Goal: Feedback & Contribution: Contribute content

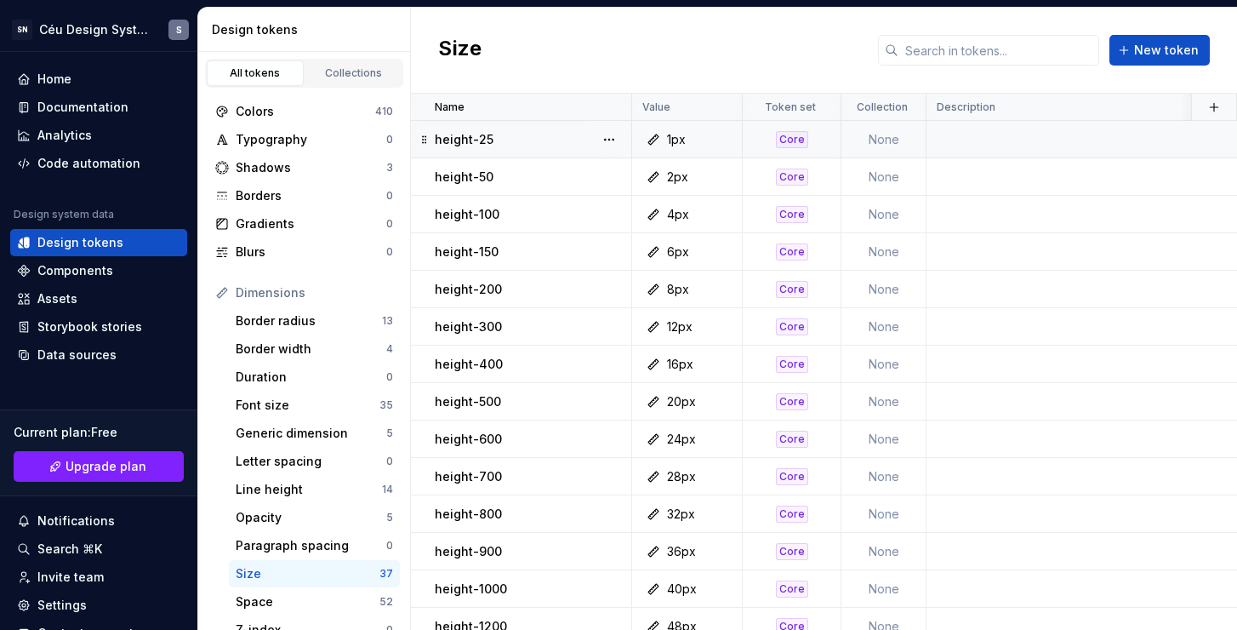
scroll to position [109, 0]
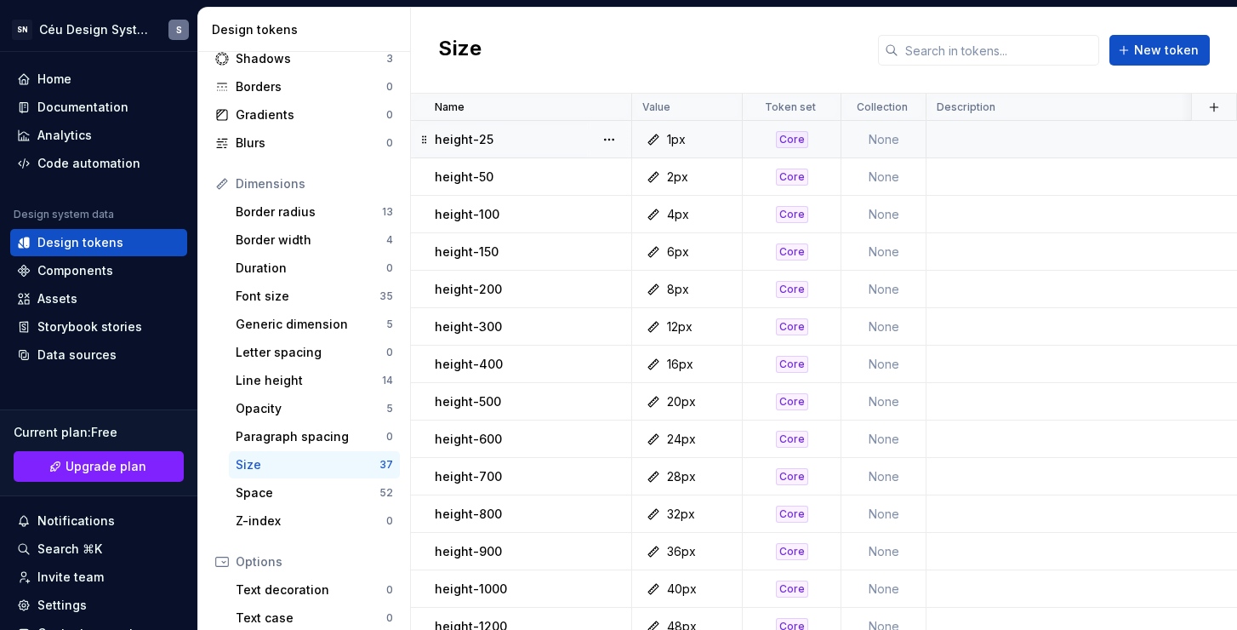
click at [1059, 144] on td at bounding box center [1260, 139] width 667 height 37
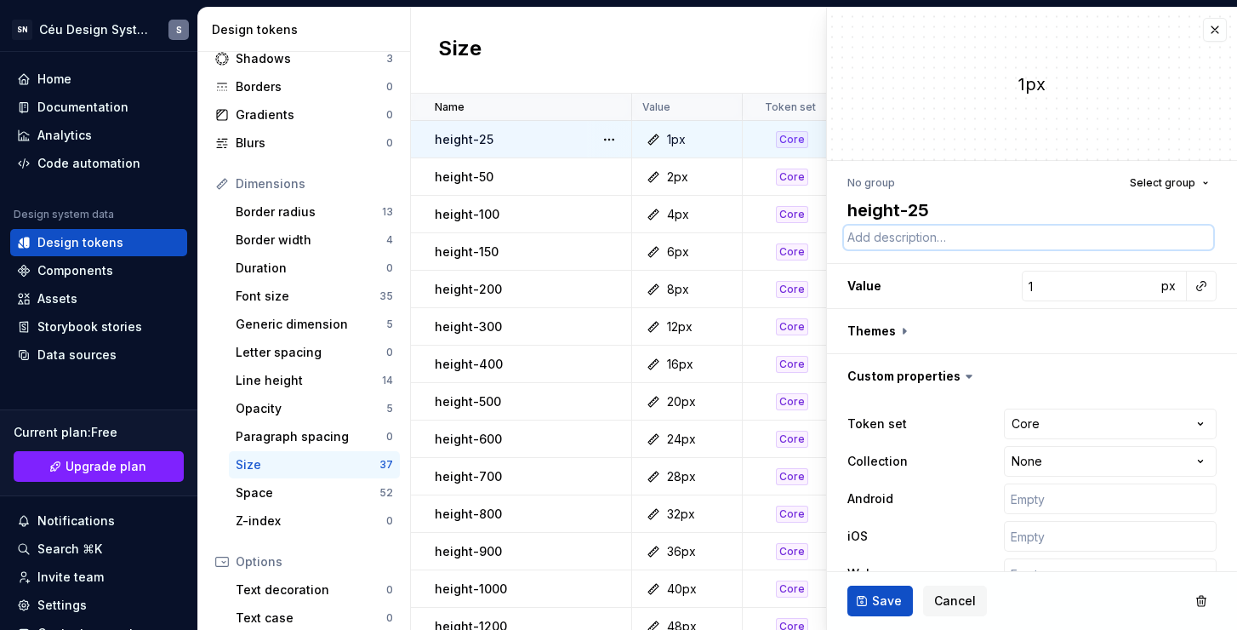
click at [992, 228] on textarea at bounding box center [1028, 238] width 369 height 24
click at [995, 237] on textarea at bounding box center [1028, 238] width 369 height 24
paste textarea "Use para aplicar uma largura fixa de 40px no elemento."
type textarea "*"
type textarea "Use para aplicar uma largura fixa de 40px no elemento."
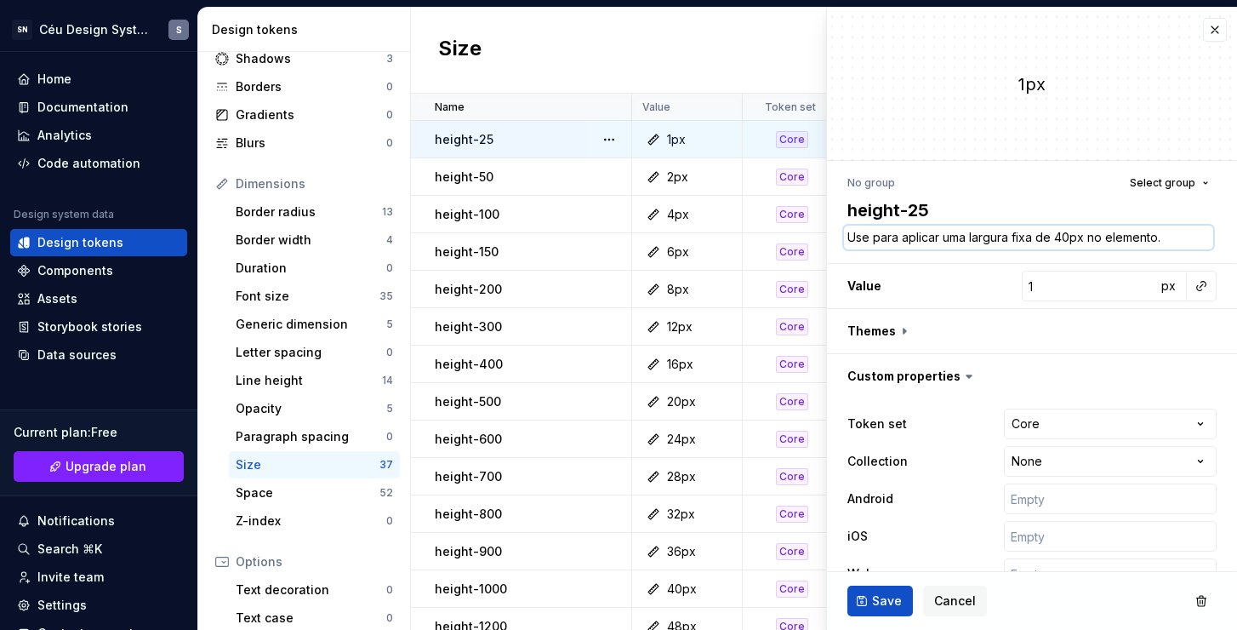
drag, startPoint x: 966, startPoint y: 235, endPoint x: 901, endPoint y: 237, distance: 64.7
click at [901, 237] on textarea "Use para aplicar uma largura fixa de 40px no elemento." at bounding box center [1028, 238] width 369 height 24
type textarea "*"
type textarea "Use para largura fixa de 40px no elemento."
type textarea "*"
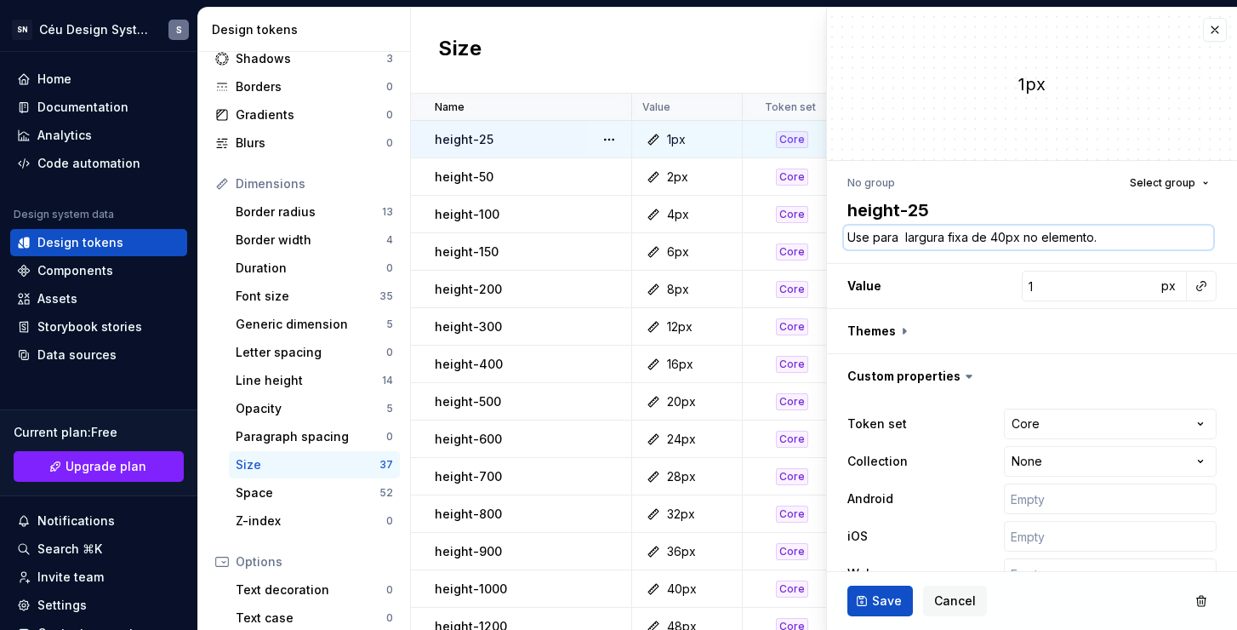
type textarea "Use para largura fixa de 40px no elemento."
drag, startPoint x: 1100, startPoint y: 239, endPoint x: 1019, endPoint y: 237, distance: 81.7
click at [1019, 237] on textarea "Use para largura fixa de 40px no elemento." at bounding box center [1028, 238] width 369 height 24
type textarea "*"
type textarea "Use para largura fixa de 40px e"
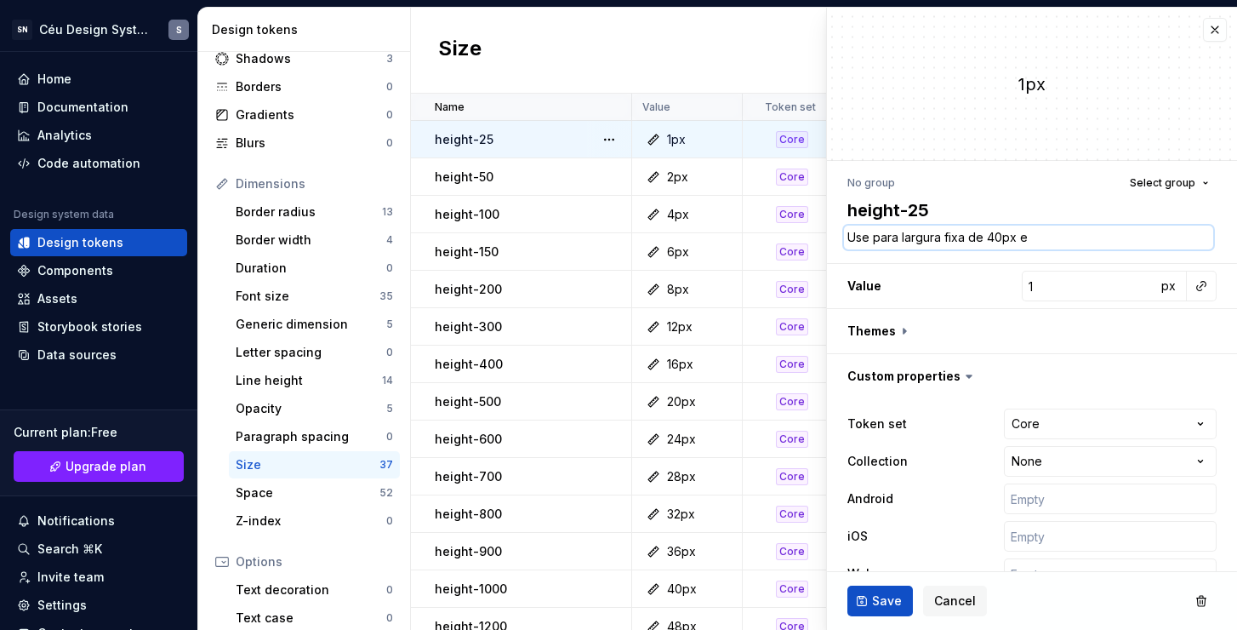
type textarea "*"
type textarea "Use para largura fixa de 40px em"
type textarea "*"
type textarea "Use para largura fixa de 40px em"
type textarea "*"
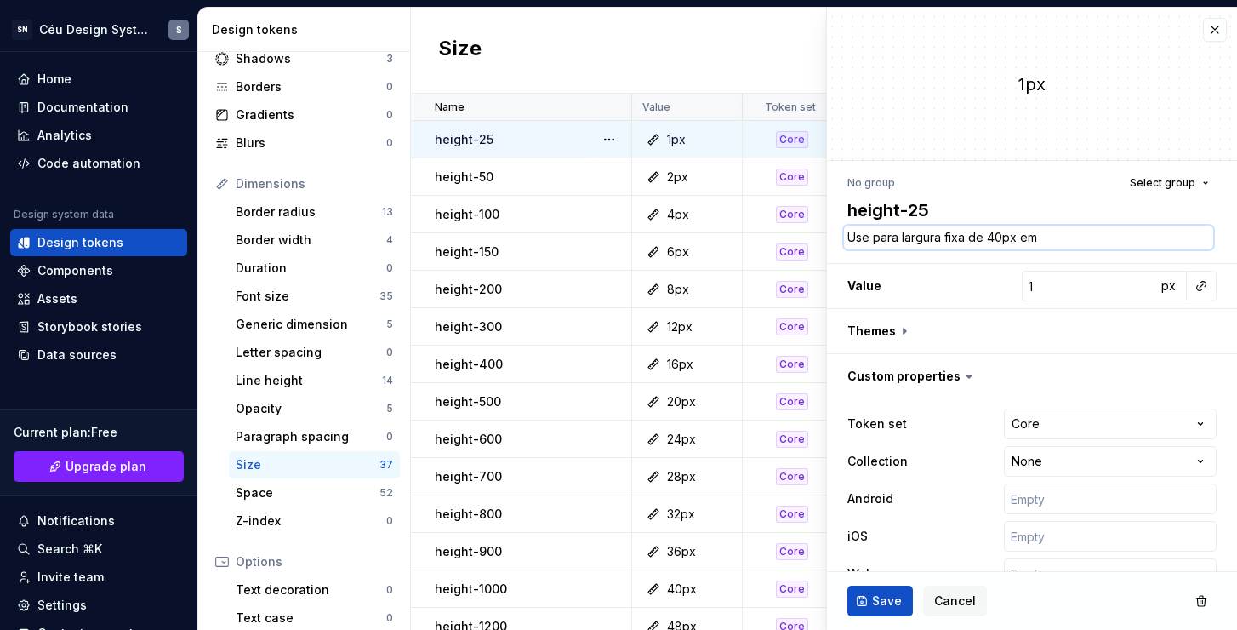
type textarea "Use para largura fixa de 40px em u"
type textarea "*"
type textarea "Use para largura fixa de 40px em um"
type textarea "*"
type textarea "Use para largura fixa de 40px em um"
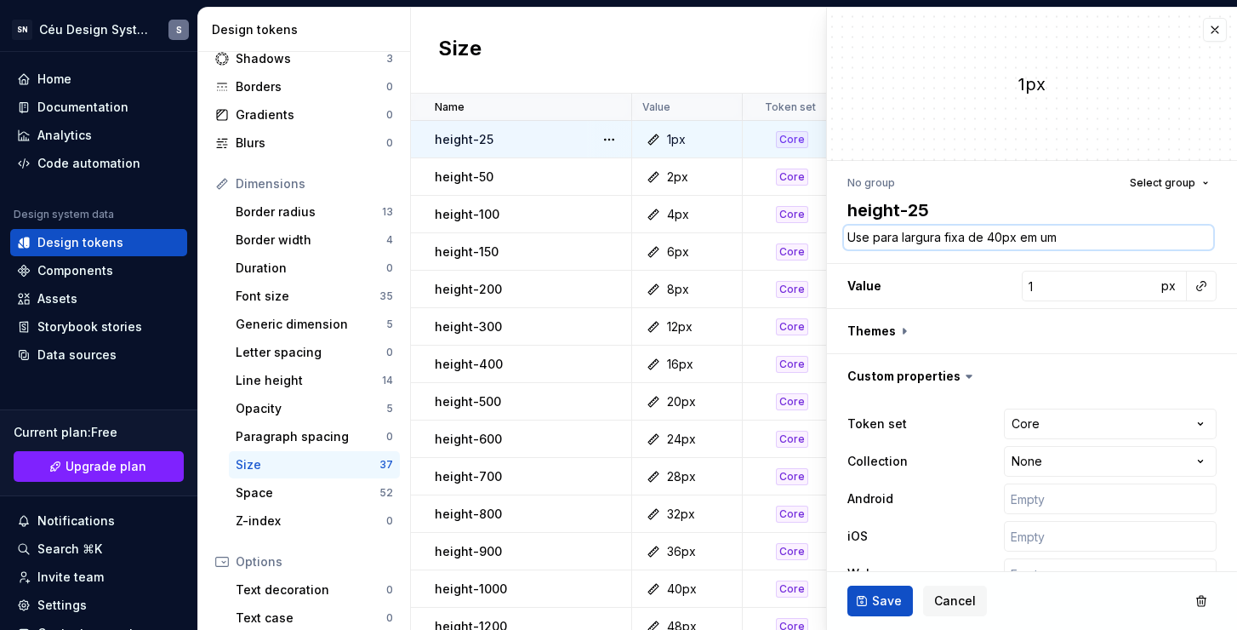
type textarea "*"
type textarea "Use para largura fixa de 40px em um e"
type textarea "*"
type textarea "Use para largura fixa de 40px em um el"
type textarea "*"
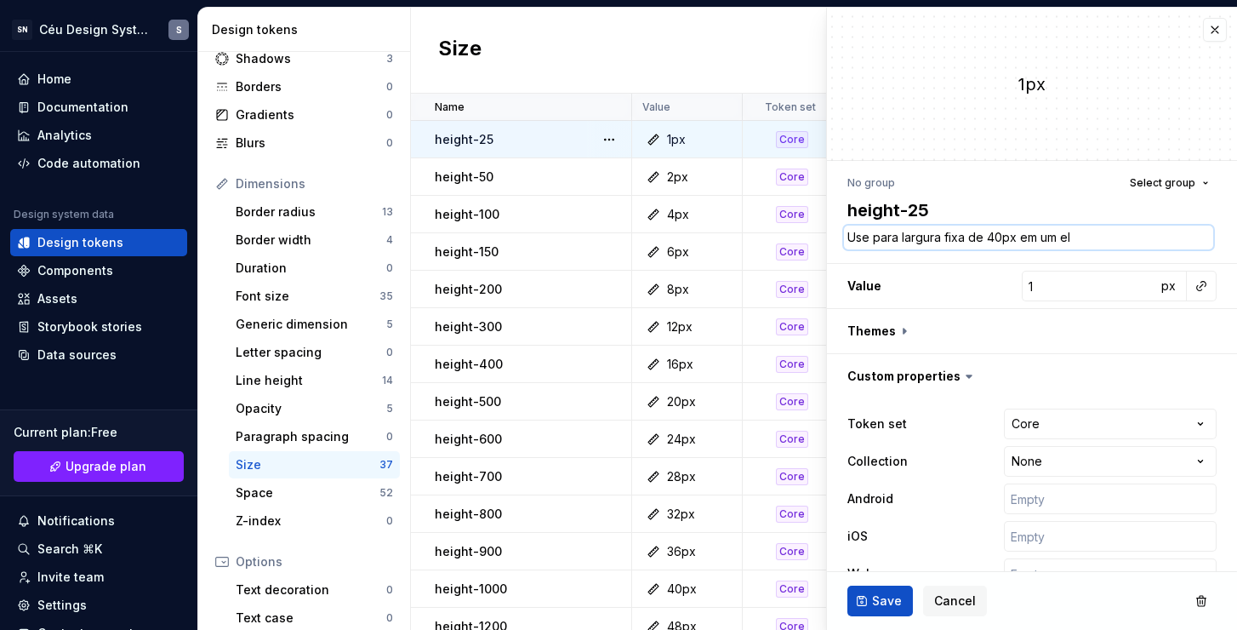
type textarea "Use para largura fixa de 40px em um ele"
type textarea "*"
type textarea "Use para largura fixa de 40px em um elem"
type textarea "*"
type textarea "Use para largura fixa de 40px em um eleme"
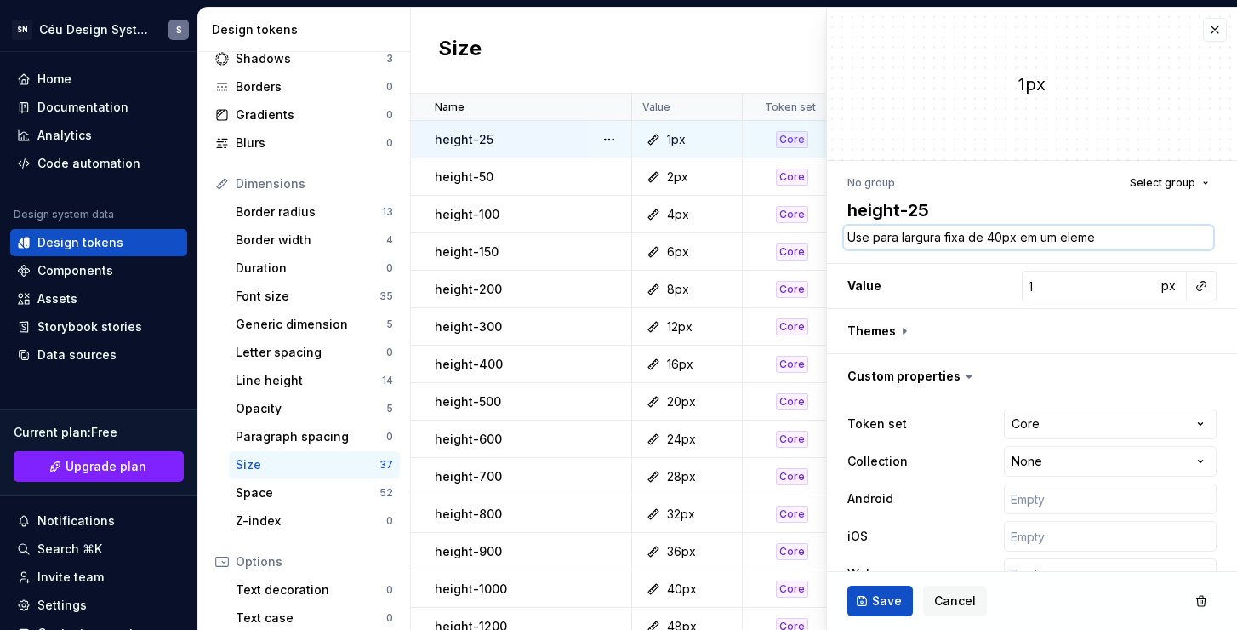
type textarea "*"
type textarea "Use para largura fixa de 40px em um elemen"
type textarea "*"
type textarea "Use para largura fixa de 40px em um element"
type textarea "*"
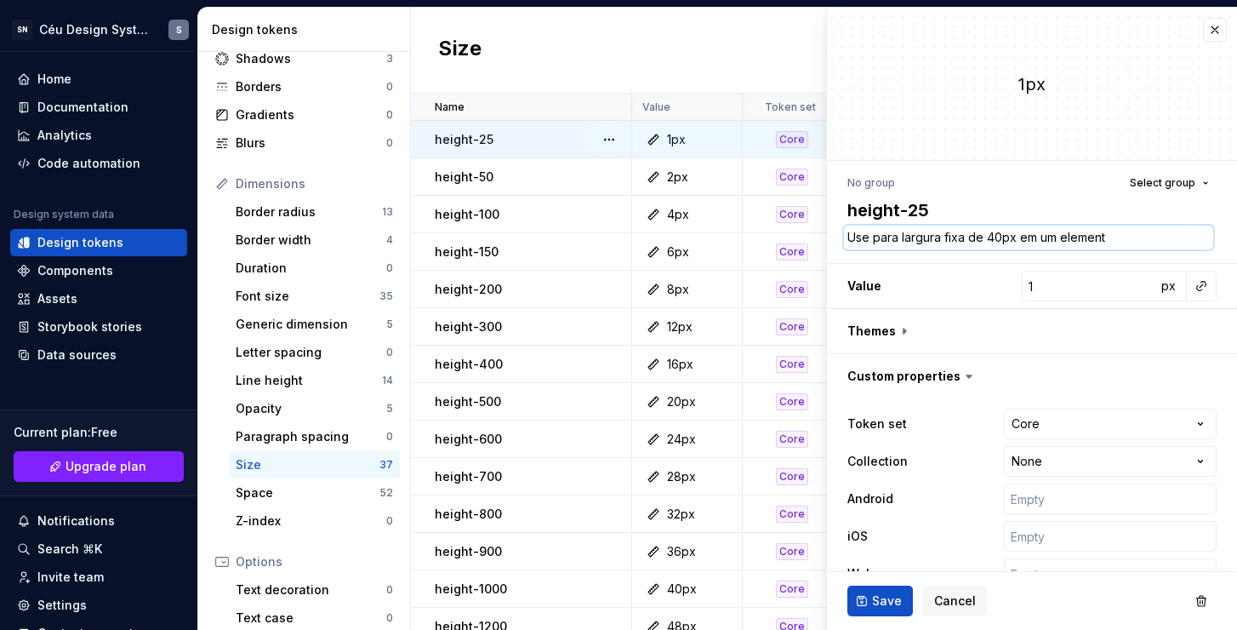
type textarea "Use para largura fixa de 40px em um elemento"
type textarea "*"
type textarea "Use para largura fixa de 40px em um elemento."
click at [891, 599] on span "Save" at bounding box center [887, 600] width 30 height 17
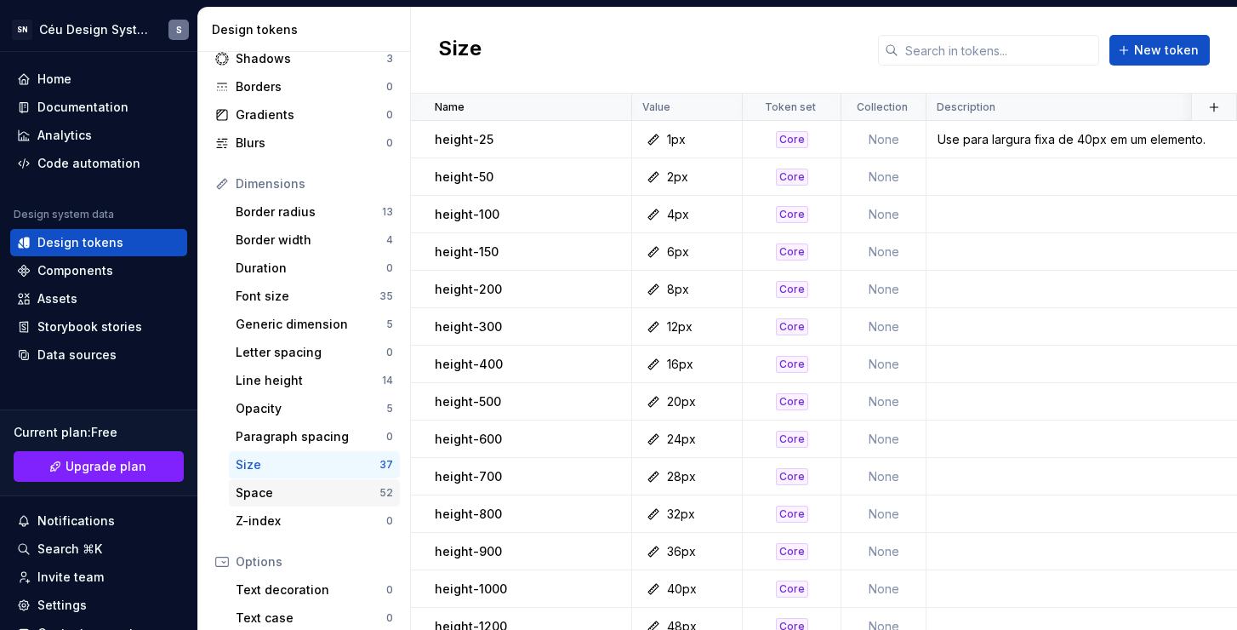
click at [295, 490] on div "Space" at bounding box center [308, 492] width 144 height 17
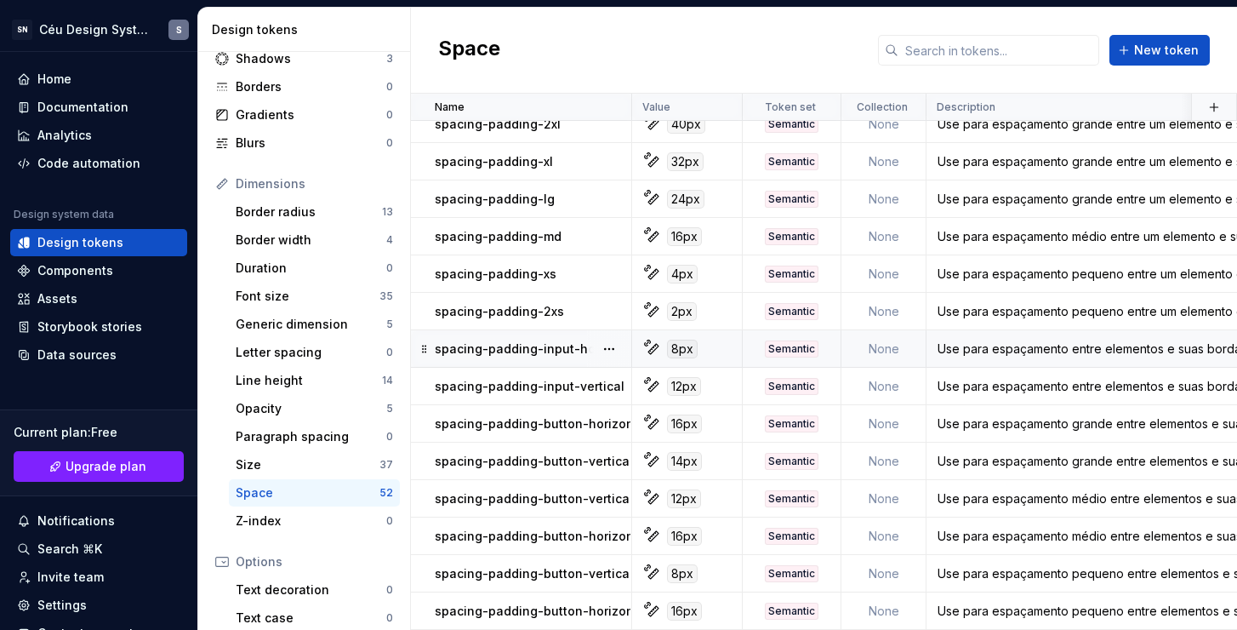
scroll to position [1448, 0]
click at [317, 217] on div "Border radius" at bounding box center [309, 211] width 146 height 17
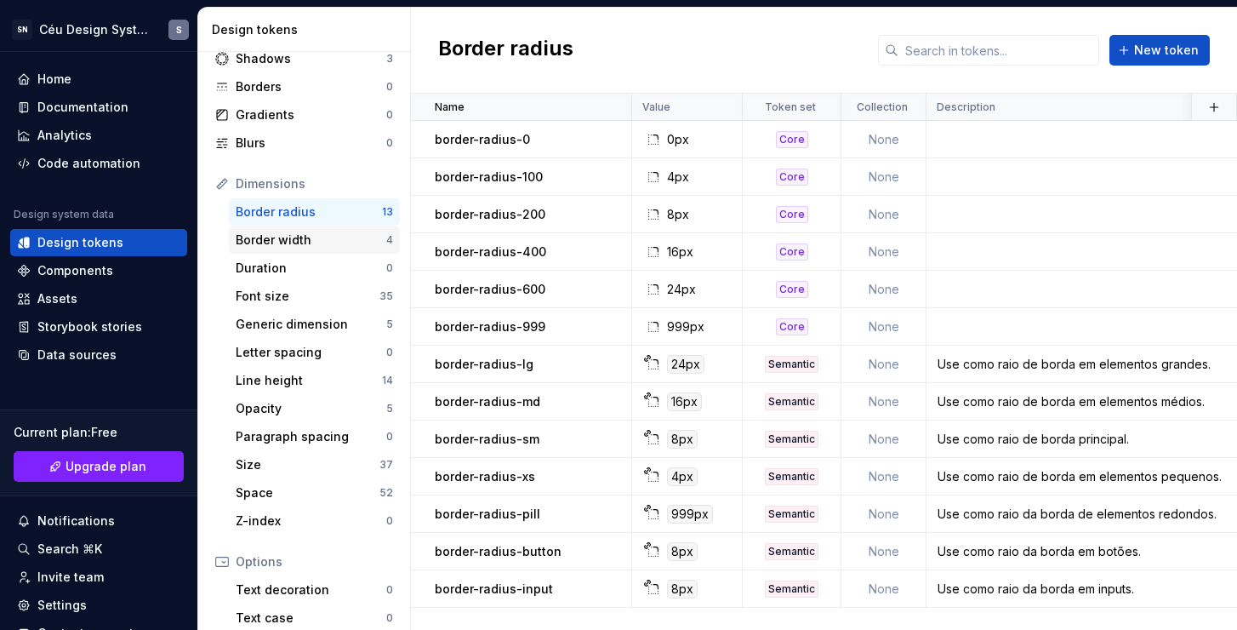
click at [282, 239] on div "Border width" at bounding box center [311, 239] width 151 height 17
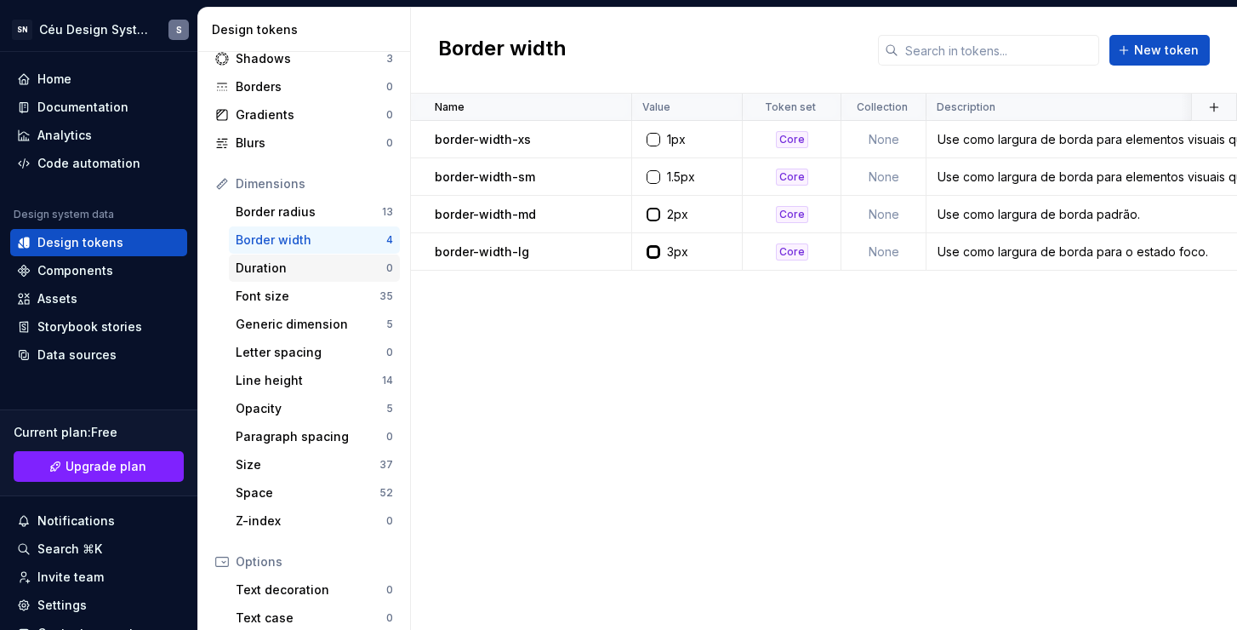
click at [282, 279] on div "Duration 0" at bounding box center [314, 267] width 171 height 27
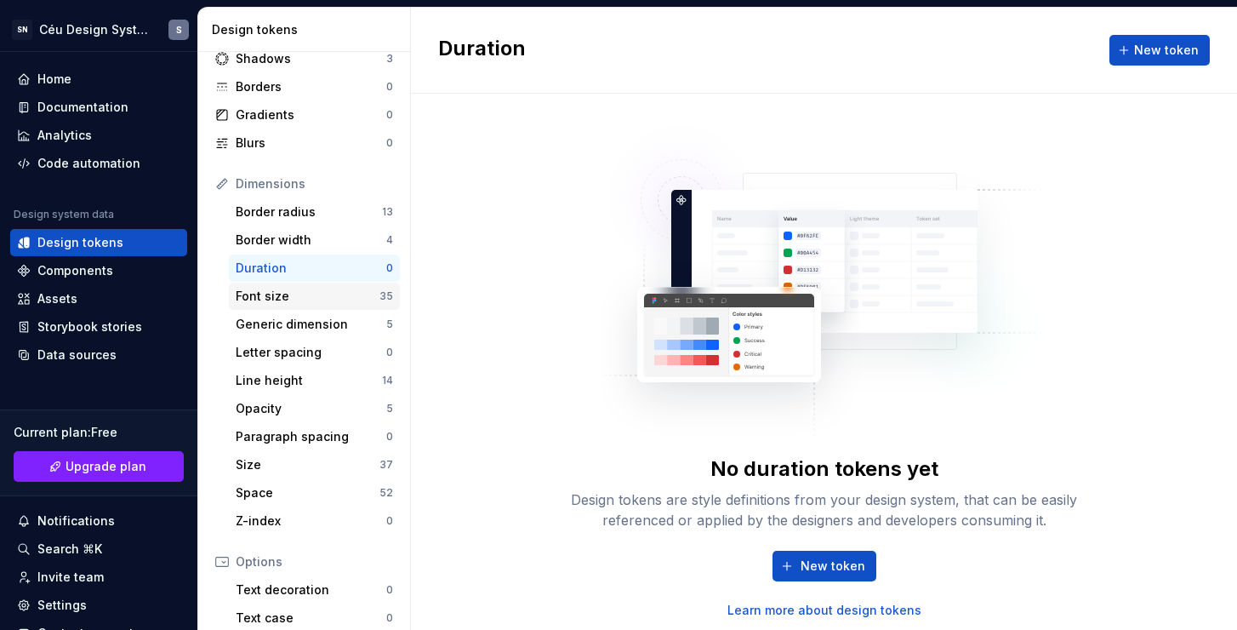
click at [283, 300] on div "Font size" at bounding box center [308, 296] width 144 height 17
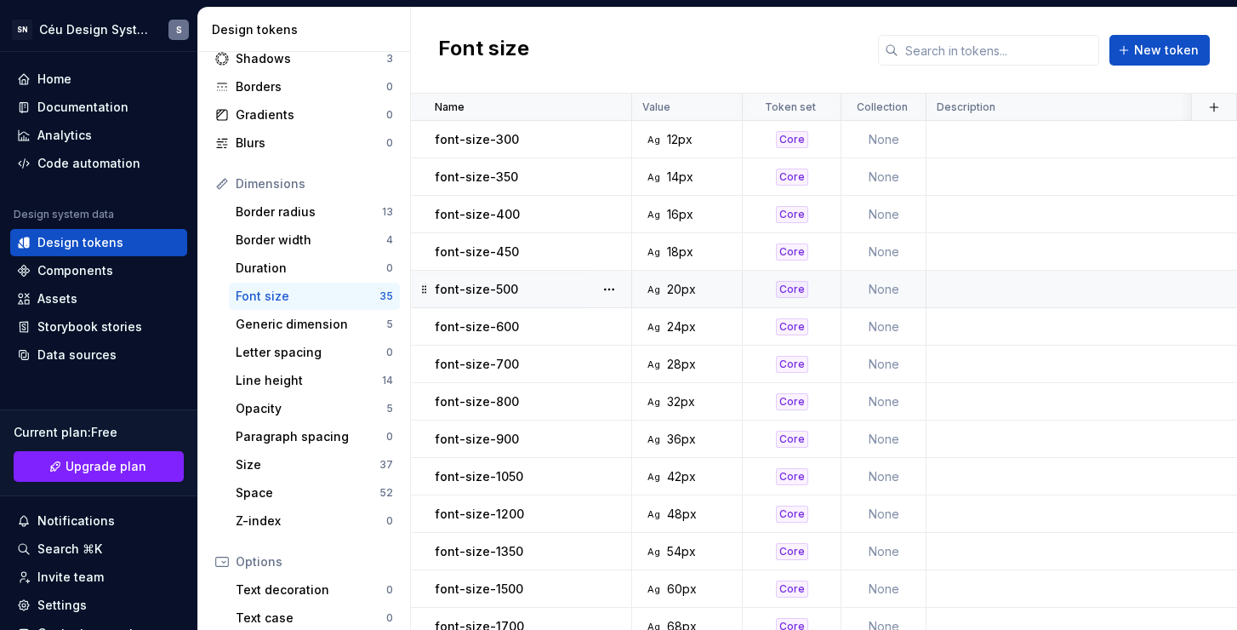
scroll to position [585, 0]
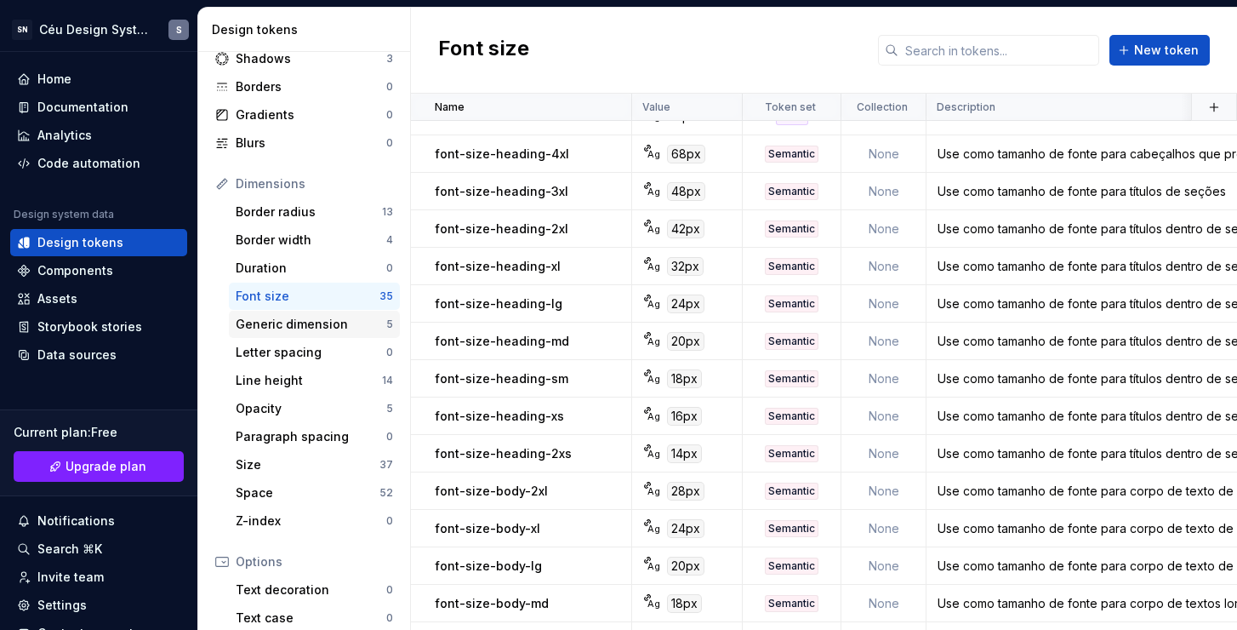
click at [303, 328] on div "Generic dimension" at bounding box center [311, 324] width 151 height 17
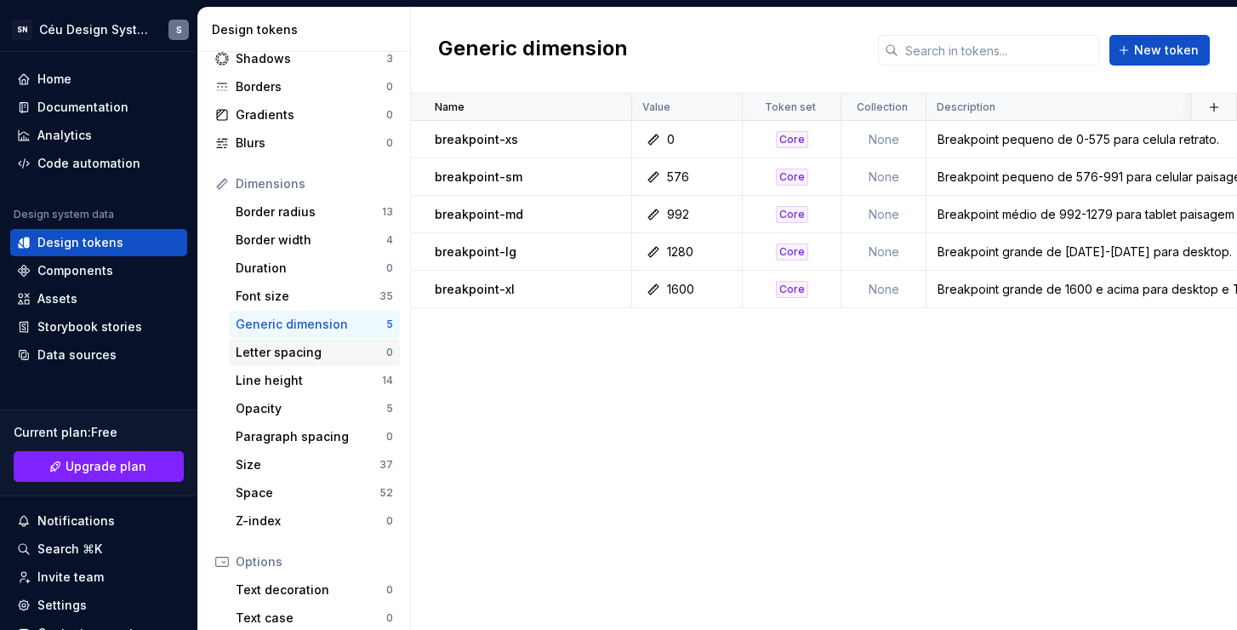
click at [302, 351] on div "Letter spacing" at bounding box center [311, 352] width 151 height 17
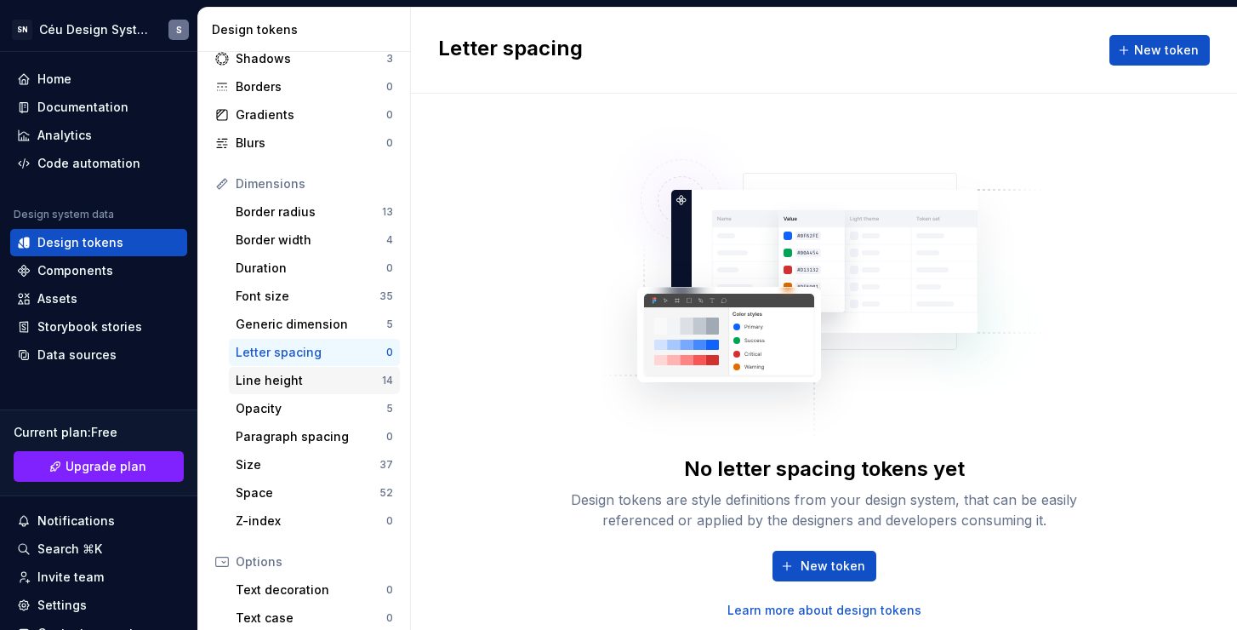
click at [302, 386] on div "Line height" at bounding box center [309, 380] width 146 height 17
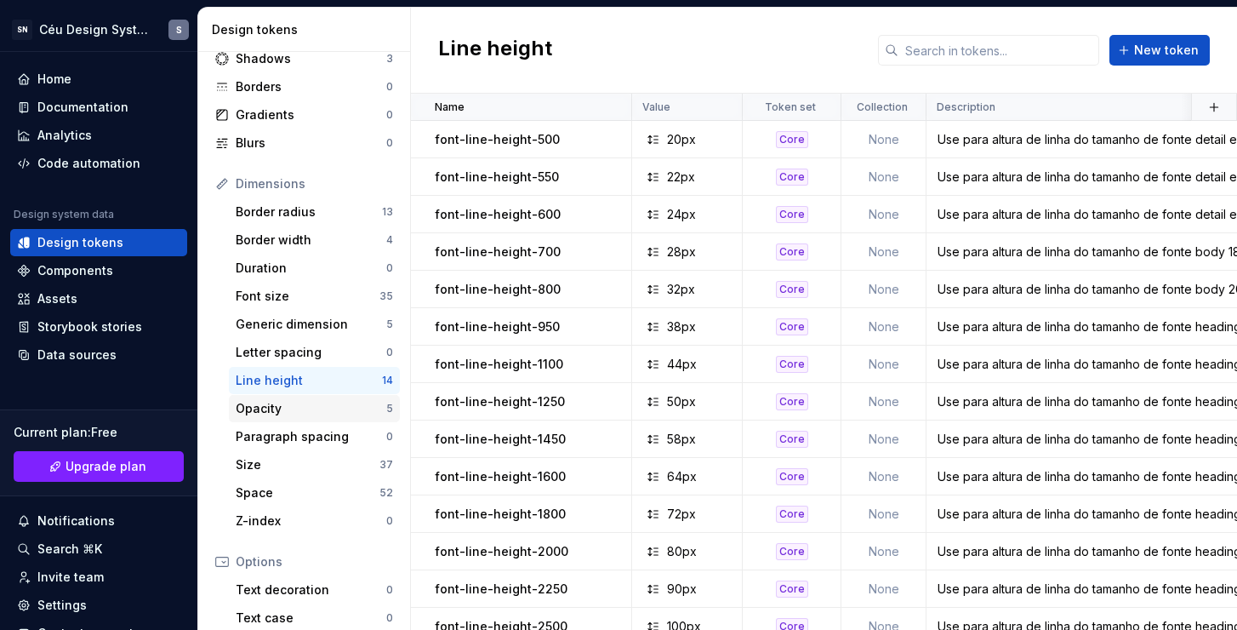
click at [294, 405] on div "Opacity" at bounding box center [311, 408] width 151 height 17
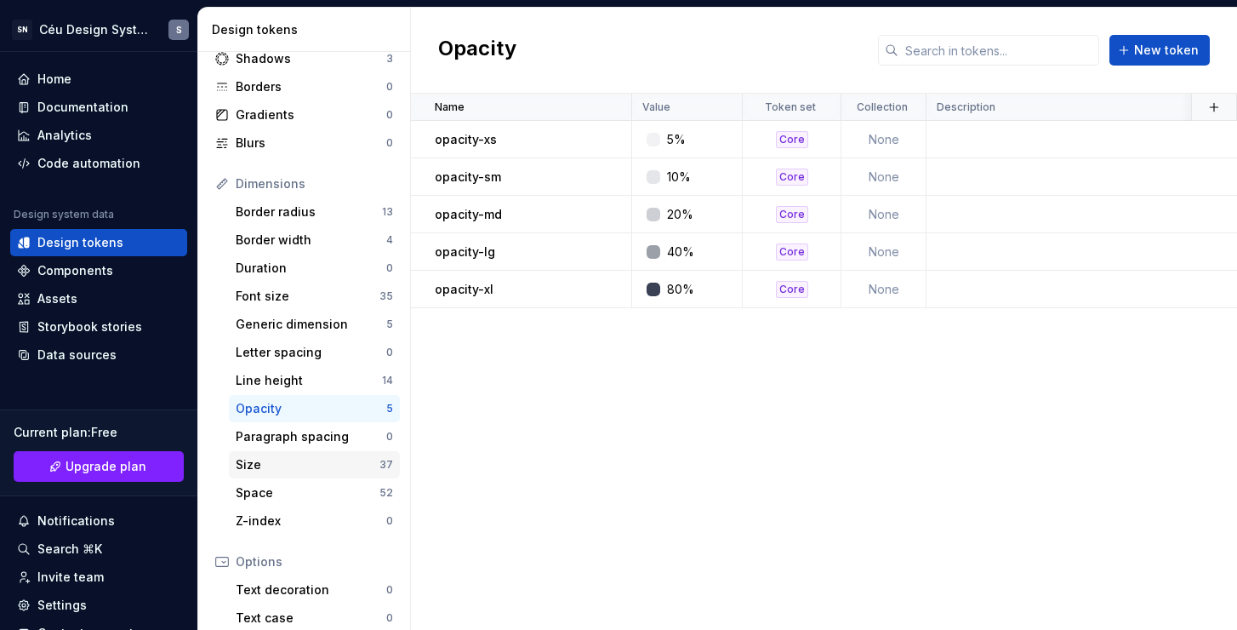
click at [310, 464] on div "Size" at bounding box center [308, 464] width 144 height 17
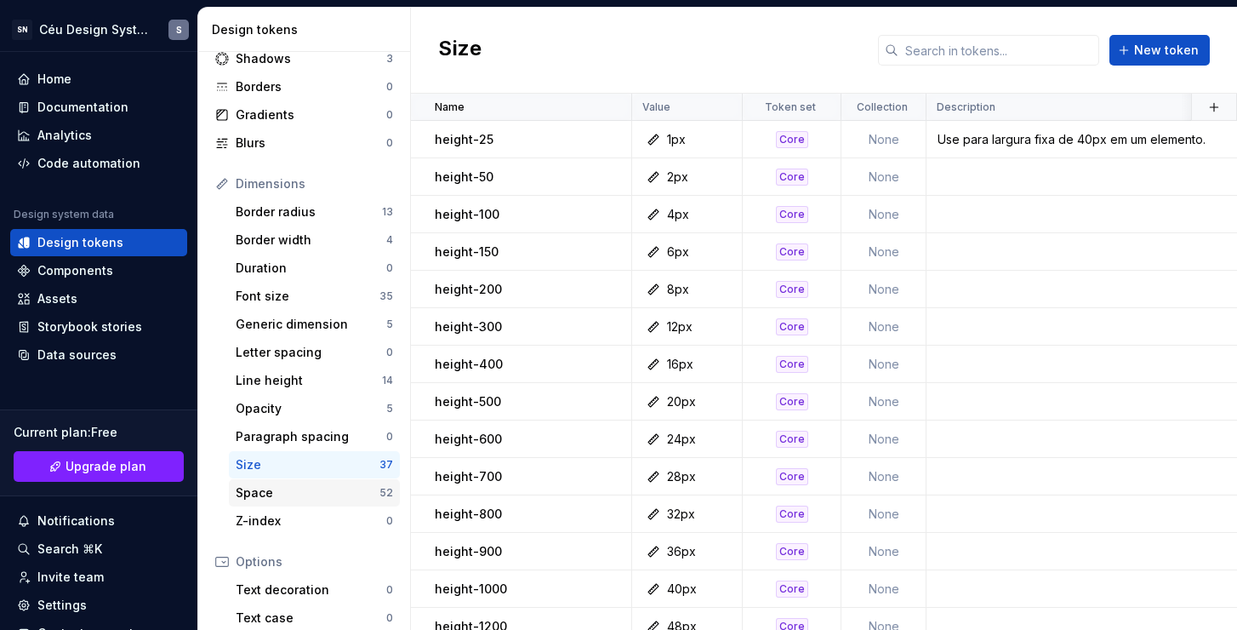
click at [306, 501] on div "Space 52" at bounding box center [314, 492] width 171 height 27
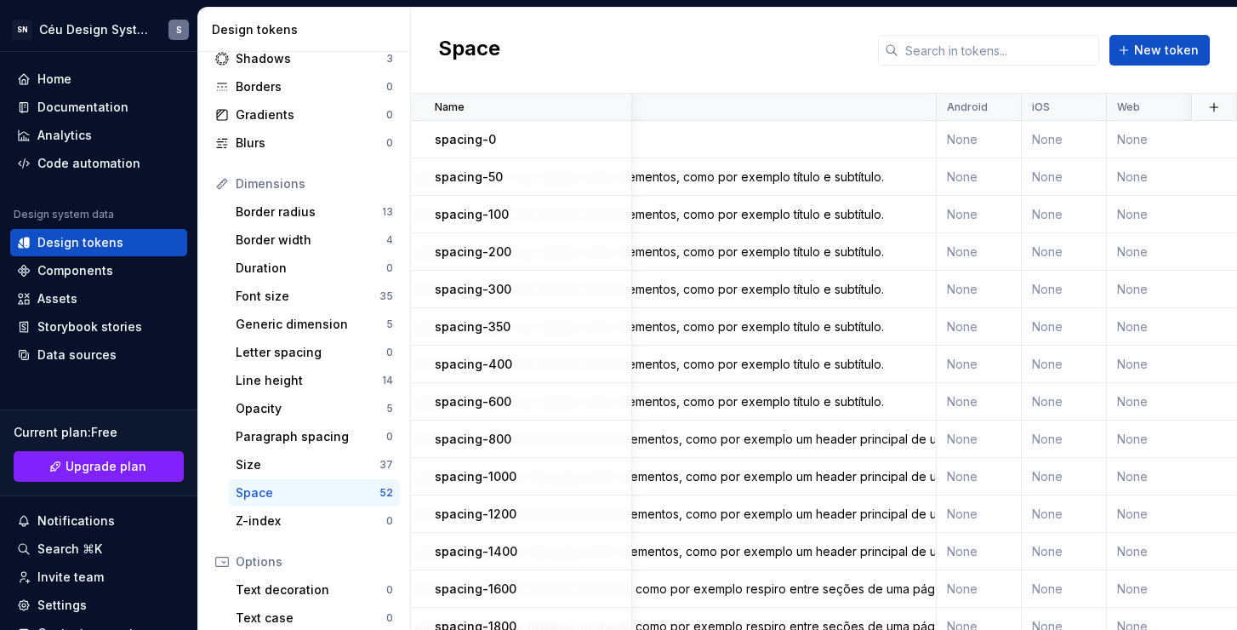
scroll to position [0, 673]
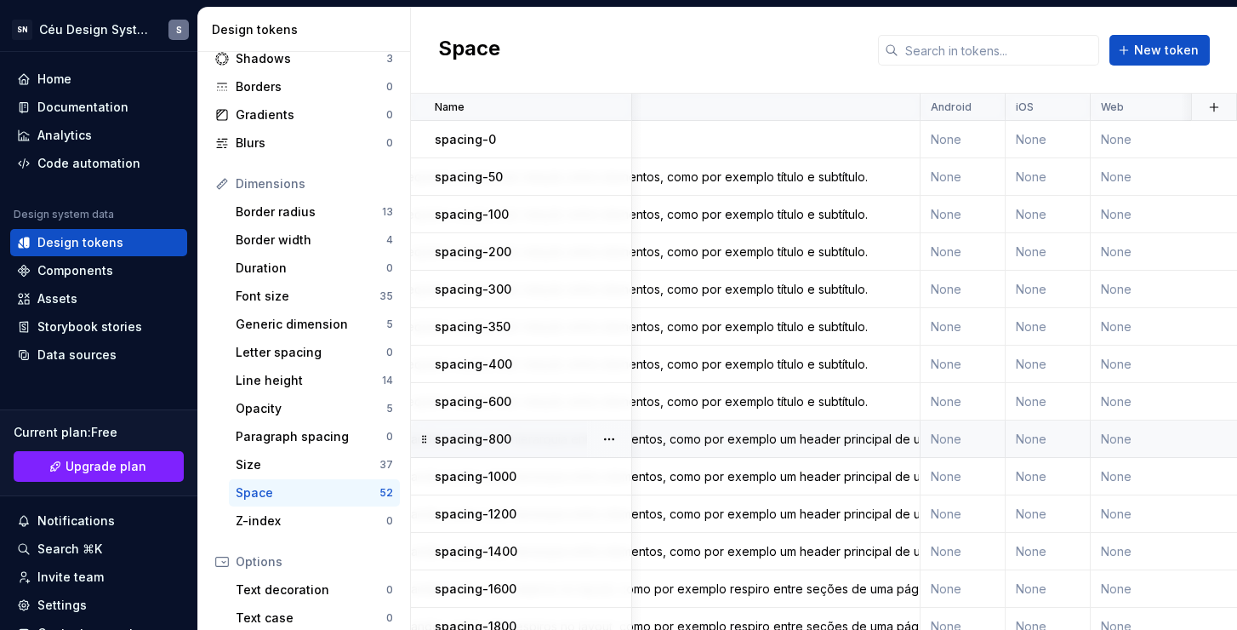
click at [844, 443] on div "Use para espaçamento grande e para criar hierarquia entre elementos, como por e…" at bounding box center [586, 439] width 665 height 17
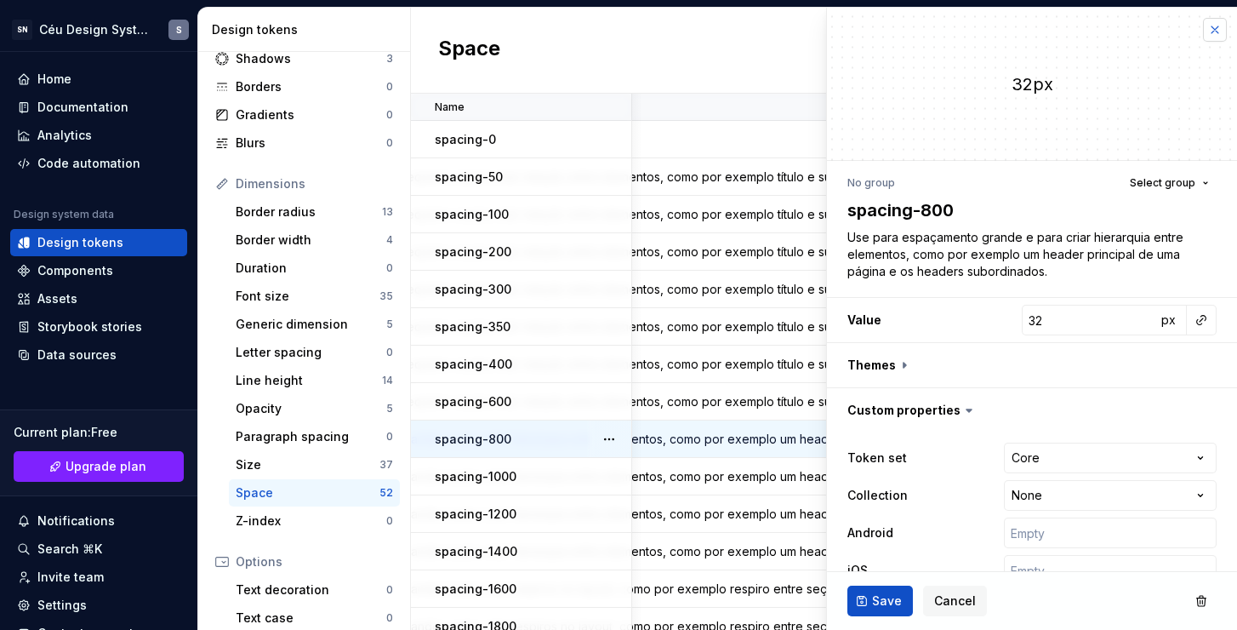
click at [1203, 22] on button "button" at bounding box center [1215, 30] width 24 height 24
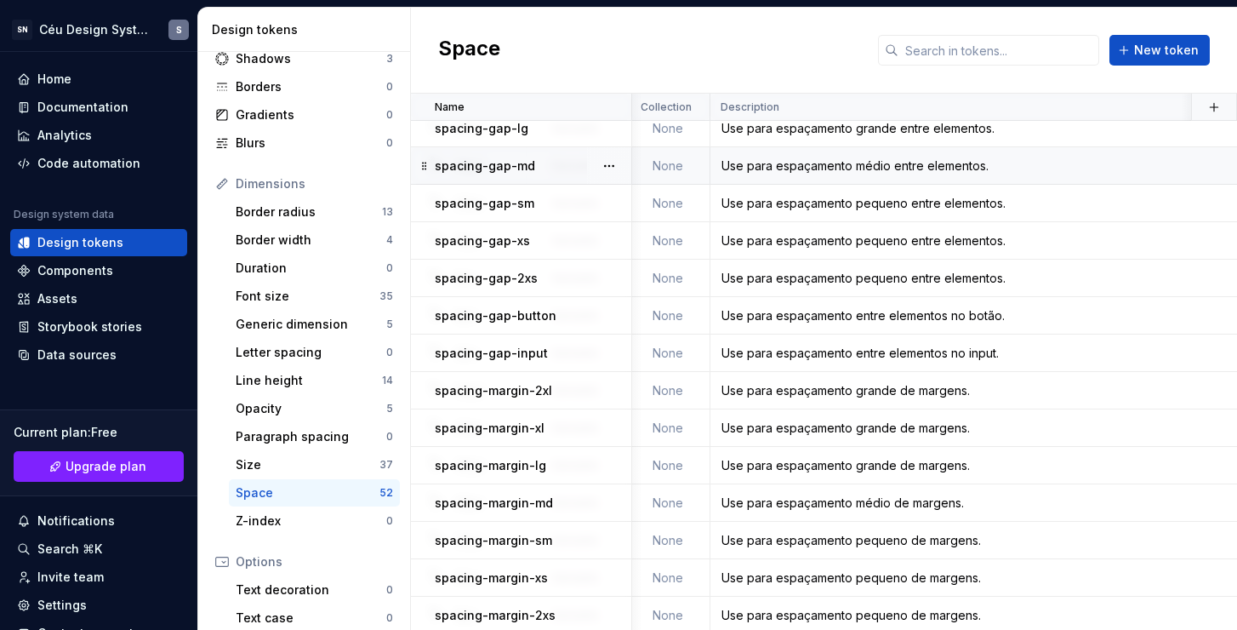
scroll to position [1054, 216]
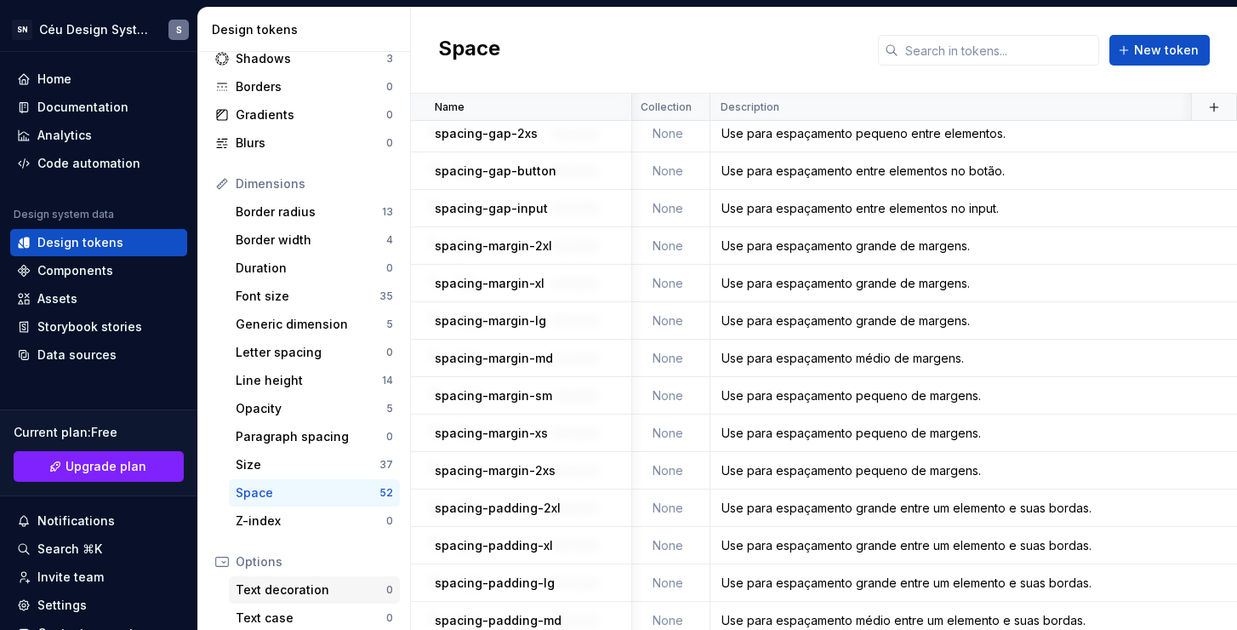
click at [285, 595] on div "Text decoration" at bounding box center [311, 589] width 151 height 17
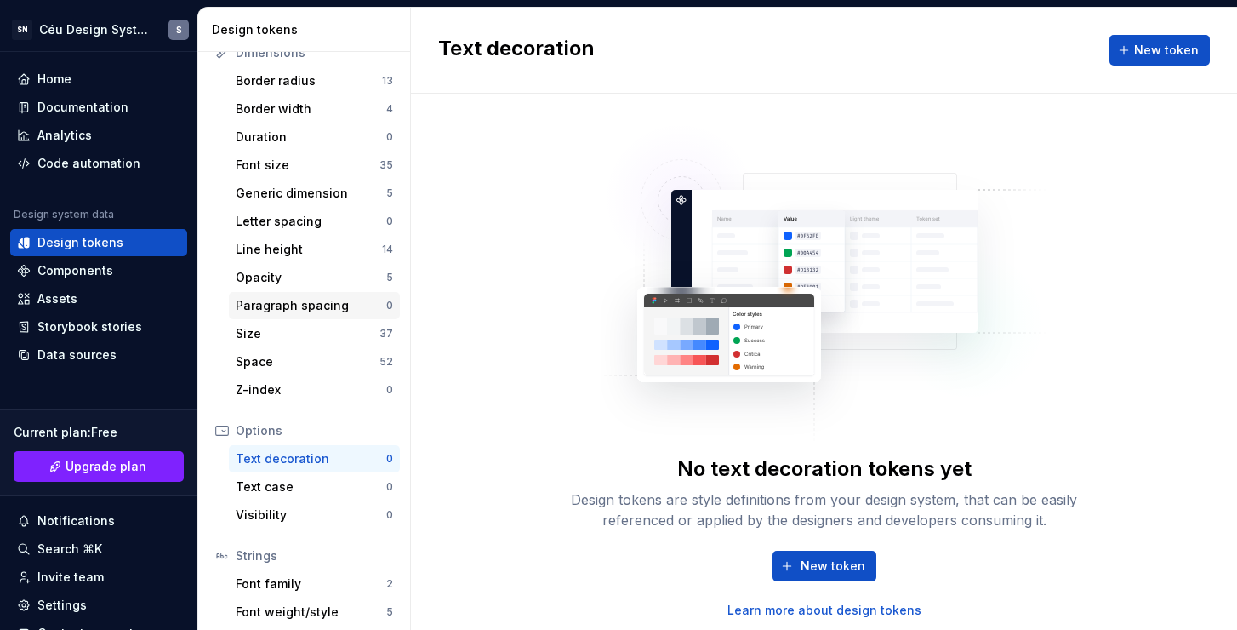
scroll to position [302, 0]
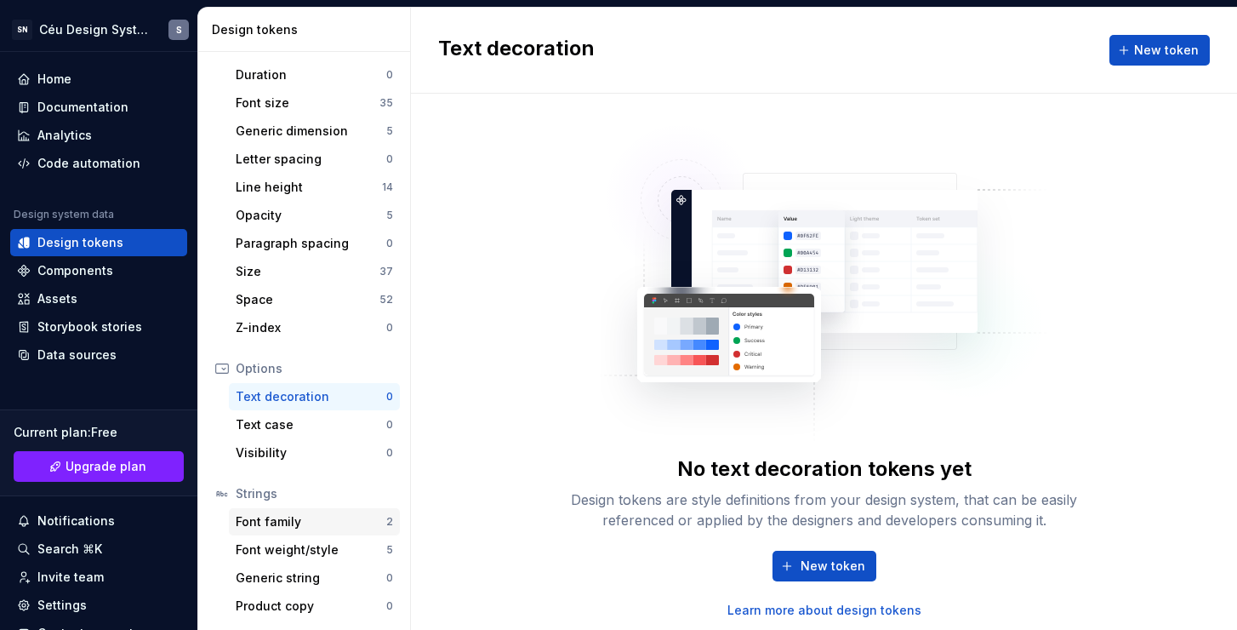
click at [313, 516] on div "Font family" at bounding box center [311, 521] width 151 height 17
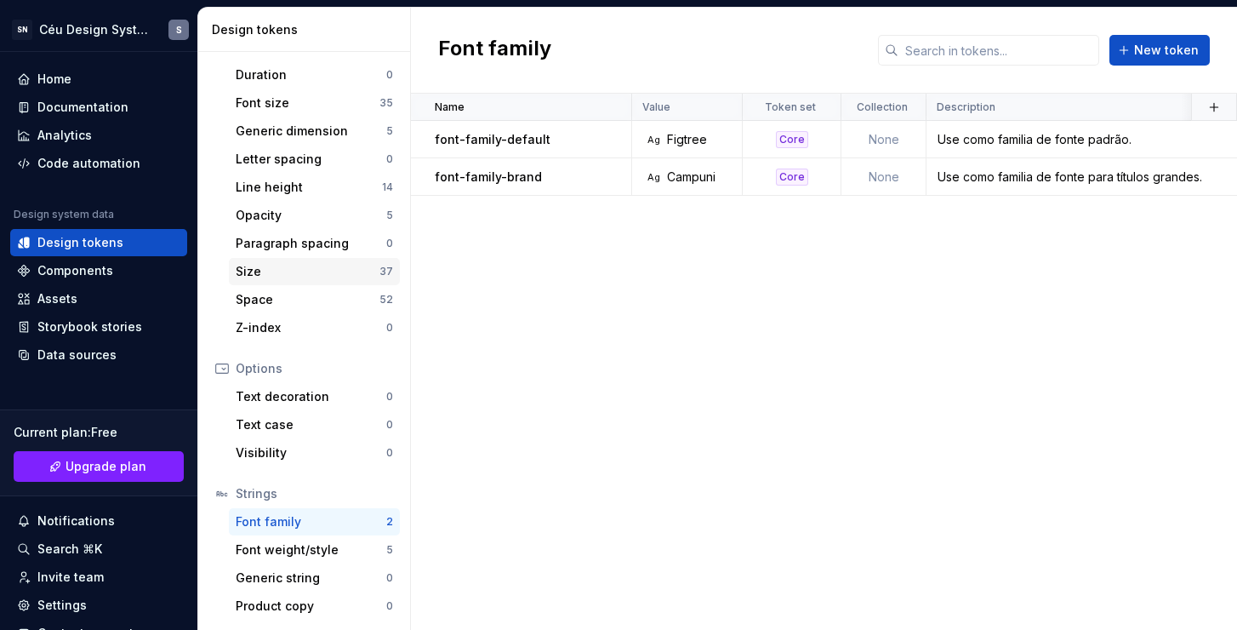
click at [316, 277] on div "Size" at bounding box center [308, 271] width 144 height 17
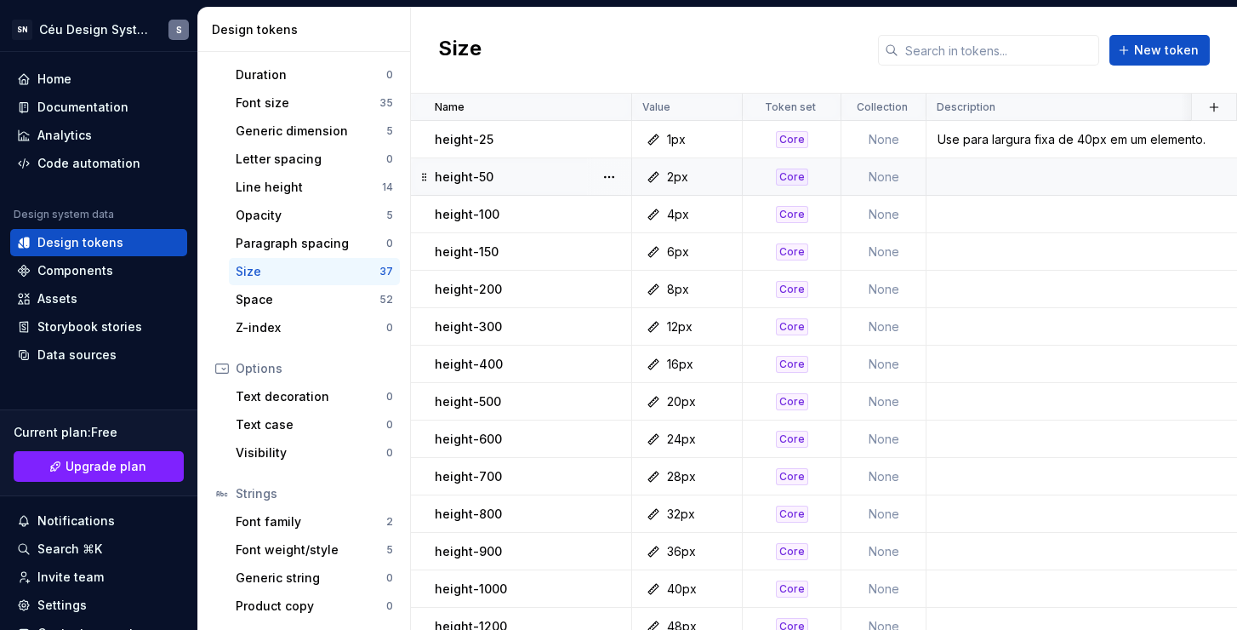
click at [1054, 182] on td at bounding box center [1260, 176] width 667 height 37
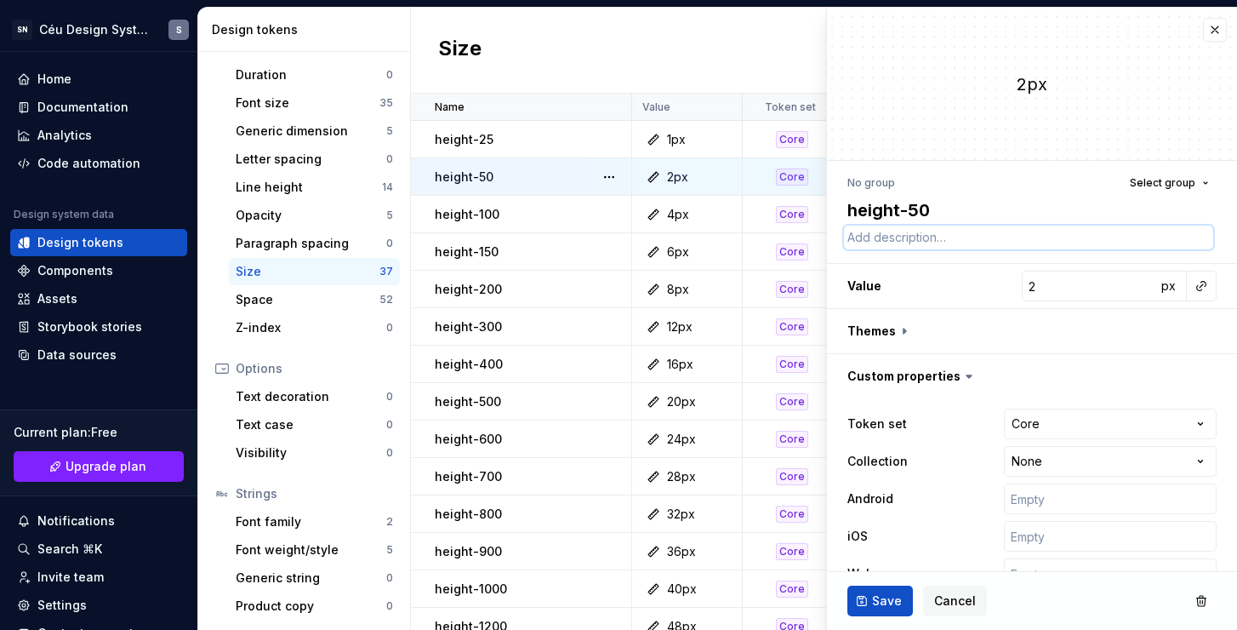
click at [984, 241] on textarea at bounding box center [1028, 238] width 369 height 24
paste textarea "Use para aplicar uma largura fixa de 40px no elemento."
type textarea "*"
type textarea "Use para aplicar uma largura fixa de 40px no elemento."
drag, startPoint x: 1069, startPoint y: 238, endPoint x: 1055, endPoint y: 241, distance: 13.9
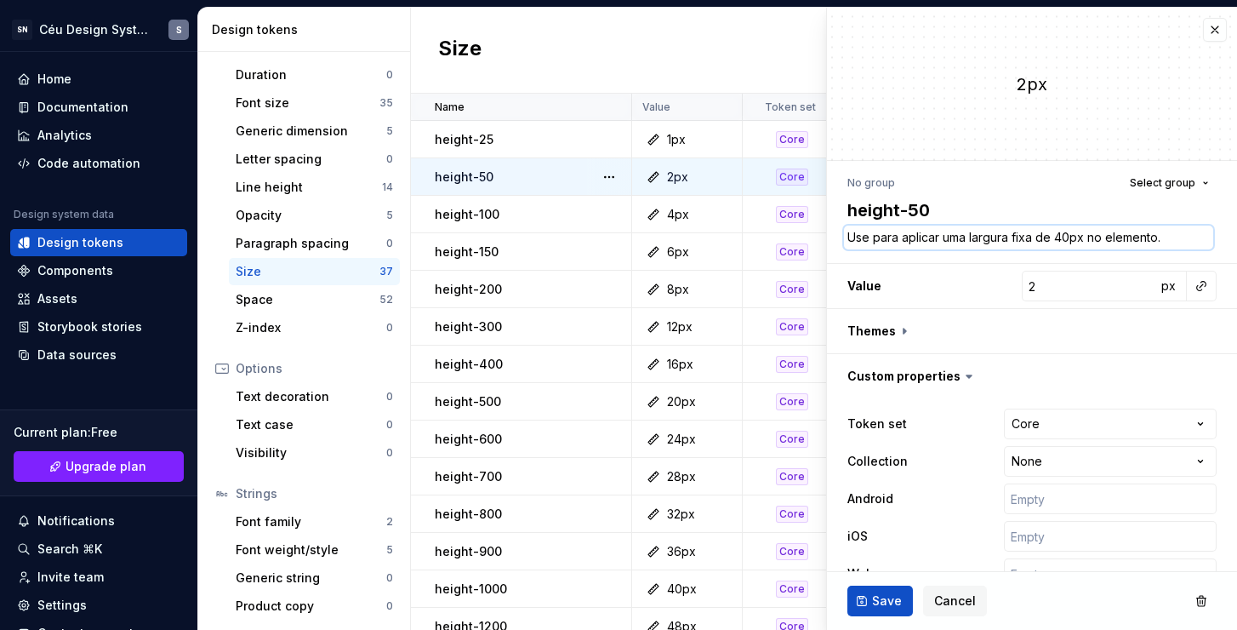
click at [1055, 241] on textarea "Use para aplicar uma largura fixa de 40px no elemento." at bounding box center [1028, 238] width 369 height 24
type textarea "*"
type textarea "Use para aplicar uma largura fixa de 2px no elemento."
click at [902, 596] on button "Save" at bounding box center [881, 600] width 66 height 31
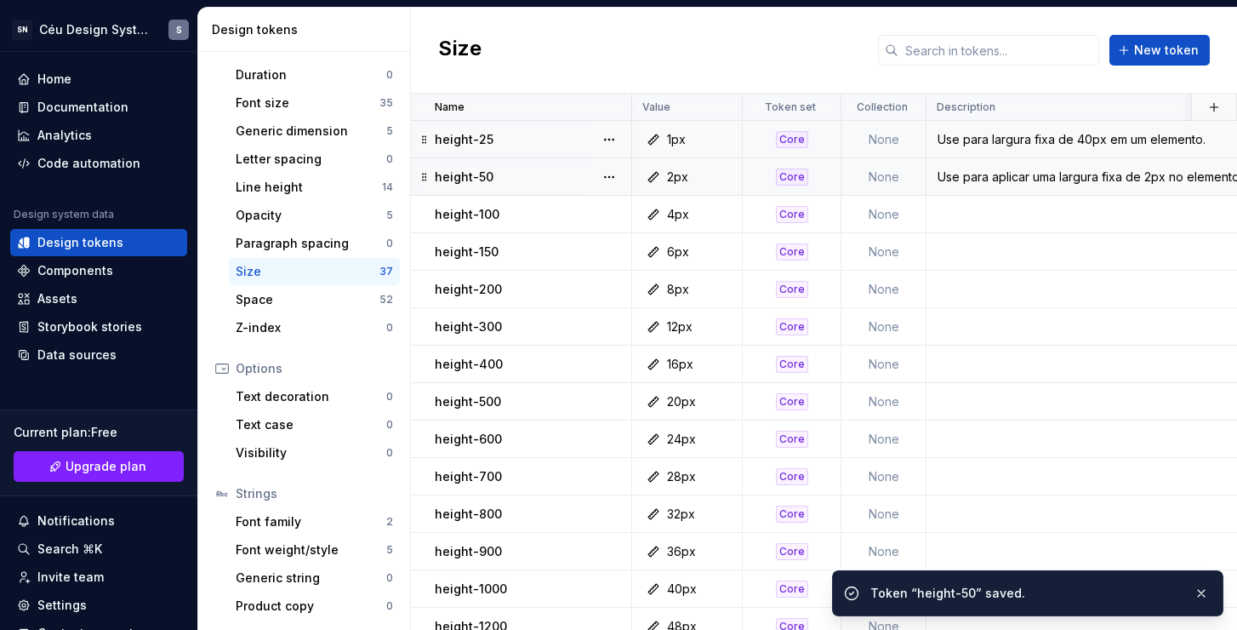
click at [1037, 144] on div "Use para largura fixa de 40px em um elemento." at bounding box center [1260, 139] width 665 height 17
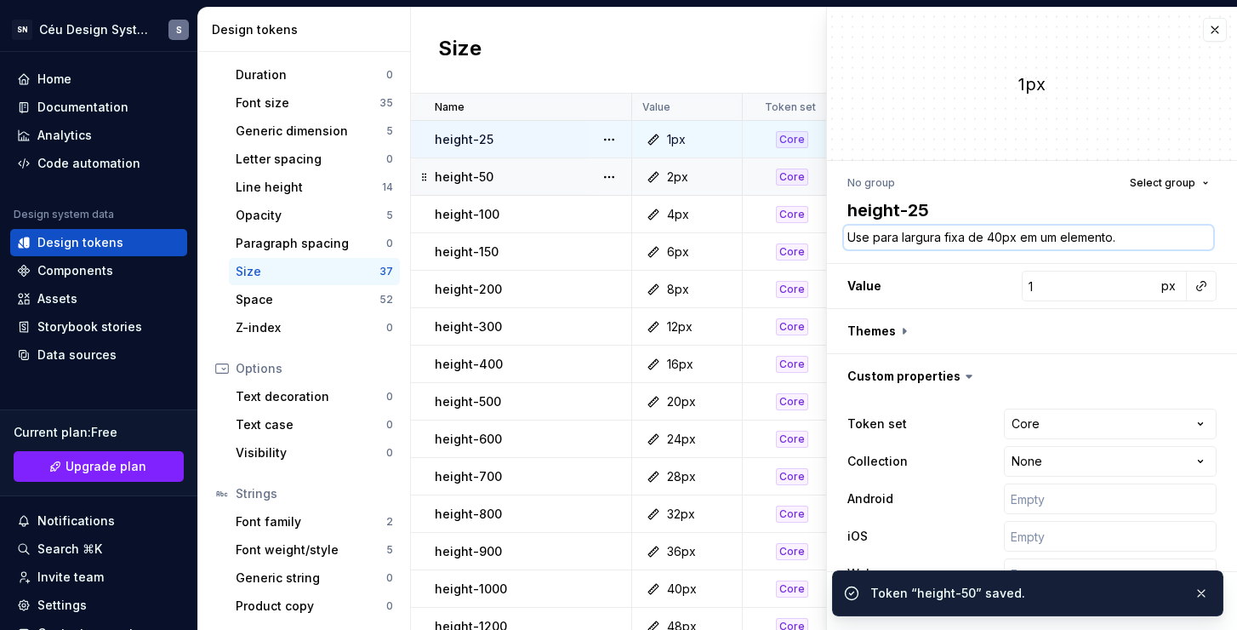
click at [1000, 236] on textarea "Use para largura fixa de 40px em um elemento." at bounding box center [1028, 238] width 369 height 24
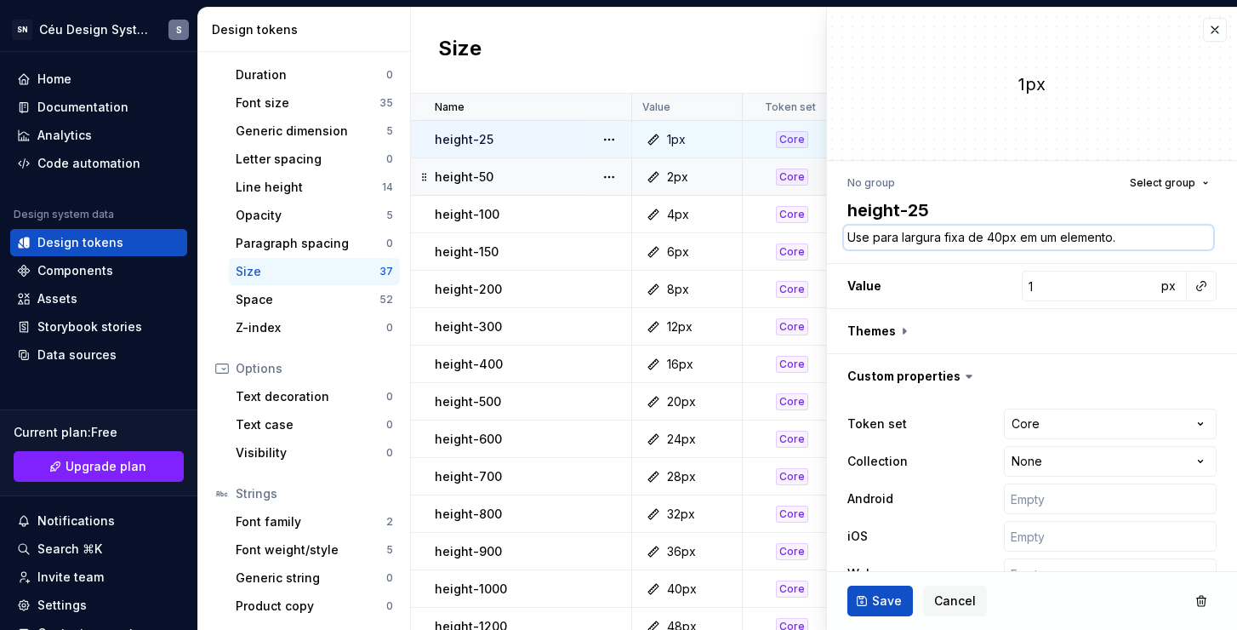
click at [1005, 239] on textarea "Use para largura fixa de 40px em um elemento." at bounding box center [1028, 238] width 369 height 24
drag, startPoint x: 999, startPoint y: 238, endPoint x: 987, endPoint y: 238, distance: 11.9
click at [987, 238] on textarea "Use para largura fixa de 40px em um elemento." at bounding box center [1028, 238] width 369 height 24
type textarea "*"
type textarea "Use para largura fixa de 1px em um elemento."
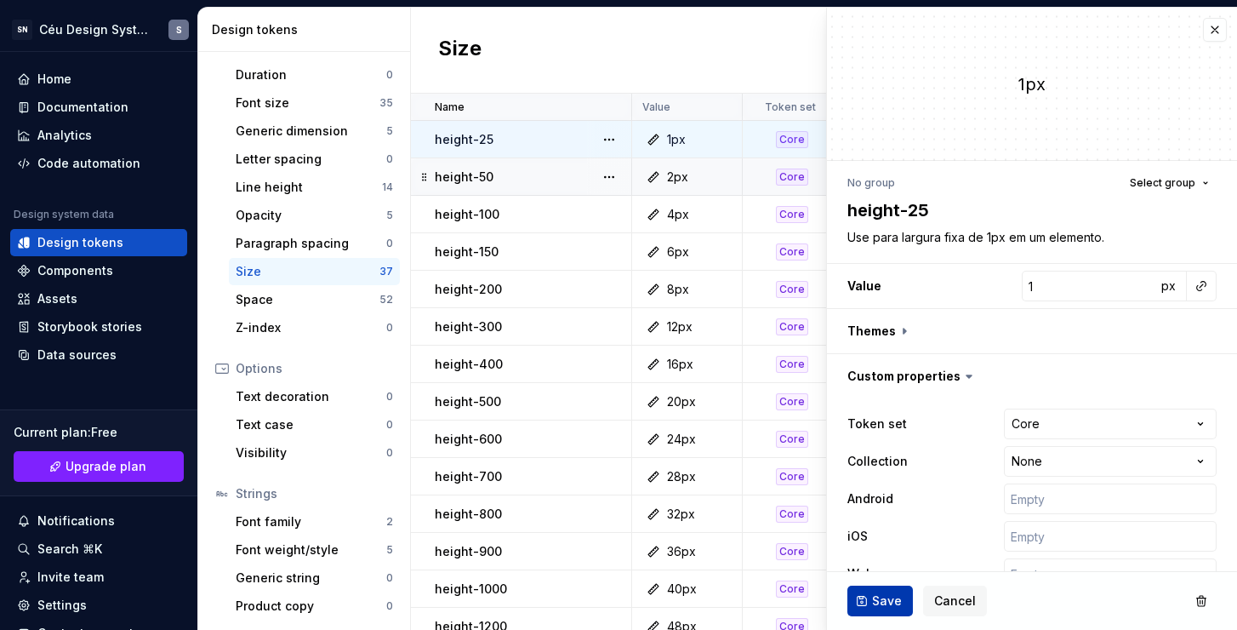
click at [893, 609] on button "Save" at bounding box center [881, 600] width 66 height 31
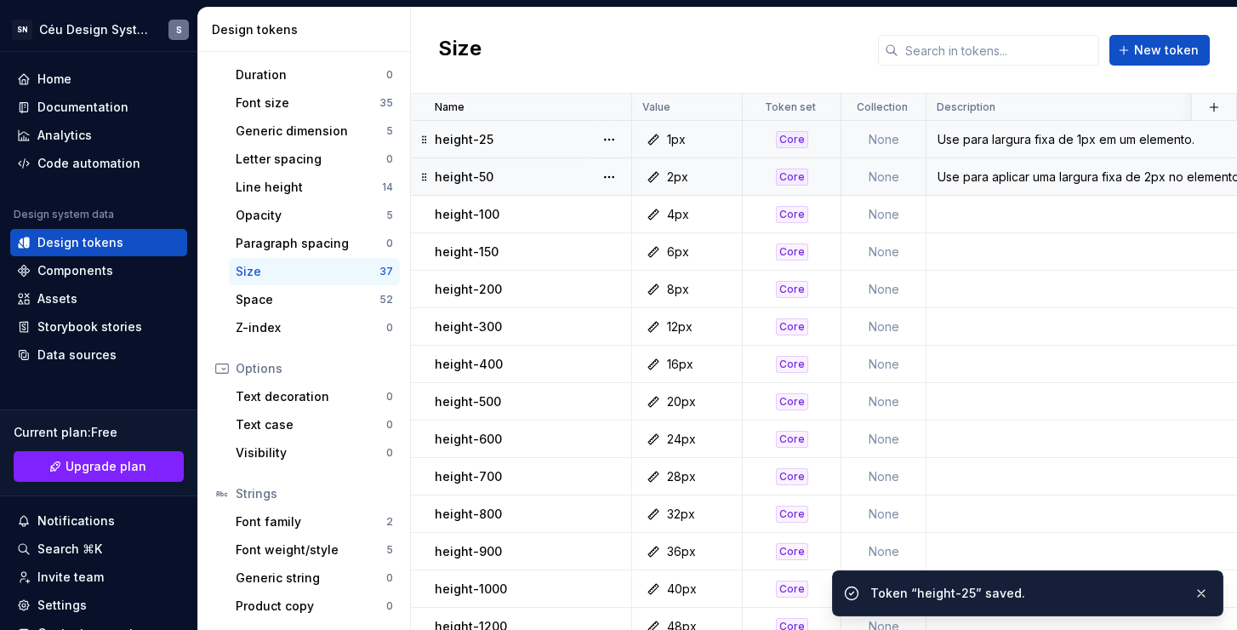
click at [1055, 140] on div "Use para largura fixa de 1px em um elemento." at bounding box center [1260, 139] width 665 height 17
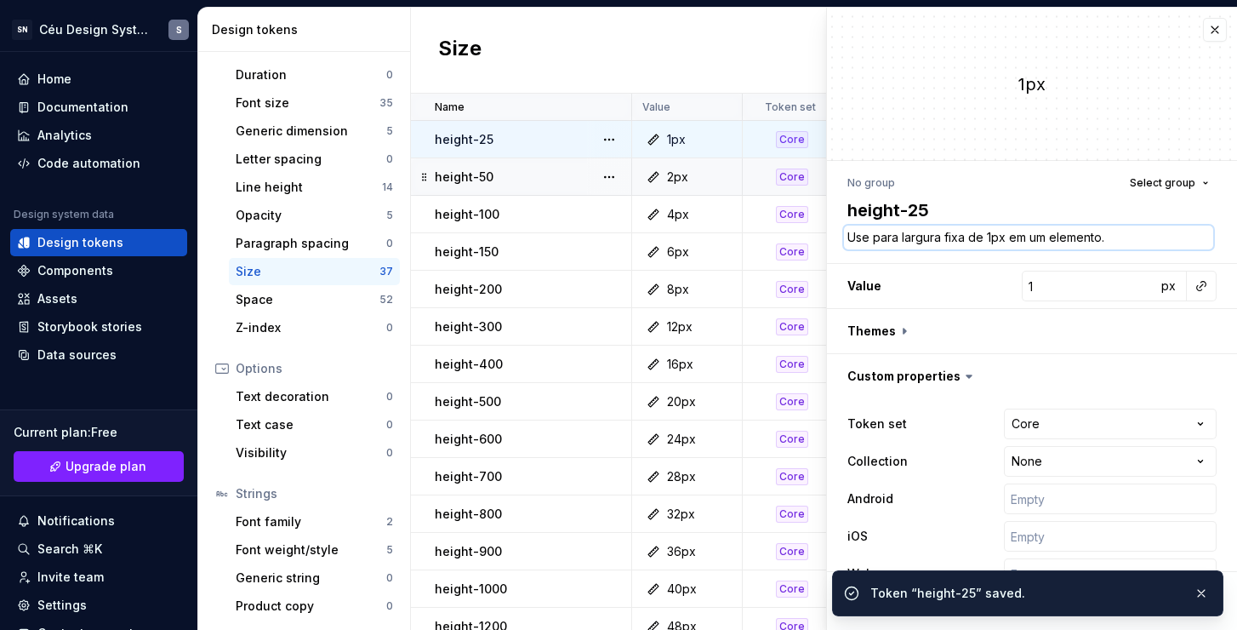
click at [946, 231] on textarea "Use para largura fixa de 1px em um elemento." at bounding box center [1028, 238] width 369 height 24
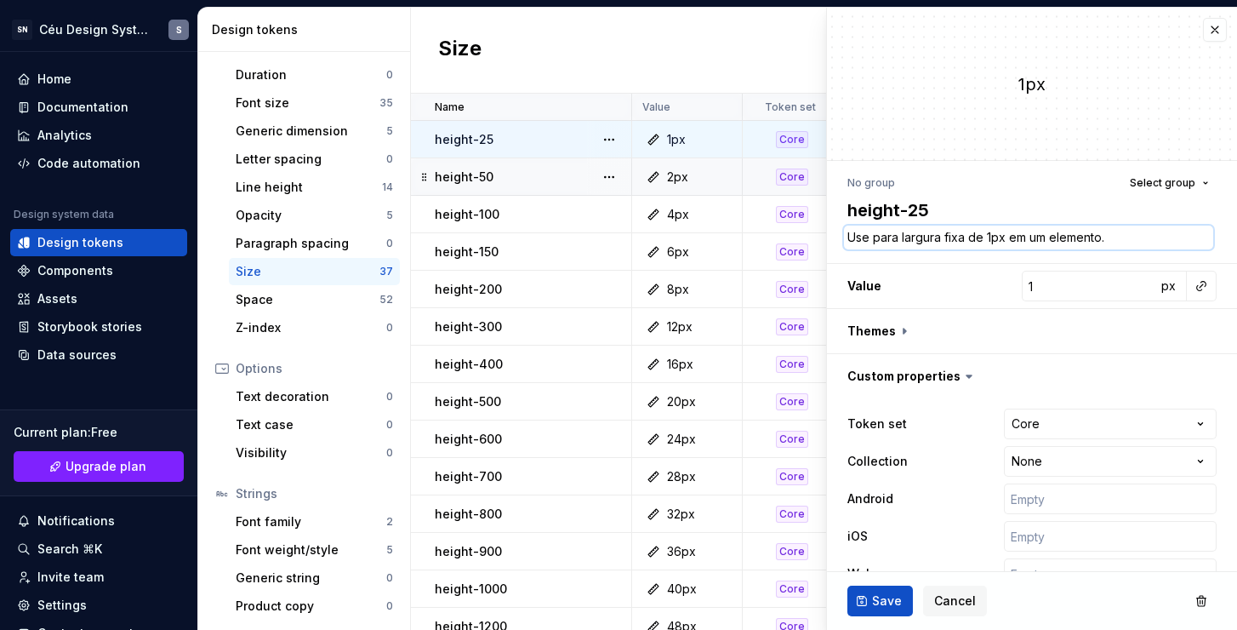
click at [921, 242] on textarea "Use para largura fixa de 1px em um elemento." at bounding box center [1028, 238] width 369 height 24
drag, startPoint x: 939, startPoint y: 242, endPoint x: 901, endPoint y: 241, distance: 38.3
click at [901, 241] on textarea "Use para largura fixa de 1px em um elemento." at bounding box center [1028, 238] width 369 height 24
type textarea "*"
type textarea "Use para a fixa de 1px em um elemento."
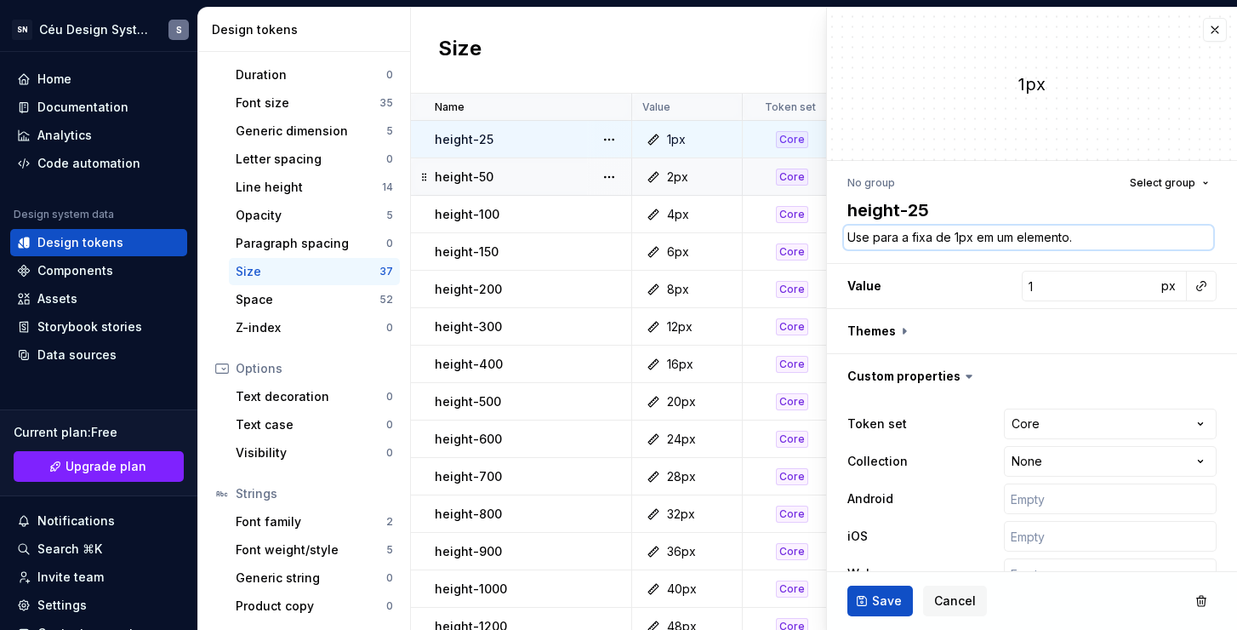
type textarea "*"
type textarea "Use para al fixa de 1px em um elemento."
type textarea "*"
type textarea "Use para alt fixa de 1px em um elemento."
type textarea "*"
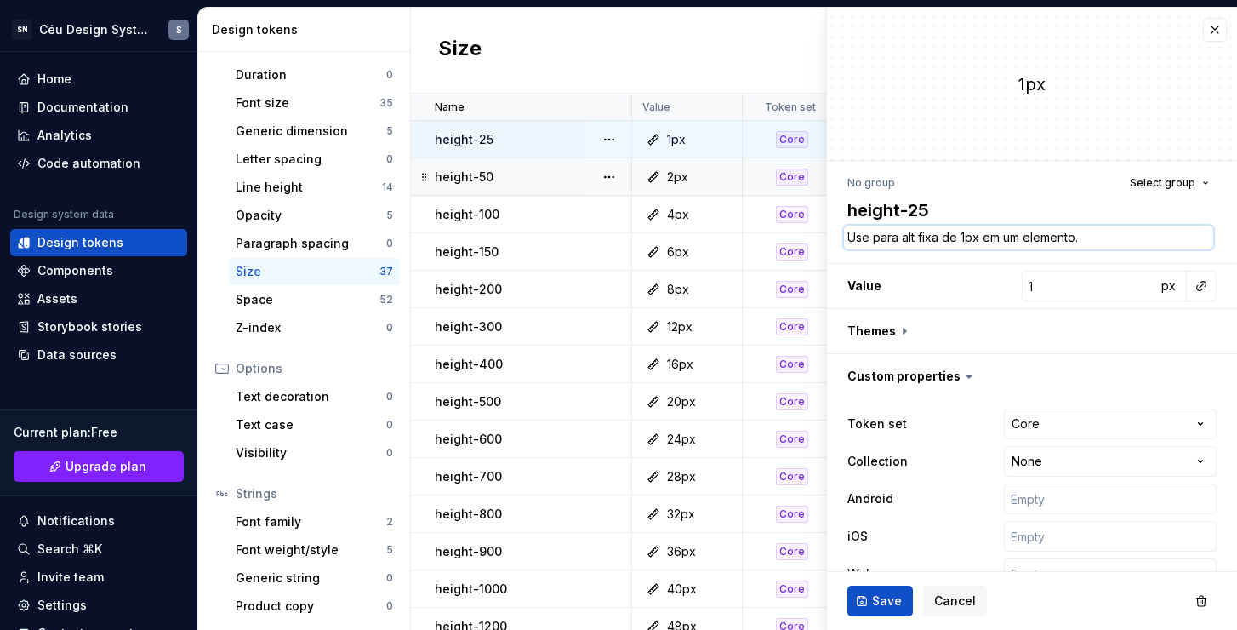
type textarea "Use para altu fixa de 1px em um elemento."
type textarea "*"
type textarea "Use para altura fixa de 1px em um elemento."
type textarea "*"
type textarea "Use para altura fixa de 1px em um elemento."
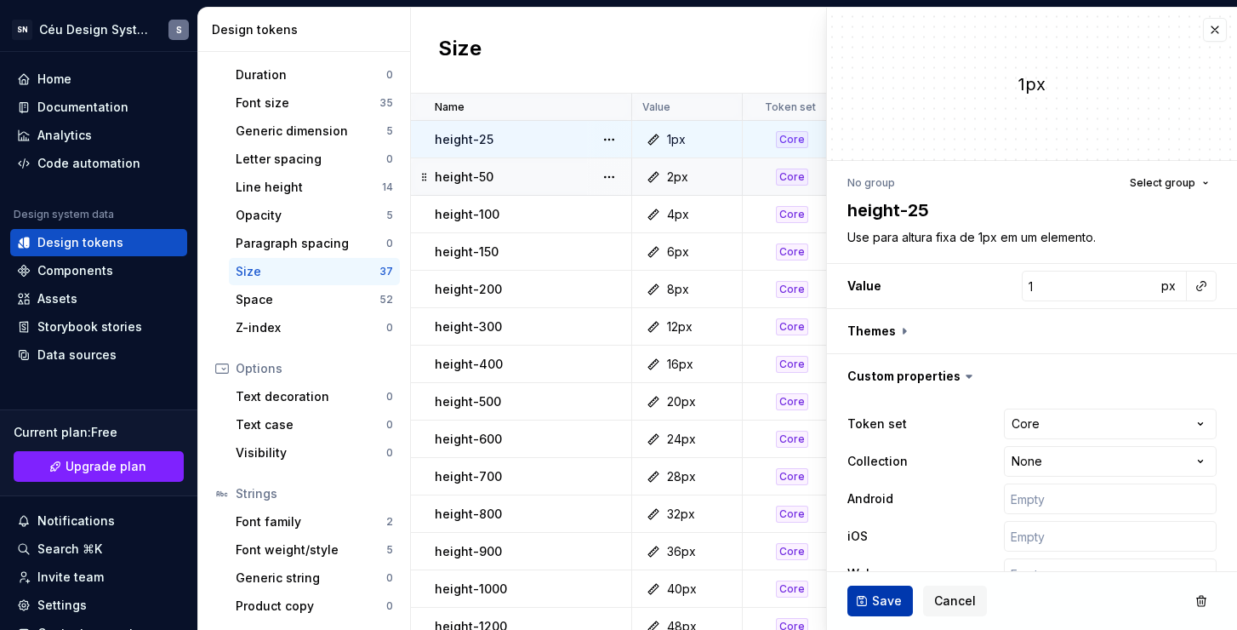
click at [871, 603] on button "Save" at bounding box center [881, 600] width 66 height 31
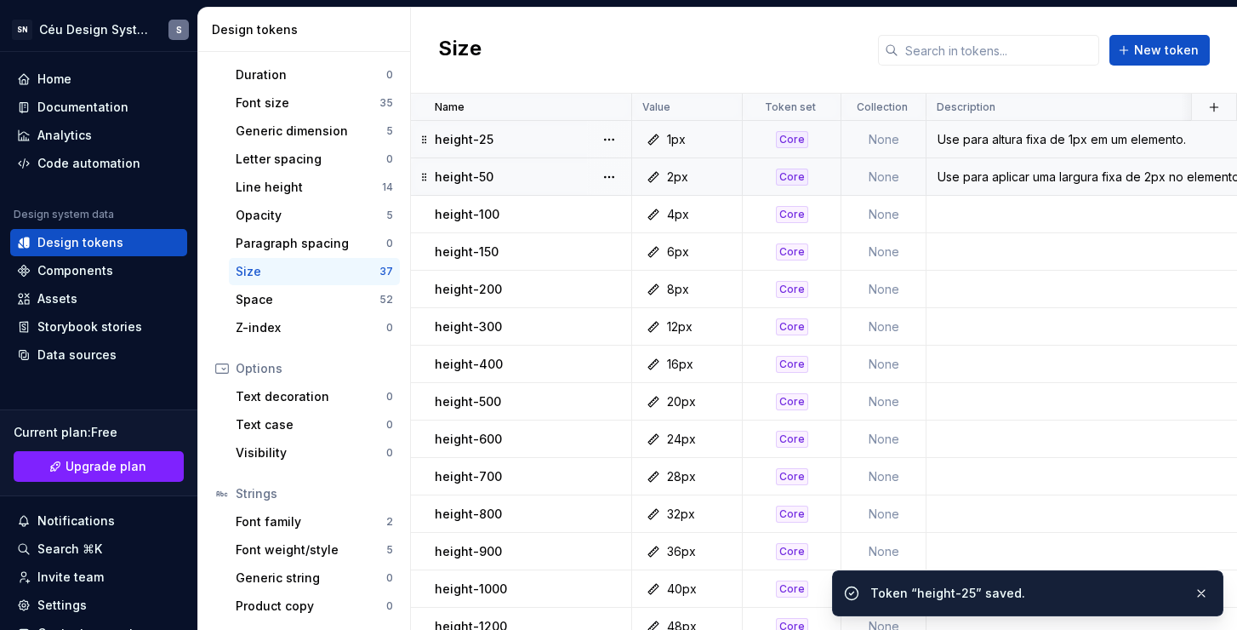
click at [987, 182] on div "Use para aplicar uma largura fixa de 2px no elemento." at bounding box center [1260, 176] width 665 height 17
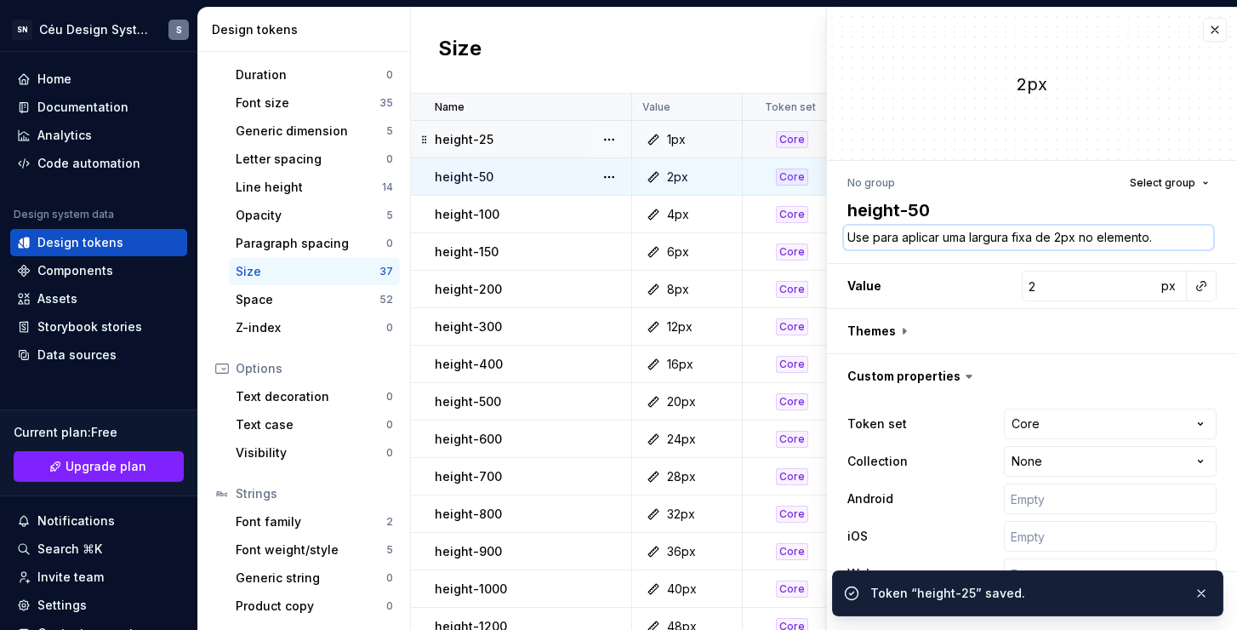
click at [1007, 234] on textarea "Use para aplicar uma largura fixa de 2px no elemento." at bounding box center [1028, 238] width 369 height 24
paste textarea "ltura fixa de 1px em um"
type textarea "*"
type textarea "Use para altura fixa de 1px em um elemento."
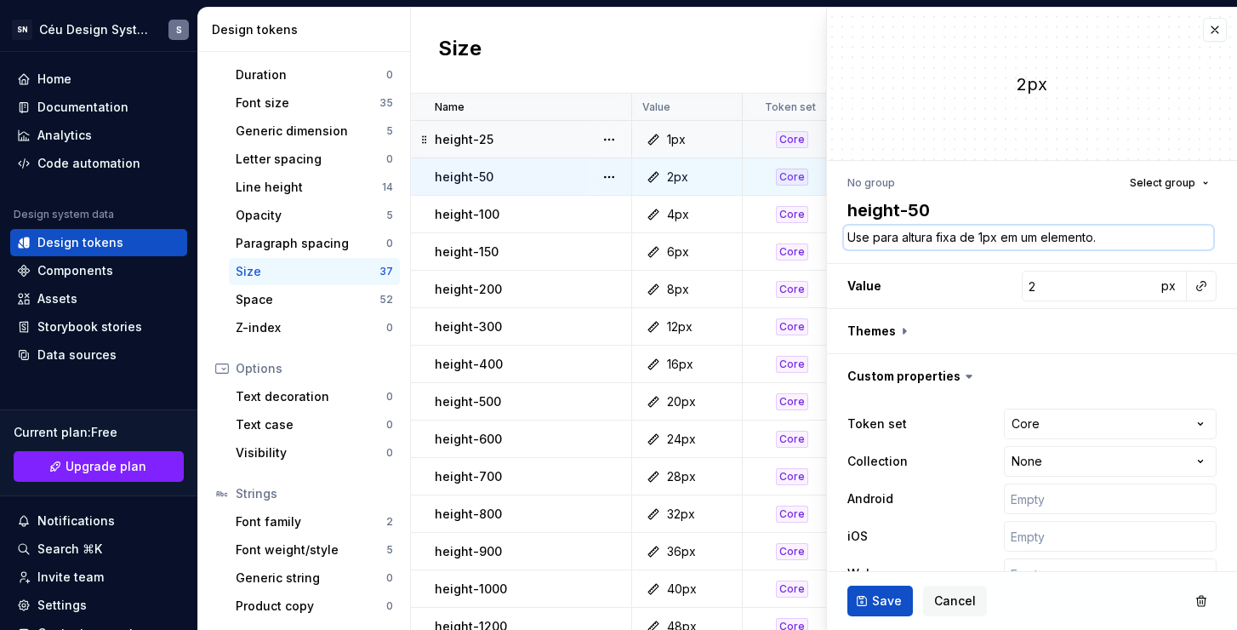
click at [979, 237] on textarea "Use para altura fixa de 1px em um elemento." at bounding box center [1028, 238] width 369 height 24
type textarea "*"
type textarea "Use para altura fixa de 2px em um elemento."
click at [891, 592] on span "Save" at bounding box center [887, 600] width 30 height 17
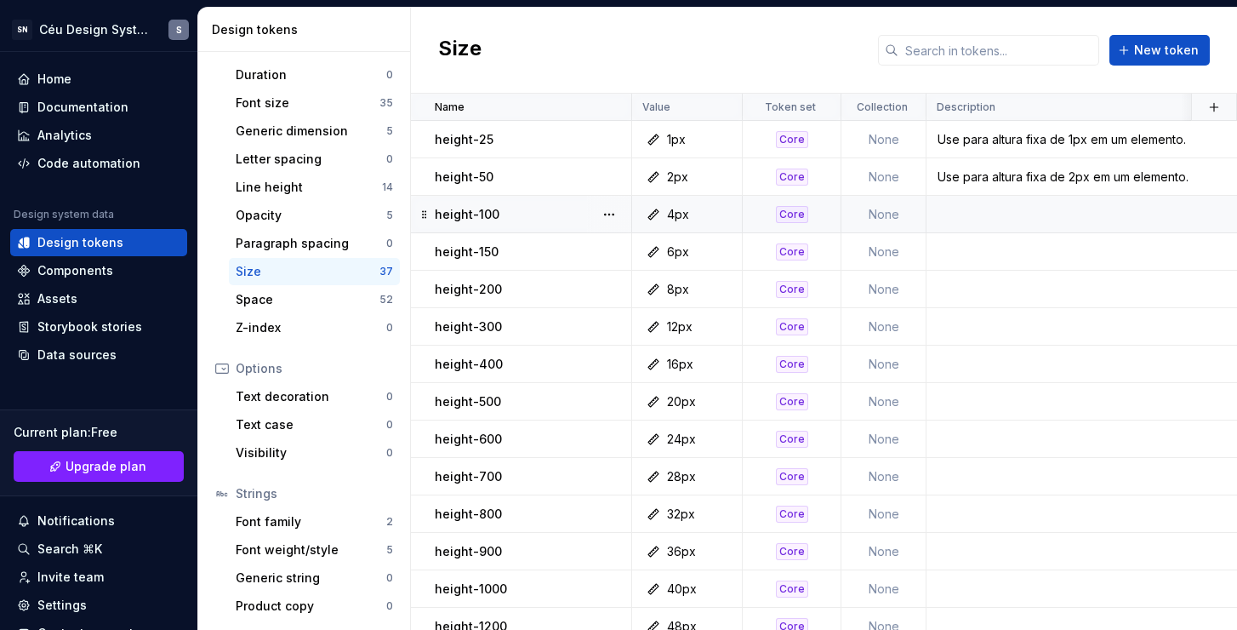
click at [998, 211] on td at bounding box center [1260, 214] width 667 height 37
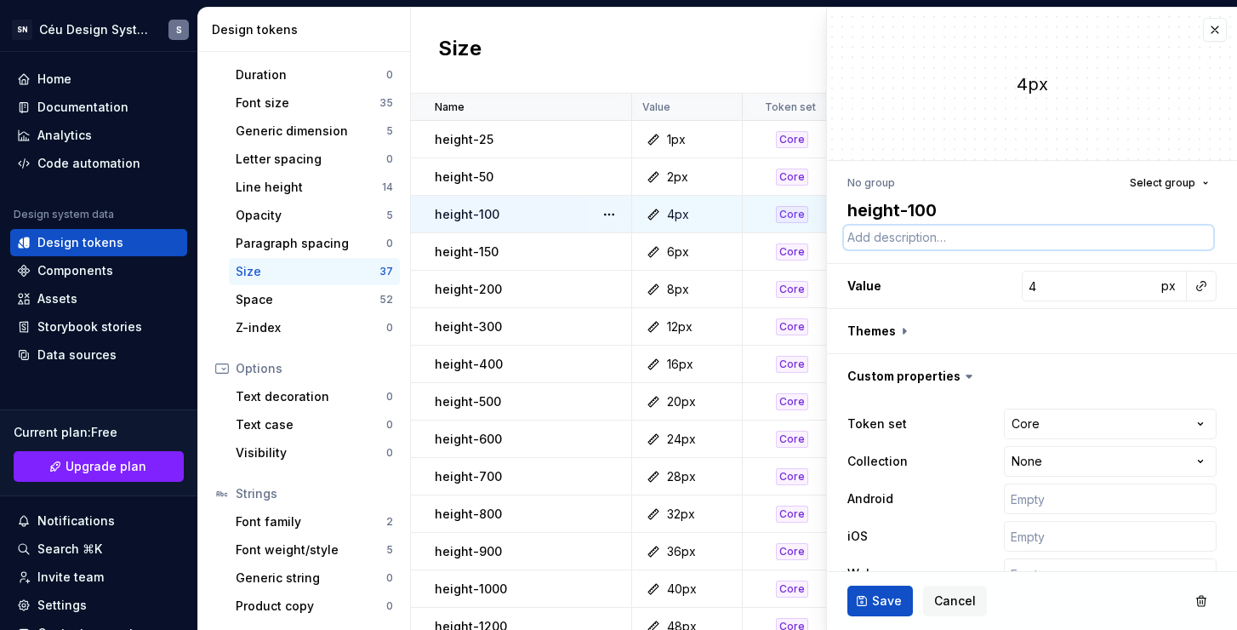
click at [981, 242] on textarea at bounding box center [1028, 238] width 369 height 24
paste textarea "Use para altura fixa de 1px em um elemento."
type textarea "*"
type textarea "Use para altura fixa de 1px em um elemento."
click at [979, 237] on textarea "Use para altura fixa de 1px em um elemento." at bounding box center [1028, 238] width 369 height 24
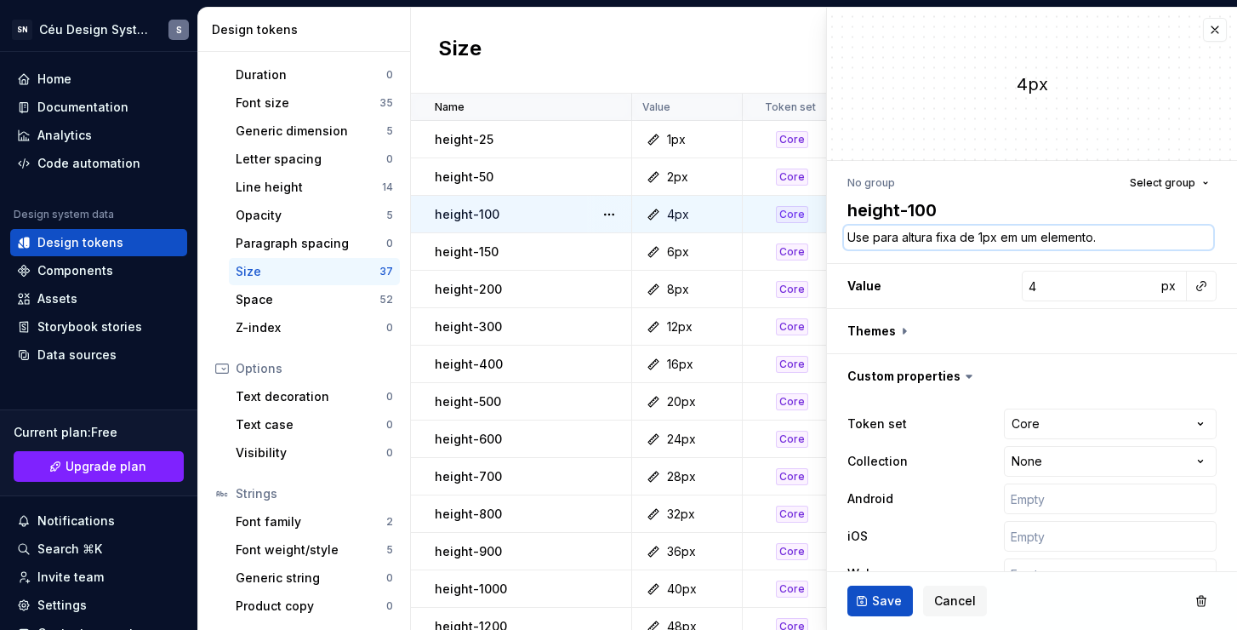
type textarea "*"
type textarea "Use para altura fixa de 4px em um elemento."
click at [883, 605] on span "Save" at bounding box center [887, 600] width 30 height 17
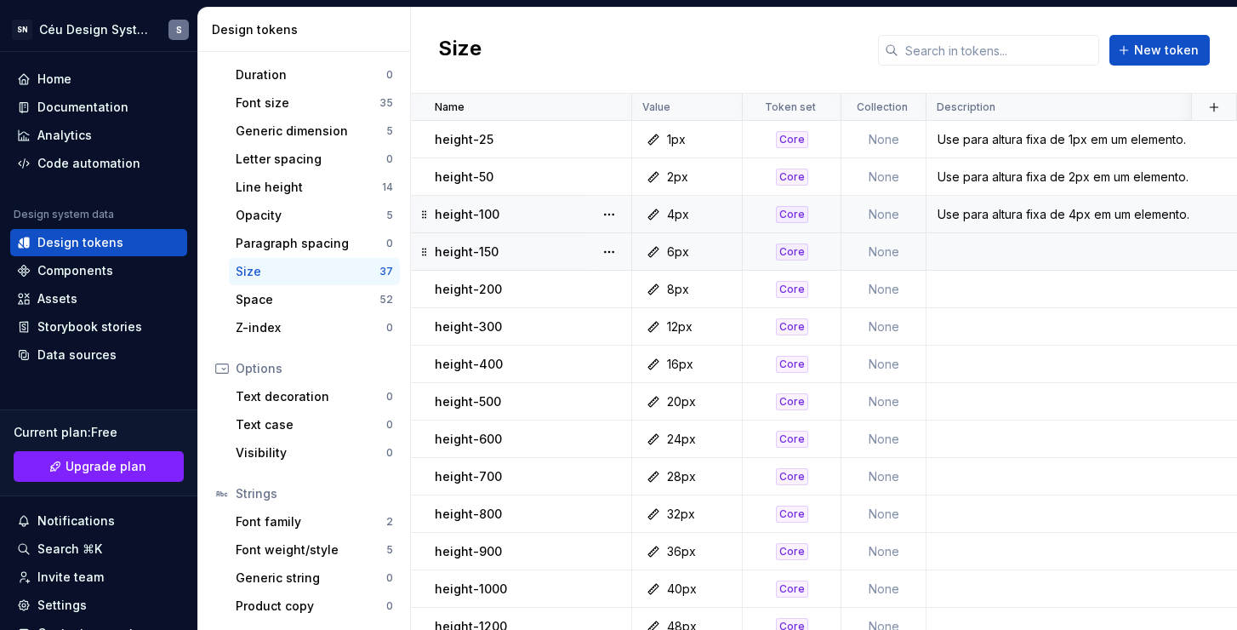
click at [959, 251] on td at bounding box center [1260, 251] width 667 height 37
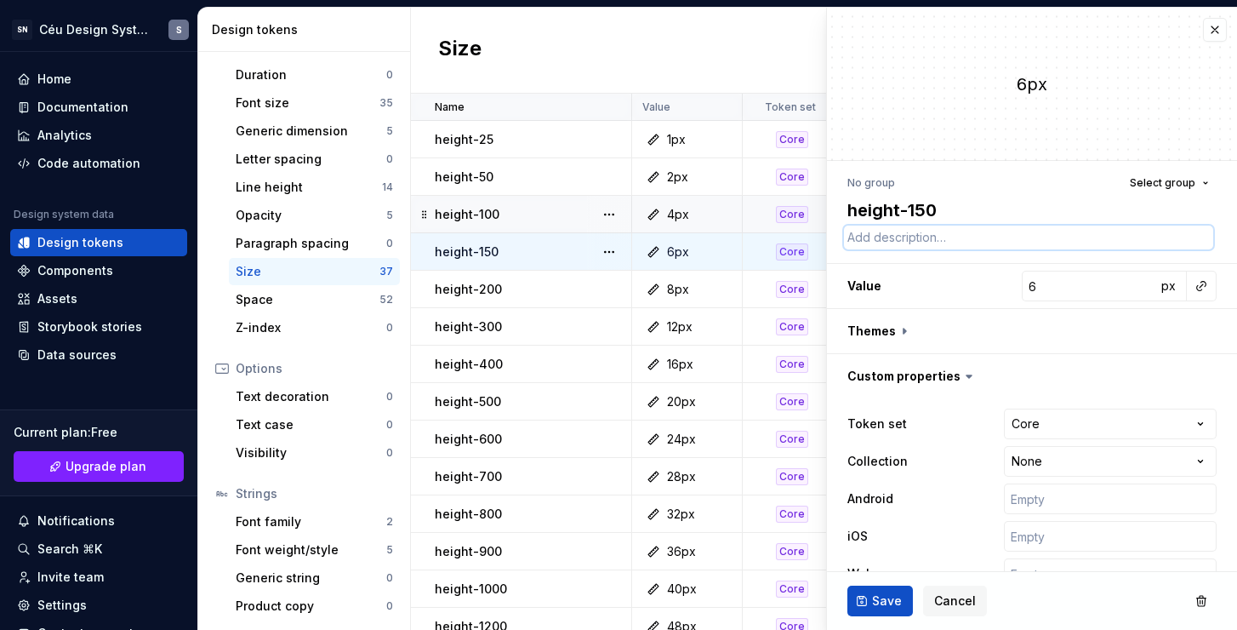
click at [966, 234] on textarea at bounding box center [1028, 238] width 369 height 24
paste textarea "Use para altura fixa de 1px em um elemento."
type textarea "*"
type textarea "Use para altura fixa de 1px em um elemento."
click at [979, 237] on textarea "Use para altura fixa de 1px em um elemento." at bounding box center [1028, 238] width 369 height 24
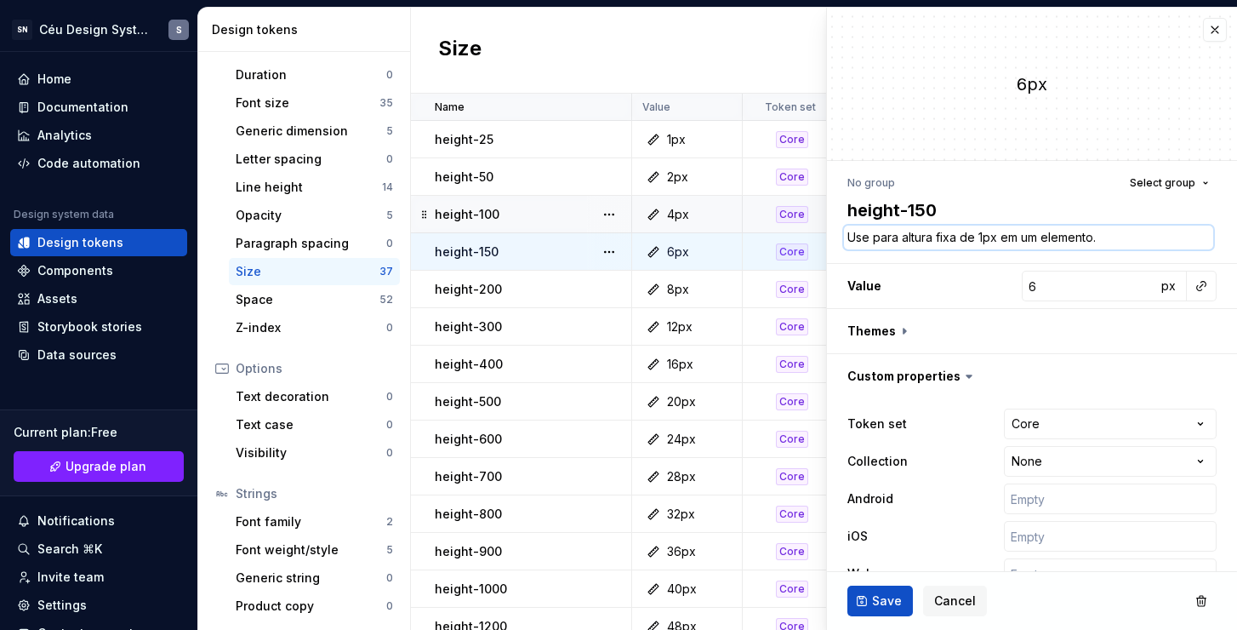
type textarea "*"
type textarea "Use para altura fixa de 6px em um elemento."
click at [902, 604] on button "Save" at bounding box center [881, 600] width 66 height 31
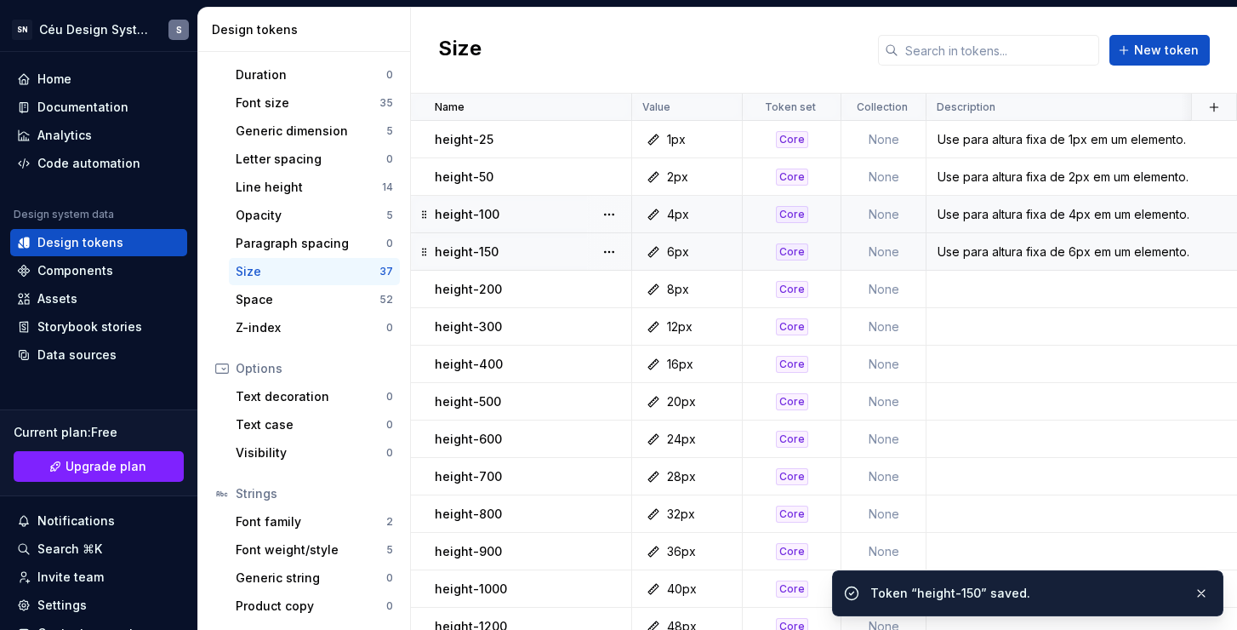
click at [728, 297] on div "8px" at bounding box center [692, 289] width 98 height 17
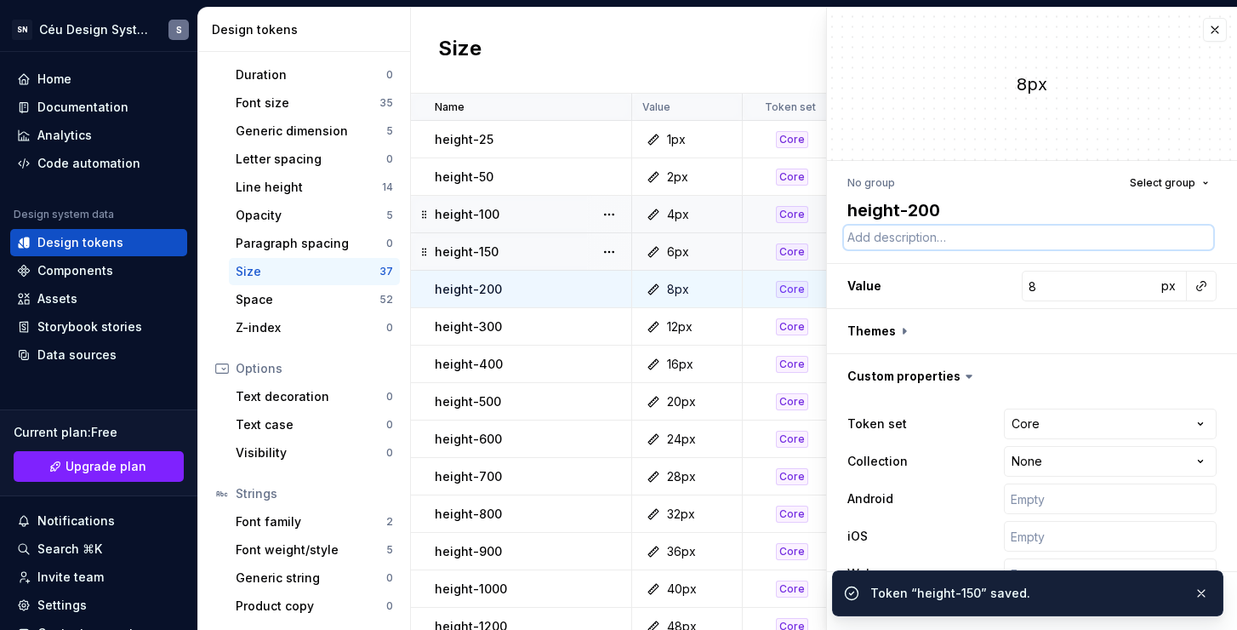
click at [1008, 227] on textarea at bounding box center [1028, 238] width 369 height 24
paste textarea "Use para altura fixa de 1px em um elemento."
type textarea "*"
type textarea "Use para altura fixa de 1px em um elemento."
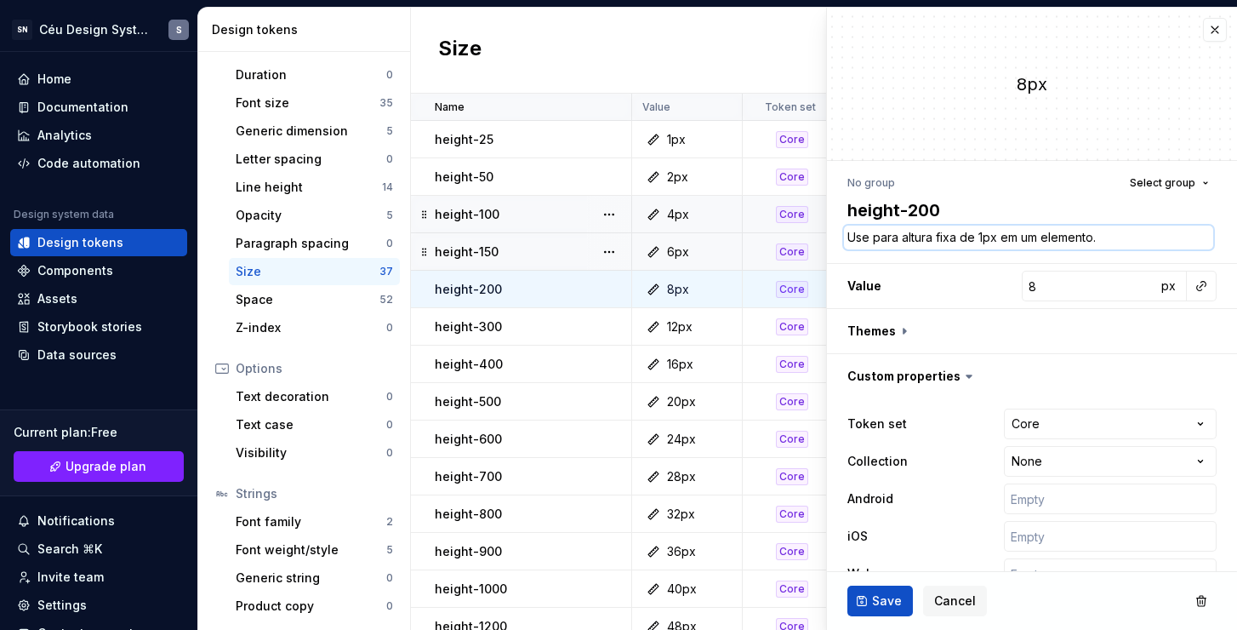
click at [979, 236] on textarea "Use para altura fixa de 1px em um elemento." at bounding box center [1028, 238] width 369 height 24
type textarea "*"
type textarea "Use para altura fixa de 8px em um elemento."
click at [897, 612] on button "Save" at bounding box center [881, 600] width 66 height 31
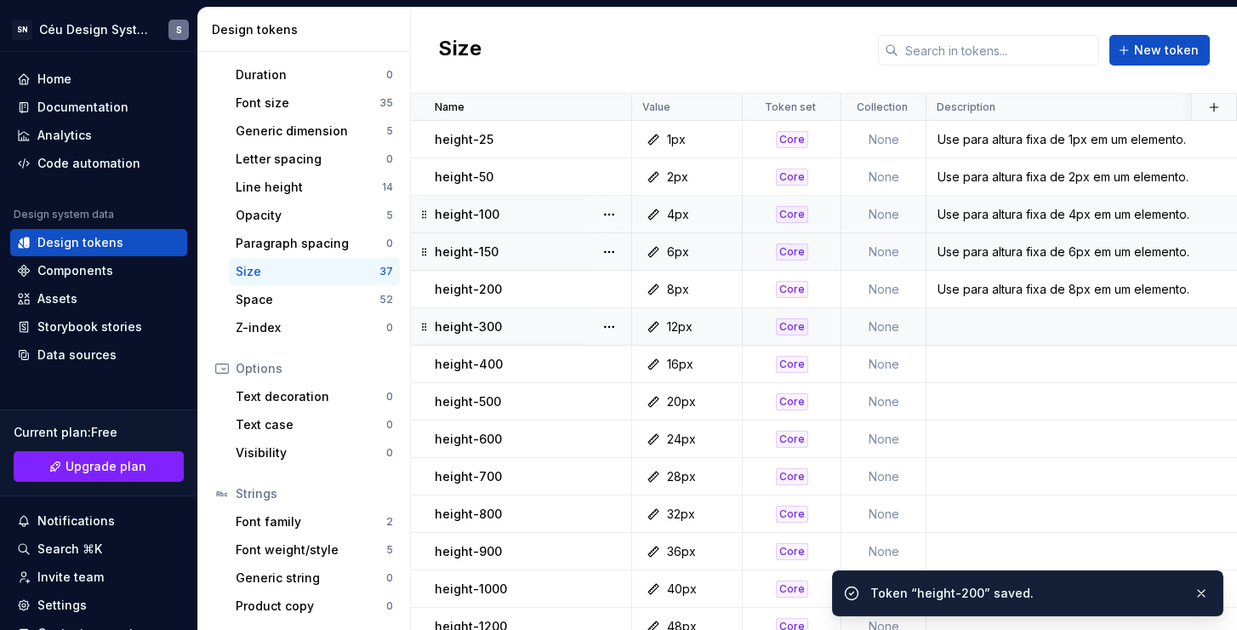
click at [991, 339] on td at bounding box center [1260, 326] width 667 height 37
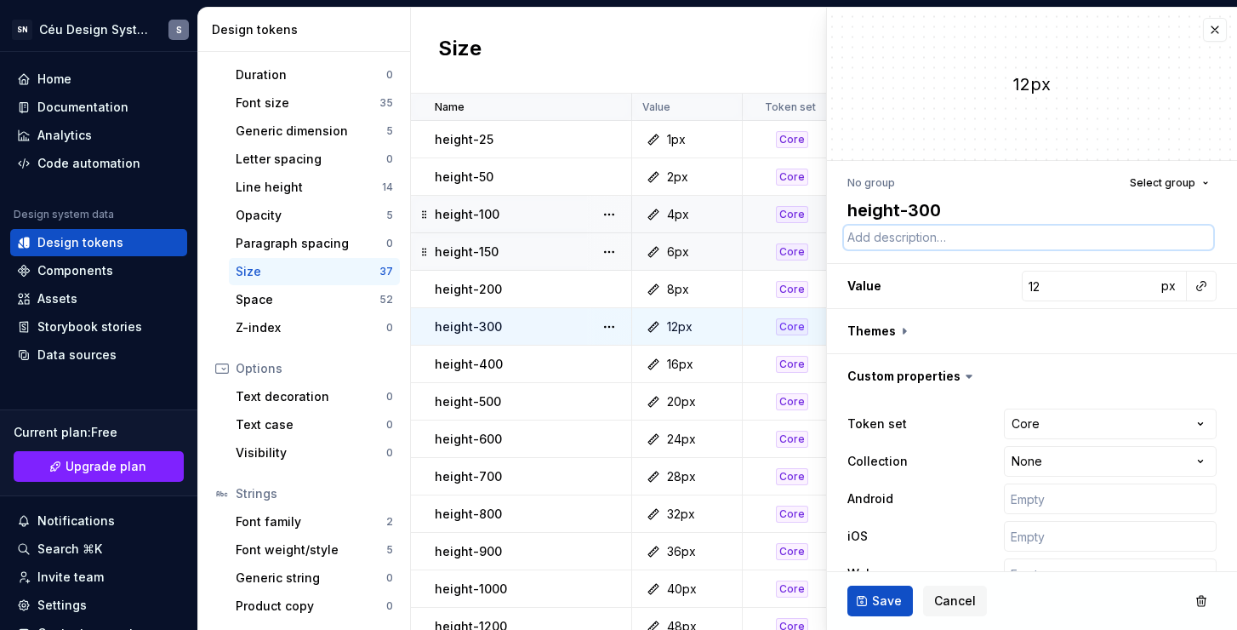
click at [966, 236] on textarea at bounding box center [1028, 238] width 369 height 24
paste textarea "Use para altura fixa de 1px em um elemento."
type textarea "*"
type textarea "Use para altura fixa de 1px em um elemento."
click at [979, 236] on textarea "Use para altura fixa de 1px em um elemento." at bounding box center [1028, 238] width 369 height 24
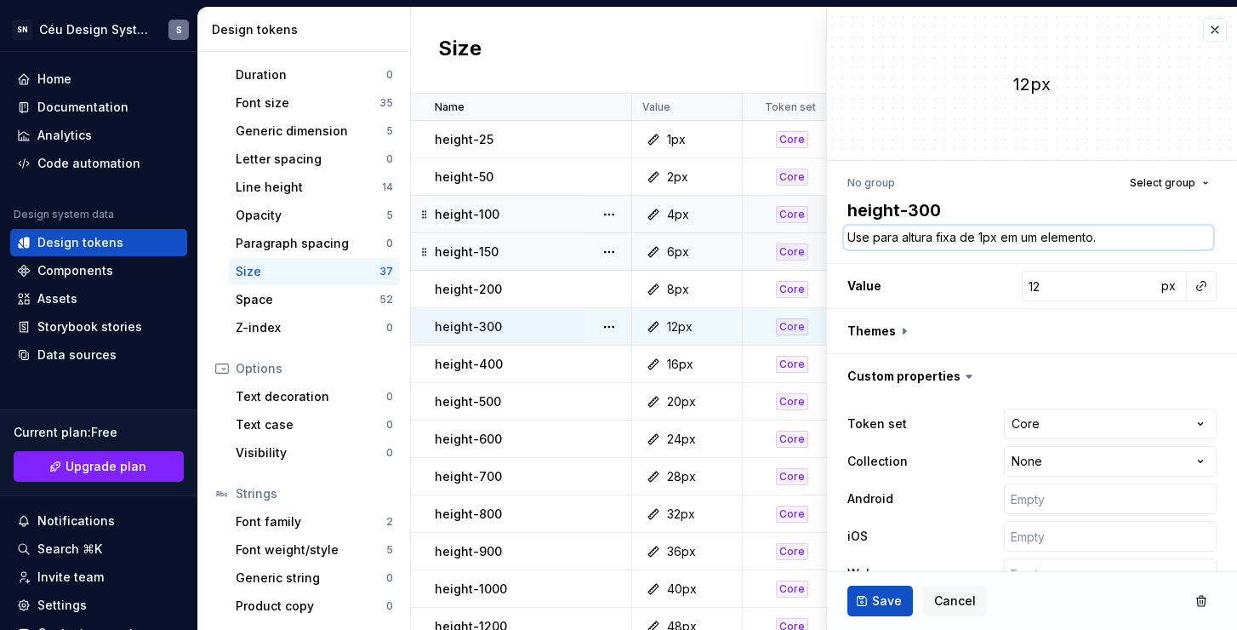
type textarea "*"
type textarea "Use para altura fixa de 12px em um elemento."
click at [892, 606] on span "Save" at bounding box center [887, 600] width 30 height 17
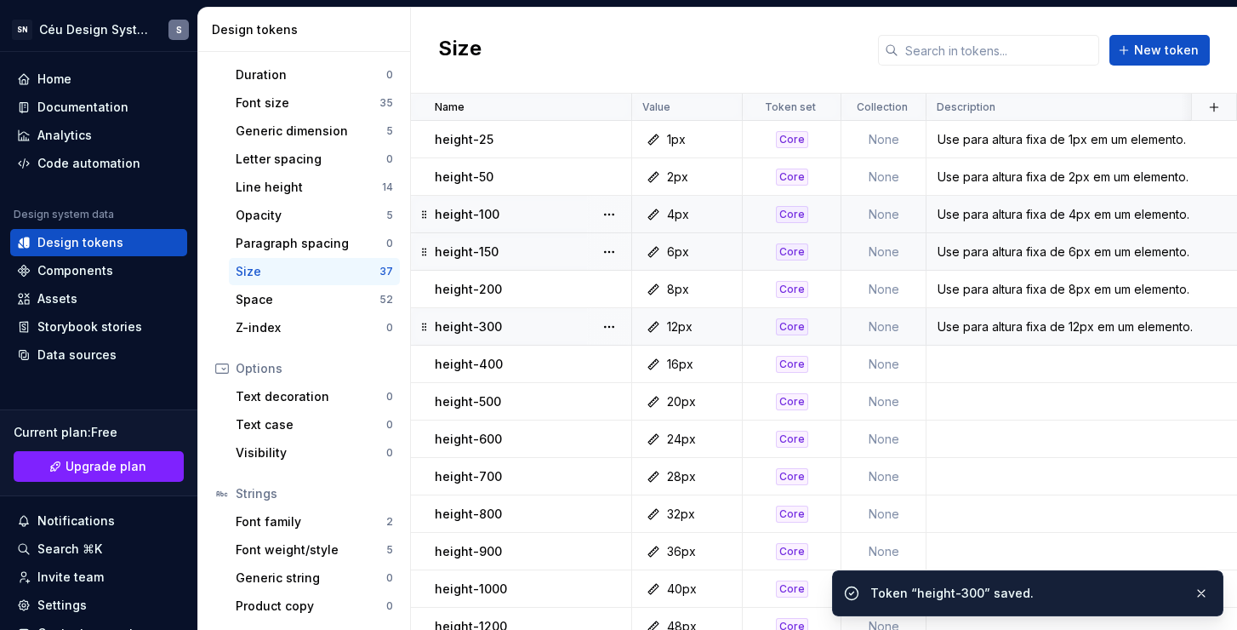
click at [732, 367] on div "16px" at bounding box center [692, 364] width 98 height 17
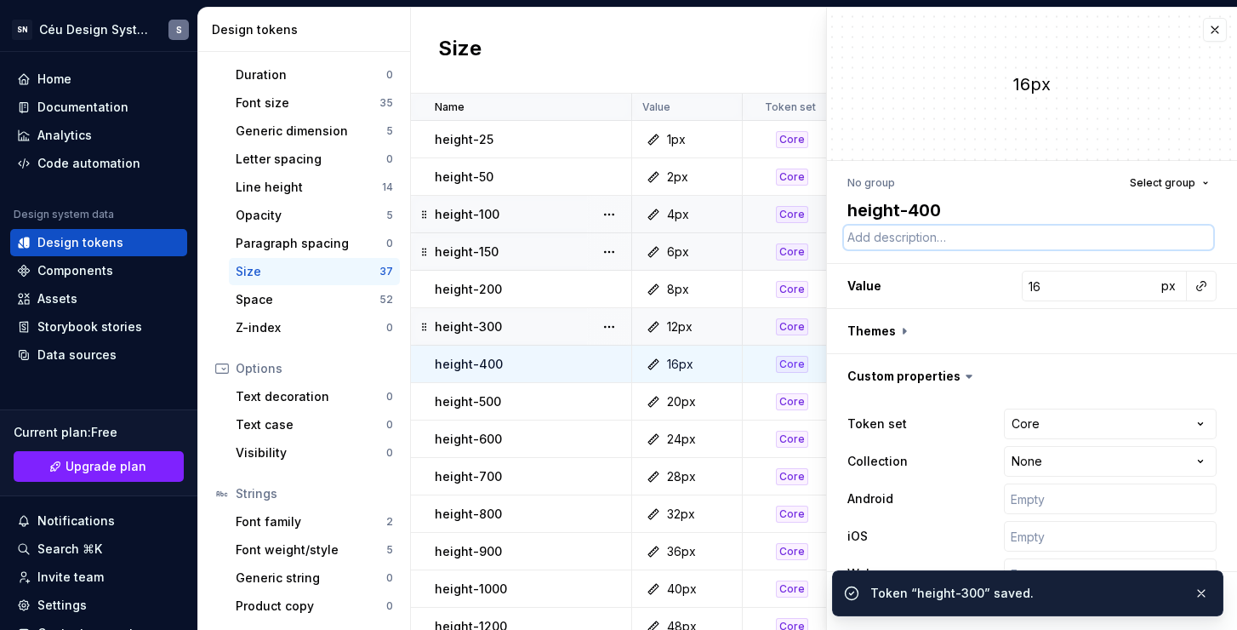
click at [885, 236] on textarea at bounding box center [1028, 238] width 369 height 24
paste textarea "Use para altura fixa de 1px em um elemento."
type textarea "*"
type textarea "Use para altura fixa de 1px em um elemento."
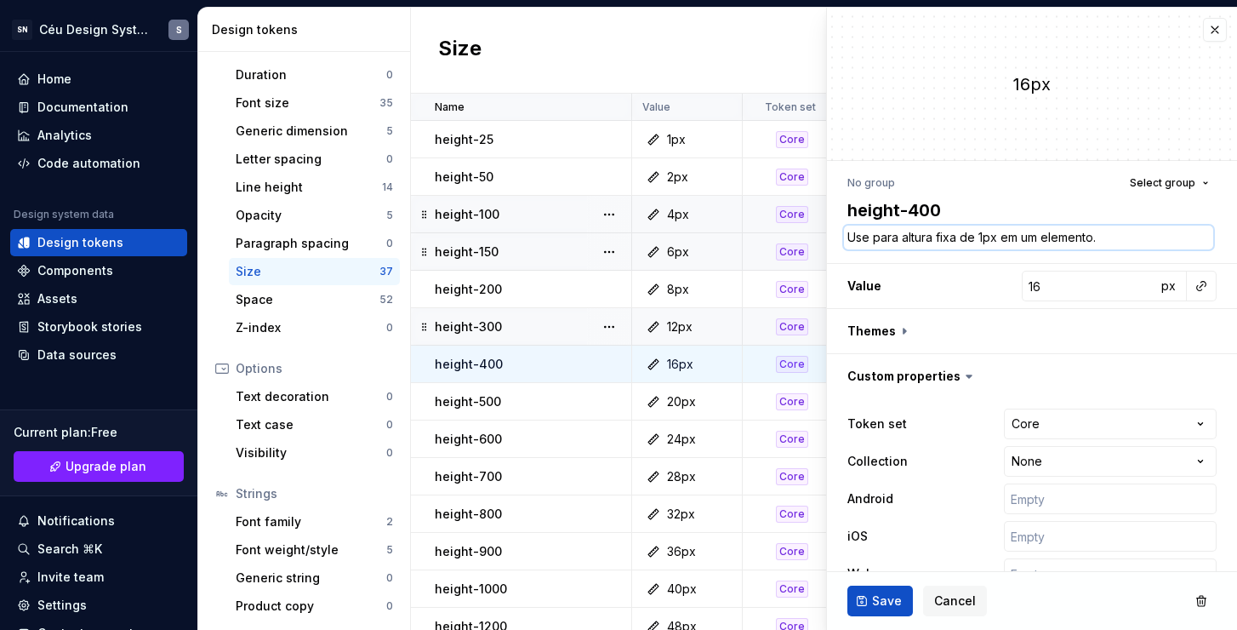
click at [985, 237] on textarea "Use para altura fixa de 1px em um elemento." at bounding box center [1028, 238] width 369 height 24
type textarea "*"
type textarea "Use para altura fixa de 16px em um elemento."
click at [901, 597] on button "Save" at bounding box center [881, 600] width 66 height 31
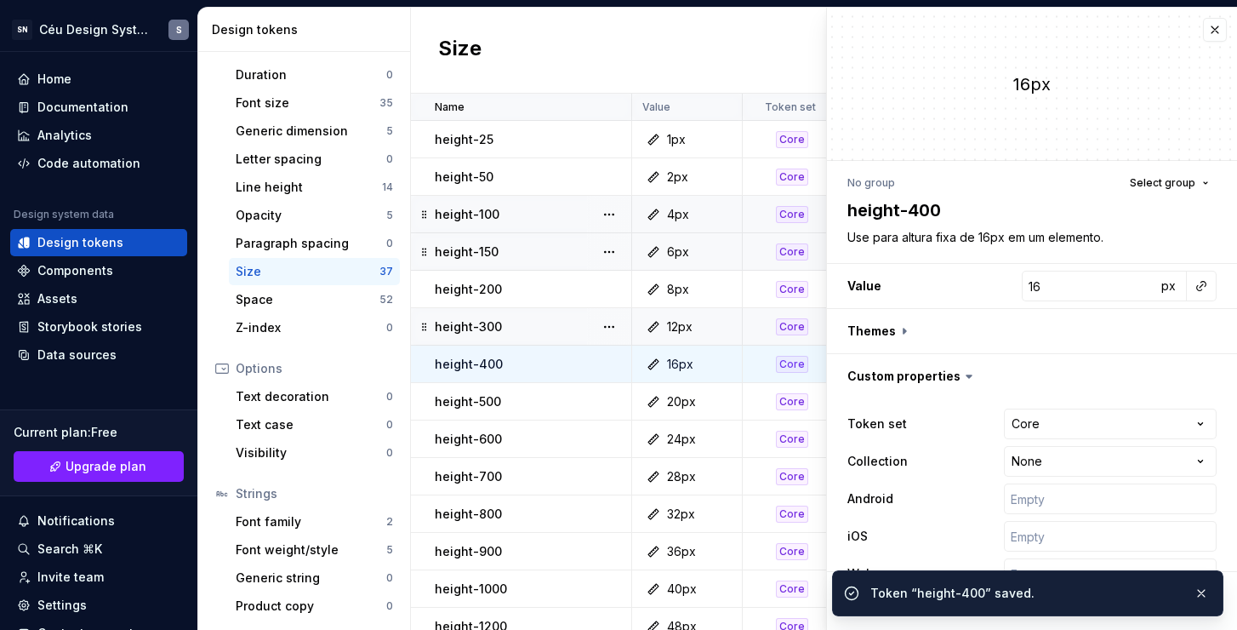
click at [716, 399] on div "20px" at bounding box center [692, 401] width 98 height 17
click at [722, 399] on div "20px" at bounding box center [692, 401] width 98 height 17
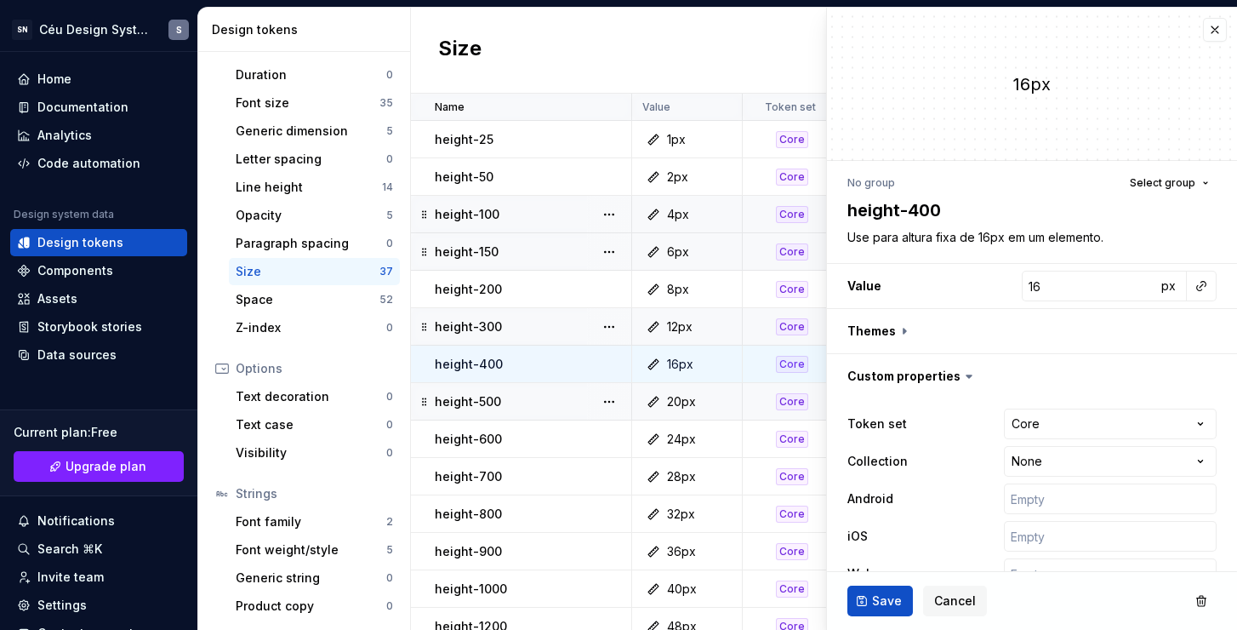
click at [812, 401] on div "Core" at bounding box center [792, 401] width 96 height 17
click at [819, 403] on div "Core" at bounding box center [792, 401] width 96 height 17
click at [557, 402] on div "height-500" at bounding box center [533, 401] width 196 height 17
click at [962, 597] on span "Cancel" at bounding box center [955, 600] width 42 height 17
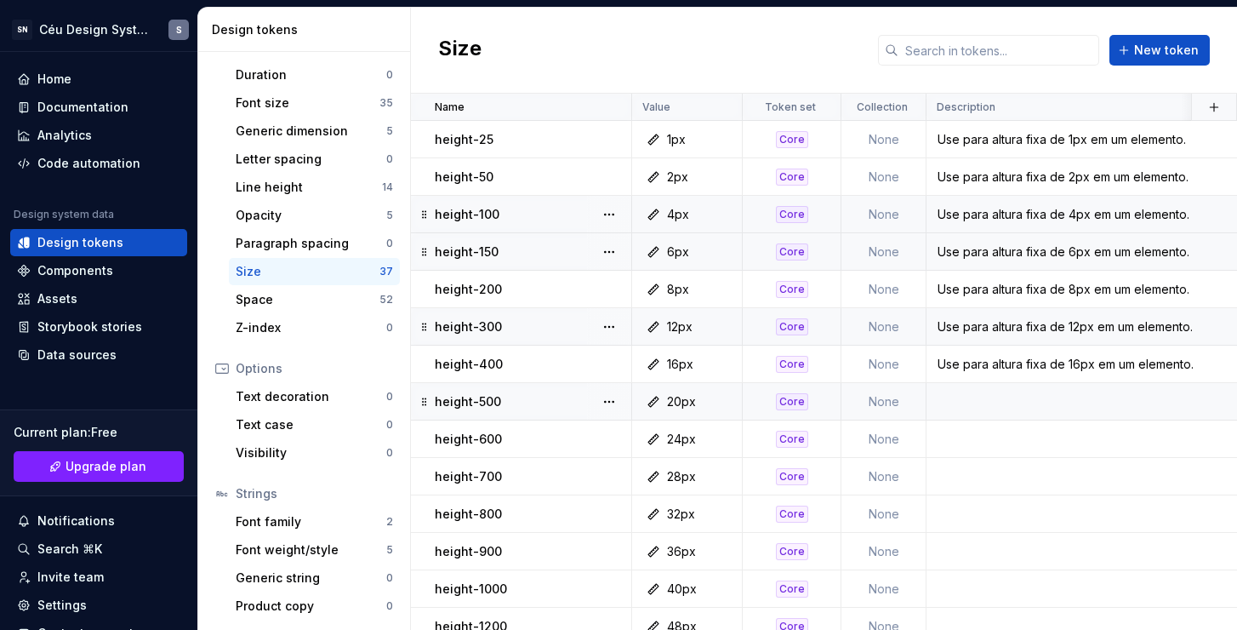
click at [961, 396] on td at bounding box center [1260, 401] width 667 height 37
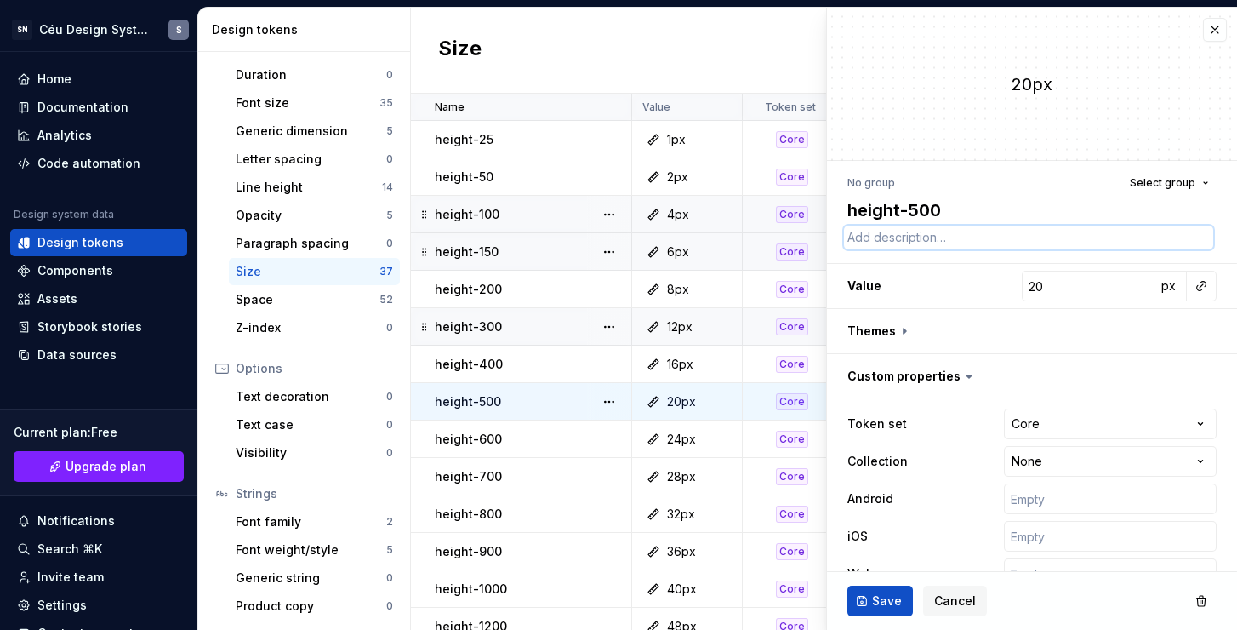
click at [931, 233] on textarea at bounding box center [1028, 238] width 369 height 24
paste textarea "Use para altura fixa de 1px em um elemento."
type textarea "*"
type textarea "Use para altura fixa de 1px em um elemento."
click at [979, 237] on textarea "Use para altura fixa de 1px em um elemento." at bounding box center [1028, 238] width 369 height 24
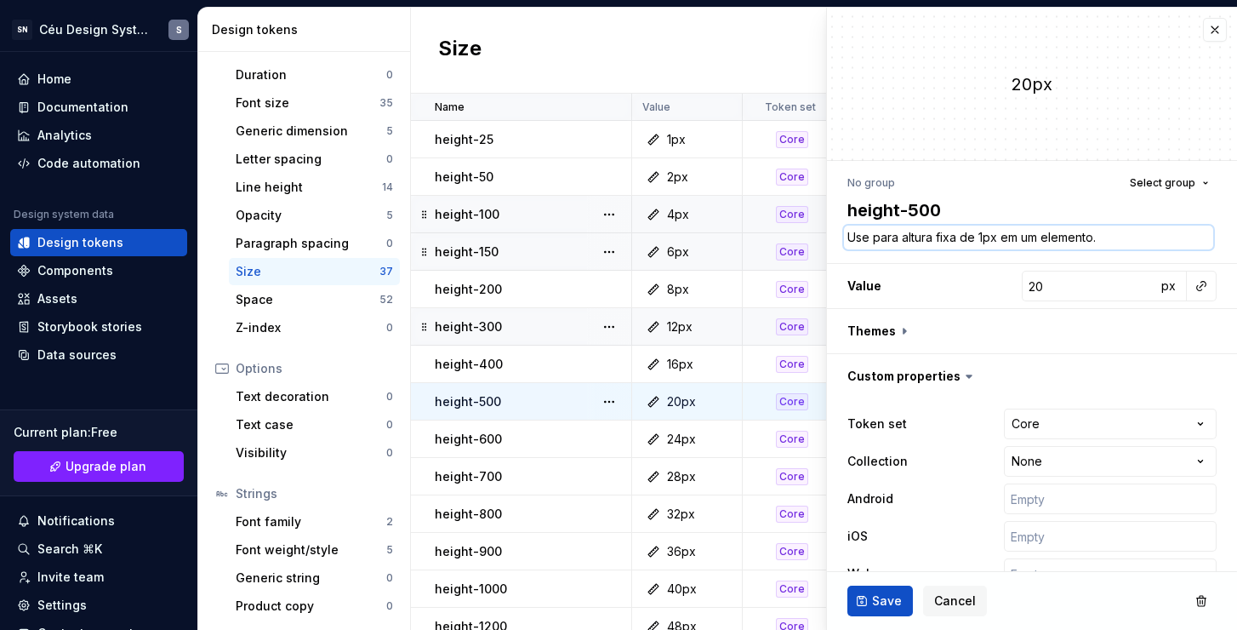
type textarea "*"
type textarea "Use para altura fixa de 2px em um elemento."
type textarea "*"
type textarea "Use para altura fixa de 20px em um elemento."
click at [878, 608] on span "Save" at bounding box center [887, 600] width 30 height 17
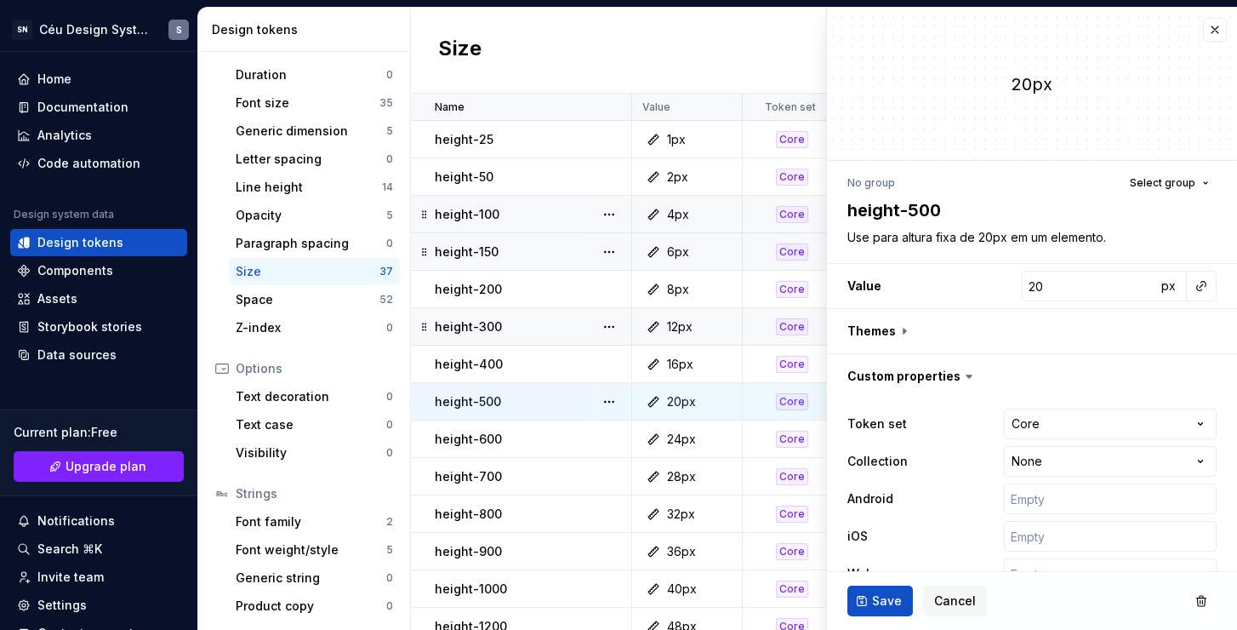
click at [715, 437] on div "24px" at bounding box center [692, 439] width 98 height 17
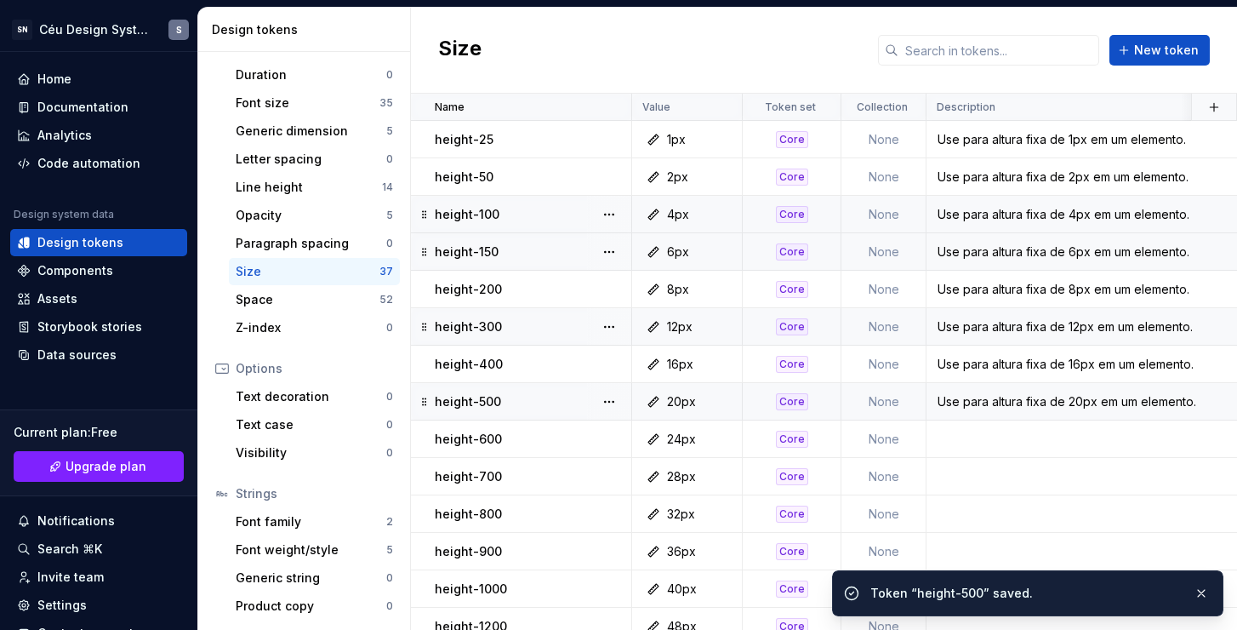
click at [722, 441] on div "24px" at bounding box center [692, 439] width 98 height 17
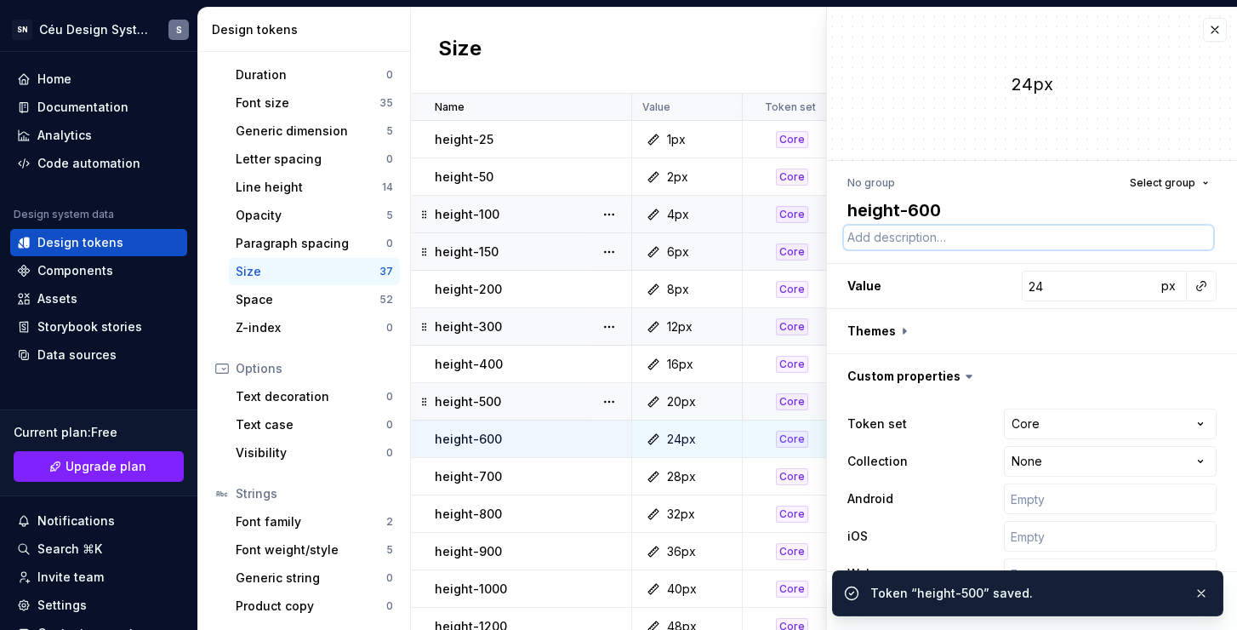
click at [935, 237] on textarea at bounding box center [1028, 238] width 369 height 24
paste textarea "Use para altura fixa de 20px em um elemento."
type textarea "*"
type textarea "Use para altura fixa de 20px em um elemento."
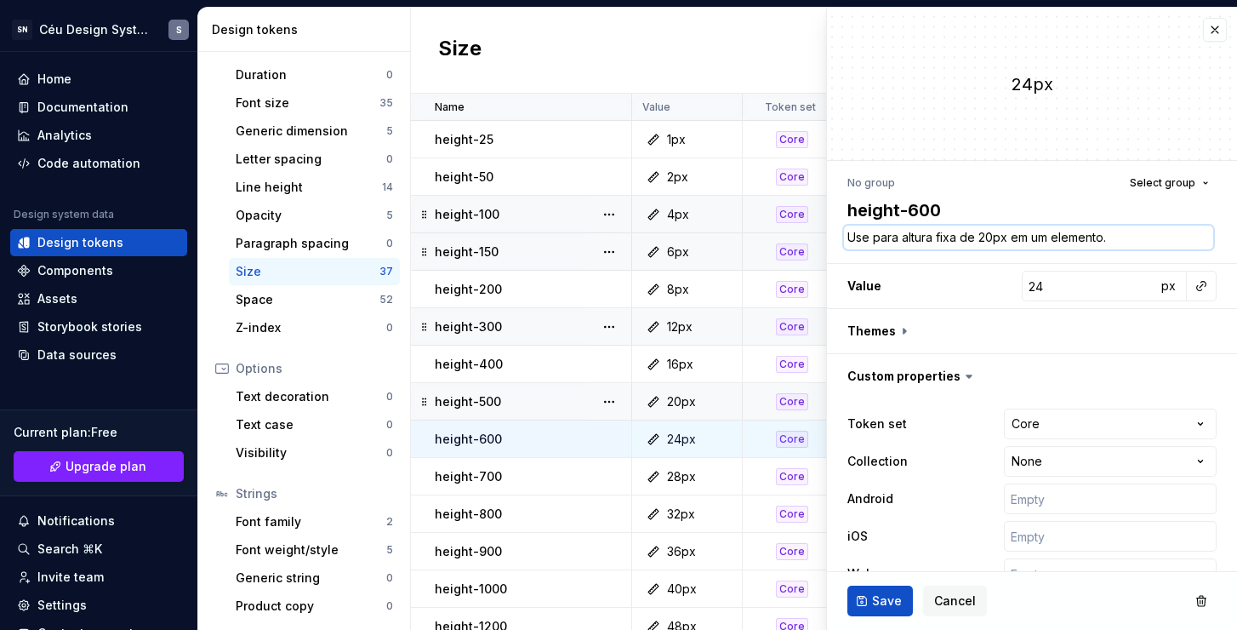
click at [985, 238] on textarea "Use para altura fixa de 20px em um elemento." at bounding box center [1028, 238] width 369 height 24
type textarea "*"
type textarea "Use para altura fixa de 24px em um elemento."
click at [878, 603] on span "Save" at bounding box center [887, 600] width 30 height 17
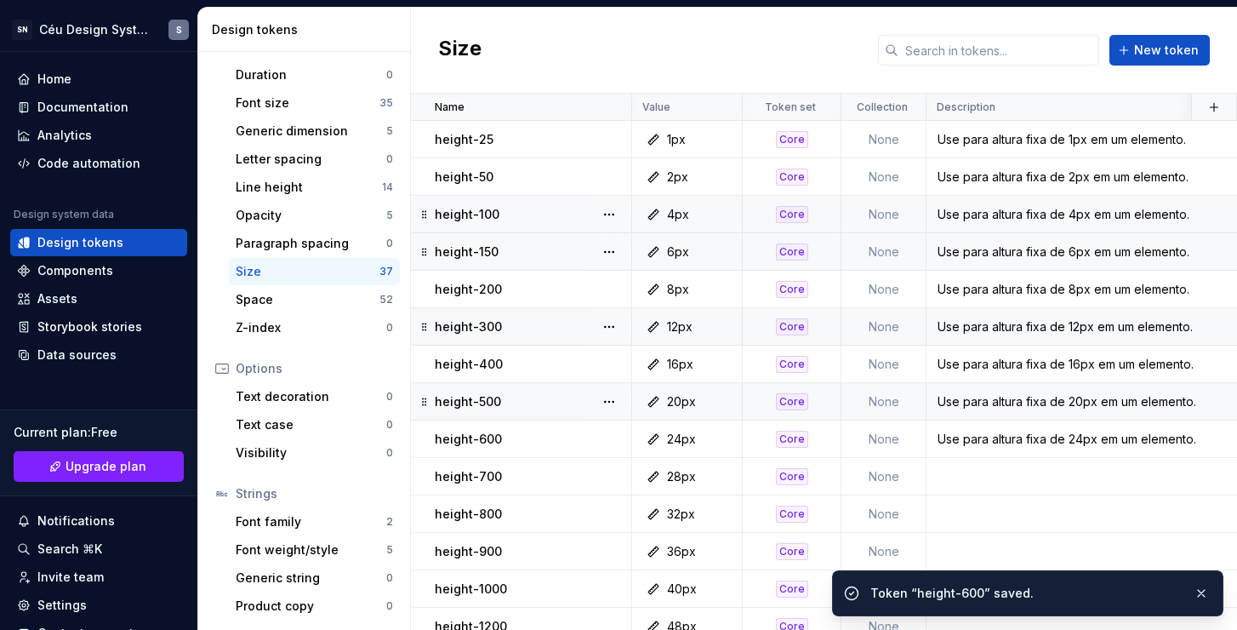
click at [711, 478] on div "28px" at bounding box center [692, 476] width 98 height 17
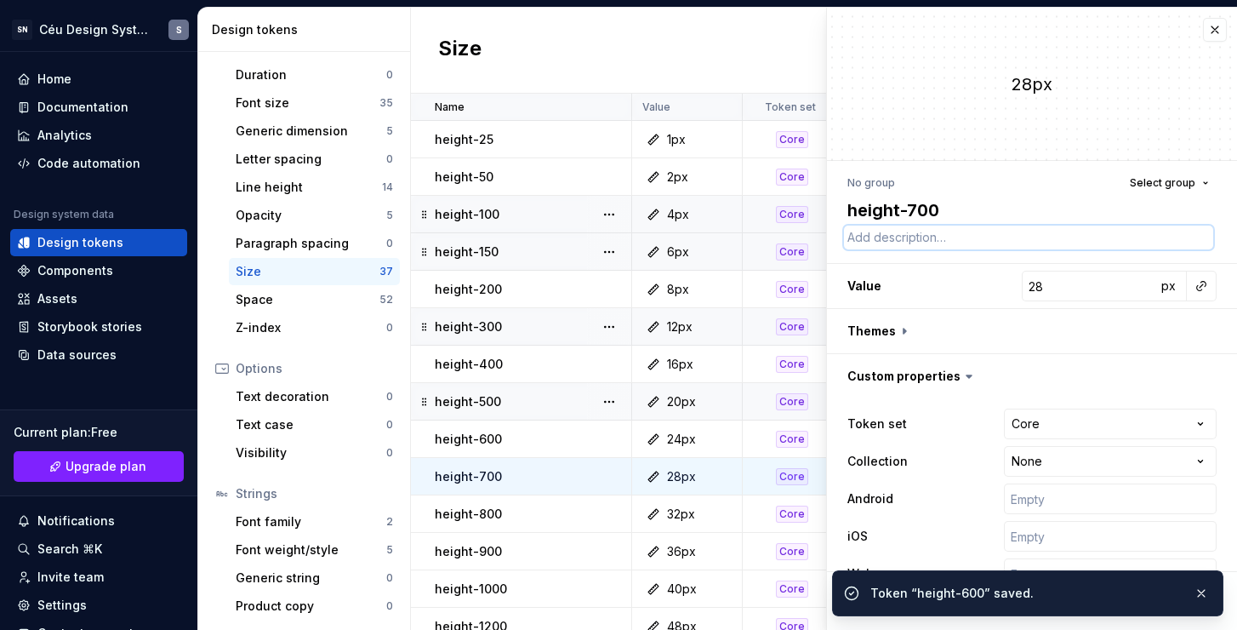
click at [902, 248] on textarea at bounding box center [1028, 238] width 369 height 24
paste textarea "Use para altura fixa de 20px em um elemento."
type textarea "*"
type textarea "Use para altura fixa de 20px em um elemento."
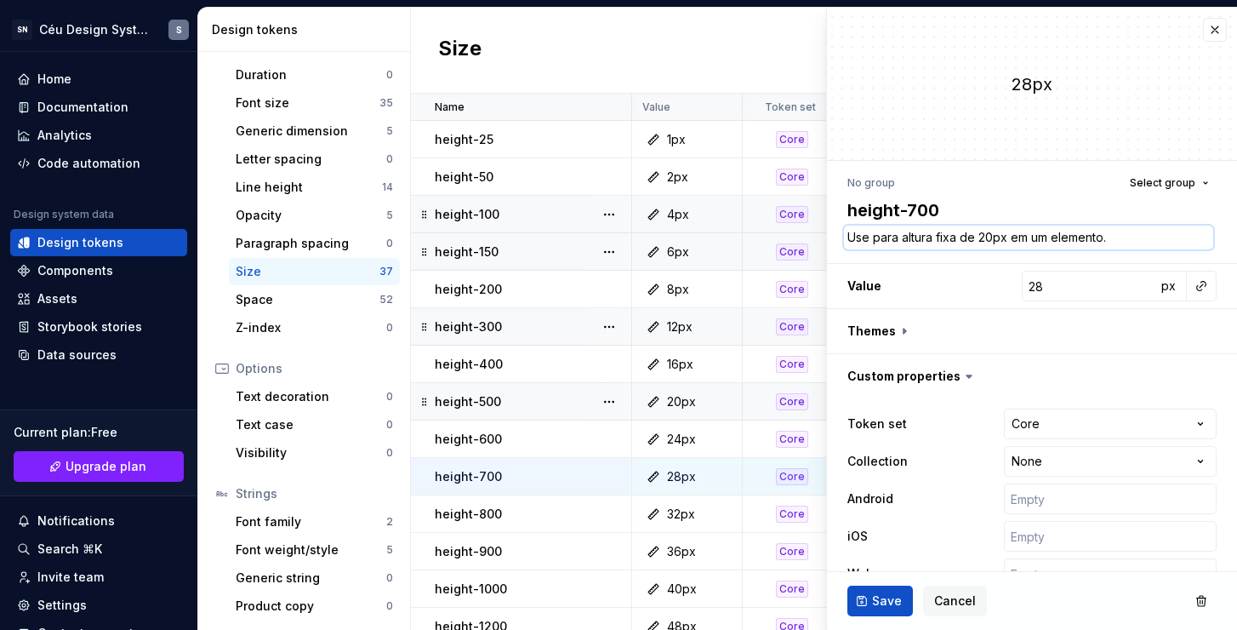
drag, startPoint x: 991, startPoint y: 237, endPoint x: 979, endPoint y: 237, distance: 12.8
click at [979, 237] on textarea "Use para altura fixa de 20px em um elemento." at bounding box center [1028, 238] width 369 height 24
type textarea "*"
type textarea "Use para altura fixa de 2px em um elemento."
type textarea "*"
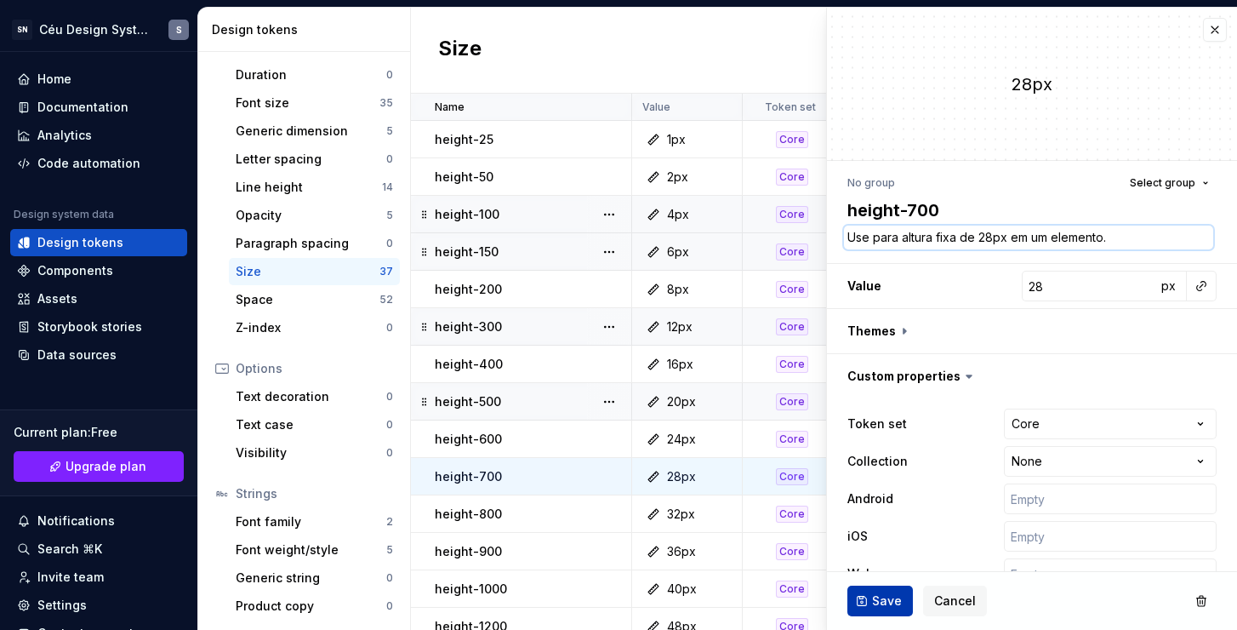
type textarea "Use para altura fixa de 28px em um elemento."
click at [884, 593] on span "Save" at bounding box center [887, 600] width 30 height 17
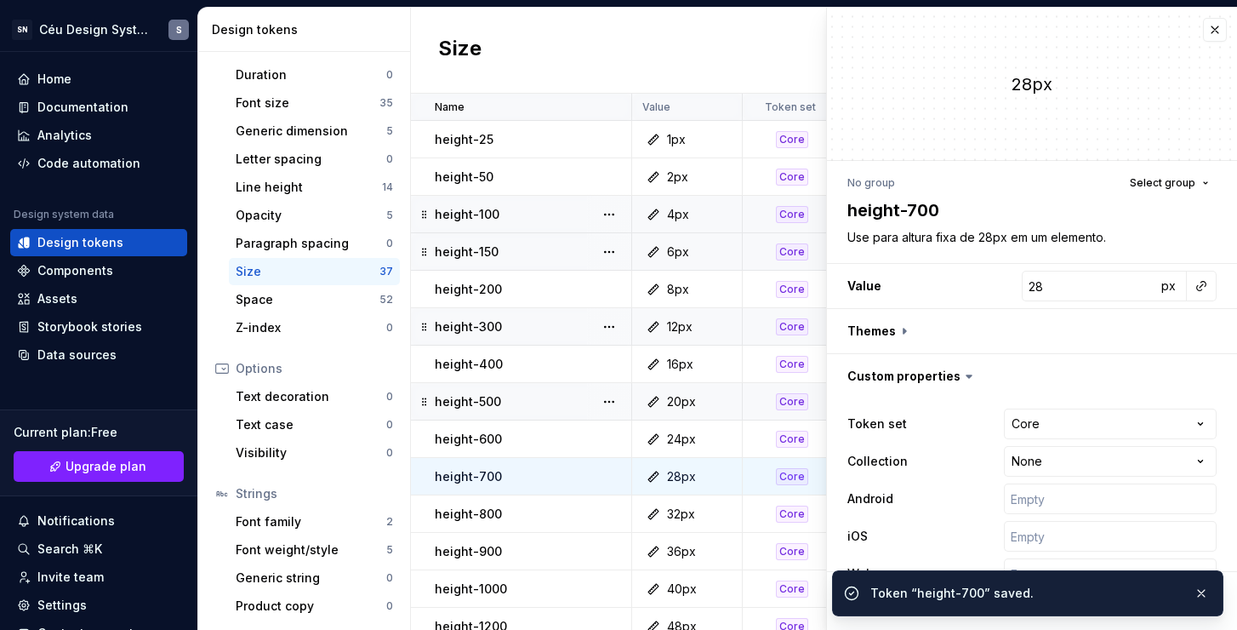
click at [723, 515] on div "32px" at bounding box center [692, 513] width 98 height 17
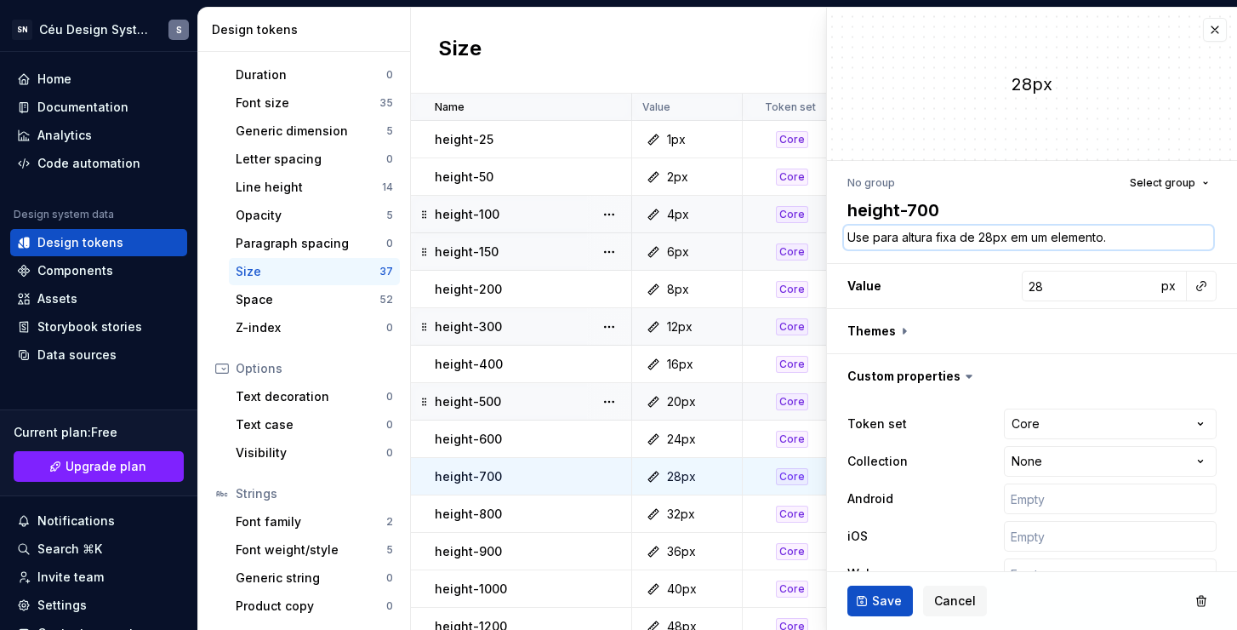
click at [987, 239] on textarea "Use para altura fixa de 28px em um elemento." at bounding box center [1028, 238] width 369 height 24
click at [1004, 239] on textarea "Use para altura fixa de 28px em um elemento." at bounding box center [1028, 238] width 369 height 24
drag, startPoint x: 991, startPoint y: 238, endPoint x: 980, endPoint y: 238, distance: 10.2
click at [980, 238] on textarea "Use para altura fixa de 28px em um elemento." at bounding box center [1028, 238] width 369 height 24
type textarea "*"
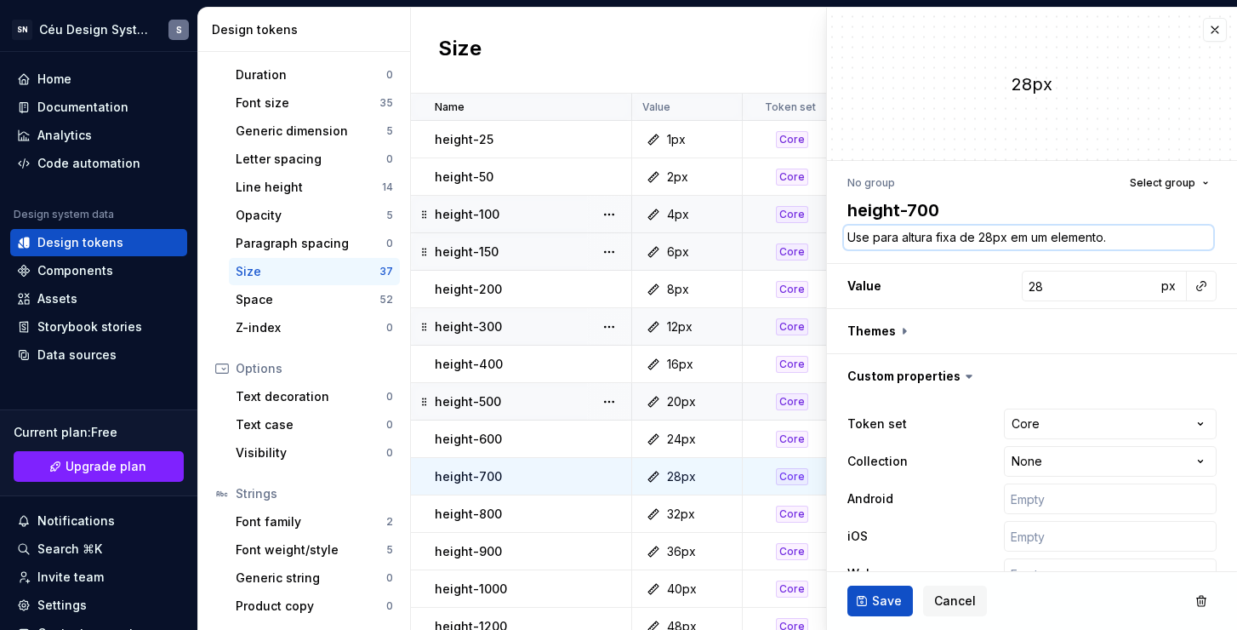
type textarea "Use para altura fixa de 3px em um elemento."
type textarea "*"
type textarea "Use para altura fixa de 32px em um elemento."
click at [882, 600] on span "Save" at bounding box center [887, 600] width 30 height 17
click at [989, 240] on textarea "Use para altura fixa de 32px em um elemento." at bounding box center [1028, 238] width 369 height 24
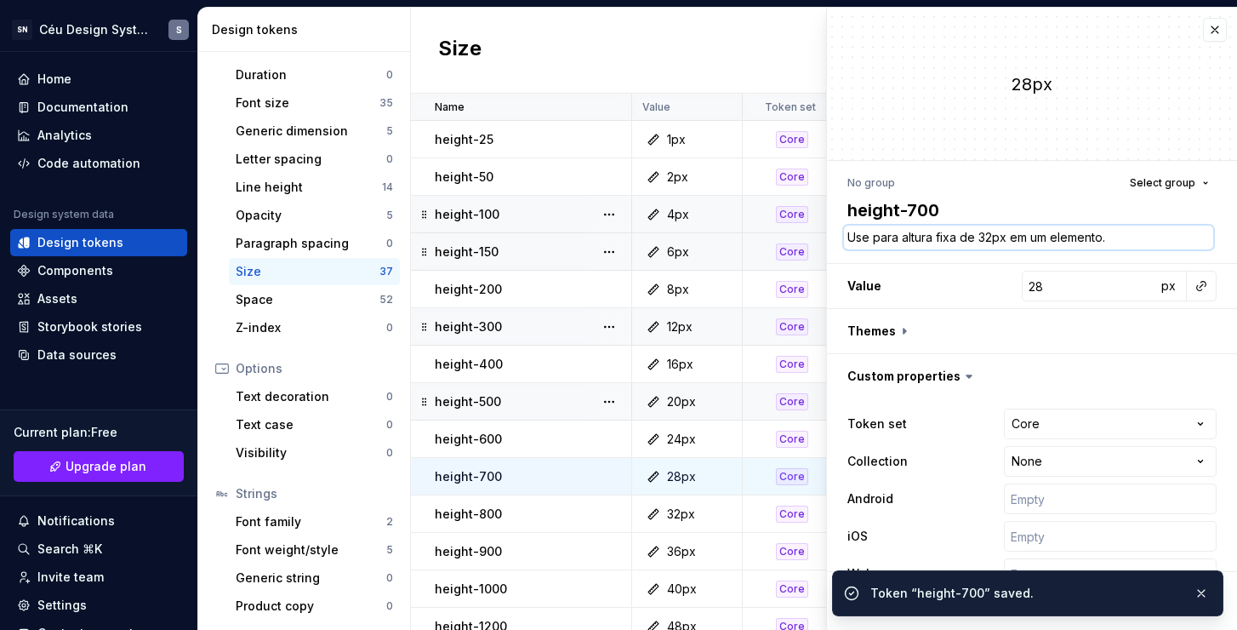
click at [989, 233] on textarea "Use para altura fixa de 32px em um elemento." at bounding box center [1028, 238] width 369 height 24
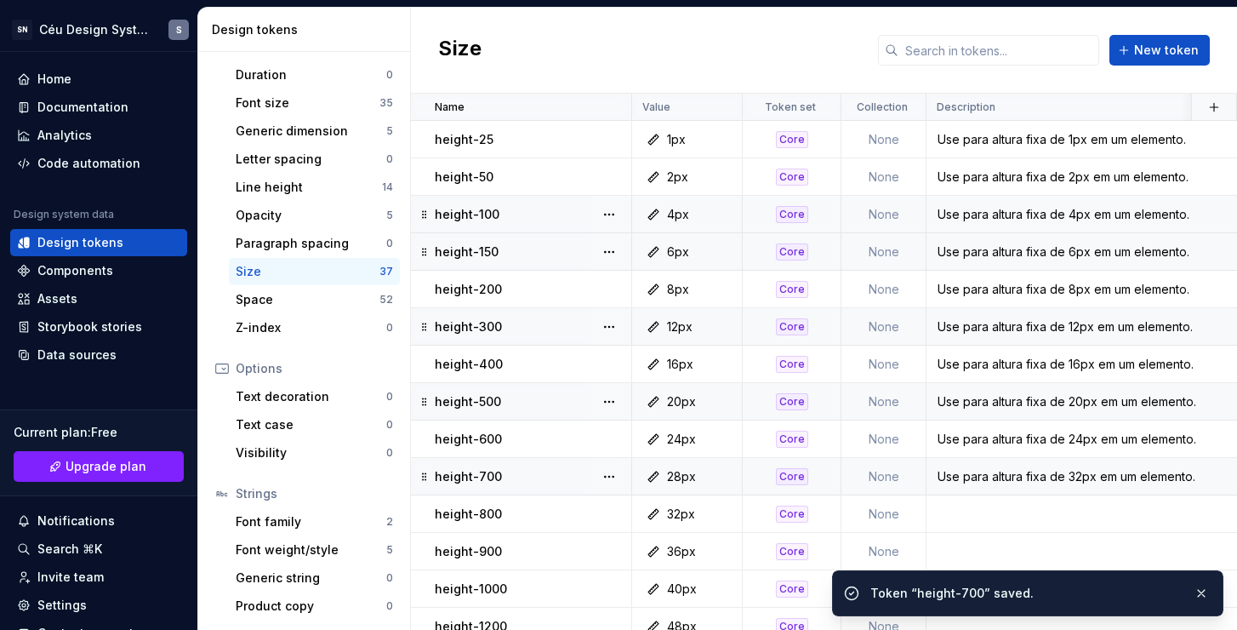
click at [994, 480] on div "Use para altura fixa de 32px em um elemento." at bounding box center [1260, 476] width 665 height 17
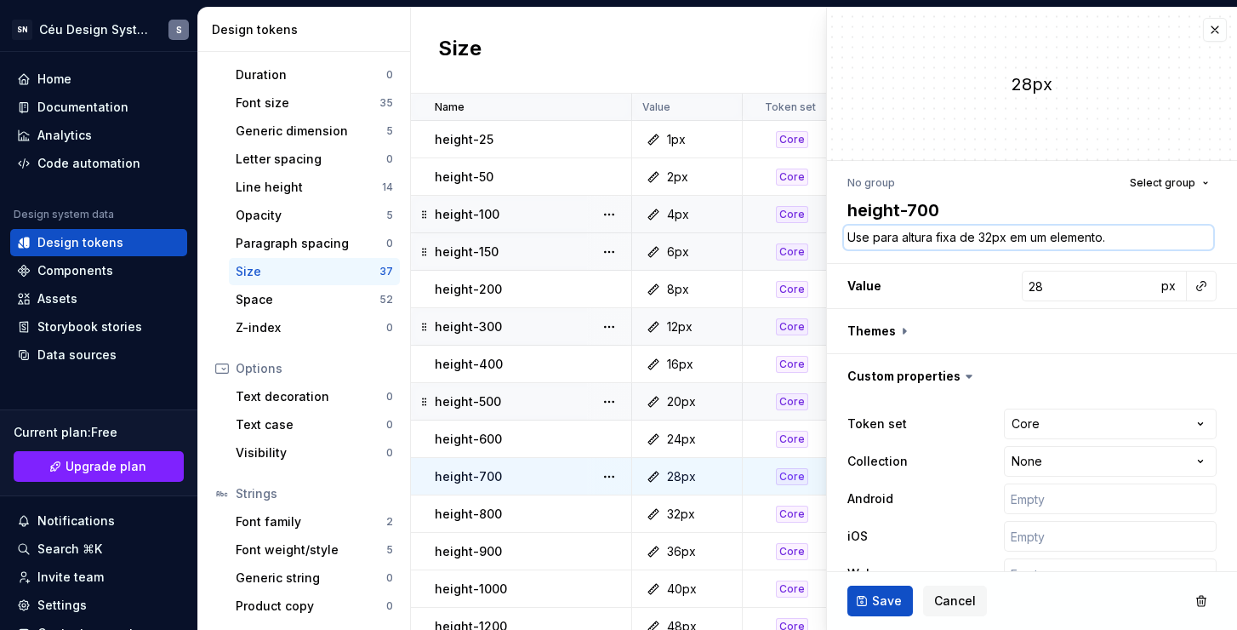
click at [999, 238] on textarea "Use para altura fixa de 32px em um elemento." at bounding box center [1028, 238] width 369 height 24
click at [981, 234] on textarea "Use para altura fixa de 32px em um elemento." at bounding box center [1028, 238] width 369 height 24
drag, startPoint x: 991, startPoint y: 235, endPoint x: 977, endPoint y: 232, distance: 14.7
click at [977, 232] on textarea "Use para altura fixa de 32px em um elemento." at bounding box center [1028, 238] width 369 height 24
type textarea "*"
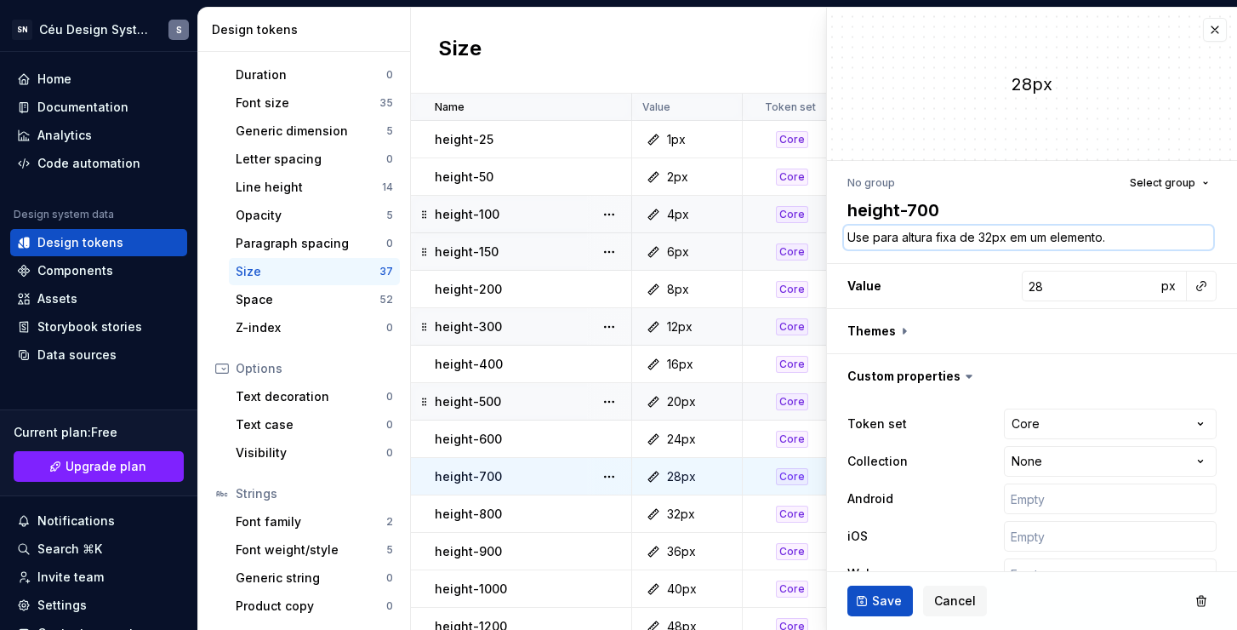
type textarea "Use para altura fixa de 2px em um elemento."
type textarea "*"
type textarea "Use para altura fixa de 28px em um elemento."
click at [888, 607] on span "Save" at bounding box center [887, 600] width 30 height 17
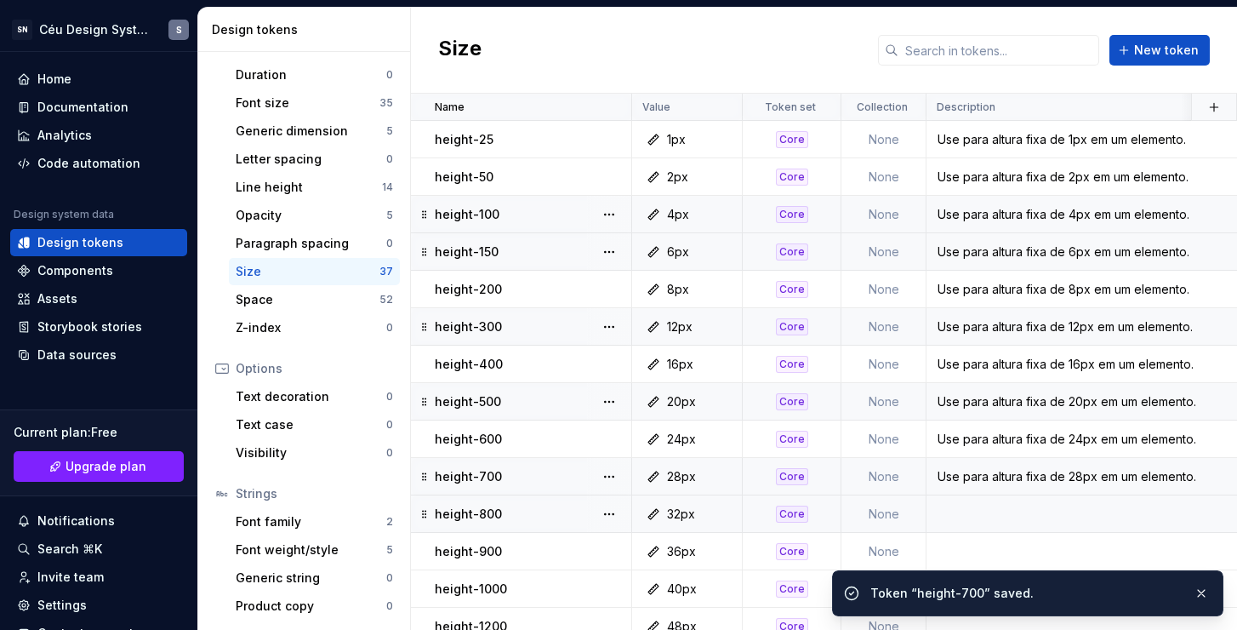
click at [726, 507] on div "32px" at bounding box center [692, 513] width 98 height 17
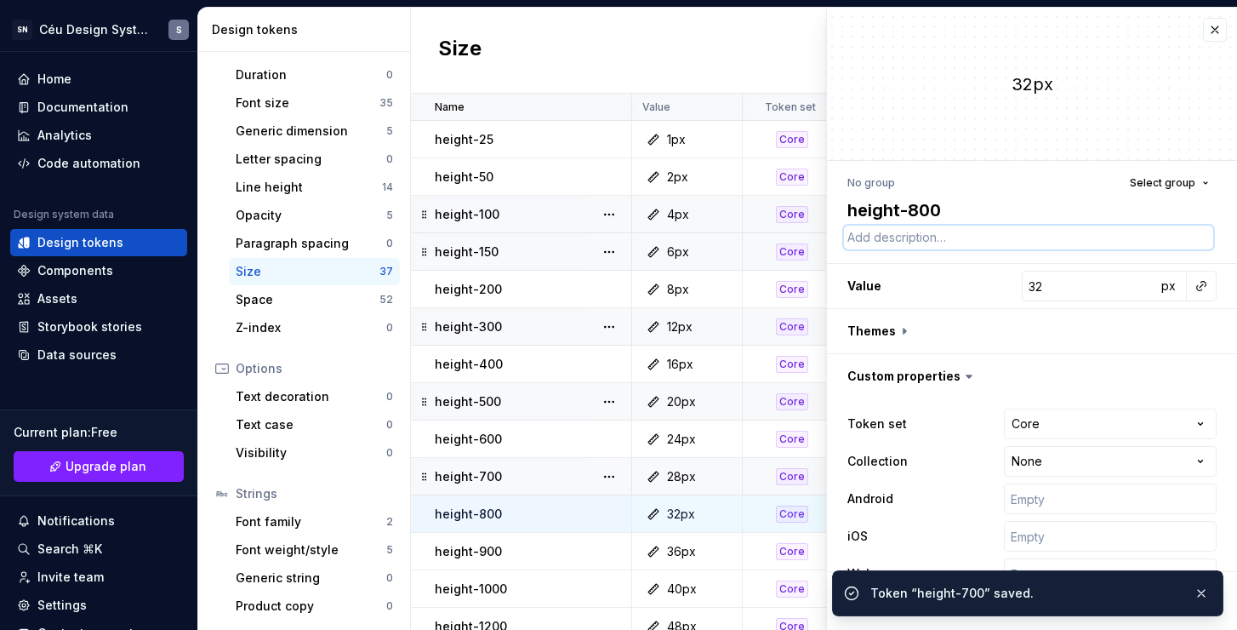
click at [969, 229] on textarea at bounding box center [1028, 238] width 369 height 24
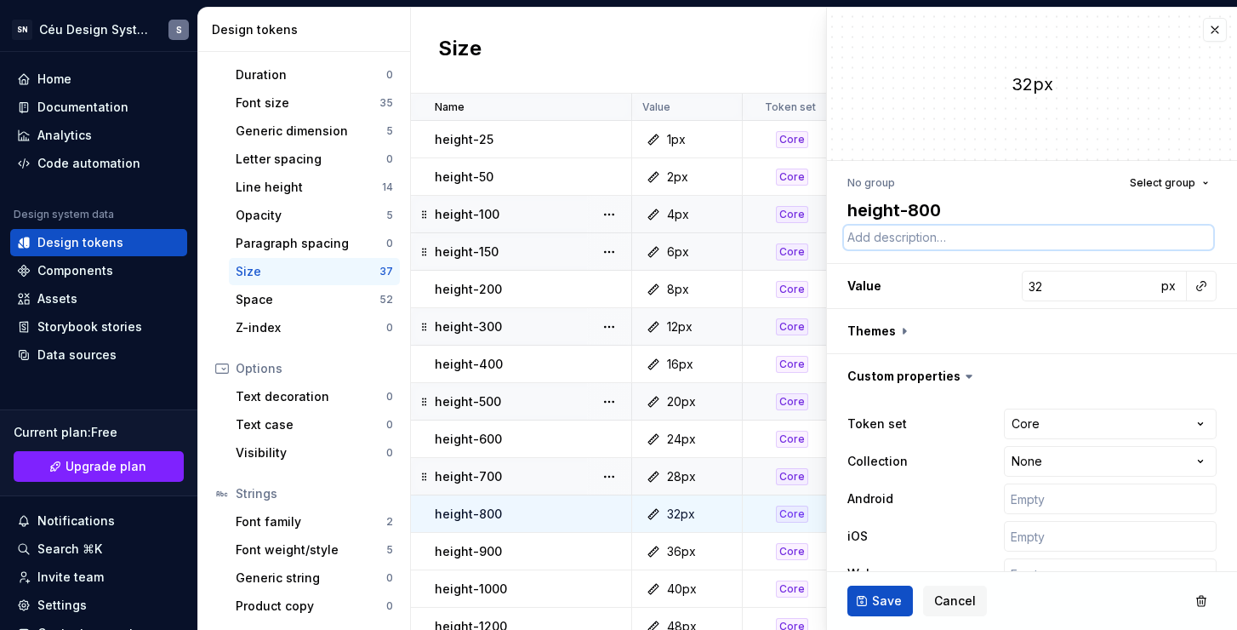
paste textarea "Use para altura fixa de 20px em um elemento."
type textarea "*"
type textarea "Use para altura fixa de 20px em um elemento."
drag, startPoint x: 991, startPoint y: 236, endPoint x: 980, endPoint y: 236, distance: 11.1
click at [980, 236] on textarea "Use para altura fixa de 20px em um elemento." at bounding box center [1028, 238] width 369 height 24
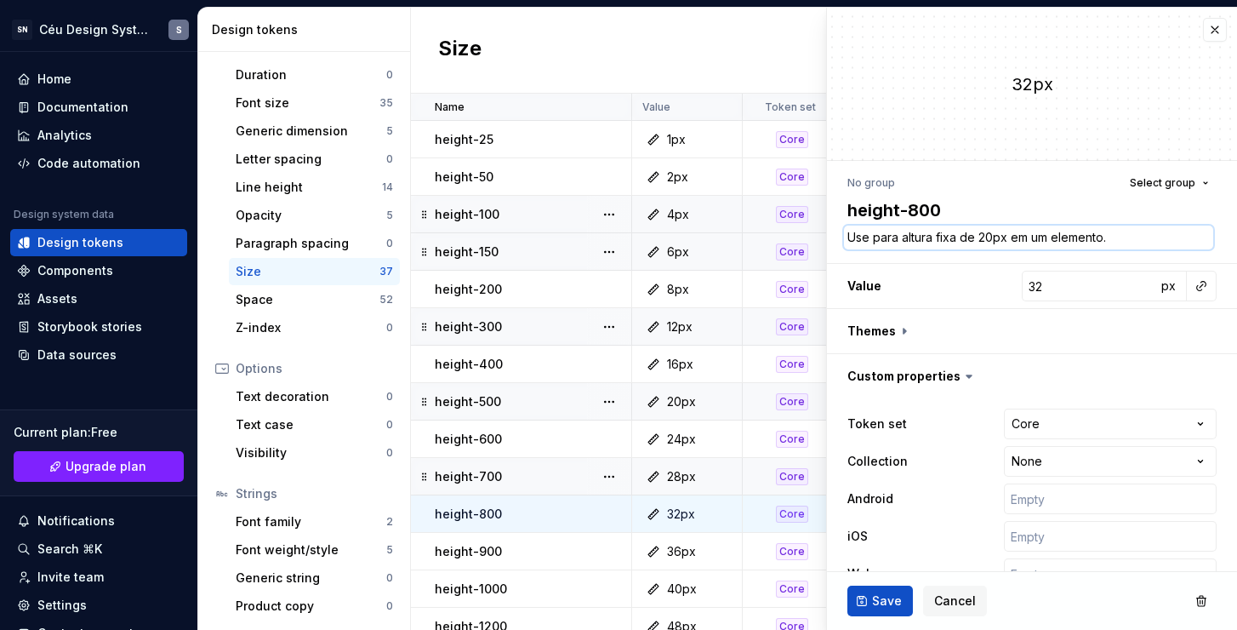
type textarea "*"
type textarea "Use para altura fixa de 32px em um elemento."
type textarea "*"
type textarea "Use para altura fixa de 32px em um elemento."
click at [889, 597] on span "Save" at bounding box center [887, 600] width 30 height 17
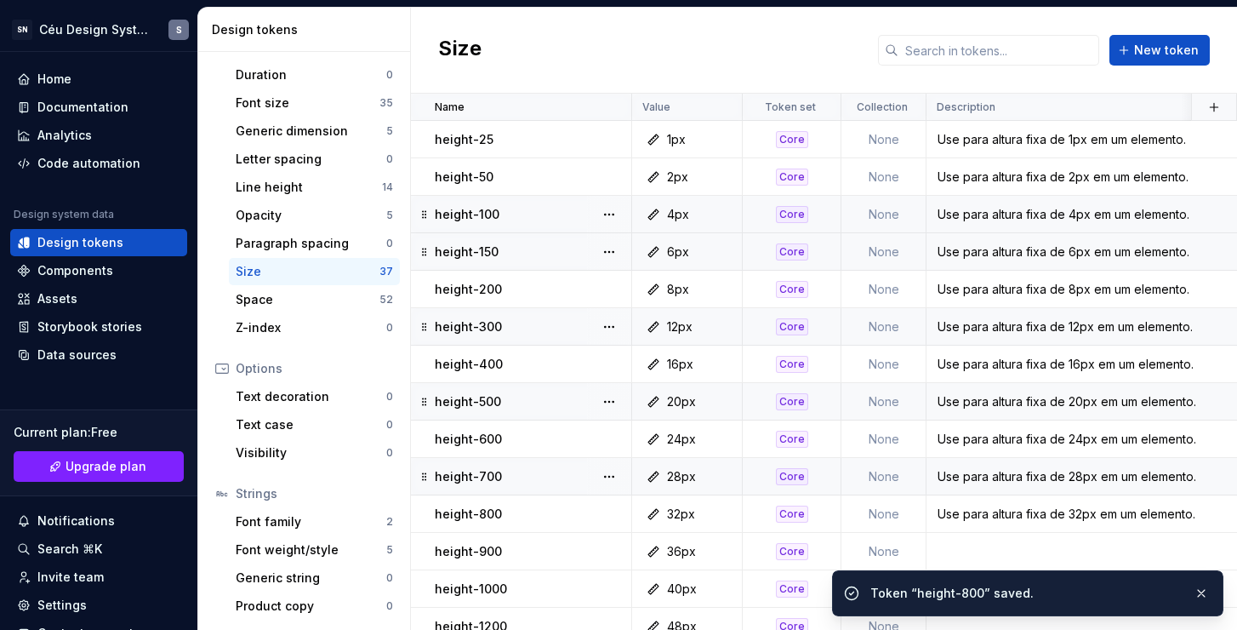
click at [716, 545] on div "36px" at bounding box center [692, 551] width 98 height 17
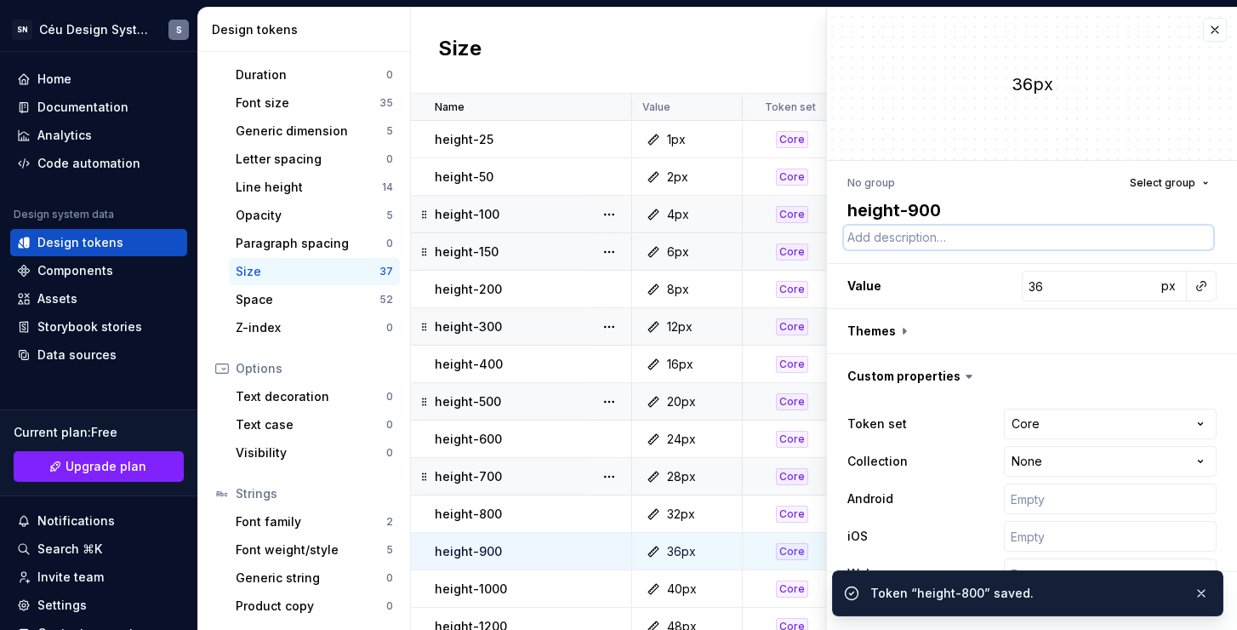
click at [927, 231] on textarea at bounding box center [1028, 238] width 369 height 24
paste textarea "Use para altura fixa de 20px em um elemento."
type textarea "*"
type textarea "Use para altura fixa de 20px em um elemento."
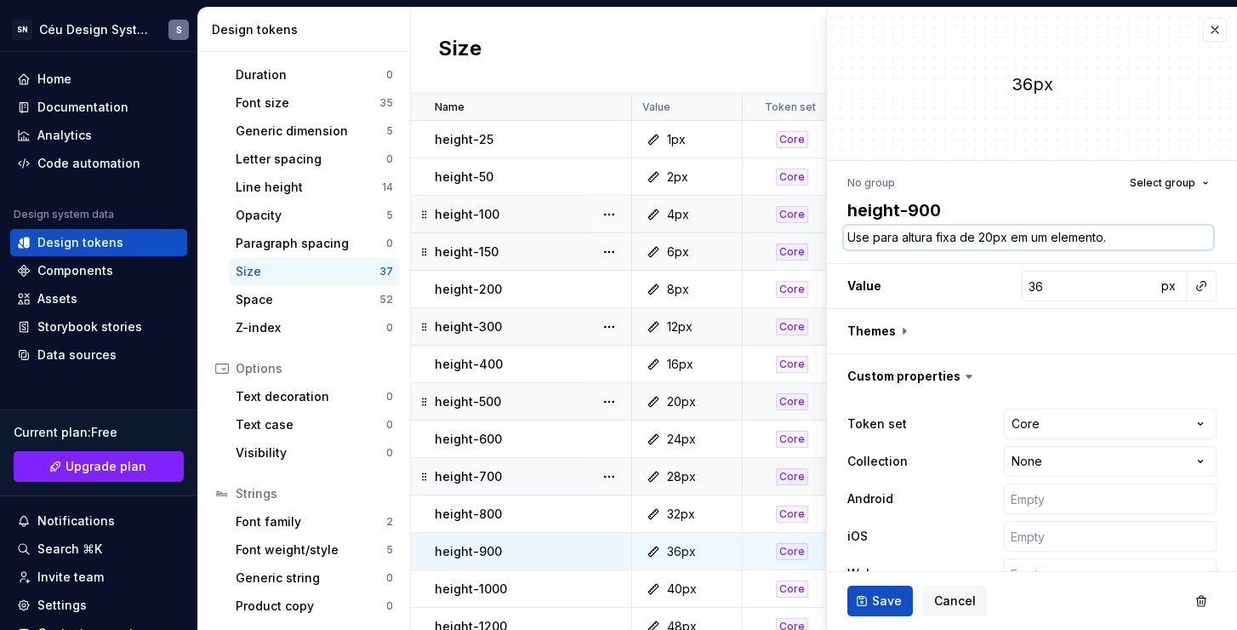
drag, startPoint x: 991, startPoint y: 238, endPoint x: 981, endPoint y: 236, distance: 10.5
click at [981, 236] on textarea "Use para altura fixa de 20px em um elemento." at bounding box center [1028, 238] width 369 height 24
type textarea "*"
type textarea "Use para altura fixa de 3px em um elemento."
type textarea "*"
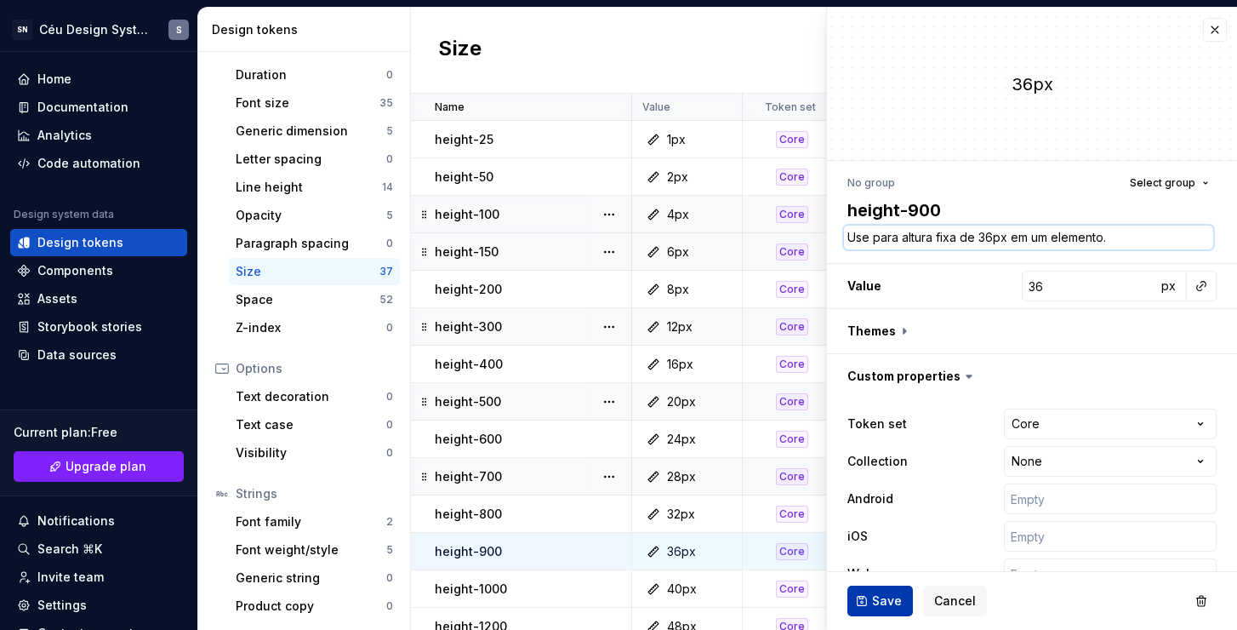
type textarea "Use para altura fixa de 36px em um elemento."
click at [887, 602] on span "Save" at bounding box center [887, 600] width 30 height 17
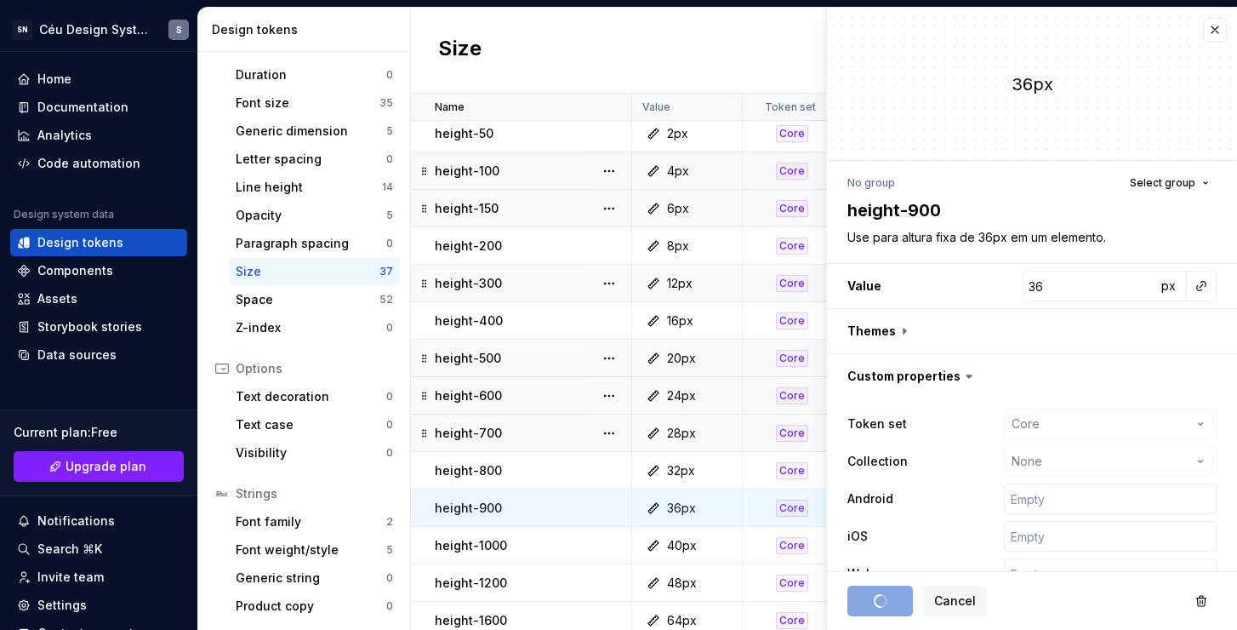
scroll to position [143, 0]
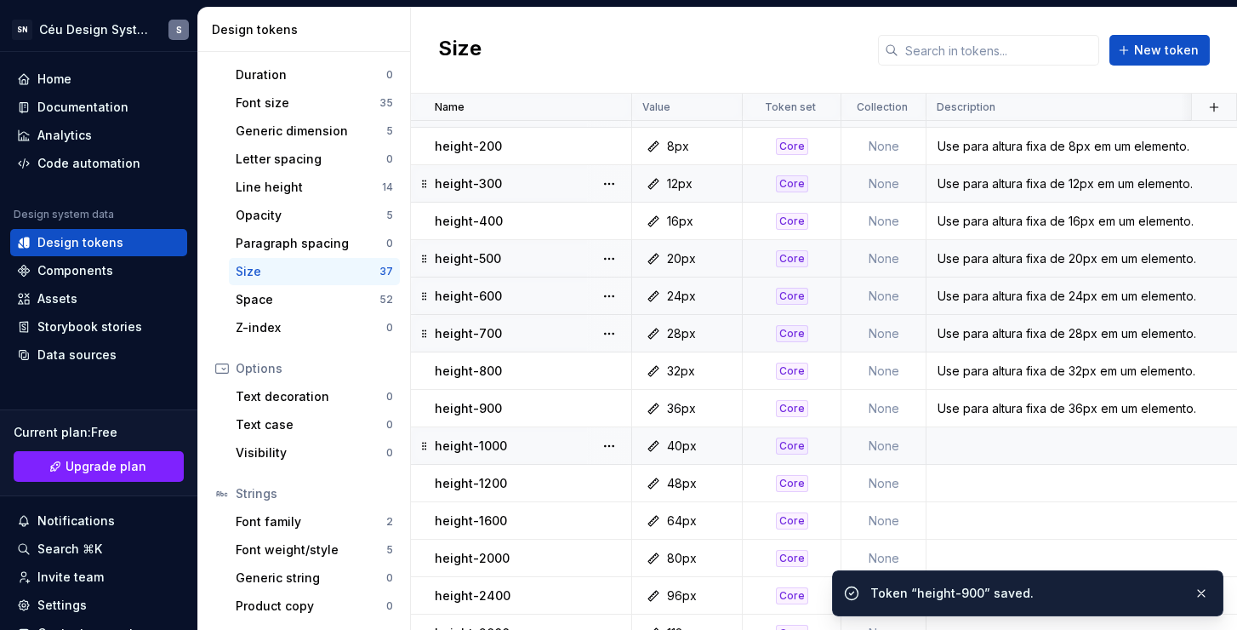
click at [716, 448] on div "40px" at bounding box center [692, 445] width 98 height 17
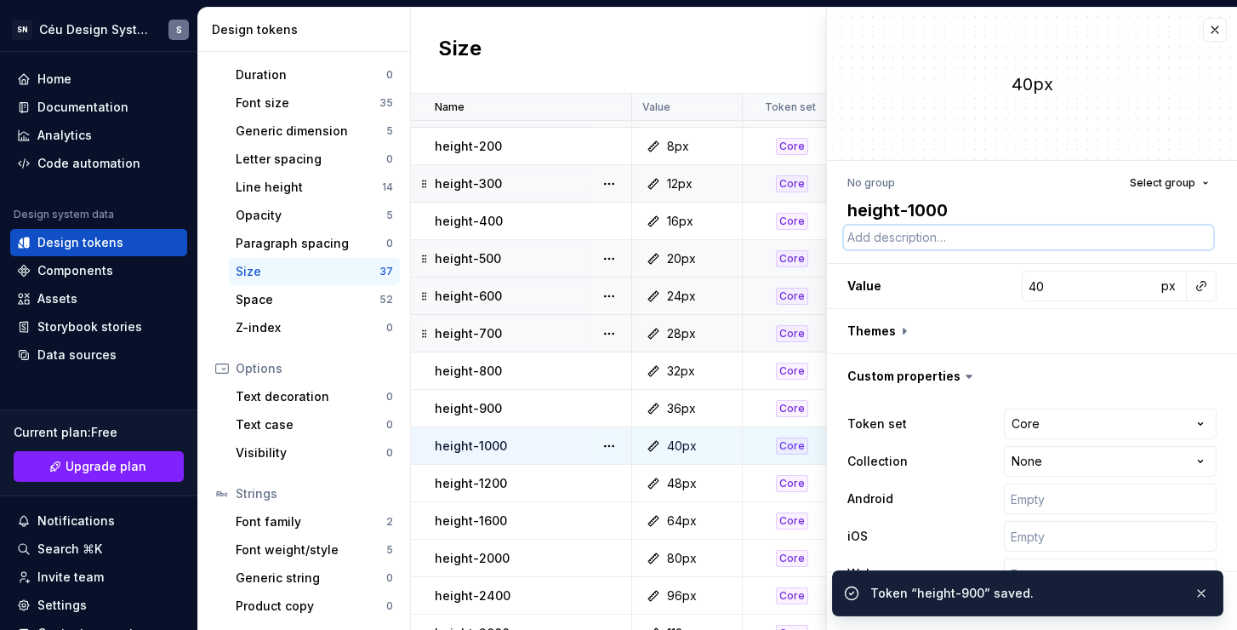
click at [938, 247] on textarea at bounding box center [1028, 238] width 369 height 24
paste textarea "Use para altura fixa de 20px em um elemento."
type textarea "*"
type textarea "Use para altura fixa de 20px em um elemento."
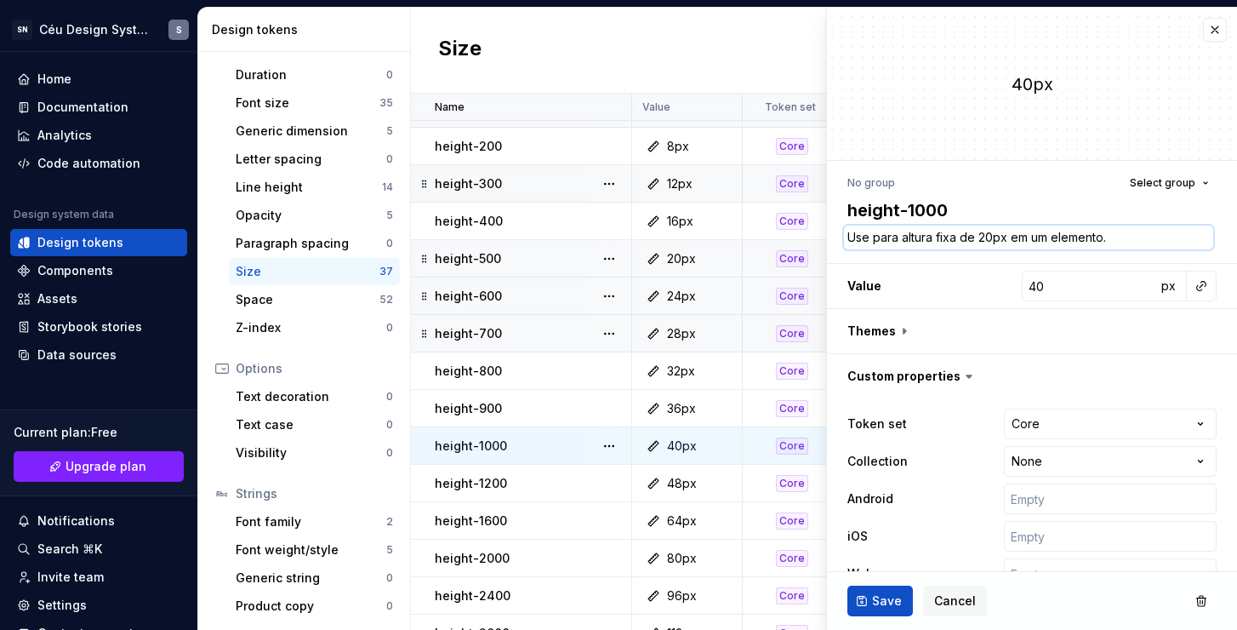
drag, startPoint x: 990, startPoint y: 237, endPoint x: 979, endPoint y: 237, distance: 10.2
click at [979, 237] on textarea "Use para altura fixa de 20px em um elemento." at bounding box center [1028, 238] width 369 height 24
type textarea "*"
type textarea "Use para altura fixa de 4px em um elemento."
type textarea "*"
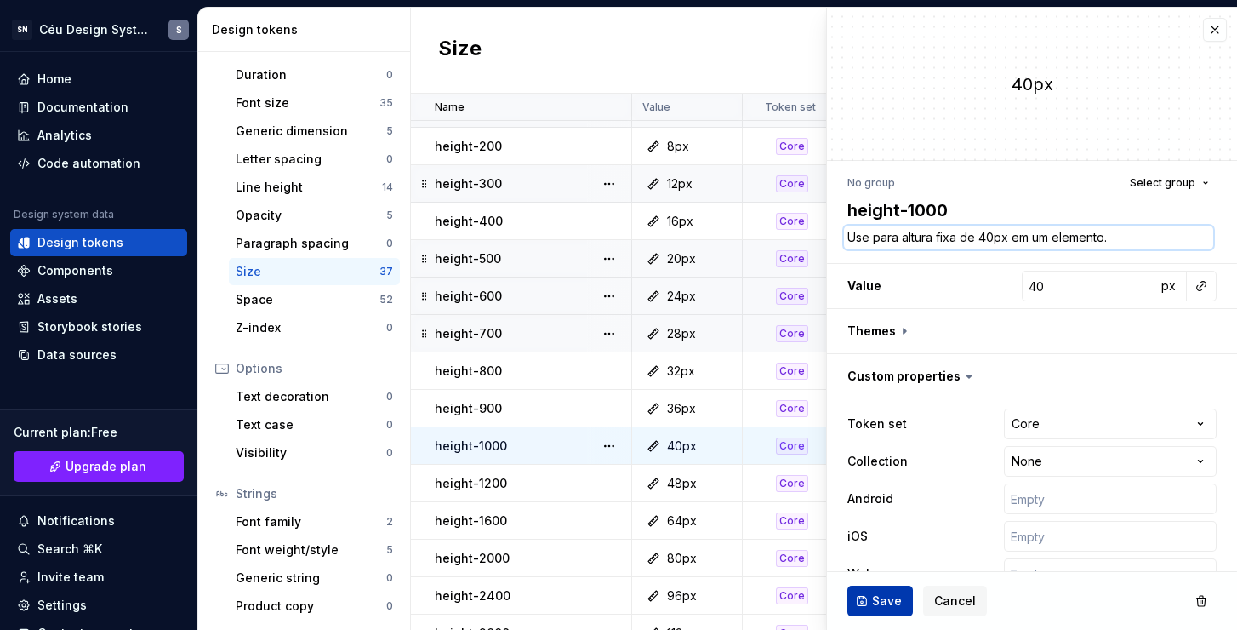
type textarea "Use para altura fixa de 40px em um elemento."
click at [888, 599] on span "Save" at bounding box center [887, 600] width 30 height 17
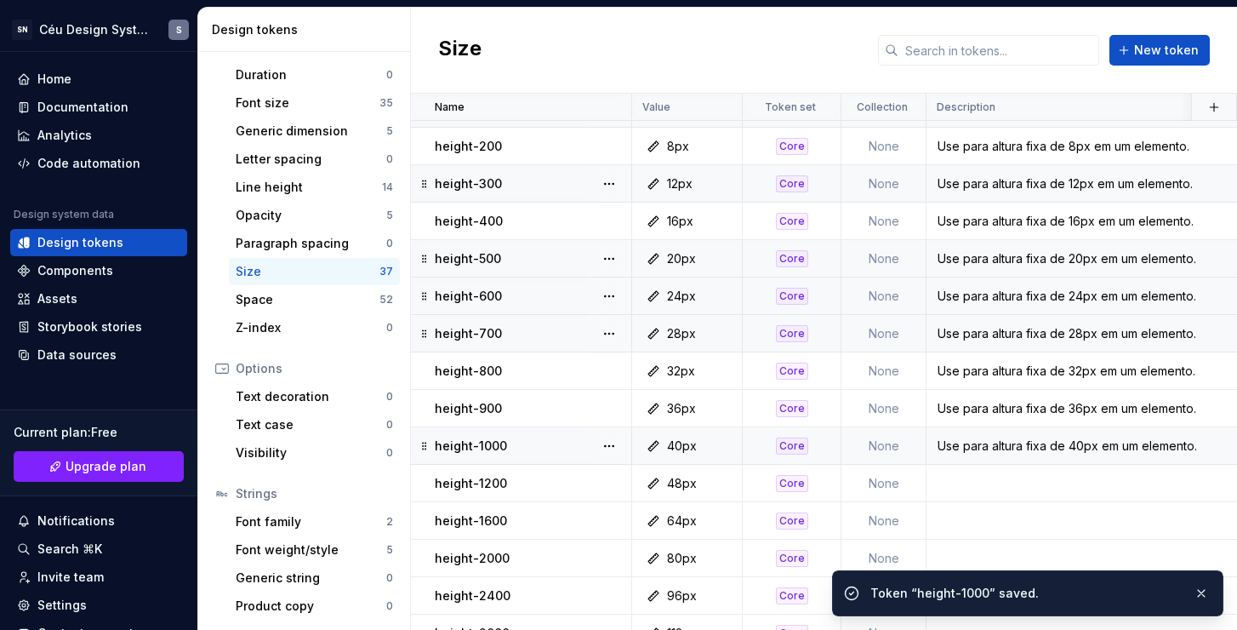
click at [714, 479] on div "48px" at bounding box center [692, 483] width 98 height 17
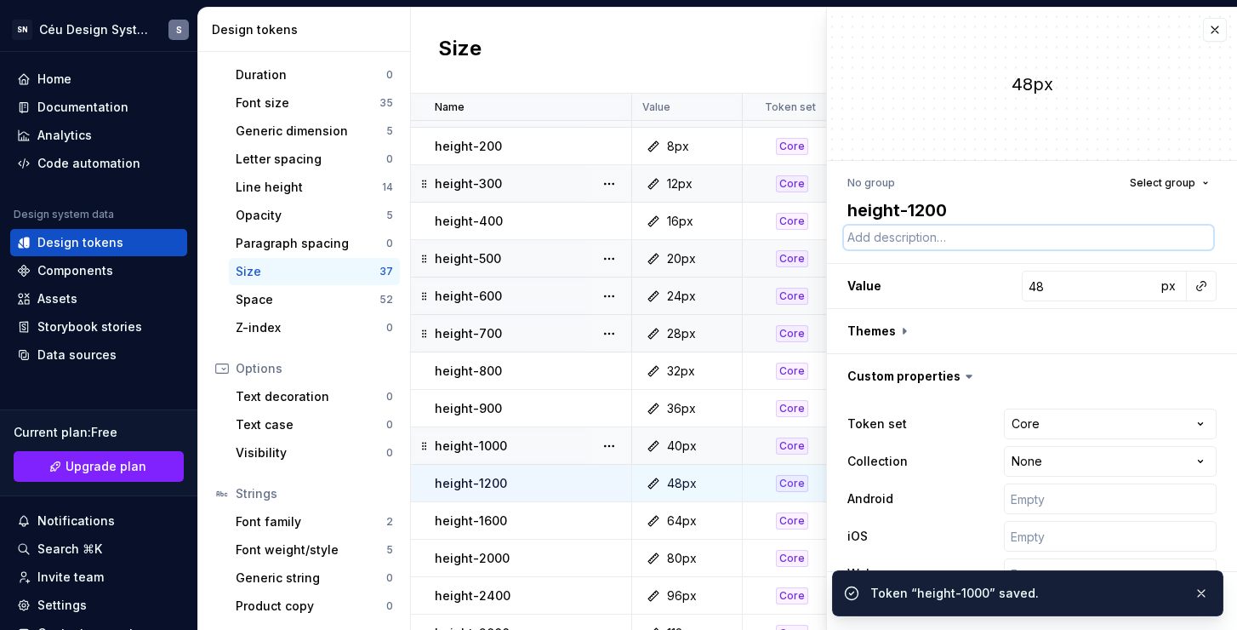
click at [989, 237] on textarea at bounding box center [1028, 238] width 369 height 24
paste textarea "Use para altura fixa de 20px em um elemento."
type textarea "*"
type textarea "Use para altura fixa de 20px em um elemento."
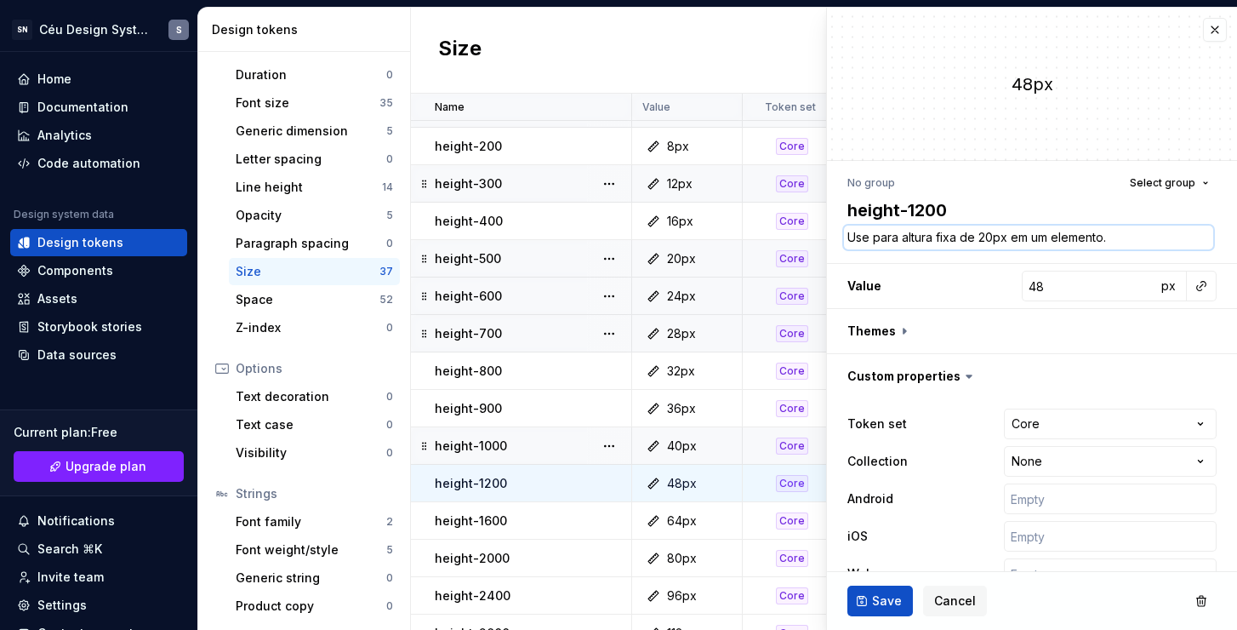
drag, startPoint x: 990, startPoint y: 238, endPoint x: 979, endPoint y: 237, distance: 11.2
click at [979, 237] on textarea "Use para altura fixa de 20px em um elemento." at bounding box center [1028, 238] width 369 height 24
type textarea "*"
type textarea "Use para altura fixa de 4px em um elemento."
type textarea "*"
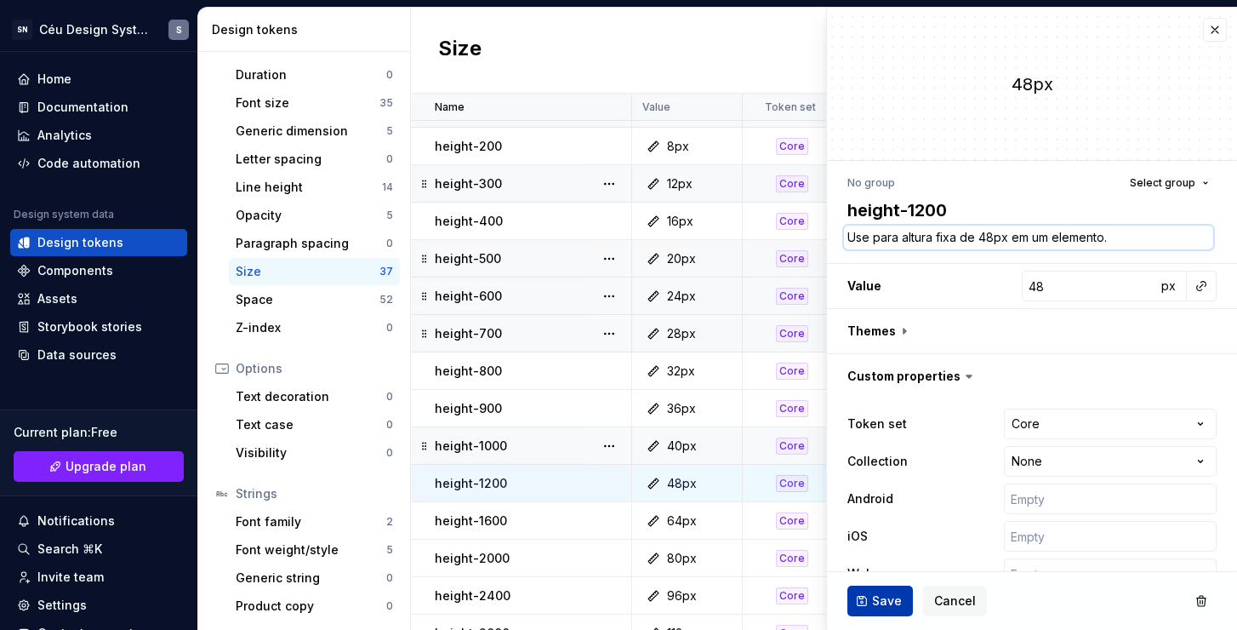
type textarea "Use para altura fixa de 48px em um elemento."
click at [877, 596] on span "Save" at bounding box center [887, 600] width 30 height 17
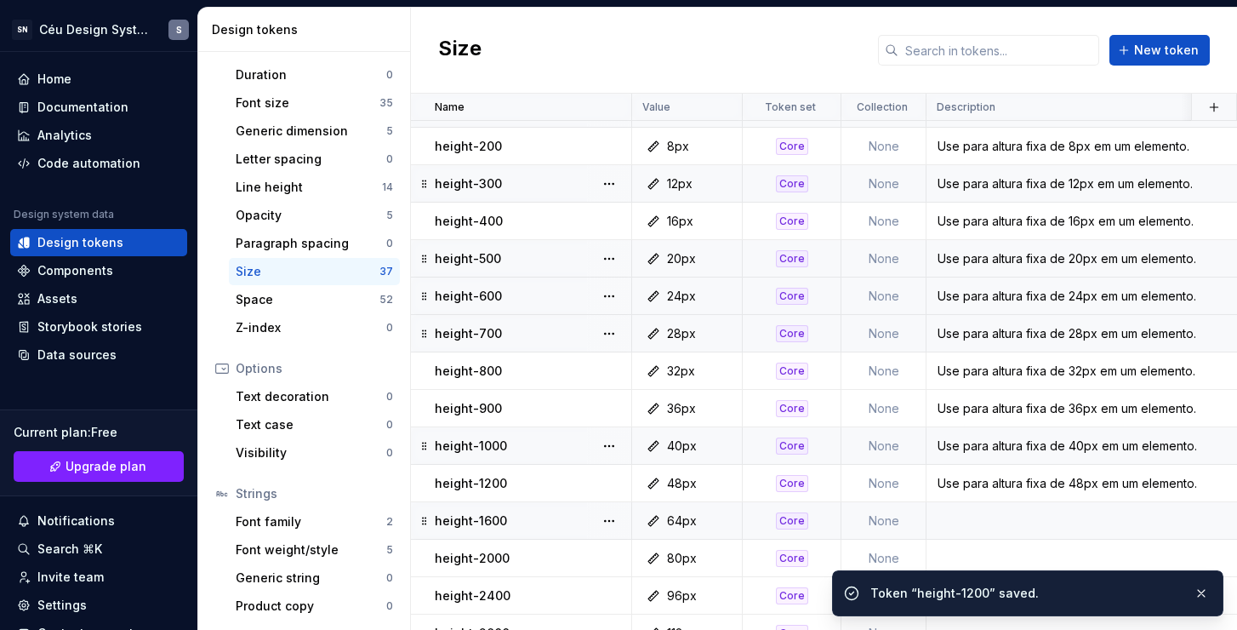
click at [715, 517] on div "64px" at bounding box center [692, 520] width 98 height 17
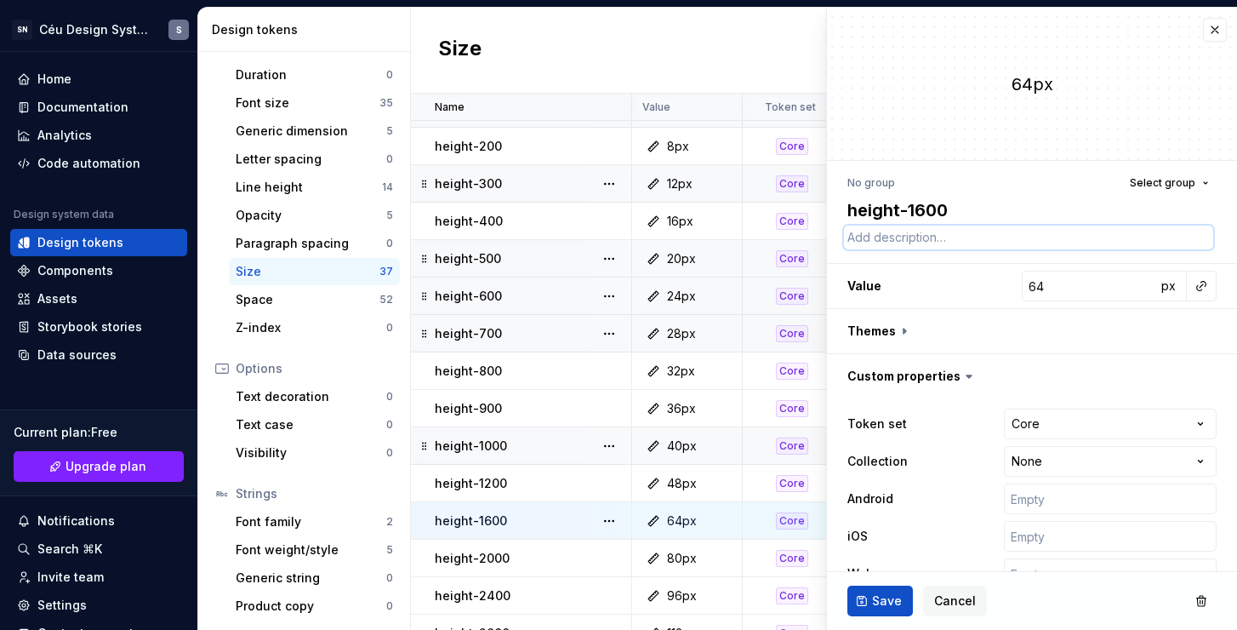
click at [952, 239] on textarea at bounding box center [1028, 238] width 369 height 24
paste textarea "Use para altura fixa de 20px em um elemento."
type textarea "*"
type textarea "Use para altura fixa de 20px em um elemento."
drag, startPoint x: 990, startPoint y: 238, endPoint x: 979, endPoint y: 238, distance: 10.2
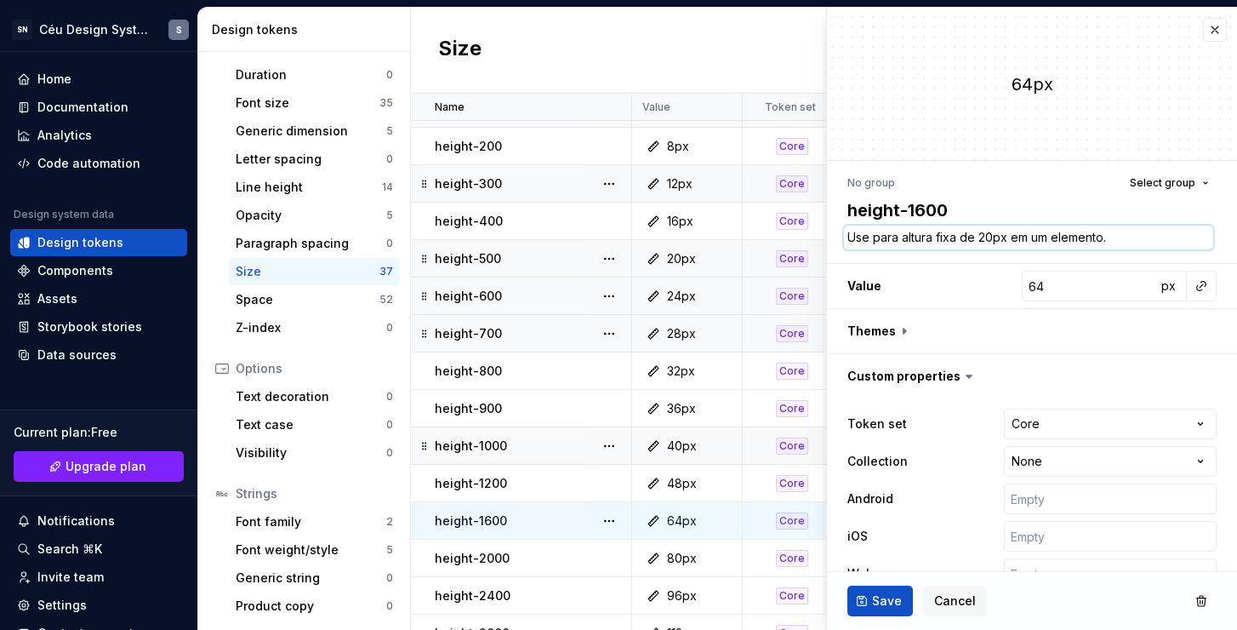
click at [979, 238] on textarea "Use para altura fixa de 20px em um elemento." at bounding box center [1028, 238] width 369 height 24
type textarea "*"
type textarea "Use para altura fixa de 6px em um elemento."
type textarea "*"
type textarea "Use para altura fixa de 64px em um elemento."
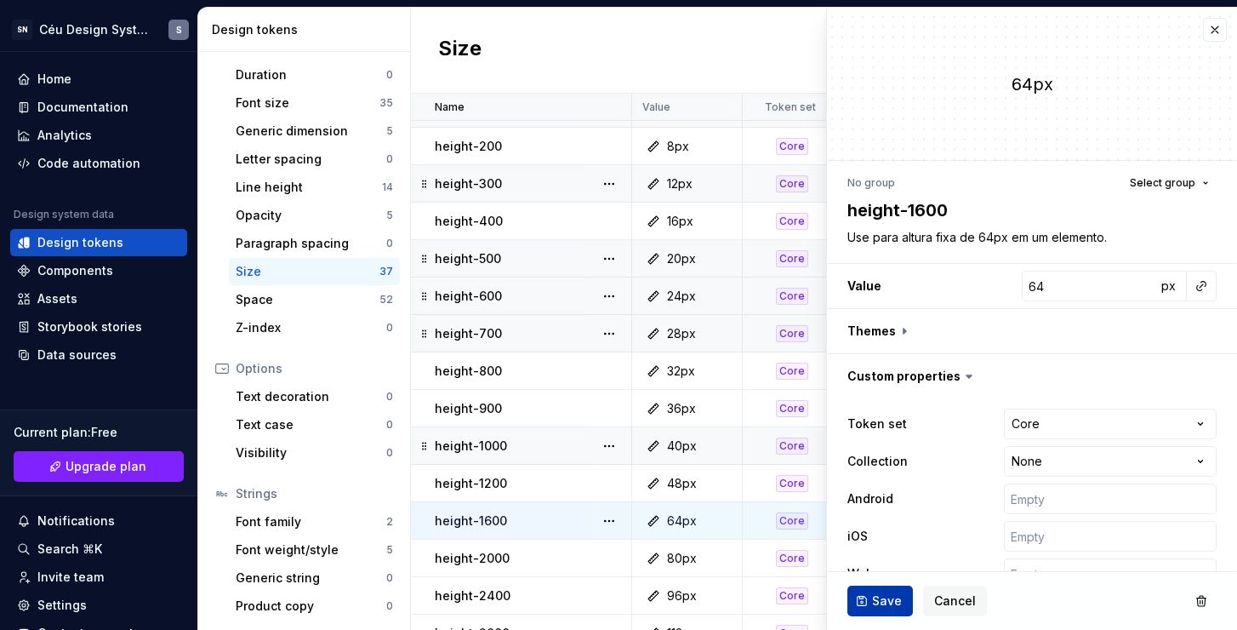
click at [889, 609] on button "Save" at bounding box center [881, 600] width 66 height 31
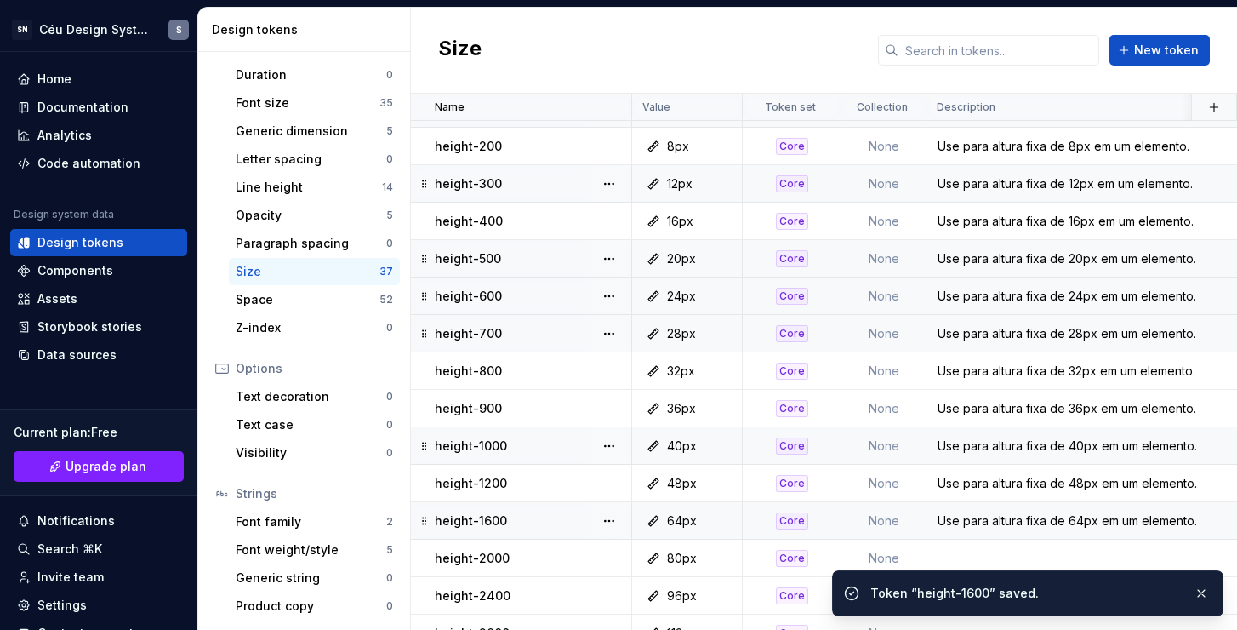
click at [712, 557] on div "80px" at bounding box center [692, 558] width 98 height 17
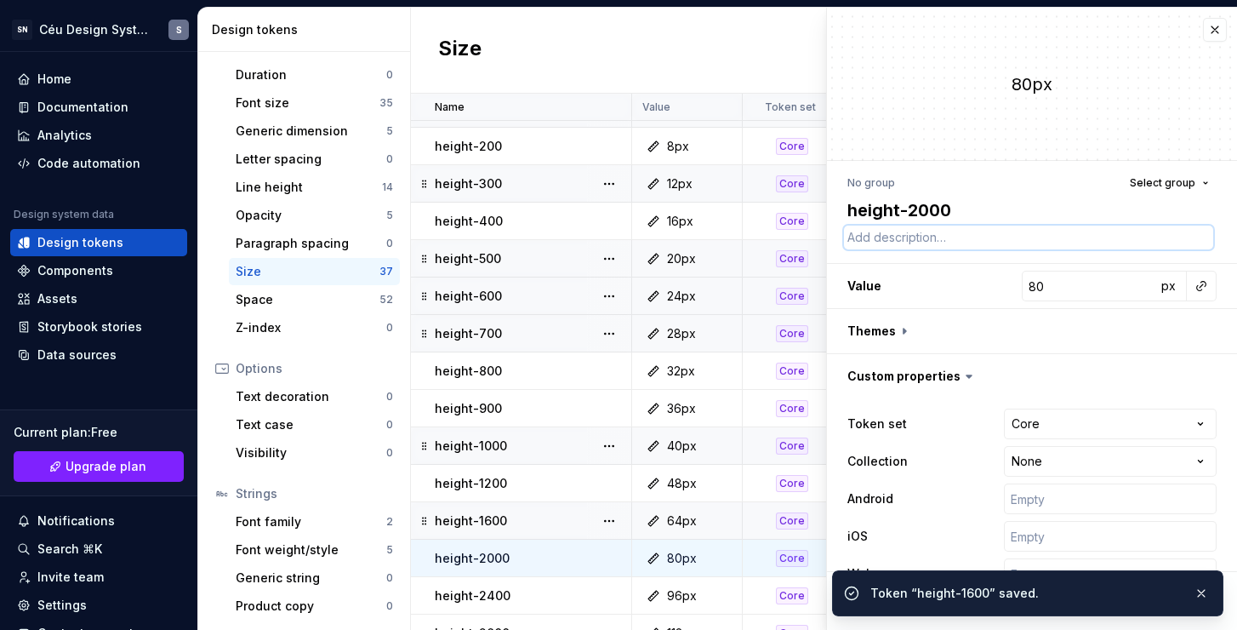
click at [924, 237] on textarea at bounding box center [1028, 238] width 369 height 24
paste textarea "Use para altura fixa de 20px em um elemento."
type textarea "*"
type textarea "Use para altura fixa de 20px em um elemento."
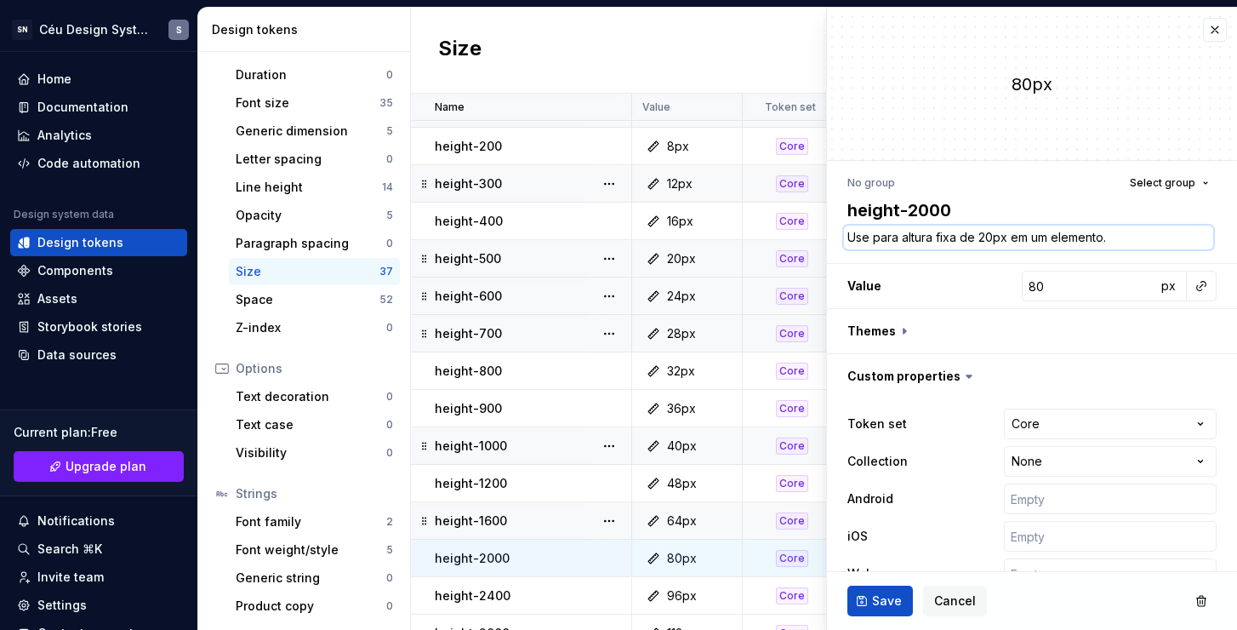
drag, startPoint x: 989, startPoint y: 236, endPoint x: 980, endPoint y: 237, distance: 8.7
click at [980, 237] on textarea "Use para altura fixa de 20px em um elemento." at bounding box center [1028, 238] width 369 height 24
type textarea "*"
type textarea "Use para altura fixa de 80px em um elemento."
click at [897, 604] on span "Save" at bounding box center [887, 600] width 30 height 17
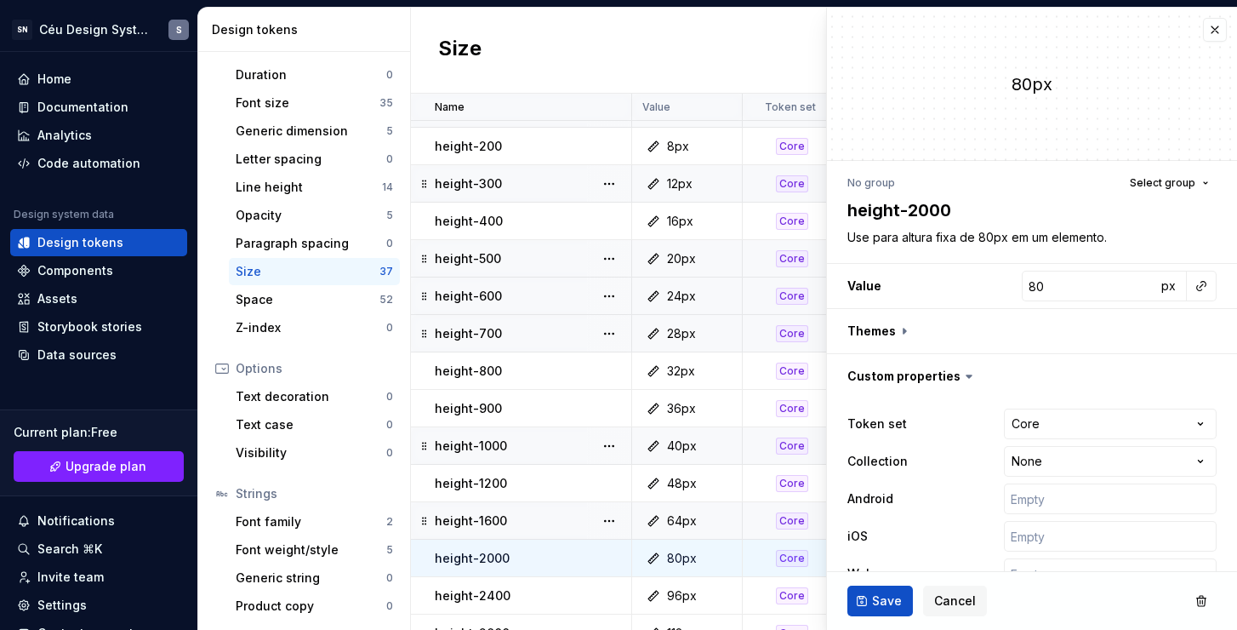
click at [719, 593] on div "96px" at bounding box center [692, 595] width 98 height 17
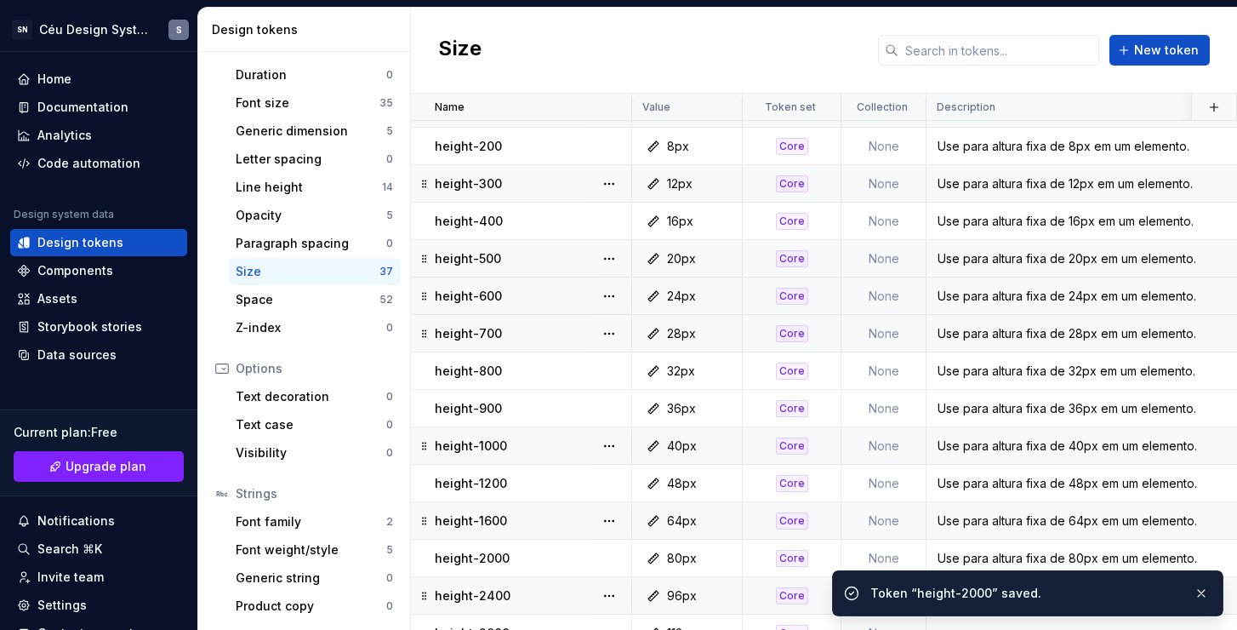
click at [722, 589] on div "96px" at bounding box center [692, 595] width 98 height 17
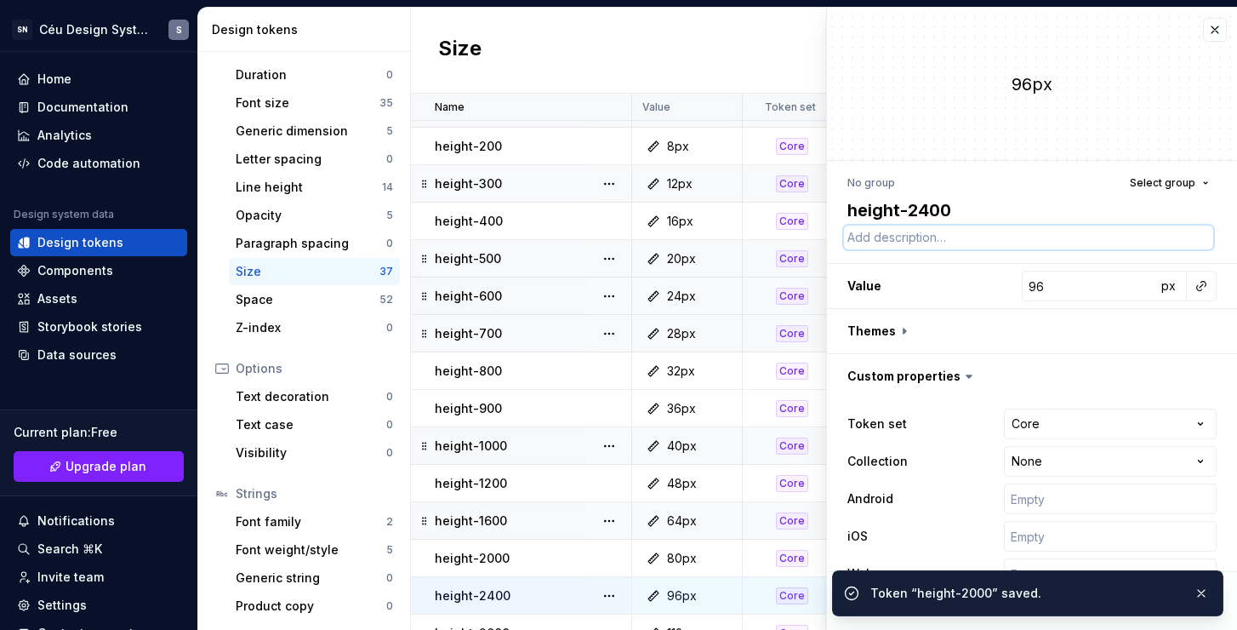
click at [964, 230] on textarea at bounding box center [1028, 238] width 369 height 24
paste textarea "Use para altura fixa de 20px em um elemento."
type textarea "*"
type textarea "Use para altura fixa de 20px em um elemento."
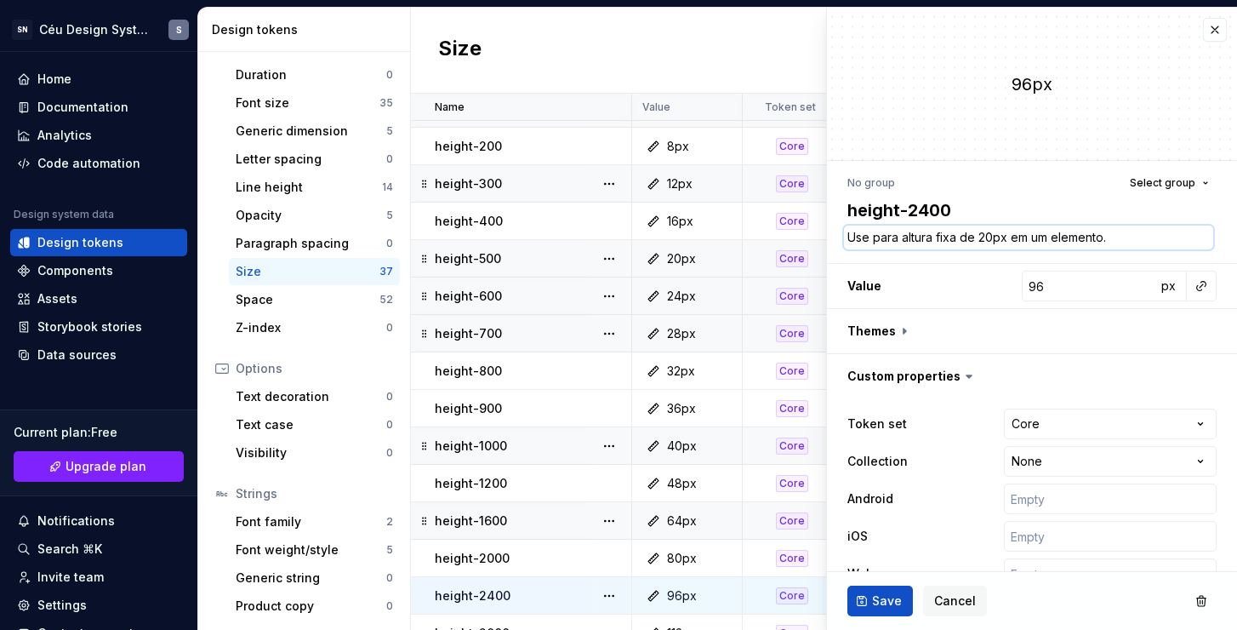
drag, startPoint x: 991, startPoint y: 237, endPoint x: 980, endPoint y: 237, distance: 11.1
click at [980, 237] on textarea "Use para altura fixa de 20px em um elemento." at bounding box center [1028, 238] width 369 height 24
type textarea "*"
type textarea "Use para altura fixa de 9px em um elemento."
type textarea "*"
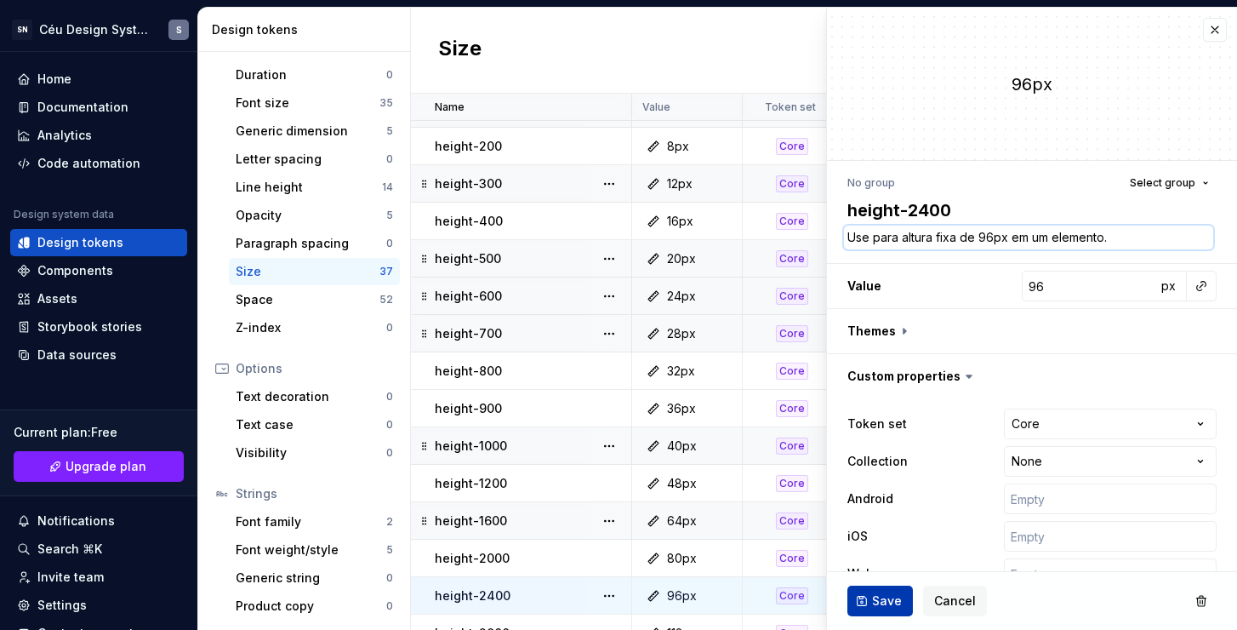
type textarea "Use para altura fixa de 96px em um elemento."
click at [880, 597] on span "Save" at bounding box center [887, 600] width 30 height 17
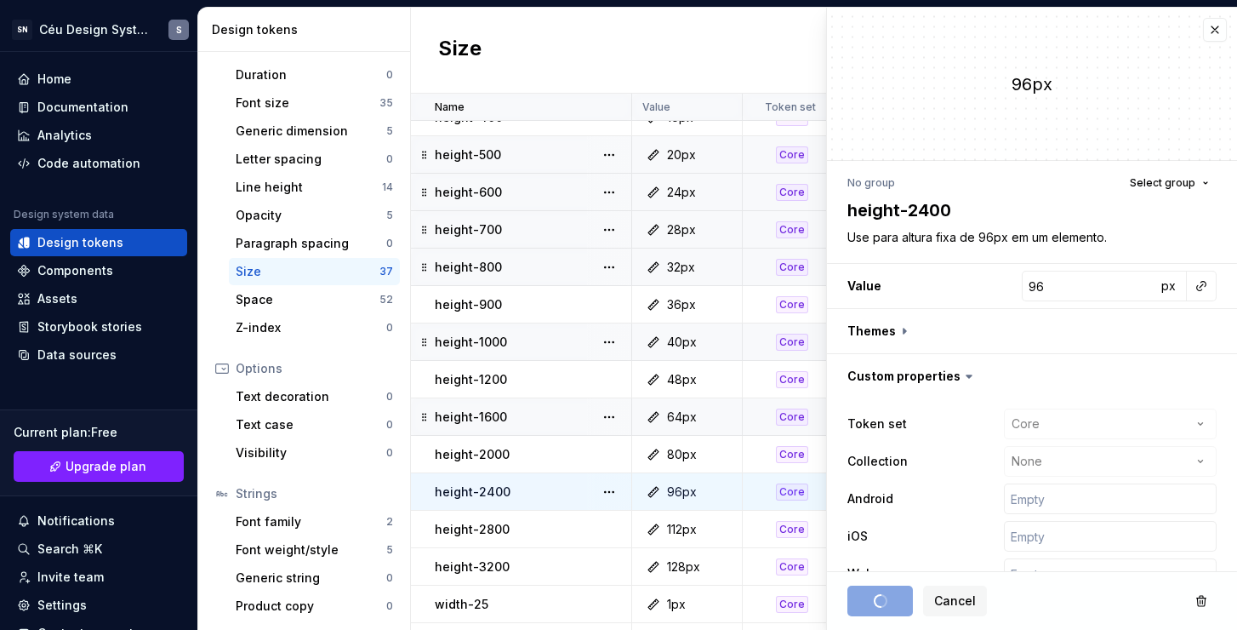
scroll to position [253, 0]
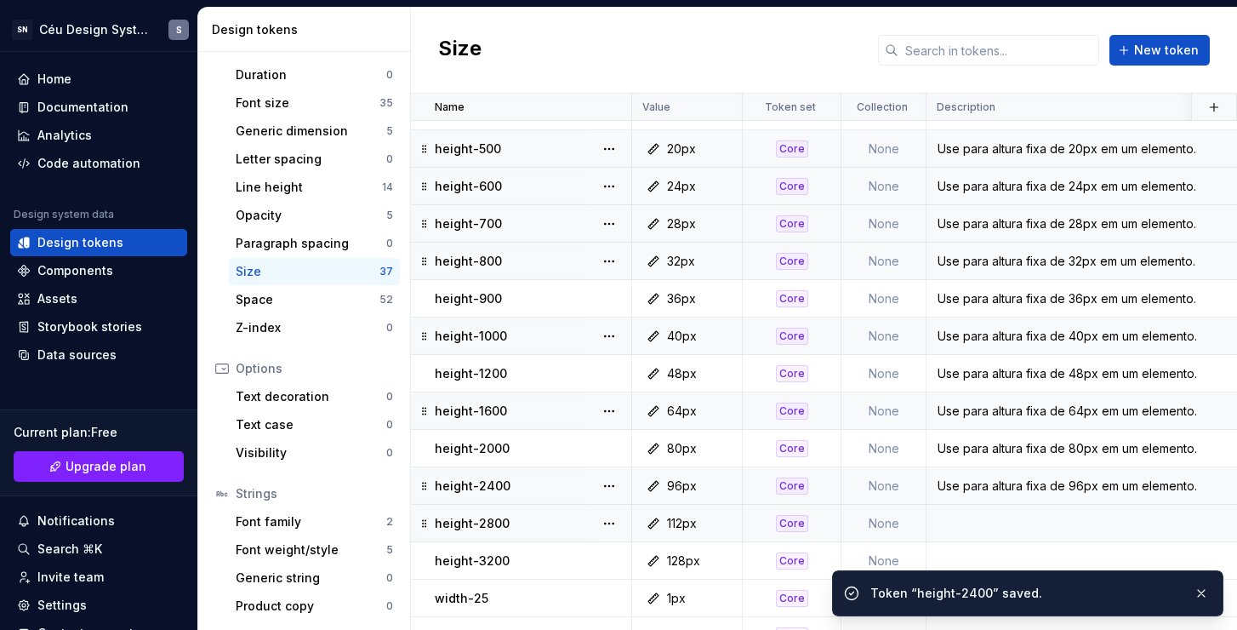
click at [717, 524] on div "112px" at bounding box center [692, 523] width 98 height 17
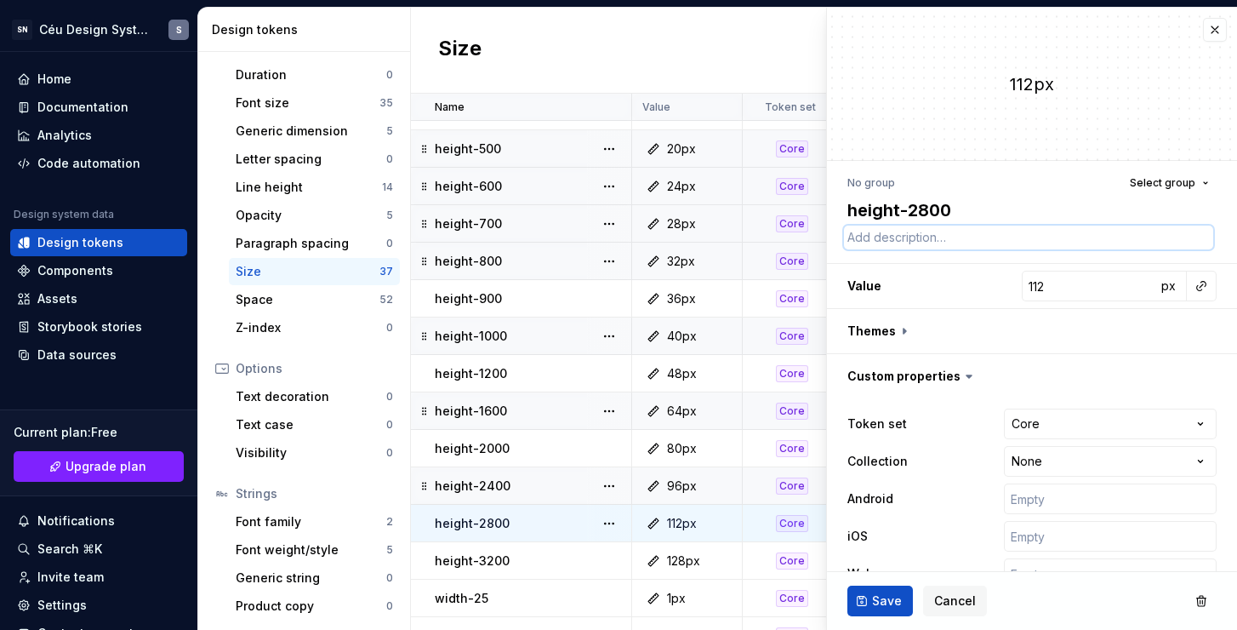
click at [929, 232] on textarea at bounding box center [1028, 238] width 369 height 24
paste textarea "Use para altura fixa de 20px em um elemento."
type textarea "*"
type textarea "Use para altura fixa de 20px em um elemento."
drag, startPoint x: 991, startPoint y: 235, endPoint x: 979, endPoint y: 233, distance: 12.0
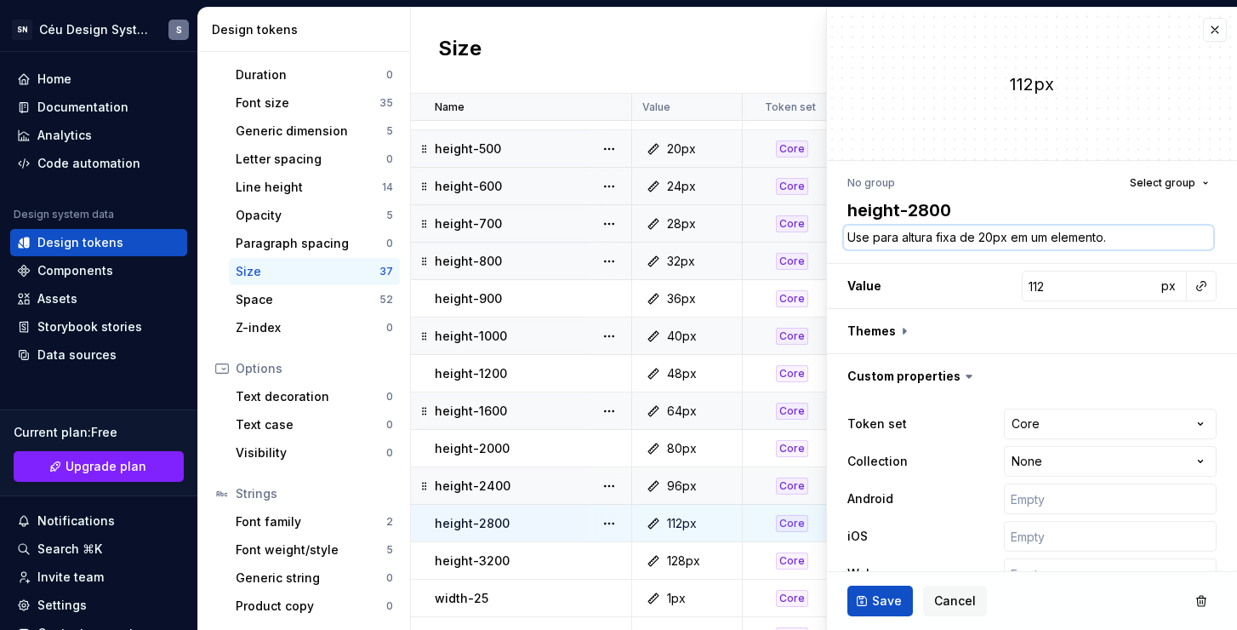
click at [979, 233] on textarea "Use para altura fixa de 20px em um elemento." at bounding box center [1028, 238] width 369 height 24
type textarea "*"
type textarea "Use para altura fixa de 1px em um elemento."
type textarea "*"
type textarea "Use para altura fixa de 11px em um elemento."
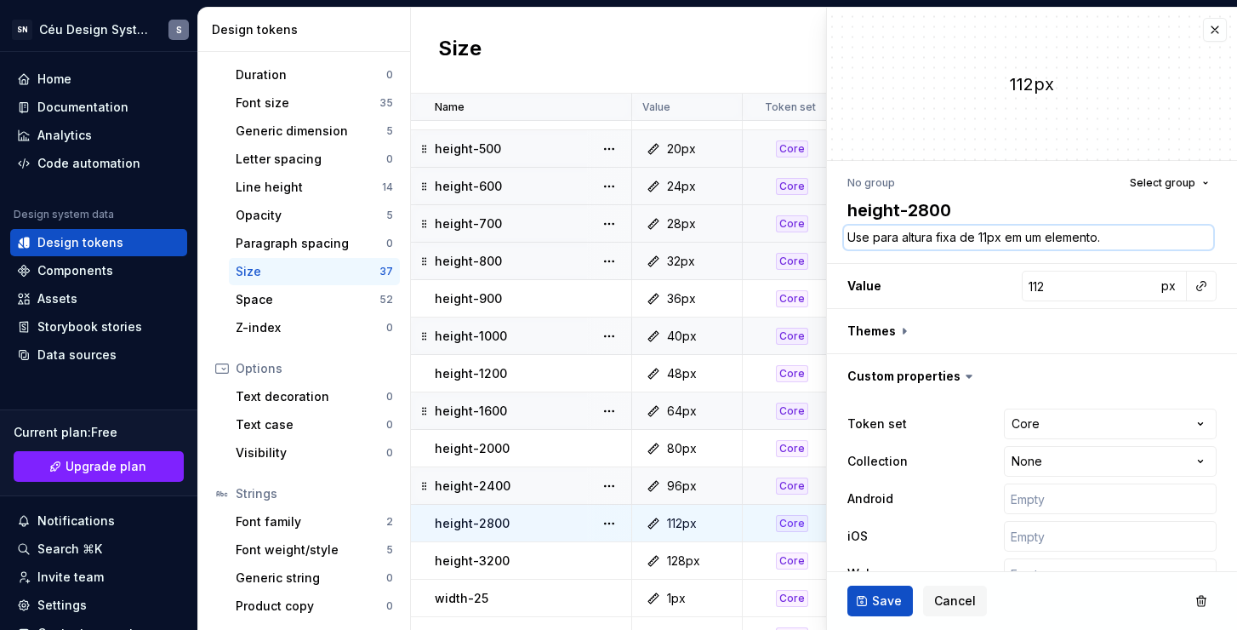
type textarea "*"
type textarea "Use para altura fixa de 112px em um elemento."
click at [888, 613] on button "Save" at bounding box center [881, 600] width 66 height 31
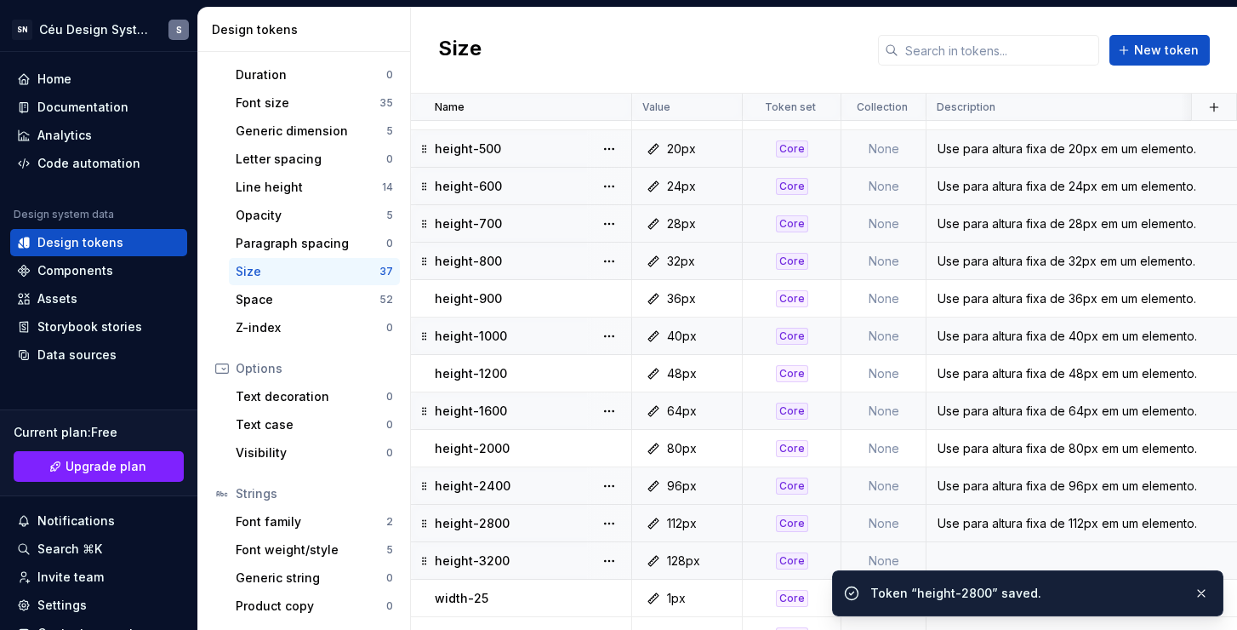
click at [721, 557] on div "128px" at bounding box center [692, 560] width 98 height 17
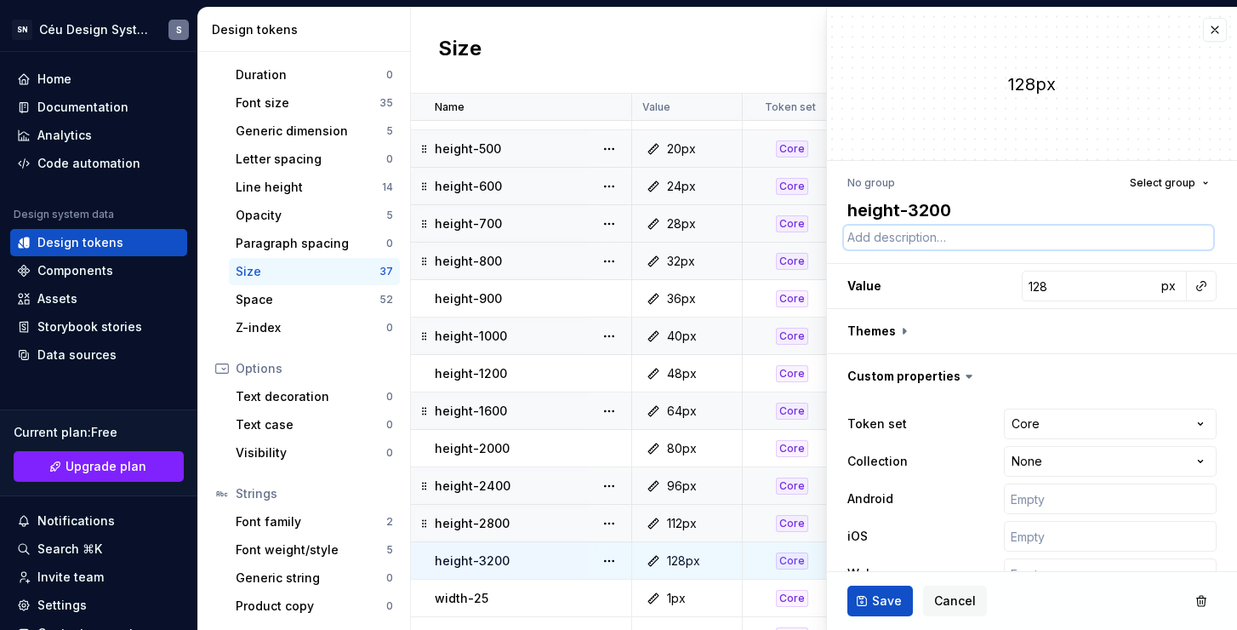
click at [947, 237] on textarea at bounding box center [1028, 238] width 369 height 24
paste textarea "Use para altura fixa de 20px em um elemento."
type textarea "*"
type textarea "Use para altura fixa de 20px em um elemento."
drag, startPoint x: 990, startPoint y: 231, endPoint x: 981, endPoint y: 234, distance: 8.9
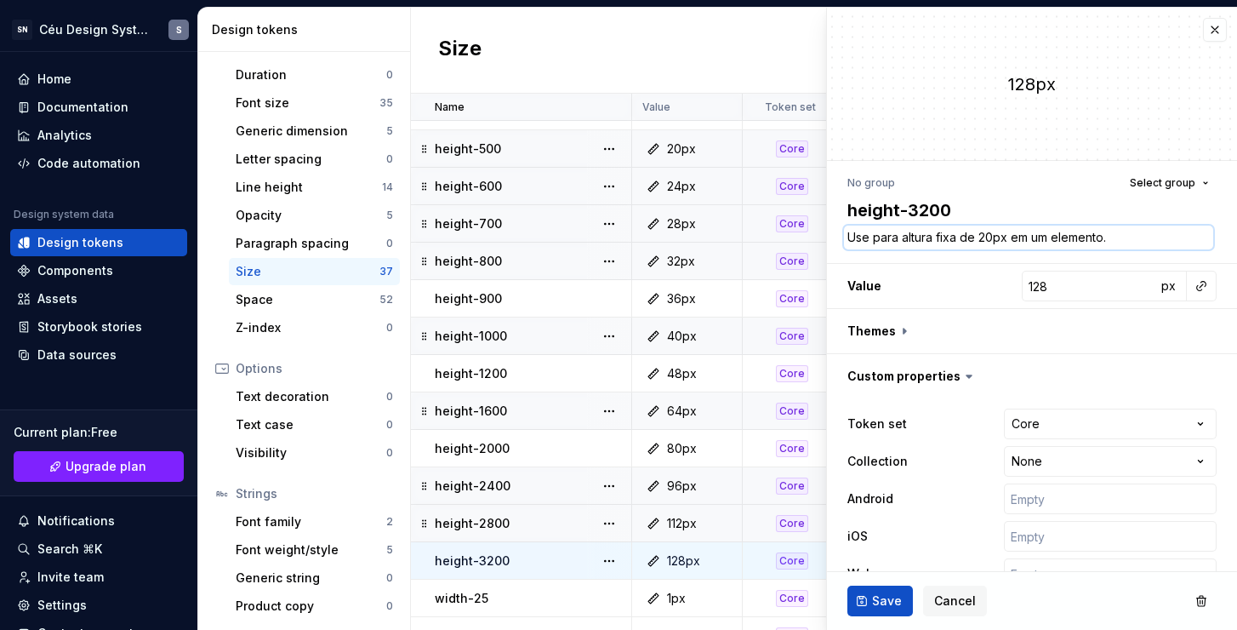
click at [981, 234] on textarea "Use para altura fixa de 20px em um elemento." at bounding box center [1028, 238] width 369 height 24
type textarea "*"
type textarea "Use para altura fixa de 1px em um elemento."
type textarea "*"
type textarea "Use para altura fixa de 12px em um elemento."
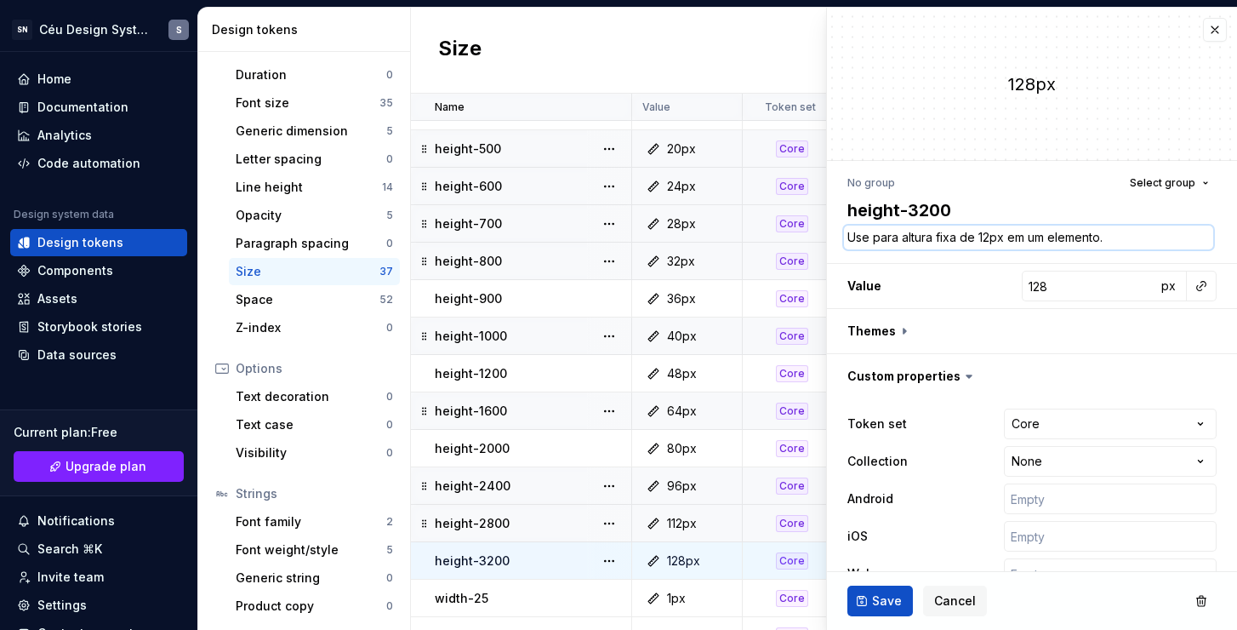
type textarea "*"
type textarea "Use para altura fixa de 128px em um elemento."
click at [877, 598] on span "Save" at bounding box center [887, 600] width 30 height 17
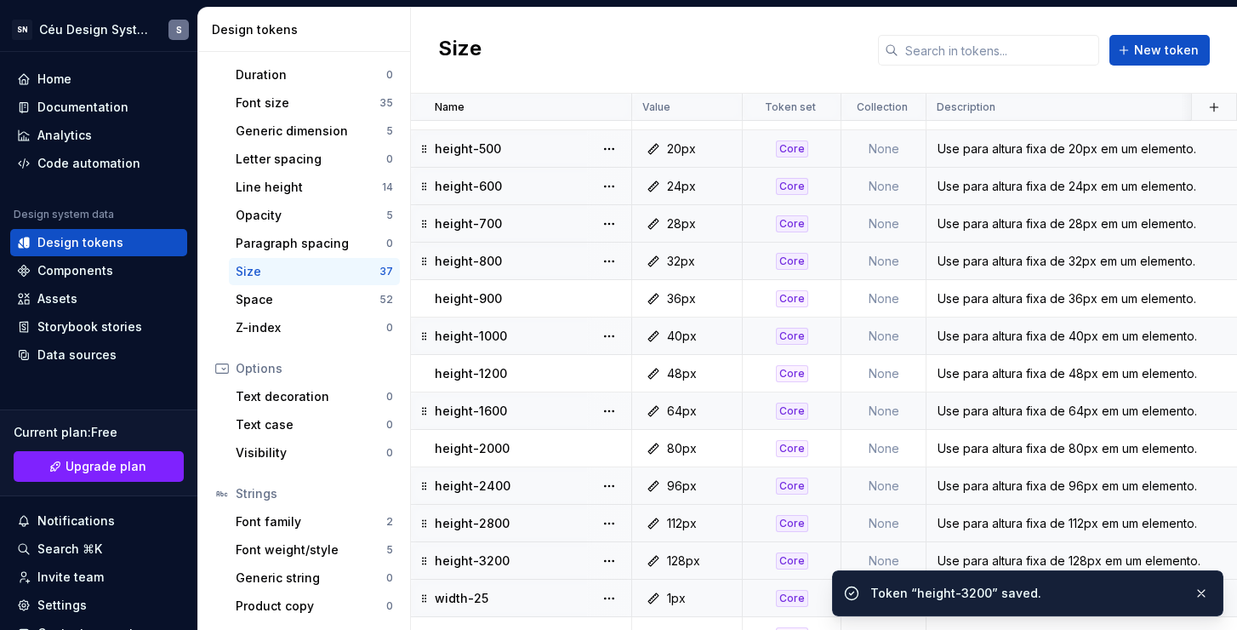
click at [719, 603] on div "1px" at bounding box center [692, 598] width 98 height 17
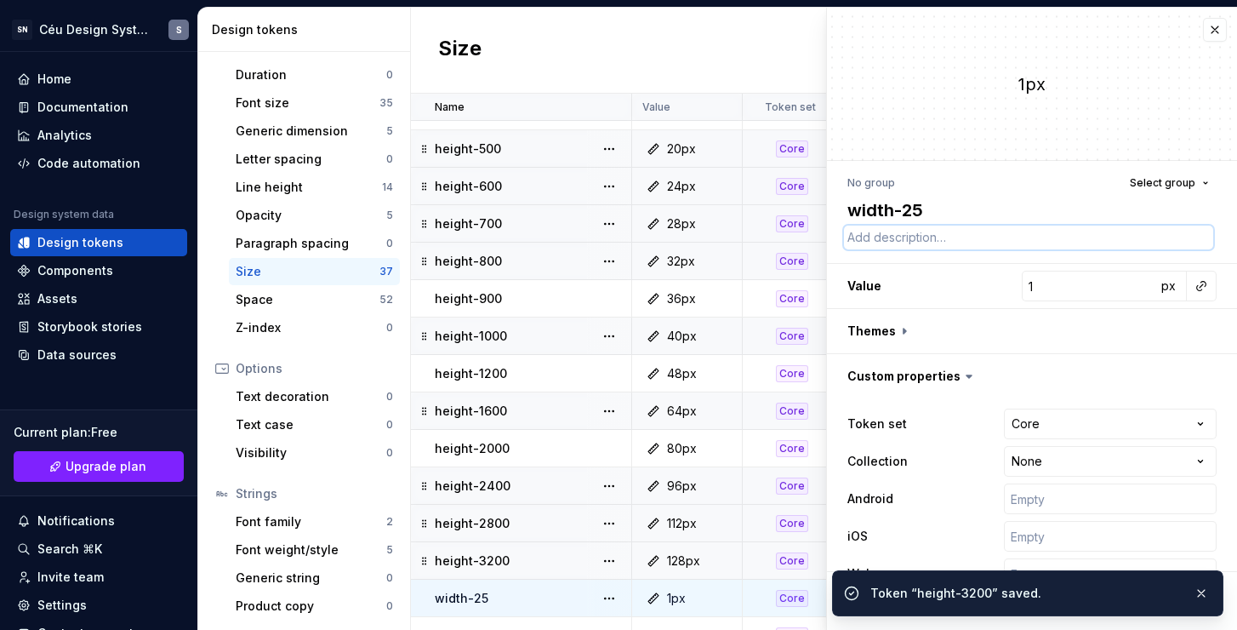
click at [941, 238] on textarea at bounding box center [1028, 238] width 369 height 24
paste textarea "Use para altura fixa de 20px em um elemento."
type textarea "*"
type textarea "Use para altura fixa de 20px em um elemento."
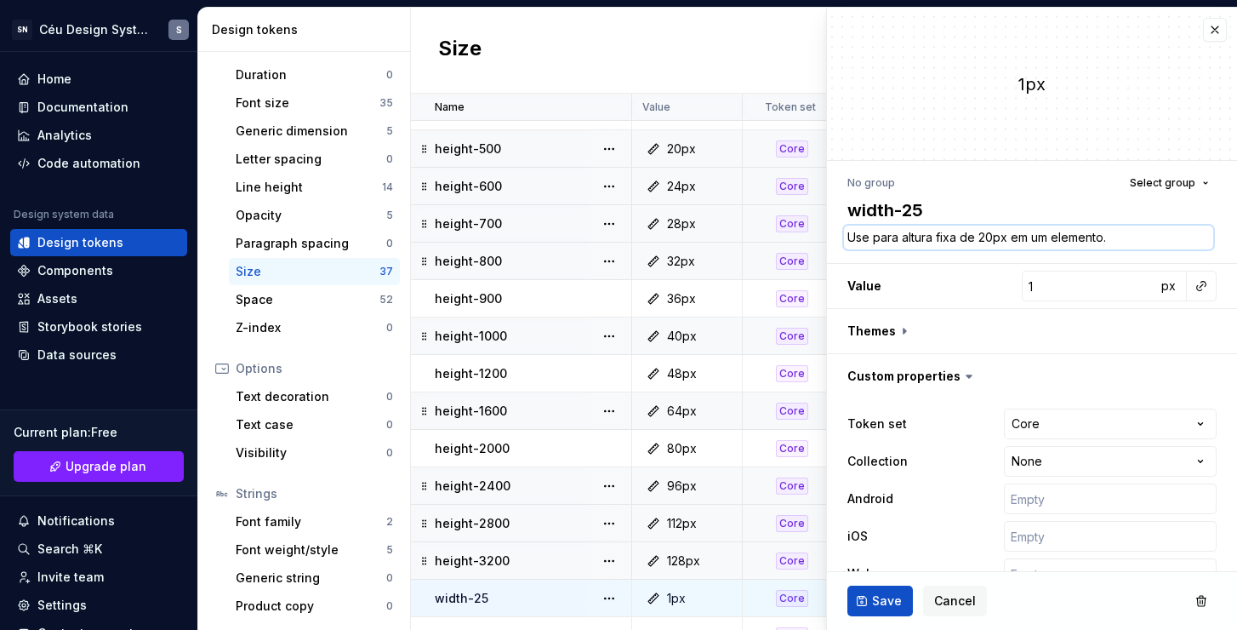
type textarea "*"
drag, startPoint x: 932, startPoint y: 237, endPoint x: 903, endPoint y: 237, distance: 28.9
click at [903, 237] on textarea "Use para altura fixa de 20px em um elemento." at bounding box center [1028, 238] width 369 height 24
type textarea "Use para l fixa de 20px em um elemento."
type textarea "*"
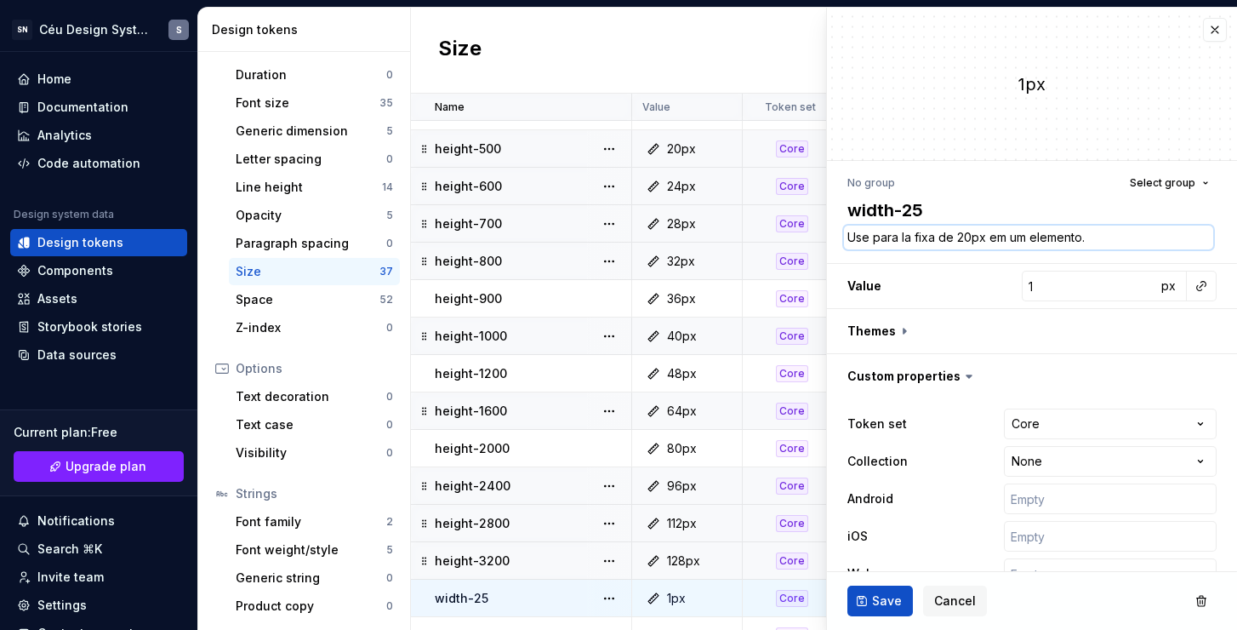
type textarea "Use para lar fixa de 20px em um elemento."
type textarea "*"
type textarea "Use para larg fixa de 20px em um elemento."
type textarea "*"
type textarea "Use para largu fixa de 20px em um elemento."
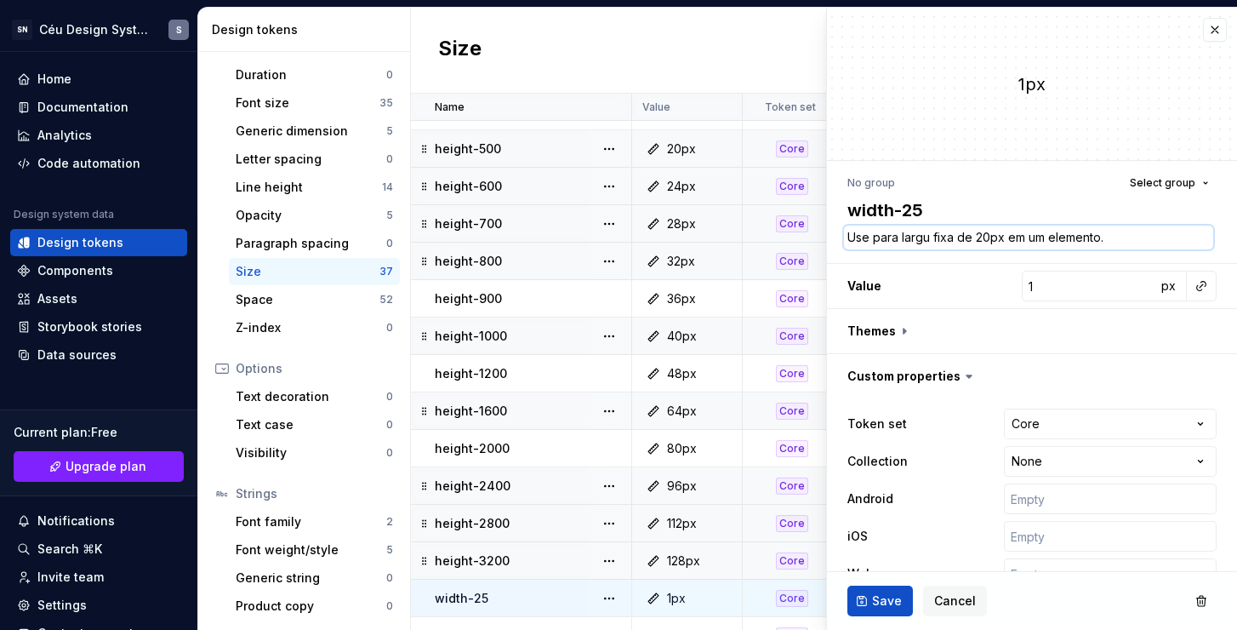
type textarea "*"
type textarea "Use para largur fixa de 20px em um elemento."
type textarea "*"
type textarea "Use para largura fixa de 20px em um elemento."
drag, startPoint x: 998, startPoint y: 234, endPoint x: 989, endPoint y: 236, distance: 9.5
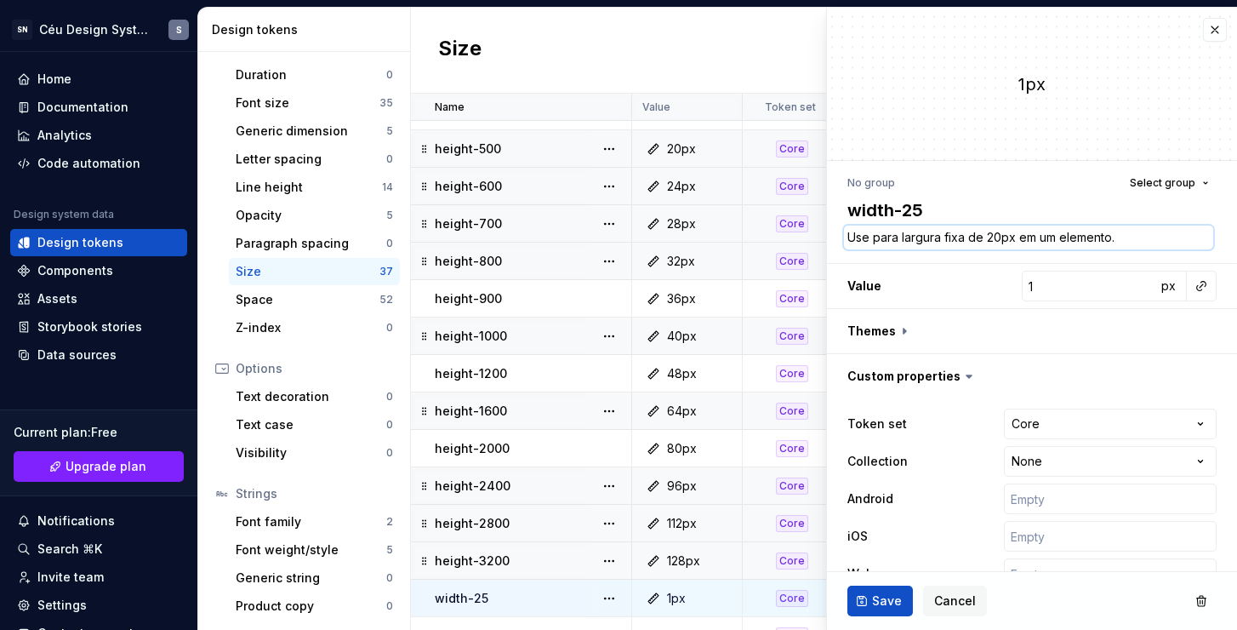
click at [989, 236] on textarea "Use para largura fixa de 20px em um elemento." at bounding box center [1028, 238] width 369 height 24
type textarea "*"
type textarea "Use para largura fixa de 1px em um elemento."
click at [874, 592] on span "Save" at bounding box center [887, 600] width 30 height 17
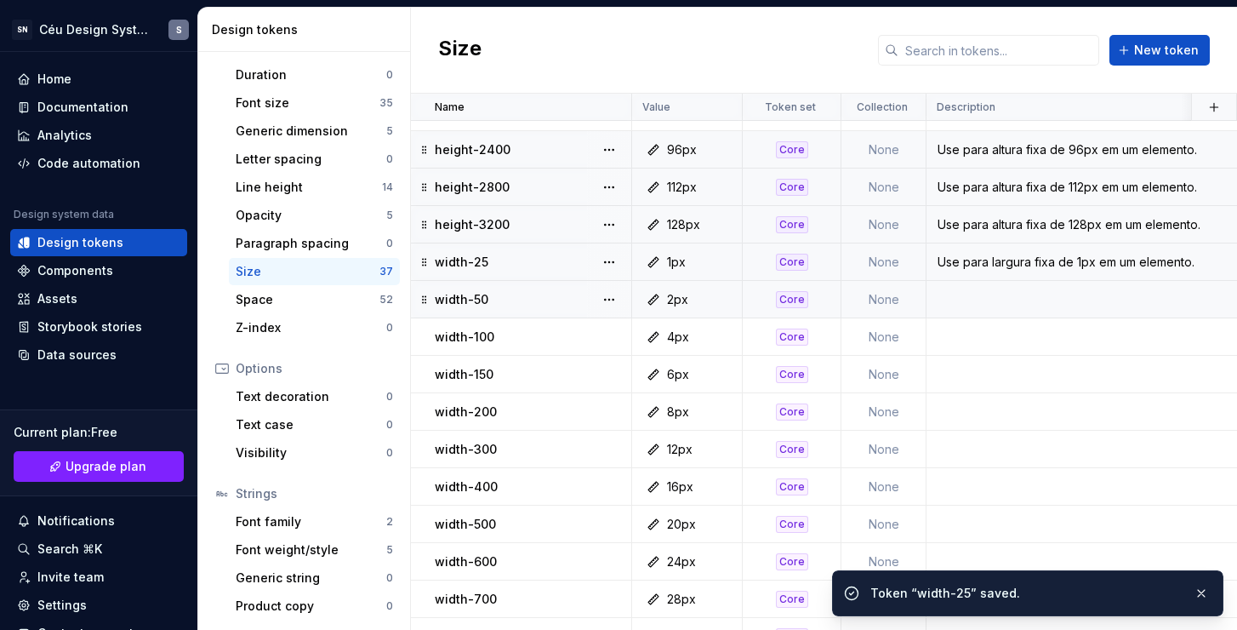
click at [713, 300] on div "2px" at bounding box center [692, 299] width 98 height 17
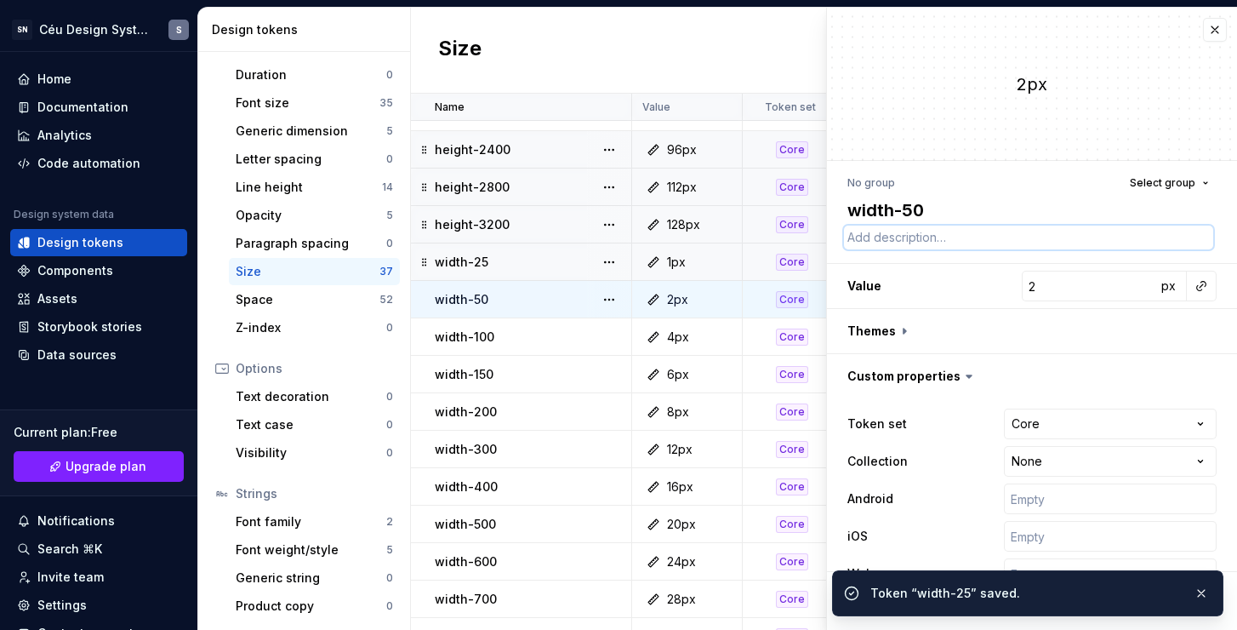
click at [957, 242] on textarea at bounding box center [1028, 238] width 369 height 24
paste textarea "Use para largura fixa de 1px em um elemento."
type textarea "*"
type textarea "Use para largura fixa de 1px em um elemento."
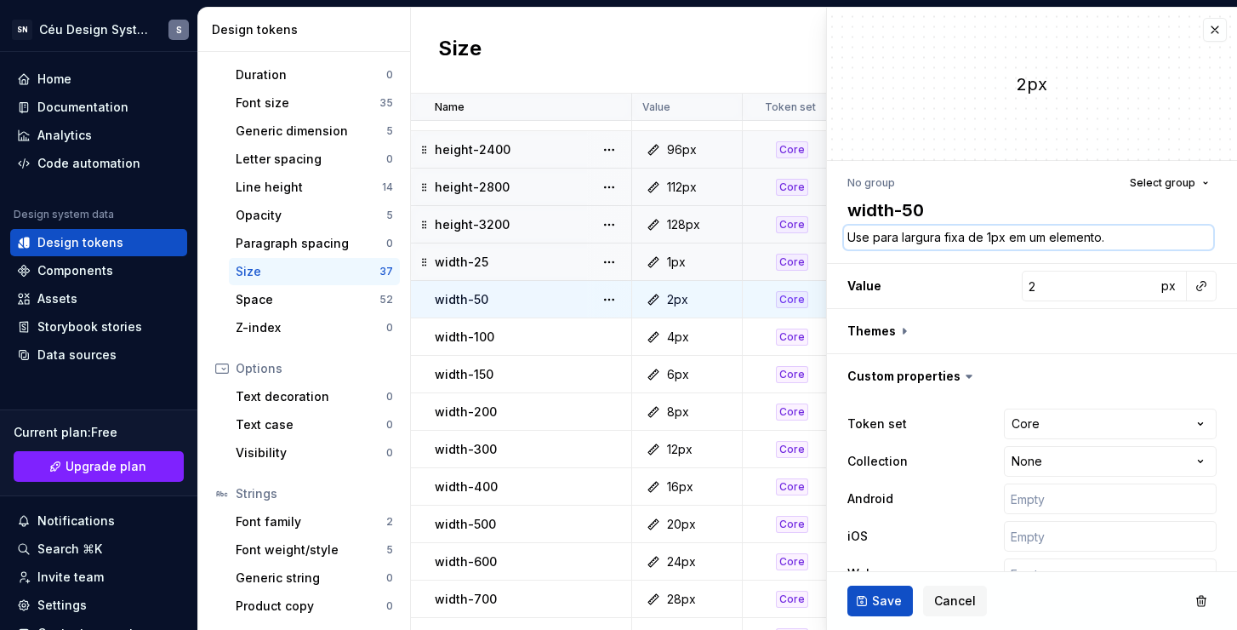
click at [987, 236] on textarea "Use para largura fixa de 1px em um elemento." at bounding box center [1028, 238] width 369 height 24
type textarea "*"
type textarea "Use para largura fixa de 2px em um elemento."
click at [871, 607] on button "Save" at bounding box center [881, 600] width 66 height 31
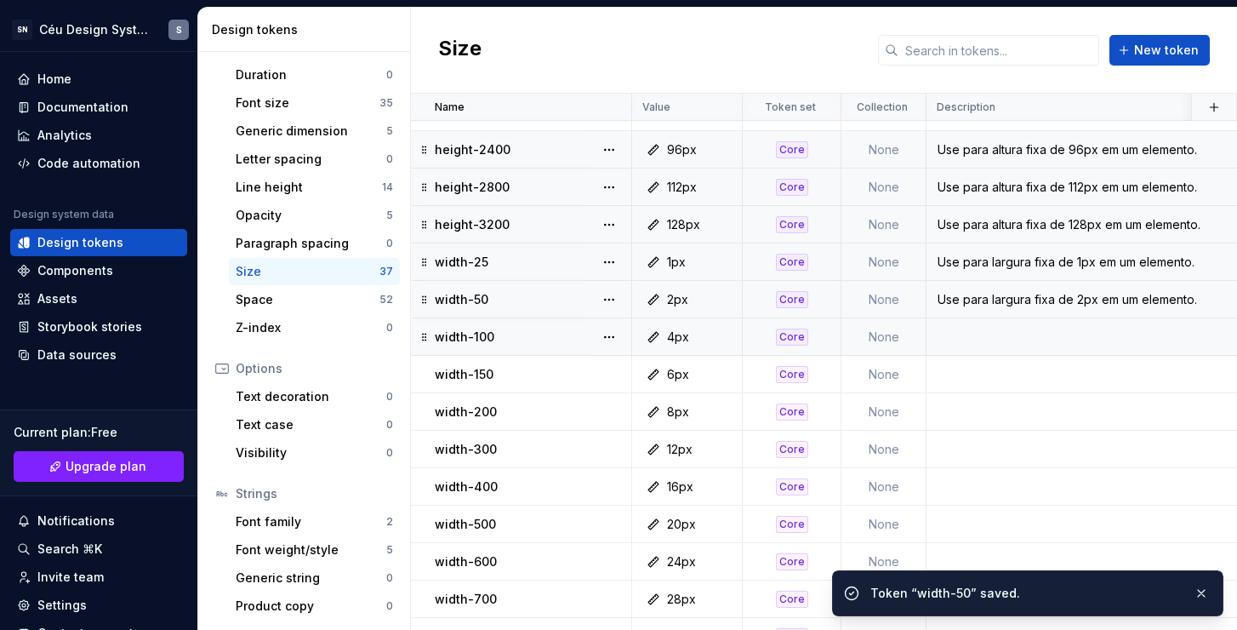
click at [716, 336] on div "4px" at bounding box center [692, 336] width 98 height 17
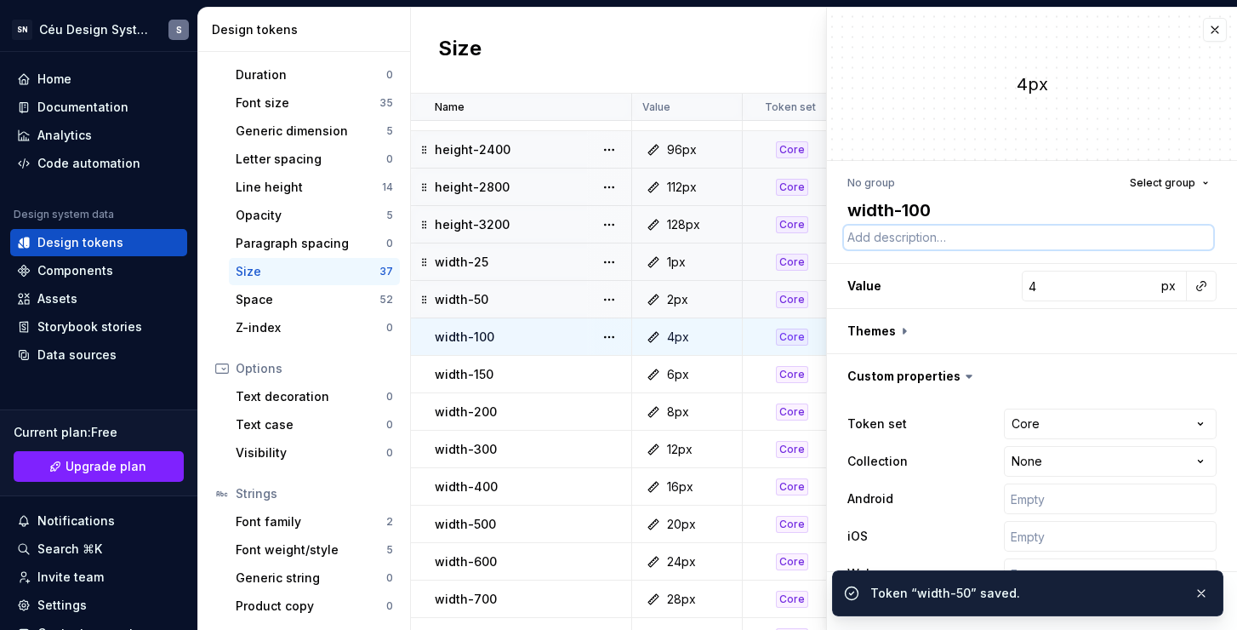
click at [922, 230] on textarea at bounding box center [1028, 238] width 369 height 24
paste textarea "Use para largura fixa de 1px em um elemento."
type textarea "*"
type textarea "Use para largura fixa de 1px em um elemento."
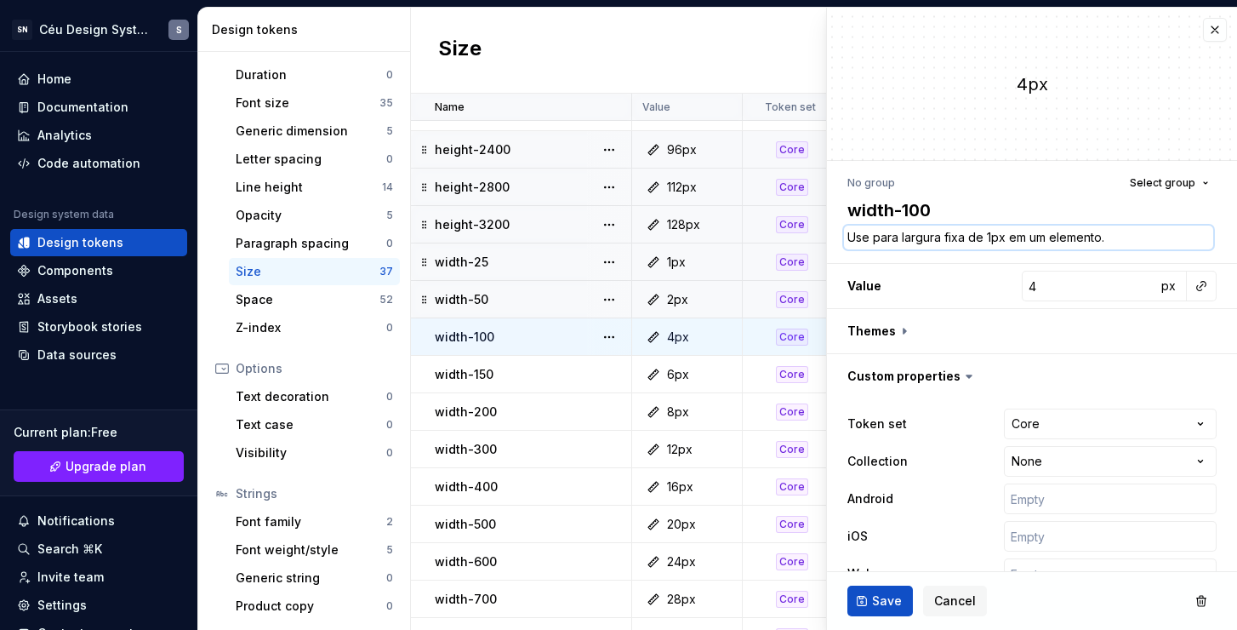
click at [985, 236] on textarea "Use para largura fixa de 1px em um elemento." at bounding box center [1028, 238] width 369 height 24
type textarea "*"
type textarea "Use para largura fixa de 4px em um elemento."
click at [874, 599] on span "Save" at bounding box center [887, 600] width 30 height 17
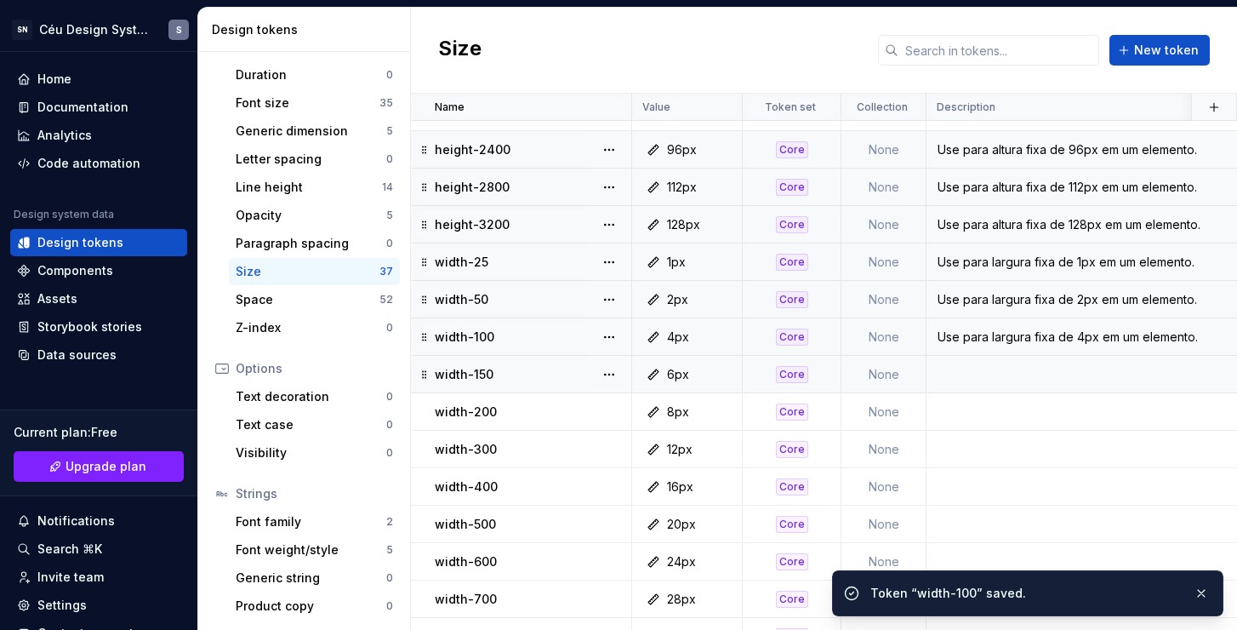
click at [695, 371] on div "6px" at bounding box center [692, 374] width 98 height 17
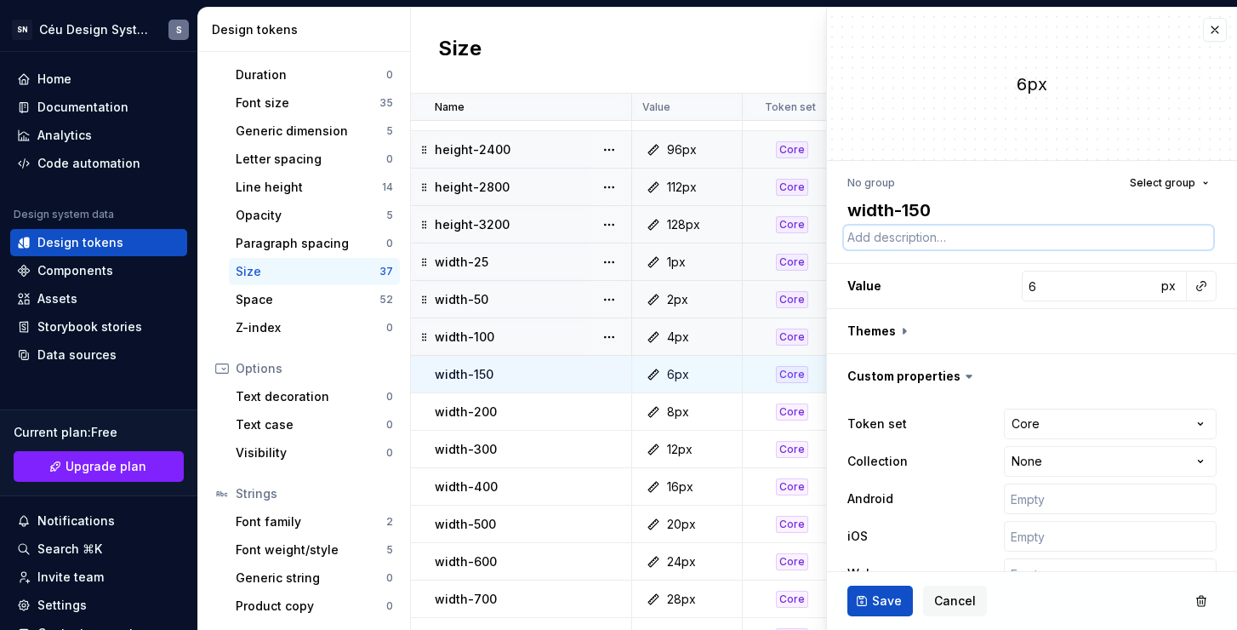
click at [960, 237] on textarea at bounding box center [1028, 238] width 369 height 24
paste textarea "Use para largura fixa de 1px em um elemento."
type textarea "*"
click at [987, 236] on textarea "Use para largura fixa de 1px em um elemento." at bounding box center [1028, 238] width 369 height 24
type textarea "Use para largura fixa de 6px em um elemento."
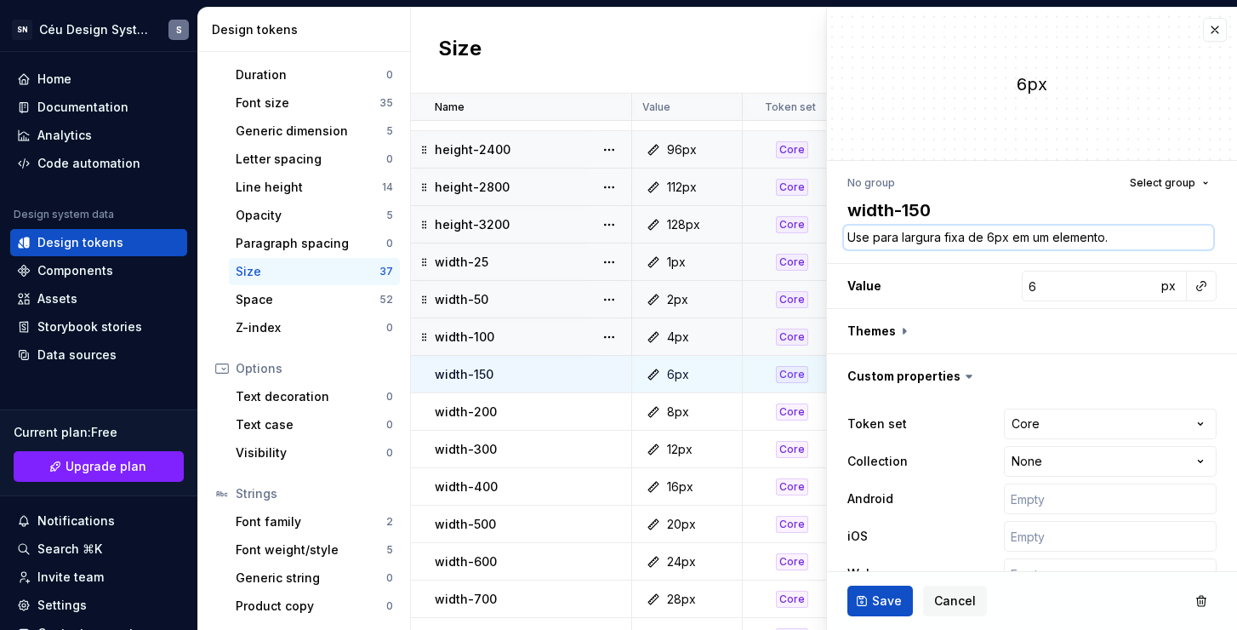
type textarea "*"
type textarea "Use para largura fixa de 6px em um elemento."
click at [858, 609] on button "Save" at bounding box center [881, 600] width 66 height 31
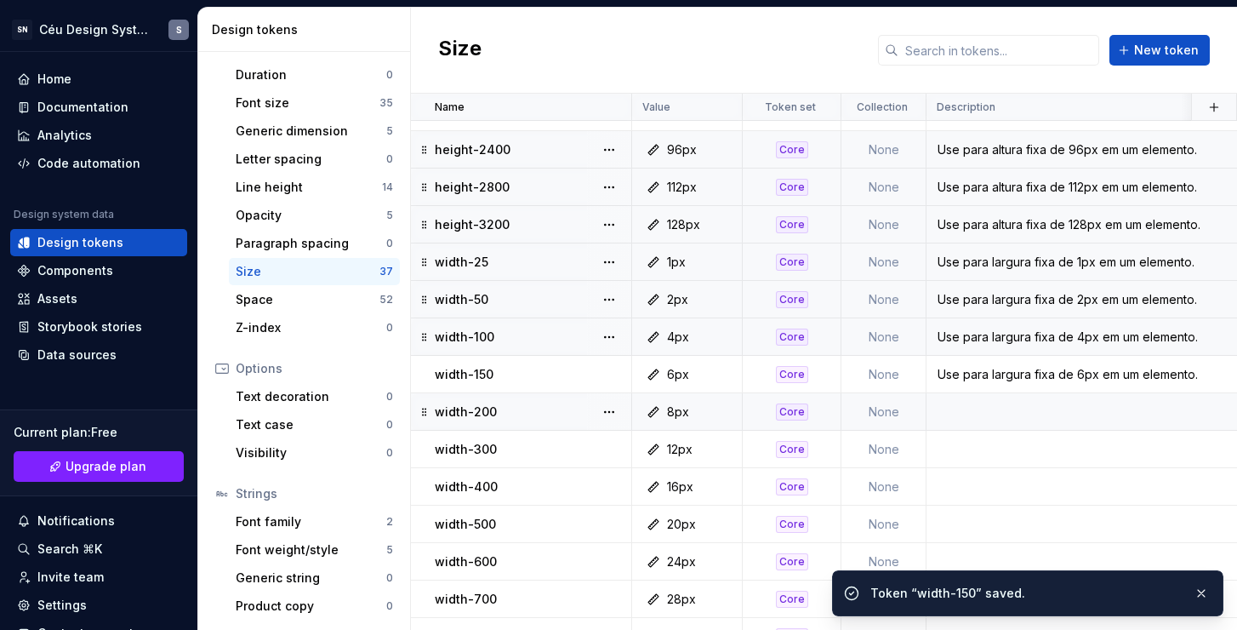
click at [997, 397] on td at bounding box center [1260, 411] width 667 height 37
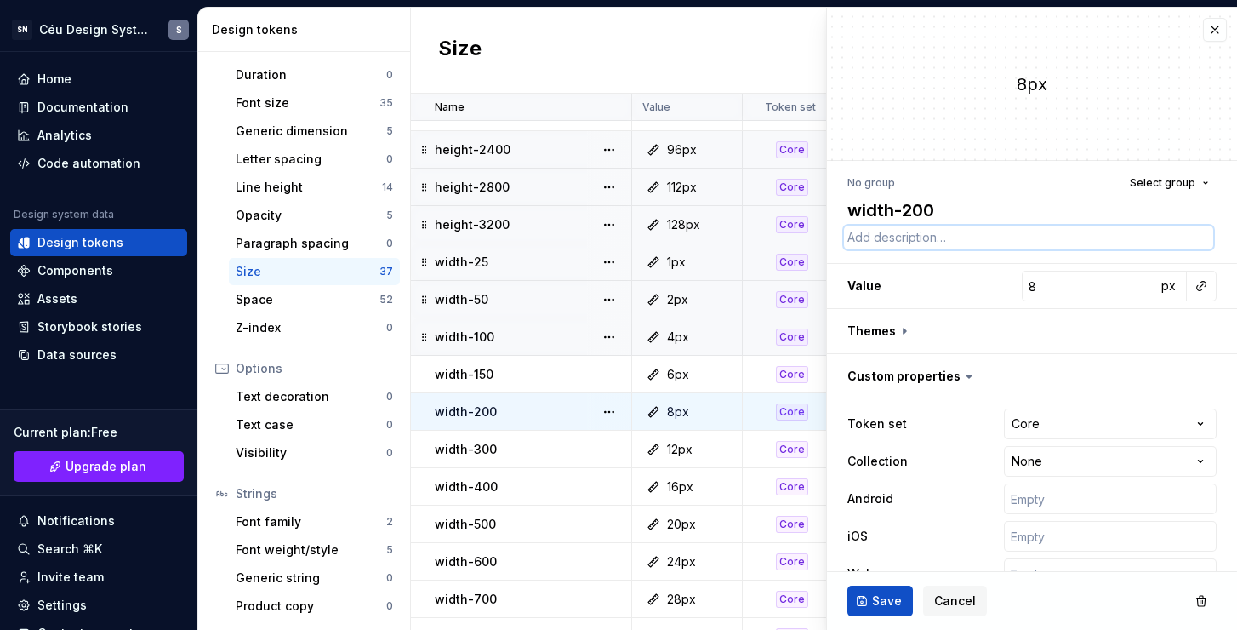
click at [951, 234] on textarea at bounding box center [1028, 238] width 369 height 24
paste textarea "Use para largura fixa de 1px em um elemento."
type textarea "*"
type textarea "Use para largura fixa de 1px em um elemento."
click at [987, 238] on textarea "Use para largura fixa de 1px em um elemento." at bounding box center [1028, 238] width 369 height 24
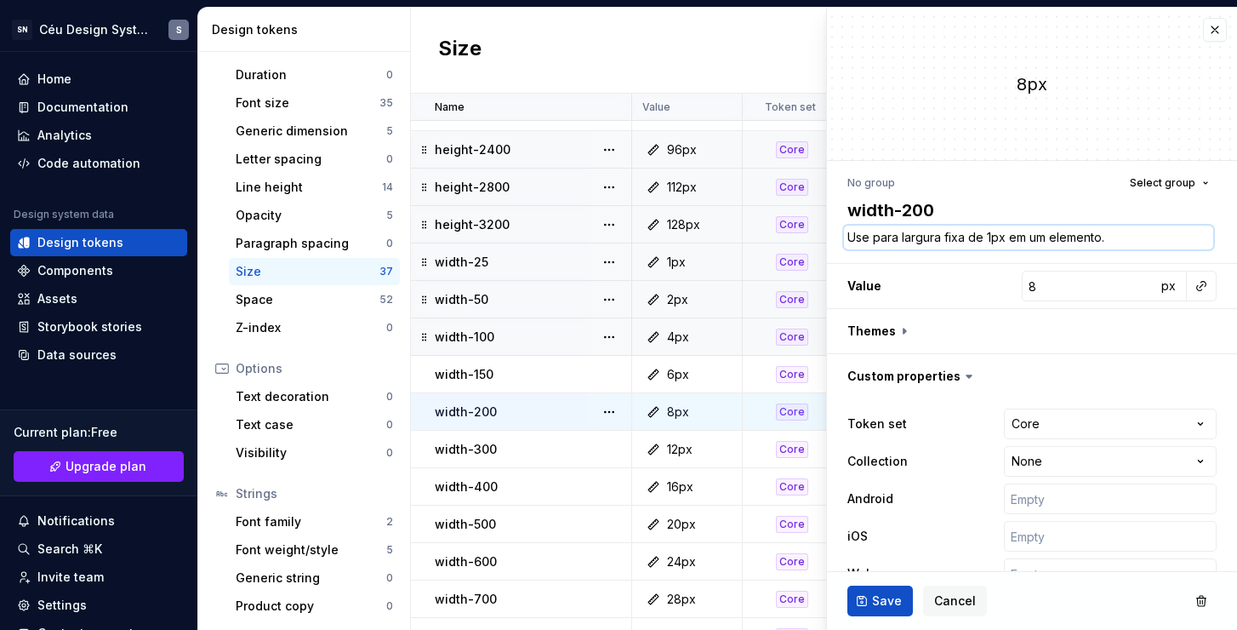
type textarea "*"
type textarea "Use para largura fixa de 8px em um elemento."
click at [884, 607] on span "Save" at bounding box center [887, 600] width 30 height 17
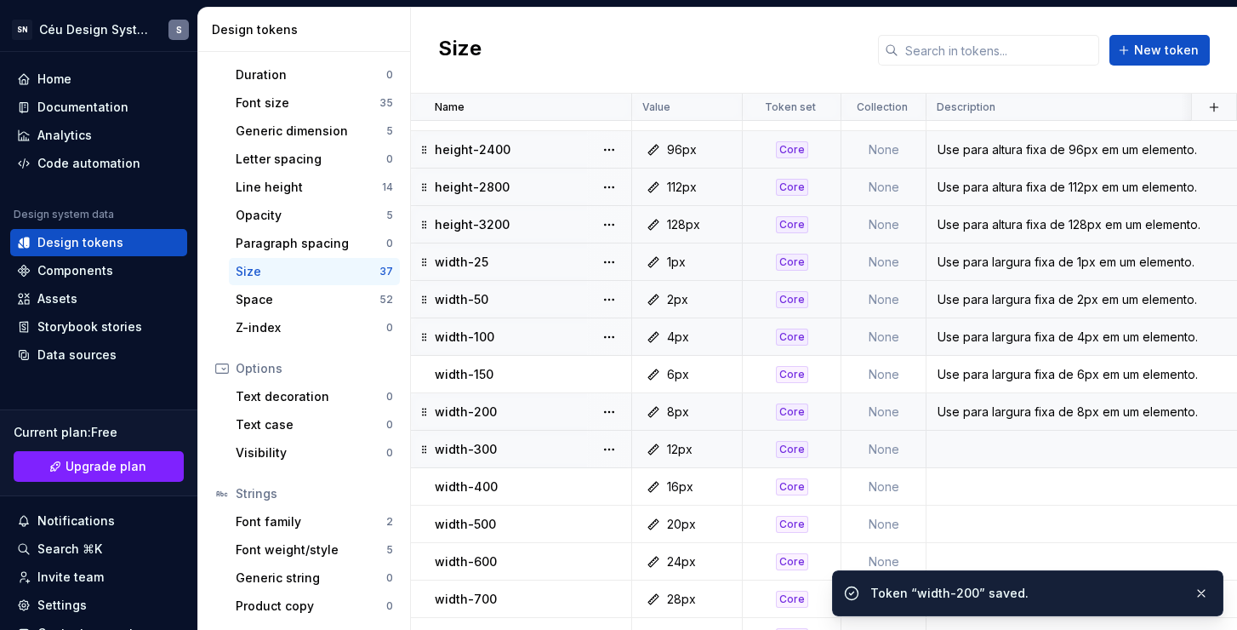
click at [1008, 451] on td at bounding box center [1260, 449] width 667 height 37
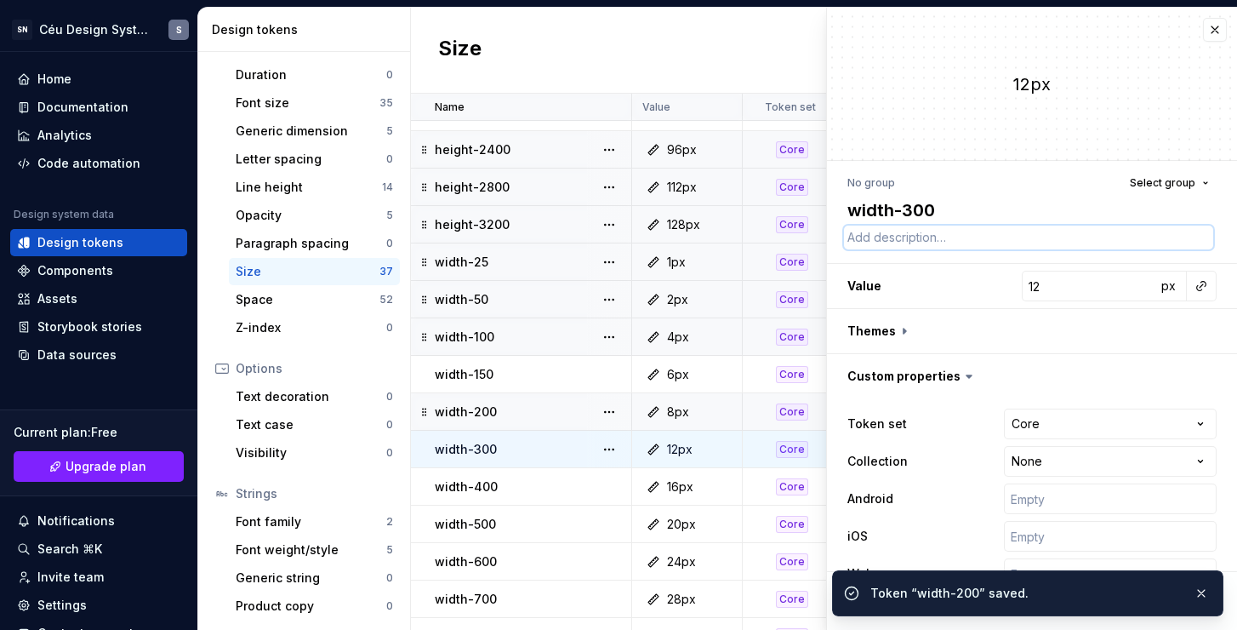
click at [957, 228] on textarea at bounding box center [1028, 238] width 369 height 24
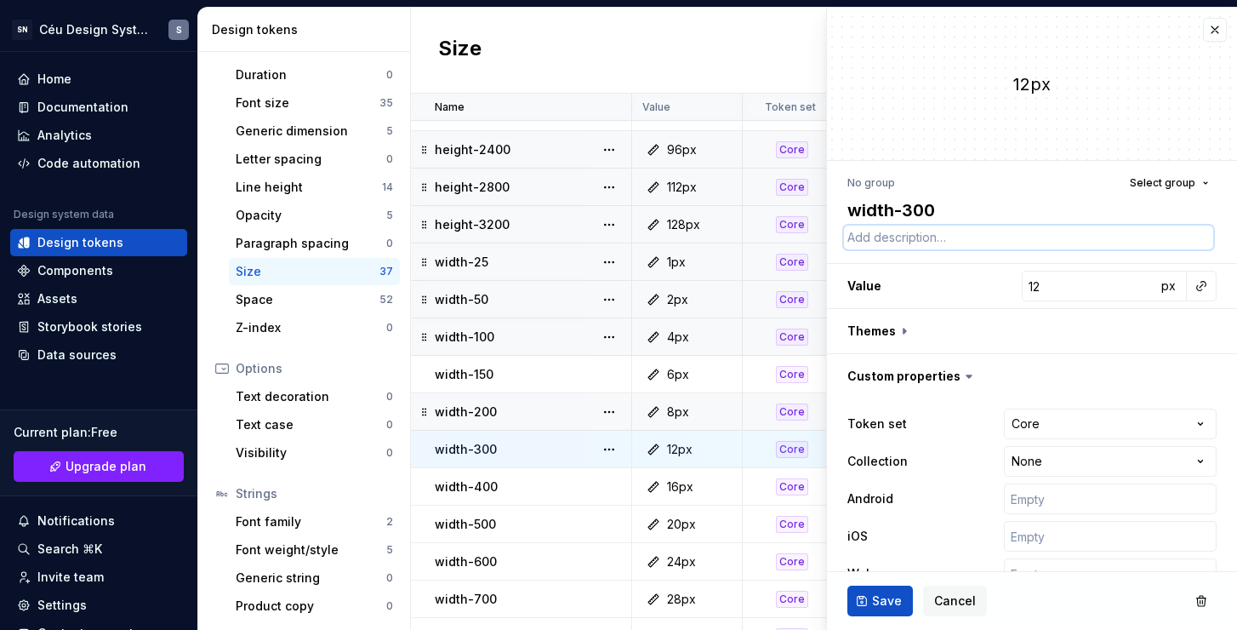
paste textarea "Use para largura fixa de 1px em um elemento."
type textarea "*"
type textarea "Use para largura fixa de 1px em um elemento."
click at [991, 237] on textarea "Use para largura fixa de 1px em um elemento." at bounding box center [1028, 238] width 369 height 24
type textarea "*"
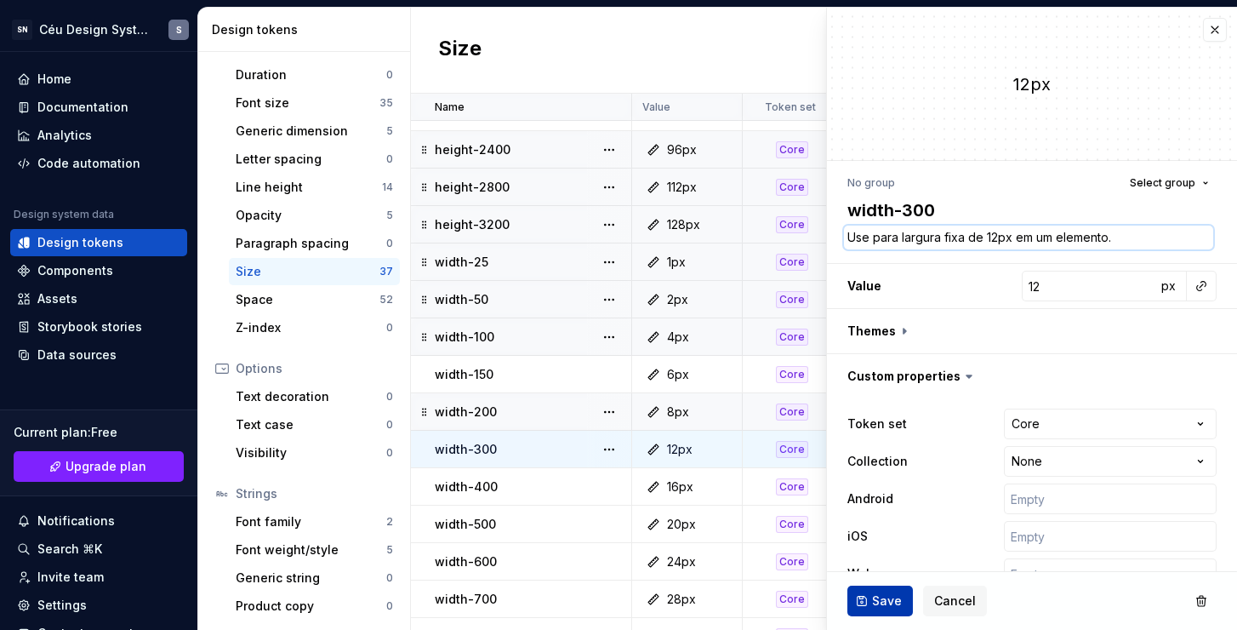
type textarea "Use para largura fixa de 12px em um elemento."
click at [885, 605] on span "Save" at bounding box center [887, 600] width 30 height 17
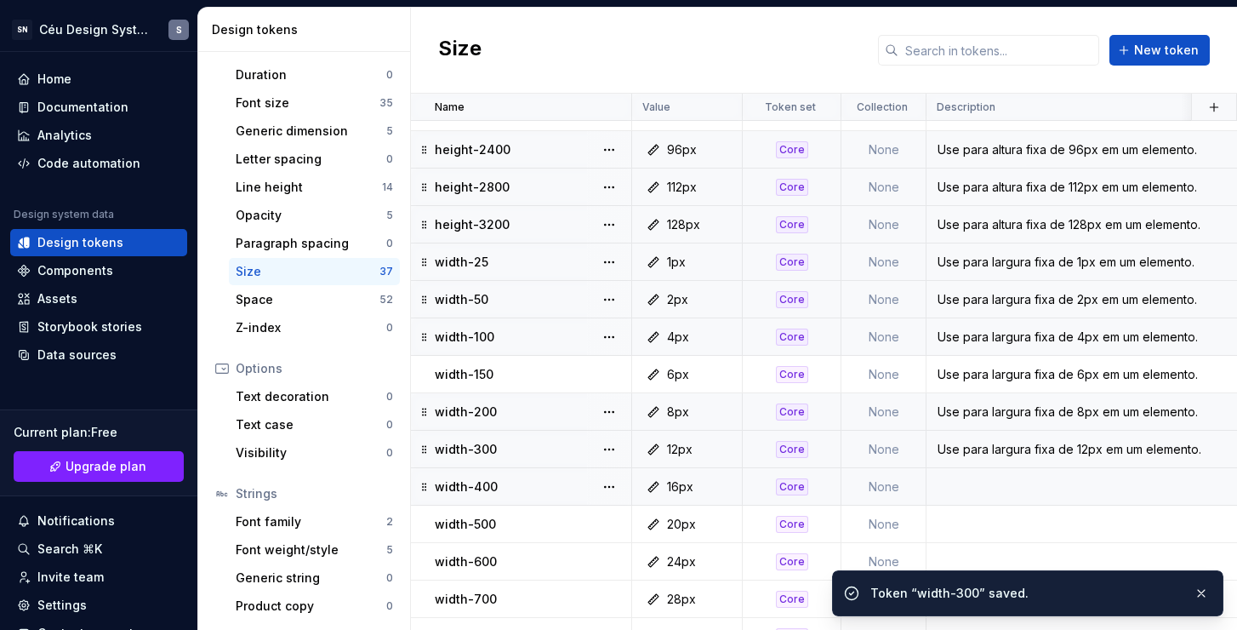
click at [727, 479] on div "16px" at bounding box center [692, 486] width 98 height 17
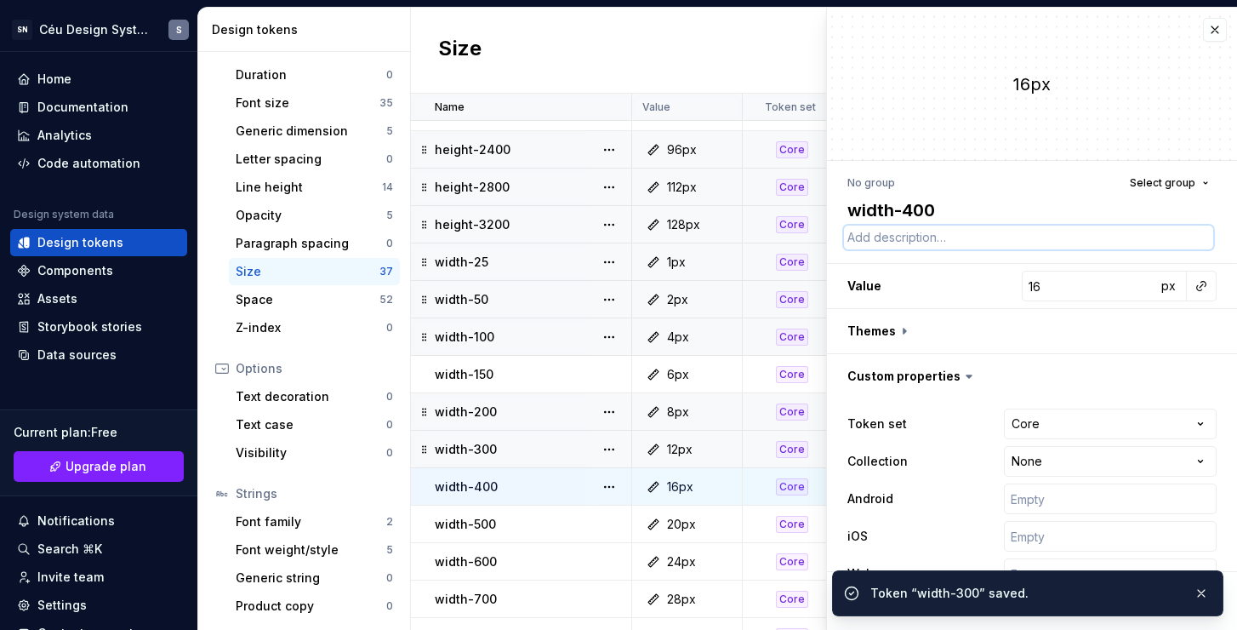
click at [948, 237] on textarea at bounding box center [1028, 238] width 369 height 24
paste textarea "Use para largura fixa de 1px em um elemento."
type textarea "*"
type textarea "Use para largura fixa de 1px em um elemento."
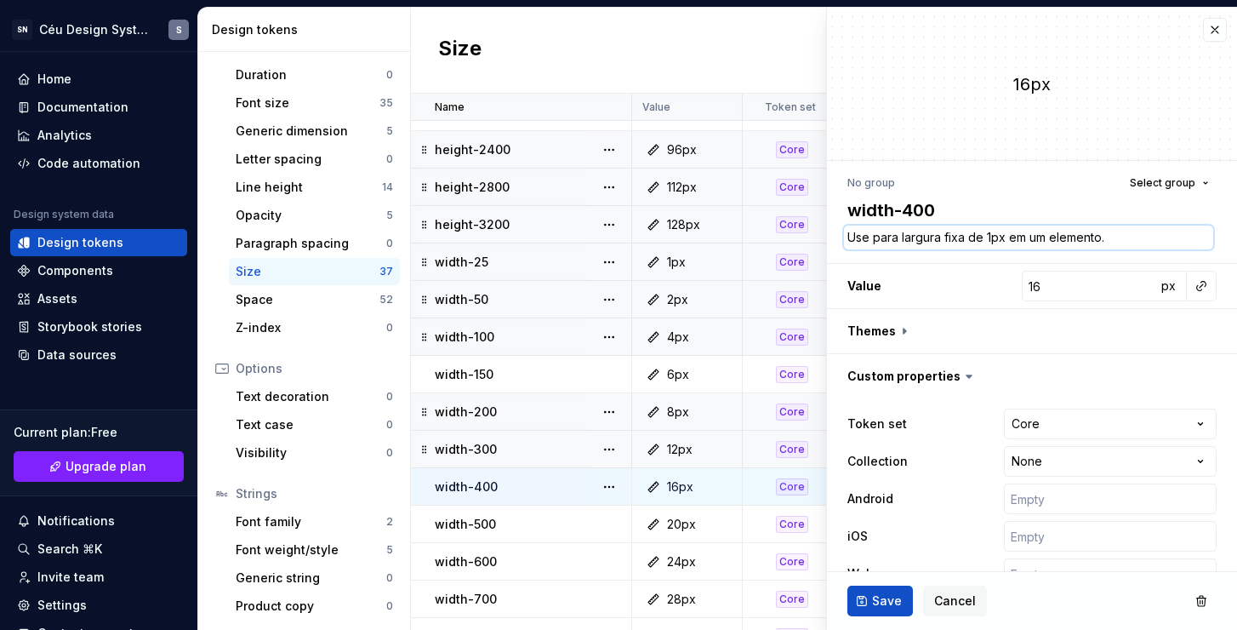
click at [992, 237] on textarea "Use para largura fixa de 1px em um elemento." at bounding box center [1028, 238] width 369 height 24
type textarea "*"
type textarea "Use para largura fixa de 16px em um elemento."
click at [891, 605] on span "Save" at bounding box center [887, 600] width 30 height 17
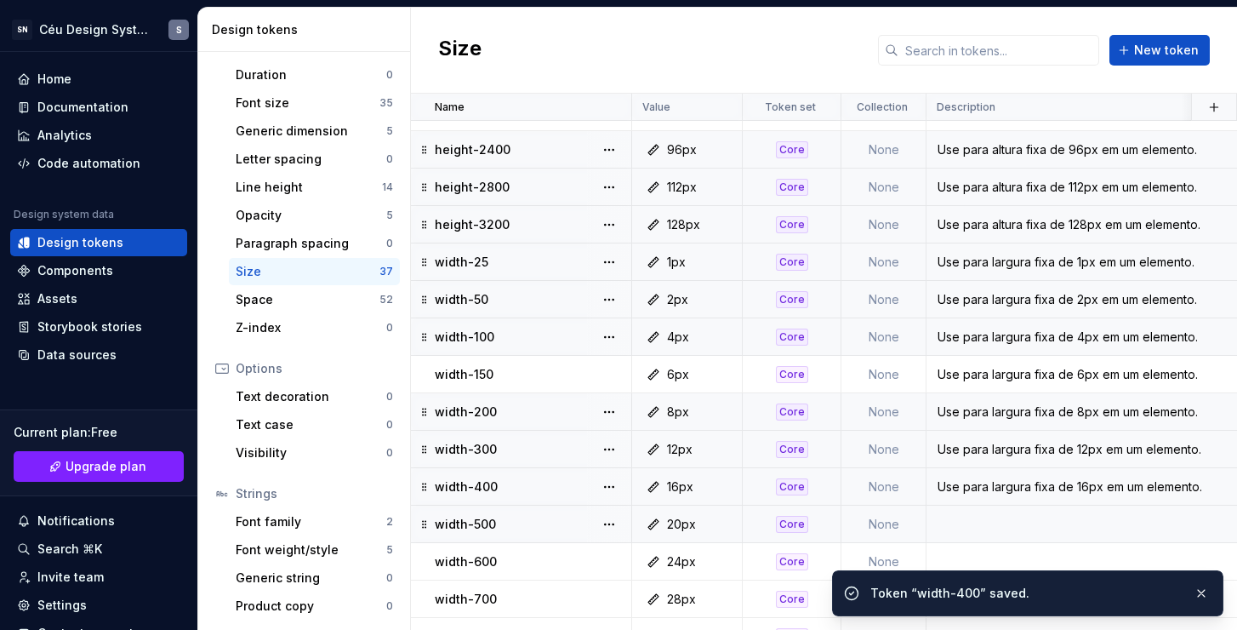
click at [721, 524] on div "20px" at bounding box center [692, 524] width 98 height 17
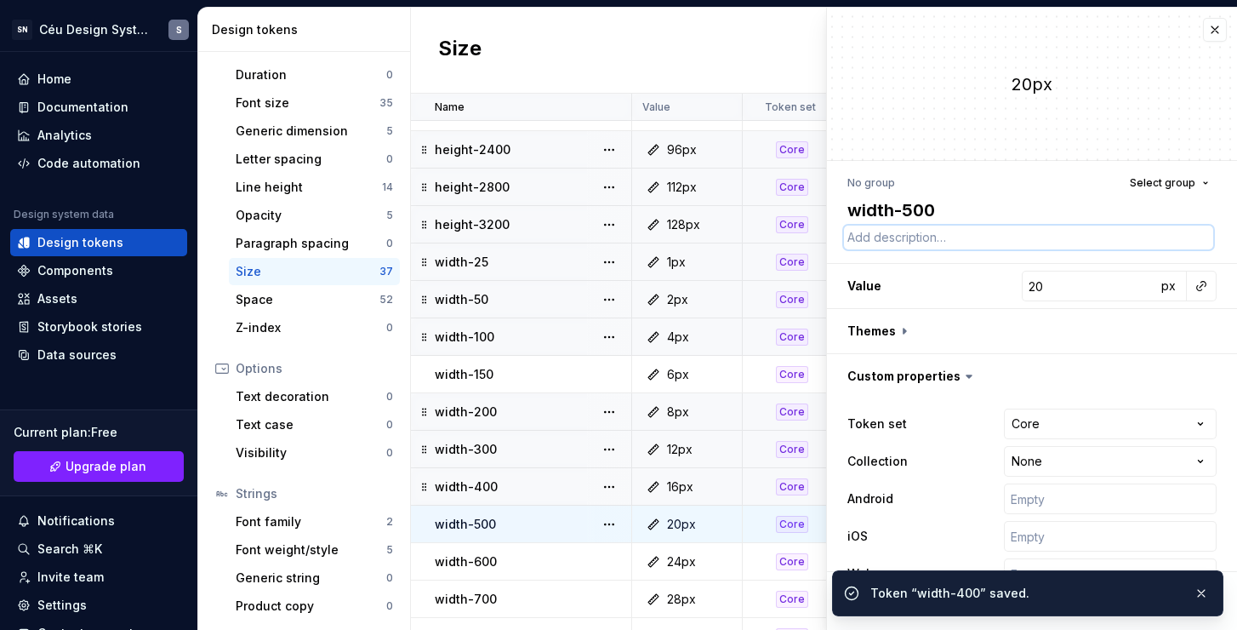
click at [980, 237] on textarea at bounding box center [1028, 238] width 369 height 24
paste textarea "Use para largura fixa de 1px em um elemento."
type textarea "*"
type textarea "Use para largura fixa de 1px em um elemento."
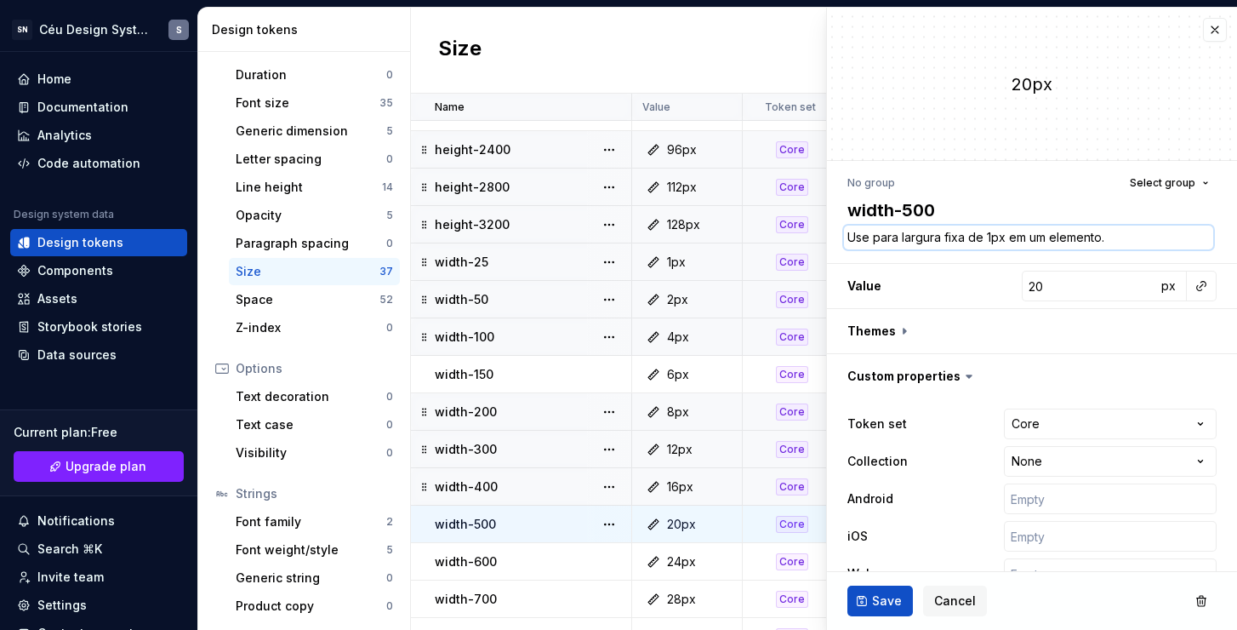
click at [985, 237] on textarea "Use para largura fixa de 1px em um elemento." at bounding box center [1028, 238] width 369 height 24
click at [884, 598] on span "Save" at bounding box center [887, 600] width 30 height 17
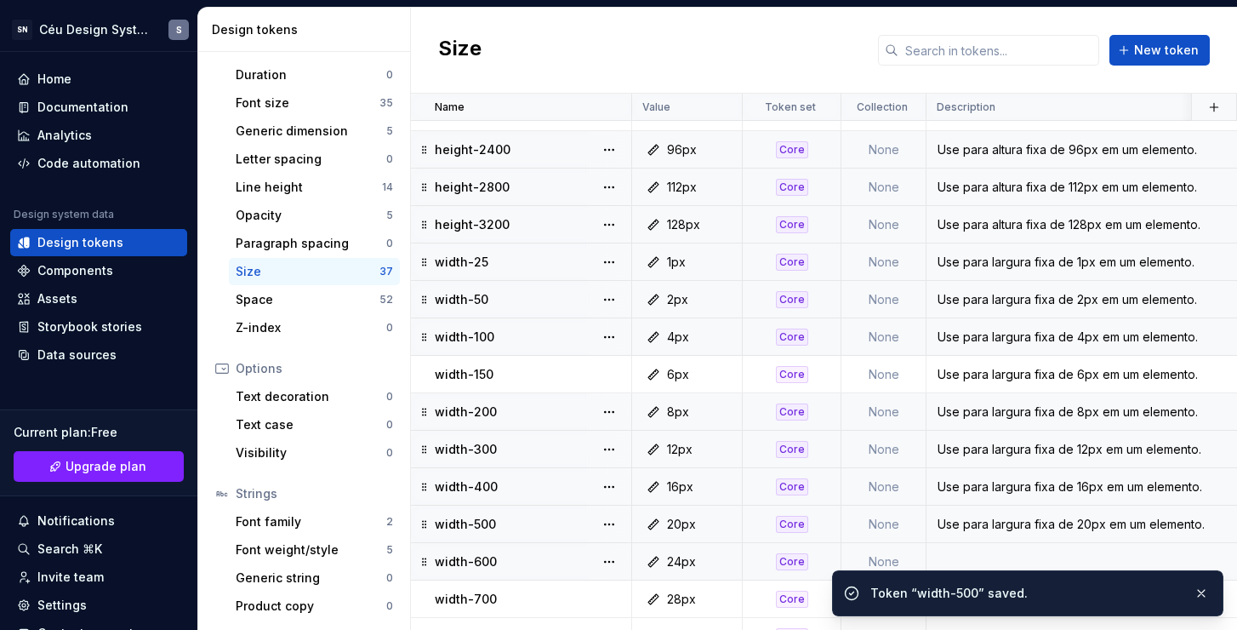
click at [717, 555] on div "24px" at bounding box center [692, 561] width 98 height 17
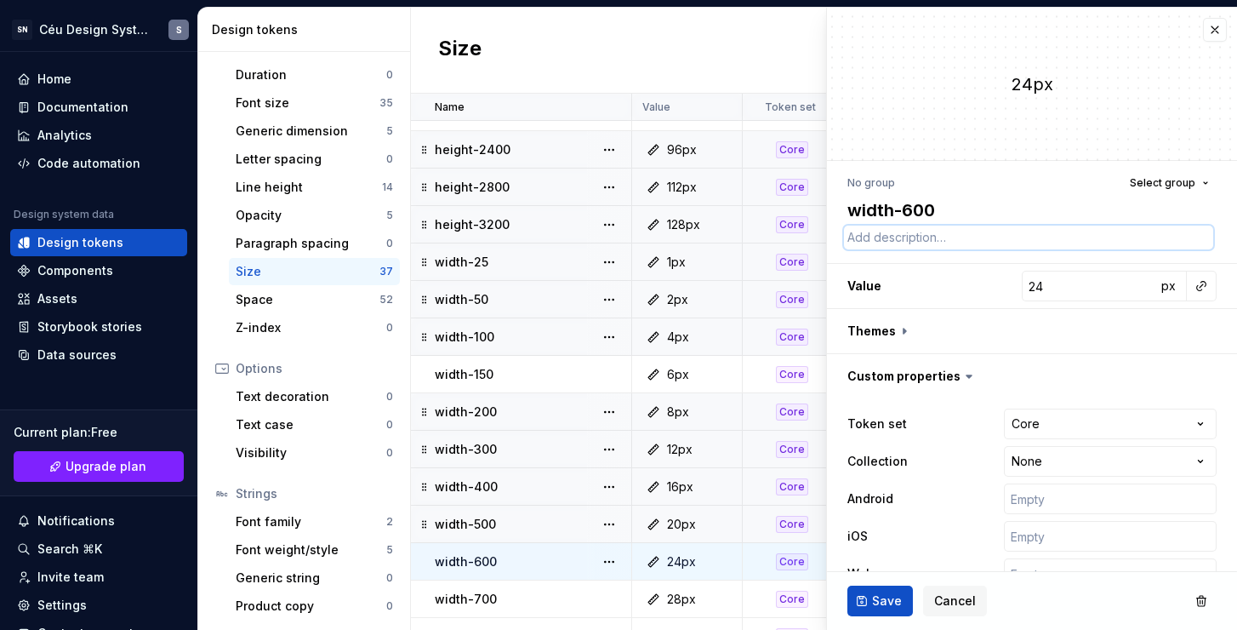
click at [1031, 245] on textarea at bounding box center [1028, 238] width 369 height 24
paste textarea "Use para largura fixa de 1px em um elemento."
click at [985, 236] on textarea "Use para largura fixa de 1px em um elemento." at bounding box center [1028, 238] width 369 height 24
click at [883, 594] on span "Save" at bounding box center [887, 600] width 30 height 17
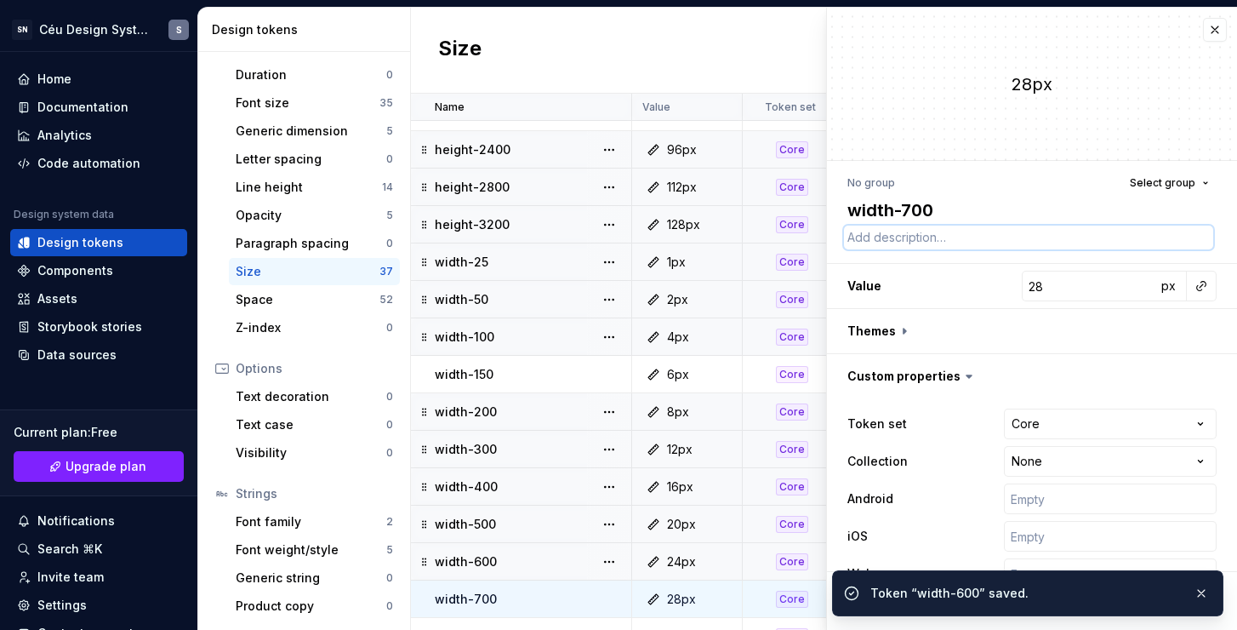
click at [956, 237] on textarea at bounding box center [1028, 238] width 369 height 24
paste textarea "Use para largura fixa de 1px em um elemento."
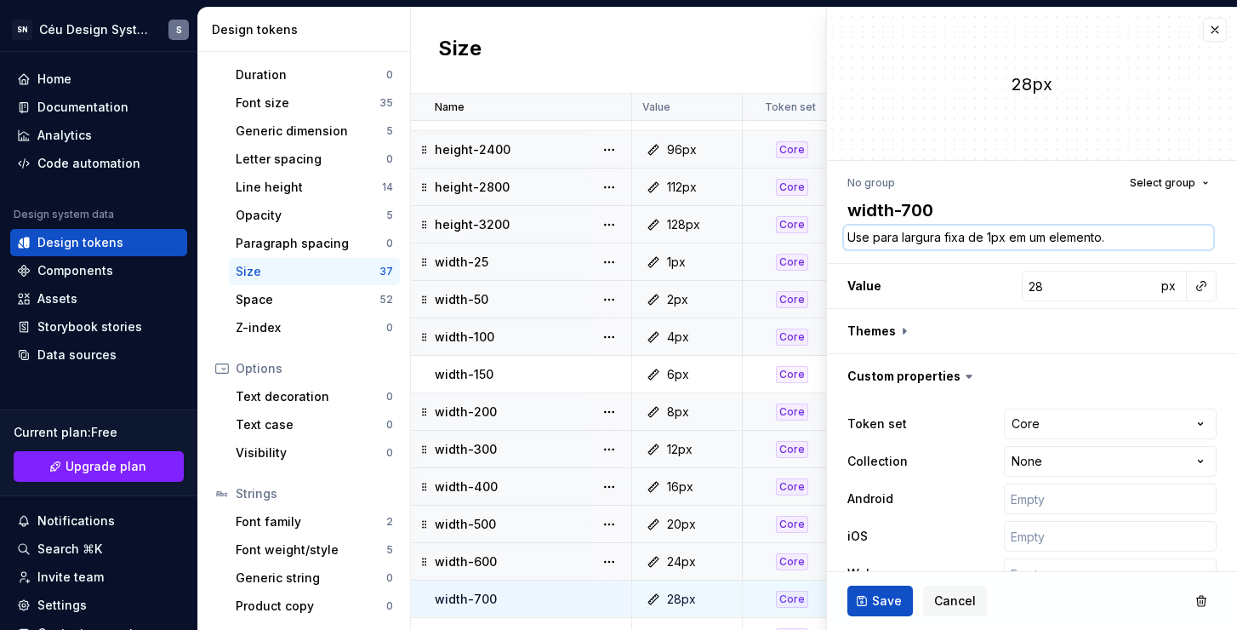
drag, startPoint x: 993, startPoint y: 237, endPoint x: 985, endPoint y: 238, distance: 8.6
click at [985, 238] on textarea "Use para largura fixa de 1px em um elemento." at bounding box center [1028, 238] width 369 height 24
click at [899, 600] on span "Save" at bounding box center [887, 600] width 30 height 17
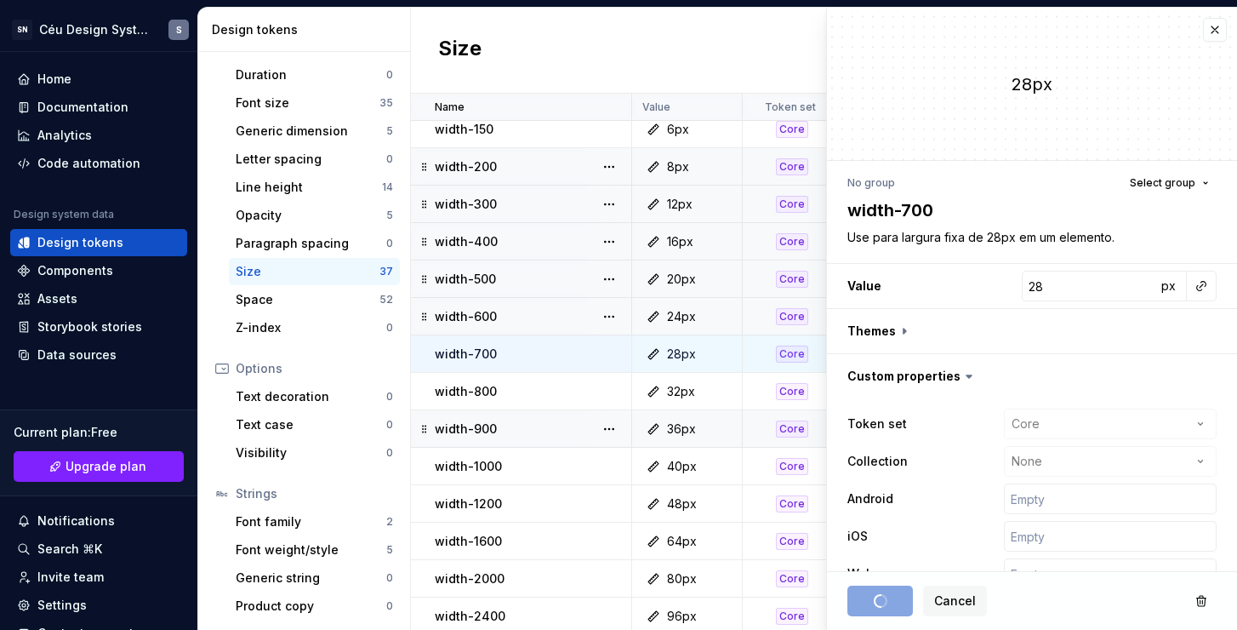
scroll to position [835, 0]
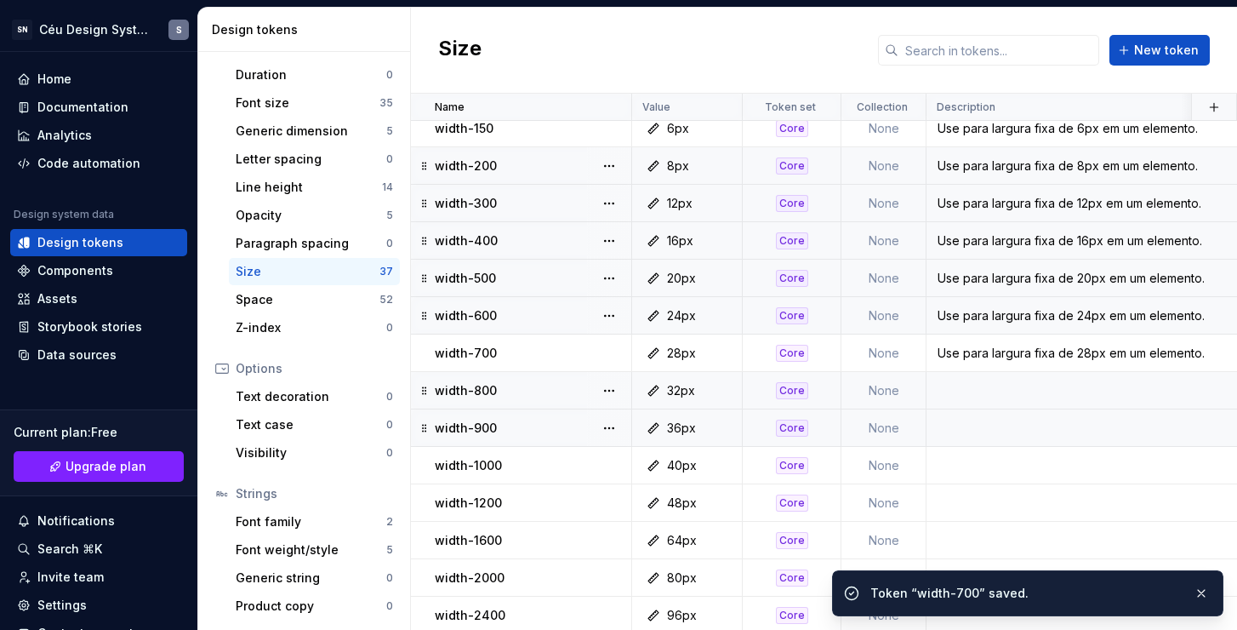
click at [985, 398] on td at bounding box center [1260, 390] width 667 height 37
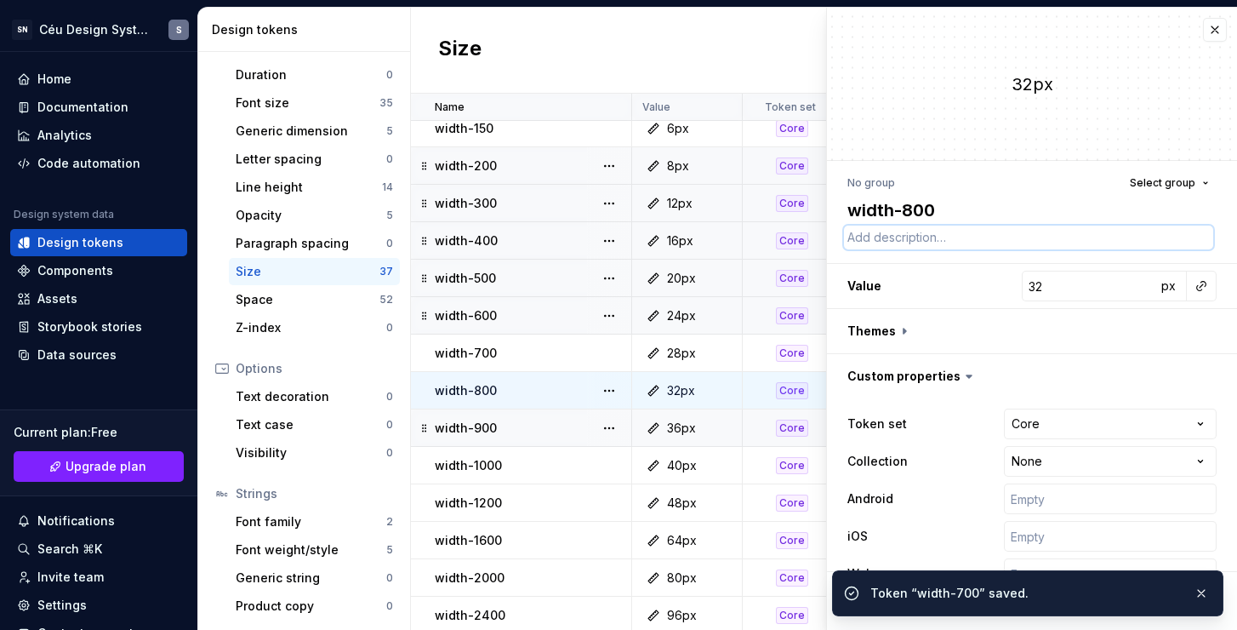
click at [943, 244] on textarea at bounding box center [1028, 238] width 369 height 24
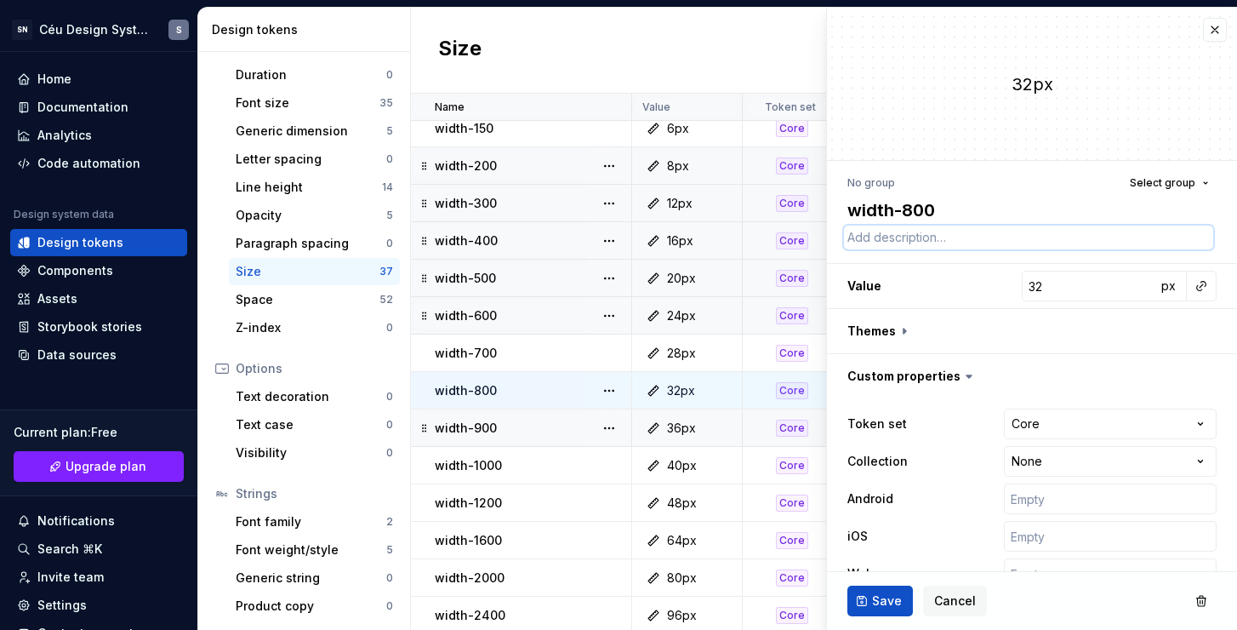
paste textarea "Use para largura fixa de 1px em um elemento."
click at [986, 237] on textarea "Use para largura fixa de 1px em um elemento." at bounding box center [1028, 238] width 369 height 24
click at [888, 611] on button "Save" at bounding box center [881, 600] width 66 height 31
click at [722, 430] on div "36px" at bounding box center [692, 428] width 98 height 17
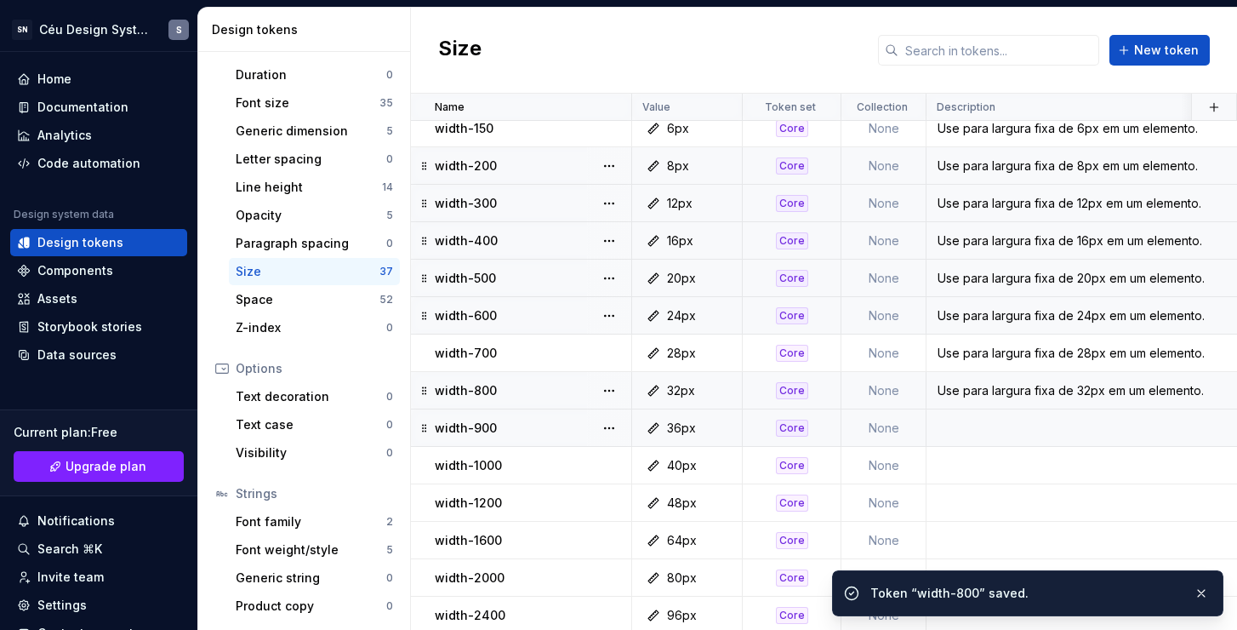
click at [722, 430] on div "36px" at bounding box center [692, 428] width 98 height 17
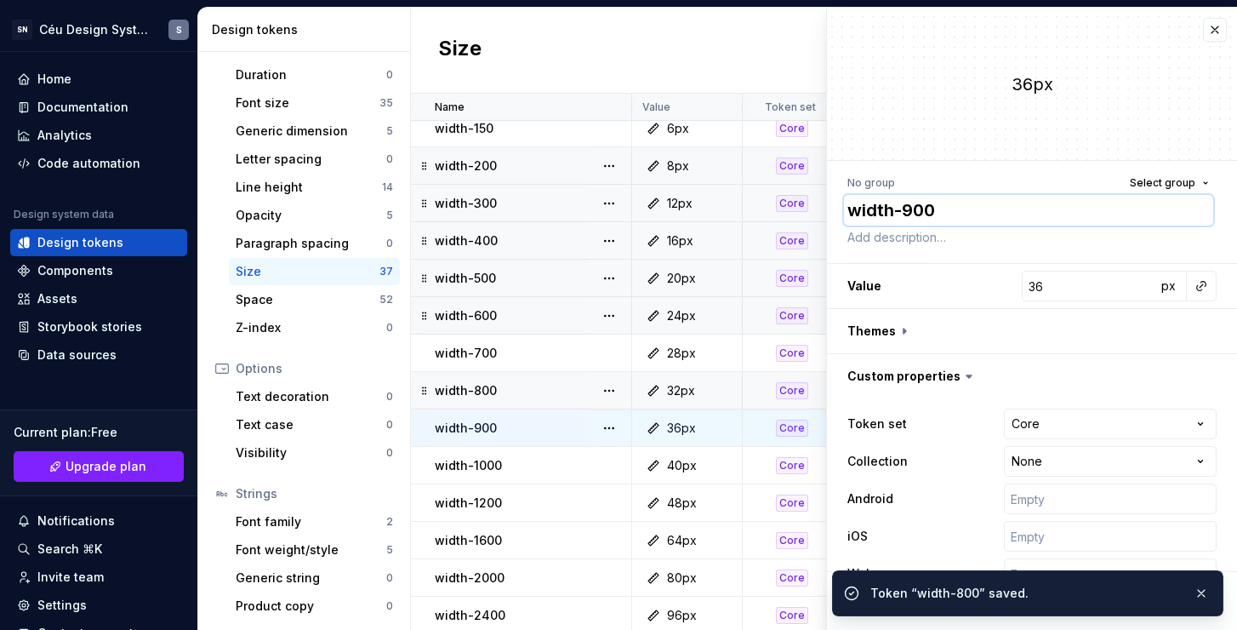
click at [969, 223] on textarea "width-900" at bounding box center [1028, 210] width 369 height 31
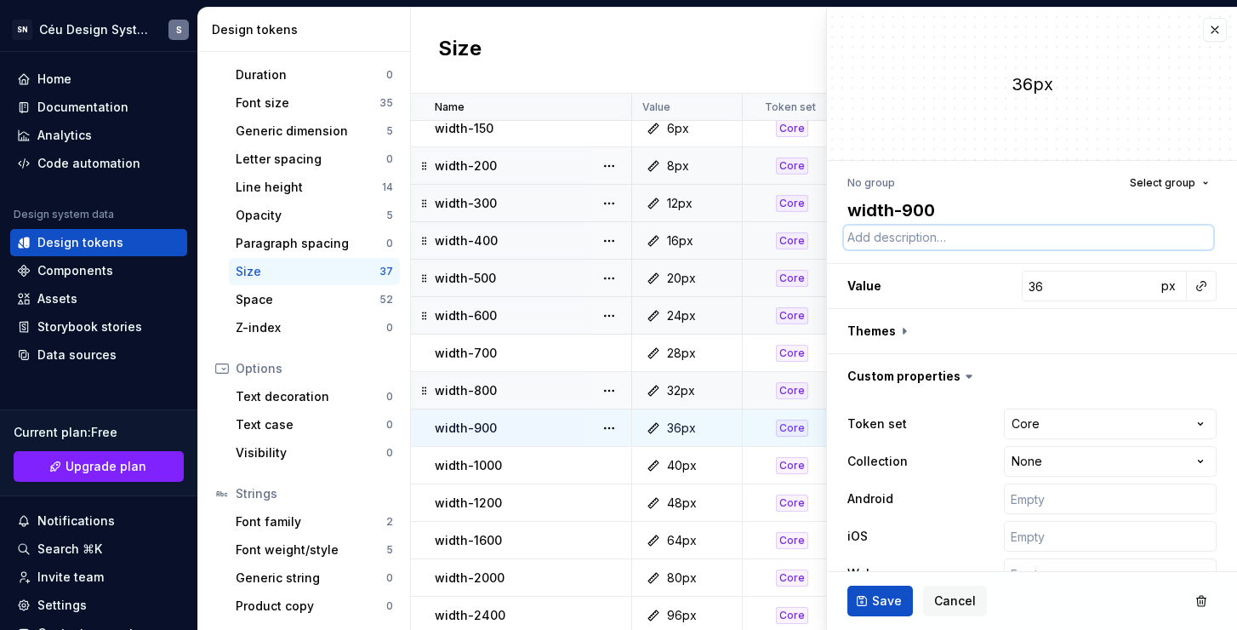
click at [972, 231] on textarea at bounding box center [1028, 238] width 369 height 24
paste textarea "Use para largura fixa de 1px em um elemento."
click at [987, 236] on textarea "Use para largura fixa de 1px em um elemento." at bounding box center [1028, 238] width 369 height 24
click at [882, 601] on span "Save" at bounding box center [887, 600] width 30 height 17
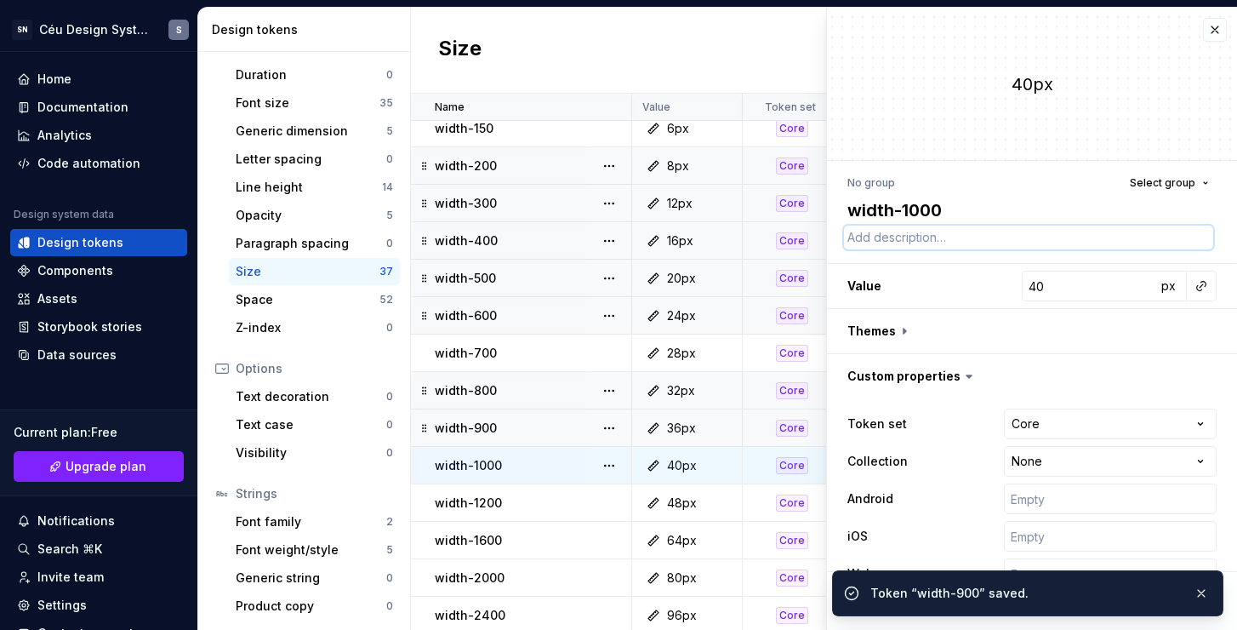
click at [939, 237] on textarea at bounding box center [1028, 238] width 369 height 24
paste textarea "Use para largura fixa de 1px em um elemento."
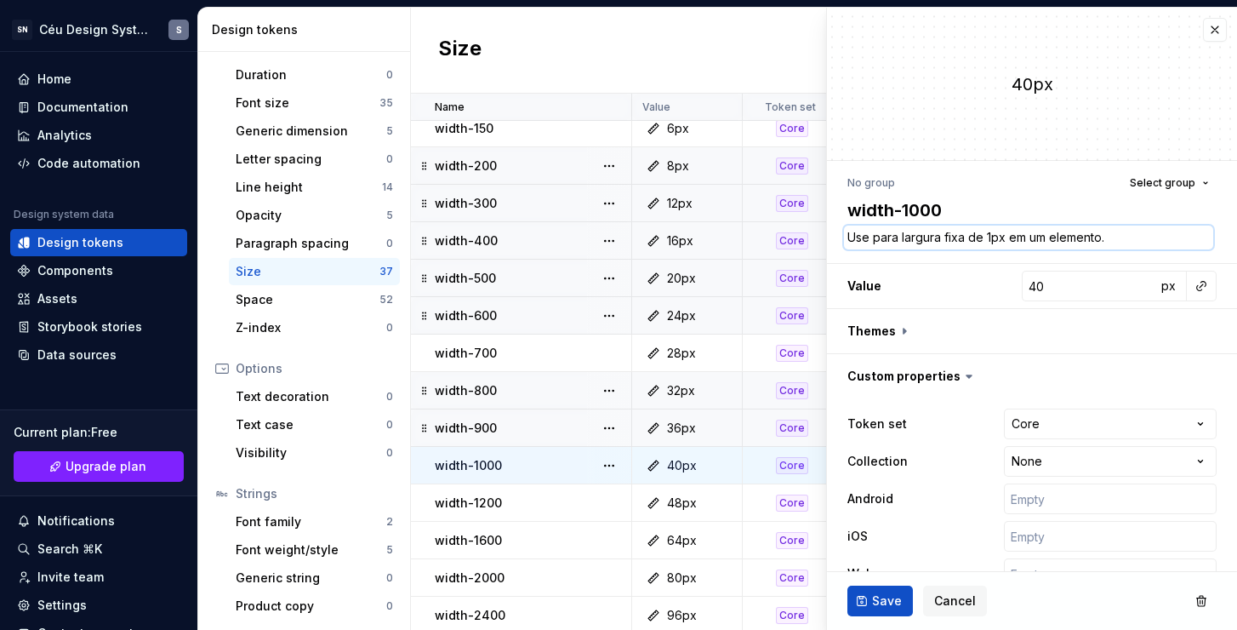
click at [986, 237] on textarea "Use para largura fixa de 1px em um elemento." at bounding box center [1028, 238] width 369 height 24
click at [893, 592] on span "Save" at bounding box center [887, 600] width 30 height 17
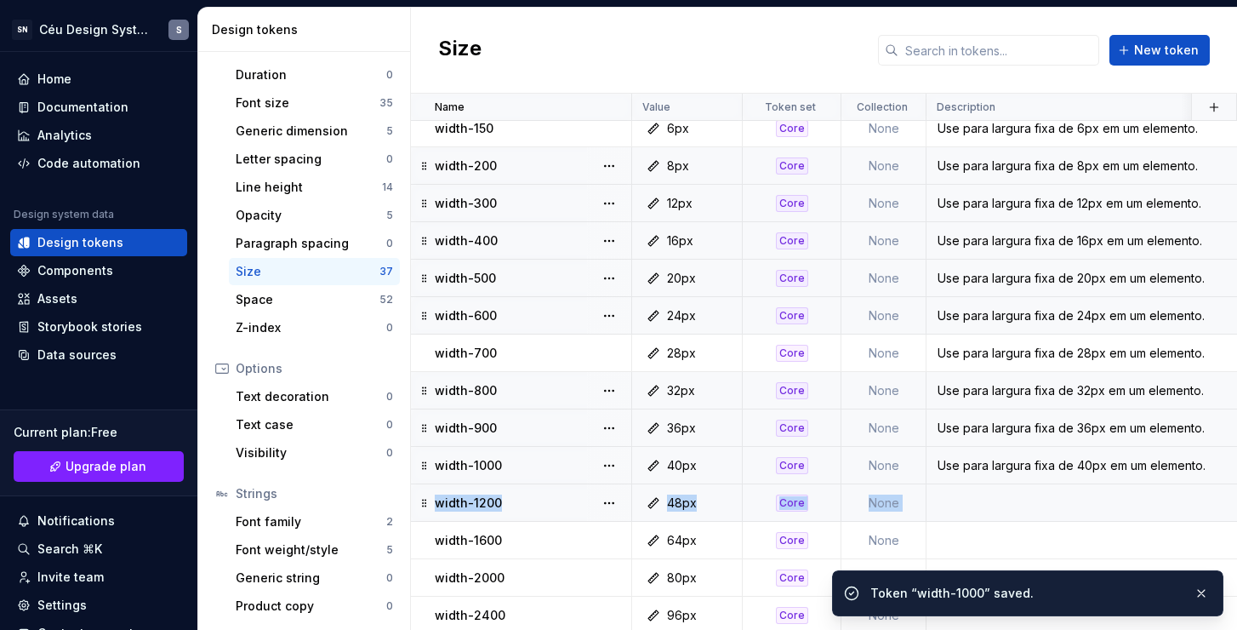
click at [731, 505] on div "48px" at bounding box center [692, 502] width 98 height 17
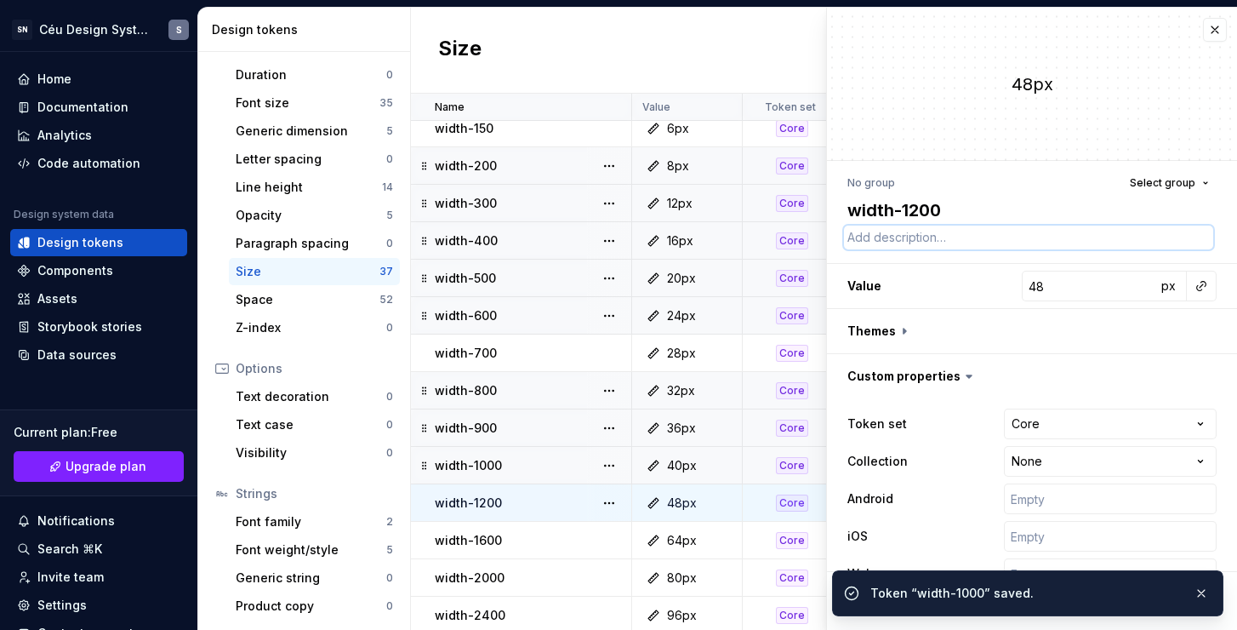
click at [966, 237] on textarea at bounding box center [1028, 238] width 369 height 24
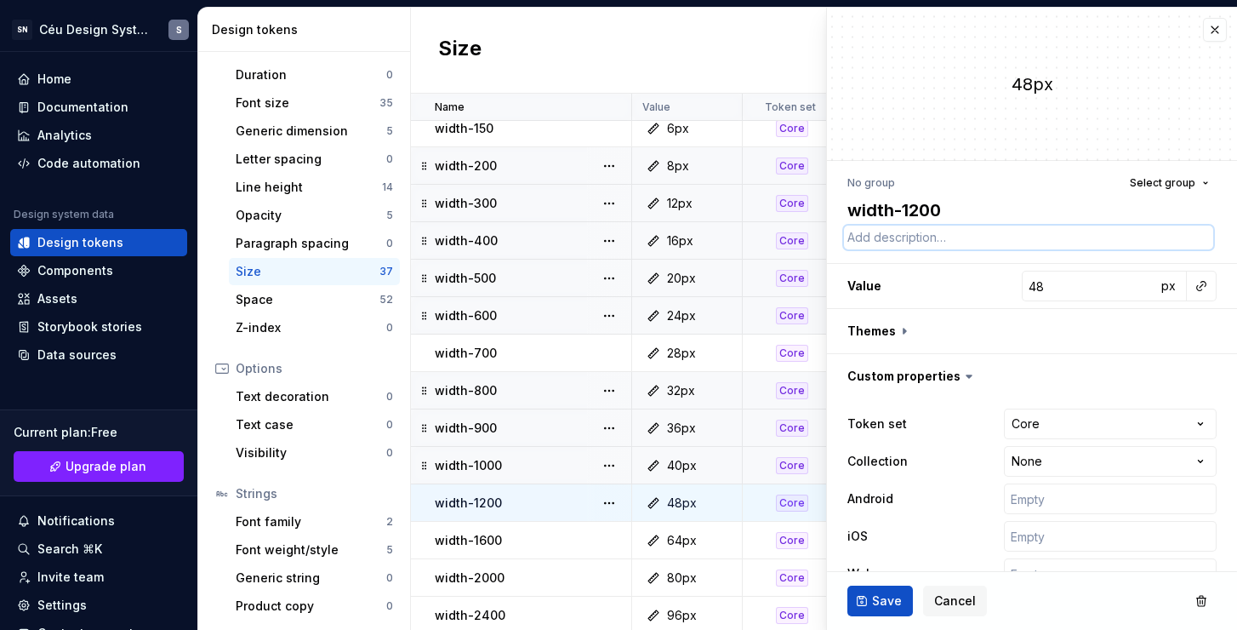
paste textarea "Use para largura fixa de 1px em um elemento."
click at [985, 236] on textarea "Use para largura fixa de 1px em um elemento." at bounding box center [1028, 238] width 369 height 24
click at [884, 602] on span "Save" at bounding box center [887, 600] width 30 height 17
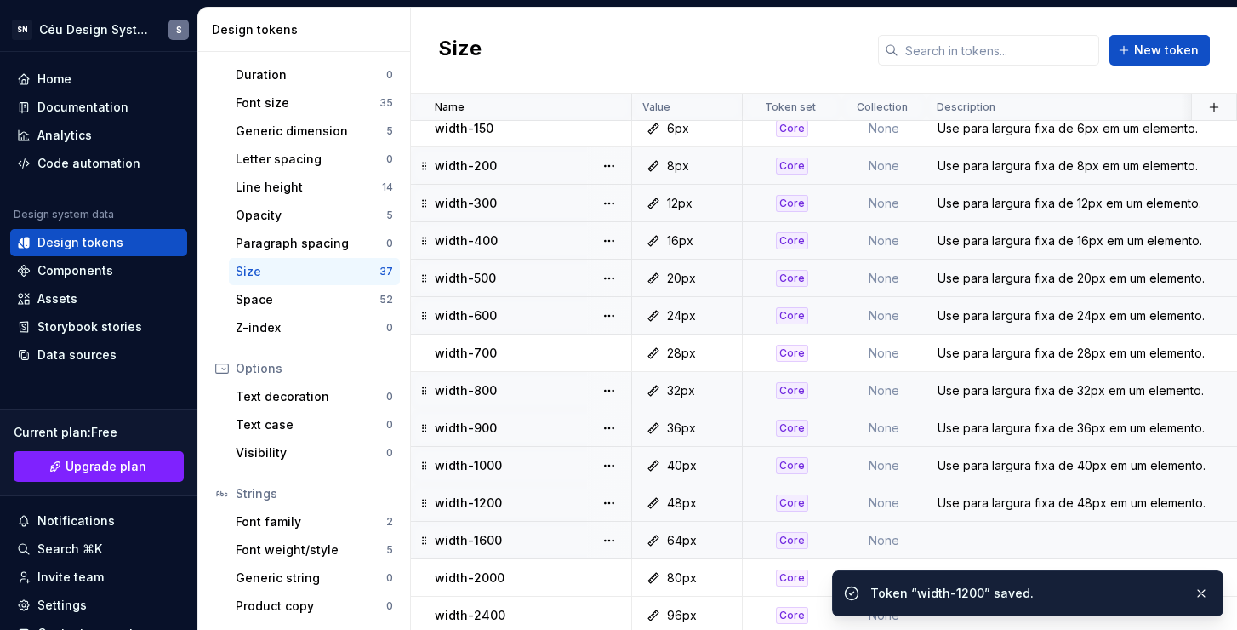
click at [719, 536] on div "64px" at bounding box center [692, 540] width 98 height 17
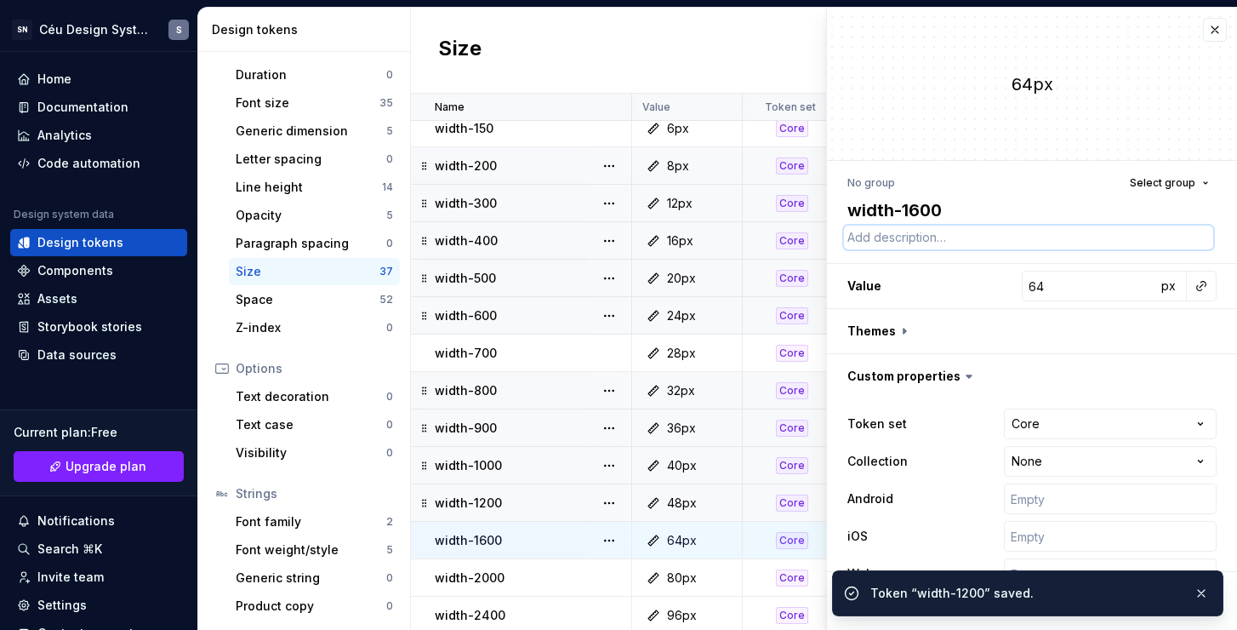
click at [917, 231] on textarea at bounding box center [1028, 238] width 369 height 24
paste textarea "Use para largura fixa de 1px em um elemento."
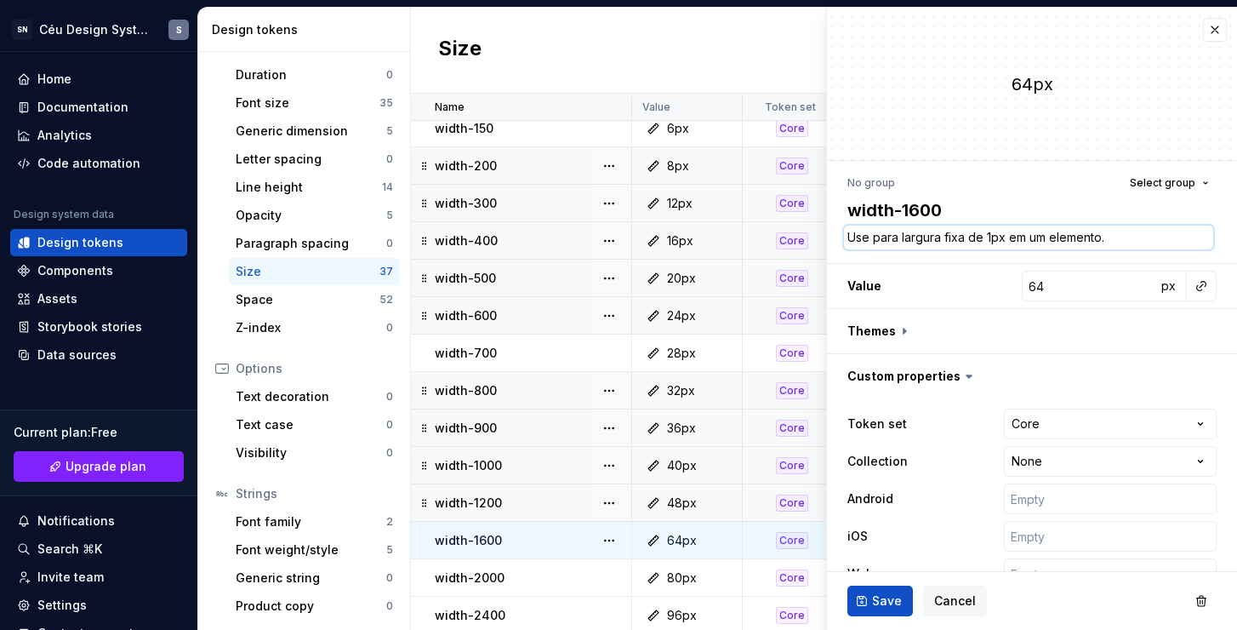
click at [987, 236] on textarea "Use para largura fixa de 1px em um elemento." at bounding box center [1028, 238] width 369 height 24
click at [890, 592] on span "Save" at bounding box center [887, 600] width 30 height 17
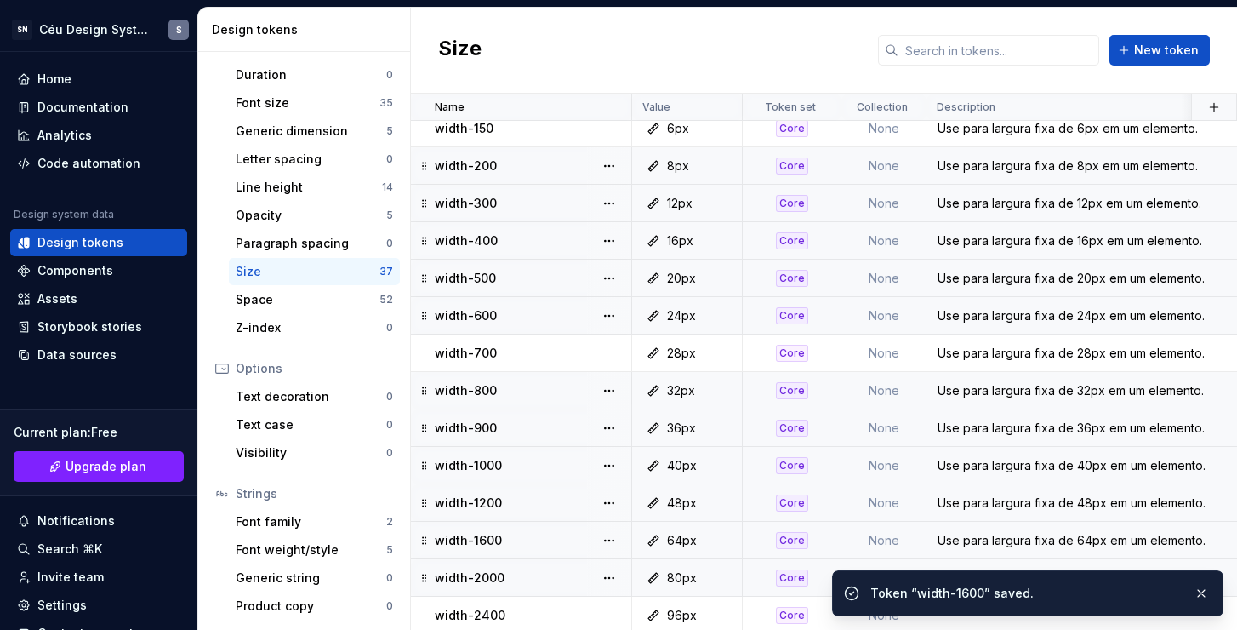
click at [725, 576] on div "80px" at bounding box center [692, 577] width 98 height 17
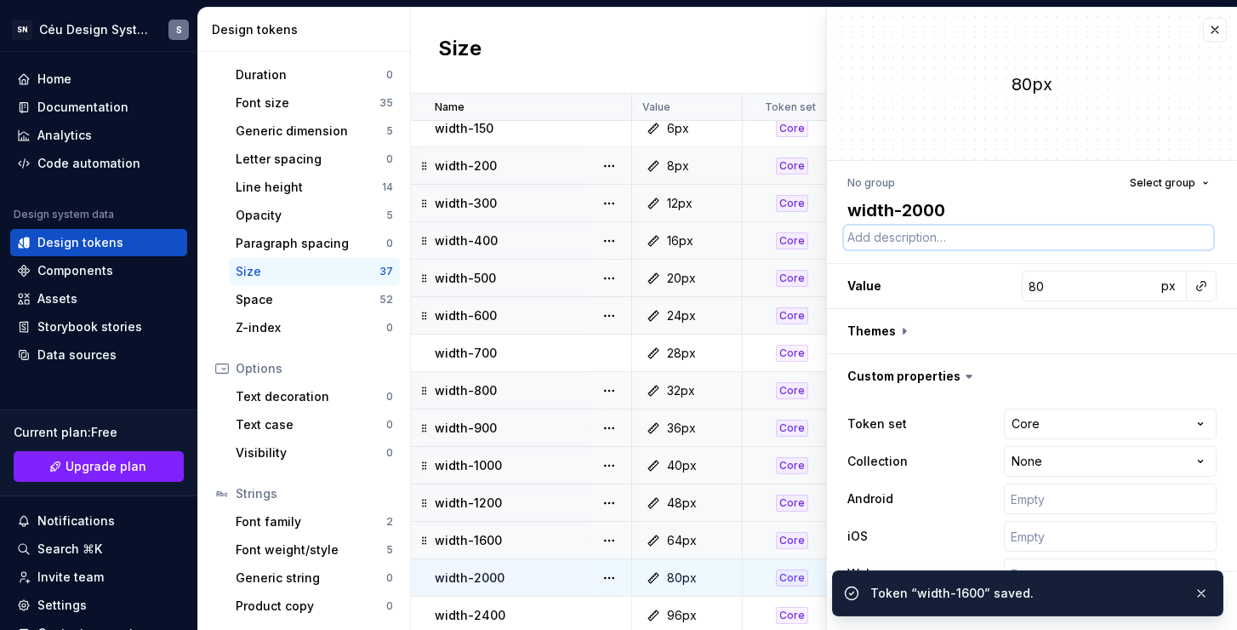
click at [928, 237] on textarea at bounding box center [1028, 238] width 369 height 24
paste textarea "Use para largura fixa de 1px em um elemento."
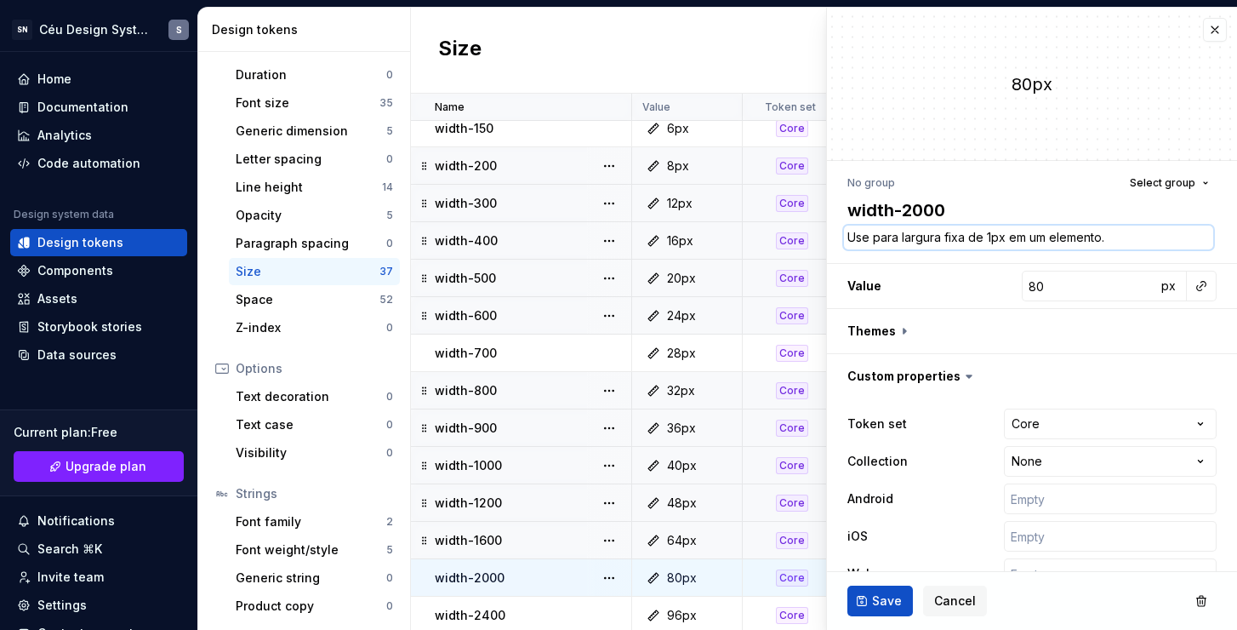
click at [988, 235] on textarea "Use para largura fixa de 1px em um elemento." at bounding box center [1028, 238] width 369 height 24
click at [878, 597] on span "Save" at bounding box center [887, 600] width 30 height 17
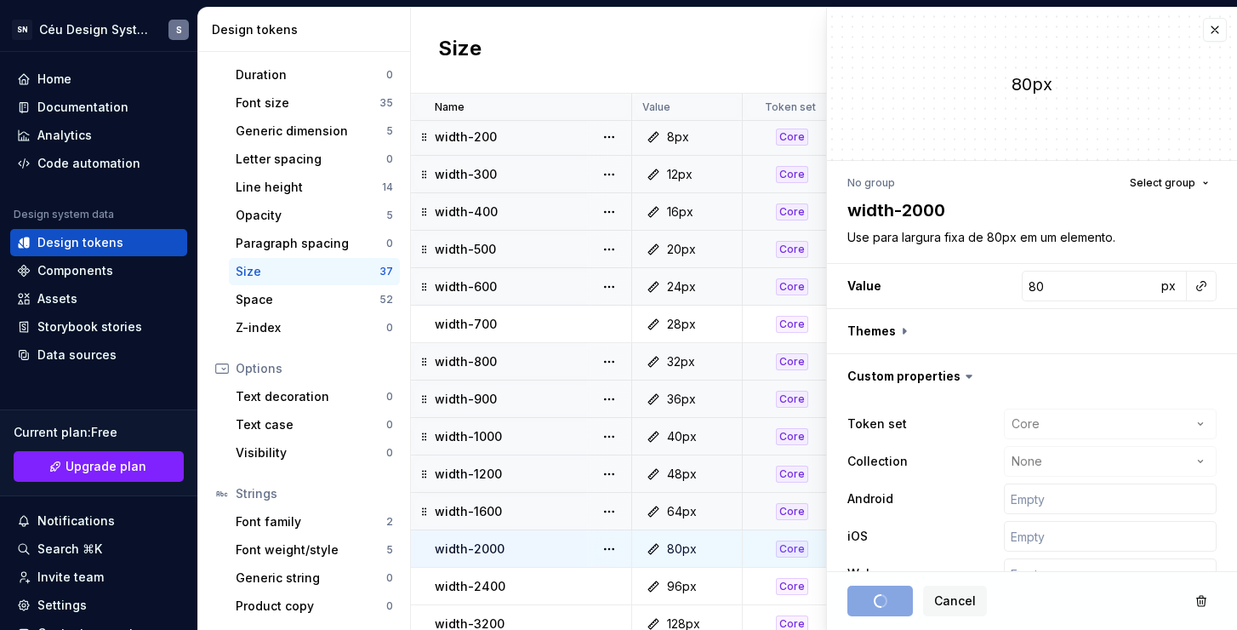
scroll to position [866, 0]
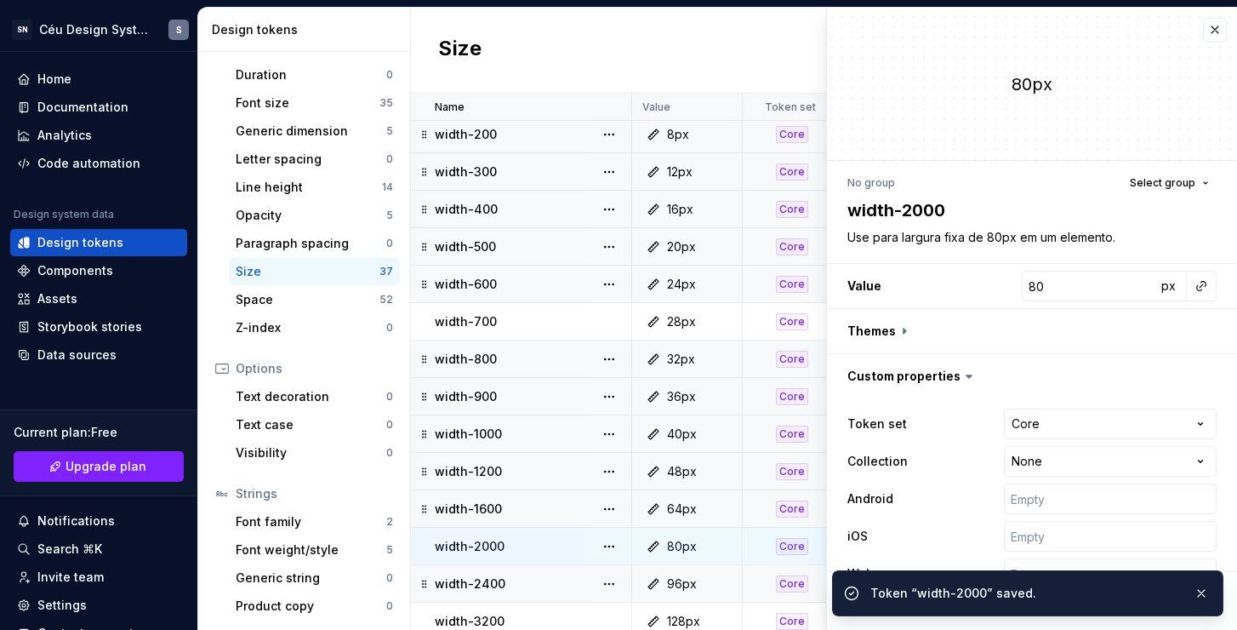
click at [709, 583] on div "96px" at bounding box center [692, 583] width 98 height 17
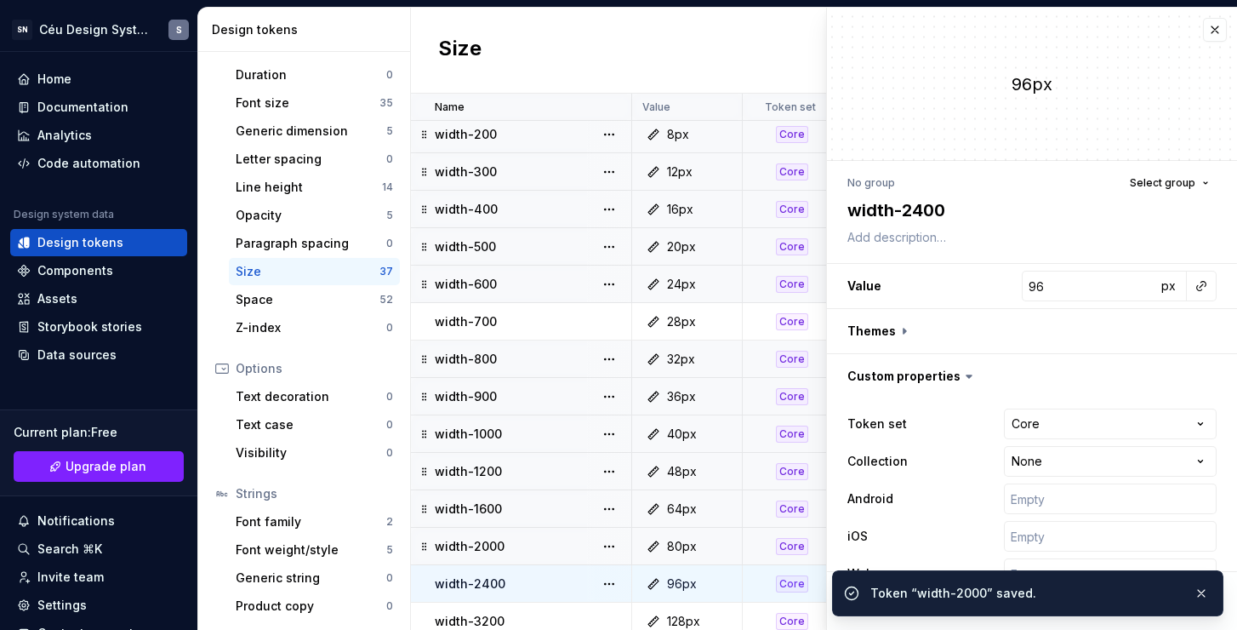
click at [919, 250] on div "No group Select group width-2400 Value 96 px Themes Custom properties Token set…" at bounding box center [1032, 385] width 410 height 449
click at [936, 229] on textarea at bounding box center [1028, 238] width 369 height 24
paste textarea "Use para largura fixa de 1px em um elemento."
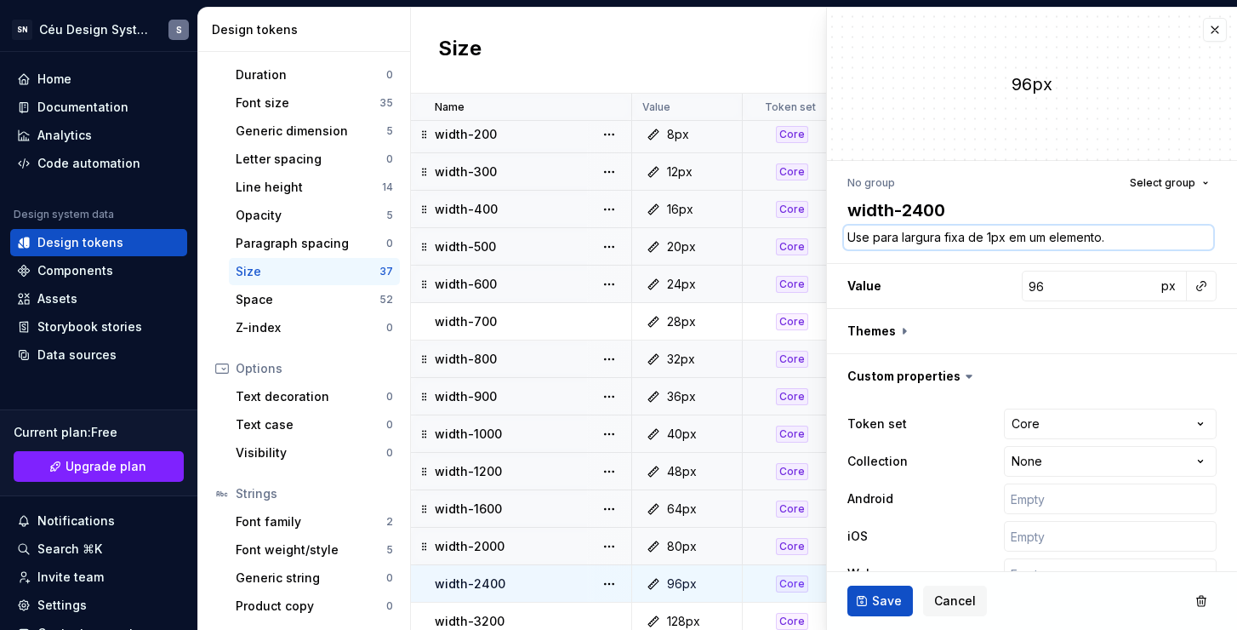
click at [988, 234] on textarea "Use para largura fixa de 1px em um elemento." at bounding box center [1028, 238] width 369 height 24
click at [890, 597] on span "Save" at bounding box center [887, 600] width 30 height 17
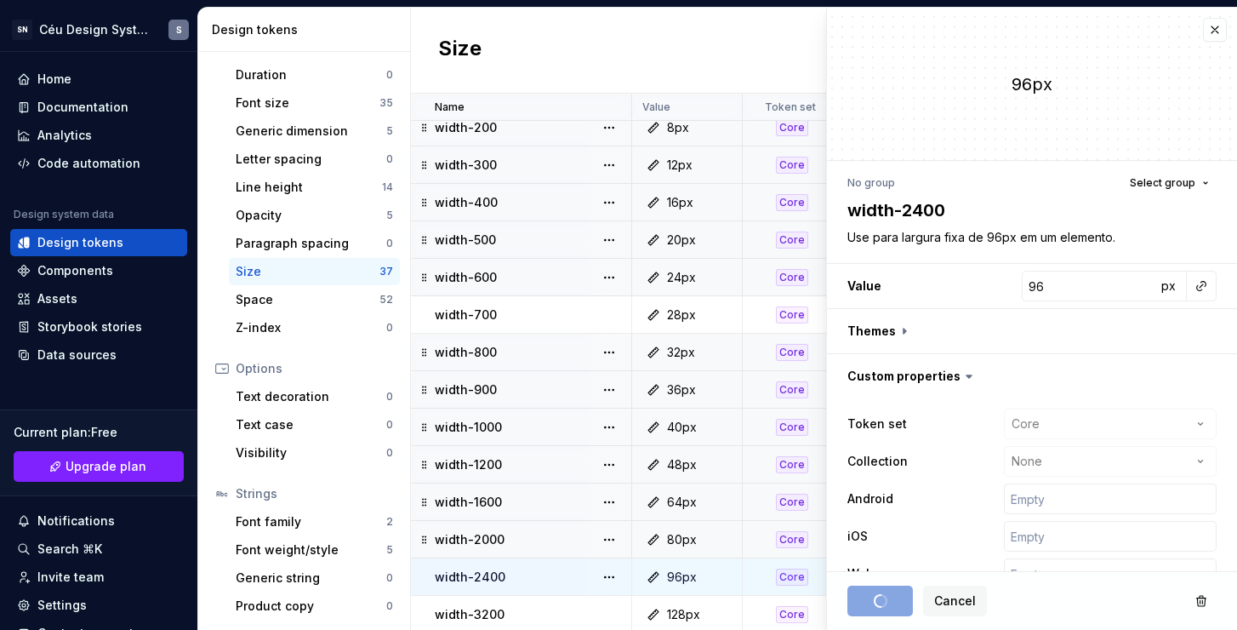
scroll to position [886, 0]
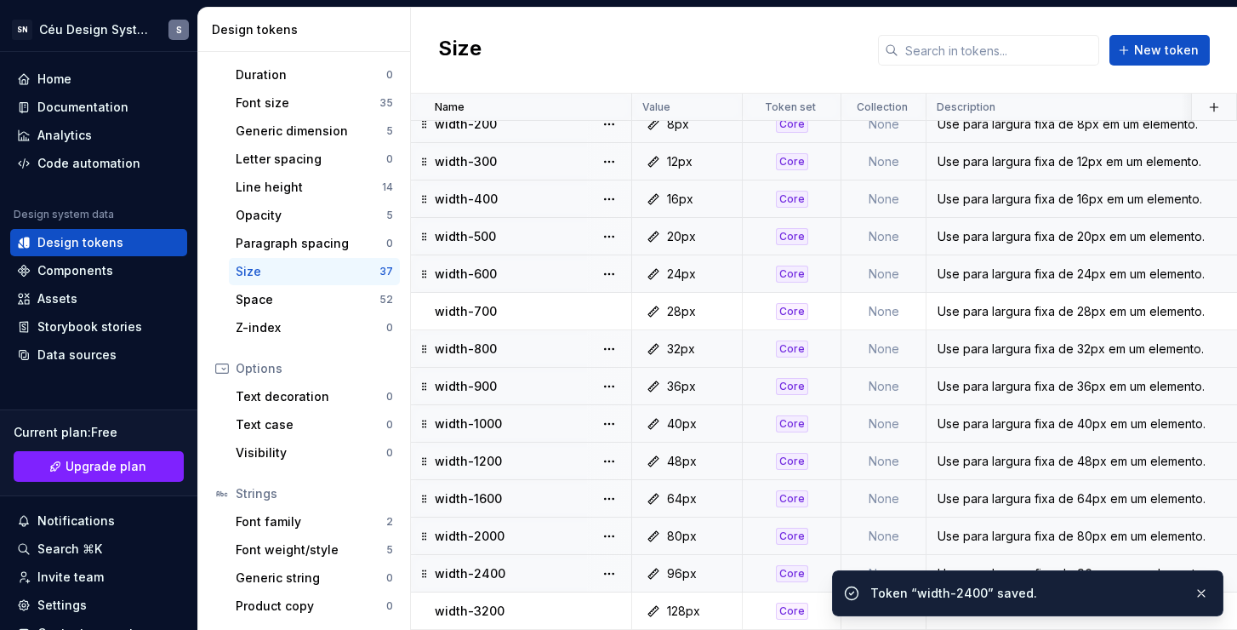
click at [693, 606] on div "128px" at bounding box center [683, 611] width 33 height 17
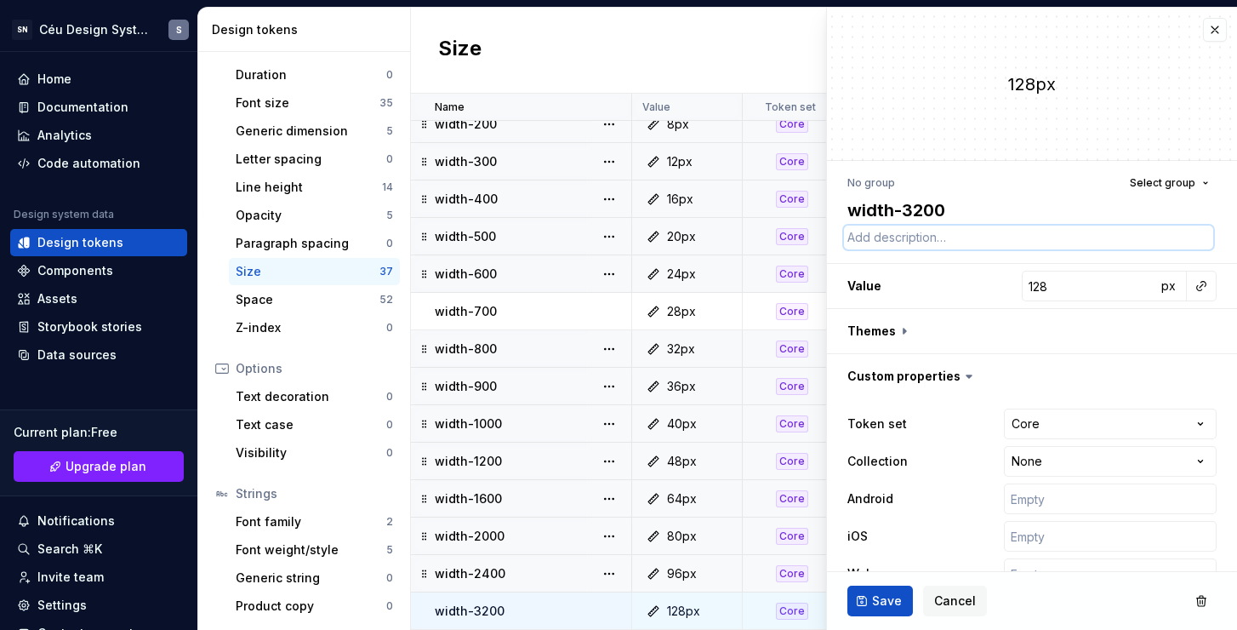
click at [922, 240] on textarea at bounding box center [1028, 238] width 369 height 24
paste textarea "Use para largura fixa de 1px em um elemento."
click at [992, 236] on textarea "Use para largura fixa de 1px em um elemento." at bounding box center [1028, 238] width 369 height 24
click at [882, 595] on span "Save" at bounding box center [887, 600] width 30 height 17
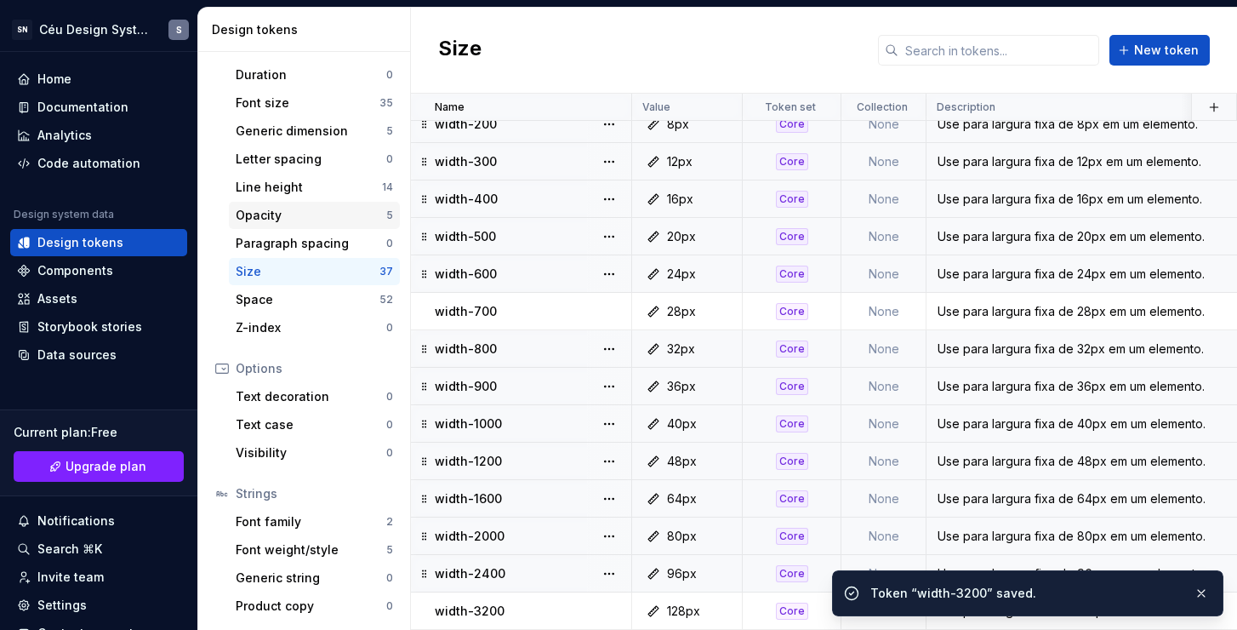
click at [337, 224] on div "Opacity 5" at bounding box center [314, 215] width 171 height 27
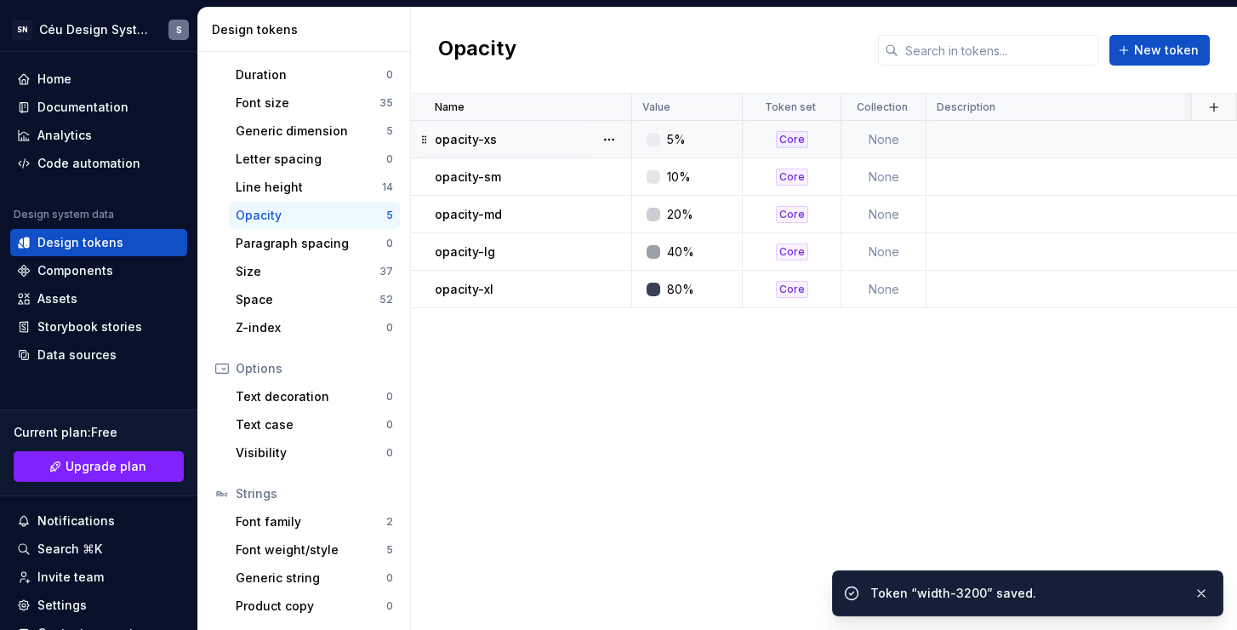
click at [980, 142] on td at bounding box center [1260, 139] width 667 height 37
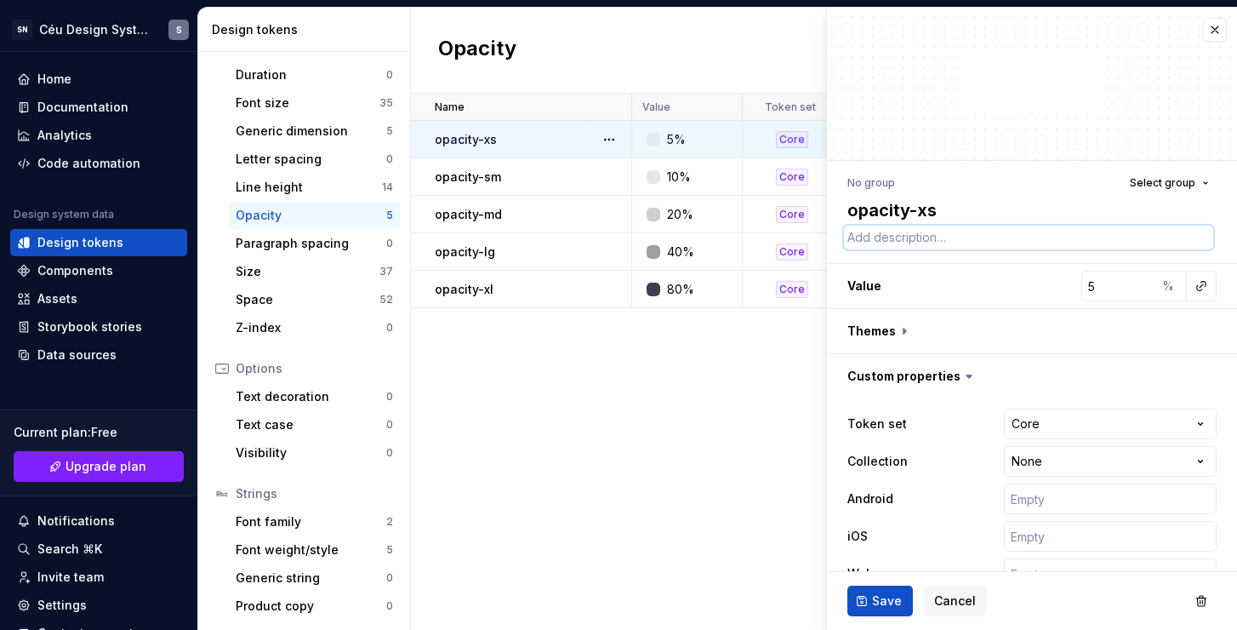
click at [962, 248] on textarea at bounding box center [1028, 238] width 369 height 24
paste textarea "Use para largura fixa de 1px em um elemento."
drag, startPoint x: 963, startPoint y: 239, endPoint x: 901, endPoint y: 239, distance: 62.1
click at [901, 239] on textarea "Use para largura fixa de 1px em um elemento." at bounding box center [1028, 238] width 369 height 24
drag, startPoint x: 997, startPoint y: 238, endPoint x: 983, endPoint y: 239, distance: 13.6
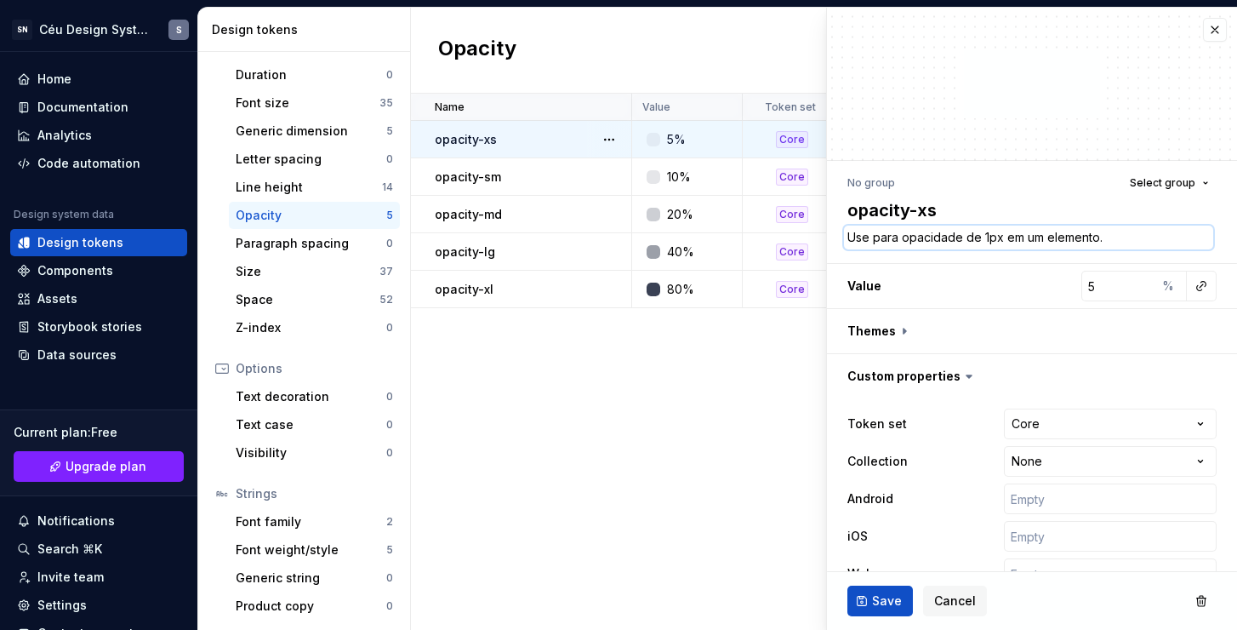
click at [983, 239] on textarea "Use para opacidade de 1px em um elemento." at bounding box center [1028, 238] width 369 height 24
click at [894, 607] on span "Save" at bounding box center [887, 600] width 30 height 17
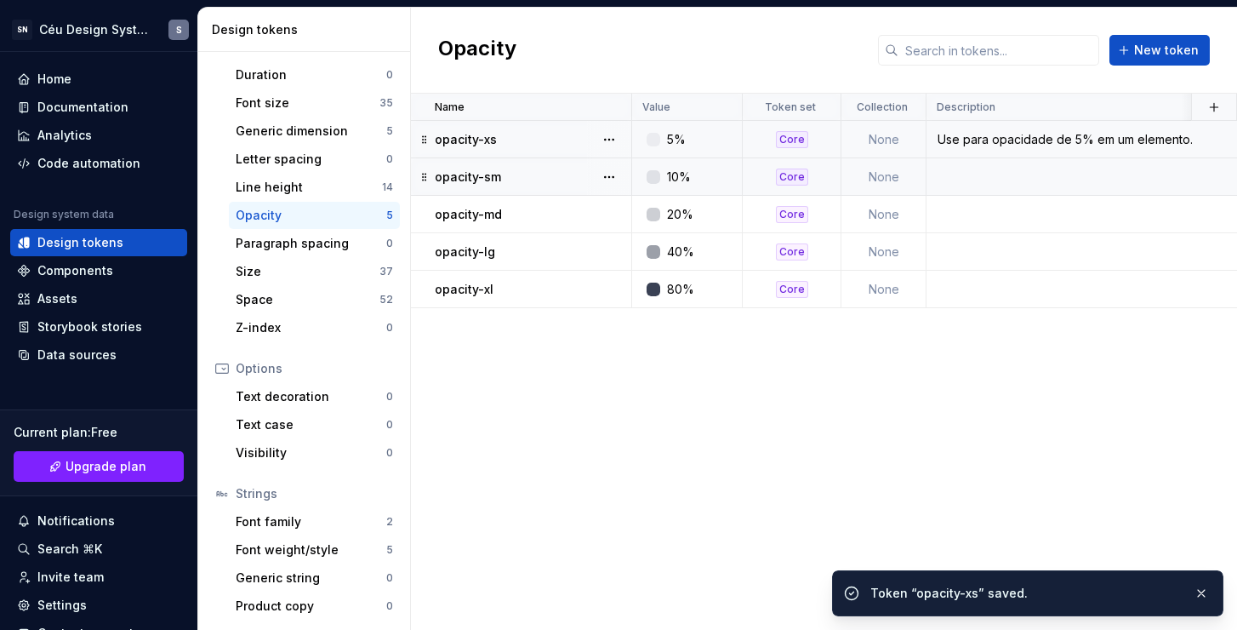
click at [729, 180] on div "10%" at bounding box center [692, 176] width 98 height 17
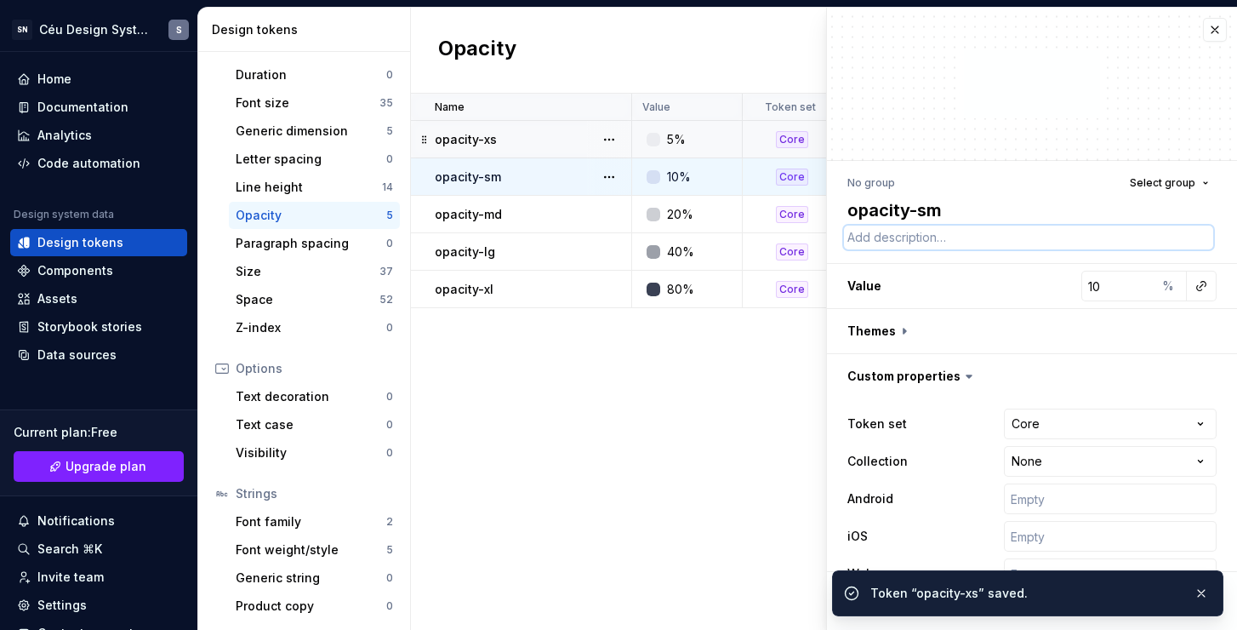
click at [934, 236] on textarea at bounding box center [1028, 238] width 369 height 24
paste textarea "Use para opacidade de 5% em um elemento."
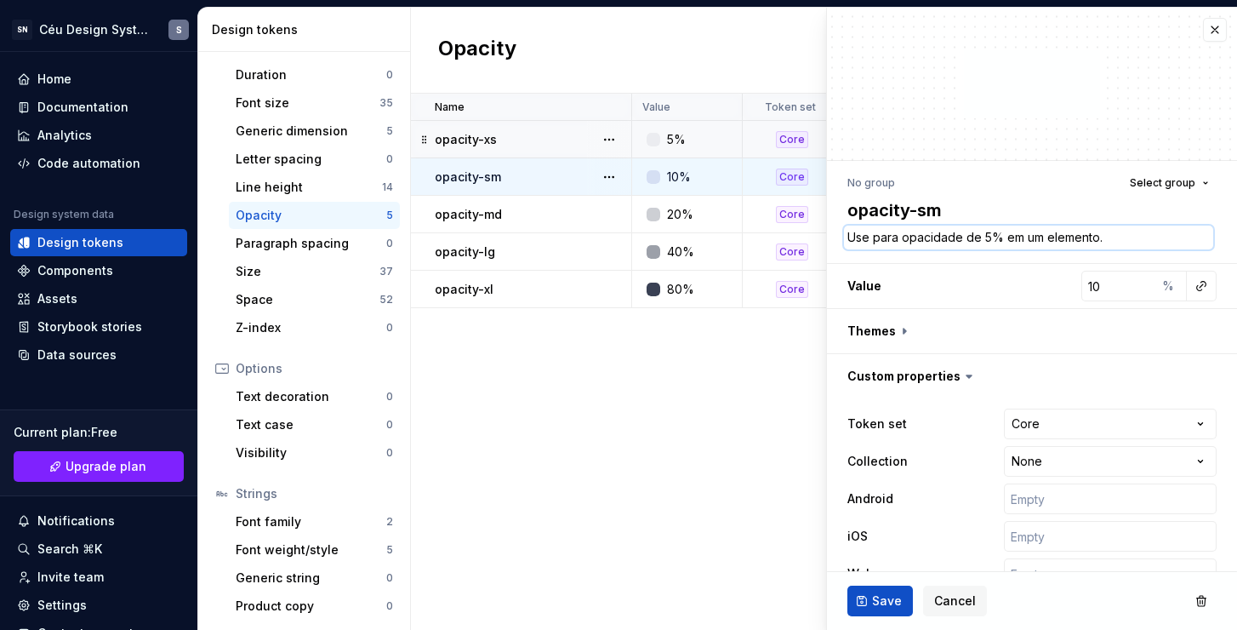
click at [985, 237] on textarea "Use para opacidade de 5% em um elemento." at bounding box center [1028, 238] width 369 height 24
click at [874, 605] on span "Save" at bounding box center [887, 600] width 30 height 17
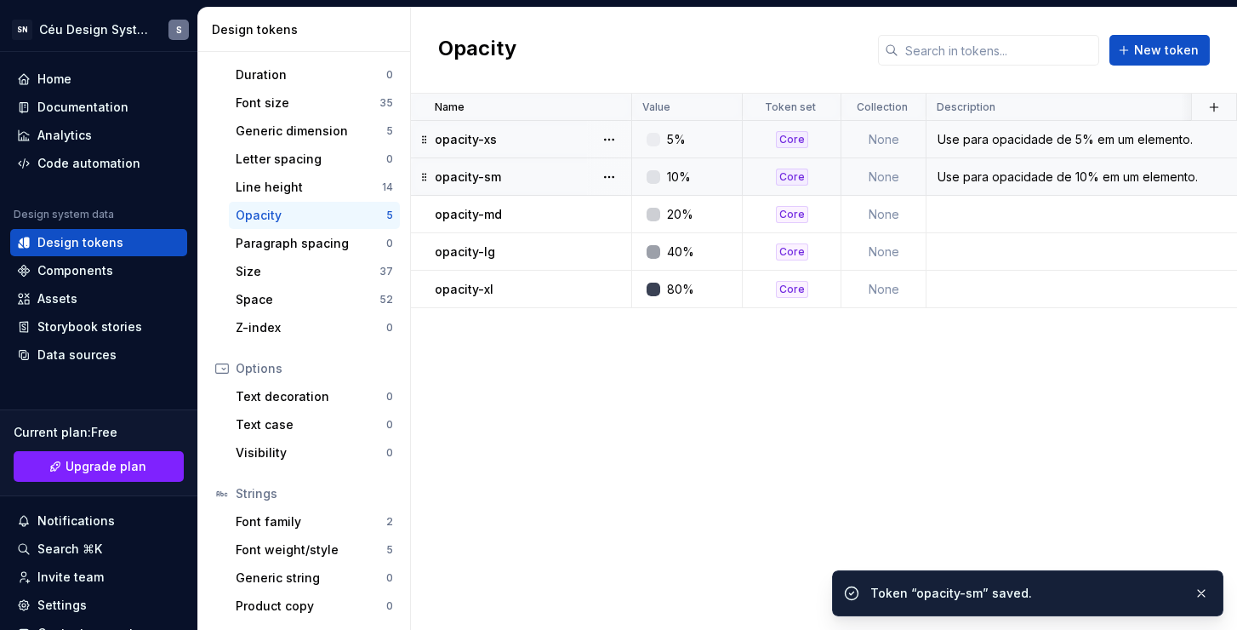
click at [1063, 143] on div "Use para opacidade de 5% em um elemento." at bounding box center [1260, 139] width 665 height 17
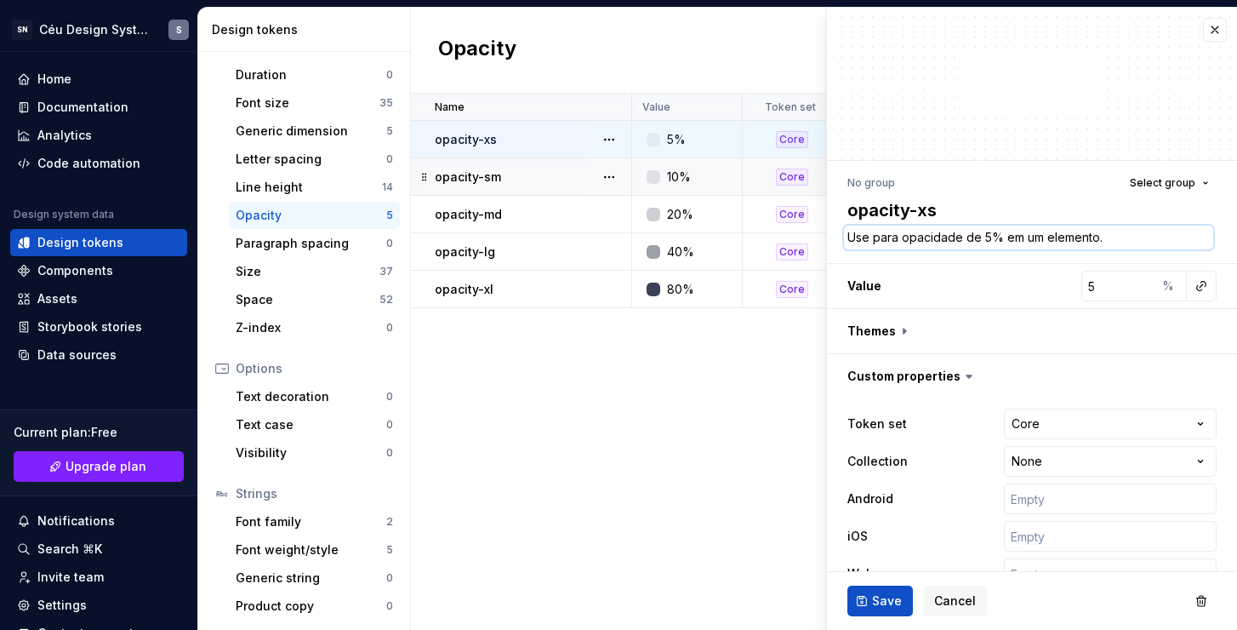
click at [1004, 231] on textarea "Use para opacidade de 5% em um elemento." at bounding box center [1028, 238] width 369 height 24
click at [984, 234] on textarea "Use para opacidade de 5% em um elemento." at bounding box center [1028, 238] width 369 height 24
drag, startPoint x: 997, startPoint y: 238, endPoint x: 983, endPoint y: 241, distance: 14.7
click at [983, 241] on textarea "Use para opacidade de 5% em um elemento." at bounding box center [1028, 238] width 369 height 24
click at [1012, 236] on textarea "Use para opacidade de baixa em um elemento." at bounding box center [1028, 238] width 369 height 24
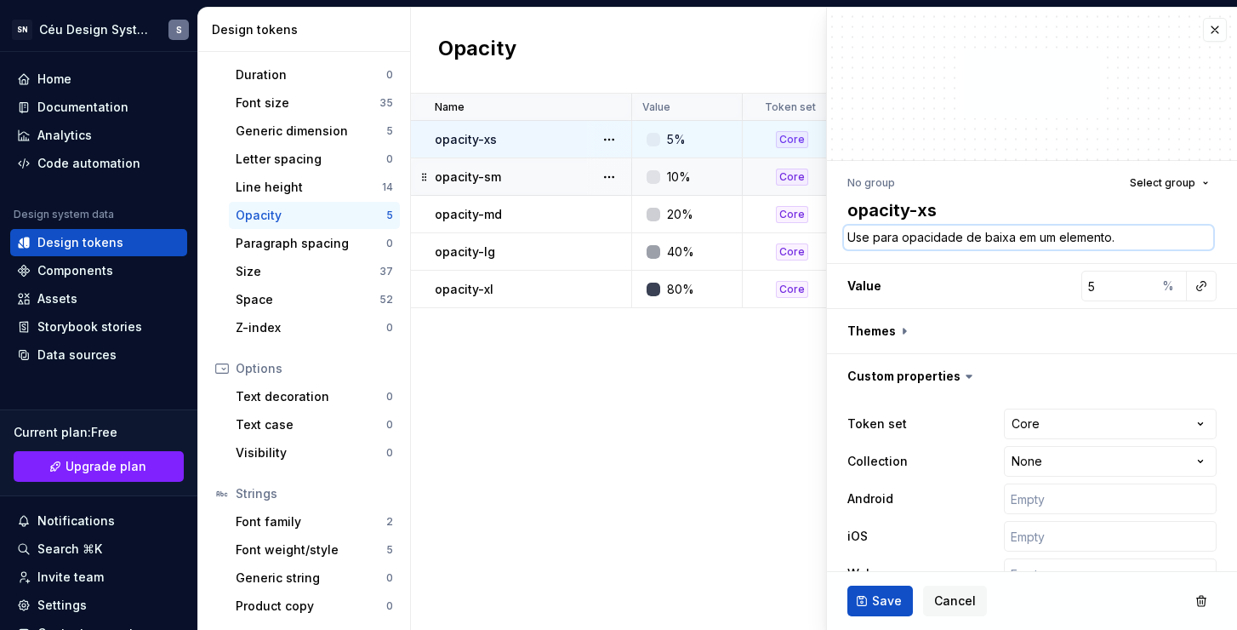
drag, startPoint x: 981, startPoint y: 237, endPoint x: 967, endPoint y: 237, distance: 14.5
click at [967, 237] on textarea "Use para opacidade de baixa em um elemento." at bounding box center [1028, 238] width 369 height 24
click at [873, 608] on span "Save" at bounding box center [887, 600] width 30 height 17
click at [576, 184] on div "opacity-sm" at bounding box center [533, 176] width 196 height 17
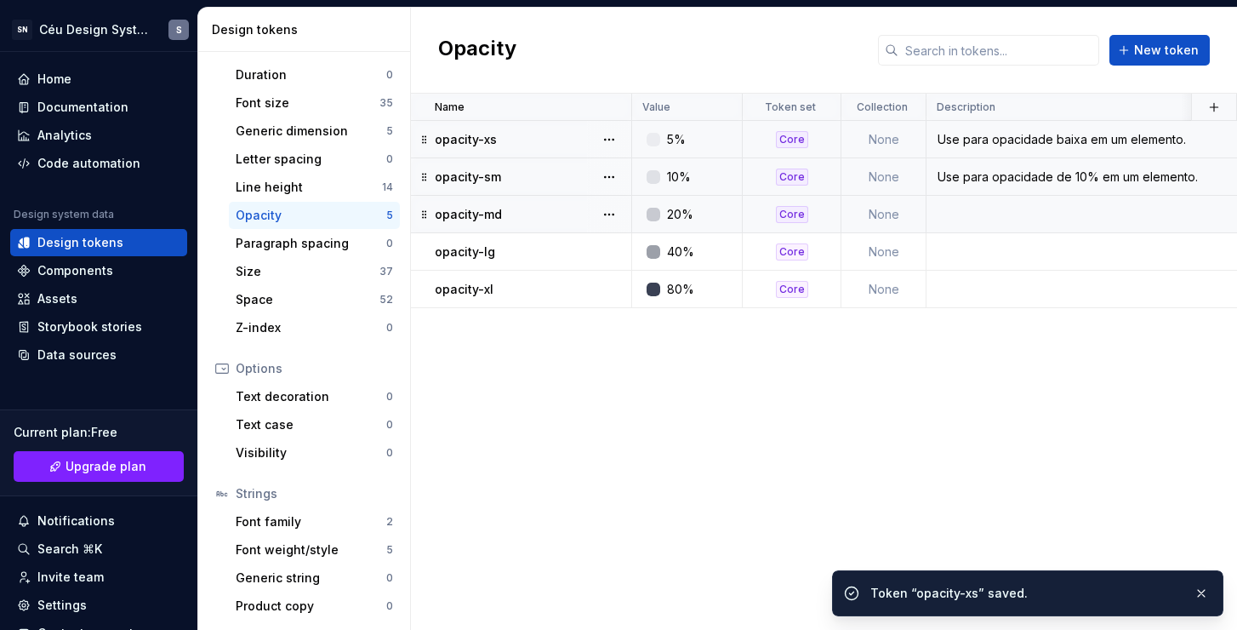
click at [992, 221] on td at bounding box center [1260, 214] width 667 height 37
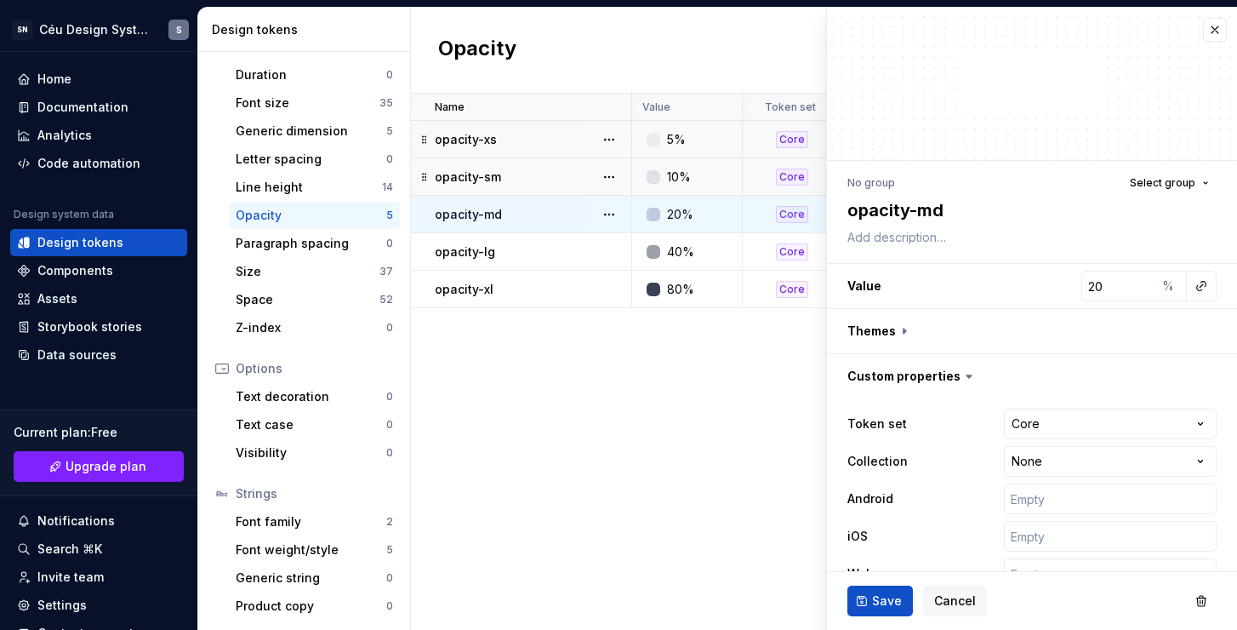
click at [679, 168] on div "10%" at bounding box center [679, 176] width 24 height 17
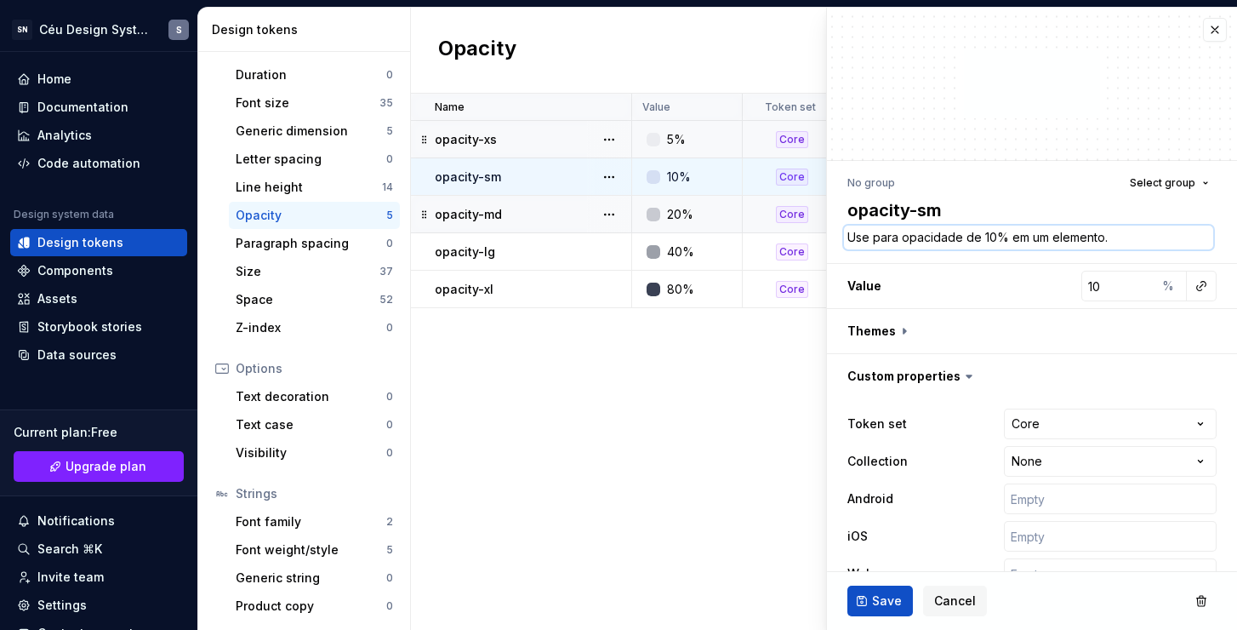
click at [985, 229] on textarea "Use para opacidade de 10% em um elemento." at bounding box center [1028, 238] width 369 height 24
paste textarea "baixa"
click at [904, 589] on button "Save" at bounding box center [881, 600] width 66 height 31
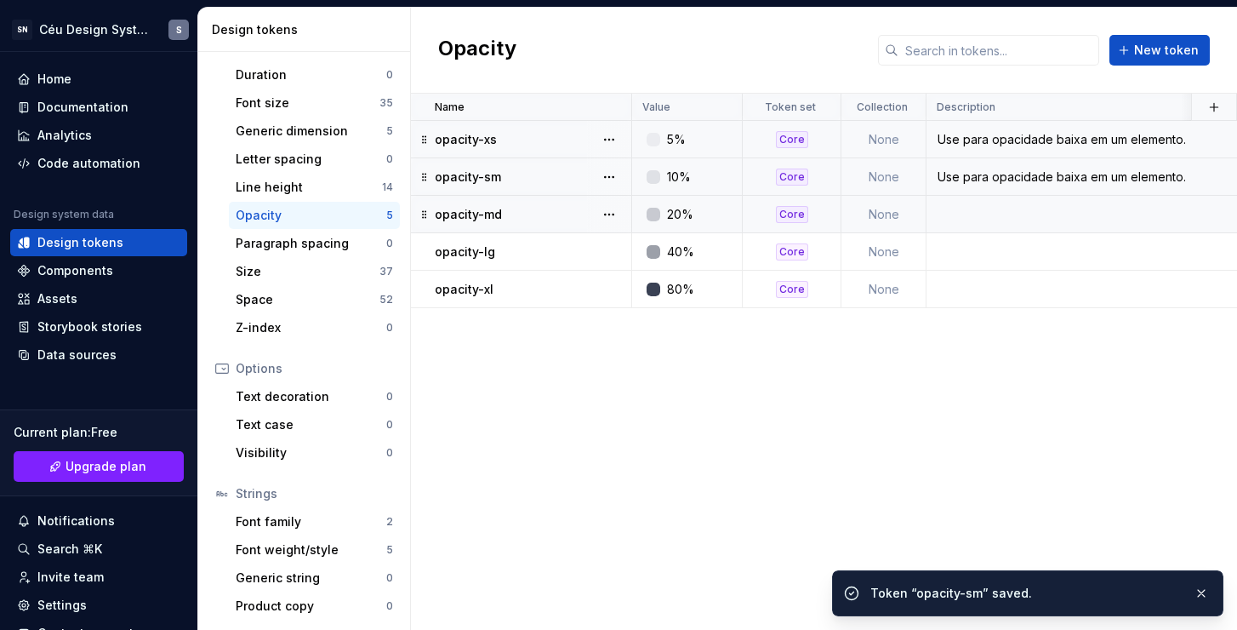
click at [560, 213] on div "opacity-md" at bounding box center [533, 214] width 196 height 17
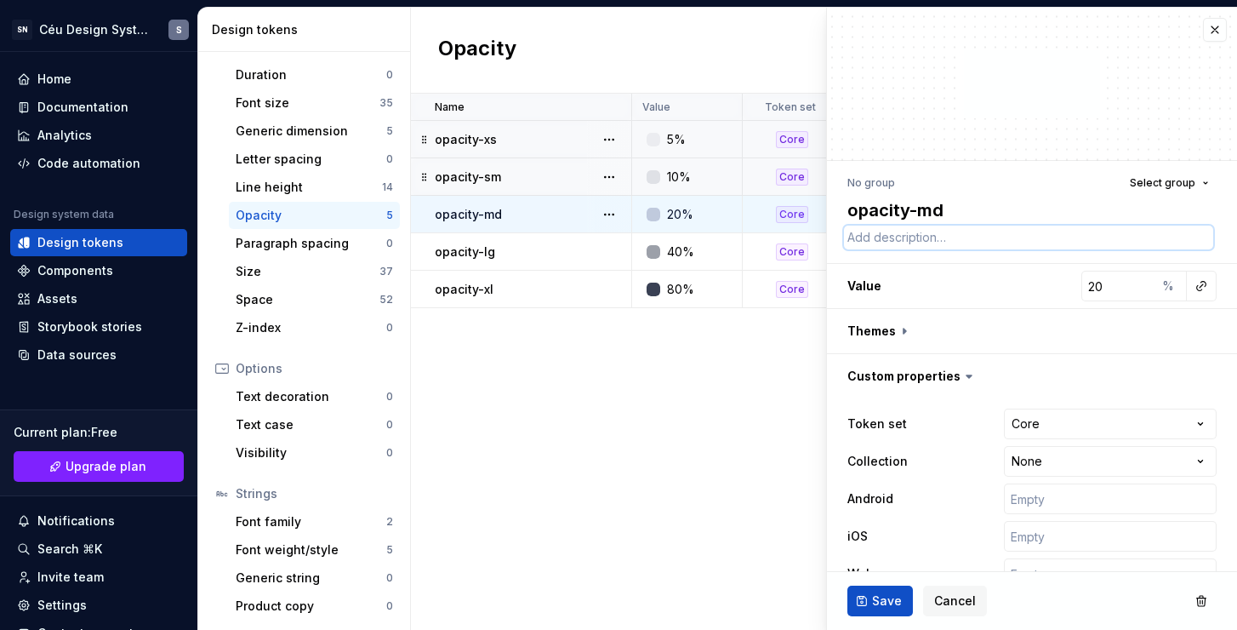
click at [939, 244] on textarea at bounding box center [1028, 238] width 369 height 24
paste textarea "Use para opacidade baixa em um elemento."
drag, startPoint x: 993, startPoint y: 238, endPoint x: 965, endPoint y: 237, distance: 28.1
click at [965, 237] on textarea "Use para opacidade baixa em um elemento." at bounding box center [1028, 238] width 369 height 24
click at [903, 598] on button "Save" at bounding box center [881, 600] width 66 height 31
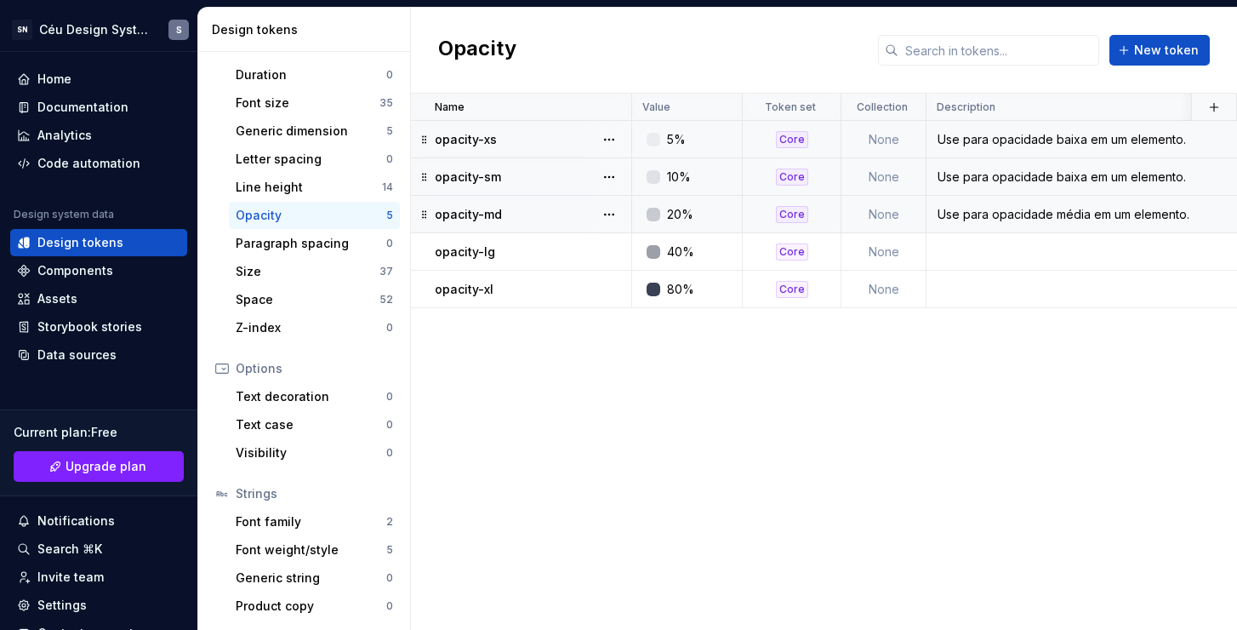
click at [1118, 143] on div "Use para opacidade baixa em um elemento." at bounding box center [1260, 139] width 665 height 17
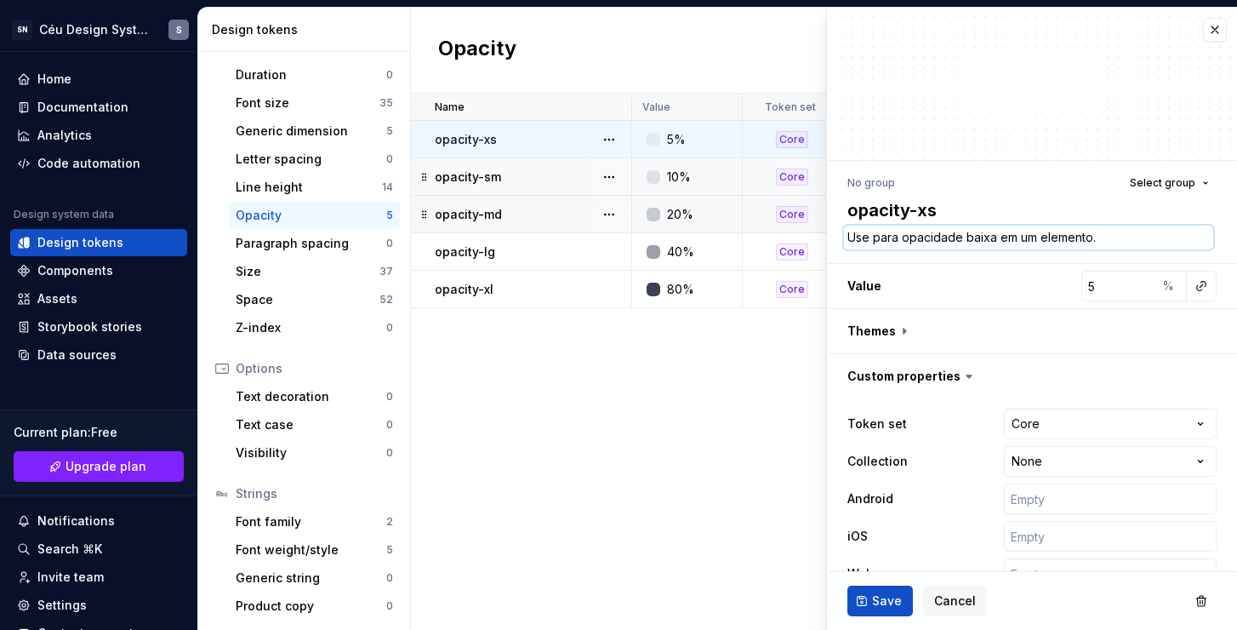
click at [997, 236] on textarea "Use para opacidade baixa em um elemento." at bounding box center [1028, 238] width 369 height 24
click at [1006, 243] on textarea "Use para opacidade baixa em um elemento." at bounding box center [1028, 238] width 369 height 24
drag, startPoint x: 994, startPoint y: 238, endPoint x: 967, endPoint y: 237, distance: 27.3
click at [967, 237] on textarea "Use para opacidade baixa em um elemento." at bounding box center [1028, 238] width 369 height 24
click at [869, 608] on button "Save" at bounding box center [881, 600] width 66 height 31
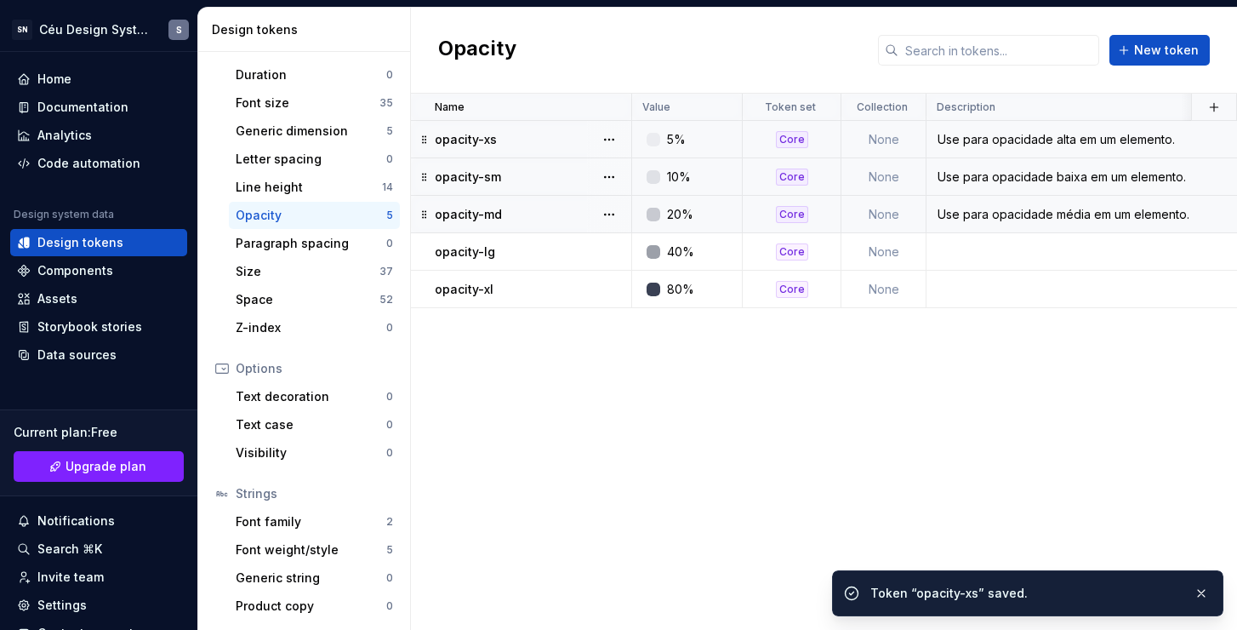
click at [704, 175] on div "10%" at bounding box center [692, 176] width 98 height 17
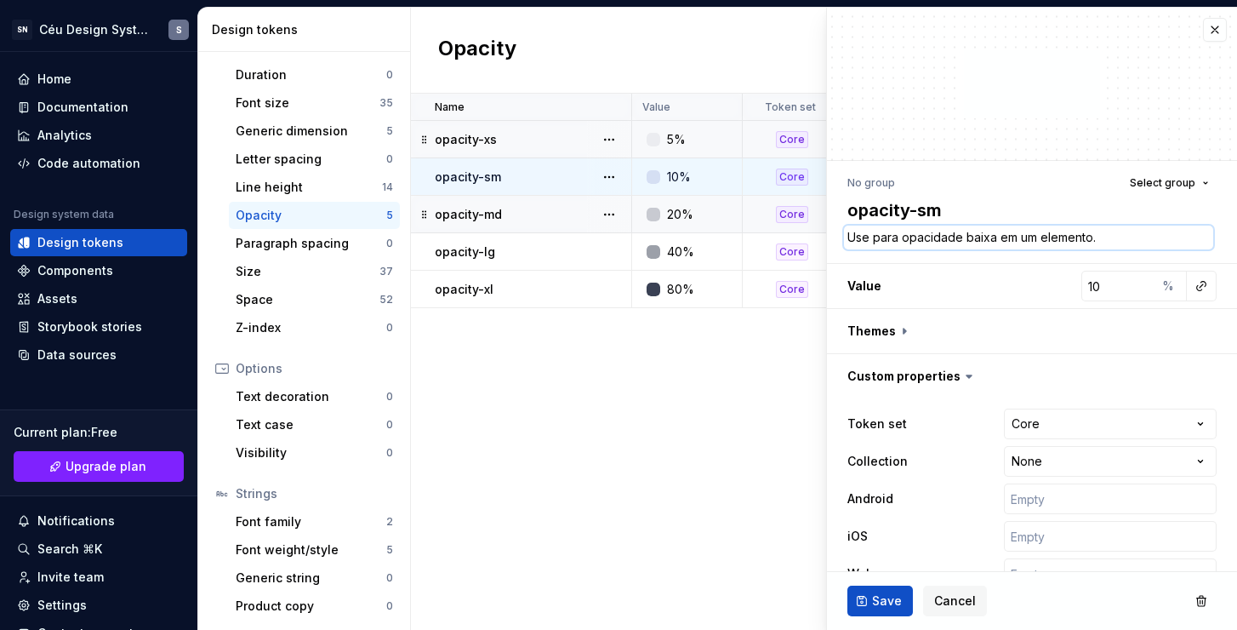
click at [922, 228] on textarea "Use para opacidade baixa em um elemento." at bounding box center [1028, 238] width 369 height 24
paste textarea "alt"
click at [874, 592] on span "Save" at bounding box center [887, 600] width 30 height 17
click at [710, 245] on div "40%" at bounding box center [692, 251] width 98 height 17
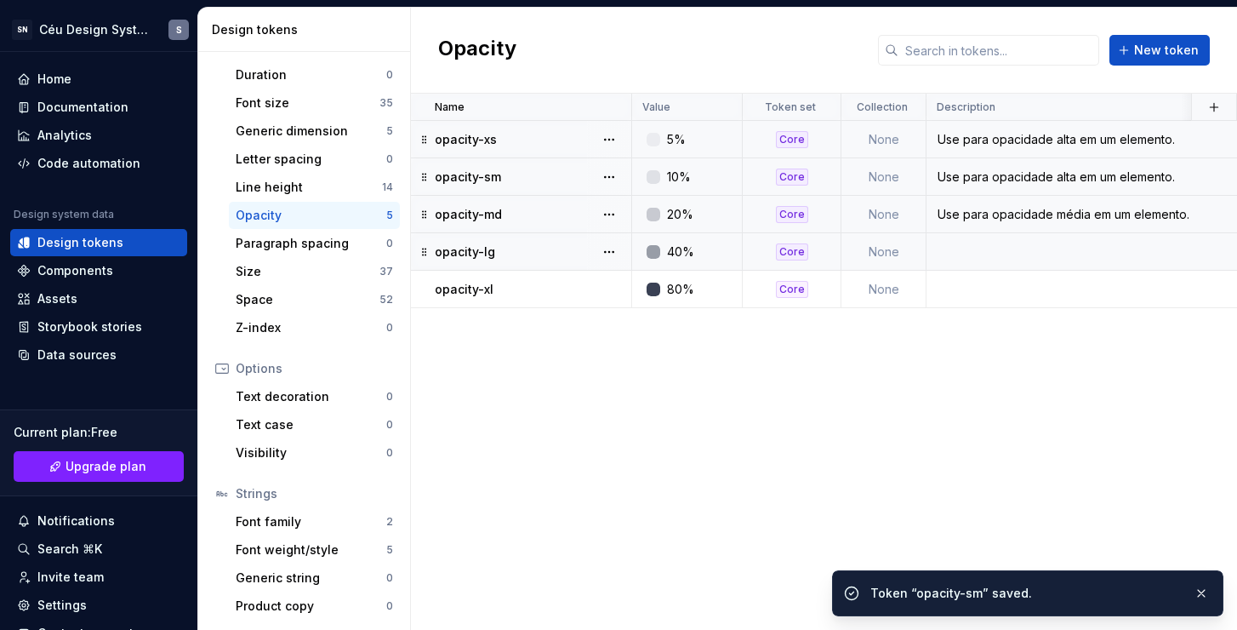
click at [964, 263] on td at bounding box center [1260, 251] width 667 height 37
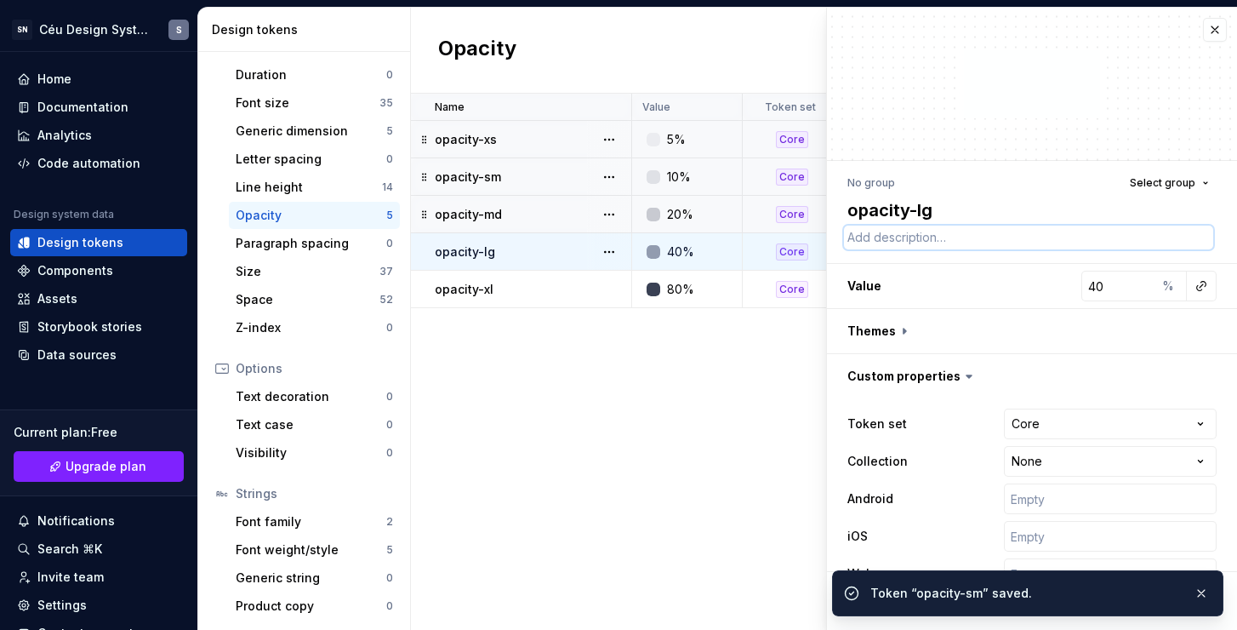
click at [943, 235] on textarea at bounding box center [1028, 238] width 369 height 24
paste textarea "Use para opacidade alta em um elemento."
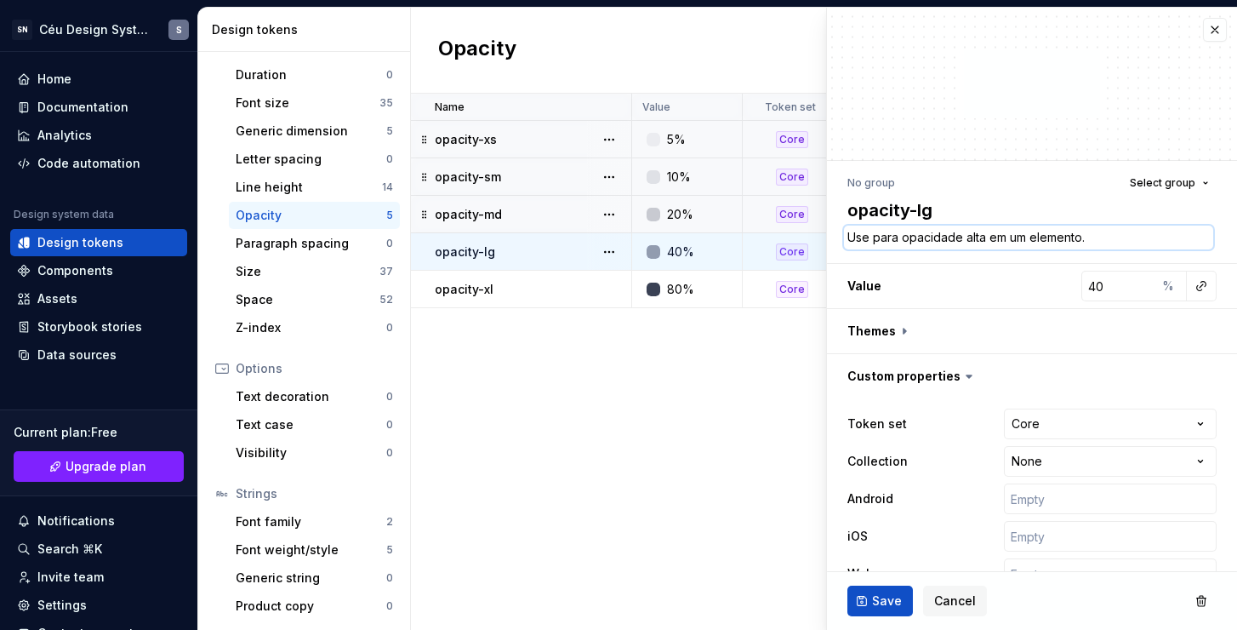
drag, startPoint x: 982, startPoint y: 237, endPoint x: 964, endPoint y: 235, distance: 18.1
click at [964, 235] on textarea "Use para opacidade alta em um elemento." at bounding box center [1028, 238] width 369 height 24
click at [873, 597] on span "Save" at bounding box center [887, 600] width 30 height 17
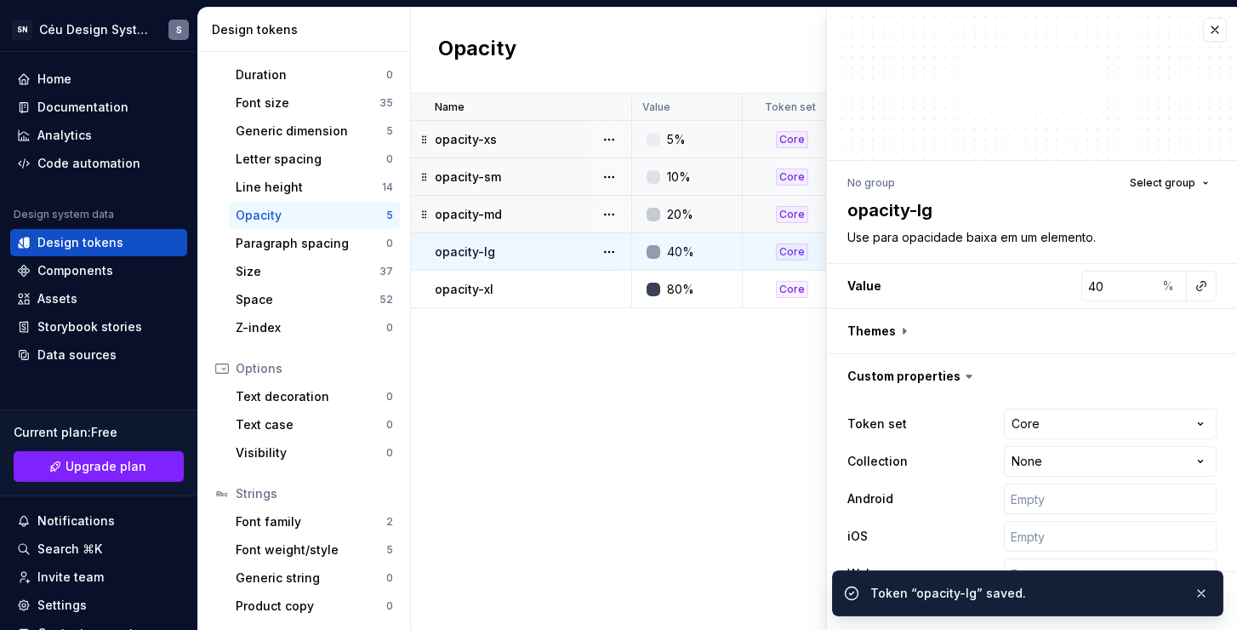
click at [705, 288] on div "80%" at bounding box center [692, 289] width 98 height 17
click at [710, 290] on div "80%" at bounding box center [692, 289] width 98 height 17
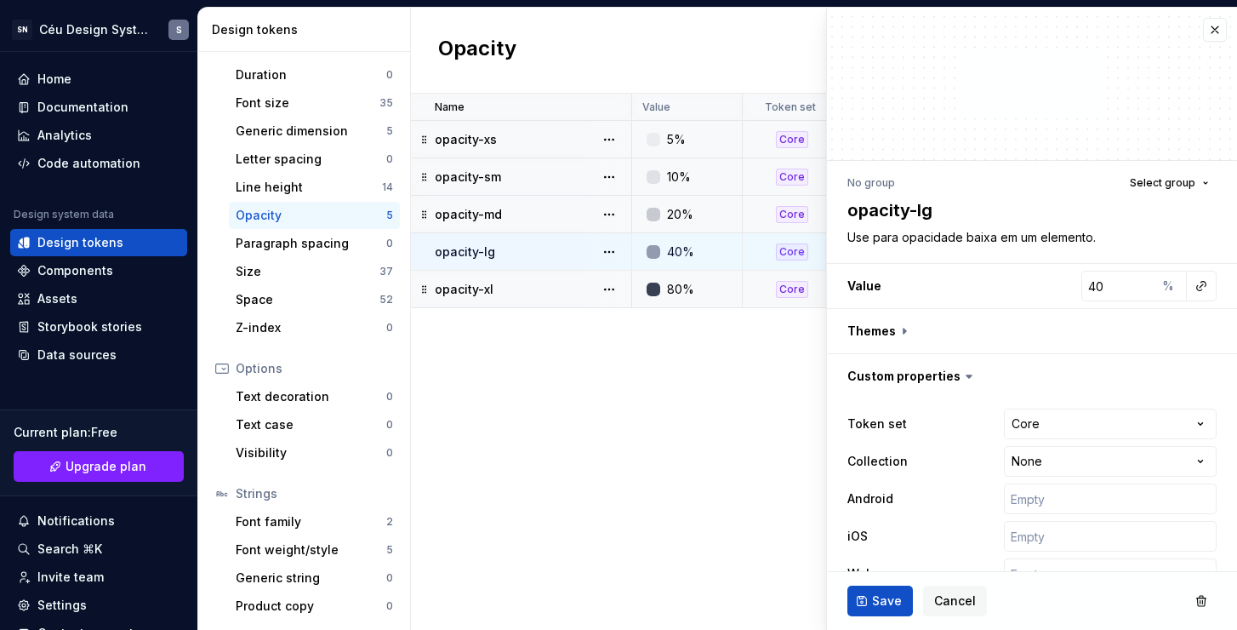
click at [516, 282] on div "opacity-xl" at bounding box center [533, 289] width 196 height 17
click at [958, 601] on span "Cancel" at bounding box center [955, 600] width 42 height 17
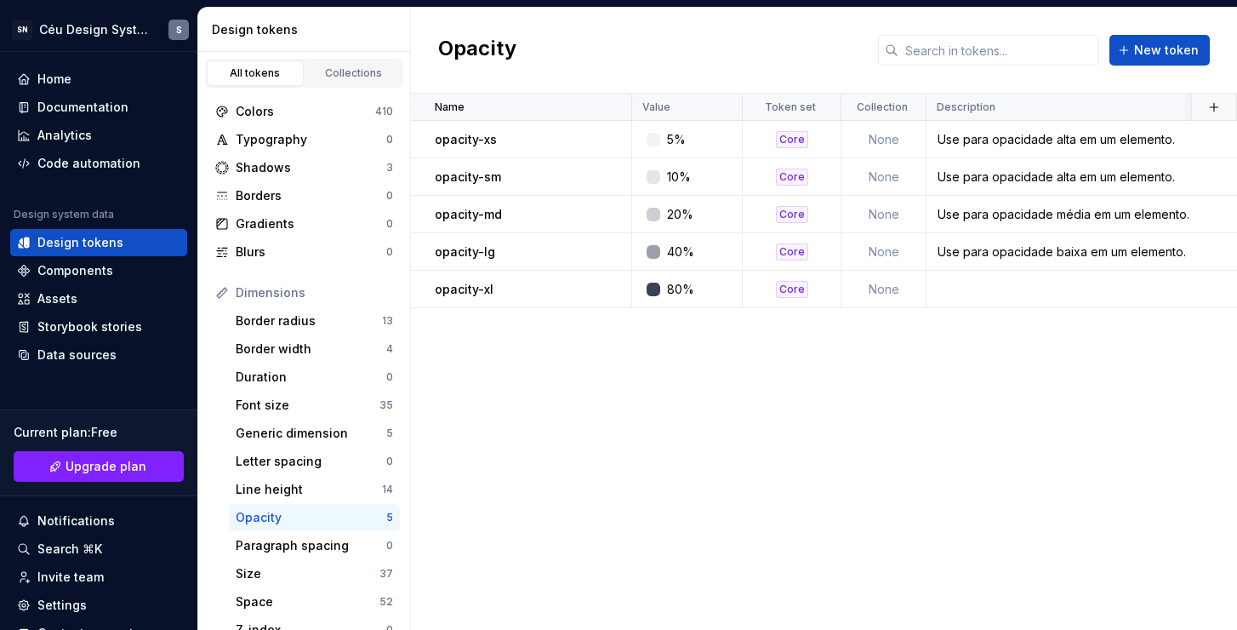
scroll to position [302, 0]
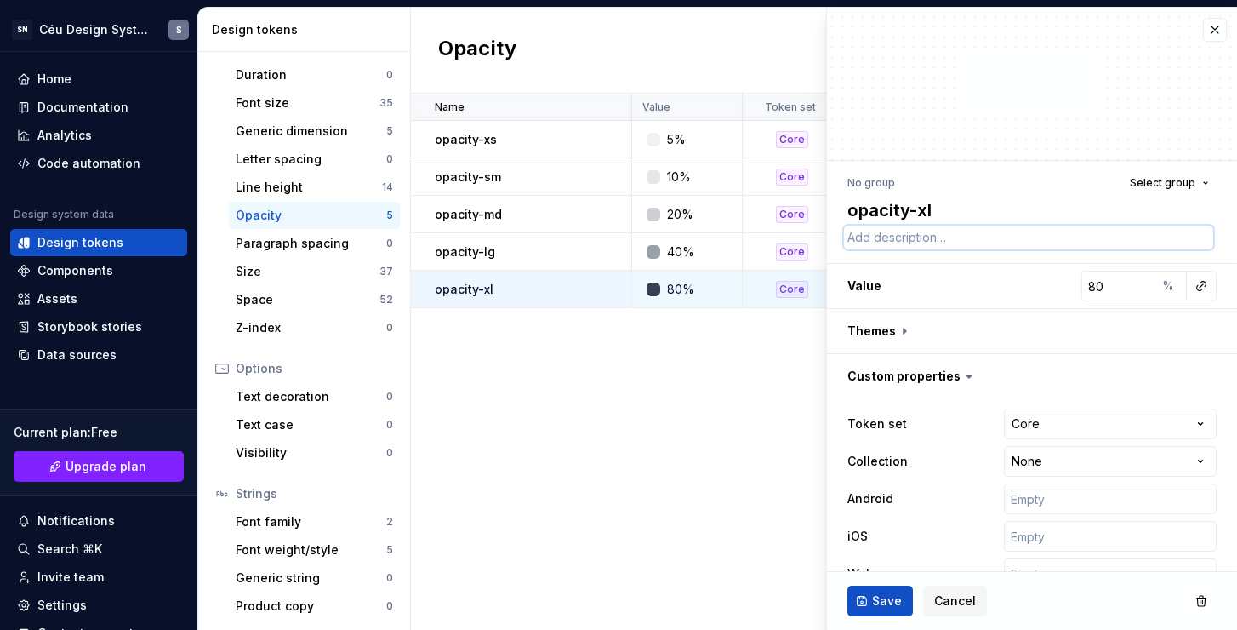
click at [933, 235] on textarea at bounding box center [1028, 238] width 369 height 24
paste textarea "Use para opacidade alta em um elemento."
type textarea "*"
type textarea "Use para opacidade alta em um elemento."
drag, startPoint x: 983, startPoint y: 239, endPoint x: 966, endPoint y: 237, distance: 17.2
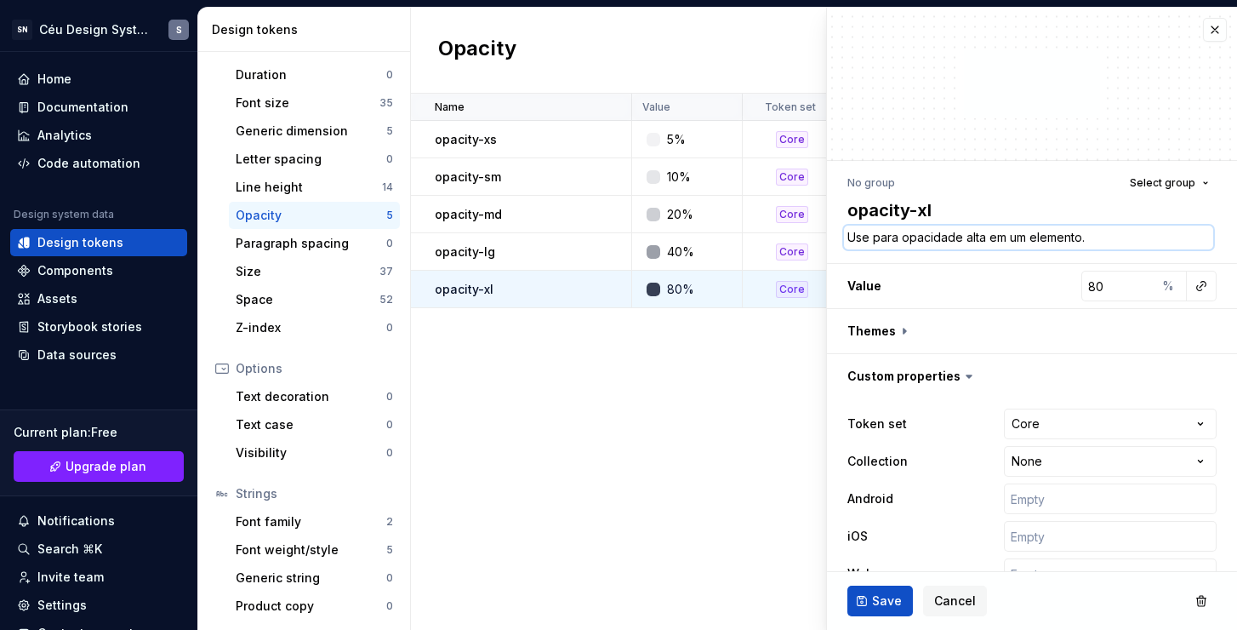
click at [966, 237] on textarea "Use para opacidade alta em um elemento." at bounding box center [1028, 238] width 369 height 24
type textarea "*"
type textarea "Use para opacidade b em um elemento."
type textarea "*"
type textarea "Use para opacidade ba em um elemento."
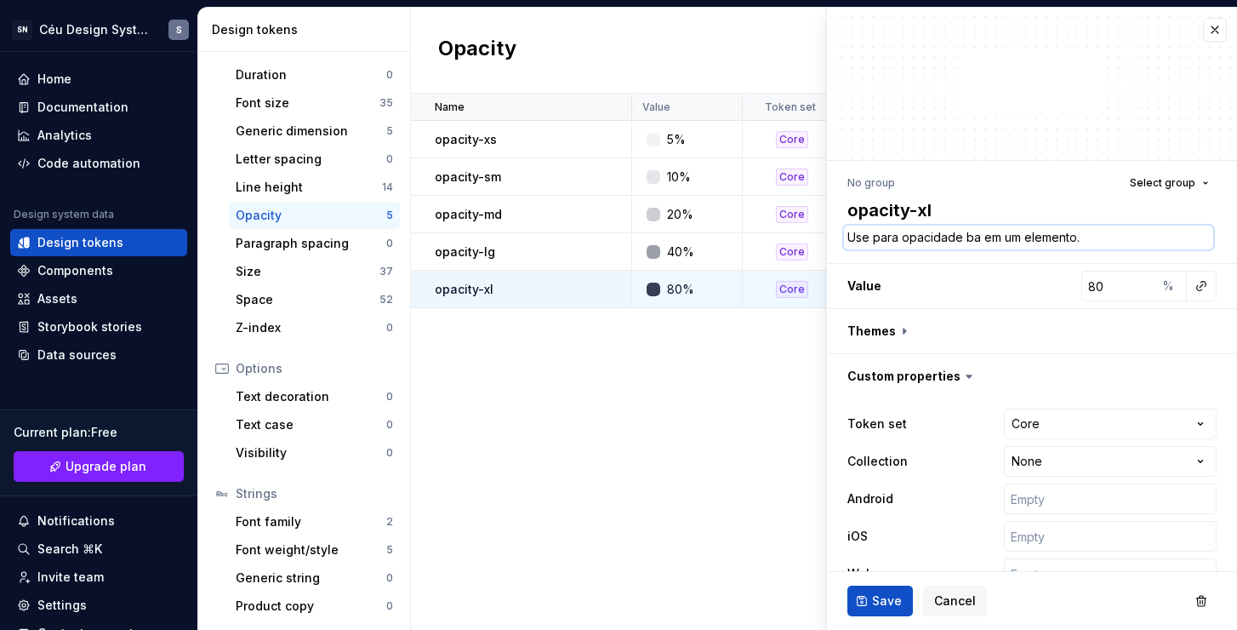
type textarea "*"
type textarea "Use para opacidade bai em um elemento."
type textarea "*"
type textarea "Use para opacidade baixa em um elemento."
type textarea "*"
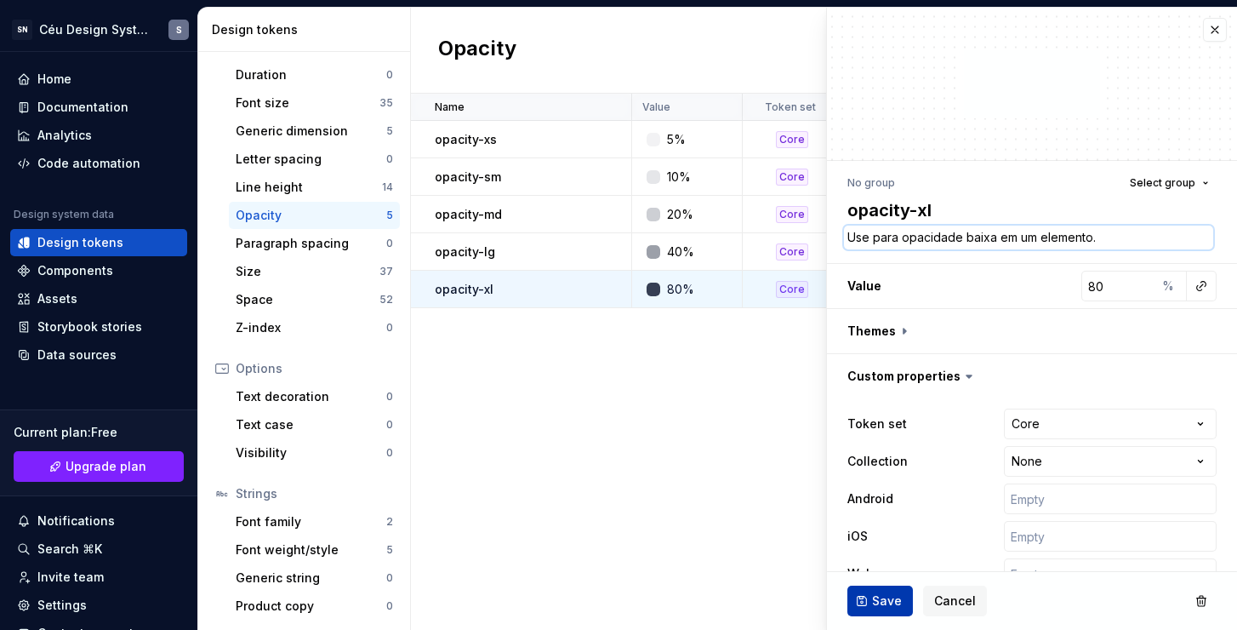
type textarea "Use para opacidade baixa em um elemento."
click at [882, 608] on span "Save" at bounding box center [887, 600] width 30 height 17
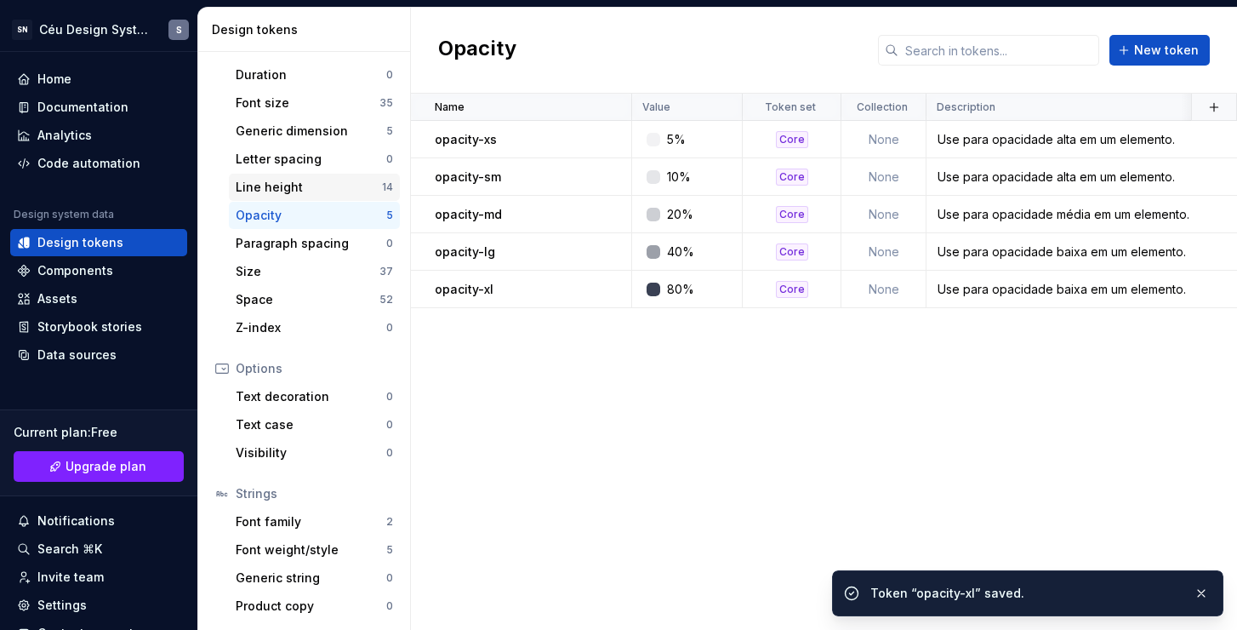
click at [293, 177] on div "Line height 14" at bounding box center [314, 187] width 171 height 27
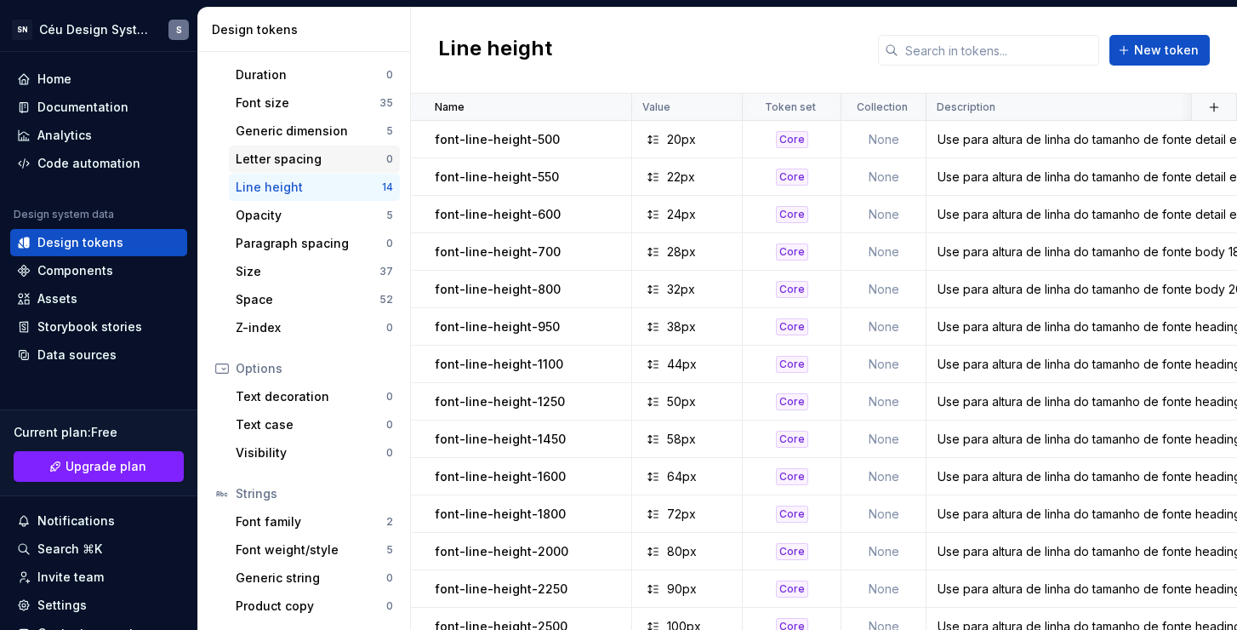
click at [297, 162] on div "Letter spacing" at bounding box center [311, 159] width 151 height 17
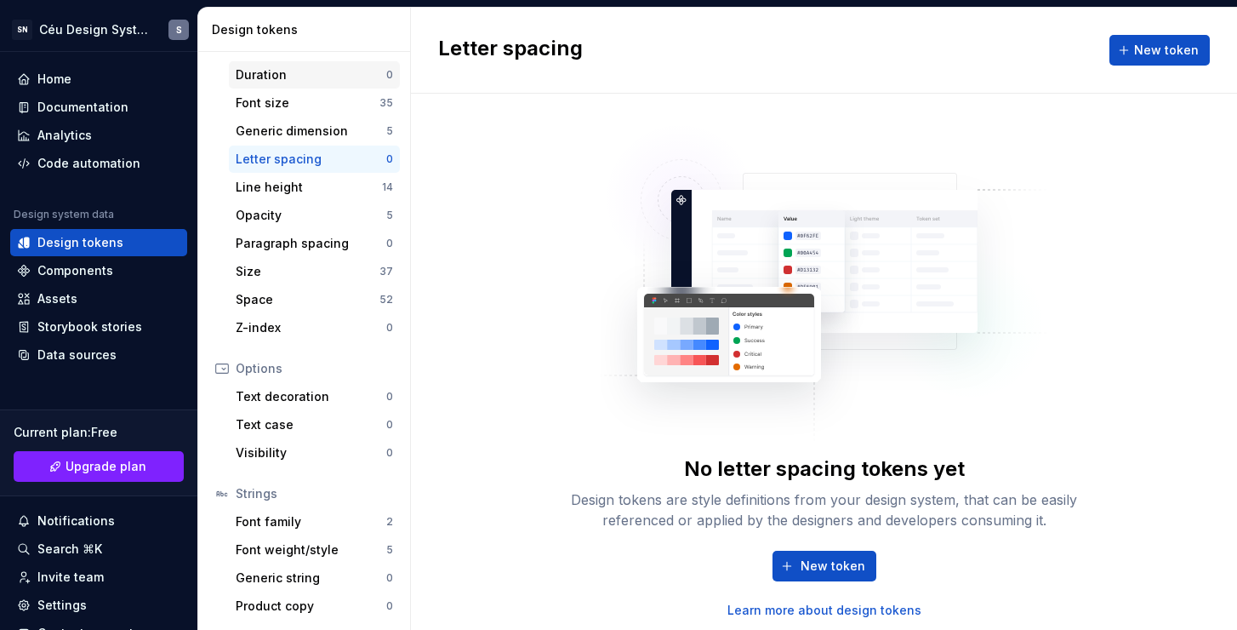
click at [296, 78] on div "Duration" at bounding box center [311, 74] width 151 height 17
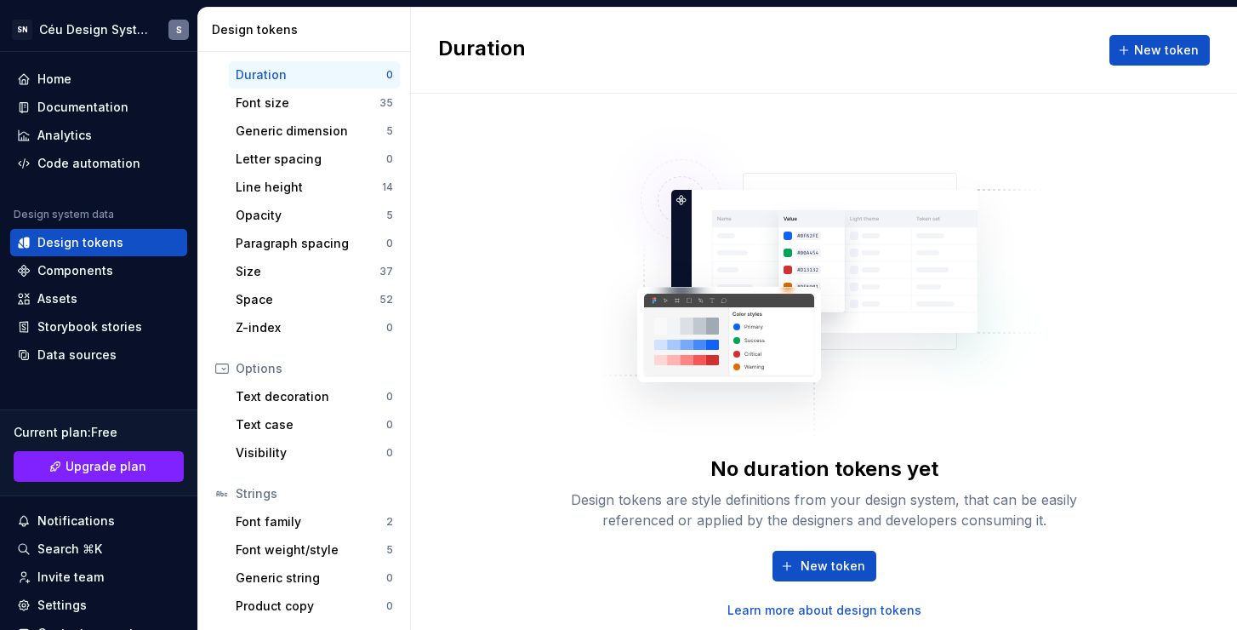
click at [292, 117] on div "Dimensions Border radius 13 Border width 4 Duration 0 Font size 35 Generic dime…" at bounding box center [303, 159] width 191 height 364
click at [302, 142] on div "Generic dimension 5" at bounding box center [314, 130] width 171 height 27
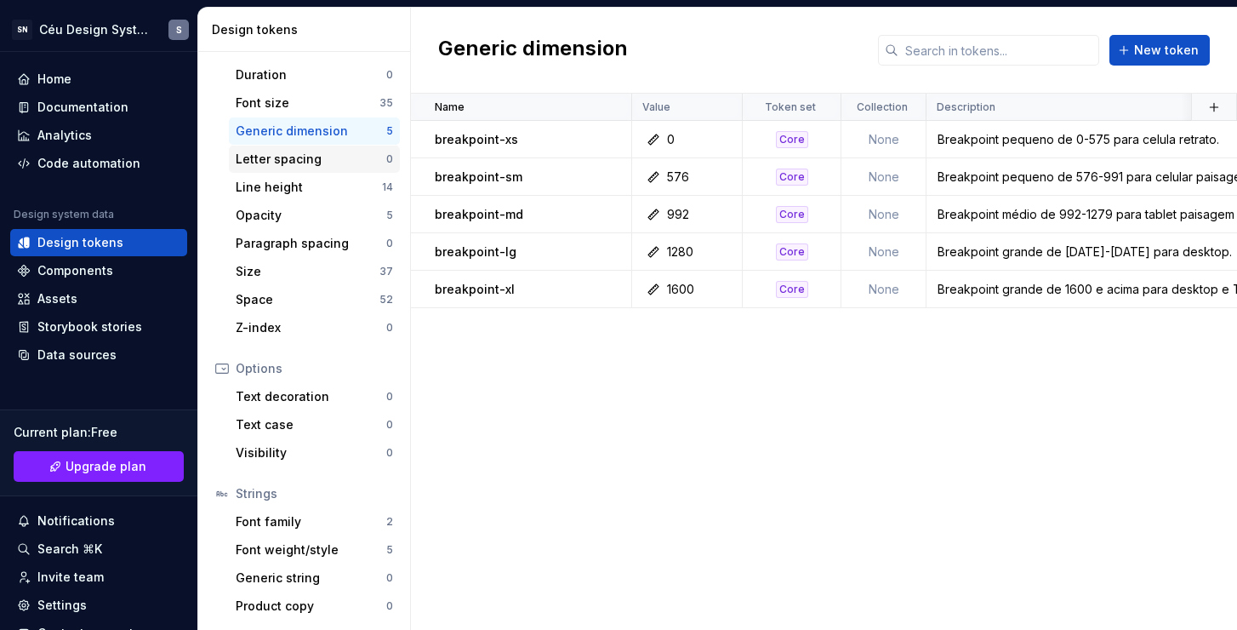
click at [305, 162] on div "Letter spacing" at bounding box center [311, 159] width 151 height 17
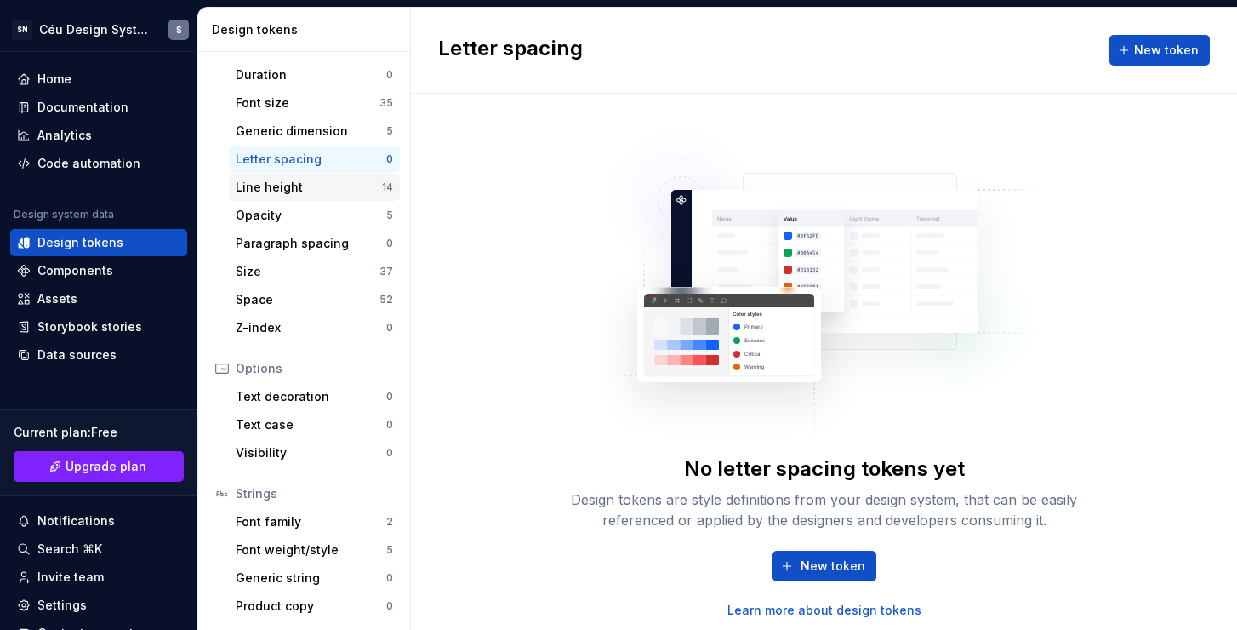
click at [306, 174] on div "Line height 14" at bounding box center [314, 187] width 171 height 27
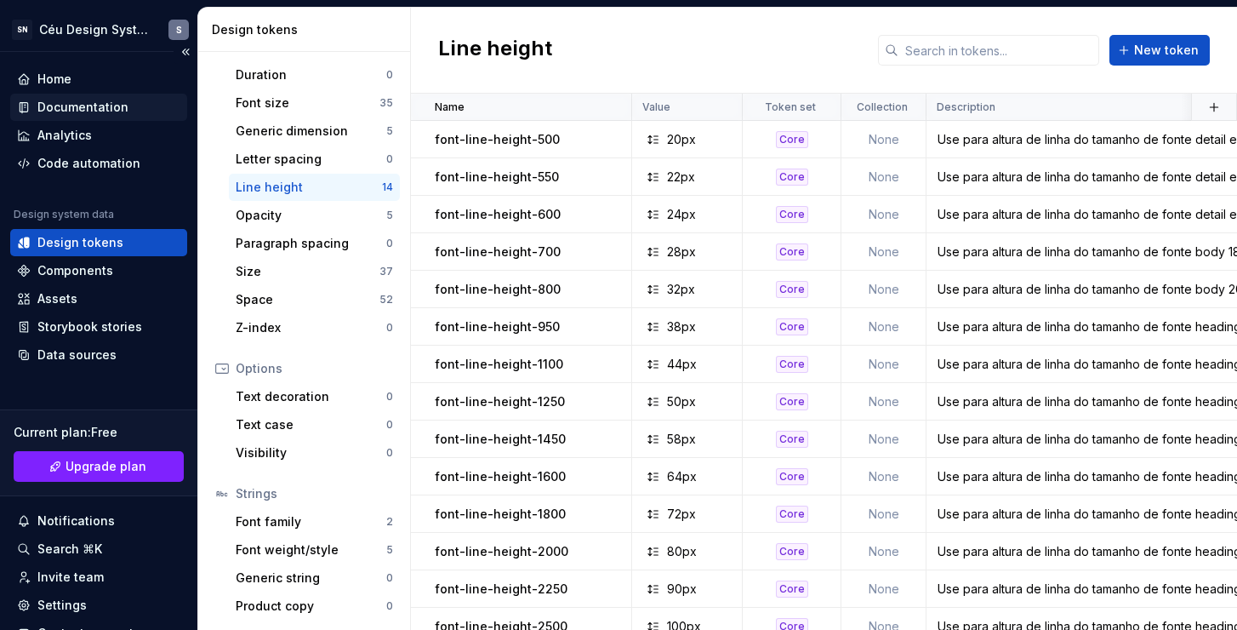
click at [80, 106] on div "Documentation" at bounding box center [82, 107] width 91 height 17
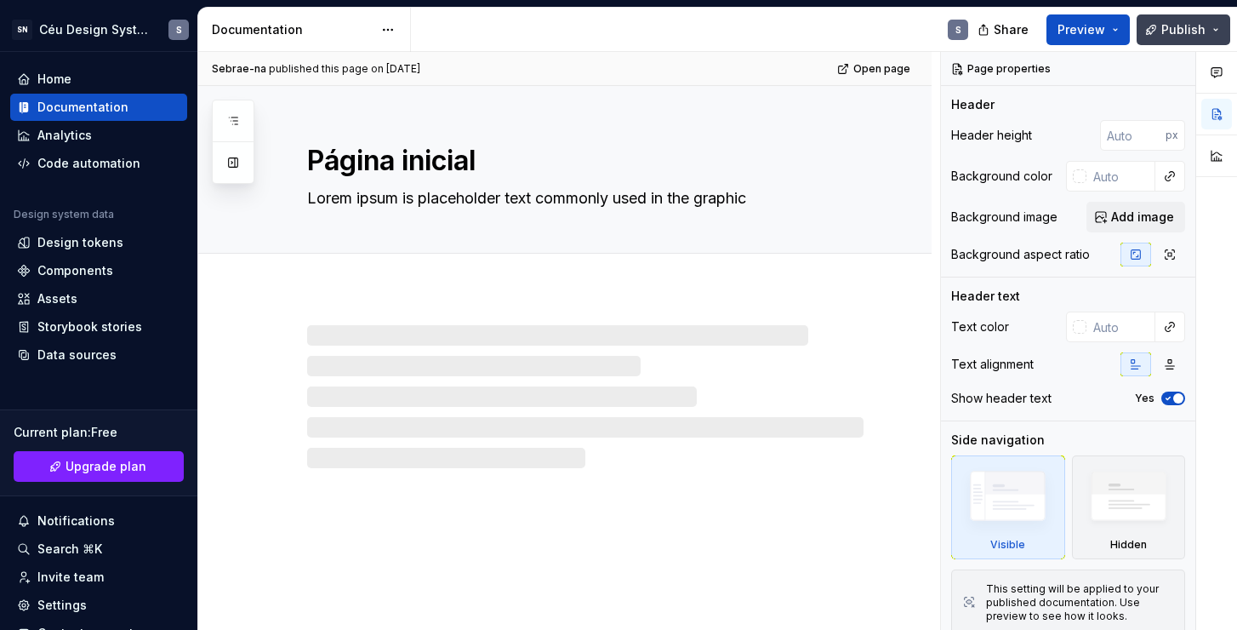
click at [1166, 30] on span "Publish" at bounding box center [1184, 29] width 44 height 17
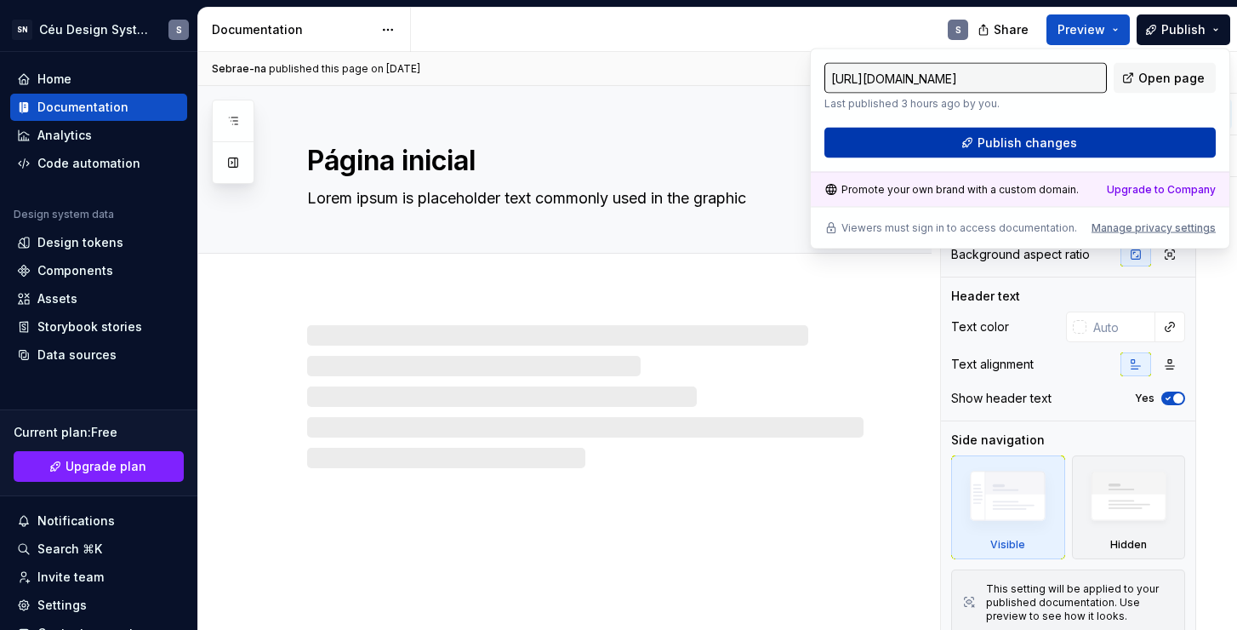
click at [1045, 142] on span "Publish changes" at bounding box center [1028, 142] width 100 height 17
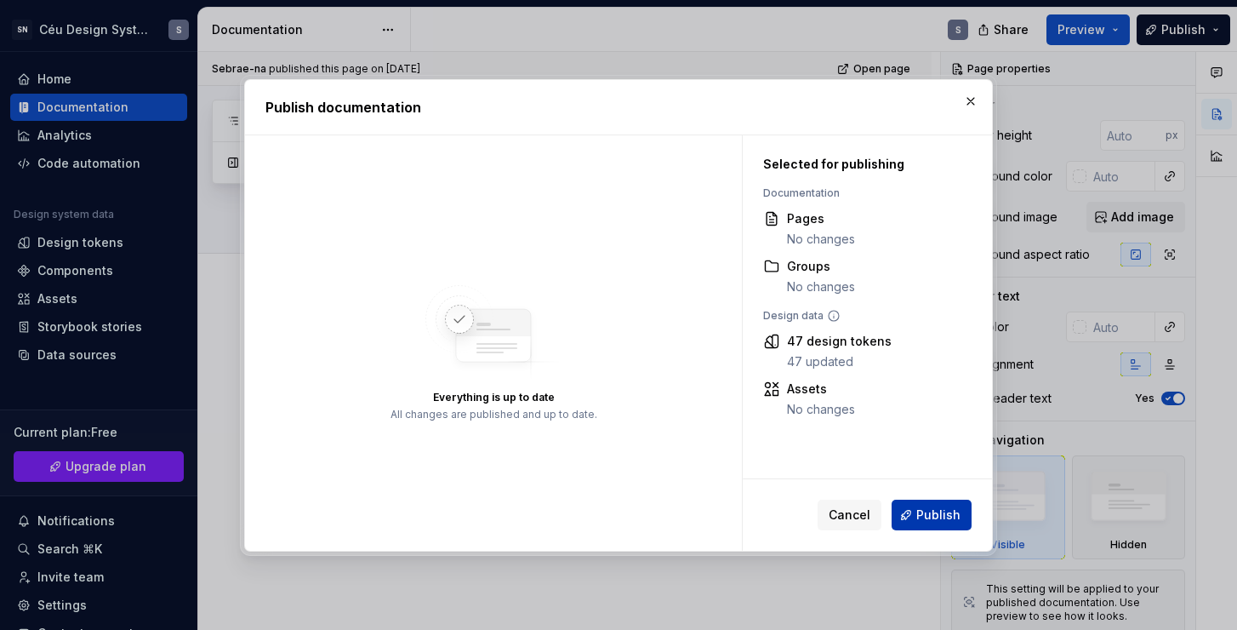
click at [924, 520] on span "Publish" at bounding box center [939, 514] width 44 height 17
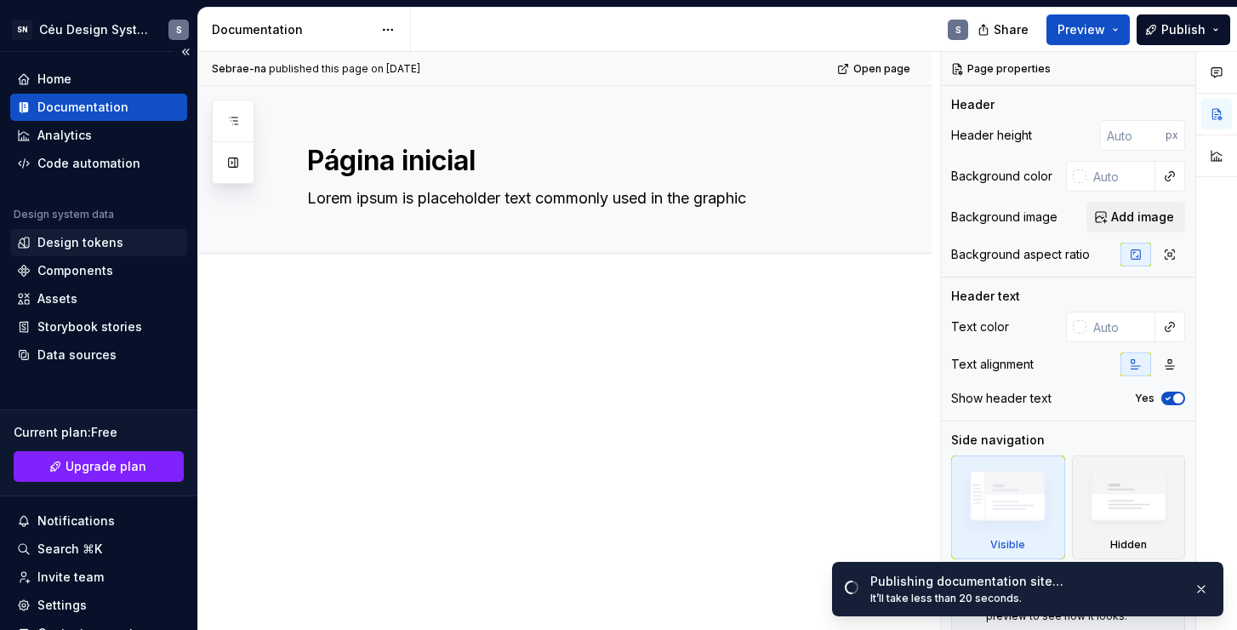
click at [92, 242] on div "Design tokens" at bounding box center [80, 242] width 86 height 17
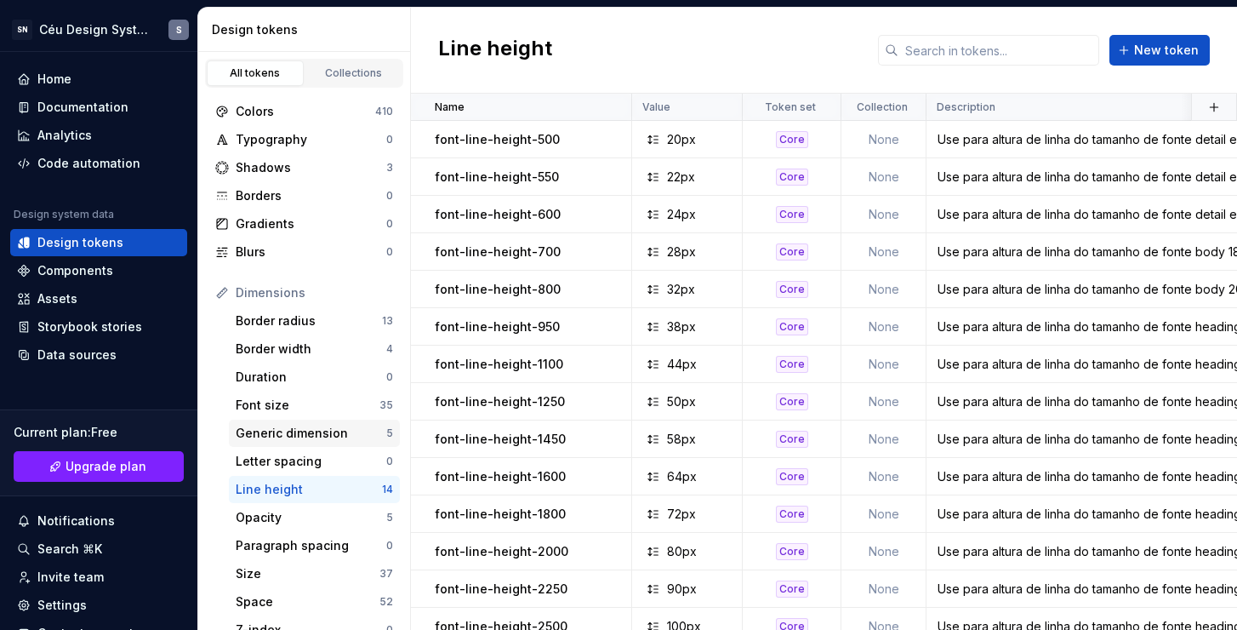
click at [311, 425] on div "Generic dimension" at bounding box center [311, 433] width 151 height 17
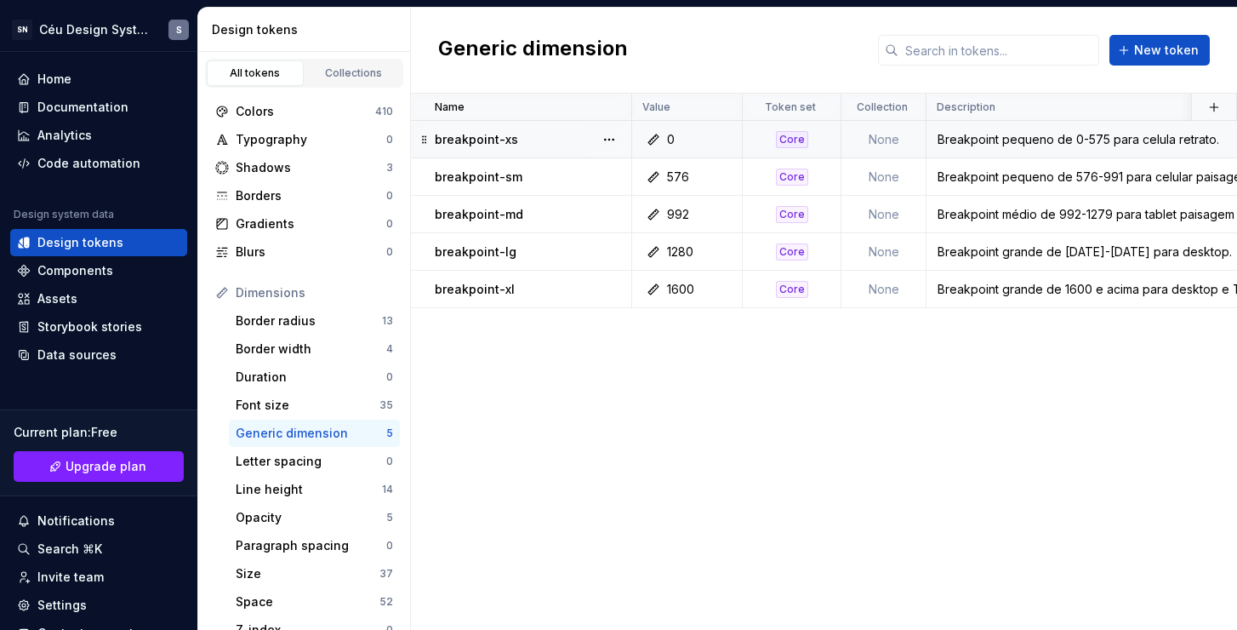
click at [968, 146] on div "Breakpoint pequeno de 0-575 para celula retrato." at bounding box center [1260, 139] width 665 height 17
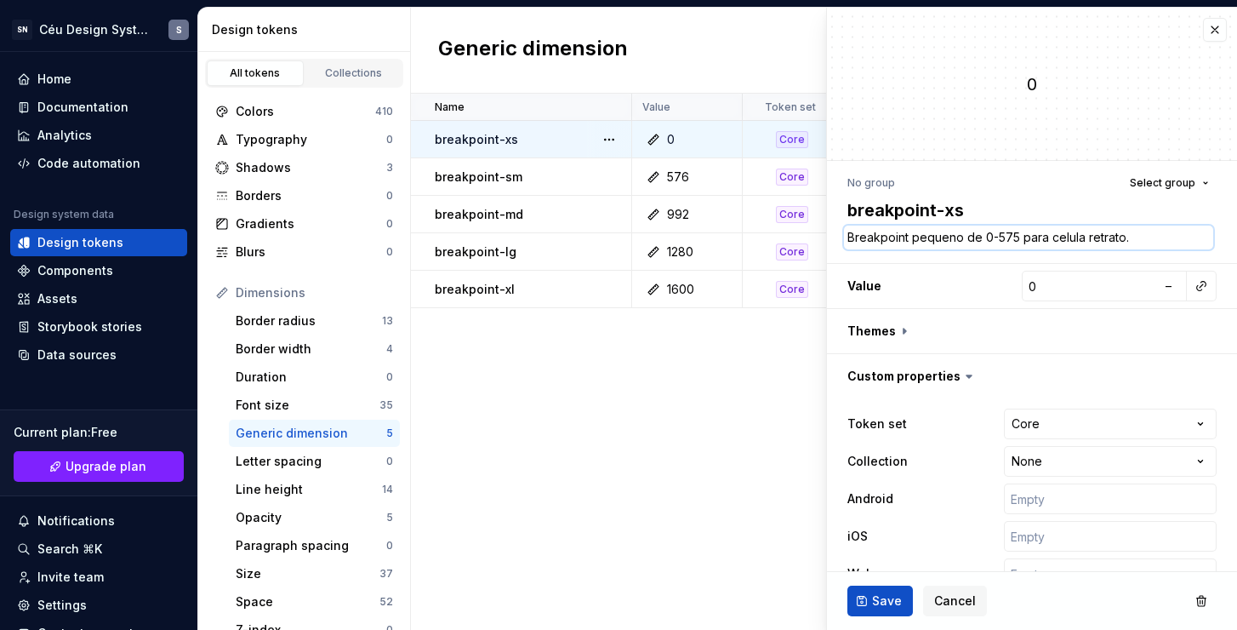
click at [860, 232] on textarea "Breakpoint pequeno de 0-575 para celula retrato." at bounding box center [1028, 238] width 369 height 24
click at [853, 237] on textarea "Breakpoint pequeno de 0-575 para celula retrato." at bounding box center [1028, 238] width 369 height 24
click at [848, 236] on textarea "Breakpoint pequeno de 0-575 para celula retrato." at bounding box center [1028, 238] width 369 height 24
type textarea "*"
type textarea "UBreakpoint pequeno de 0-575 para celula retrato."
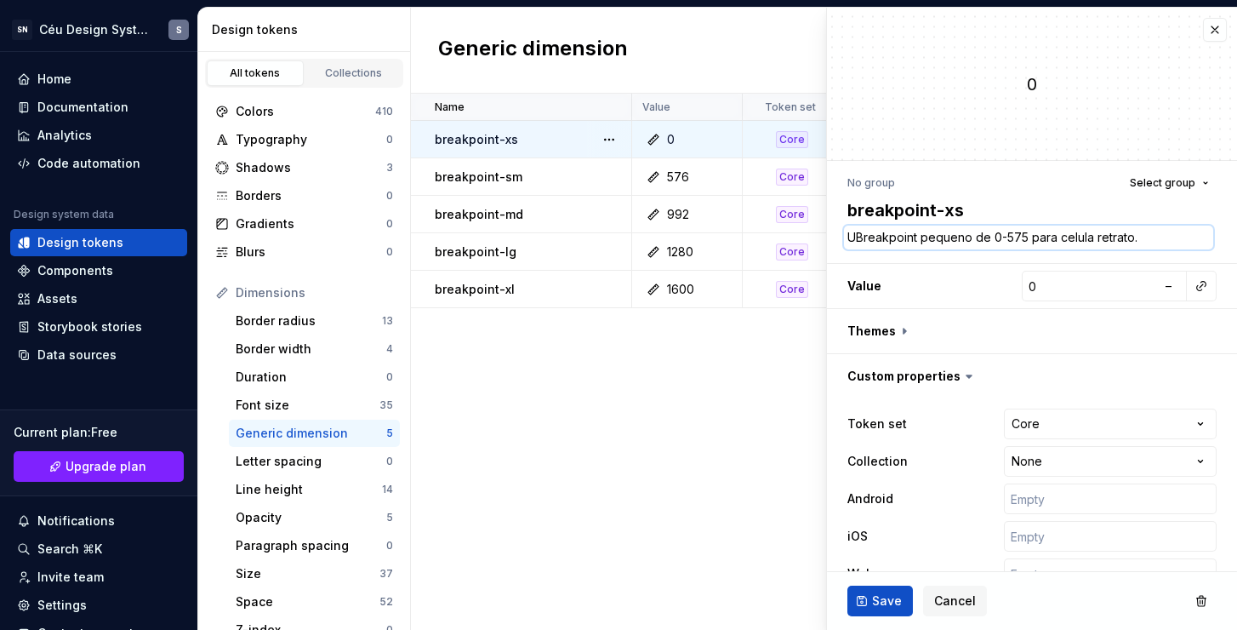
type textarea "*"
type textarea "UsBreakpoint pequeno de 0-575 para celula retrato."
type textarea "*"
type textarea "UseBreakpoint pequeno de 0-575 para celula retrato."
type textarea "*"
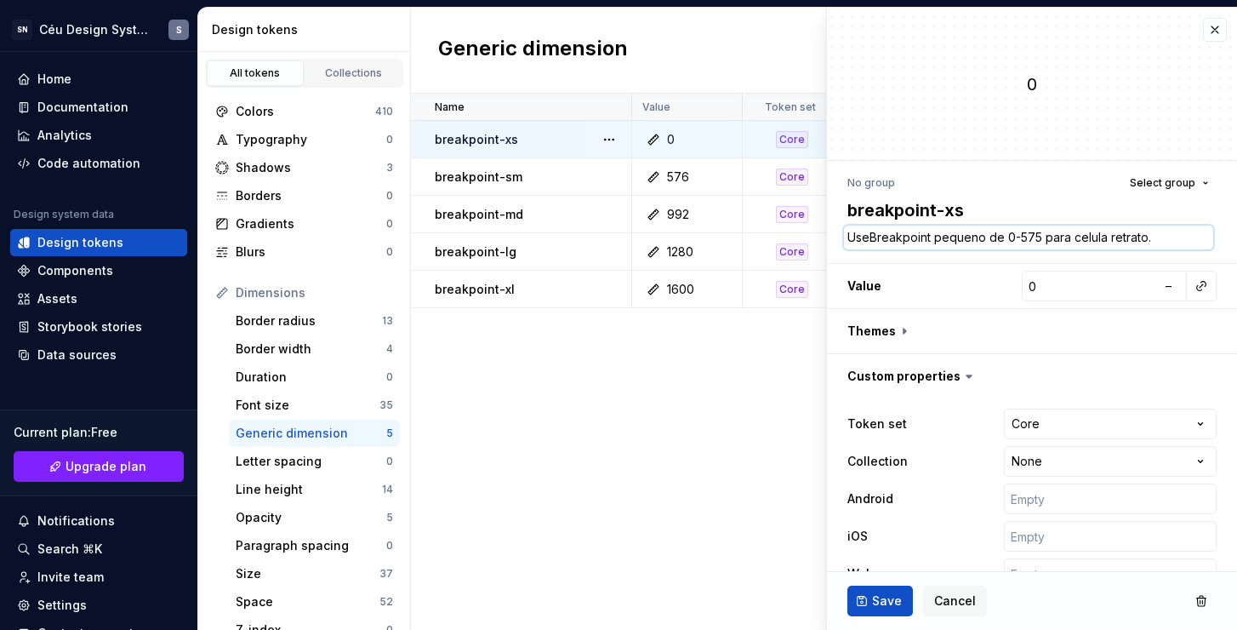
type textarea "Use Breakpoint pequeno de 0-575 para celula retrato."
type textarea "*"
type textarea "Use pBreakpoint pequeno de 0-575 para celula retrato."
type textarea "*"
type textarea "Use paBreakpoint pequeno de 0-575 para celula retrato."
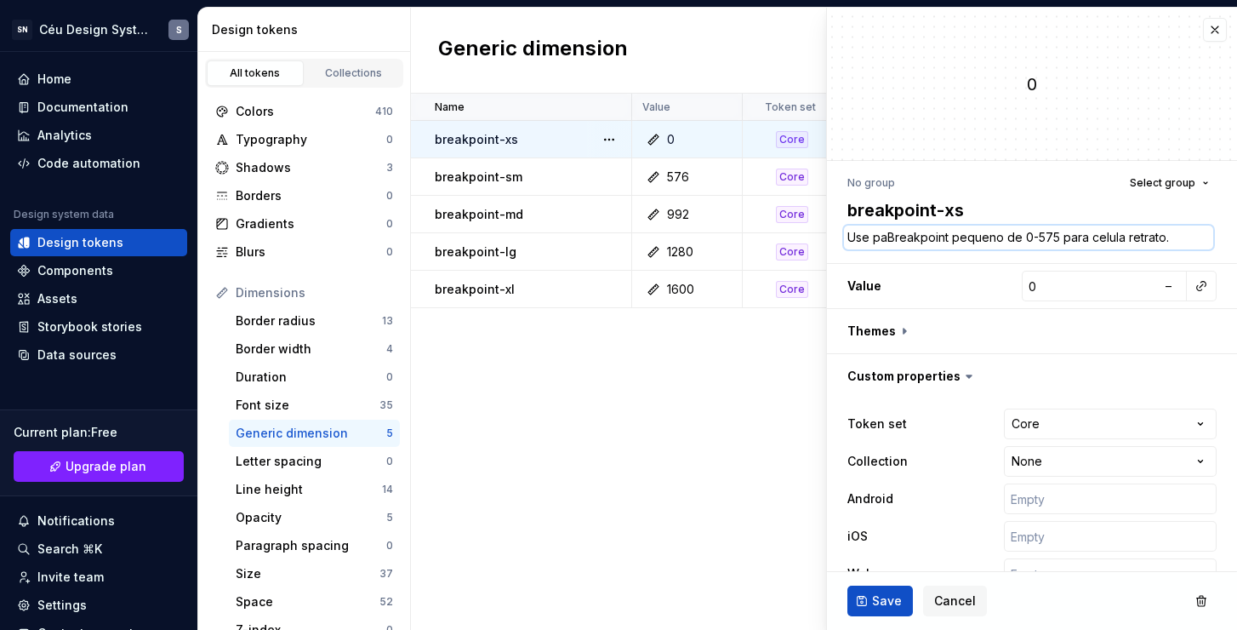
type textarea "*"
type textarea "Use parBreakpoint pequeno de 0-575 para celula retrato."
type textarea "*"
type textarea "Use paraBreakpoint pequeno de 0-575 para celula retrato."
type textarea "*"
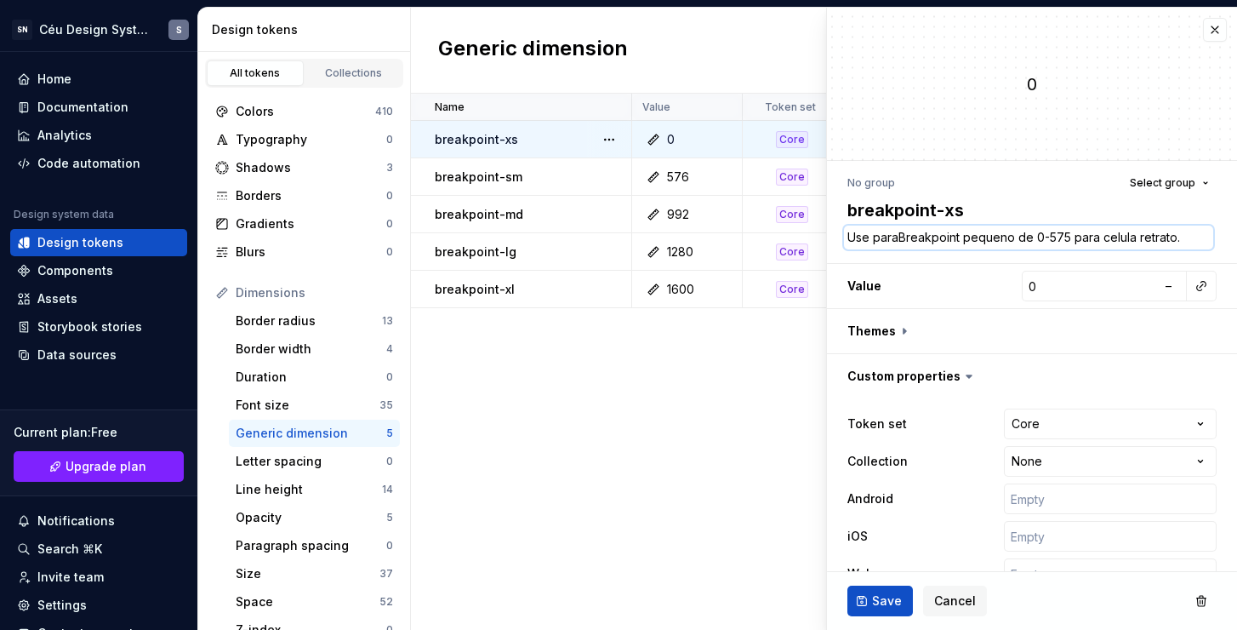
type textarea "Use para Breakpoint pequeno de 0-575 para celula retrato."
click at [905, 236] on textarea "Use para Breakpoint pequeno de 0-575 para celula retrato." at bounding box center [1028, 238] width 369 height 24
click at [905, 234] on textarea "Use para Breakpoint pequeno de 0-575 para celula retrato." at bounding box center [1028, 238] width 369 height 24
type textarea "*"
type textarea "Use para reakpoint pequeno de 0-575 para celula retrato."
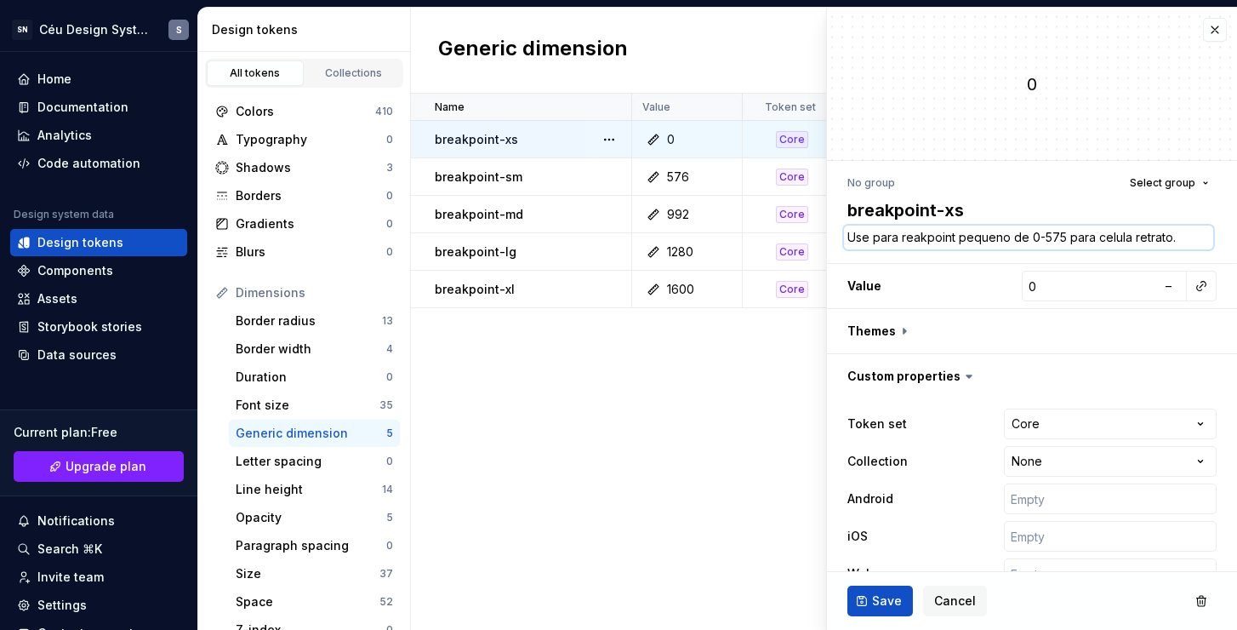
type textarea "*"
type textarea "Use para breakpoint pequeno de 0-575 para celula retrato."
click at [877, 598] on span "Save" at bounding box center [887, 600] width 30 height 17
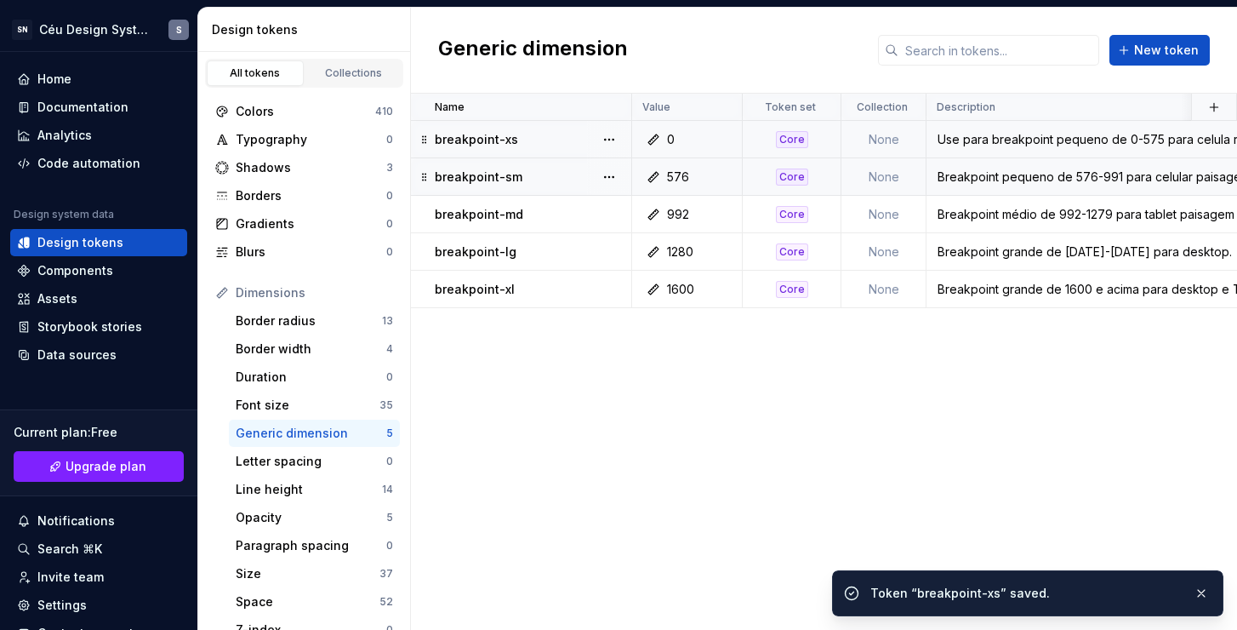
click at [975, 176] on div "Breakpoint pequeno de 576-991 para celular paisagem e tablet retrato." at bounding box center [1260, 176] width 665 height 17
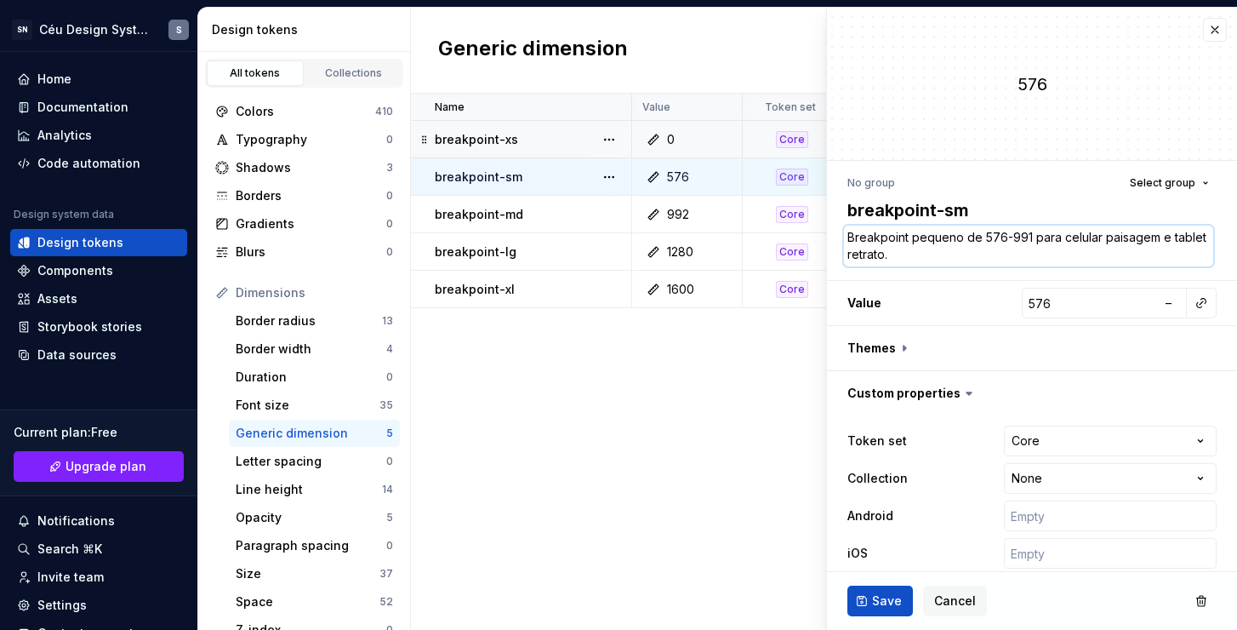
click at [864, 245] on textarea "Breakpoint pequeno de 576-991 para celular paisagem e tablet retrato." at bounding box center [1028, 246] width 369 height 41
click at [849, 236] on textarea "Breakpoint pequeno de 576-991 para celular paisagem e tablet retrato." at bounding box center [1028, 246] width 369 height 41
paste textarea "Use para breakpoint pequeno de 0-575 para celula retrato."
type textarea "*"
type textarea "Use para breakpoint pequeno de 0-575 para celula retrato.Breakpoint pequeno de …"
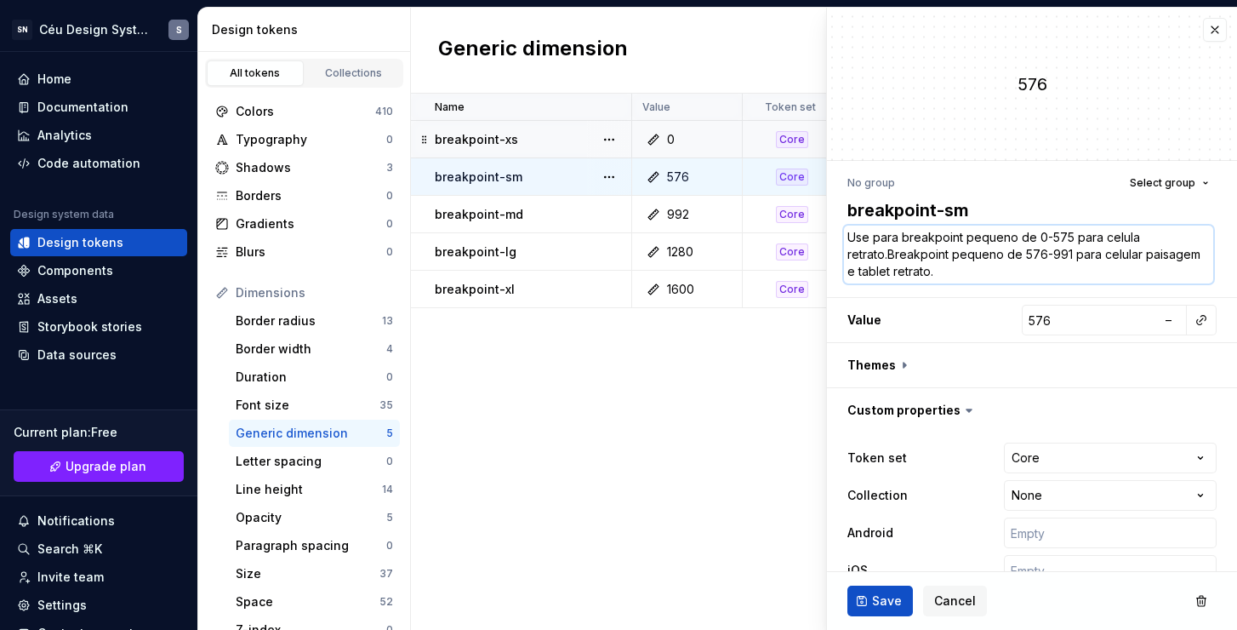
type textarea "*"
type textarea "Breakpoint pequeno de 576-991 para celular paisagem e tablet retrato."
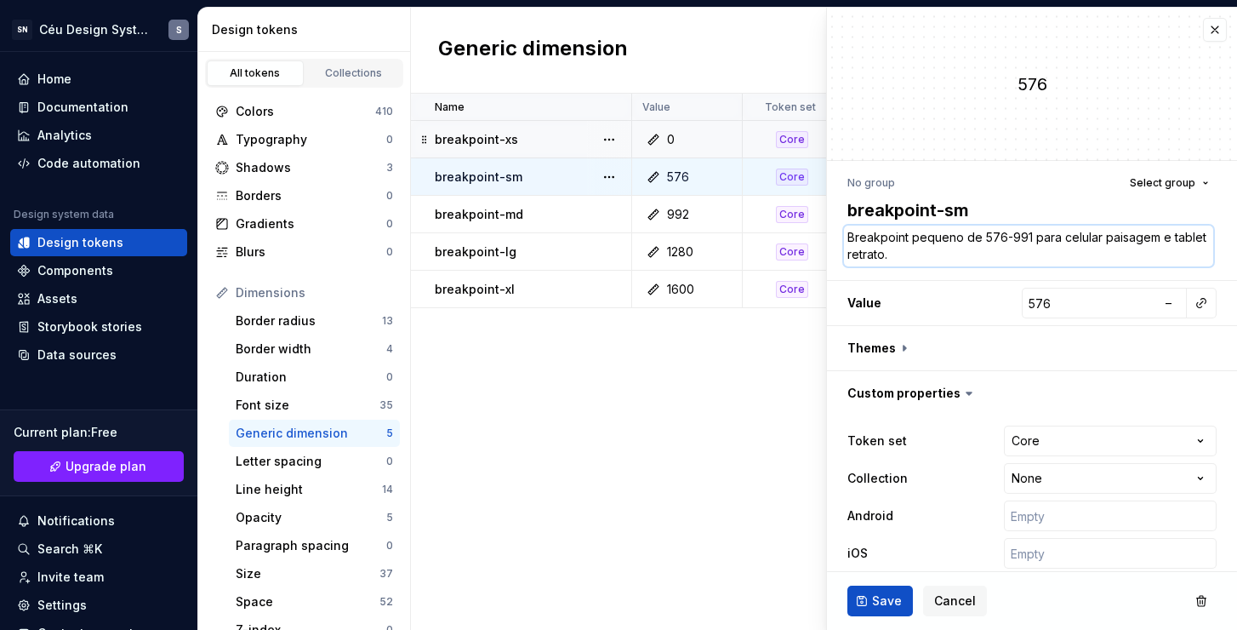
type textarea "*"
type textarea "UBreakpoint pequeno de 576-991 para celular paisagem e tablet retrato."
type textarea "*"
type textarea "UsBreakpoint pequeno de 576-991 para celular paisagem e tablet retrato."
type textarea "*"
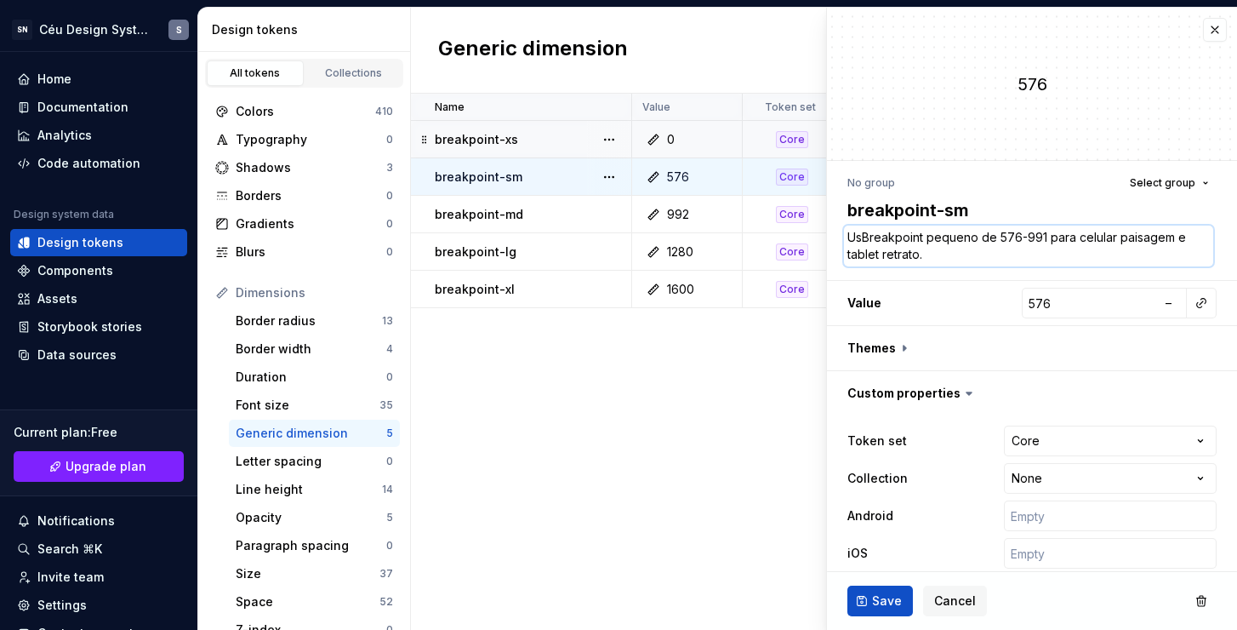
type textarea "UseBreakpoint pequeno de 576-991 para celular paisagem e tablet retrato."
type textarea "*"
type textarea "Use Breakpoint pequeno de 576-991 para celular paisagem e tablet retrato."
type textarea "*"
type textarea "Use pBreakpoint pequeno de 576-991 para celular paisagem e tablet retrato."
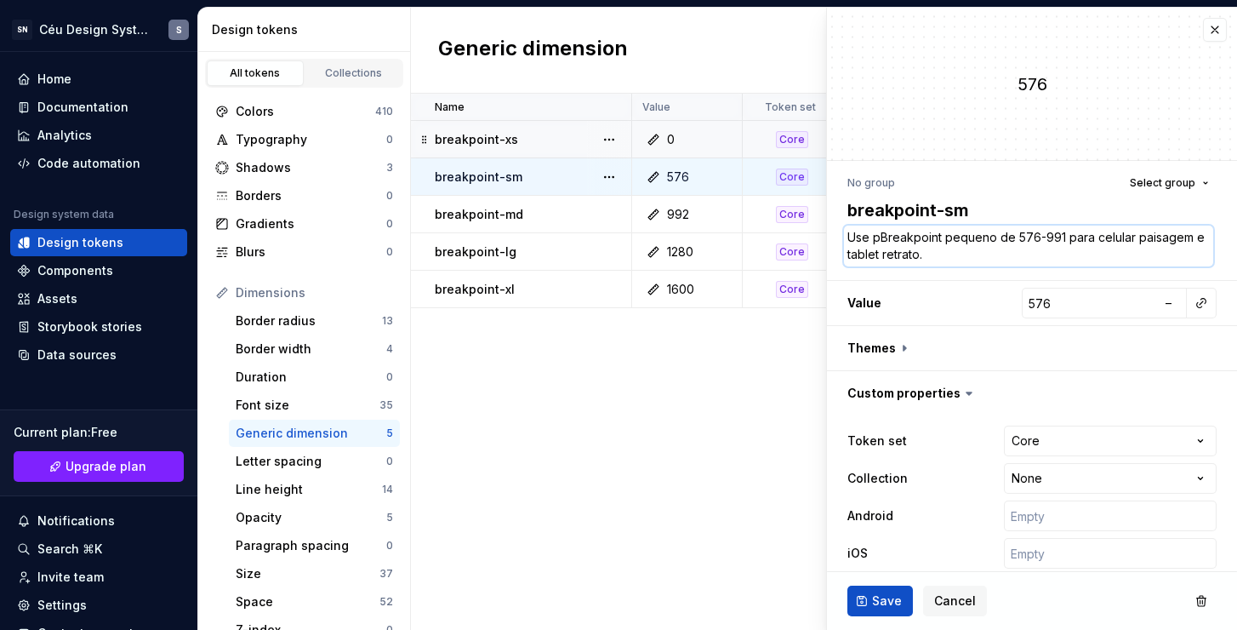
type textarea "*"
type textarea "Use paBreakpoint pequeno de 576-991 para celular paisagem e tablet retrato."
type textarea "*"
type textarea "Use parBreakpoint pequeno de 576-991 para celular paisagem e tablet retrato."
type textarea "*"
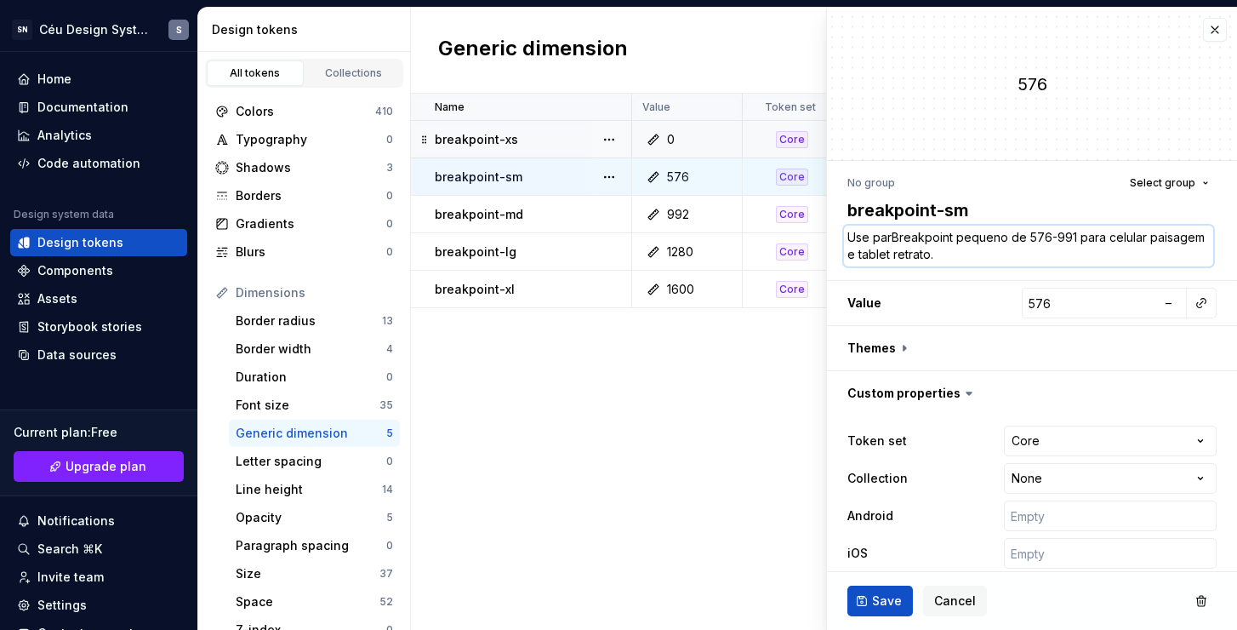
type textarea "Use paraBreakpoint pequeno de 576-991 para celular paisagem e tablet retrato."
type textarea "*"
type textarea "Use para Breakpoint pequeno de 576-991 para celular paisagem e tablet retrato."
type textarea "*"
type textarea "Use para reakpoint pequeno de 576-991 para celular paisagem e tablet retrato."
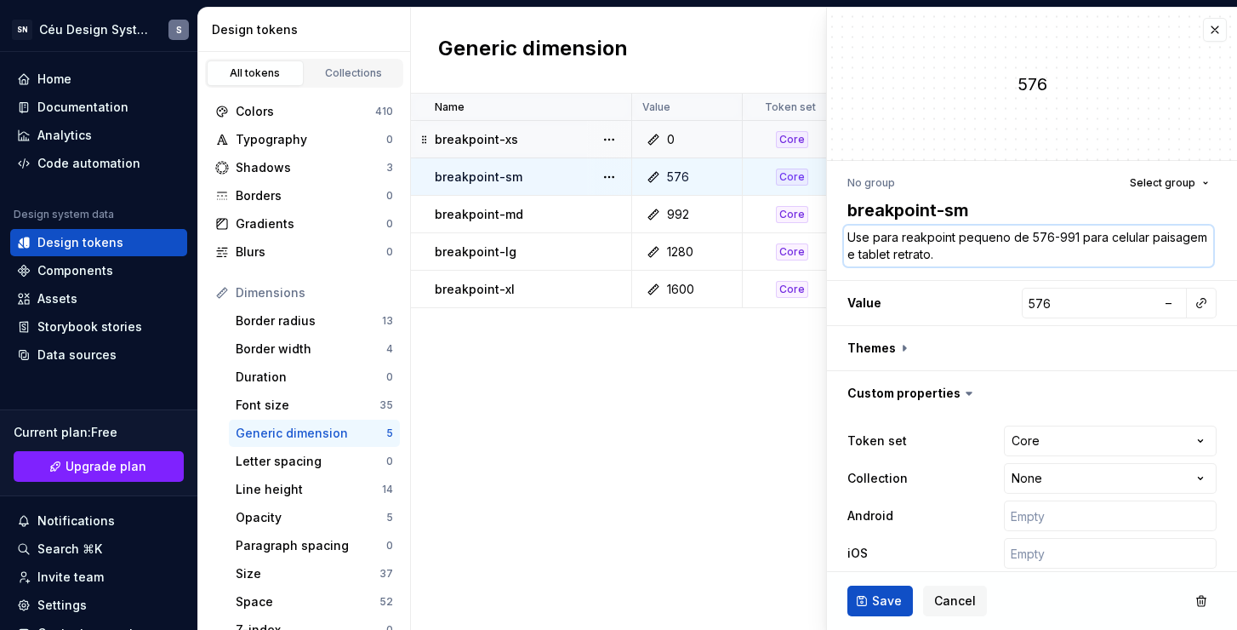
type textarea "*"
type textarea "Use para breakpoint pequeno de 576-991 para celular paisagem e tablet retrato."
click at [1045, 251] on textarea "Use para breakpoint pequeno de 576-991 para celular paisagem e tablet retrato." at bounding box center [1028, 246] width 369 height 41
drag, startPoint x: 1109, startPoint y: 237, endPoint x: 1086, endPoint y: 237, distance: 23.0
click at [1086, 237] on textarea "Use para breakpoint pequeno de 576-991 para celular paisagem e tablet retrato." at bounding box center [1028, 246] width 369 height 41
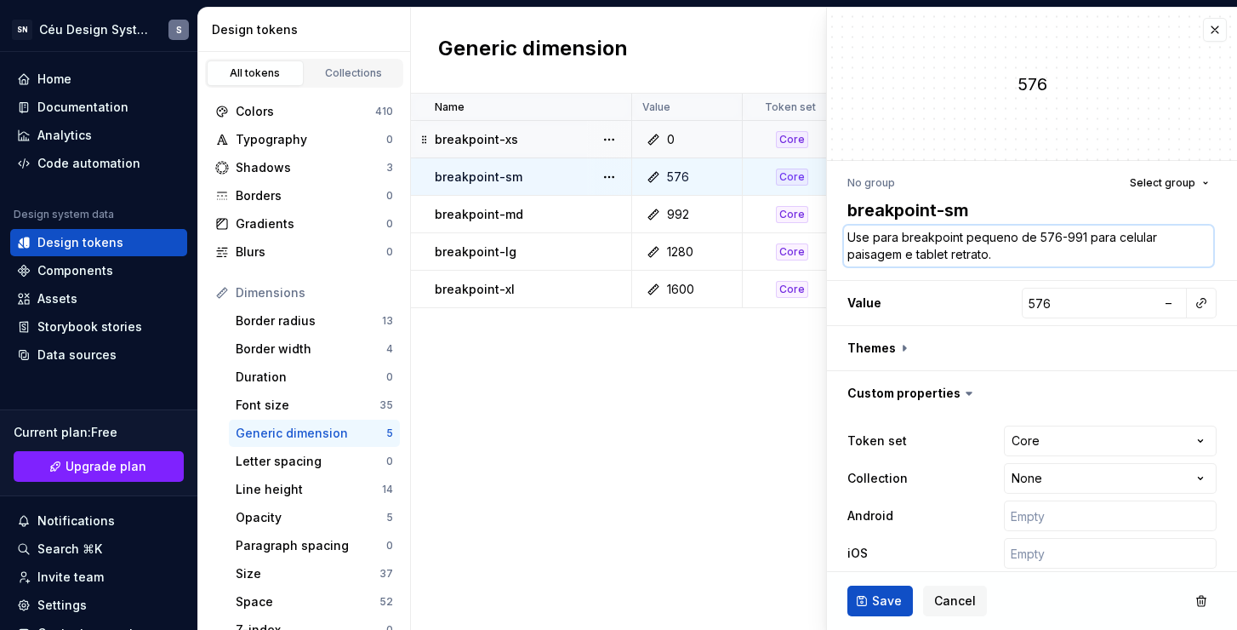
type textarea "*"
type textarea "Use para breakpoint pequeno de 576-991 e celular paisagem e tablet retrato."
type textarea "*"
type textarea "Use para breakpoint pequeno de 576-991 em celular paisagem e tablet retrato."
click at [880, 591] on button "Save" at bounding box center [881, 600] width 66 height 31
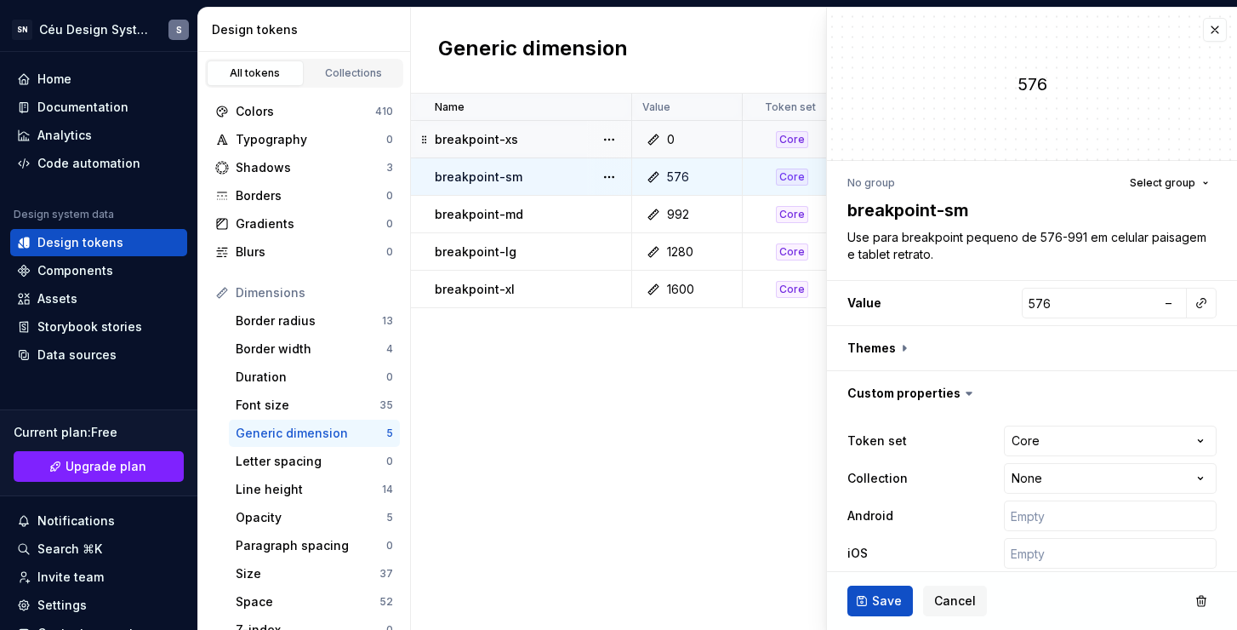
click at [696, 134] on div "0" at bounding box center [692, 139] width 98 height 17
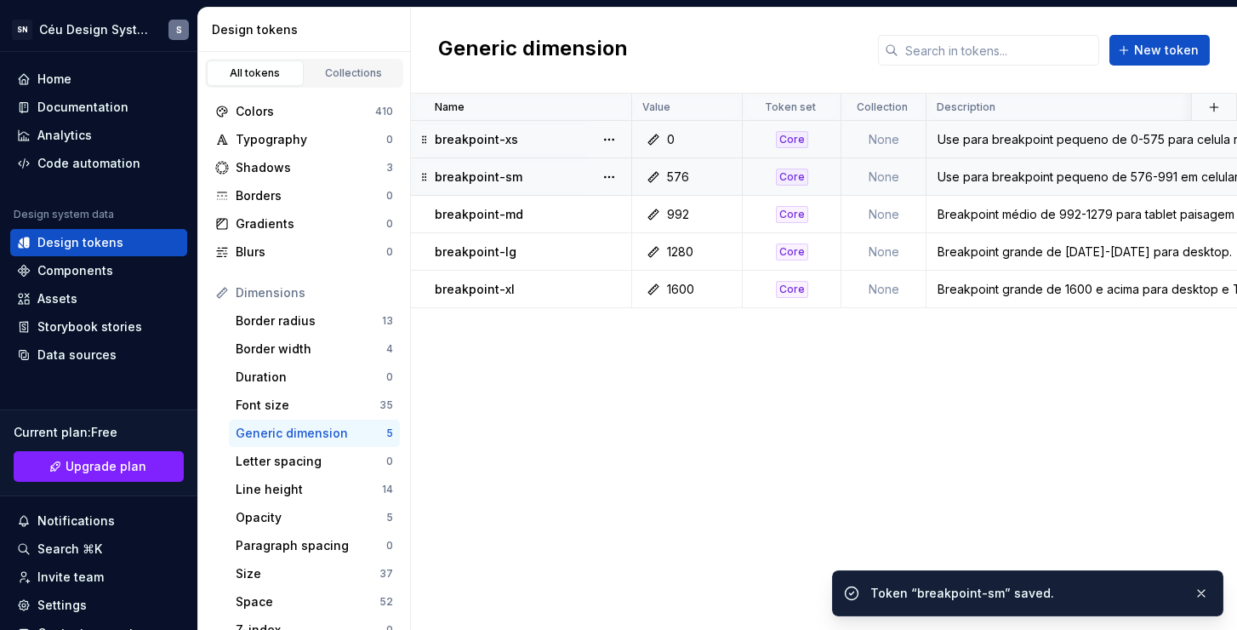
click at [984, 153] on td "Use para breakpoint pequeno de 0-575 para celula retrato." at bounding box center [1260, 139] width 667 height 37
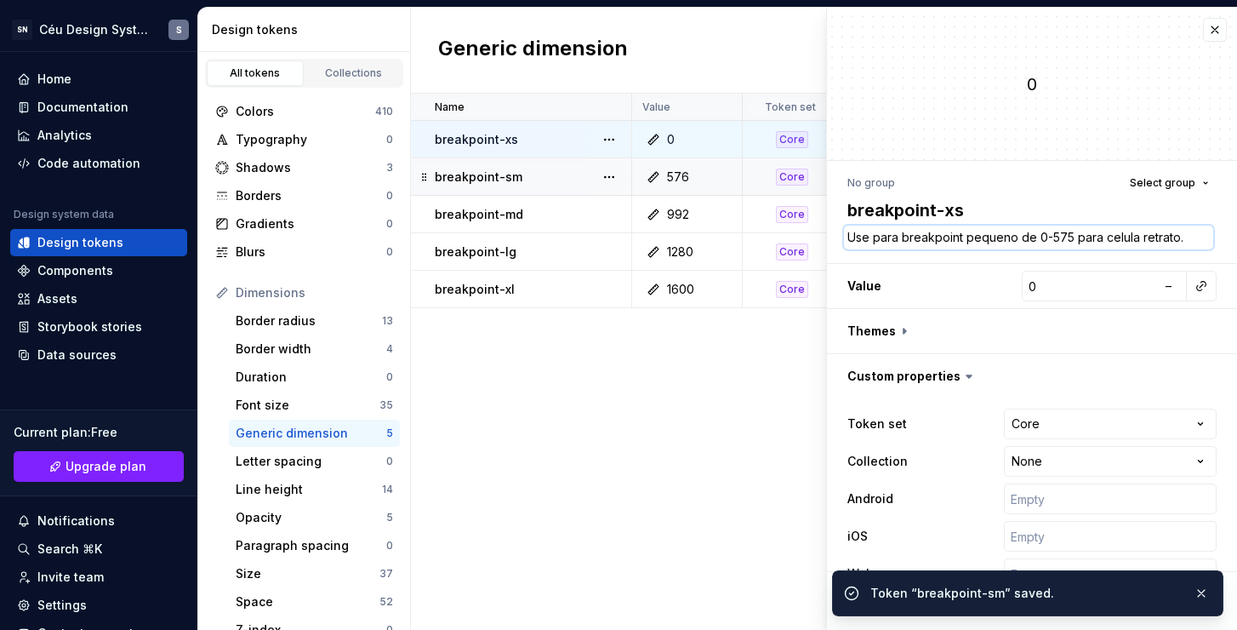
click at [1077, 239] on textarea "Use para breakpoint pequeno de 0-575 para celula retrato." at bounding box center [1028, 238] width 369 height 24
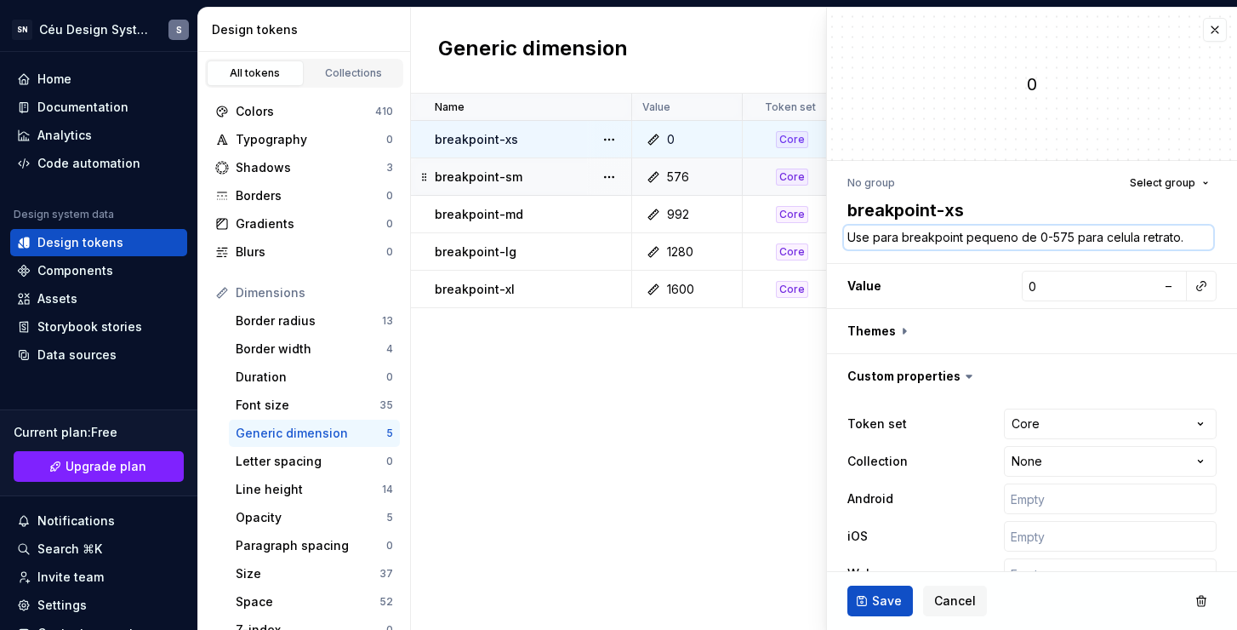
click at [1098, 240] on textarea "Use para breakpoint pequeno de 0-575 para celula retrato." at bounding box center [1028, 238] width 369 height 24
drag, startPoint x: 1096, startPoint y: 238, endPoint x: 1074, endPoint y: 239, distance: 22.1
click at [1074, 239] on textarea "Use para breakpoint pequeno de 0-575 para celula retrato." at bounding box center [1028, 238] width 369 height 24
type textarea "*"
type textarea "Use para breakpoint pequeno de 0-575 e celula retrato."
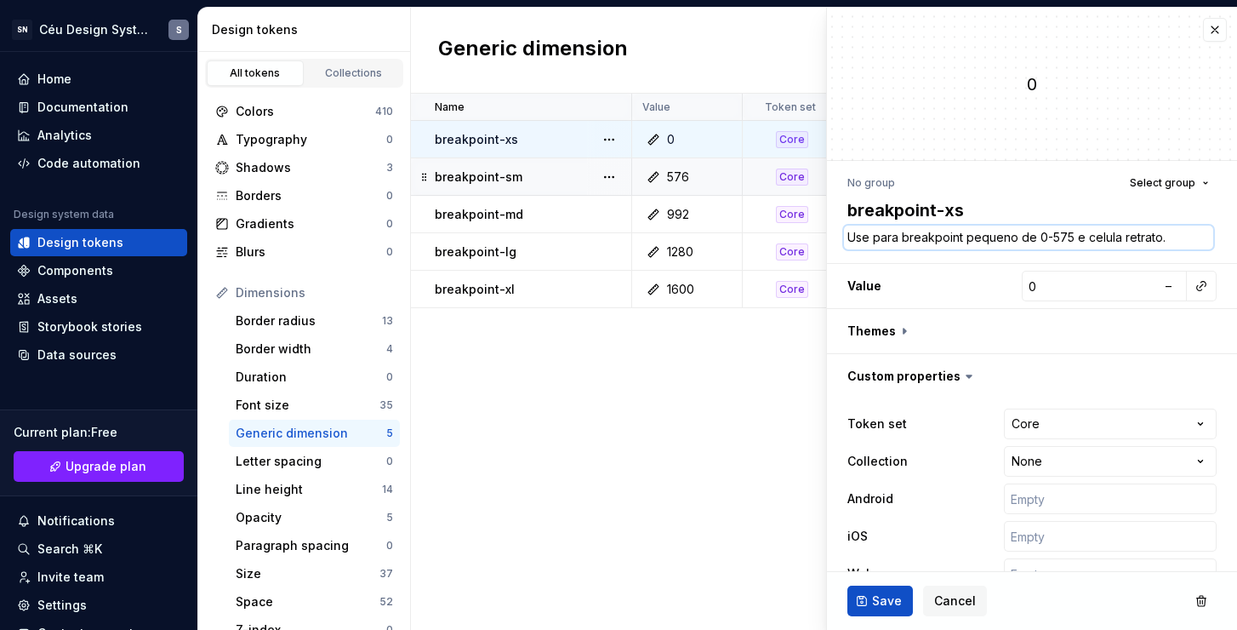
type textarea "*"
type textarea "Use para breakpoint pequeno de 0-575 em celula retrato."
click at [884, 596] on span "Save" at bounding box center [887, 600] width 30 height 17
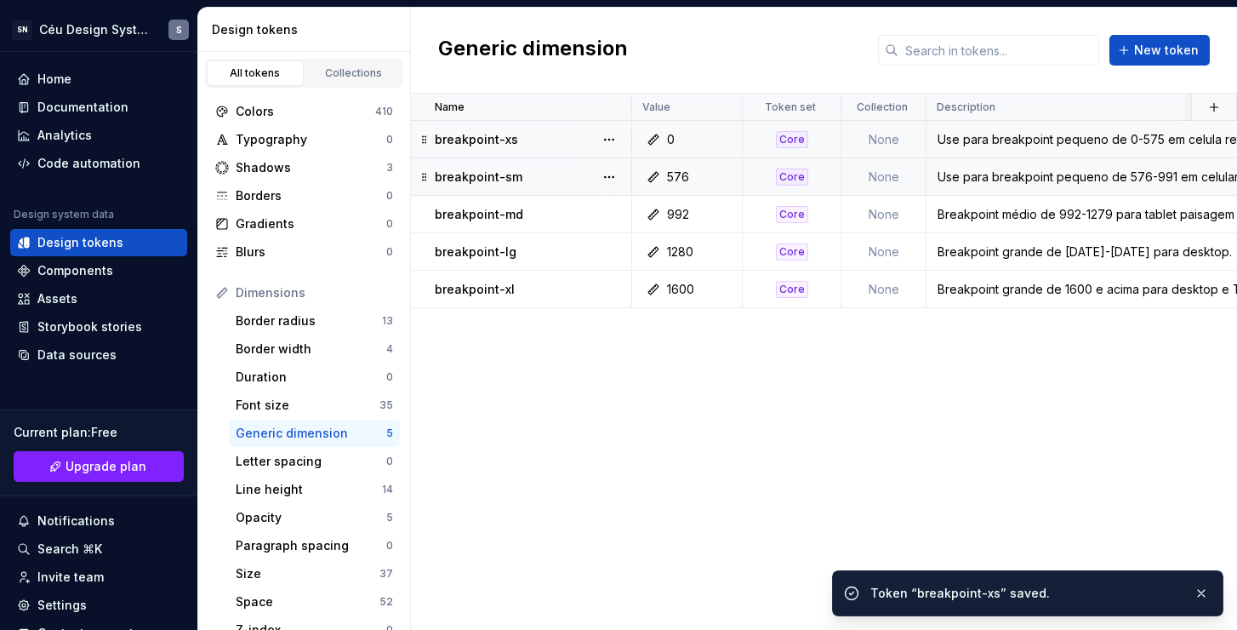
click at [720, 208] on div "992" at bounding box center [692, 214] width 98 height 17
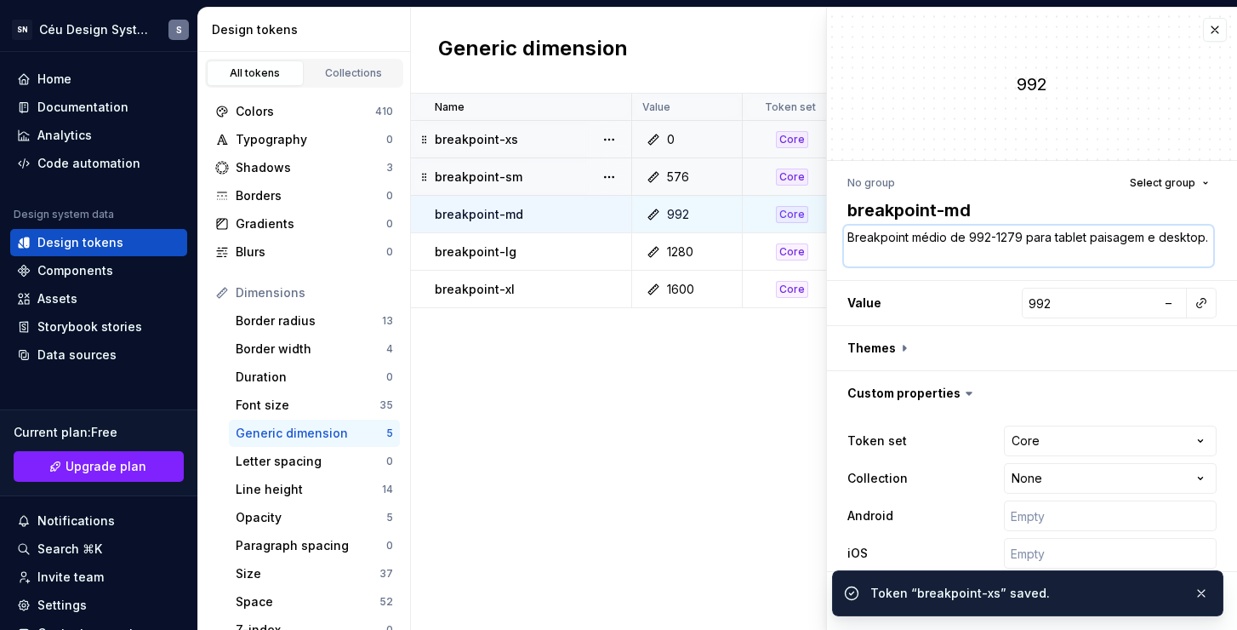
click at [860, 238] on textarea "Breakpoint médio de 992-1279 para tablet paisagem e desktop." at bounding box center [1028, 246] width 369 height 41
click at [852, 233] on textarea "Breakpoint médio de 992-1279 para tablet paisagem e desktop." at bounding box center [1028, 246] width 369 height 41
click at [849, 235] on textarea "Breakpoint médio de 992-1279 para tablet paisagem e desktop." at bounding box center [1028, 246] width 369 height 41
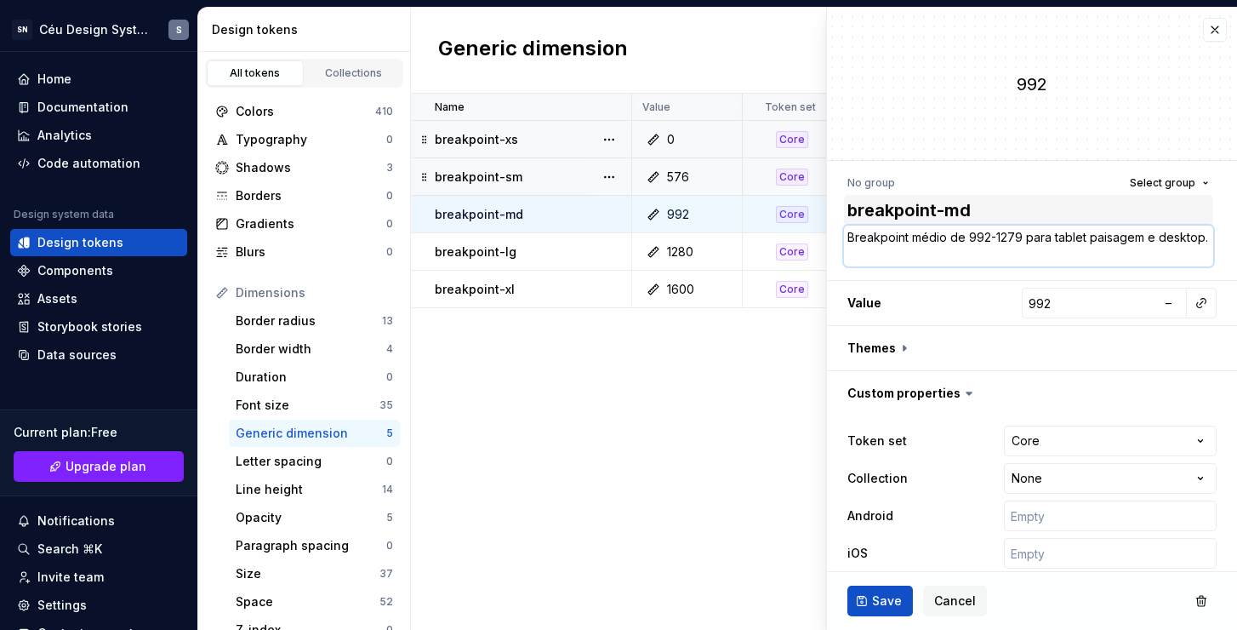
type textarea "*"
type textarea "UBreakpoint médio de 992-1279 para tablet paisagem e desktop."
type textarea "*"
type textarea "UsBreakpoint médio de 992-1279 para tablet paisagem e desktop."
type textarea "*"
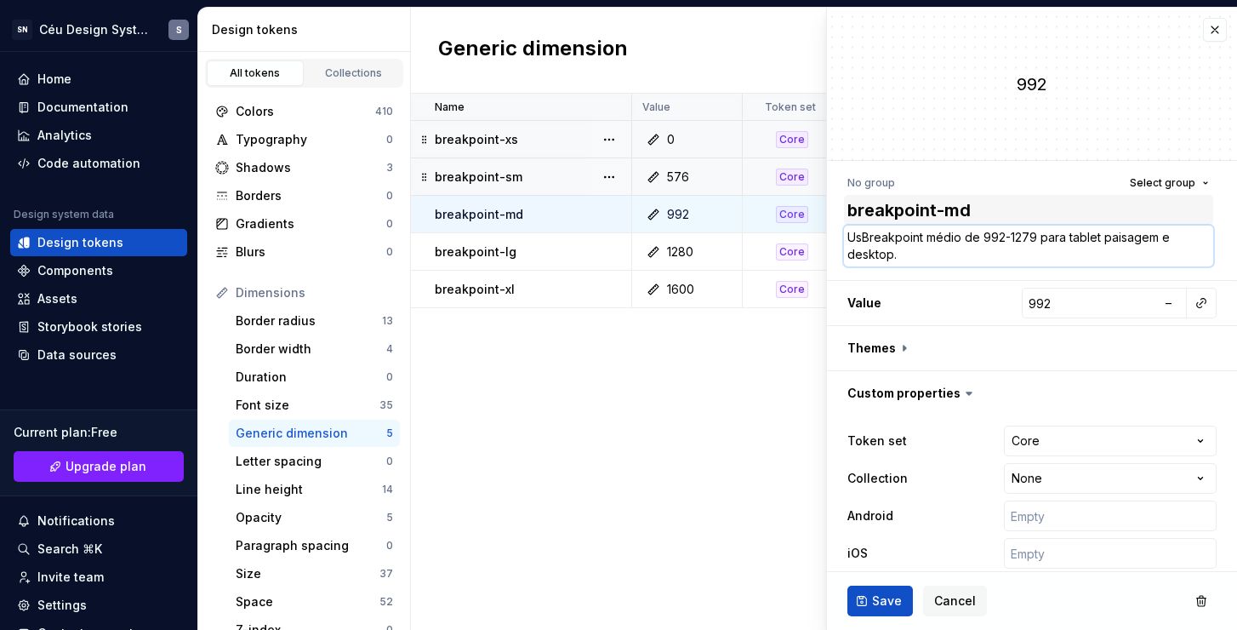
type textarea "UseBreakpoint médio de 992-1279 para tablet paisagem e desktop."
type textarea "*"
type textarea "Use Breakpoint médio de 992-1279 para tablet paisagem e desktop."
type textarea "*"
type textarea "Use pBreakpoint médio de 992-1279 para tablet paisagem e desktop."
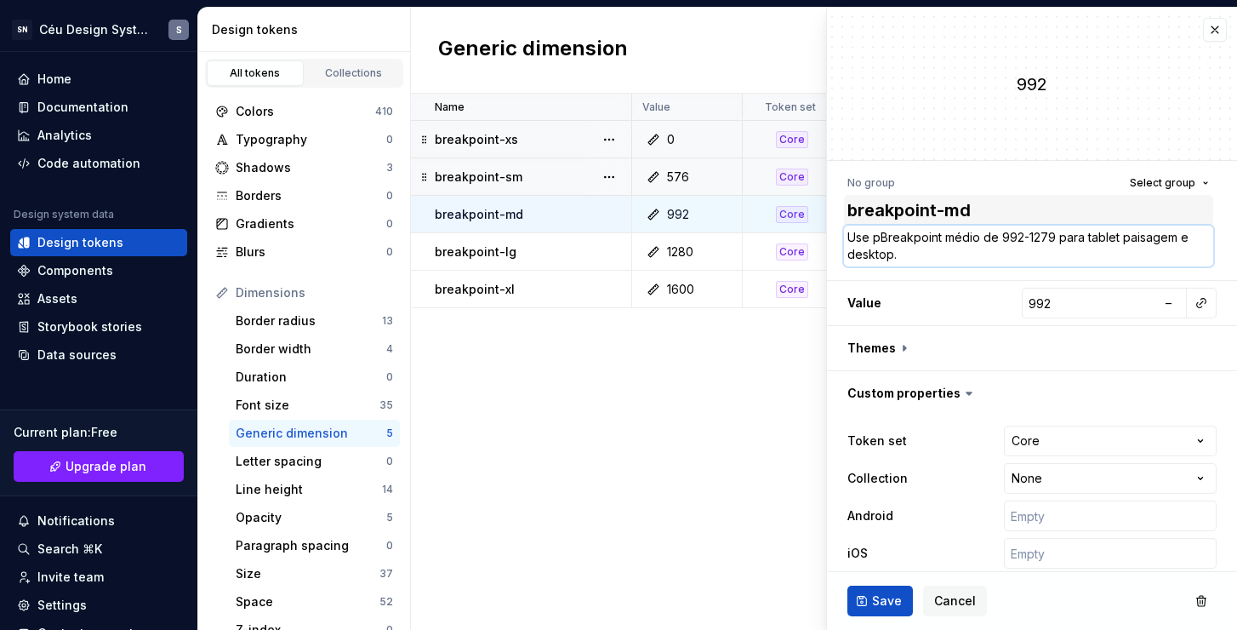
type textarea "*"
type textarea "Use parBreakpoint médio de 992-1279 para tablet paisagem e desktop."
type textarea "*"
type textarea "Use paraBreakpoint médio de 992-1279 para tablet paisagem e desktop."
type textarea "*"
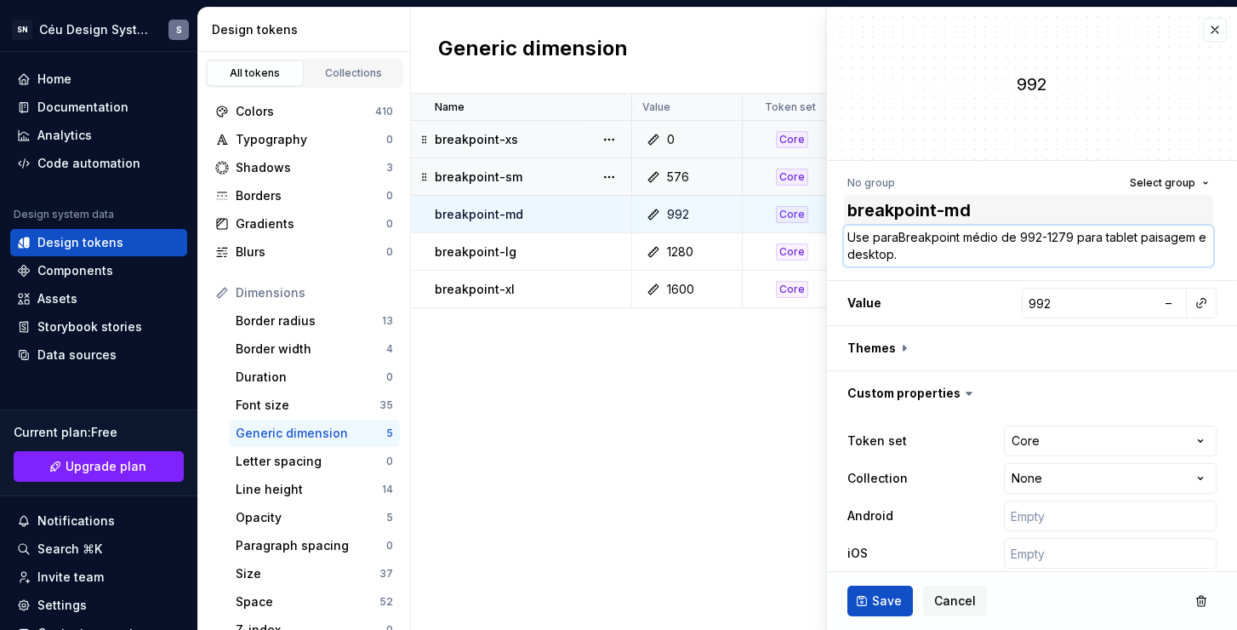
type textarea "Use para Breakpoint médio de 992-1279 para tablet paisagem e desktop."
type textarea "*"
type textarea "Use para reakpoint médio de 992-1279 para tablet paisagem e desktop."
type textarea "*"
type textarea "Use para breakpoint médio de 992-1279 para tablet paisagem e desktop."
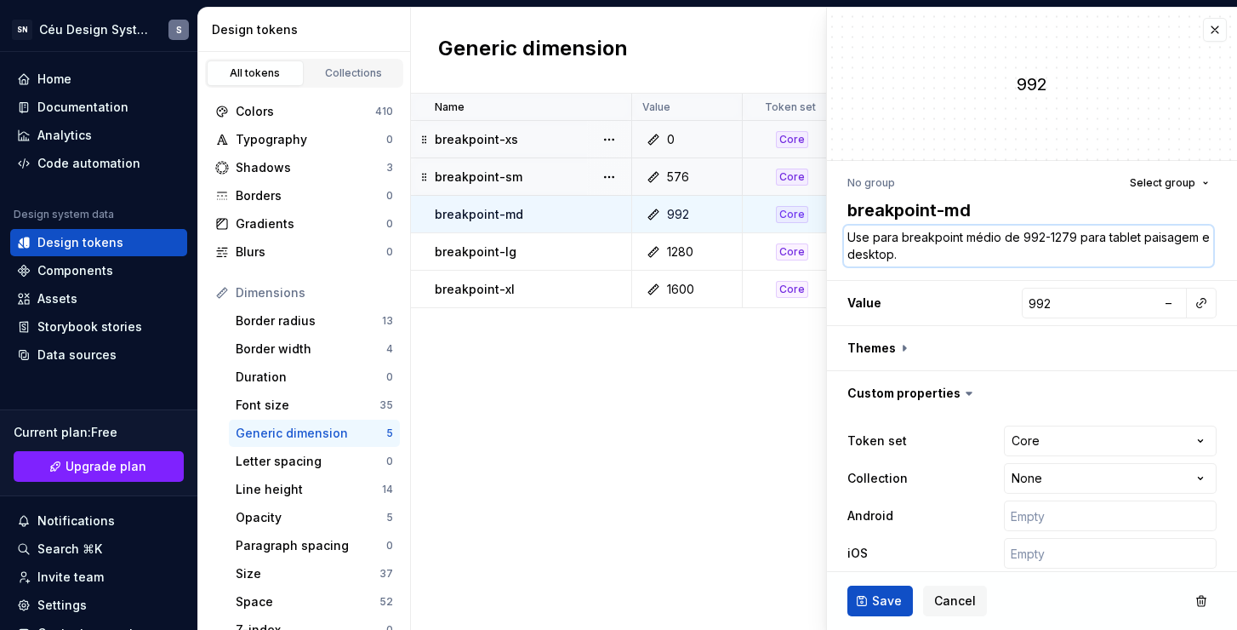
click at [1102, 239] on textarea "Use para breakpoint médio de 992-1279 para tablet paisagem e desktop." at bounding box center [1028, 246] width 369 height 41
drag, startPoint x: 1099, startPoint y: 238, endPoint x: 1079, endPoint y: 236, distance: 20.6
click at [1079, 236] on textarea "Use para breakpoint médio de 992-1279 para tablet paisagem e desktop." at bounding box center [1028, 246] width 369 height 41
type textarea "*"
type textarea "Use para breakpoint médio de 992-1279 e tablet paisagem e desktop."
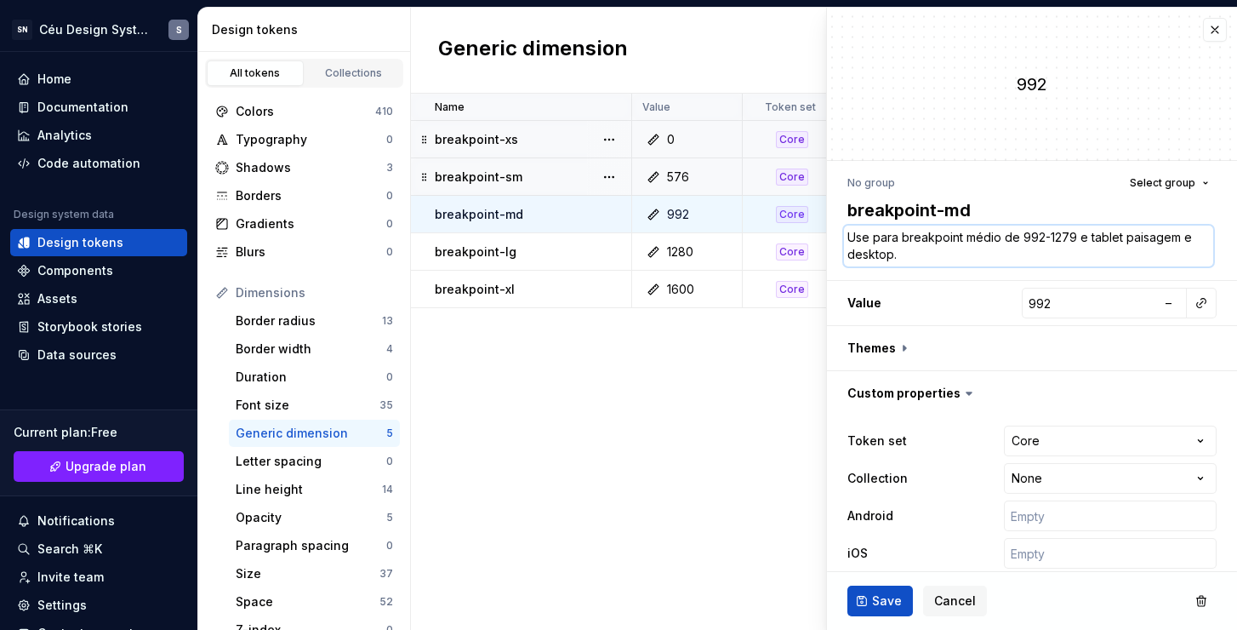
type textarea "*"
type textarea "Use para breakpoint médio de 992-1279 em tablet paisagem e desktop."
click at [891, 604] on span "Save" at bounding box center [887, 600] width 30 height 17
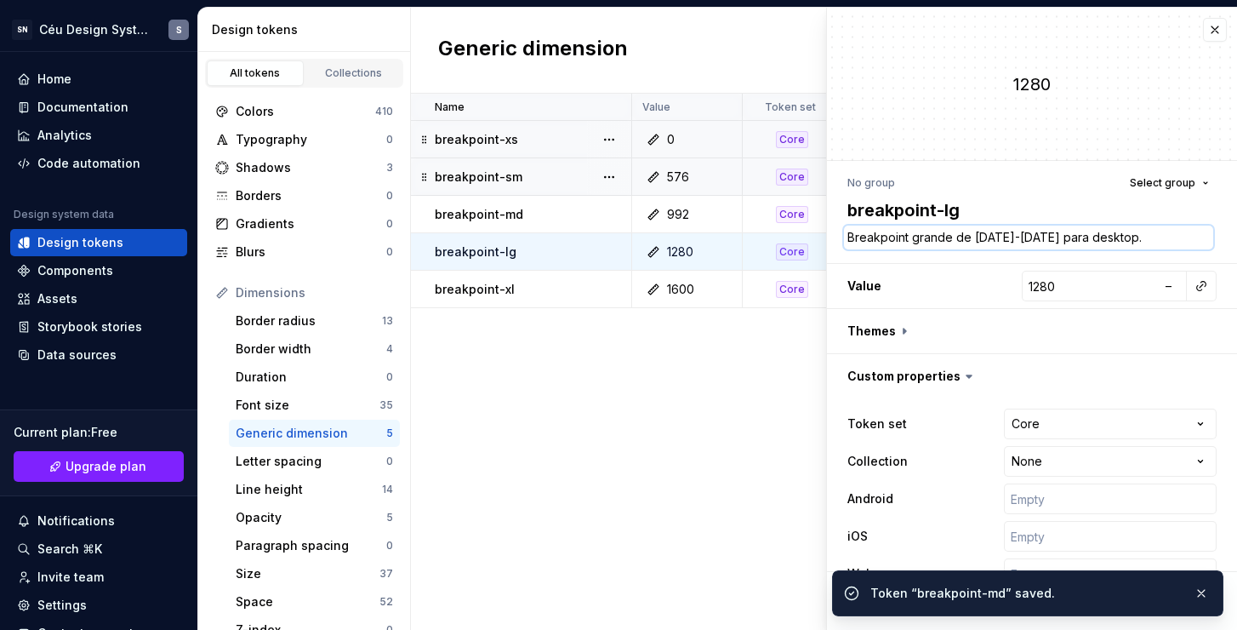
click at [1117, 243] on textarea "Breakpoint grande de [DATE]-[DATE] para desktop." at bounding box center [1028, 238] width 369 height 24
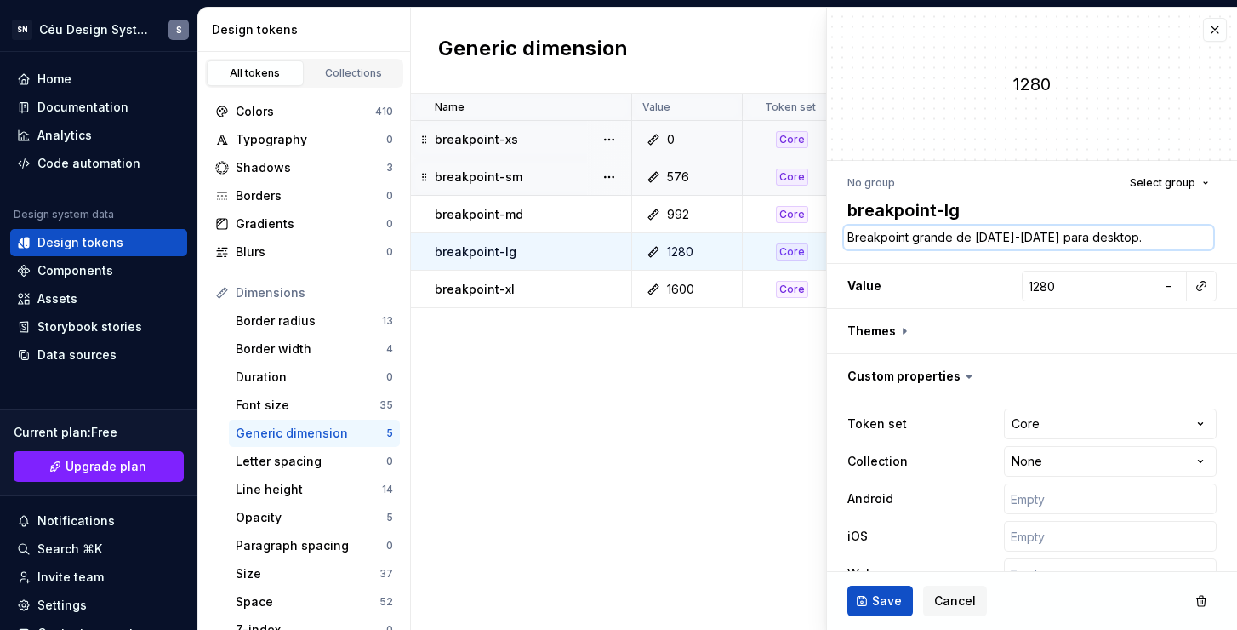
click at [890, 232] on textarea "Breakpoint grande de [DATE]-[DATE] para desktop." at bounding box center [1028, 238] width 369 height 24
click at [850, 237] on textarea "Breakpoint grande de [DATE]-[DATE] para desktop." at bounding box center [1028, 238] width 369 height 24
type textarea "*"
type textarea "UBreakpoint grande de 1280-1599 para desktop."
type textarea "*"
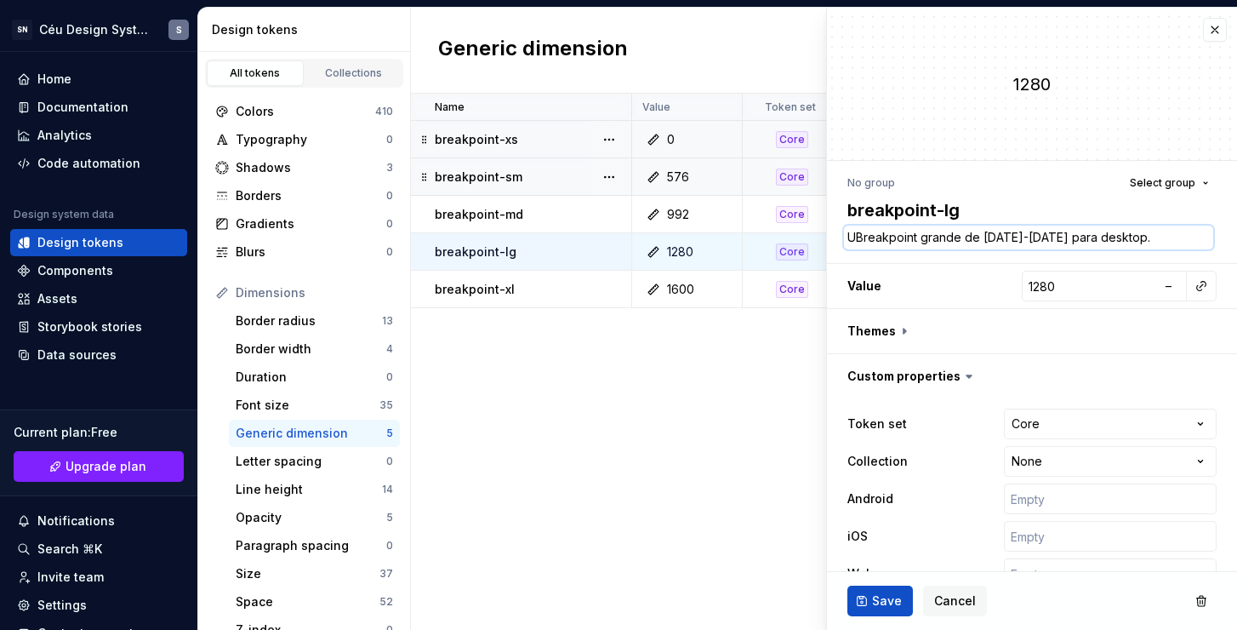
type textarea "UsBreakpoint grande de 1280-1599 para desktop."
type textarea "*"
type textarea "UseBreakpoint grande de 1280-1599 para desktop."
type textarea "*"
type textarea "Use Breakpoint grande de 1280-1599 para desktop."
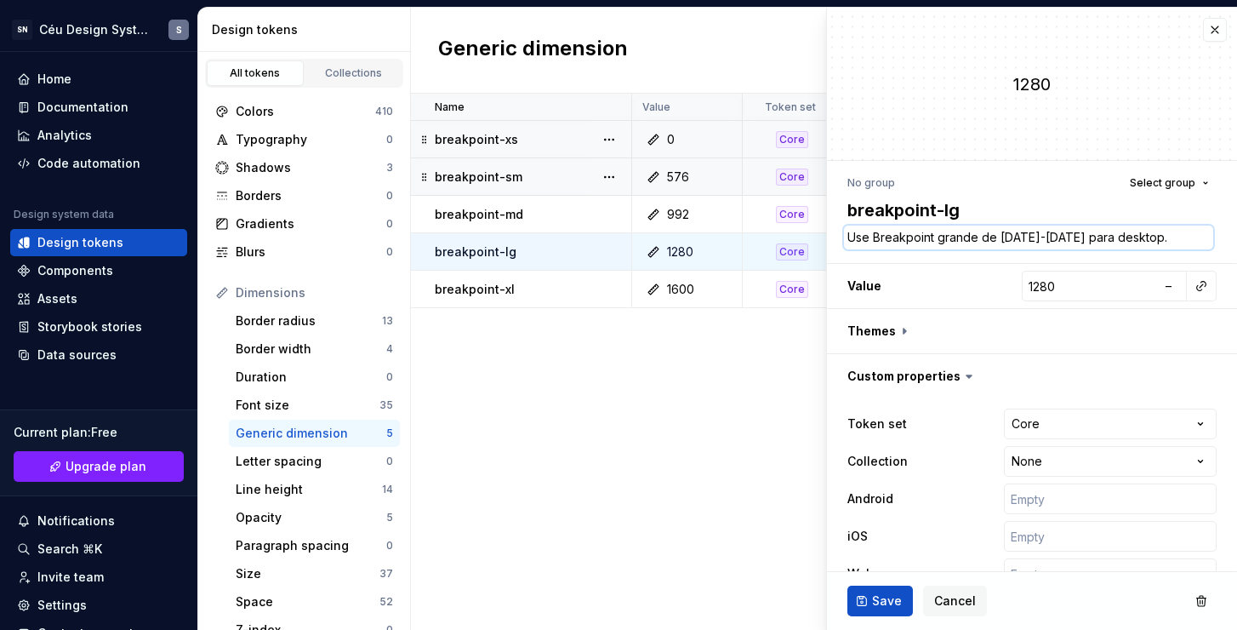
type textarea "*"
type textarea "Use pBreakpoint grande de 1280-1599 para desktop."
type textarea "*"
type textarea "Use parBreakpoint grande de 1280-1599 para desktop."
type textarea "*"
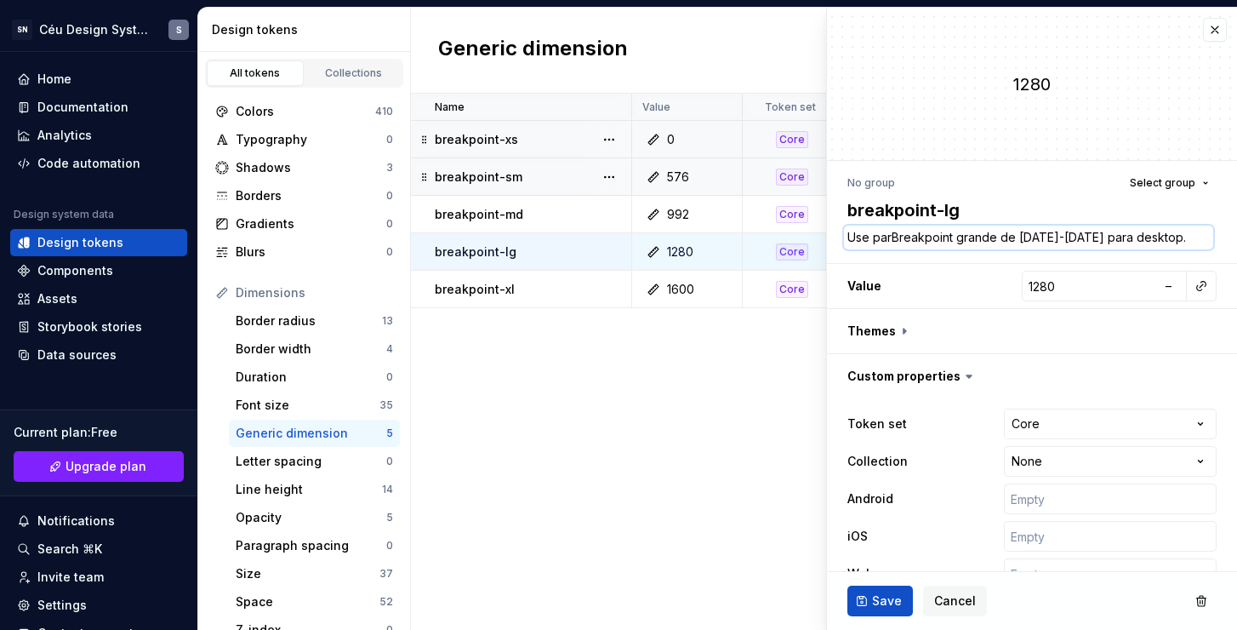
type textarea "Use paraBreakpoint grande de 1280-1599 para desktop."
type textarea "*"
type textarea "Use para Breakpoint grande de 1280-1599 para desktop."
type textarea "*"
type textarea "Use para reakpoint grande de 1280-1599 para desktop."
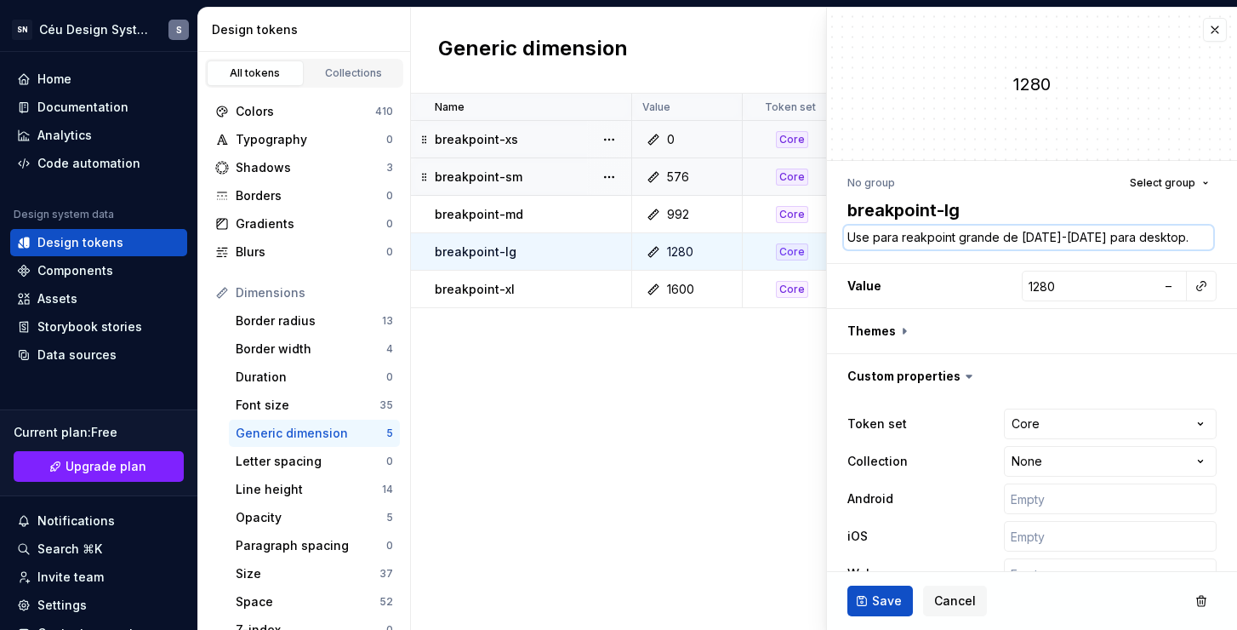
type textarea "*"
type textarea "Use para breakpoint grande de 1280-1599 para desktop."
drag, startPoint x: 1111, startPoint y: 237, endPoint x: 1089, endPoint y: 238, distance: 21.3
click at [1089, 238] on textarea "Use para breakpoint grande de 1280-1599 para desktop." at bounding box center [1028, 238] width 369 height 24
type textarea "*"
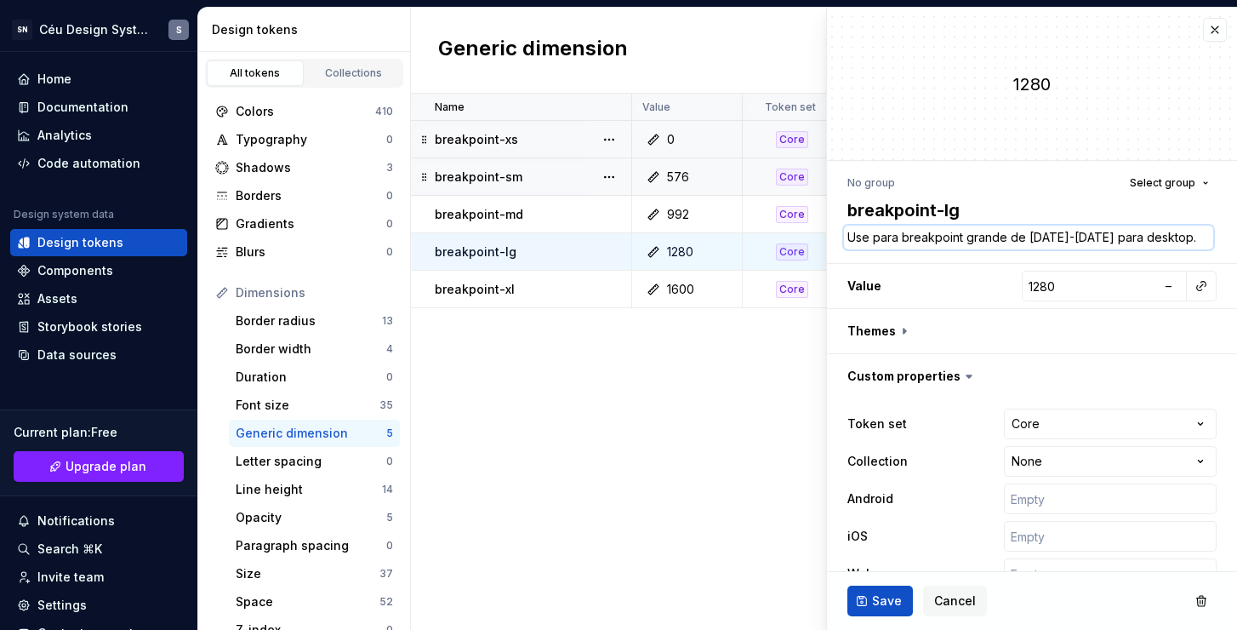
type textarea "Use para breakpoint grande de 1280-1599 e desktop."
type textarea "*"
type textarea "Use para breakpoint grande de 1280-1599 em desktop."
click at [860, 606] on button "Save" at bounding box center [881, 600] width 66 height 31
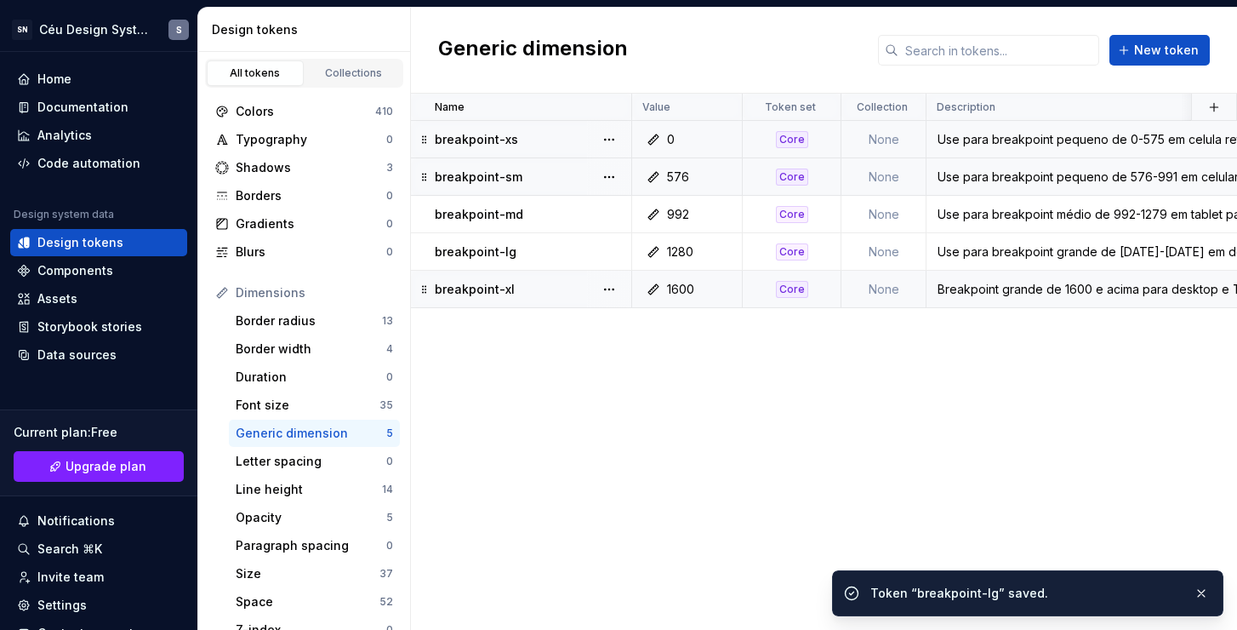
click at [546, 282] on div "breakpoint-xl" at bounding box center [533, 289] width 196 height 17
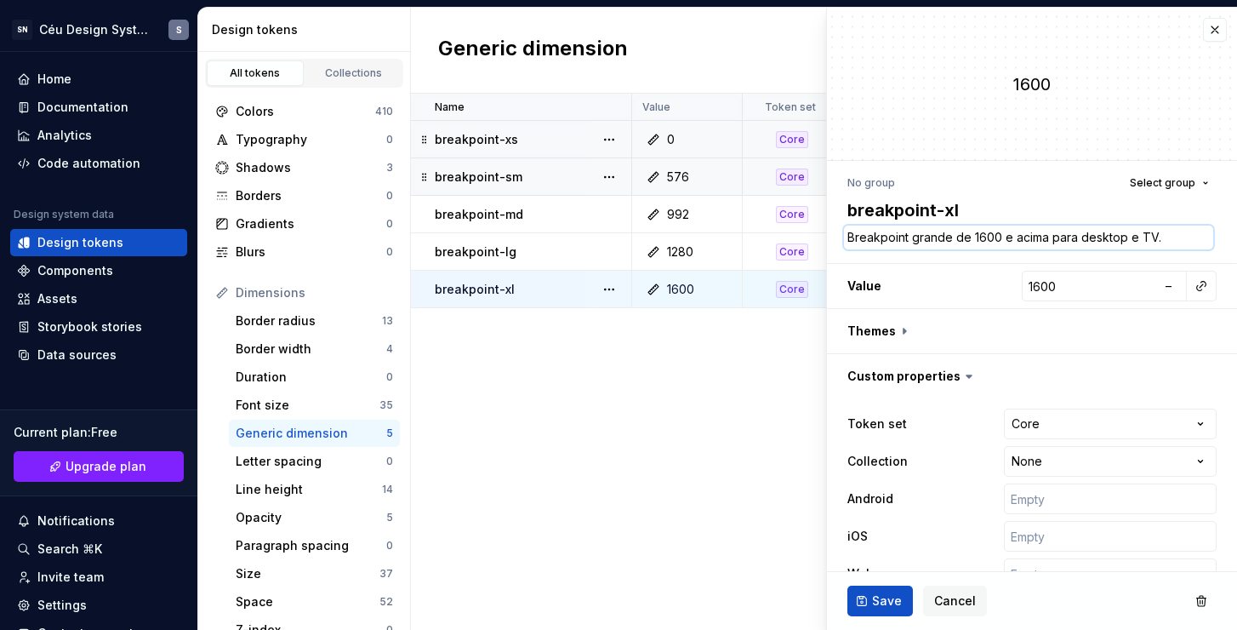
click at [891, 245] on textarea "Breakpoint grande de 1600 e acima para desktop e TV." at bounding box center [1028, 238] width 369 height 24
click at [859, 237] on textarea "Breakpoint grande de 1600 e acima para desktop e TV." at bounding box center [1028, 238] width 369 height 24
click at [851, 233] on textarea "Breakpoint grande de 1600 e acima para desktop e TV." at bounding box center [1028, 238] width 369 height 24
click at [848, 231] on textarea "Breakpoint grande de 1600 e acima para desktop e TV." at bounding box center [1028, 238] width 369 height 24
type textarea "*"
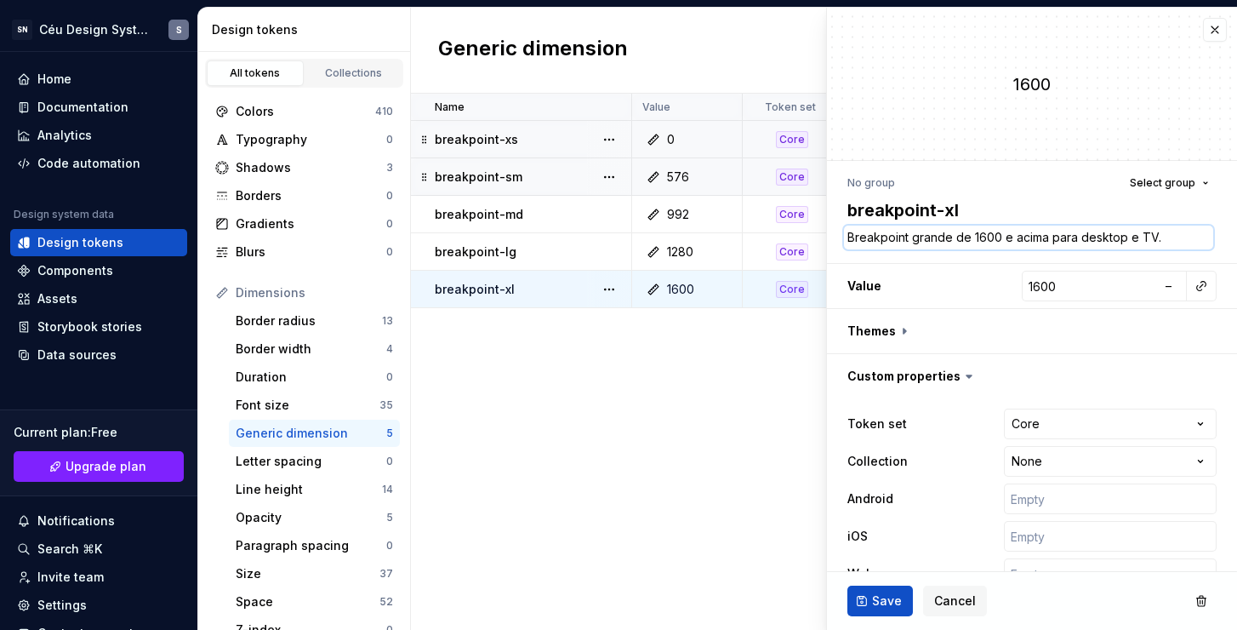
type textarea "UBreakpoint grande de 1600 e acima para desktop e TV."
type textarea "*"
type textarea "UsBreakpoint grande de 1600 e acima para desktop e TV."
type textarea "*"
type textarea "UseBreakpoint grande de 1600 e acima para desktop e TV."
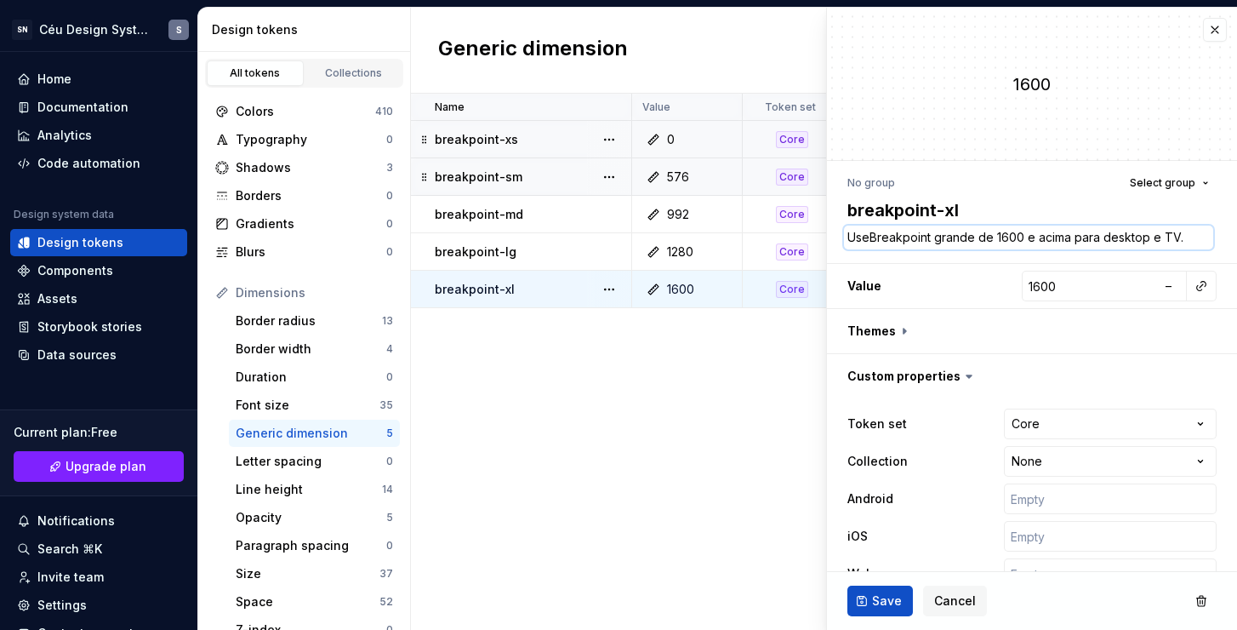
type textarea "*"
type textarea "Use Breakpoint grande de 1600 e acima para desktop e TV."
type textarea "*"
type textarea "Use pBreakpoint grande de 1600 e acima para desktop e TV."
type textarea "*"
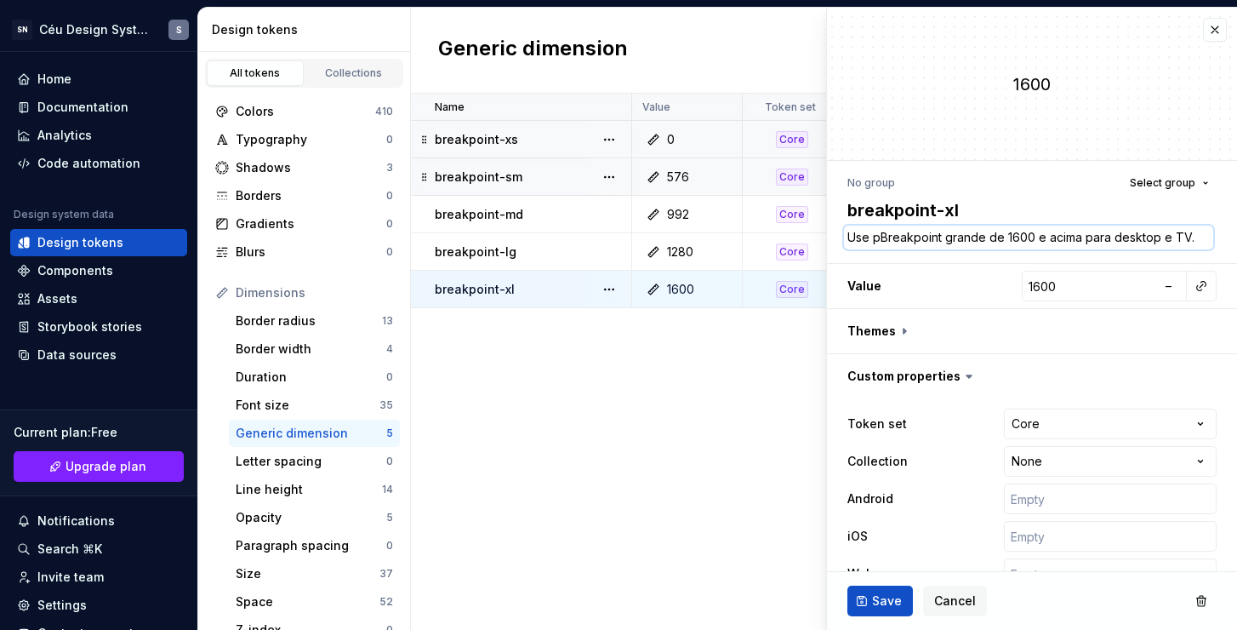
type textarea "Use paBreakpoint grande de 1600 e acima para desktop e TV."
type textarea "*"
type textarea "Use parBreakpoint grande de 1600 e acima para desktop e TV."
type textarea "*"
type textarea "Use paraBreakpoint grande de 1600 e acima para desktop e TV."
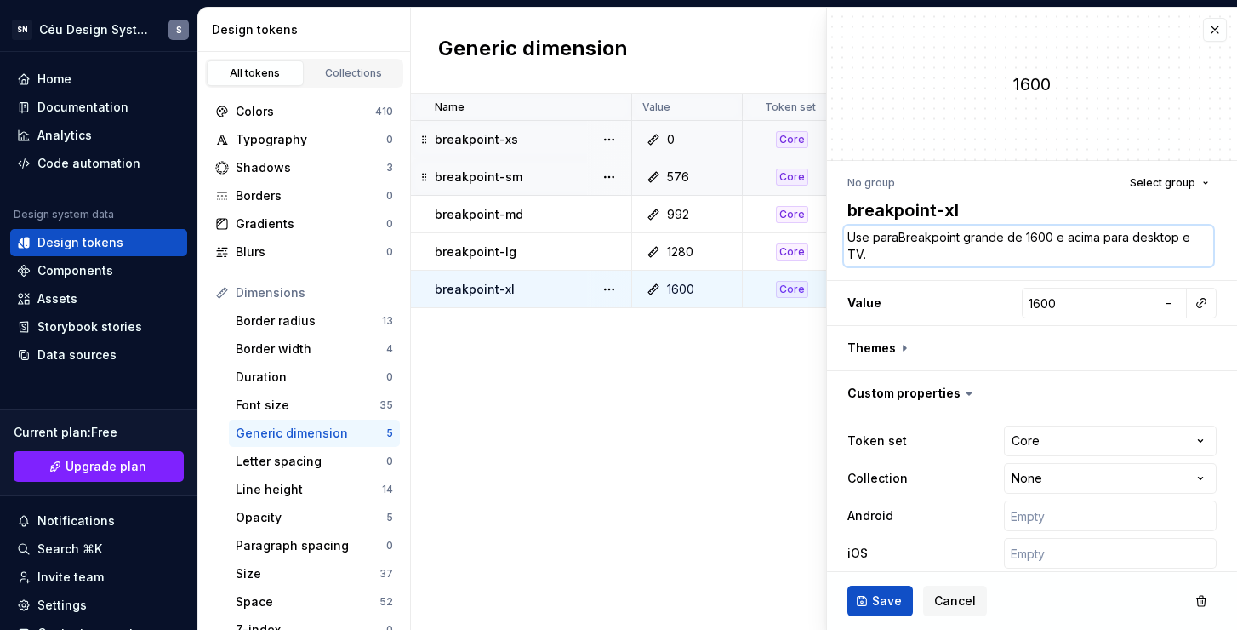
type textarea "*"
type textarea "Use para Breakpoint grande de 1600 e acima para desktop e TV."
type textarea "*"
type textarea "Use para reakpoint grande de 1600 e acima para desktop e TV."
type textarea "*"
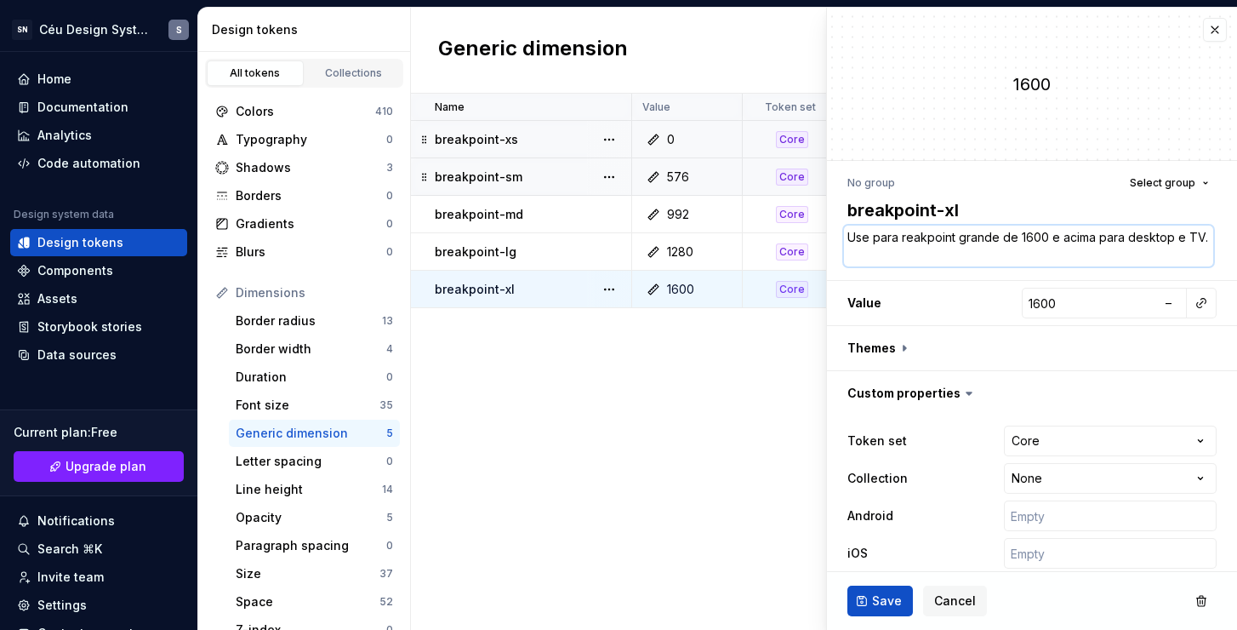
type textarea "Use para breakpoint grande de 1600 e acima para desktop e TV."
drag, startPoint x: 1121, startPoint y: 238, endPoint x: 1105, endPoint y: 236, distance: 15.5
click at [1105, 236] on textarea "Use para breakpoint grande de 1600 e acima para desktop e TV." at bounding box center [1028, 246] width 369 height 41
type textarea "*"
type textarea "Use para breakpoint grande de 1600 e acima e desktop e TV."
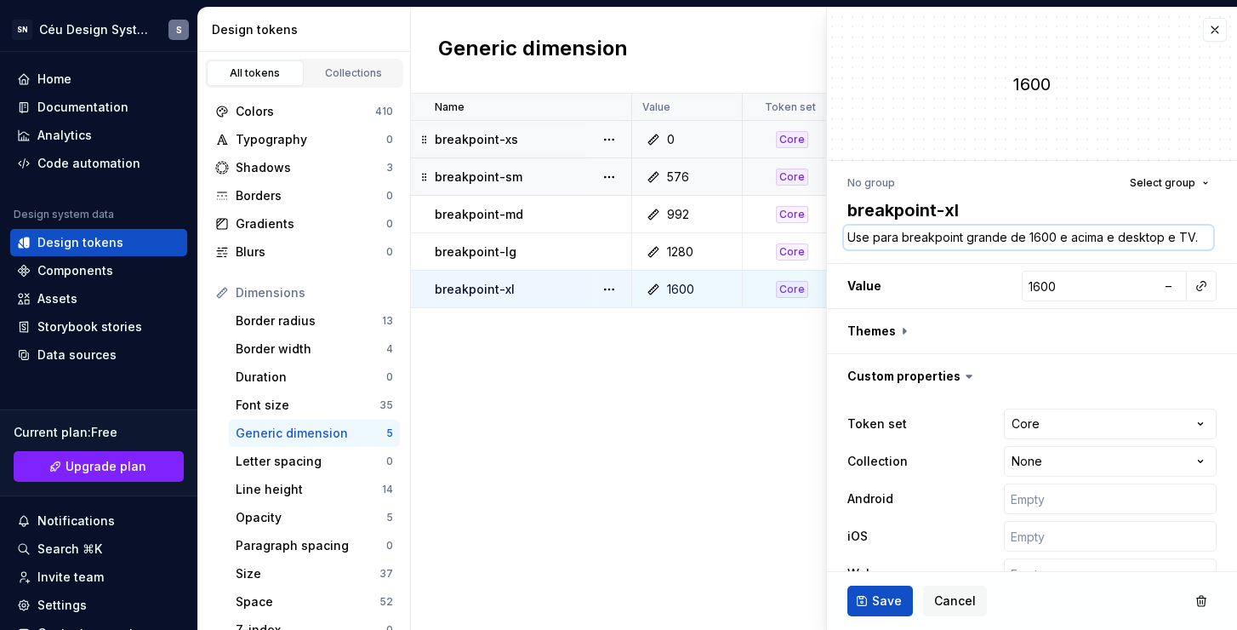
type textarea "*"
type textarea "Use para breakpoint grande de 1600 e acima em desktop e TV."
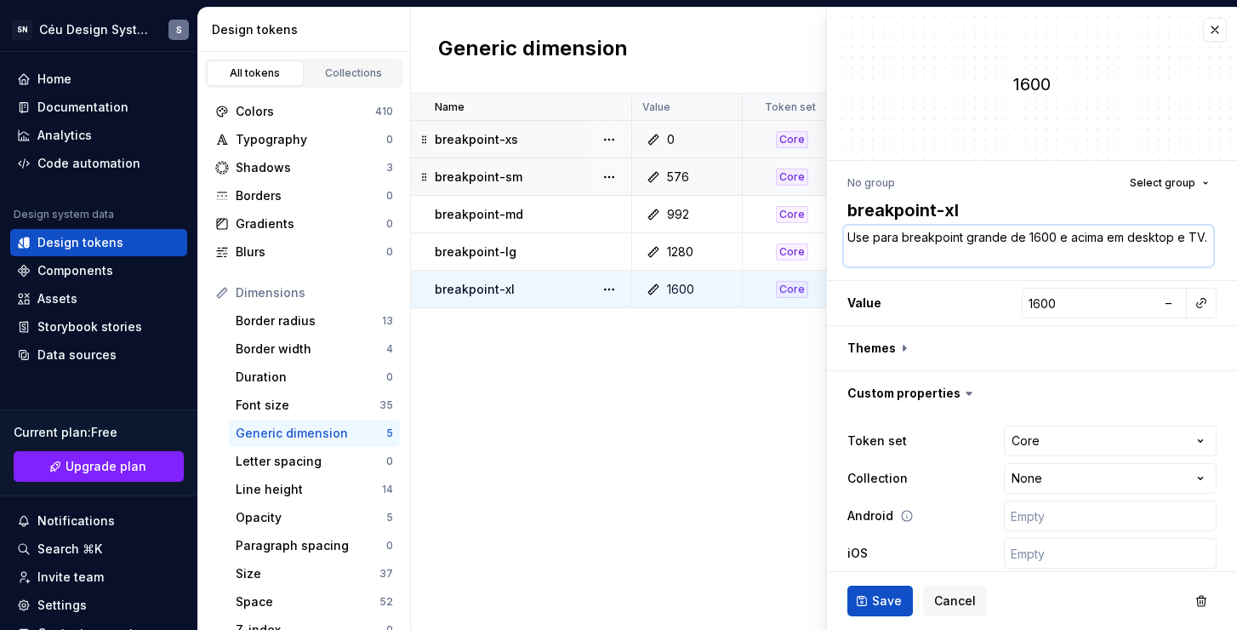
type textarea "*"
type textarea "Use para breakpoint grande de 1600 e acima em desktop e TV."
click at [872, 599] on span "Save" at bounding box center [887, 600] width 30 height 17
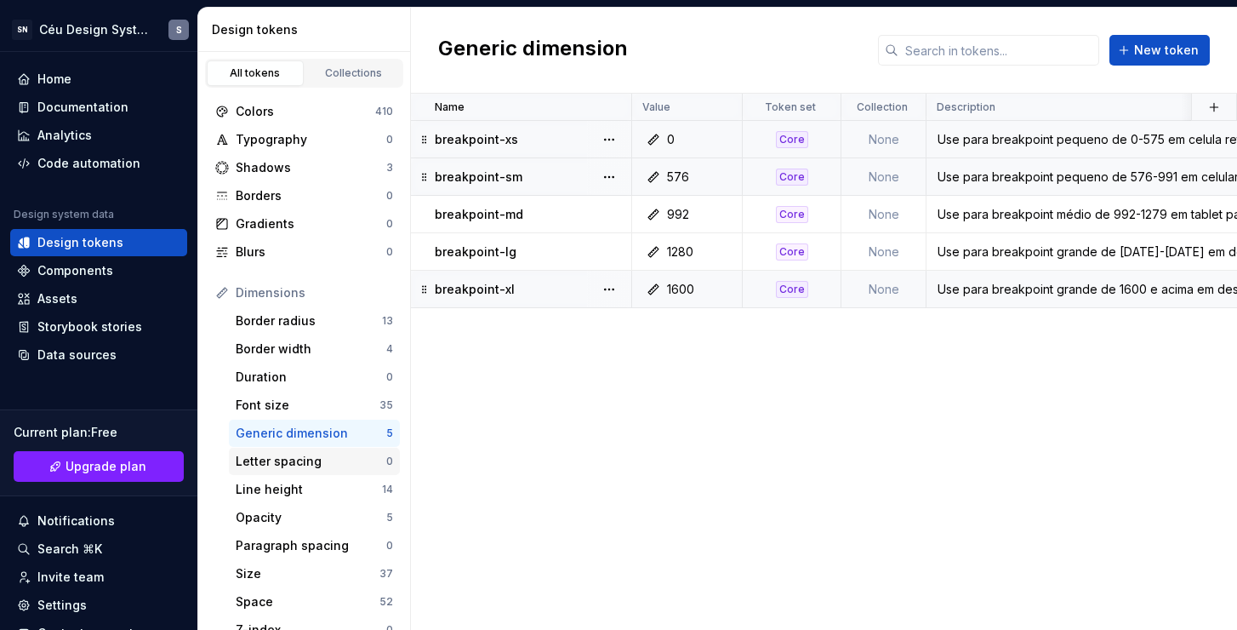
click at [314, 465] on div "Letter spacing" at bounding box center [311, 461] width 151 height 17
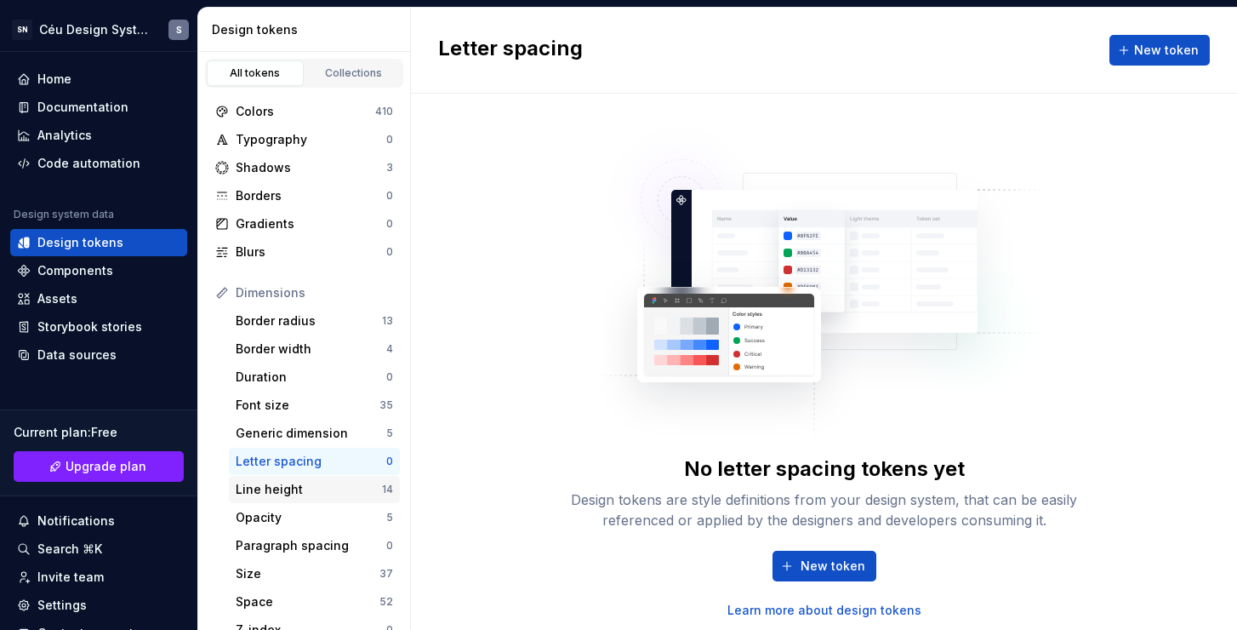
click at [304, 490] on div "Line height" at bounding box center [309, 489] width 146 height 17
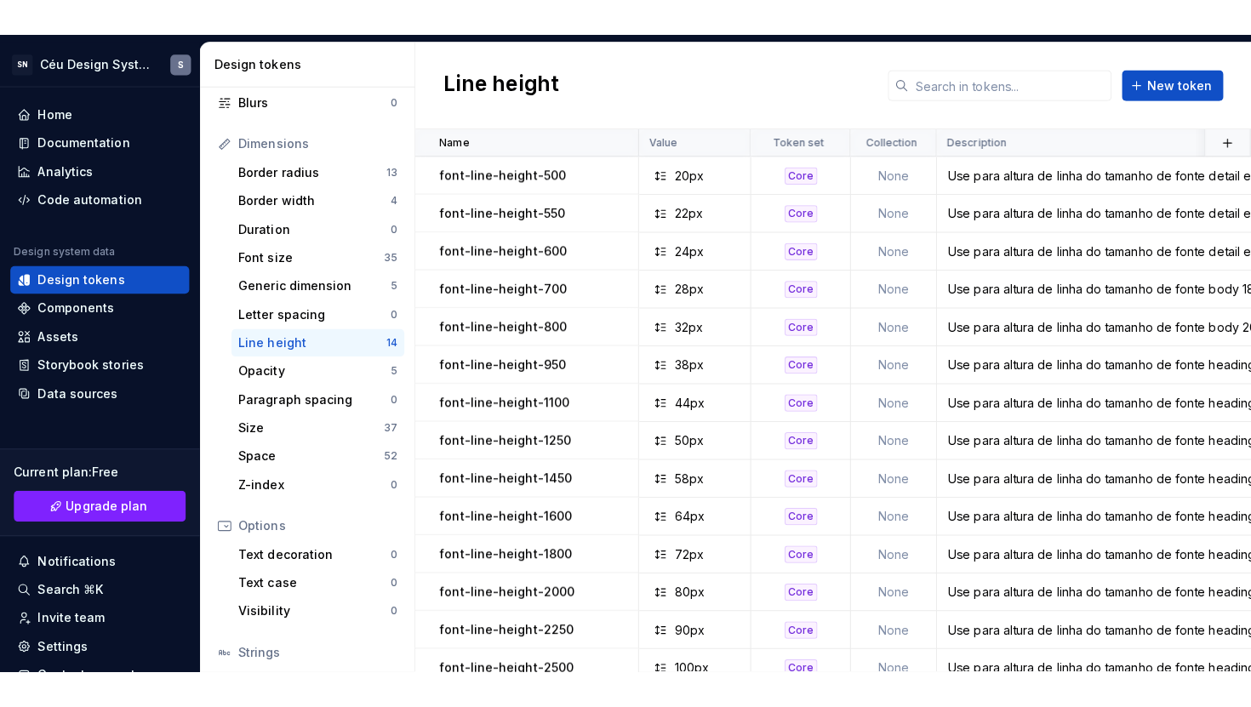
scroll to position [302, 0]
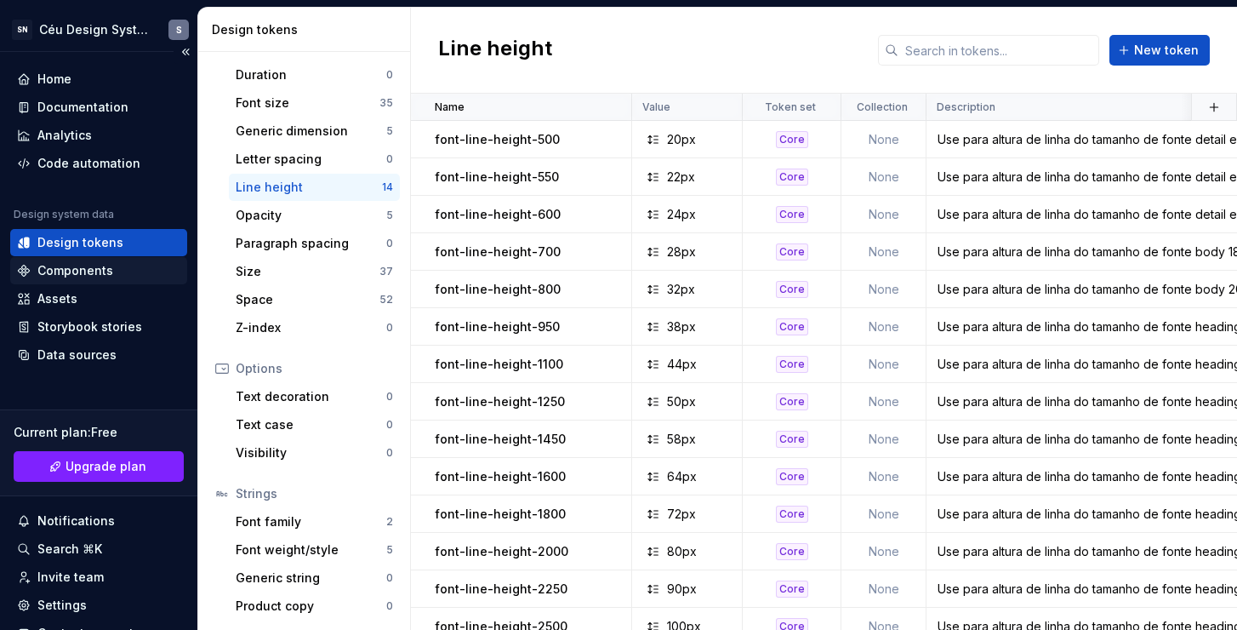
click at [48, 271] on div "Components" at bounding box center [75, 270] width 76 height 17
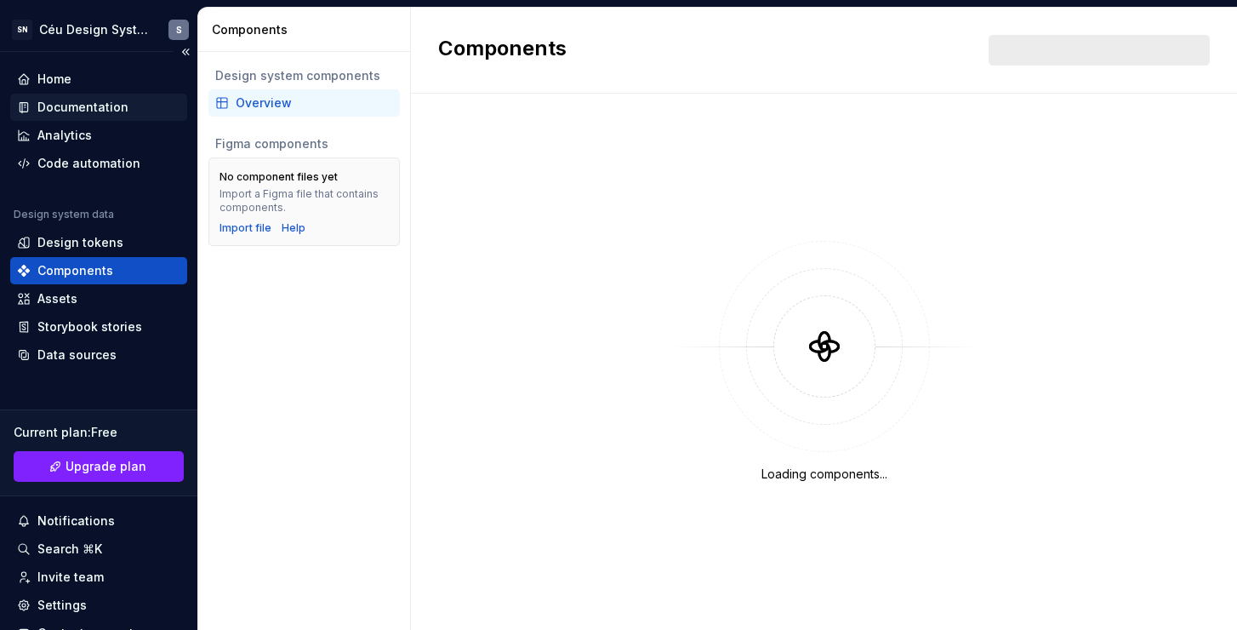
click at [89, 111] on div "Documentation" at bounding box center [82, 107] width 91 height 17
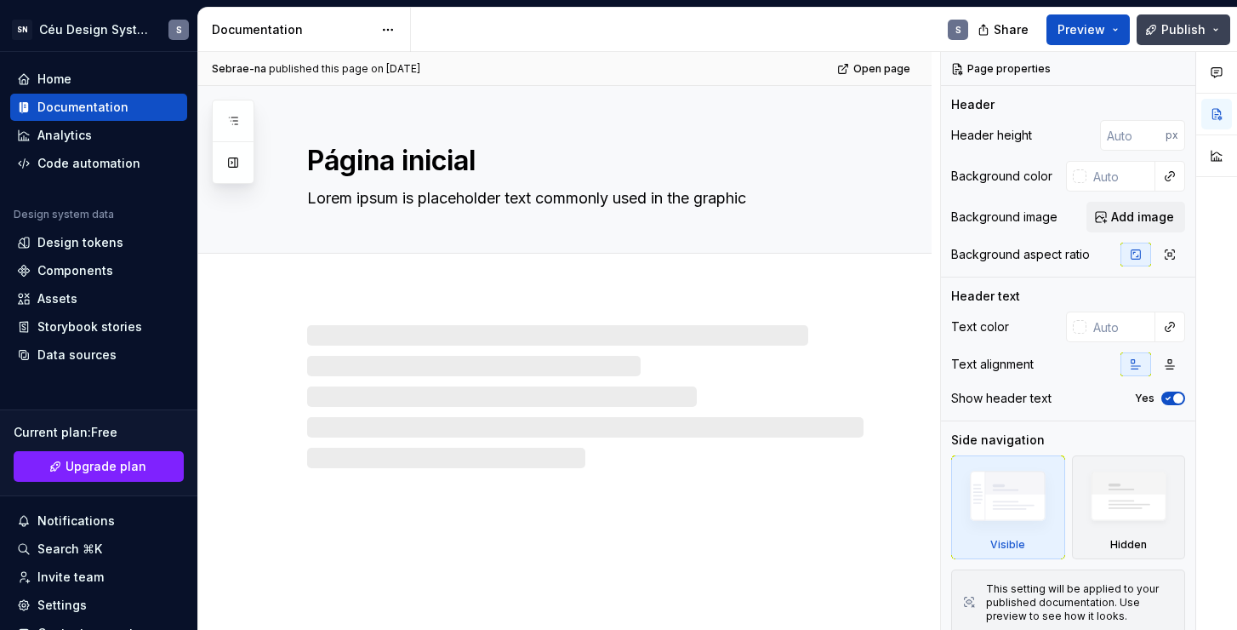
click at [1181, 33] on span "Publish" at bounding box center [1184, 29] width 44 height 17
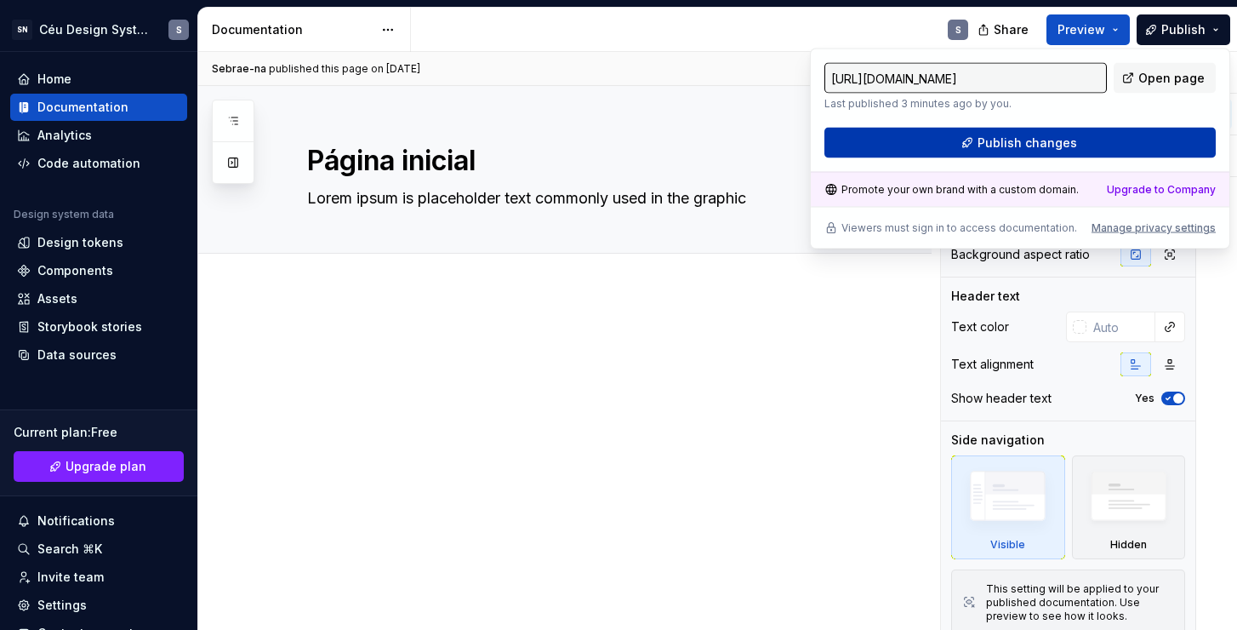
click at [955, 134] on button "Publish changes" at bounding box center [1020, 143] width 391 height 31
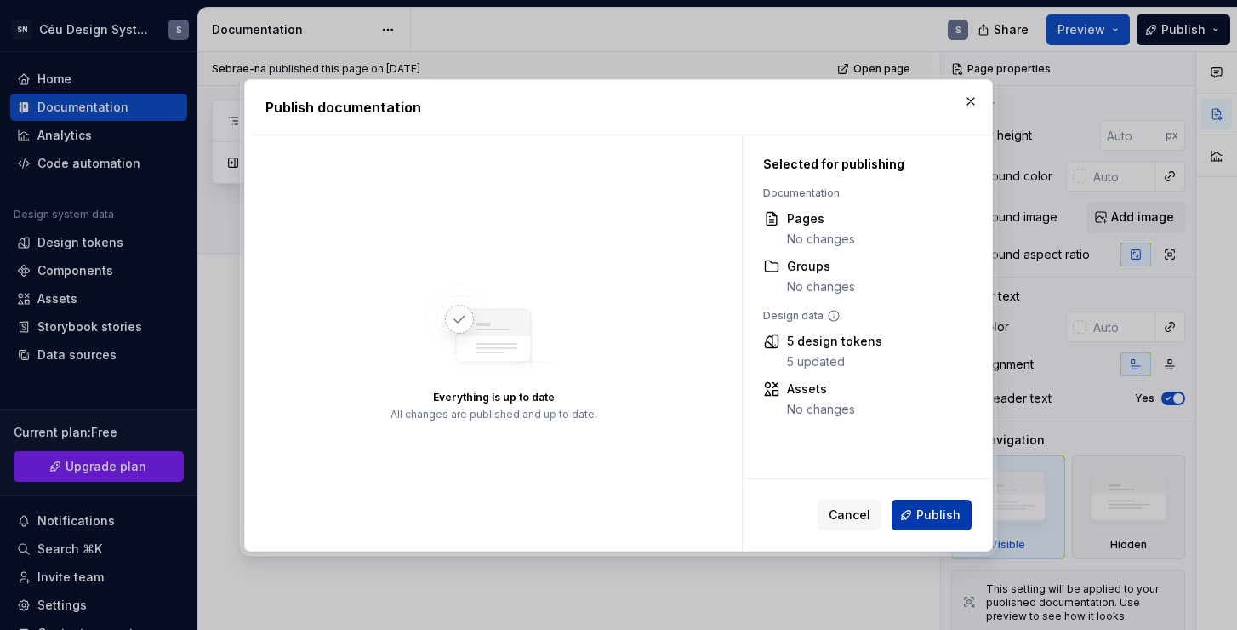
click at [928, 513] on span "Publish" at bounding box center [939, 514] width 44 height 17
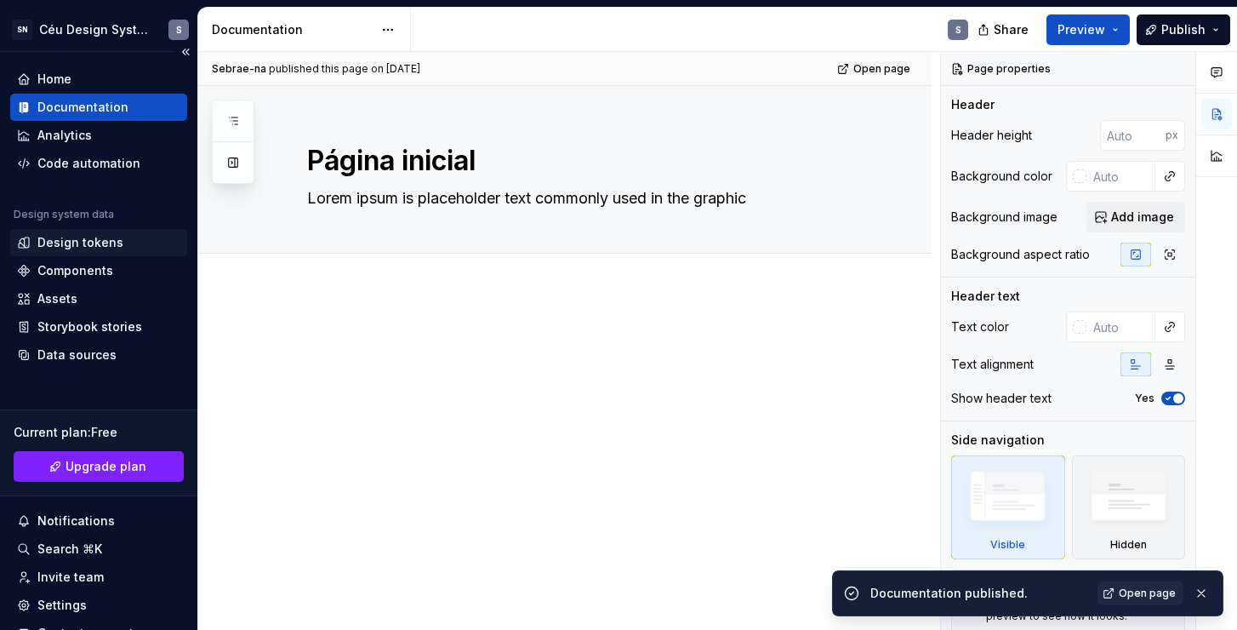
click at [94, 245] on div "Design tokens" at bounding box center [80, 242] width 86 height 17
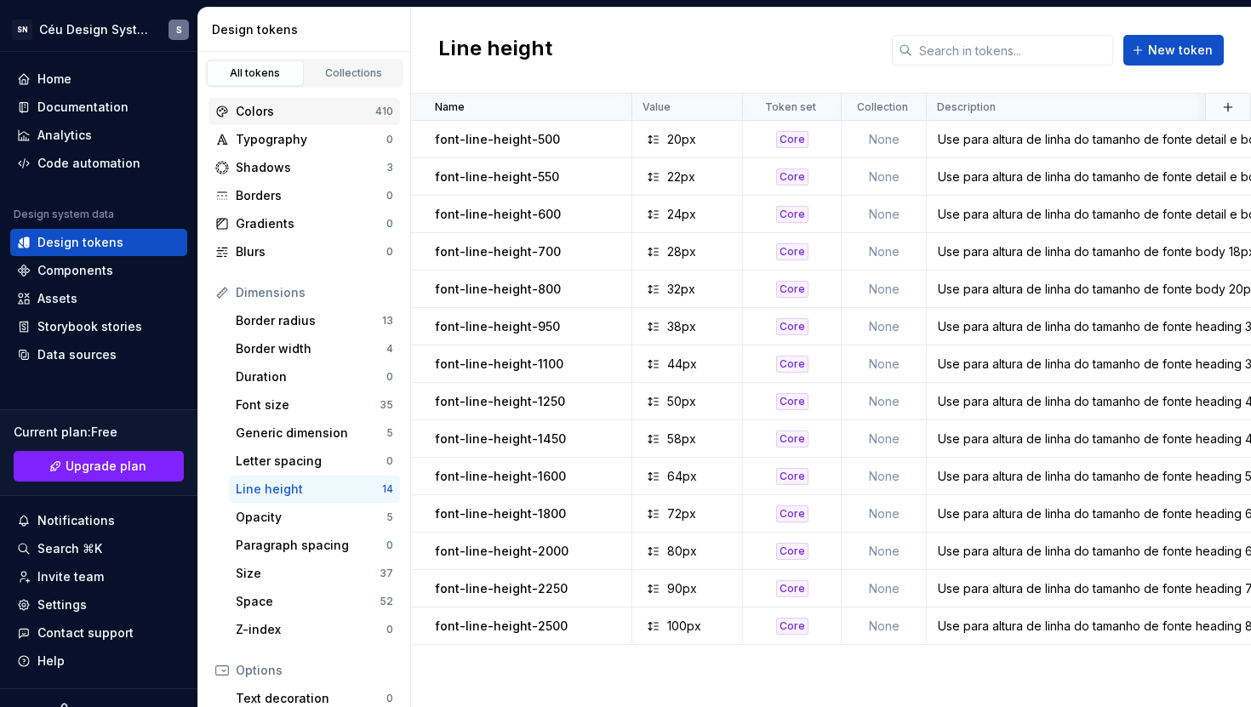
click at [269, 116] on div "Colors" at bounding box center [306, 111] width 140 height 17
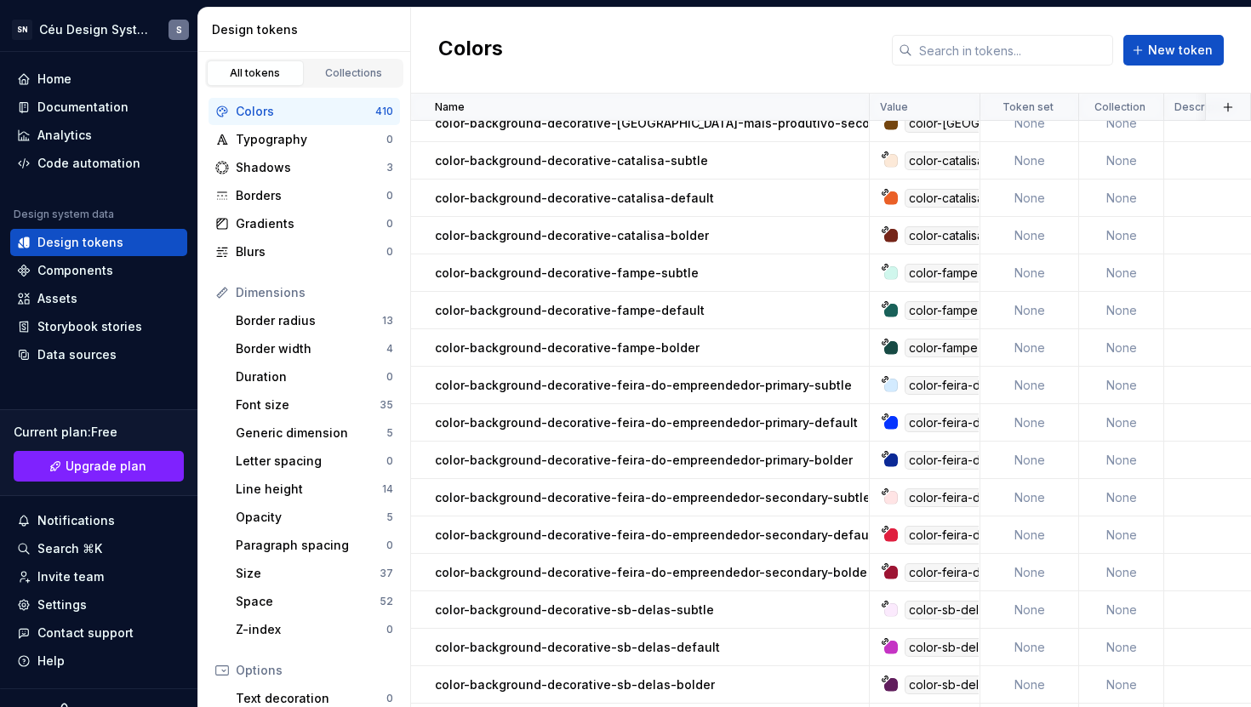
scroll to position [9910, 0]
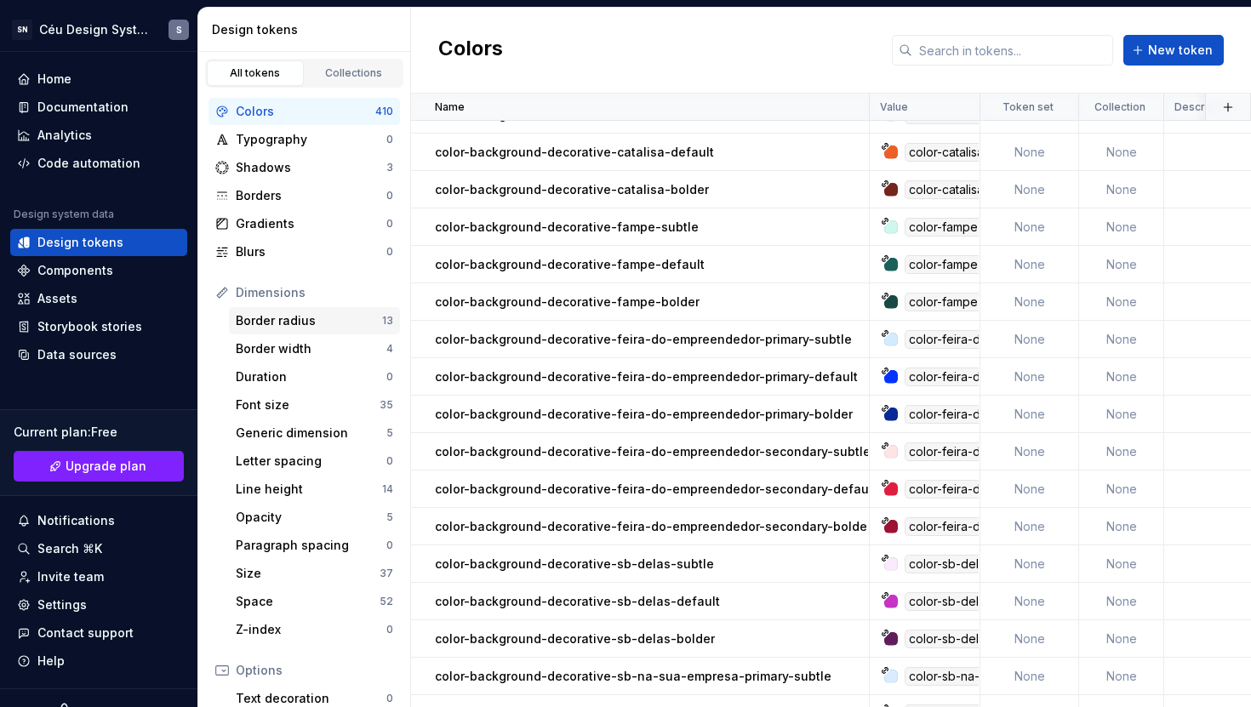
click at [292, 324] on div "Border radius" at bounding box center [309, 320] width 146 height 17
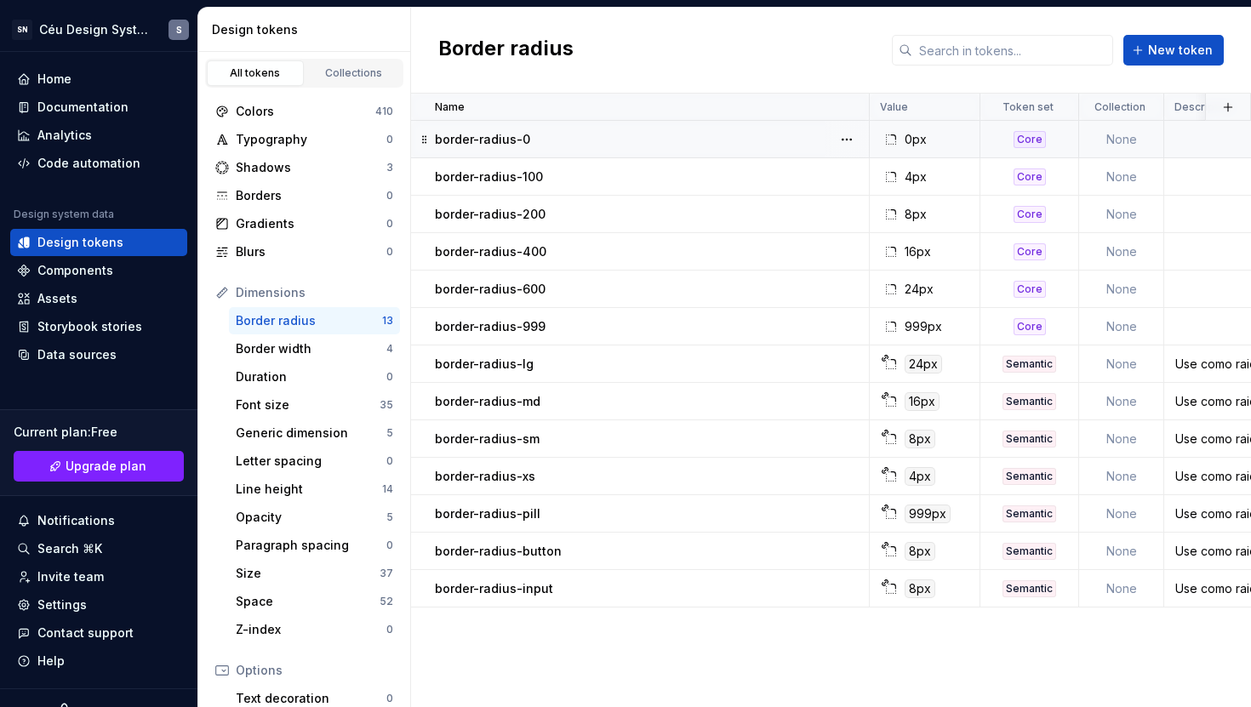
click at [1034, 140] on div "Core" at bounding box center [1030, 139] width 32 height 17
click at [1028, 137] on div "Core" at bounding box center [1030, 139] width 32 height 17
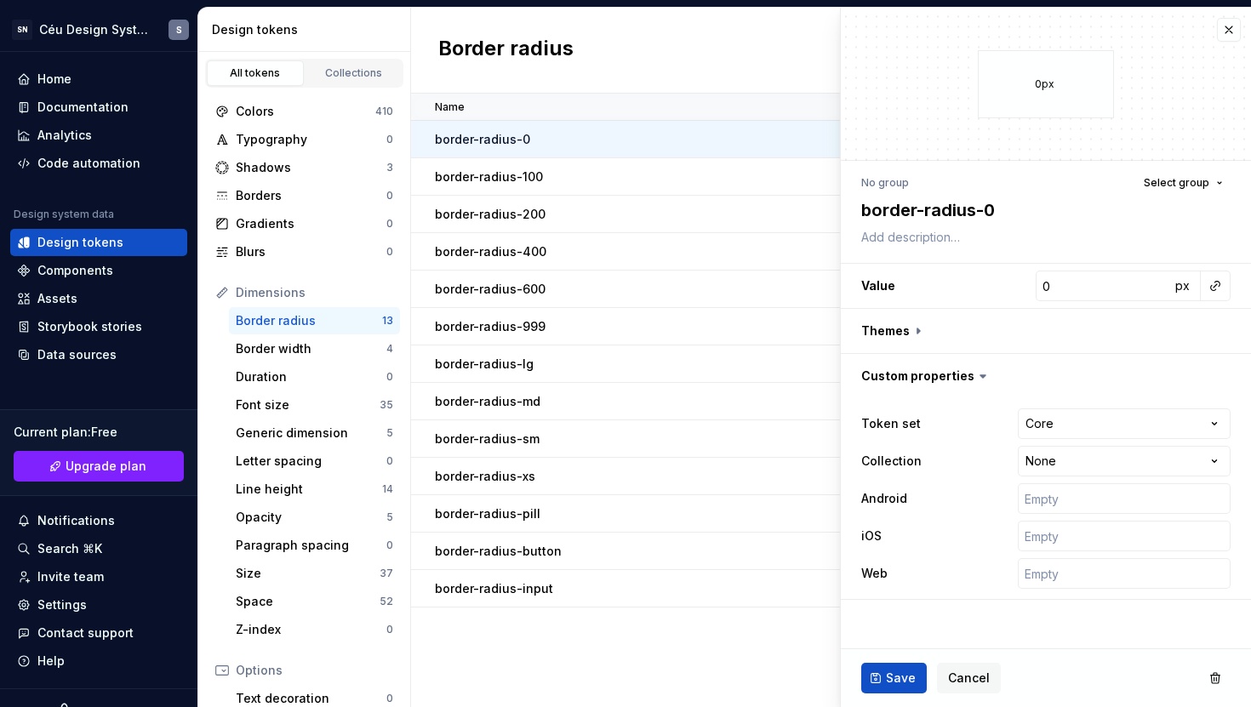
type textarea "*"
click at [292, 113] on div "Colors" at bounding box center [306, 111] width 140 height 17
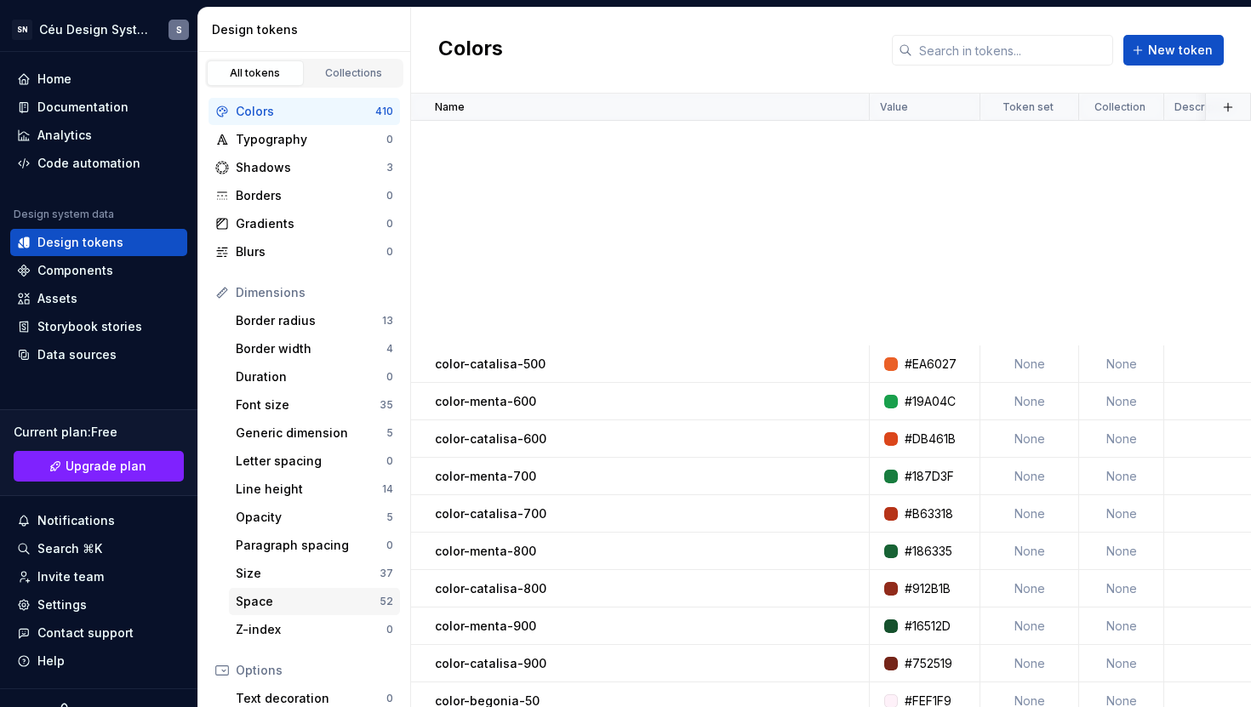
scroll to position [5690, 0]
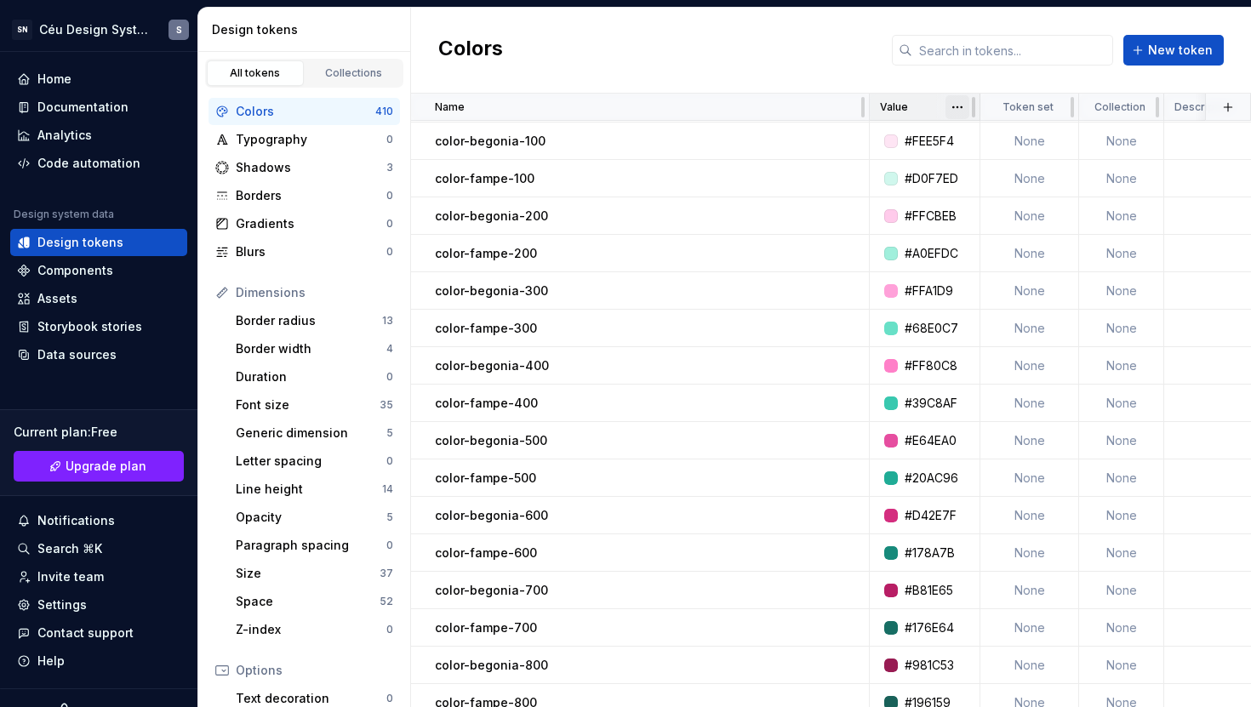
click at [957, 101] on html "SN Céu Design System S Home Documentation Analytics Code automation Design syst…" at bounding box center [625, 353] width 1251 height 707
click at [1060, 108] on html "SN Céu Design System S Home Documentation Analytics Code automation Design syst…" at bounding box center [625, 353] width 1251 height 707
click at [1058, 106] on html "SN Céu Design System S Home Documentation Analytics Code automation Design syst…" at bounding box center [625, 353] width 1251 height 707
click at [1144, 107] on html "SN Céu Design System S Home Documentation Analytics Code automation Design syst…" at bounding box center [625, 353] width 1251 height 707
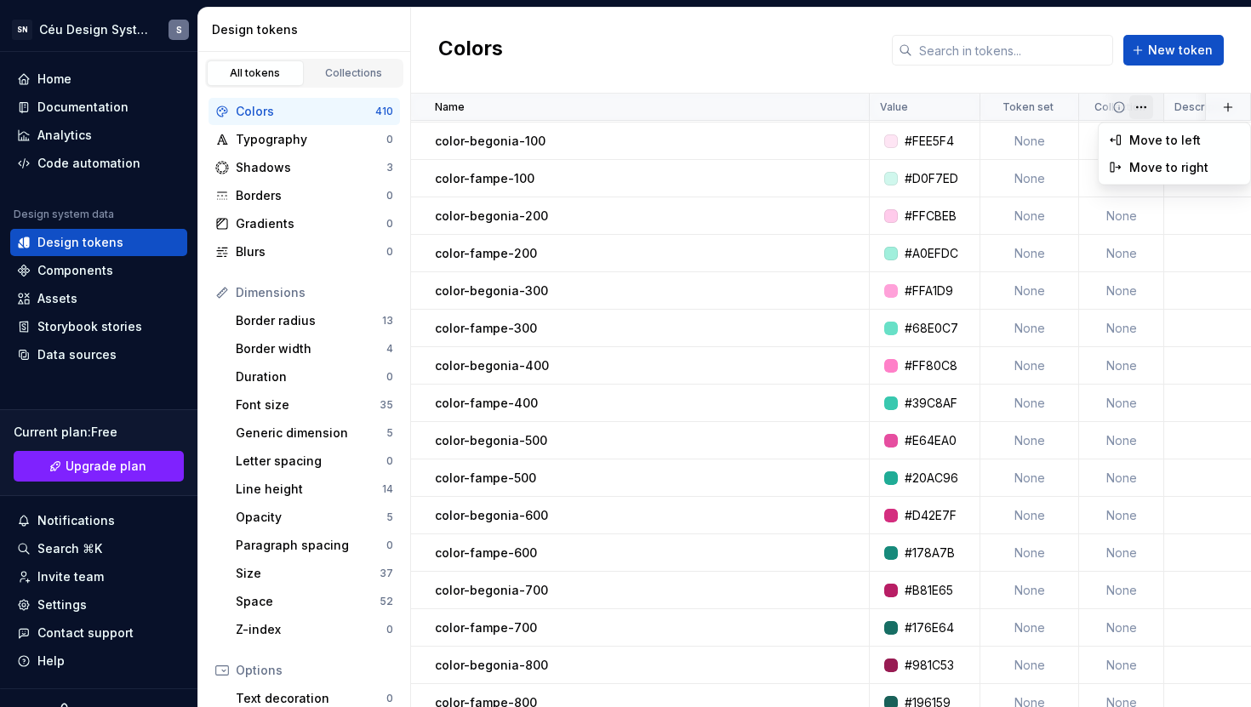
click at [1144, 106] on html "SN Céu Design System S Home Documentation Analytics Code automation Design syst…" at bounding box center [625, 353] width 1251 height 707
click at [1010, 106] on p "Token set" at bounding box center [1027, 107] width 51 height 14
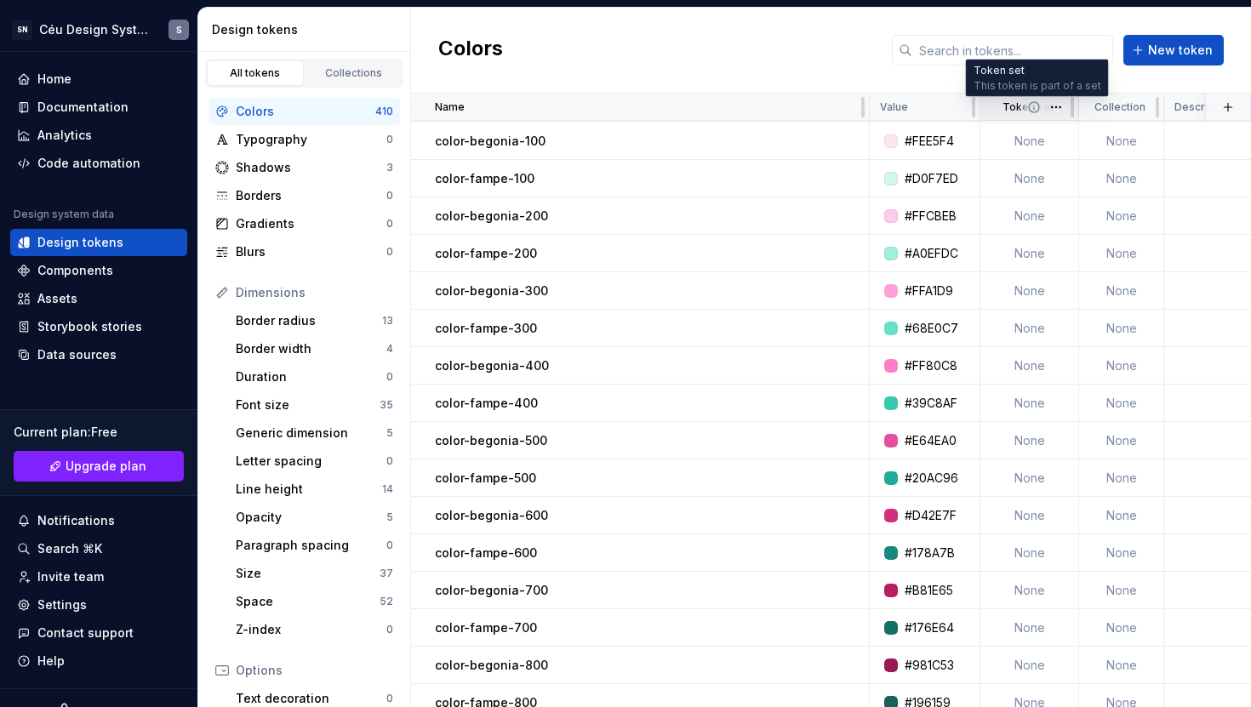
click at [1036, 103] on icon at bounding box center [1034, 107] width 14 height 14
click at [1050, 106] on html "SN Céu Design System S Home Documentation Analytics Code automation Design syst…" at bounding box center [625, 353] width 1251 height 707
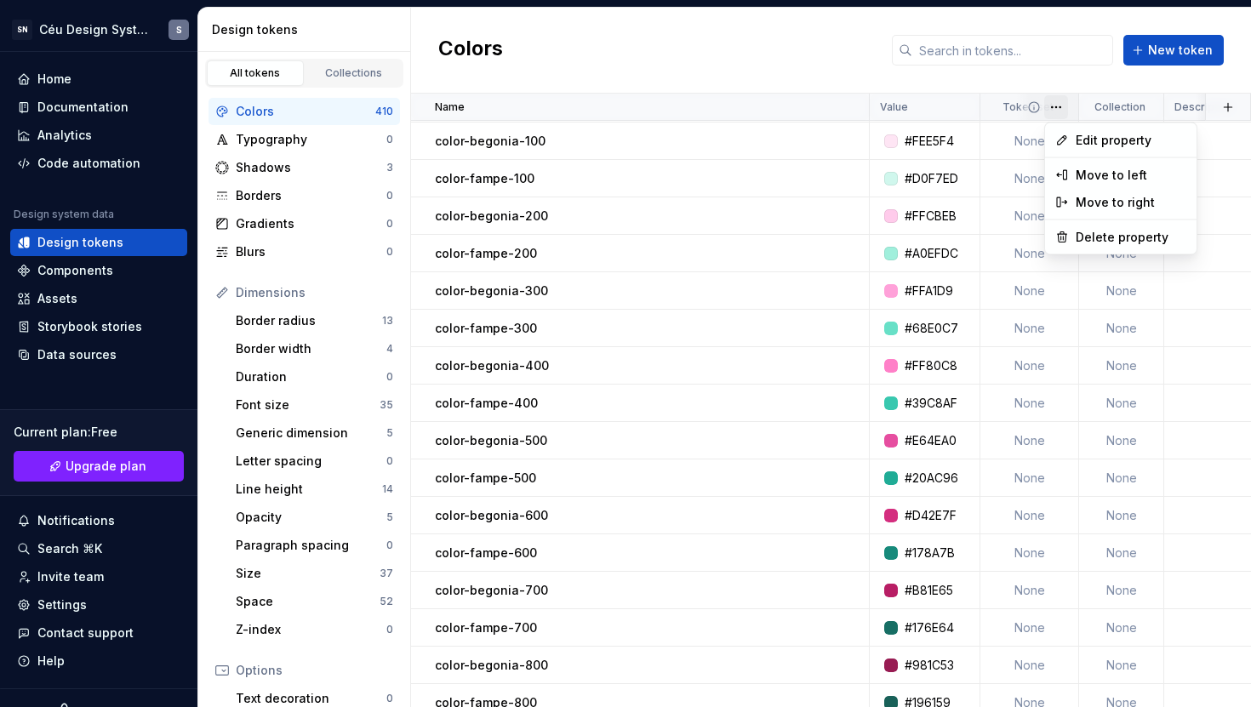
click at [1052, 102] on html "SN Céu Design System S Home Documentation Analytics Code automation Design syst…" at bounding box center [625, 353] width 1251 height 707
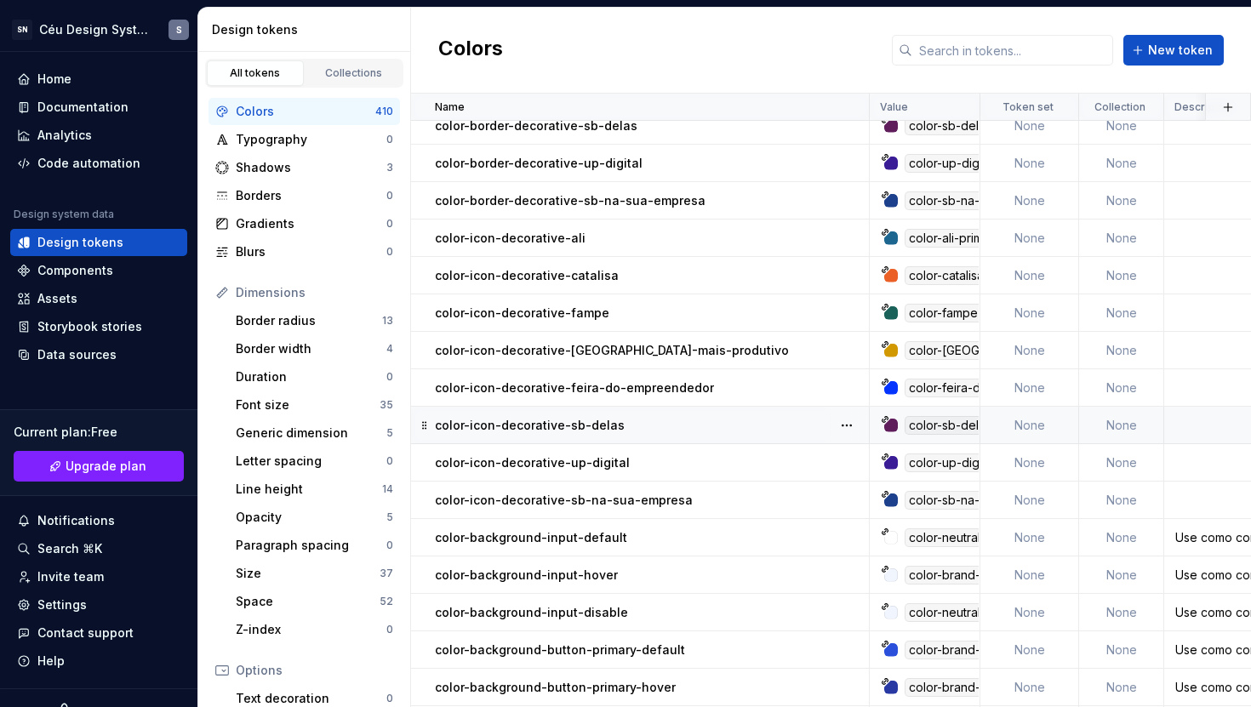
scroll to position [11393, 0]
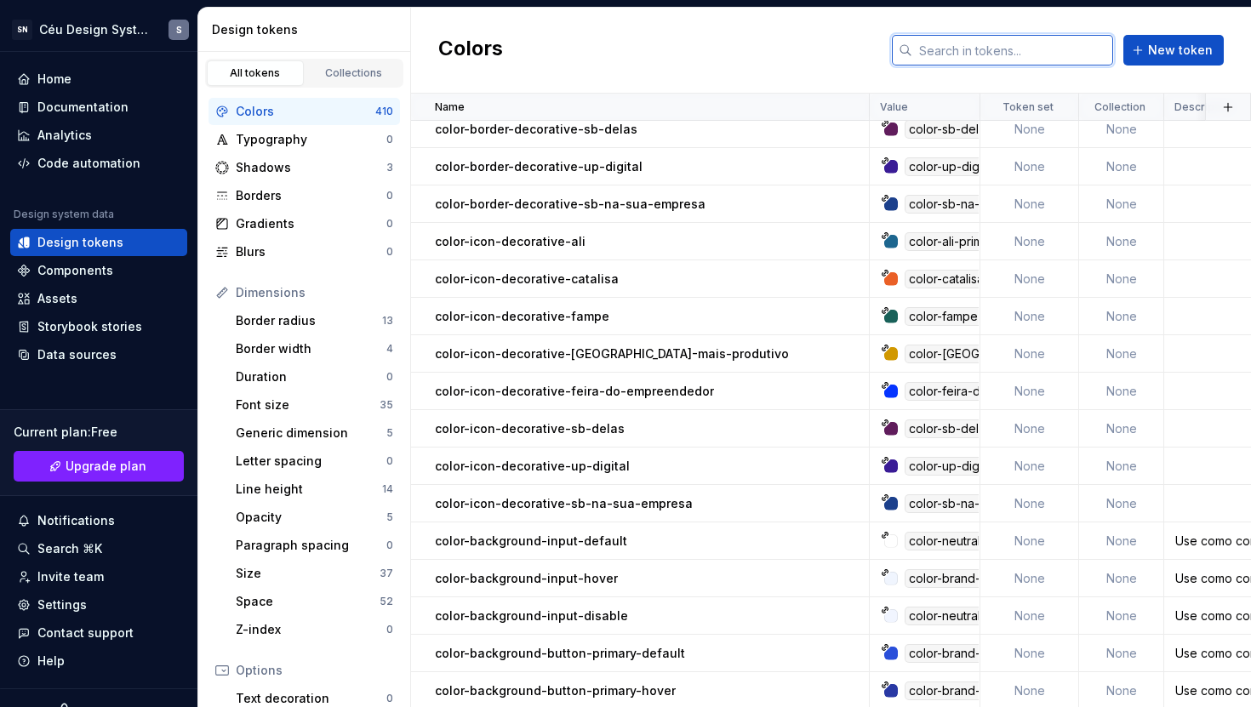
click at [961, 55] on input "text" at bounding box center [1012, 50] width 201 height 31
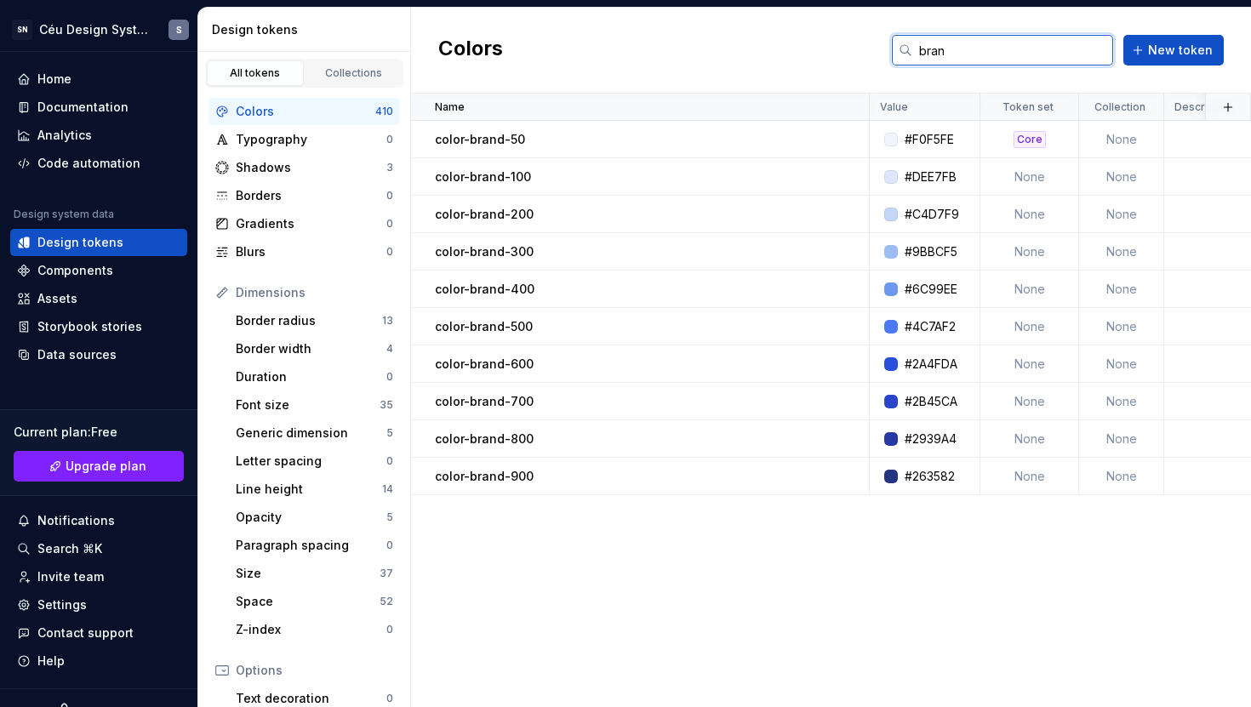
scroll to position [0, 0]
type input "brand"
drag, startPoint x: 975, startPoint y: 43, endPoint x: 922, endPoint y: 48, distance: 52.9
click at [922, 48] on input "brand" at bounding box center [1012, 50] width 201 height 31
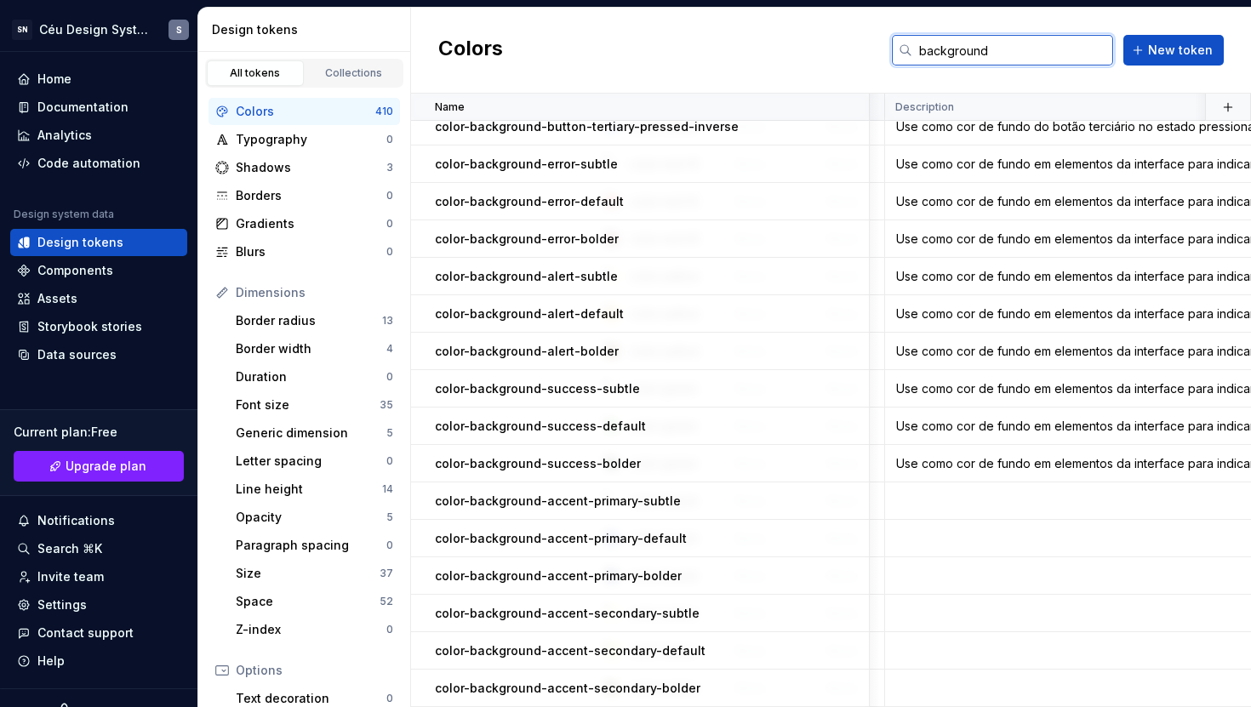
scroll to position [2456, 280]
type input "background"
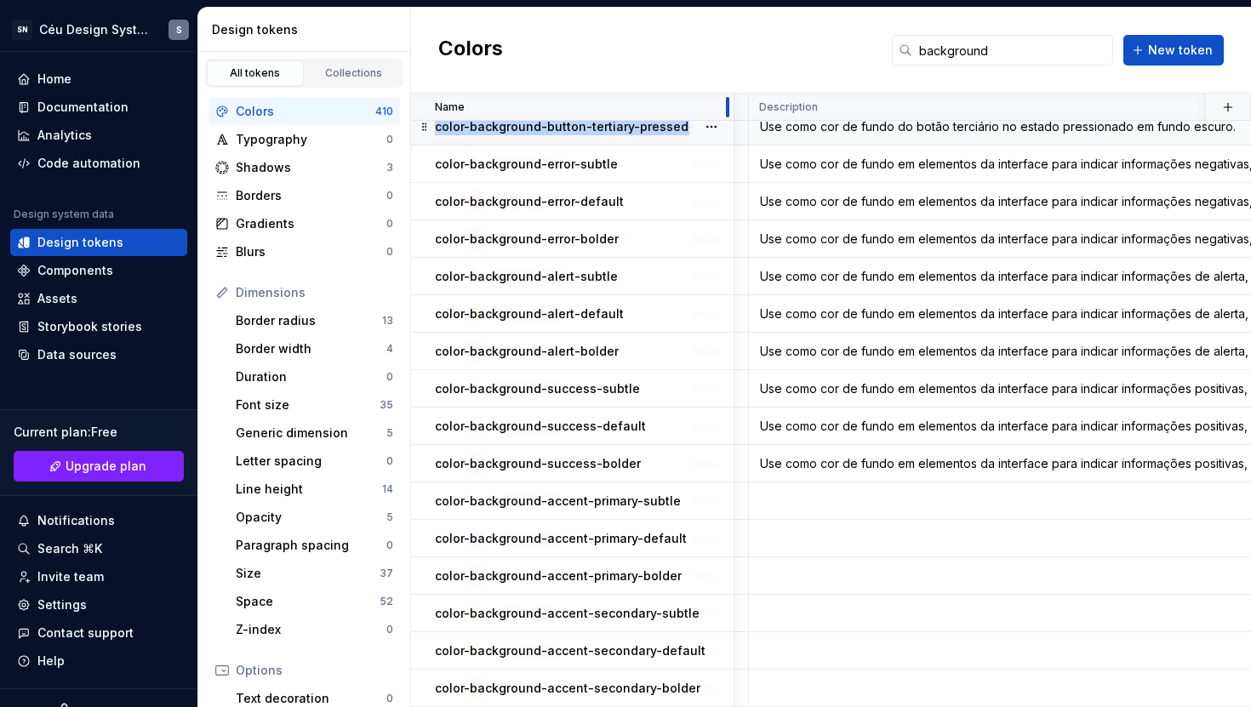
drag, startPoint x: 867, startPoint y: 109, endPoint x: 733, endPoint y: 125, distance: 135.4
click at [854, 456] on div "Use como cor de fundo em elementos da interface para indicar informações positi…" at bounding box center [1083, 463] width 665 height 17
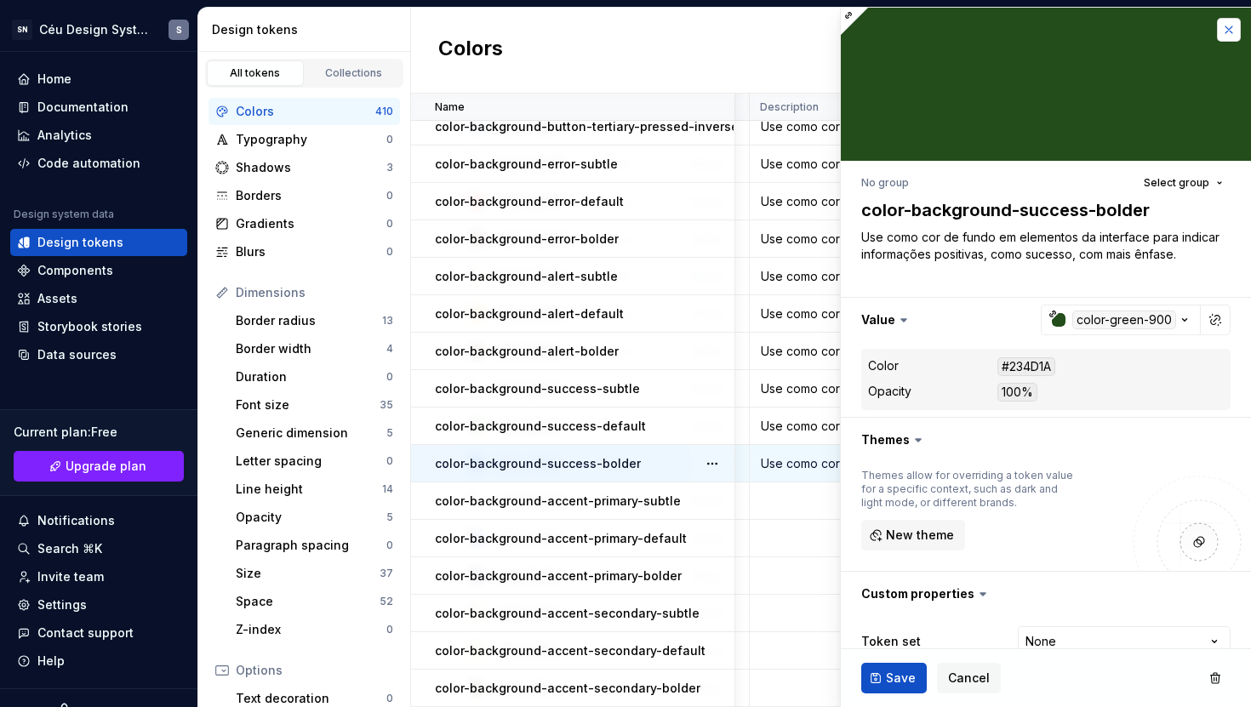
click at [1217, 35] on button "button" at bounding box center [1229, 30] width 24 height 24
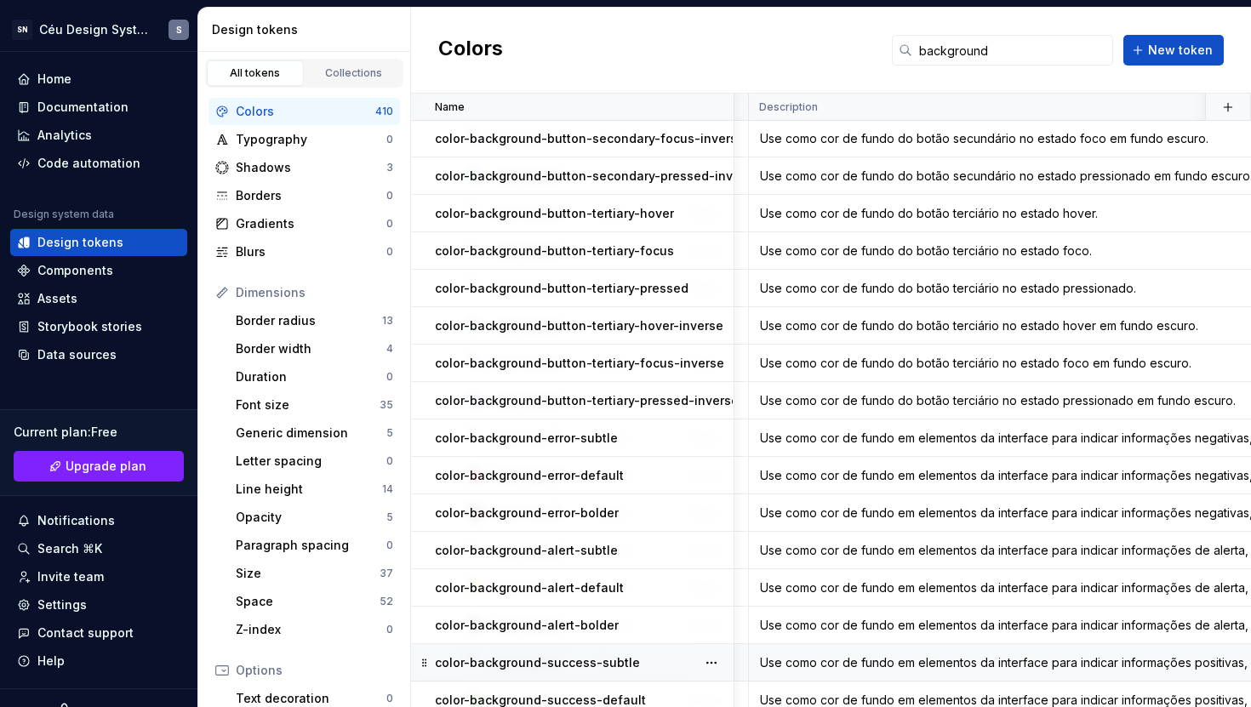
scroll to position [2456, 280]
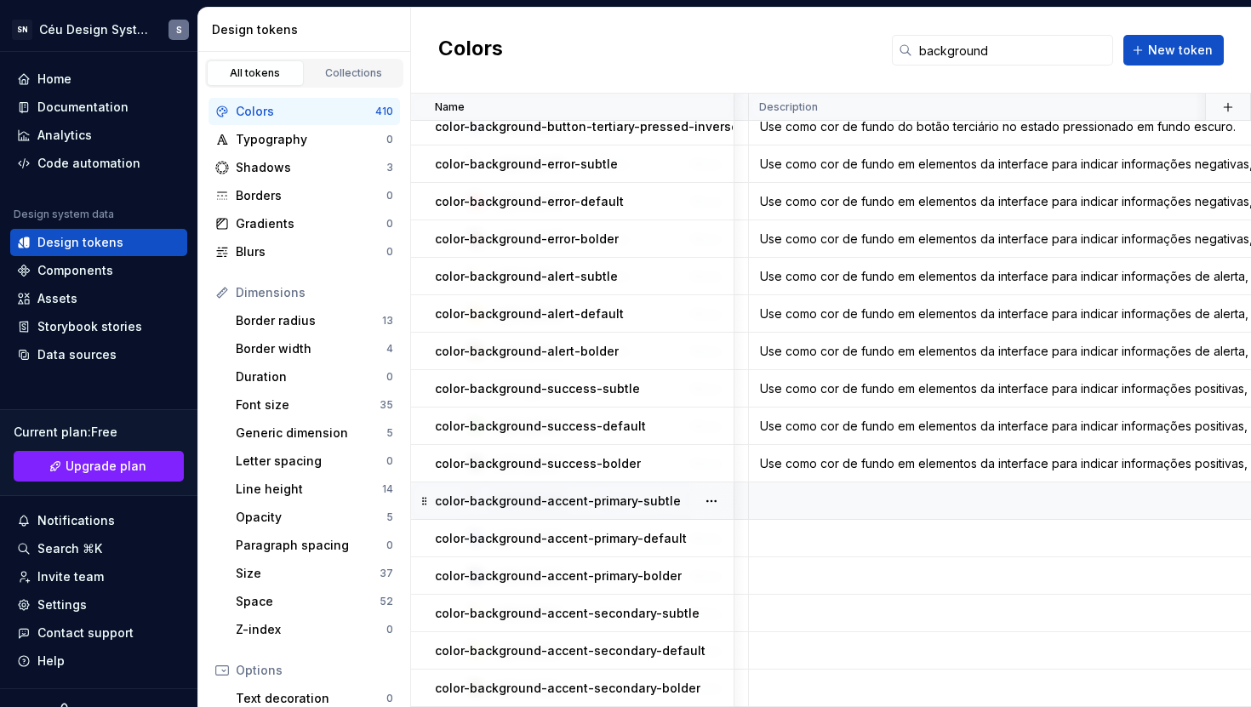
click at [825, 488] on td at bounding box center [1082, 501] width 667 height 37
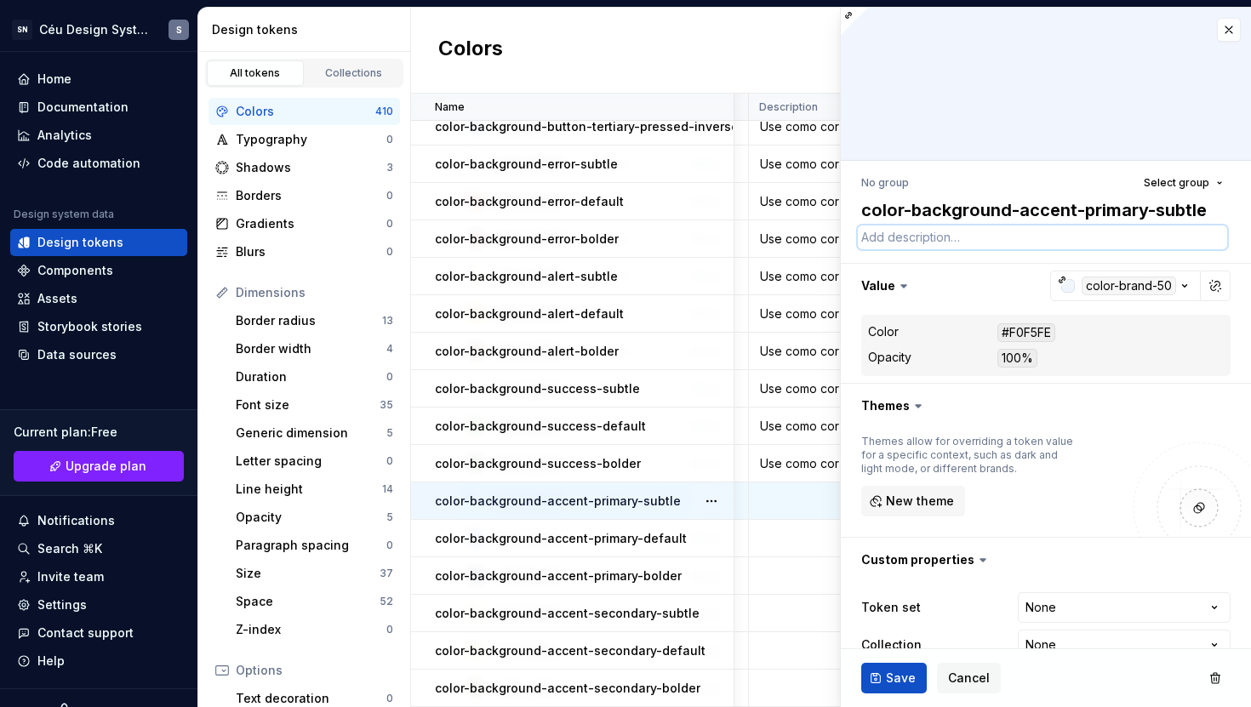
click at [913, 240] on textarea at bounding box center [1042, 238] width 369 height 24
type textarea "*"
type textarea "U"
type textarea "*"
type textarea "Us"
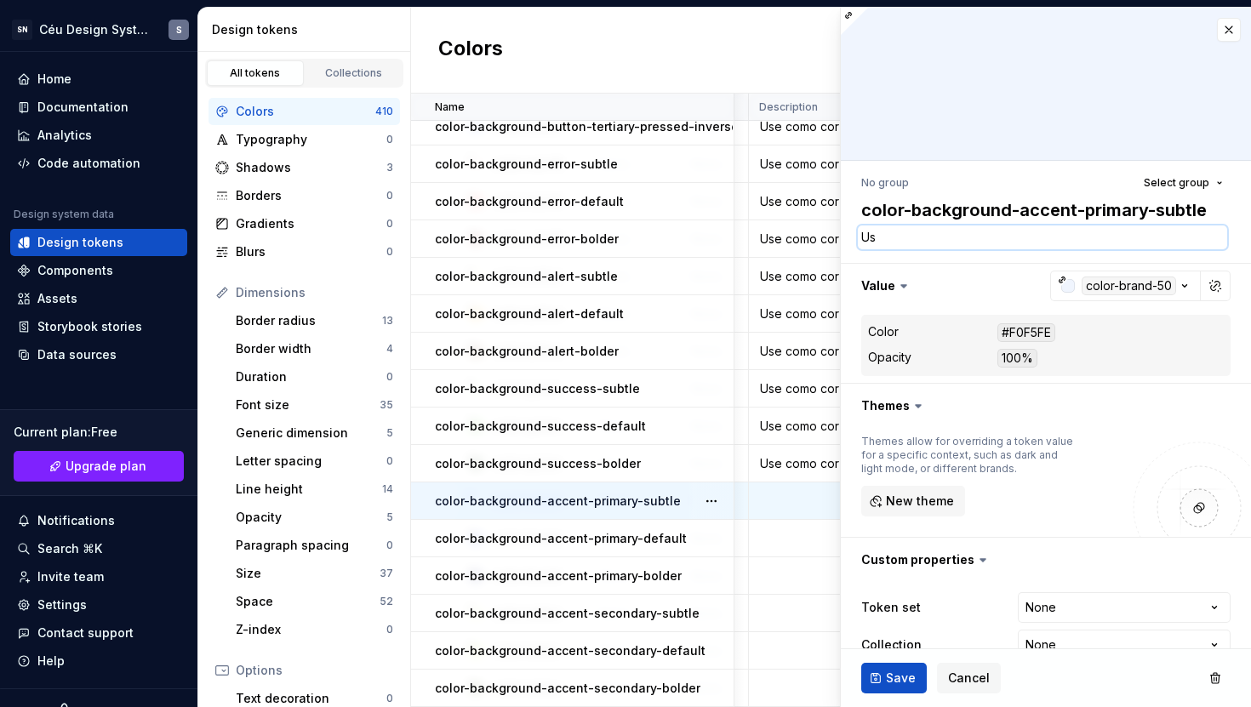
type textarea "*"
type textarea "Use"
type textarea "*"
type textarea "Use"
type textarea "*"
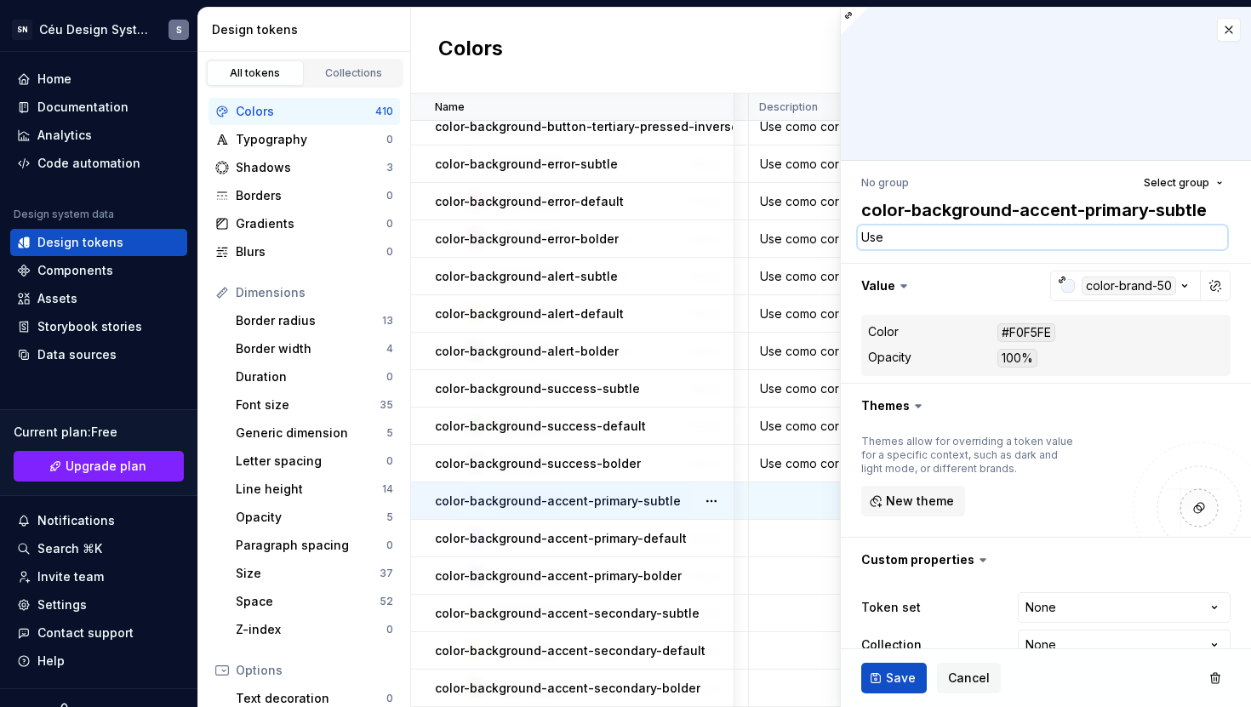
type textarea "Use c"
type textarea "*"
type textarea "Use co"
type textarea "*"
type textarea "Use com"
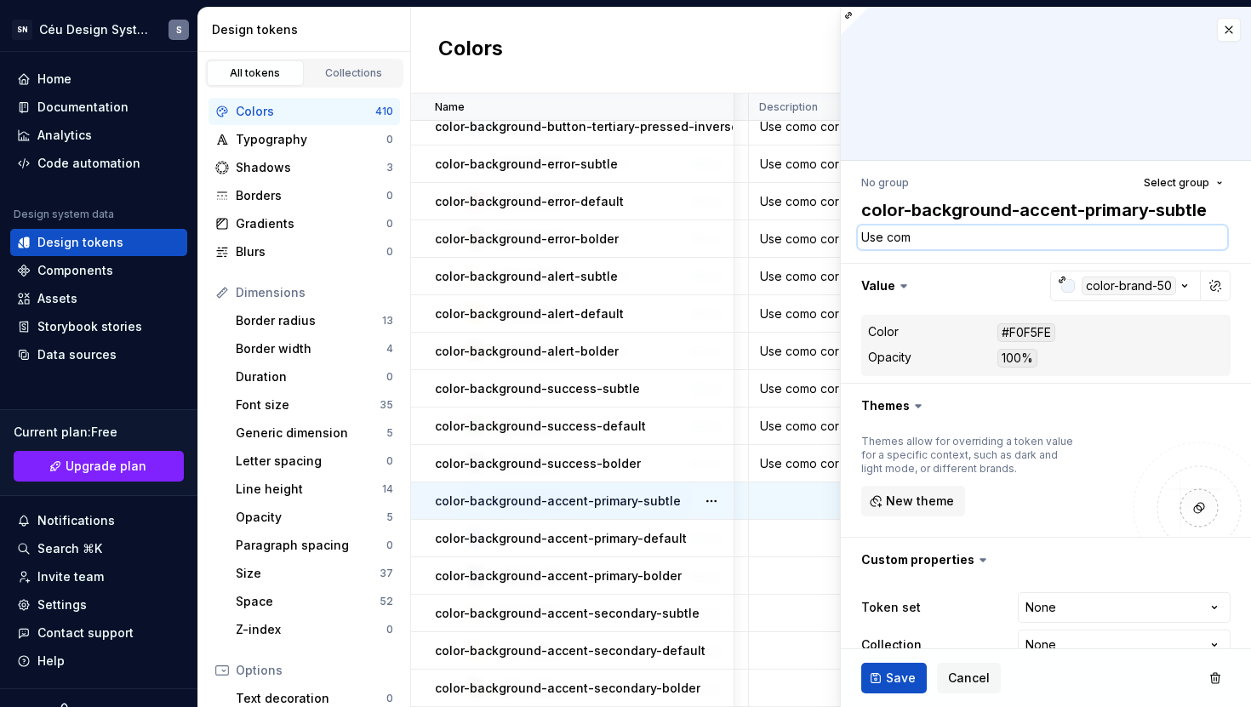
type textarea "*"
type textarea "Use como"
type textarea "*"
type textarea "Use como"
type textarea "*"
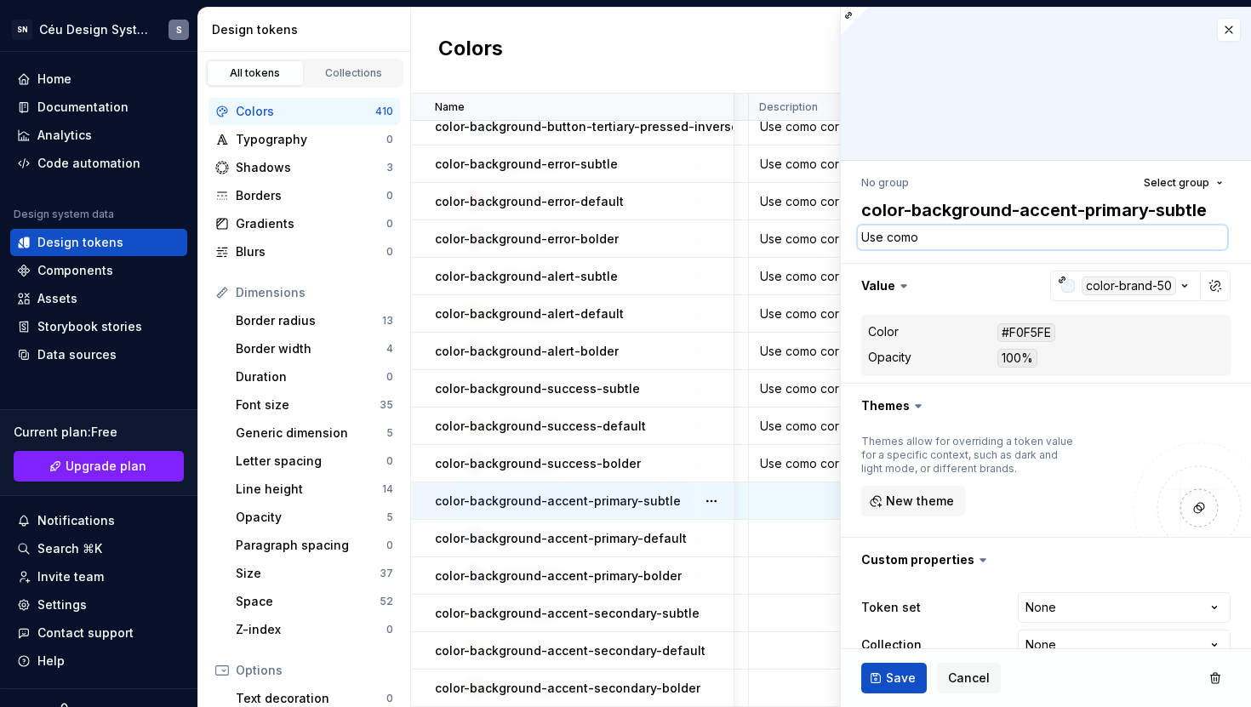
type textarea "Use como c"
type textarea "*"
type textarea "Use como co"
type textarea "*"
type textarea "Use como cor"
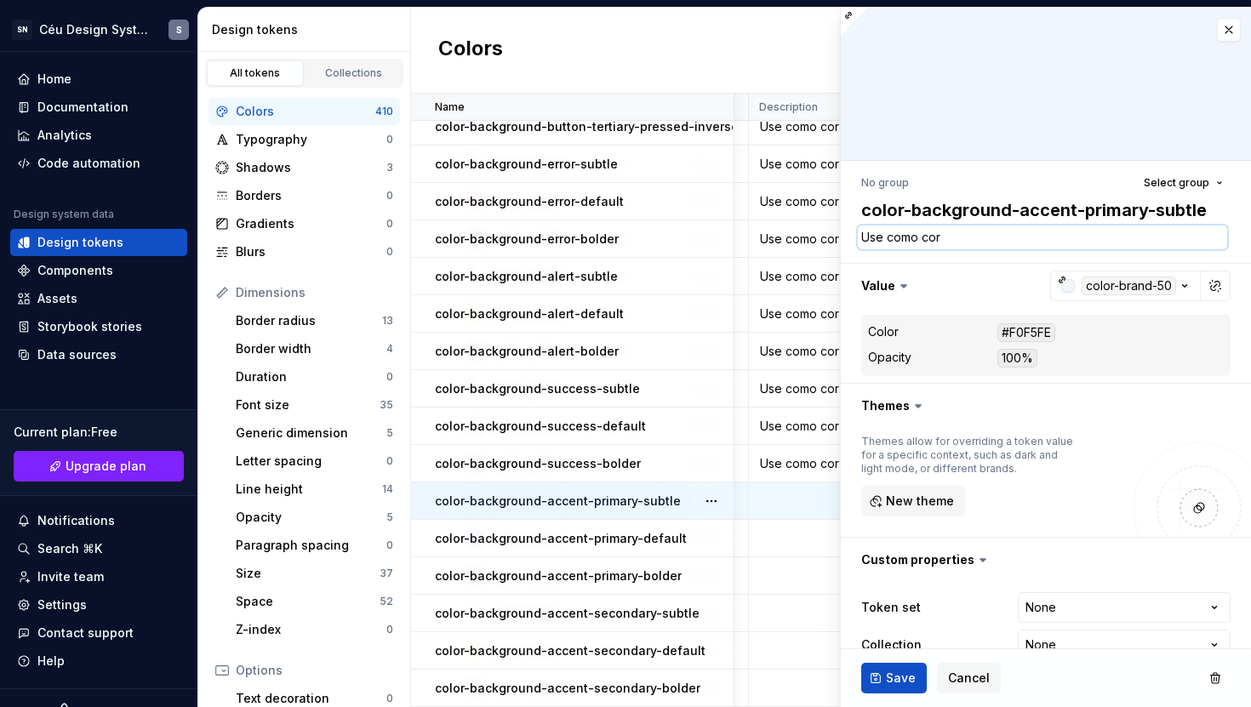
type textarea "*"
type textarea "Use como cor"
type textarea "*"
type textarea "Use como cor de"
type textarea "*"
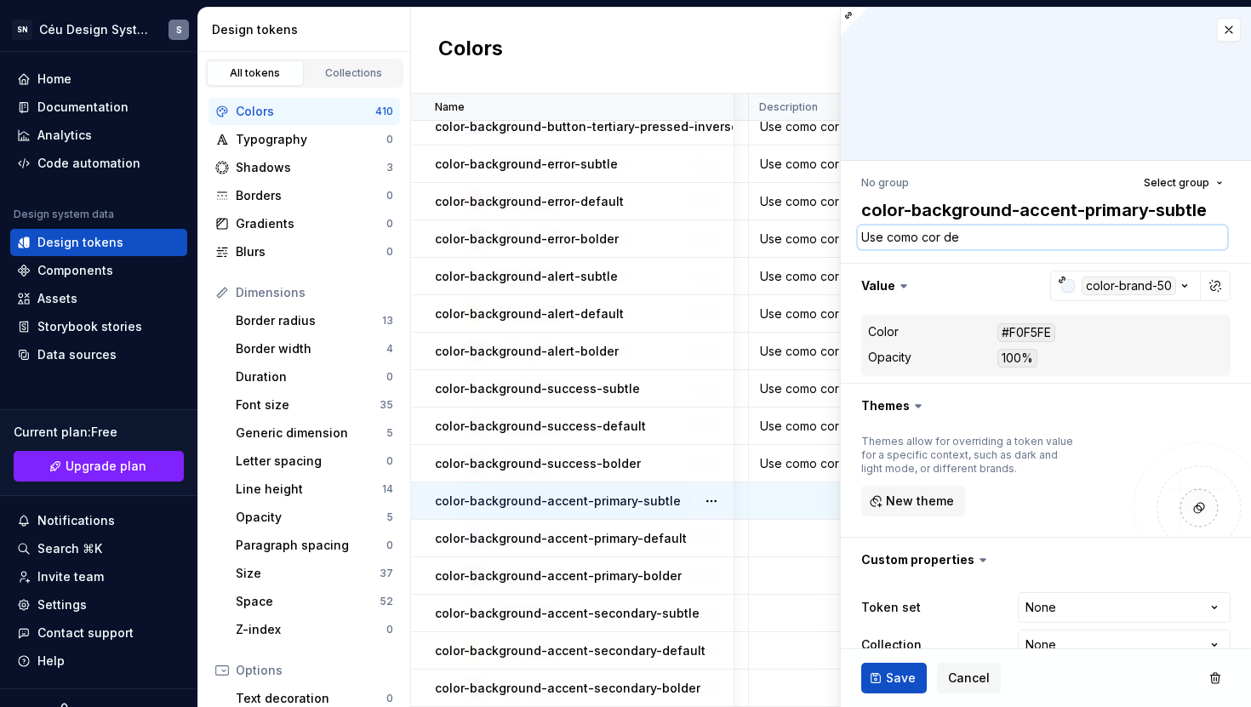
type textarea "Use como cor de"
type textarea "*"
type textarea "Use como cor de f"
type textarea "*"
type textarea "Use como cor de fu"
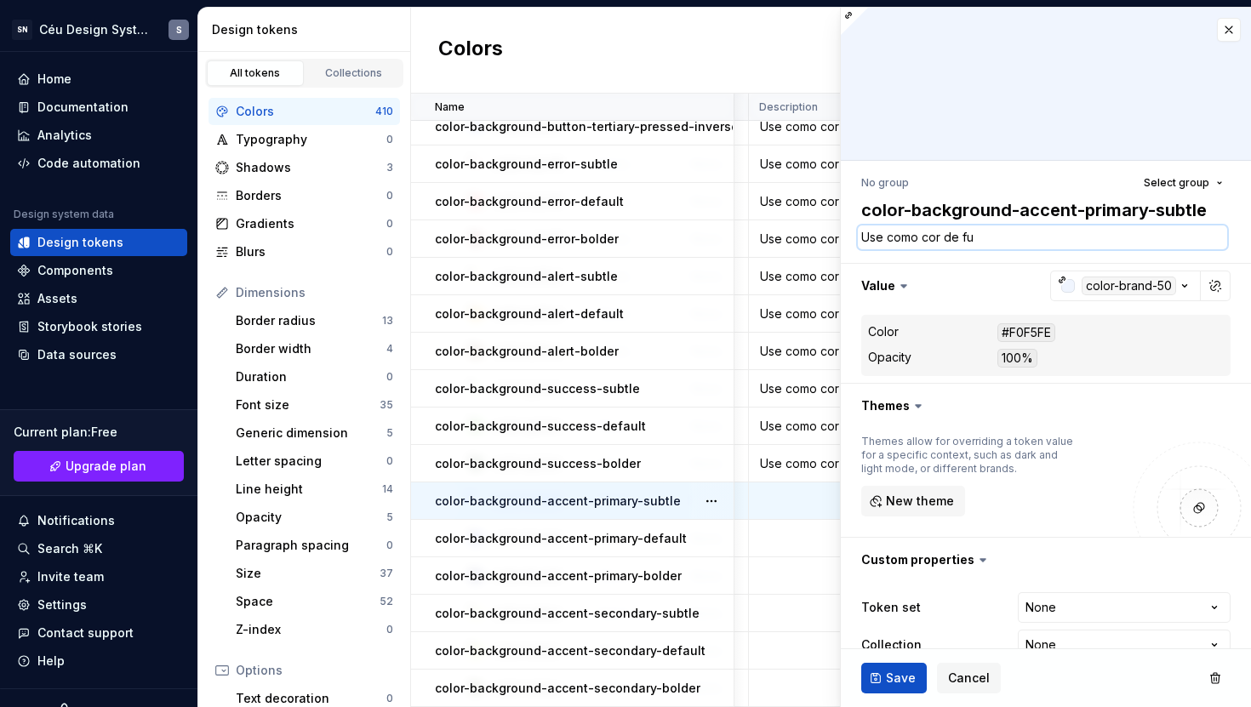
type textarea "*"
type textarea "Use como cor de fun"
type textarea "*"
type textarea "Use como cor de fund"
type textarea "*"
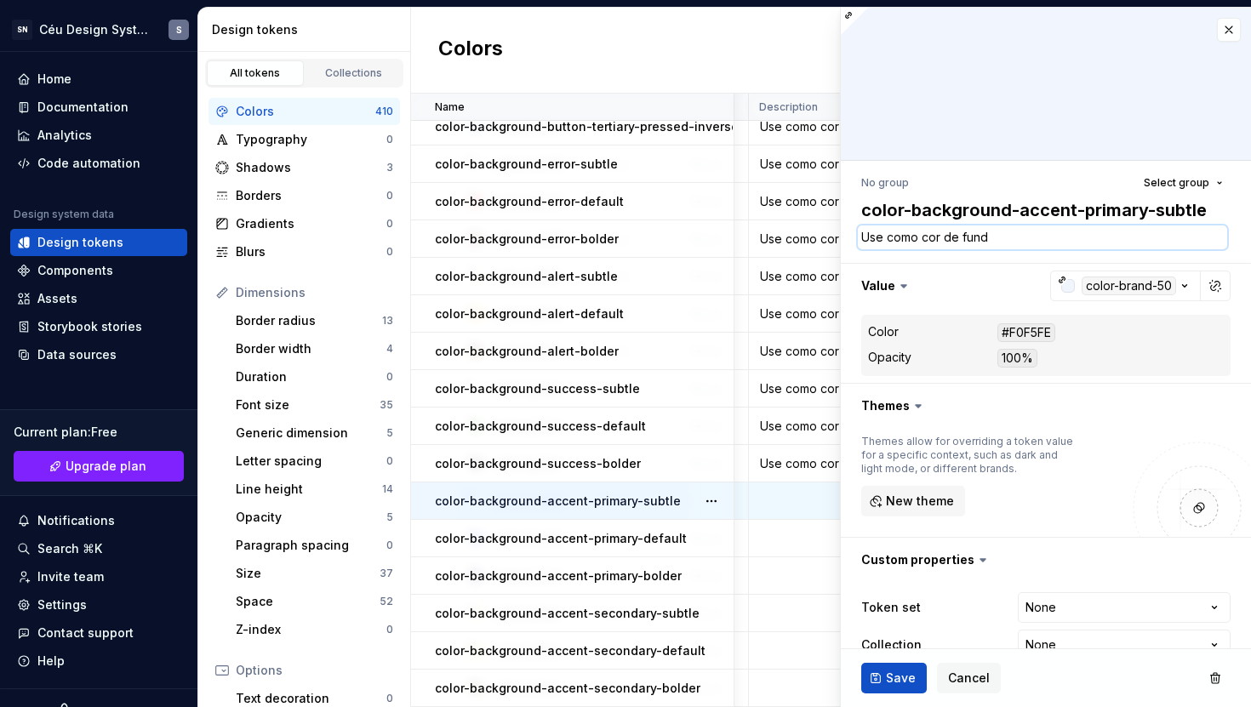
type textarea "Use como cor de fundo"
type textarea "*"
type textarea "Use como cor de fundo"
type textarea "*"
type textarea "Use como cor de fundo p"
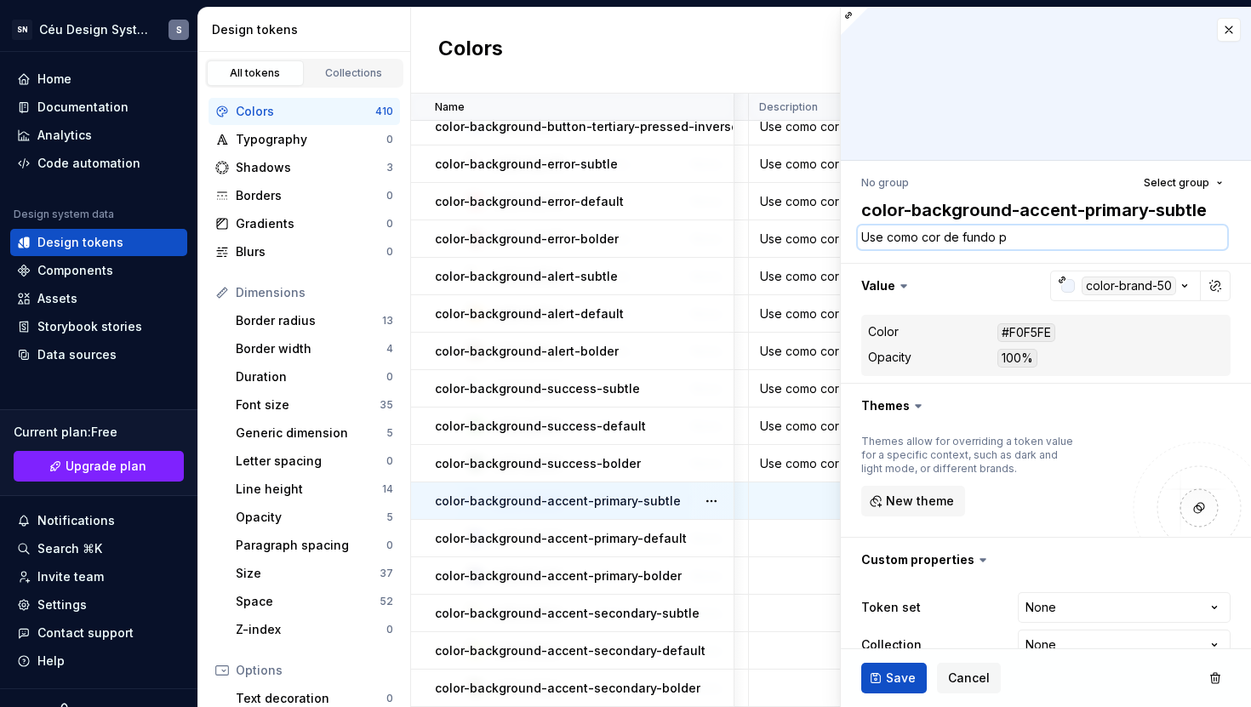
type textarea "*"
type textarea "Use como cor de fundo par"
type textarea "*"
type textarea "Use como cor de fundo para"
type textarea "*"
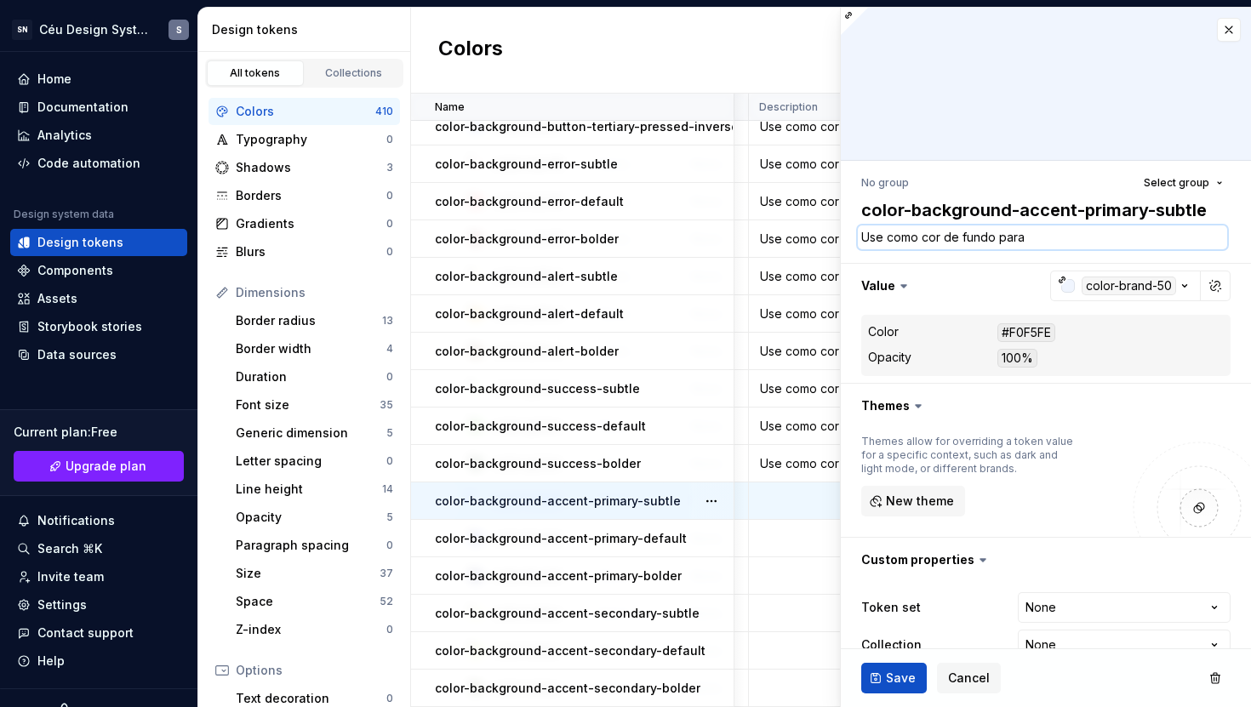
type textarea "Use como cor de fundo para i"
type textarea "*"
type textarea "Use como cor de fundo para in"
type textarea "*"
click at [1105, 236] on textarea "Use como cor de fundo para destacar" at bounding box center [1042, 238] width 369 height 24
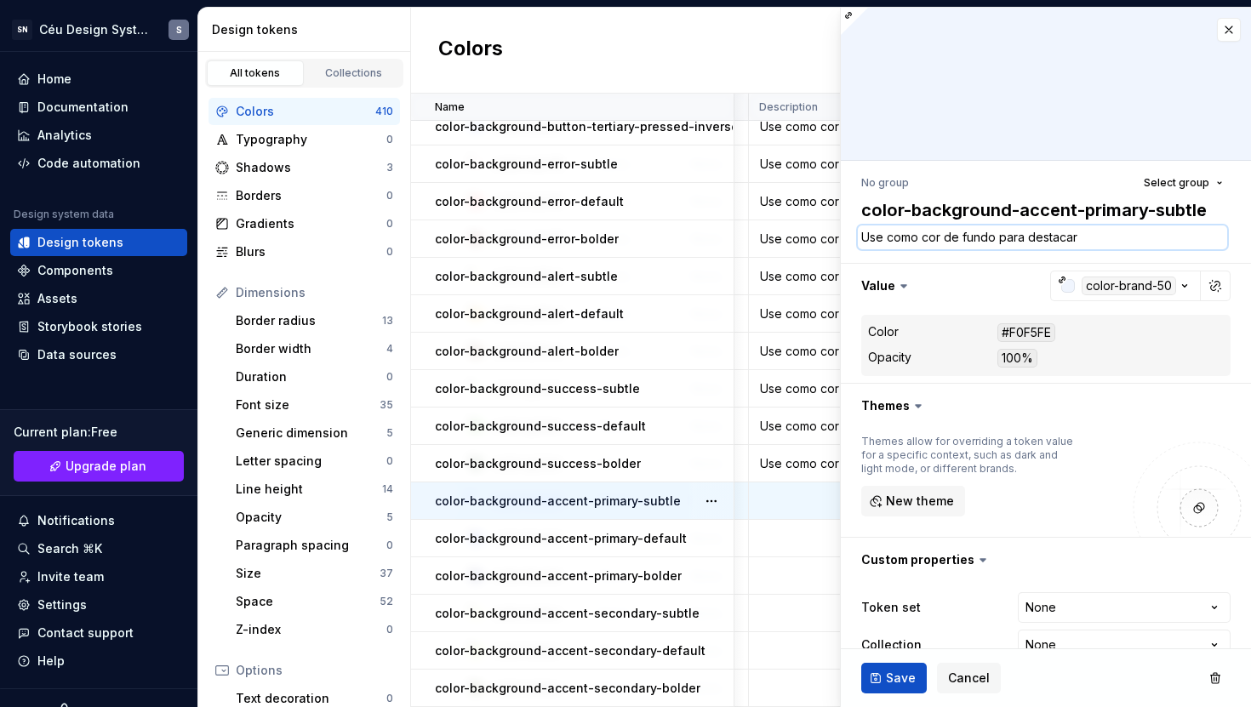
drag, startPoint x: 1098, startPoint y: 239, endPoint x: 1025, endPoint y: 241, distance: 72.4
click at [1025, 241] on textarea "Use como cor de fundo para destacar" at bounding box center [1042, 238] width 369 height 24
click at [885, 629] on button "Save" at bounding box center [894, 678] width 66 height 31
click at [1162, 239] on textarea "Use como cor de fundo para reforçar a cor da marca." at bounding box center [1042, 238] width 369 height 24
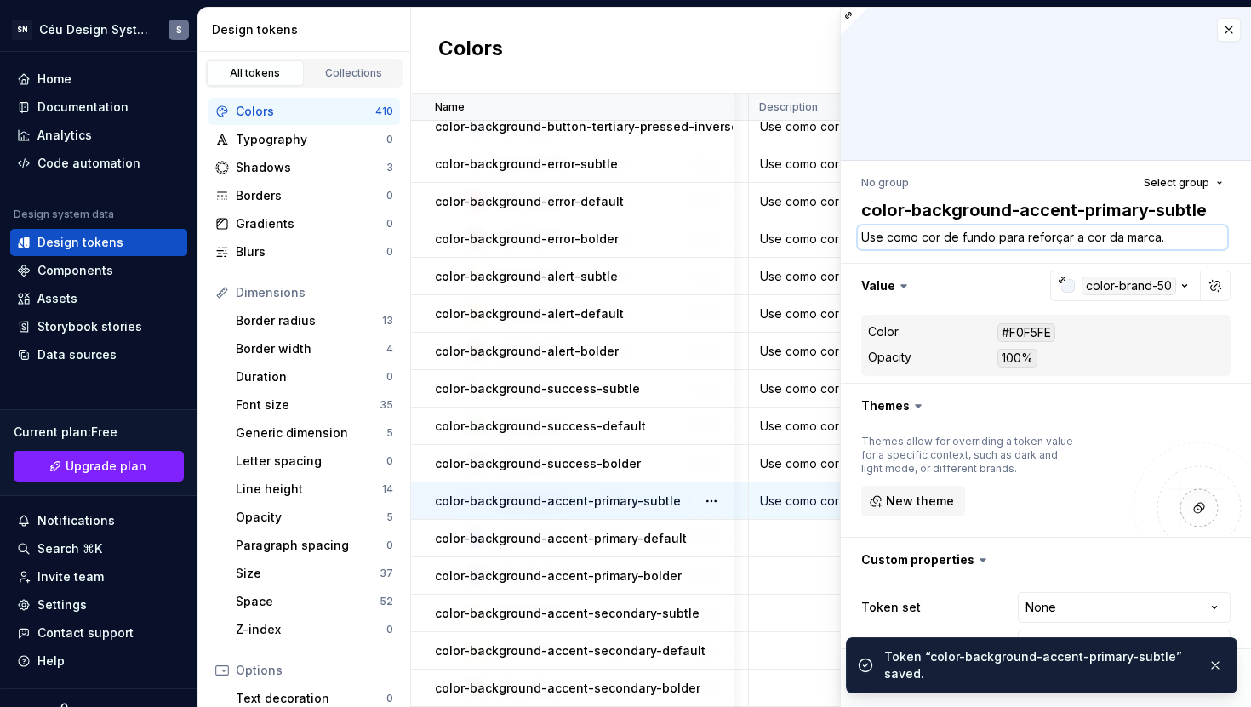
click at [1176, 239] on textarea "Use como cor de fundo para reforçar a cor da marca." at bounding box center [1042, 238] width 369 height 24
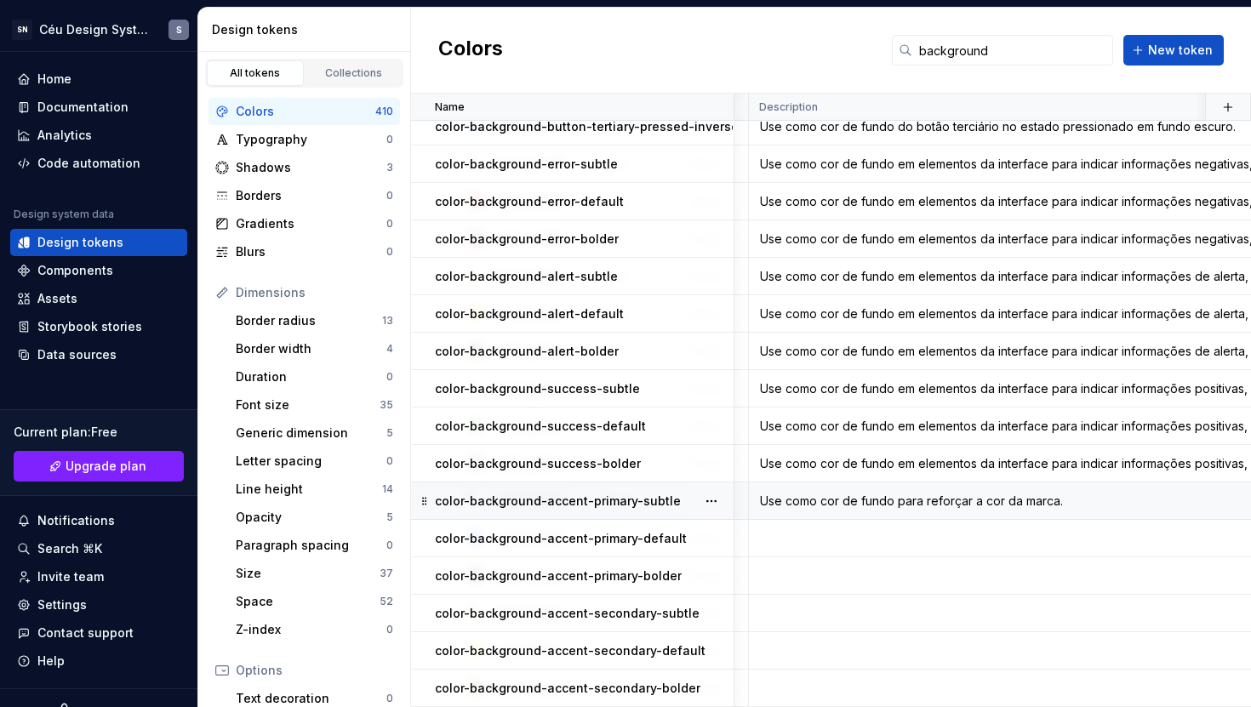
click at [1065, 494] on div "Use como cor de fundo para reforçar a cor da marca." at bounding box center [1082, 501] width 665 height 17
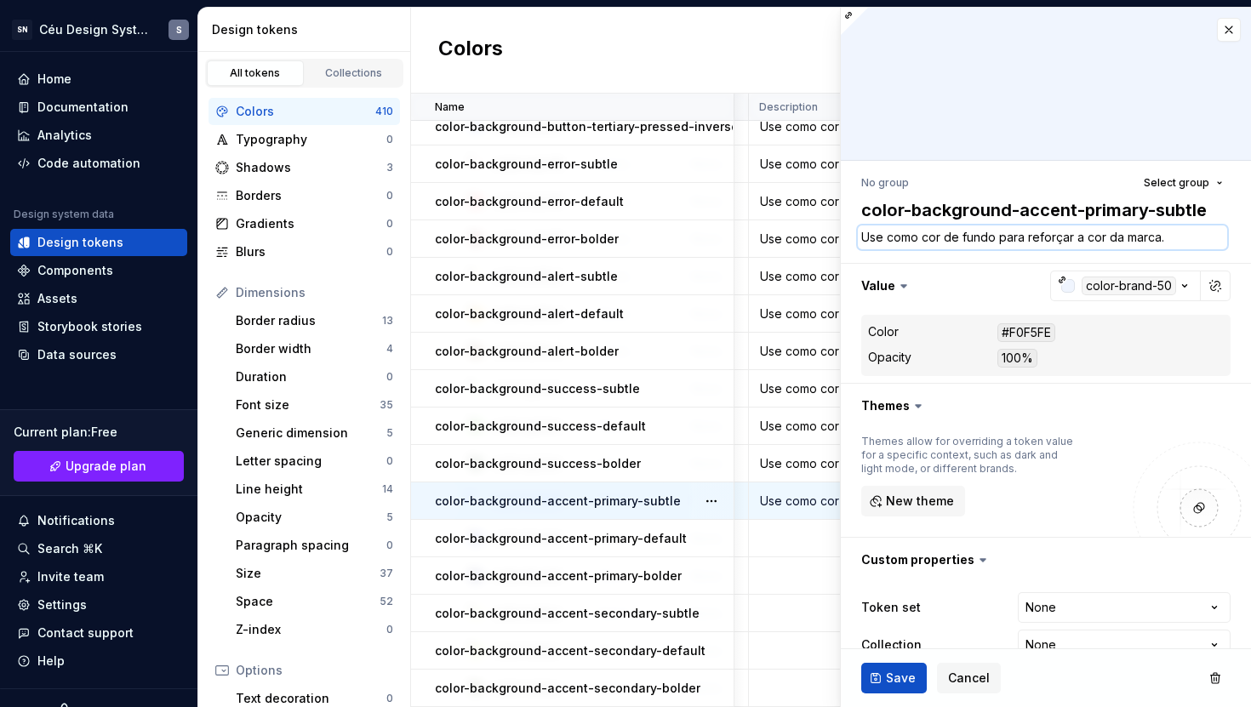
click at [1141, 235] on textarea "Use como cor de fundo para reforçar a cor da marca." at bounding box center [1042, 238] width 369 height 24
click at [1178, 241] on textarea "Use como cor de fundo para reforçar a cor da marca." at bounding box center [1042, 238] width 369 height 24
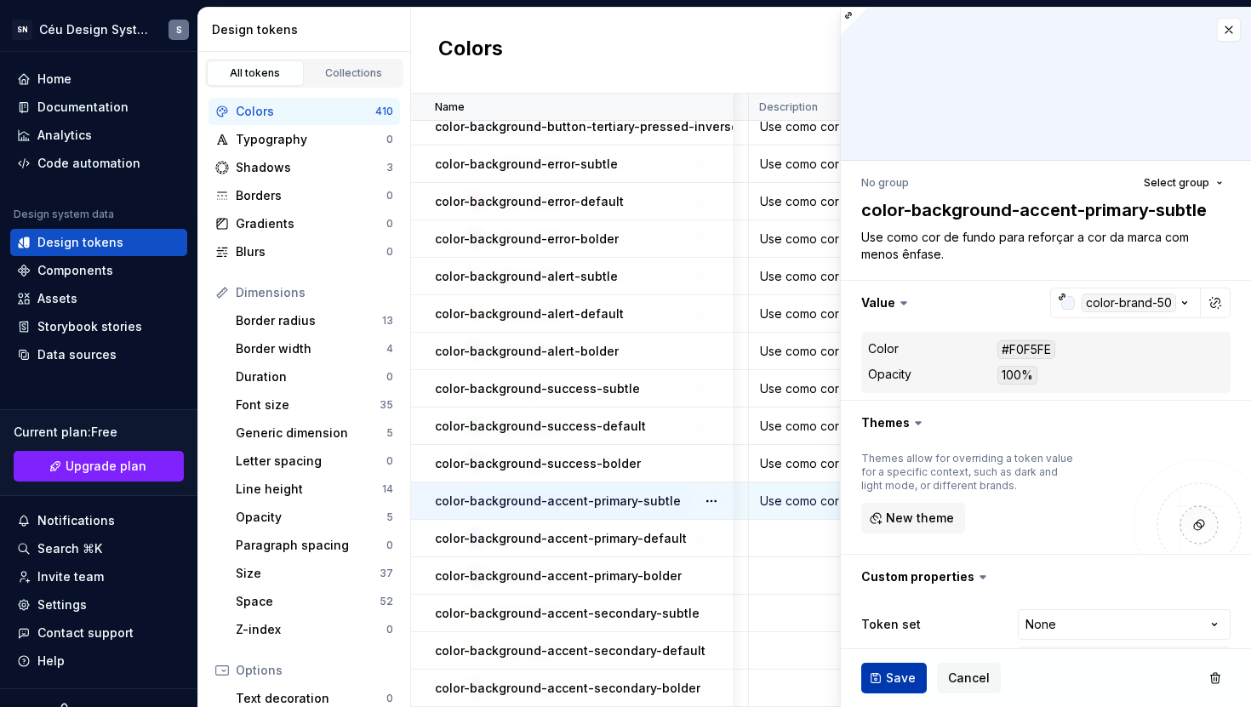
click at [884, 629] on button "Save" at bounding box center [894, 678] width 66 height 31
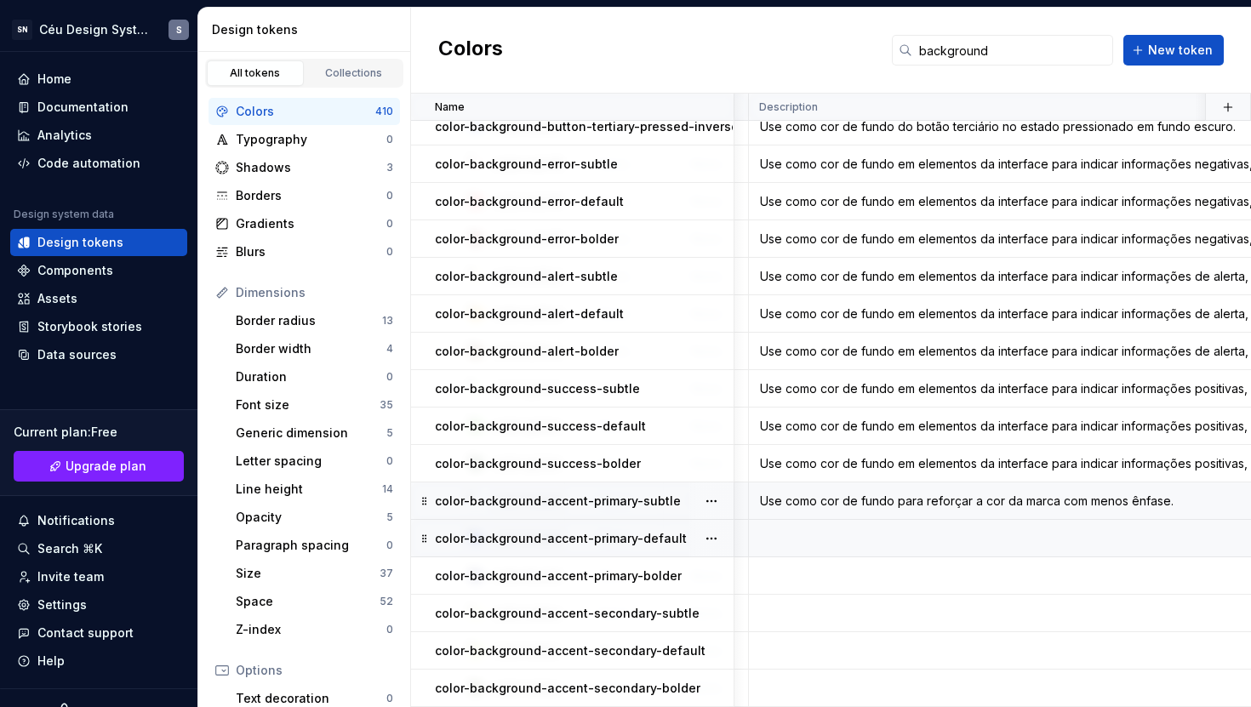
click at [1128, 499] on div "Use como cor de fundo para reforçar a cor da marca com menos ênfase." at bounding box center [1082, 501] width 665 height 17
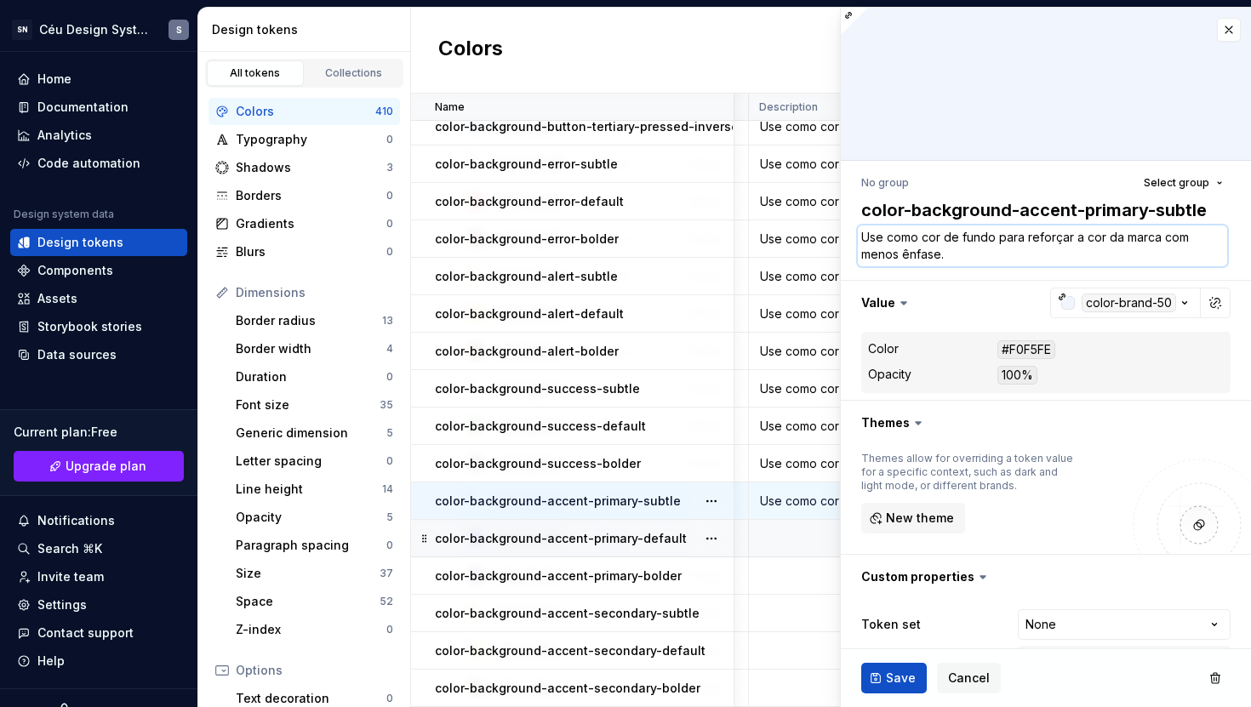
click at [974, 258] on textarea "Use como cor de fundo para reforçar a cor da marca com menos ênfase." at bounding box center [1042, 246] width 369 height 41
click at [899, 629] on span "Save" at bounding box center [901, 678] width 30 height 17
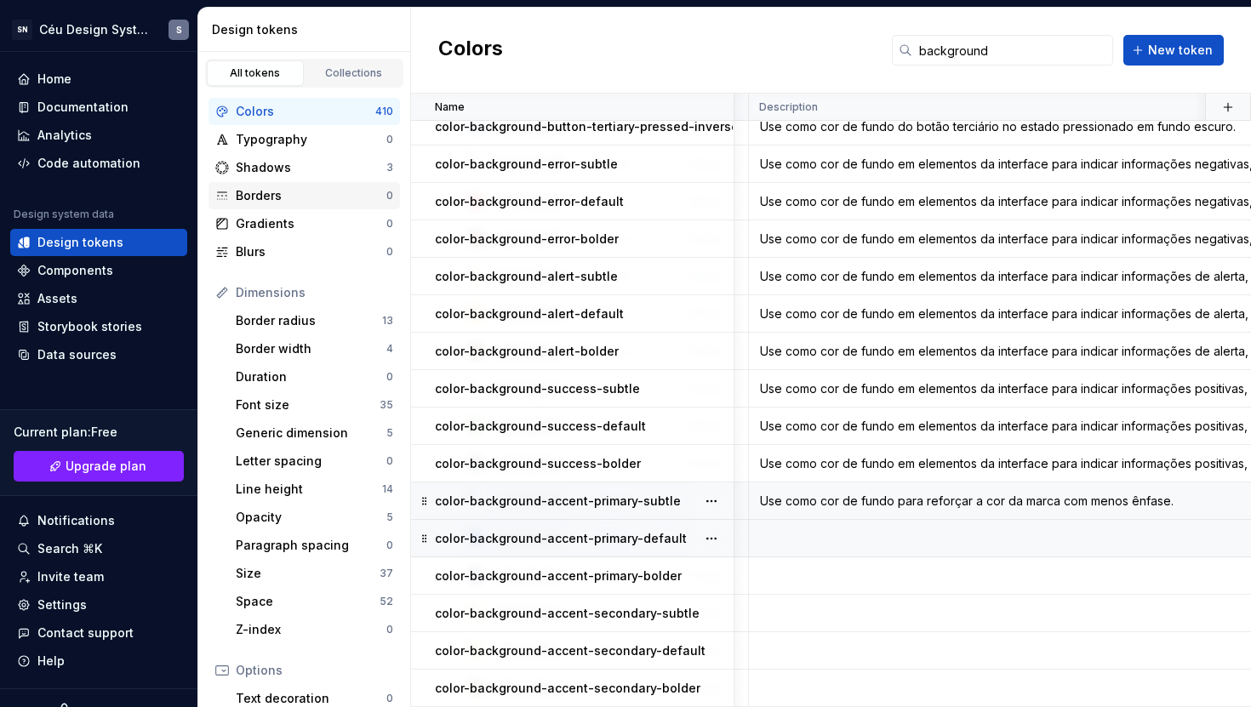
click at [294, 197] on div "Borders" at bounding box center [311, 195] width 151 height 17
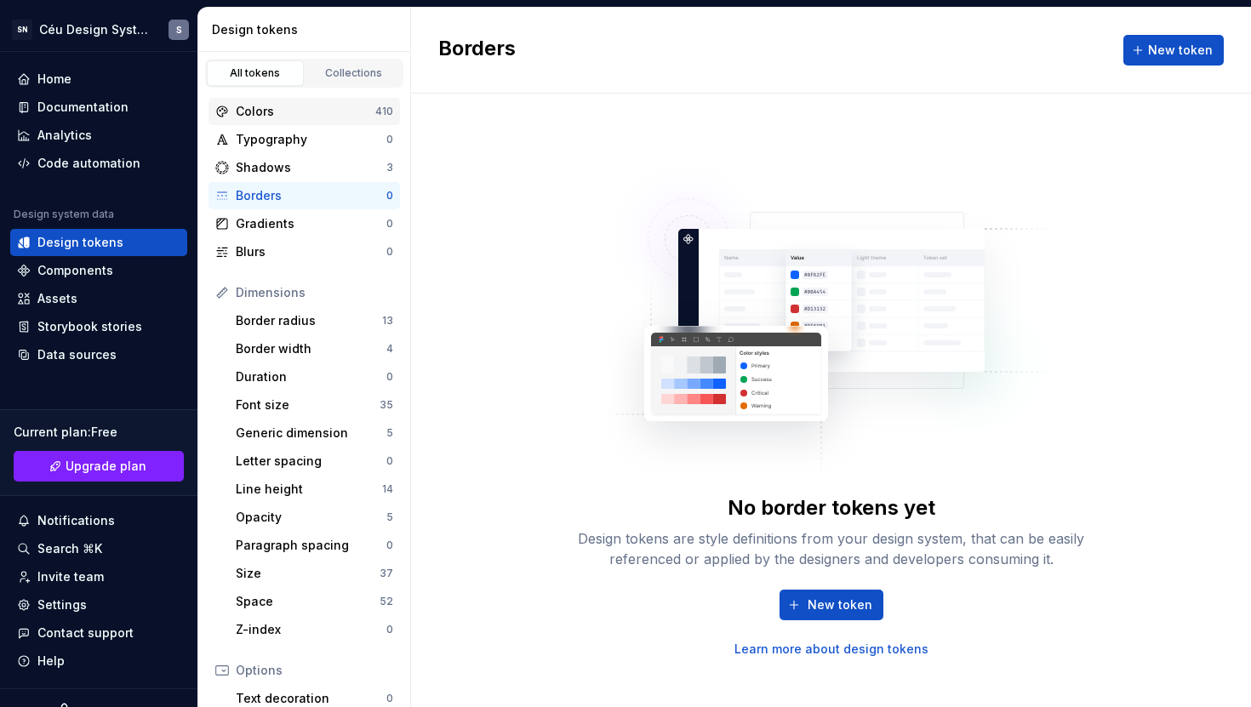
click at [283, 117] on div "Colors" at bounding box center [306, 111] width 140 height 17
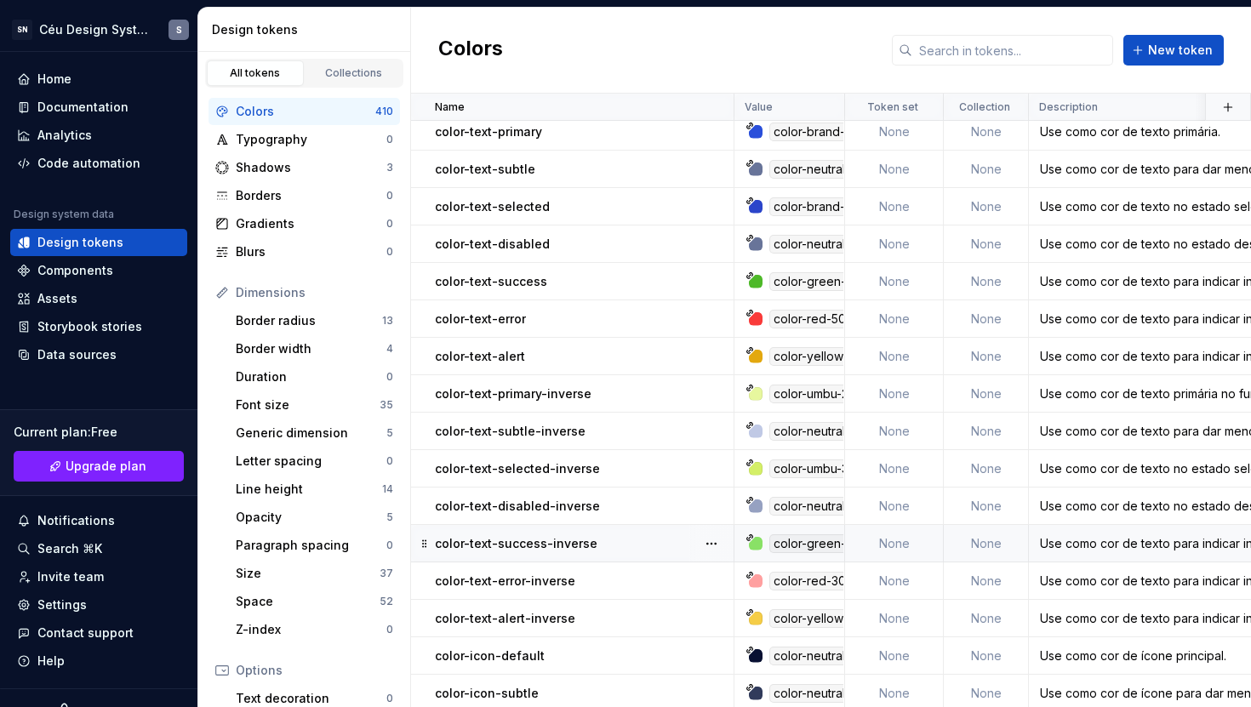
scroll to position [14013, 0]
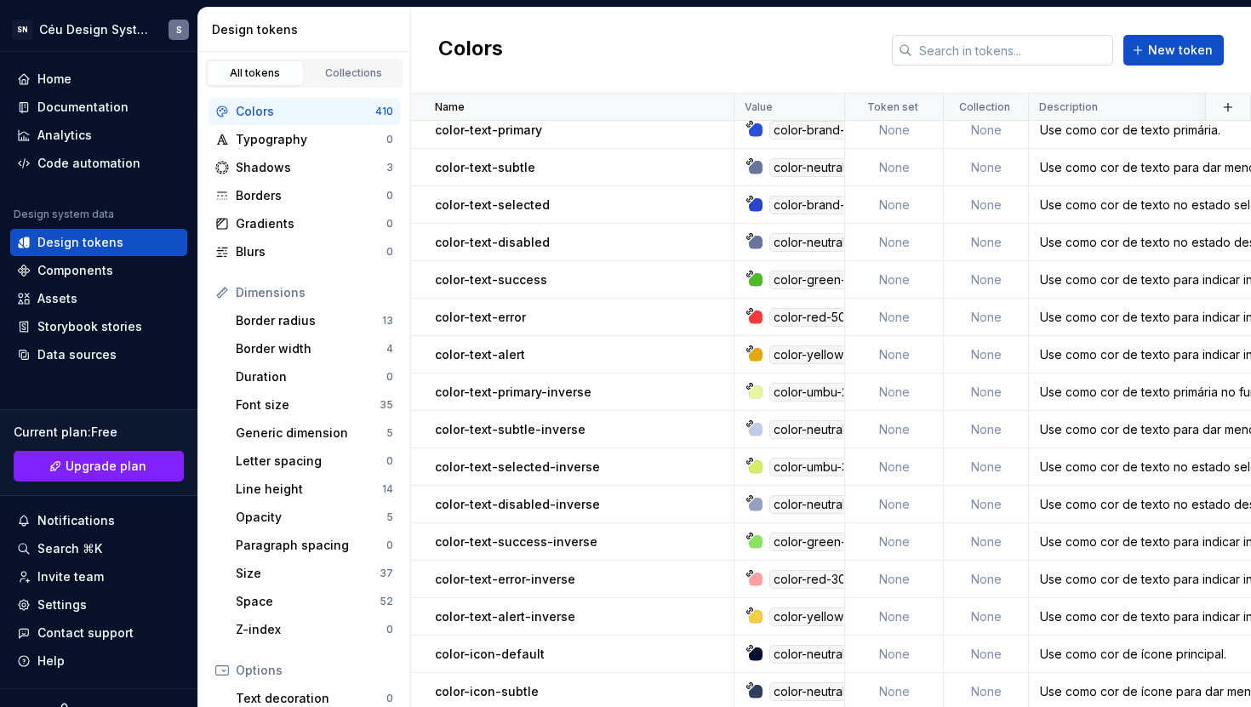
click at [938, 53] on input "text" at bounding box center [1012, 50] width 201 height 31
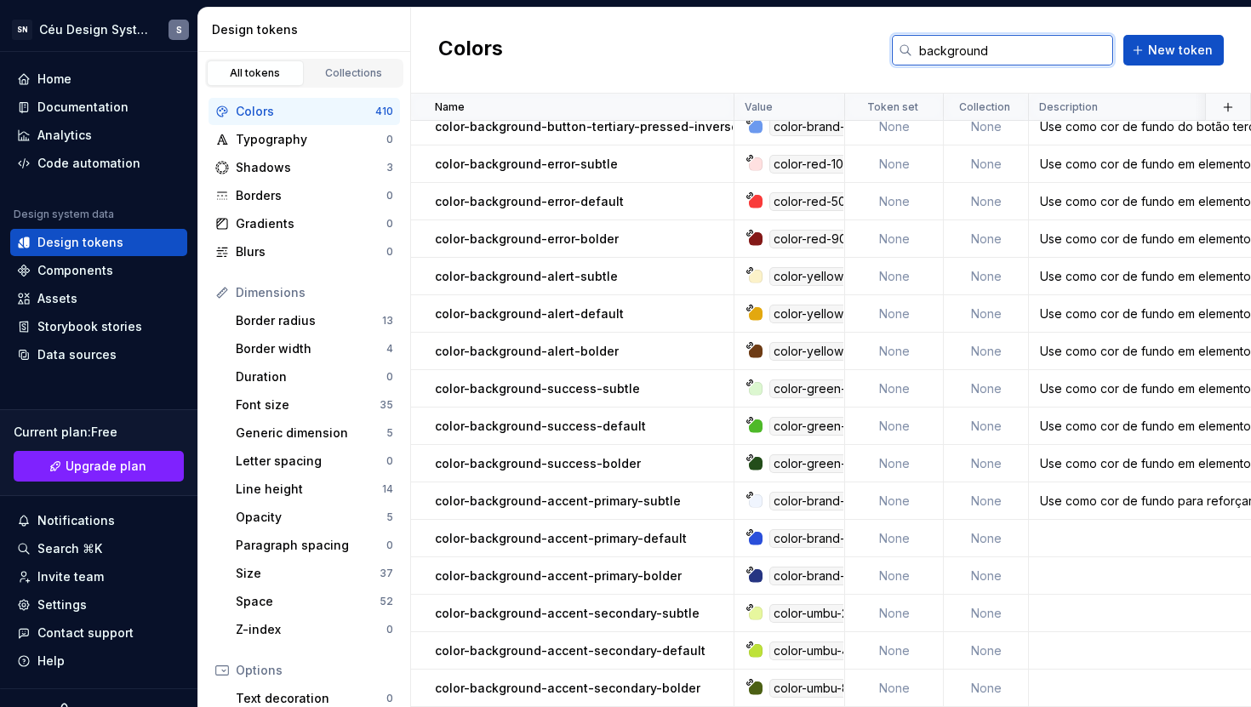
click at [1014, 56] on input "background" at bounding box center [1012, 50] width 201 height 31
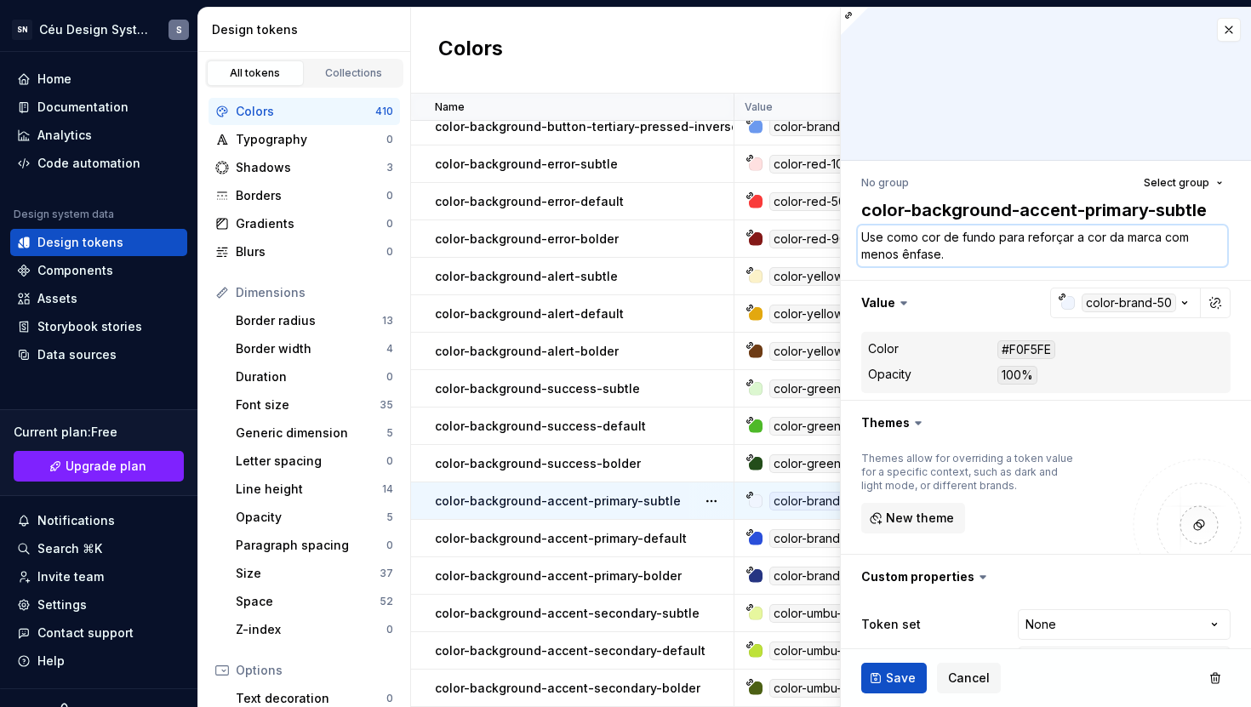
click at [1048, 251] on textarea "Use como cor de fundo para reforçar a cor da marca com menos ênfase." at bounding box center [1042, 246] width 369 height 41
paste textarea "a identidade visual da marca Sebrae"
click at [1061, 257] on textarea "Use como cor de fundo para reforçar a cor da marca com menos ênfase." at bounding box center [1042, 246] width 369 height 41
drag, startPoint x: 1076, startPoint y: 237, endPoint x: 1157, endPoint y: 237, distance: 81.7
click at [1157, 237] on textarea "Use como cor de fundo para reforçar a cor da marca com menos ênfase." at bounding box center [1042, 246] width 369 height 41
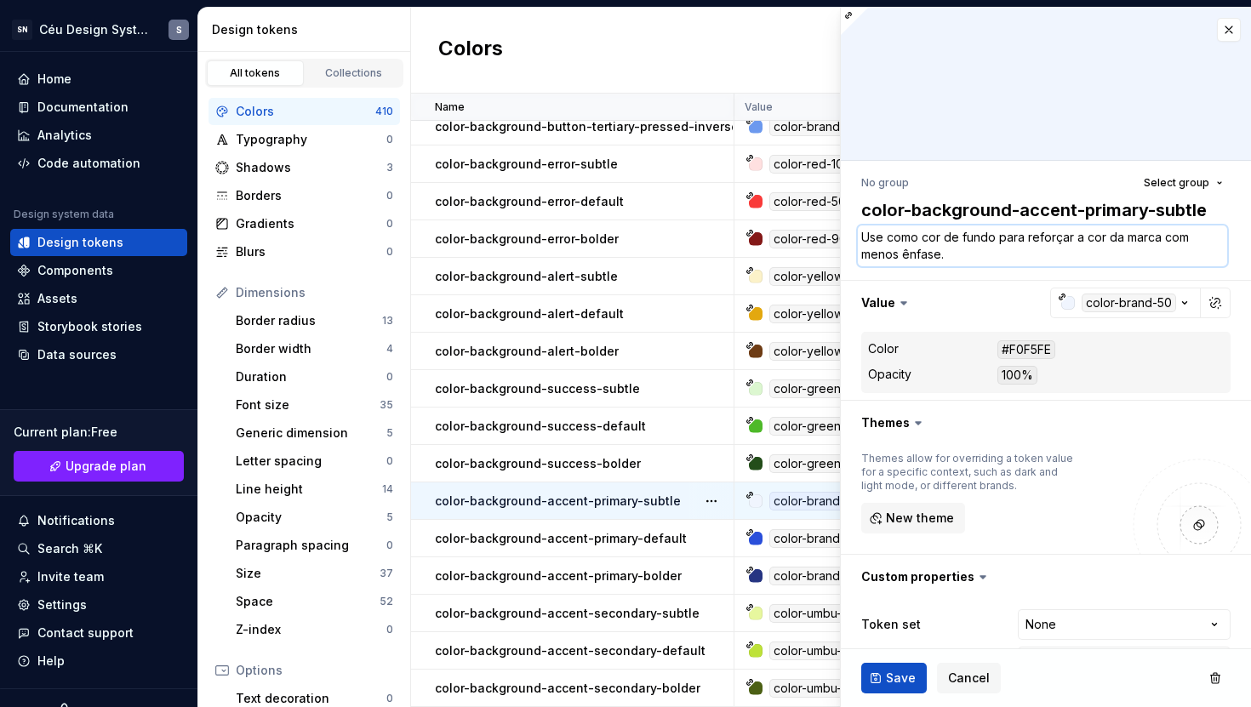
paste textarea "identidade visual da marca Sebrae"
click at [1067, 258] on textarea "Use como cor de fundo para reforçar a identidade visual da marca Sebrae com men…" at bounding box center [1042, 246] width 369 height 41
click at [902, 629] on span "Save" at bounding box center [901, 678] width 30 height 17
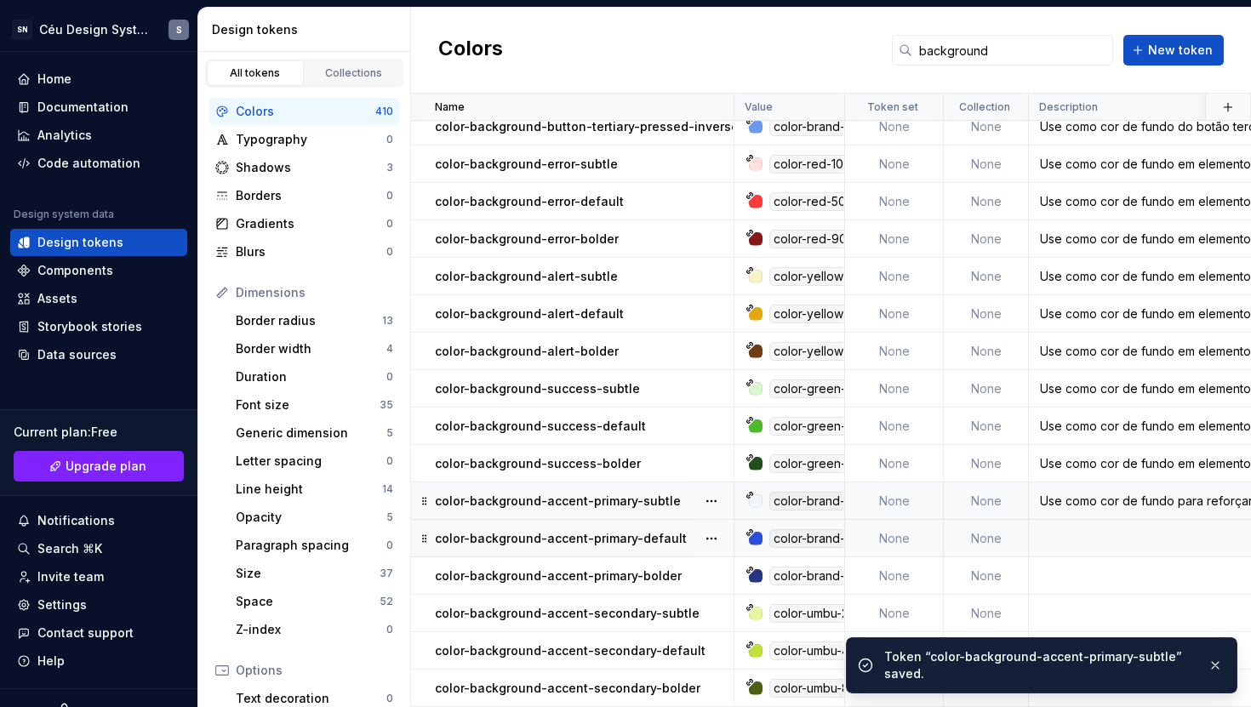
click at [662, 530] on p "color-background-accent-primary-default" at bounding box center [561, 538] width 252 height 17
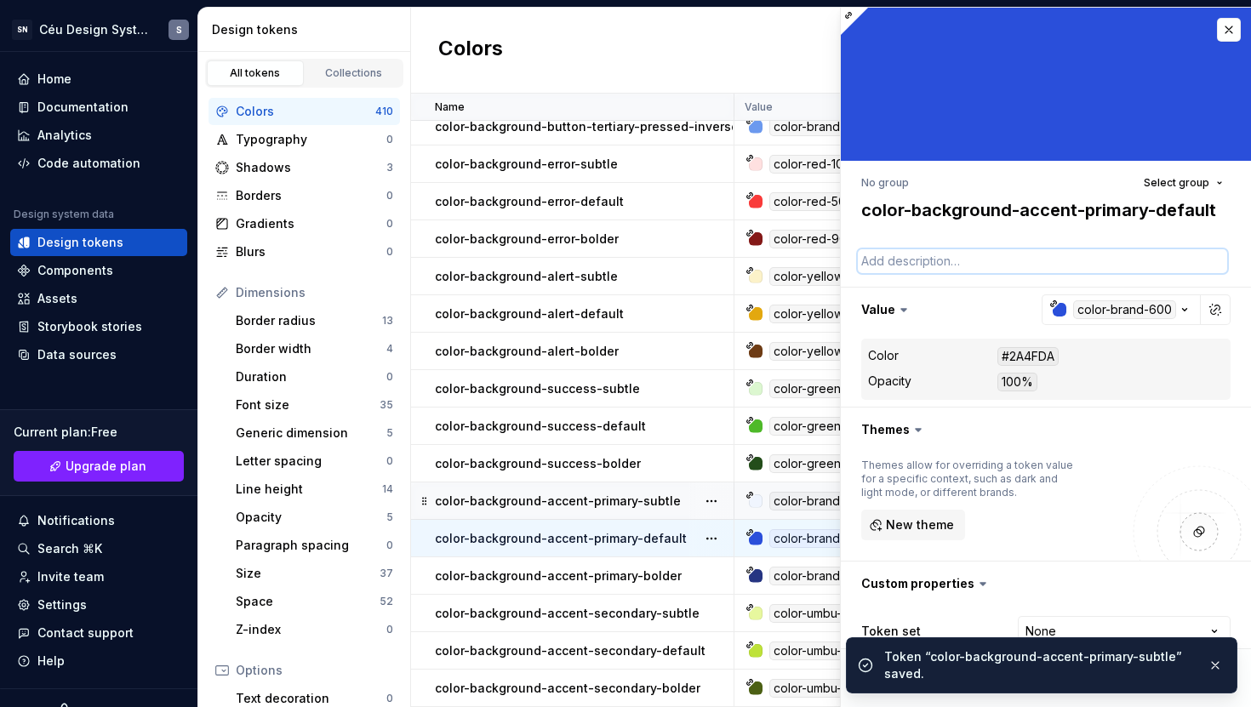
click at [918, 271] on textarea at bounding box center [1042, 261] width 369 height 24
paste textarea "Use como cor de fundo para reforçar a identidade visual da marca Sebrae com men…"
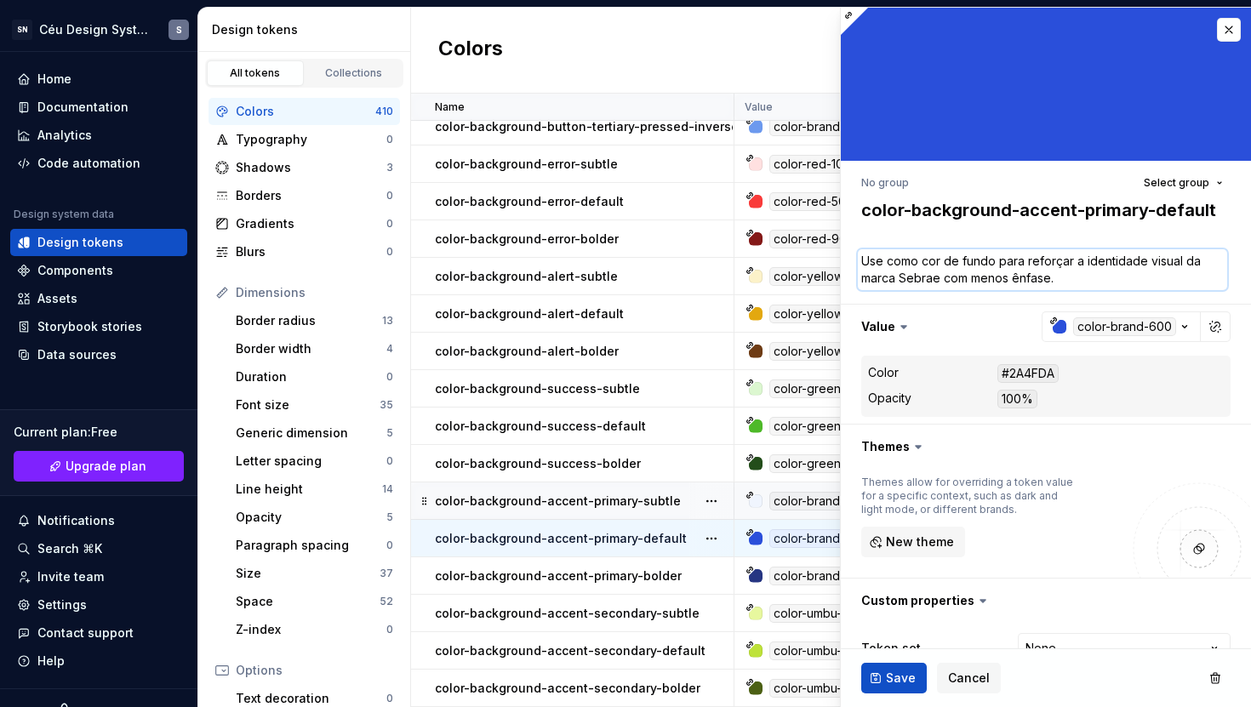
drag, startPoint x: 1072, startPoint y: 279, endPoint x: 940, endPoint y: 283, distance: 131.9
click at [940, 283] on textarea "Use como cor de fundo para reforçar a identidade visual da marca Sebrae com men…" at bounding box center [1042, 269] width 369 height 41
click at [907, 629] on span "Save" at bounding box center [901, 678] width 30 height 17
click at [660, 568] on p "color-background-accent-primary-bolder" at bounding box center [558, 576] width 247 height 17
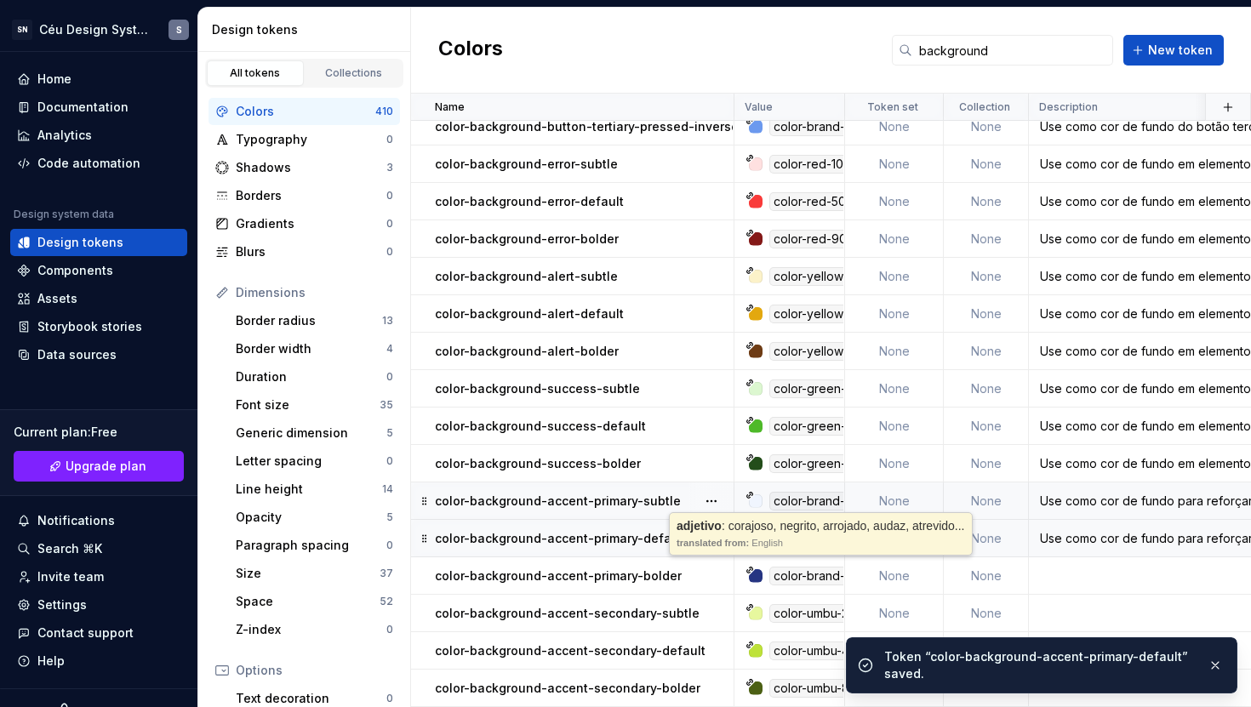
click at [660, 568] on p "color-background-accent-primary-bolder" at bounding box center [558, 576] width 247 height 17
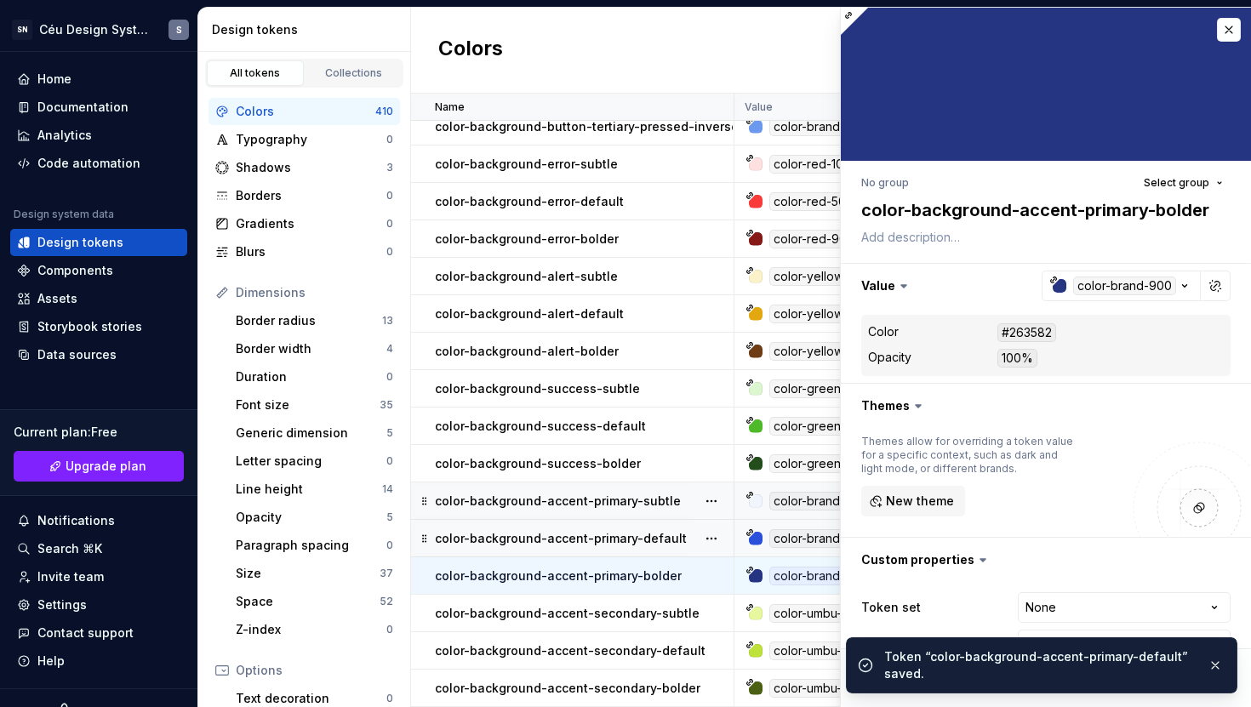
click at [940, 250] on div "No group Select group color-background-accent-primary-bolder Value color-brand-…" at bounding box center [1046, 477] width 410 height 633
click at [942, 243] on textarea at bounding box center [1042, 238] width 369 height 24
paste textarea "Use como cor de fundo para reforçar a identidade visual da marca Sebrae."
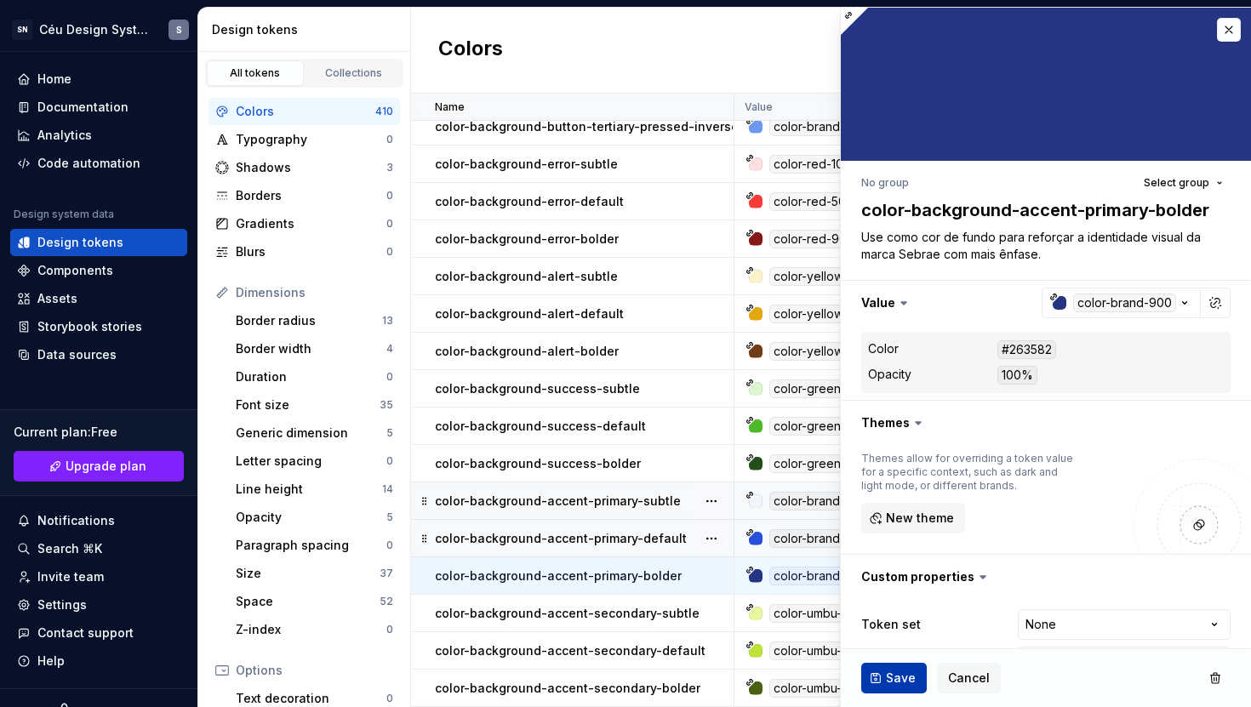
click at [894, 629] on button "Save" at bounding box center [894, 678] width 66 height 31
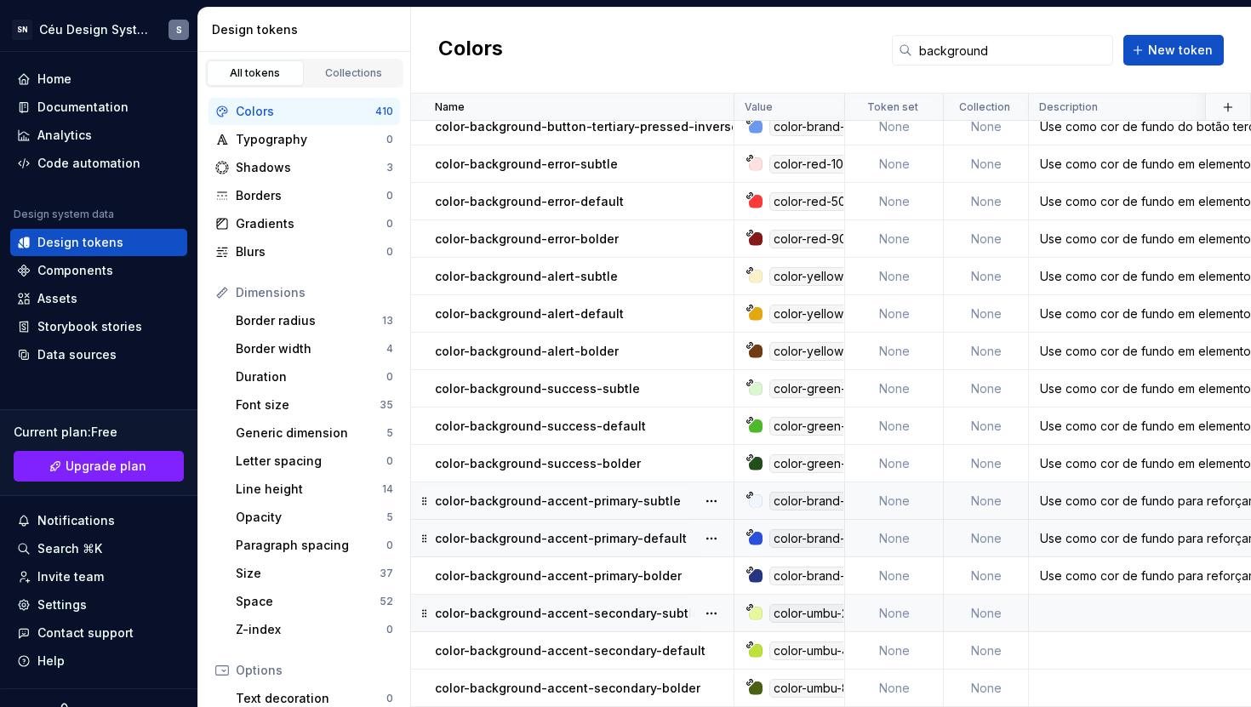
click at [639, 605] on p "color-background-accent-secondary-subtle" at bounding box center [567, 613] width 265 height 17
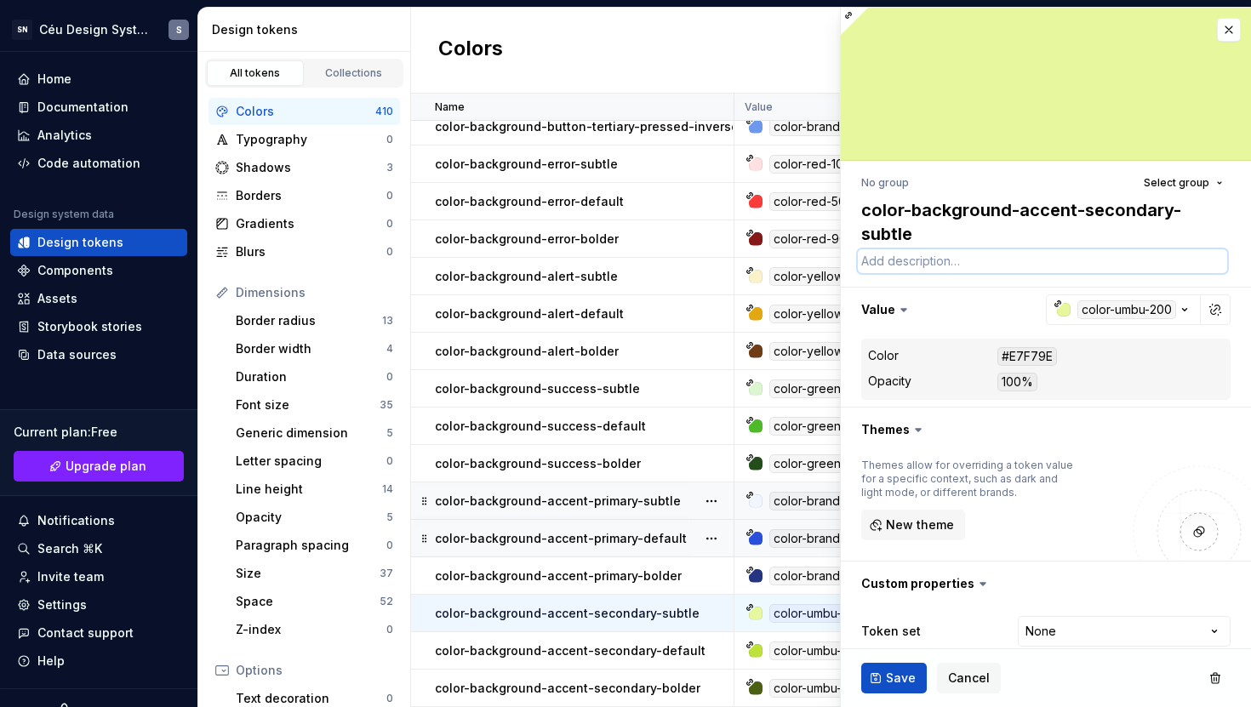
click at [964, 260] on textarea at bounding box center [1042, 261] width 369 height 24
paste textarea "Use como cor de fundo para reforçar a identidade visual da marca Sebrae."
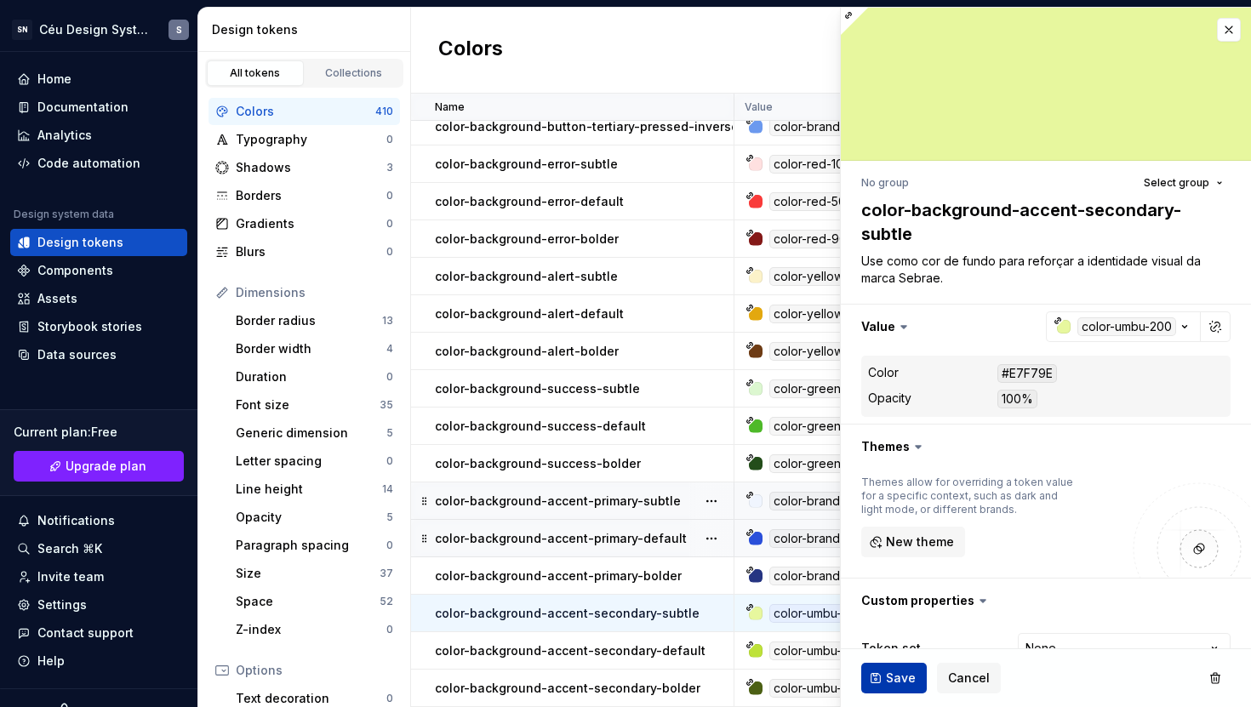
click at [886, 629] on span "Save" at bounding box center [901, 678] width 30 height 17
click at [971, 277] on textarea "Use como cor de fundo para reforçar a identidade visual da marca Sebrae." at bounding box center [1042, 269] width 369 height 41
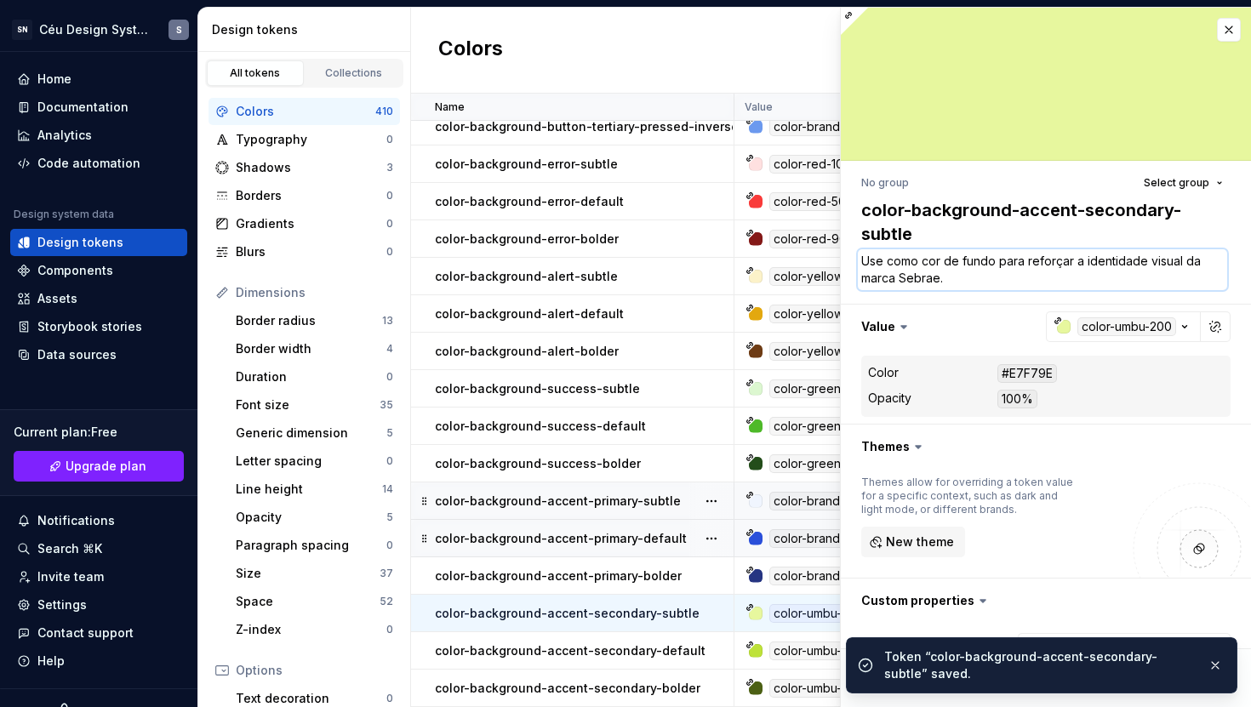
click at [951, 282] on textarea "Use como cor de fundo para reforçar a identidade visual da marca Sebrae." at bounding box center [1042, 269] width 369 height 41
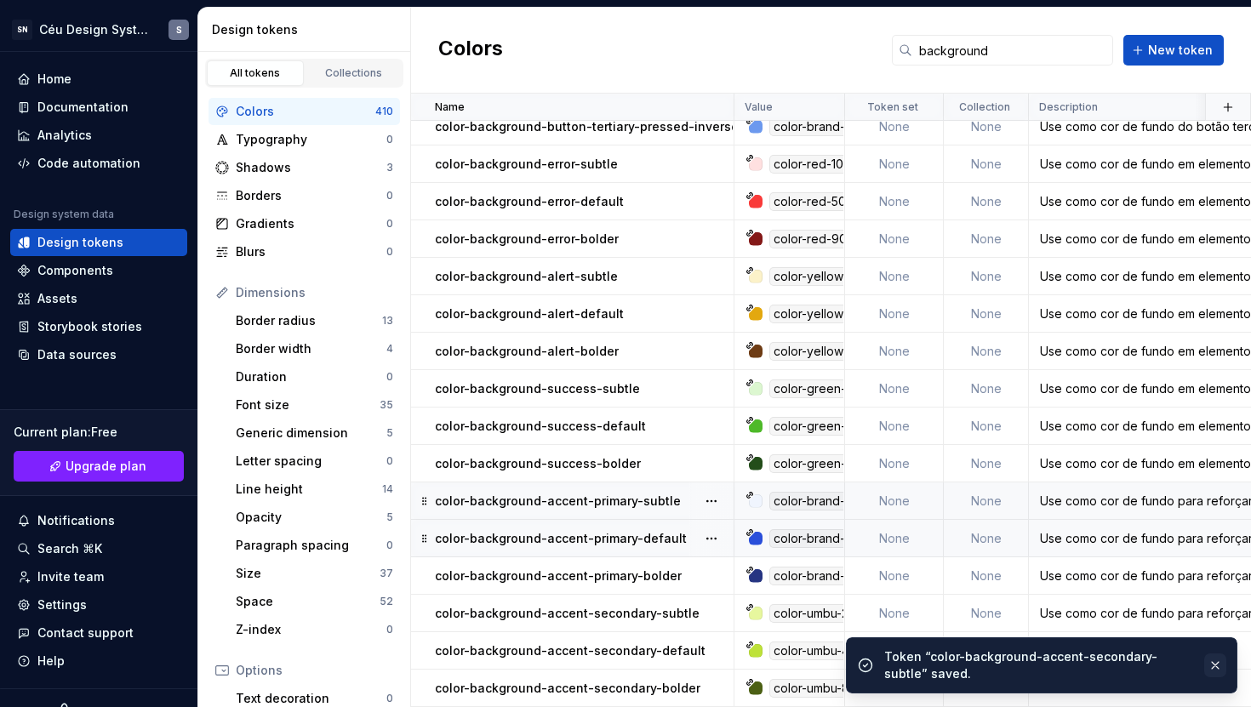
click at [1208, 629] on button "button" at bounding box center [1215, 666] width 22 height 24
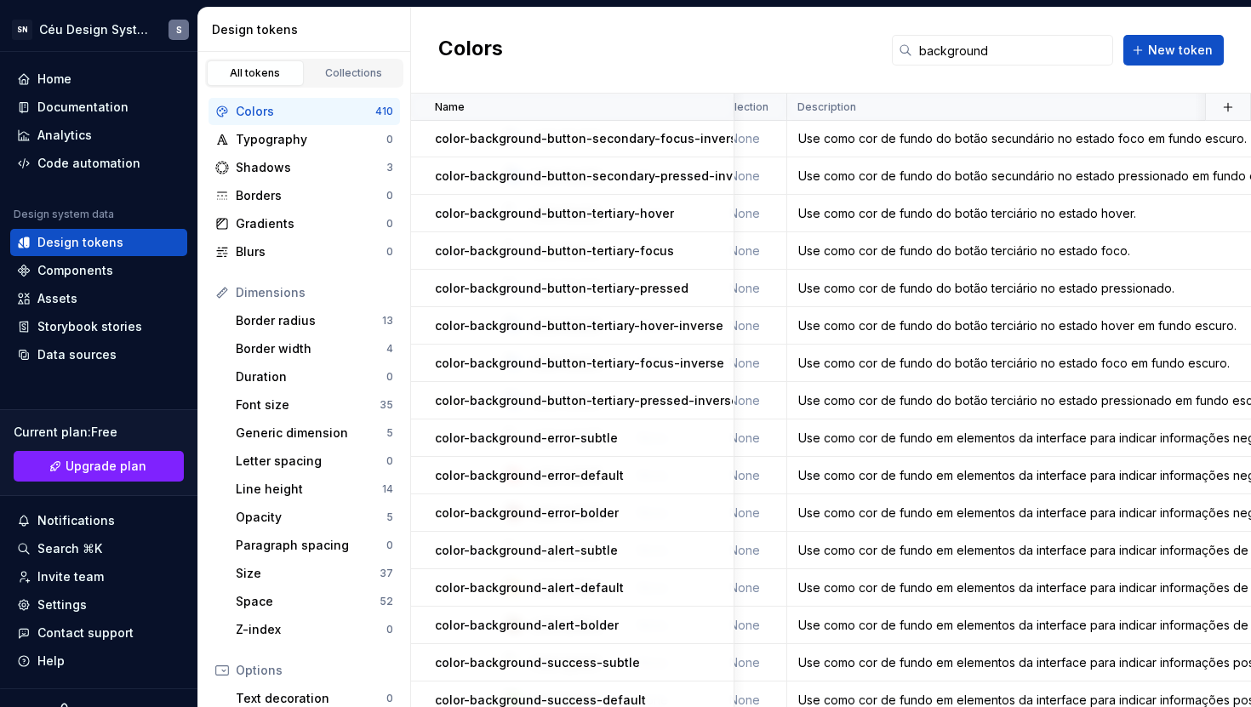
scroll to position [2456, 242]
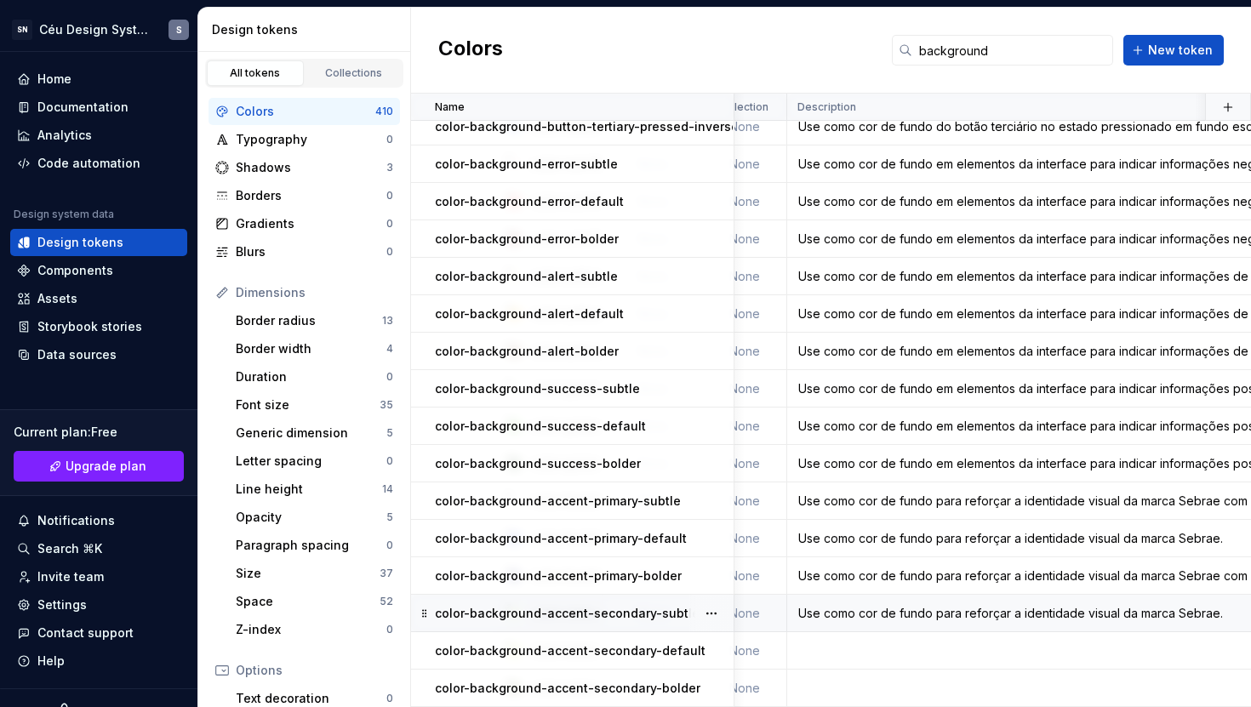
click at [1051, 611] on div "Use como cor de fundo para reforçar a identidade visual da marca Sebrae." at bounding box center [1120, 613] width 665 height 17
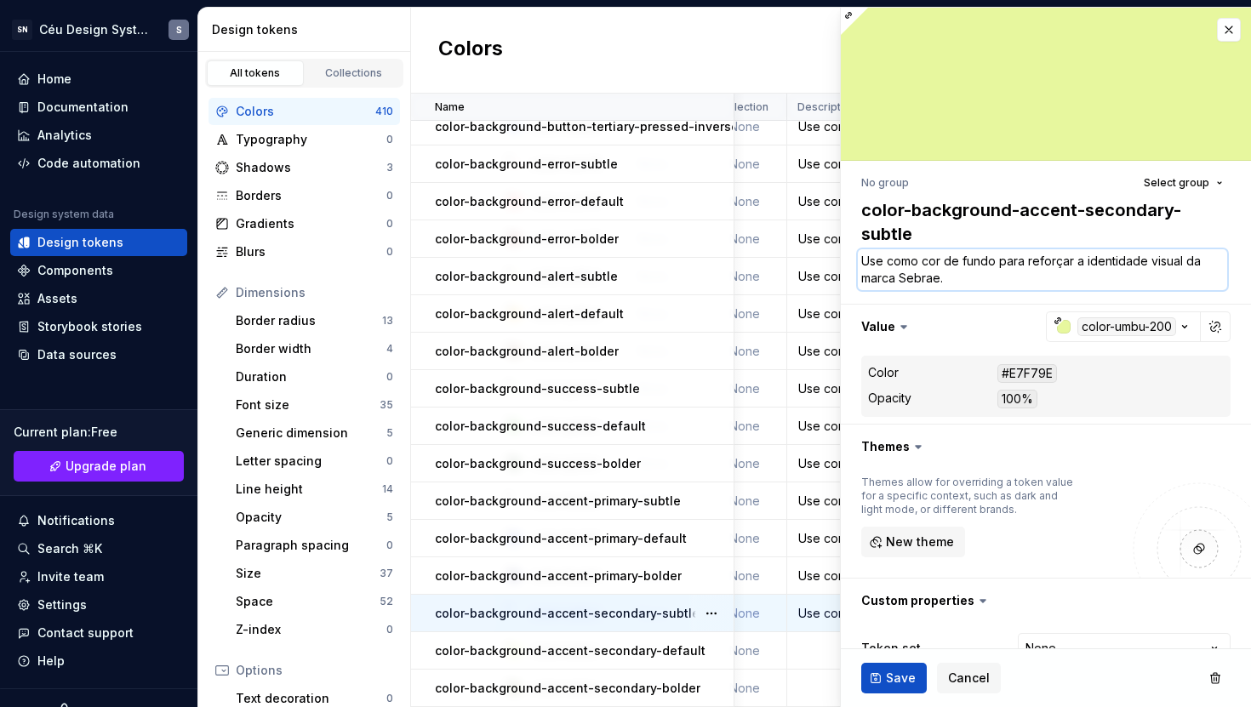
click at [935, 275] on textarea "Use como cor de fundo para reforçar a identidade visual da marca Sebrae." at bounding box center [1042, 269] width 369 height 41
click at [968, 279] on textarea "Use como cor de fundo para reforçar a identidade visual da marca Sebrae." at bounding box center [1042, 269] width 369 height 41
click at [997, 264] on textarea "Use como cor de fundo para reforçar a identidade visual da marca Sebrae." at bounding box center [1042, 269] width 369 height 41
drag, startPoint x: 1051, startPoint y: 261, endPoint x: 1126, endPoint y: 260, distance: 74.9
click at [1126, 260] on textarea "Use como cor de fundo de apoio para reforçar a identidade visual da marca Sebra…" at bounding box center [1042, 269] width 369 height 41
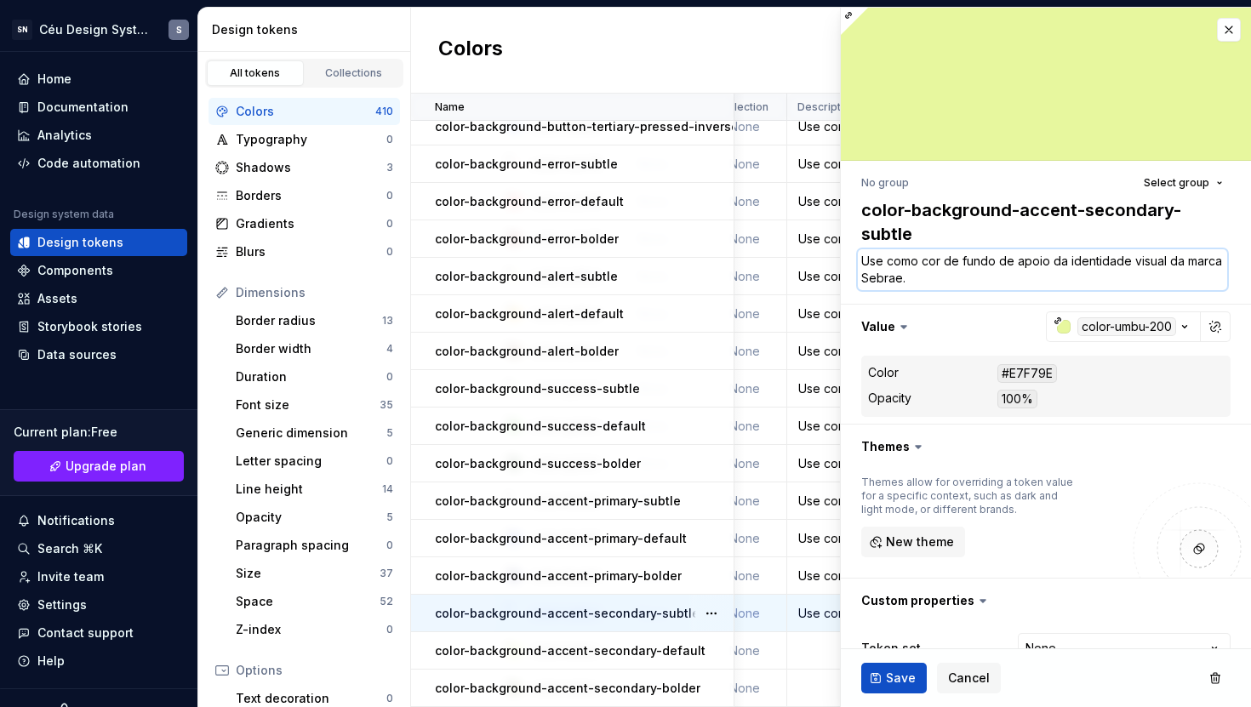
click at [1045, 274] on textarea "Use como cor de fundo de apoio da identidade visual da marca Sebrae." at bounding box center [1042, 269] width 369 height 41
click at [888, 629] on span "Save" at bounding box center [901, 678] width 30 height 17
click at [814, 568] on div "Use como cor de fundo para reforçar a identidade visual da marca Sebrae com mai…" at bounding box center [1120, 576] width 665 height 17
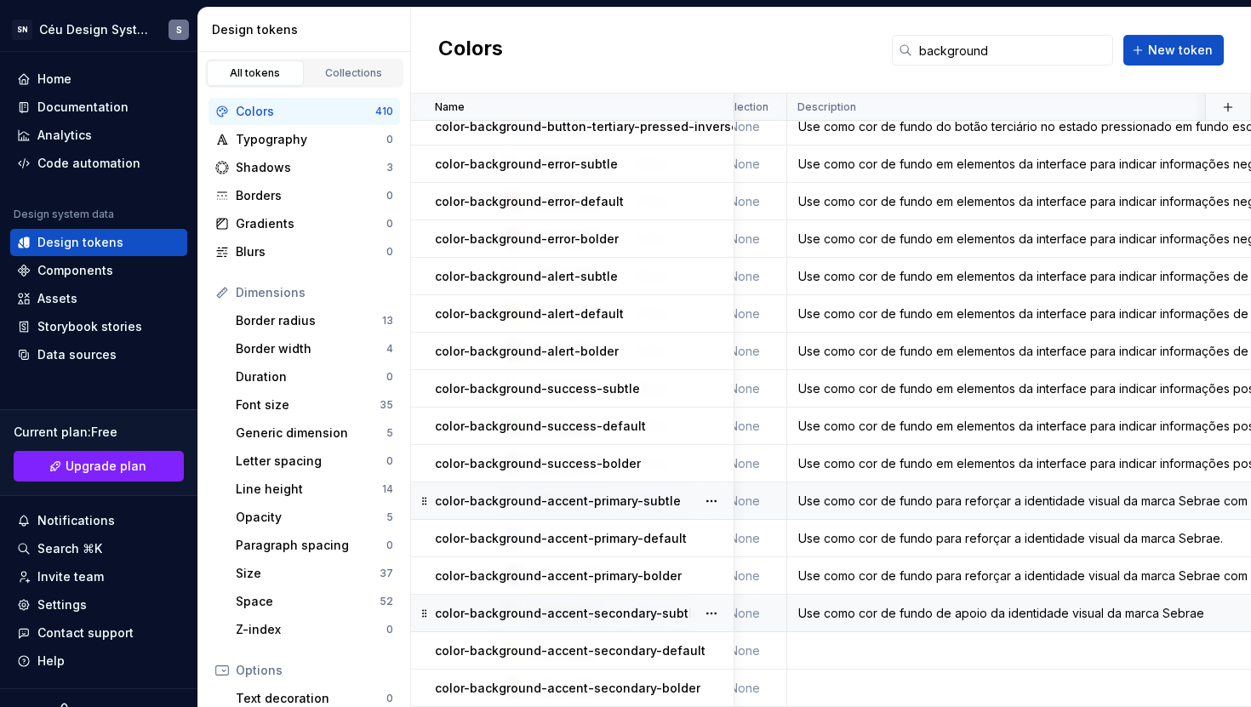
click at [849, 483] on td "Use como cor de fundo para reforçar a identidade visual da marca Sebrae com men…" at bounding box center [1120, 501] width 667 height 37
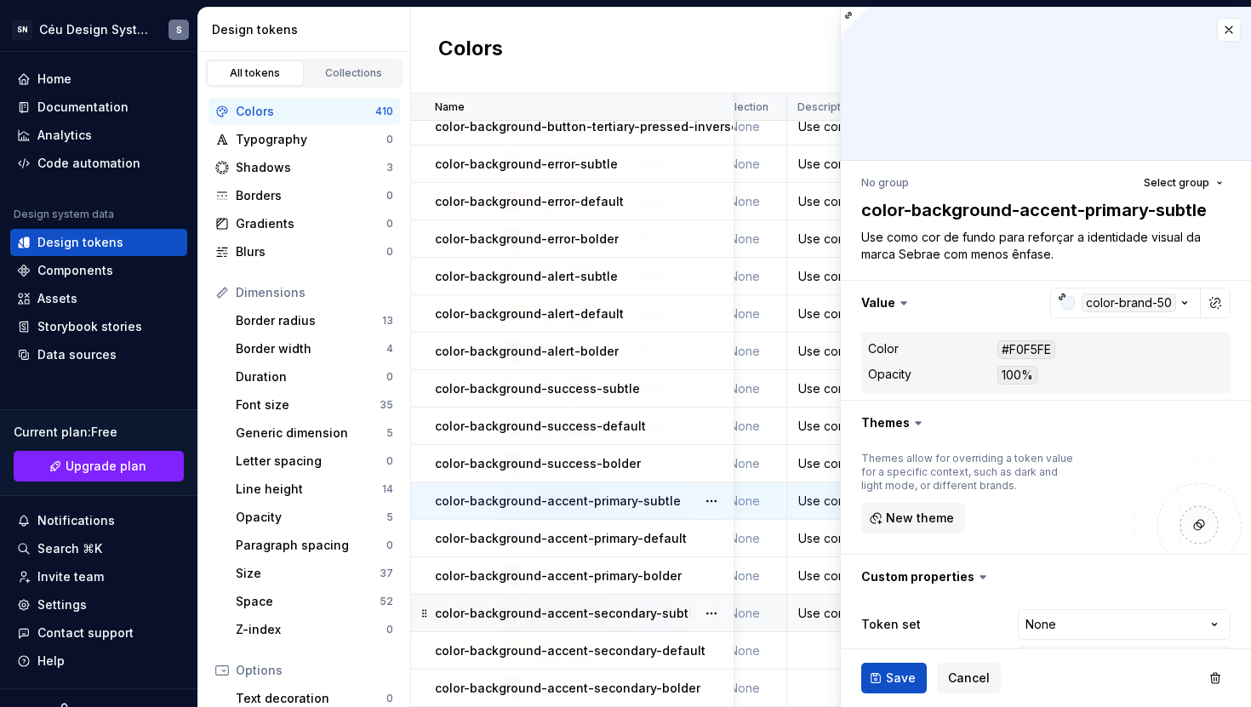
click at [803, 605] on div "Use como cor de fundo de apoio da identidade visual da marca Sebrae" at bounding box center [1120, 613] width 665 height 17
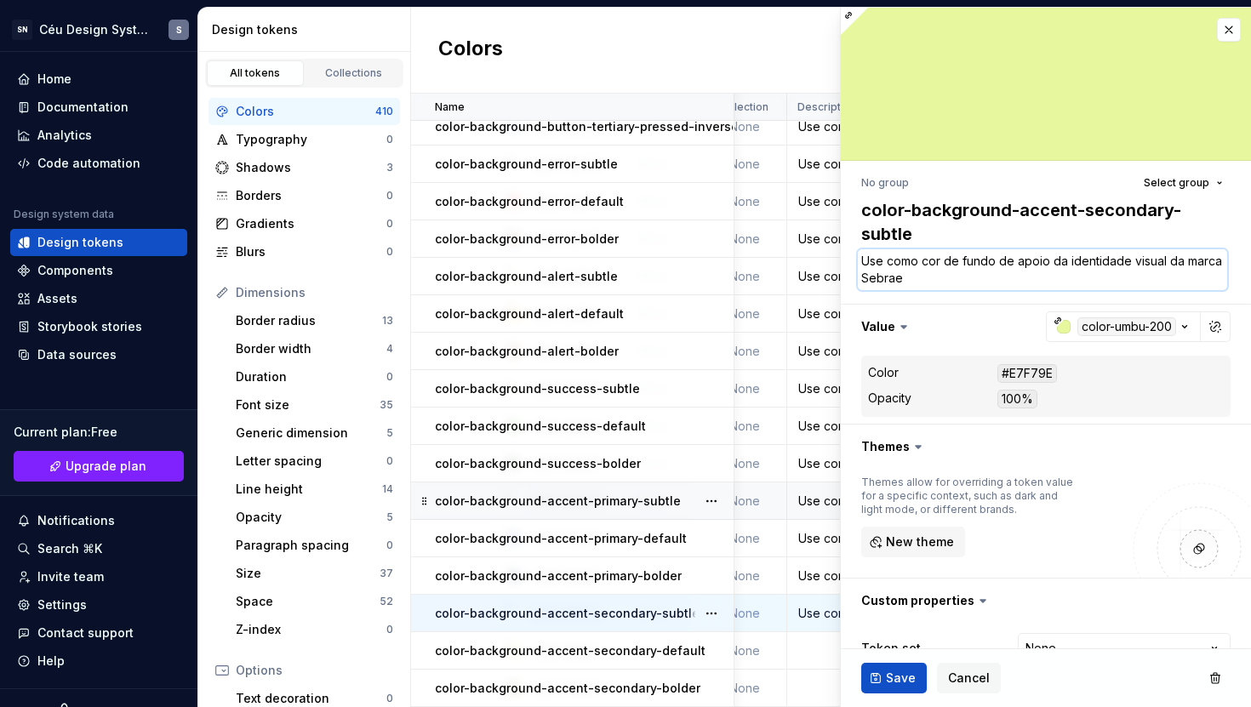
click at [959, 284] on textarea "Use como cor de fundo de apoio da identidade visual da marca Sebrae" at bounding box center [1042, 269] width 369 height 41
click at [979, 280] on textarea "Use como cor de fundo de apoio da identidade visual da marca Sebrae" at bounding box center [1042, 269] width 369 height 41
drag, startPoint x: 1051, startPoint y: 260, endPoint x: 945, endPoint y: 282, distance: 108.5
click at [945, 282] on textarea "Use como cor de fundo de apoio da identidade visual da marca Sebrae com menos ê…" at bounding box center [1042, 269] width 369 height 41
click at [1048, 275] on textarea "Use como cor de fundo de apoio da identidade visual da marca Sebrae com menos ê…" at bounding box center [1042, 269] width 369 height 41
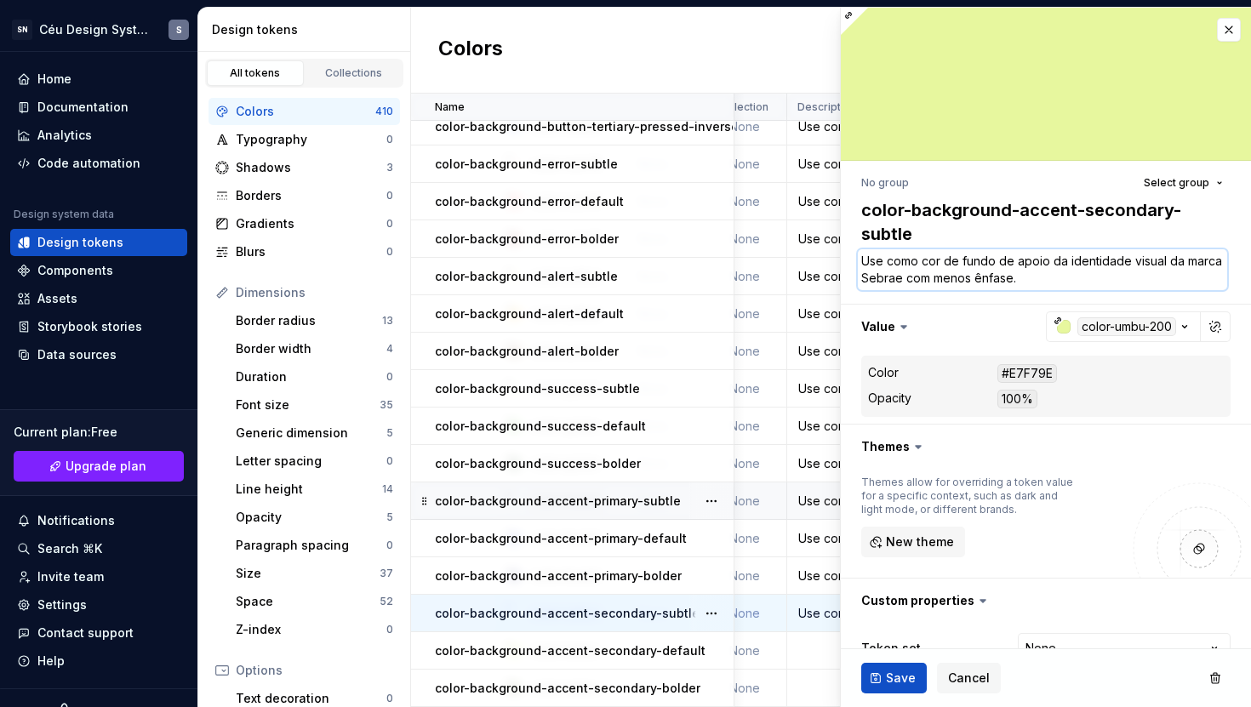
click at [1069, 277] on textarea "Use como cor de fundo de apoio da identidade visual da marca Sebrae com menos ê…" at bounding box center [1042, 269] width 369 height 41
click at [1053, 277] on textarea "Use como cor de fundo de apoio da identidade visual da marca Sebrae com menos ê…" at bounding box center [1042, 269] width 369 height 41
click at [1217, 26] on button "button" at bounding box center [1229, 30] width 24 height 24
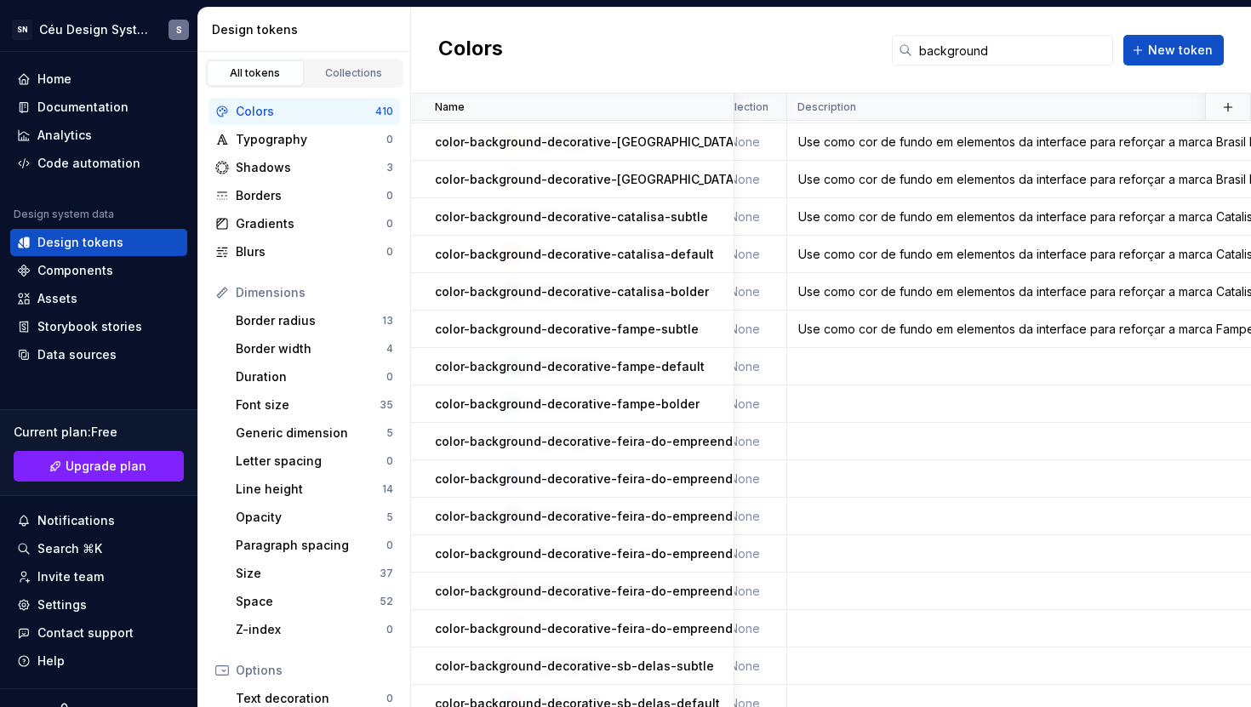
scroll to position [0, 242]
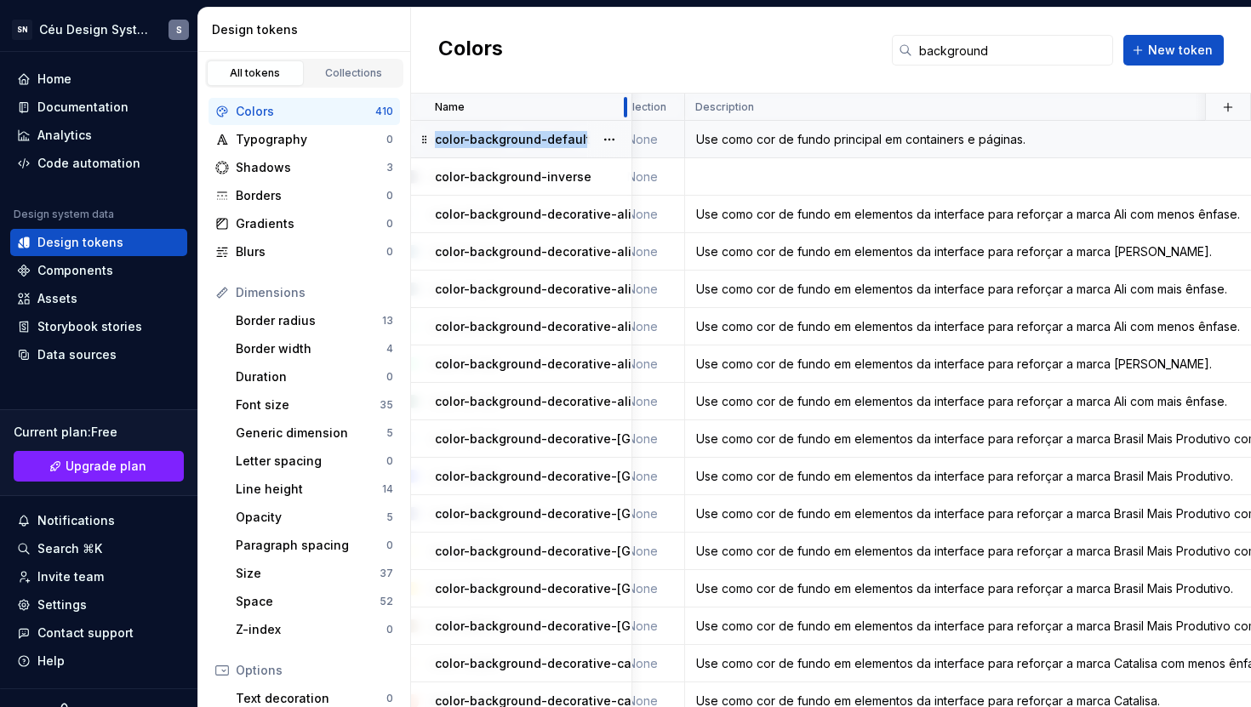
drag, startPoint x: 734, startPoint y: 105, endPoint x: 598, endPoint y: 150, distance: 142.6
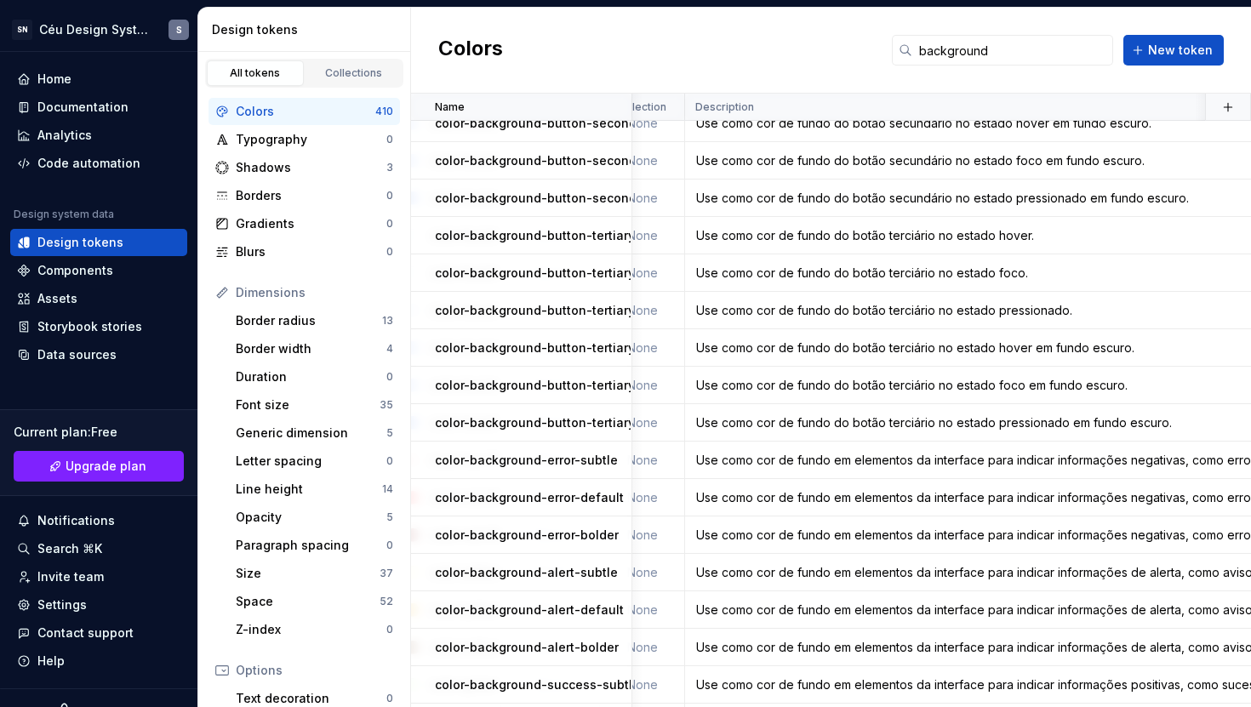
scroll to position [2456, 242]
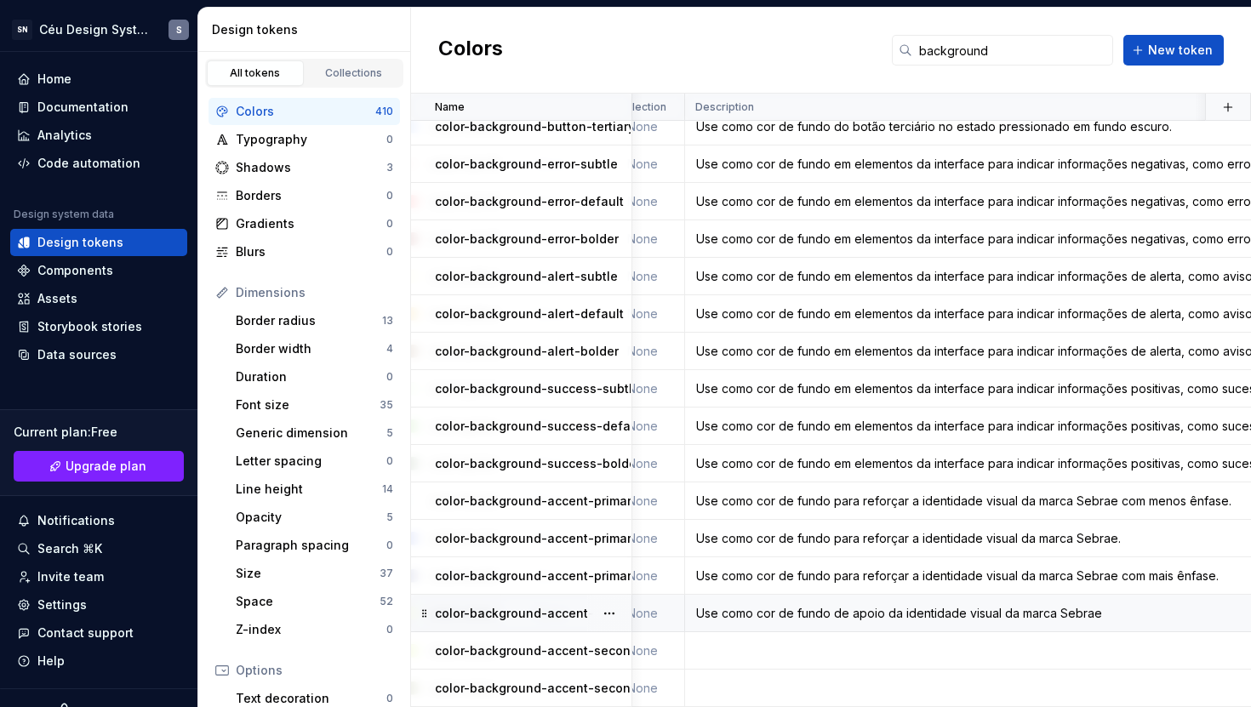
click at [995, 605] on div "Use como cor de fundo de apoio da identidade visual da marca Sebrae" at bounding box center [1018, 613] width 665 height 17
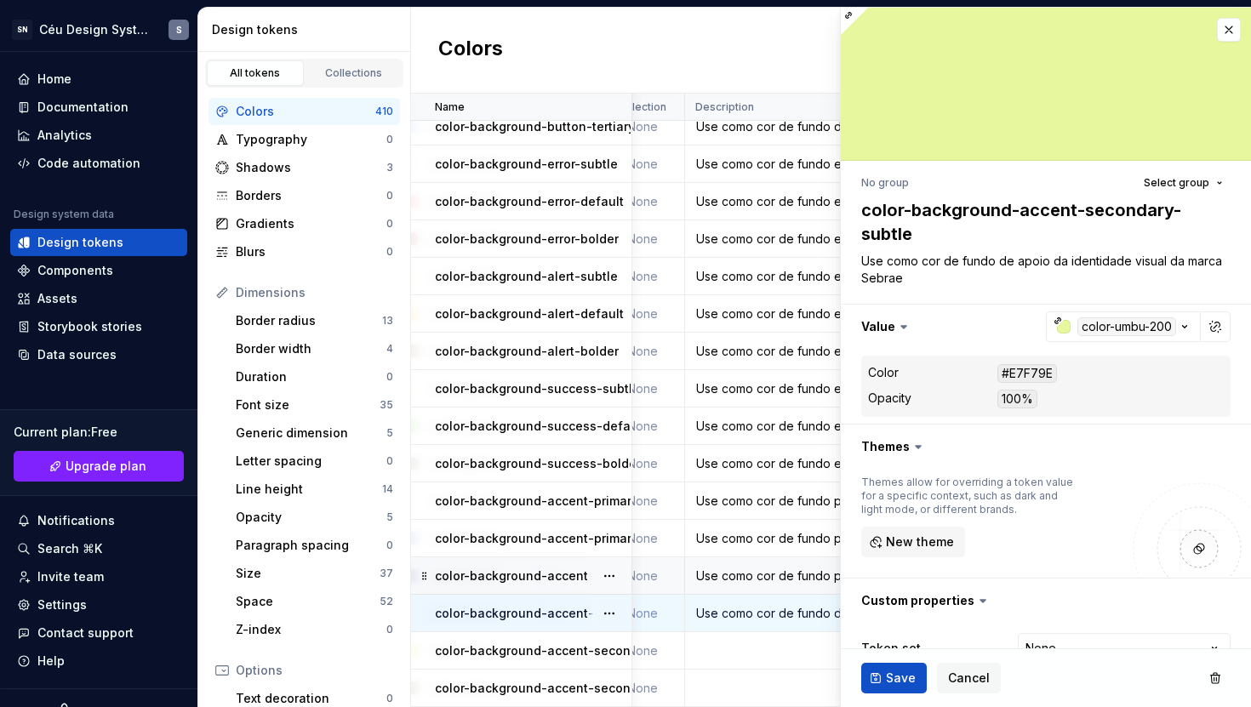
click at [748, 557] on td "Use como cor de fundo para reforçar a identidade visual da marca Sebrae com mai…" at bounding box center [1018, 575] width 667 height 37
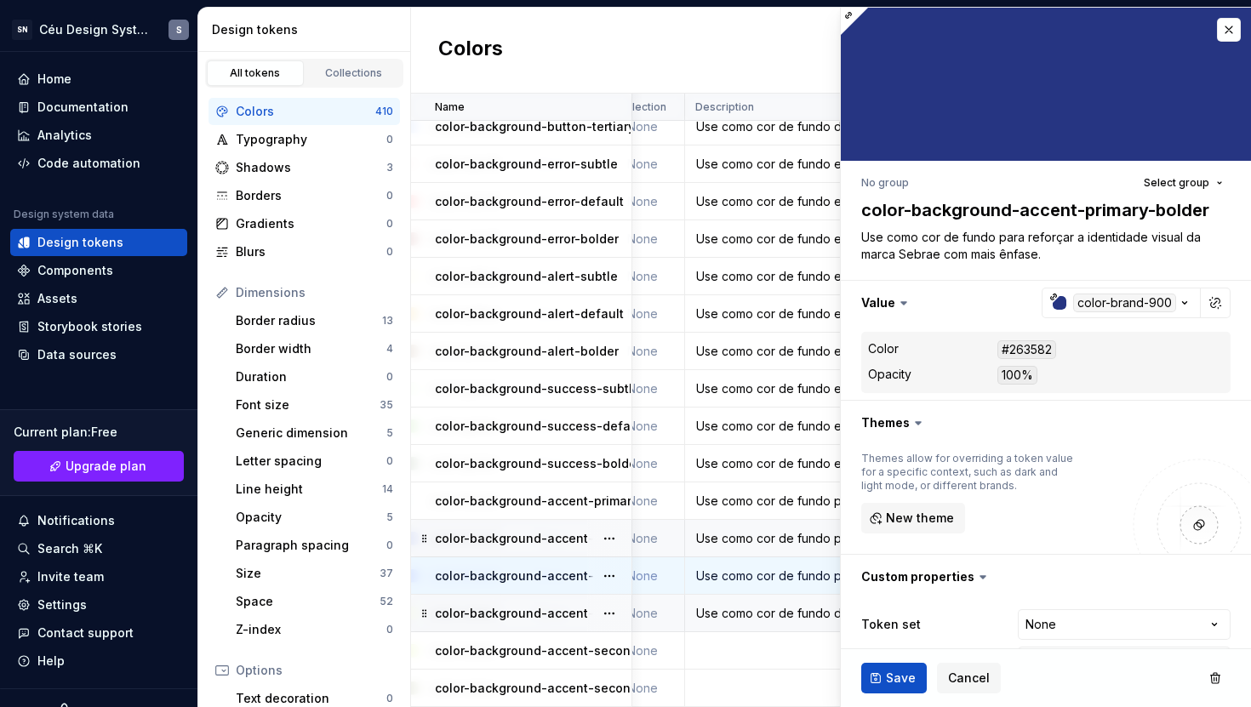
click at [757, 530] on div "Use como cor de fundo para reforçar a identidade visual da marca Sebrae." at bounding box center [1018, 538] width 665 height 17
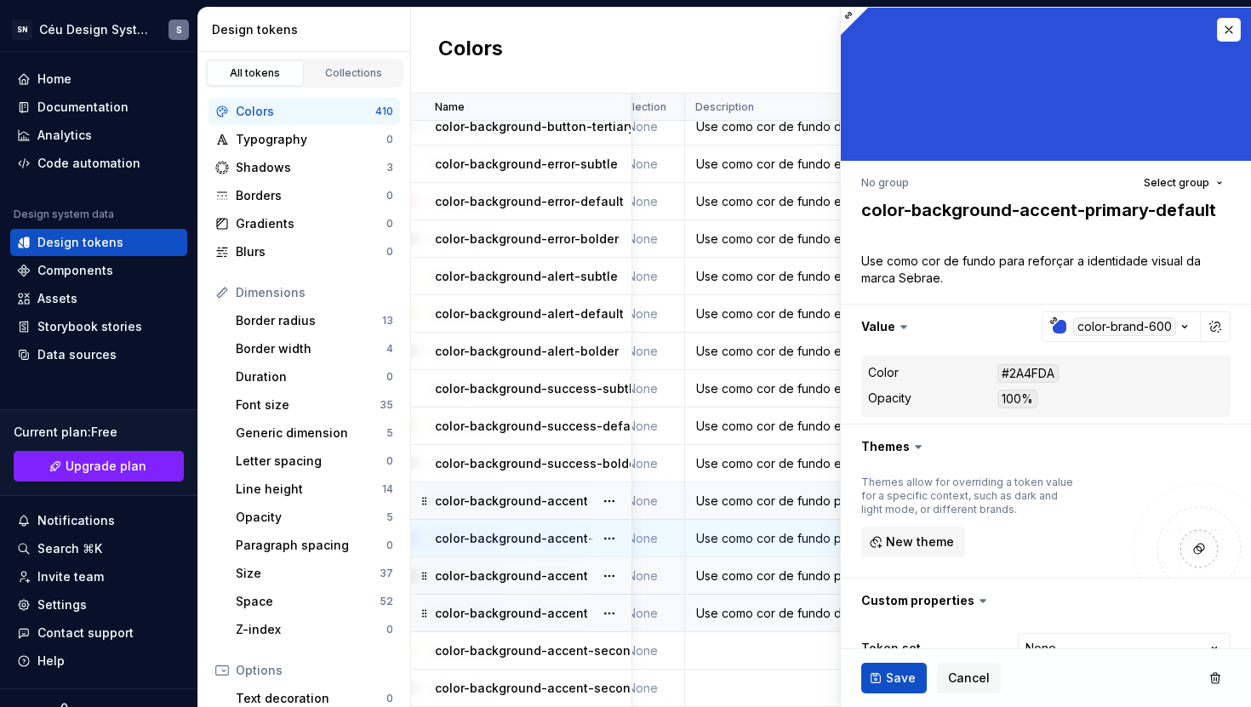
click at [759, 499] on div "Use como cor de fundo para reforçar a identidade visual da marca Sebrae com men…" at bounding box center [1018, 501] width 665 height 17
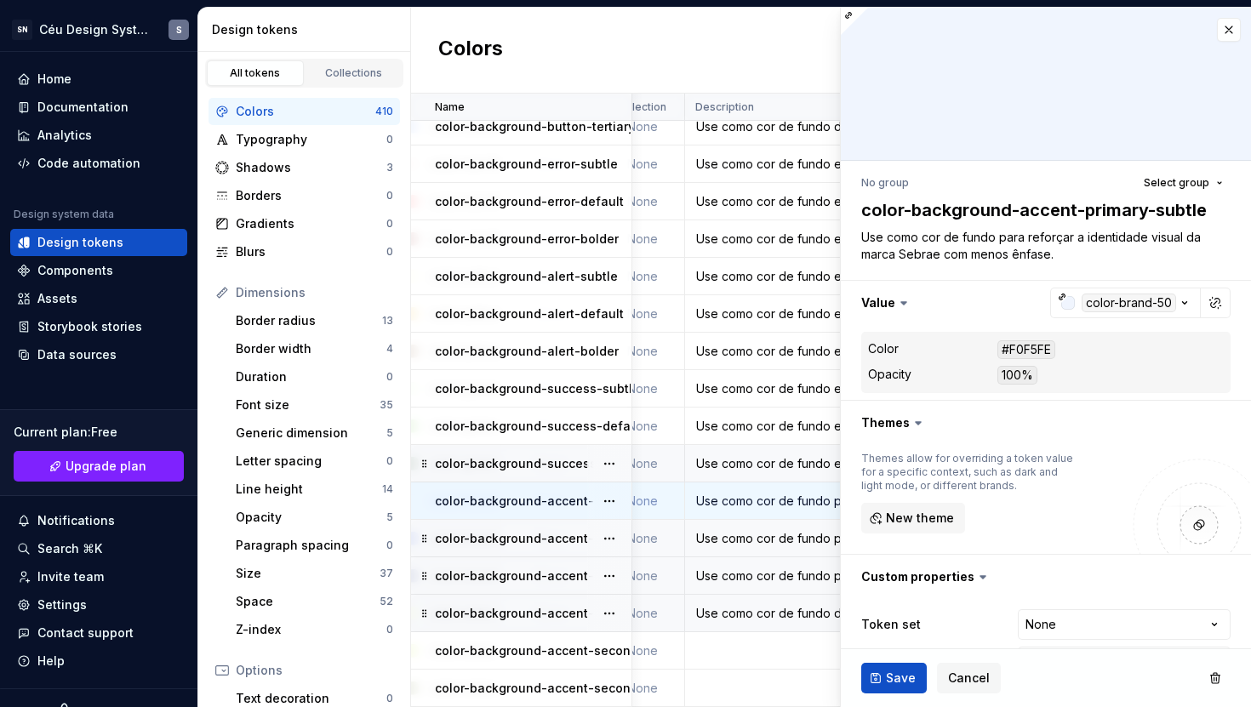
click at [764, 445] on td "Use como cor de fundo em elementos da interface para indicar informações positi…" at bounding box center [1018, 463] width 667 height 37
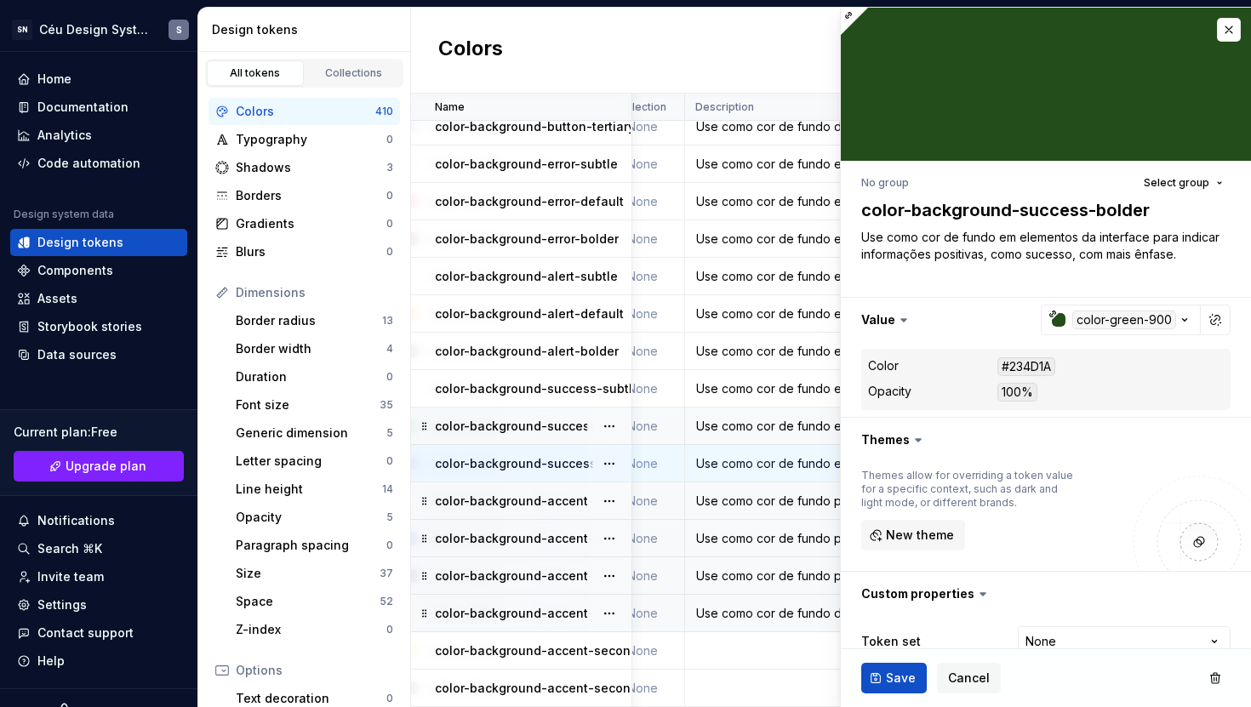
click at [768, 418] on div "Use como cor de fundo em elementos da interface para indicar informações positi…" at bounding box center [1018, 426] width 665 height 17
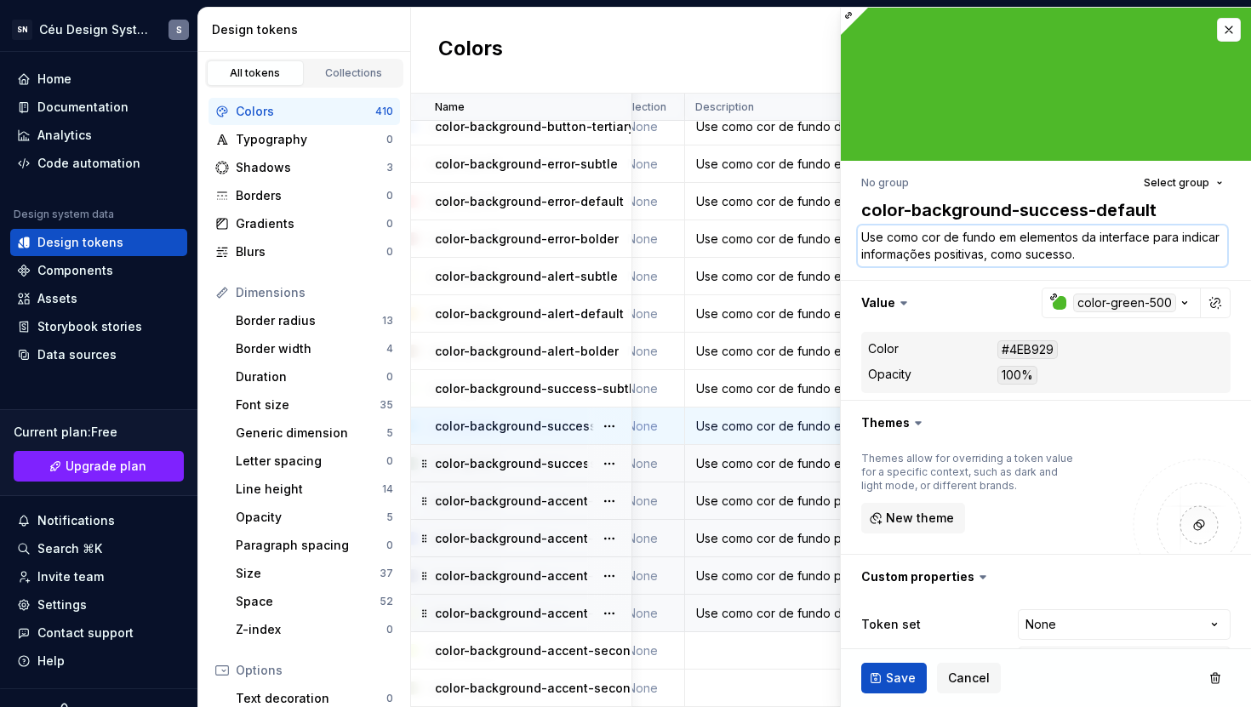
click at [1026, 255] on textarea "Use como cor de fundo em elementos da interface para indicar informações positi…" at bounding box center [1042, 246] width 369 height 41
click at [1030, 254] on textarea "Use como cor de fundo em elementos da interface para indicar informações positi…" at bounding box center [1042, 246] width 369 height 41
click at [916, 629] on button "Save" at bounding box center [894, 678] width 66 height 31
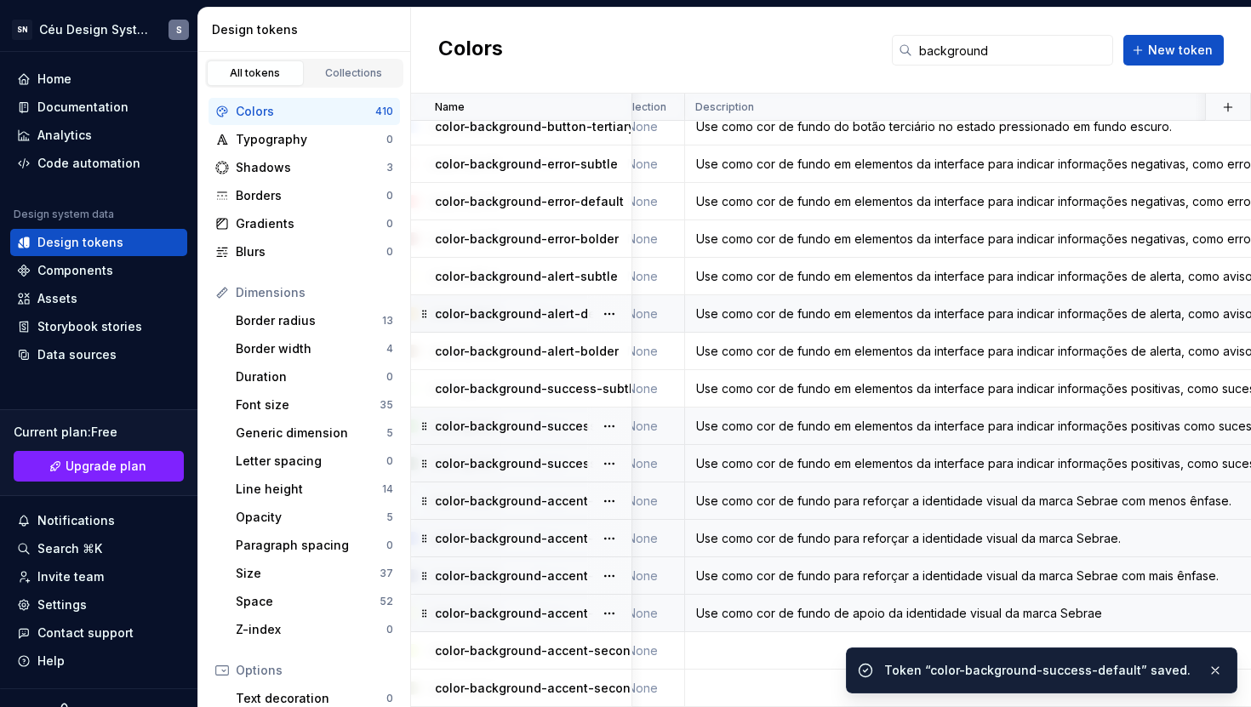
click at [750, 312] on td "Use como cor de fundo em elementos da interface para indicar informações de ale…" at bounding box center [1018, 313] width 667 height 37
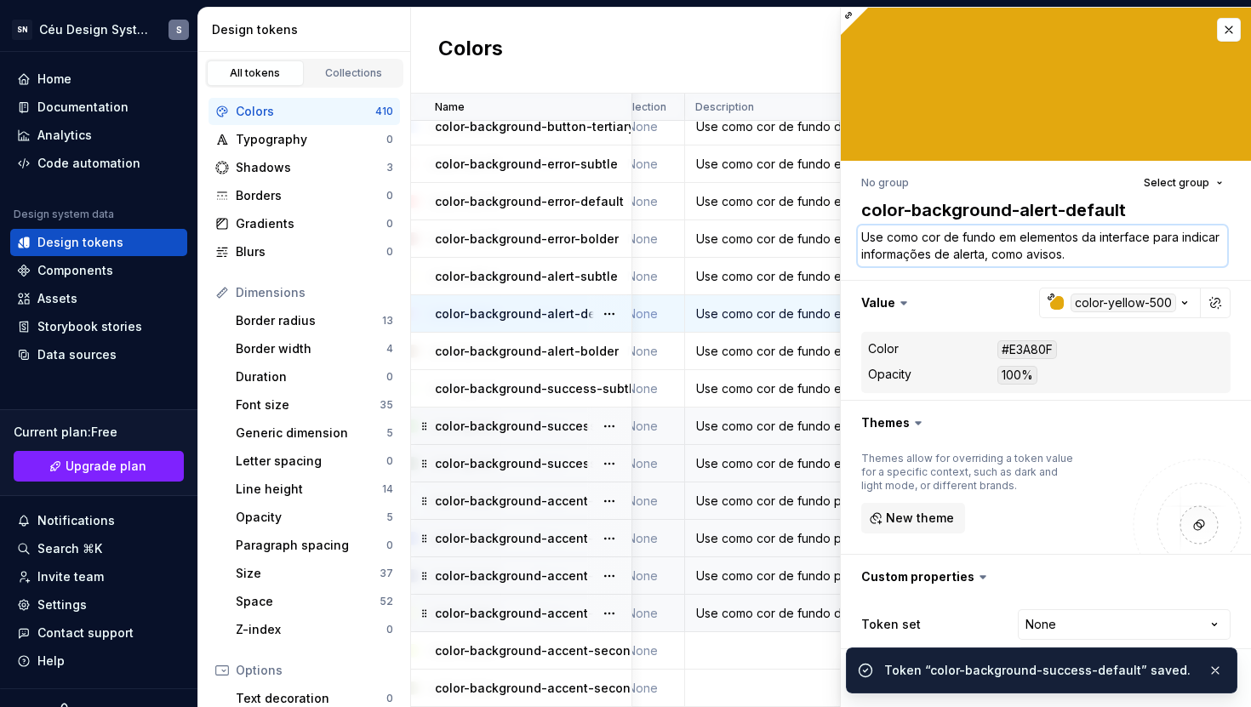
click at [1028, 257] on textarea "Use como cor de fundo em elementos da interface para indicar informações de ale…" at bounding box center [1042, 246] width 369 height 41
click at [1028, 255] on textarea "Use como cor de fundo em elementos da interface para indicar informações de ale…" at bounding box center [1042, 246] width 369 height 41
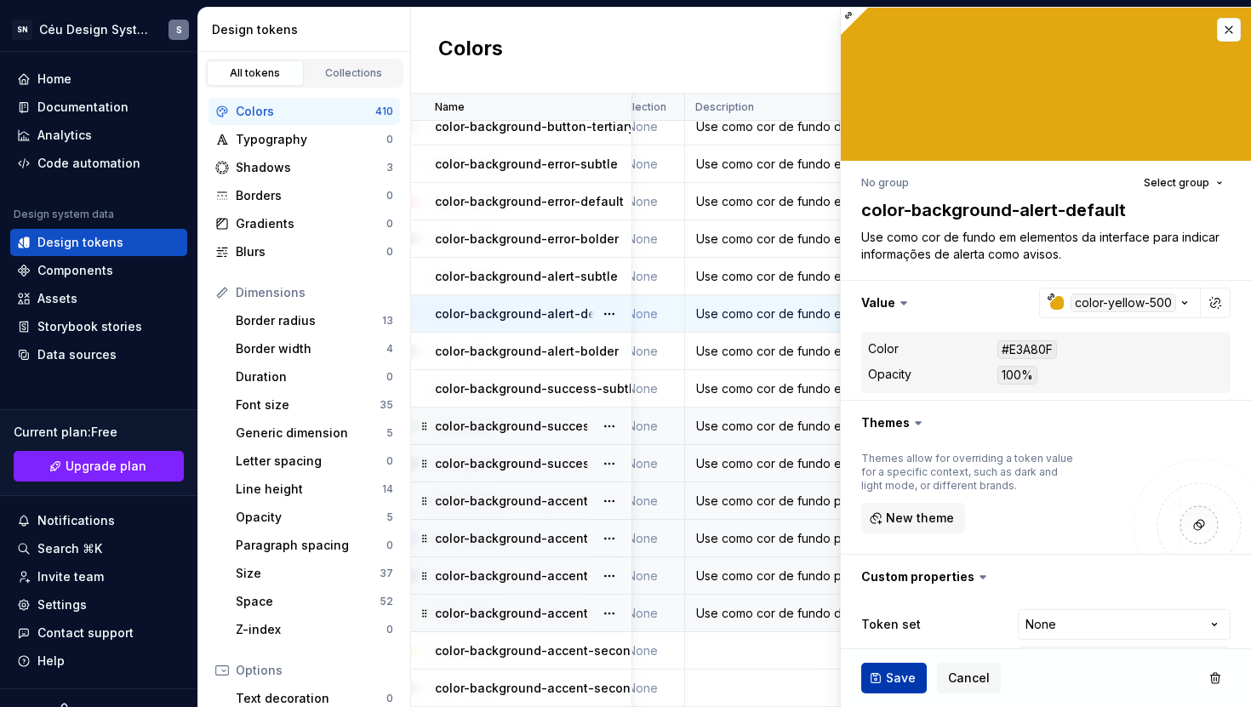
click at [886, 629] on span "Save" at bounding box center [901, 678] width 30 height 17
click at [757, 194] on div "Use como cor de fundo em elementos da interface para indicar informações negati…" at bounding box center [1018, 201] width 665 height 17
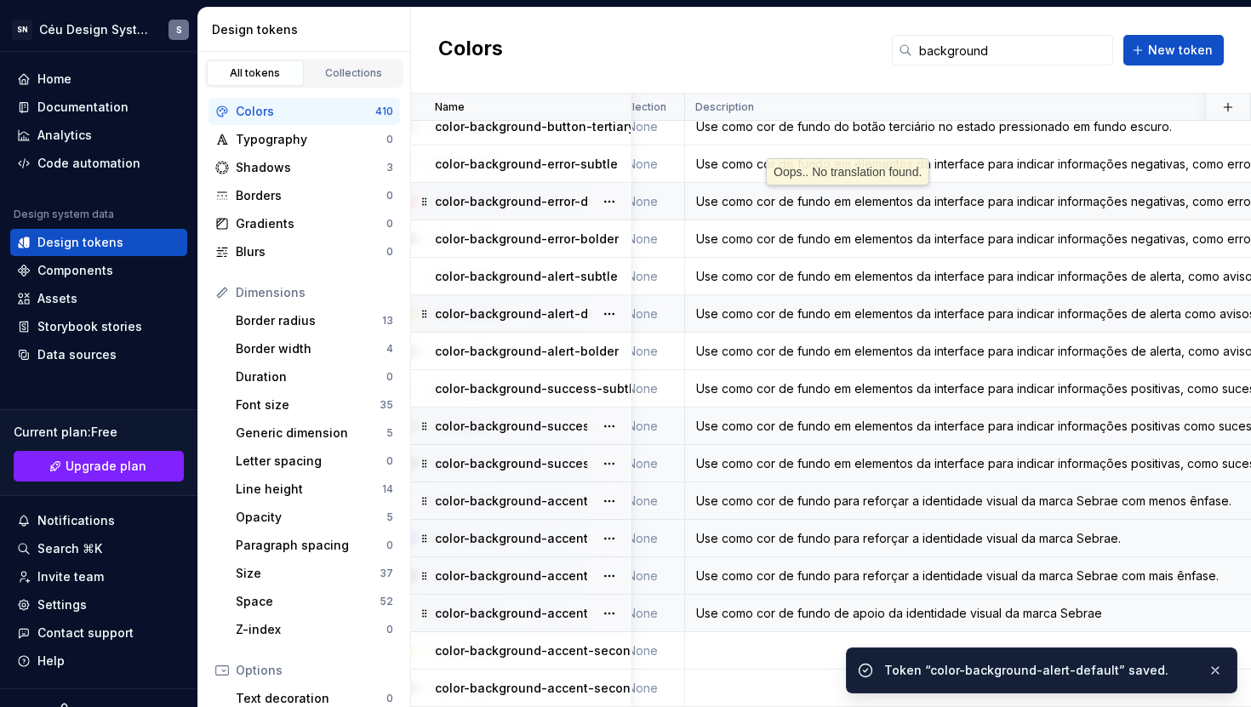
click at [772, 193] on div "Use como cor de fundo em elementos da interface para indicar informações negati…" at bounding box center [1018, 201] width 665 height 17
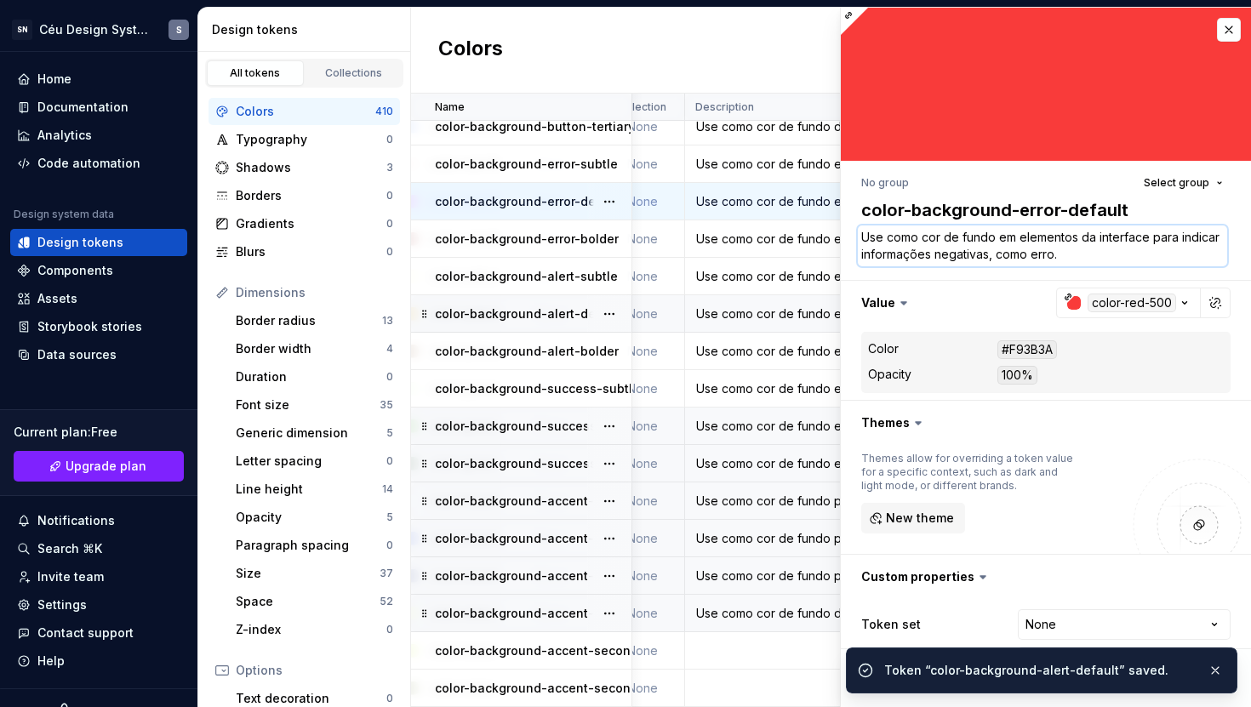
click at [1026, 253] on textarea "Use como cor de fundo em elementos da interface para indicar informações negati…" at bounding box center [1042, 246] width 369 height 41
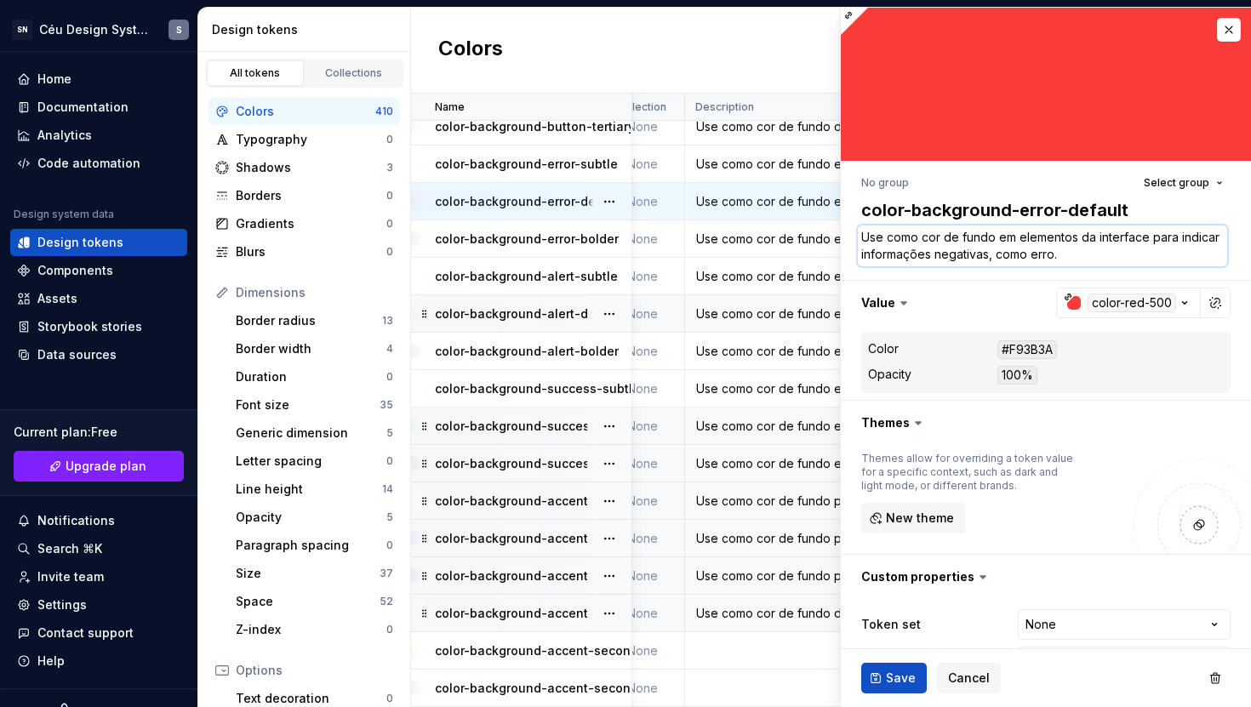
click at [1034, 258] on textarea "Use como cor de fundo em elementos da interface para indicar informações negati…" at bounding box center [1042, 246] width 369 height 41
click at [902, 629] on span "Save" at bounding box center [901, 678] width 30 height 17
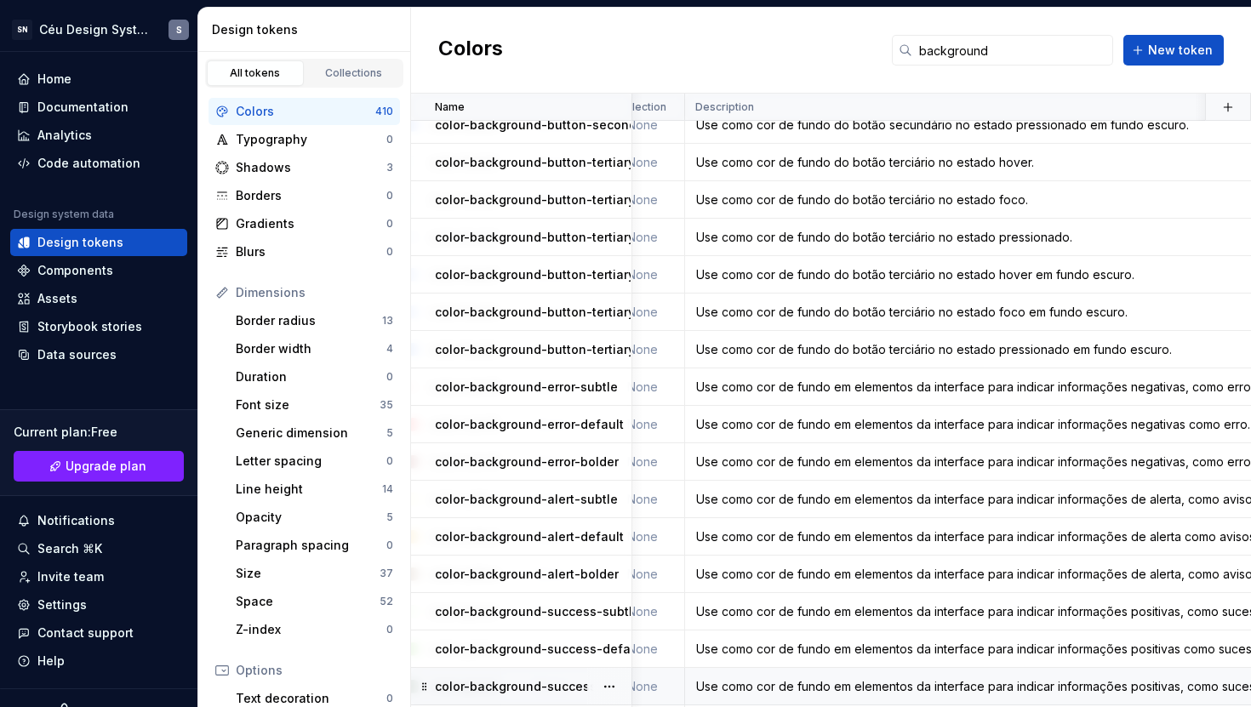
scroll to position [2054, 242]
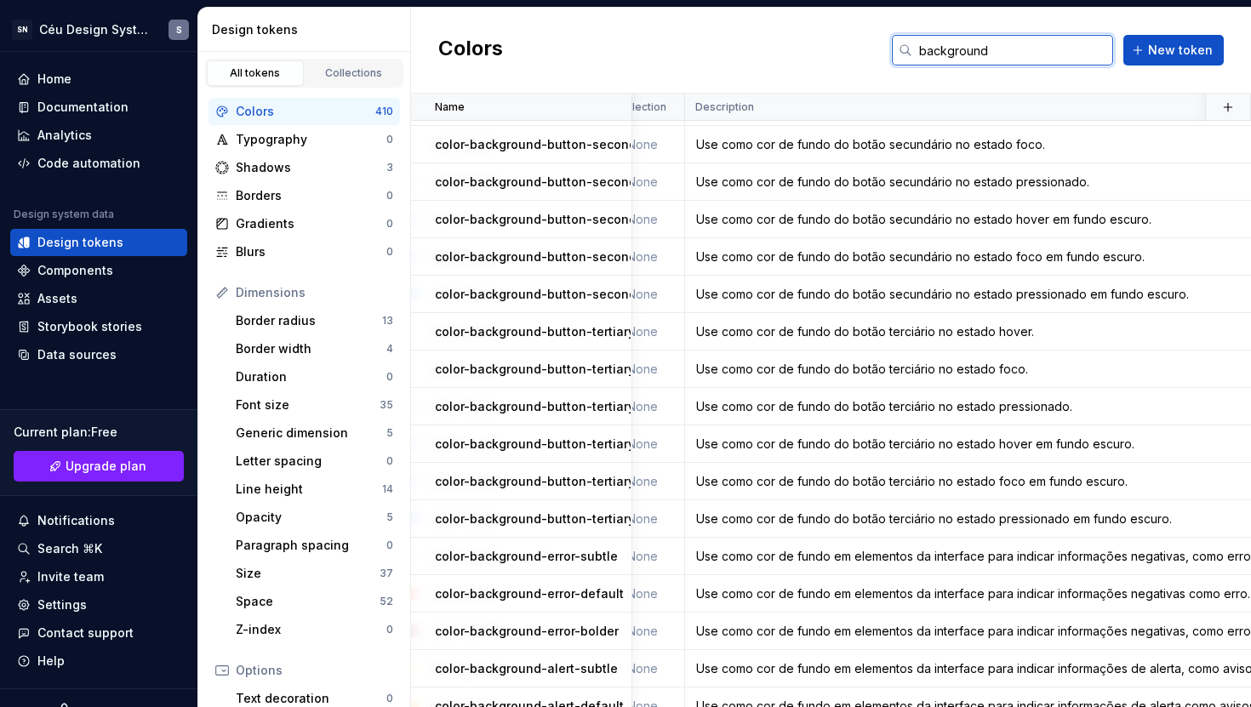
drag, startPoint x: 994, startPoint y: 53, endPoint x: 894, endPoint y: 45, distance: 100.7
click at [894, 45] on div "Colors background New token" at bounding box center [831, 51] width 840 height 86
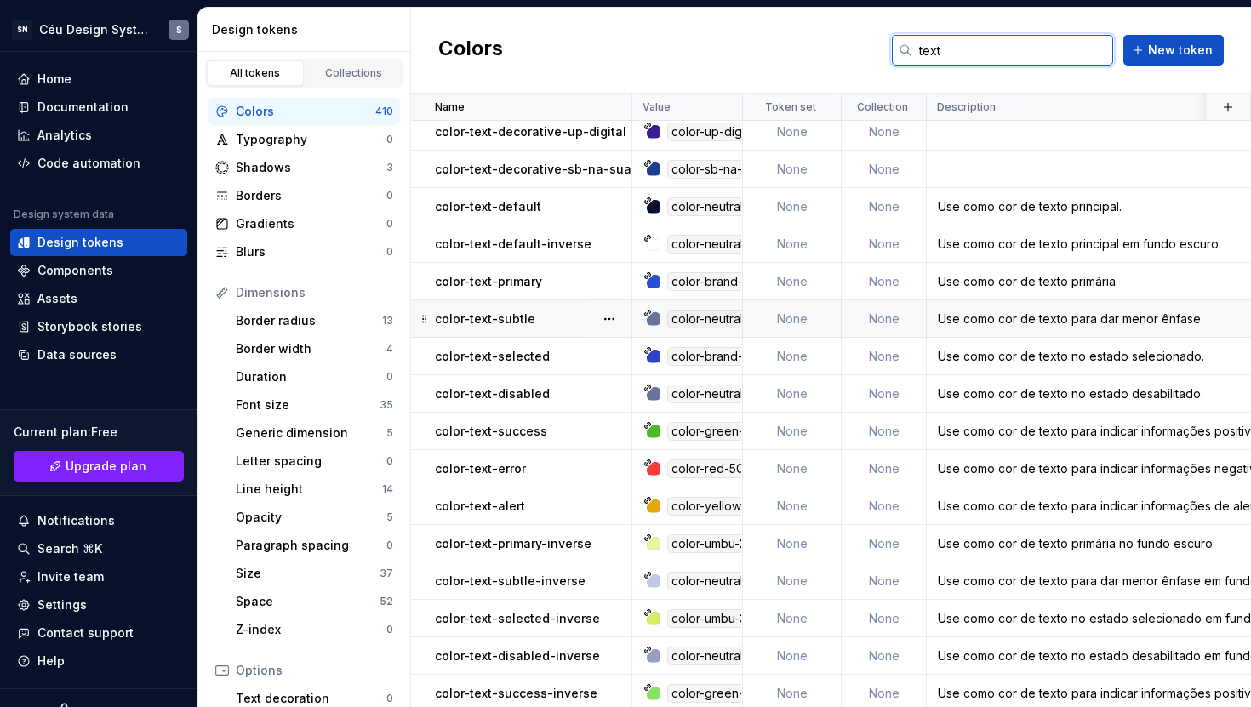
scroll to position [322, 0]
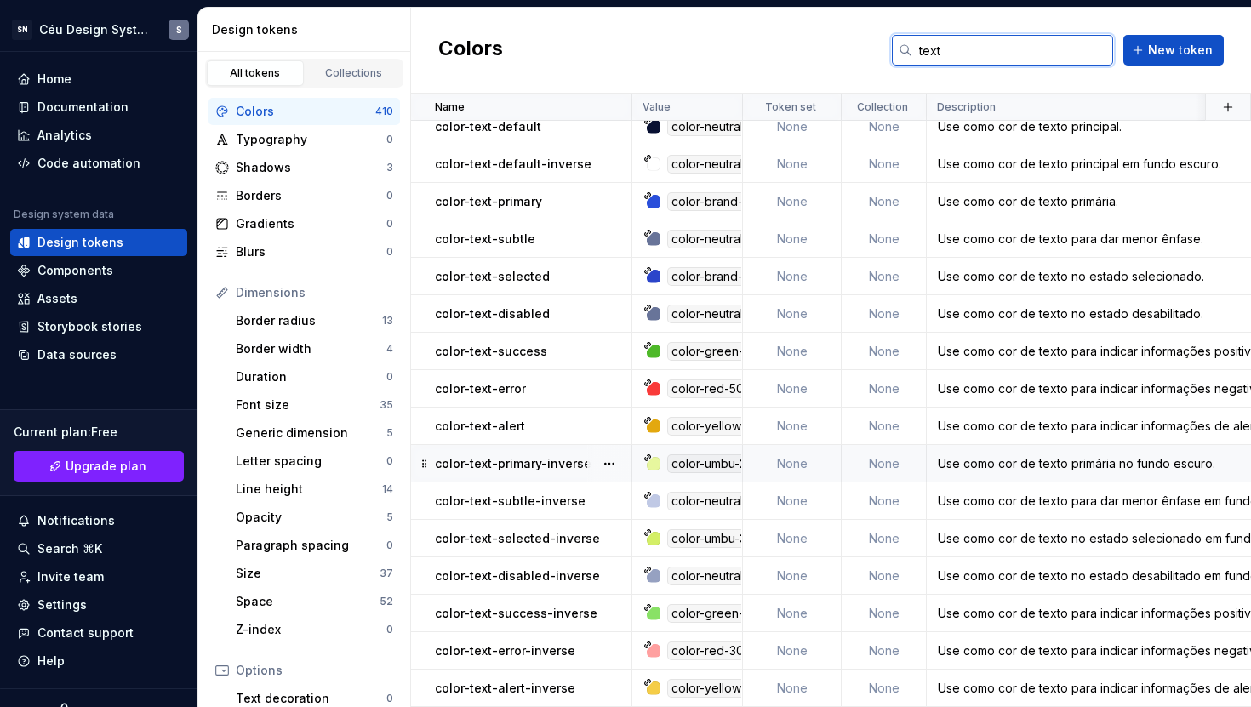
type input "text"
click at [513, 457] on p "color-text-primary-inverse" at bounding box center [513, 463] width 157 height 17
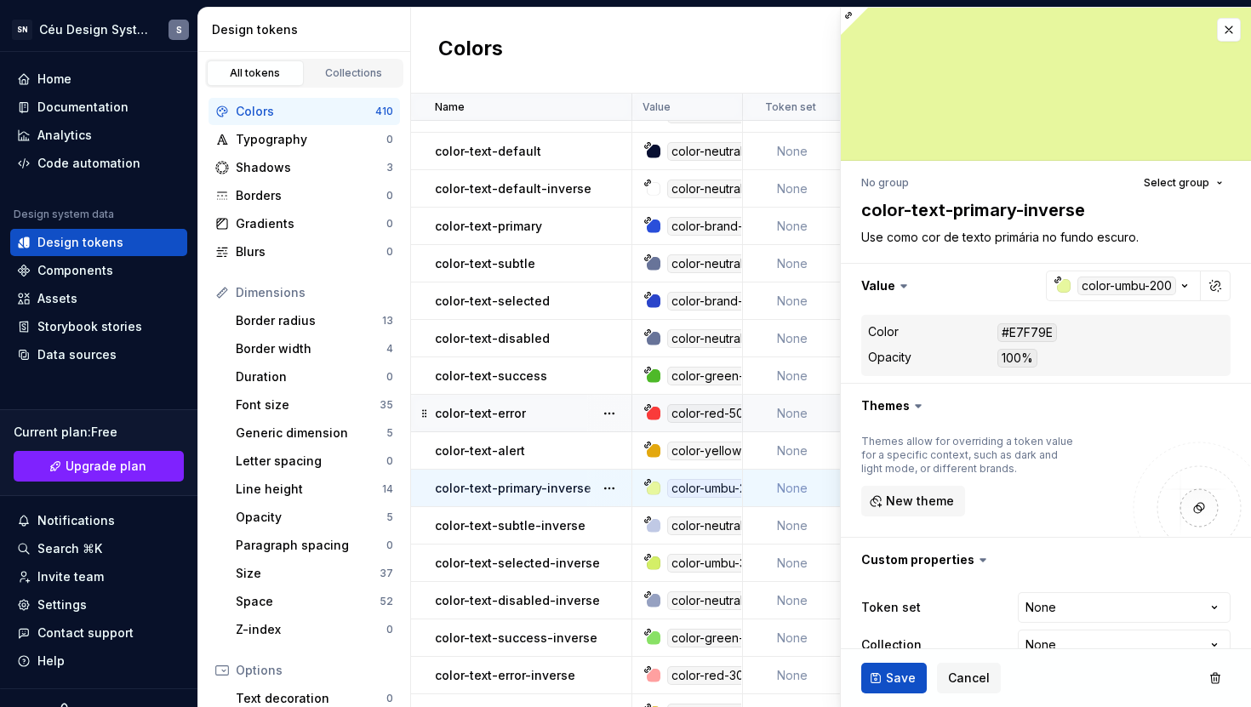
scroll to position [283, 0]
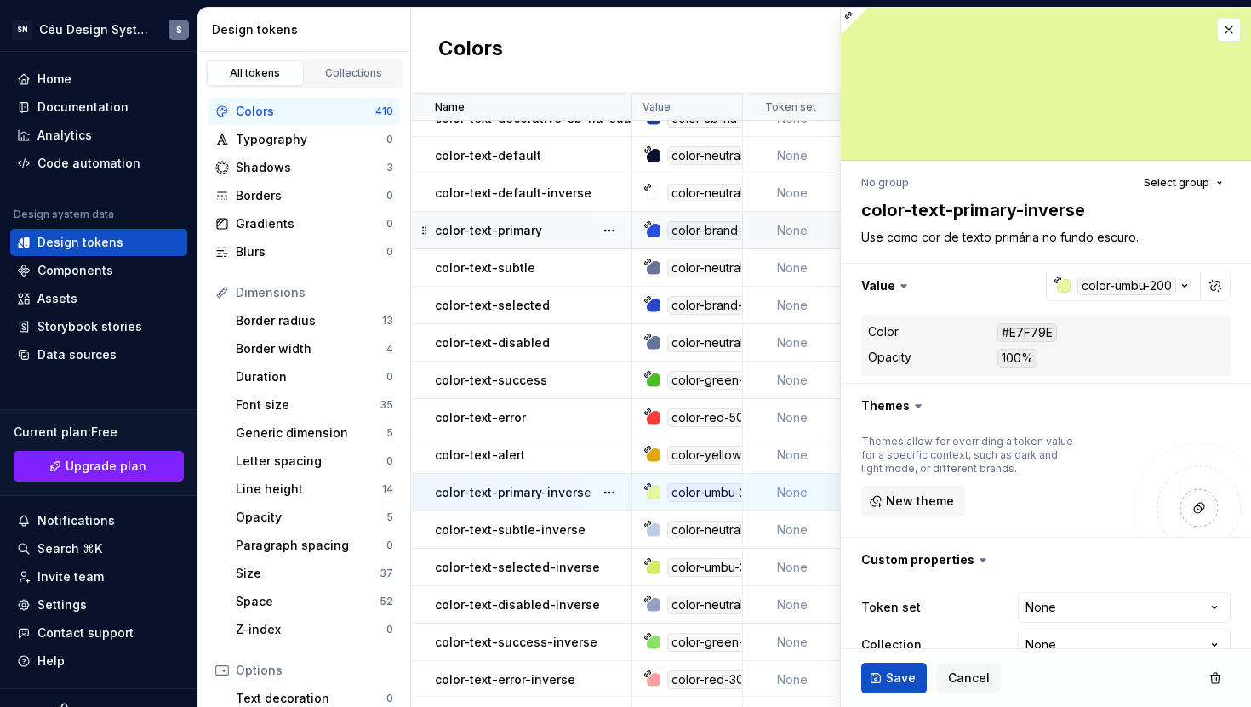
click at [538, 231] on p "color-text-primary" at bounding box center [488, 230] width 107 height 17
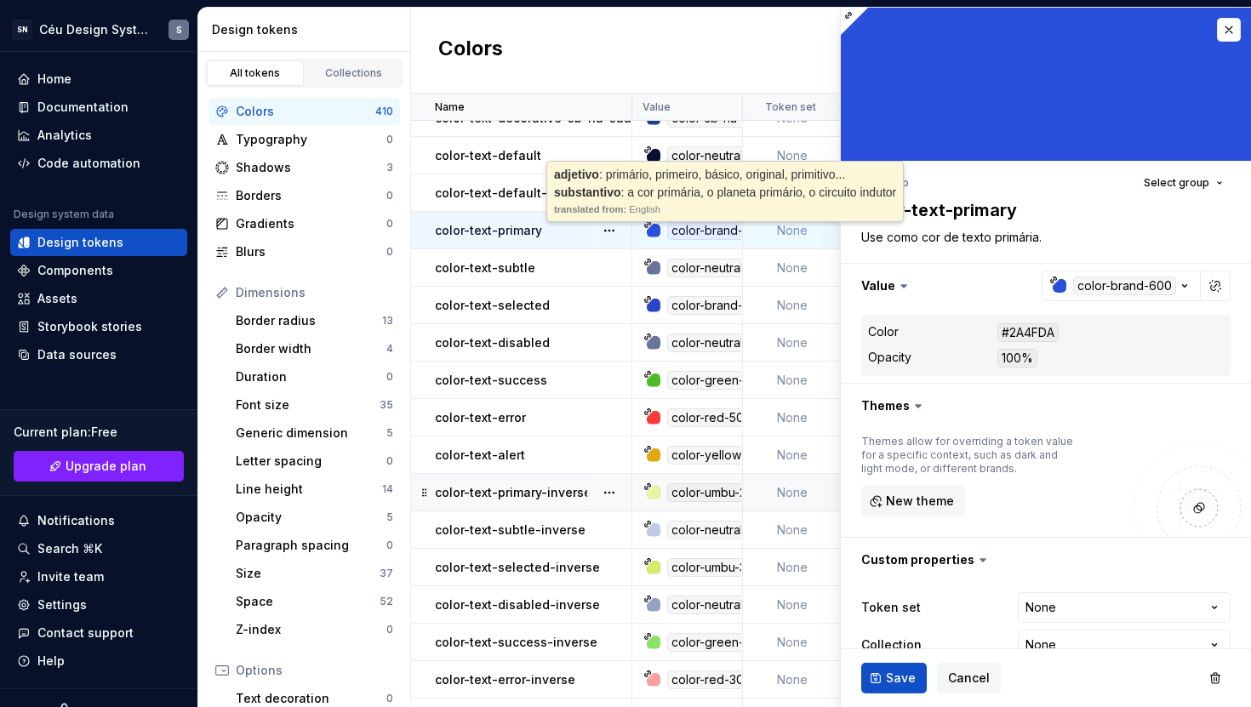
type textarea "*"
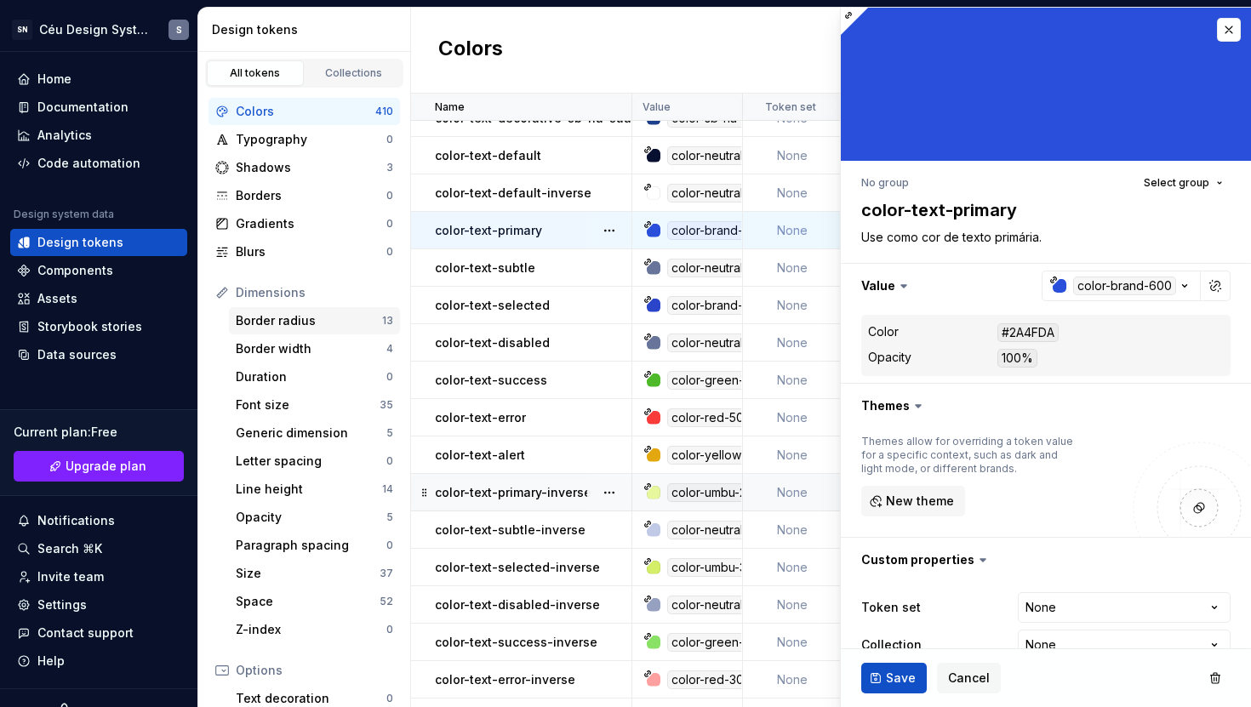
click at [325, 317] on div "Border radius" at bounding box center [309, 320] width 146 height 17
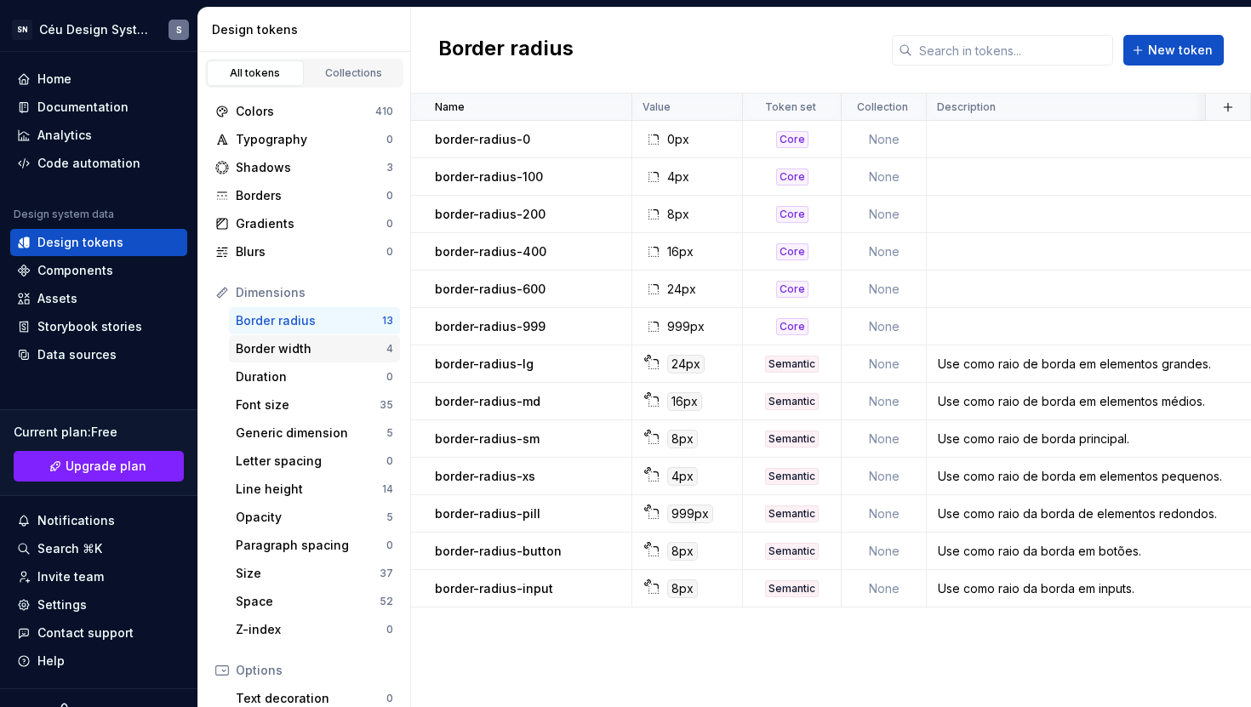
click at [317, 346] on div "Border width" at bounding box center [311, 348] width 151 height 17
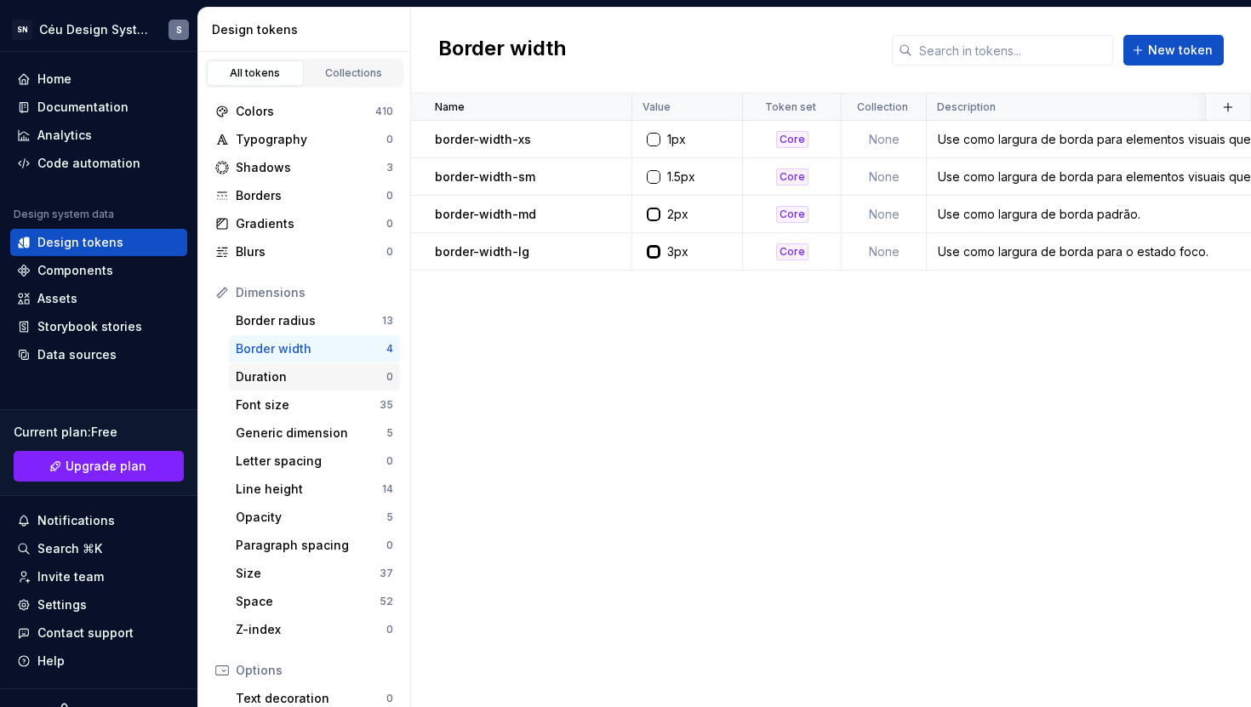
click at [304, 380] on div "Duration" at bounding box center [311, 376] width 151 height 17
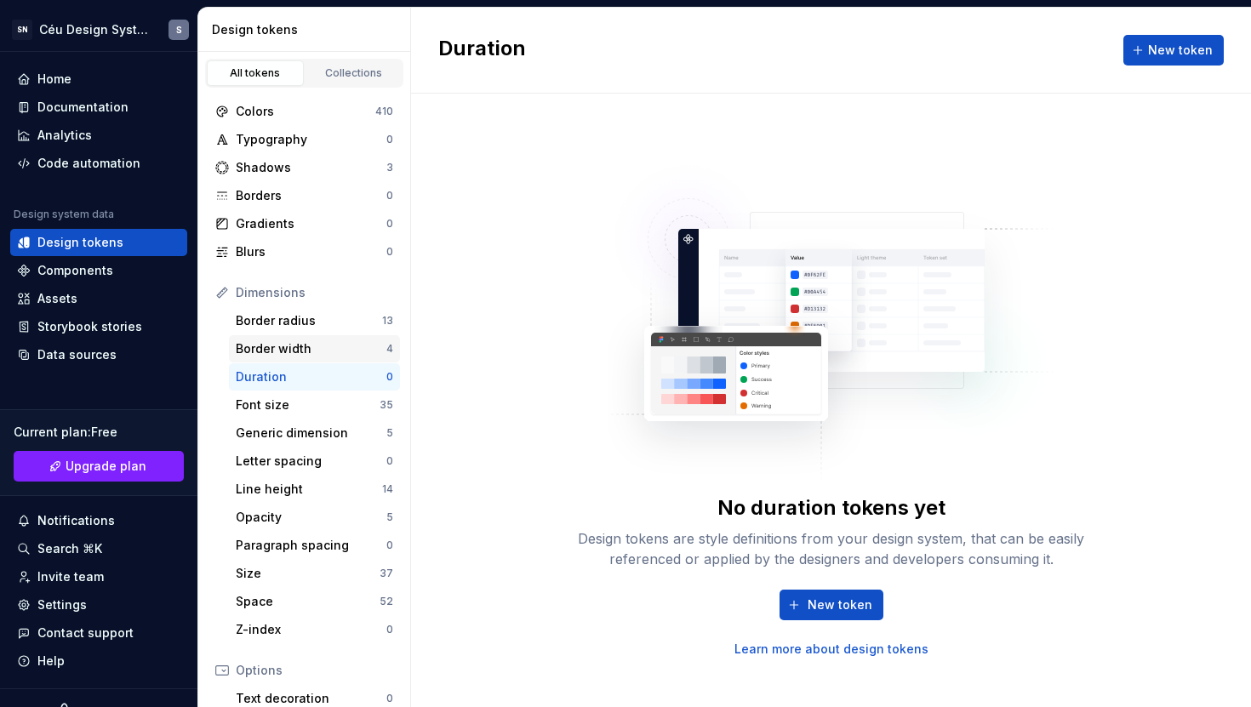
click at [306, 351] on div "Border width" at bounding box center [311, 348] width 151 height 17
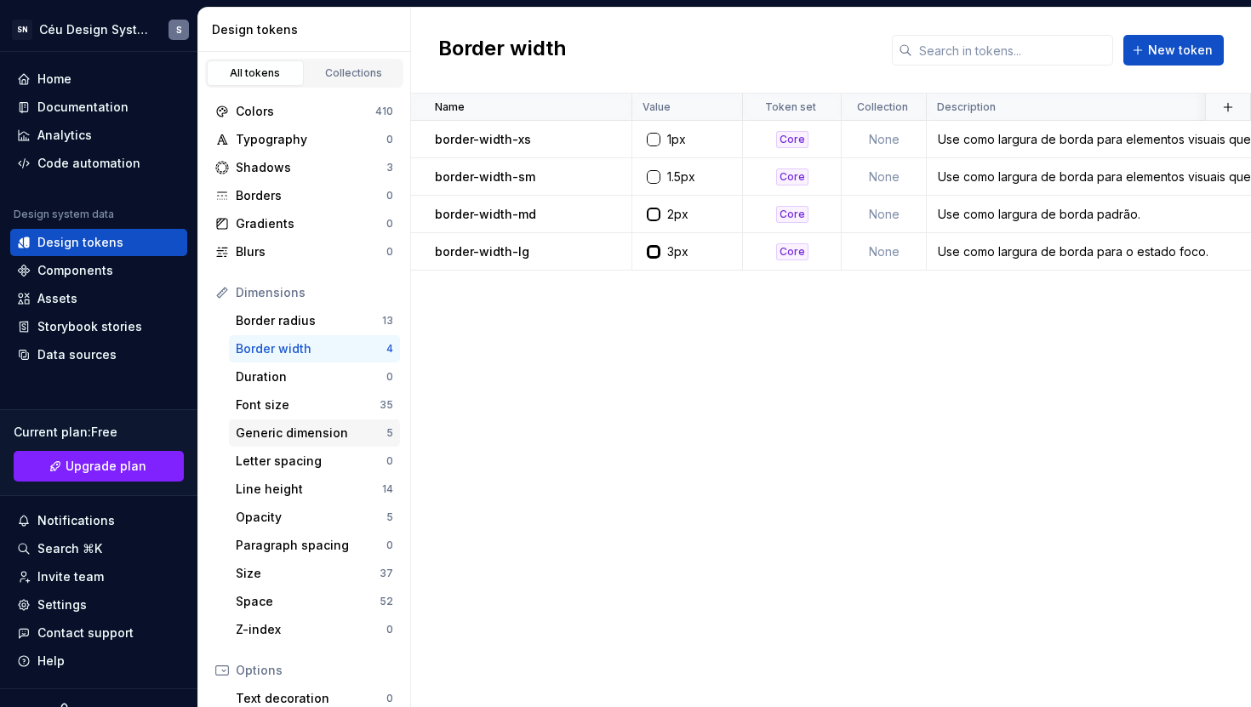
click at [308, 420] on div "Generic dimension 5" at bounding box center [314, 433] width 171 height 27
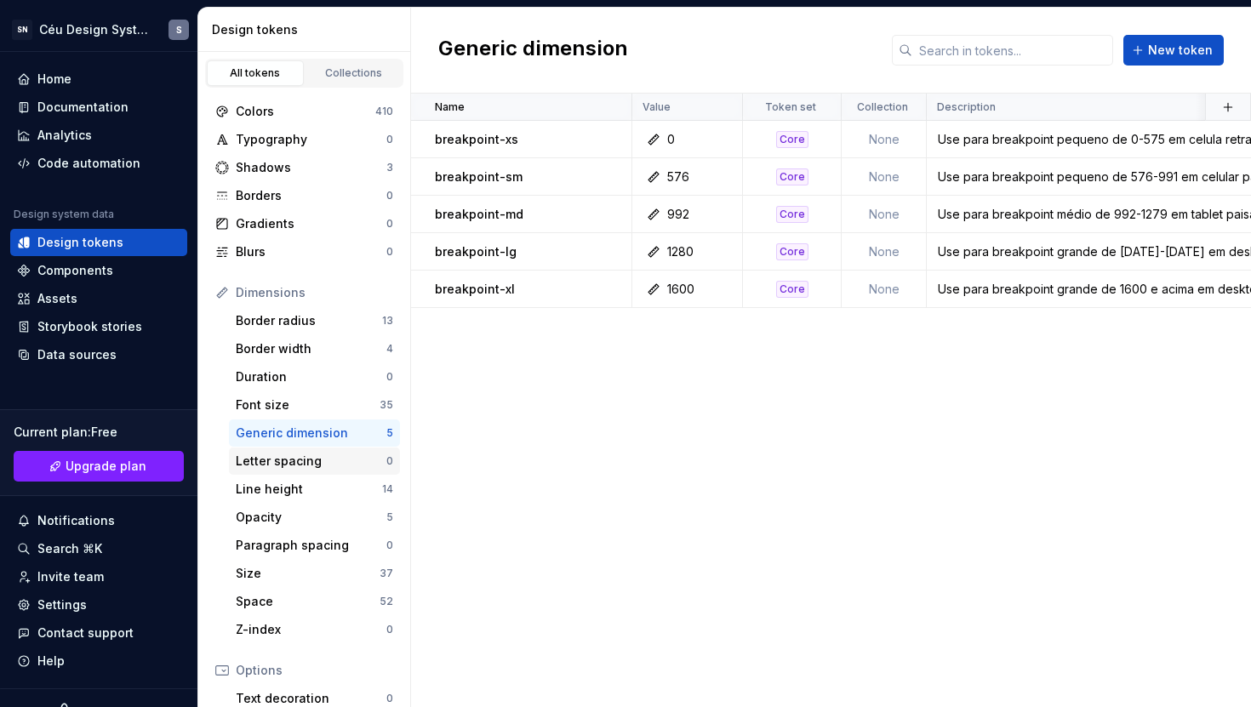
click at [311, 462] on div "Letter spacing" at bounding box center [311, 461] width 151 height 17
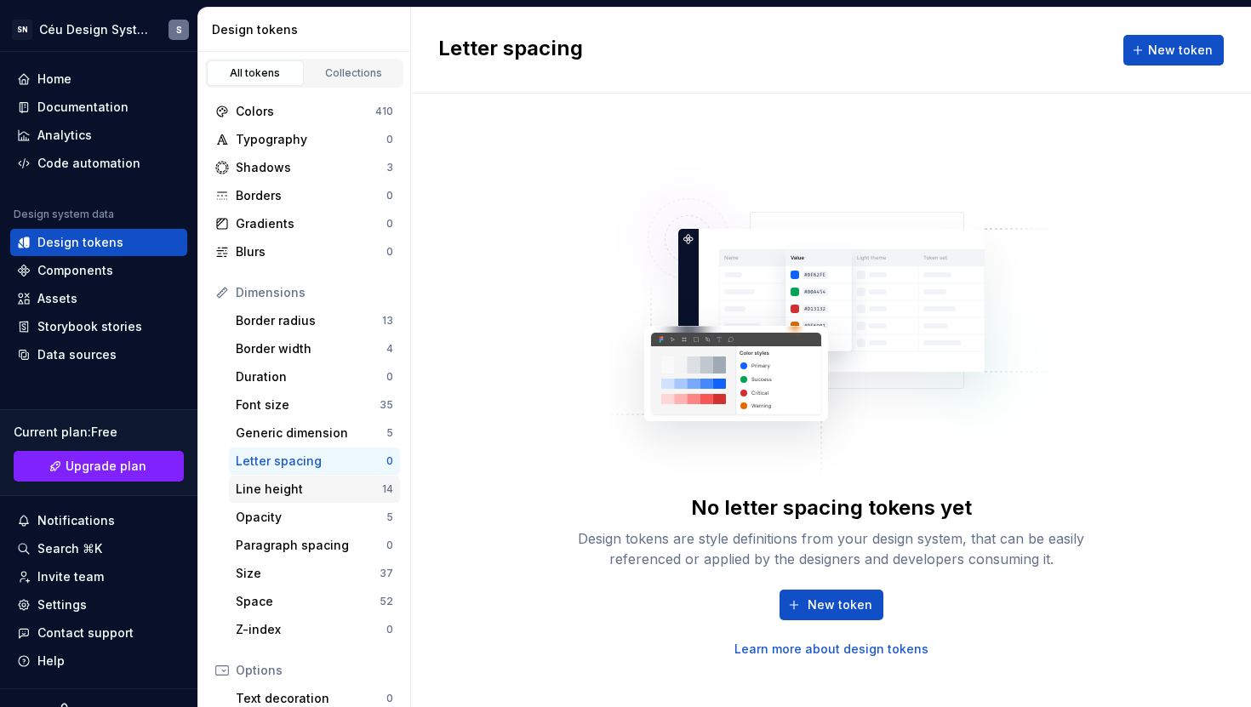
click at [308, 479] on div "Line height 14" at bounding box center [314, 489] width 171 height 27
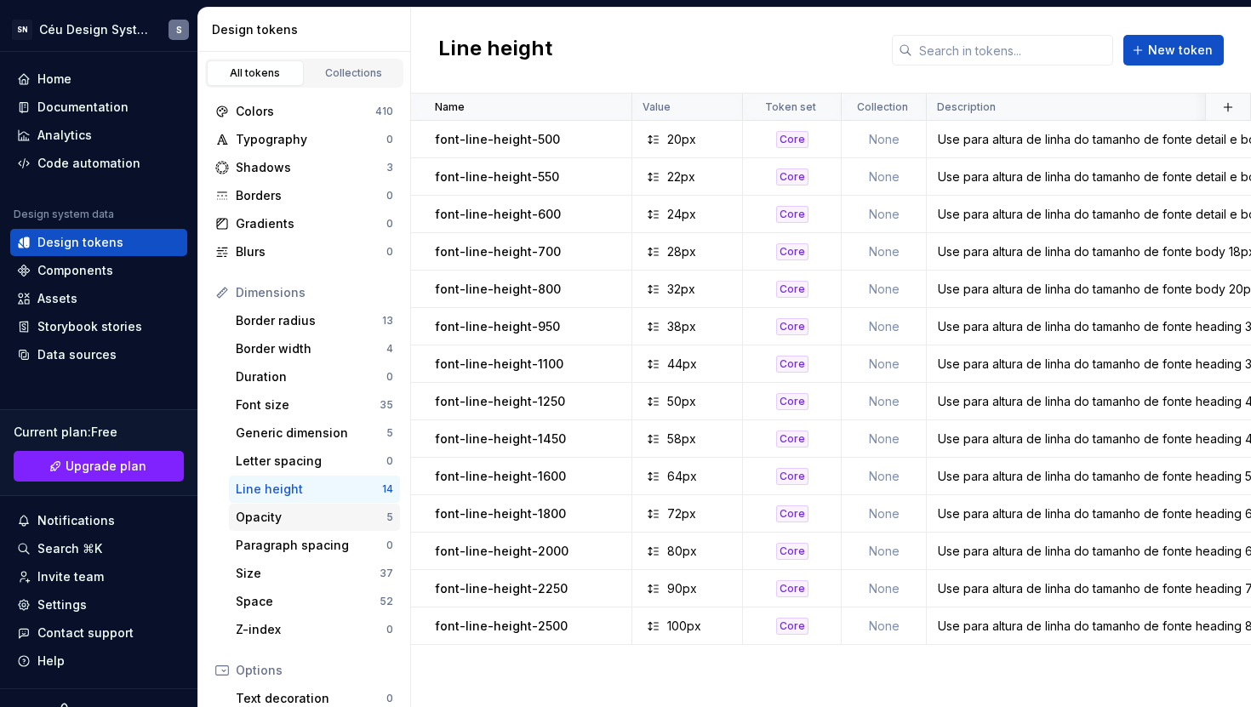
click at [304, 518] on div "Opacity" at bounding box center [311, 517] width 151 height 17
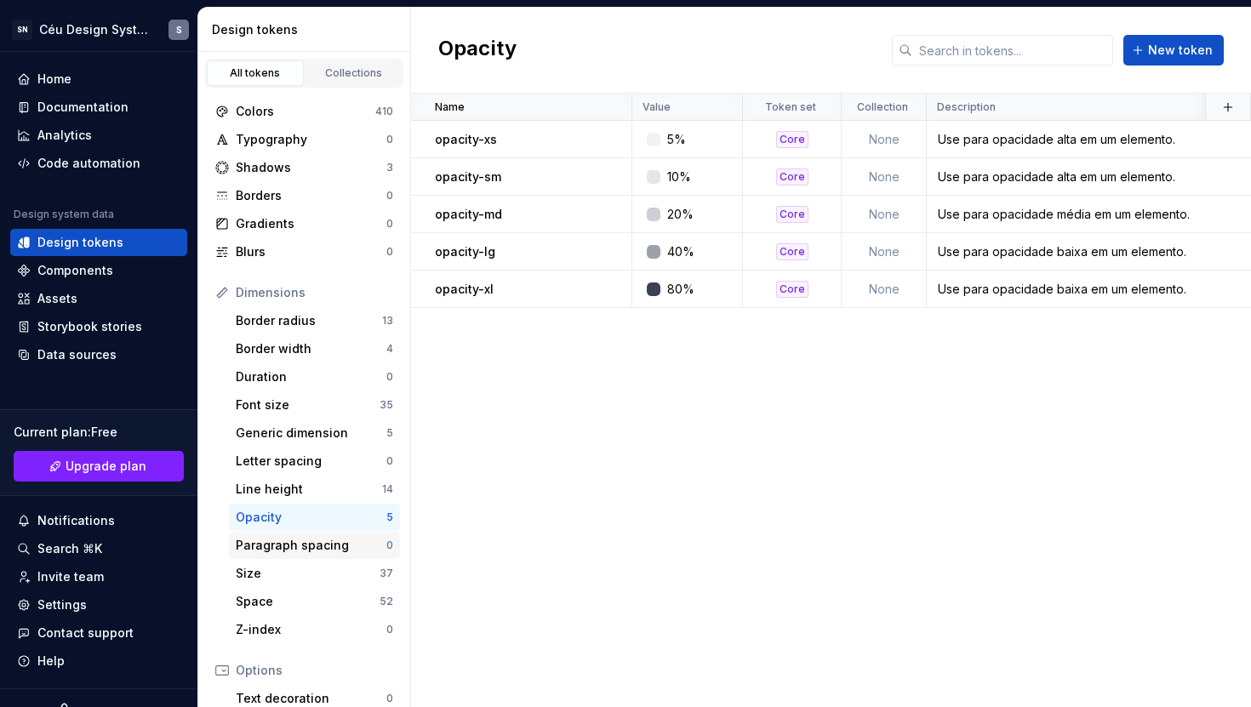
click at [322, 554] on div "Paragraph spacing 0" at bounding box center [314, 545] width 171 height 27
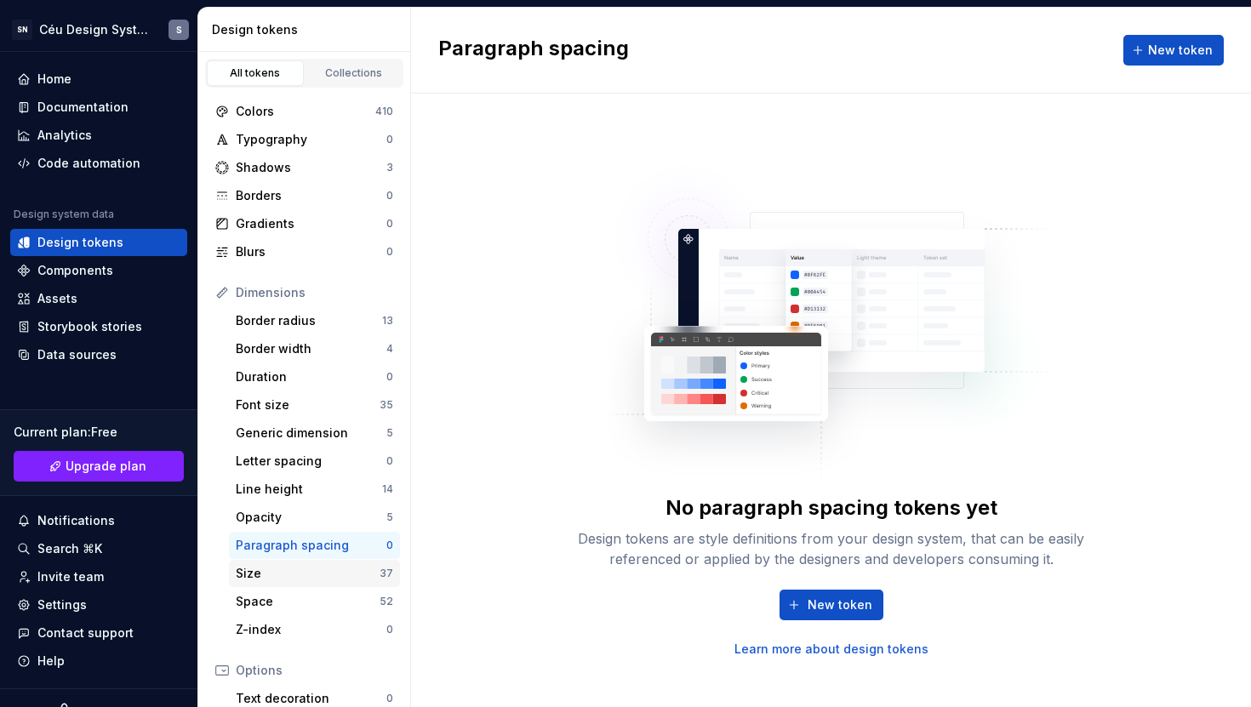
click at [322, 574] on div "Size" at bounding box center [308, 573] width 144 height 17
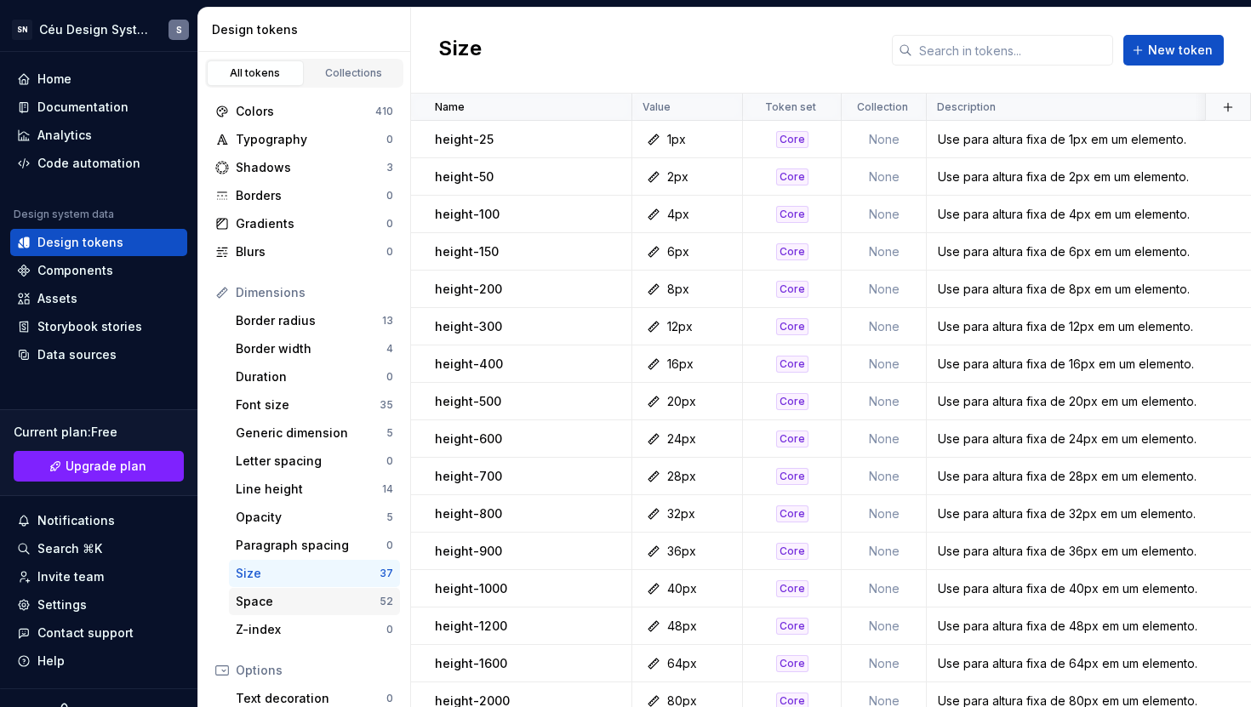
click at [322, 593] on div "Space" at bounding box center [308, 601] width 144 height 17
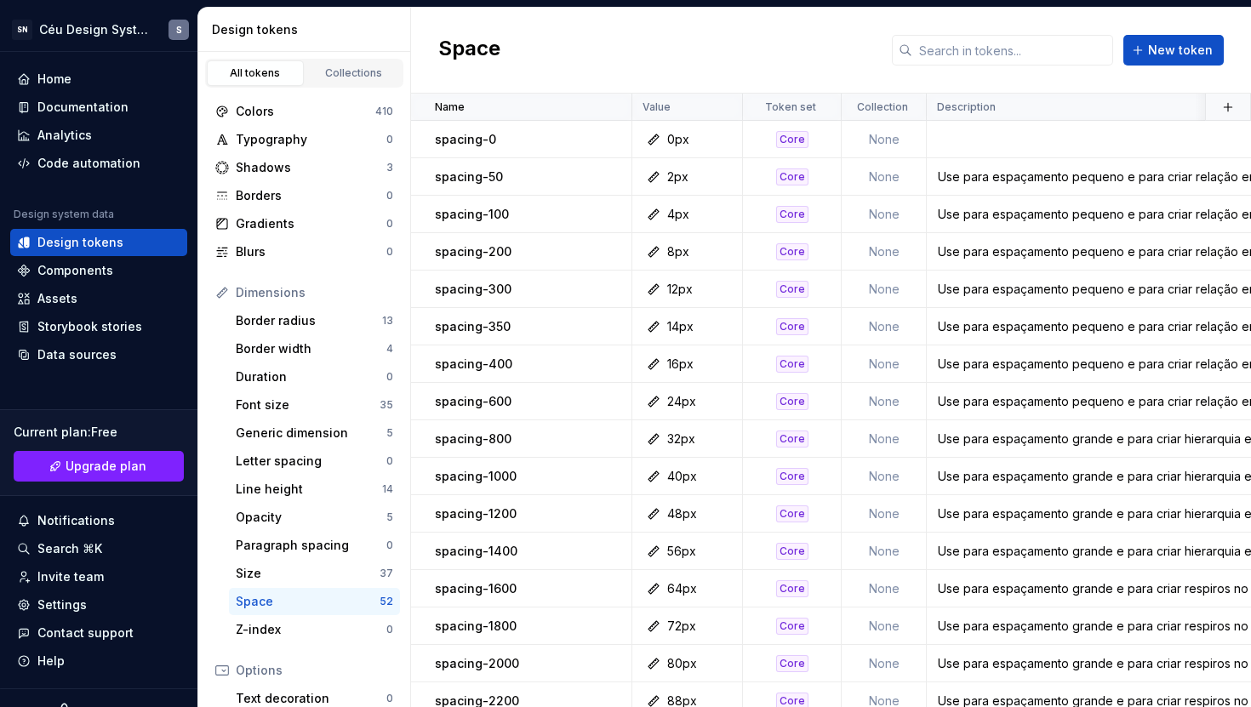
click at [319, 611] on div "Space 52" at bounding box center [314, 601] width 171 height 27
click at [317, 625] on div "Z-index" at bounding box center [311, 629] width 151 height 17
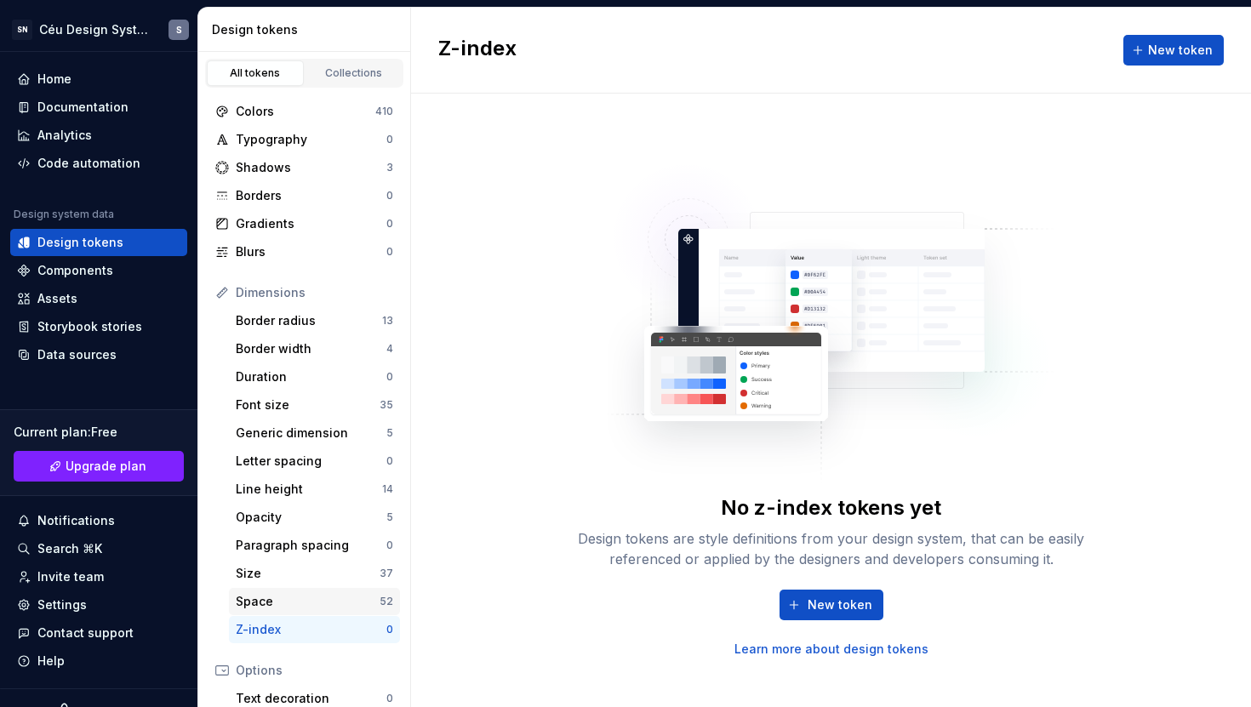
click at [317, 608] on div "Space" at bounding box center [308, 601] width 144 height 17
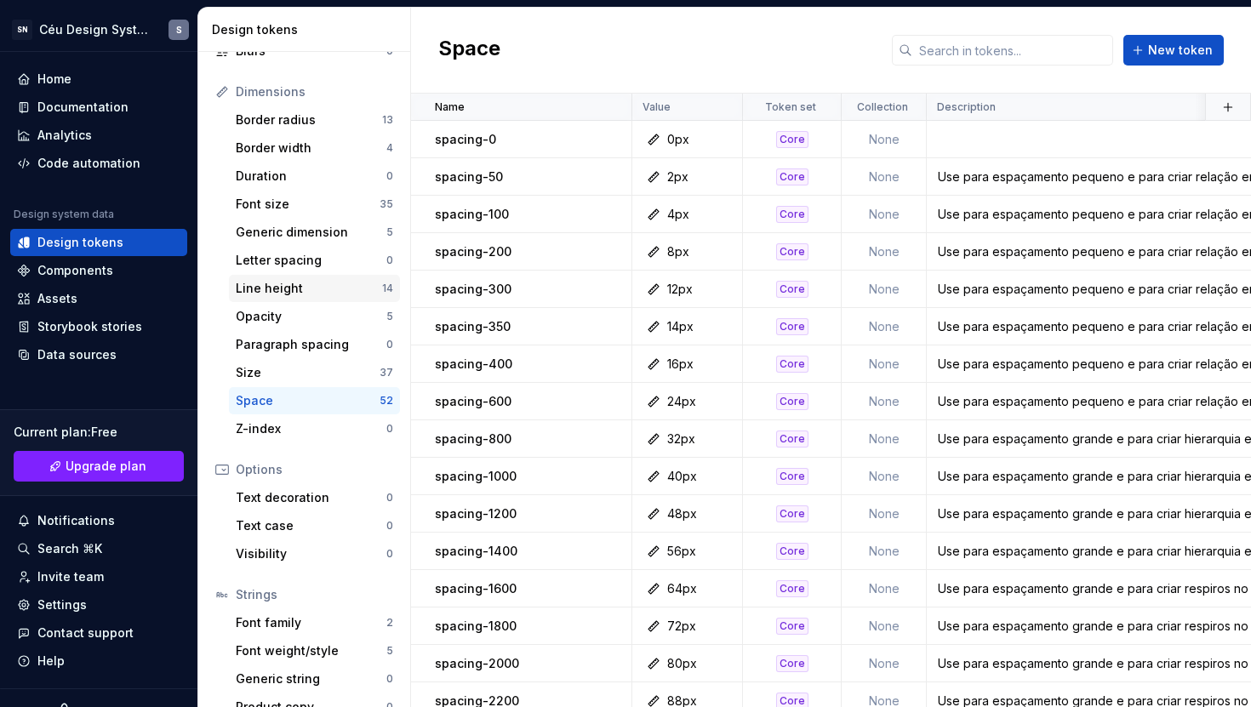
scroll to position [225, 0]
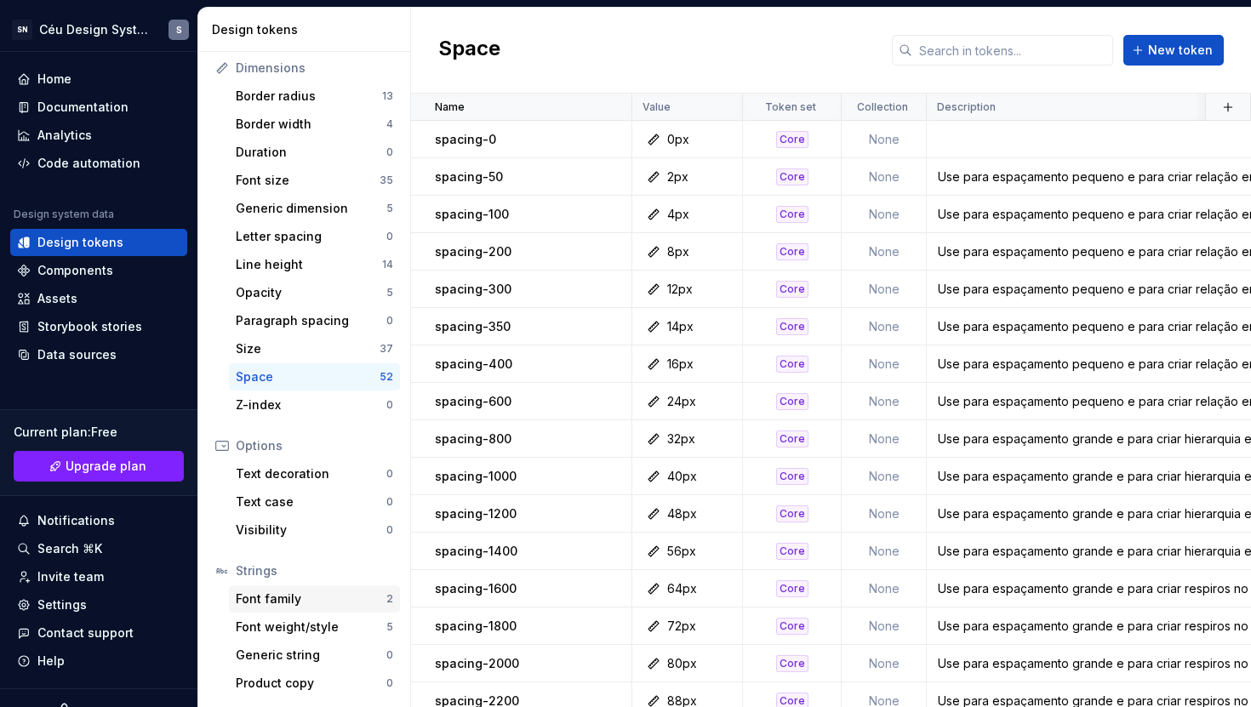
click at [294, 608] on div "Font family 2" at bounding box center [314, 598] width 171 height 27
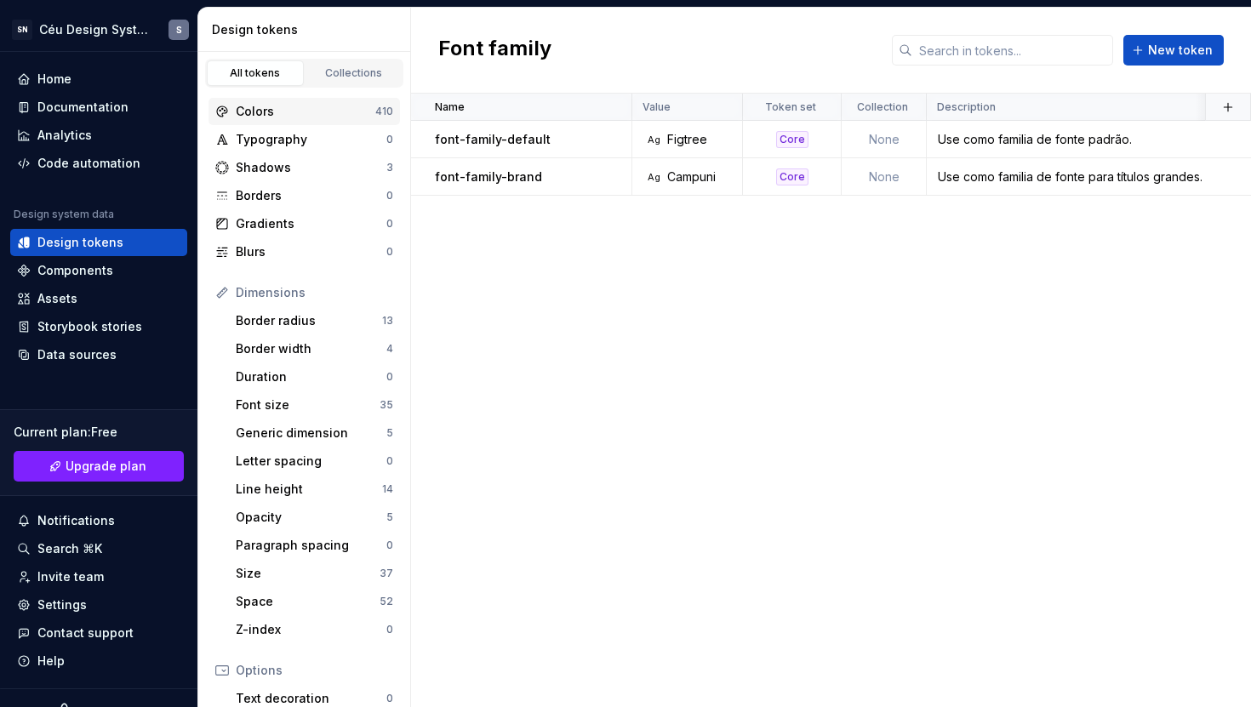
click at [285, 105] on div "Colors" at bounding box center [306, 111] width 140 height 17
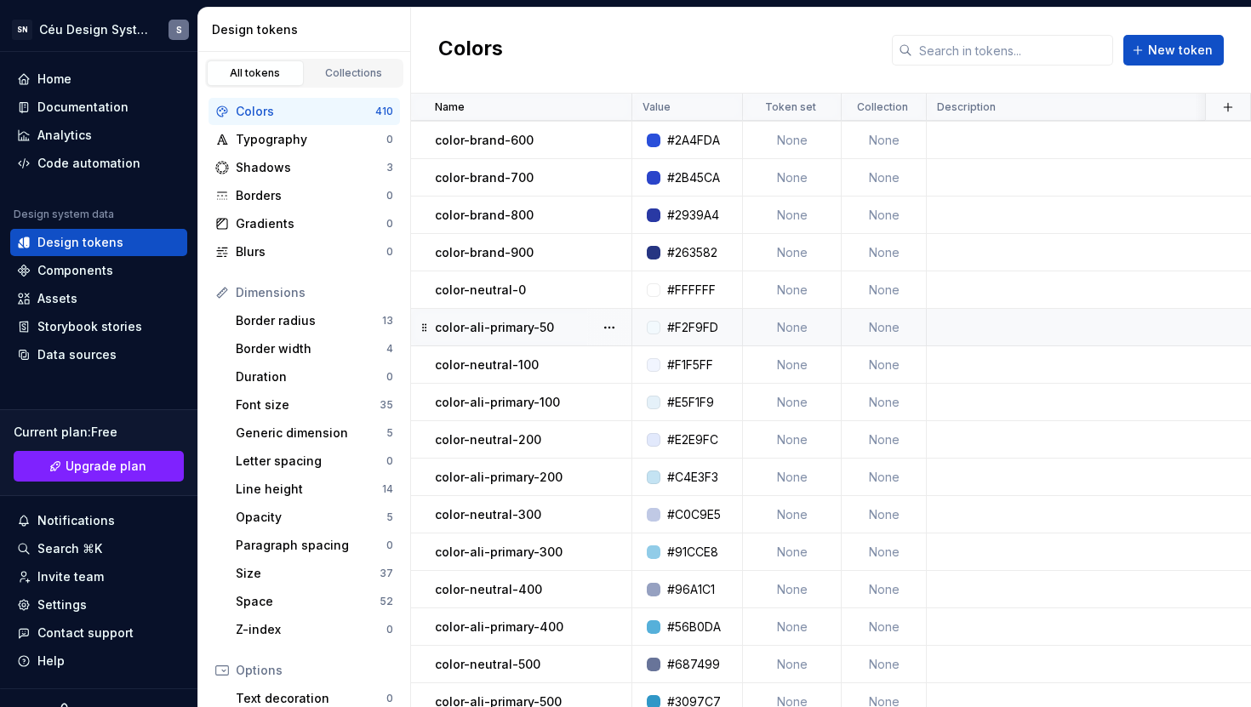
scroll to position [283, 0]
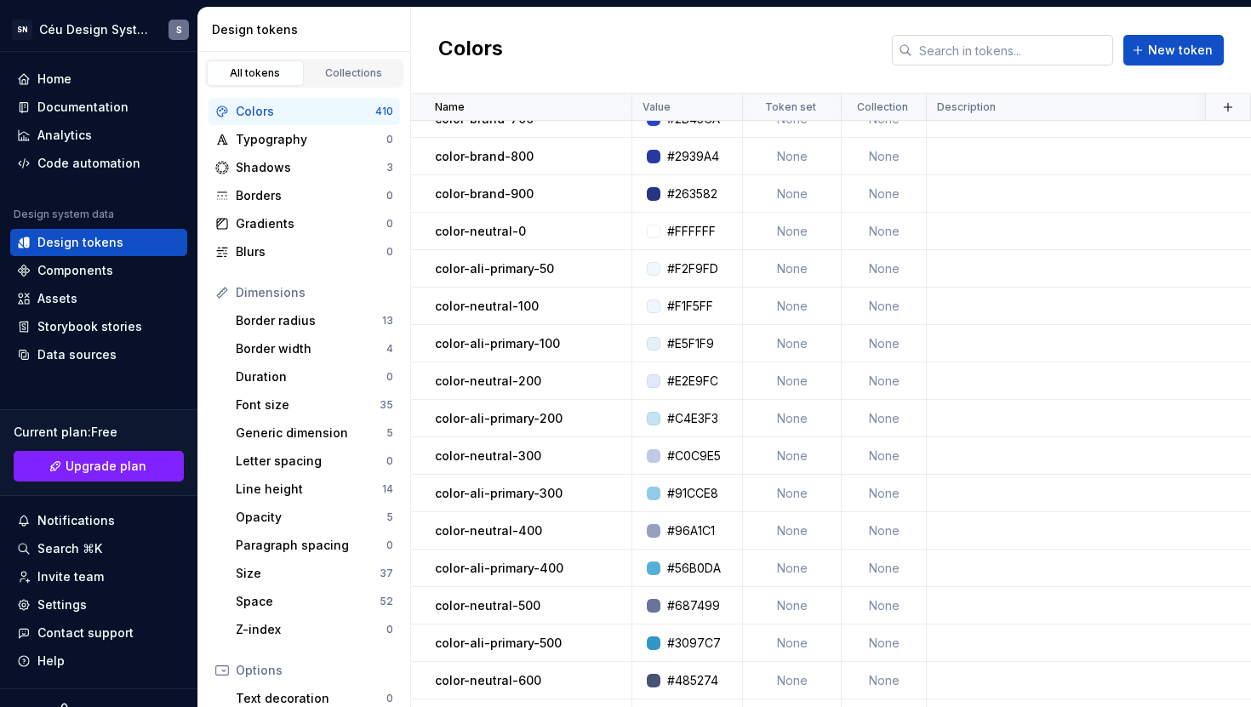
click at [1021, 61] on input "text" at bounding box center [1012, 50] width 201 height 31
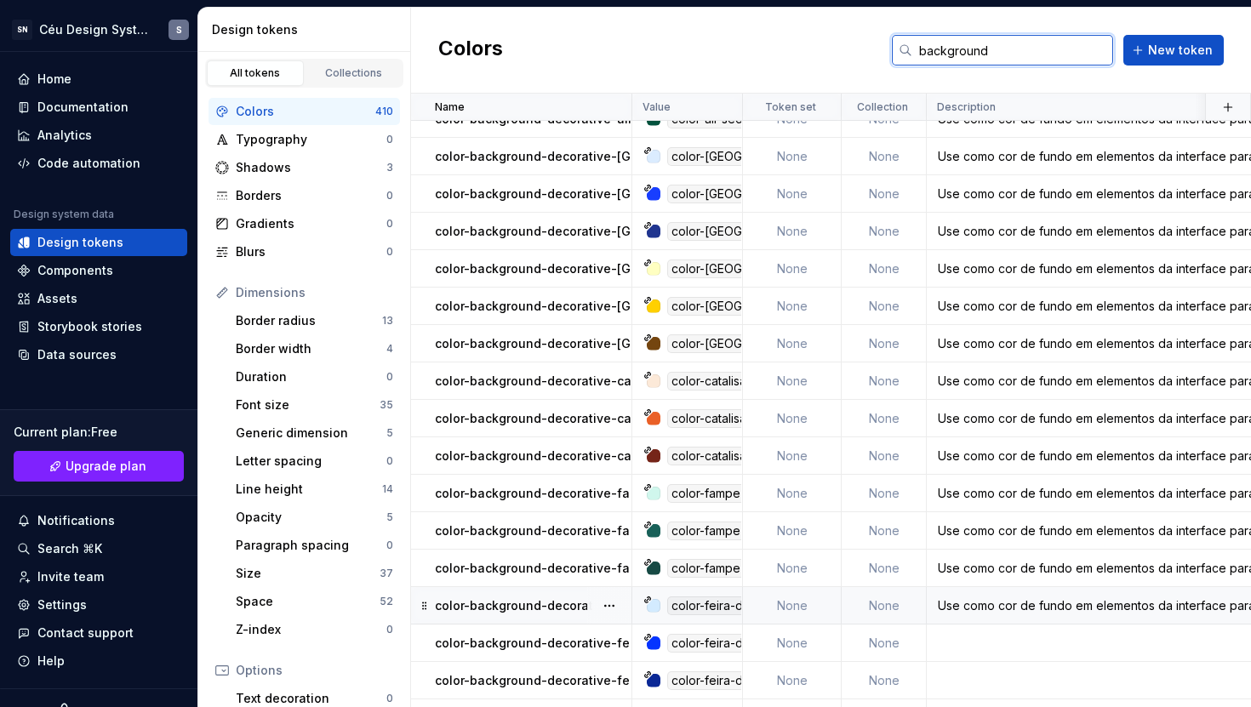
type input "background"
click at [1015, 608] on div "Use como cor de fundo em elementos da interface para reforçar a marca Feira Do …" at bounding box center [1260, 605] width 665 height 17
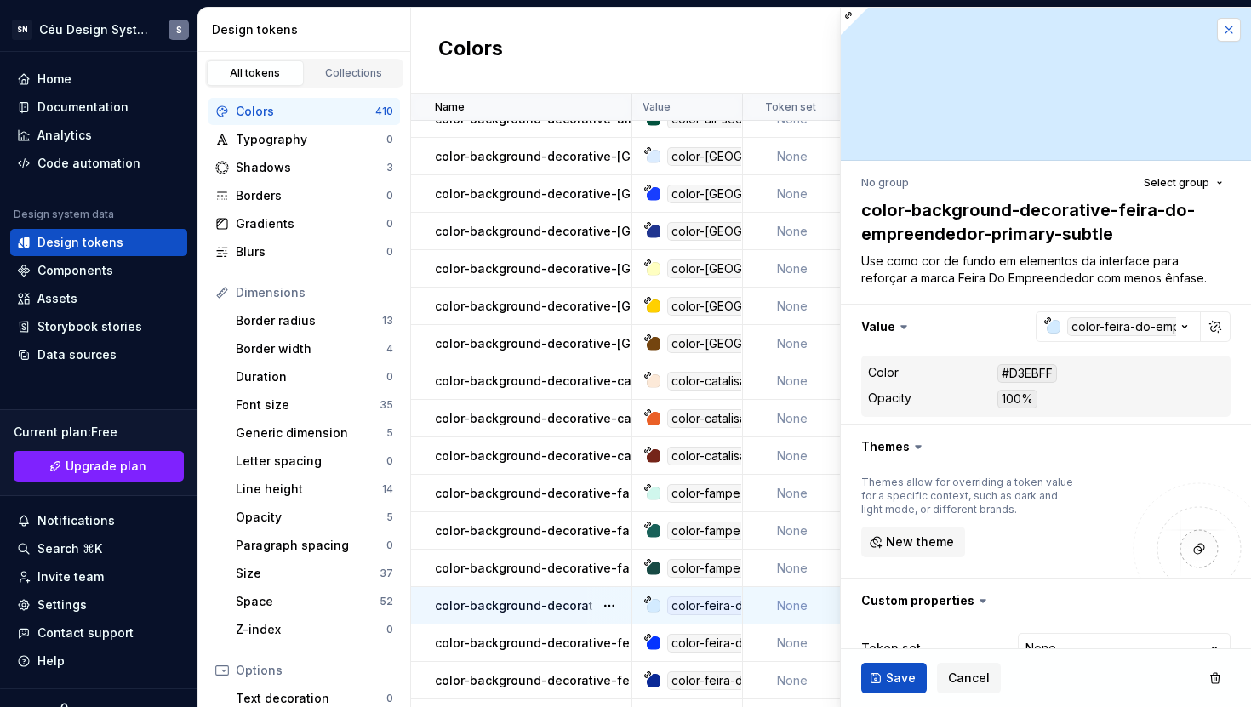
click at [1217, 30] on button "button" at bounding box center [1229, 30] width 24 height 24
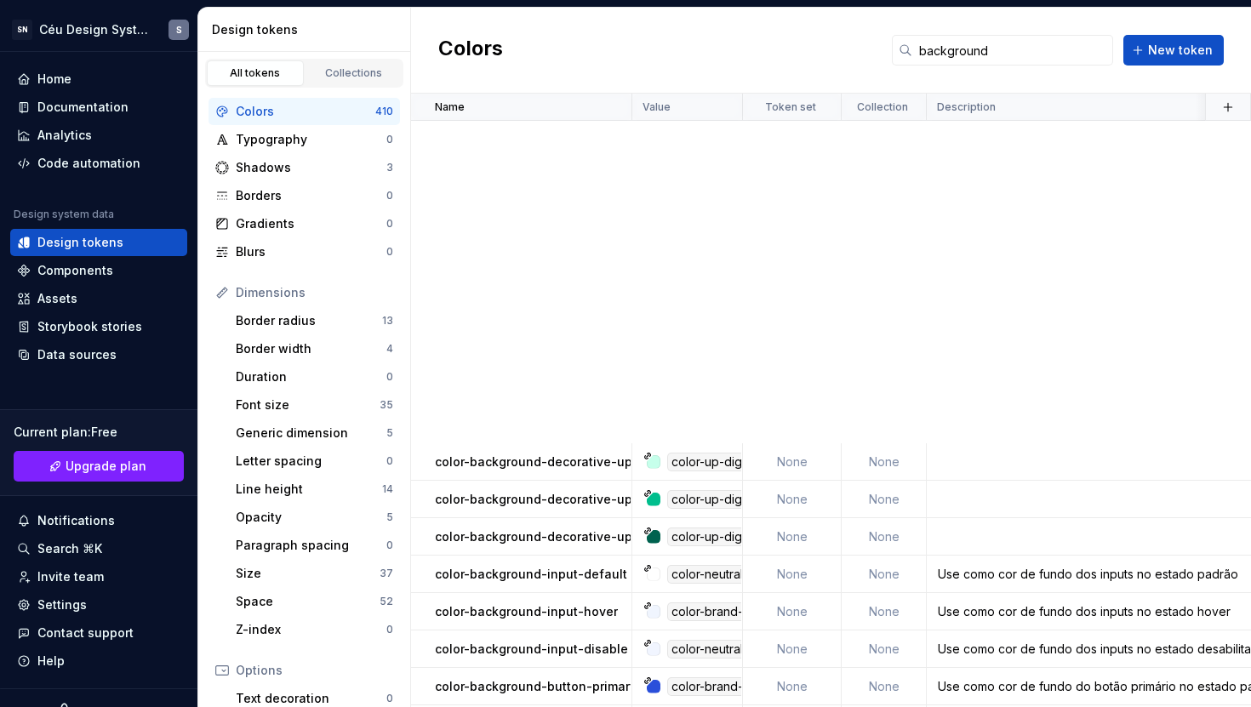
scroll to position [2456, 0]
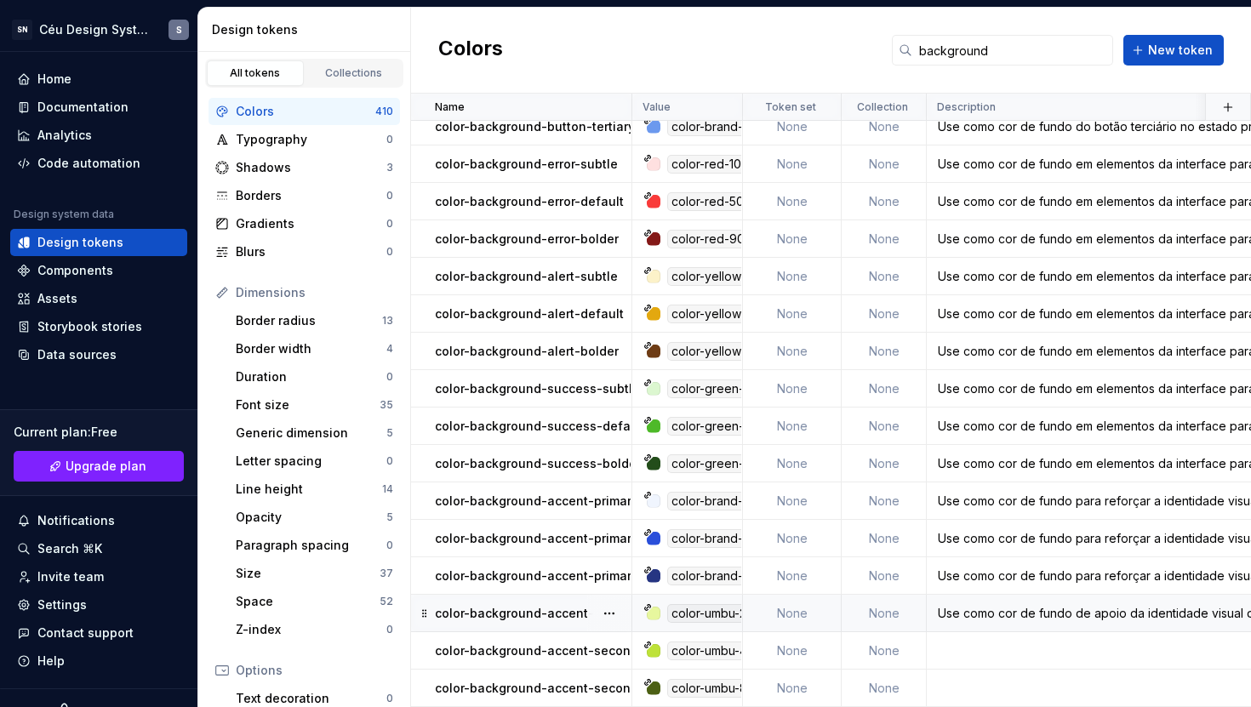
click at [1040, 608] on div "Use como cor de fundo de apoio da identidade visual da marca Sebrae" at bounding box center [1260, 613] width 665 height 17
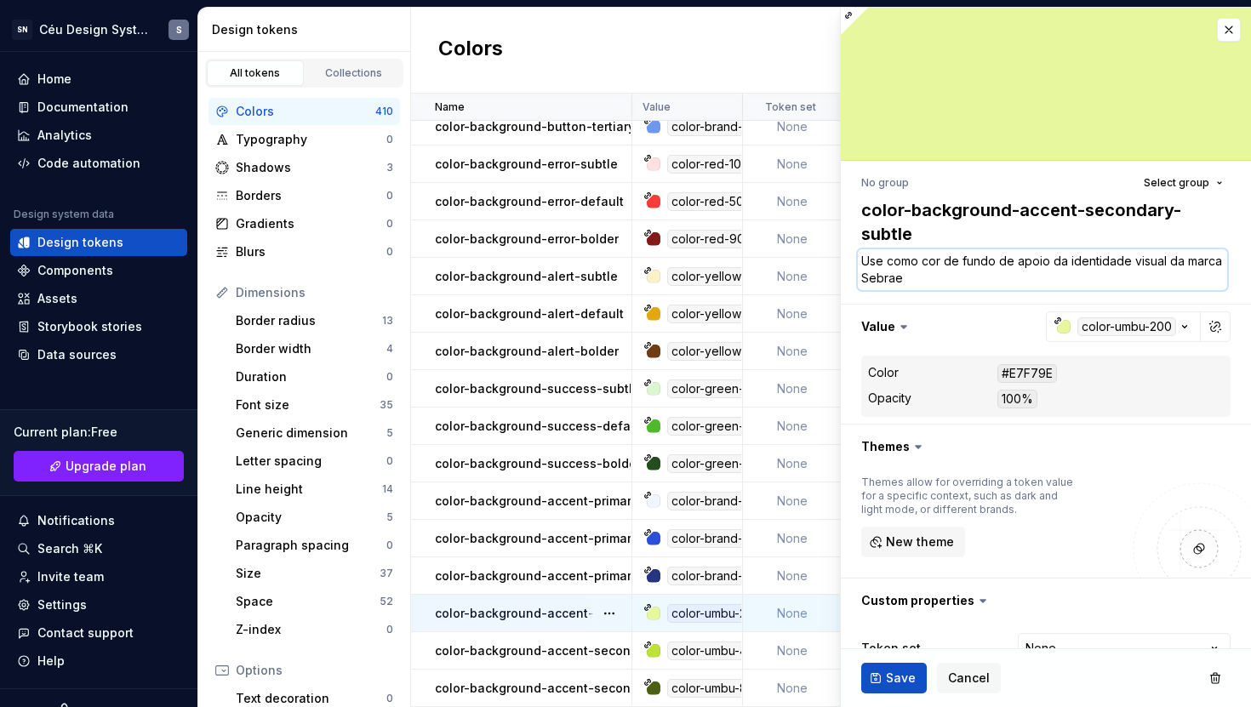
click at [979, 267] on textarea "Use como cor de fundo de apoio da identidade visual da marca Sebrae" at bounding box center [1042, 269] width 369 height 41
click at [1029, 259] on textarea "Use como cor de fundo de apoio da identidade visual da marca Sebrae" at bounding box center [1042, 269] width 369 height 41
drag, startPoint x: 1045, startPoint y: 261, endPoint x: 1016, endPoint y: 261, distance: 28.9
click at [1016, 261] on textarea "Use como cor de fundo de apoio da identidade visual da marca Sebrae" at bounding box center [1042, 269] width 369 height 41
type textarea "*"
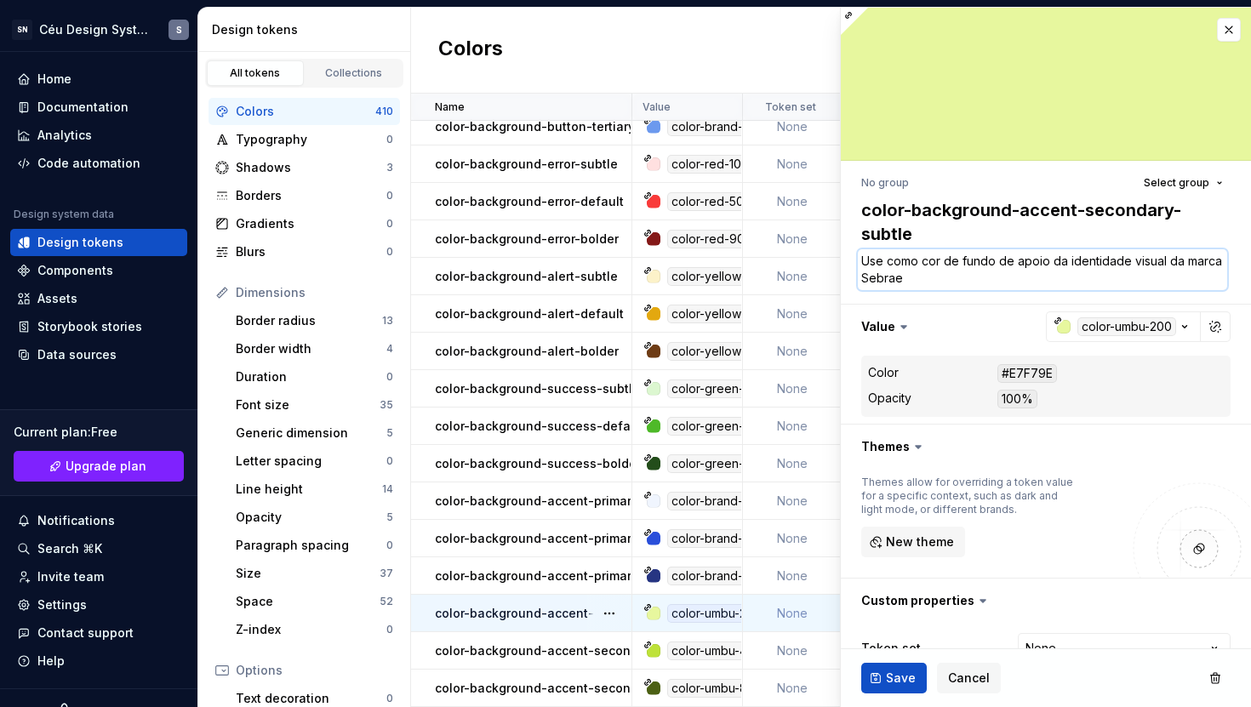
type textarea "Use como cor de fundo de da identidade visual da marca Sebrae"
type textarea "*"
type textarea "Use como cor de fundo de da identidade visual da marca Sebrae"
type textarea "*"
type textarea "Use como cor de fundo dee da identidade visual da marca Sebrae"
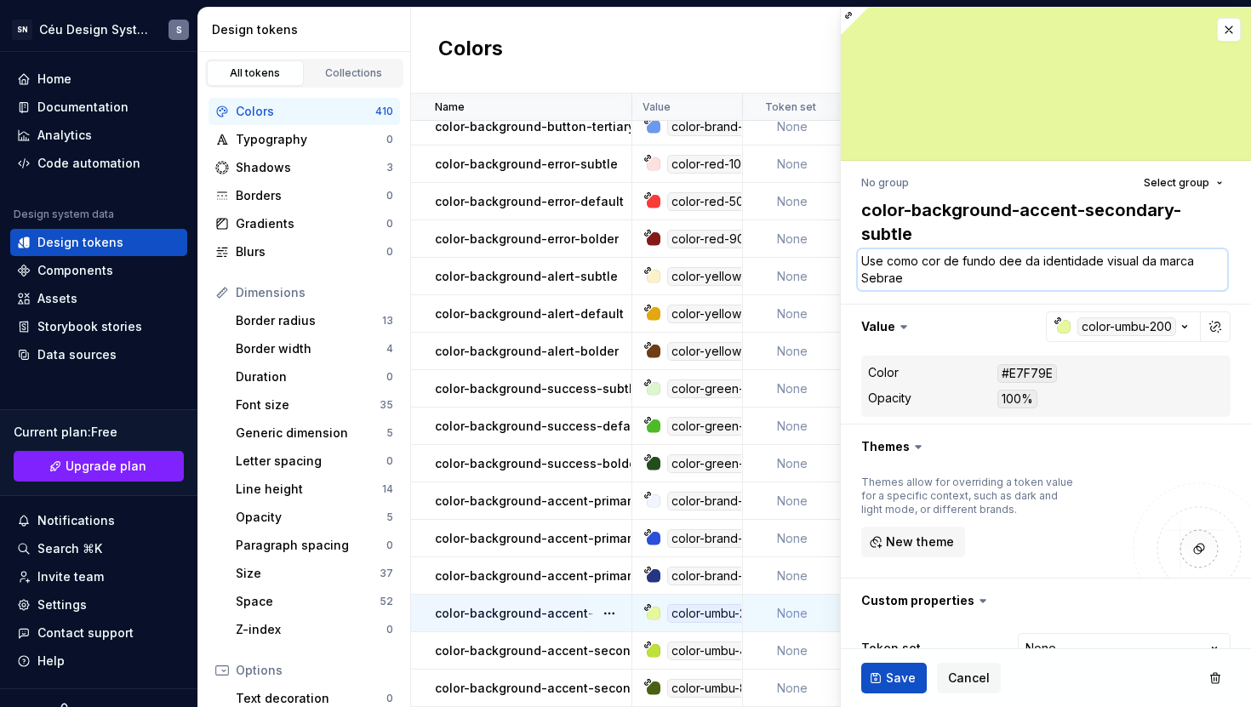
type textarea "*"
type textarea "Use como cor de fundo dees da identidade visual da marca Sebrae"
type textarea "*"
type textarea "Use como cor de fundo deesa da identidade visual da marca Sebrae"
type textarea "*"
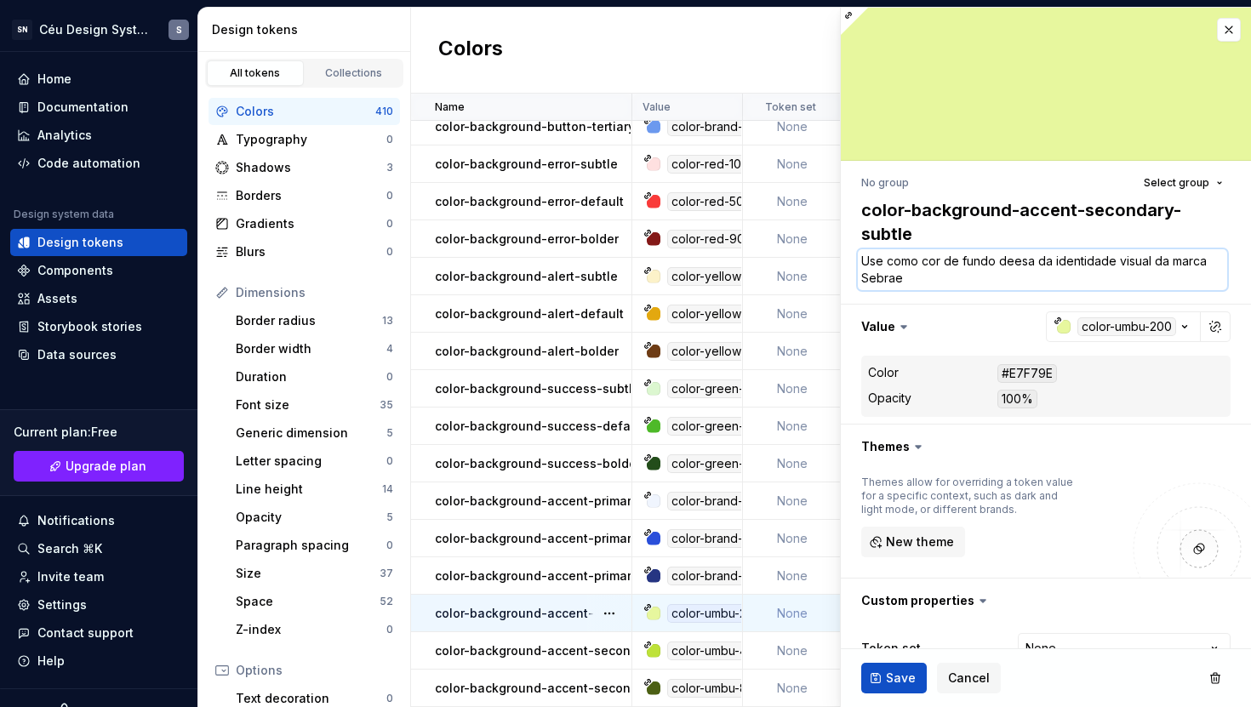
type textarea "Use como cor de fundo dees da identidade visual da marca Sebrae"
type textarea "*"
type textarea "Use como cor de fundo dee da identidade visual da marca Sebrae"
type textarea "*"
type textarea "Use como cor de fundo de da identidade visual da marca Sebrae"
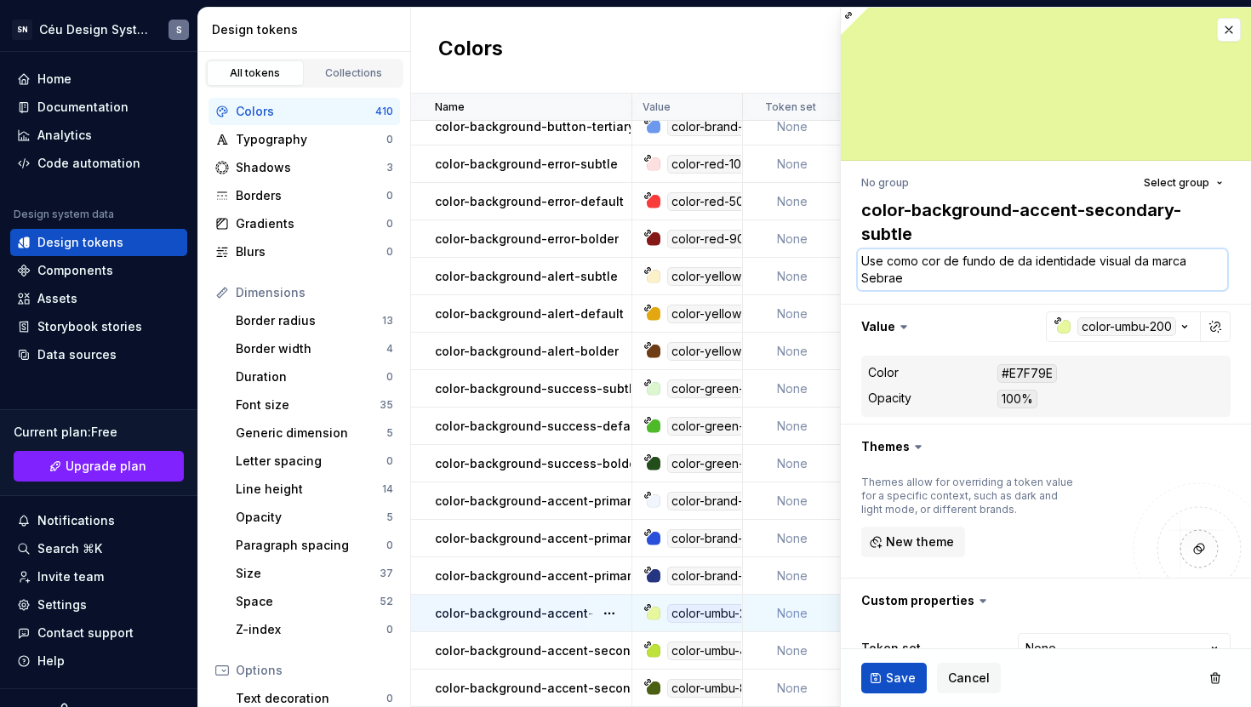
type textarea "*"
type textarea "Use como cor de fundo des da identidade visual da marca Sebrae"
type textarea "*"
type textarea "Use como cor de fundo dest da identidade visual da marca Sebrae"
type textarea "*"
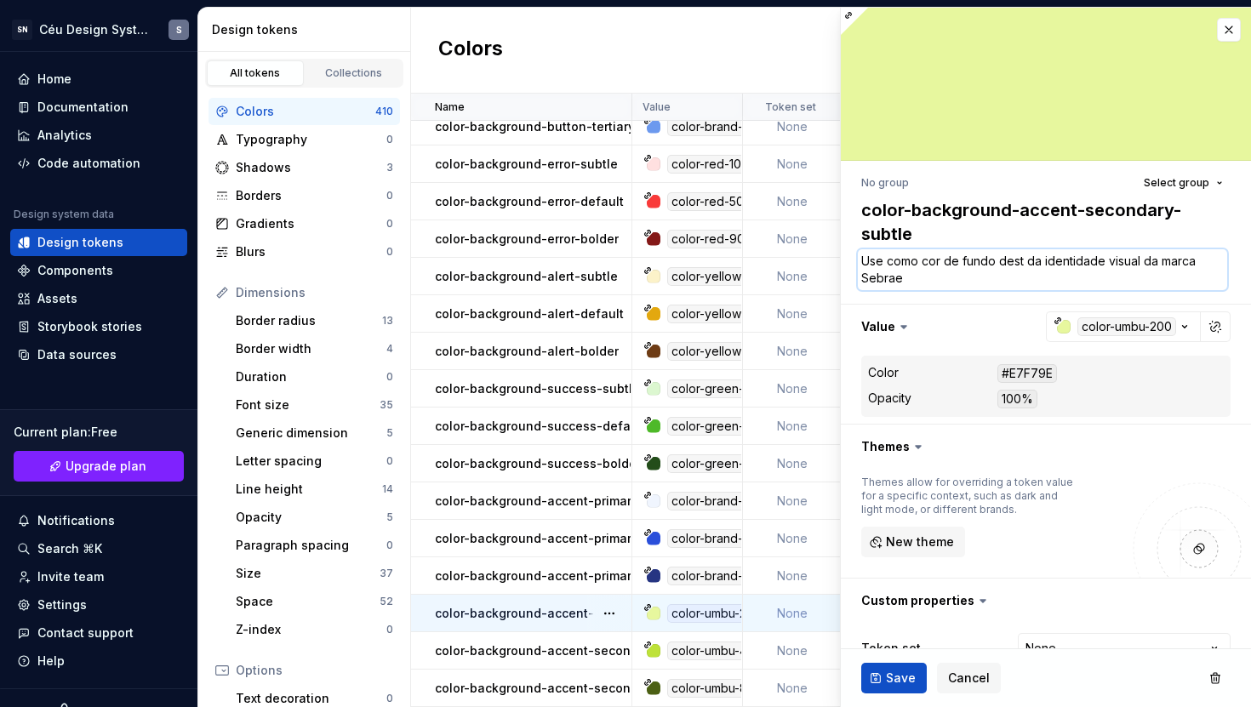
type textarea "Use como cor de fundo desta da identidade visual da marca Sebrae"
type textarea "*"
type textarea "Use como cor de fundo destaq da identidade visual da marca Sebrae"
type textarea "*"
type textarea "Use como cor de fundo destaqu da identidade visual da marca Sebrae"
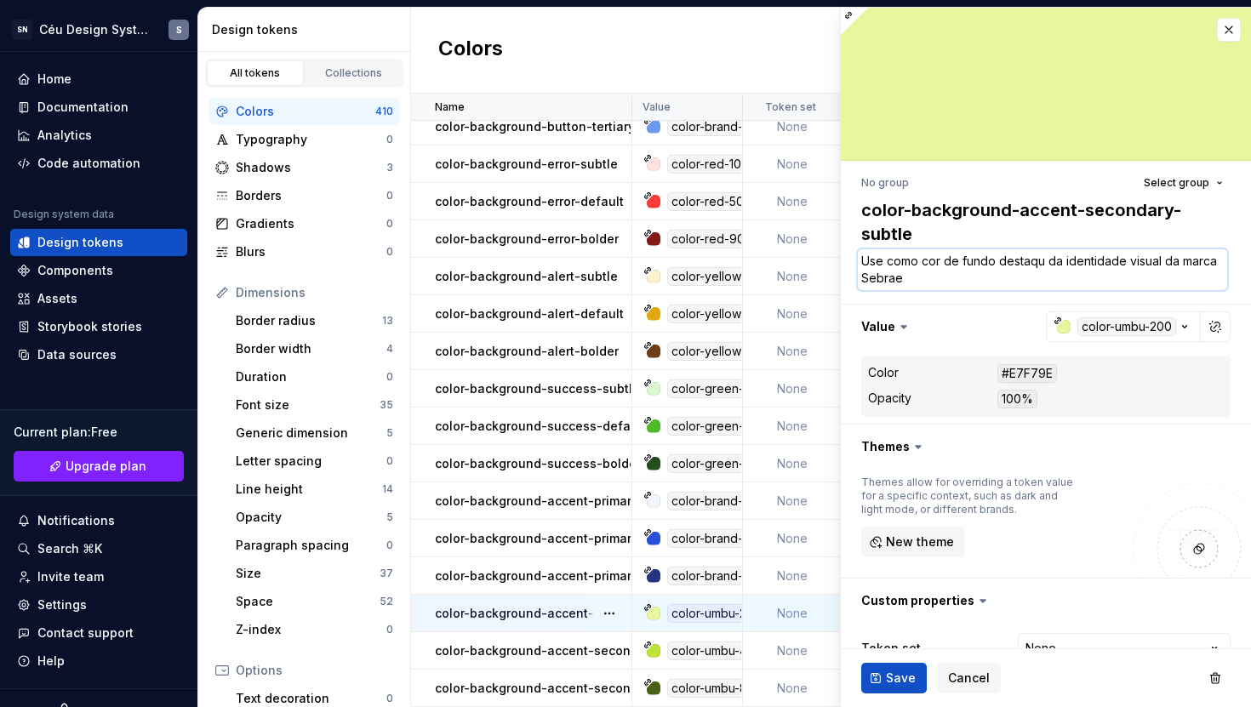
type textarea "*"
type textarea "Use como cor de fundo destaque da identidade visual da marca Sebrae"
type textarea "*"
type textarea "Use como cor de fundo destaque da identidade visual da marca Sebrae"
type textarea "*"
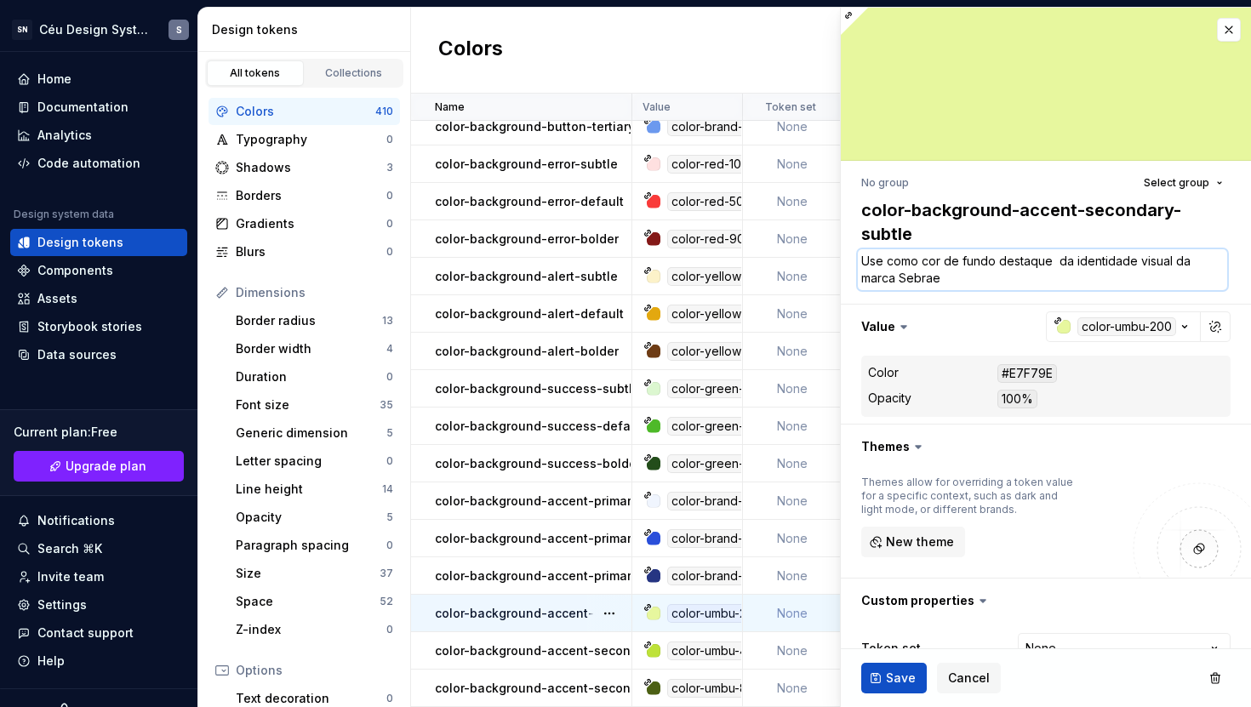
type textarea "Use como cor de fundo destaque p da identidade visual da marca Sebrae"
type textarea "*"
type textarea "Use como cor de fundo destaque pr da identidade visual da marca Sebrae"
type textarea "*"
type textarea "Use como cor de fundo destaque pri da identidade visual da marca Sebrae"
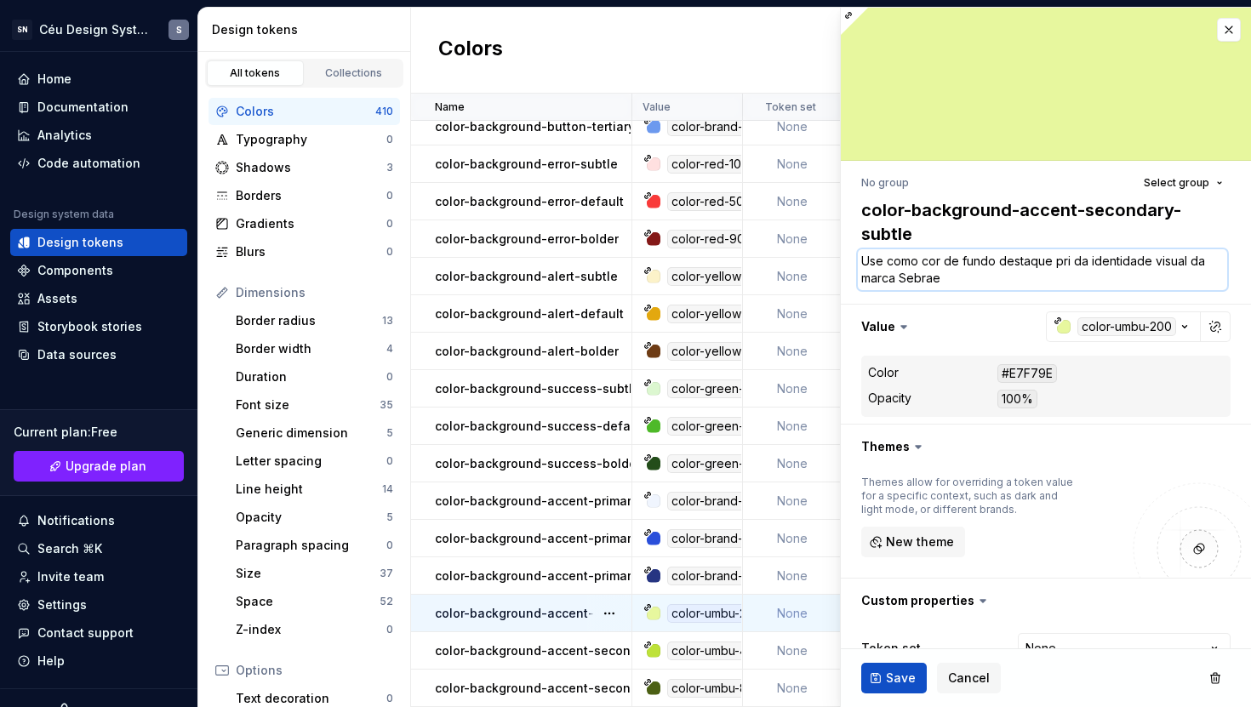
type textarea "*"
type textarea "Use como cor de fundo destaque prim da identidade visual da marca Sebrae"
type textarea "*"
type textarea "Use como cor de fundo destaque prim' da identidade visual da marca Sebrae"
type textarea "*"
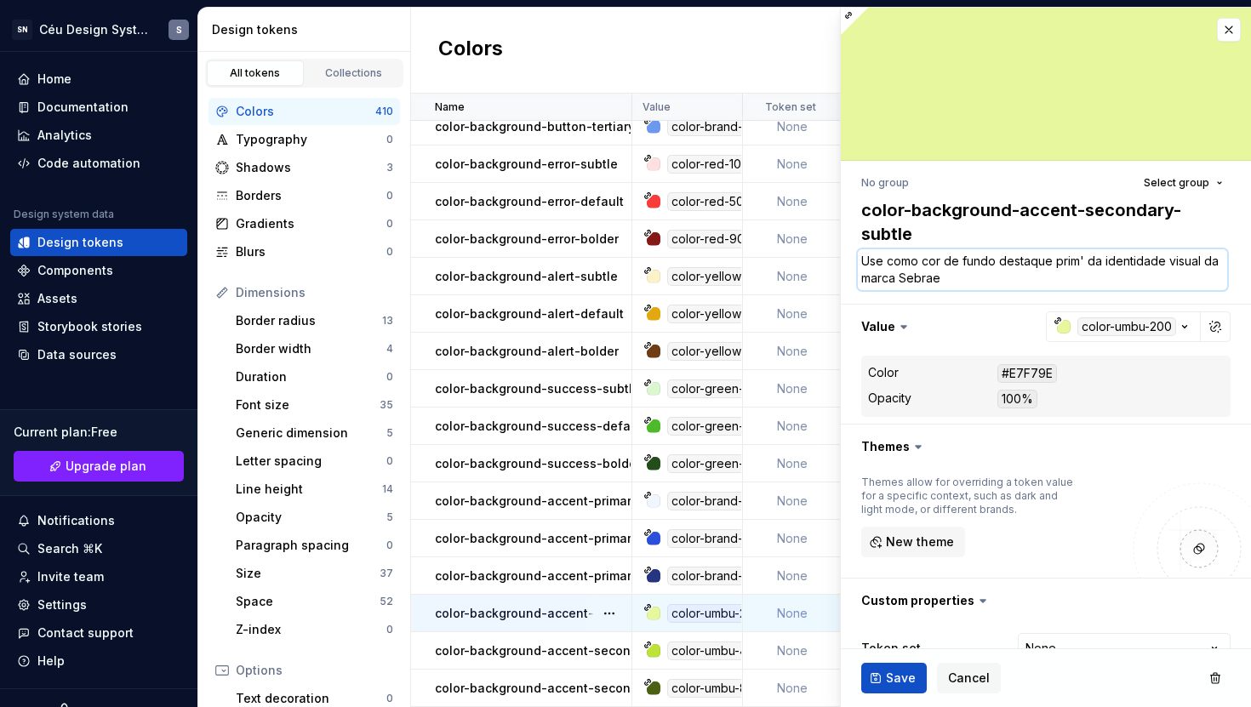
type textarea "Use como cor de fundo destaque primá da identidade visual da marca Sebrae"
type textarea "*"
type textarea "Use como cor de fundo destaque primár da identidade visual da marca Sebrae"
type textarea "*"
type textarea "Use como cor de fundo destaque primári da identidade visual da marca Sebrae"
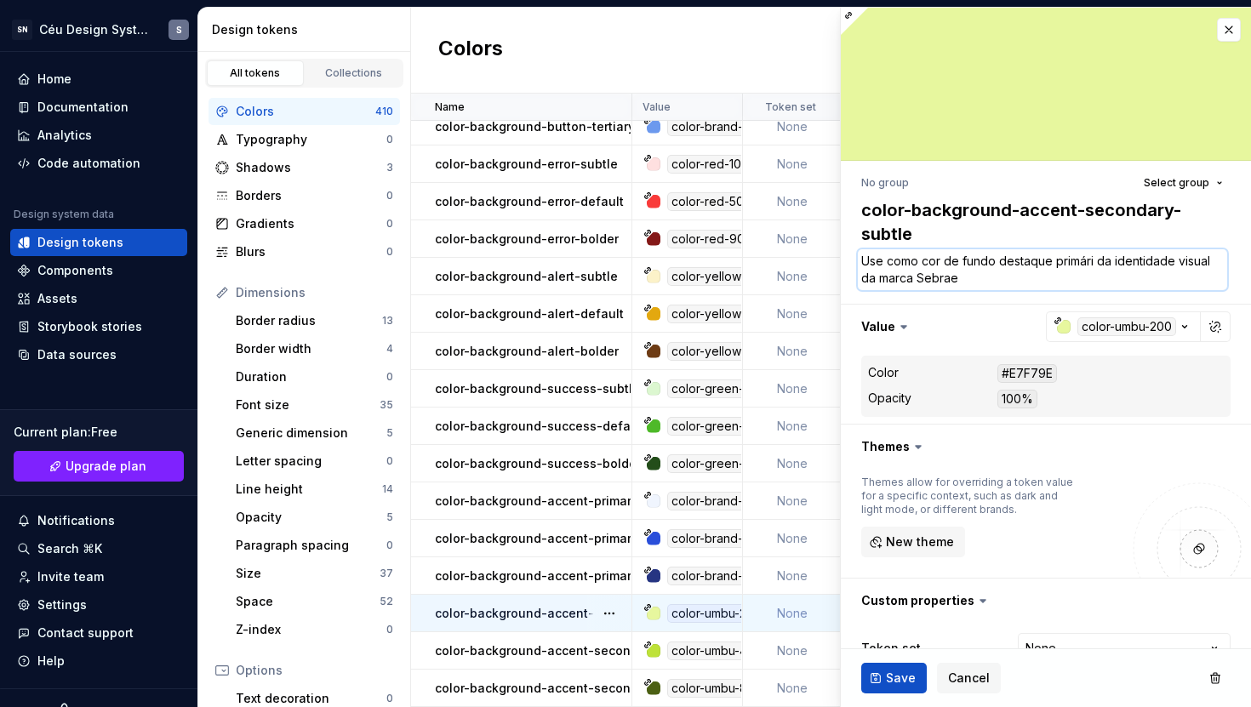
type textarea "*"
type textarea "Use como cor de fundo destaque primária da identidade visual da marca Sebrae"
type textarea "*"
type textarea "Use como cor de fundo destaque primári da identidade visual da marca Sebrae"
type textarea "*"
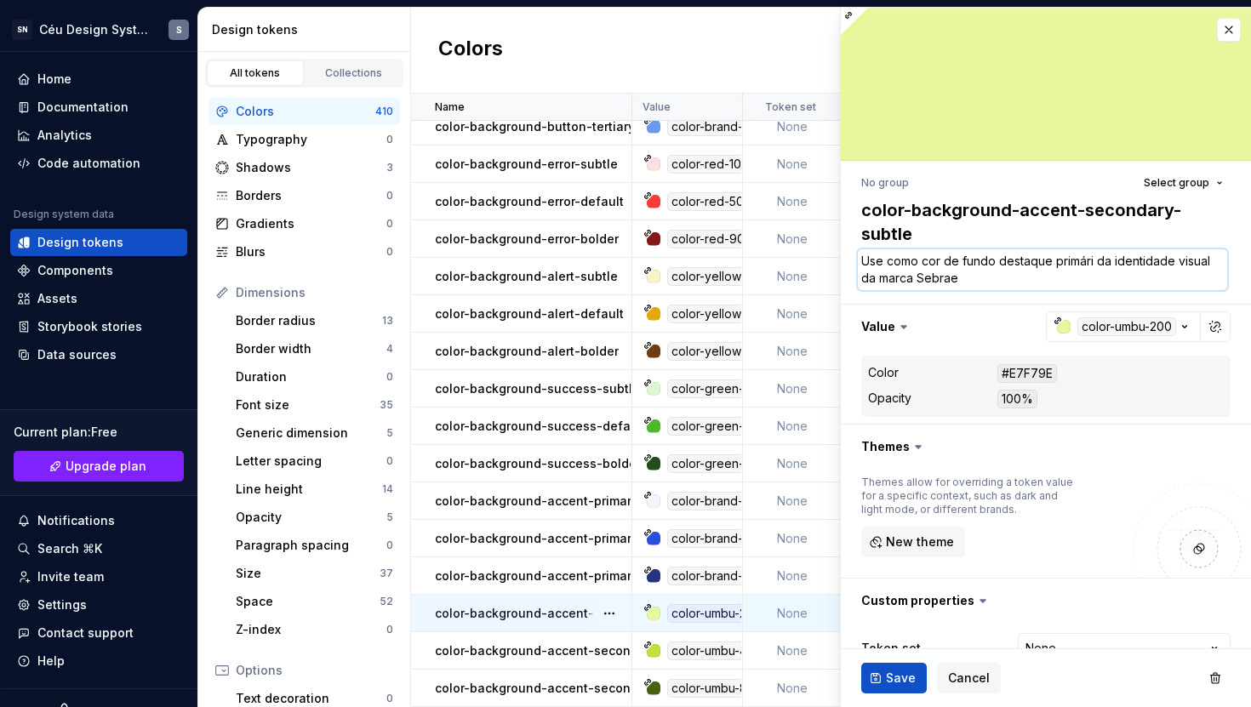
type textarea "Use como cor de fundo destaque primár da identidade visual da marca Sebrae"
type textarea "*"
type textarea "Use como cor de fundo destaque primá da identidade visual da marca Sebrae"
type textarea "*"
type textarea "Use como cor de fundo destaque prim da identidade visual da marca Sebrae"
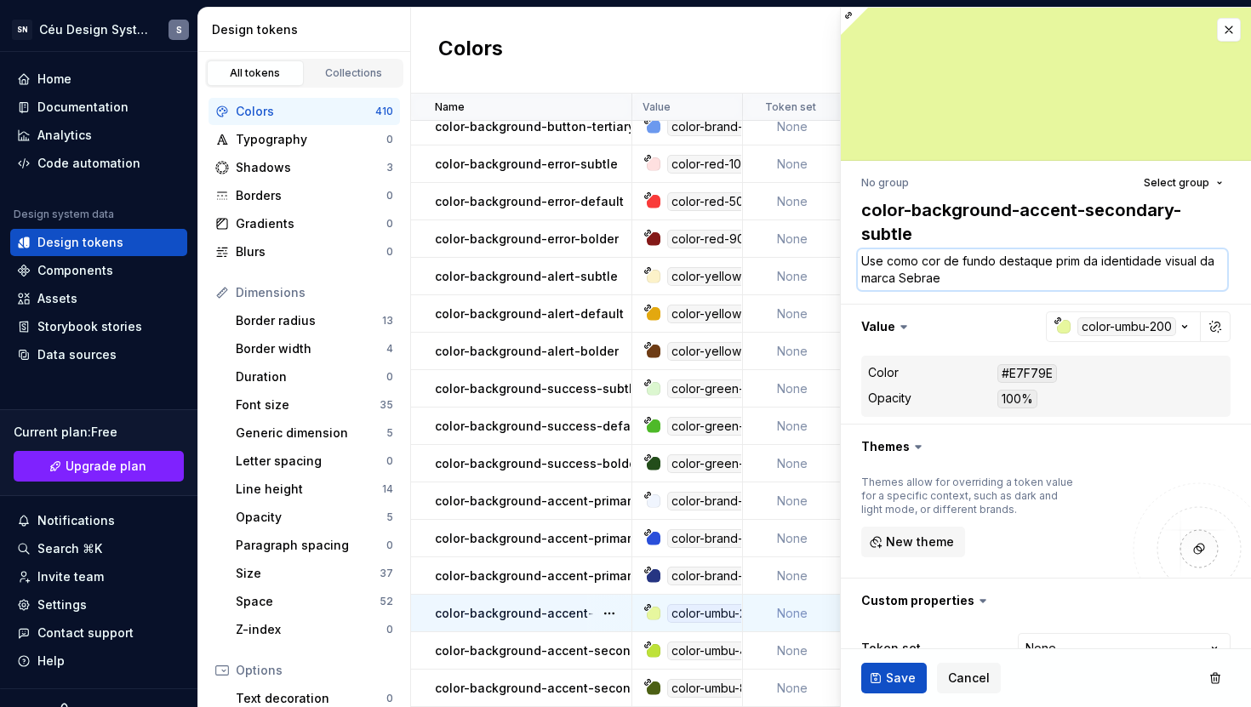
type textarea "*"
type textarea "Use como cor de fundo destaque pri da identidade visual da marca Sebrae"
type textarea "*"
type textarea "Use como cor de fundo destaque pr da identidade visual da marca Sebrae"
type textarea "*"
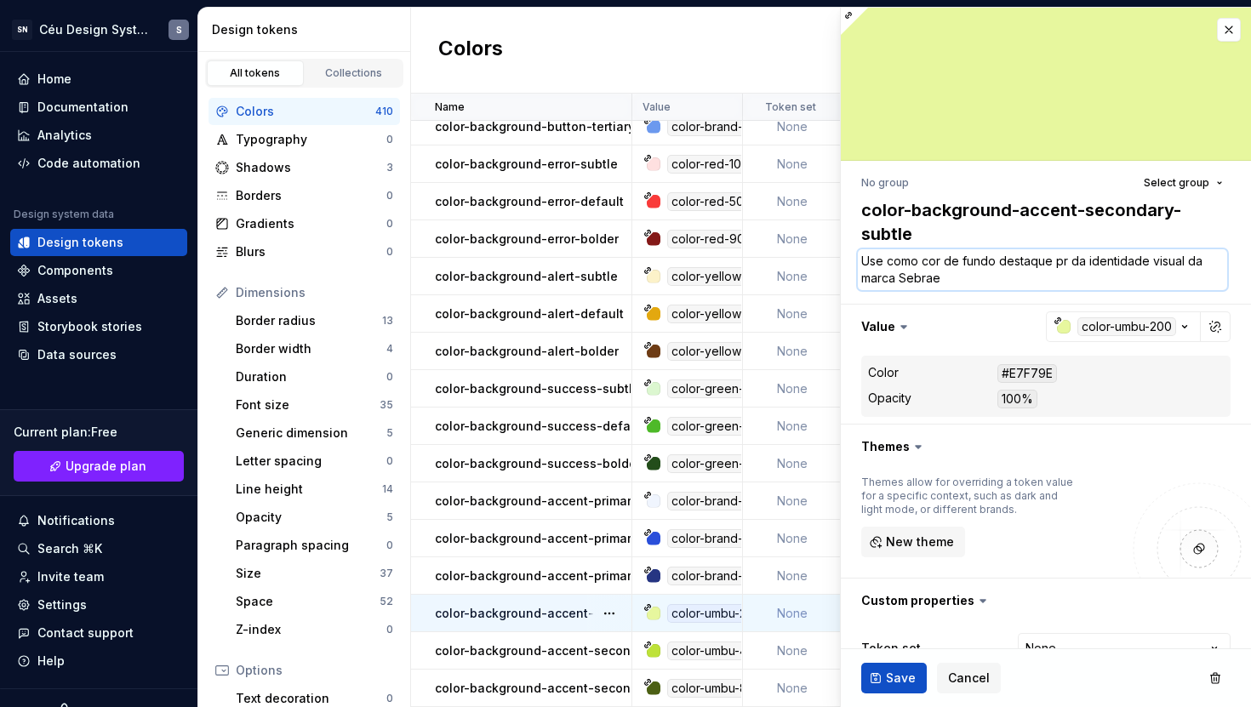
type textarea "Use como cor de fundo destaque p da identidade visual da marca Sebrae"
type textarea "*"
type textarea "Use como cor de fundo destaque da identidade visual da marca Sebrae"
type textarea "*"
type textarea "Use como cor de fundo destaque s da identidade visual da marca Sebrae"
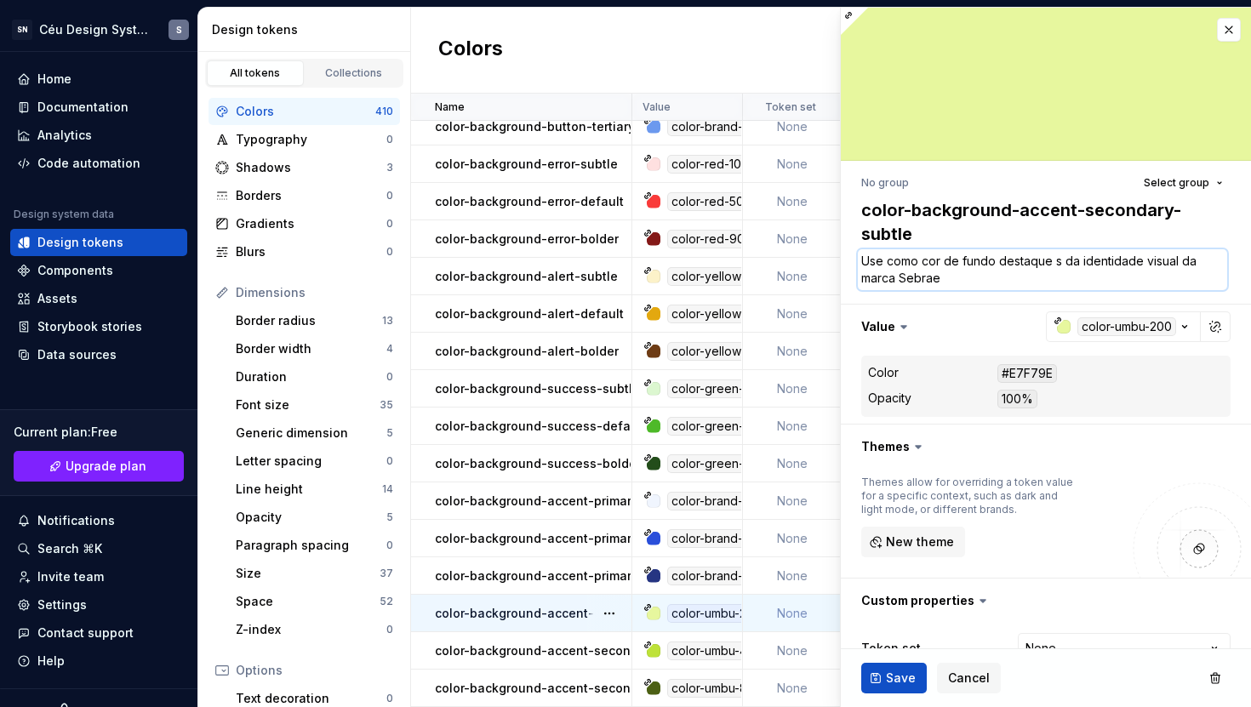
type textarea "*"
type textarea "Use como cor de fundo destaque se da identidade visual da marca Sebrae"
type textarea "*"
type textarea "Use como cor de fundo destaque sec da identidade visual da marca Sebrae"
type textarea "*"
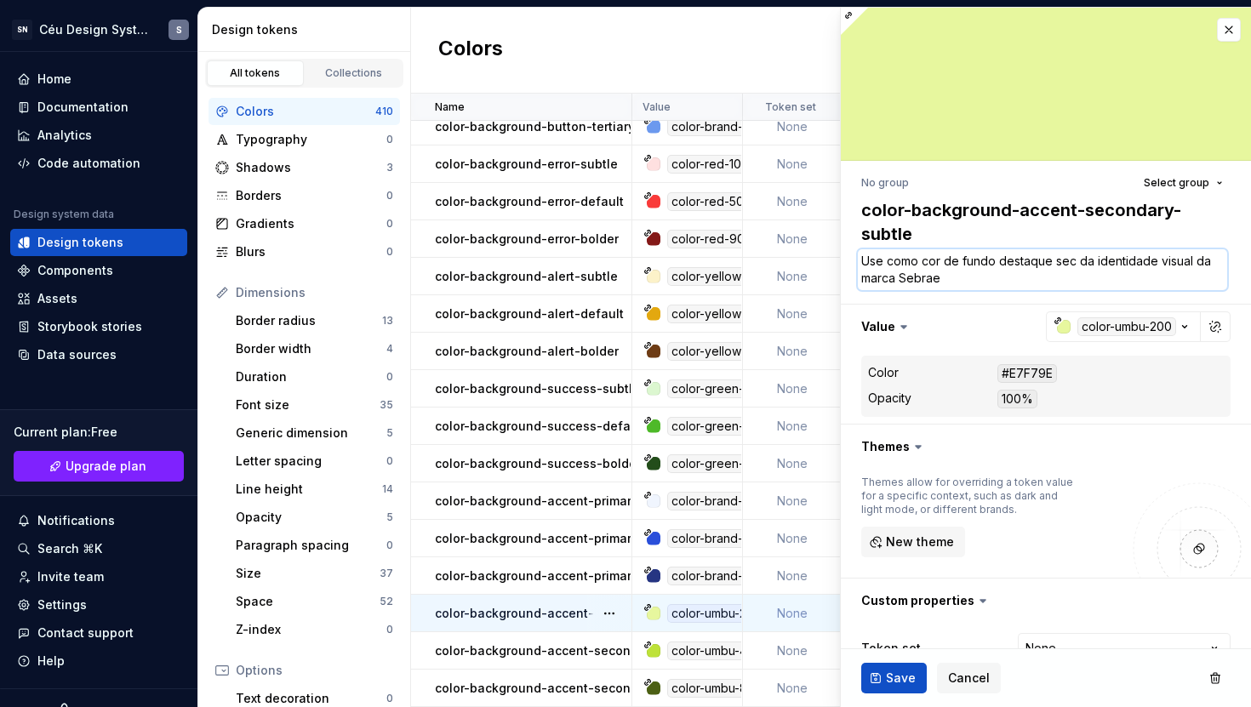
type textarea "Use como cor de fundo destaque seco da identidade visual da marca Sebrae"
type textarea "*"
type textarea "Use como cor de fundo destaque secon da identidade visual da marca Sebrae"
type textarea "*"
type textarea "Use como cor de fundo destaque second da identidade visual da marca Sebrae"
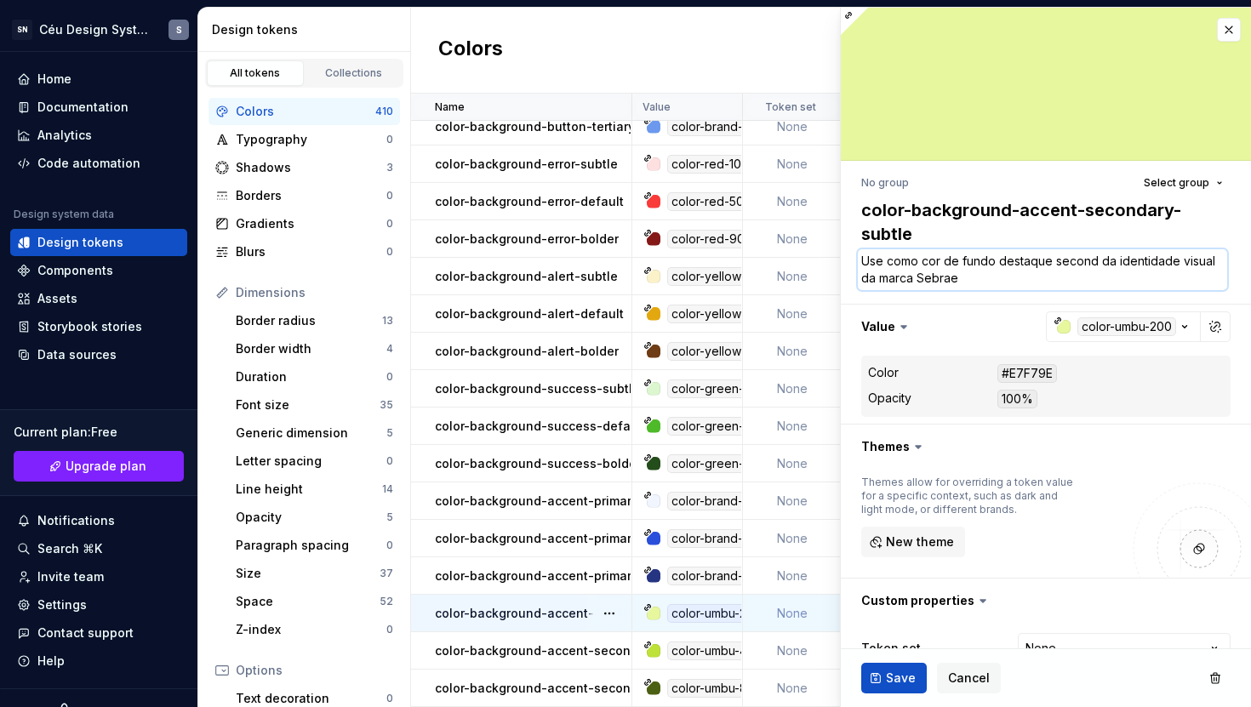
type textarea "*"
type textarea "Use como cor de fundo destaque second' da identidade visual da marca Sebrae"
type textarea "*"
type textarea "Use como cor de fundo destaque secondár da identidade visual da marca Sebrae"
type textarea "*"
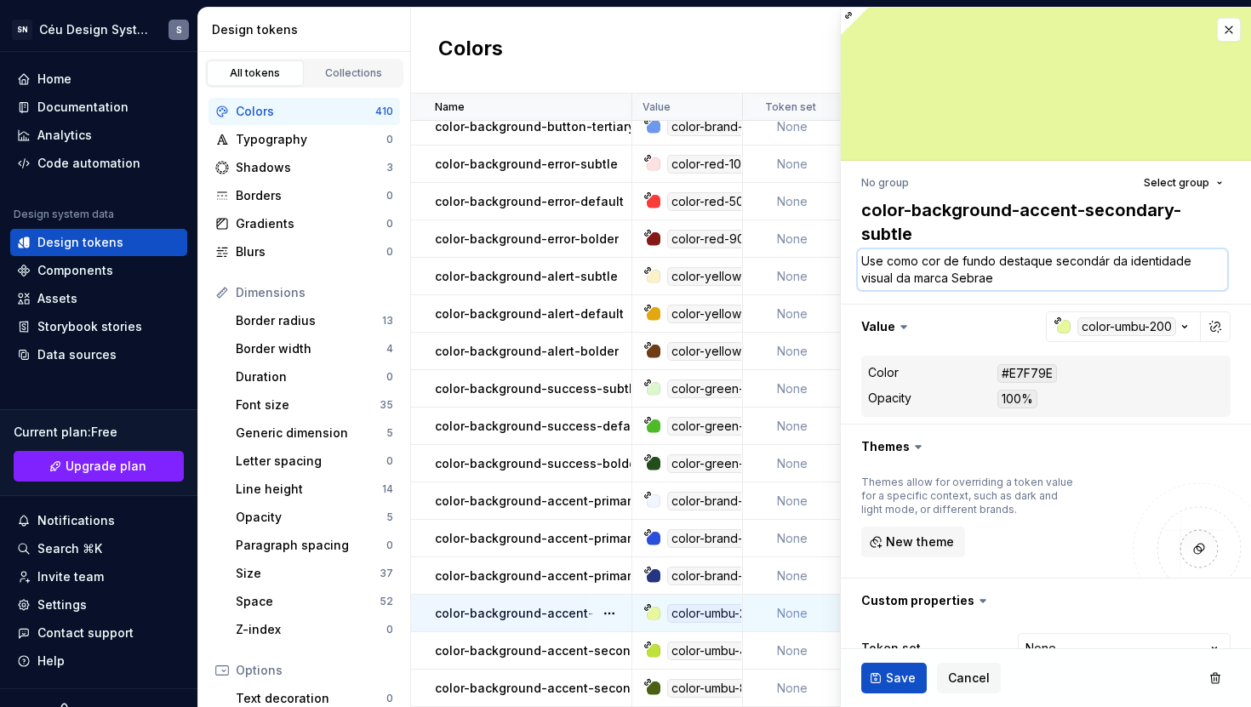
type textarea "Use como cor de fundo destaque secondári da identidade visual da marca Sebrae"
type textarea "*"
type textarea "Use como cor de fundo destaque secondária da identidade visual da marca Sebrae"
drag, startPoint x: 1142, startPoint y: 277, endPoint x: 1122, endPoint y: 262, distance: 25.5
click at [1122, 262] on textarea "Use como cor de fundo destaque secondária da identidade visual da marca Sebrae" at bounding box center [1042, 269] width 369 height 41
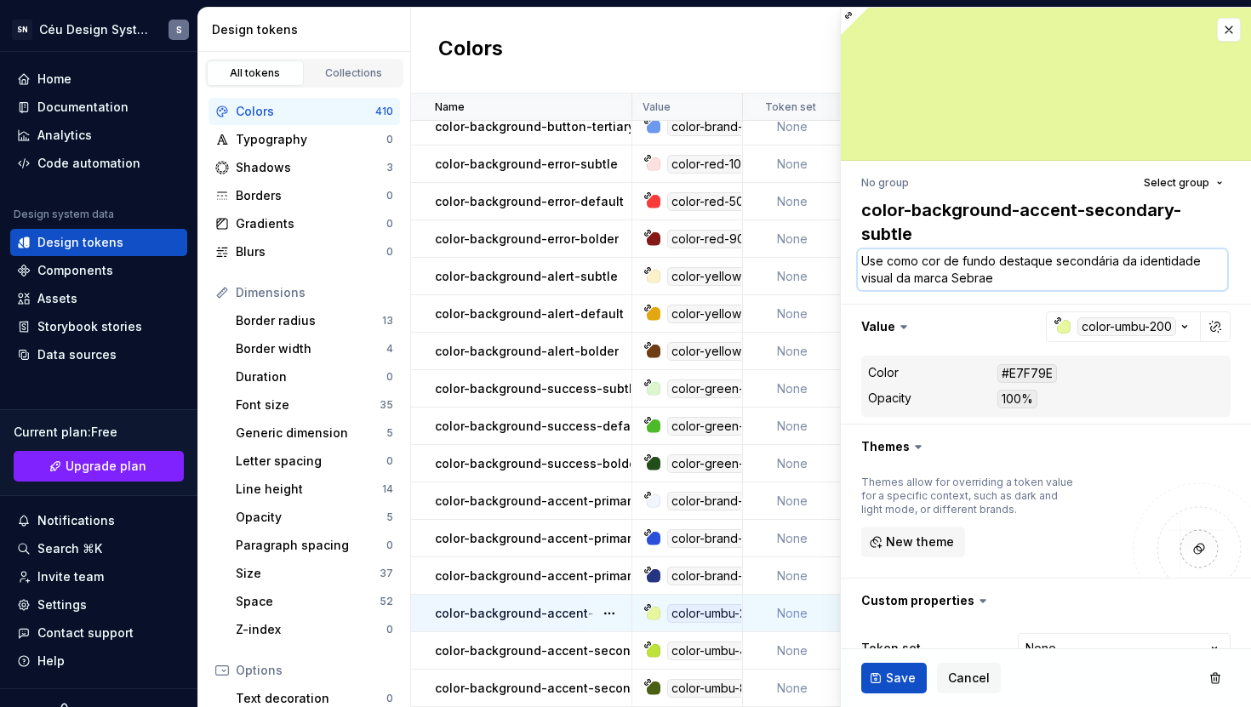
click at [1078, 260] on textarea "Use como cor de fundo destaque secondária da identidade visual da marca Sebrae" at bounding box center [1042, 269] width 369 height 41
type textarea "*"
type textarea "Use como cor de fundo destaque secndária da identidade visual da marca Sebrae"
type textarea "*"
type textarea "Use como cor de fundo destaque secundária da identidade visual da marca Sebrae"
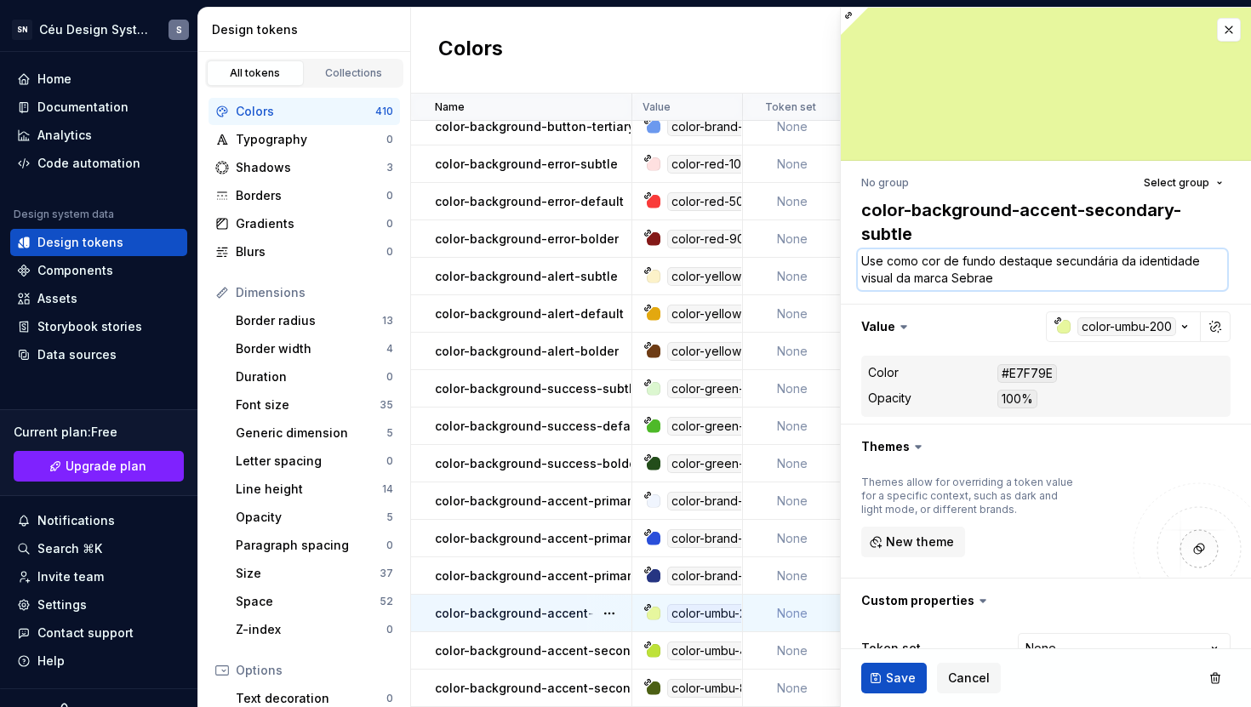
click at [1094, 281] on textarea "Use como cor de fundo destaque secundária da identidade visual da marca Sebrae" at bounding box center [1042, 269] width 369 height 41
drag, startPoint x: 1113, startPoint y: 277, endPoint x: 1122, endPoint y: 265, distance: 14.6
click at [1122, 265] on textarea "Use como cor de fundo destaque secundária da identidade visual da marca Sebrae" at bounding box center [1042, 269] width 369 height 41
type textarea "*"
type textarea "Use como cor de fundo destaque secundária c"
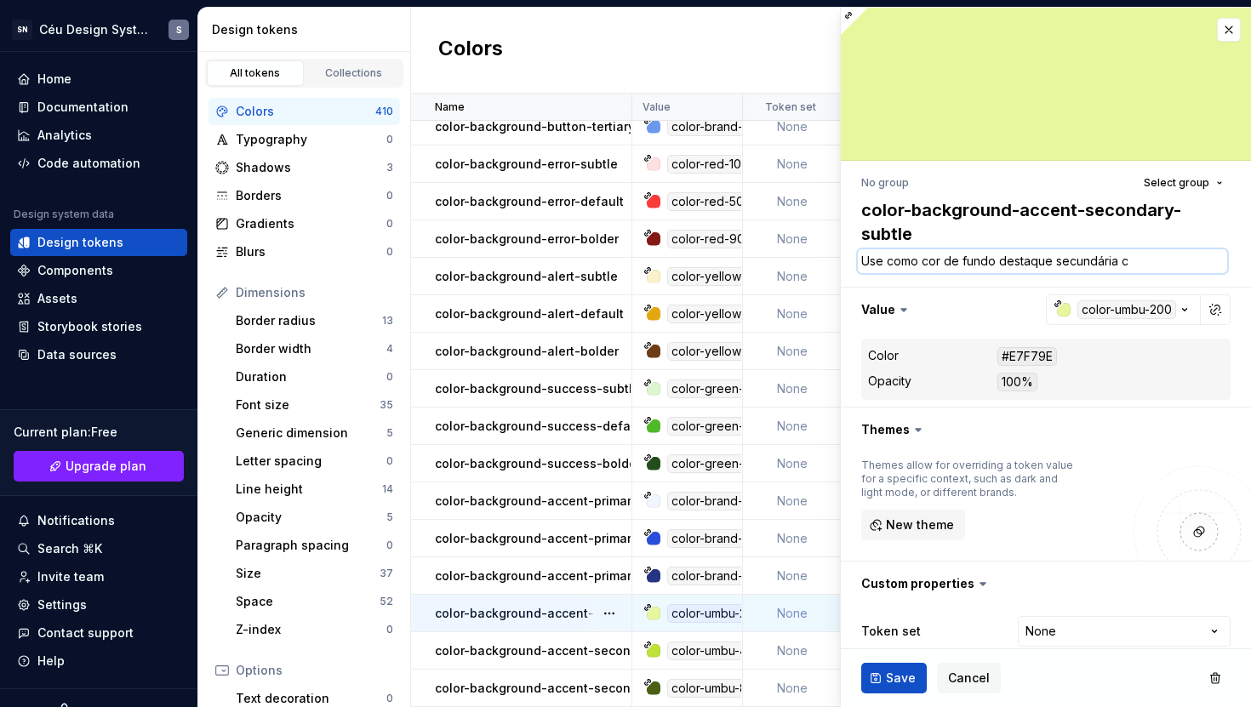
type textarea "*"
type textarea "Use como cor de fundo destaque secundária co"
type textarea "*"
type textarea "Use como cor de fundo destaque secundária com"
type textarea "*"
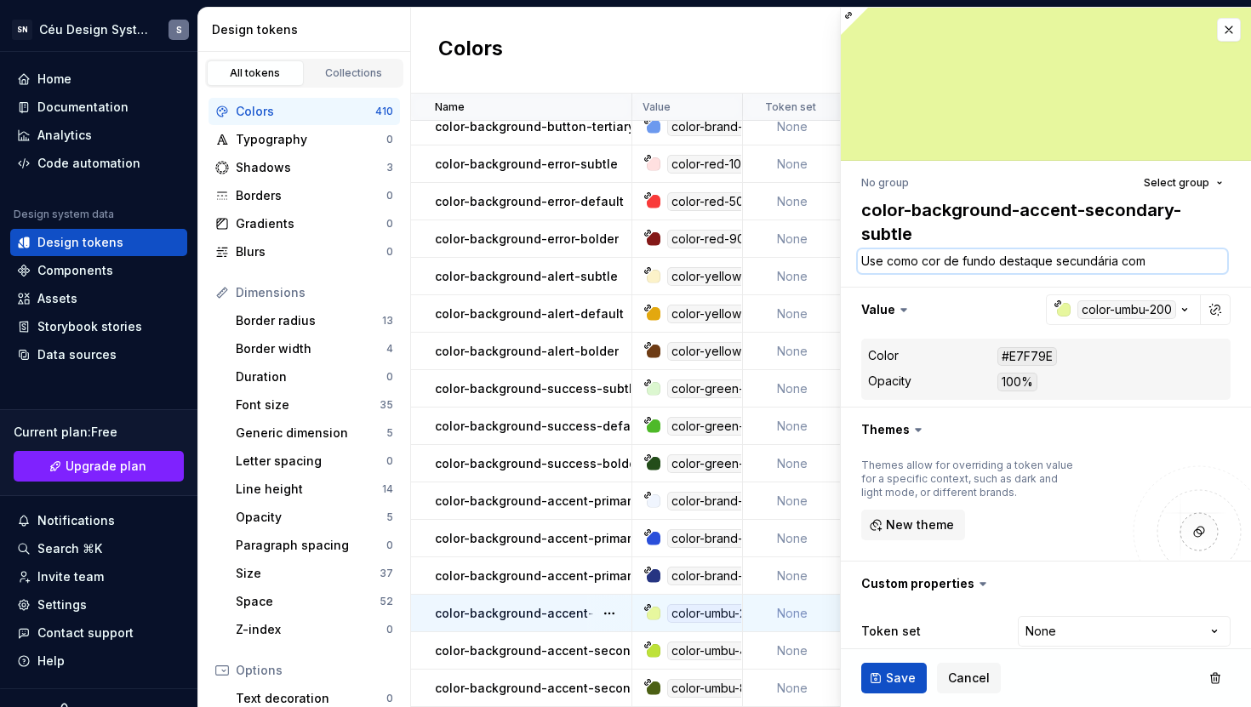
type textarea "Use como cor de fundo destaque secundária com"
type textarea "*"
type textarea "Use como cor de fundo destaque secundária com m"
type textarea "*"
type textarea "Use como cor de fundo destaque secundária com me"
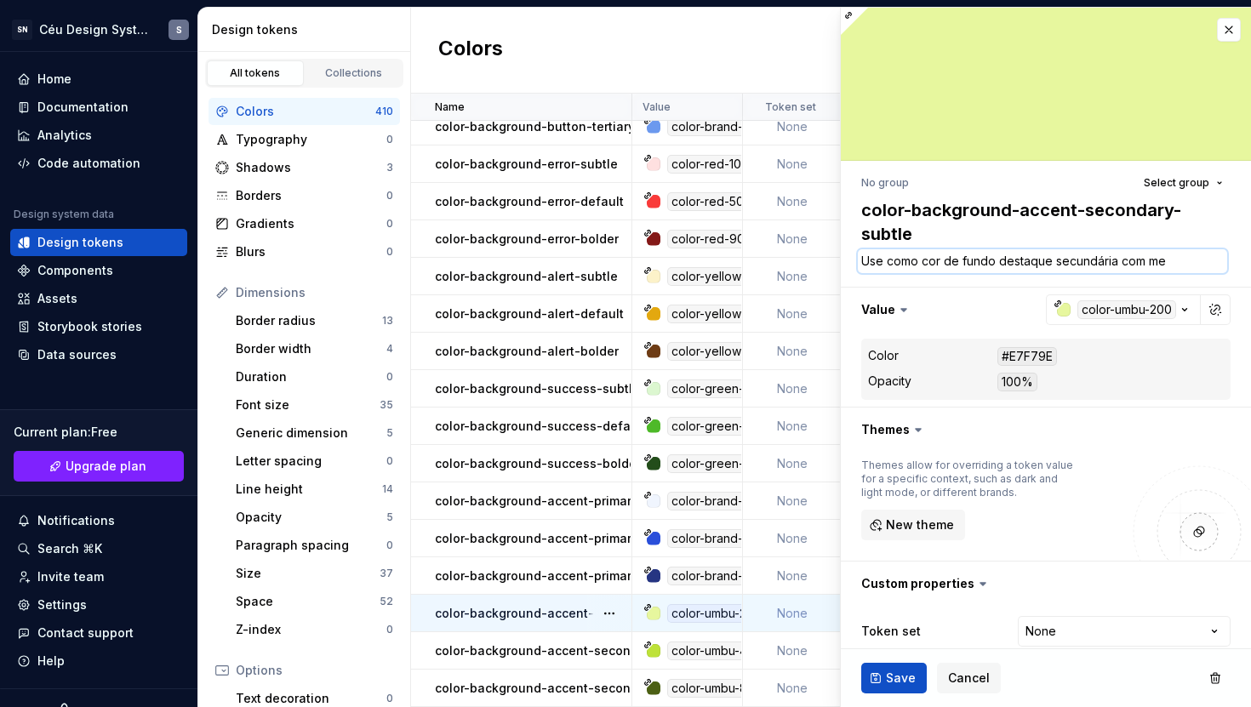
type textarea "*"
type textarea "Use como cor de fundo destaque secundária com men"
type textarea "*"
type textarea "Use como cor de fundo destaque secundária com meno"
type textarea "*"
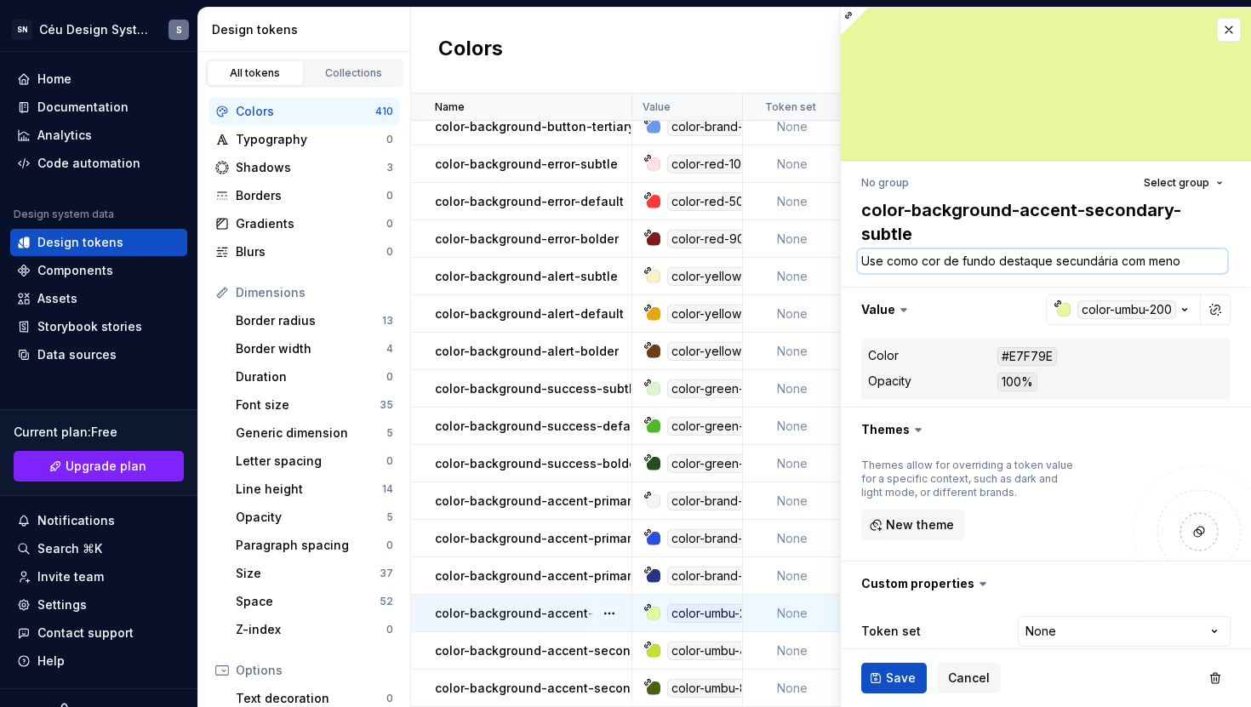
type textarea "Use como cor de fundo destaque secundária com menos"
type textarea "*"
type textarea "Use como cor de fundo destaque secundária com menos"
type textarea "*"
type textarea "Use como cor de fundo destaque secundária com menos e"
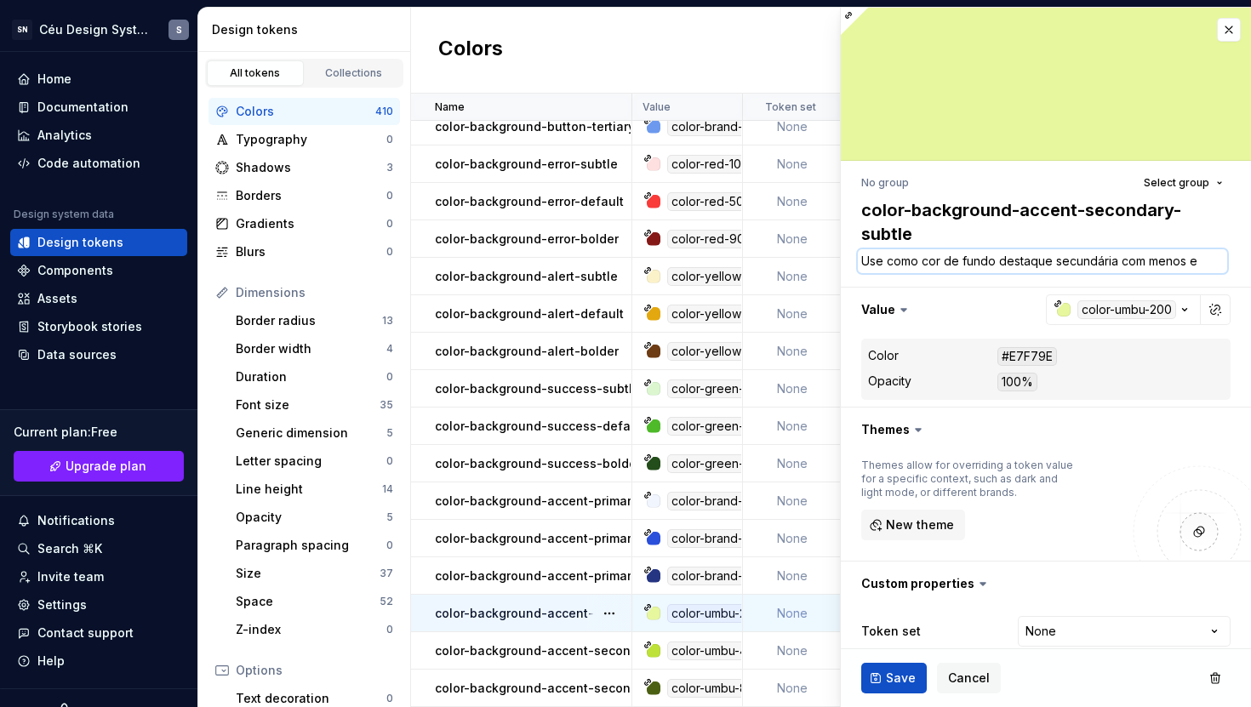
type textarea "*"
type textarea "Use como cor de fundo destaque secundária com menos"
type textarea "*"
type textarea "Use como cor de fundo destaque secundária com menos ˆ"
type textarea "*"
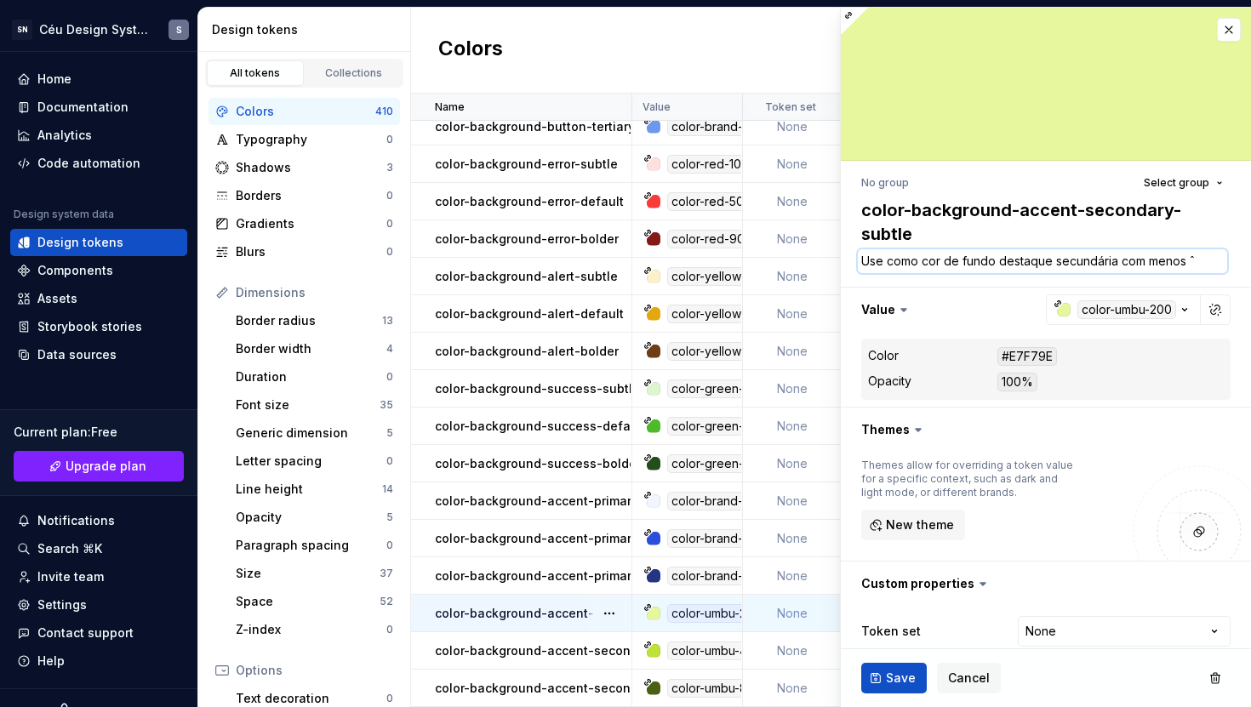
type textarea "Use como cor de fundo destaque secundária com menos ê"
type textarea "*"
type textarea "Use como cor de fundo destaque secundária com menos ên"
type textarea "*"
type textarea "Use como cor de fundo destaque secundária com menos ênf"
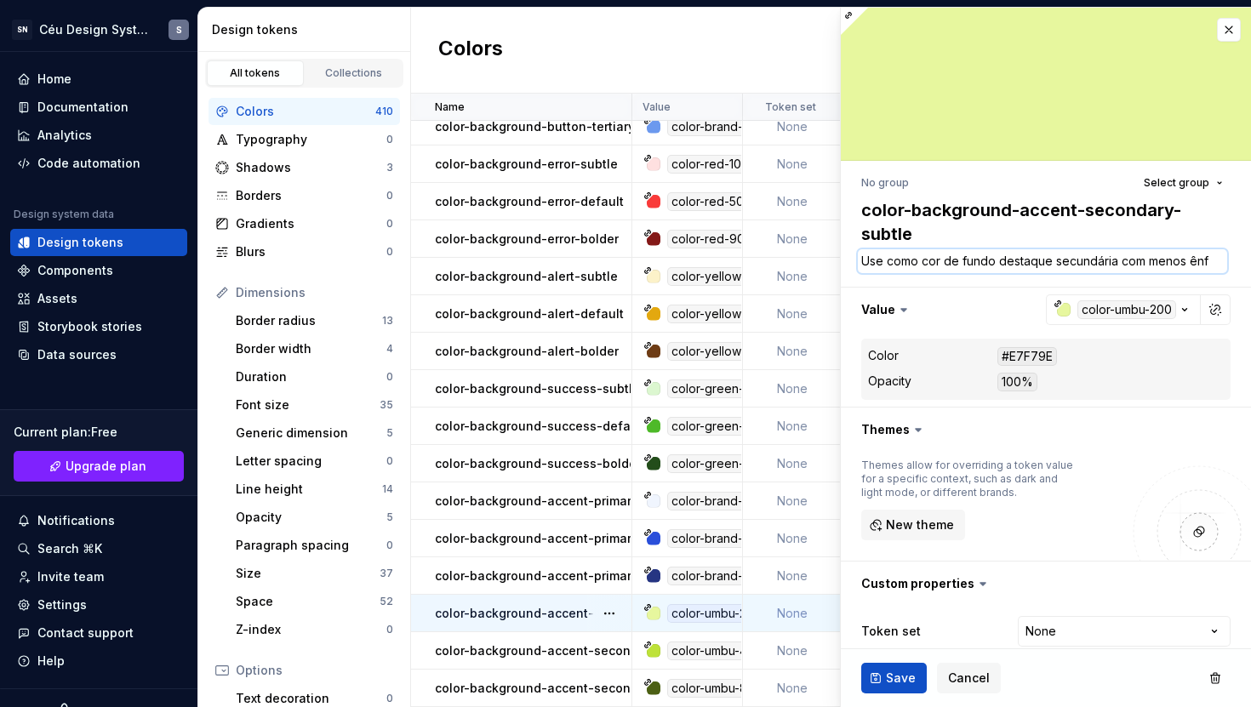
type textarea "*"
type textarea "Use como cor de fundo destaque secundária com menos ênfa"
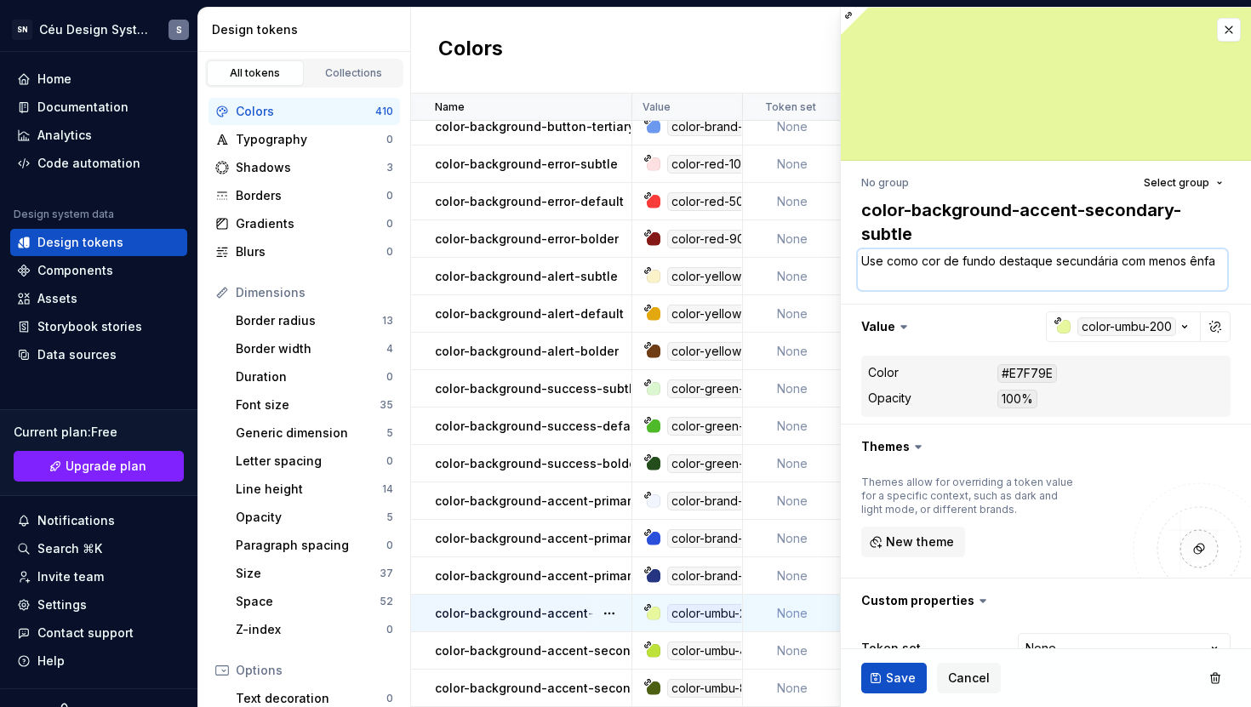
type textarea "*"
type textarea "Use como cor de fundo destaque secundária com menos ênfas"
type textarea "*"
type textarea "Use como cor de fundo destaque secundária com menos ênfase"
type textarea "*"
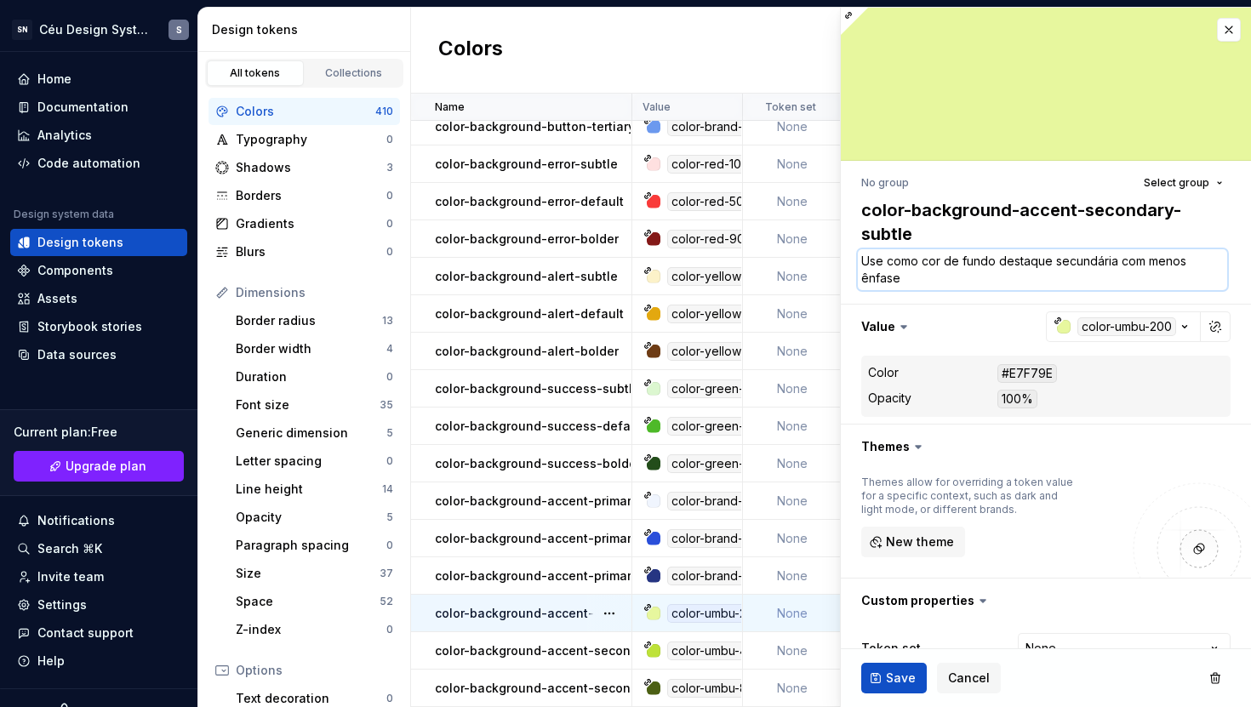
type textarea "Use como cor de fundo destaque secundária com menos ênfase."
click at [1047, 280] on textarea "Use como cor de fundo destaque secundária com menos ênfase." at bounding box center [1042, 269] width 369 height 41
click at [999, 260] on textarea "Use como cor de fundo destaque secundária com menos ênfase." at bounding box center [1042, 269] width 369 height 41
type textarea "*"
type textarea "Use como cor de fundo ddestaque secundária com menos ênfase."
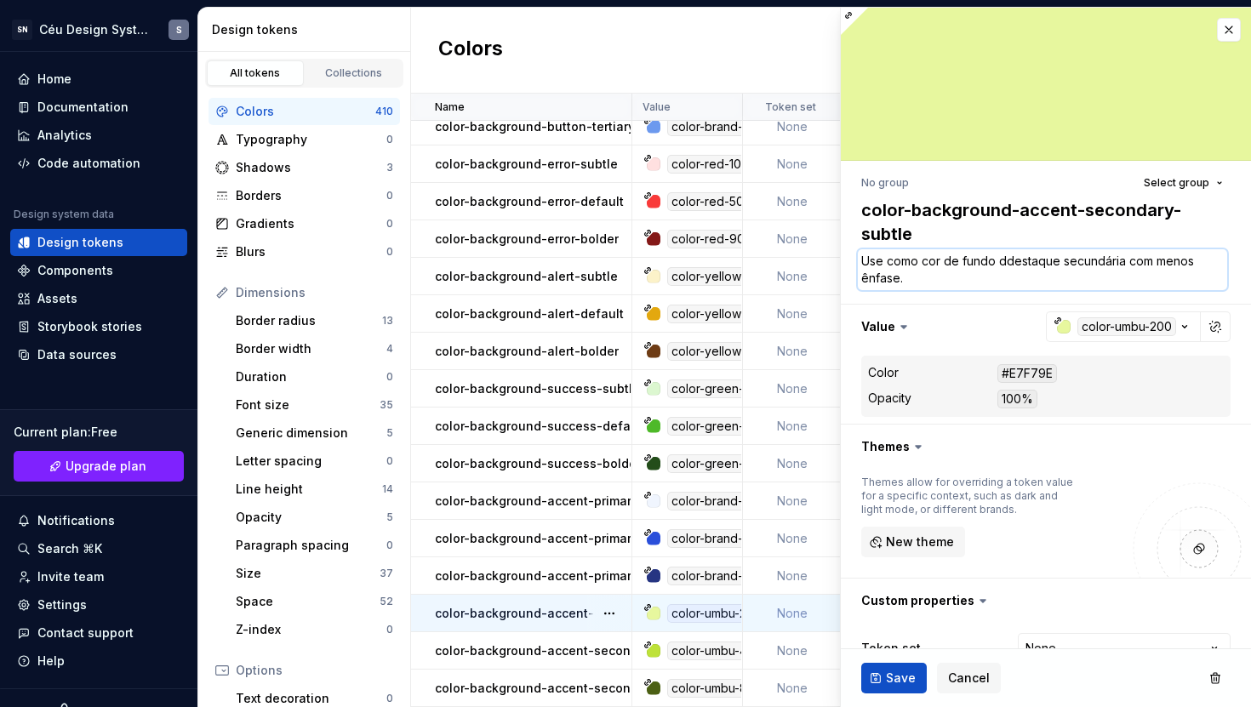
type textarea "*"
type textarea "Use como cor de fundo dedestaque secundária com menos ênfase."
type textarea "*"
click at [1035, 284] on textarea "Use como cor de fundo de destaque secundária com menos ênfase." at bounding box center [1042, 269] width 369 height 41
type textarea "Use como cor de fundo de destaque secundária com menos ênfase."
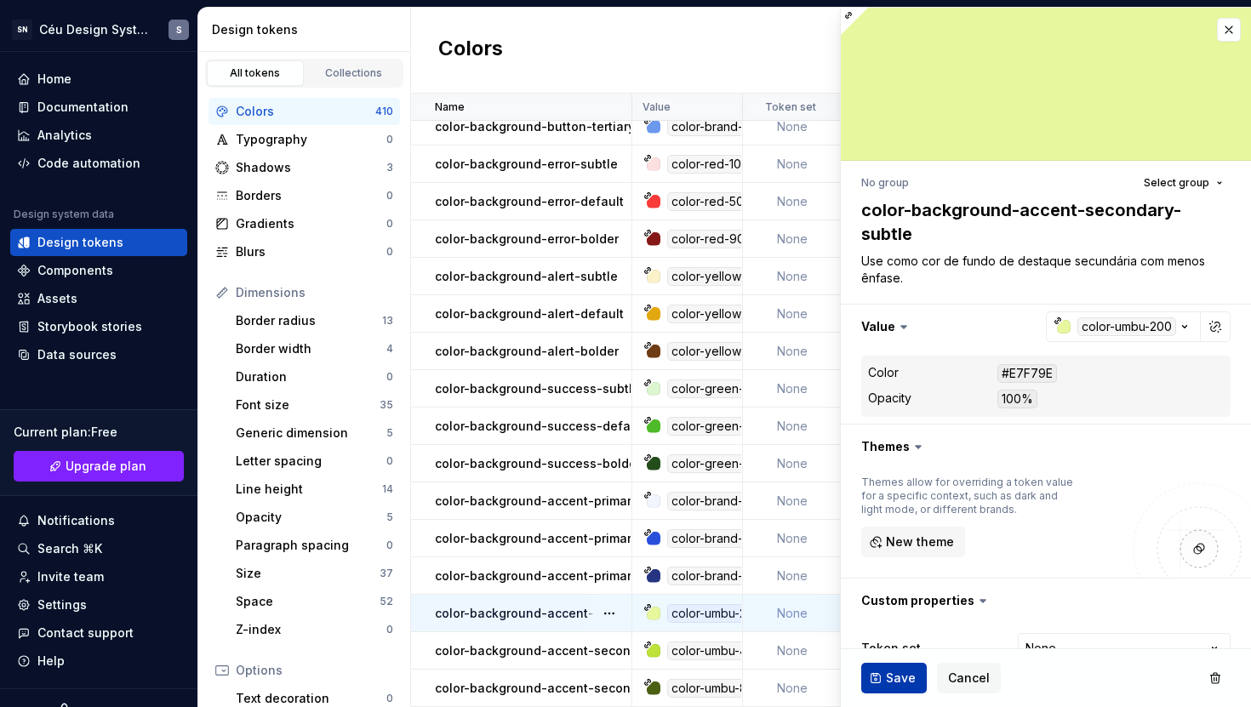
click at [910, 674] on span "Save" at bounding box center [901, 678] width 30 height 17
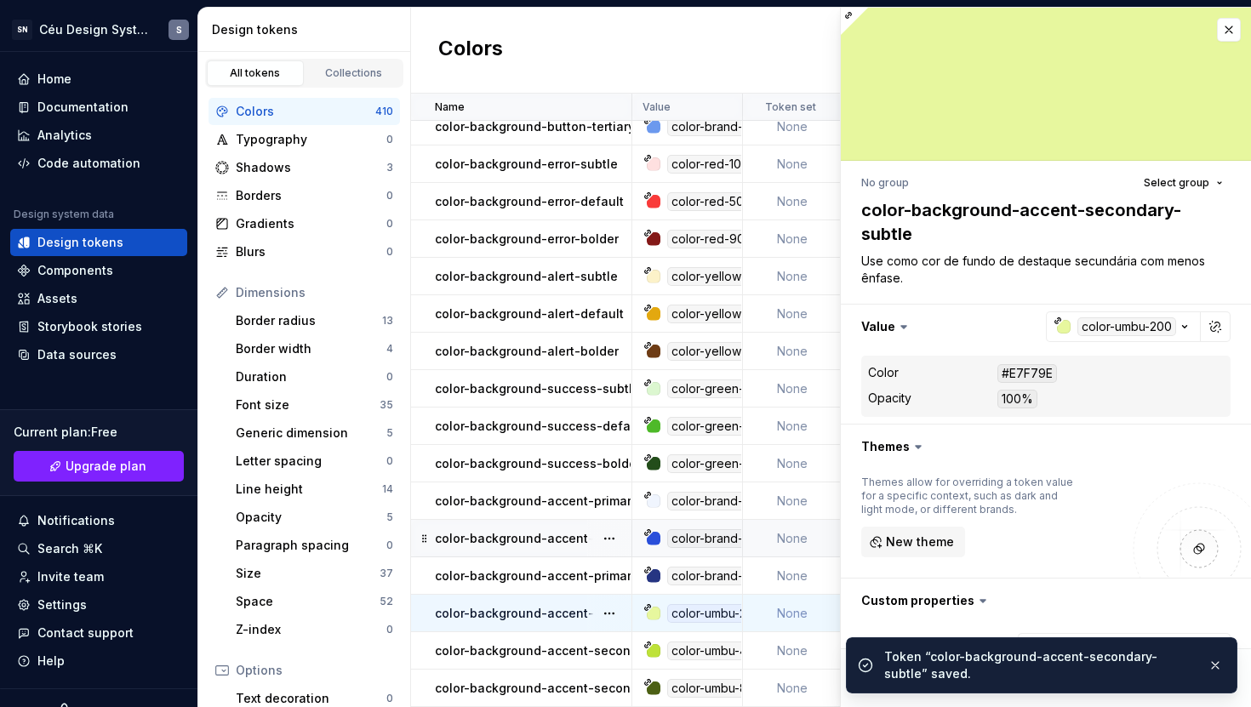
click at [553, 530] on p "color-background-accent-primary-default" at bounding box center [561, 538] width 252 height 17
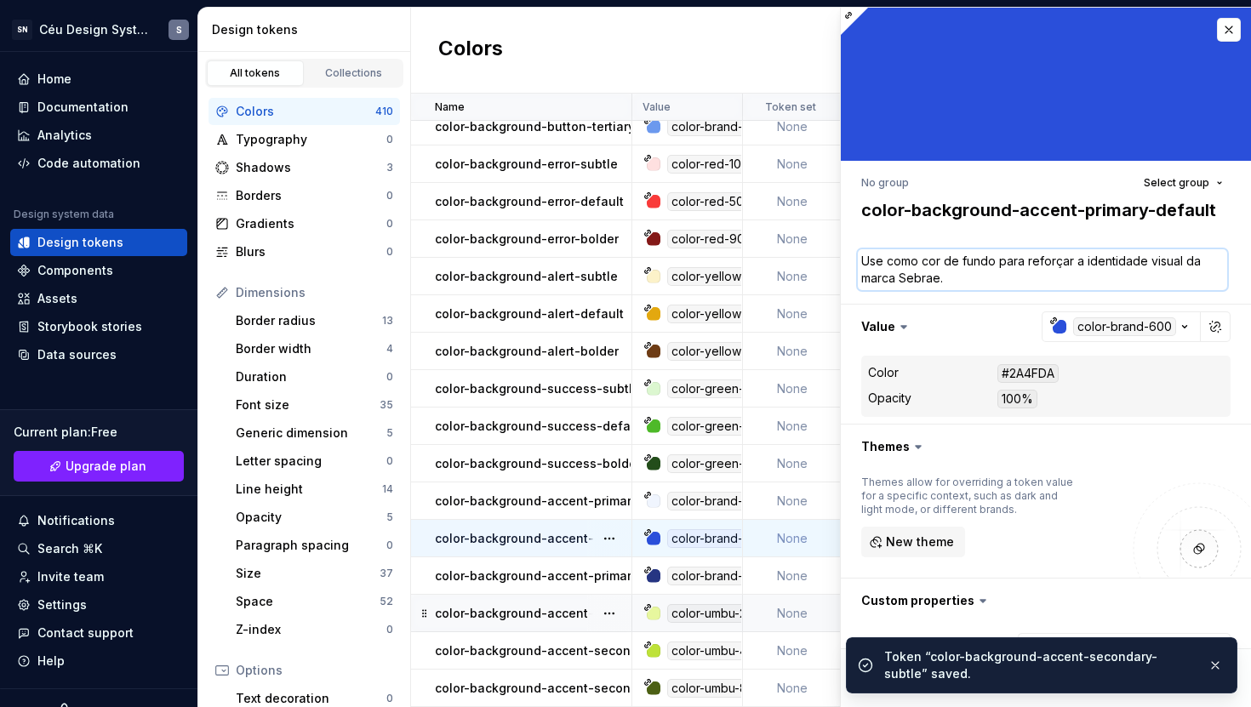
click at [989, 269] on textarea "Use como cor de fundo para reforçar a identidade visual da marca Sebrae." at bounding box center [1042, 269] width 369 height 41
click at [1008, 271] on textarea "Use como cor de fundo para reforçar a identidade visual da marca Sebrae." at bounding box center [1042, 269] width 369 height 41
click at [998, 265] on textarea "Use como cor de fundo para reforçar a identidade visual da marca Sebrae." at bounding box center [1042, 269] width 369 height 41
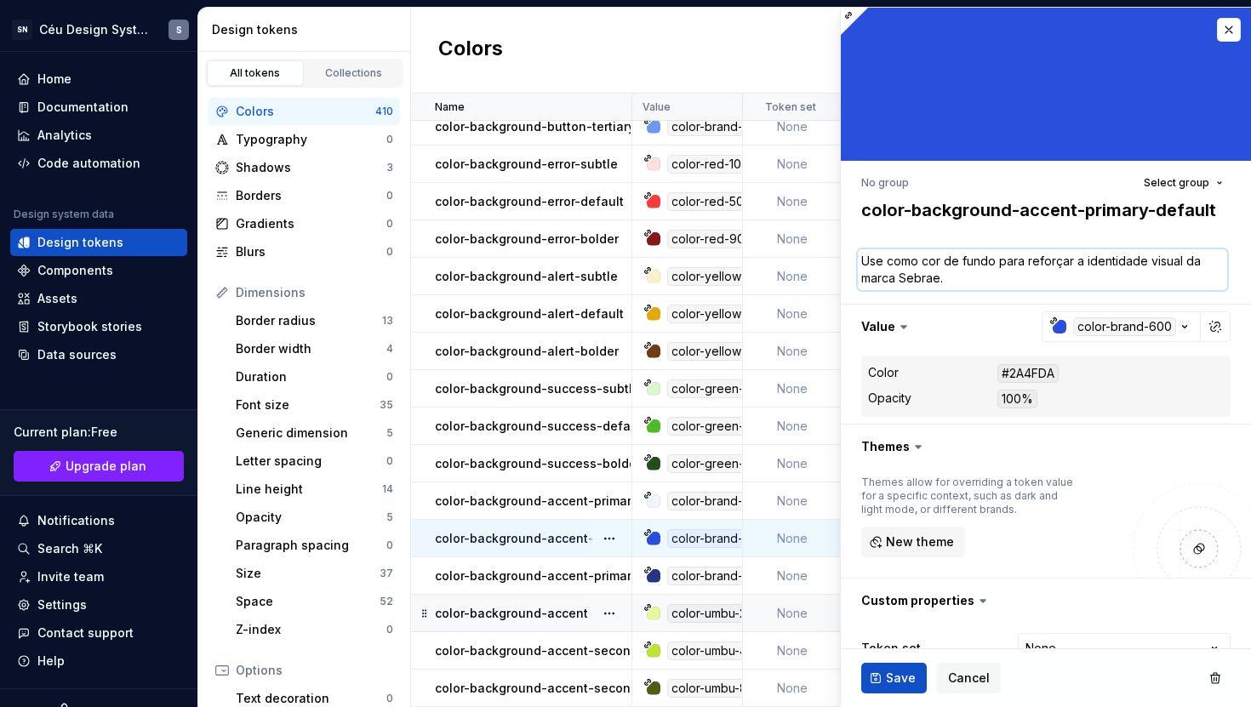
type textarea "*"
type textarea "Use como cor de fundo dpara reforçar a identidade visual da marca Sebrae."
type textarea "*"
type textarea "Use como cor de fundo depara reforçar a identidade visual da marca Sebrae."
type textarea "*"
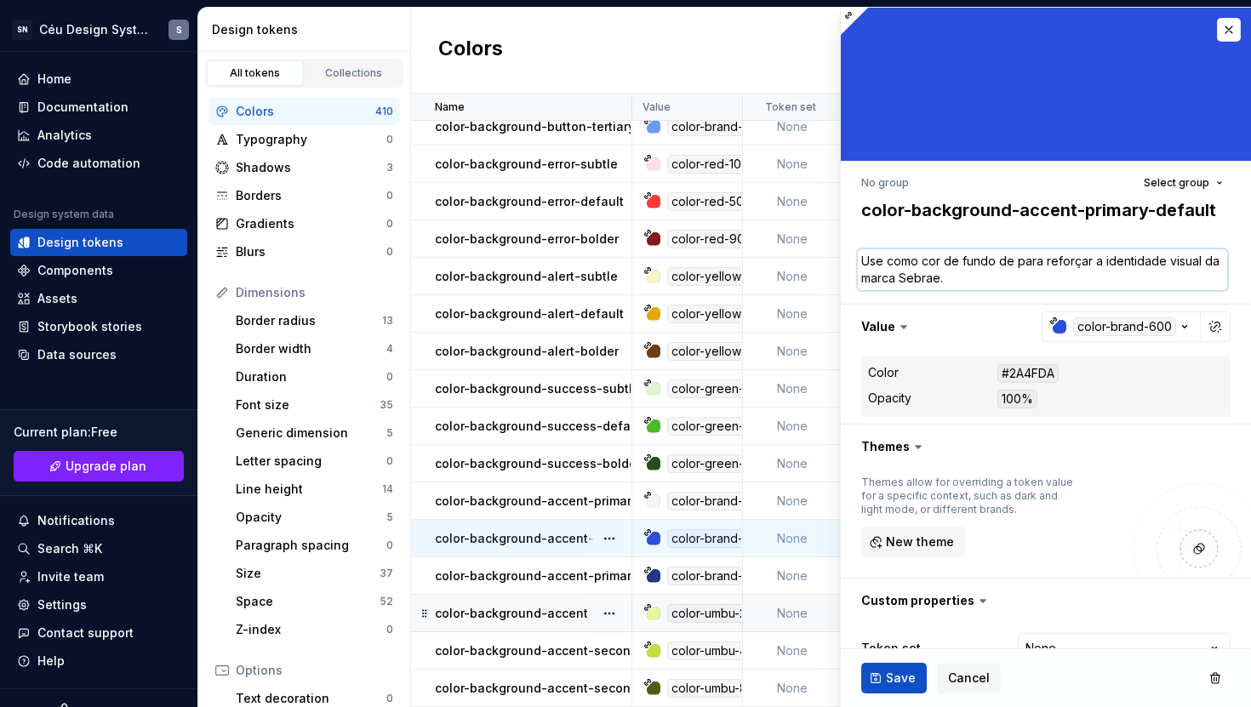
type textarea "Use como cor de fundo de dpara reforçar a identidade visual da marca Sebrae."
type textarea "*"
type textarea "Use como cor de fundo de depara reforçar a identidade visual da marca Sebrae."
type textarea "*"
type textarea "Use como cor de fundo de despara reforçar a identidade visual da marca Sebrae."
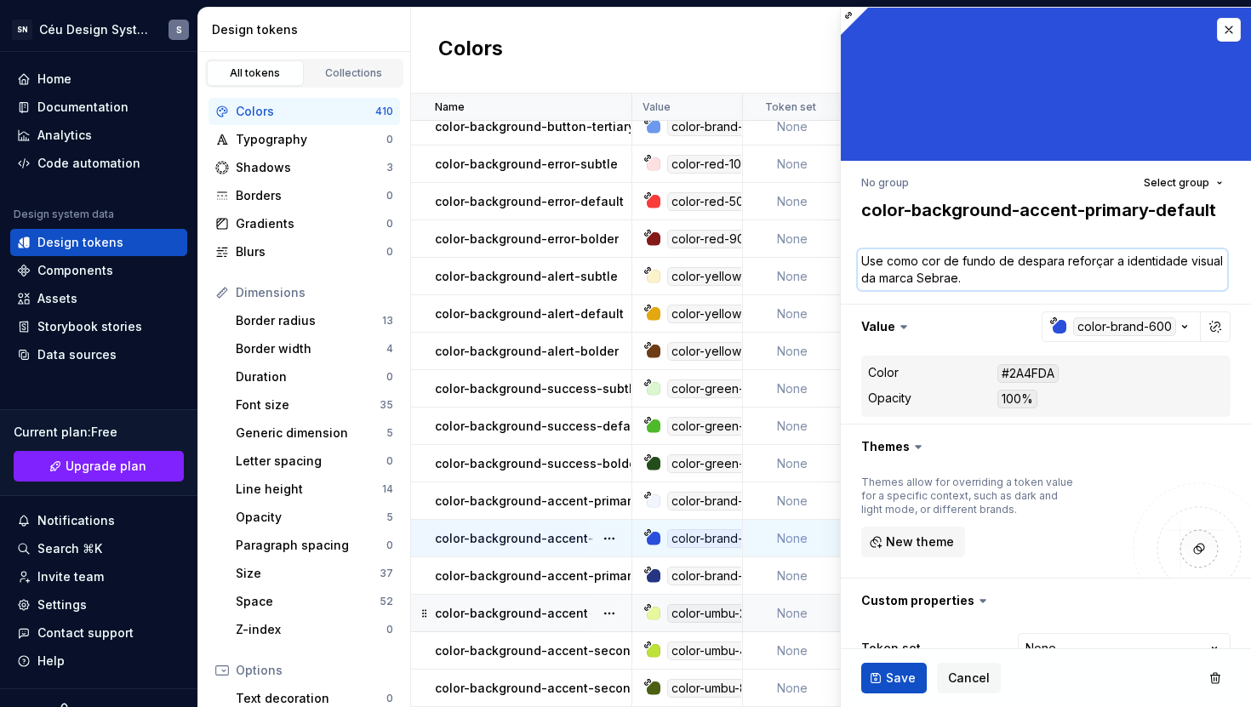
type textarea "*"
type textarea "Use como cor de fundo de destpara reforçar a identidade visual da marca Sebrae."
type textarea "*"
type textarea "Use como cor de fundo de destapara reforçar a identidade visual da marca Sebrae."
type textarea "*"
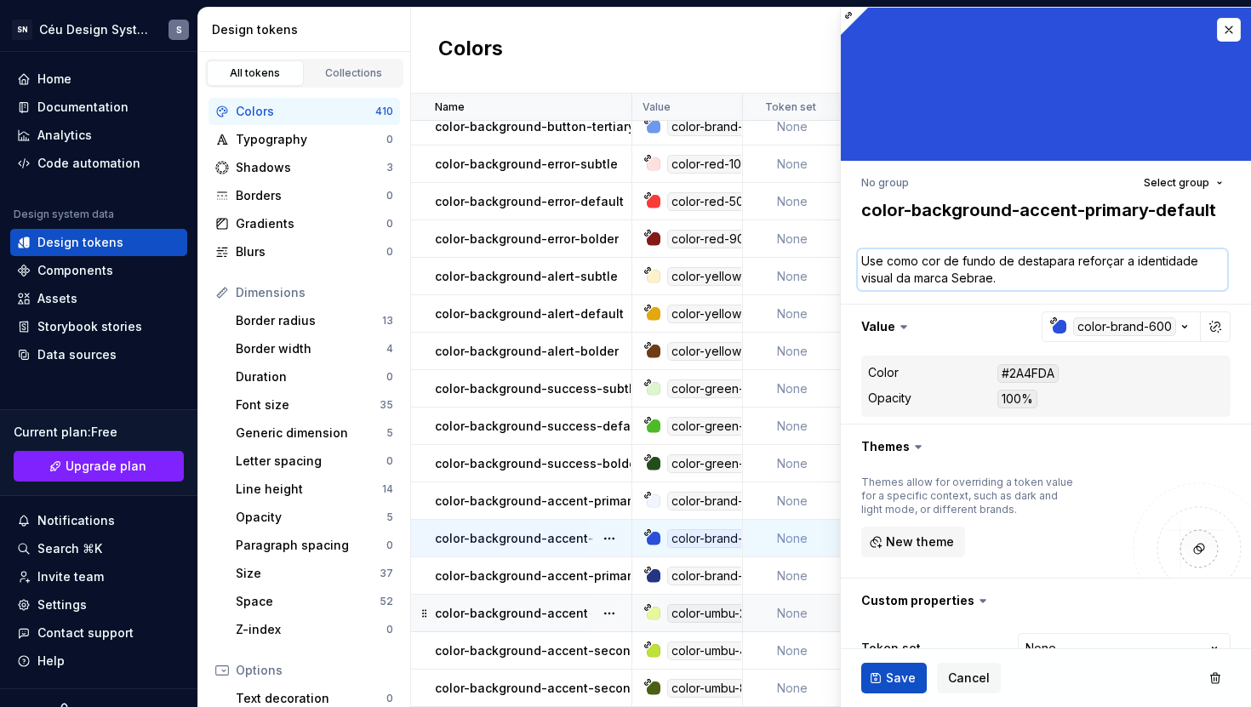
type textarea "Use como cor de fundo de destaqpara reforçar a identidade visual da marca Sebra…"
type textarea "*"
type textarea "Use como cor de fundo de destaqipara reforçar a identidade visual da marca Sebr…"
type textarea "*"
type textarea "Use como cor de fundo de destaqiepara reforçar a identidade visual da marca Seb…"
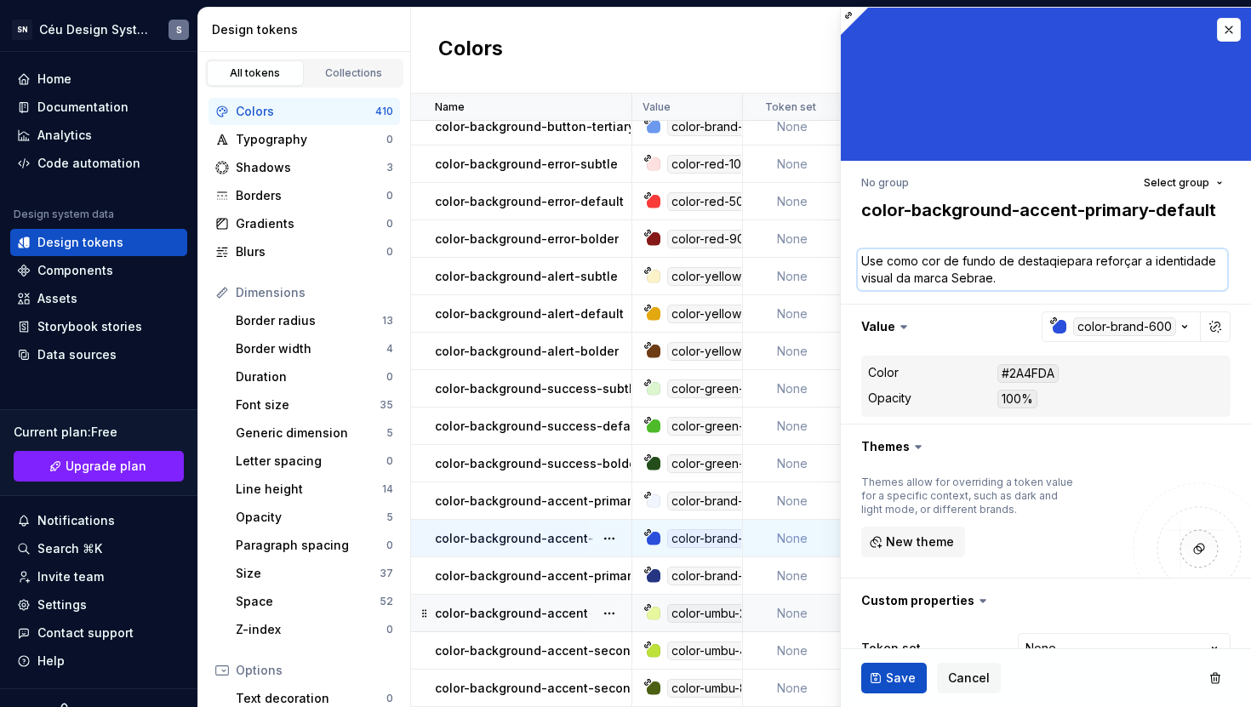
type textarea "*"
type textarea "Use como cor de fundo de destaqipara reforçar a identidade visual da marca Sebr…"
type textarea "*"
type textarea "Use como cor de fundo de destaqpara reforçar a identidade visual da marca Sebra…"
type textarea "*"
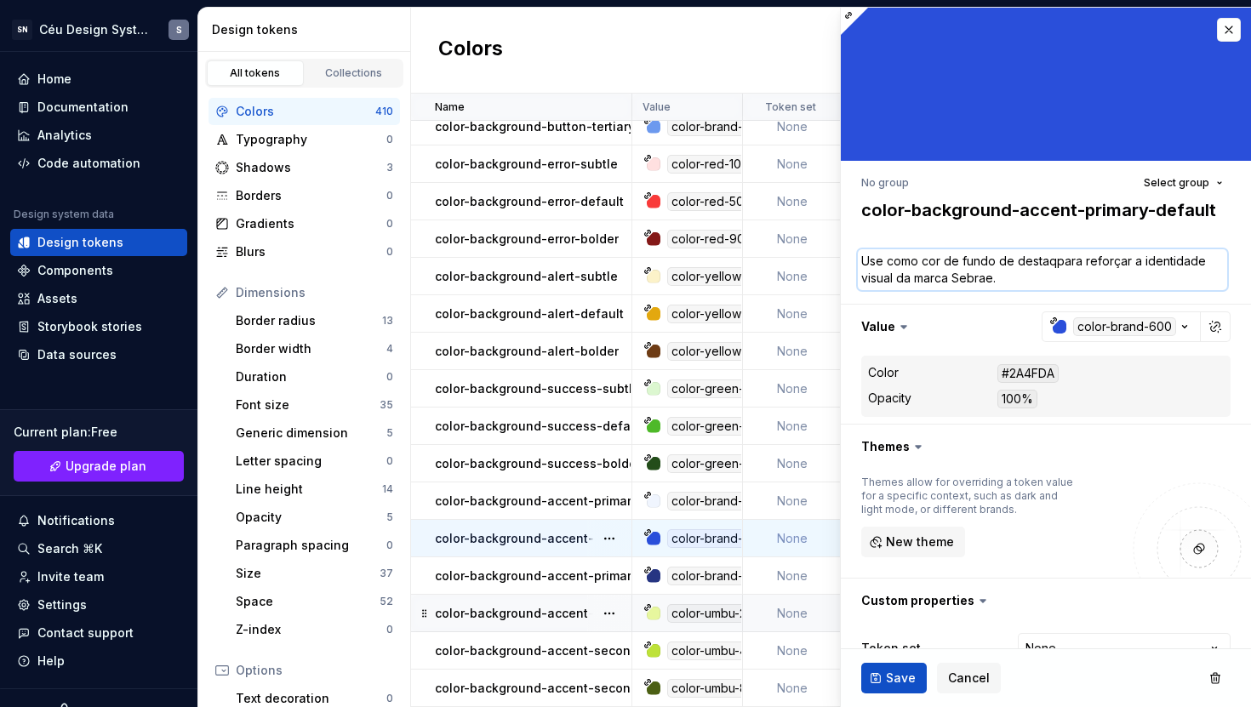
type textarea "Use como cor de fundo de destaqupara reforçar a identidade visual da marca Sebr…"
type textarea "*"
type textarea "Use como cor de fundo de destaquepara reforçar a identidade visual da marca Seb…"
type textarea "*"
type textarea "Use como cor de fundo de destaque para reforçar a identidade visual da marca Se…"
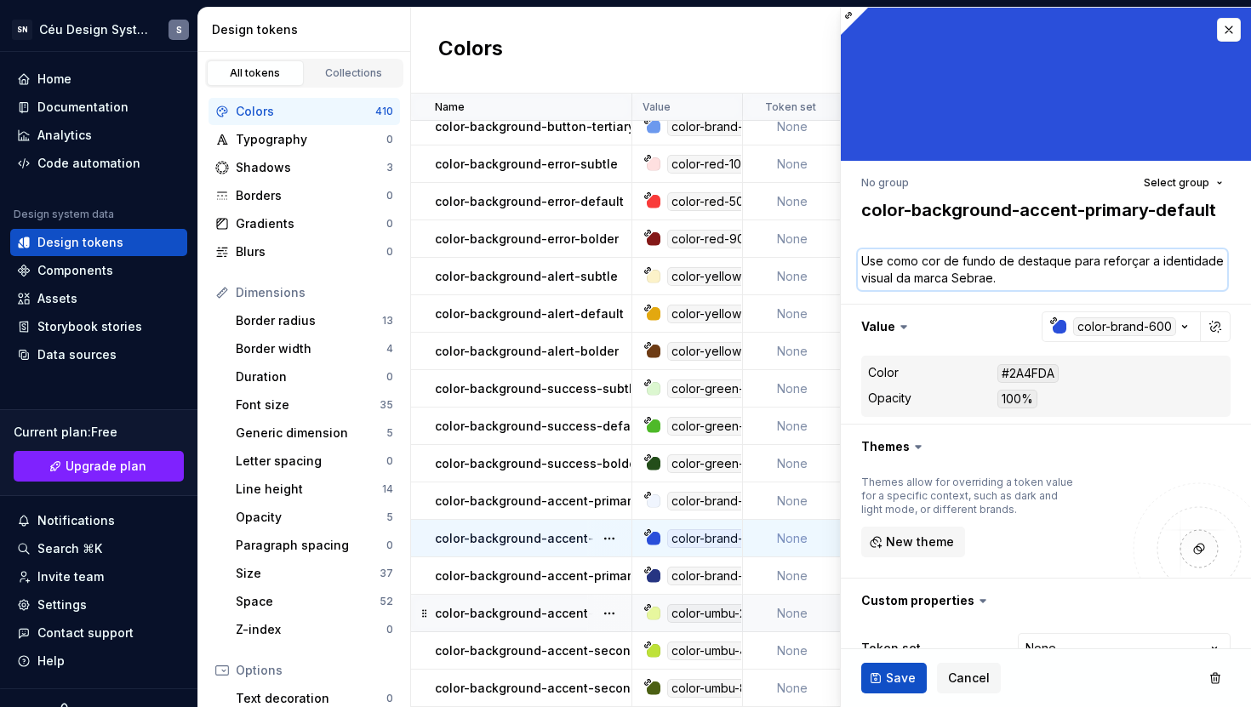
type textarea "*"
type textarea "Use como cor de fundo de destaque ppara reforçar a identidade visual da marca S…"
type textarea "*"
type textarea "Use como cor de fundo de destaque prpara reforçar a identidade visual da marca …"
type textarea "*"
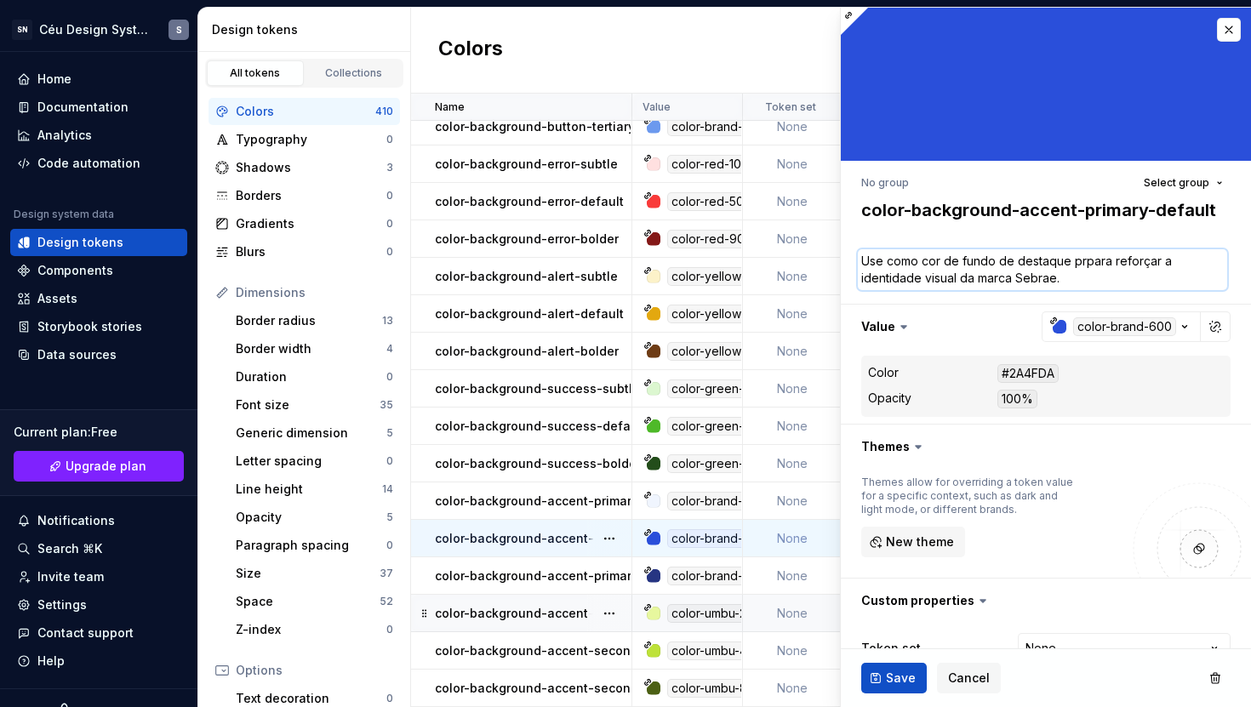
type textarea "Use como cor de fundo de destaque pripara reforçar a identidade visual da marca…"
type textarea "*"
type textarea "Use como cor de fundo de destaque primpara reforçar a identidade visual da marc…"
type textarea "*"
type textarea "Use como cor de fundo de destaque prim'para reforçar a identidade visual da mar…"
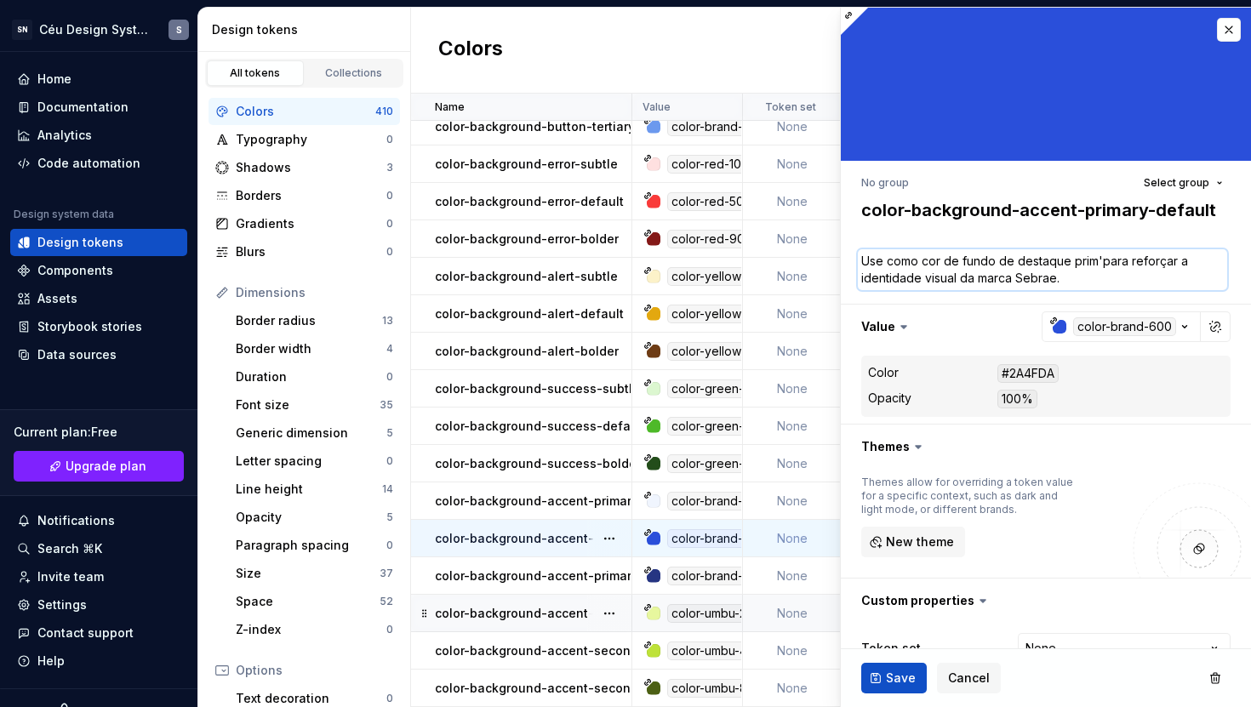
type textarea "*"
type textarea "Use como cor de fundo de destaque primárpara reforçar a identidade visual da ma…"
type textarea "*"
type textarea "Use como cor de fundo de destaque primáripara reforçar a identidade visual da m…"
type textarea "*"
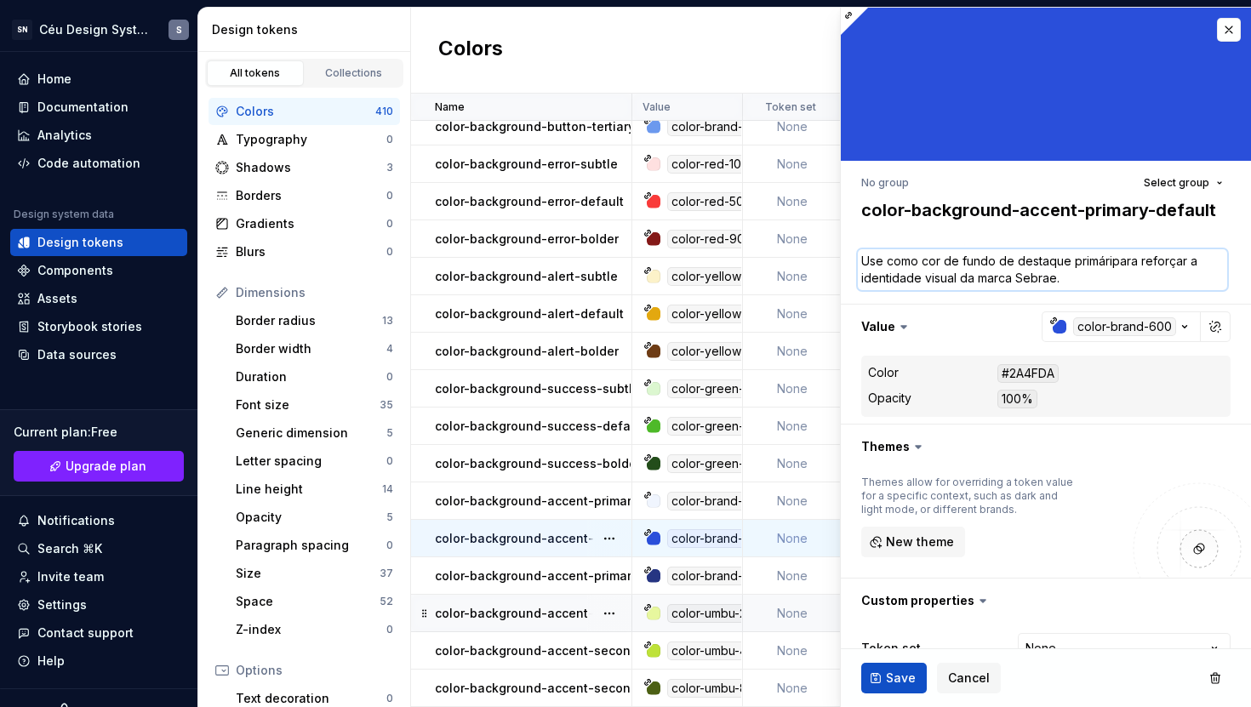
type textarea "Use como cor de fundo de destaque primáriapara reforçar a identidade visual da …"
type textarea "*"
click at [1088, 277] on textarea "Use como cor de fundo de destaque primária para reforçar a identidade visual da…" at bounding box center [1042, 269] width 369 height 41
type textarea "Use como cor de fundo de destaque primária para reforçar a identidade visual da…"
click at [903, 670] on span "Save" at bounding box center [901, 678] width 30 height 17
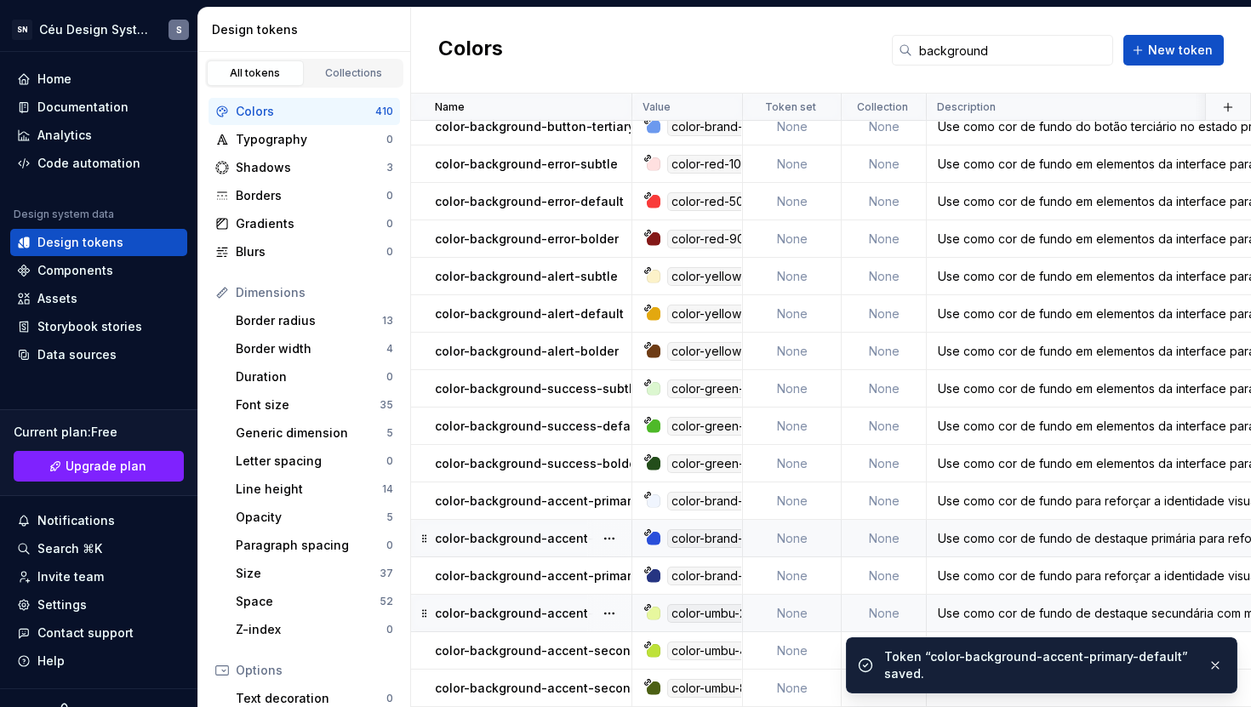
click at [988, 534] on div "Use como cor de fundo de destaque primária para reforçar a identidade visual da…" at bounding box center [1260, 538] width 665 height 17
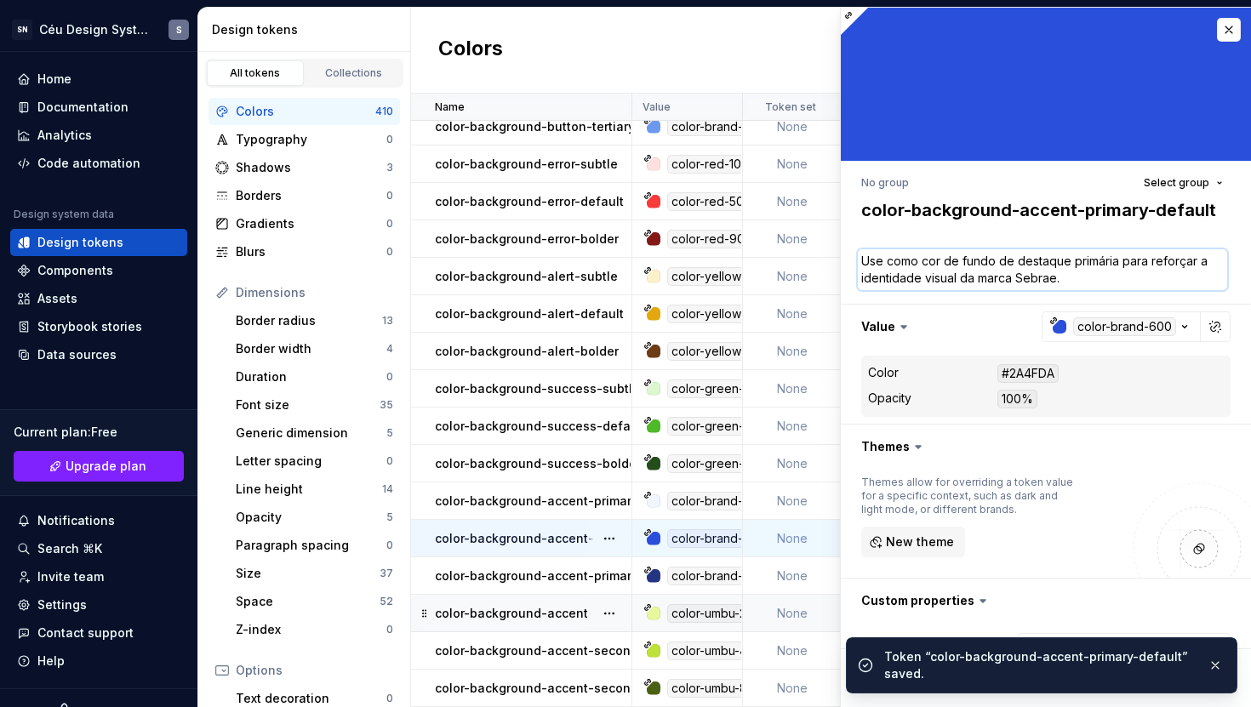
click at [1014, 252] on textarea "Use como cor de fundo de destaque primária para reforçar a identidade visual da…" at bounding box center [1042, 269] width 369 height 41
click at [1051, 260] on textarea "Use como cor de fundo de destaque primária para reforçar a identidade visual da…" at bounding box center [1042, 269] width 369 height 41
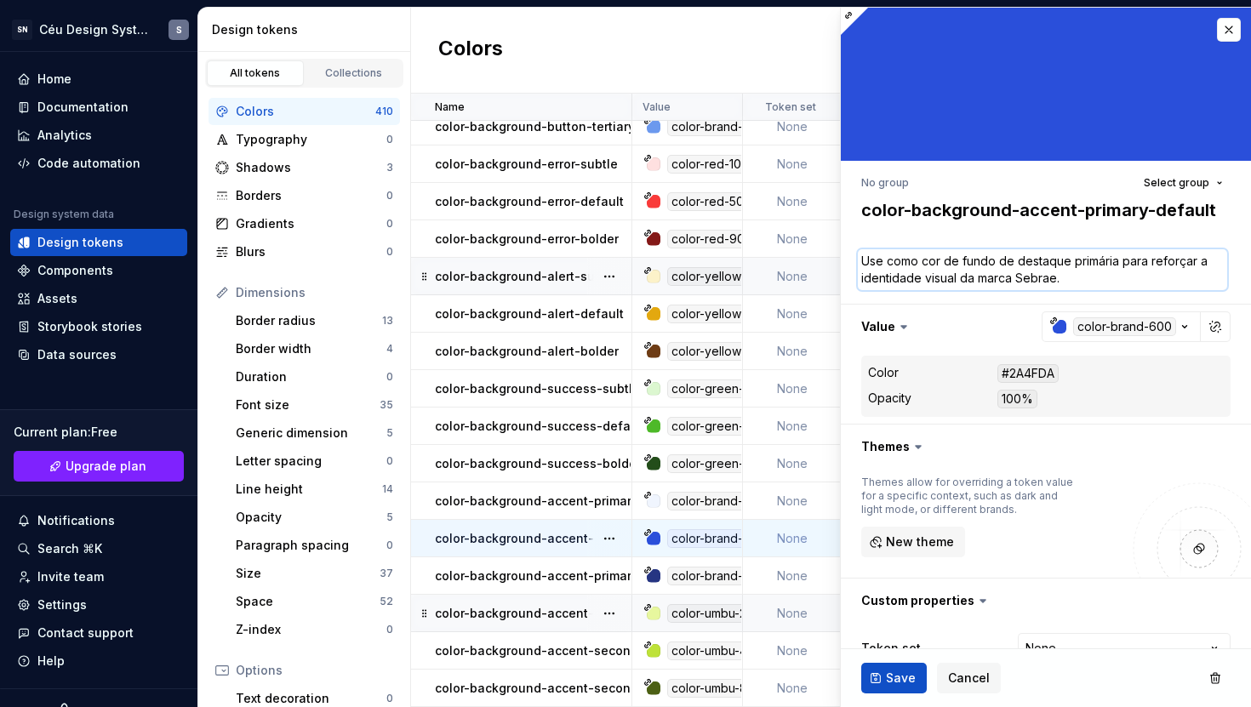
drag, startPoint x: 1115, startPoint y: 262, endPoint x: 821, endPoint y: 261, distance: 293.6
click at [821, 261] on body "SN Céu Design System S Home Documentation Analytics Code automation Design syst…" at bounding box center [625, 353] width 1251 height 707
click at [911, 669] on button "Save" at bounding box center [894, 678] width 66 height 31
click at [552, 493] on p "color-background-accent-primary-subtle" at bounding box center [558, 501] width 246 height 17
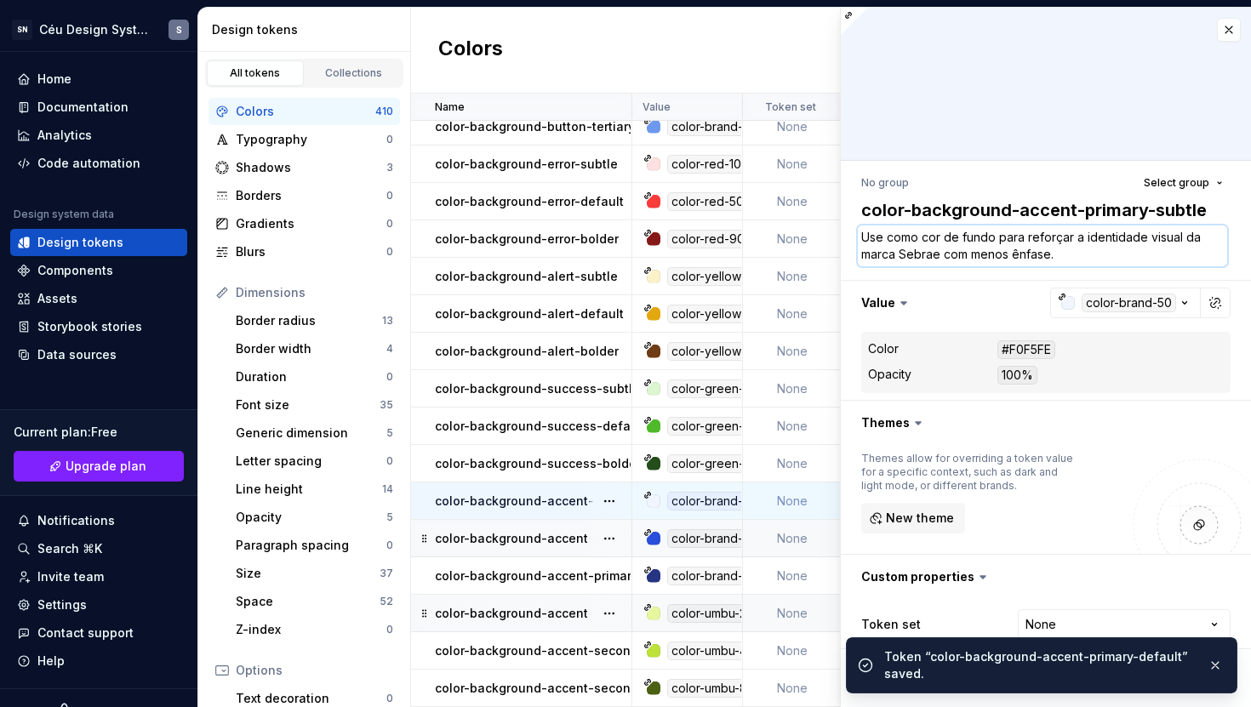
click at [931, 259] on textarea "Use como cor de fundo para reforçar a identidade visual da marca Sebrae com men…" at bounding box center [1042, 246] width 369 height 41
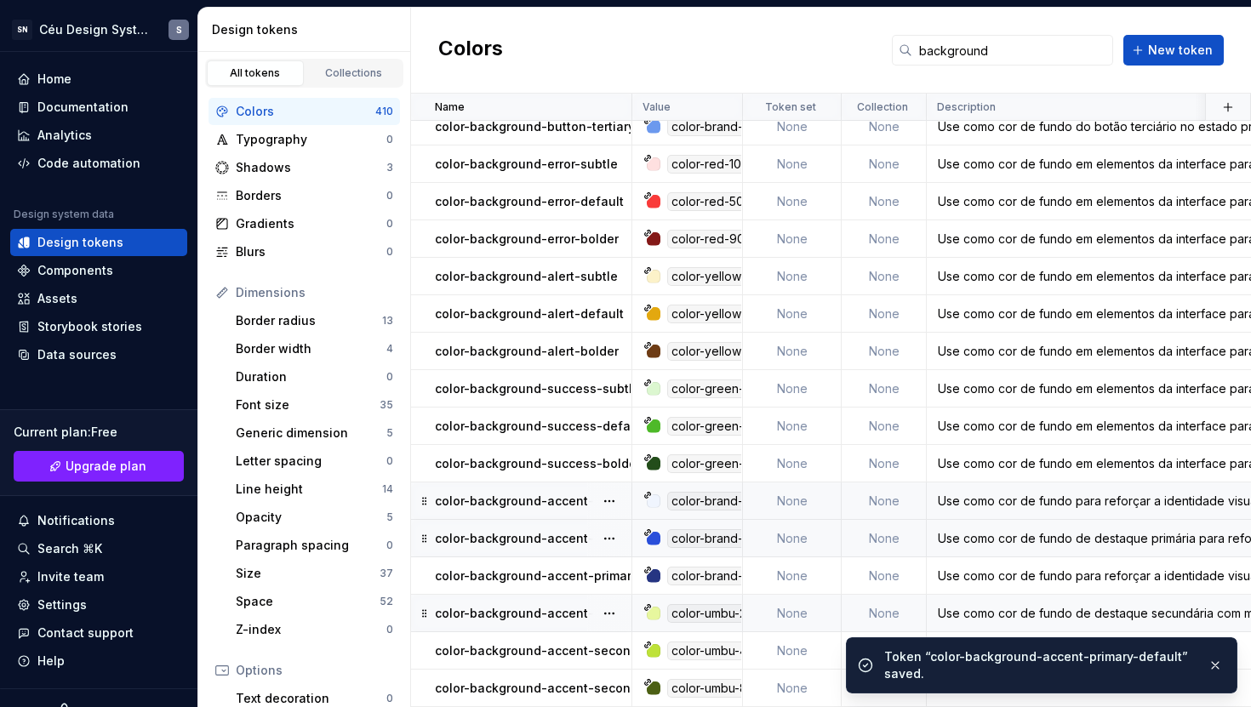
click at [1066, 258] on td "Use como cor de fundo em elementos da interface para indicar informações de ale…" at bounding box center [1260, 276] width 667 height 37
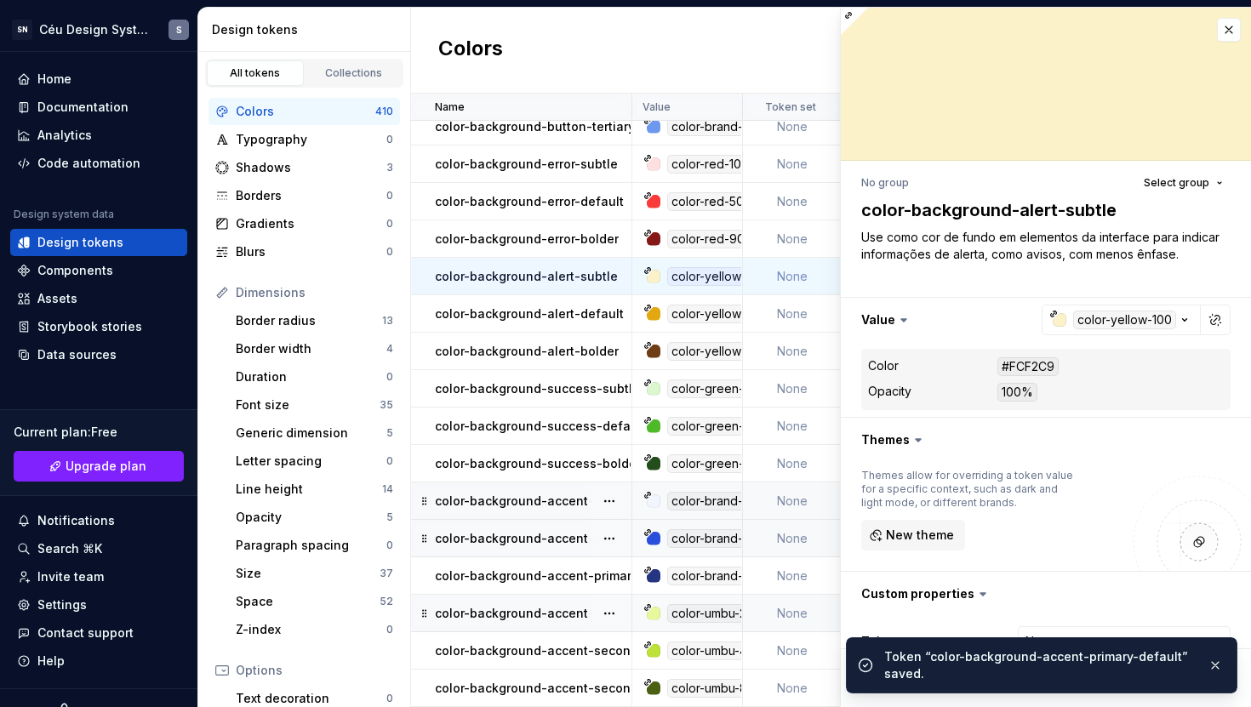
click at [556, 530] on p "color-background-accent-primary-default" at bounding box center [561, 538] width 252 height 17
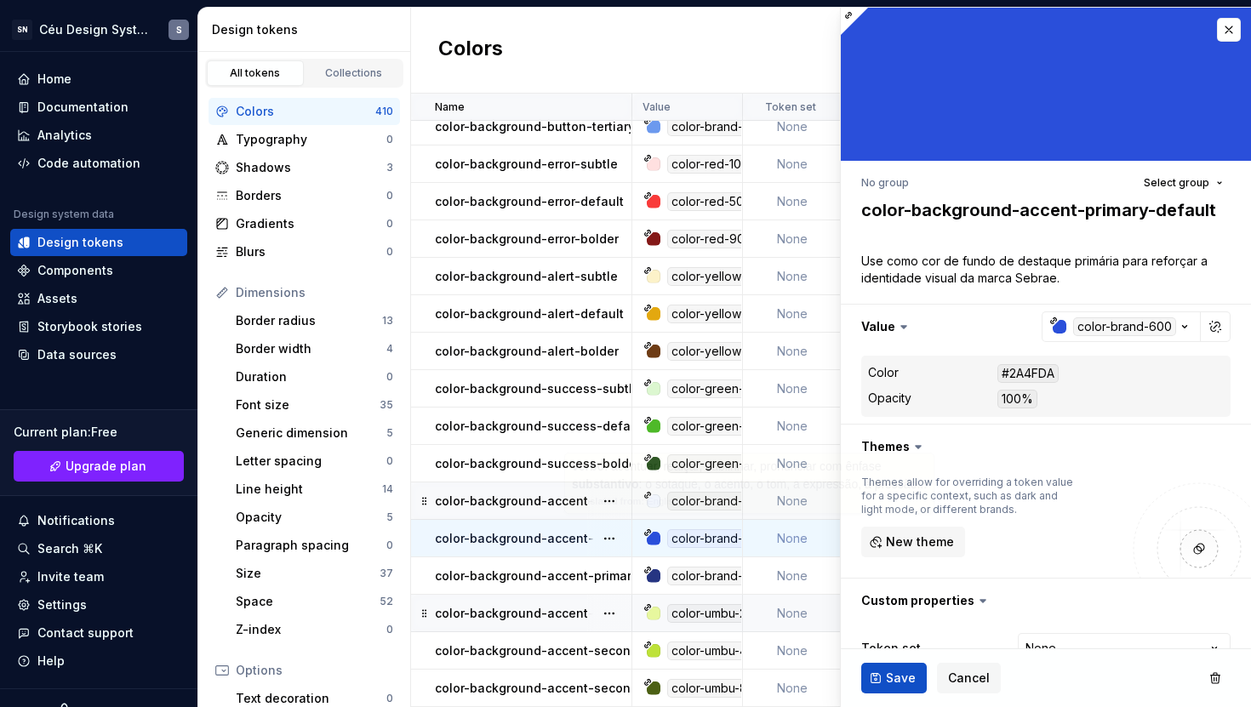
click at [546, 494] on p "color-background-accent-primary-subtle" at bounding box center [558, 501] width 246 height 17
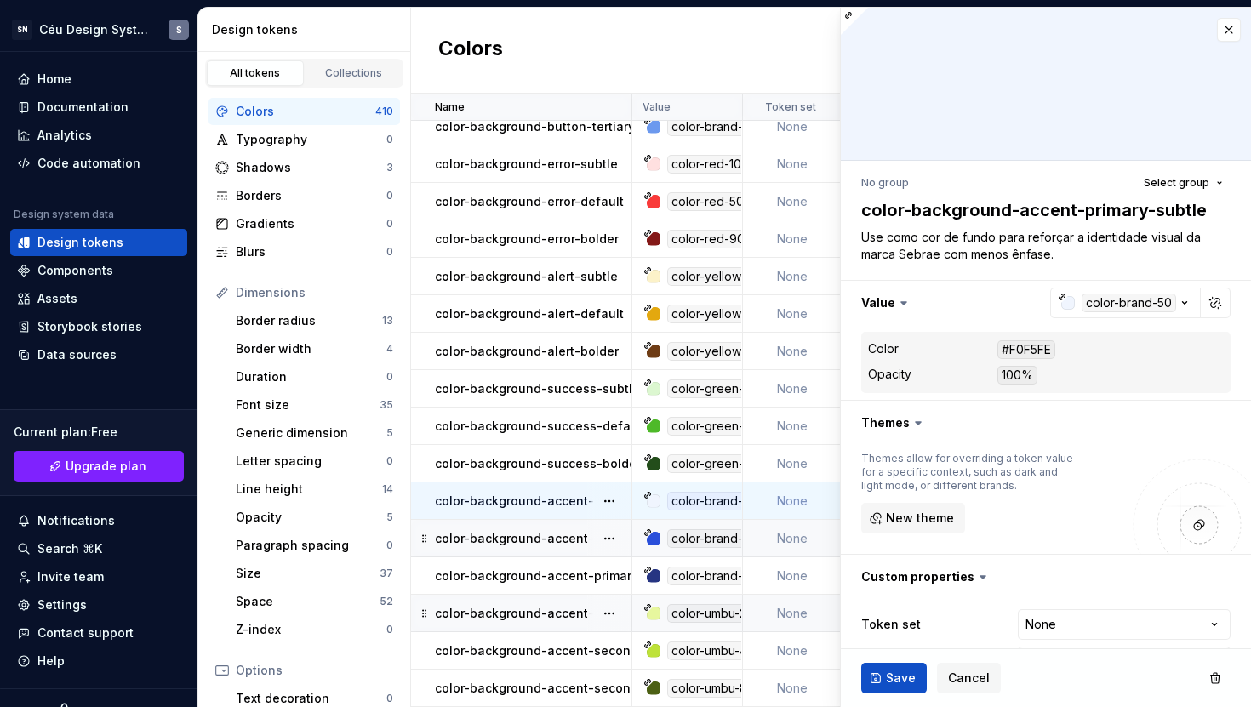
click at [555, 530] on p "color-background-accent-primary-default" at bounding box center [561, 538] width 252 height 17
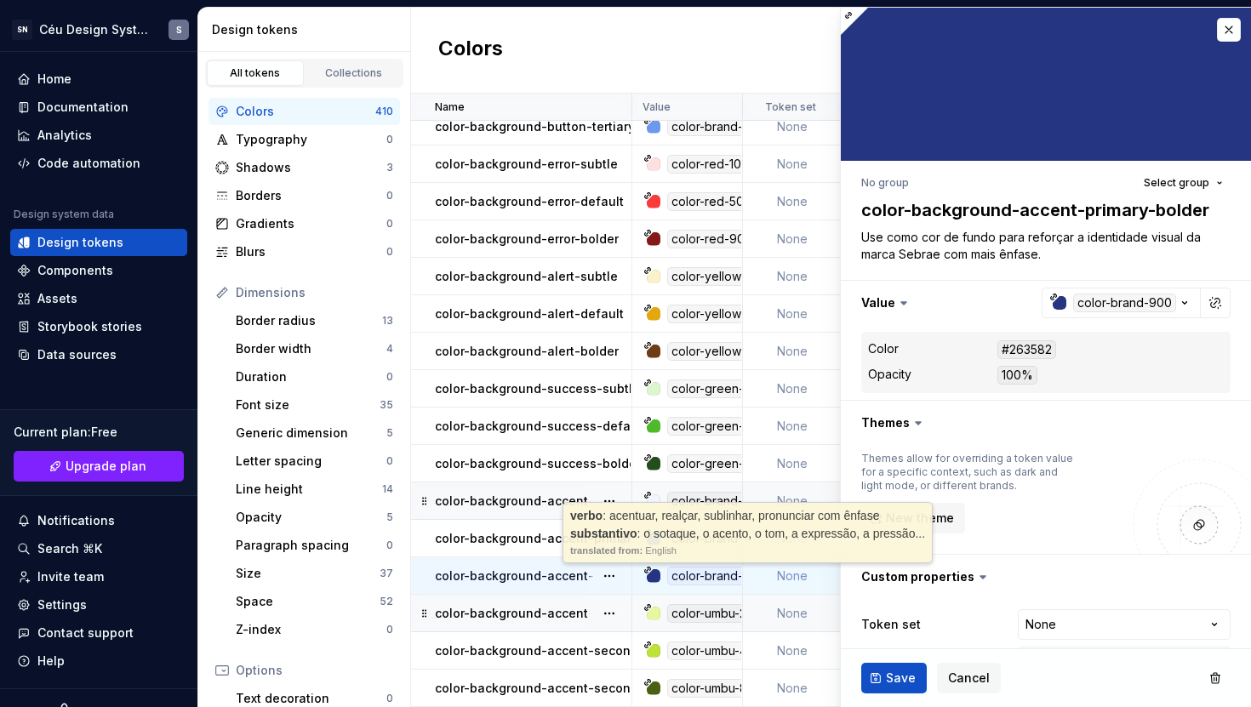
click at [551, 614] on td "color-background-accent-secondary-subtle" at bounding box center [521, 613] width 221 height 37
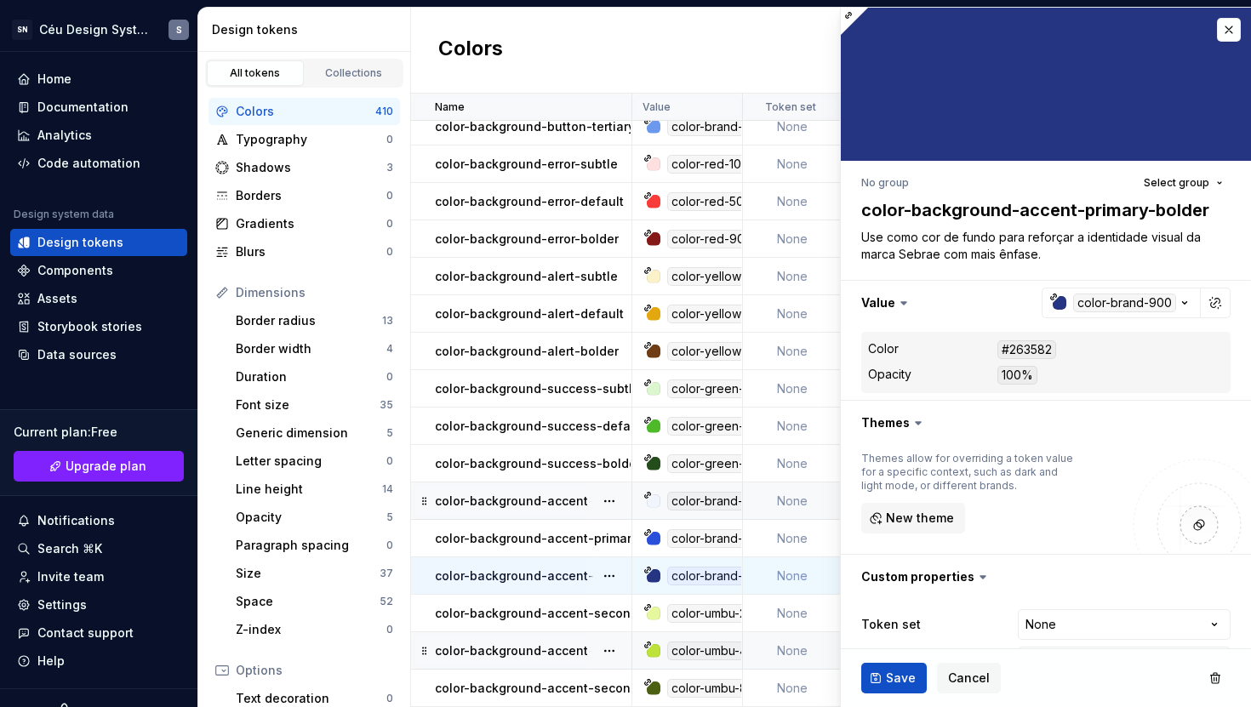
click at [545, 642] on p "color-background-accent-secondary-default" at bounding box center [570, 650] width 271 height 17
click at [542, 680] on p "color-background-accent-secondary-bolder" at bounding box center [568, 688] width 266 height 17
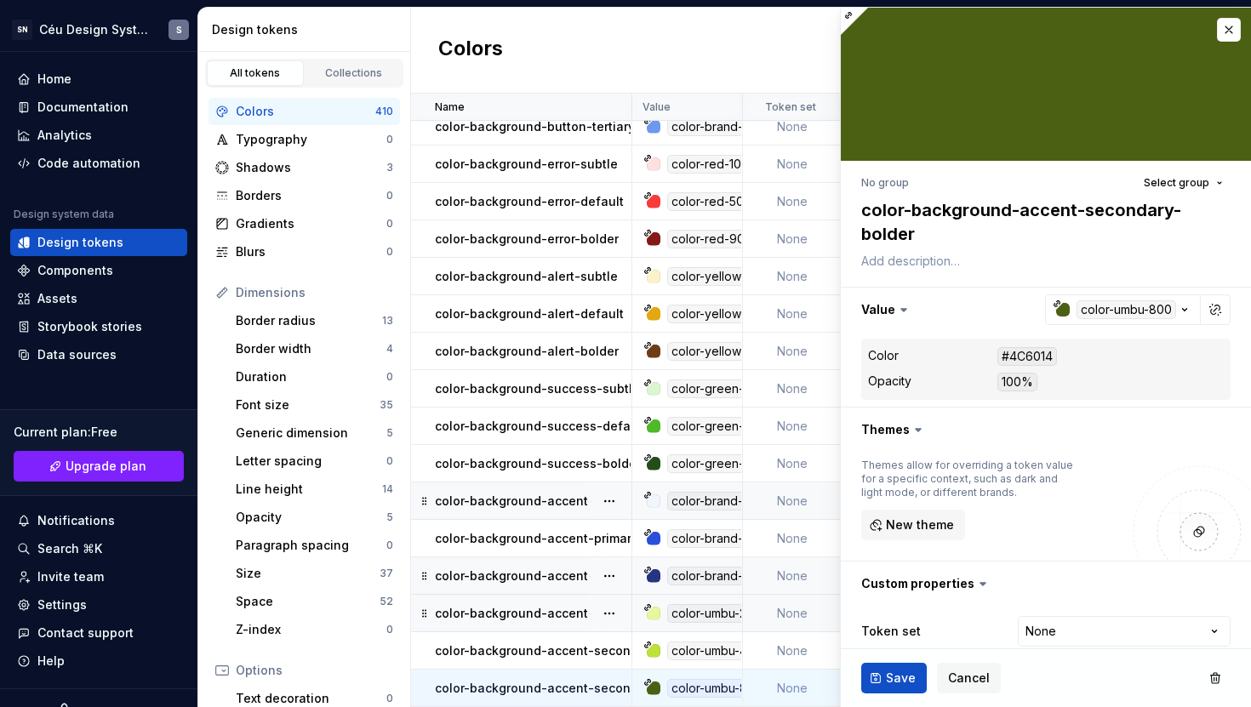
click at [525, 493] on p "color-background-accent-primary-subtle" at bounding box center [558, 501] width 246 height 17
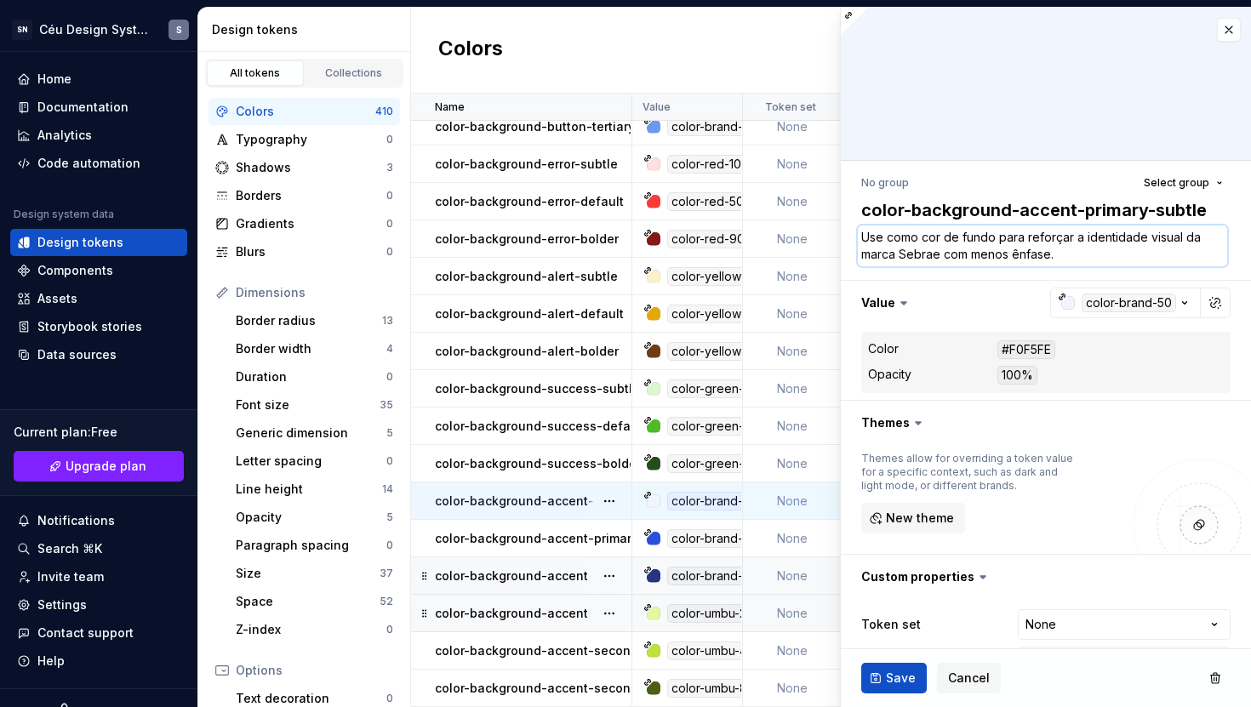
click at [1007, 246] on textarea "Use como cor de fundo para reforçar a identidade visual da marca Sebrae com men…" at bounding box center [1042, 246] width 369 height 41
click at [1071, 243] on textarea "Use como cor de fundo para reforçar a identidade visual da marca Sebrae com men…" at bounding box center [1042, 246] width 369 height 41
drag, startPoint x: 1070, startPoint y: 239, endPoint x: 801, endPoint y: 237, distance: 268.9
click at [801, 237] on body "SN Céu Design System S Home Documentation Analytics Code automation Design syst…" at bounding box center [625, 353] width 1251 height 707
paste textarea "de destaque primária"
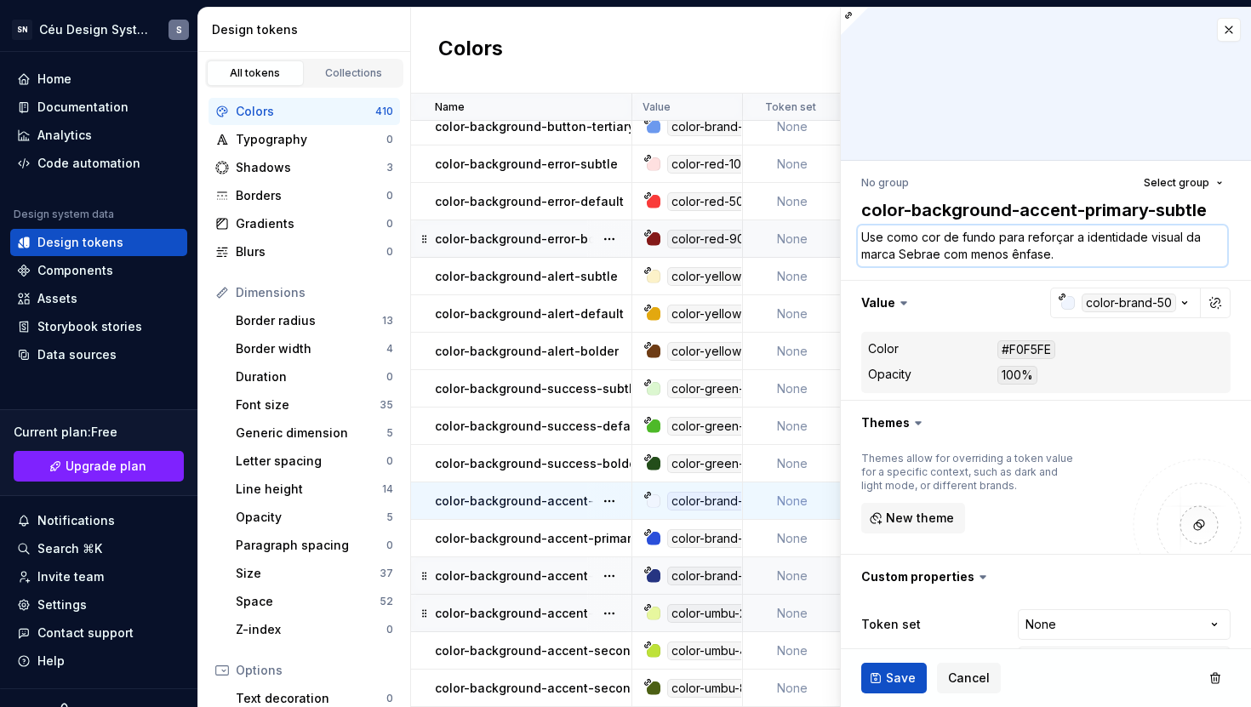
type textarea "*"
type textarea "Use como cor de fundo de destaque primária a identidade visual da marca Sebrae …"
type textarea "*"
type textarea "Use como cor de fundo de destaque primária p a identidade visual da marca Sebra…"
type textarea "*"
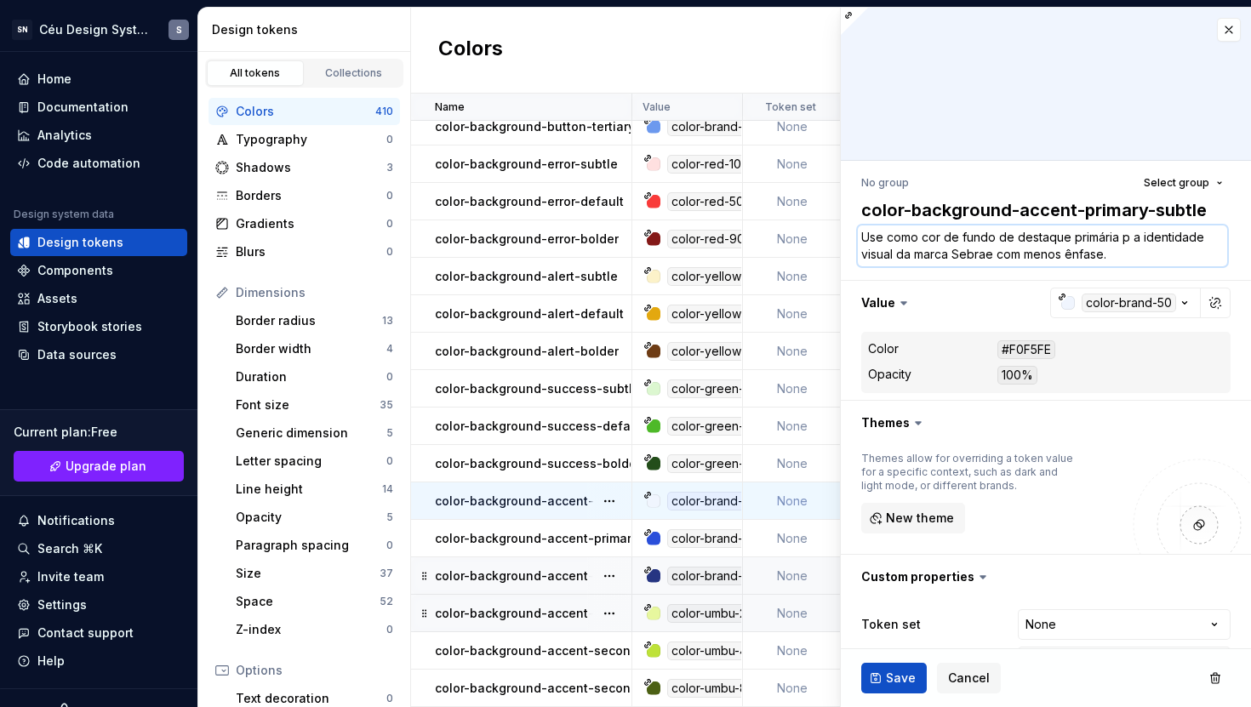
type textarea "Use como cor de fundo de destaque primária pa a identidade visual da marca Sebr…"
type textarea "*"
type textarea "Use como cor de fundo de destaque primária par a identidade visual da marca Seb…"
type textarea "*"
type textarea "Use como cor de fundo de destaque primária para a identidade visual da marca Se…"
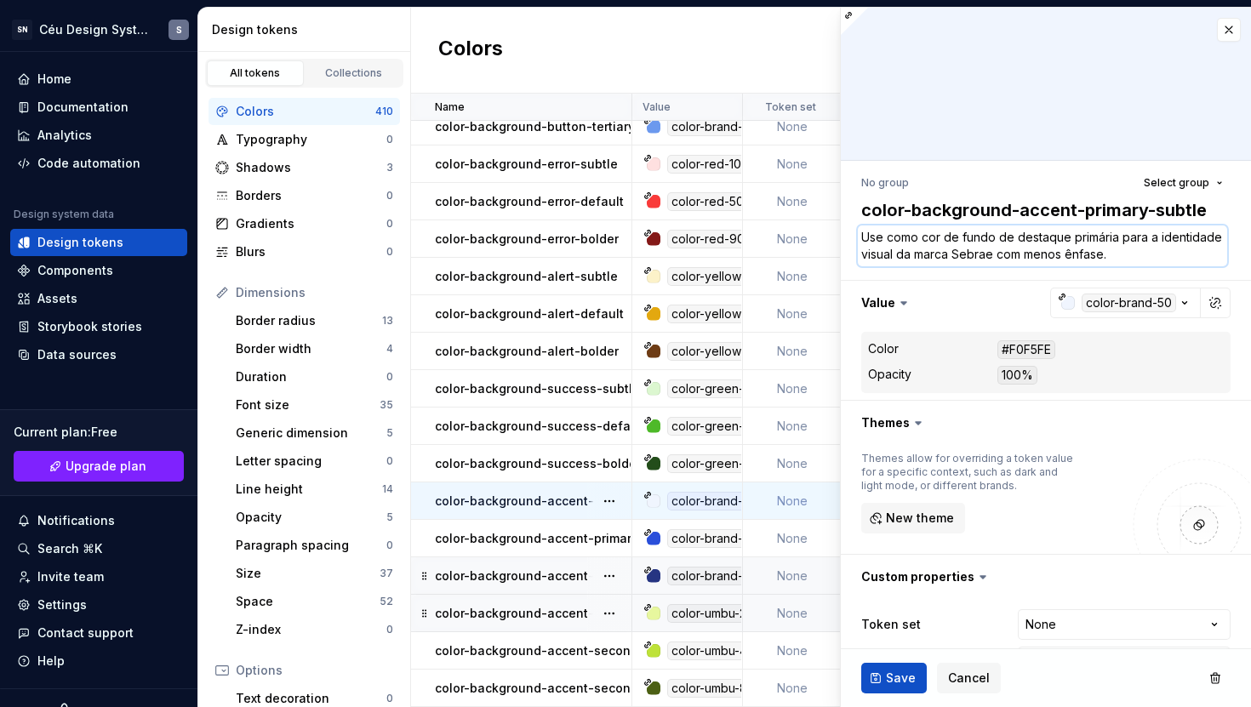
type textarea "*"
type textarea "Use como cor de fundo de destaque primária para a identidade visual da marca Se…"
type textarea "*"
type textarea "Use como cor de fundo de destaque primária para r a identidade visual da marca …"
type textarea "*"
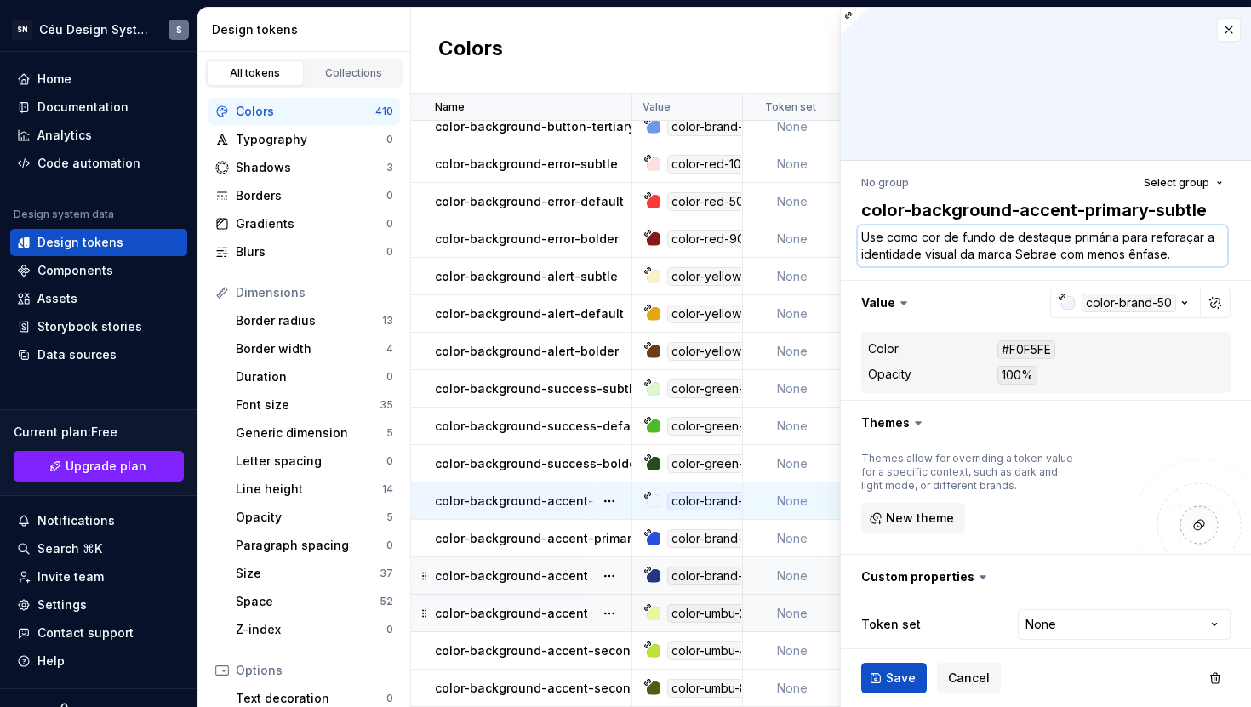
click at [1192, 260] on textarea "Use como cor de fundo de destaque primária para reforaçar a identidade visual d…" at bounding box center [1042, 246] width 369 height 41
click at [882, 682] on button "Save" at bounding box center [894, 678] width 66 height 31
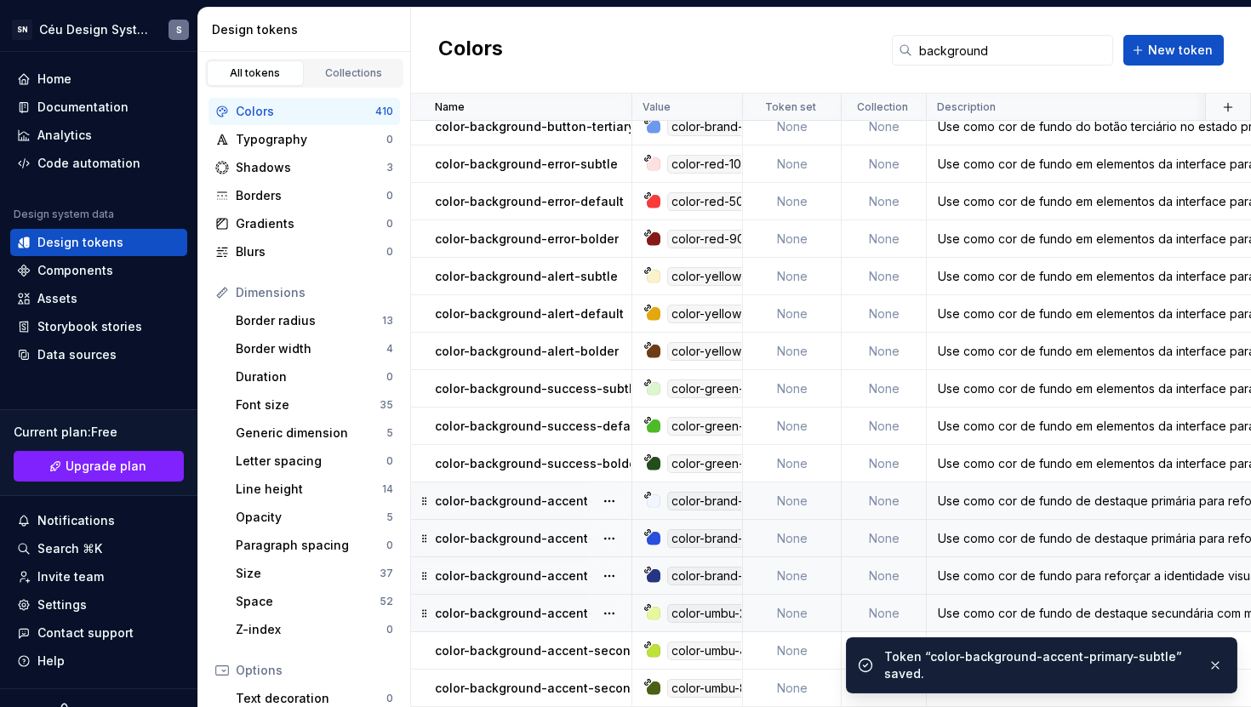
click at [1032, 572] on div "Use como cor de fundo para reforçar a identidade visual da marca Sebrae com mai…" at bounding box center [1260, 576] width 665 height 17
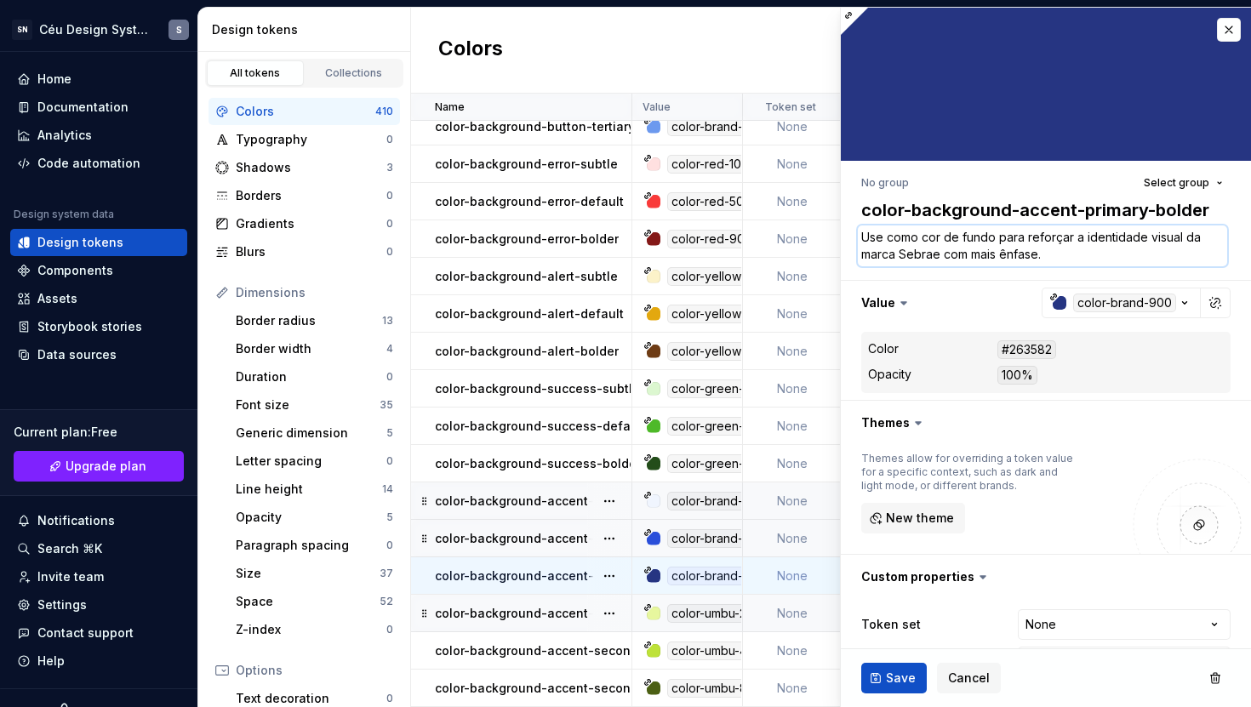
click at [1030, 242] on textarea "Use como cor de fundo para reforçar a identidade visual da marca Sebrae com mai…" at bounding box center [1042, 246] width 369 height 41
click at [995, 237] on textarea "Use como cor de fundo para reforçar a identidade visual da marca Sebrae com mai…" at bounding box center [1042, 246] width 369 height 41
drag, startPoint x: 992, startPoint y: 235, endPoint x: 802, endPoint y: 232, distance: 189.8
click at [802, 232] on body "SN Céu Design System S Home Documentation Analytics Code automation Design syst…" at bounding box center [625, 353] width 1251 height 707
paste textarea "de destaque primária"
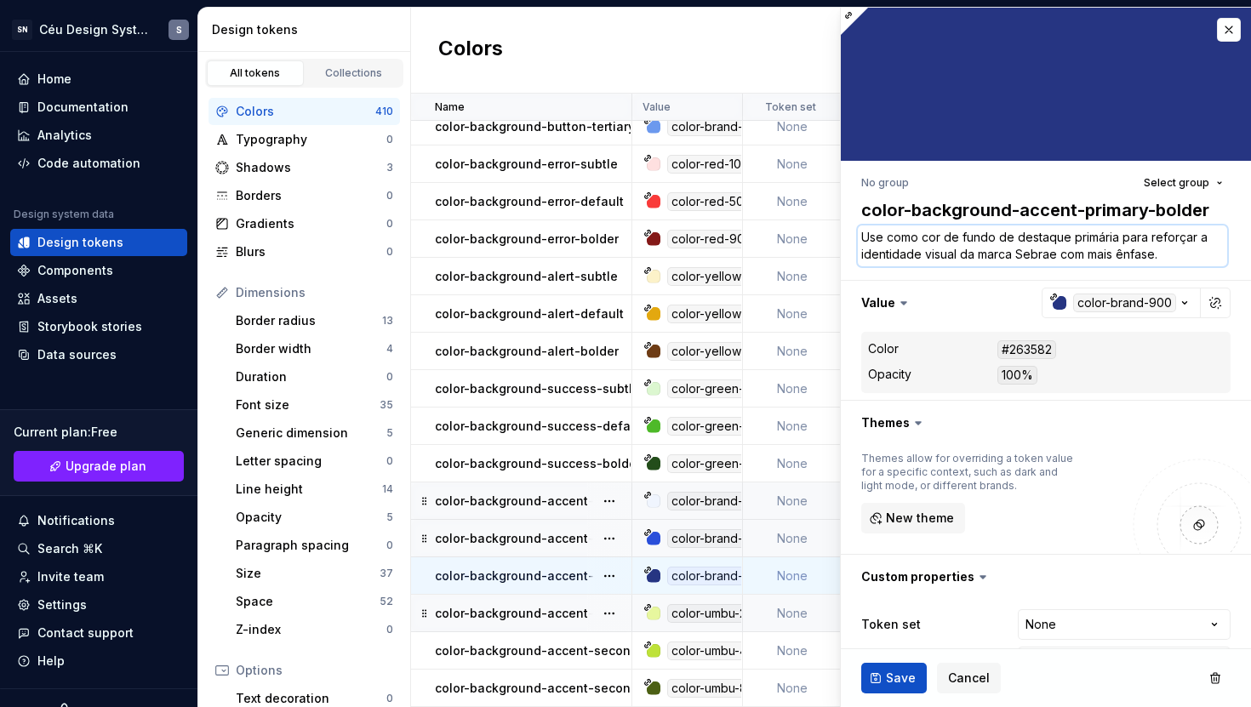
click at [1194, 257] on textarea "Use como cor de fundo de destaque primária para reforçar a identidade visual da…" at bounding box center [1042, 246] width 369 height 41
click at [896, 680] on span "Save" at bounding box center [901, 678] width 30 height 17
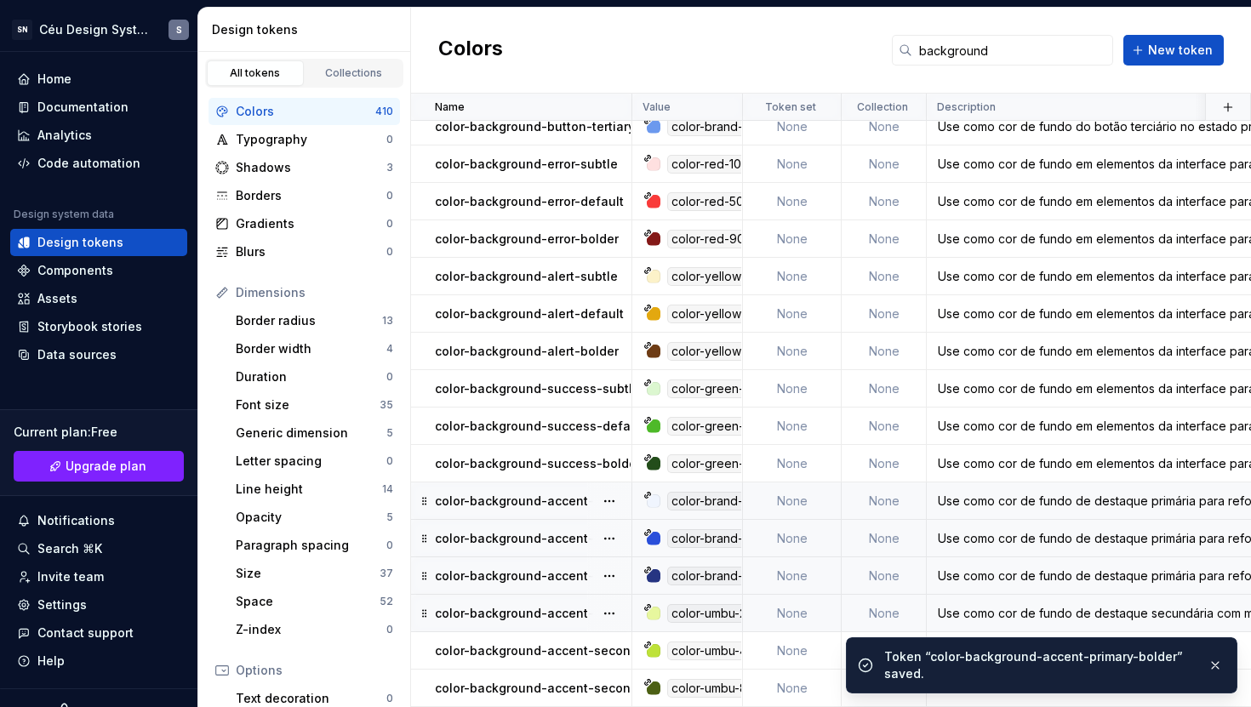
click at [563, 609] on p "color-background-accent-secondary-subtle" at bounding box center [567, 613] width 265 height 17
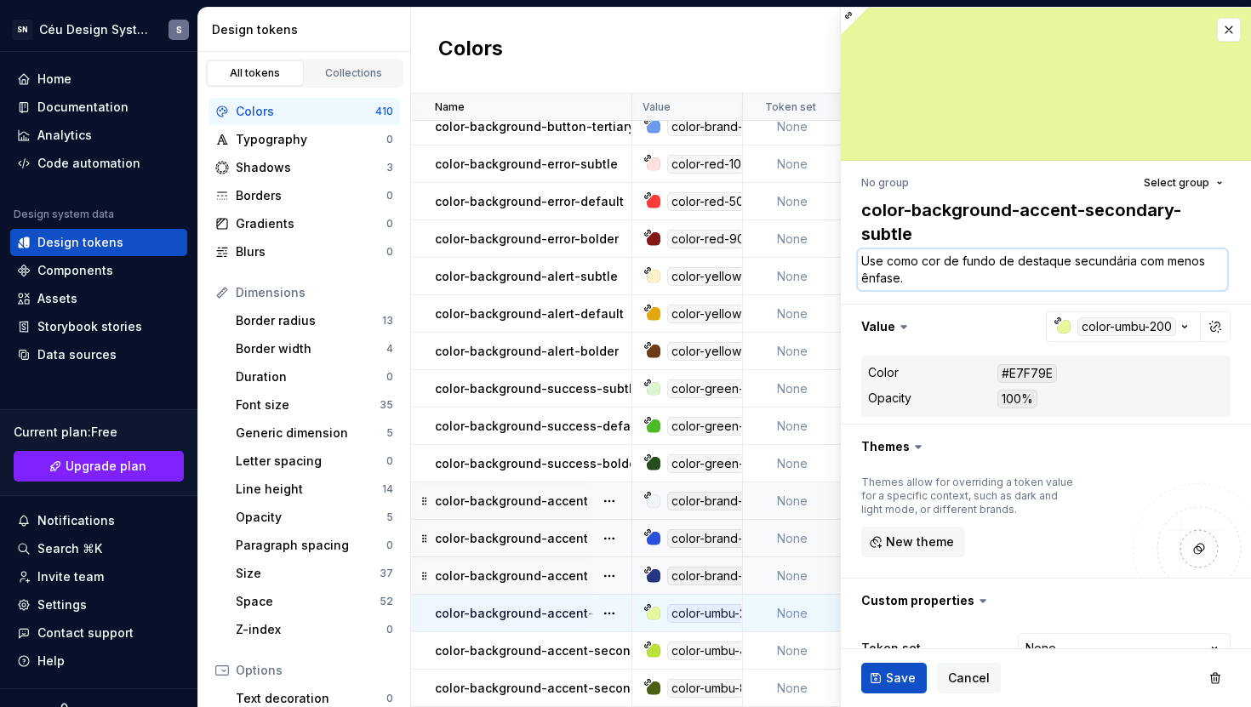
click at [968, 272] on textarea "Use como cor de fundo de destaque secundária com menos ênfase." at bounding box center [1042, 269] width 369 height 41
click at [905, 671] on span "Save" at bounding box center [901, 678] width 30 height 17
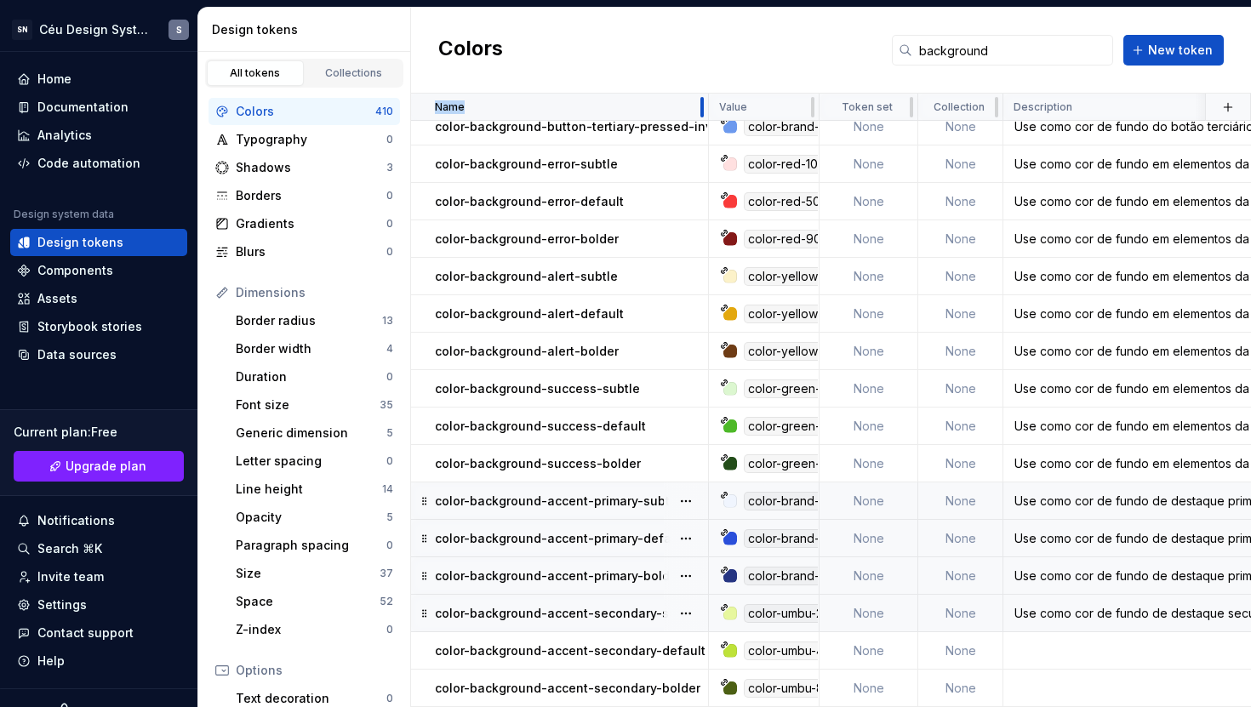
drag, startPoint x: 631, startPoint y: 102, endPoint x: 709, endPoint y: 114, distance: 78.4
click at [774, 604] on div "color-umbu-200" at bounding box center [793, 613] width 99 height 19
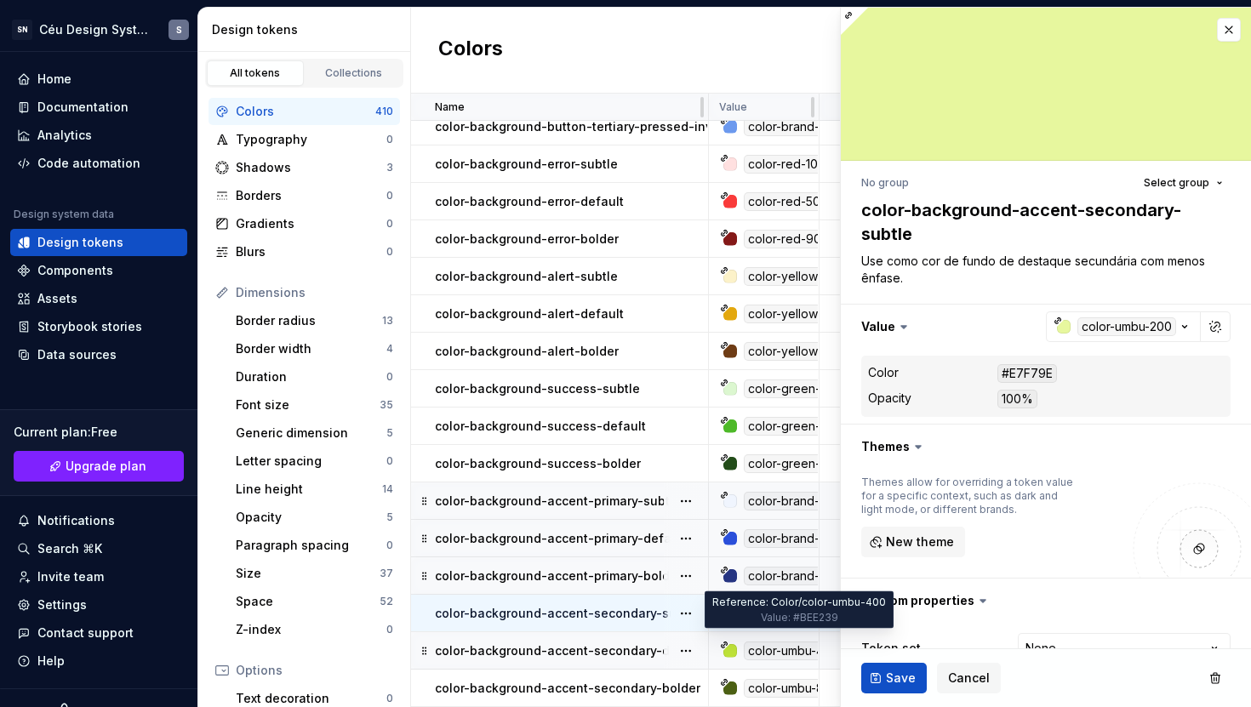
click at [766, 642] on div "color-umbu-400" at bounding box center [794, 651] width 100 height 19
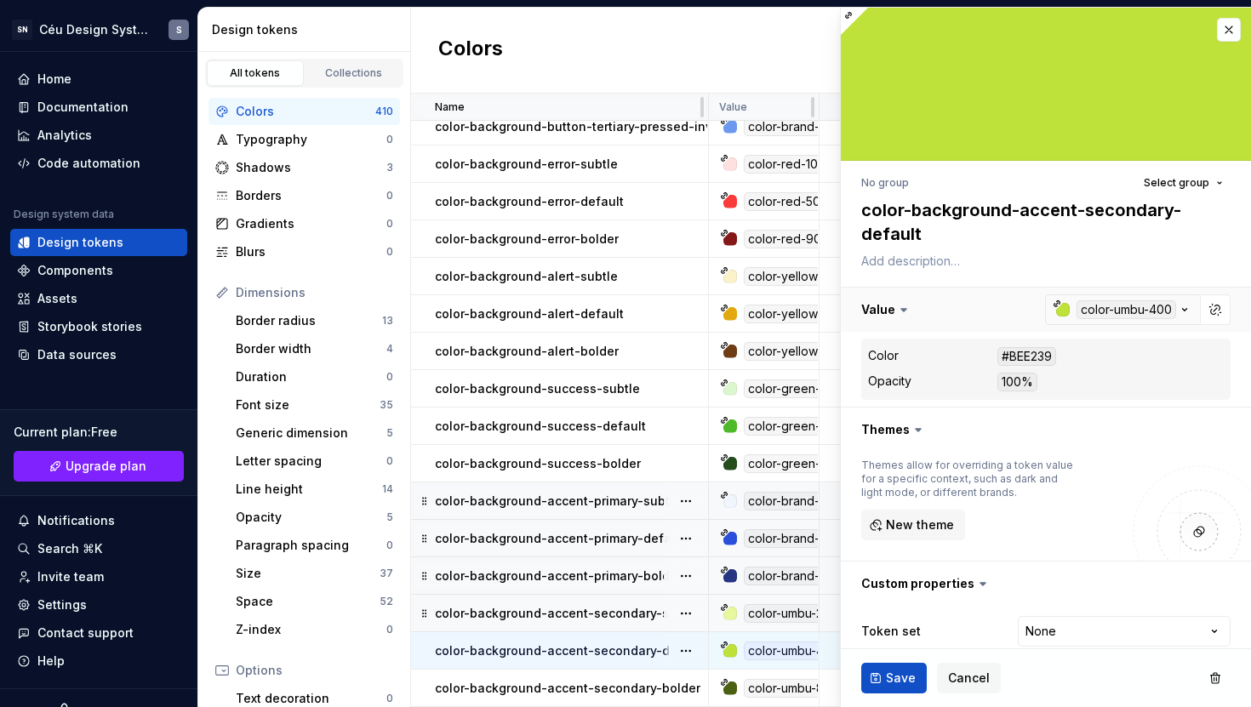
click at [1168, 311] on button "button" at bounding box center [1046, 310] width 410 height 44
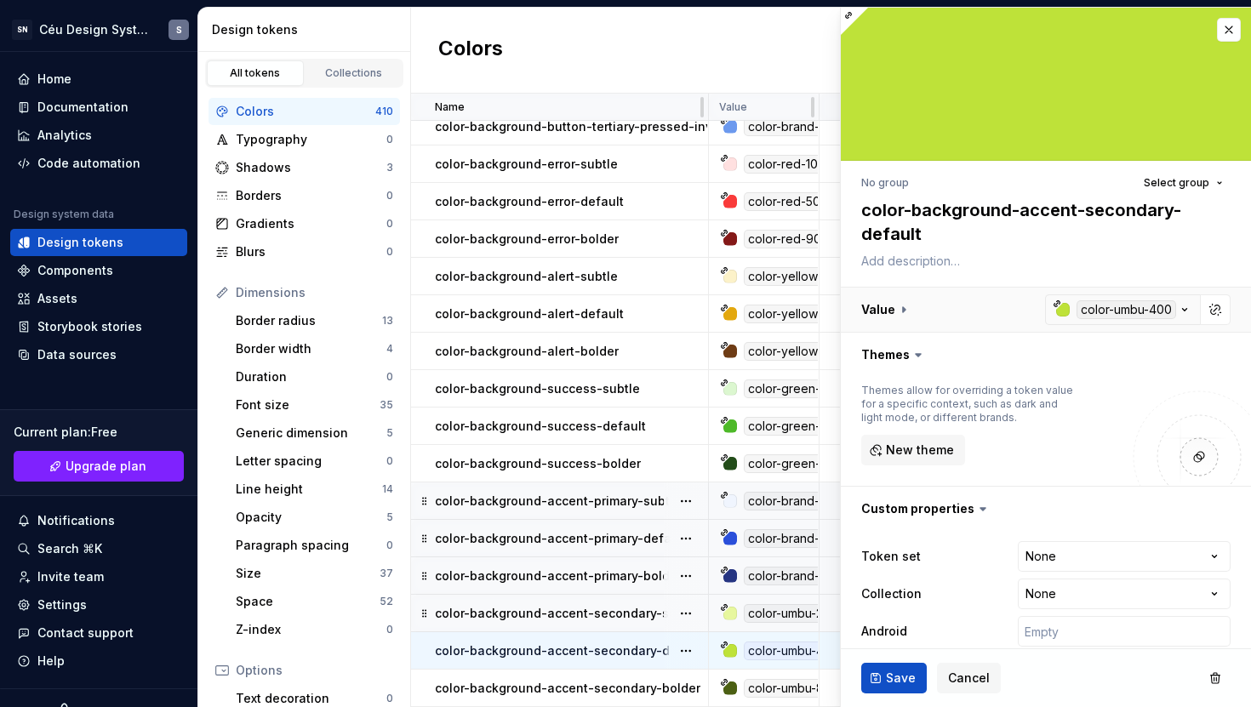
click at [1172, 307] on button "button" at bounding box center [1046, 310] width 410 height 44
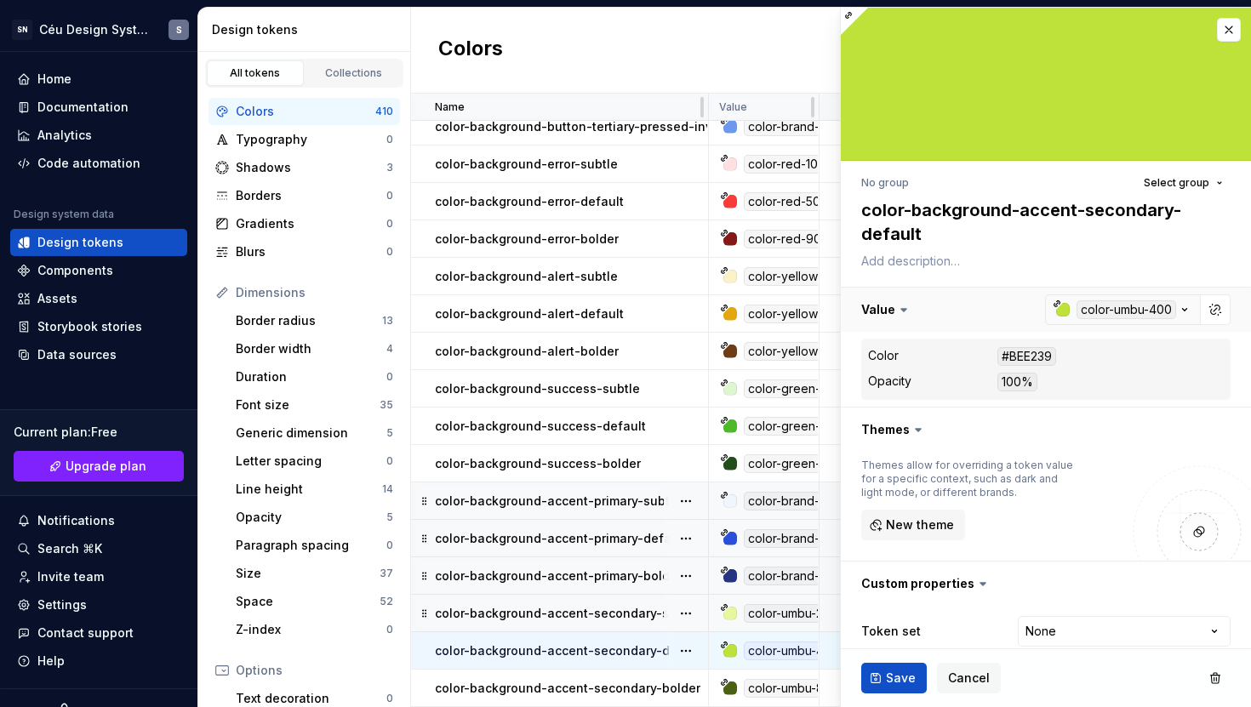
click at [1128, 311] on button "button" at bounding box center [1046, 310] width 410 height 44
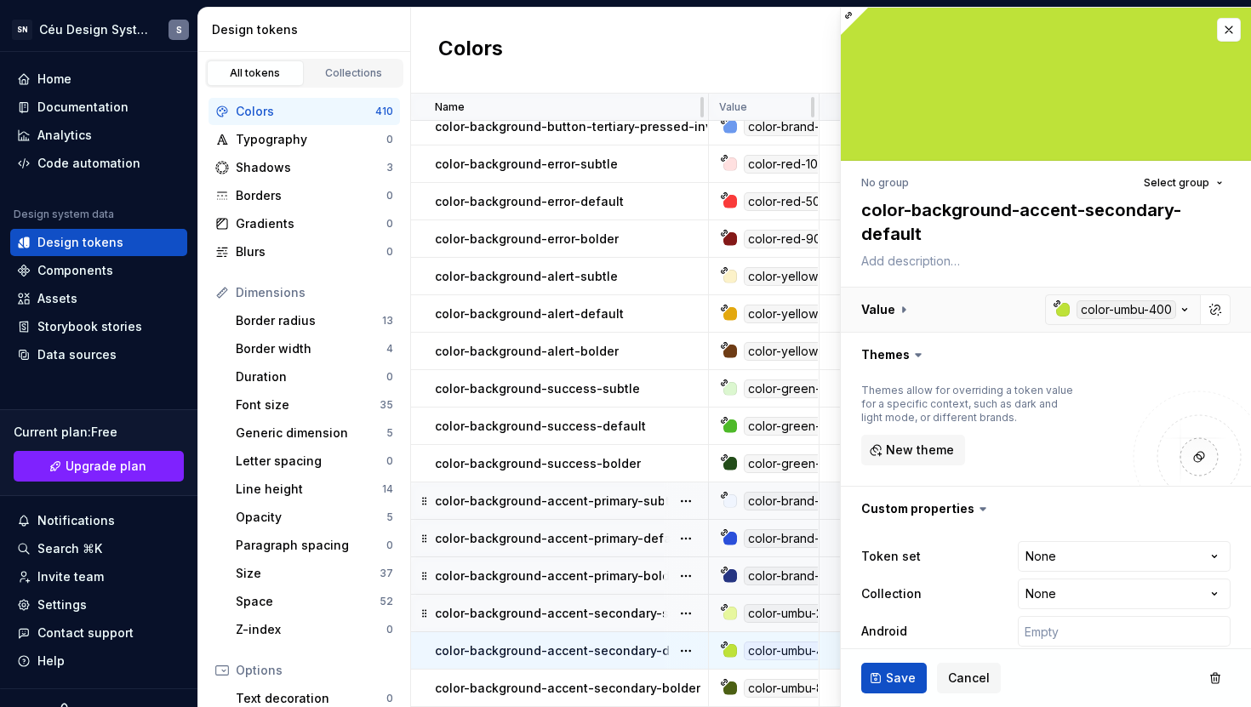
click at [1128, 311] on button "button" at bounding box center [1046, 310] width 410 height 44
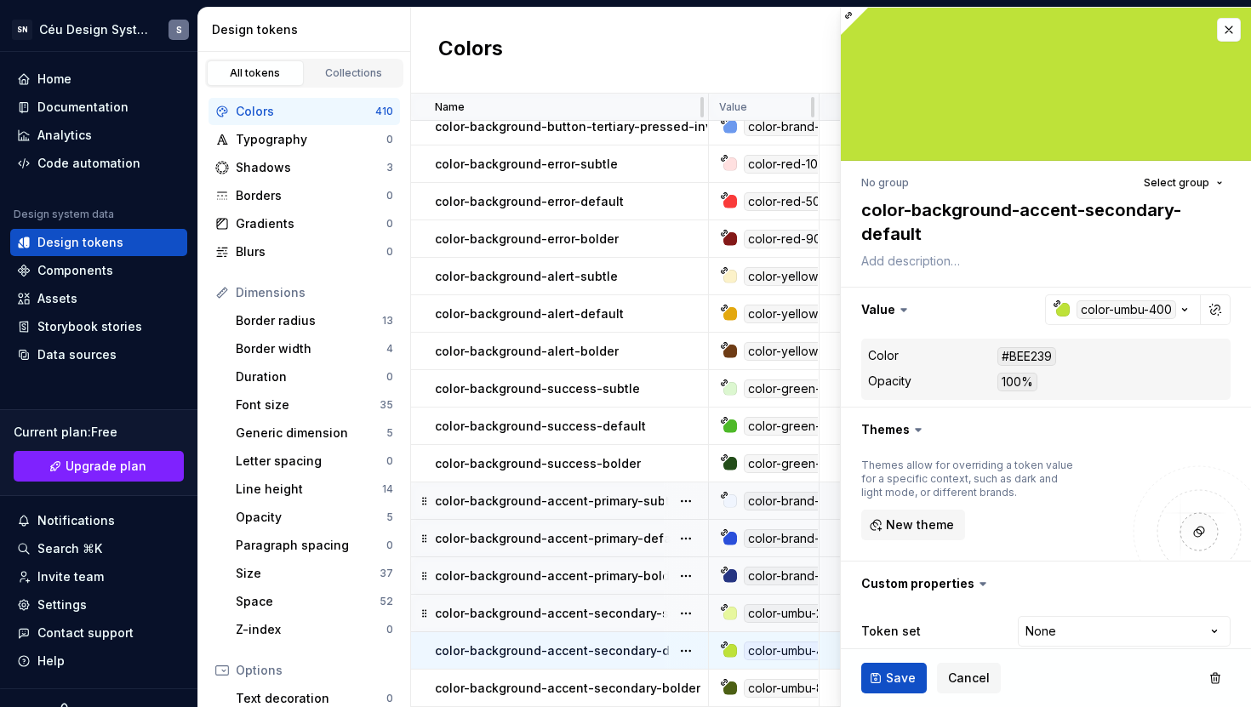
click at [1019, 354] on div "#BEE239" at bounding box center [1026, 356] width 59 height 19
click at [1104, 313] on button "button" at bounding box center [1046, 310] width 410 height 44
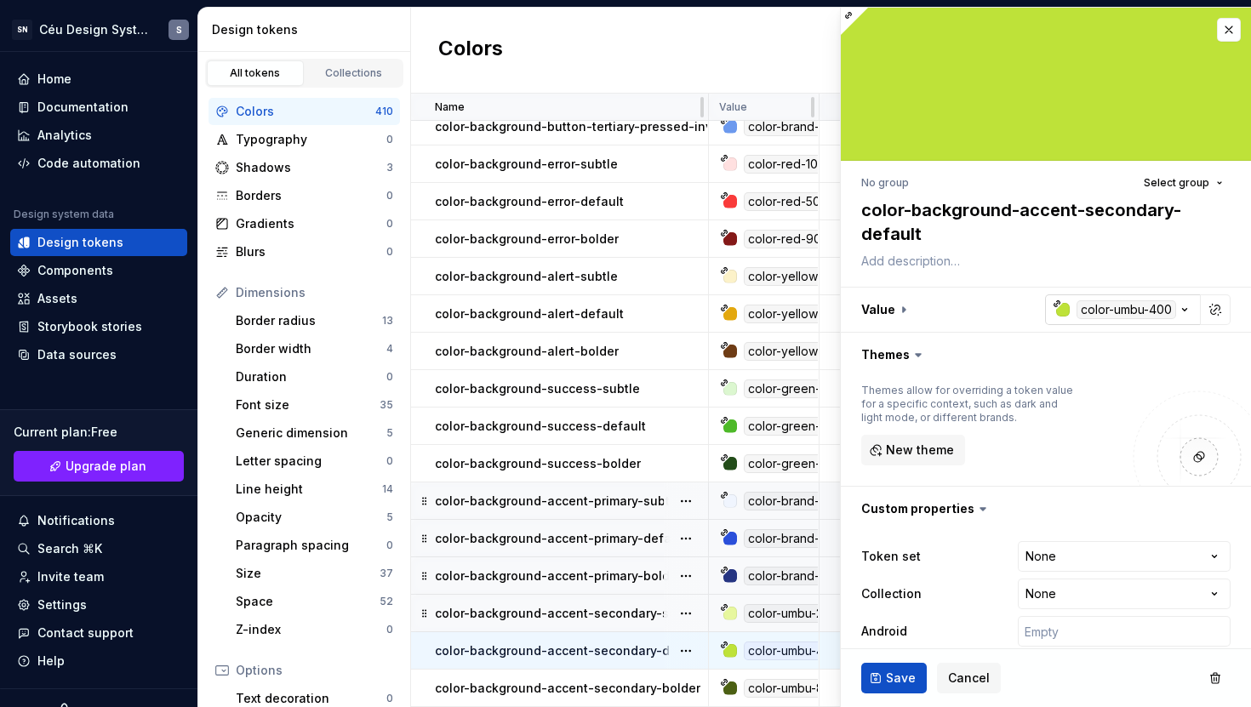
click at [1056, 306] on div "button" at bounding box center [1063, 310] width 14 height 14
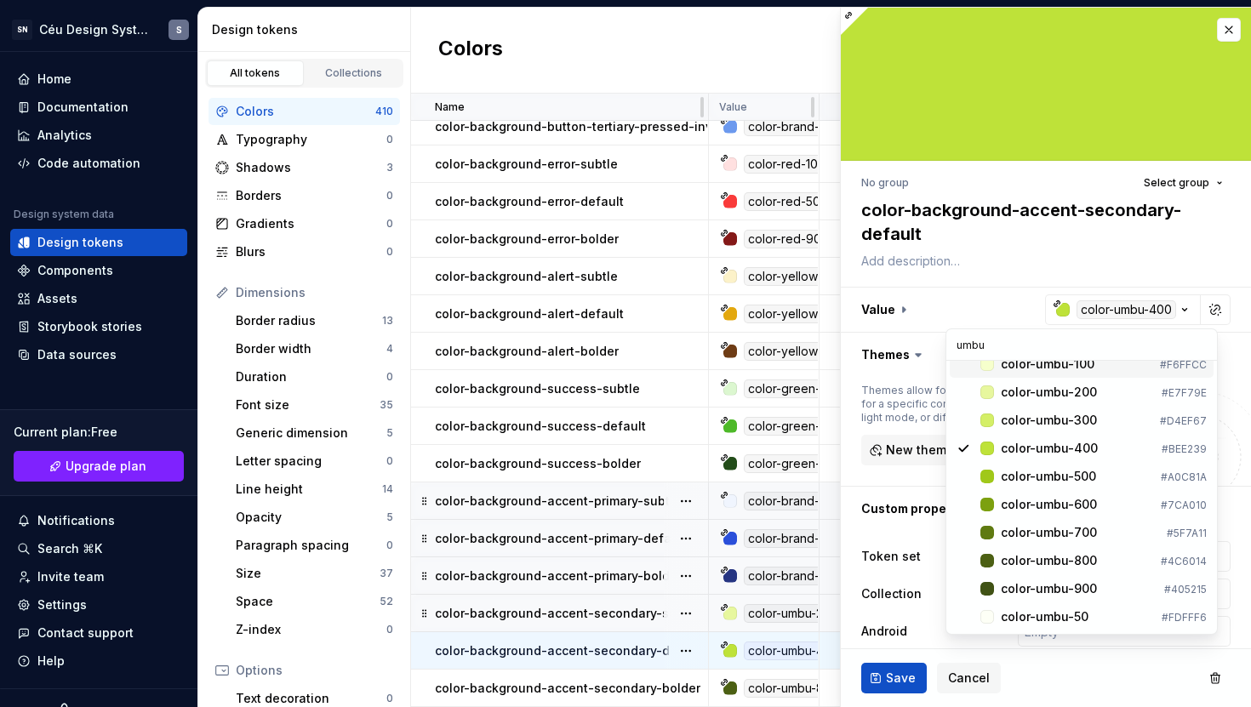
scroll to position [14, 0]
click at [1065, 429] on span "color-umbu-300 #D4EF67" at bounding box center [1082, 420] width 264 height 27
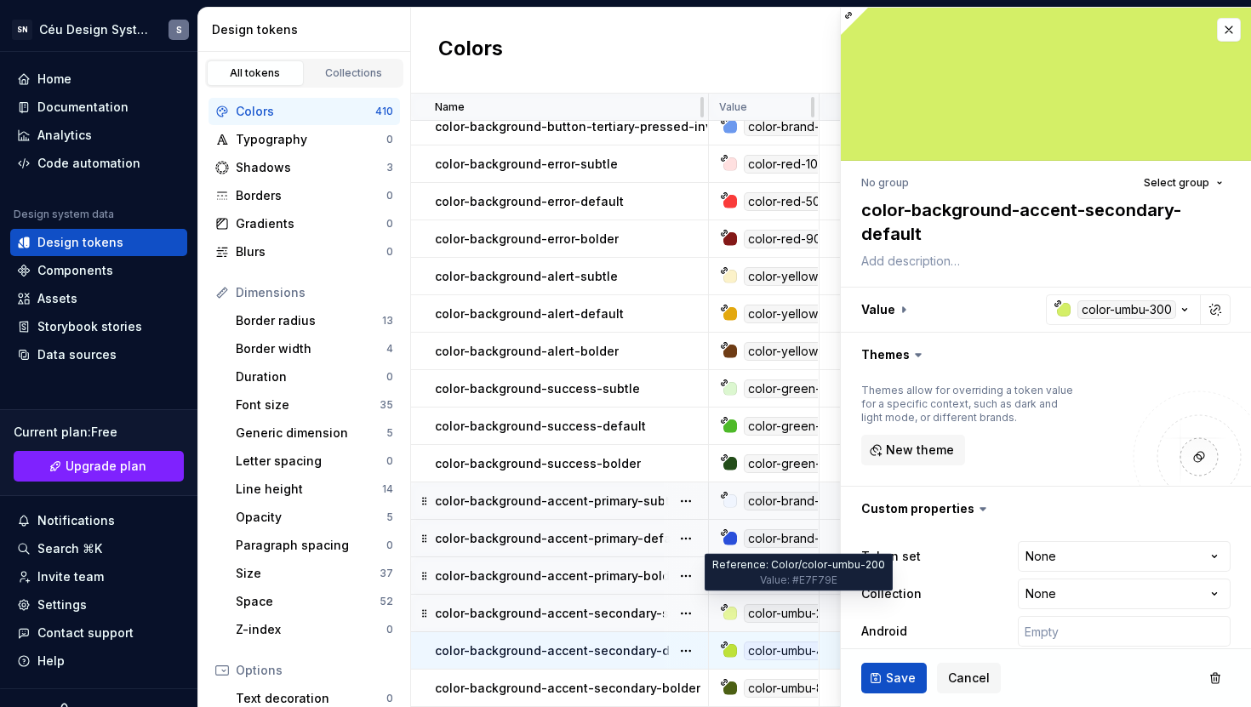
click at [771, 605] on div "color-umbu-200" at bounding box center [793, 613] width 99 height 19
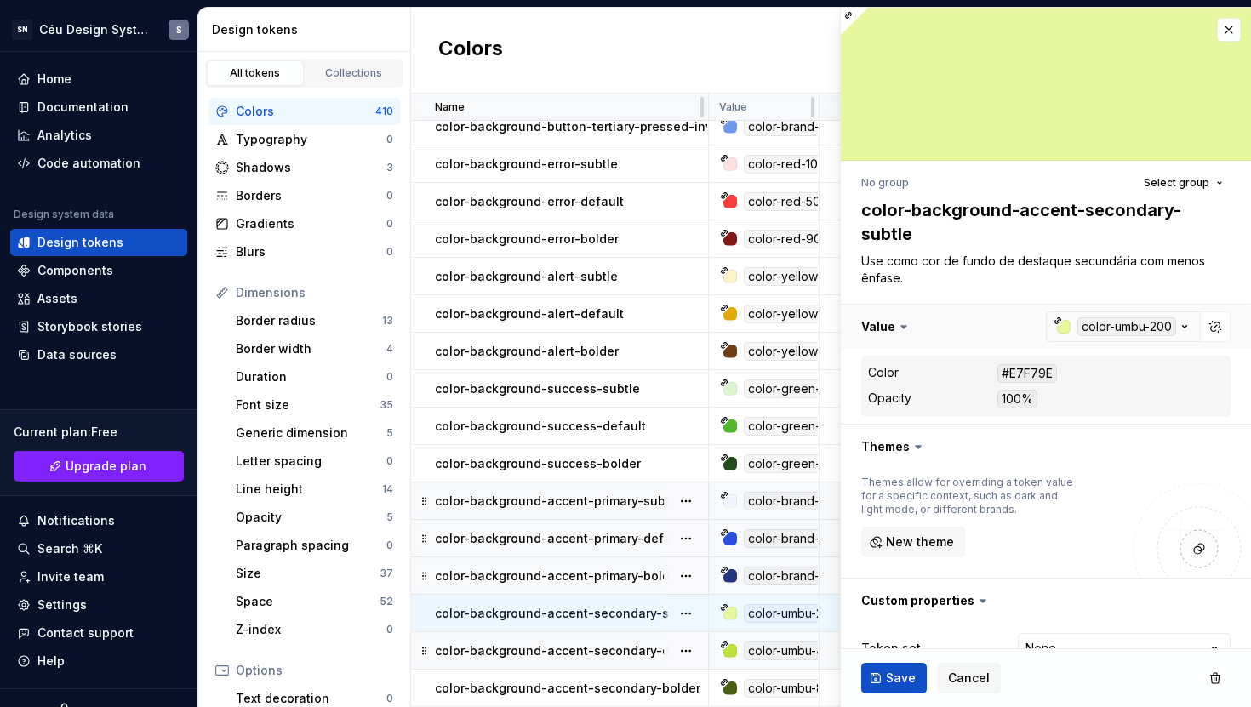
click at [1093, 332] on button "button" at bounding box center [1046, 327] width 410 height 44
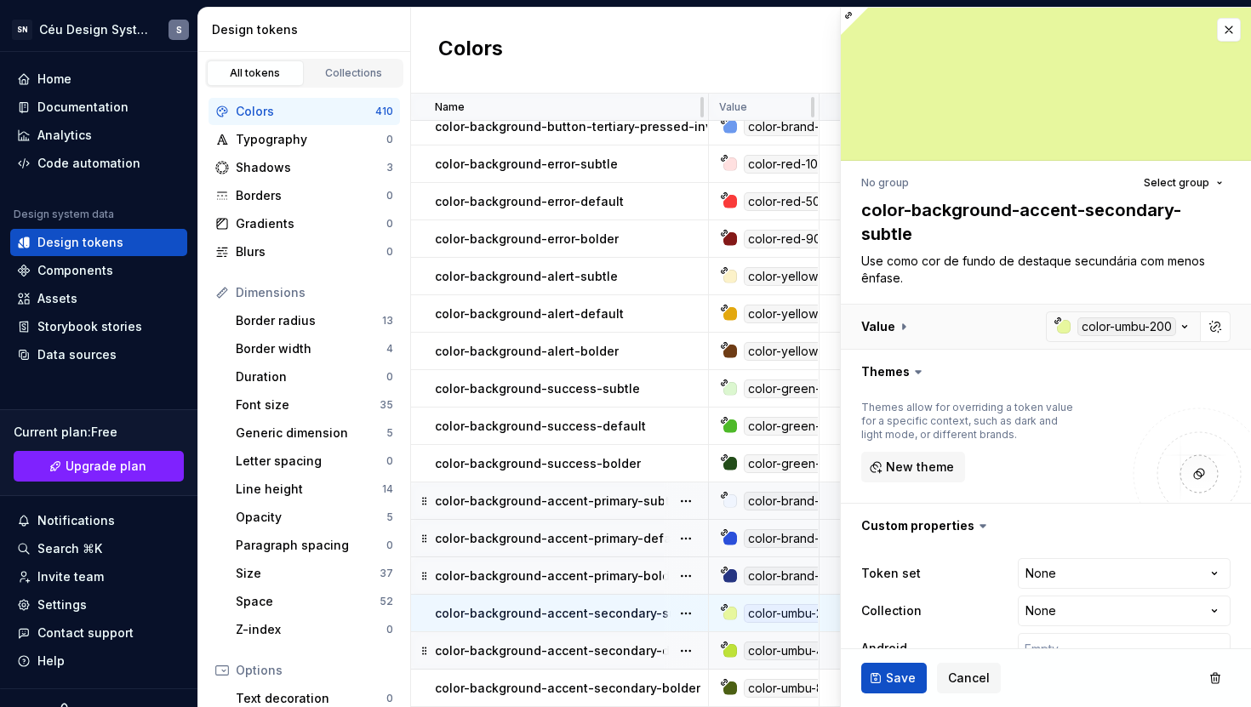
click at [1113, 326] on button "button" at bounding box center [1046, 327] width 410 height 44
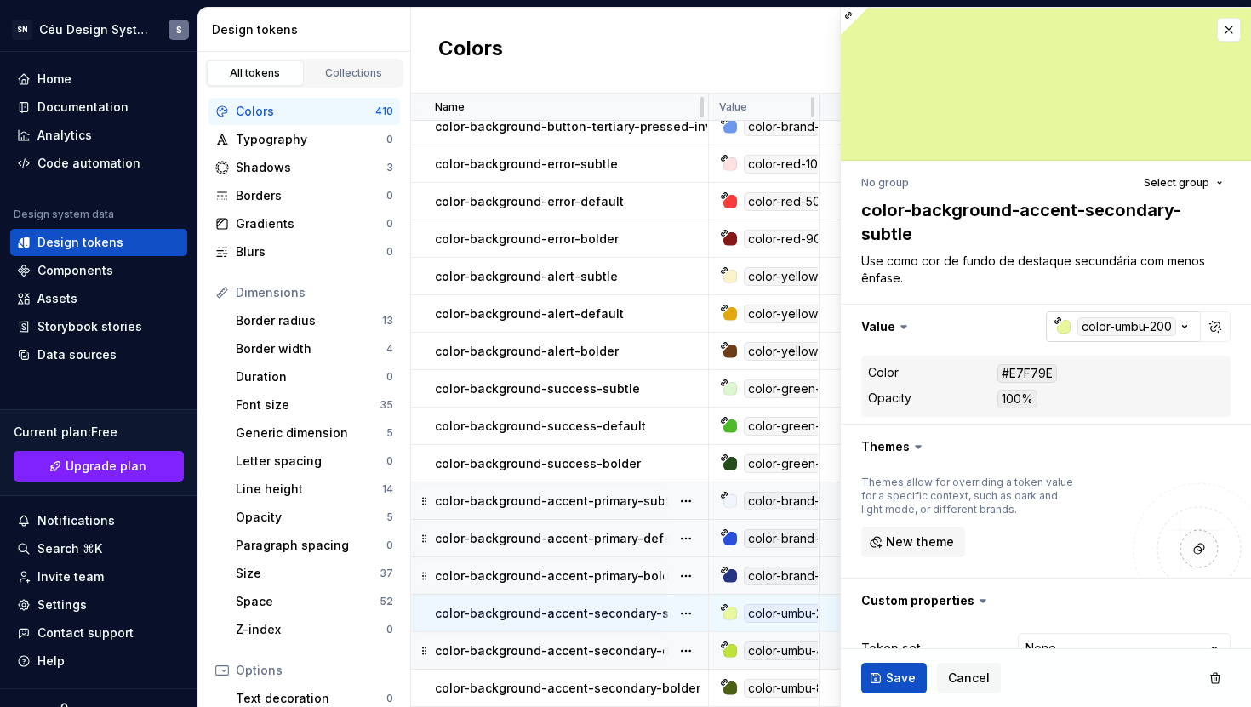
click at [1057, 325] on div "button" at bounding box center [1064, 327] width 14 height 14
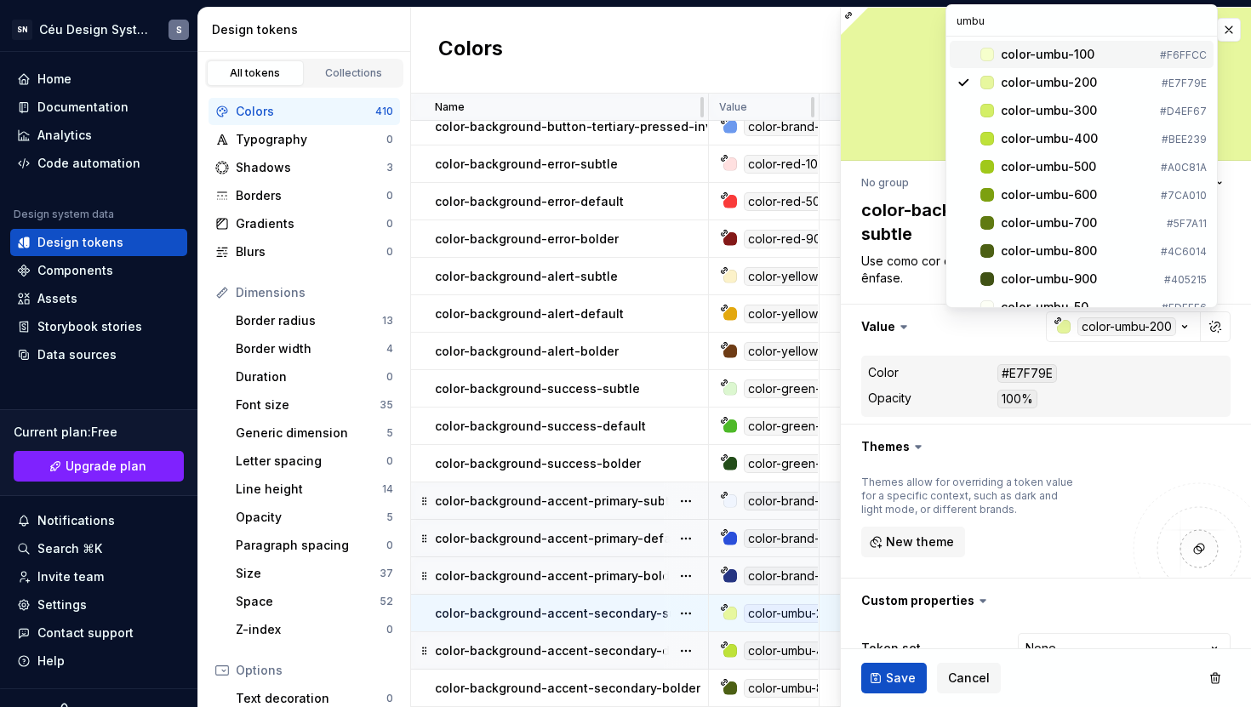
click at [1059, 54] on div "color-umbu-100" at bounding box center [1048, 54] width 94 height 17
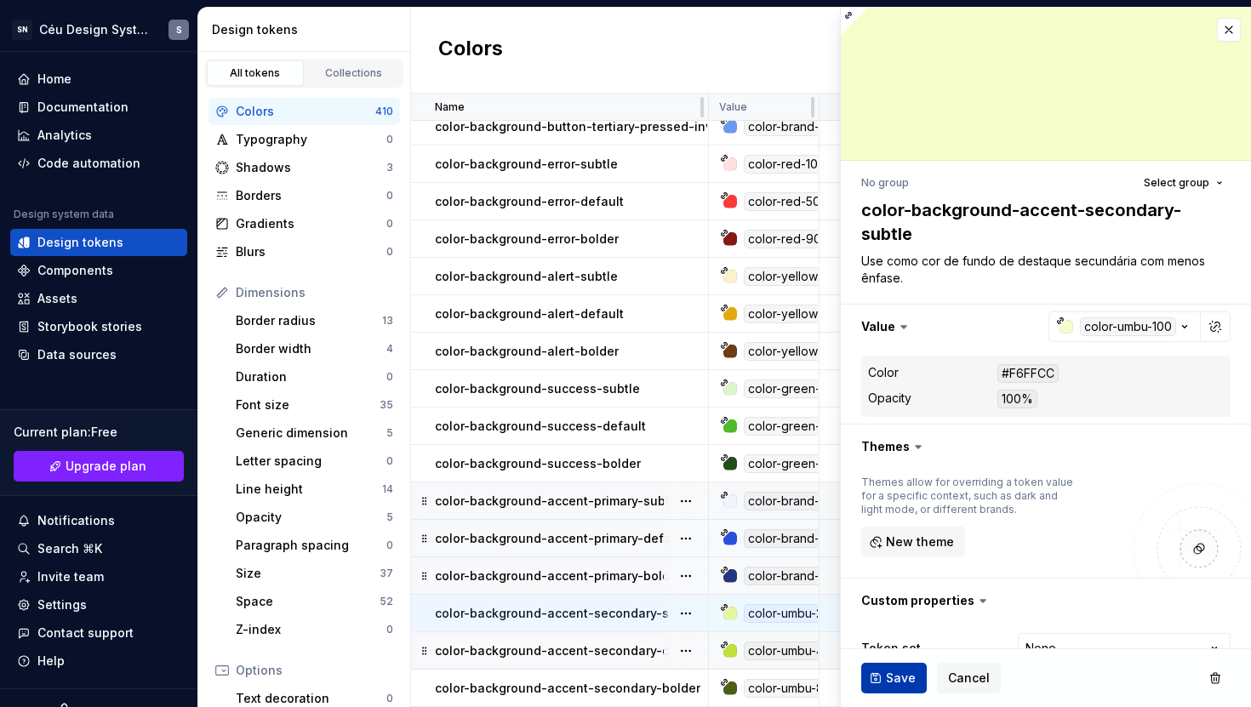
click at [888, 676] on span "Save" at bounding box center [901, 678] width 30 height 17
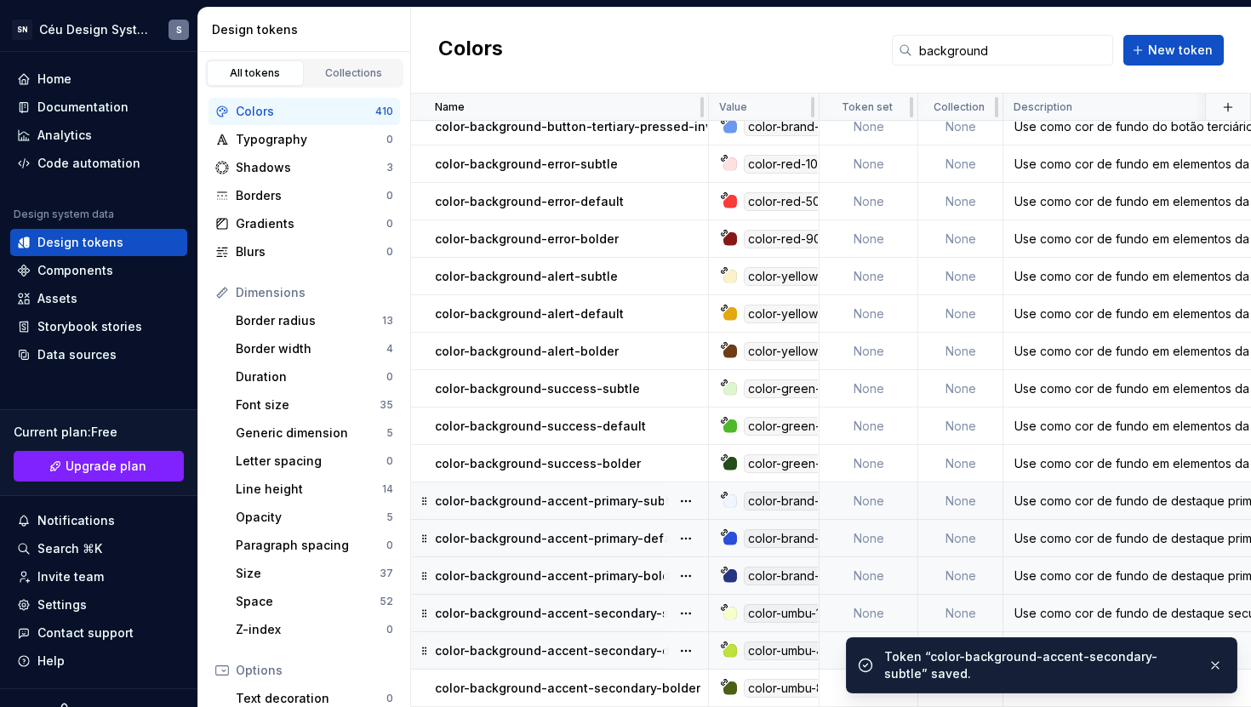
click at [751, 642] on div "color-umbu-400" at bounding box center [794, 651] width 100 height 19
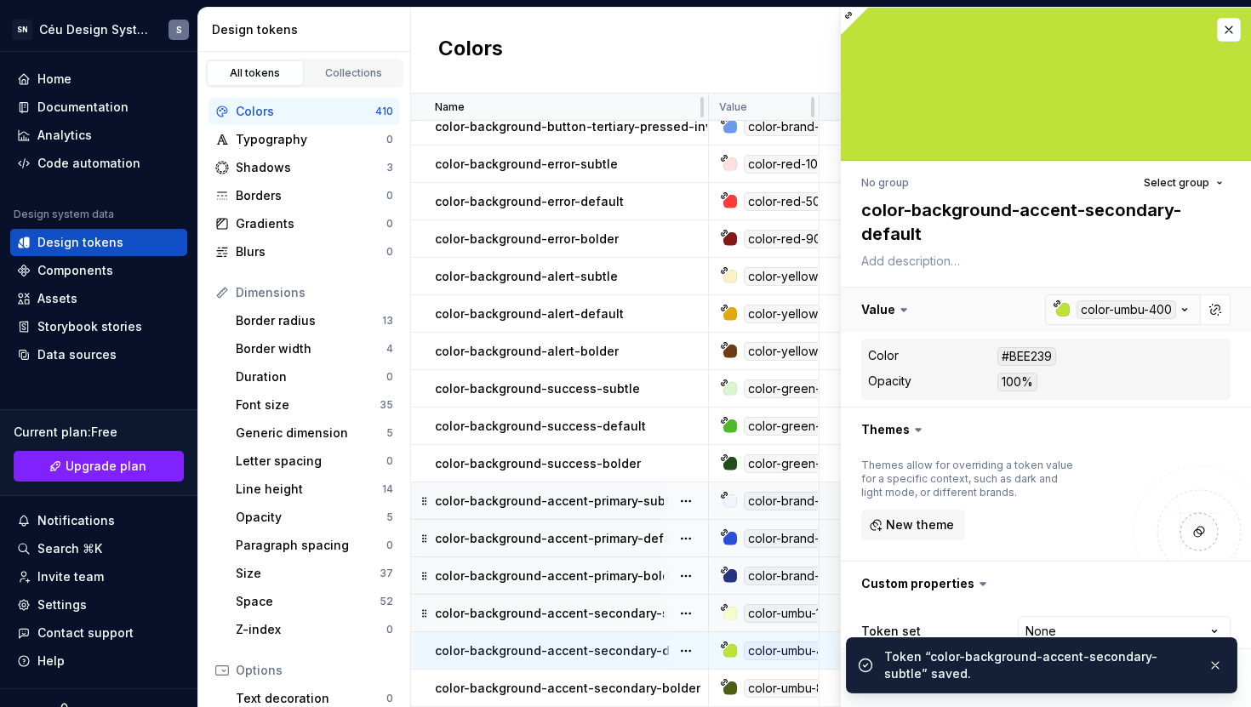
click at [1171, 308] on button "button" at bounding box center [1046, 310] width 410 height 44
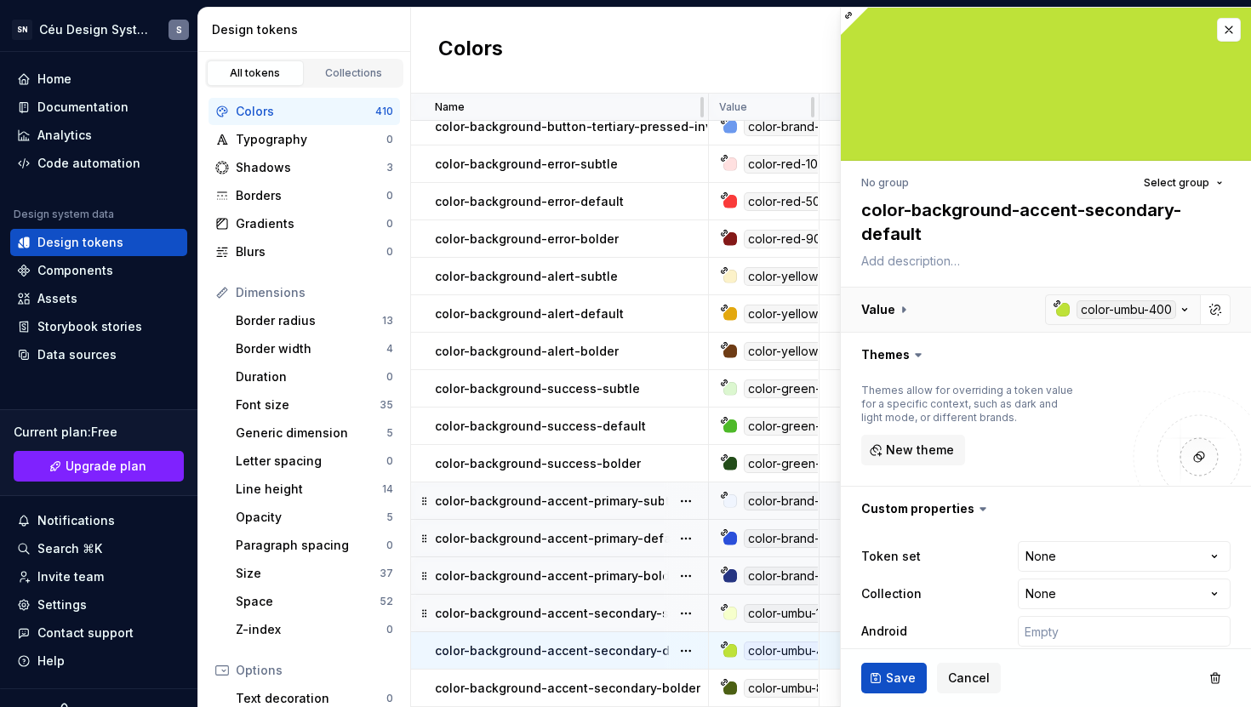
click at [1111, 308] on button "button" at bounding box center [1046, 310] width 410 height 44
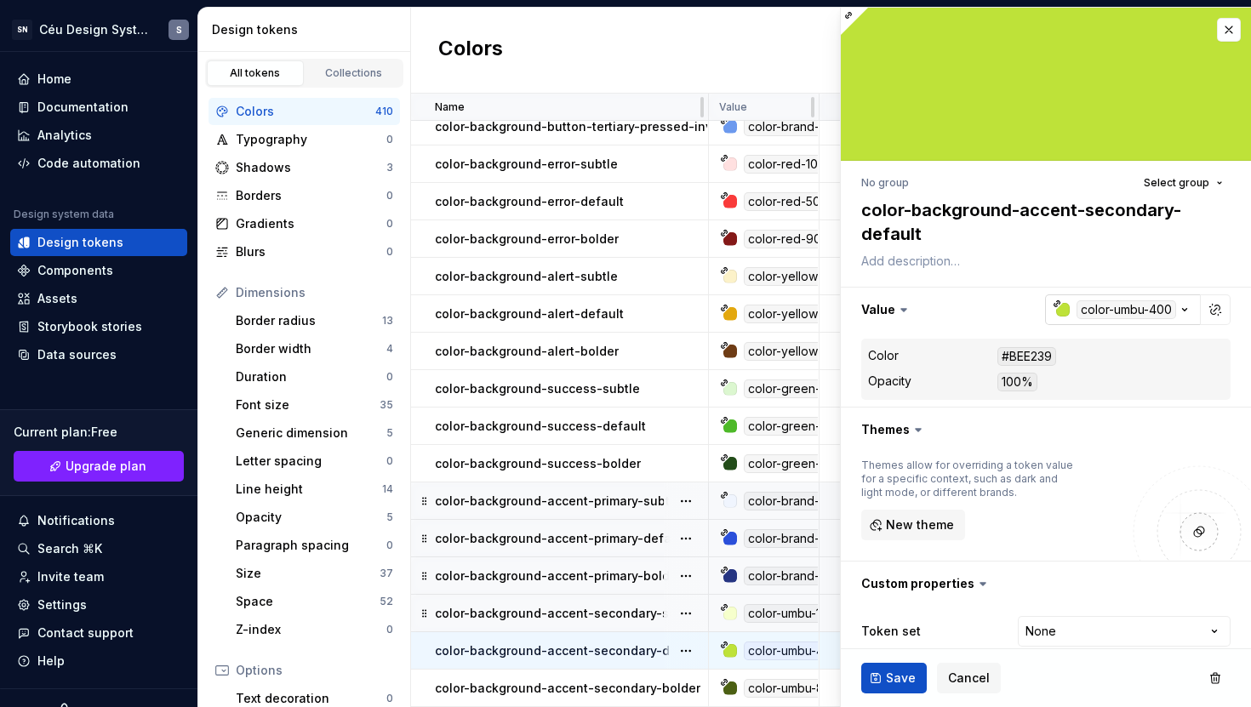
click at [1056, 308] on div "button" at bounding box center [1063, 310] width 14 height 14
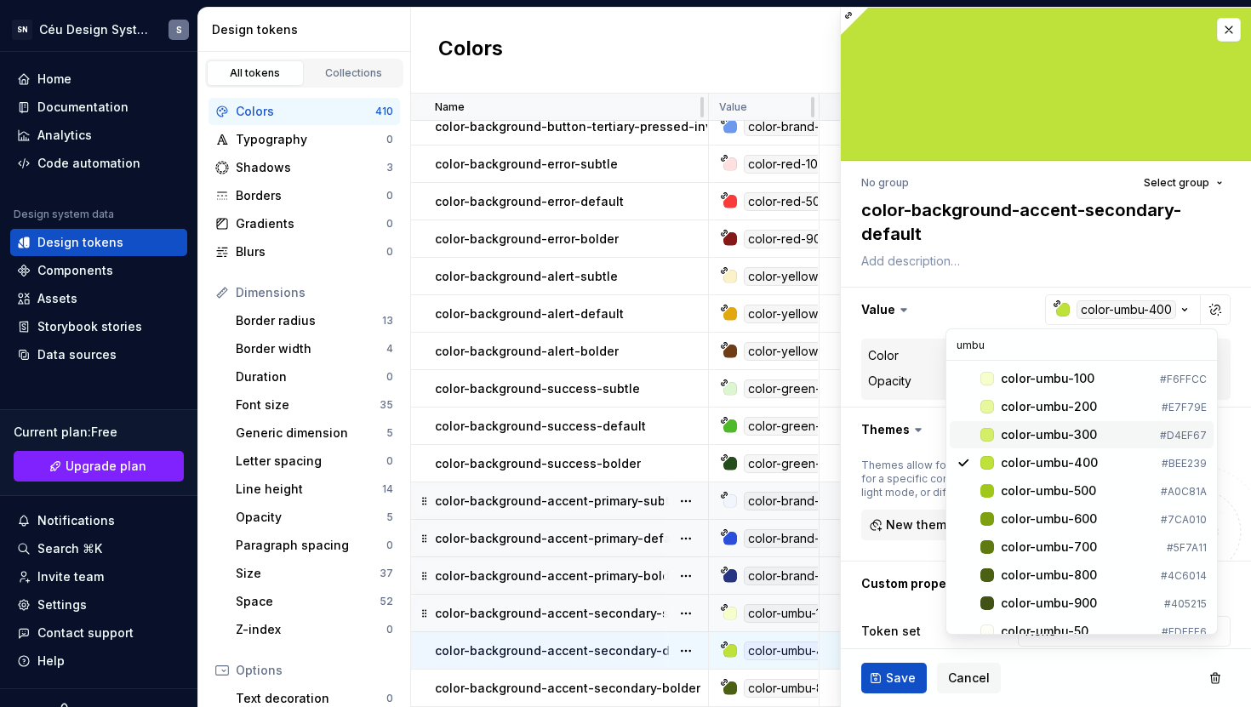
click at [1059, 437] on div "color-umbu-300" at bounding box center [1049, 434] width 96 height 17
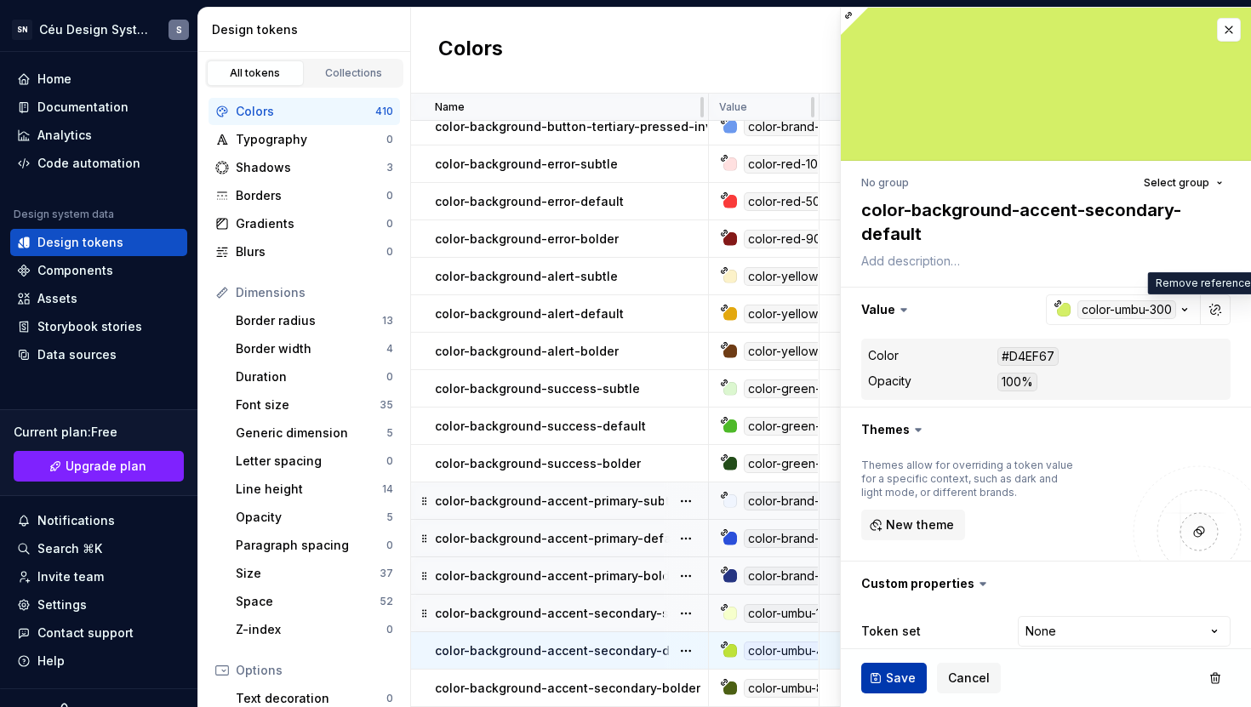
click at [888, 673] on span "Save" at bounding box center [901, 678] width 30 height 17
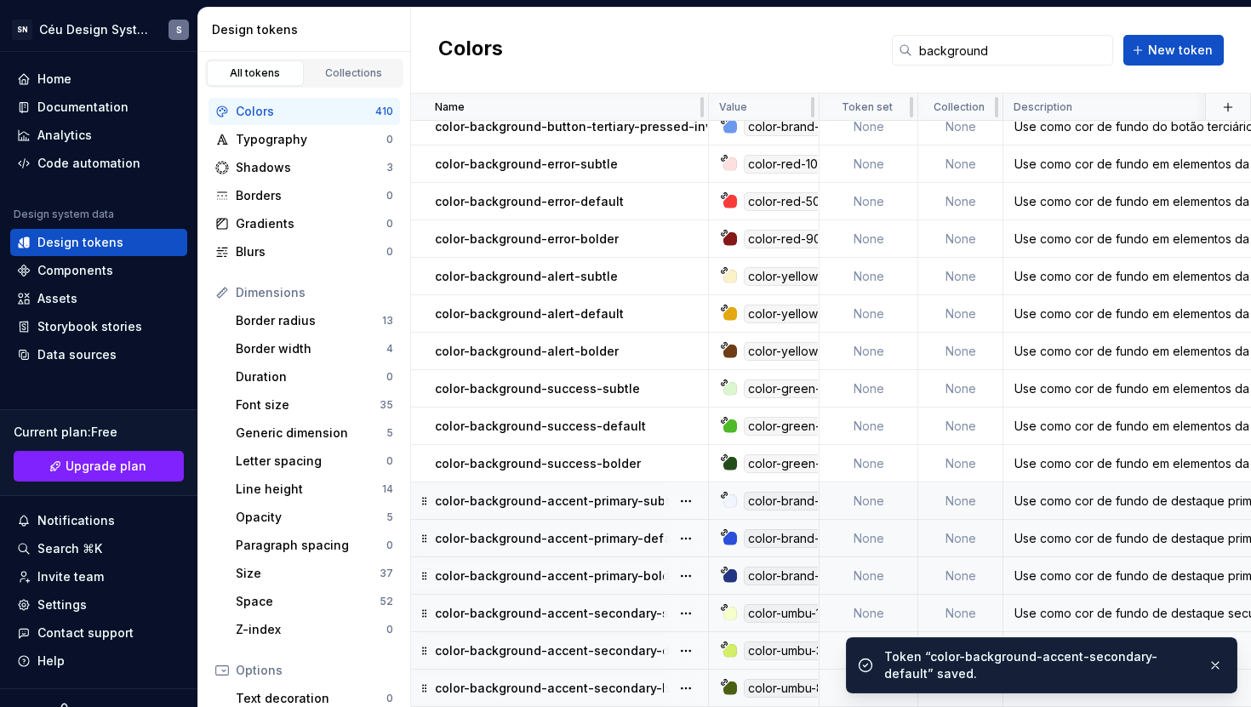
click at [1026, 628] on ul "Token “color-background-accent-secondary-default” saved." at bounding box center [1041, 662] width 419 height 90
click at [1219, 667] on button "button" at bounding box center [1215, 666] width 22 height 24
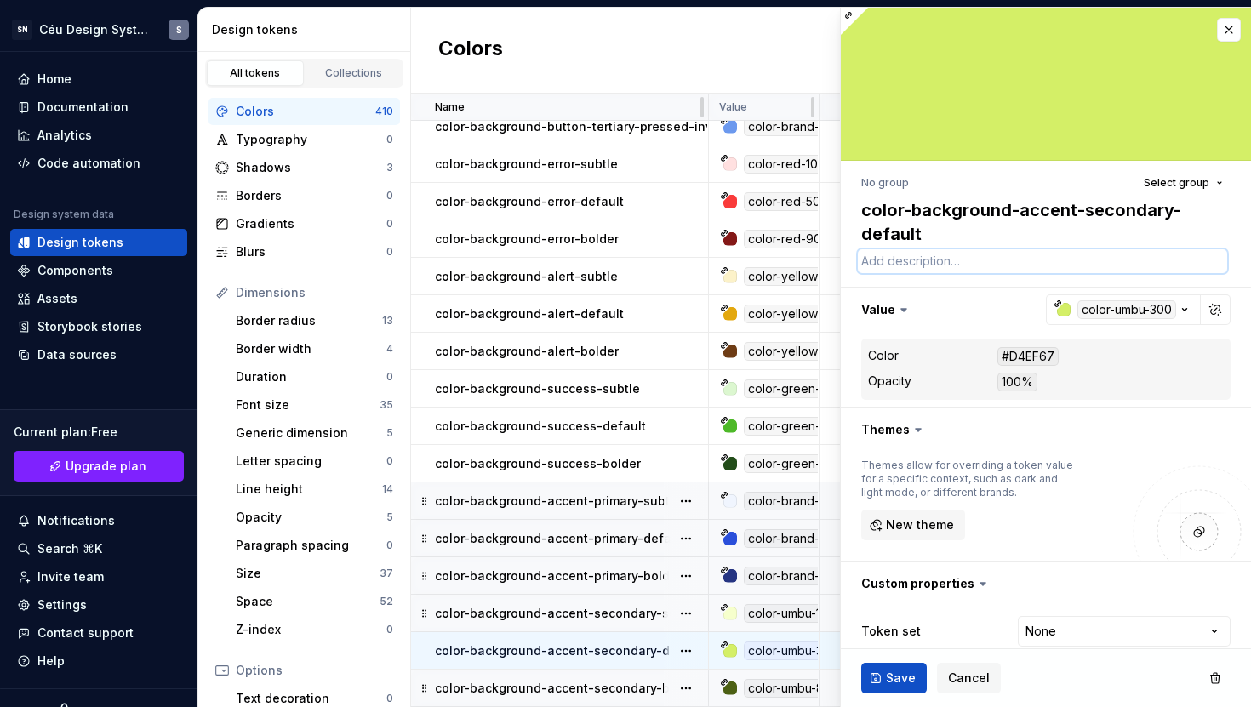
click at [958, 262] on textarea at bounding box center [1042, 261] width 369 height 24
paste textarea "Use como cor de fundo de destaque secundária com menos ênfase."
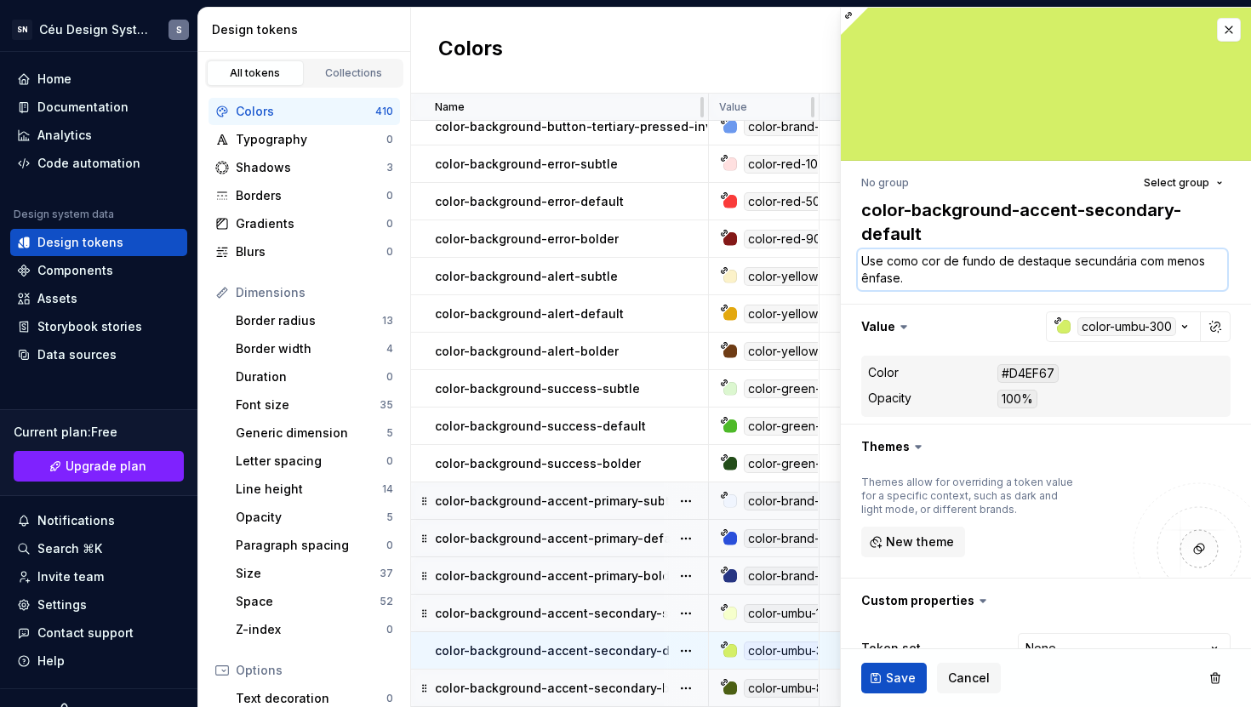
drag, startPoint x: 941, startPoint y: 277, endPoint x: 1134, endPoint y: 263, distance: 193.7
click at [1134, 263] on textarea "Use como cor de fundo de destaque secundária com menos ênfase." at bounding box center [1042, 269] width 369 height 41
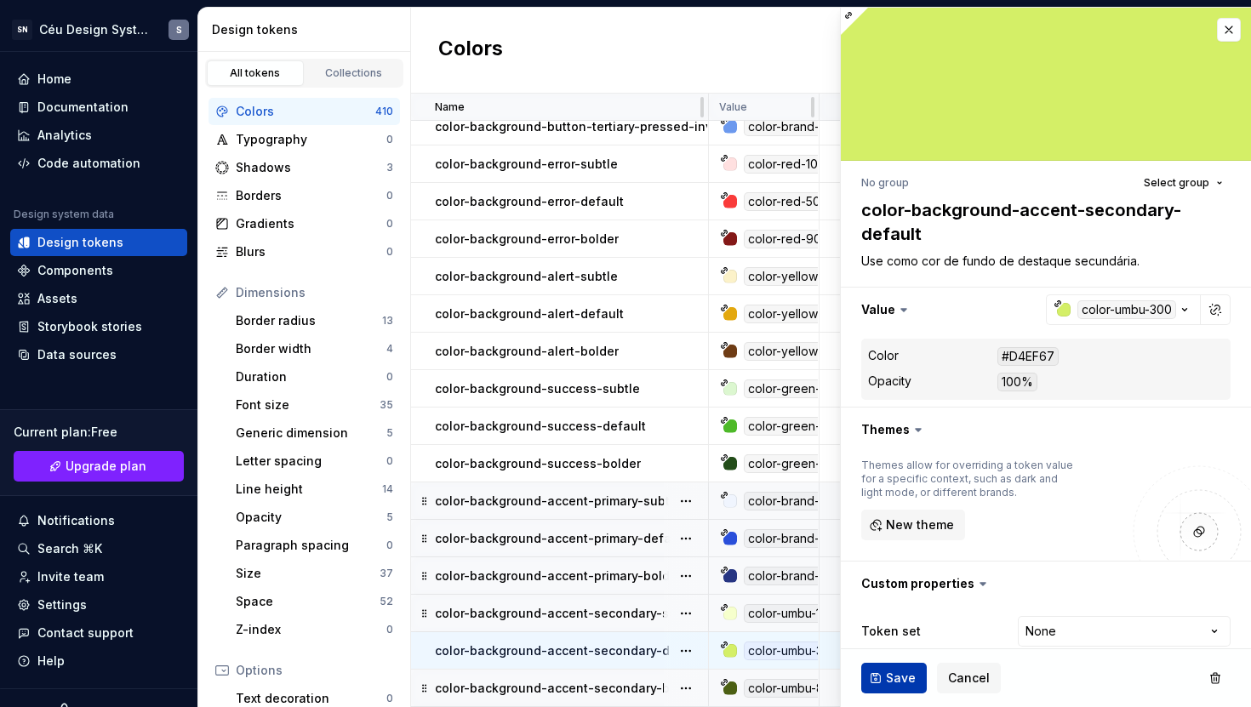
click at [898, 677] on span "Save" at bounding box center [901, 678] width 30 height 17
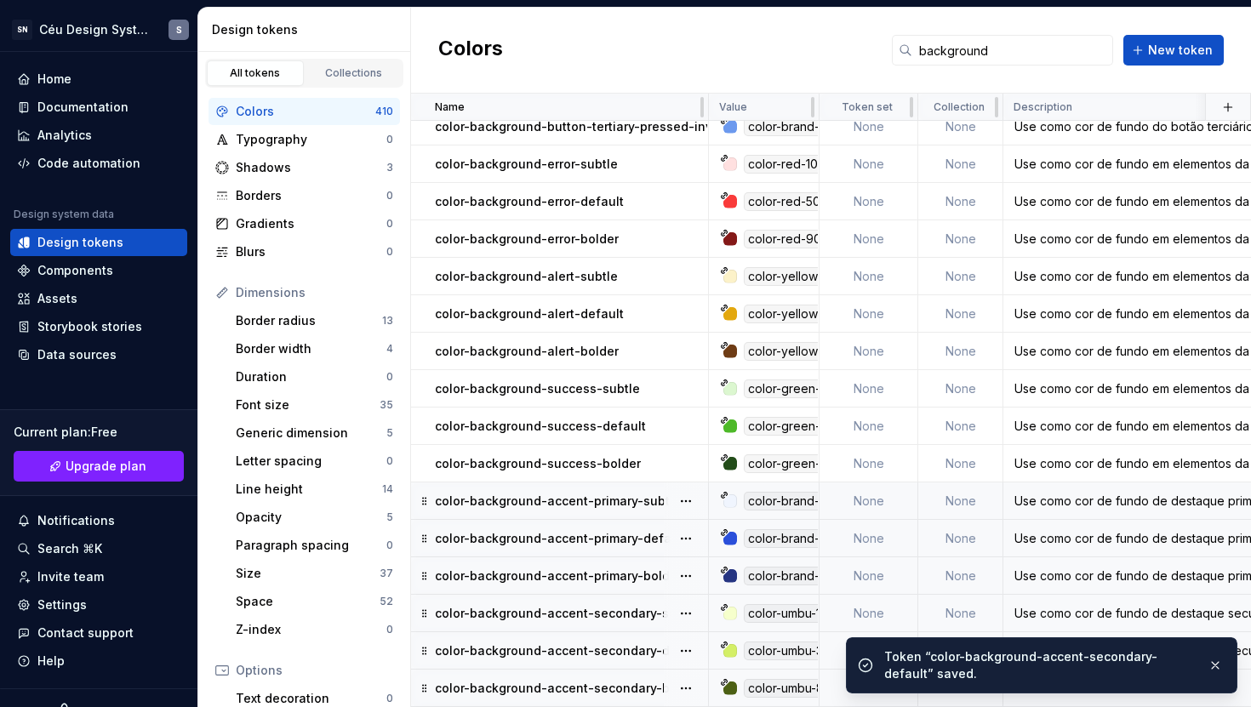
click at [643, 682] on p "color-background-accent-secondary-bolder" at bounding box center [568, 688] width 266 height 17
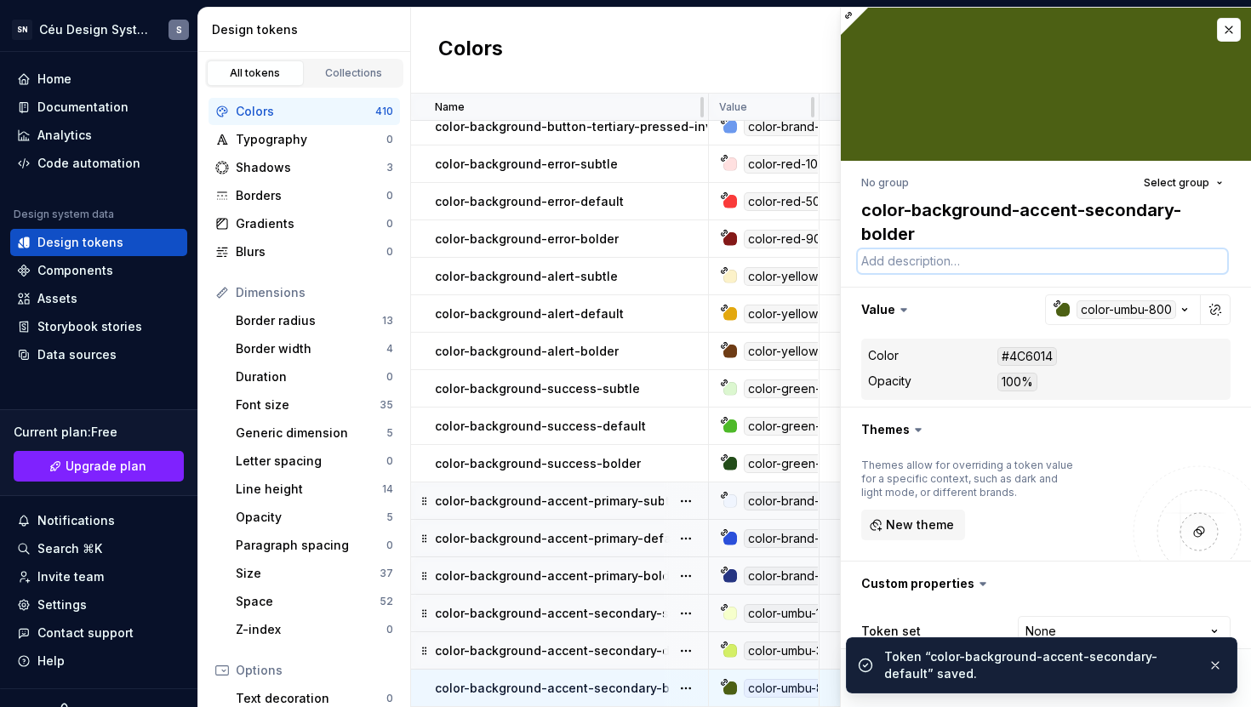
click at [953, 272] on textarea at bounding box center [1042, 261] width 369 height 24
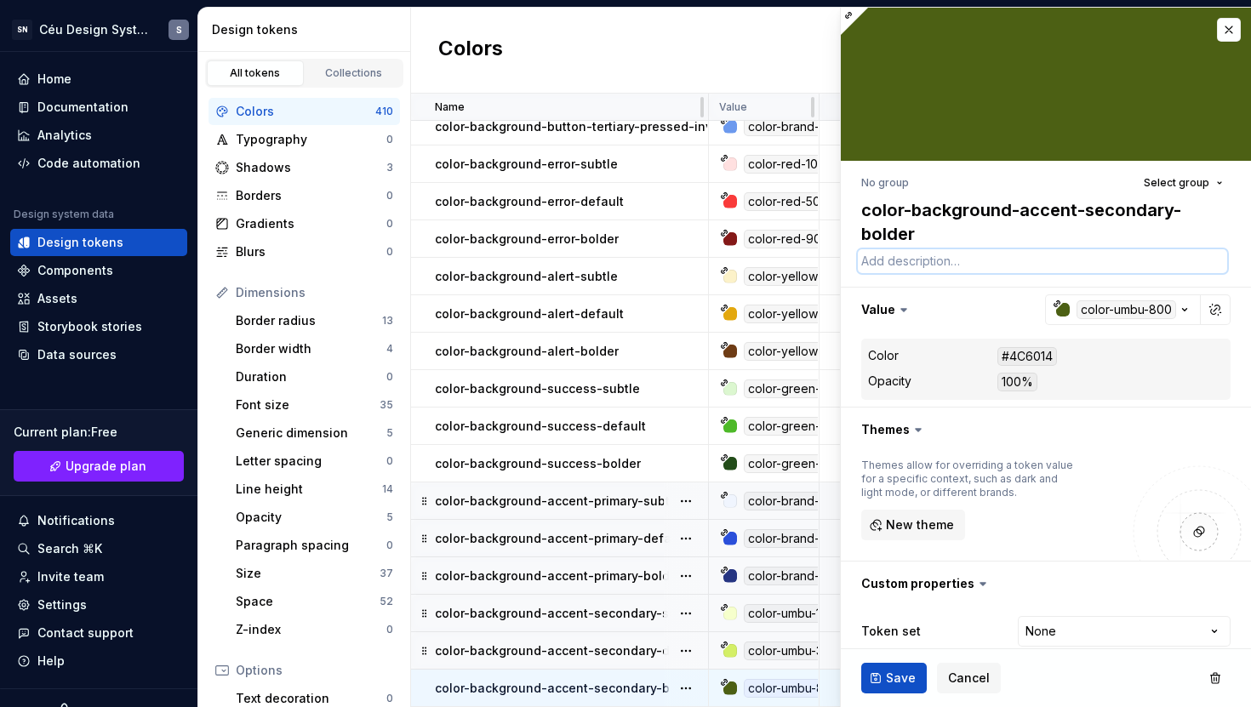
paste textarea "Use como cor de fundo de destaque secundária com menos ênfase."
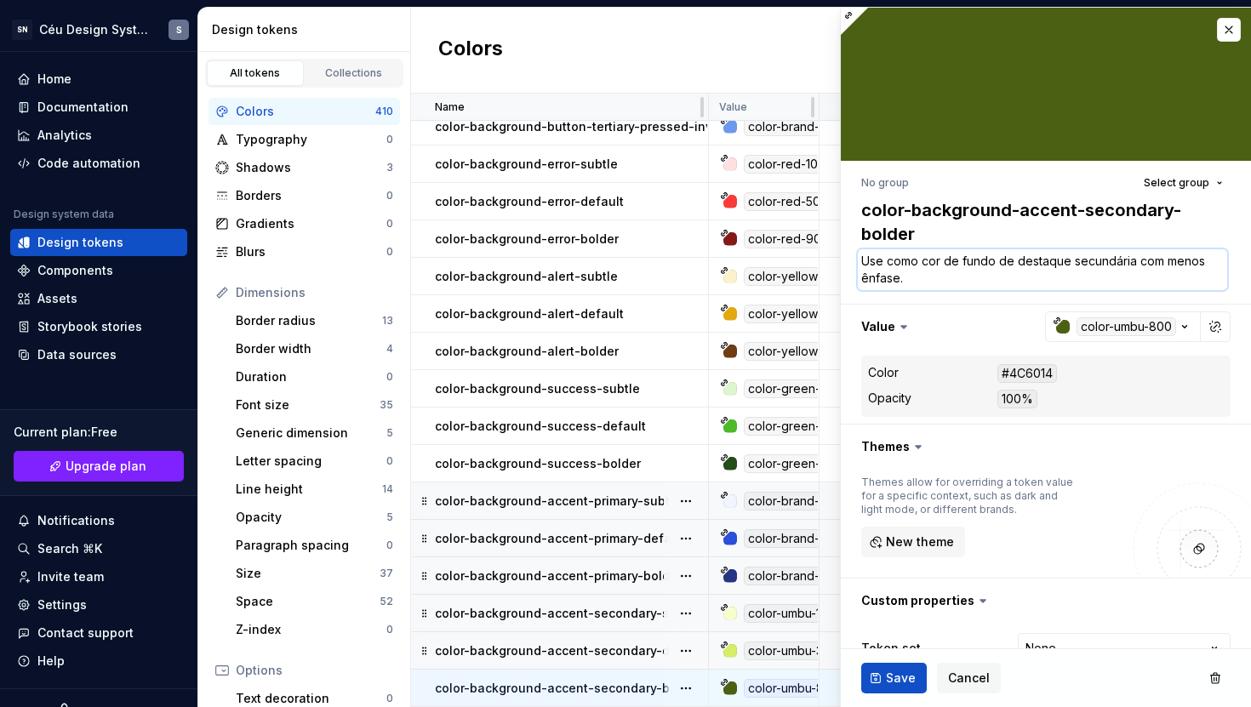
drag, startPoint x: 1203, startPoint y: 264, endPoint x: 1166, endPoint y: 260, distance: 37.7
click at [1166, 260] on textarea "Use como cor de fundo de destaque secundária com menos ênfase." at bounding box center [1042, 269] width 369 height 41
click at [880, 691] on button "Save" at bounding box center [894, 678] width 66 height 31
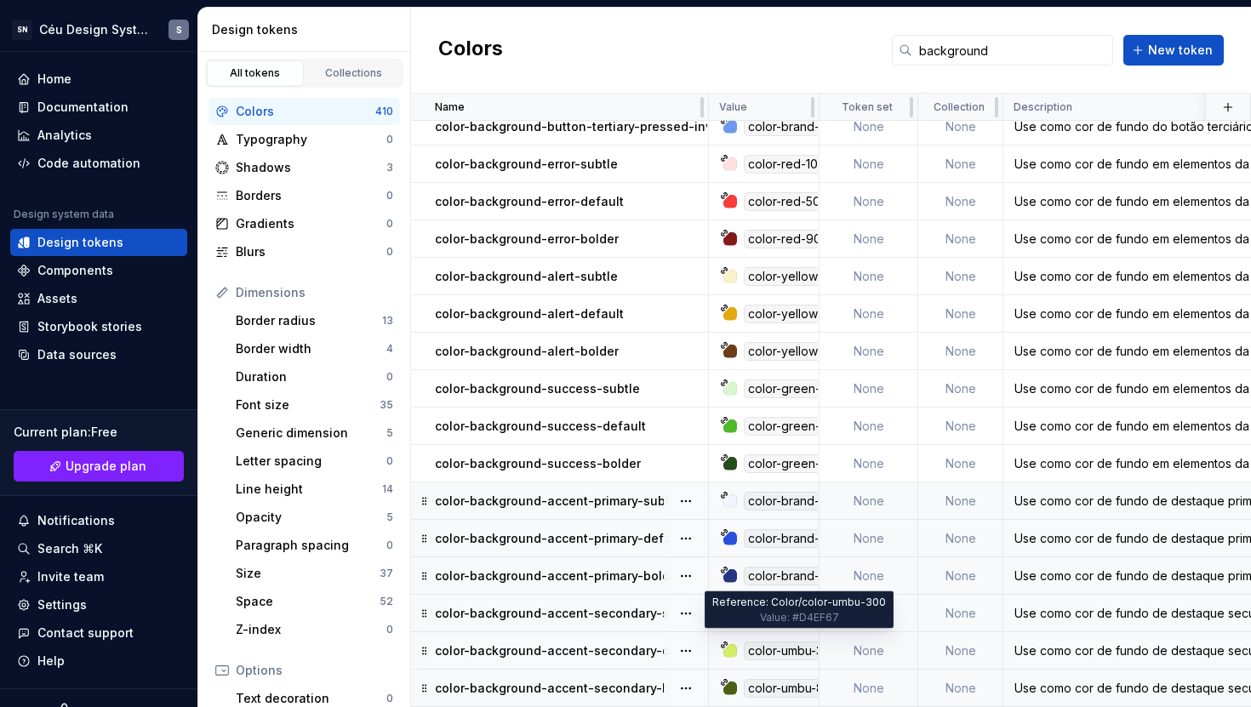
click at [769, 646] on div "color-umbu-300" at bounding box center [793, 651] width 99 height 19
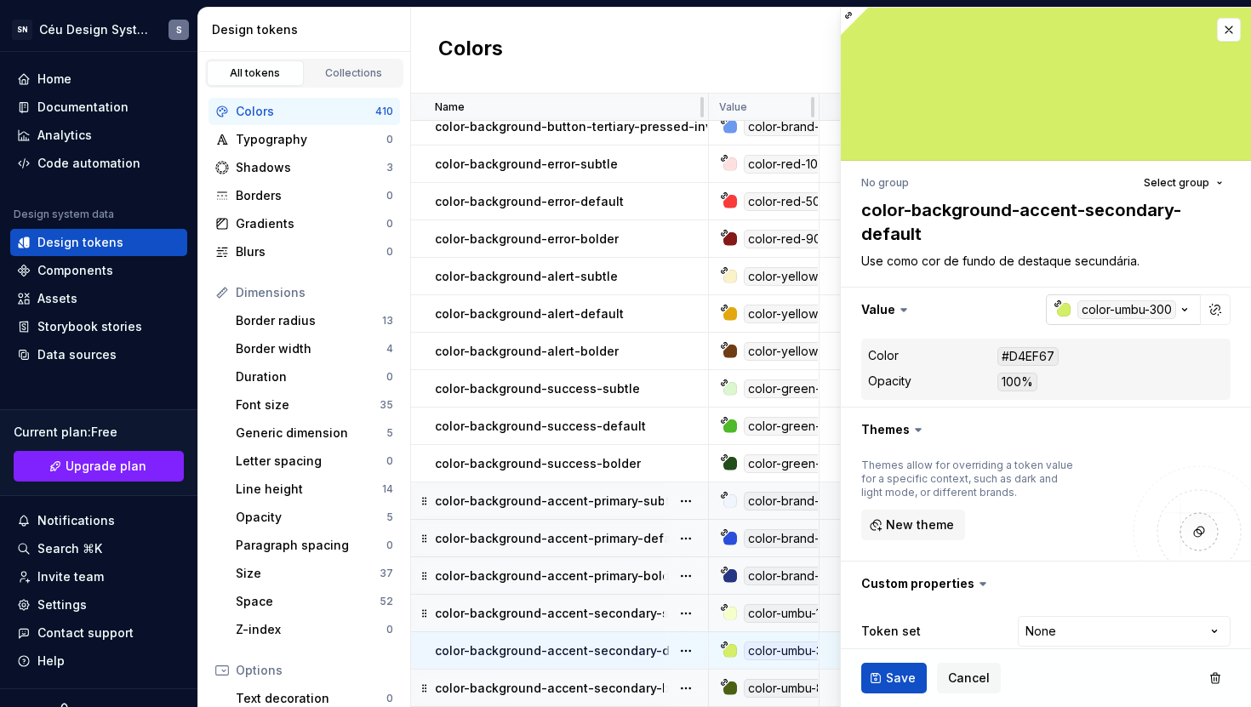
click at [1054, 304] on icon "button" at bounding box center [1058, 304] width 9 height 9
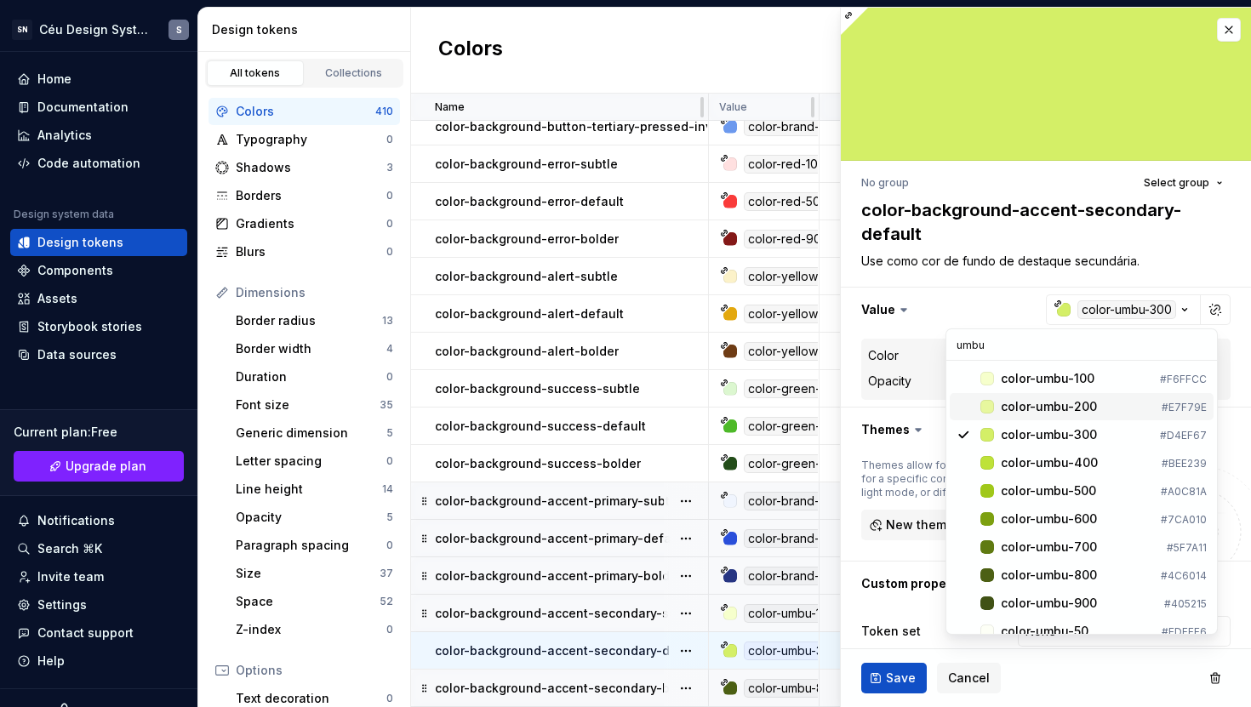
click at [1065, 399] on div "color-umbu-200" at bounding box center [1049, 406] width 96 height 17
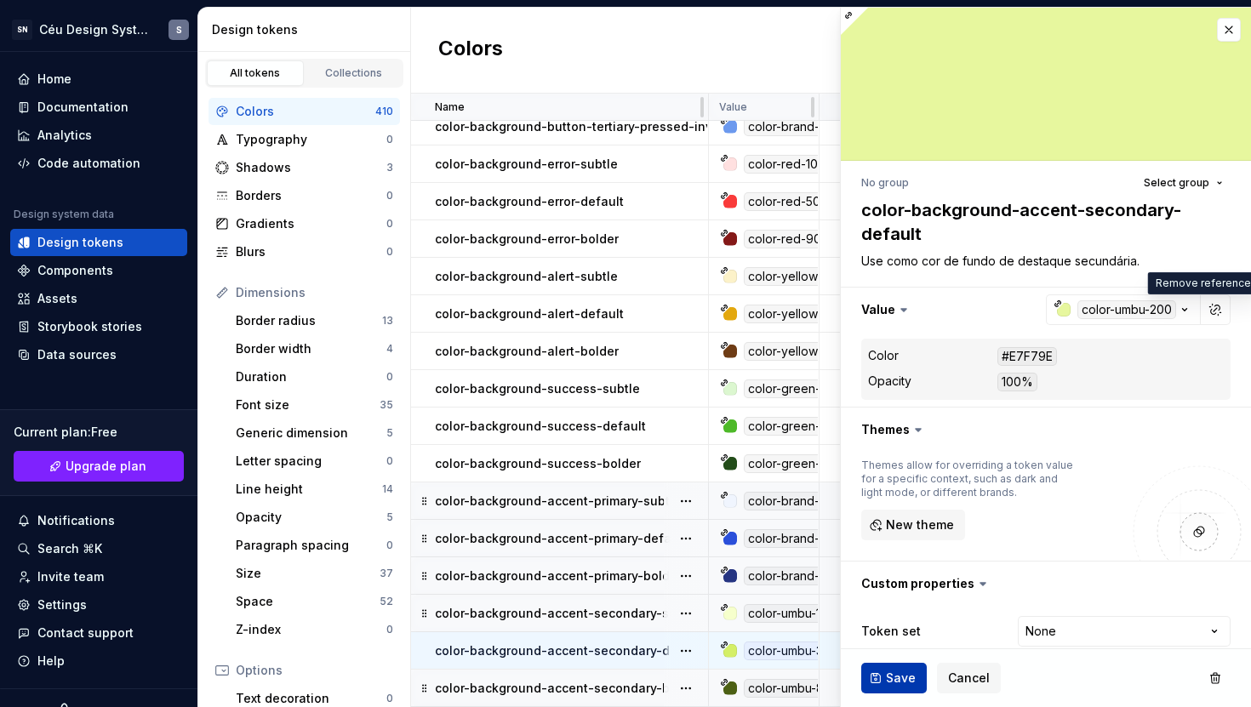
click at [895, 685] on span "Save" at bounding box center [901, 678] width 30 height 17
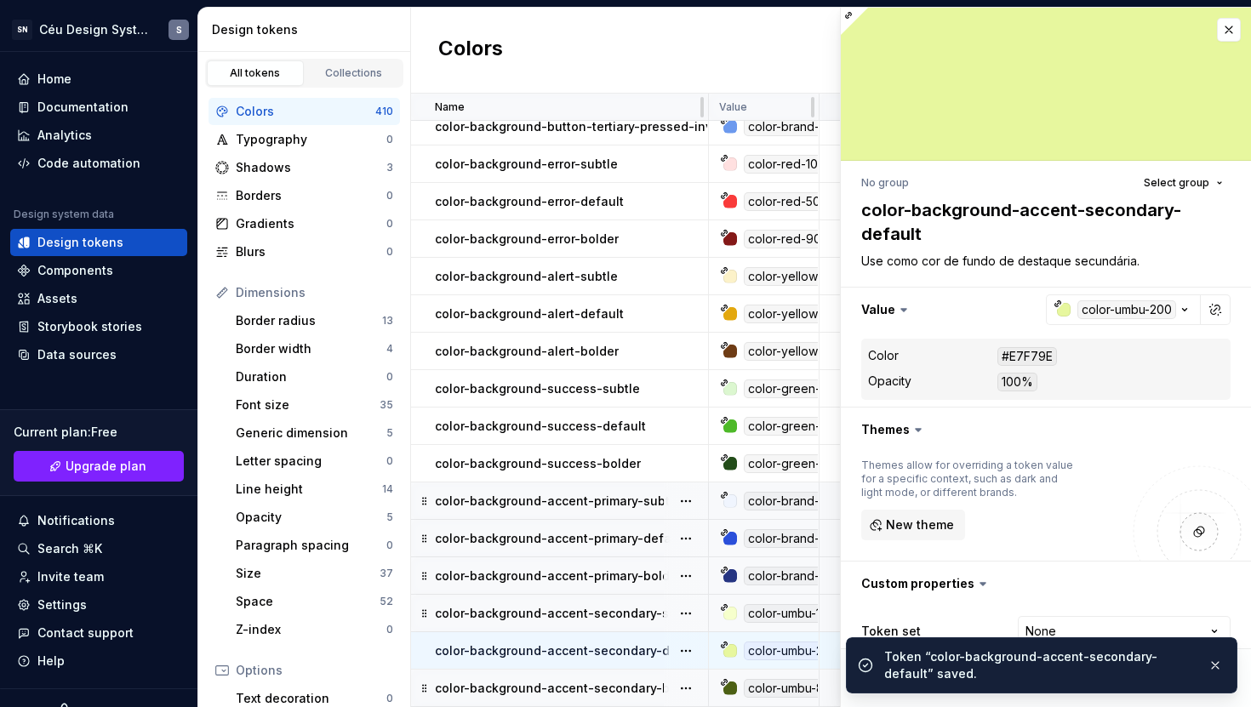
click at [731, 607] on div at bounding box center [730, 614] width 14 height 14
click at [762, 604] on div "color-umbu-100" at bounding box center [792, 613] width 96 height 19
click at [754, 605] on div "color-umbu-100" at bounding box center [792, 613] width 96 height 19
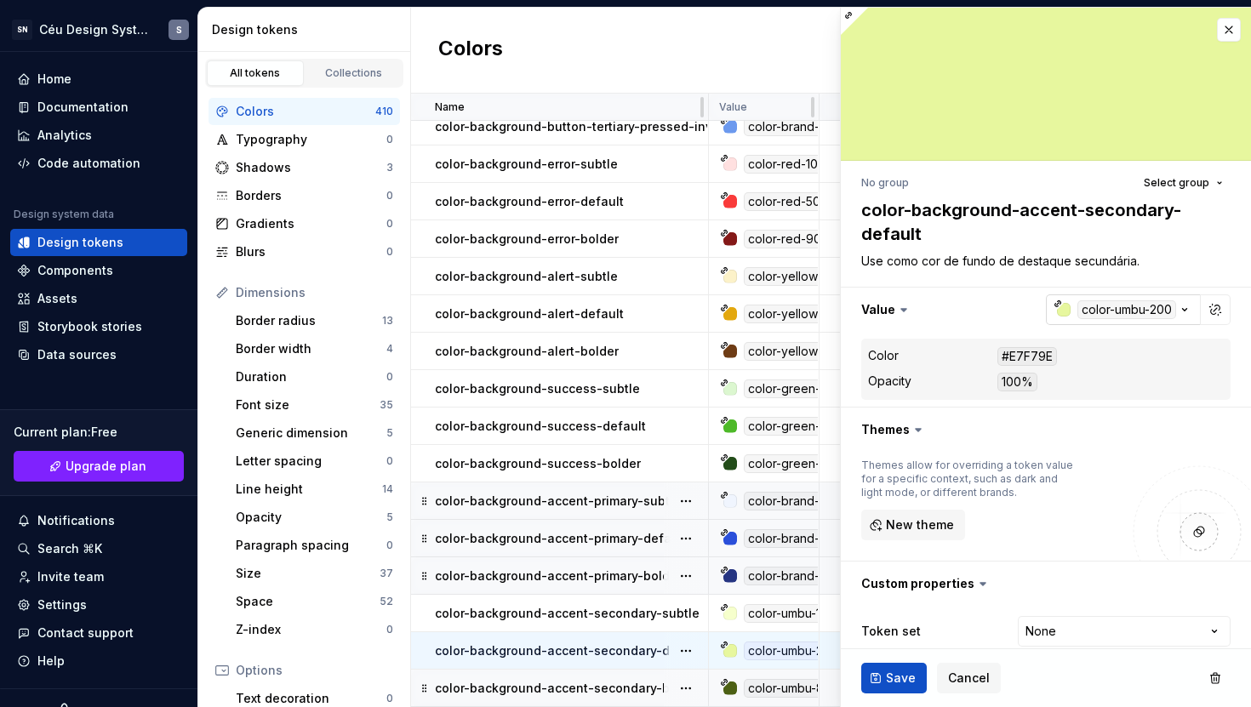
click at [1057, 311] on div "button" at bounding box center [1064, 310] width 14 height 14
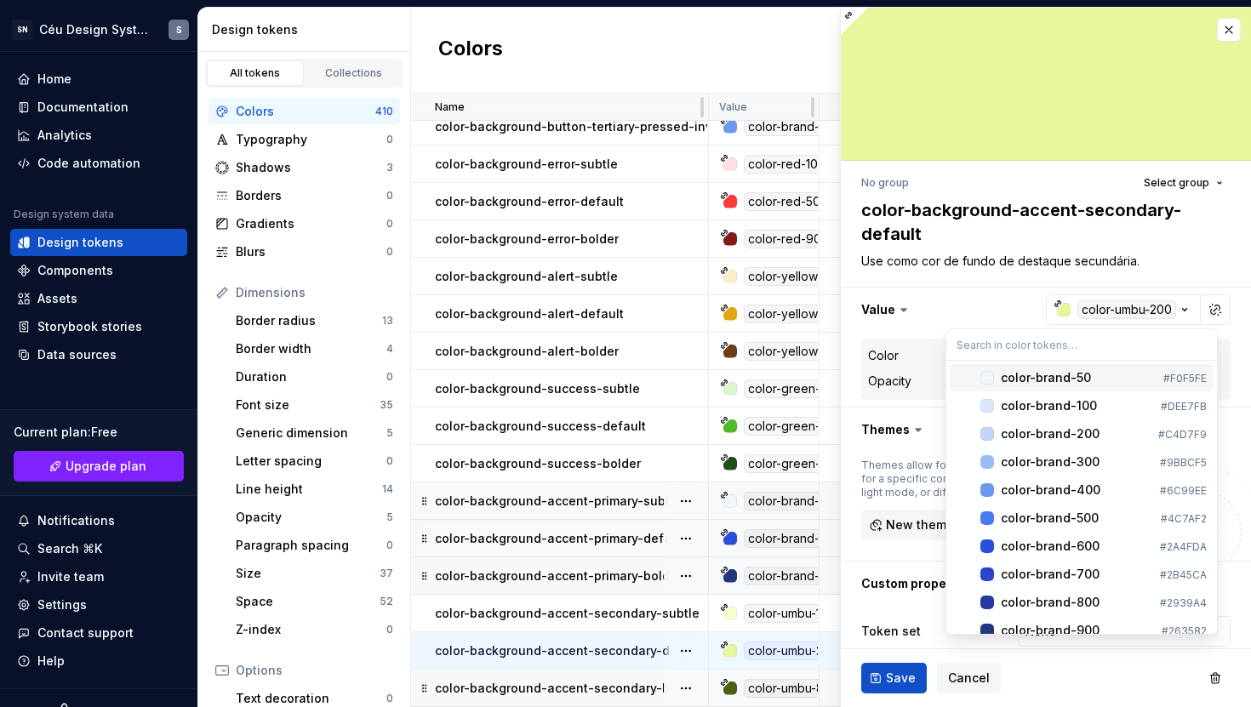
click at [1011, 347] on input "text" at bounding box center [1081, 344] width 271 height 31
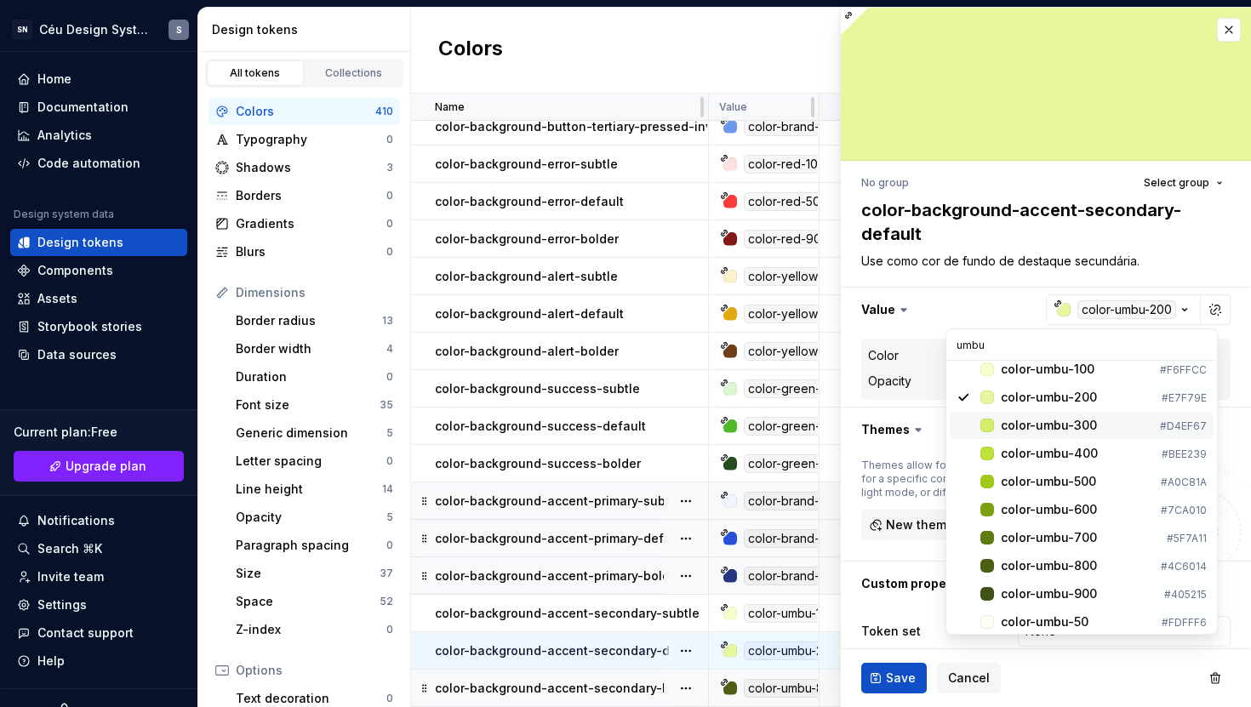
scroll to position [14, 0]
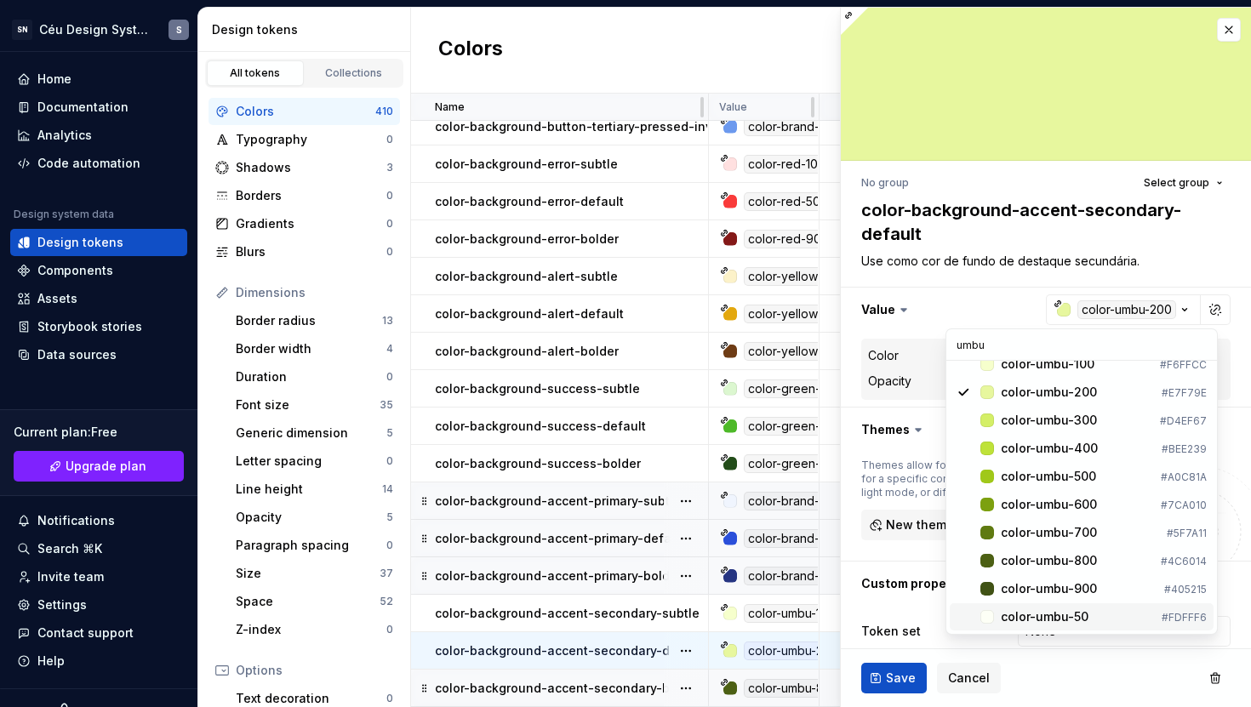
click at [1071, 614] on div "color-umbu-50" at bounding box center [1045, 616] width 88 height 17
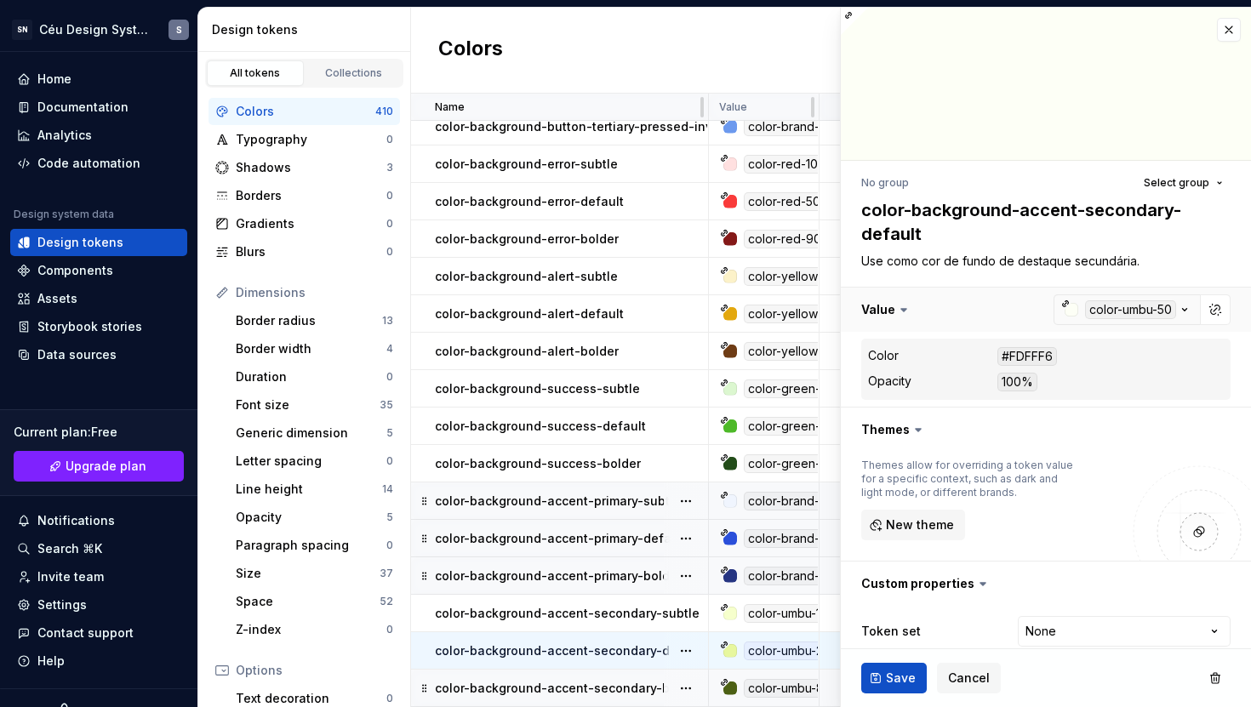
click at [1048, 310] on button "button" at bounding box center [1046, 310] width 410 height 44
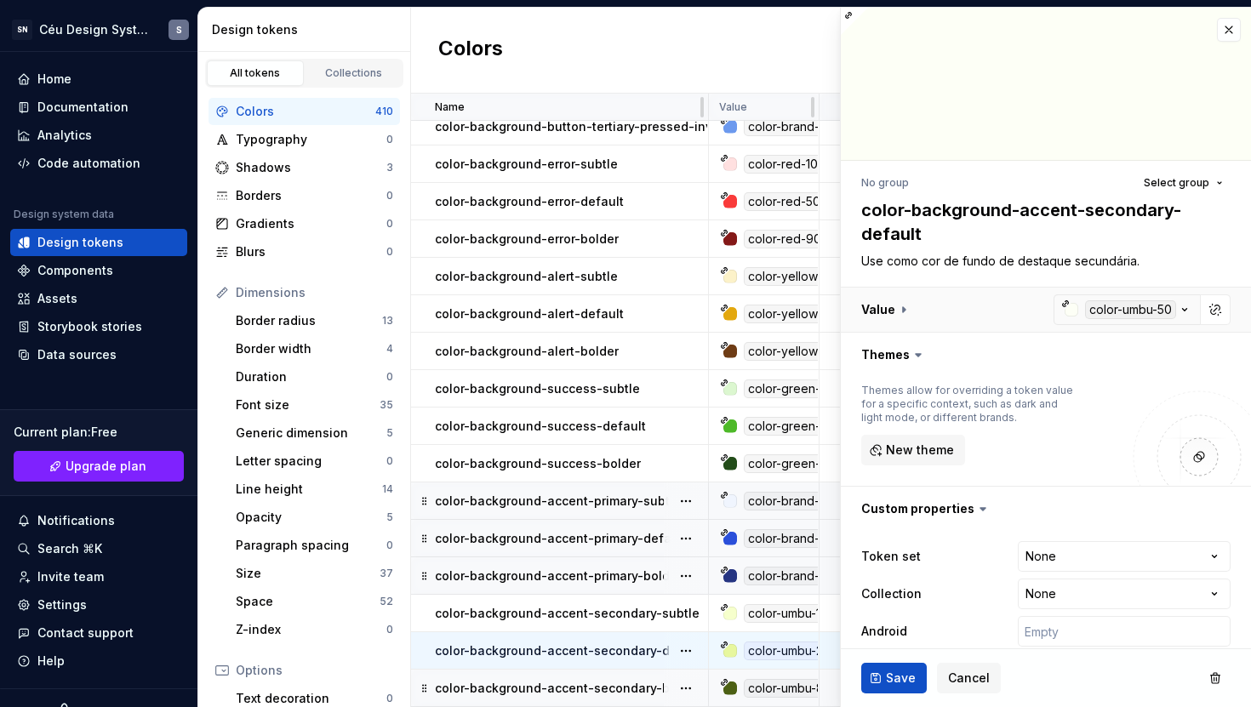
click at [1077, 306] on button "button" at bounding box center [1046, 310] width 410 height 44
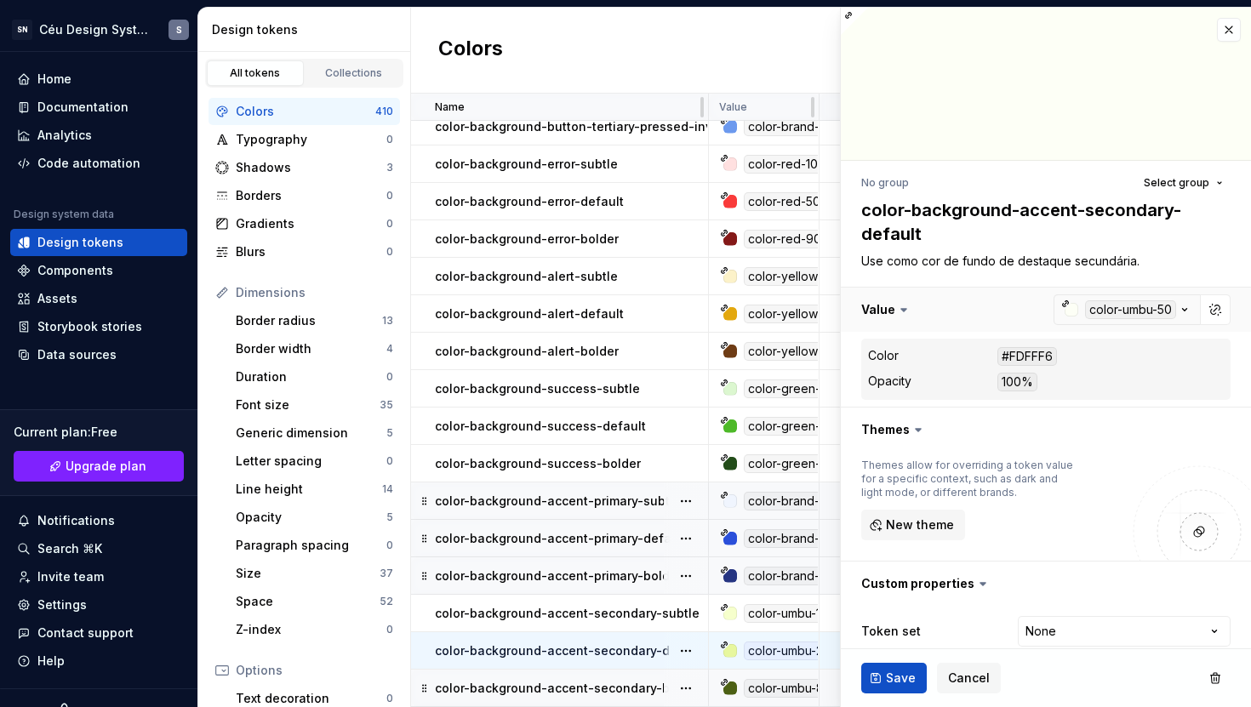
click at [1089, 311] on button "button" at bounding box center [1046, 310] width 410 height 44
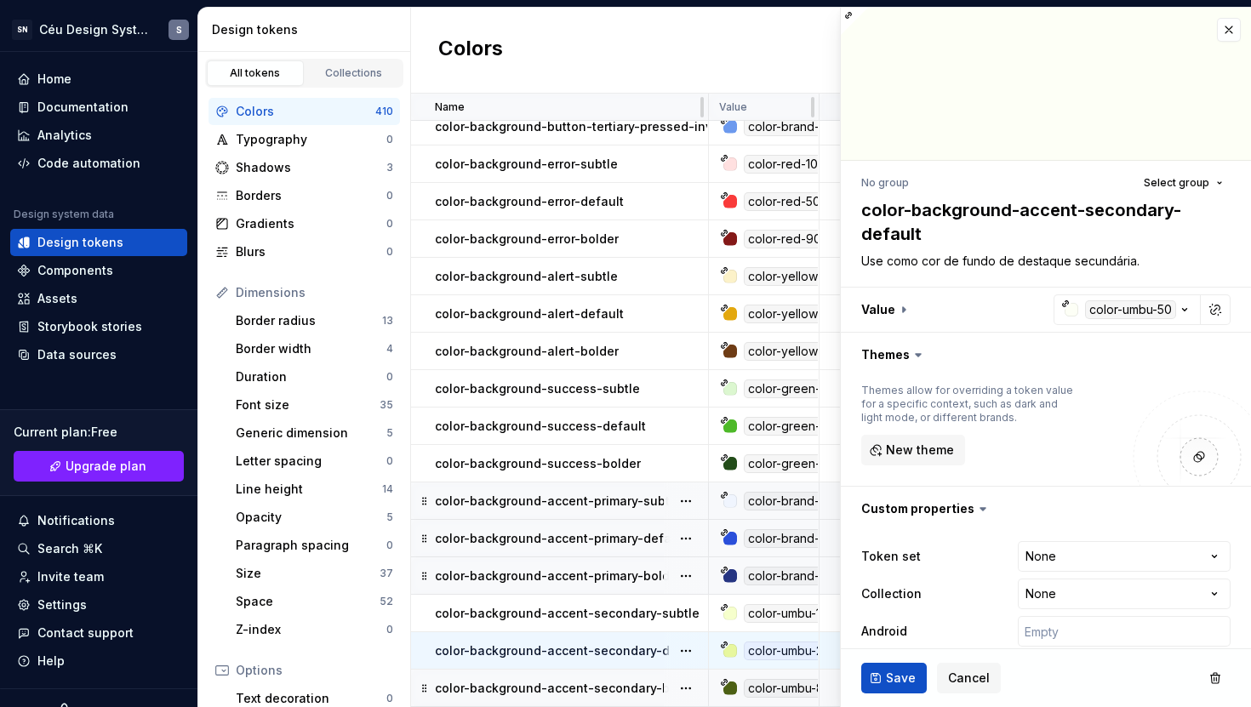
click at [742, 642] on div "color-umbu-200" at bounding box center [769, 651] width 98 height 19
click at [732, 644] on div at bounding box center [730, 651] width 14 height 14
click at [766, 642] on div "color-umbu-200" at bounding box center [793, 651] width 99 height 19
click at [642, 605] on p "color-background-accent-secondary-subtle" at bounding box center [567, 613] width 265 height 17
click at [963, 679] on span "Cancel" at bounding box center [969, 678] width 42 height 17
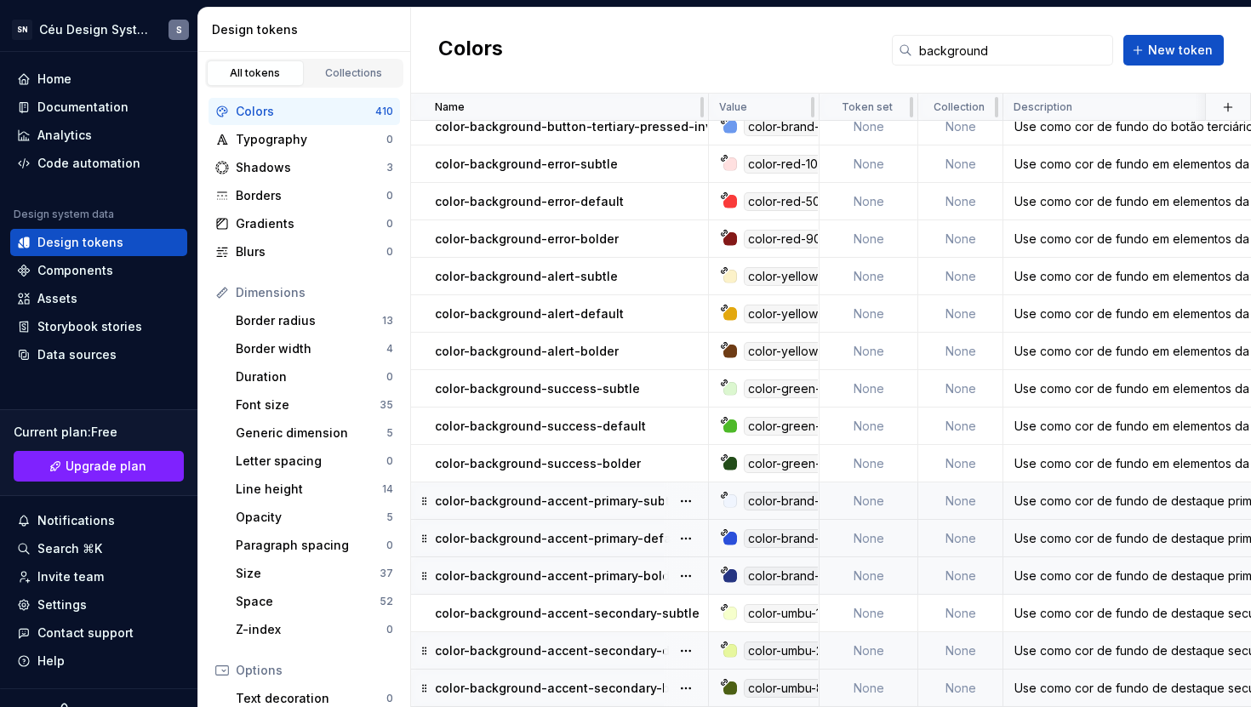
click at [767, 642] on div "color-umbu-200" at bounding box center [793, 651] width 99 height 19
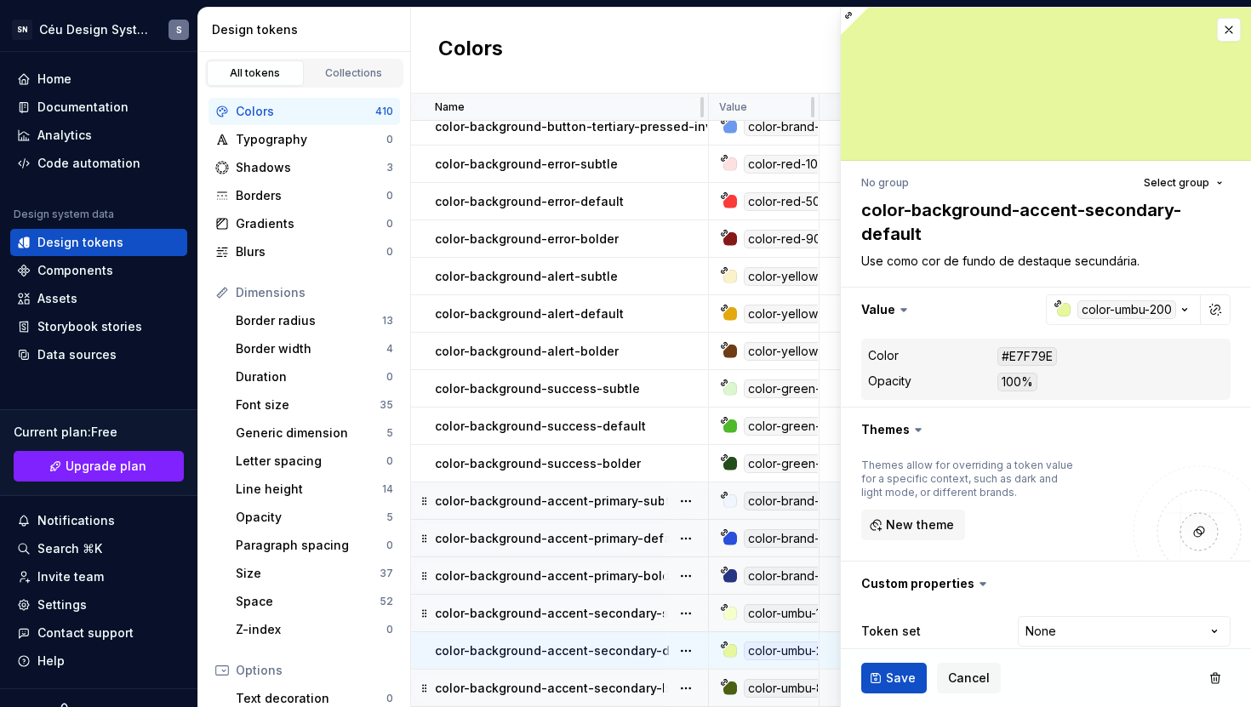
click at [724, 608] on div at bounding box center [730, 614] width 14 height 14
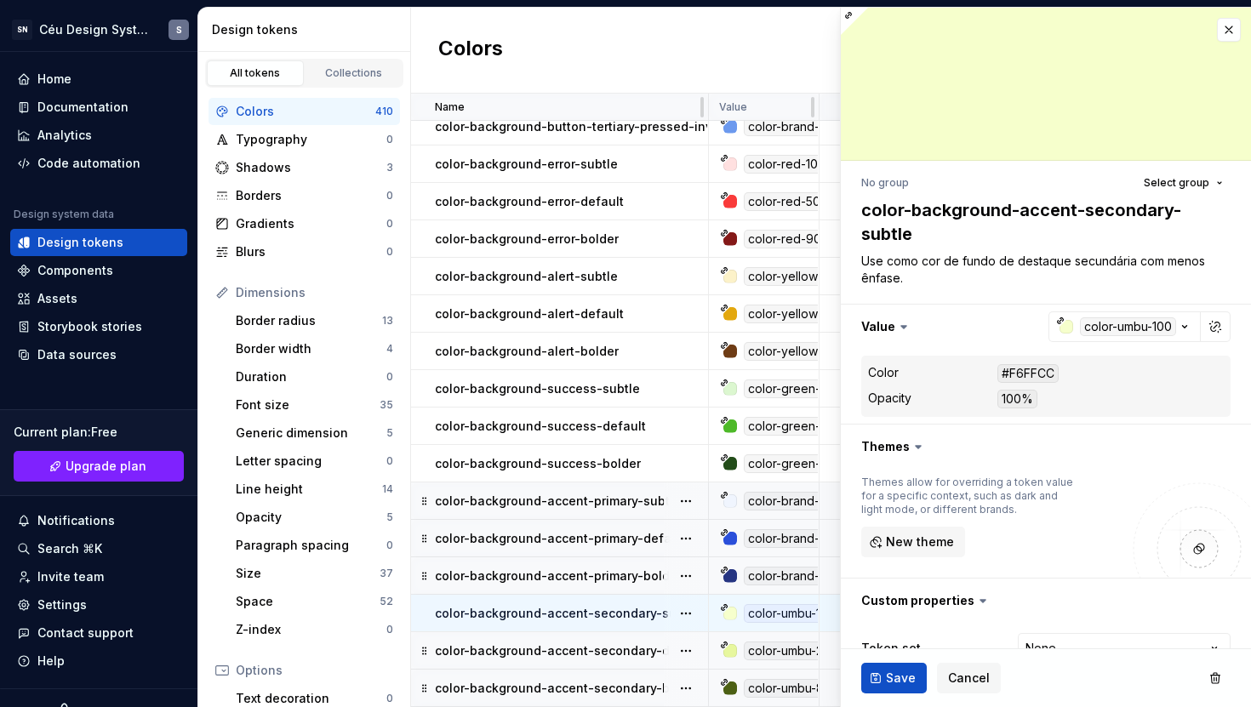
click at [730, 682] on div at bounding box center [730, 689] width 14 height 14
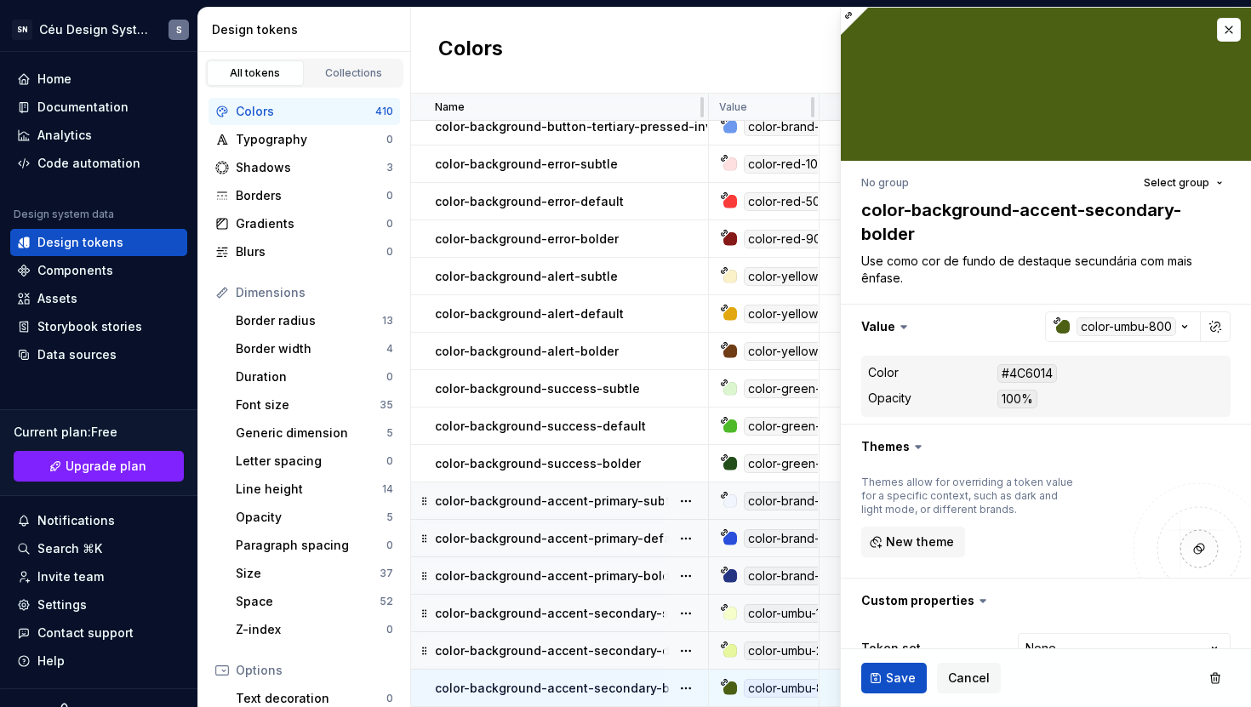
click at [725, 570] on div at bounding box center [730, 576] width 14 height 14
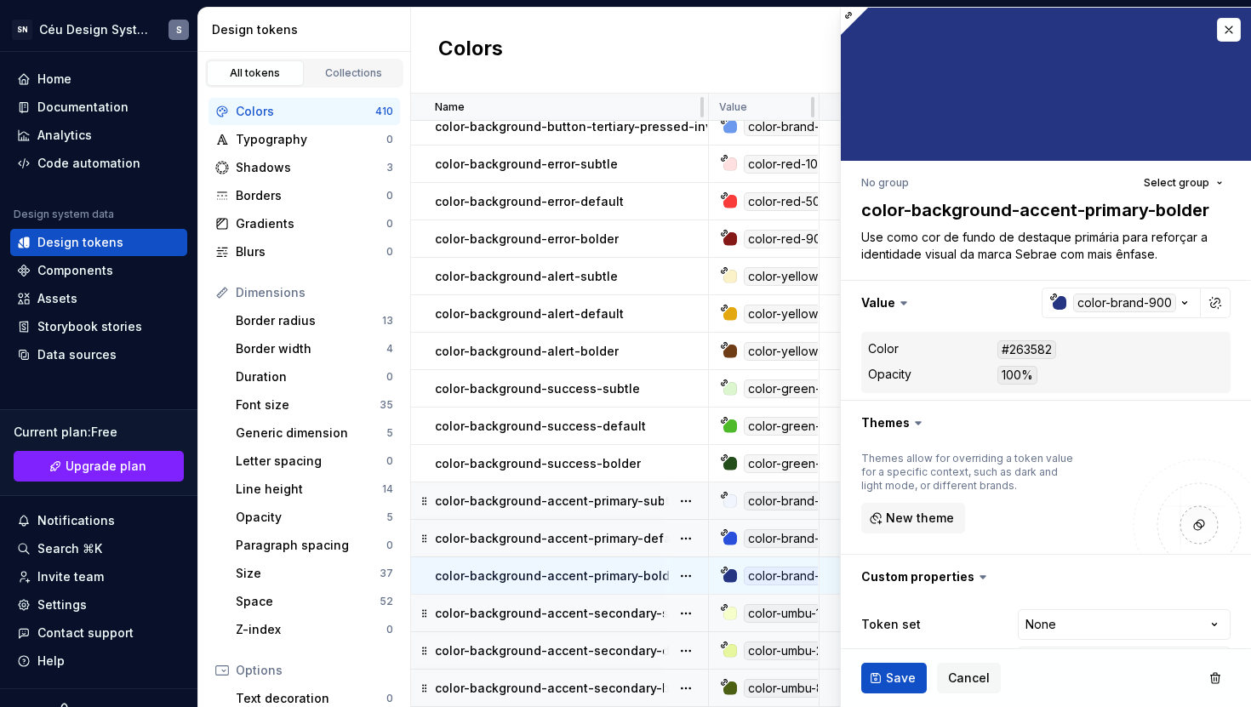
click at [728, 679] on div "color-umbu-800" at bounding box center [769, 688] width 98 height 19
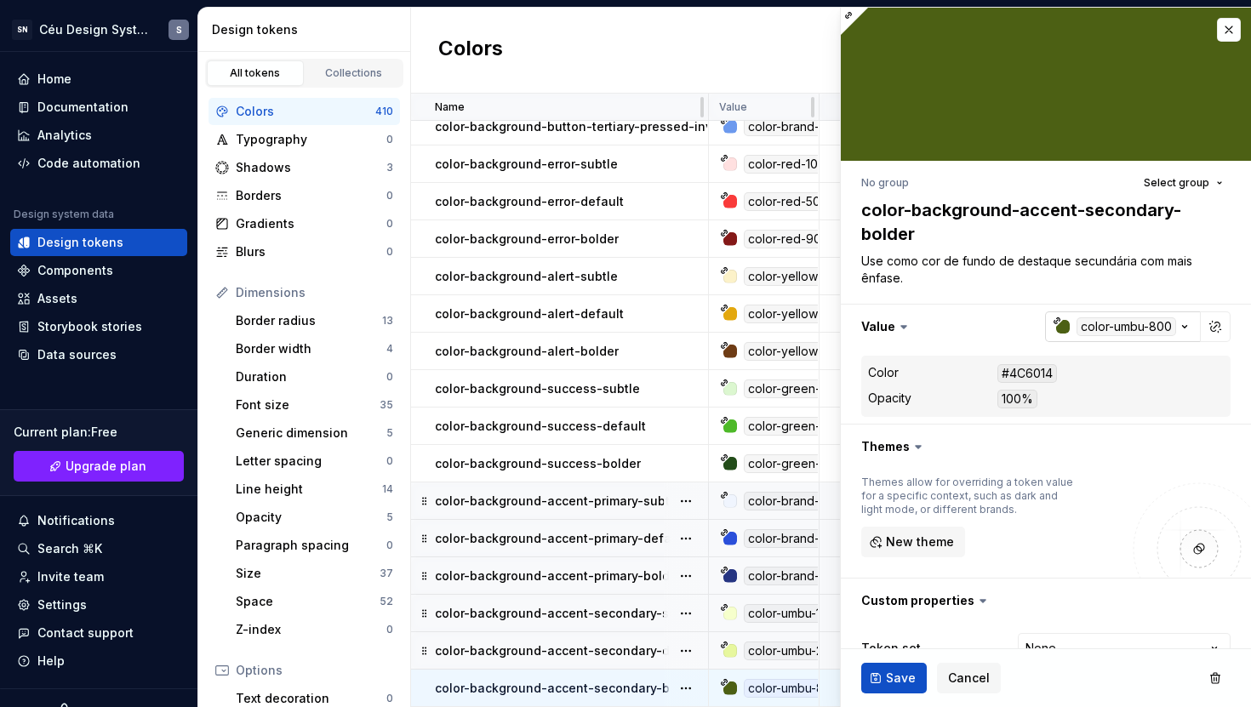
click at [1056, 326] on div "button" at bounding box center [1063, 327] width 14 height 14
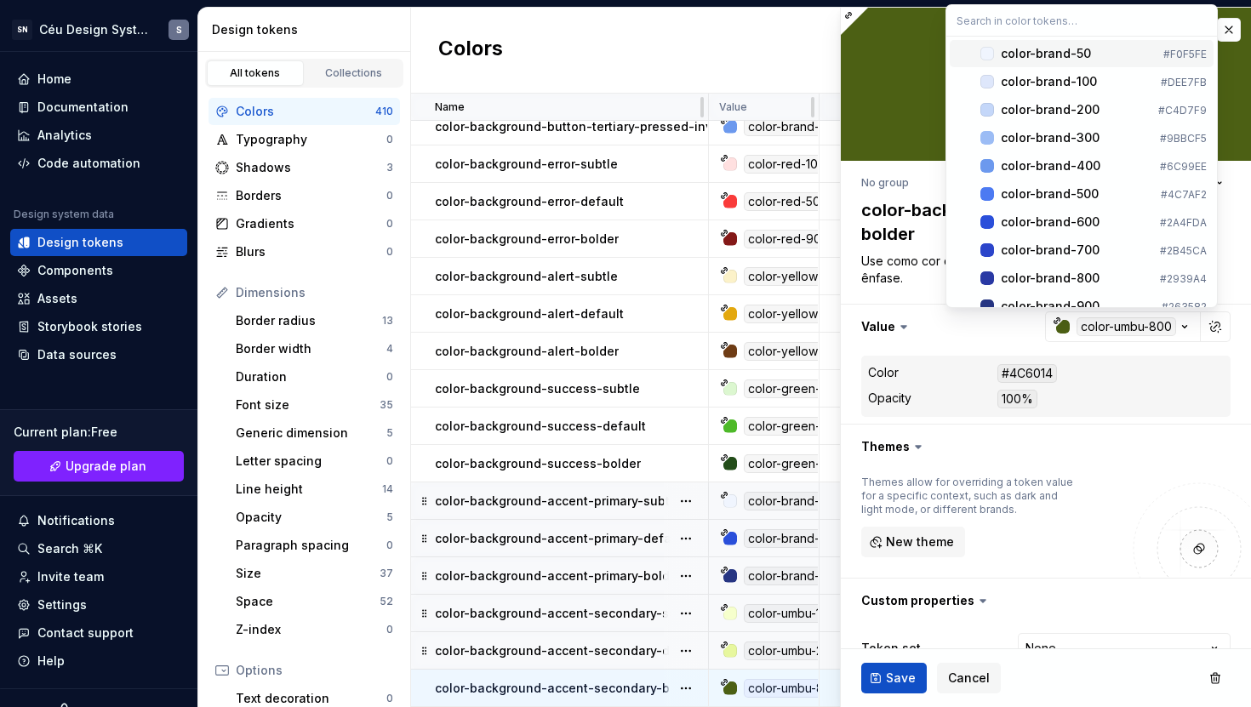
click at [771, 603] on html "SN Céu Design System S Home Documentation Analytics Code automation Design syst…" at bounding box center [625, 353] width 1251 height 707
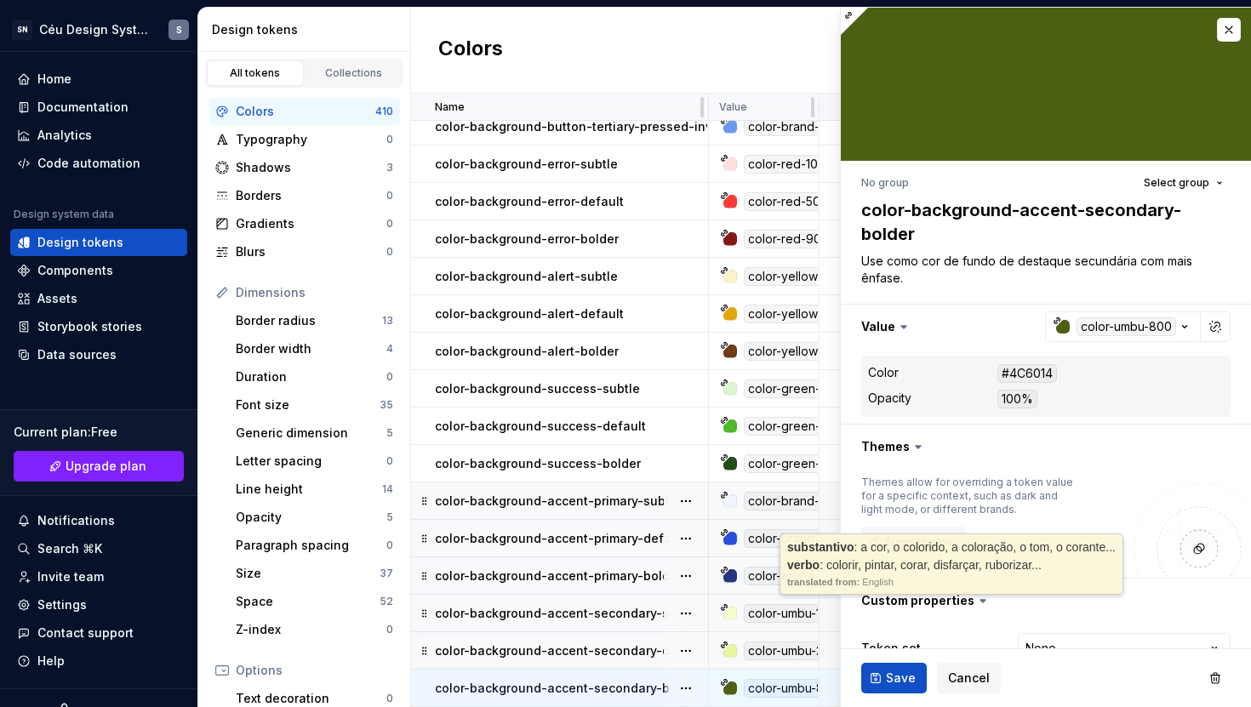
click at [777, 605] on div "color-umbu-100" at bounding box center [792, 613] width 96 height 19
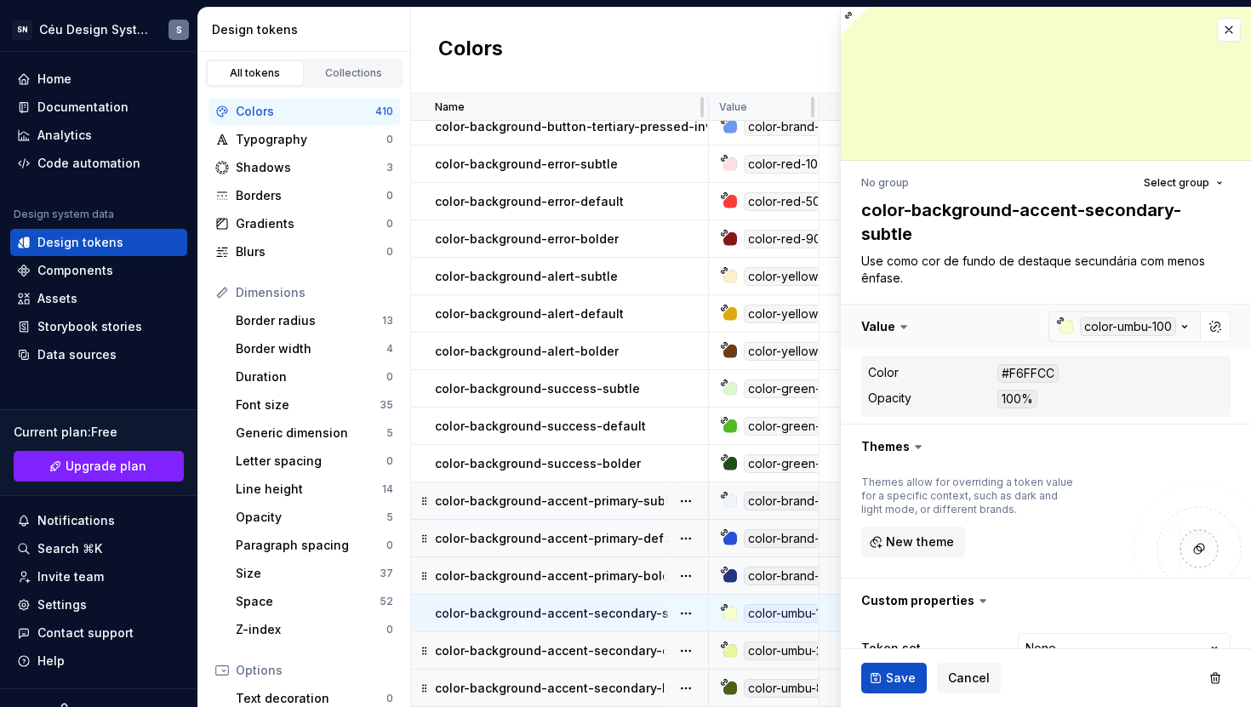
click at [1039, 328] on button "button" at bounding box center [1046, 327] width 410 height 44
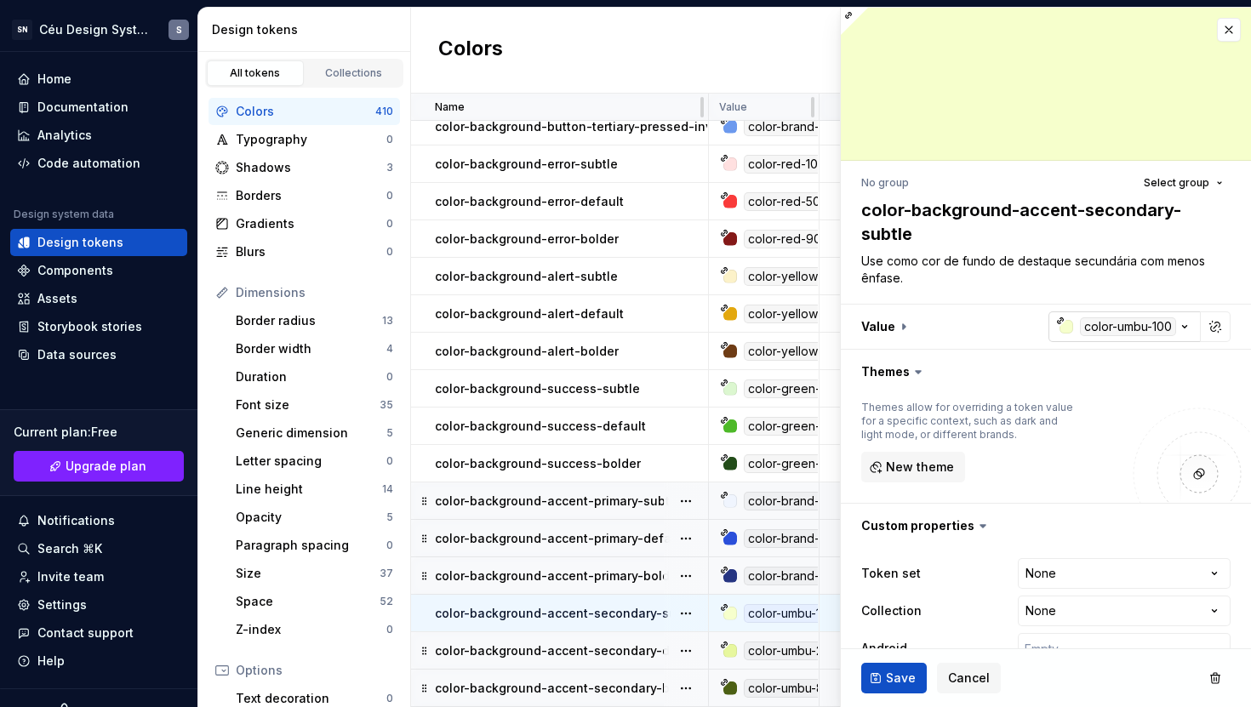
click at [1059, 327] on div "button" at bounding box center [1066, 327] width 14 height 14
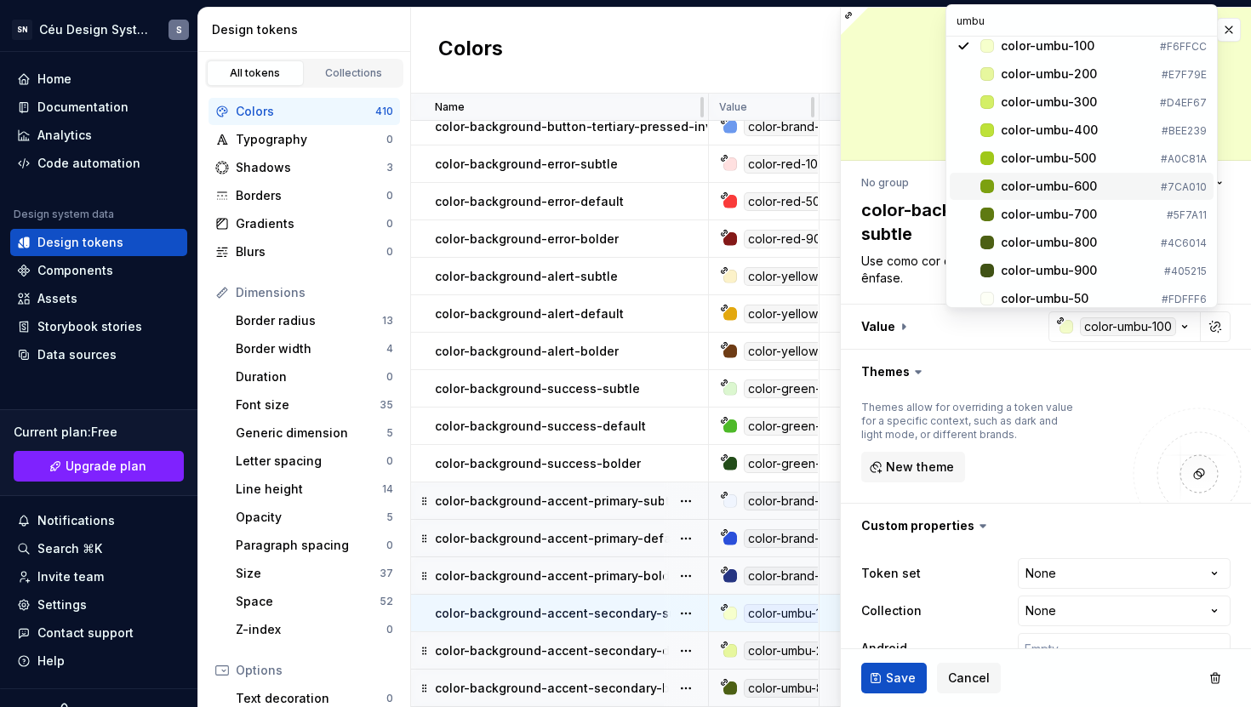
scroll to position [17, 0]
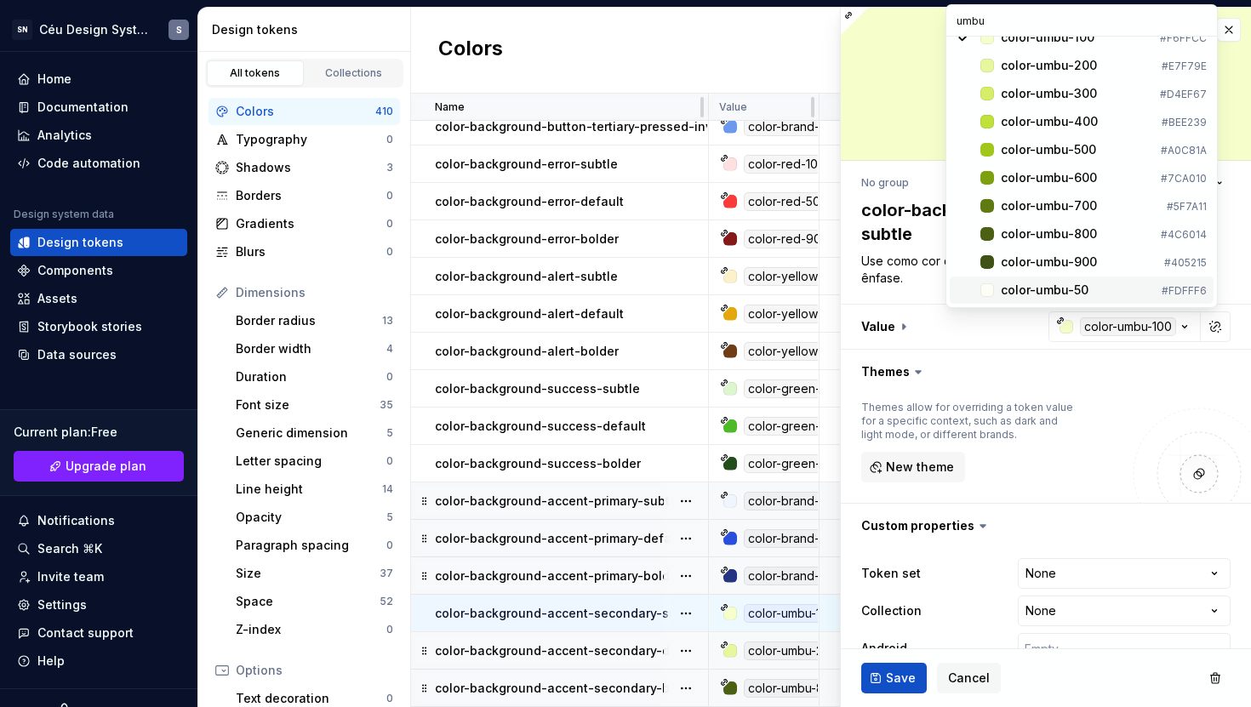
click at [1060, 286] on div "color-umbu-50" at bounding box center [1045, 290] width 88 height 17
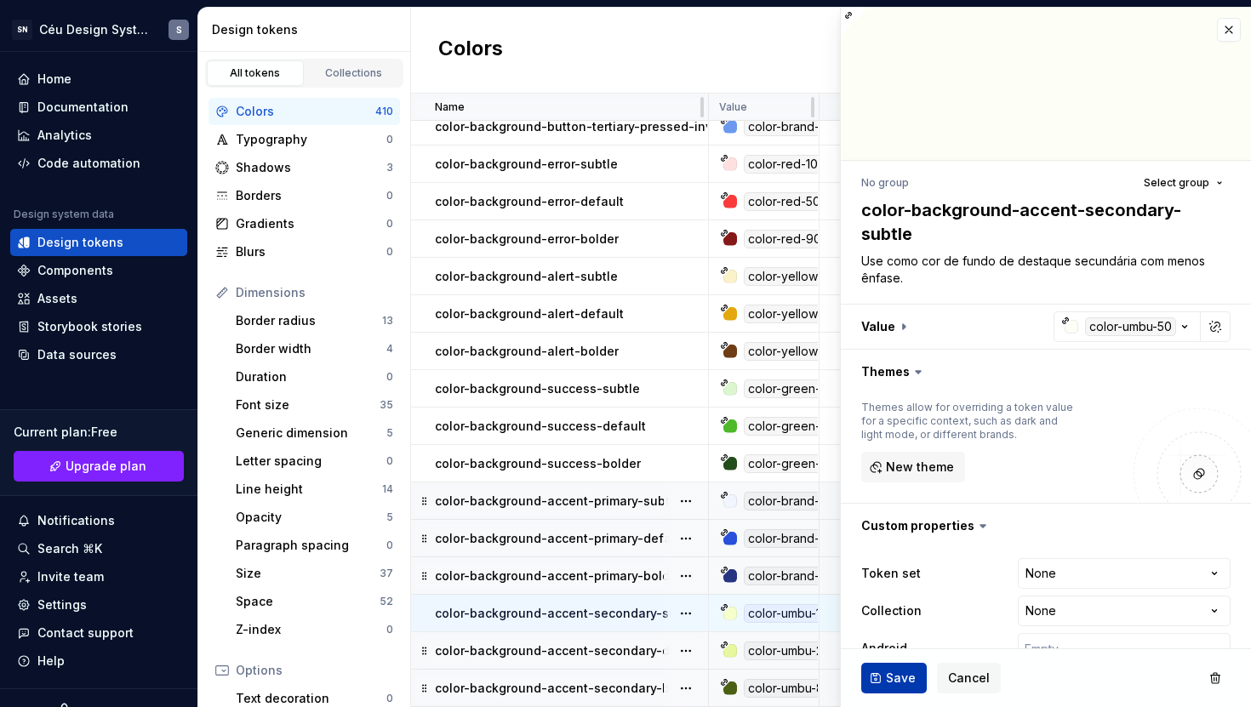
click at [899, 682] on span "Save" at bounding box center [901, 678] width 30 height 17
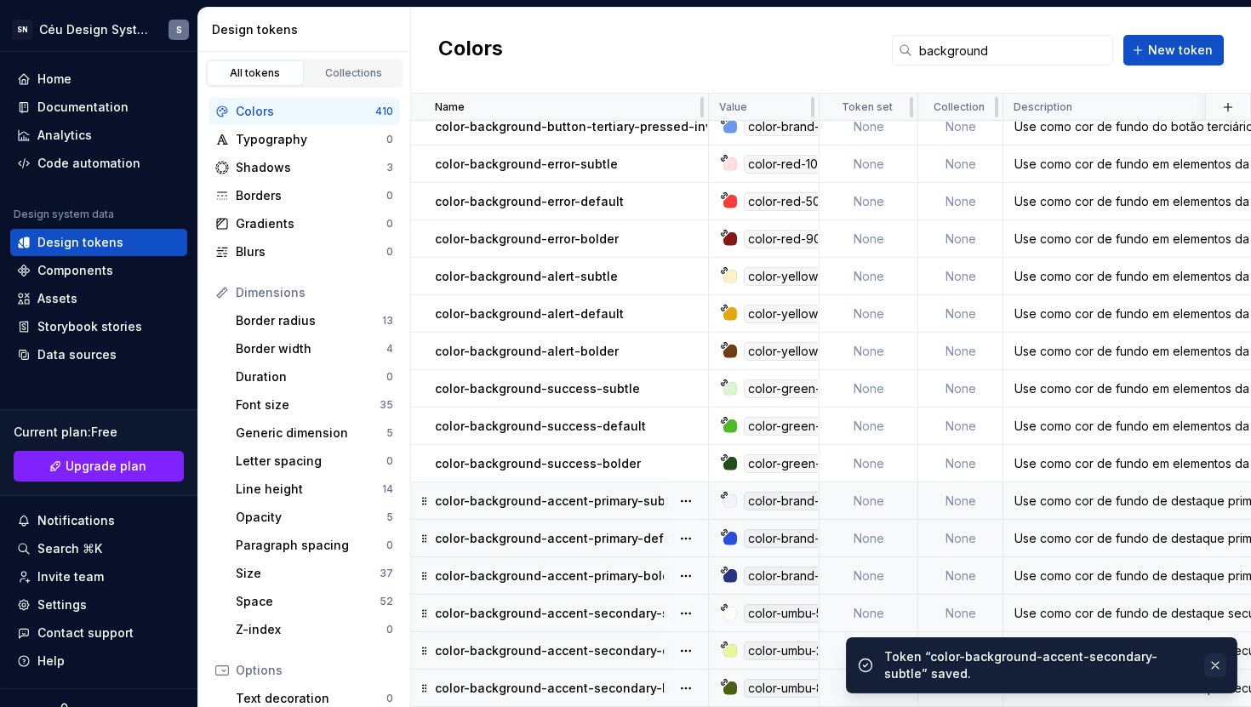
click at [1211, 662] on button "button" at bounding box center [1215, 666] width 22 height 24
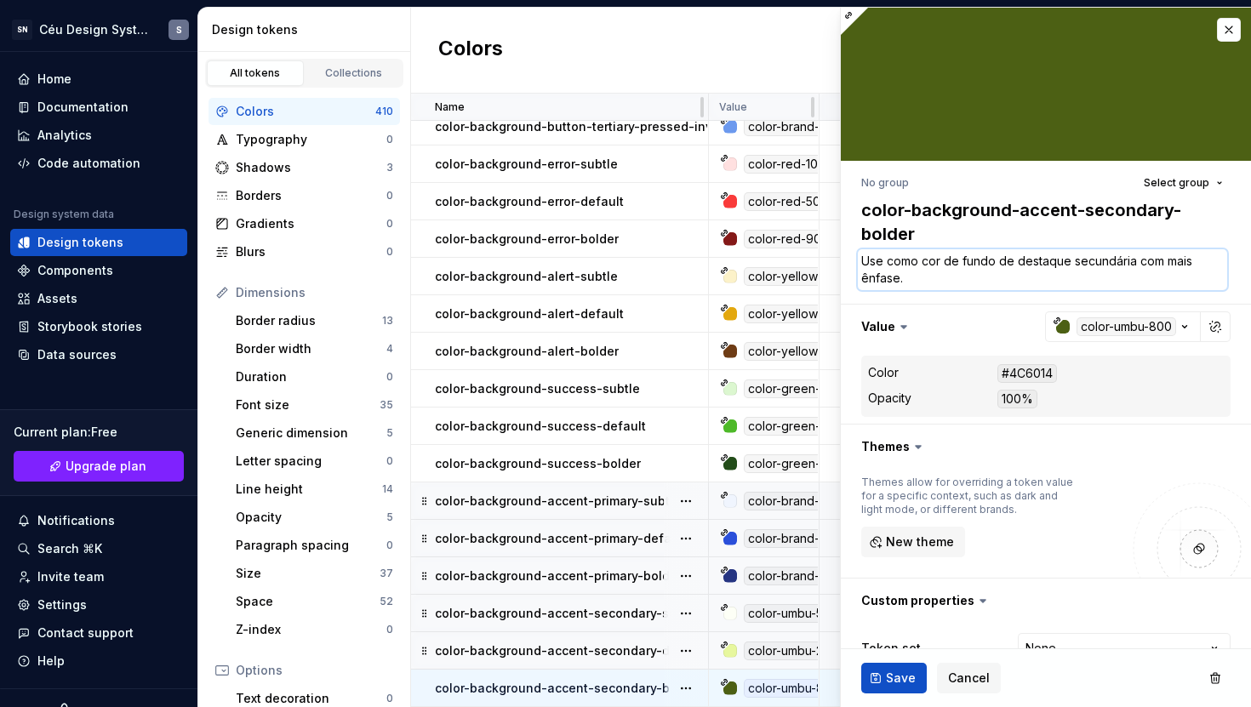
click at [1101, 267] on textarea "Use como cor de fundo de destaque secundária com mais ênfase." at bounding box center [1042, 269] width 369 height 41
click at [1127, 261] on textarea "Use como cor de fundo de destaque secundária com mais ênfase." at bounding box center [1042, 269] width 369 height 41
drag, startPoint x: 1132, startPoint y: 260, endPoint x: 1071, endPoint y: 262, distance: 60.4
click at [1071, 262] on textarea "Use como cor de fundo de destaque secundária com mais ênfase." at bounding box center [1042, 269] width 369 height 41
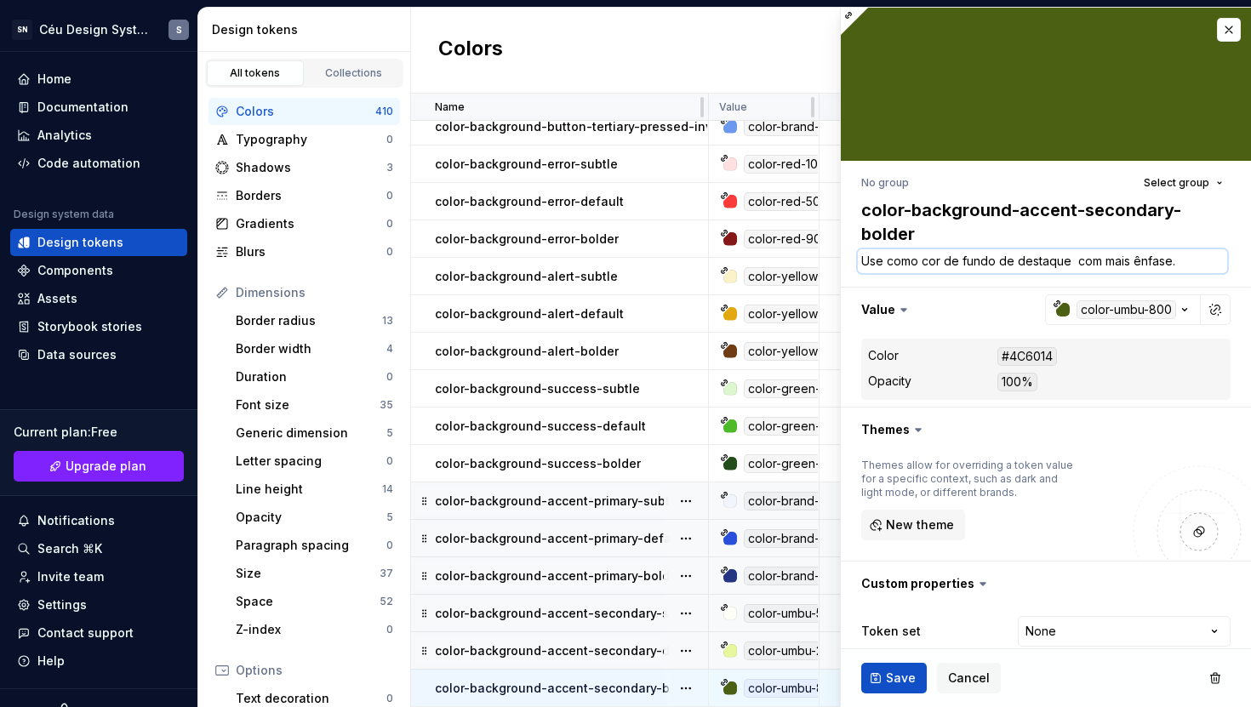
click at [1000, 260] on textarea "Use como cor de fundo de destaque com mais ênfase." at bounding box center [1042, 261] width 369 height 24
paste textarea "secundária"
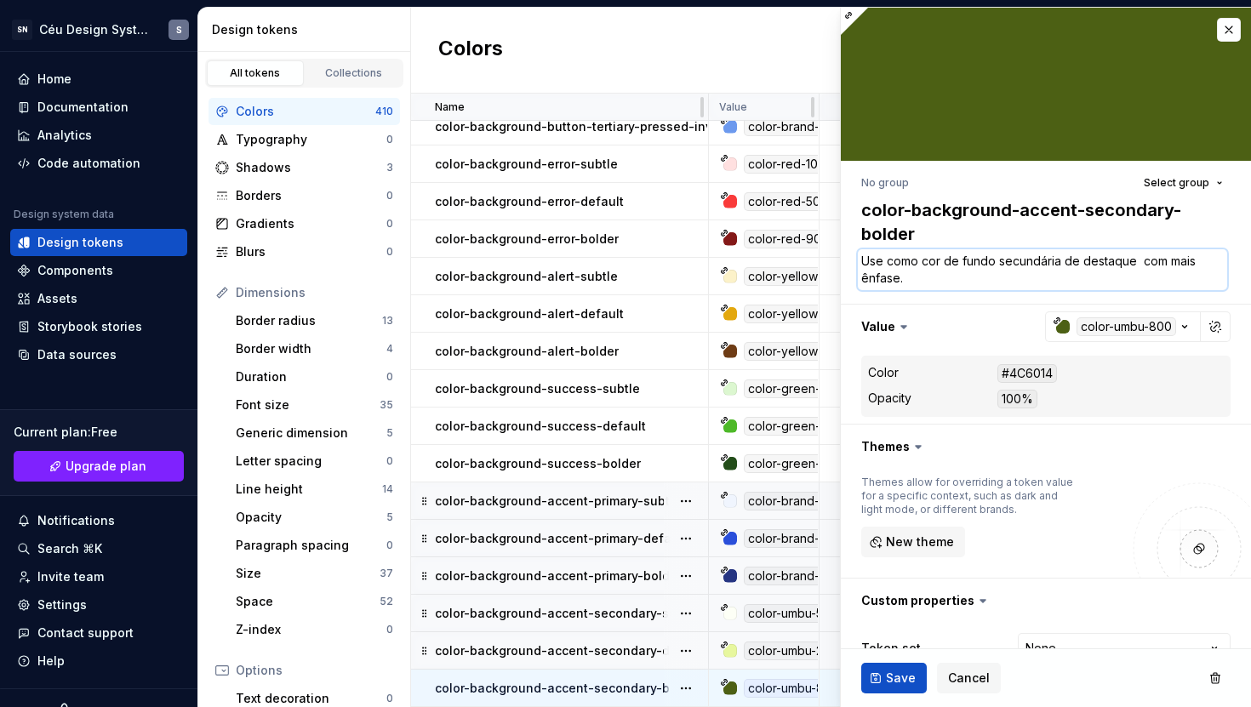
click at [1115, 278] on textarea "Use como cor de fundo secundária de destaque com mais ênfase." at bounding box center [1042, 269] width 369 height 41
click at [1140, 261] on textarea "Use como cor de fundo secundária de destaque com mais ênfase." at bounding box center [1042, 269] width 369 height 41
click at [1082, 275] on textarea "Use como cor de fundo secundária de destaque com mais ênfase." at bounding box center [1042, 269] width 369 height 41
click at [890, 682] on span "Save" at bounding box center [901, 678] width 30 height 17
click at [1042, 272] on textarea "Use como cor de fundo secundária de destaque com mais ênfase." at bounding box center [1042, 269] width 369 height 41
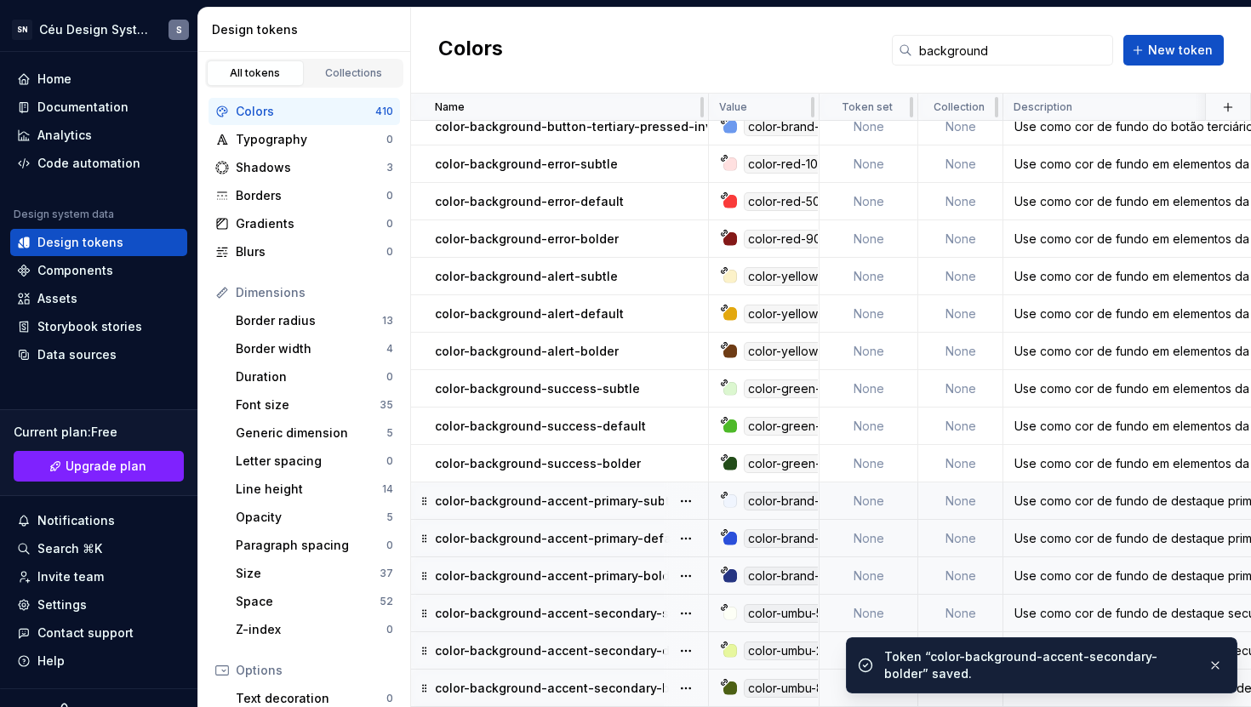
click at [1043, 627] on ul "Token “color-background-accent-secondary-bolder” saved." at bounding box center [1041, 662] width 419 height 90
click at [1210, 662] on button "button" at bounding box center [1215, 666] width 22 height 24
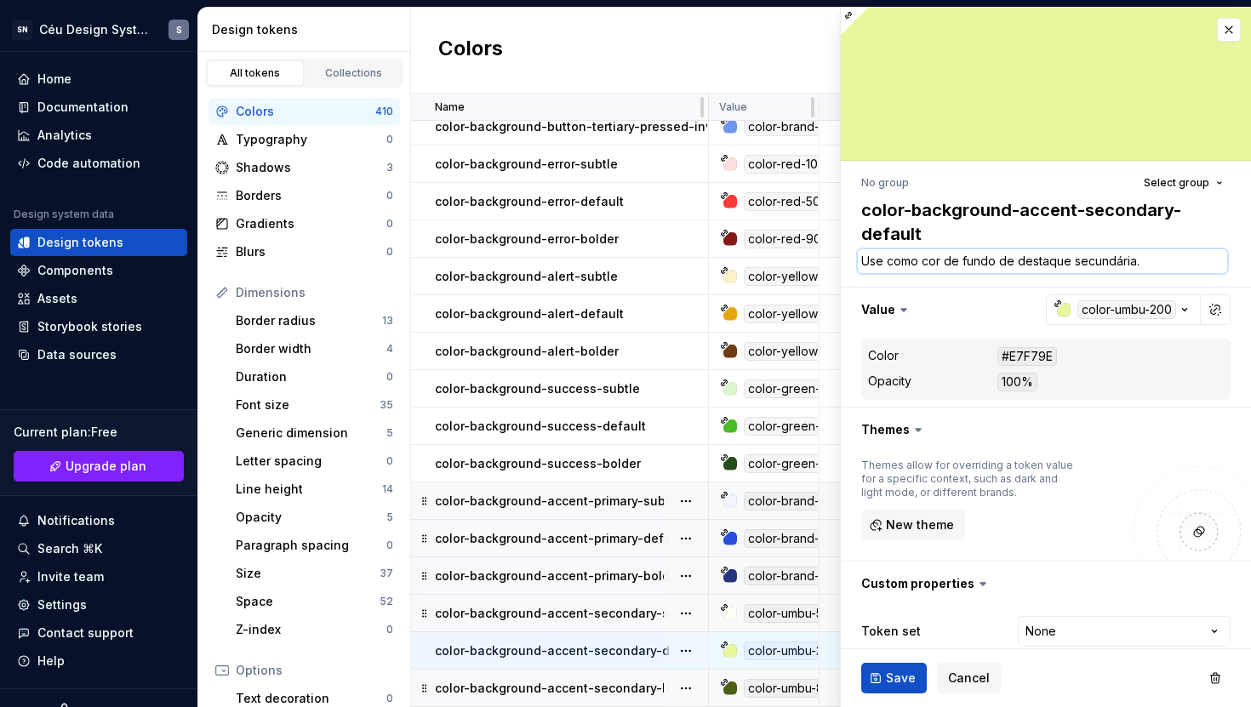
click at [1042, 262] on textarea "Use como cor de fundo de destaque secundária." at bounding box center [1042, 261] width 369 height 24
paste textarea "secundária de destaque com mais ênfase"
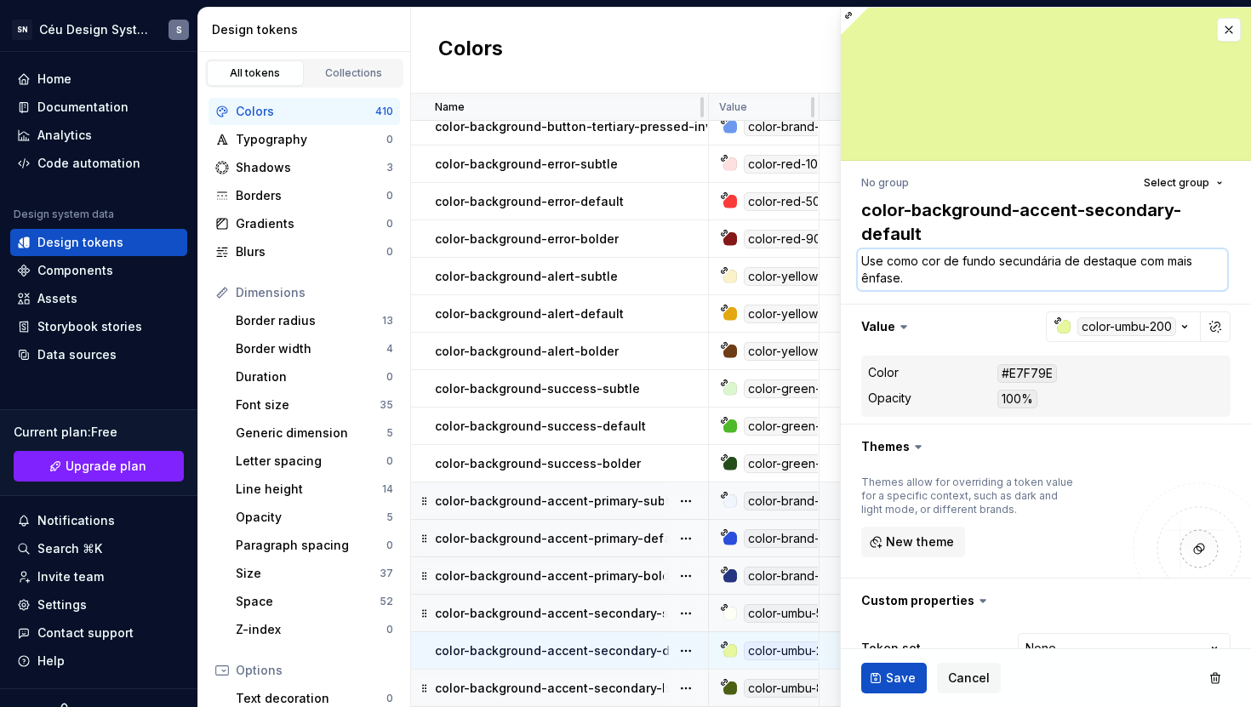
drag, startPoint x: 922, startPoint y: 280, endPoint x: 1136, endPoint y: 261, distance: 215.3
click at [1136, 261] on textarea "Use como cor de fundo secundária de destaque com mais ênfase." at bounding box center [1042, 269] width 369 height 41
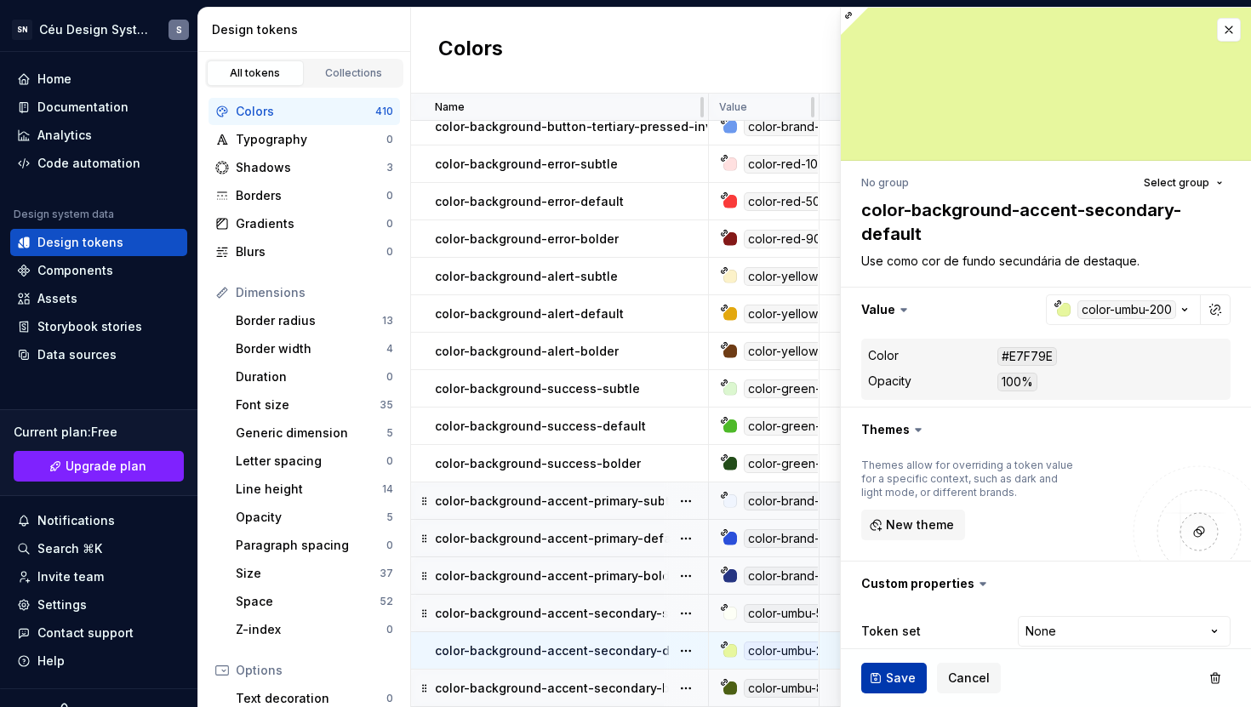
click at [879, 683] on button "Save" at bounding box center [894, 678] width 66 height 31
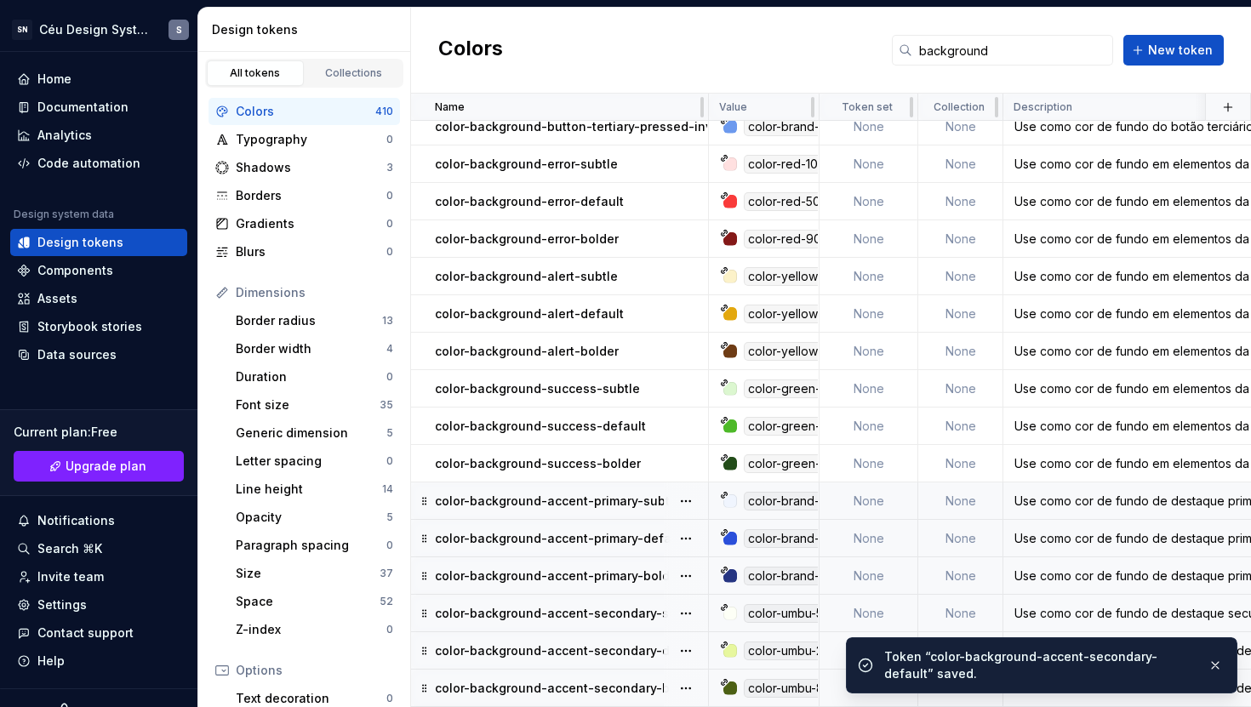
click at [603, 605] on p "color-background-accent-secondary-subtle" at bounding box center [567, 613] width 265 height 17
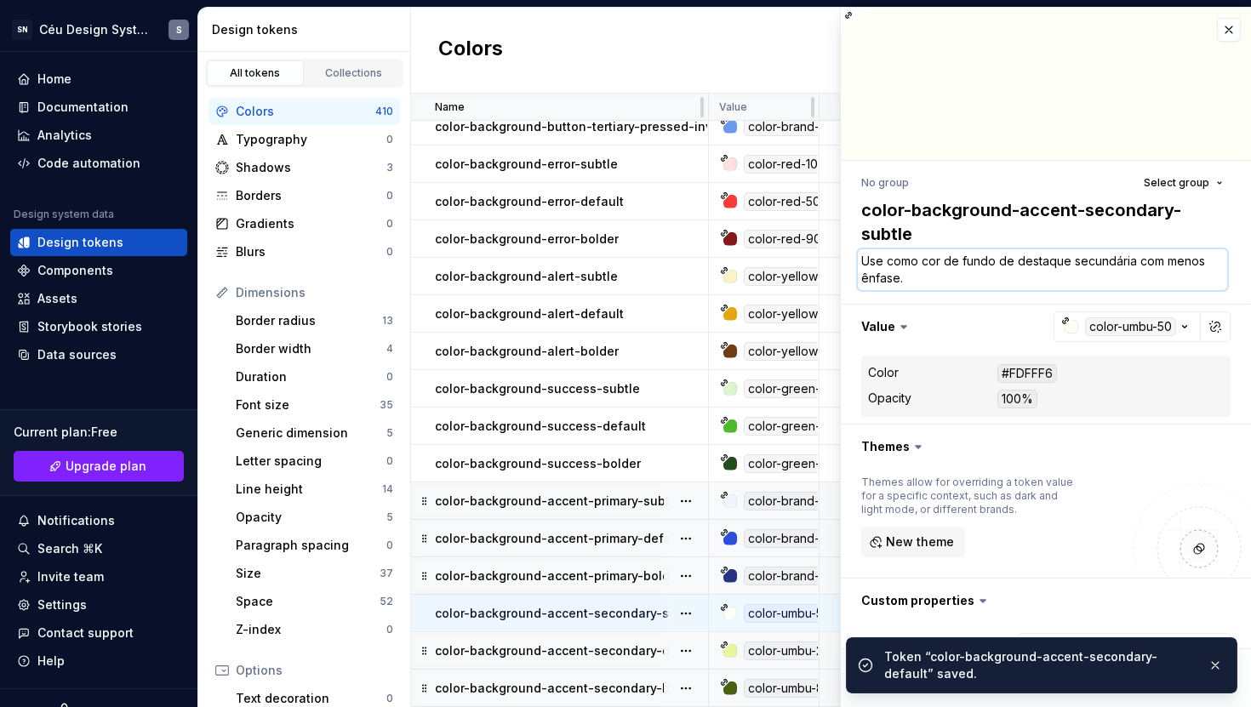
click at [1090, 270] on textarea "Use como cor de fundo de destaque secundária com menos ênfase." at bounding box center [1042, 269] width 369 height 41
paste textarea "secundária de destaque com mai"
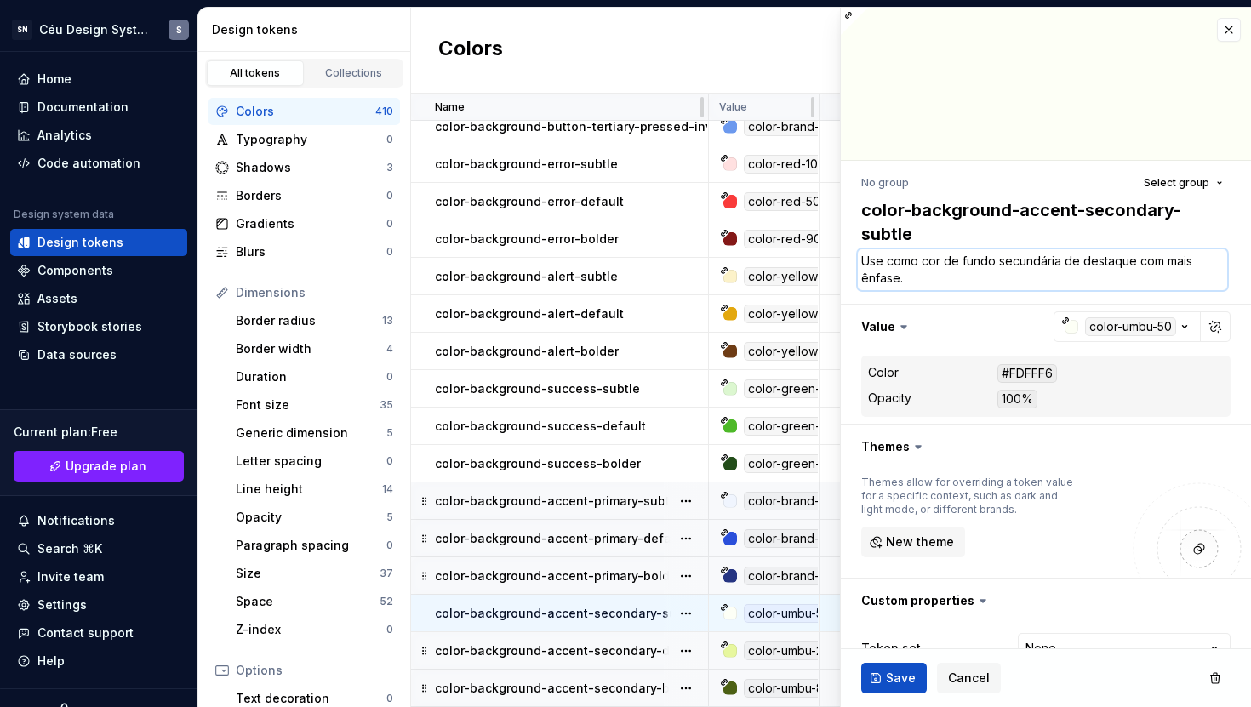
drag, startPoint x: 1165, startPoint y: 260, endPoint x: 1189, endPoint y: 261, distance: 23.8
click at [1189, 261] on textarea "Use como cor de fundo secundária de destaque com mais ênfase." at bounding box center [1042, 269] width 369 height 41
click at [893, 679] on span "Save" at bounding box center [901, 678] width 30 height 17
click at [587, 493] on p "color-background-accent-primary-subtle" at bounding box center [558, 501] width 246 height 17
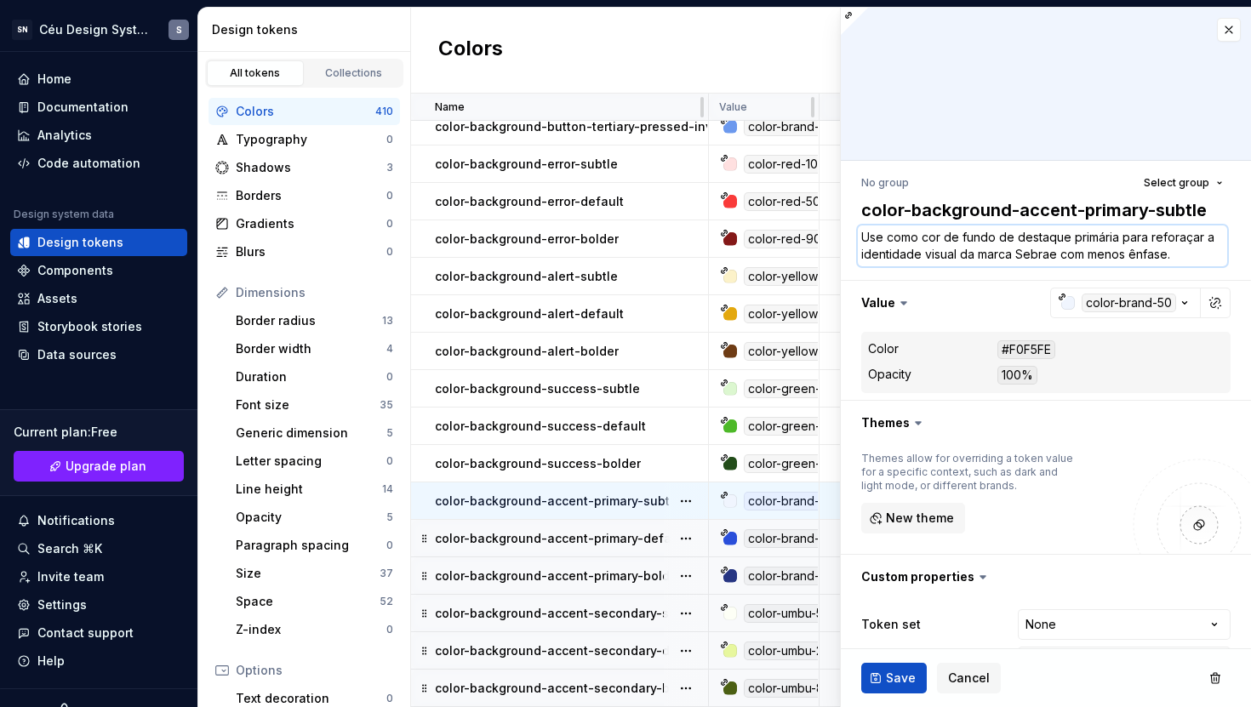
drag, startPoint x: 969, startPoint y: 250, endPoint x: 1023, endPoint y: 248, distance: 53.6
click at [969, 250] on textarea "Use como cor de fundo de destaque primária para reforaçar a identidade visual d…" at bounding box center [1042, 246] width 369 height 41
click at [1059, 248] on textarea "Use como cor de fundo de destaque primária para reforaçar a identidade visual d…" at bounding box center [1042, 246] width 369 height 41
drag, startPoint x: 1071, startPoint y: 238, endPoint x: 997, endPoint y: 237, distance: 74.9
click at [997, 237] on textarea "Use como cor de fundo de destaque primária para reforaçar a identidade visual d…" at bounding box center [1042, 246] width 369 height 41
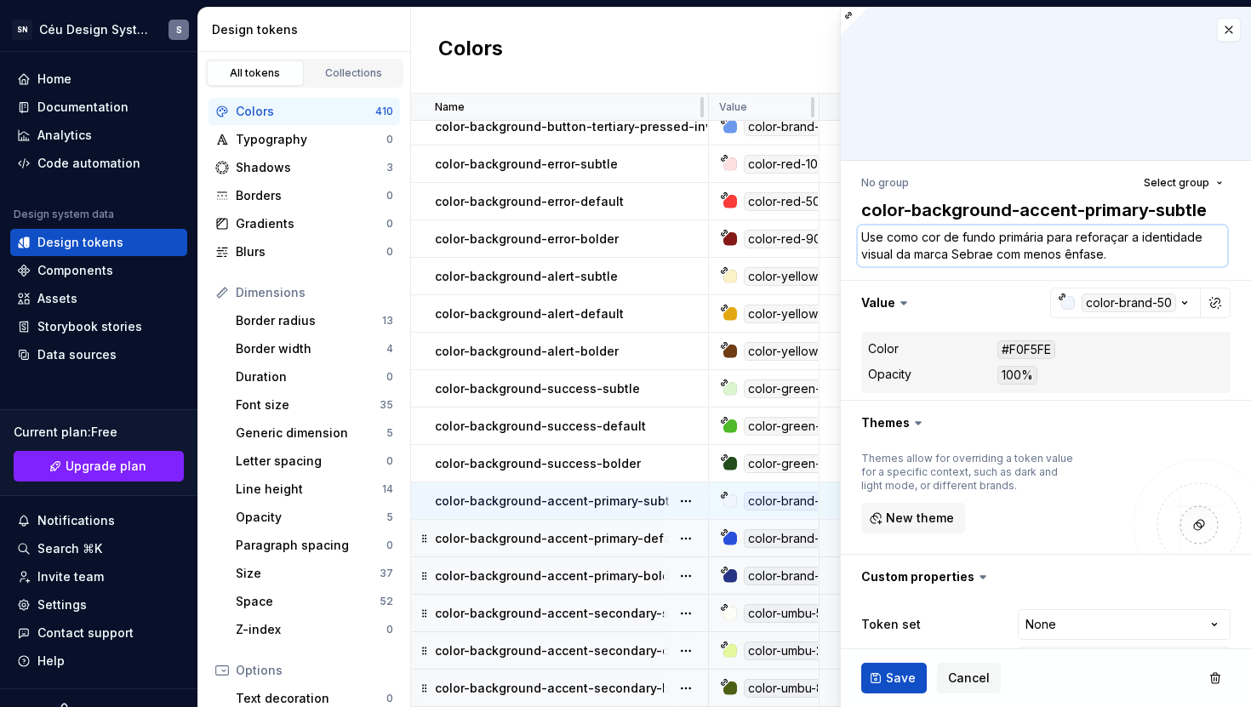
click at [1047, 237] on textarea "Use como cor de fundo primária para reforaçar a identidade visual da marca Sebr…" at bounding box center [1042, 246] width 369 height 41
drag, startPoint x: 1117, startPoint y: 237, endPoint x: 997, endPoint y: 239, distance: 120.0
click at [997, 239] on textarea "Use como cor de fundo primária de destaque para reforaçar a identidade visual d…" at bounding box center [1042, 246] width 369 height 41
click at [1222, 26] on button "button" at bounding box center [1229, 30] width 24 height 24
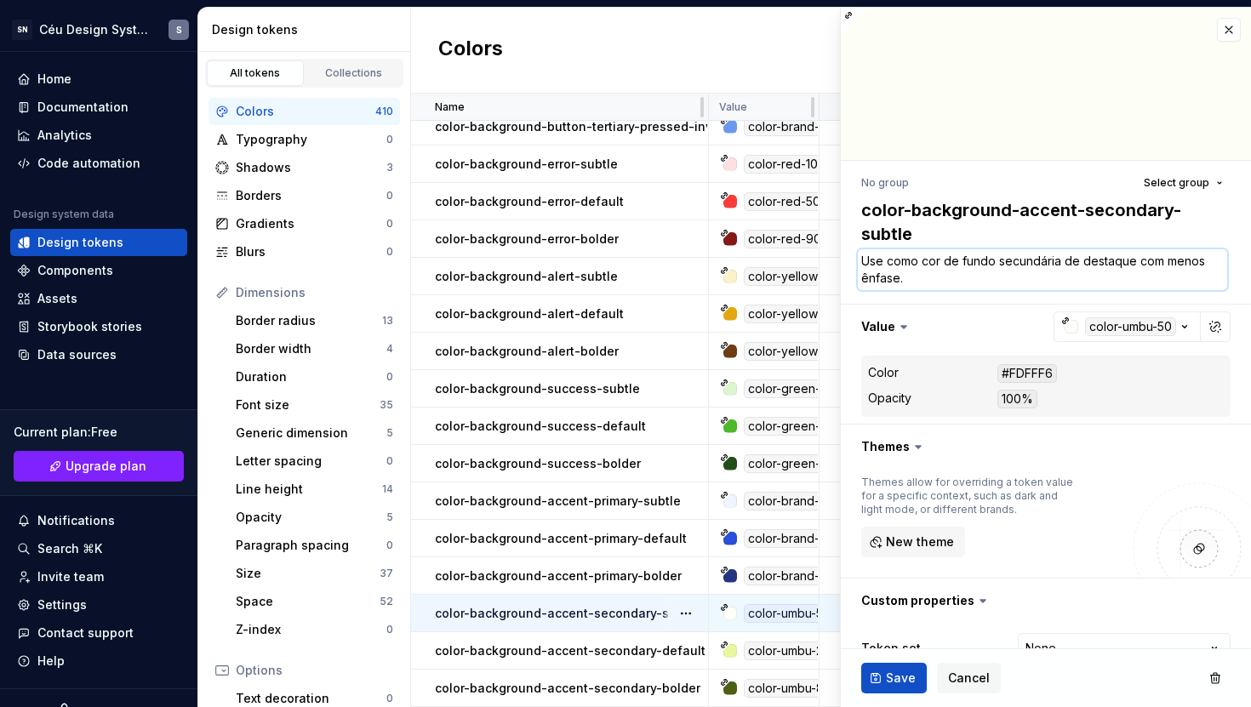
click at [1029, 269] on textarea "Use como cor de fundo secundária de destaque com menos ênfase." at bounding box center [1042, 269] width 369 height 41
click at [1051, 268] on textarea "Use como cor de fundo secundária de destaque com menos ênfase." at bounding box center [1042, 269] width 369 height 41
drag, startPoint x: 1059, startPoint y: 260, endPoint x: 996, endPoint y: 261, distance: 63.0
click at [996, 261] on textarea "Use como cor de fundo secundária de destaque com menos ênfase." at bounding box center [1042, 269] width 369 height 41
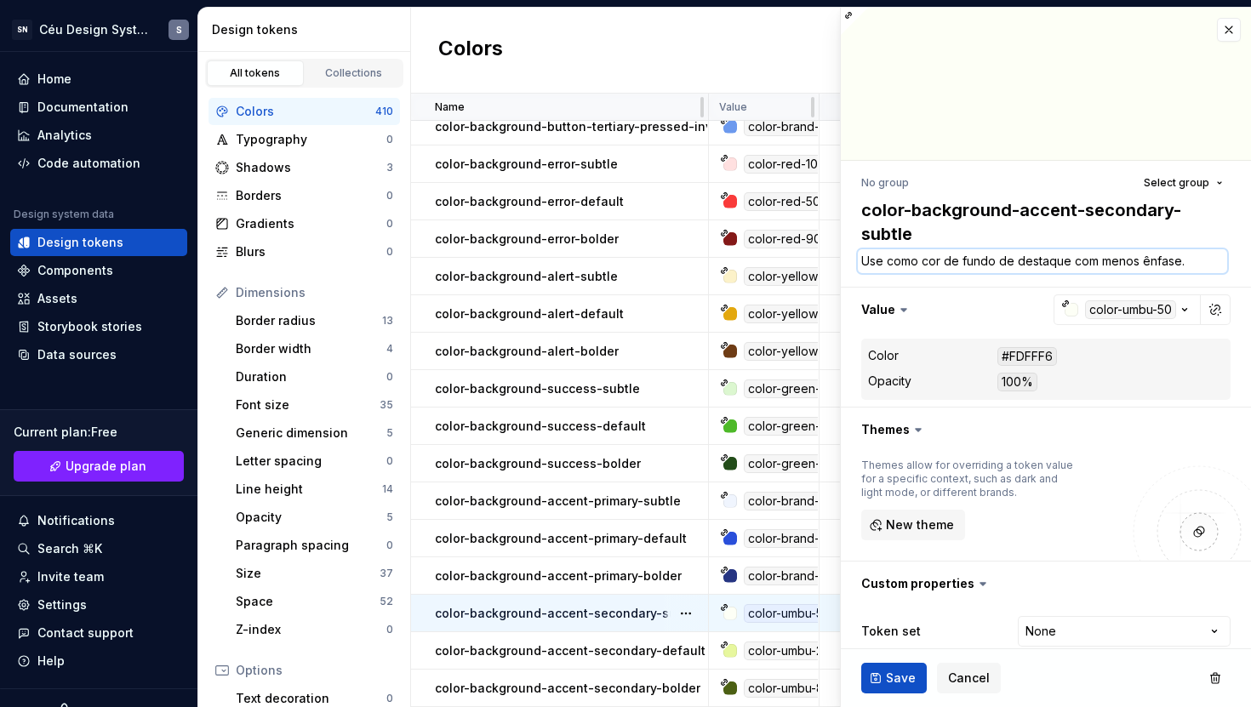
click at [1064, 259] on textarea "Use como cor de fundo de destaque com menos ênfase." at bounding box center [1042, 261] width 369 height 24
paste textarea "secundária"
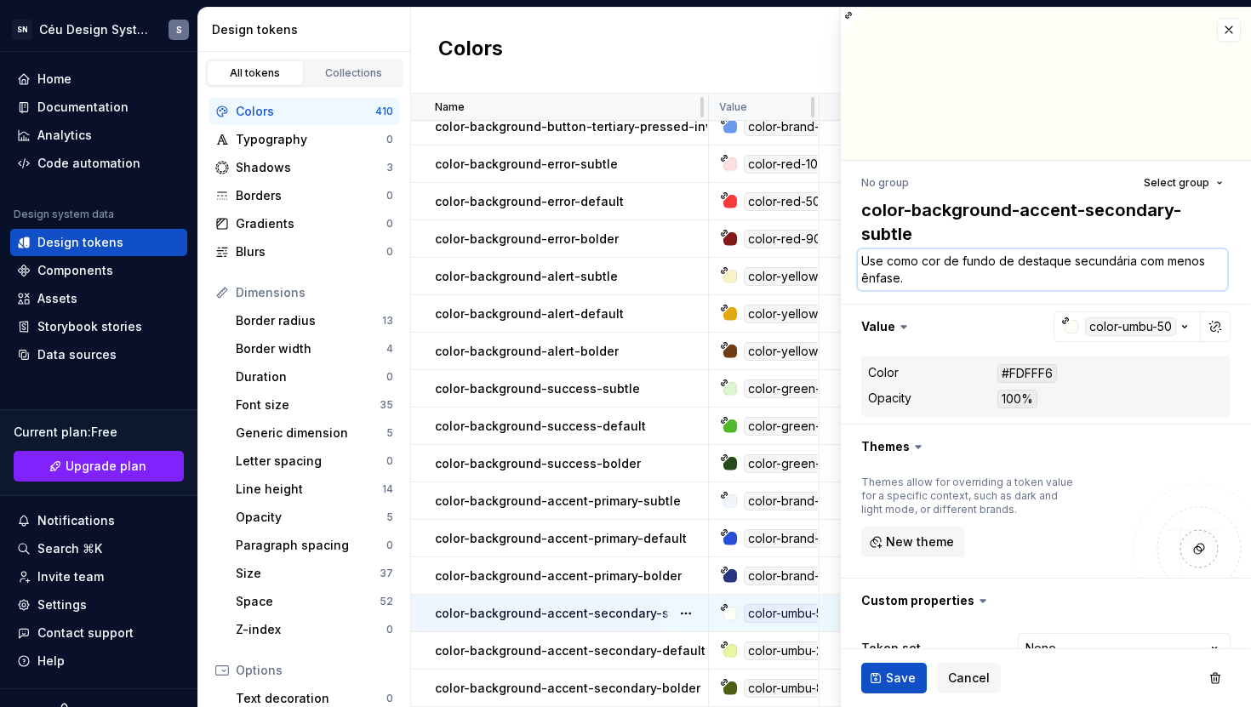
click at [1022, 274] on textarea "Use como cor de fundo de destaque secundária com menos ênfase." at bounding box center [1042, 269] width 369 height 41
click at [904, 674] on span "Save" at bounding box center [901, 678] width 30 height 17
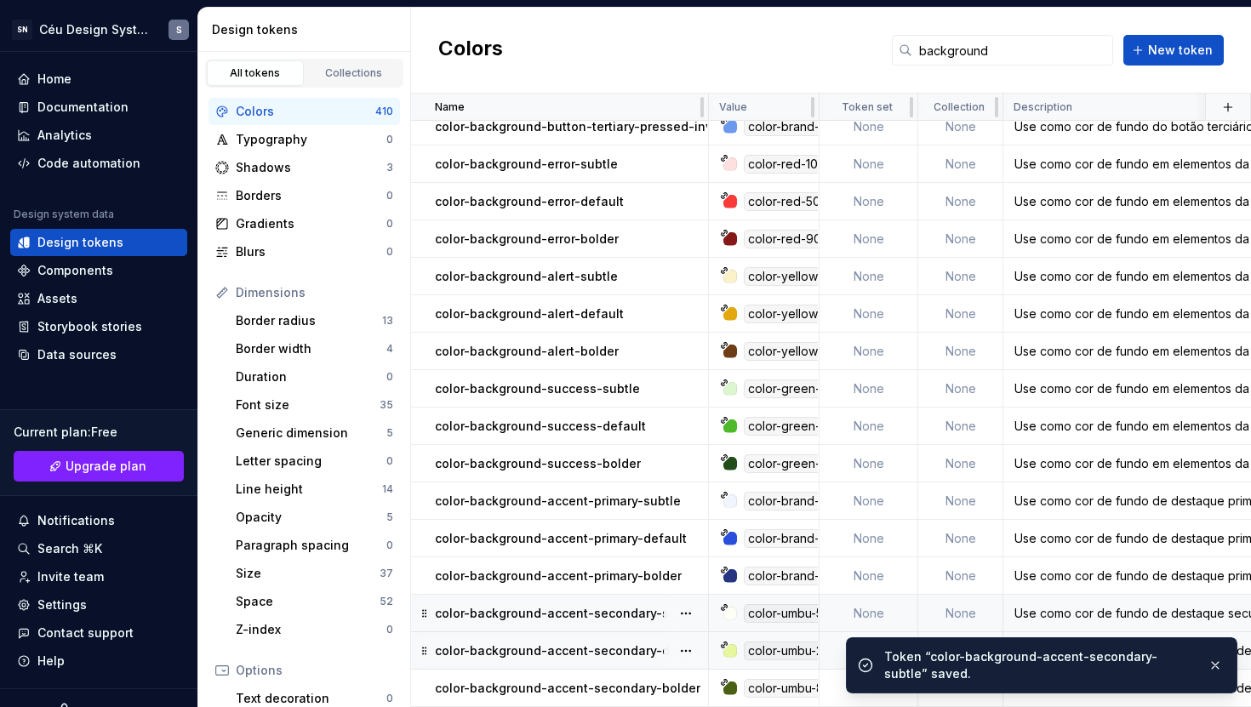
click at [627, 642] on p "color-background-accent-secondary-default" at bounding box center [570, 650] width 271 height 17
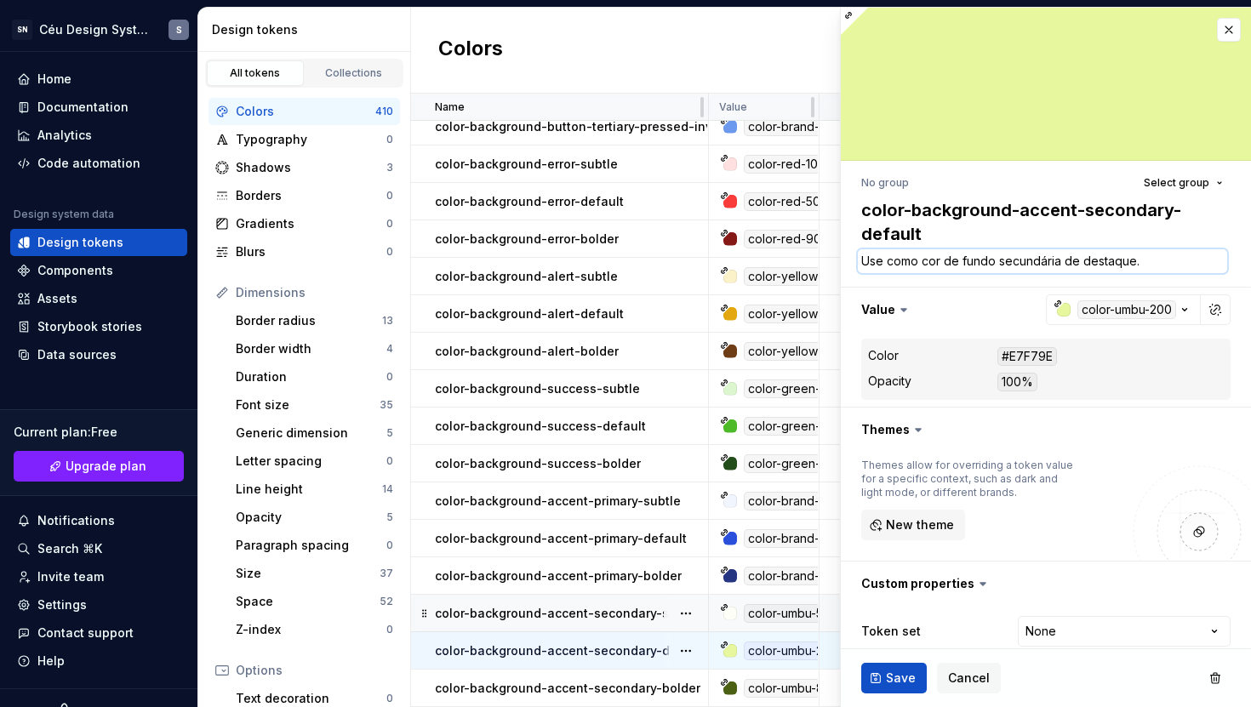
click at [1161, 269] on textarea "Use como cor de fundo secundária de destaque." at bounding box center [1042, 261] width 369 height 24
paste textarea "secundária"
click at [1124, 266] on textarea "Use como cor de fundo secundária de destaque." at bounding box center [1042, 261] width 369 height 24
drag, startPoint x: 1063, startPoint y: 261, endPoint x: 1000, endPoint y: 262, distance: 63.0
click at [1000, 262] on textarea "Use como cor de fundo secundária de destaque." at bounding box center [1042, 261] width 369 height 24
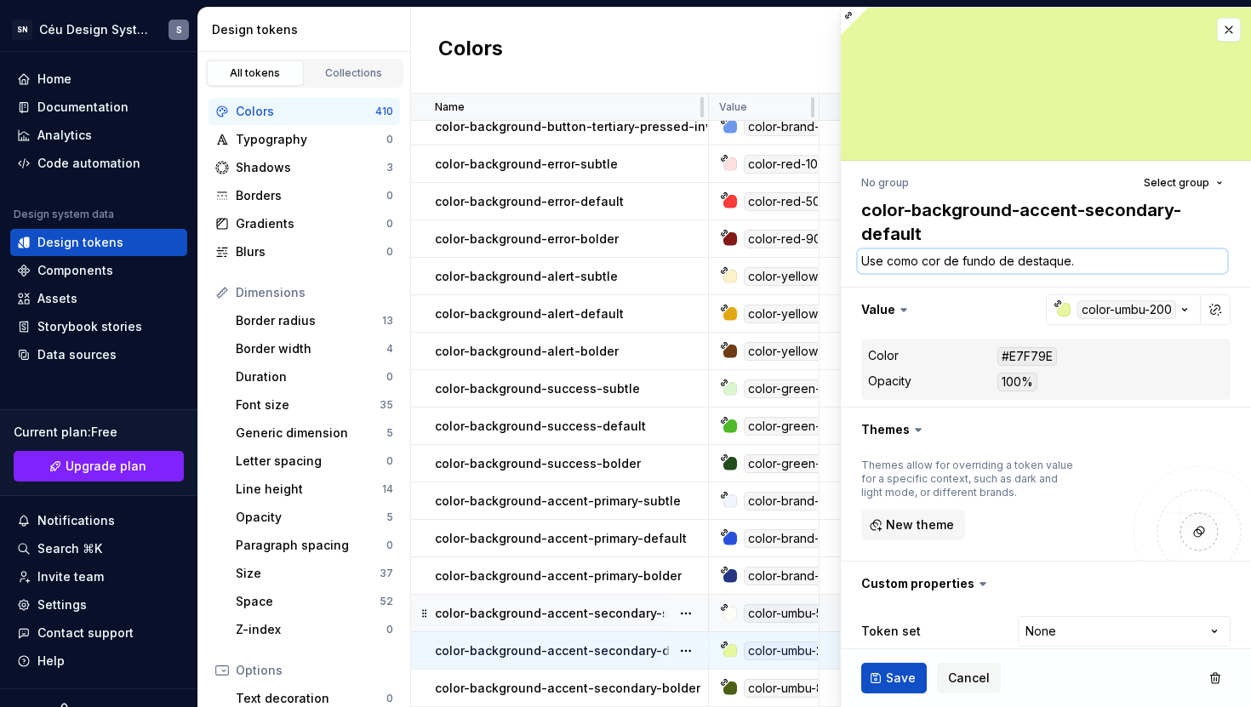
click at [1080, 260] on textarea "Use como cor de fundo de destaque." at bounding box center [1042, 261] width 369 height 24
paste textarea "secundária"
click at [916, 688] on button "Save" at bounding box center [894, 678] width 66 height 31
click at [638, 680] on p "color-background-accent-secondary-bolder" at bounding box center [568, 688] width 266 height 17
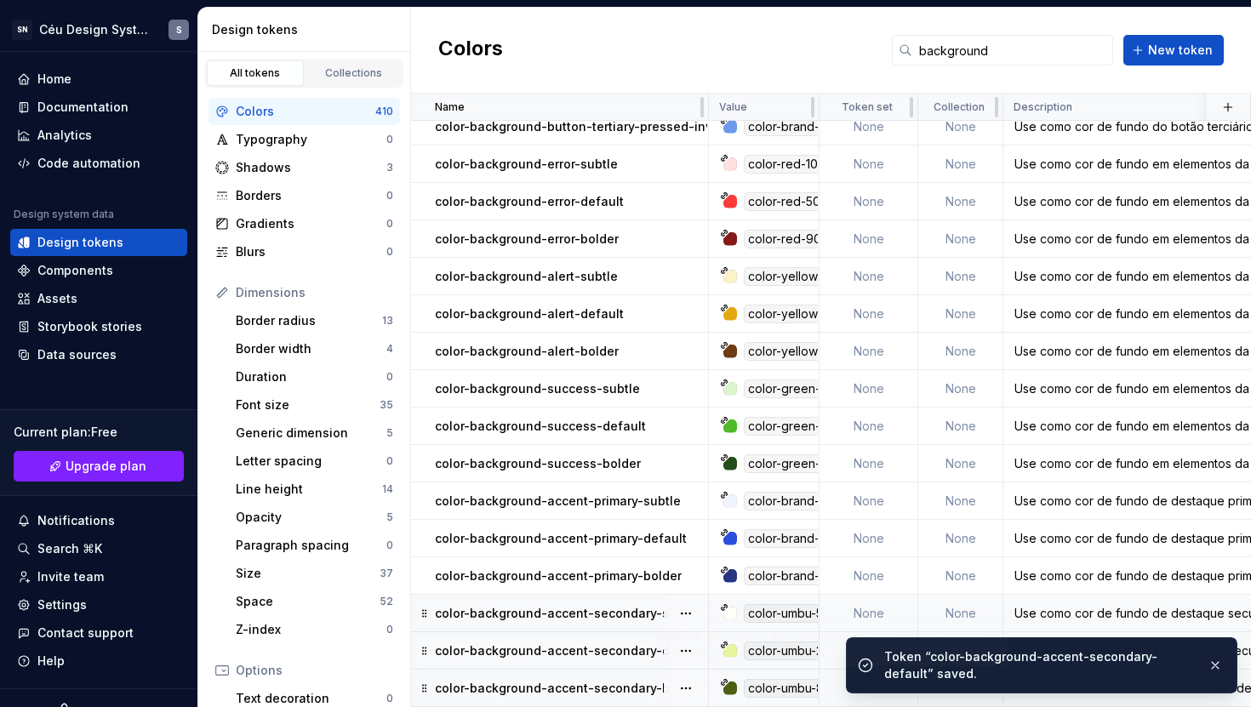
click at [640, 681] on p "color-background-accent-secondary-bolder" at bounding box center [568, 688] width 266 height 17
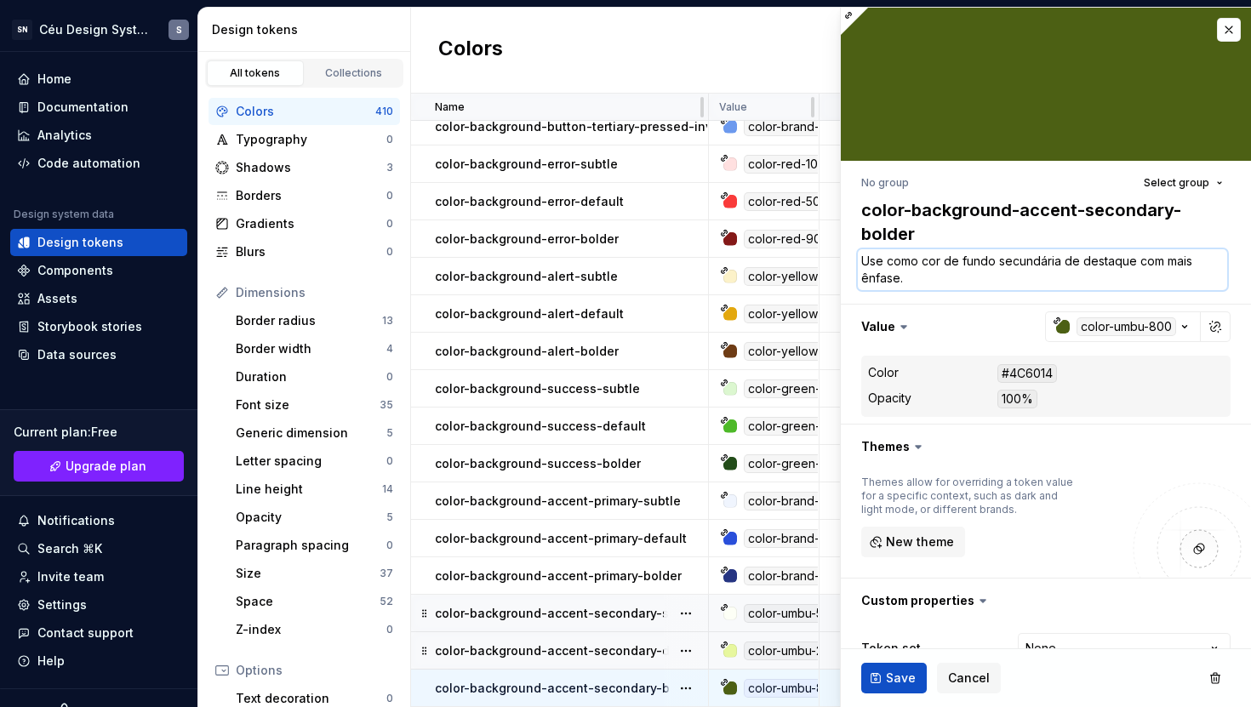
click at [990, 280] on textarea "Use como cor de fundo secundária de destaque com mais ênfase." at bounding box center [1042, 269] width 369 height 41
click at [1026, 282] on textarea "Use como cor de fundo secundária de destaque com mais ênfase." at bounding box center [1042, 269] width 369 height 41
drag, startPoint x: 1065, startPoint y: 258, endPoint x: 997, endPoint y: 260, distance: 68.1
click at [997, 260] on textarea "Use como cor de fundo secundária de destaque com mais ênfase." at bounding box center [1042, 269] width 369 height 41
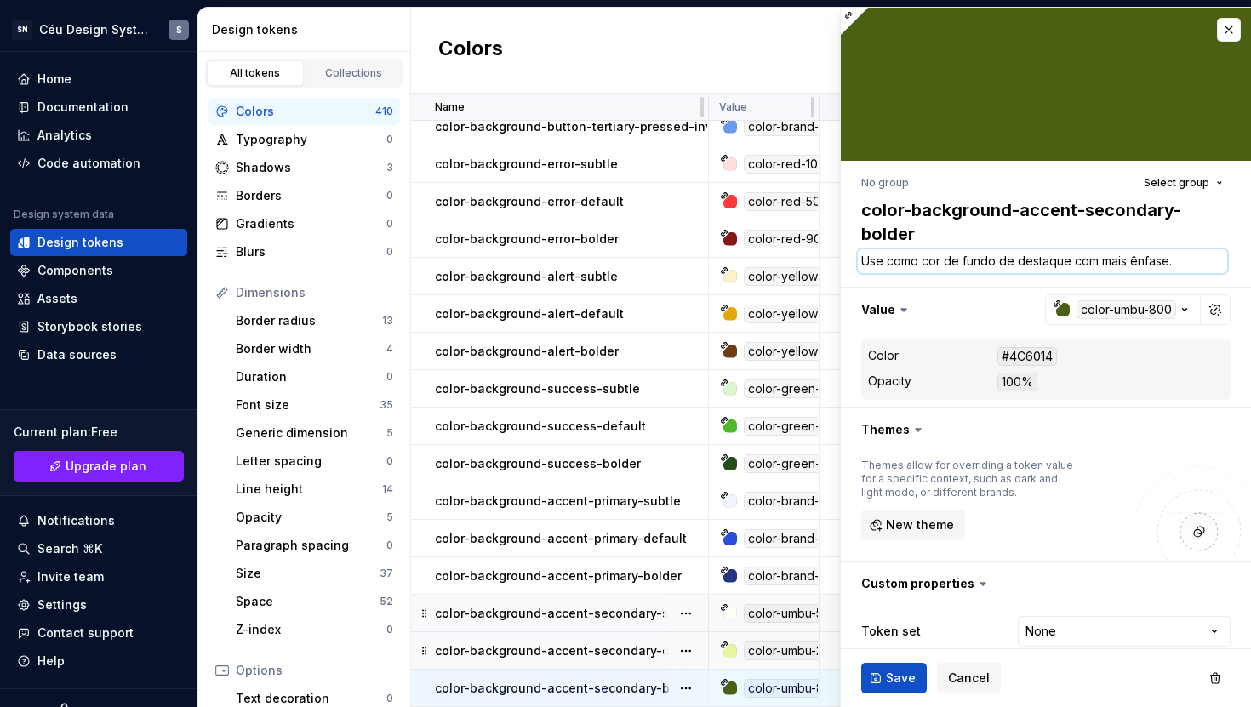
click at [1069, 265] on textarea "Use como cor de fundo de destaque com mais ênfase." at bounding box center [1042, 261] width 369 height 24
paste textarea "secundária"
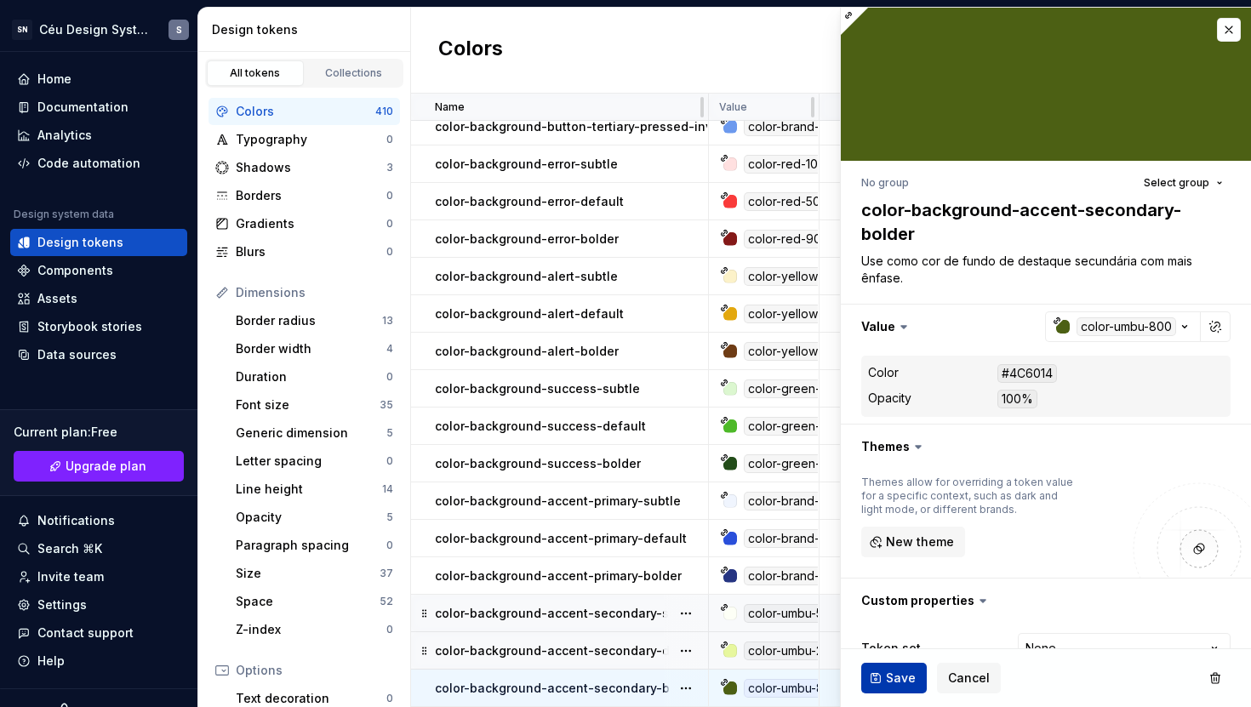
click at [877, 674] on button "Save" at bounding box center [894, 678] width 66 height 31
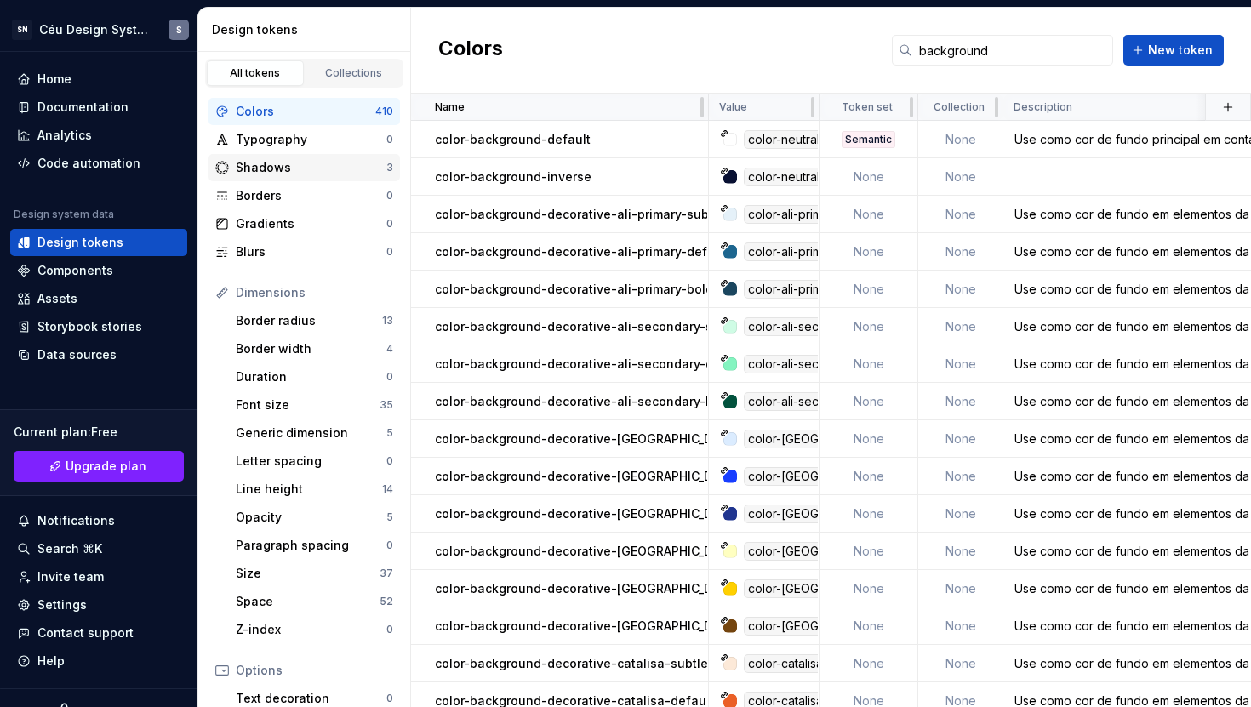
click at [326, 173] on div "Shadows" at bounding box center [311, 167] width 151 height 17
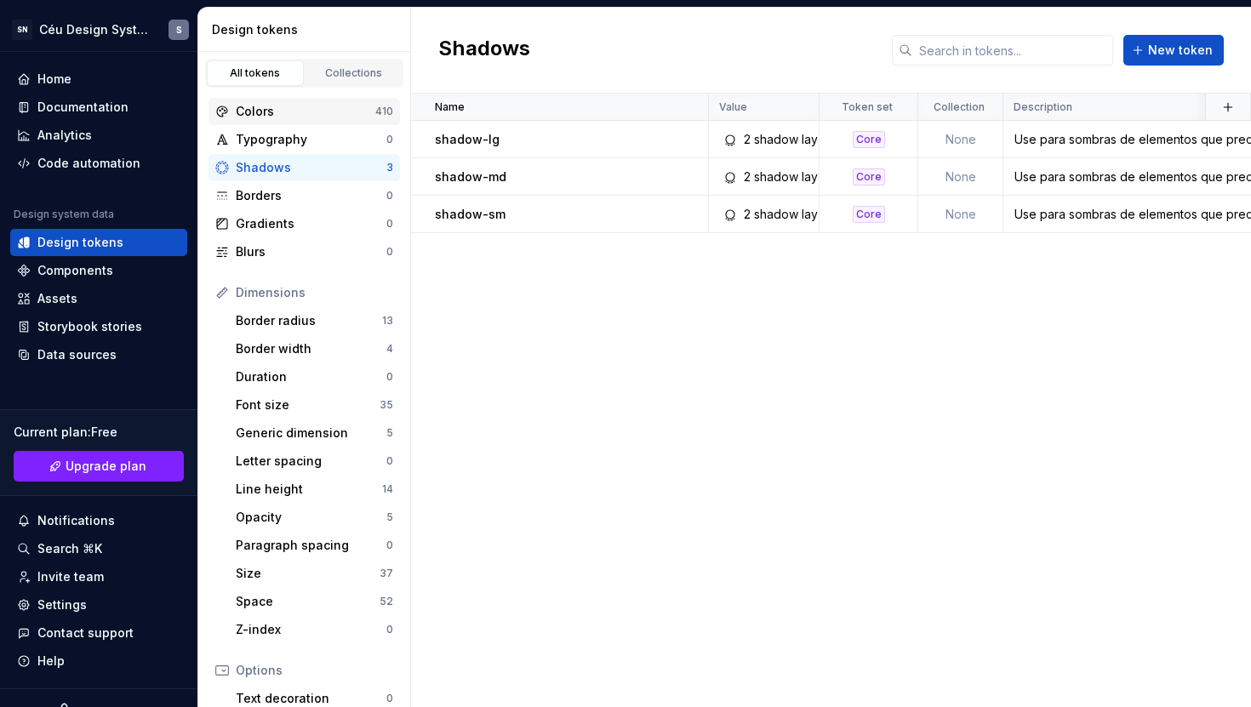
click at [300, 114] on div "Colors" at bounding box center [306, 111] width 140 height 17
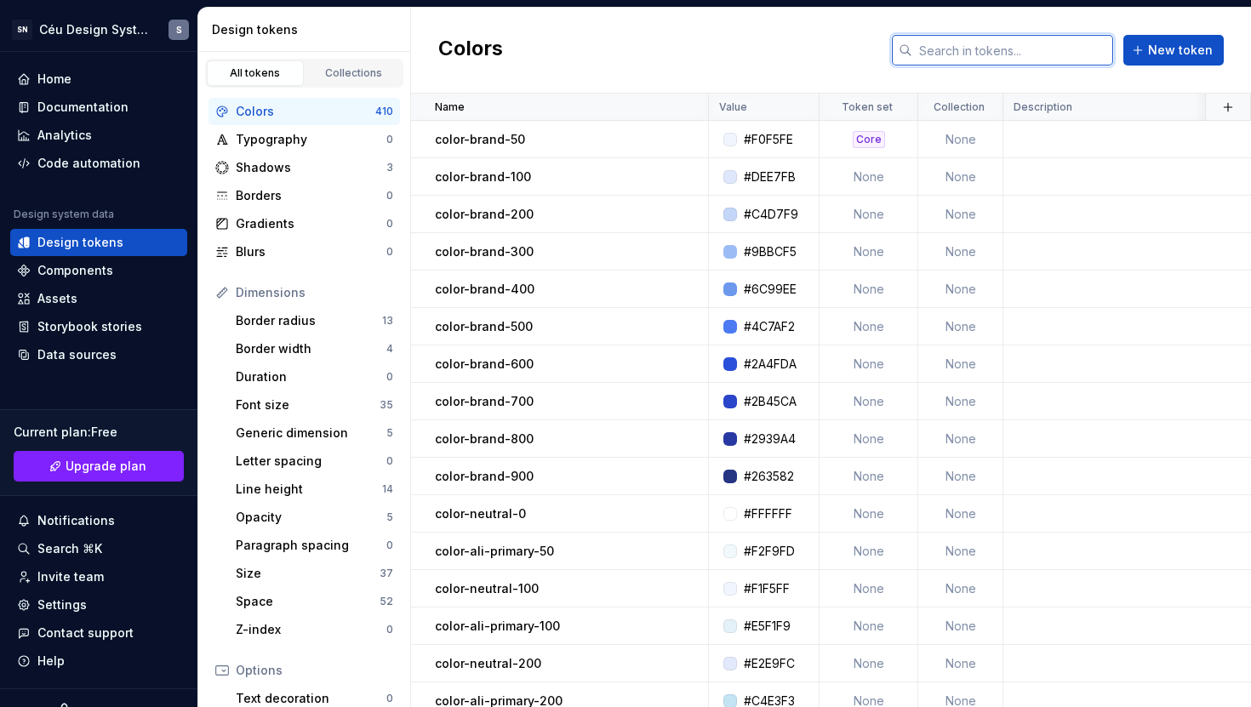
click at [995, 55] on input "text" at bounding box center [1012, 50] width 201 height 31
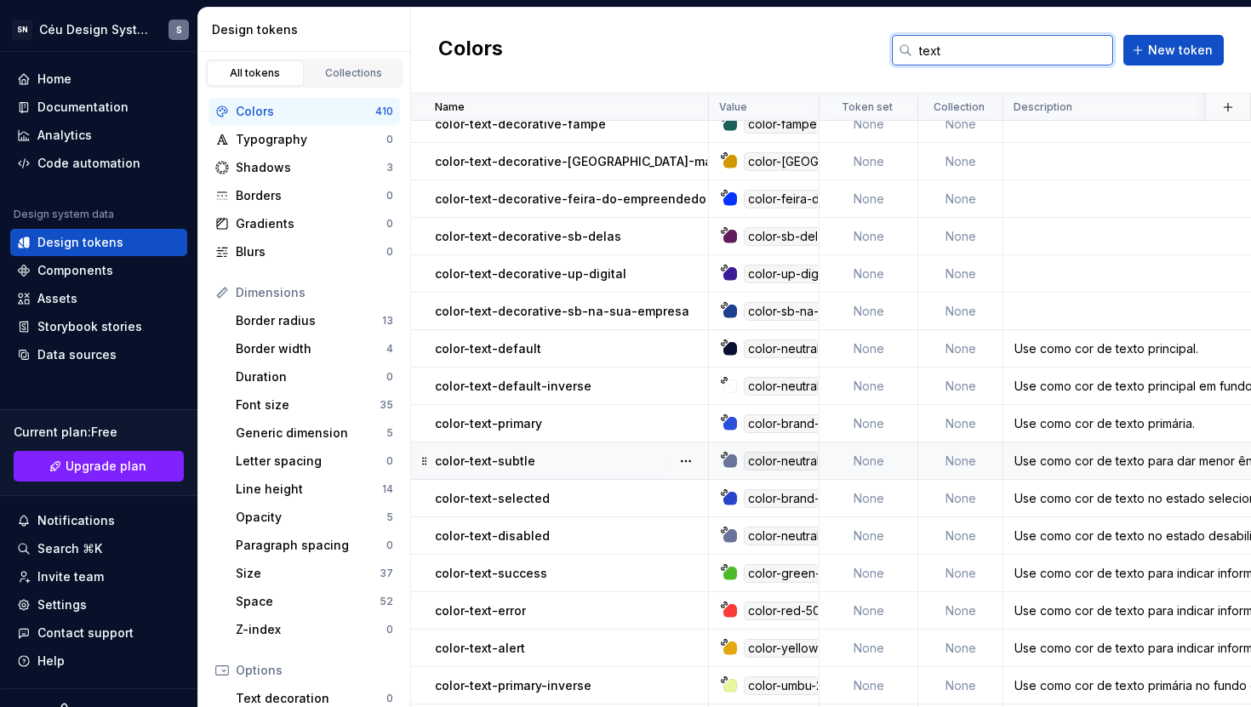
scroll to position [95, 0]
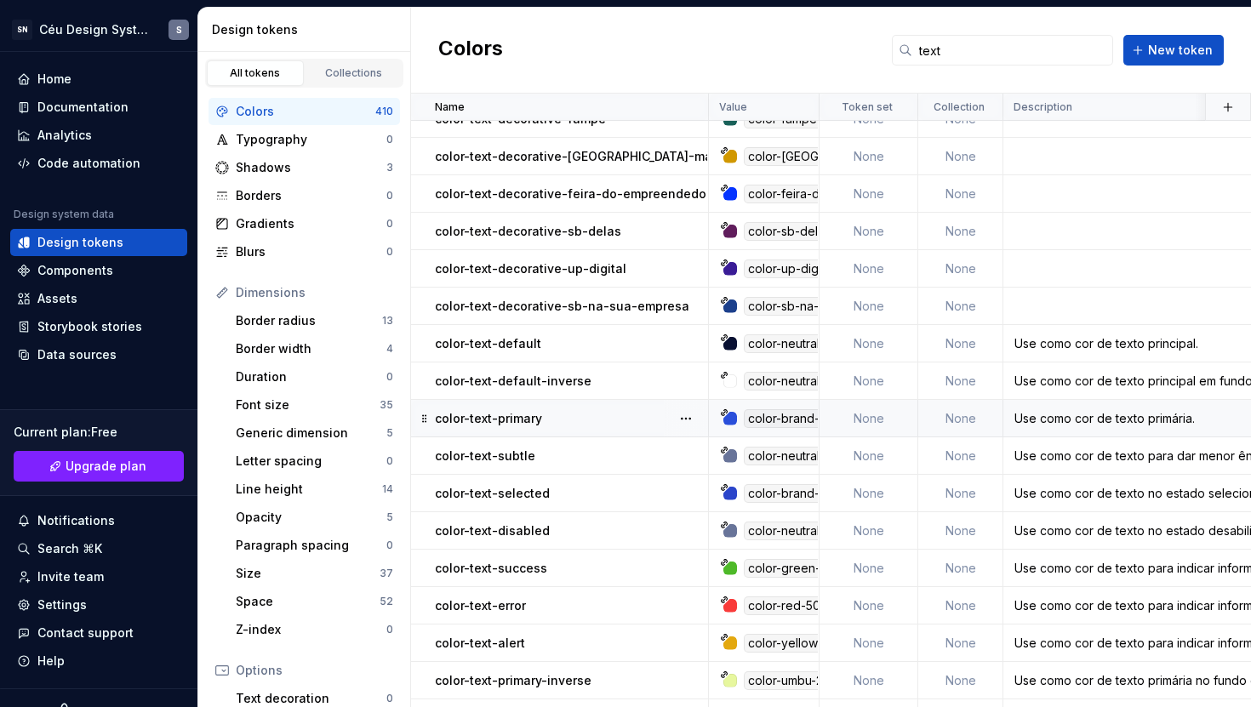
click at [538, 414] on p "color-text-primary" at bounding box center [488, 418] width 107 height 17
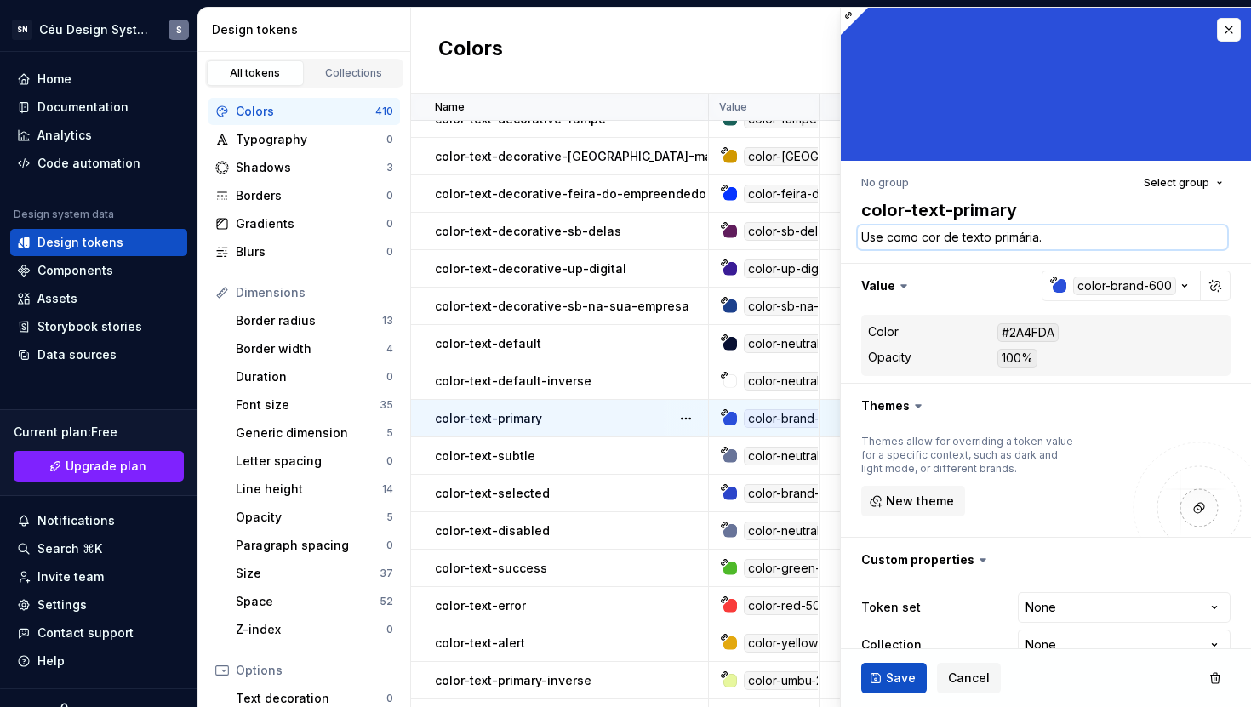
click at [992, 240] on textarea "Use como cor de texto primária." at bounding box center [1042, 238] width 369 height 24
click at [1077, 229] on textarea "Use como cor de texto primária." at bounding box center [1042, 238] width 369 height 24
drag, startPoint x: 1088, startPoint y: 237, endPoint x: 991, endPoint y: 236, distance: 97.0
click at [991, 236] on textarea "Use como cor de texto primária." at bounding box center [1042, 238] width 369 height 24
click at [895, 680] on span "Save" at bounding box center [901, 678] width 30 height 17
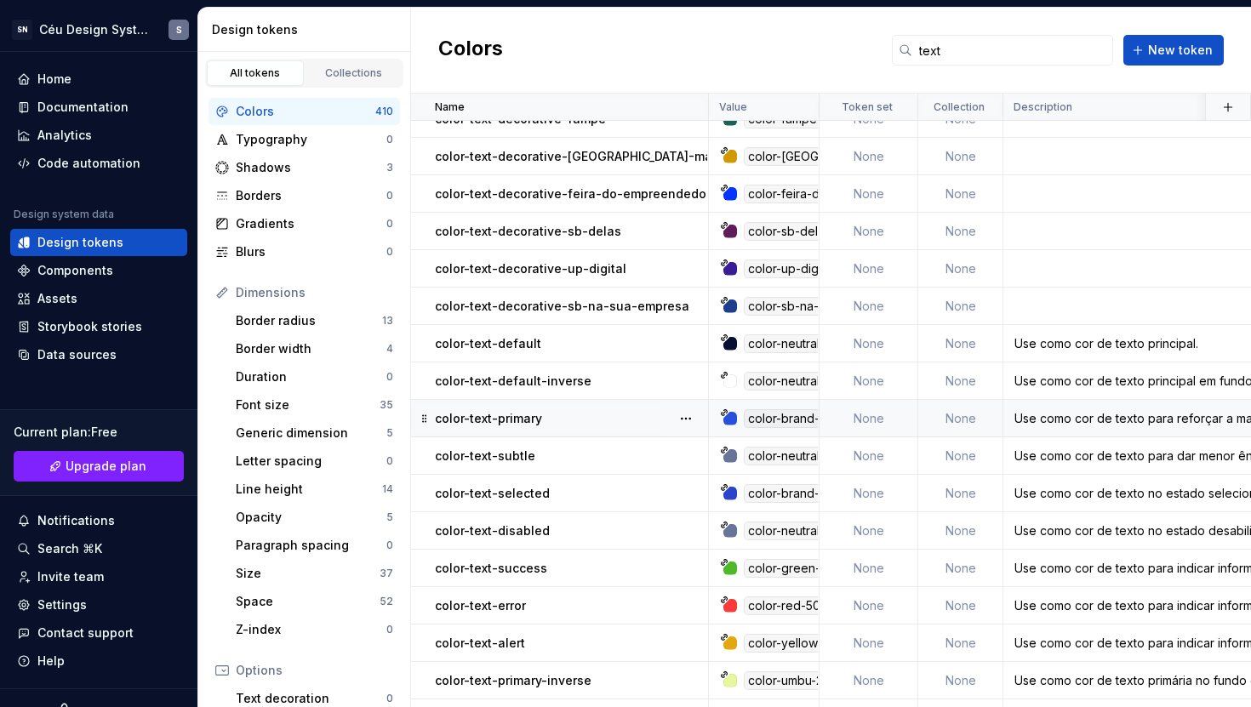
click at [545, 424] on div "color-text-primary" at bounding box center [571, 418] width 272 height 17
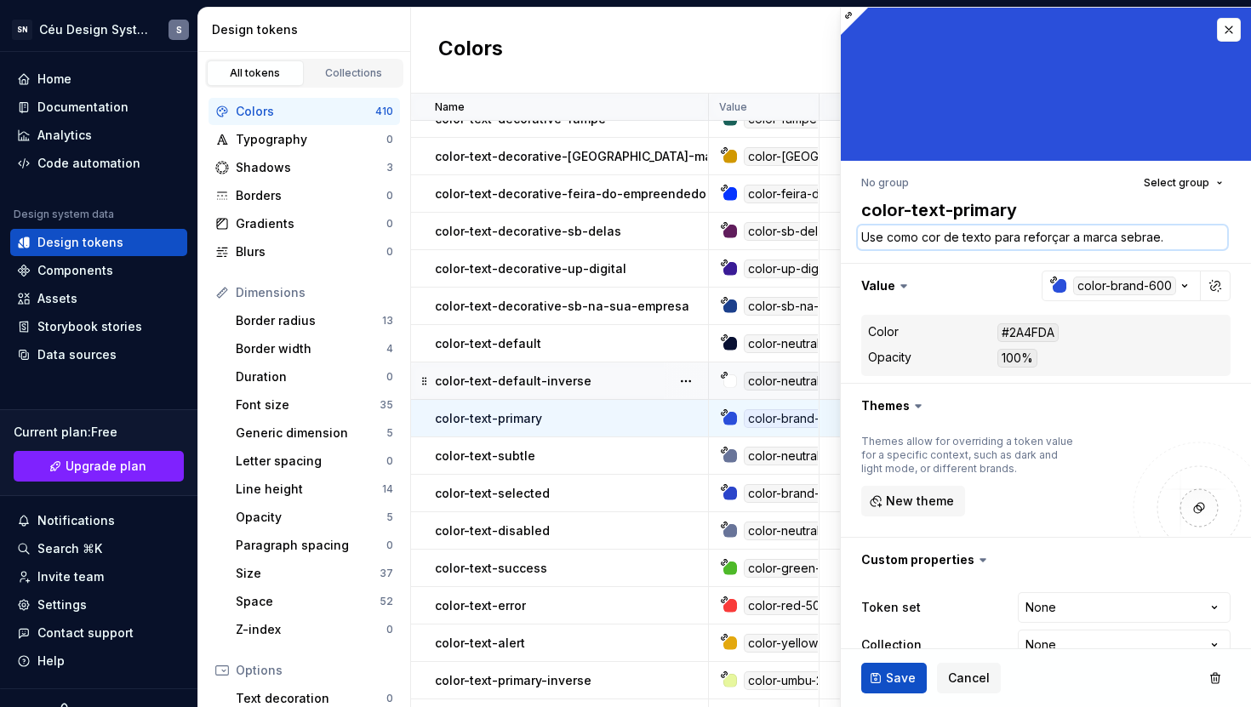
click at [1009, 247] on textarea "Use como cor de texto para reforçar a marca sebrae." at bounding box center [1042, 238] width 369 height 24
click at [1077, 241] on textarea "Use como cor de texto para reforçar a marca sebrae." at bounding box center [1042, 238] width 369 height 24
drag, startPoint x: 1166, startPoint y: 237, endPoint x: 1023, endPoint y: 241, distance: 143.0
click at [1023, 241] on textarea "Use como cor de texto para reforçar a marca sebrae." at bounding box center [1042, 238] width 369 height 24
click at [1097, 233] on textarea "Use como cor de texto para destaque." at bounding box center [1042, 238] width 369 height 24
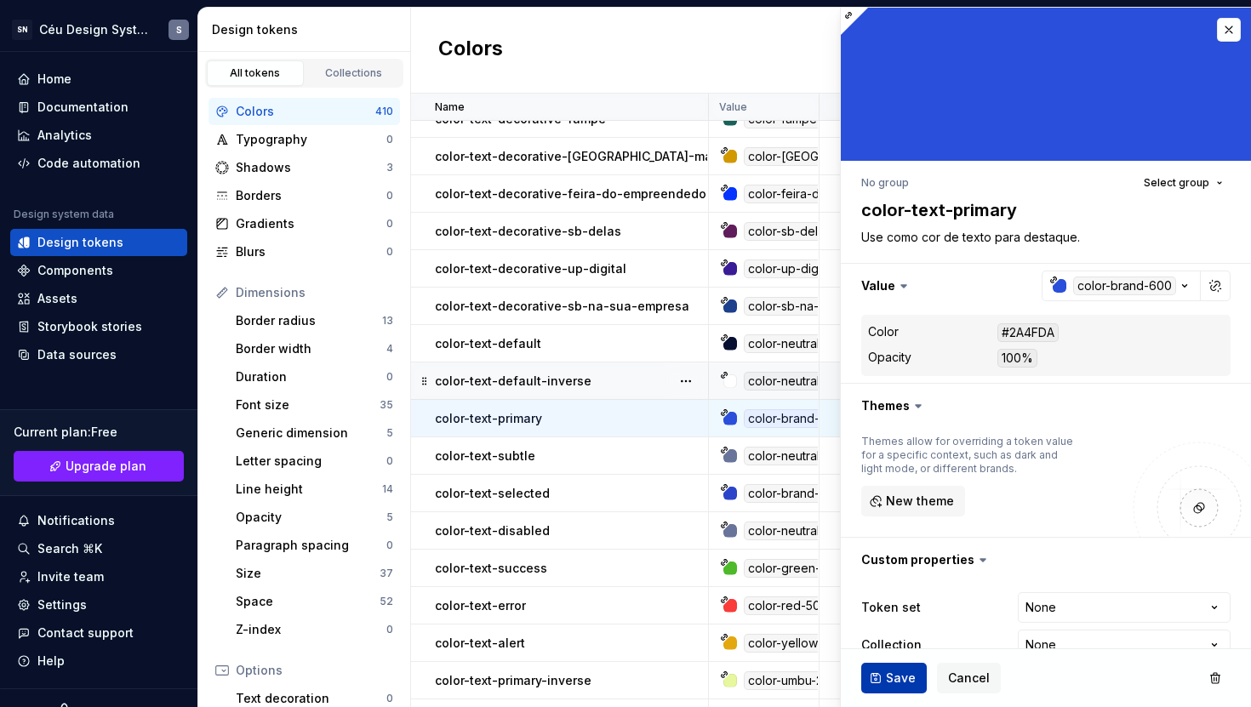
click at [905, 679] on span "Save" at bounding box center [901, 678] width 30 height 17
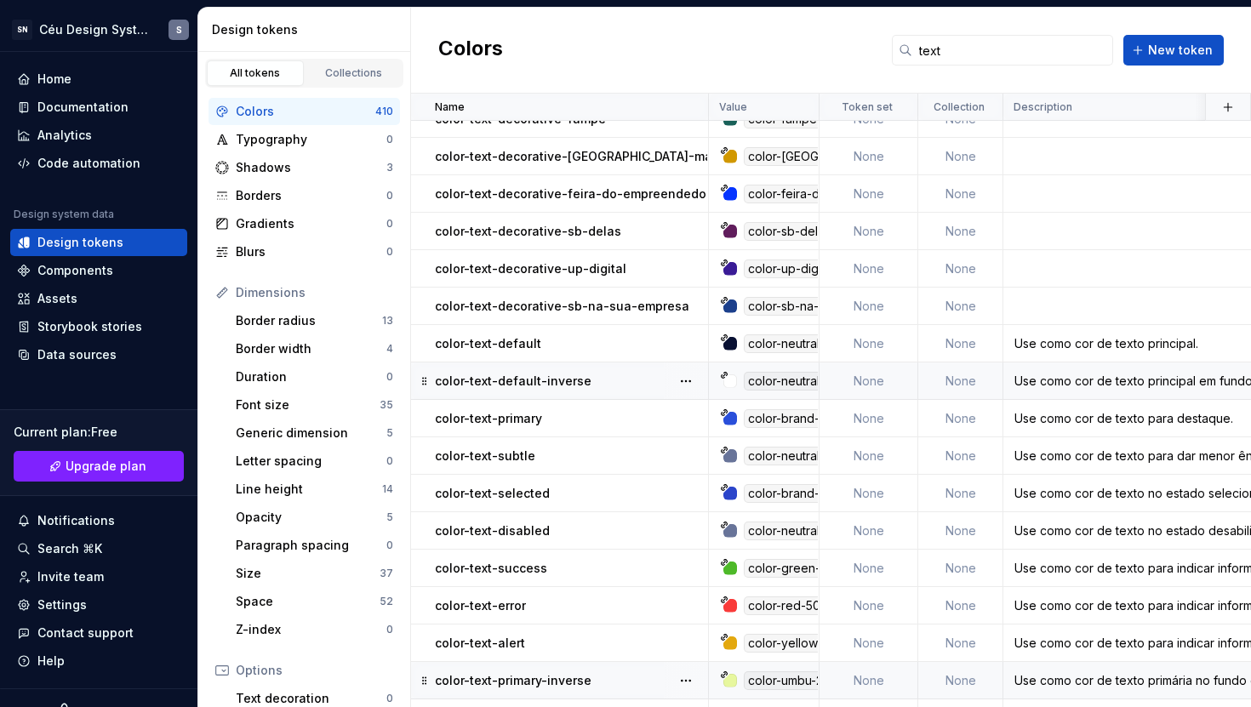
click at [580, 681] on p "color-text-primary-inverse" at bounding box center [513, 680] width 157 height 17
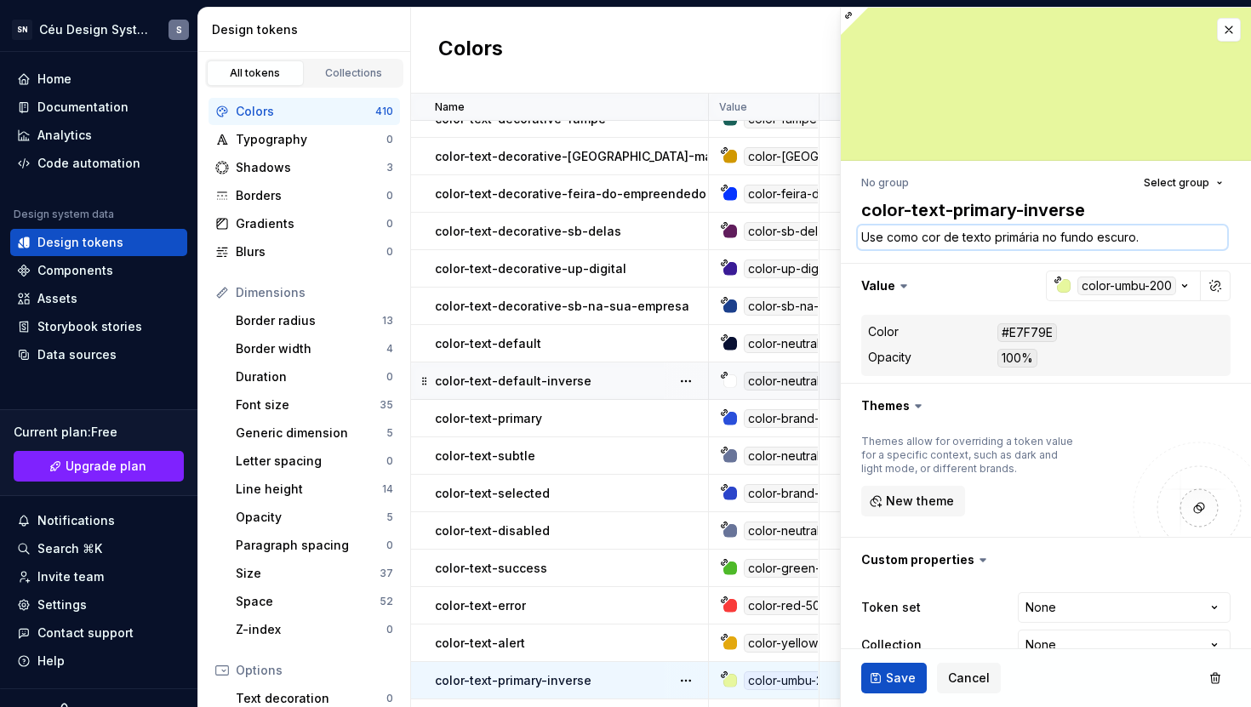
click at [1098, 234] on textarea "Use como cor de texto primária no fundo escuro." at bounding box center [1042, 238] width 369 height 24
click at [1001, 232] on textarea "Use como cor de texto primária no fundo escuro." at bounding box center [1042, 238] width 369 height 24
drag, startPoint x: 1037, startPoint y: 236, endPoint x: 993, endPoint y: 240, distance: 44.5
click at [993, 240] on textarea "Use como cor de texto primária no fundo escuro." at bounding box center [1042, 238] width 369 height 24
click at [896, 674] on span "Save" at bounding box center [901, 678] width 30 height 17
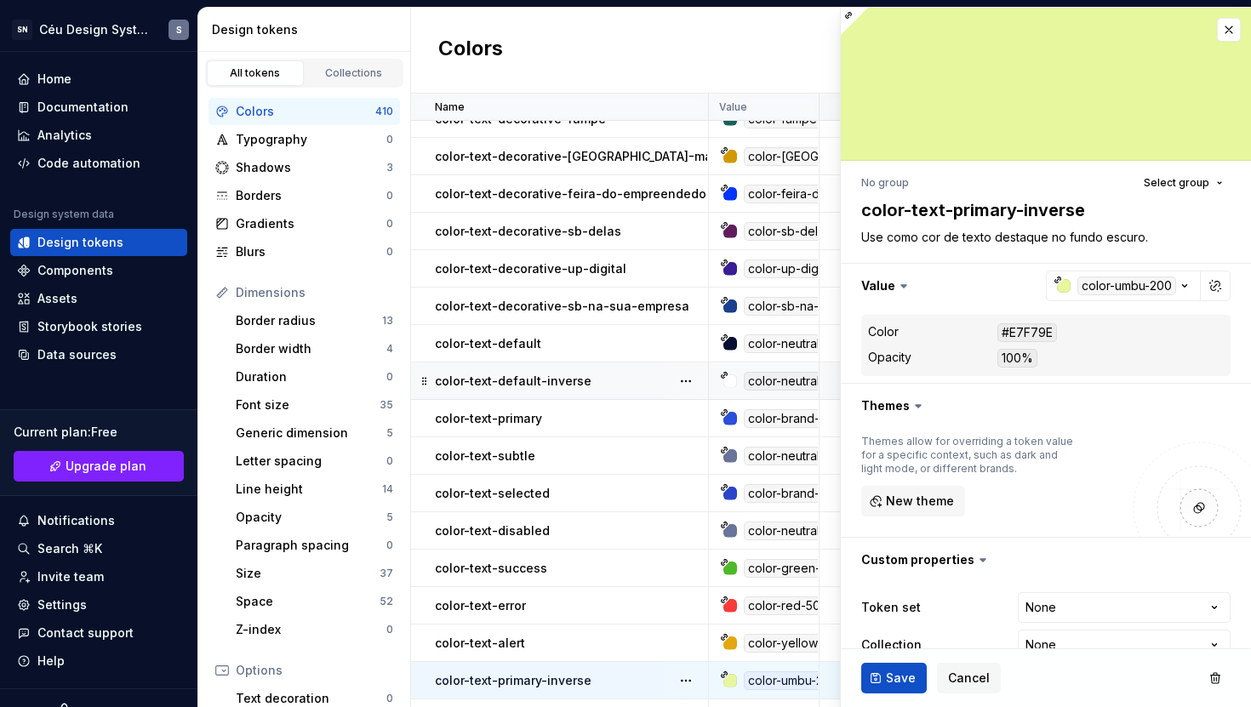
click at [531, 420] on p "color-text-primary" at bounding box center [488, 418] width 107 height 17
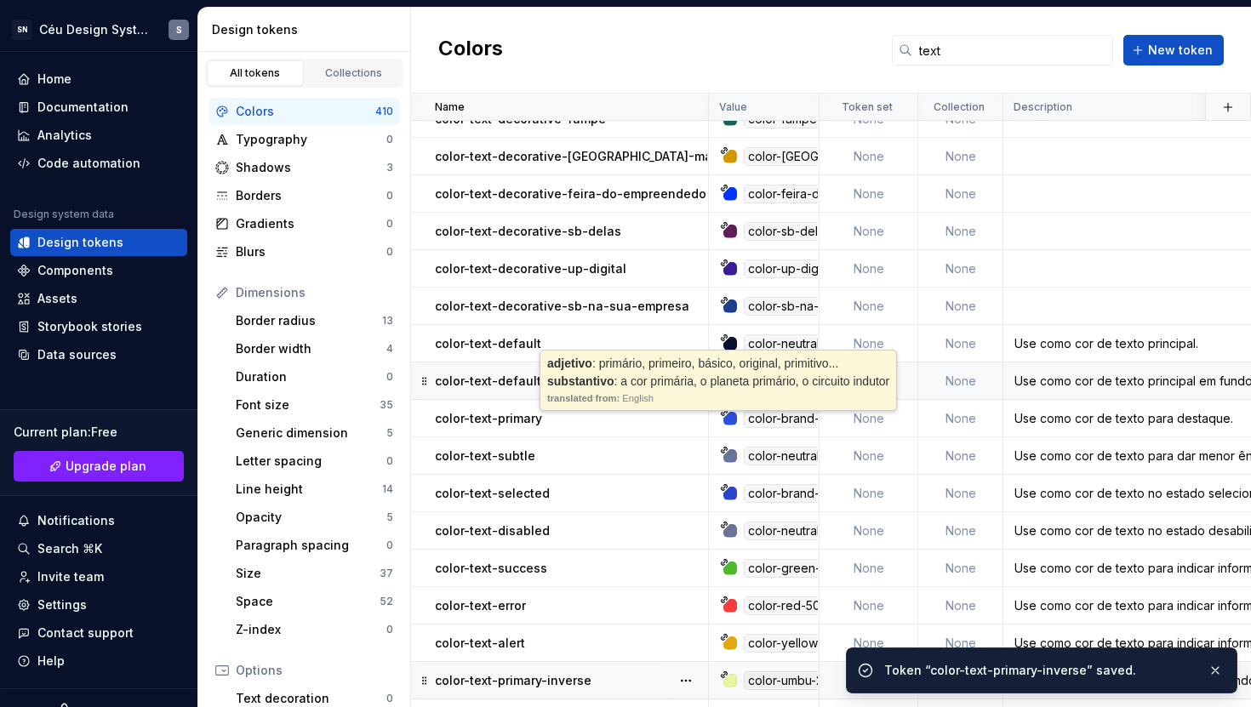
click at [531, 420] on p "color-text-primary" at bounding box center [488, 418] width 107 height 17
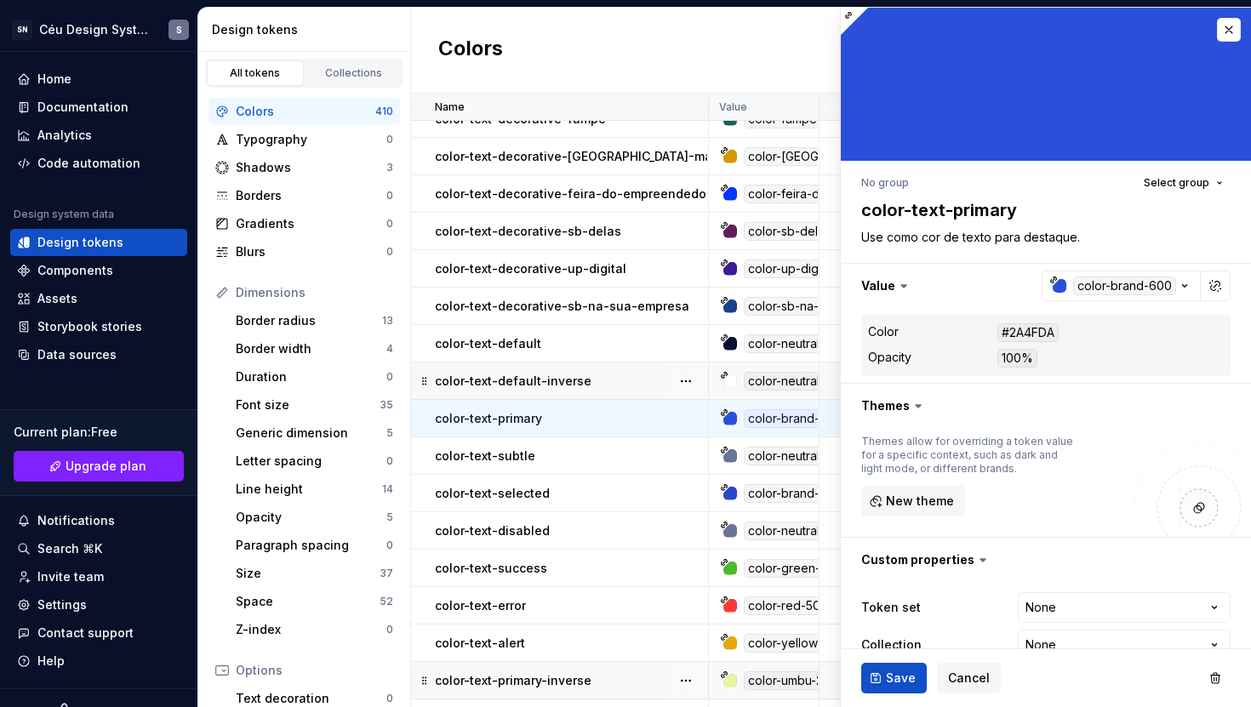
click at [561, 684] on p "color-text-primary-inverse" at bounding box center [513, 680] width 157 height 17
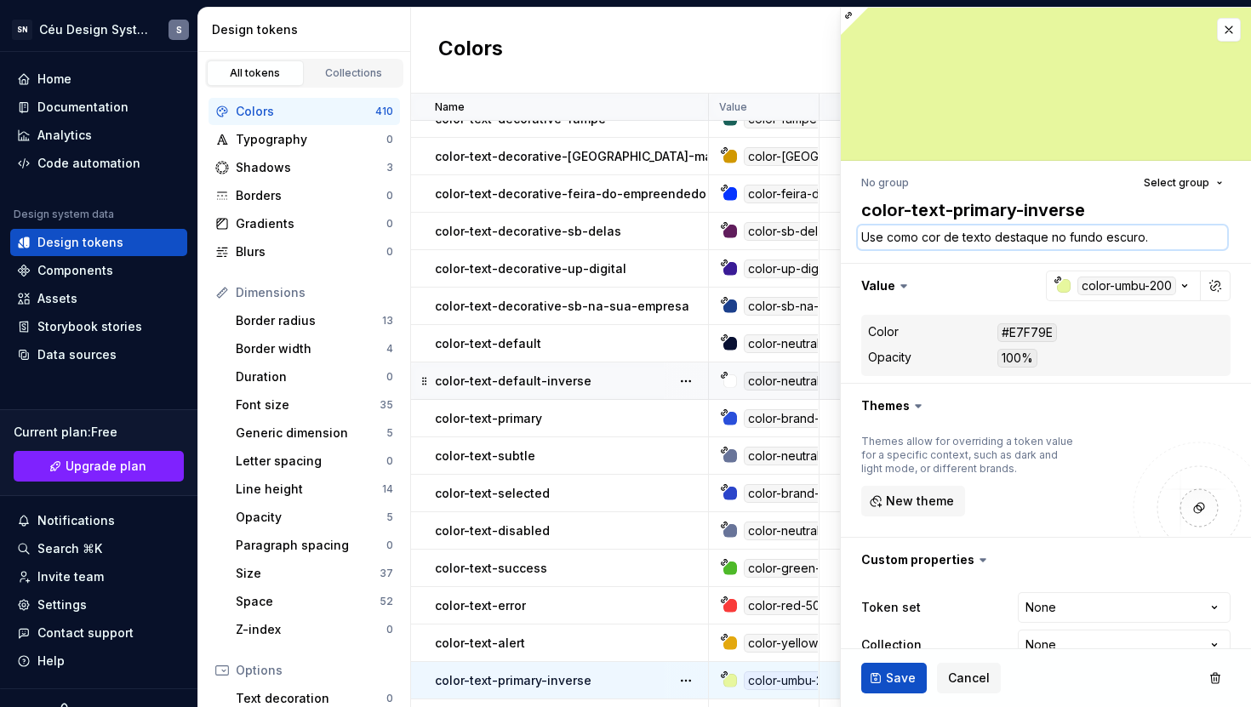
click at [990, 239] on textarea "Use como cor de texto destaque no fundo escuro." at bounding box center [1042, 238] width 369 height 24
click at [1000, 239] on textarea "Use como cor de texto destaque no fundo escuro." at bounding box center [1042, 238] width 369 height 24
click at [993, 237] on textarea "Use como cor de texto destaque no fundo escuro." at bounding box center [1042, 238] width 369 height 24
click at [896, 674] on span "Save" at bounding box center [901, 678] width 30 height 17
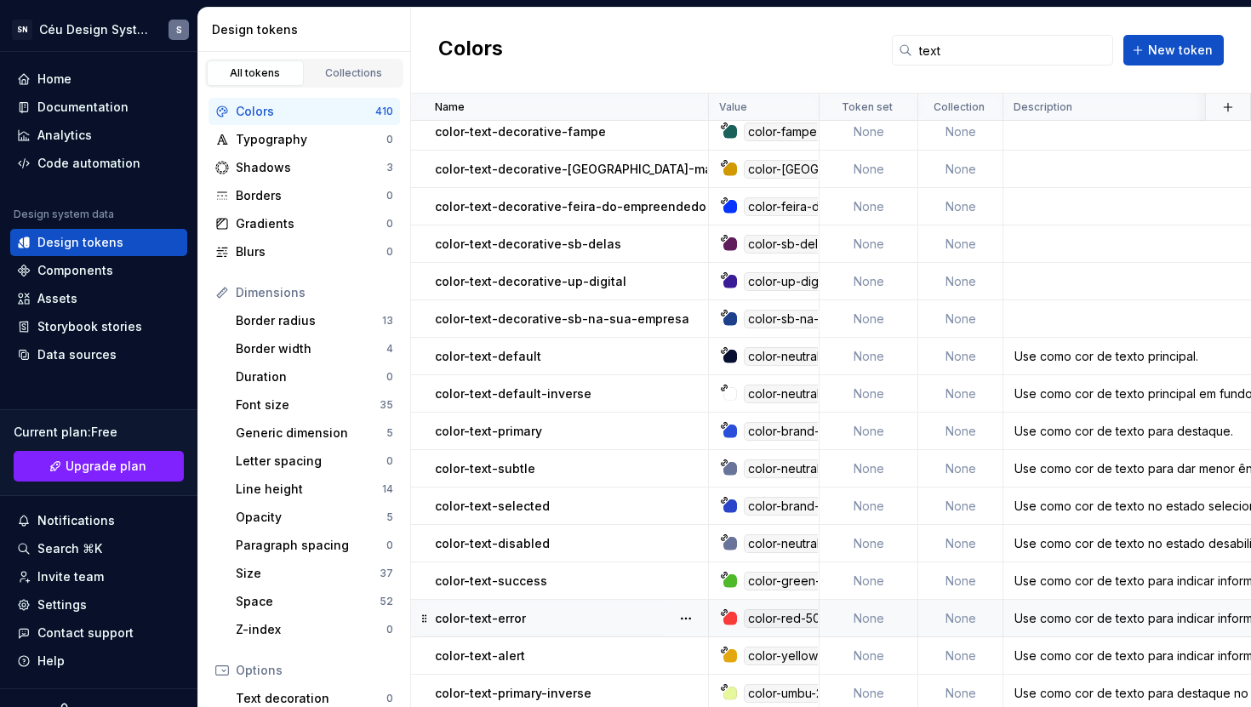
scroll to position [58, 0]
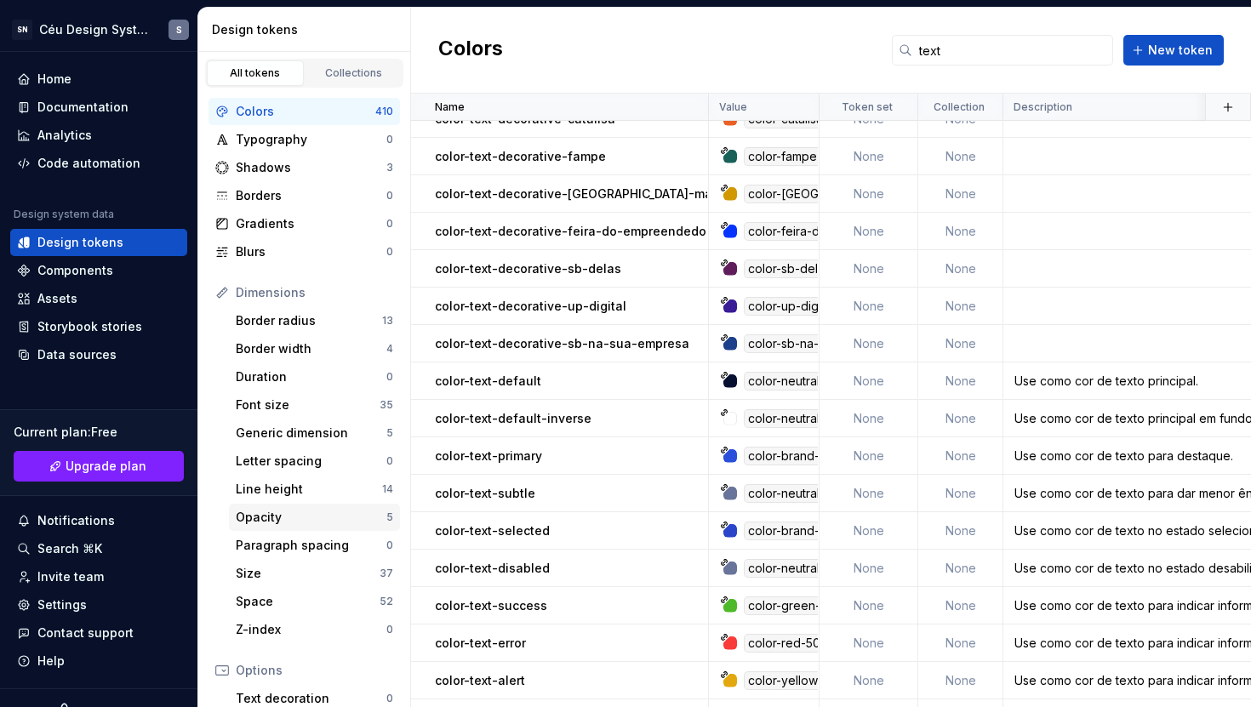
click at [272, 515] on div "Opacity" at bounding box center [311, 517] width 151 height 17
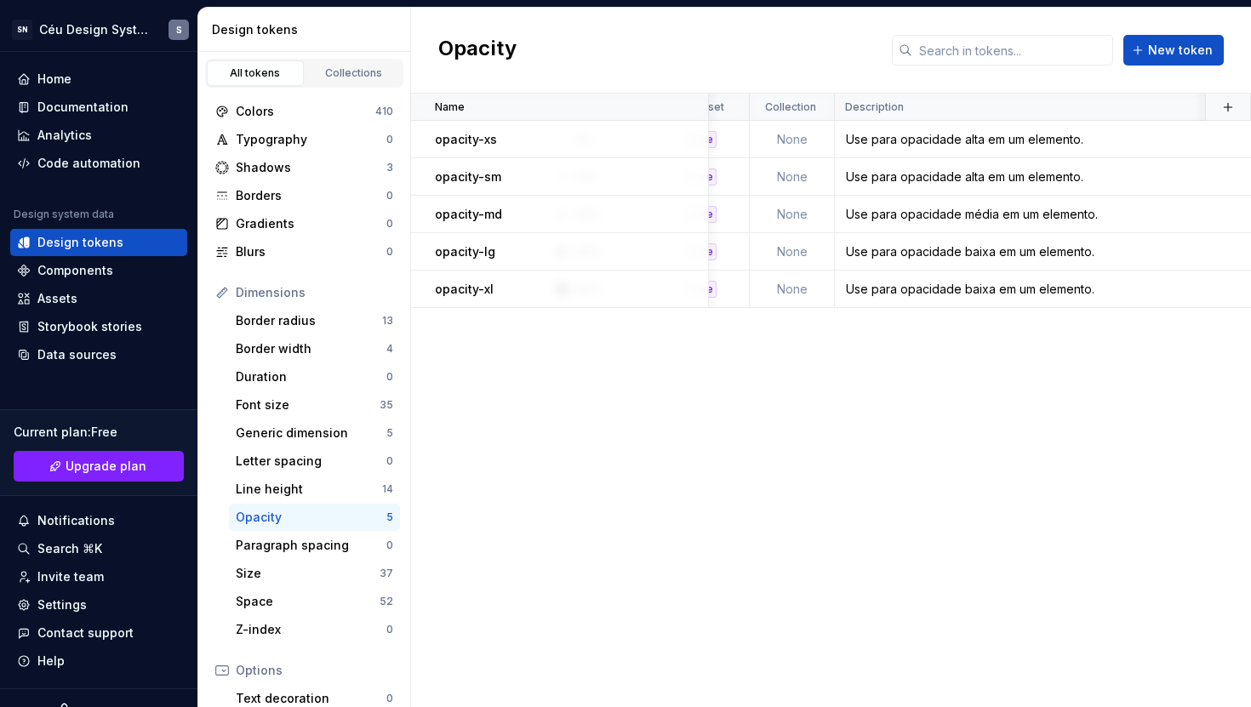
scroll to position [0, 197]
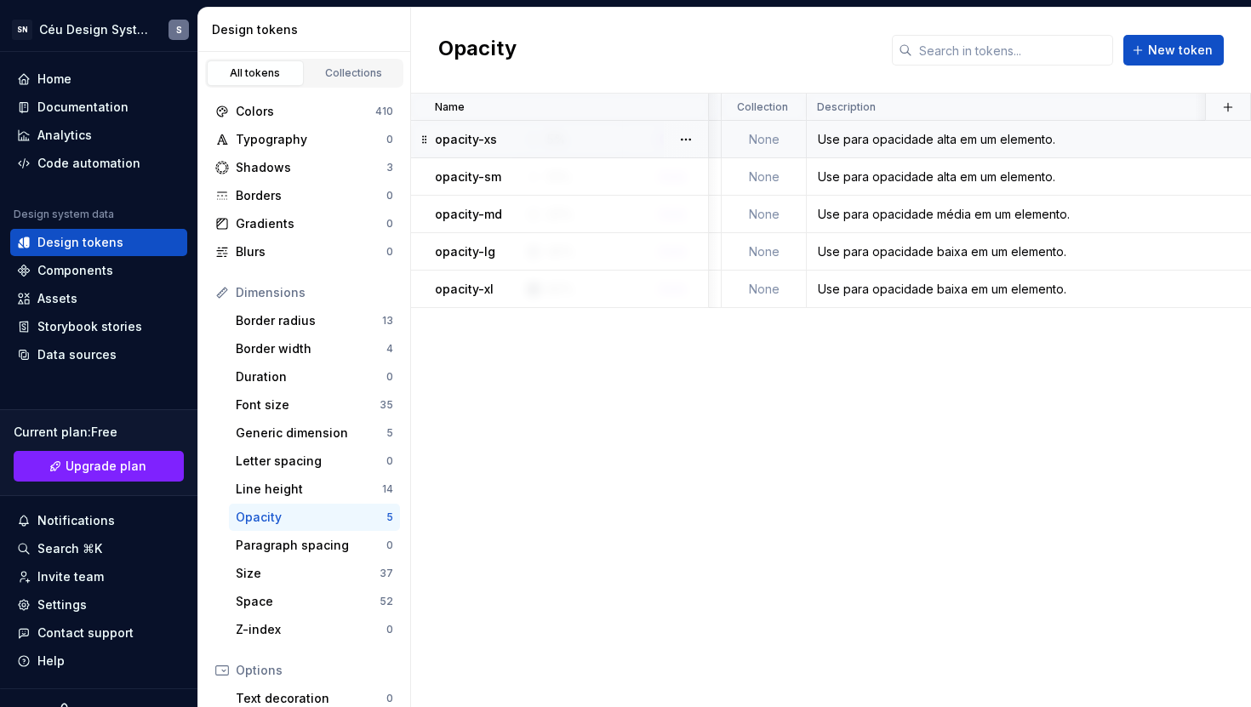
click at [894, 135] on div "Use para opacidade alta em um elemento." at bounding box center [1140, 139] width 665 height 17
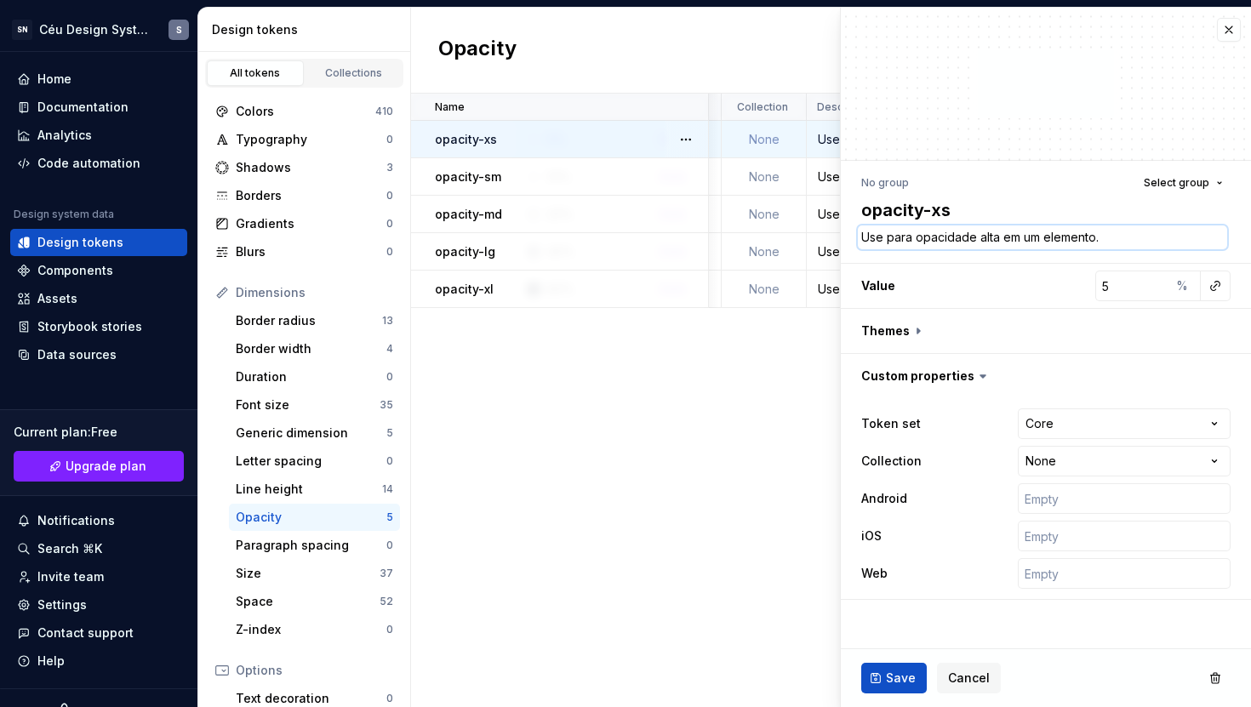
click at [981, 239] on textarea "Use para opacidade alta em um elemento." at bounding box center [1042, 238] width 369 height 24
paste textarea "aplicar uma opacidade quase transparente ao"
type textarea "*"
type textarea "Use para aplicar uma opacidade quase transparente ao elemento."
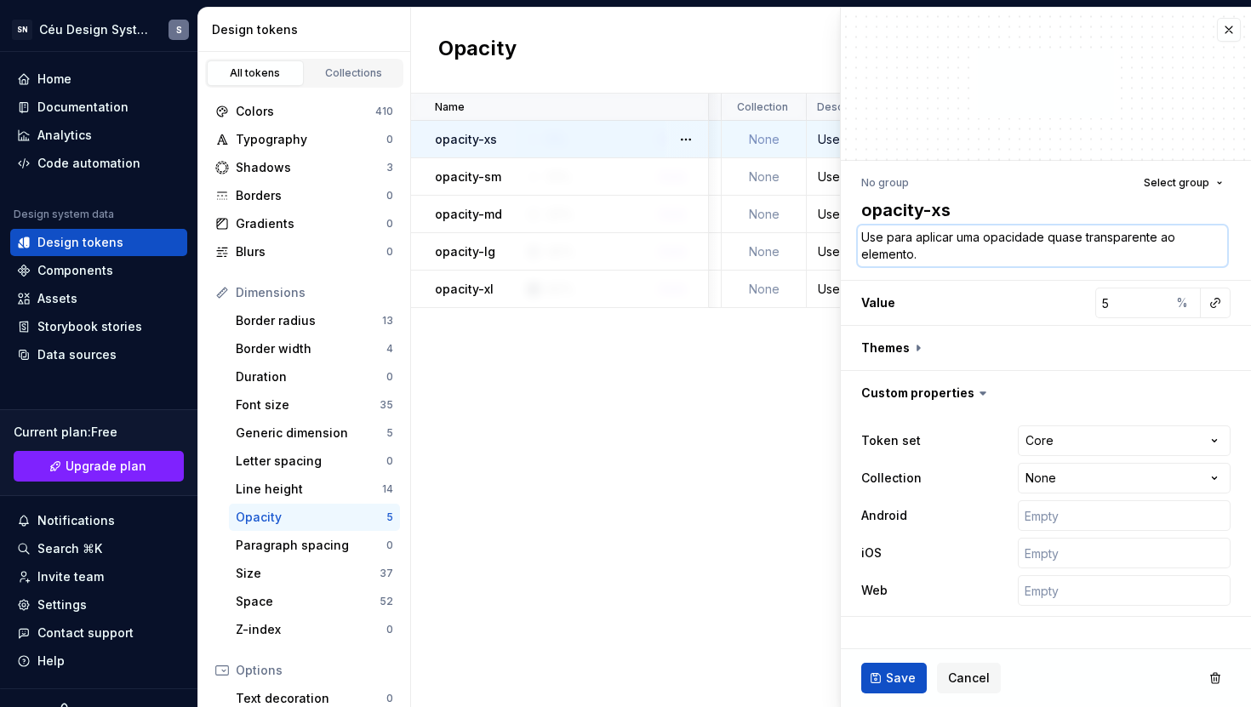
drag, startPoint x: 956, startPoint y: 236, endPoint x: 917, endPoint y: 236, distance: 39.1
click at [917, 236] on textarea "Use para aplicar uma opacidade quase transparente ao elemento." at bounding box center [1042, 246] width 369 height 41
type textarea "*"
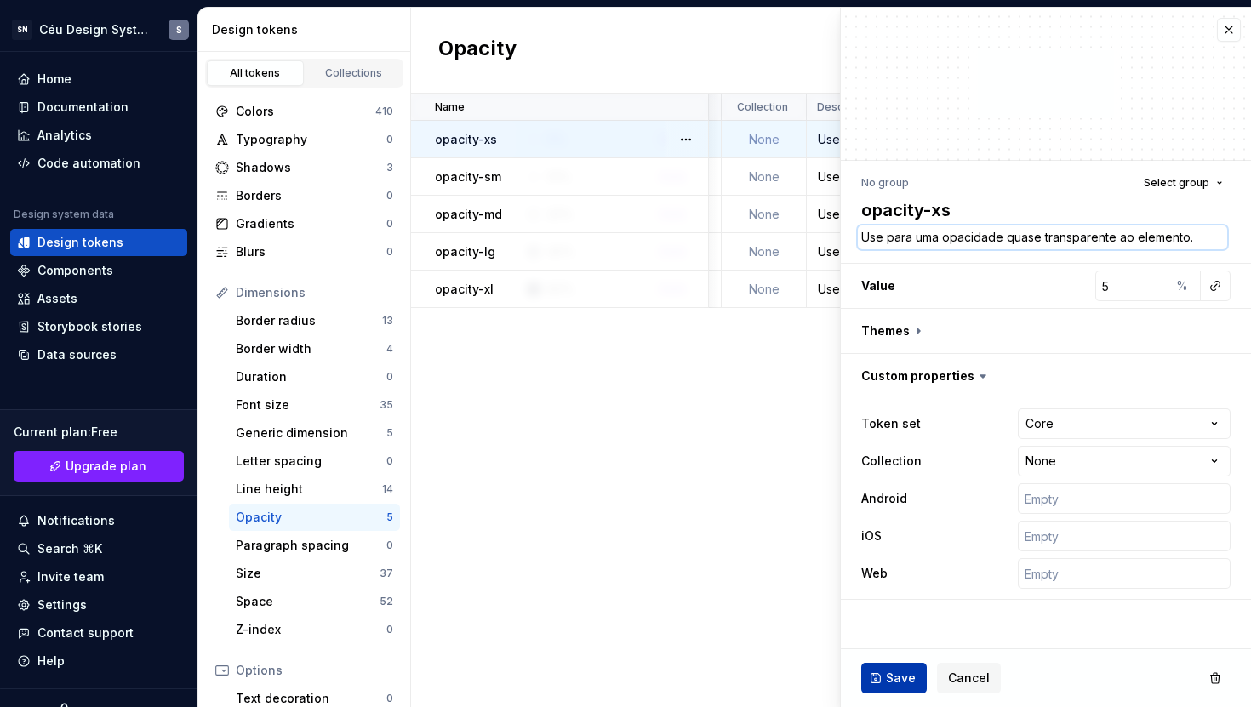
type textarea "Use para uma opacidade quase transparente ao elemento."
click at [892, 672] on span "Save" at bounding box center [901, 678] width 30 height 17
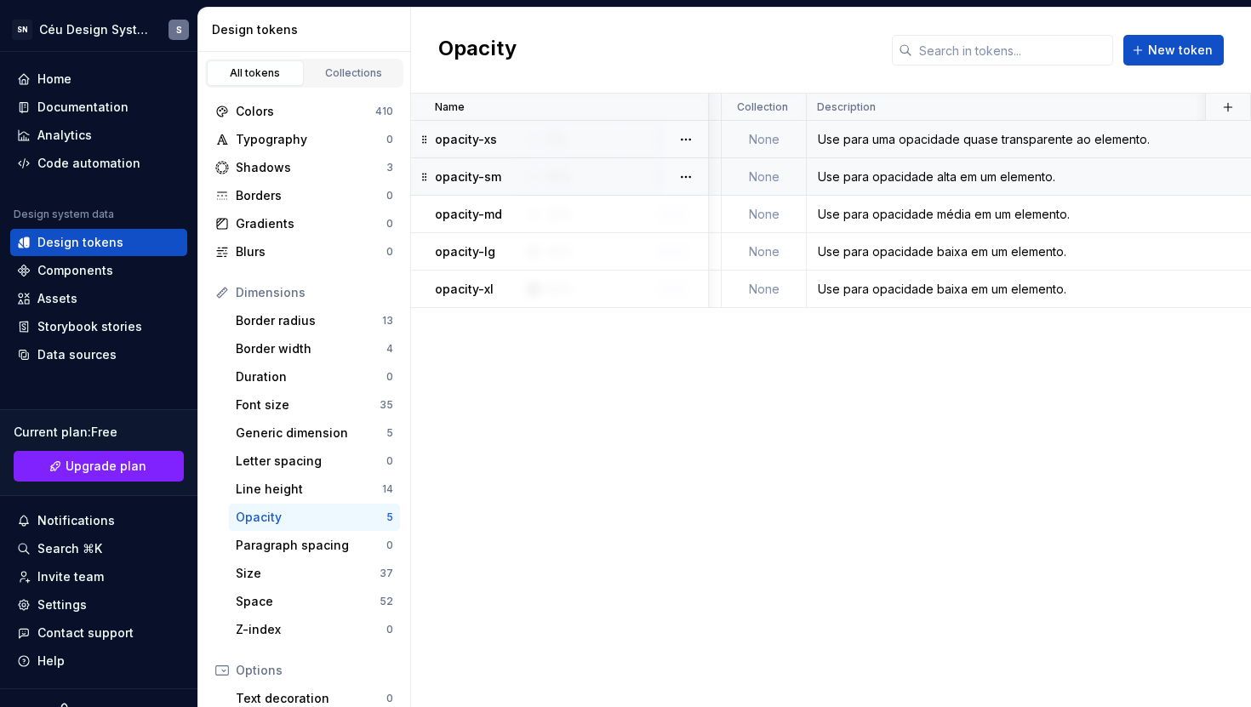
click at [938, 193] on td "Use para opacidade alta em um elemento." at bounding box center [1140, 176] width 667 height 37
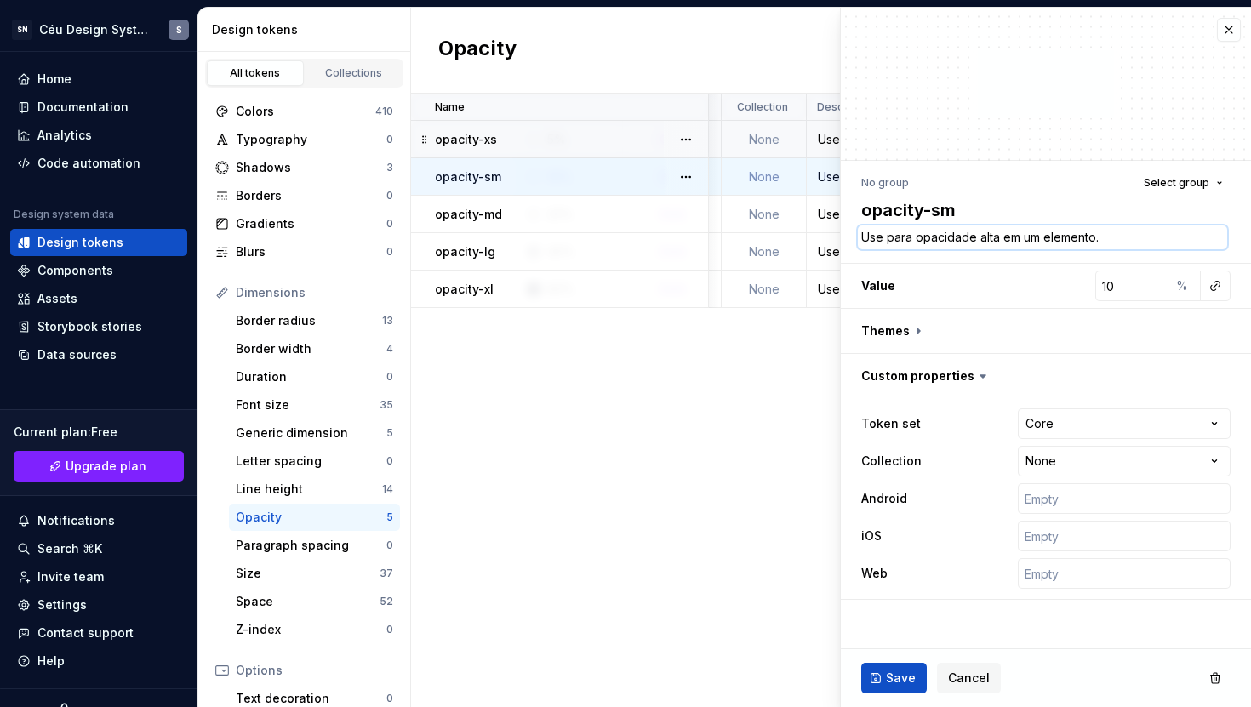
click at [934, 244] on textarea "Use para opacidade alta em um elemento." at bounding box center [1042, 238] width 369 height 24
paste textarea "aplicar uma opacidade muito sutil ao"
type textarea "*"
type textarea "Use para aplicar uma opacidade muito sutil ao elemento."
drag, startPoint x: 953, startPoint y: 235, endPoint x: 916, endPoint y: 236, distance: 37.5
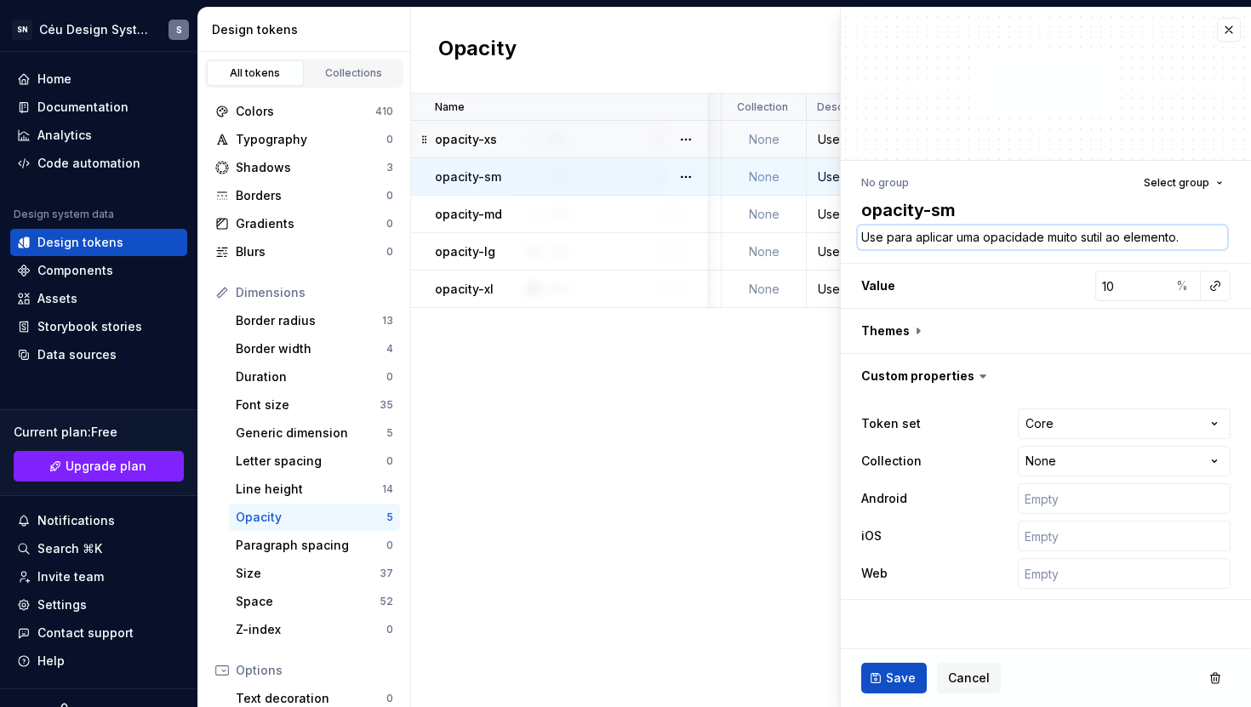
click at [916, 236] on textarea "Use para aplicar uma opacidade muito sutil ao elemento." at bounding box center [1042, 238] width 369 height 24
type textarea "*"
type textarea "Use para uma opacidade muito sutil ao elemento."
type textarea "*"
type textarea "Use para uma opacidade muito sutil ao elemento."
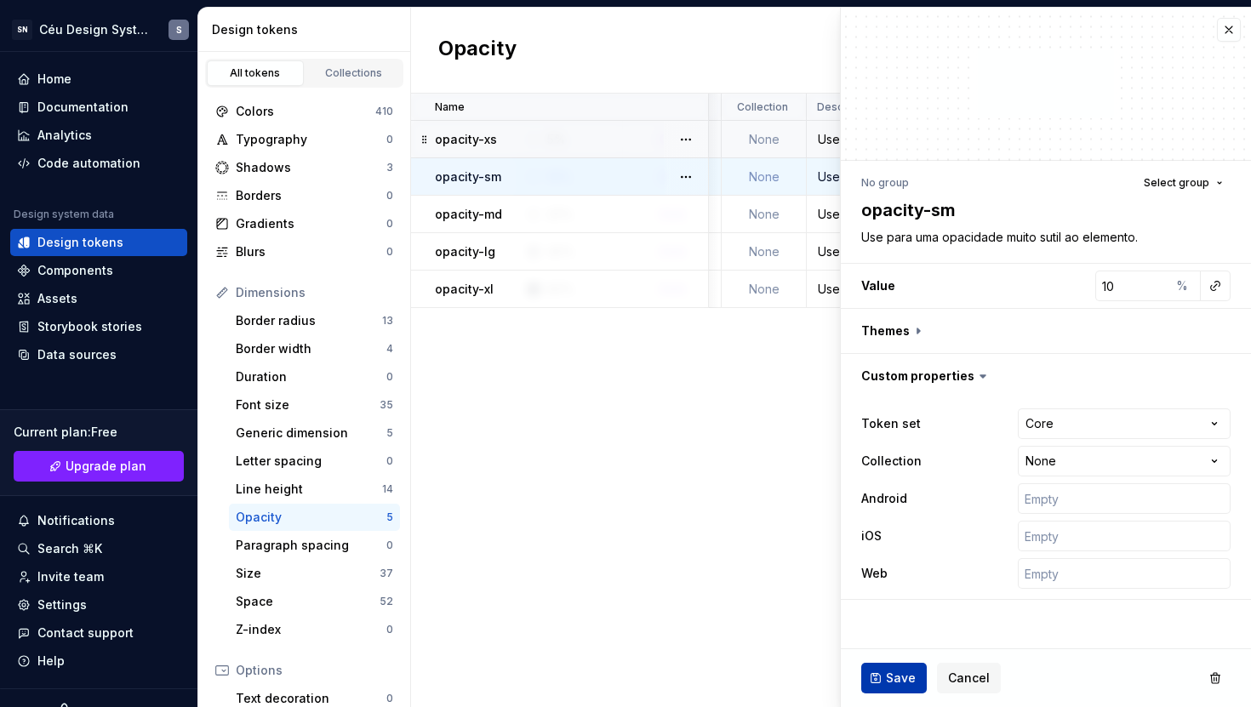
click at [894, 688] on button "Save" at bounding box center [894, 678] width 66 height 31
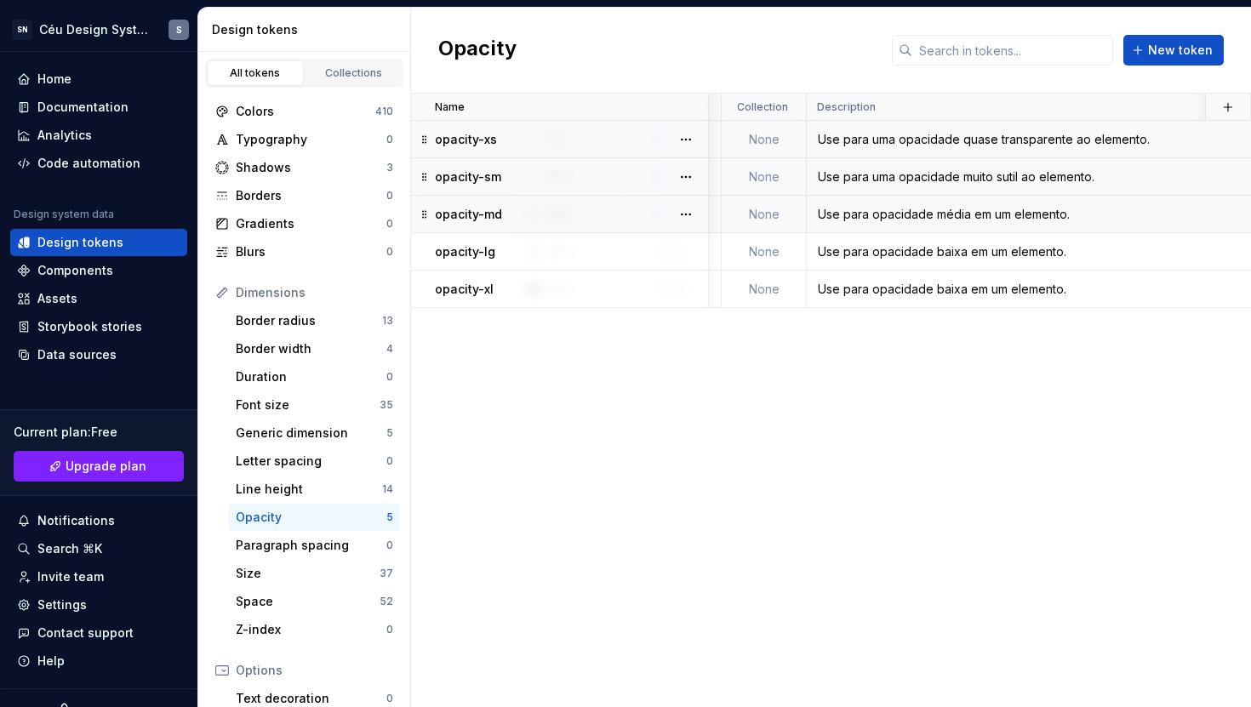
click at [902, 211] on div "Use para opacidade média em um elemento." at bounding box center [1140, 214] width 665 height 17
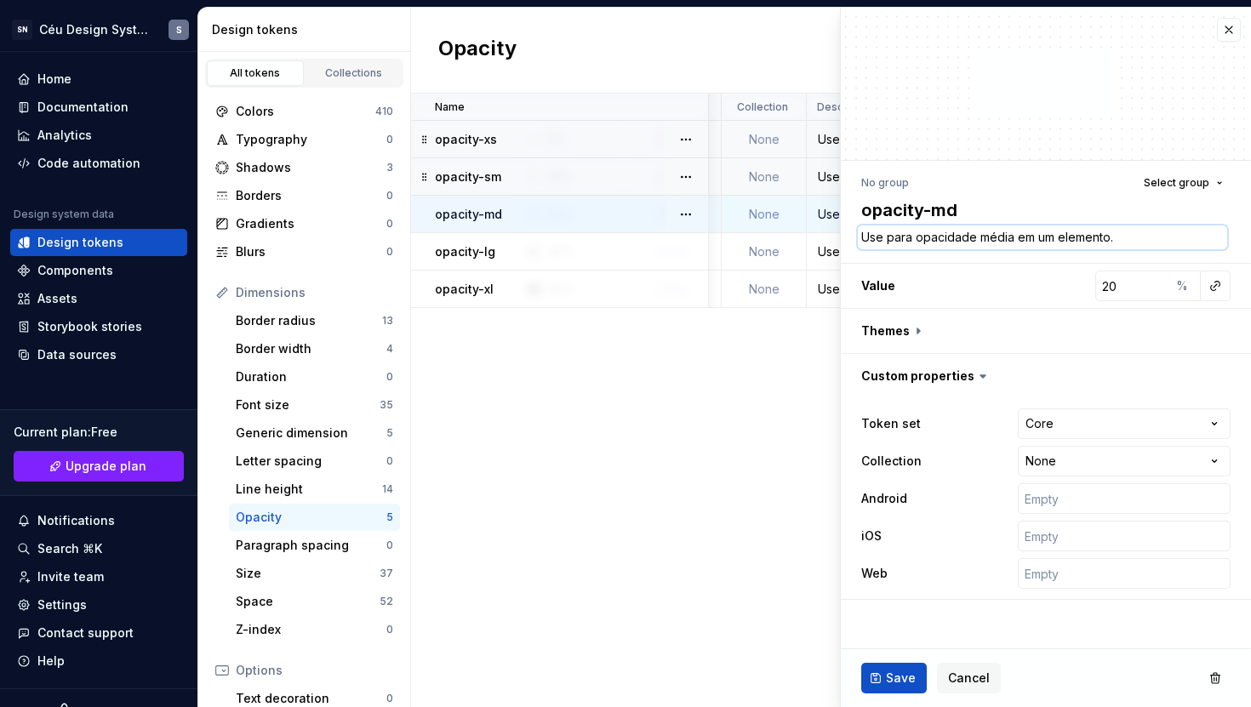
click at [922, 240] on textarea "Use para opacidade média em um elemento." at bounding box center [1042, 238] width 369 height 24
paste textarea "aplicar uma opacidade suave ao"
type textarea "*"
type textarea "Use para aplicar uma opacidade suave ao elemento."
drag, startPoint x: 955, startPoint y: 237, endPoint x: 916, endPoint y: 237, distance: 39.1
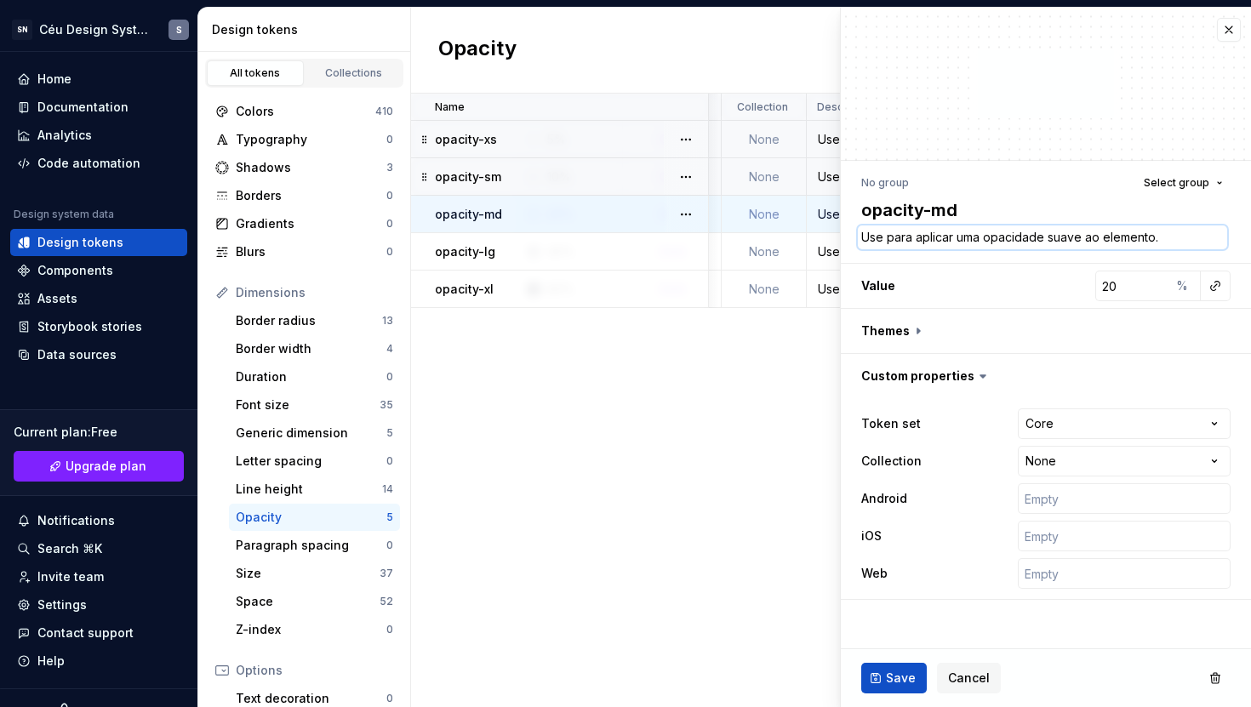
click at [916, 237] on textarea "Use para aplicar uma opacidade suave ao elemento." at bounding box center [1042, 238] width 369 height 24
type textarea "*"
type textarea "Use para uma opacidade suave ao elemento."
click at [889, 678] on span "Save" at bounding box center [901, 678] width 30 height 17
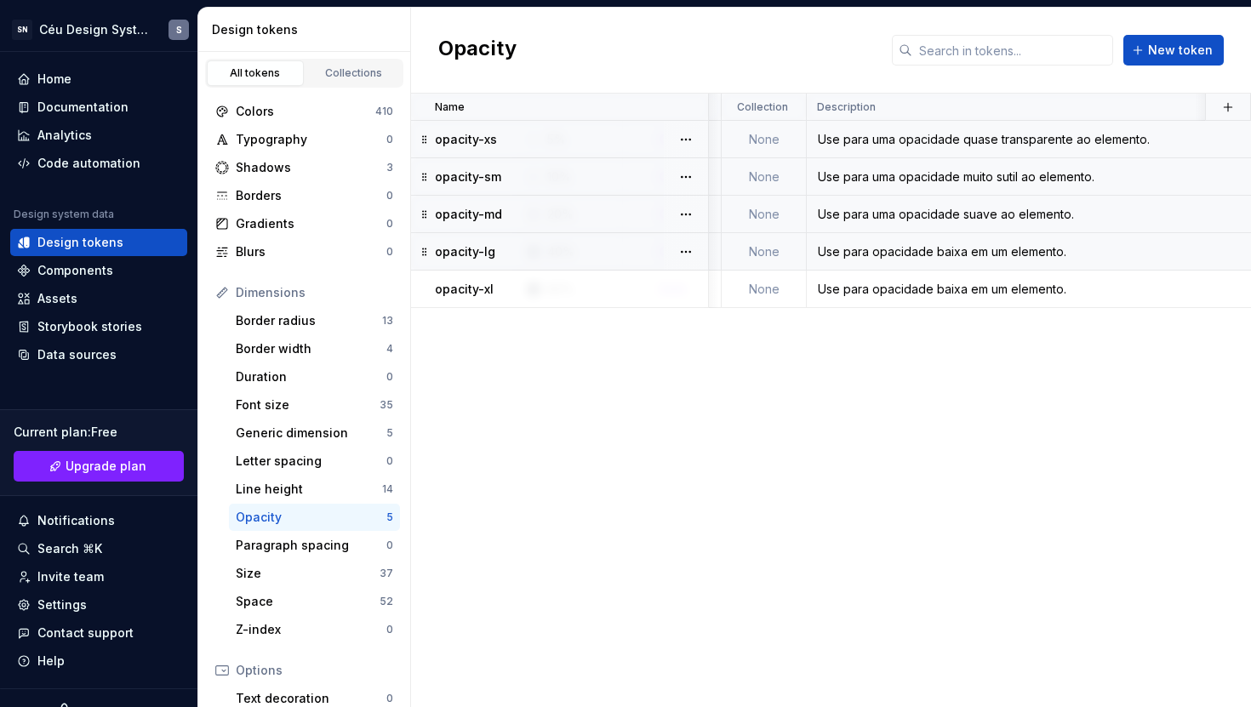
click at [985, 268] on td "Use para opacidade baixa em um elemento." at bounding box center [1140, 251] width 667 height 37
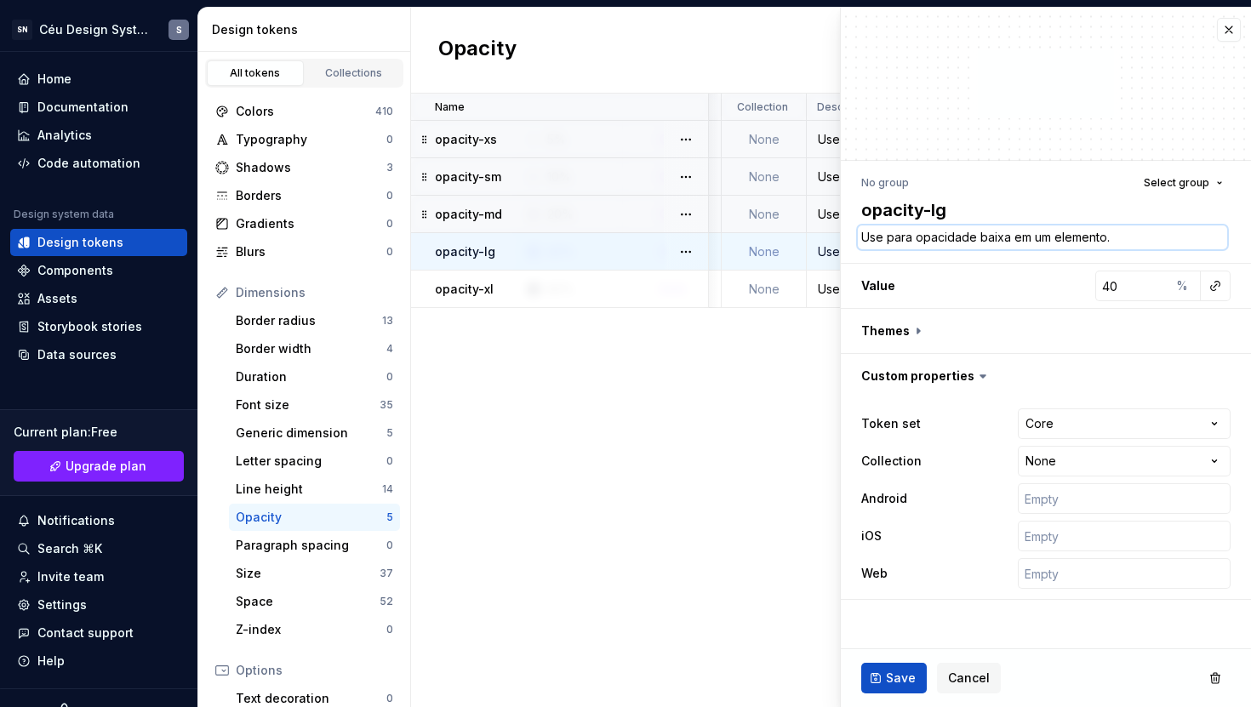
click at [945, 232] on textarea "Use para opacidade baixa em um elemento." at bounding box center [1042, 238] width 369 height 24
paste textarea "aplicar uma opacidade moderada ao"
type textarea "*"
type textarea "Use para aplicar uma opacidade moderada ao elemento."
click at [956, 237] on textarea "Use para aplicar uma opacidade moderada ao elemento." at bounding box center [1042, 238] width 369 height 24
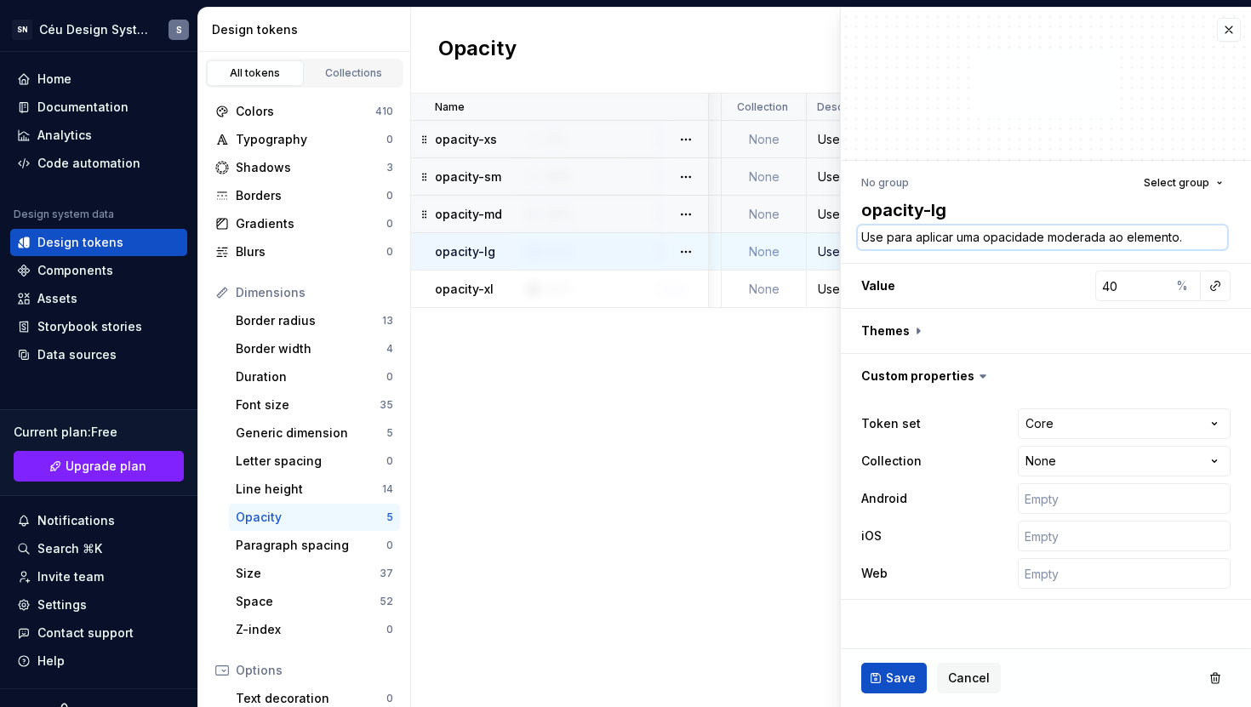
type textarea "*"
type textarea "Use para aplicaruma opacidade moderada ao elemento."
type textarea "*"
type textarea "Use para aplicauma opacidade moderada ao elemento."
type textarea "*"
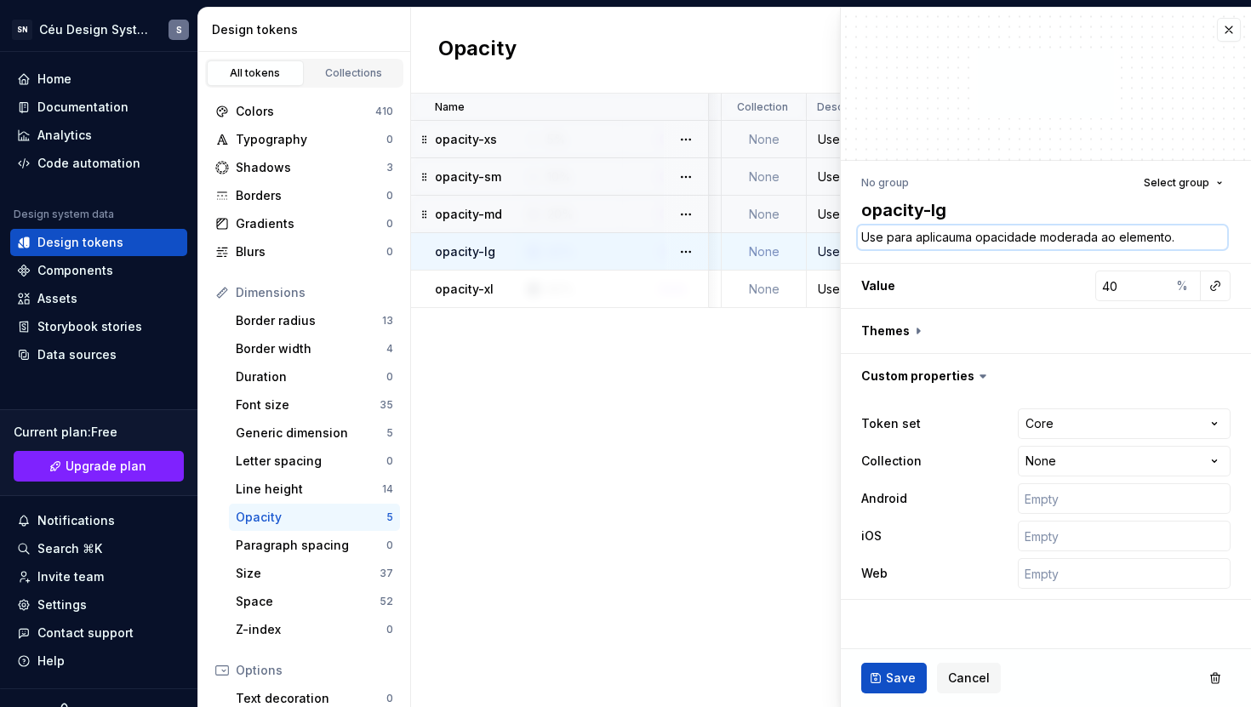
type textarea "Use para aplicuma opacidade moderada ao elemento."
type textarea "*"
type textarea "Use para apliuma opacidade moderada ao elemento."
type textarea "*"
type textarea "Use para apluma opacidade moderada ao elemento."
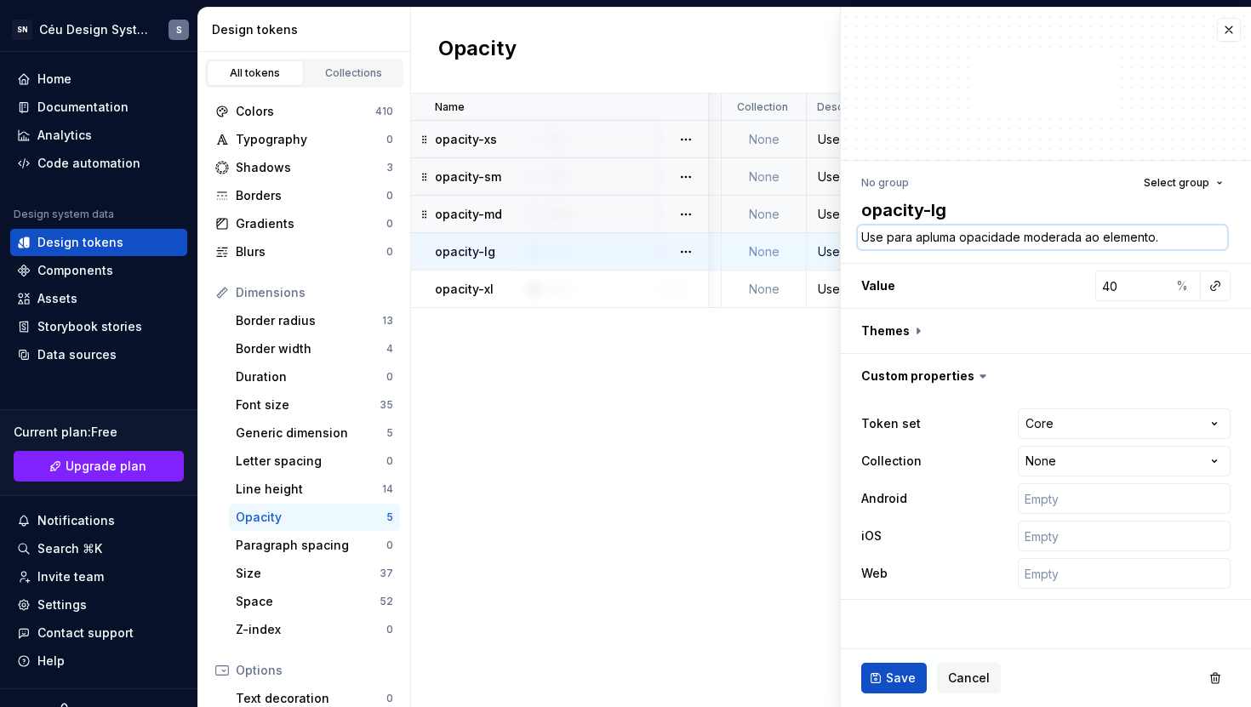
type textarea "*"
type textarea "Use para apuma opacidade moderada ao elemento."
type textarea "*"
type textarea "Use para auma opacidade moderada ao elemento."
type textarea "*"
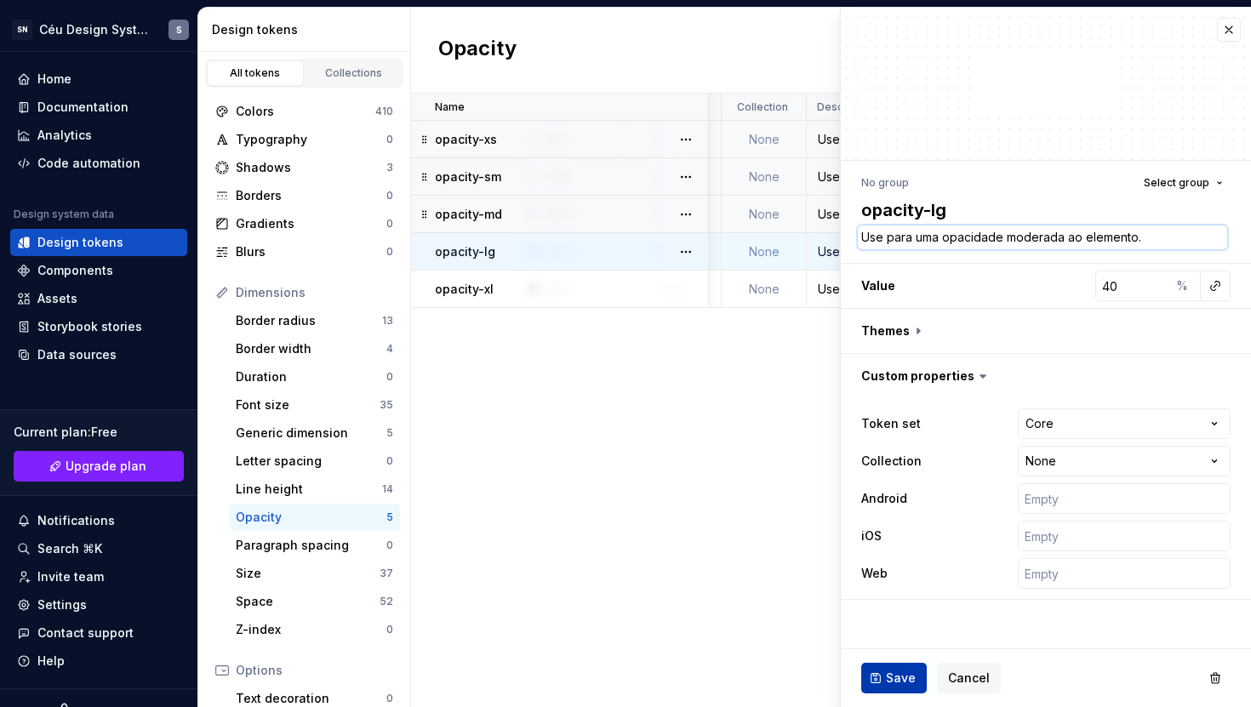
type textarea "Use para uma opacidade moderada ao elemento."
click at [885, 679] on button "Save" at bounding box center [894, 678] width 66 height 31
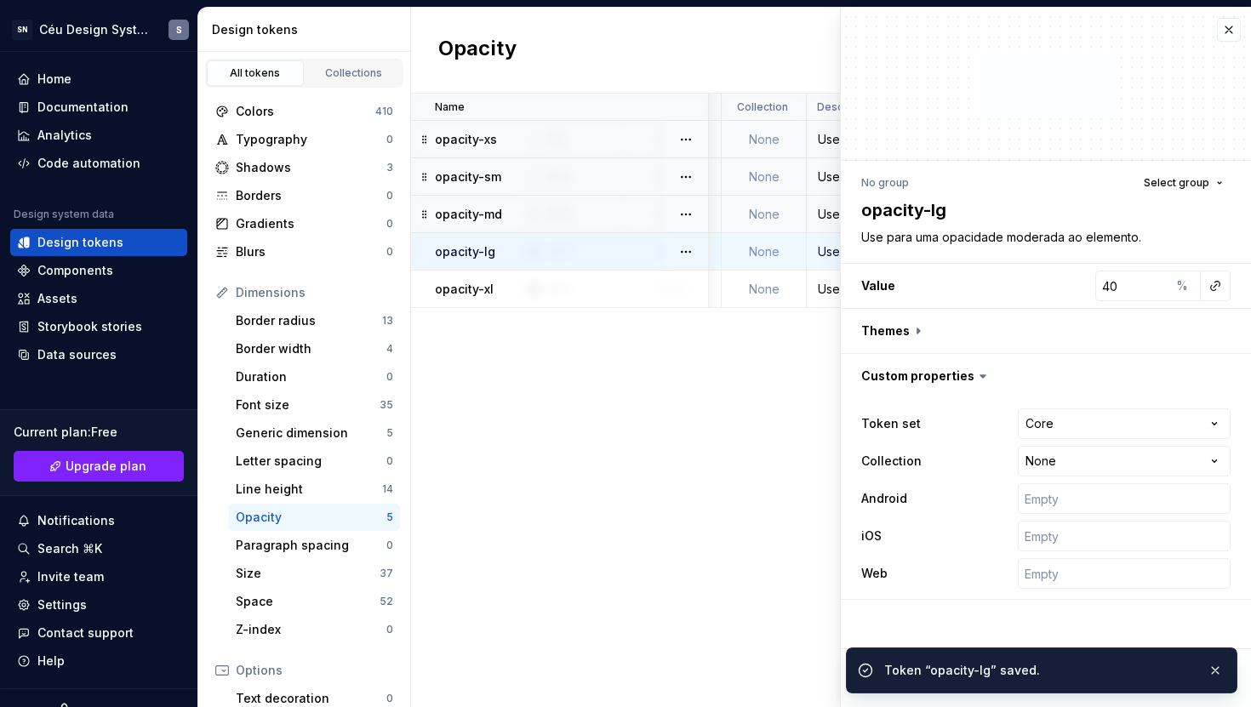
click at [774, 292] on td "None" at bounding box center [764, 289] width 85 height 37
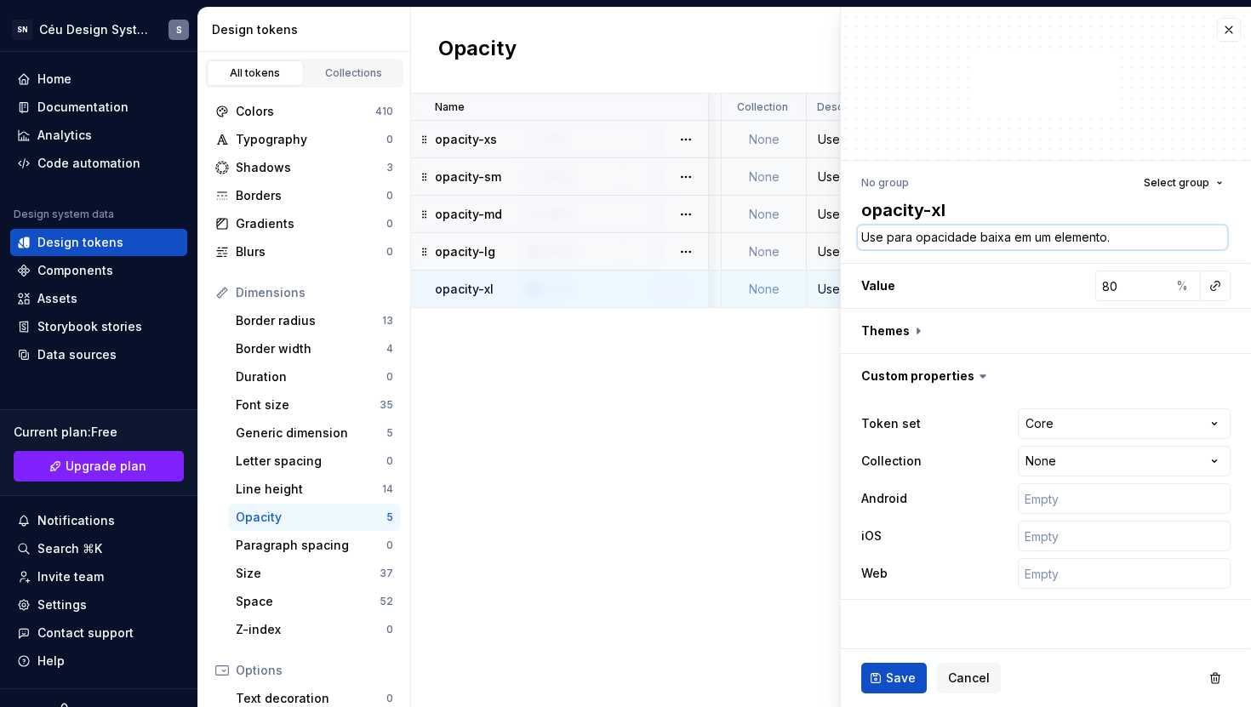
click at [1011, 238] on textarea "Use para opacidade baixa em um elemento." at bounding box center [1042, 238] width 369 height 24
paste textarea "aplicar uma opacidade semi-opaca ao"
type textarea "*"
type textarea "Use para aplicar uma opacidade semi-opaca ao elemento."
drag, startPoint x: 957, startPoint y: 237, endPoint x: 916, endPoint y: 238, distance: 40.9
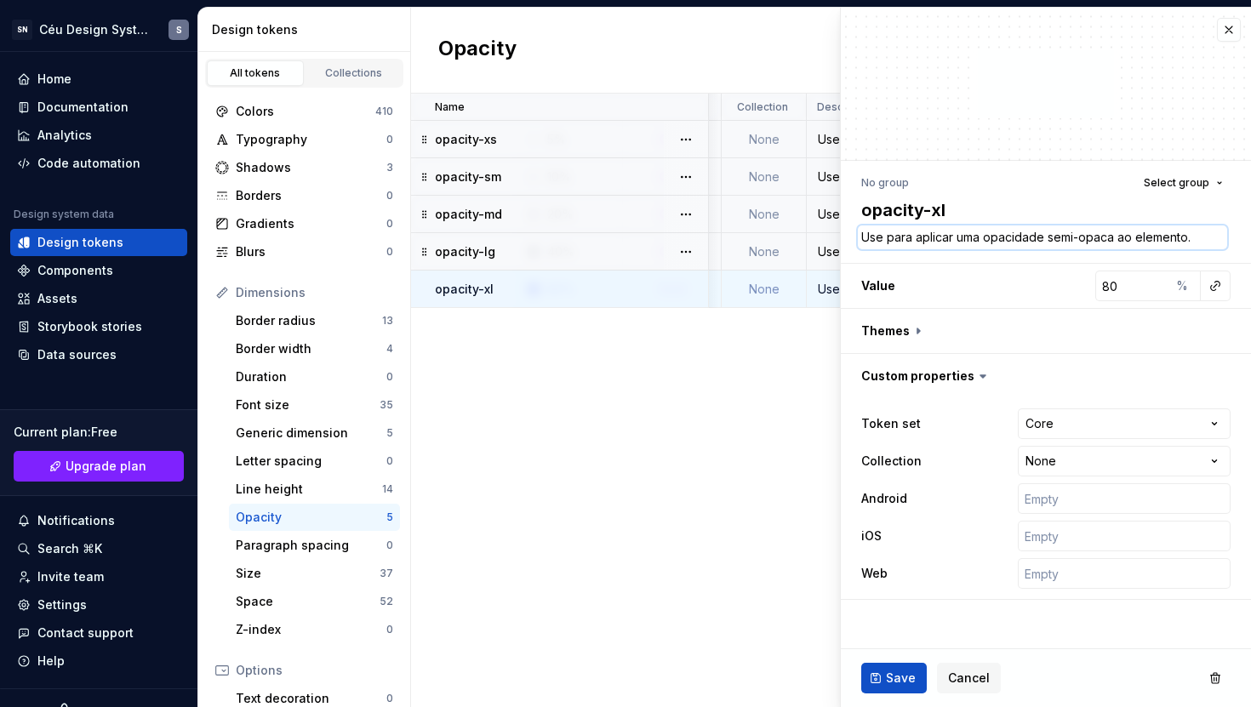
click at [916, 238] on textarea "Use para aplicar uma opacidade semi-opaca ao elemento." at bounding box center [1042, 238] width 369 height 24
type textarea "*"
type textarea "Use para uma opacidade semi-opaca ao elemento."
click at [897, 684] on span "Save" at bounding box center [901, 678] width 30 height 17
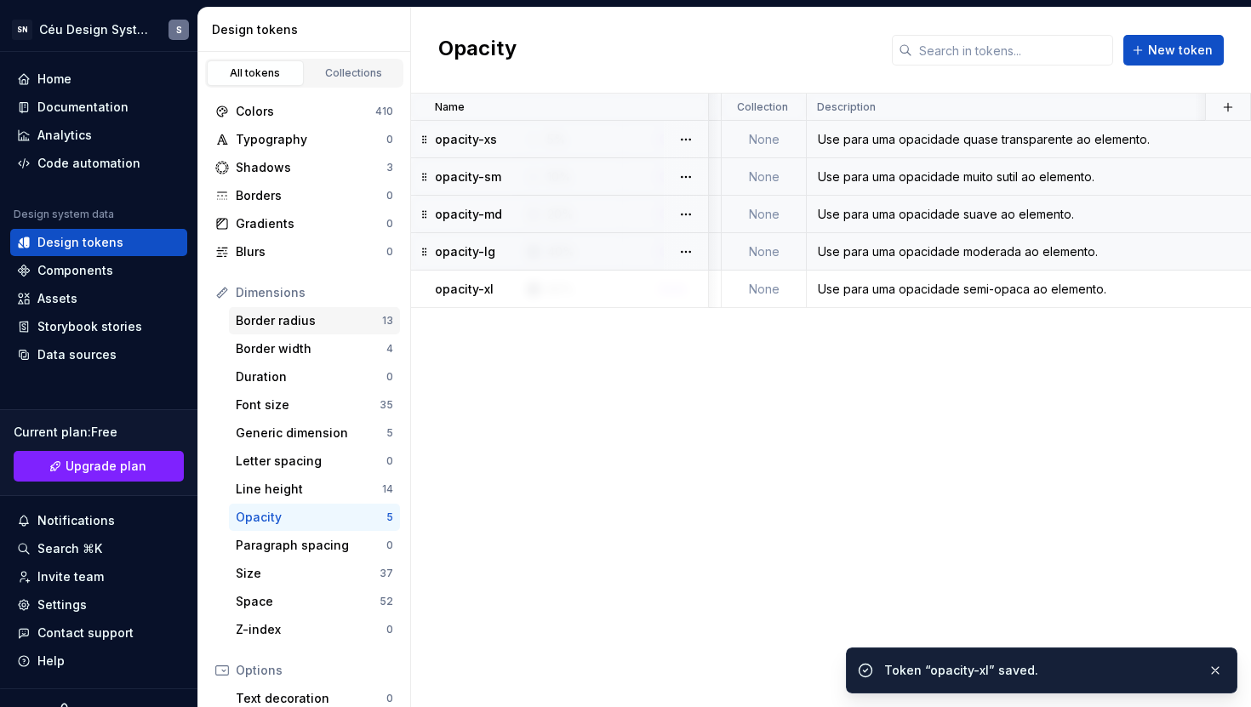
click at [288, 328] on div "Border radius" at bounding box center [309, 320] width 146 height 17
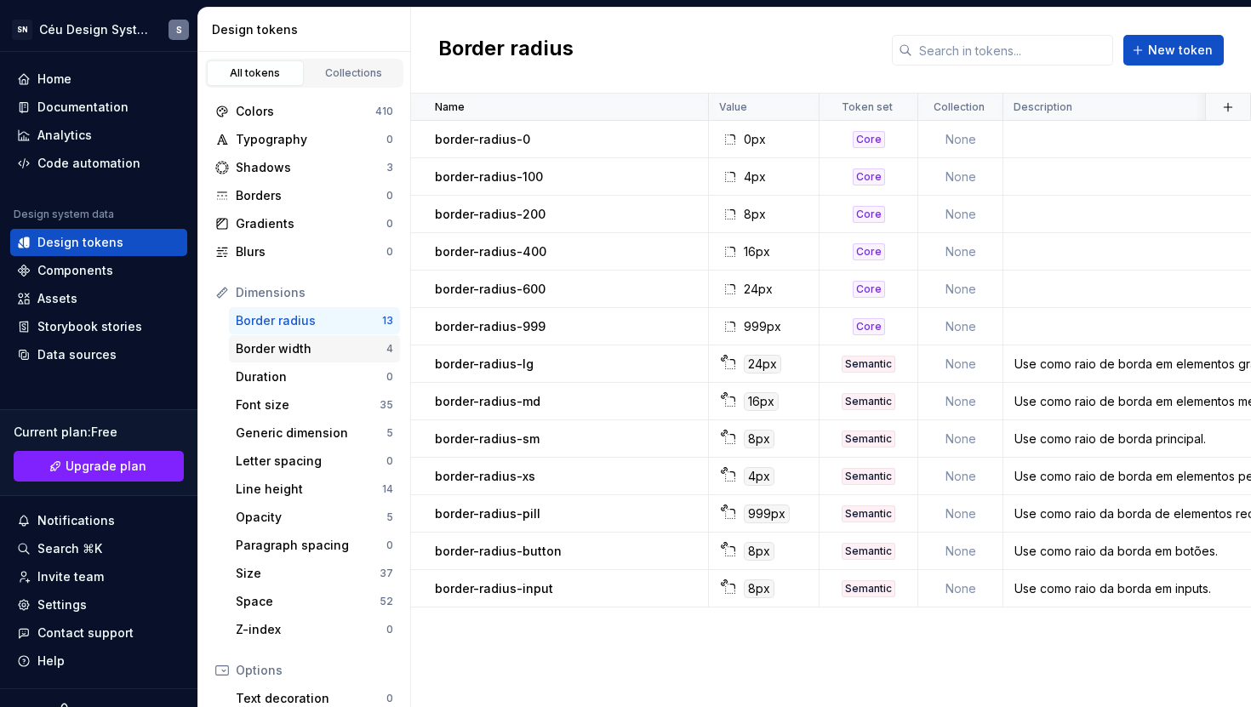
click at [296, 353] on div "Border width" at bounding box center [311, 348] width 151 height 17
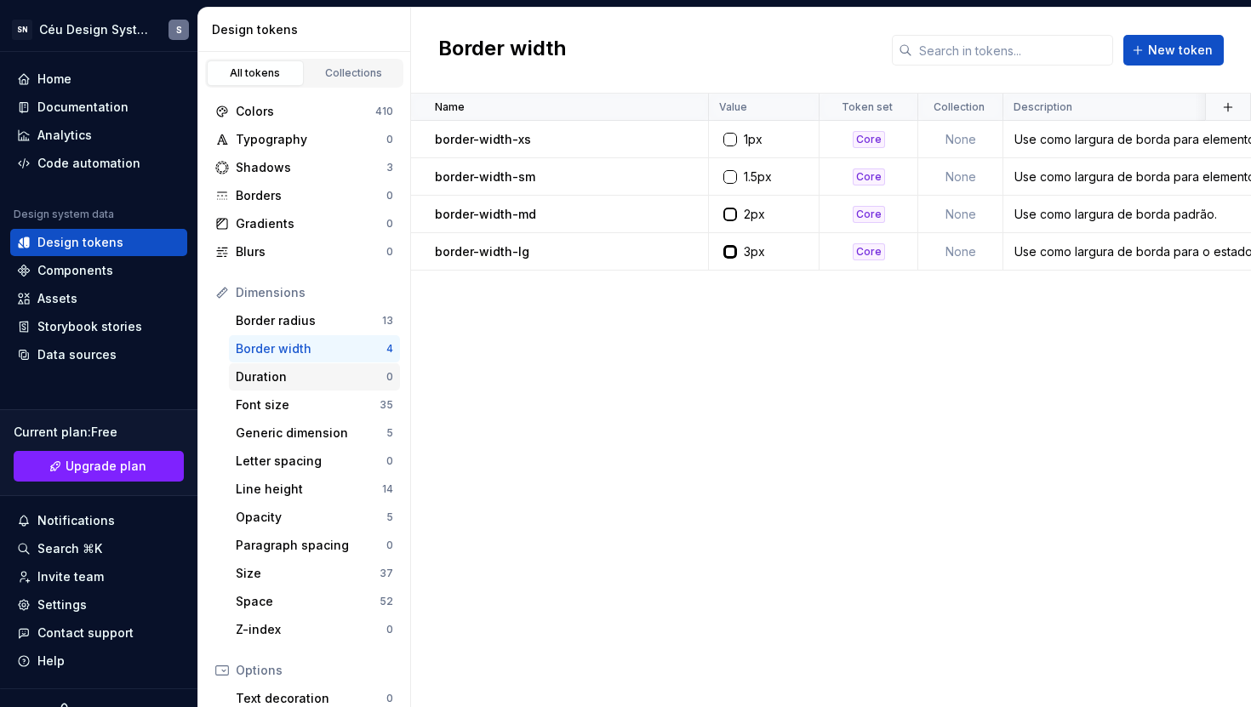
click at [271, 374] on div "Duration" at bounding box center [311, 376] width 151 height 17
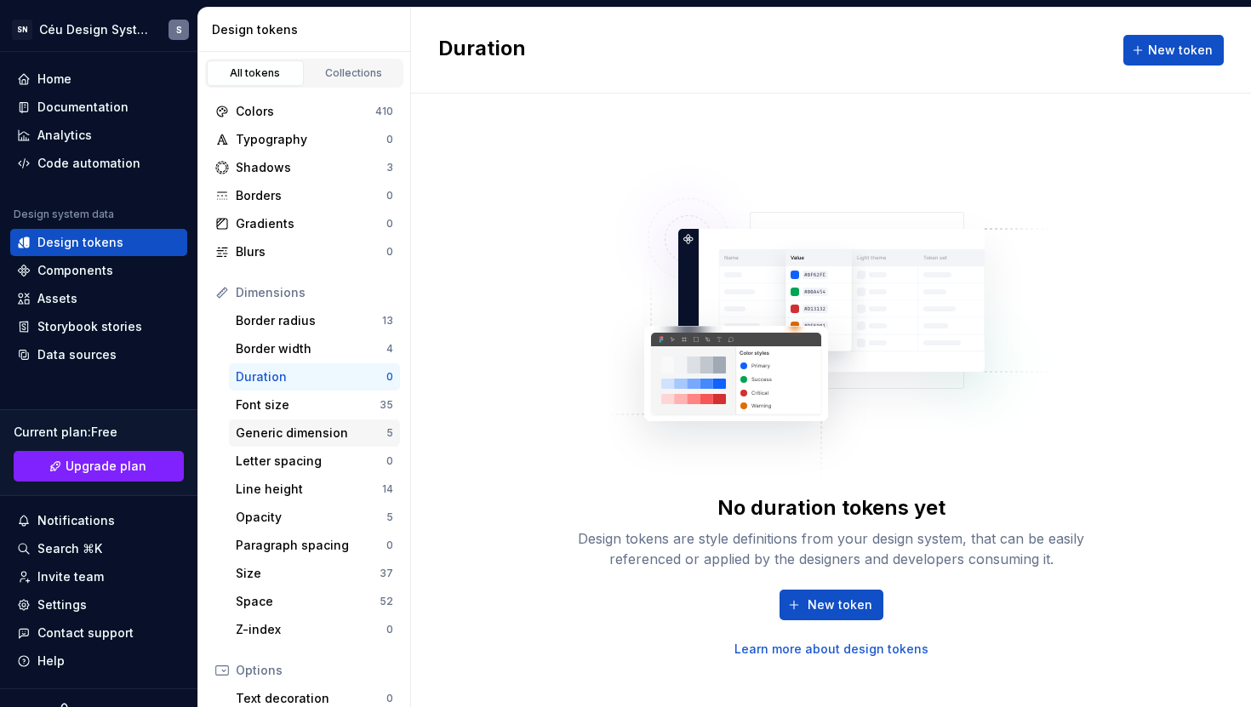
click at [278, 420] on div "Generic dimension 5" at bounding box center [314, 433] width 171 height 27
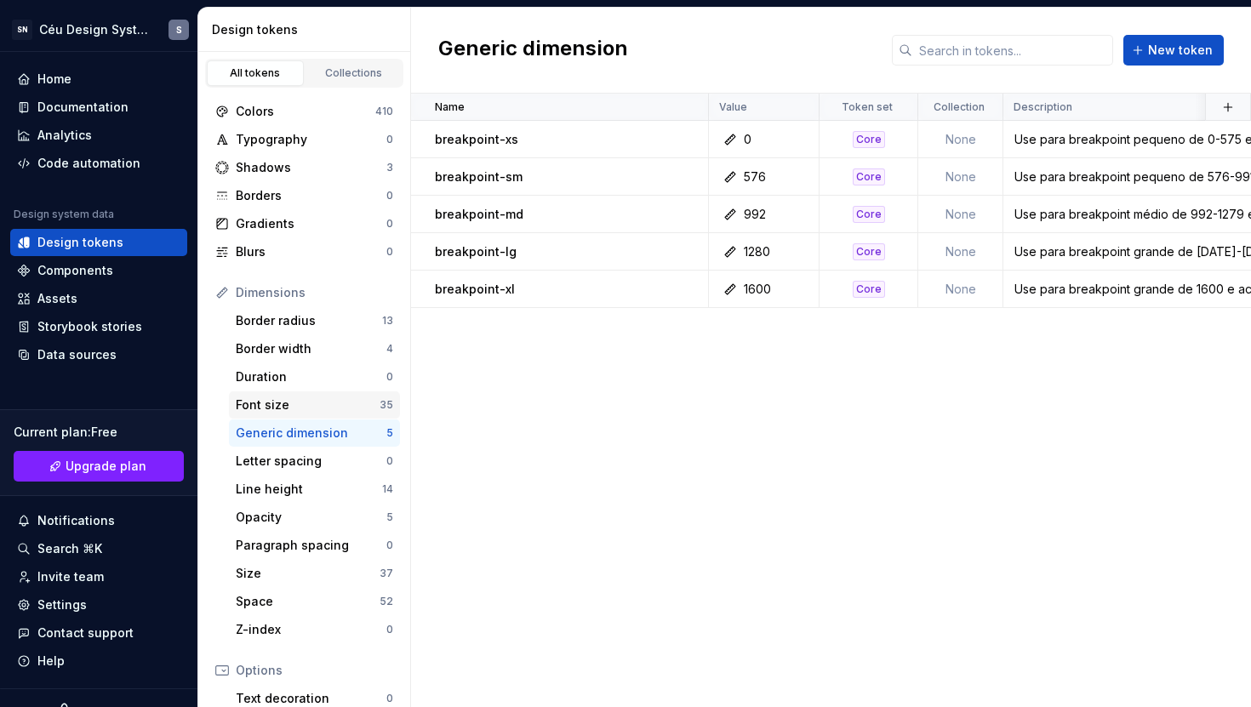
click at [277, 409] on div "Font size" at bounding box center [308, 405] width 144 height 17
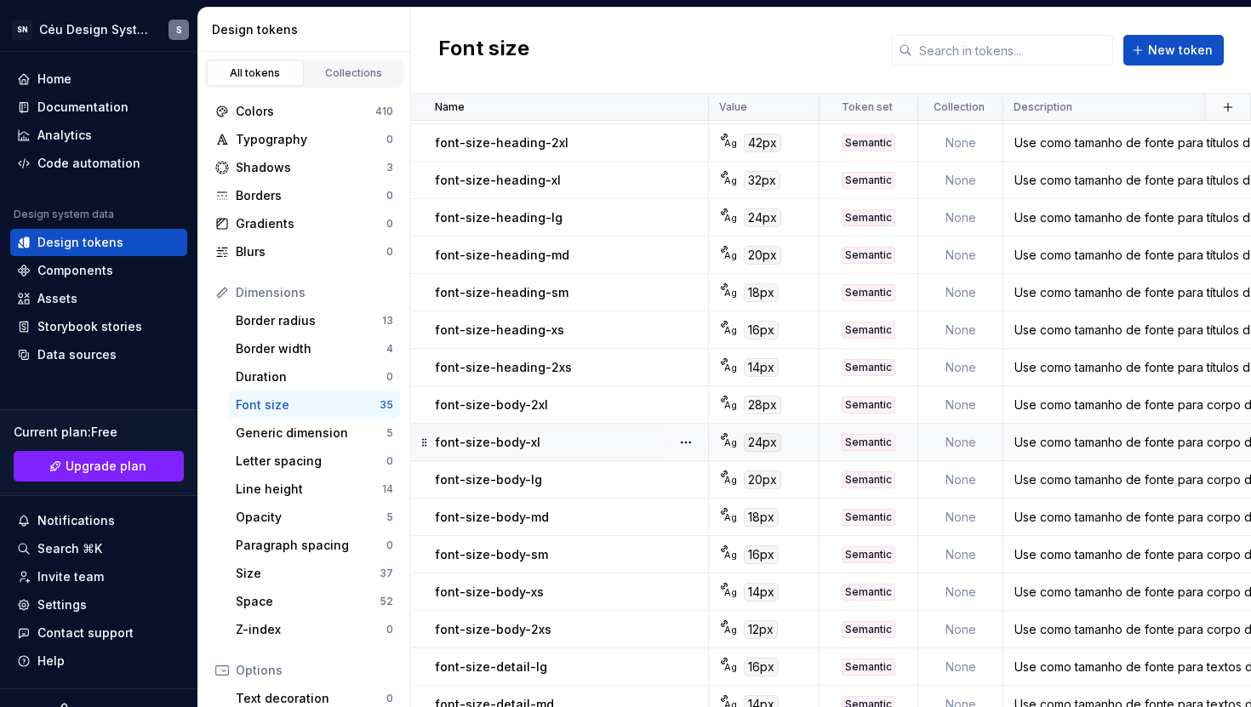
scroll to position [606, 0]
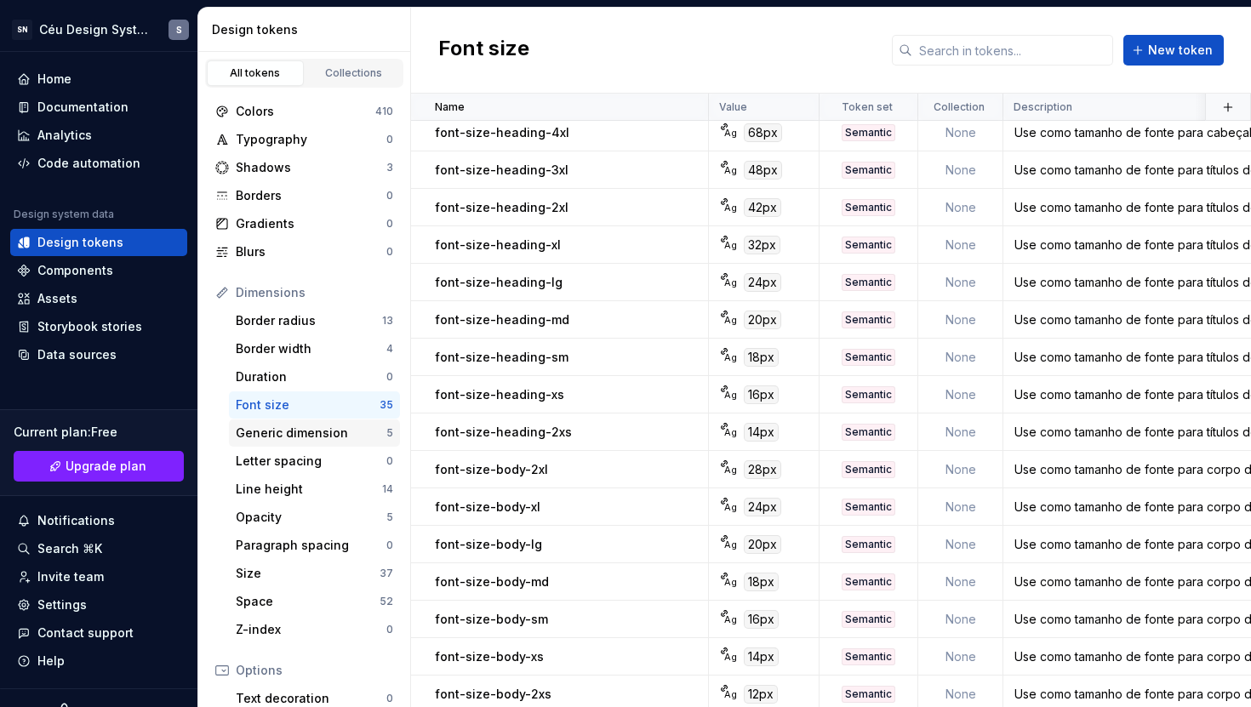
click at [309, 438] on div "Generic dimension" at bounding box center [311, 433] width 151 height 17
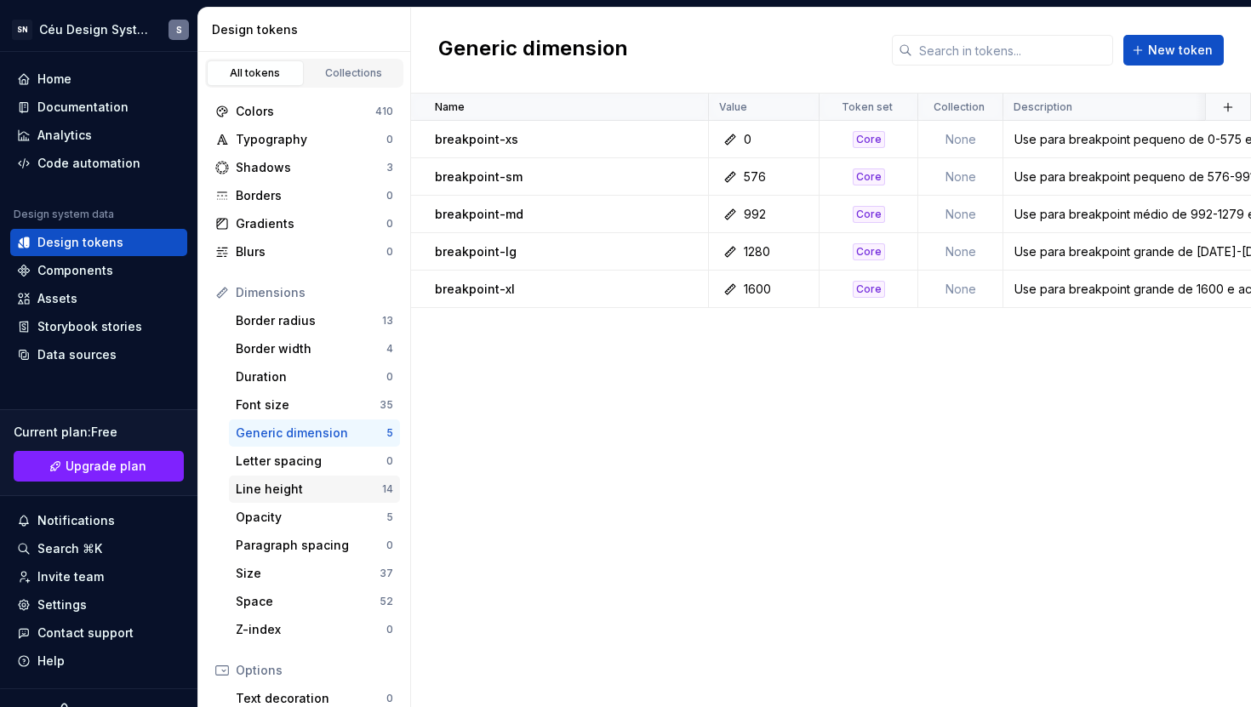
click at [290, 489] on div "Line height" at bounding box center [309, 489] width 146 height 17
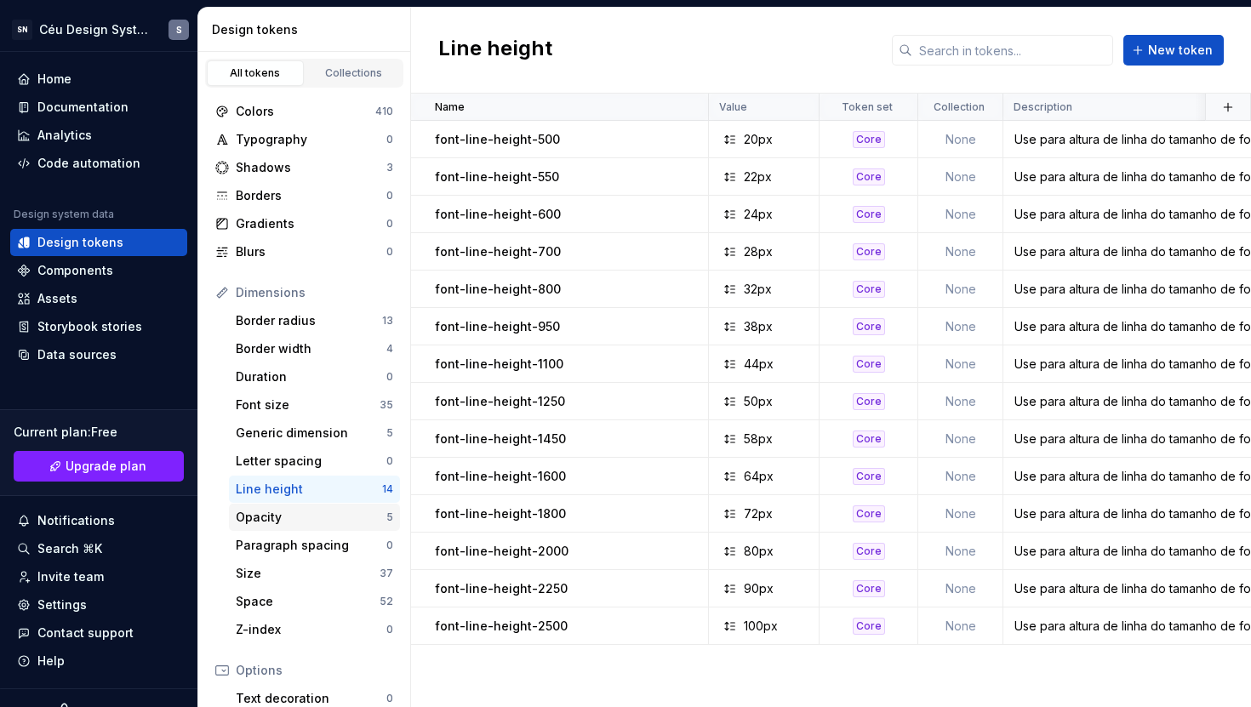
click at [299, 522] on div "Opacity" at bounding box center [311, 517] width 151 height 17
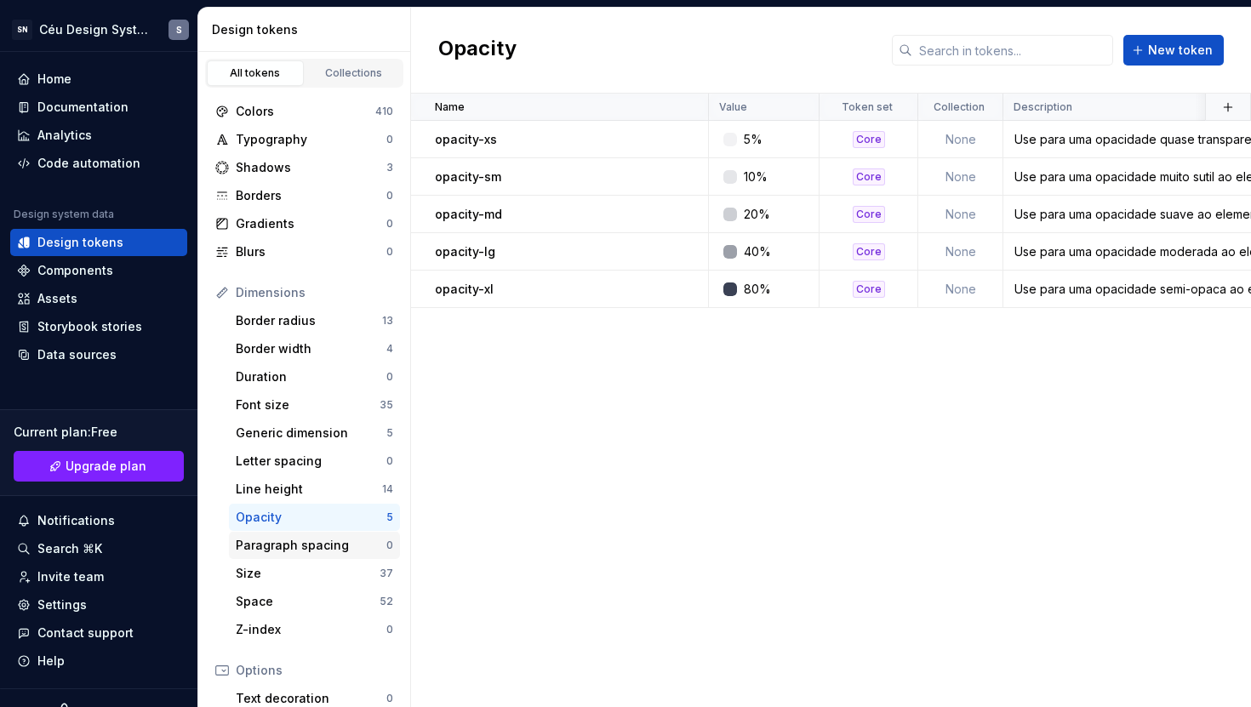
click at [298, 547] on div "Paragraph spacing" at bounding box center [311, 545] width 151 height 17
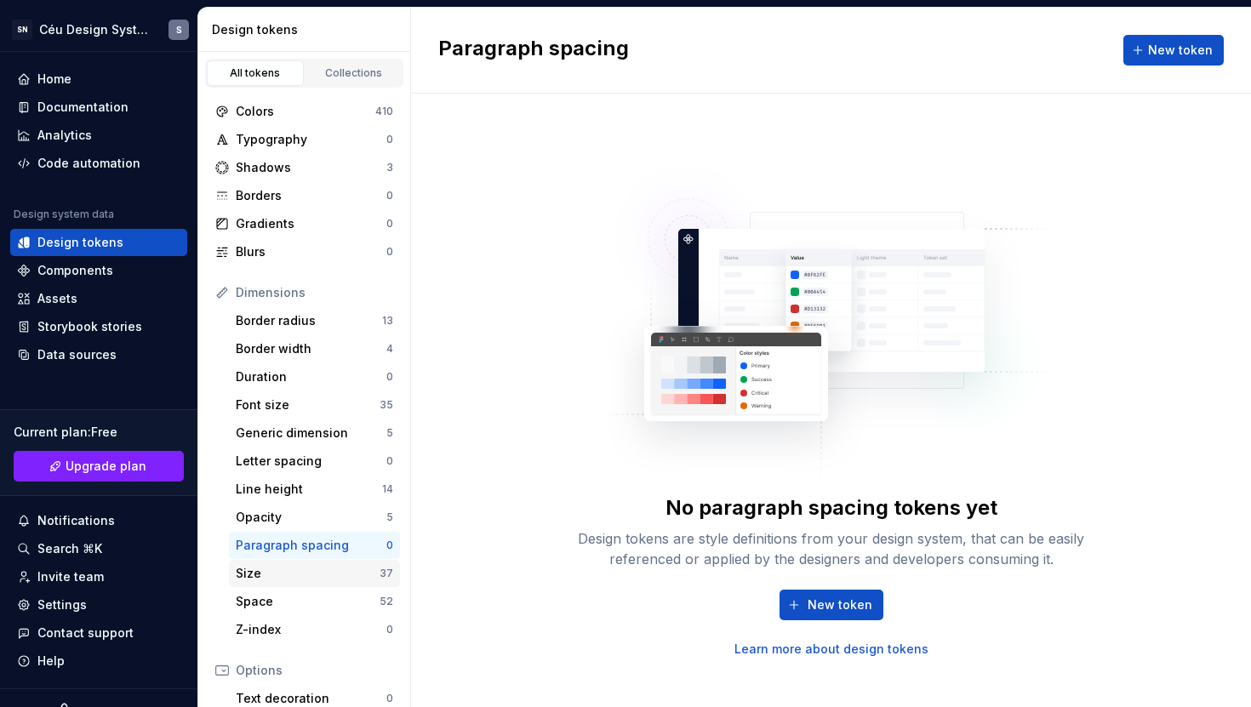
click at [303, 568] on div "Size" at bounding box center [308, 573] width 144 height 17
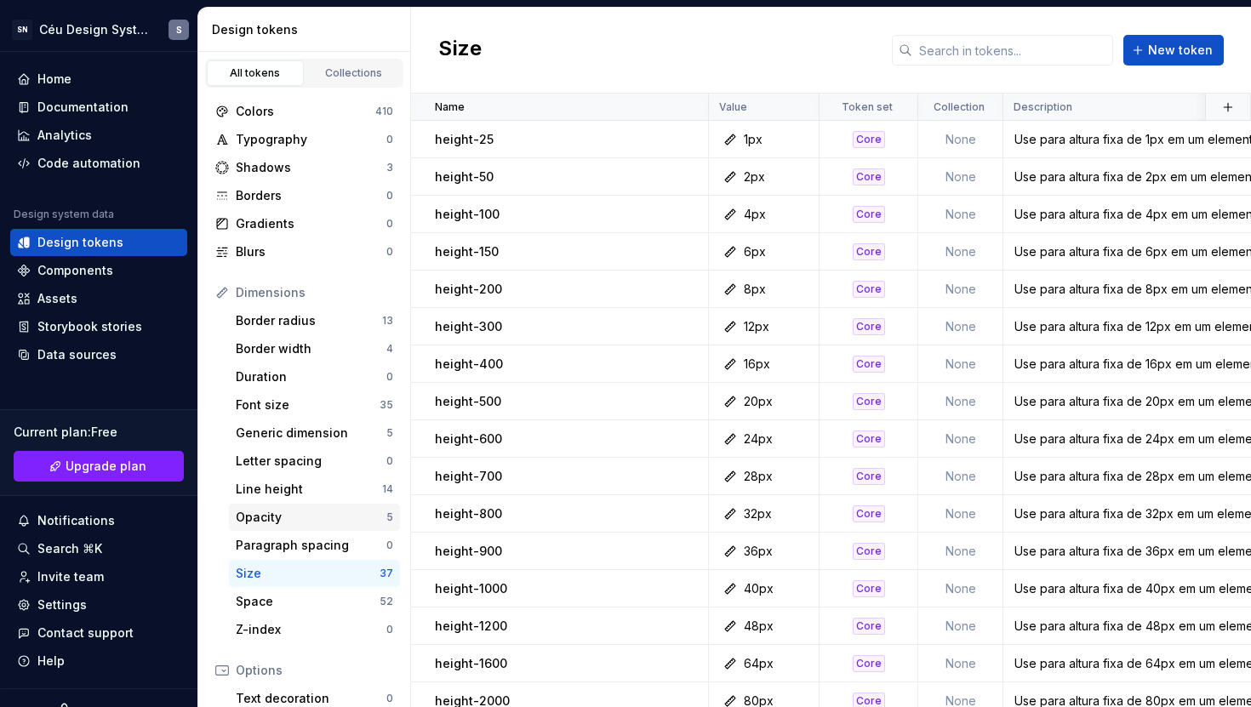
click at [298, 529] on div "Opacity 5" at bounding box center [314, 517] width 171 height 27
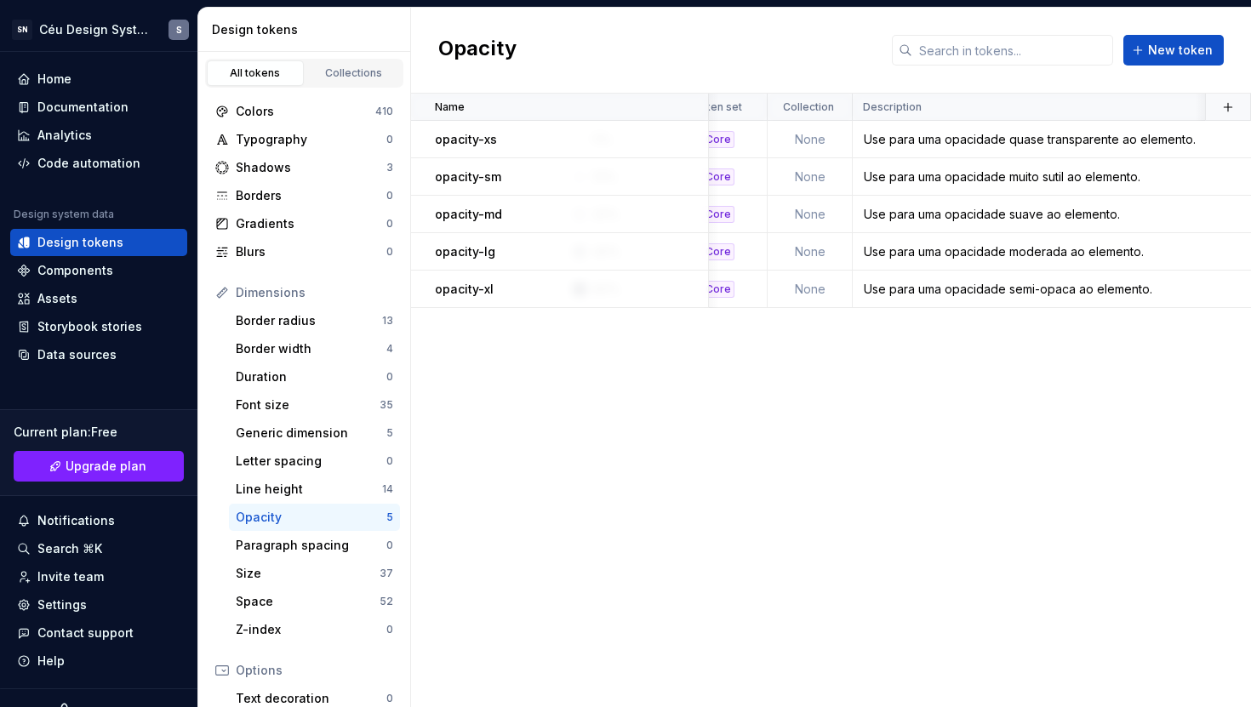
scroll to position [0, 231]
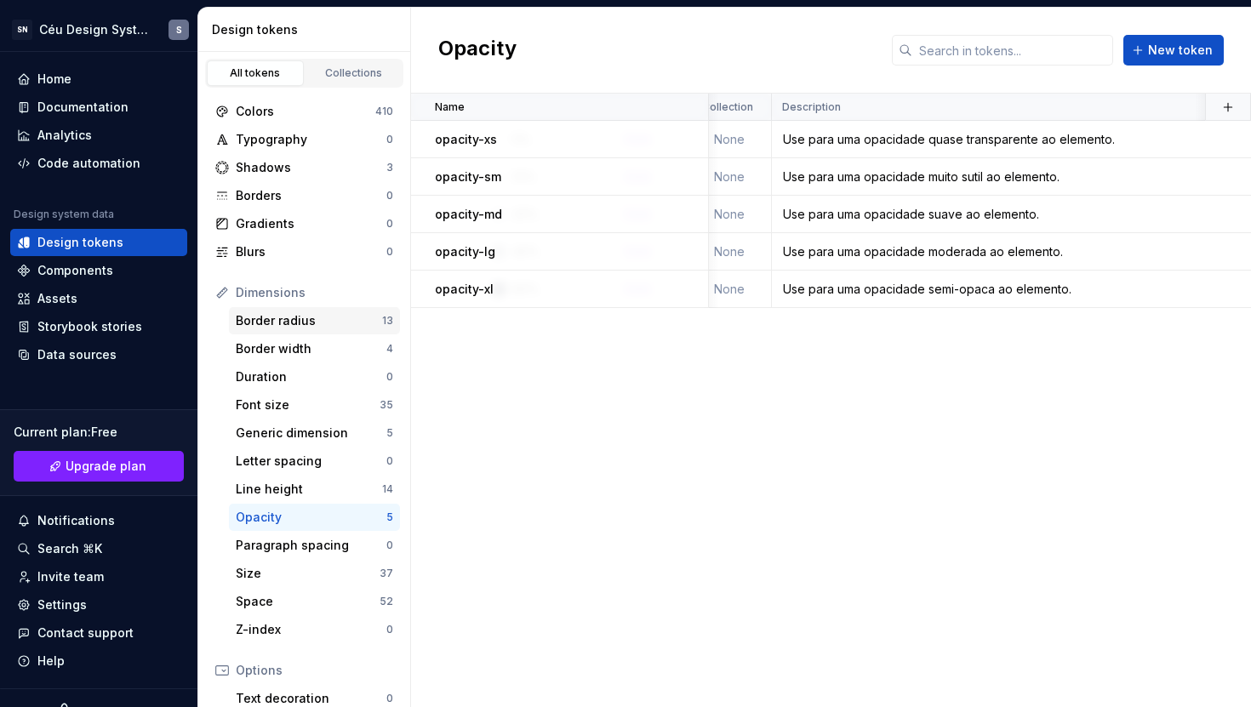
click at [315, 324] on div "Border radius" at bounding box center [309, 320] width 146 height 17
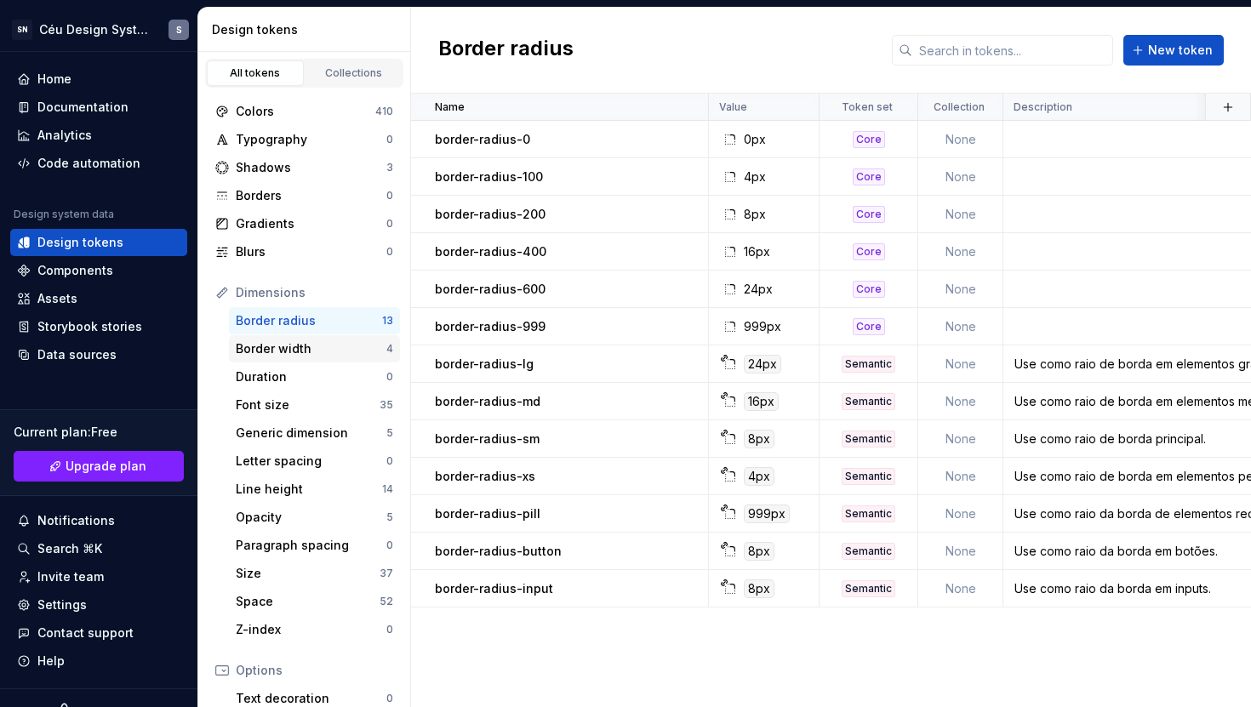
click at [296, 339] on div "Border width 4" at bounding box center [314, 348] width 171 height 27
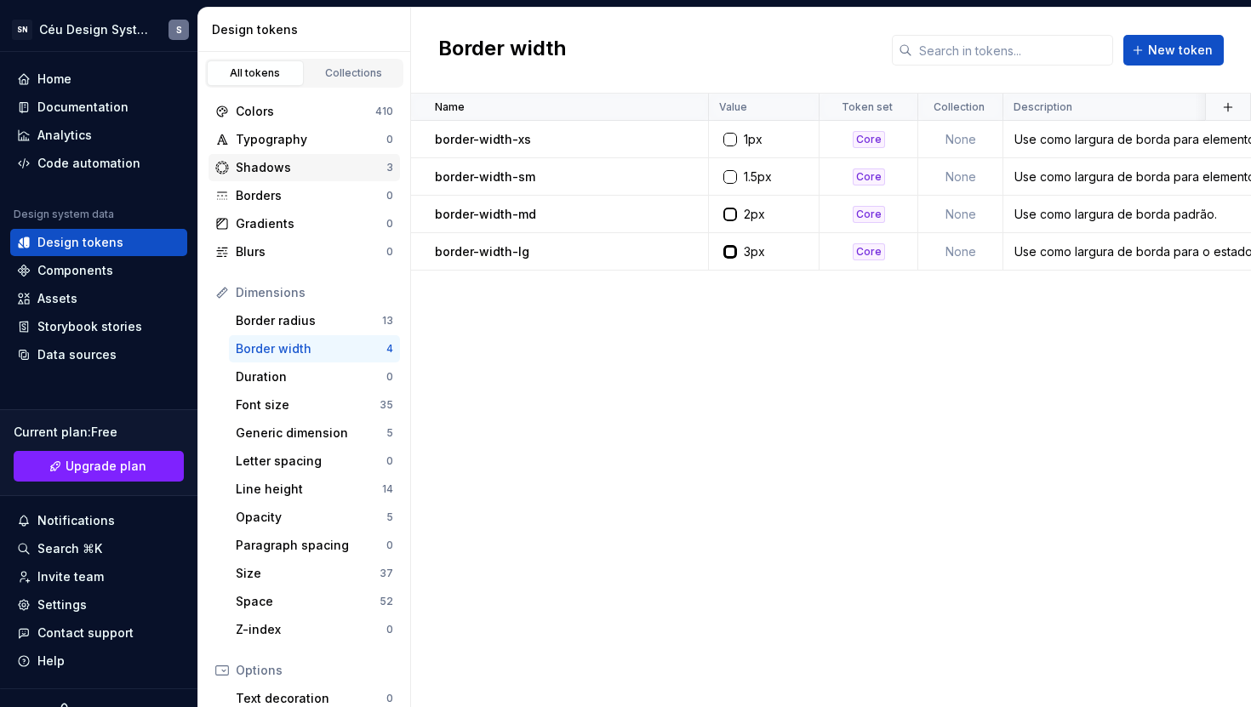
click at [283, 168] on div "Shadows" at bounding box center [311, 167] width 151 height 17
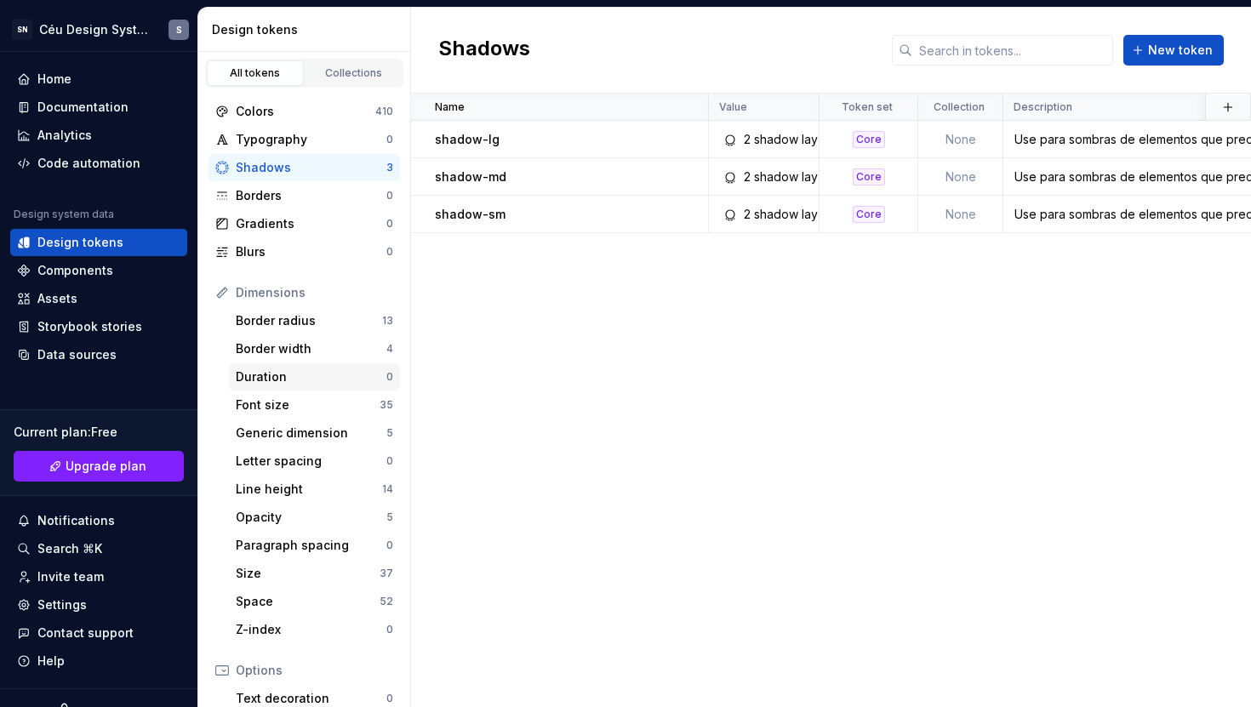
click at [314, 382] on div "Duration" at bounding box center [311, 376] width 151 height 17
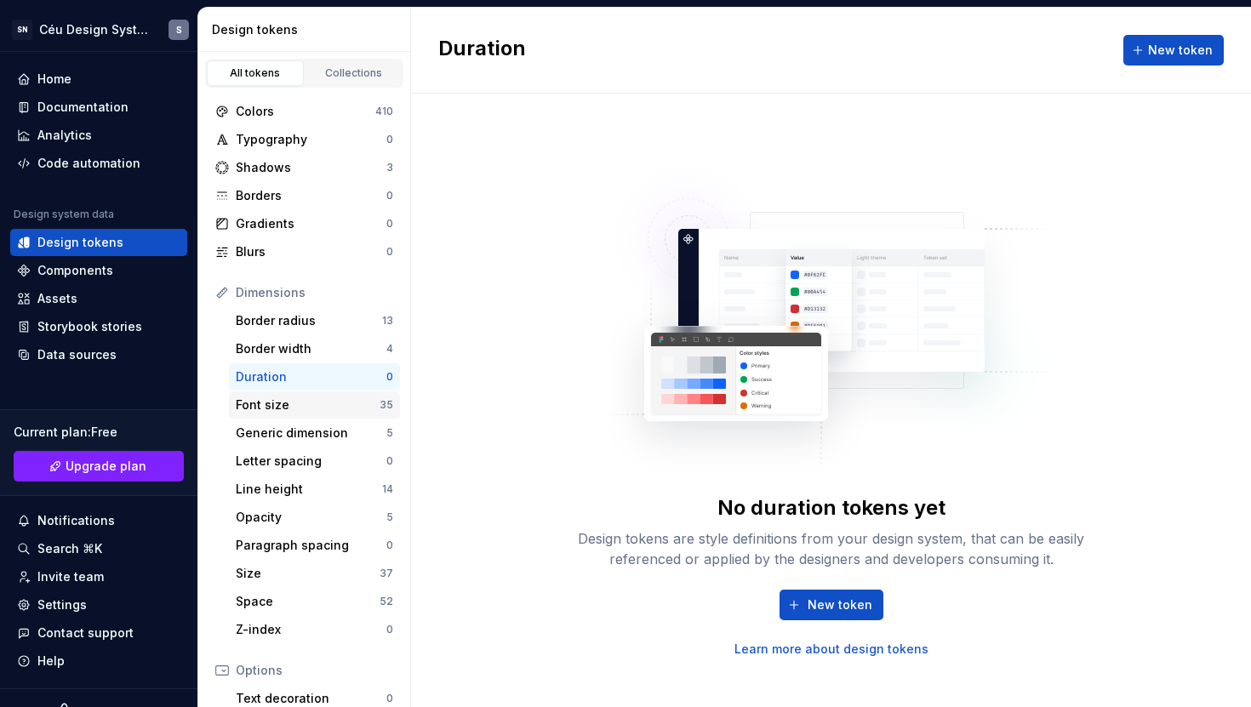
click at [318, 403] on div "Font size" at bounding box center [308, 405] width 144 height 17
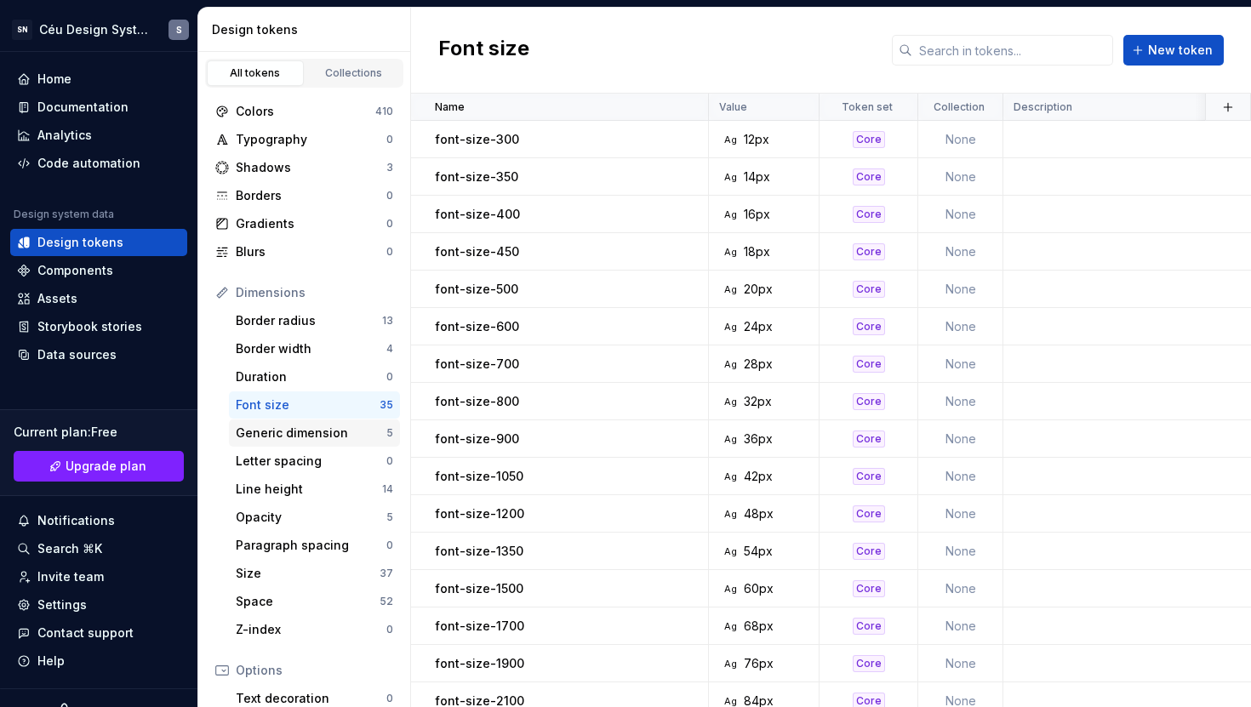
click at [328, 442] on div "Generic dimension 5" at bounding box center [314, 433] width 171 height 27
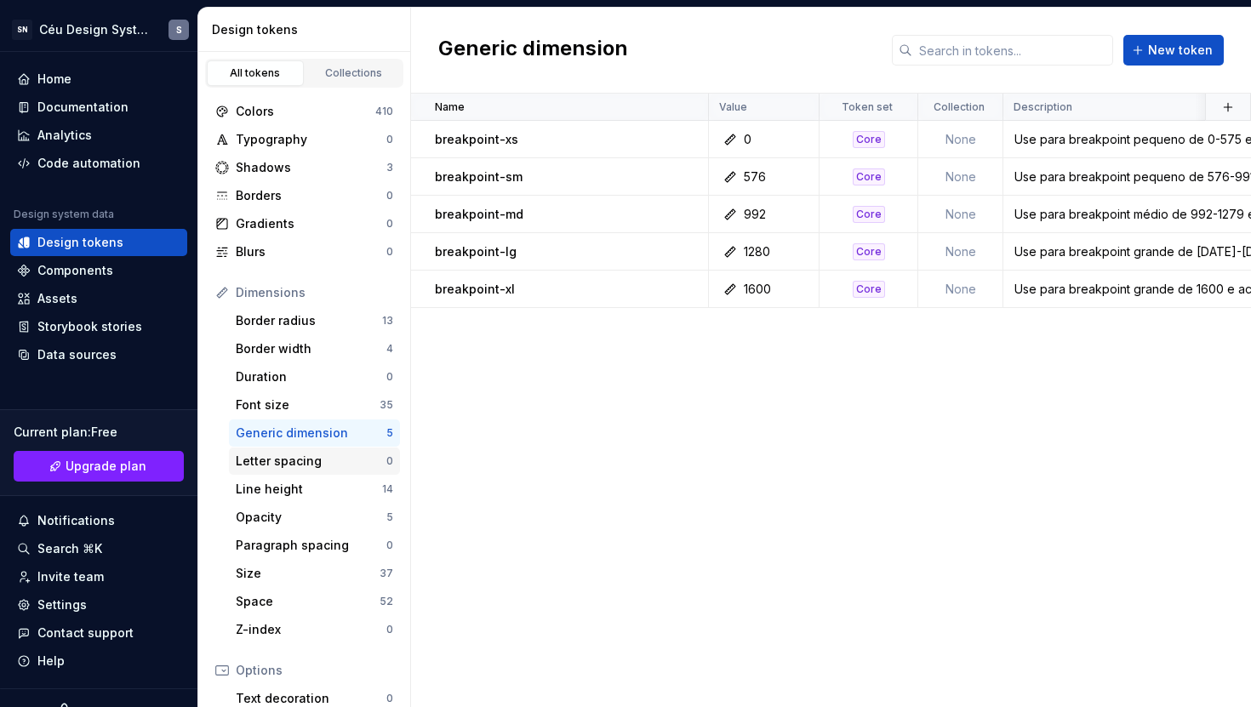
click at [334, 465] on div "Letter spacing" at bounding box center [311, 461] width 151 height 17
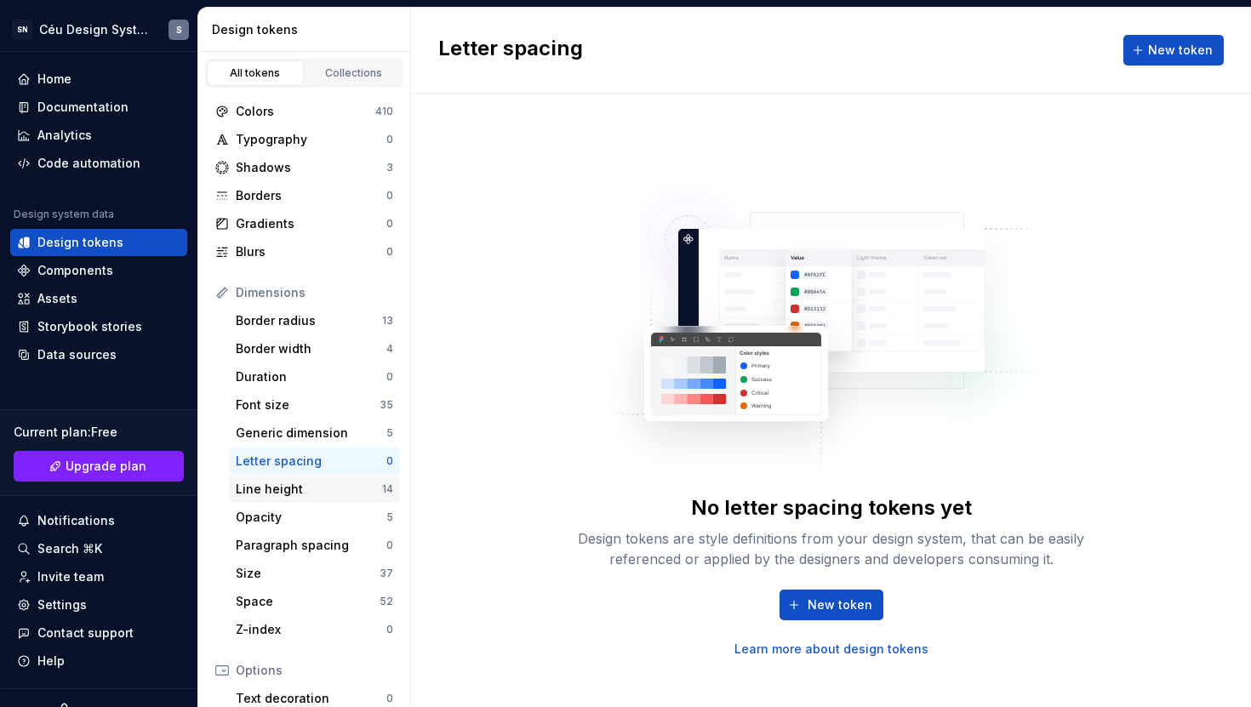
click at [334, 482] on div "Line height" at bounding box center [309, 489] width 146 height 17
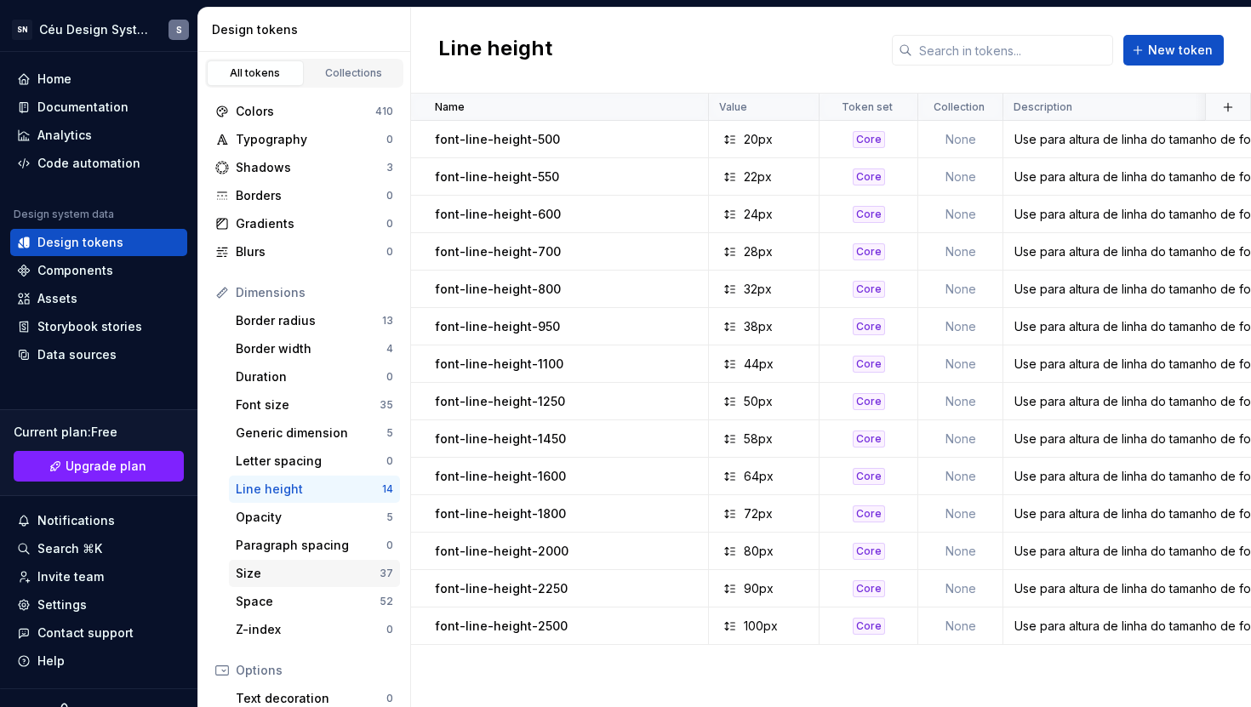
click at [335, 577] on div "Size" at bounding box center [308, 573] width 144 height 17
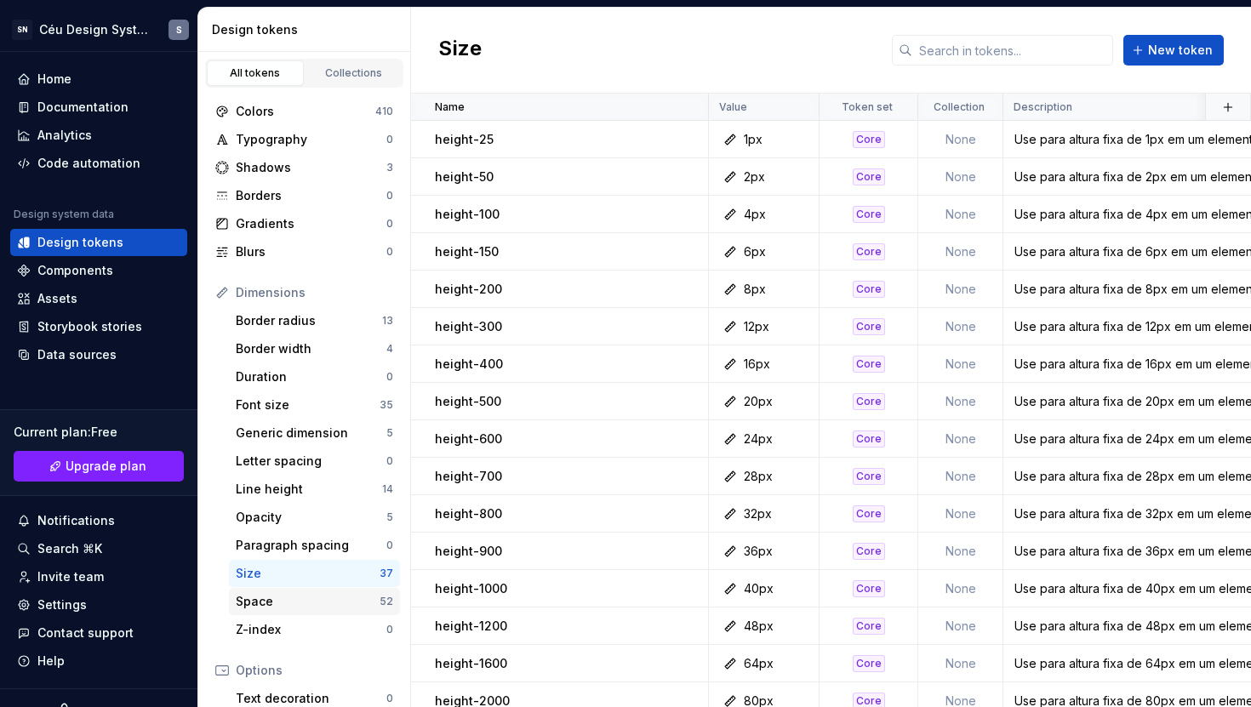
click at [323, 599] on div "Space" at bounding box center [308, 601] width 144 height 17
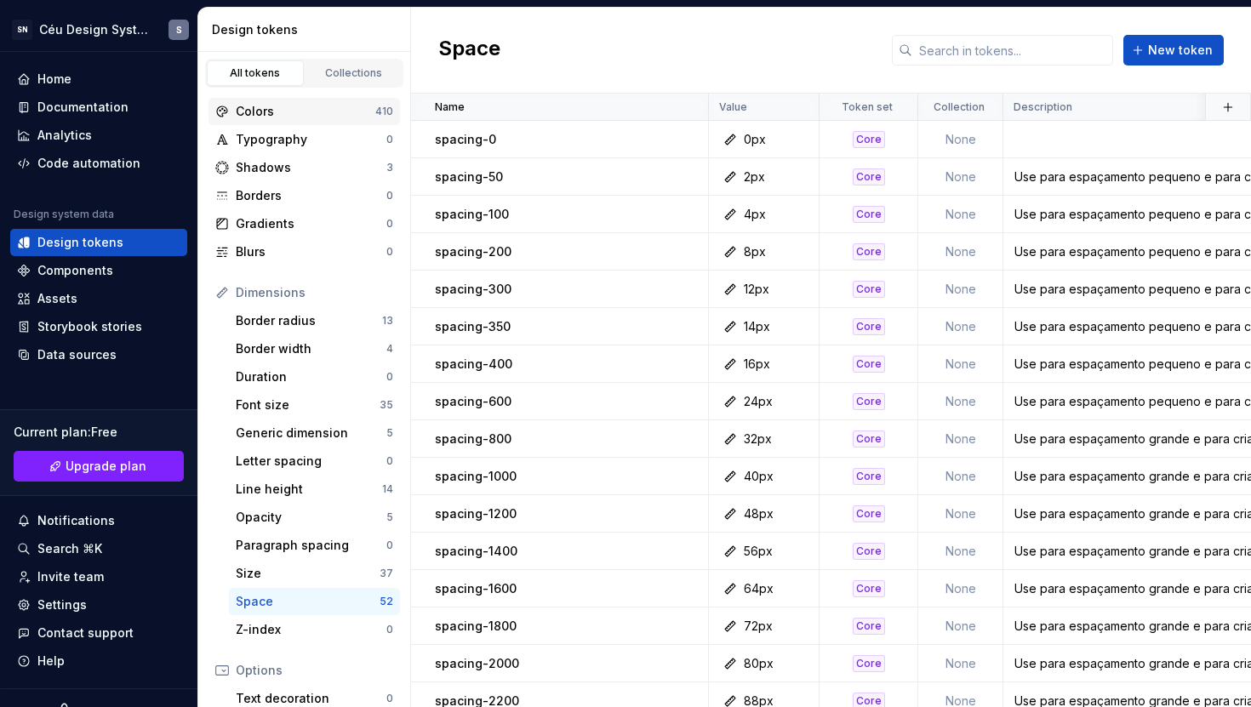
click at [278, 116] on div "Colors" at bounding box center [306, 111] width 140 height 17
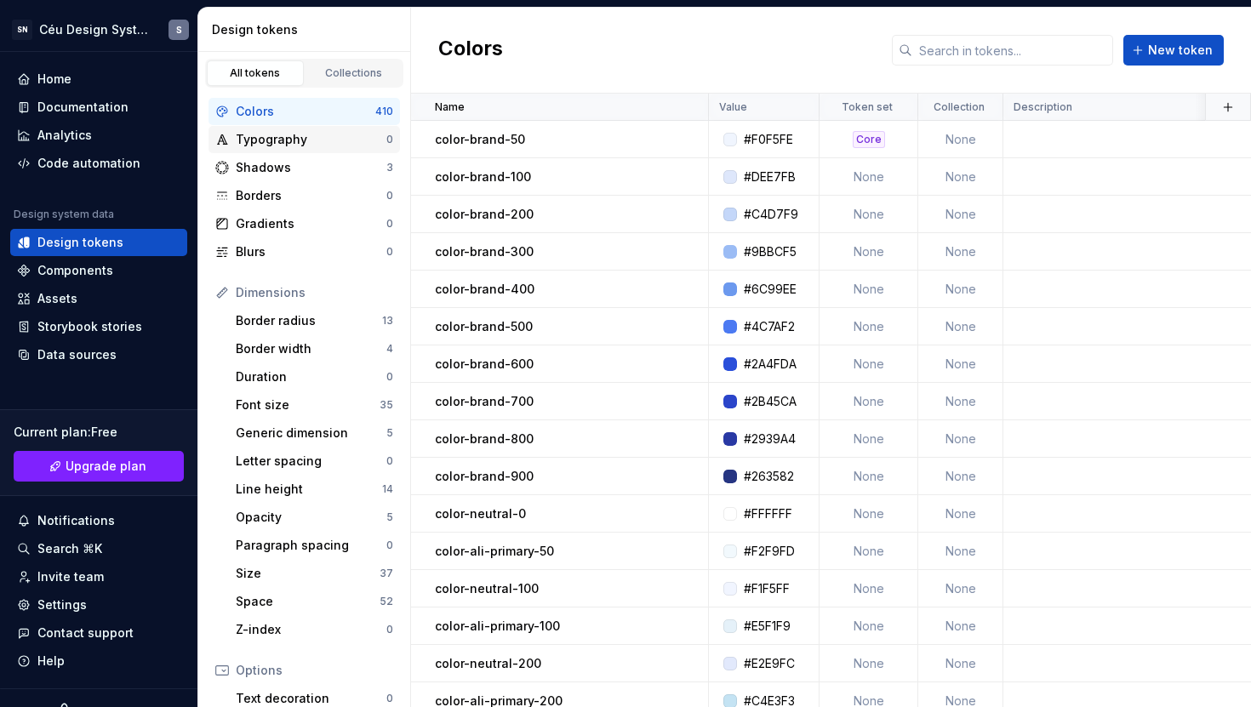
click at [286, 137] on div "Typography" at bounding box center [311, 139] width 151 height 17
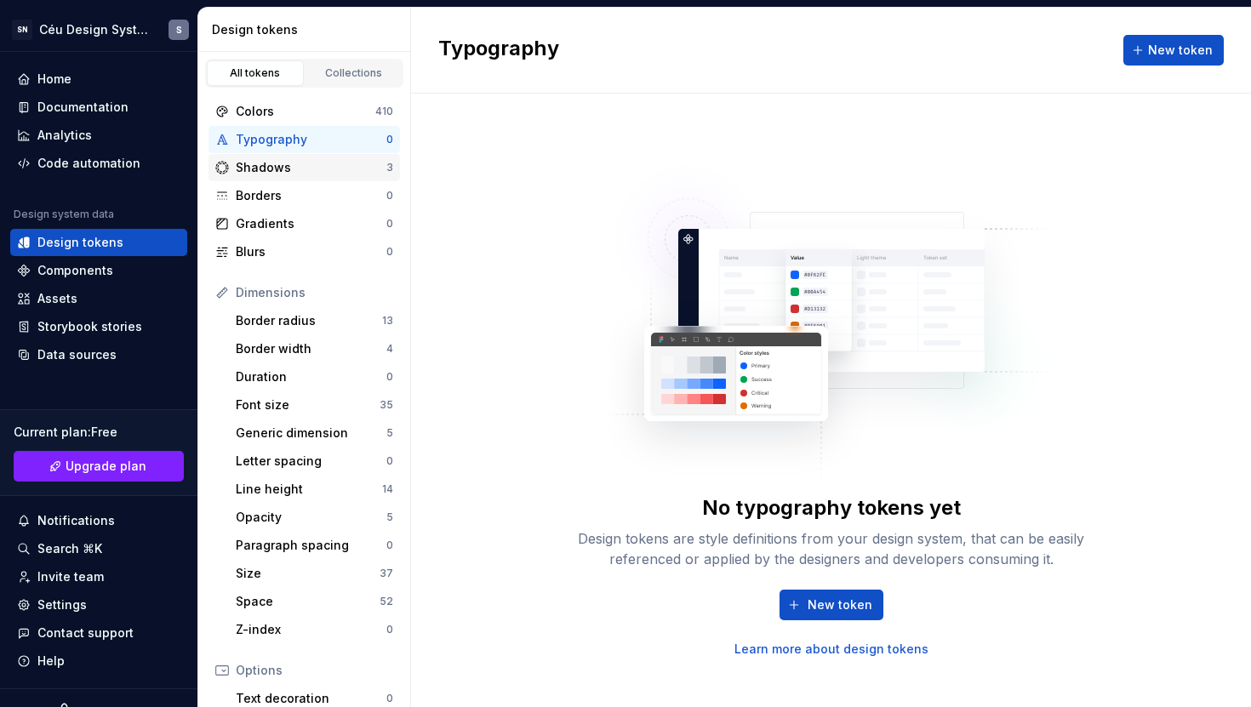
click at [292, 162] on div "Shadows" at bounding box center [311, 167] width 151 height 17
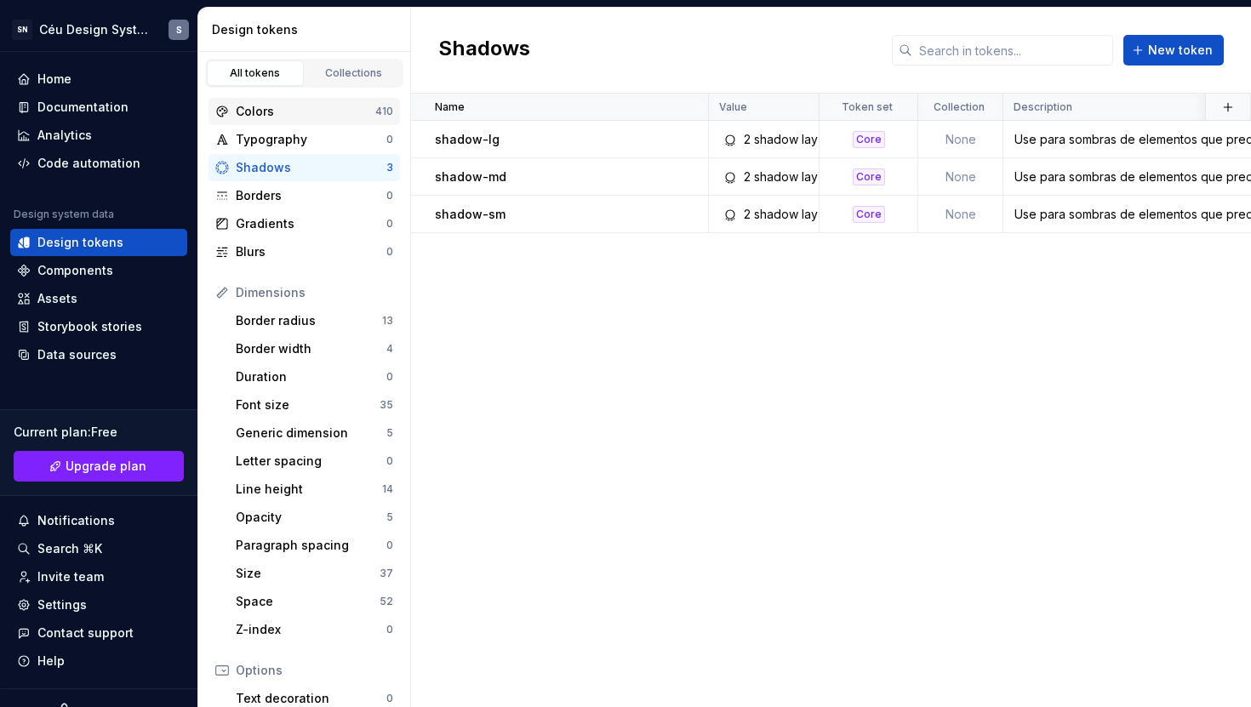
click at [307, 117] on div "Colors" at bounding box center [306, 111] width 140 height 17
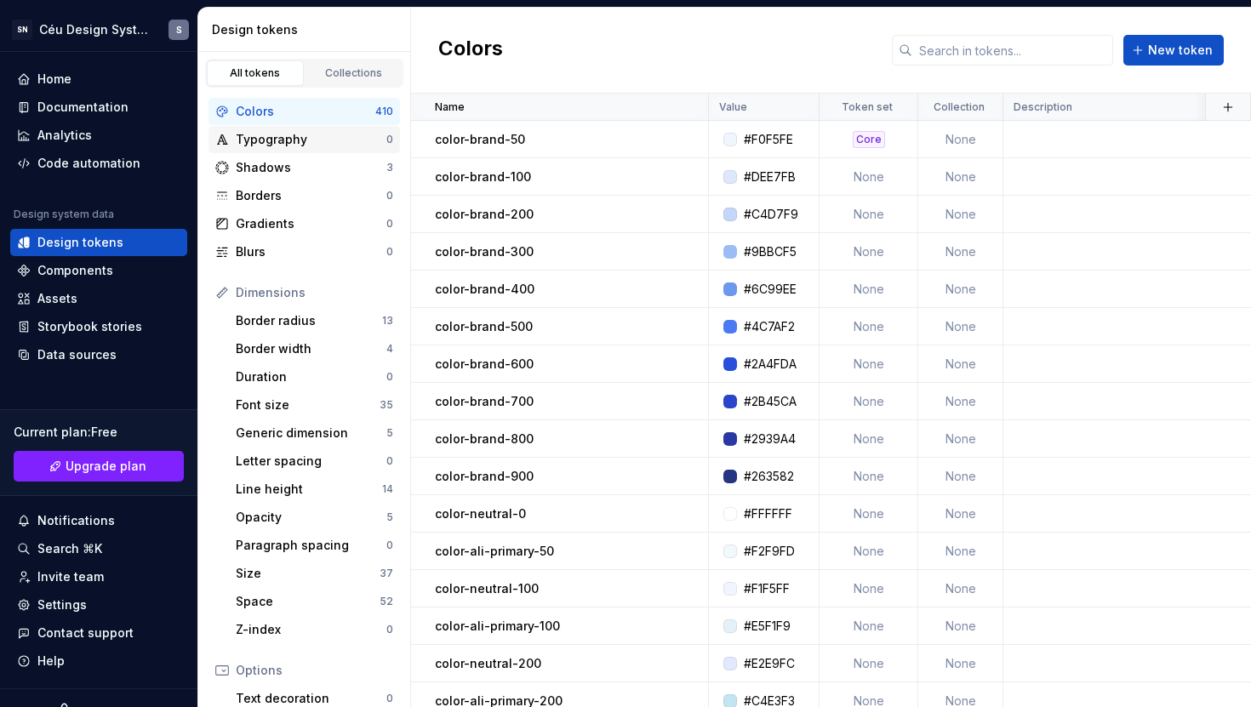
click at [299, 144] on div "Typography" at bounding box center [311, 139] width 151 height 17
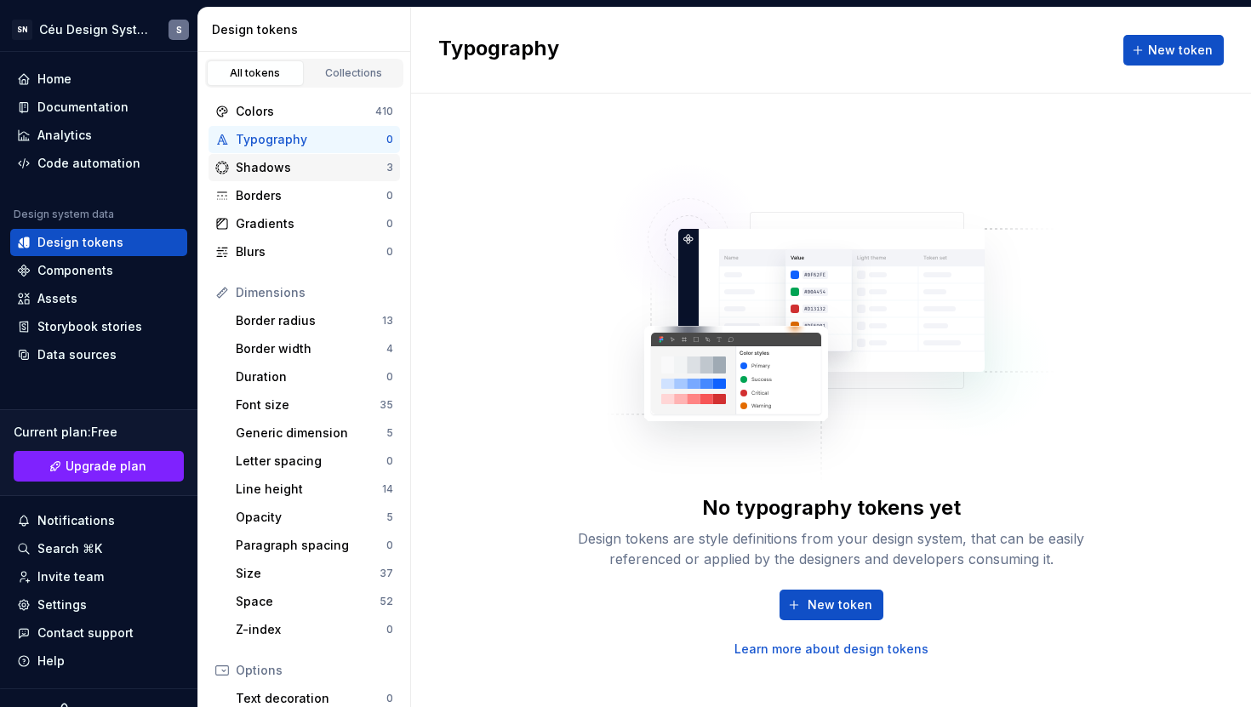
click at [302, 163] on div "Shadows" at bounding box center [311, 167] width 151 height 17
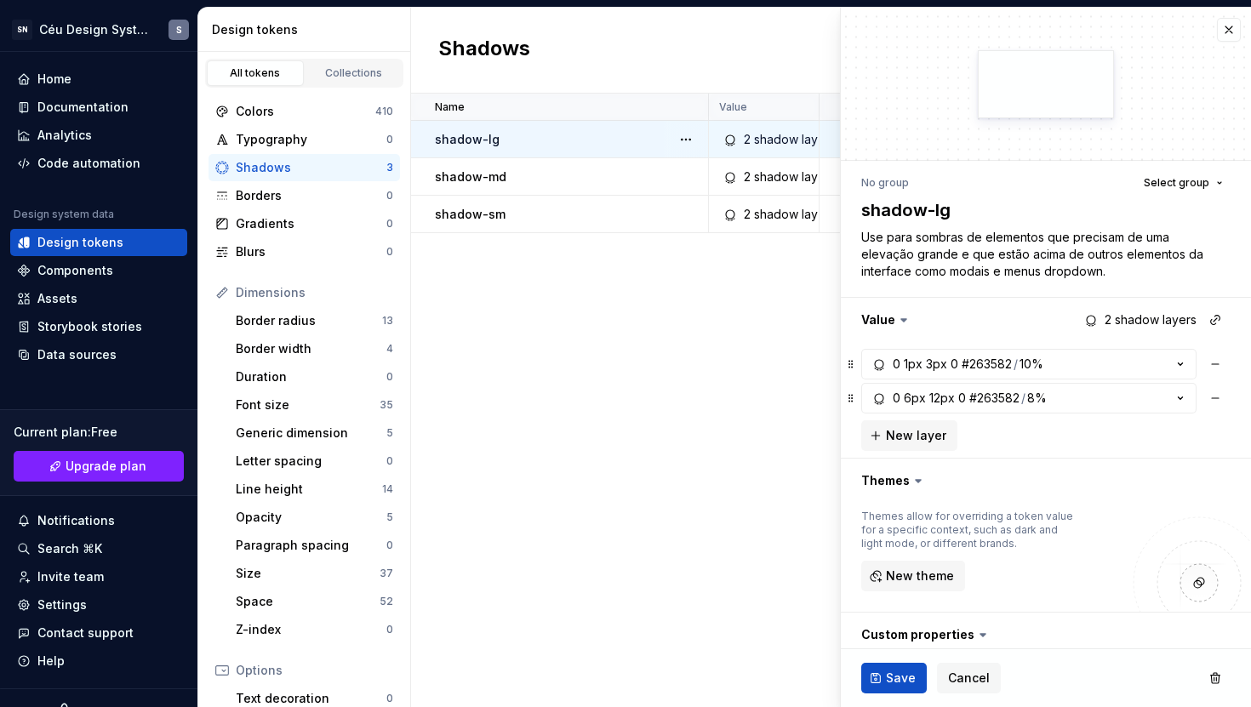
click at [656, 315] on div "Name Value Token set Collection Description Android iOS Web Last updated shadow…" at bounding box center [831, 401] width 840 height 614
click at [1220, 31] on button "button" at bounding box center [1229, 30] width 24 height 24
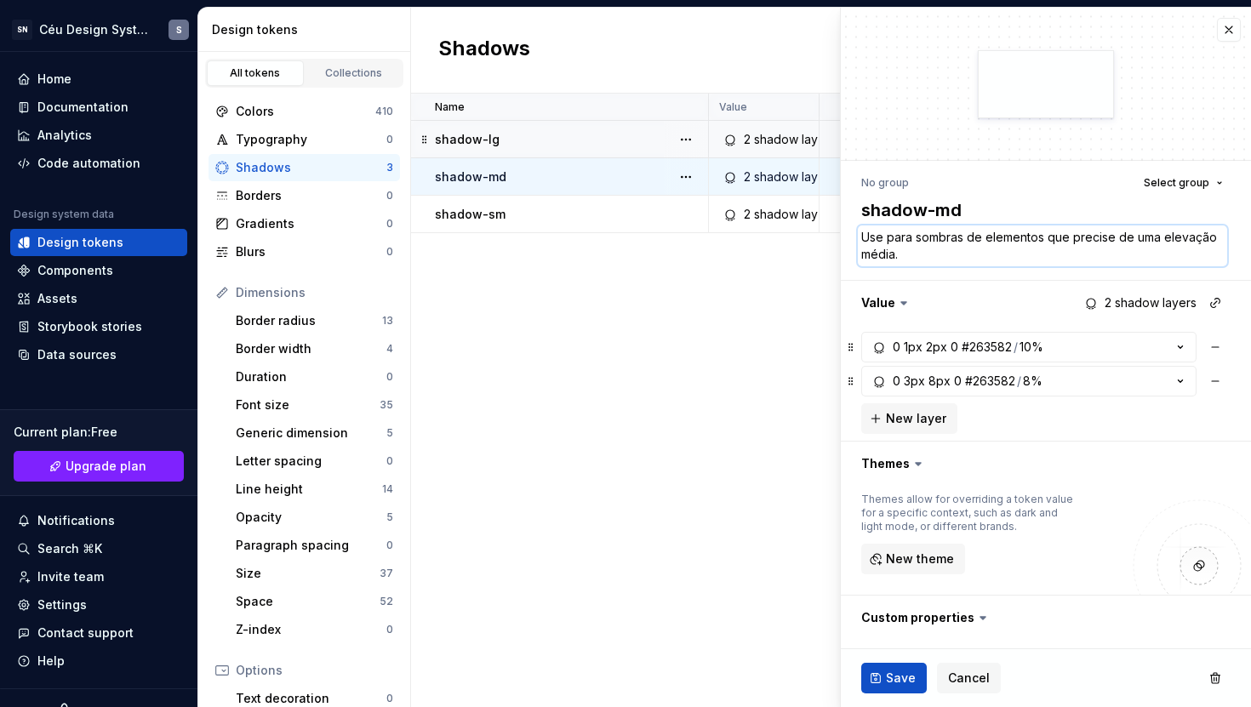
click at [975, 254] on textarea "Use para sombras de elementos que precise de uma elevação média." at bounding box center [1042, 246] width 369 height 41
paste textarea "m"
type textarea "*"
type textarea "Use para sombras de elementos que precisem de uma elevação média."
click at [962, 676] on span "Cancel" at bounding box center [969, 678] width 42 height 17
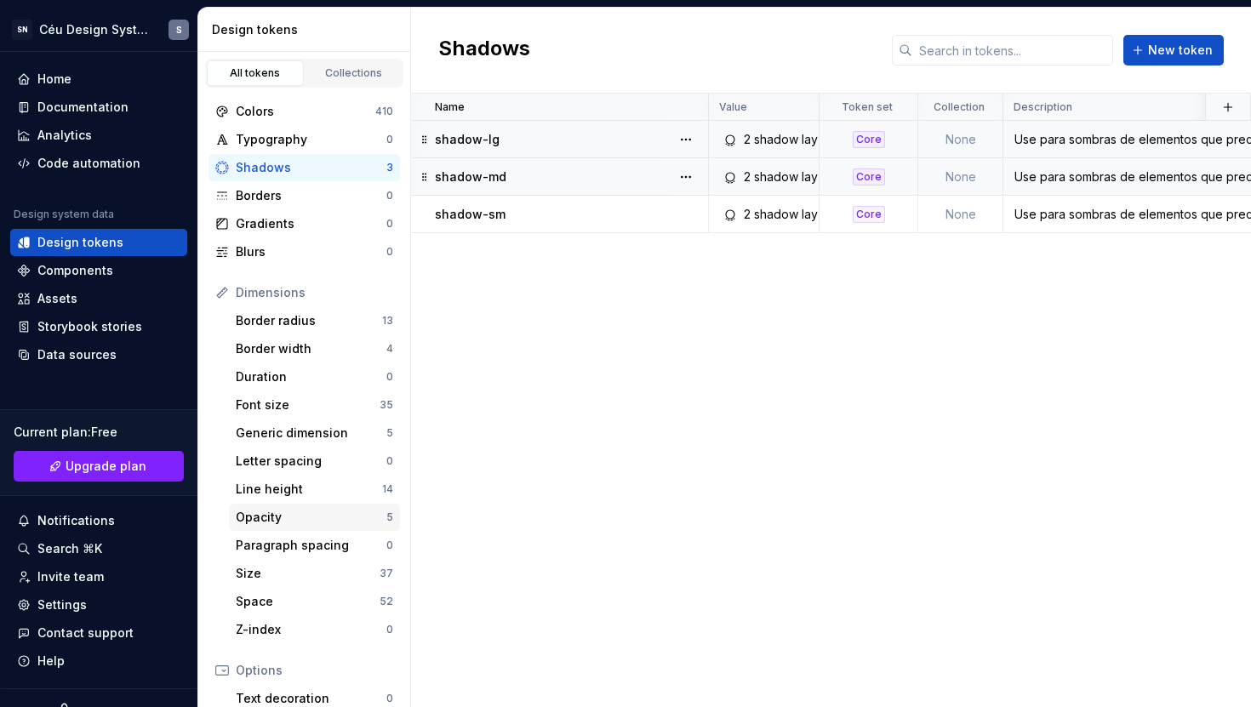
click at [266, 522] on div "Opacity" at bounding box center [311, 517] width 151 height 17
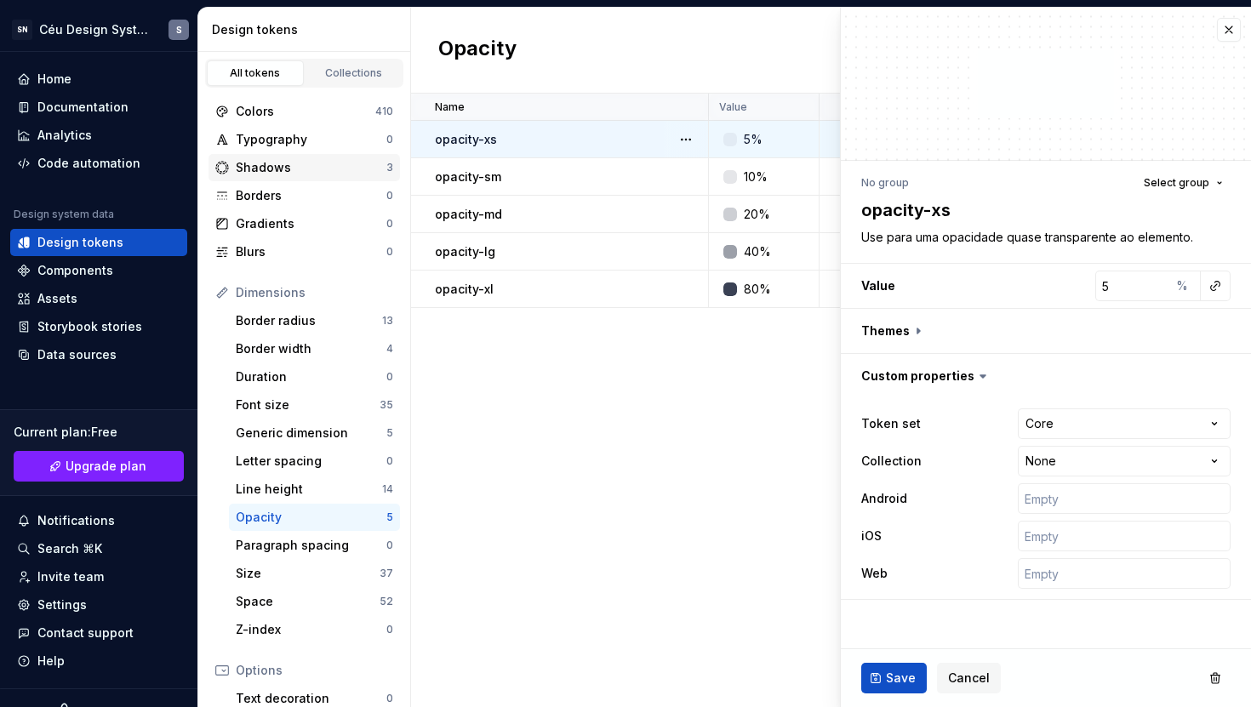
click at [276, 169] on div "Shadows" at bounding box center [311, 167] width 151 height 17
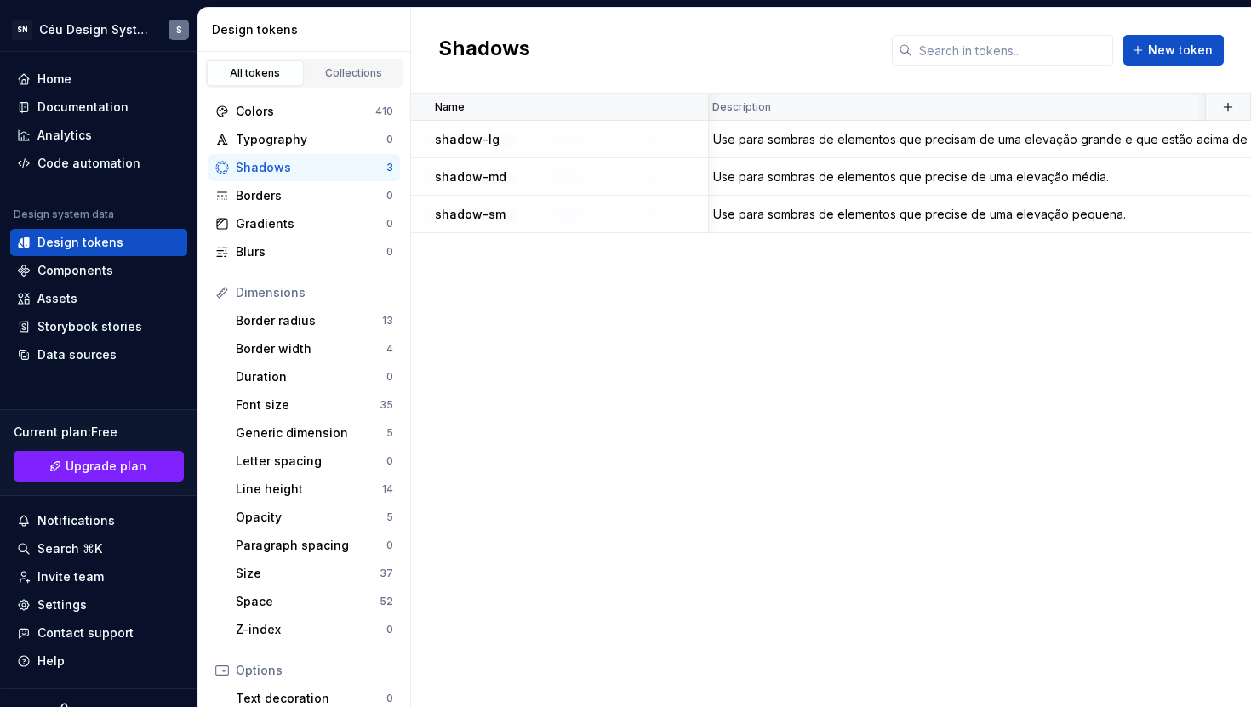
scroll to position [0, 306]
click at [949, 140] on div "Use para sombras de elementos que precisam de uma elevação grande e que estão a…" at bounding box center [1031, 139] width 665 height 17
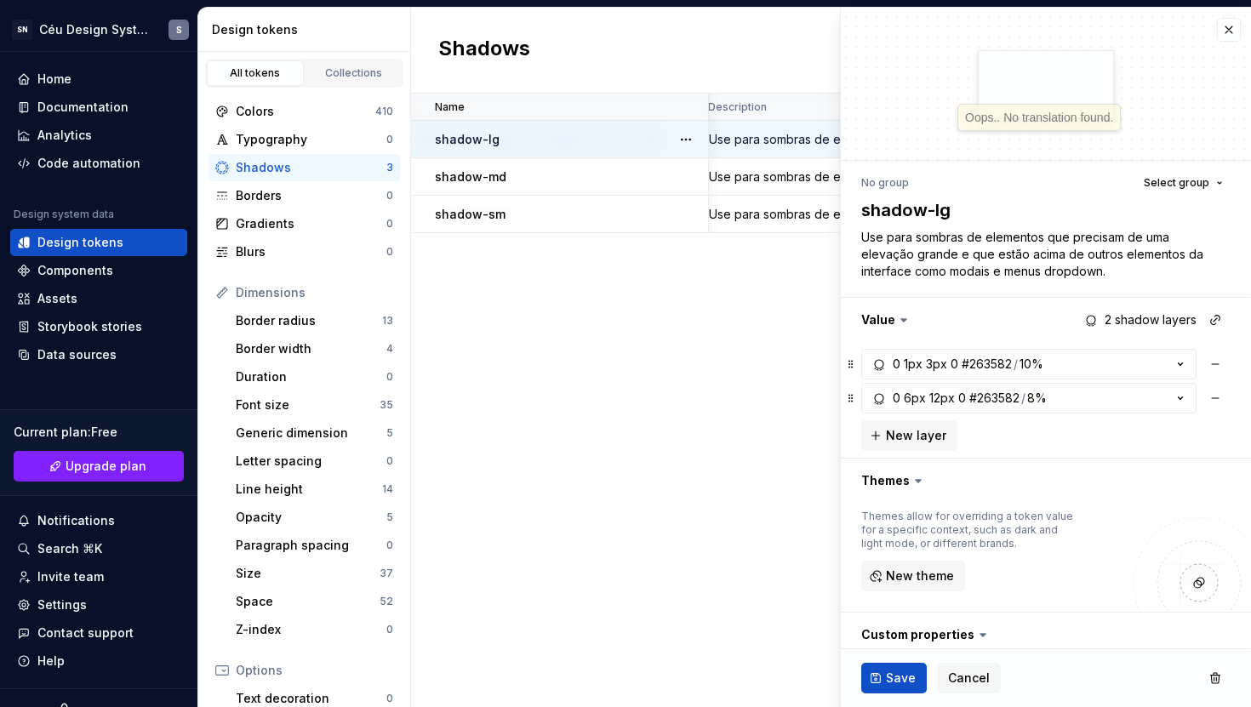
click at [777, 347] on div "Name Value Token set Collection Description Android iOS Web Last updated shadow…" at bounding box center [831, 401] width 840 height 614
click at [1219, 33] on button "button" at bounding box center [1229, 30] width 24 height 24
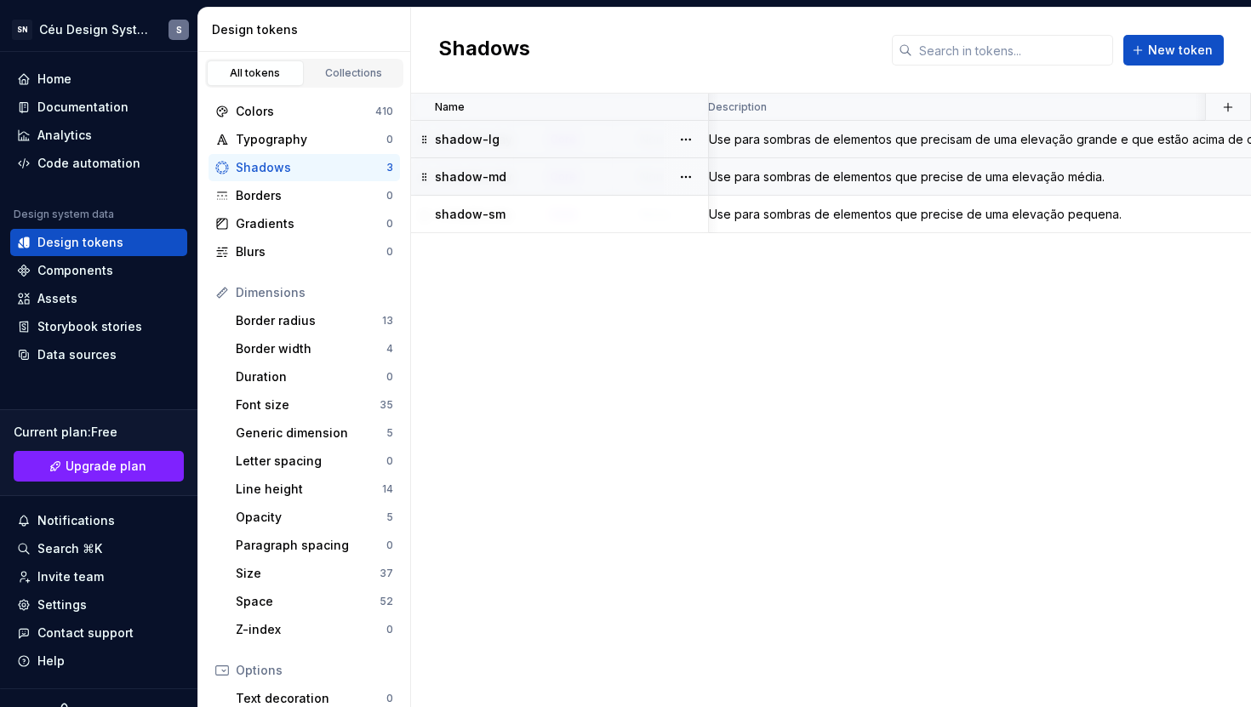
click at [939, 178] on div "Use para sombras de elementos que precise de uma elevação média." at bounding box center [1031, 176] width 665 height 17
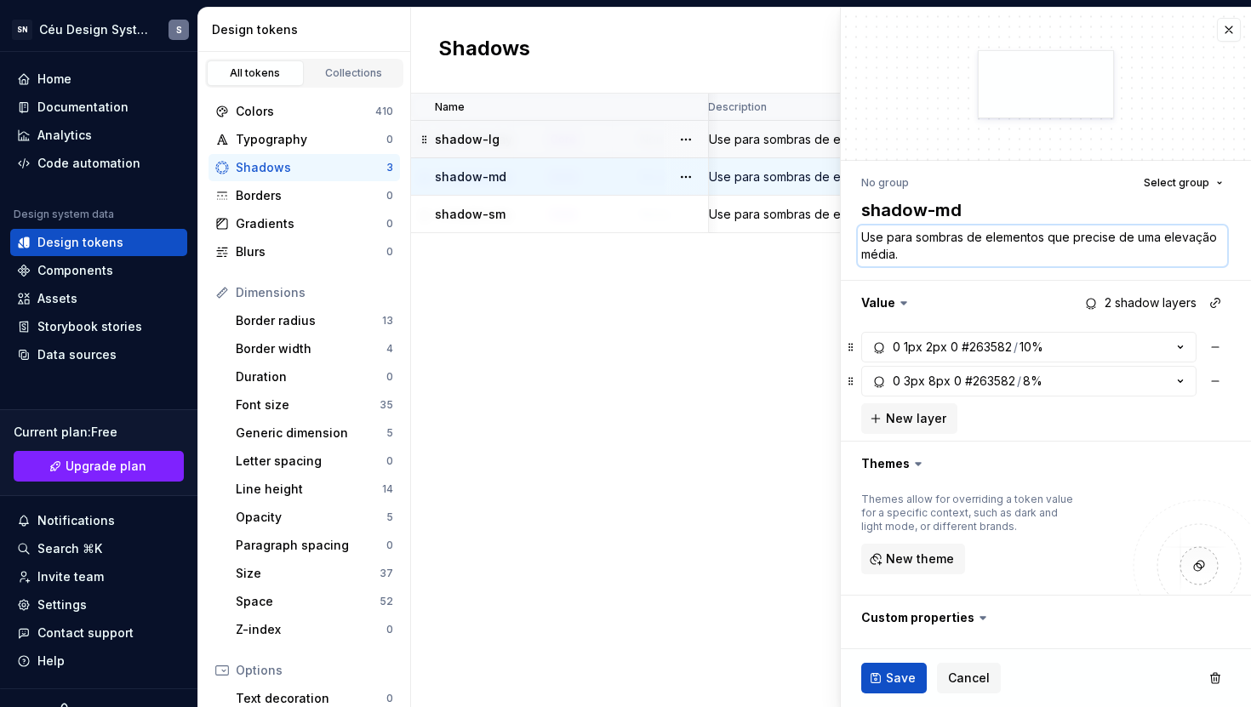
click at [1056, 235] on textarea "Use para sombras de elementos que precise de uma elevação média." at bounding box center [1042, 246] width 369 height 41
click at [1099, 245] on textarea "Use para sombras de elementos que precise de uma elevação média." at bounding box center [1042, 246] width 369 height 41
click at [1111, 238] on textarea "Use para sombras de elementos que precise de uma elevação média." at bounding box center [1042, 246] width 369 height 41
type textarea "*"
type textarea "Use para sombras de elementos que precisem de uma elevação média."
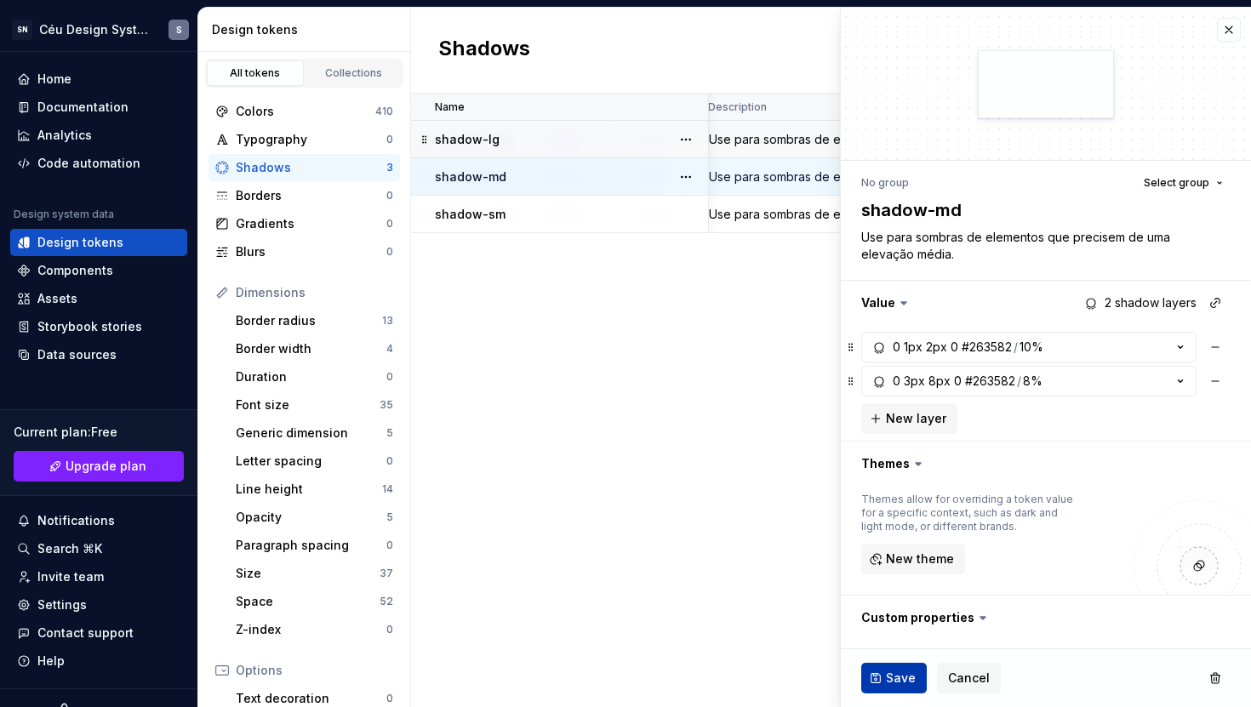
click at [894, 678] on span "Save" at bounding box center [901, 678] width 30 height 17
click at [788, 218] on div "Use para sombras de elementos que precise de uma elevação pequena." at bounding box center [1031, 214] width 665 height 17
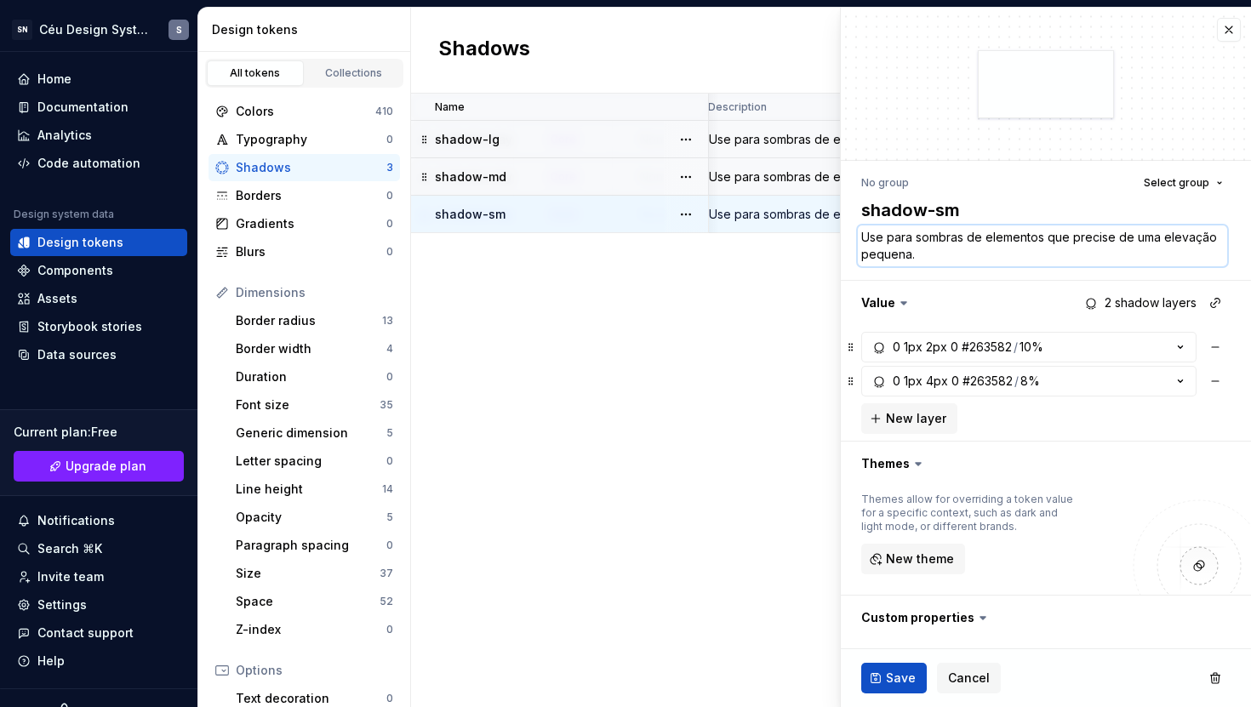
click at [1006, 241] on textarea "Use para sombras de elementos que precise de uma elevação pequena." at bounding box center [1042, 246] width 369 height 41
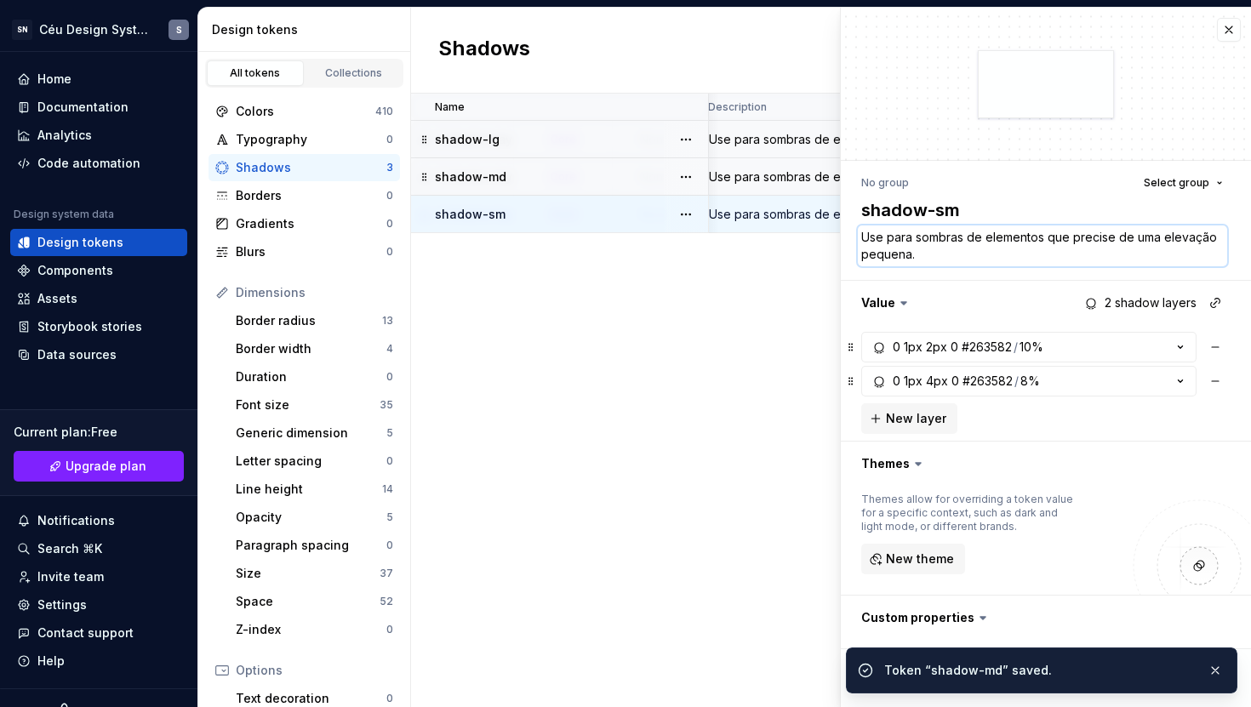
click at [1115, 247] on textarea "Use para sombras de elementos que precise de uma elevação pequena." at bounding box center [1042, 246] width 369 height 41
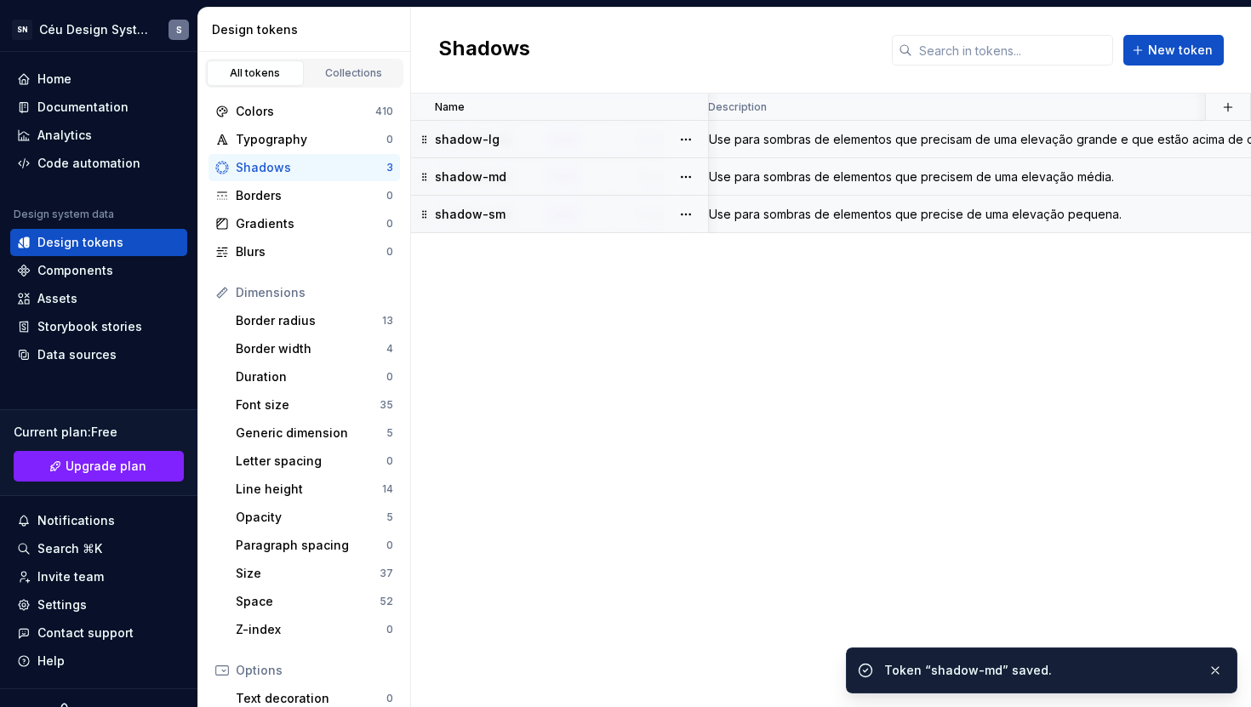
click at [1114, 239] on div "Name Value Token set Collection Description Android iOS Web Last updated shadow…" at bounding box center [831, 401] width 840 height 614
click at [1094, 213] on div "Use para sombras de elementos que precise de uma elevação pequena." at bounding box center [1031, 214] width 665 height 17
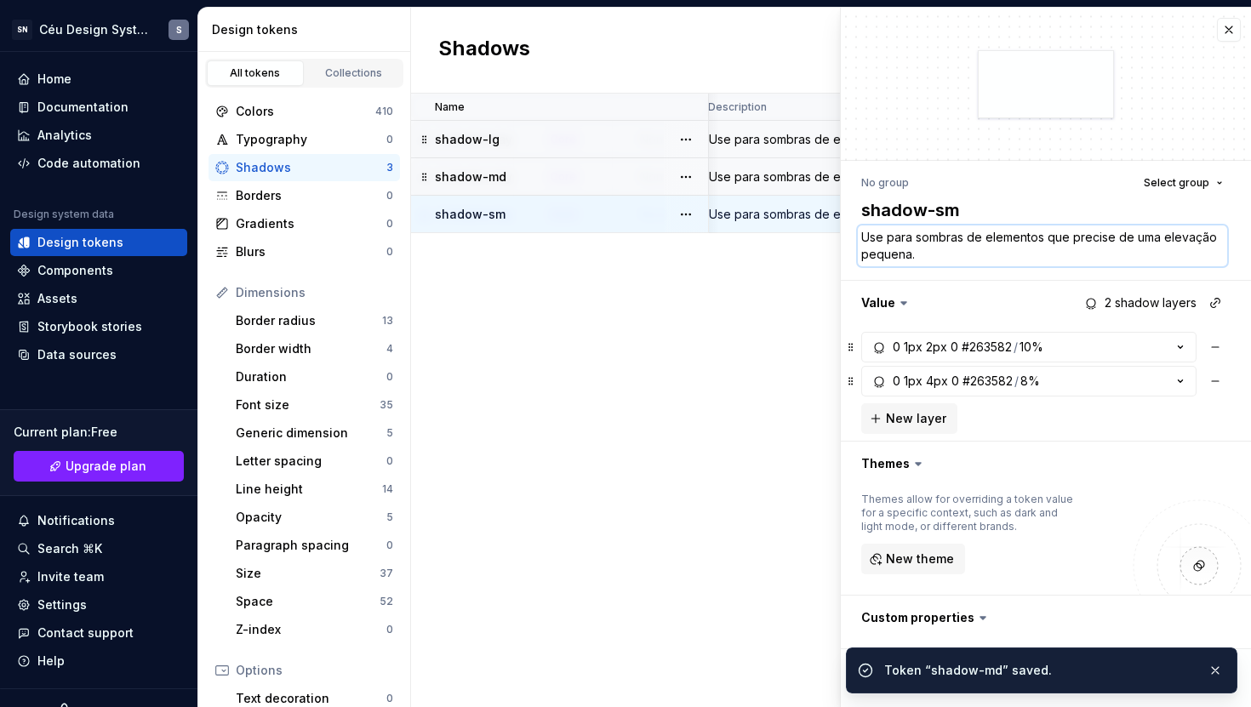
click at [1110, 246] on textarea "Use para sombras de elementos que precise de uma elevação pequena." at bounding box center [1042, 246] width 369 height 41
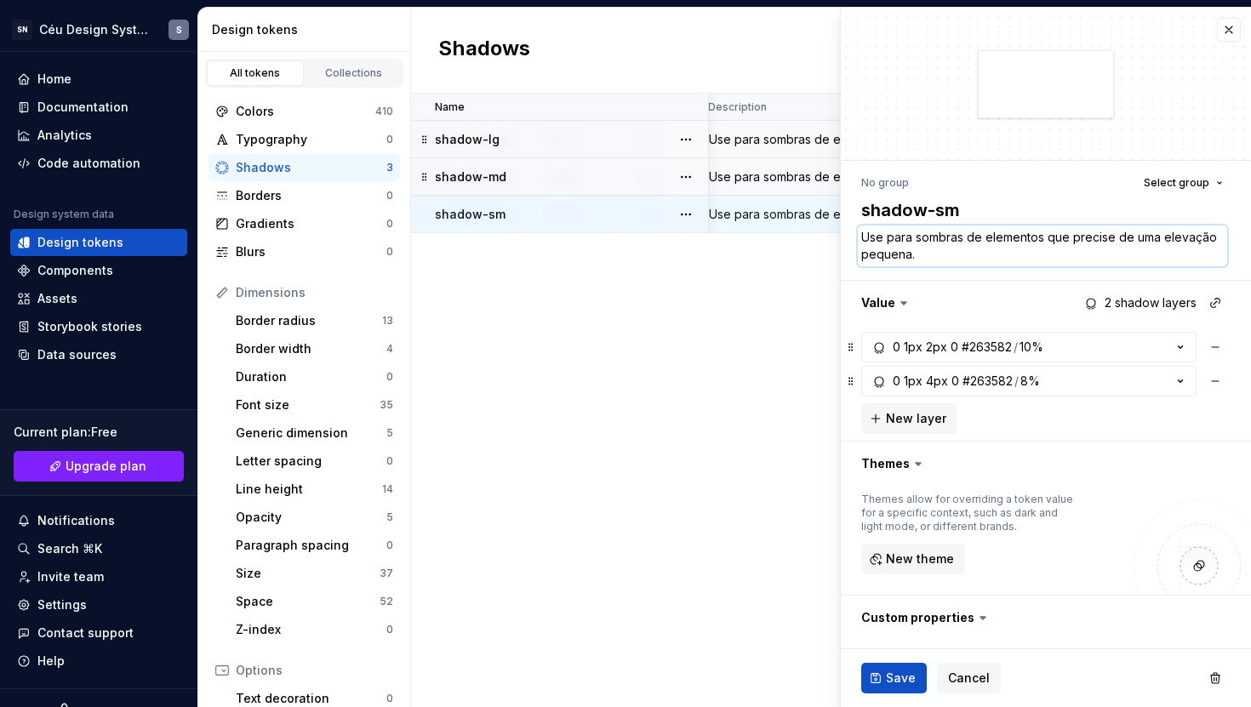
click at [1121, 238] on textarea "Use para sombras de elementos que precise de uma elevação pequena." at bounding box center [1042, 246] width 369 height 41
click at [1111, 238] on textarea "Use para sombras de elementos que precise de uma elevação pequena." at bounding box center [1042, 246] width 369 height 41
type textarea "*"
type textarea "Use para sombras de elementos que precisem de uma elevação pequena."
click at [890, 678] on span "Save" at bounding box center [901, 678] width 30 height 17
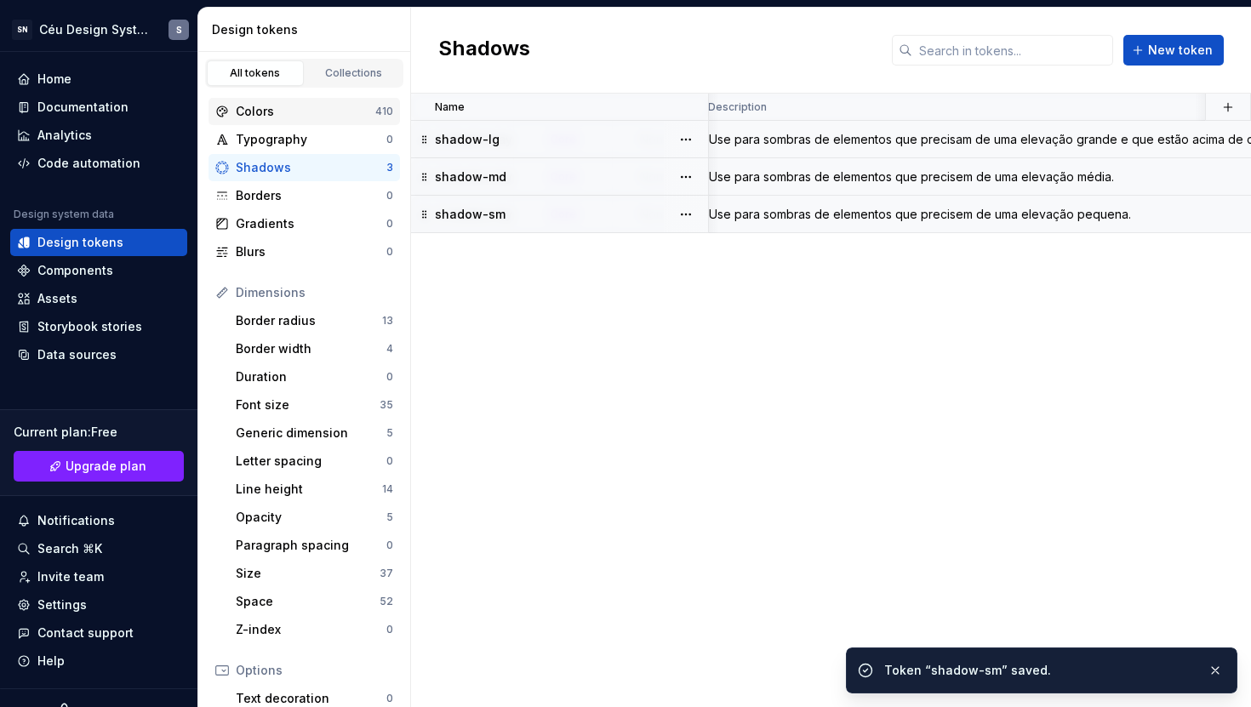
click at [263, 115] on div "Colors" at bounding box center [306, 111] width 140 height 17
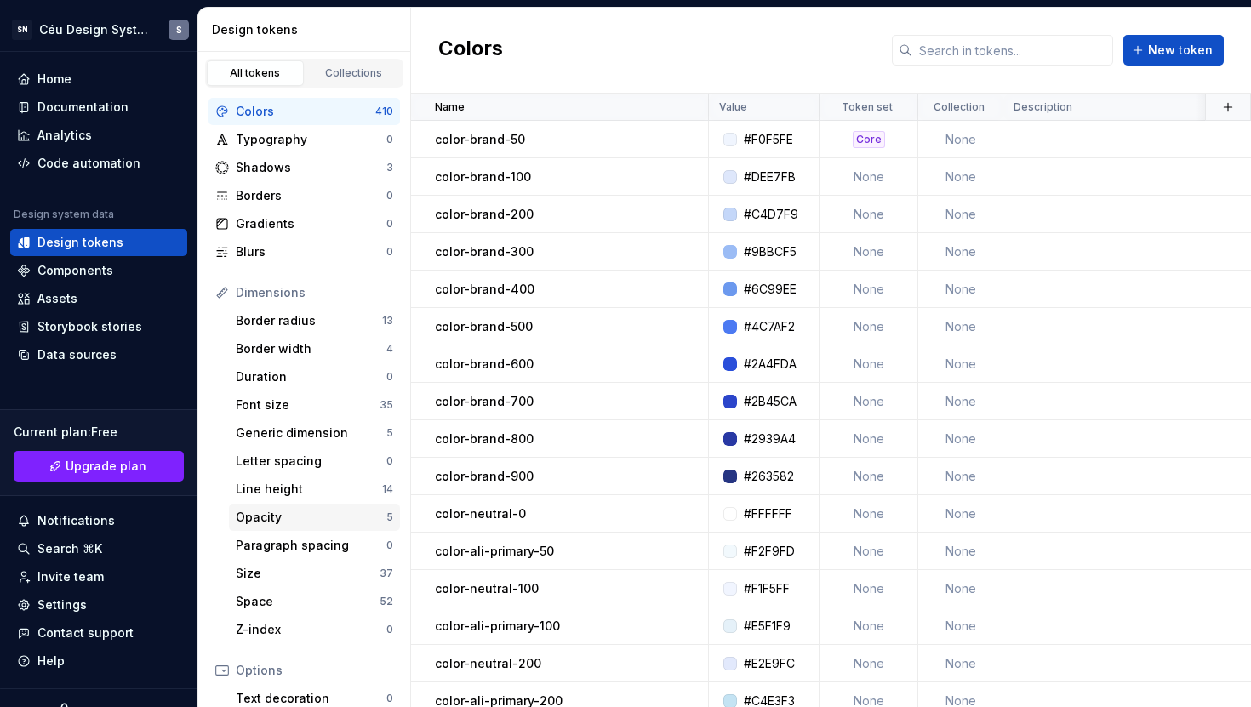
click at [276, 520] on div "Opacity" at bounding box center [311, 517] width 151 height 17
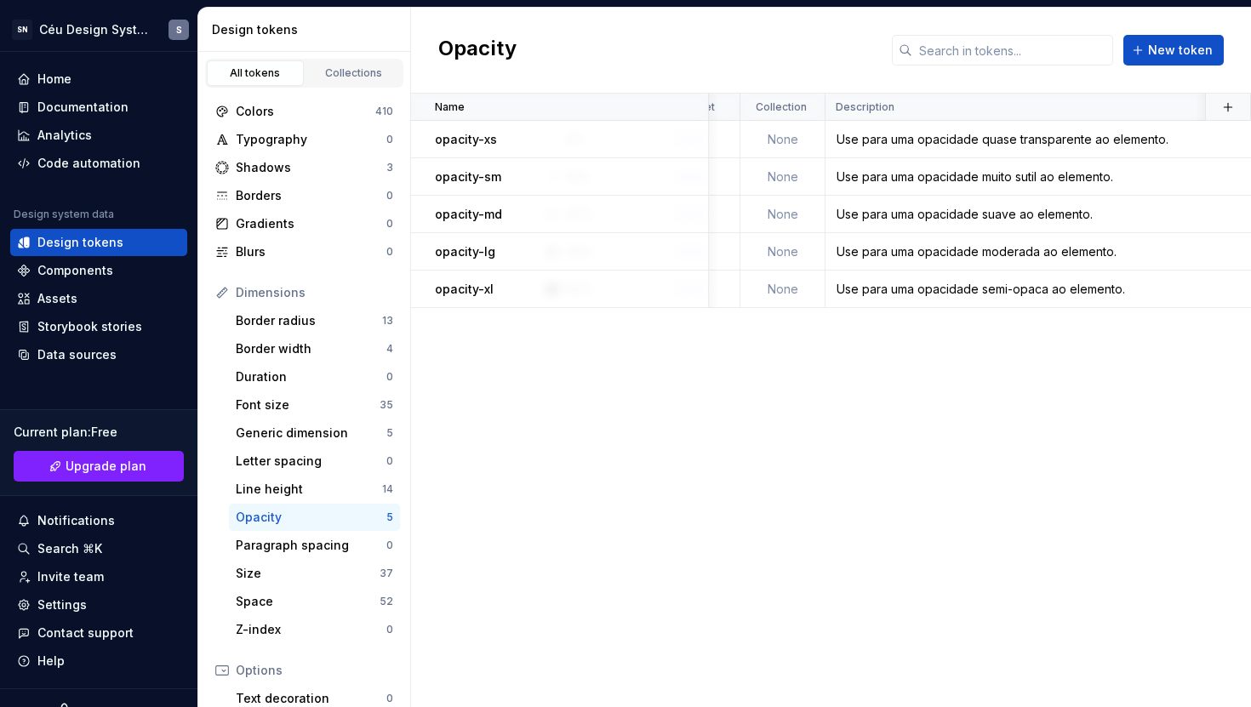
scroll to position [0, 220]
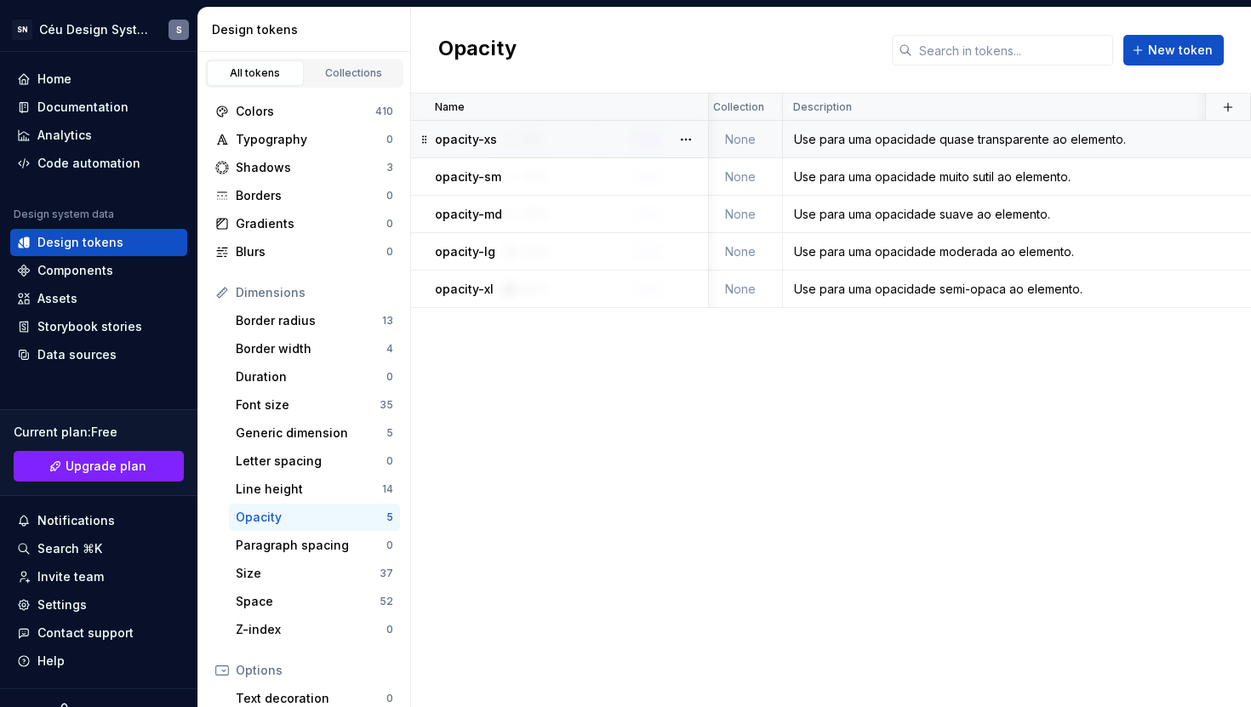
click at [866, 140] on div "Use para uma opacidade quase transparente ao elemento." at bounding box center [1116, 139] width 665 height 17
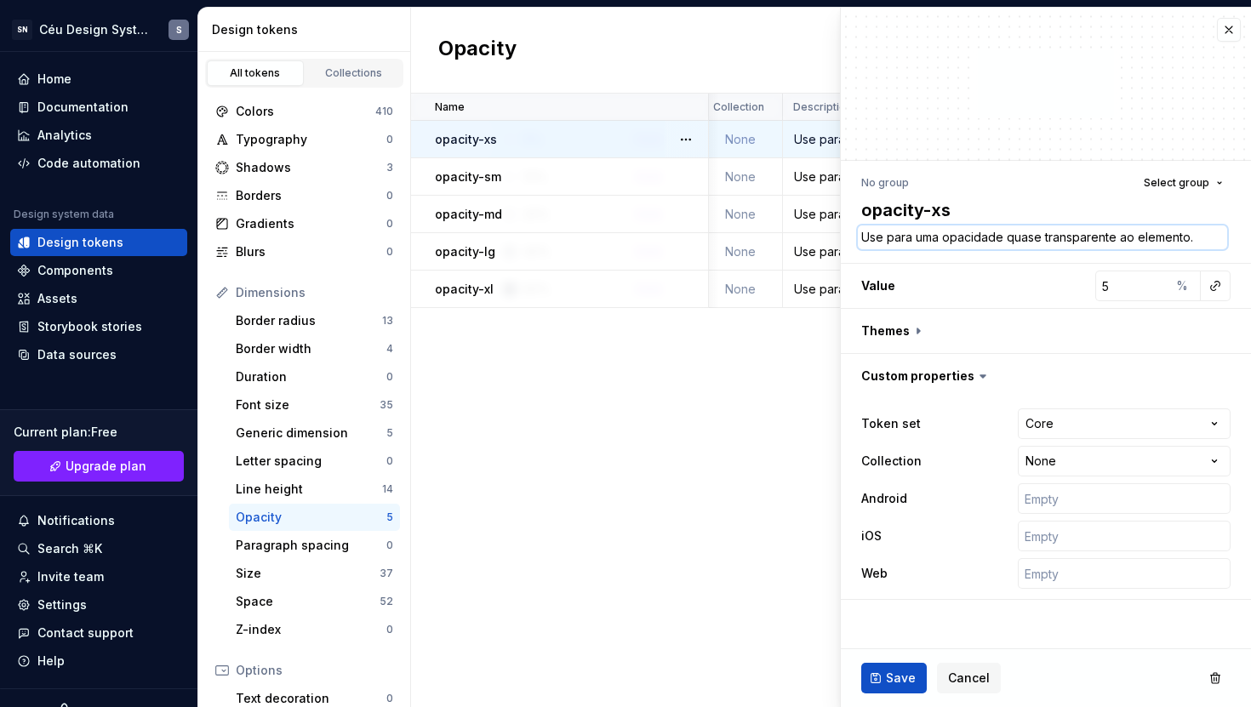
click at [970, 237] on textarea "Use para uma opacidade quase transparente ao elemento." at bounding box center [1042, 238] width 369 height 24
click at [940, 235] on textarea "Use para uma opacidade quase transparente ao elemento." at bounding box center [1042, 238] width 369 height 24
type textarea "*"
type textarea "Use para uma opacidade quase transparente ao elemento."
type textarea "*"
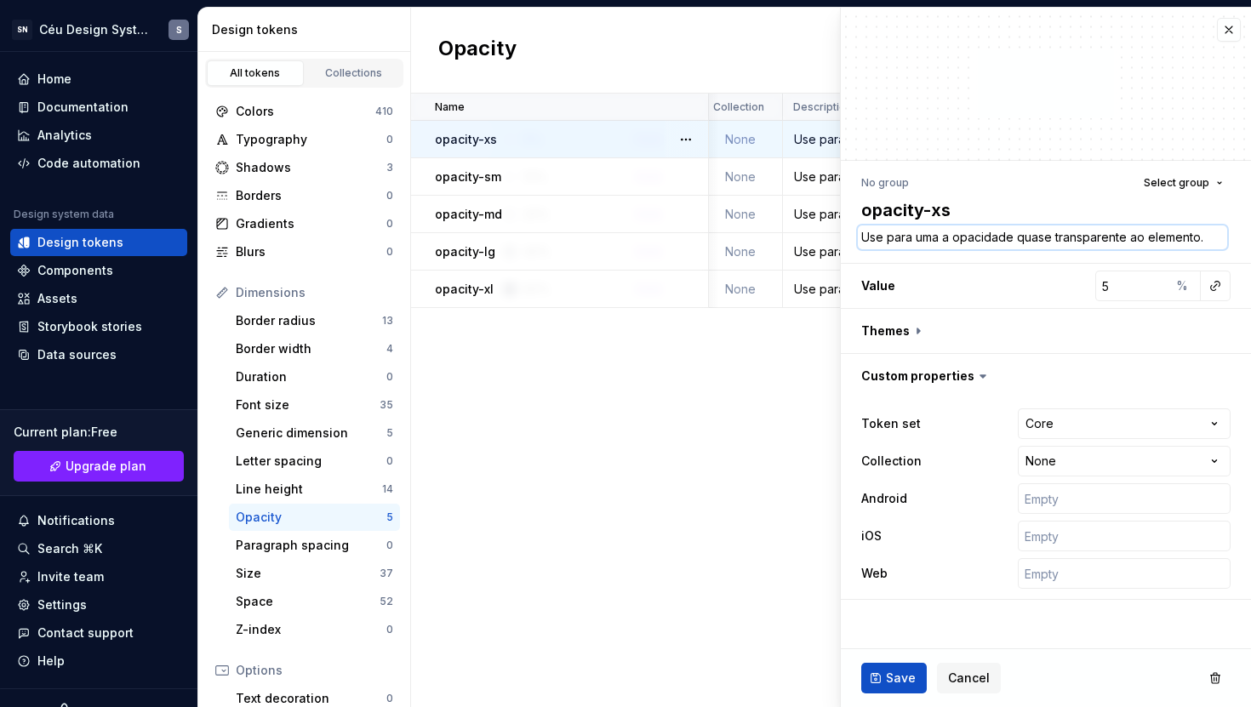
type textarea "Use para uma ap opacidade quase transparente ao elemento."
type textarea "*"
type textarea "Use para uma apl opacidade quase transparente ao elemento."
type textarea "*"
type textarea "Use para uma aplic opacidade quase transparente ao elemento."
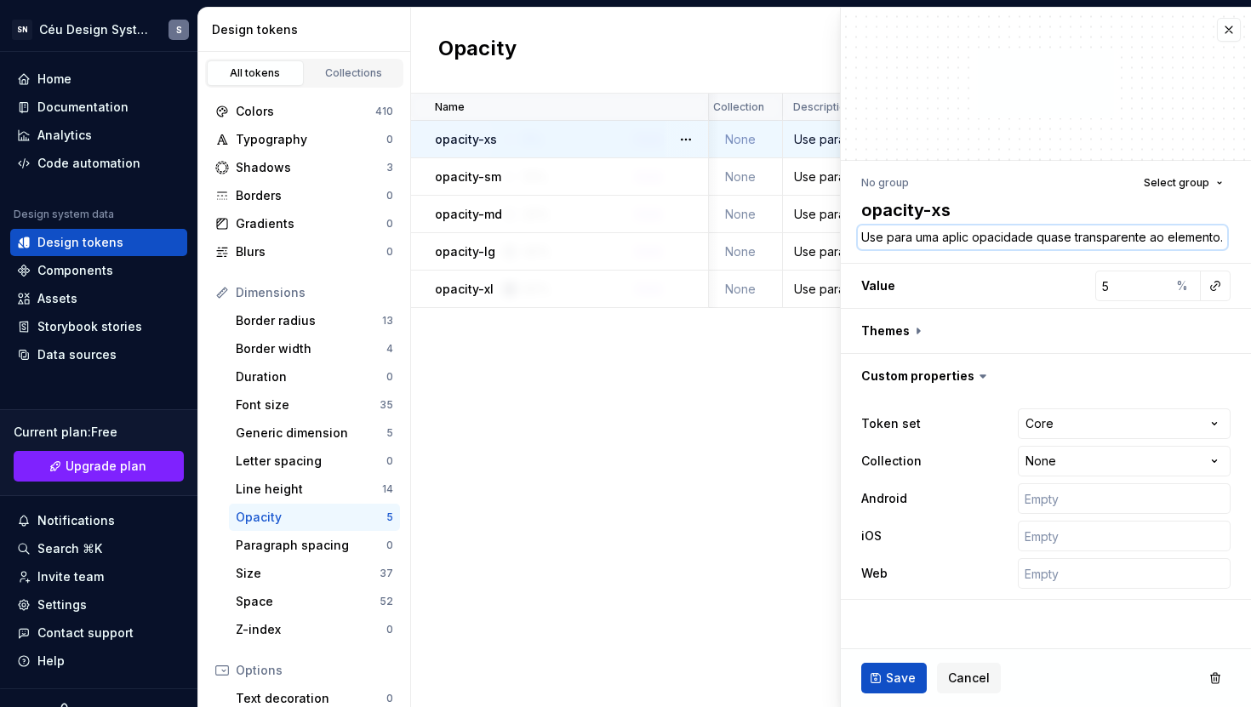
type textarea "*"
type textarea "Use para uma aplica opacidade quase transparente ao elemento."
type textarea "*"
type textarea "Use para uma aplicar opacidade quase transparente ao elemento."
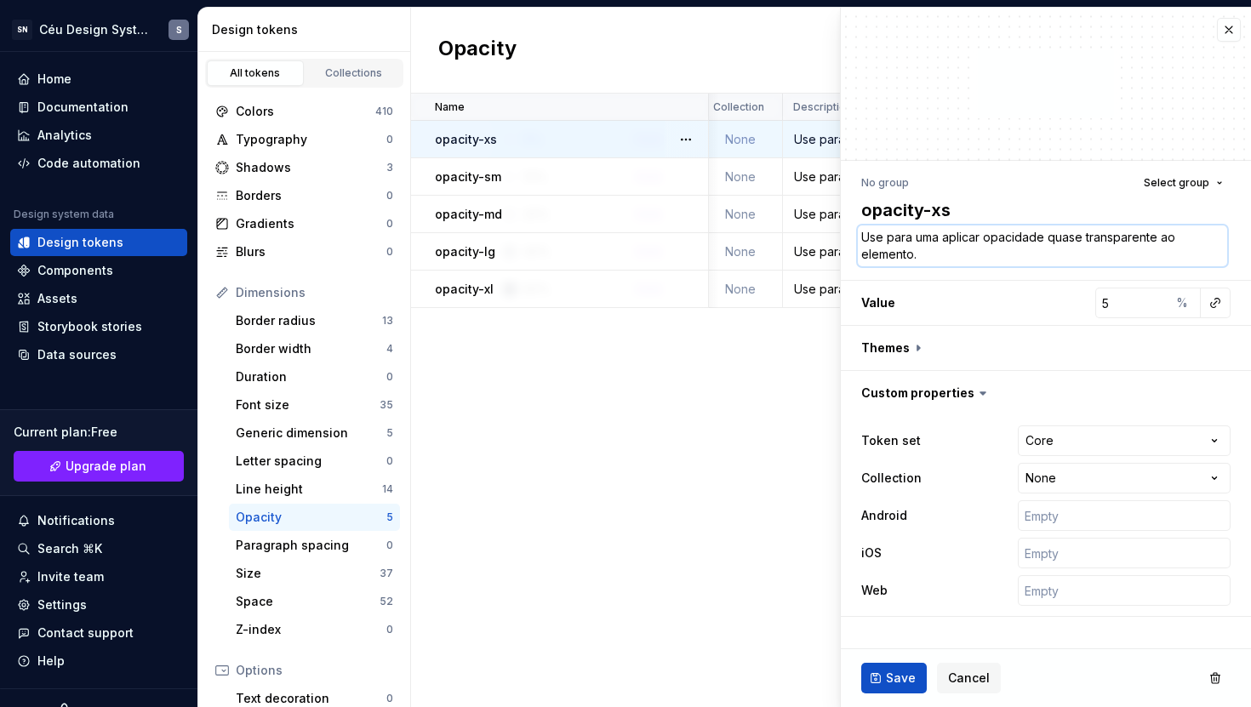
type textarea "*"
type textarea "Use para uma aplicar opacidade quase transparente ao elemento."
type textarea "*"
type textarea "Use para uma aplicar u opacidade quase transparente ao elemento."
type textarea "*"
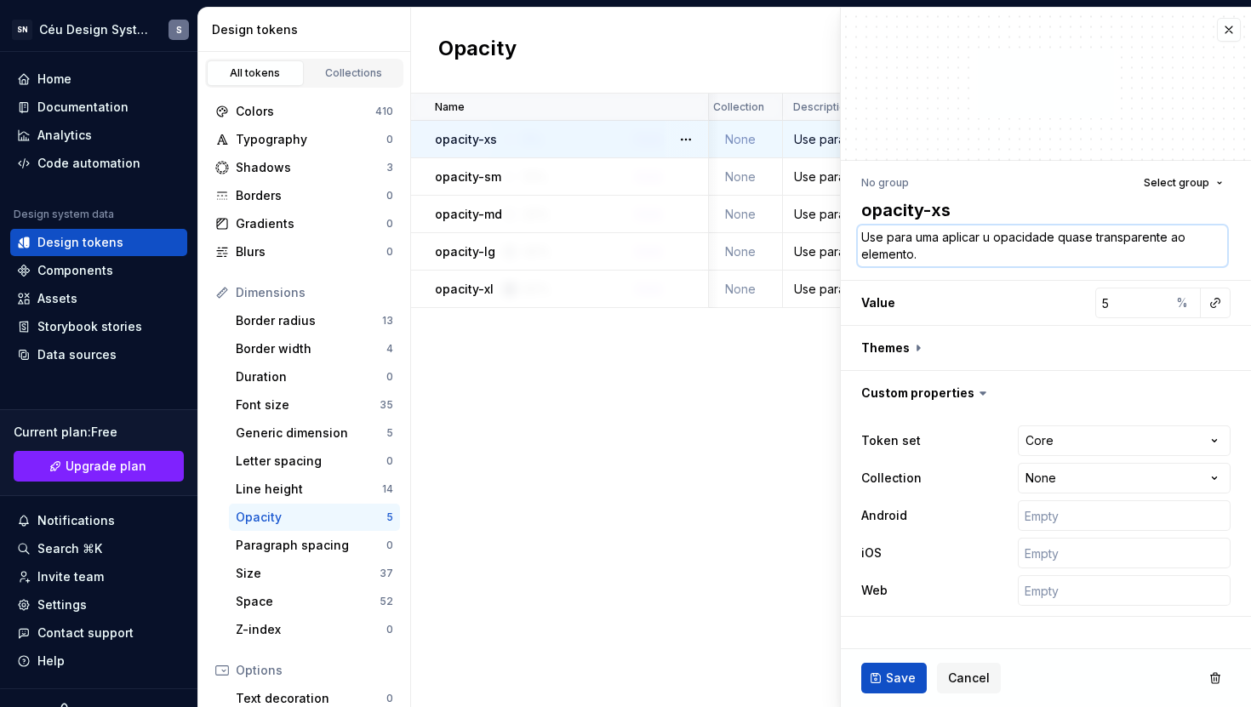
type textarea "Use para uma aplicar um opacidade quase transparente ao elemento."
type textarea "*"
type textarea "Use para uma aplicar uma opacidade quase transparente ao elemento."
drag, startPoint x: 942, startPoint y: 233, endPoint x: 916, endPoint y: 232, distance: 26.4
click at [916, 232] on textarea "Use para uma aplicar uma opacidade quase transparente ao elemento." at bounding box center [1042, 246] width 369 height 41
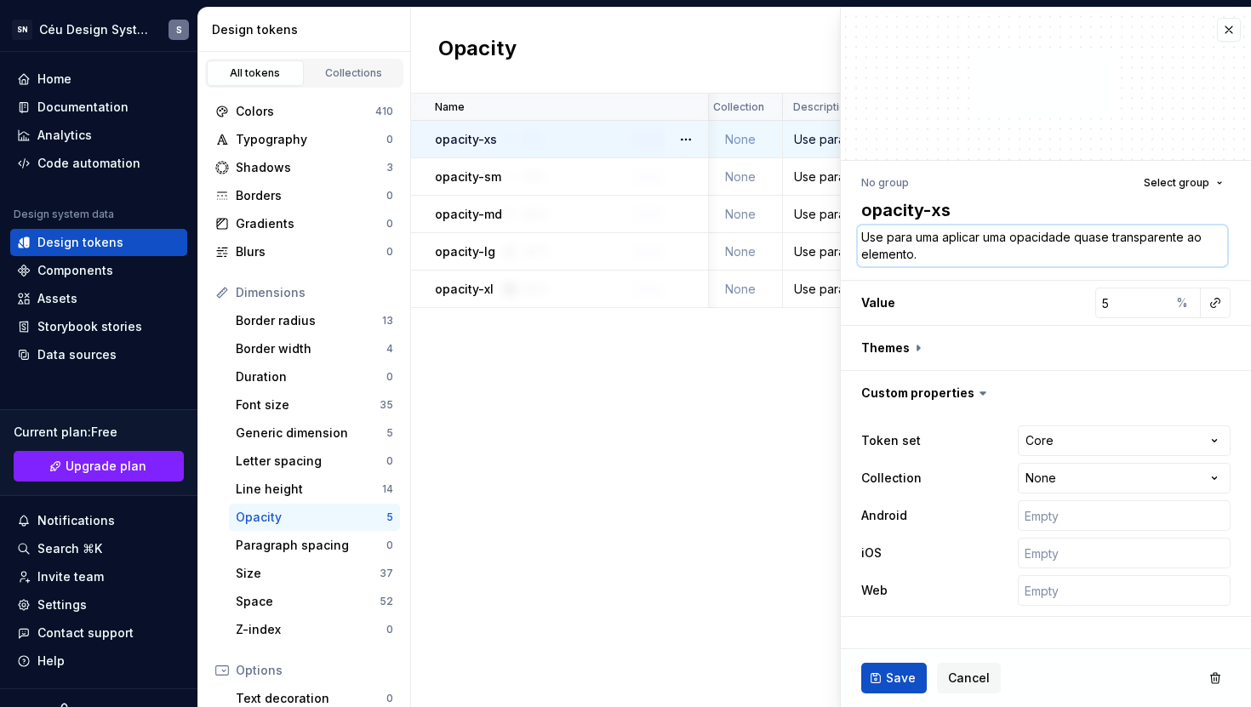
type textarea "*"
click at [970, 252] on textarea "Use para aplicar uma opacidade quase transparente ao elemento." at bounding box center [1042, 246] width 369 height 41
drag, startPoint x: 1042, startPoint y: 237, endPoint x: 822, endPoint y: 234, distance: 220.4
click at [822, 234] on body "SN Céu Design System S Home Documentation Analytics Code automation Design syst…" at bounding box center [625, 353] width 1251 height 707
type textarea "Use para aplicar uma opacidade quase transparente ao elemento."
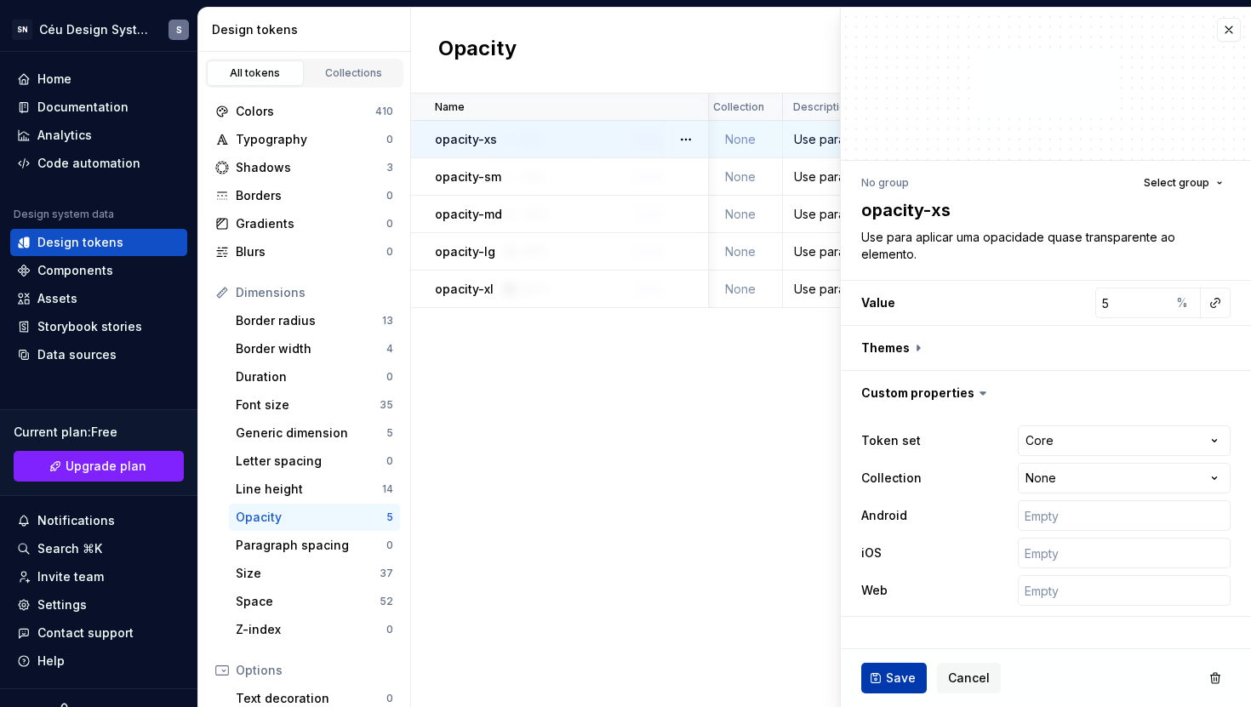
click at [887, 679] on span "Save" at bounding box center [901, 678] width 30 height 17
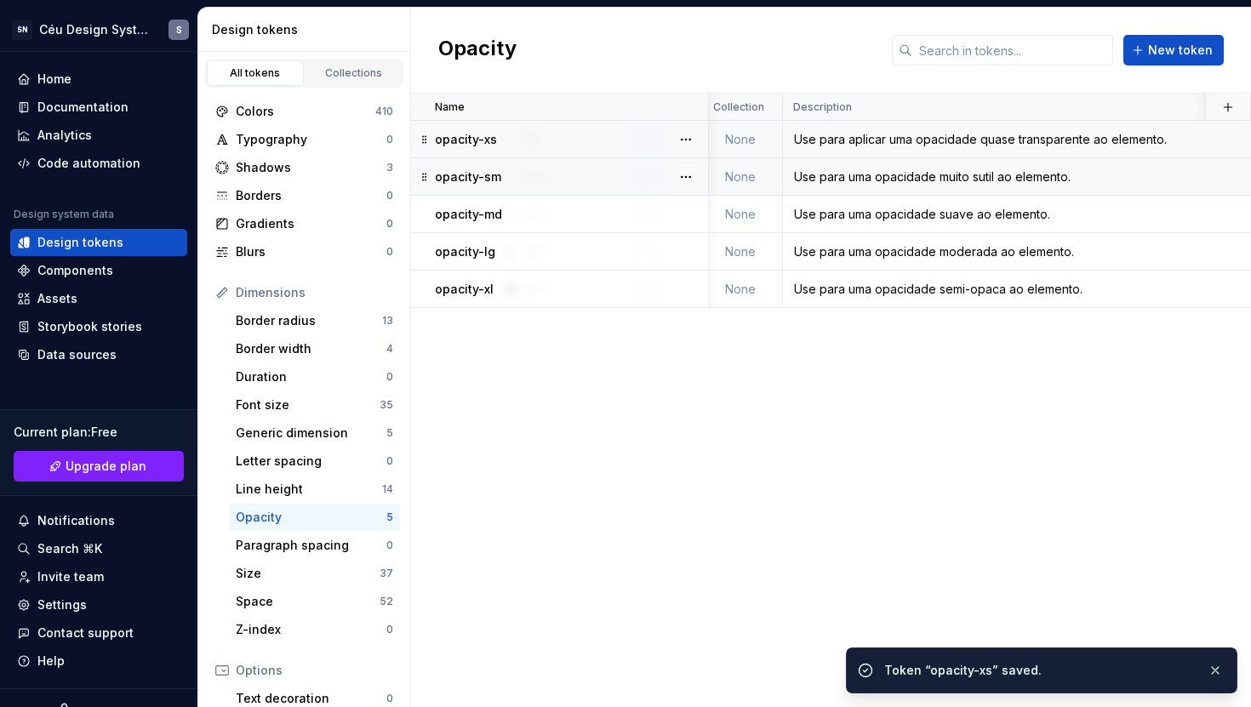
click at [813, 186] on td "Use para uma opacidade muito sutil ao elemento." at bounding box center [1116, 176] width 667 height 37
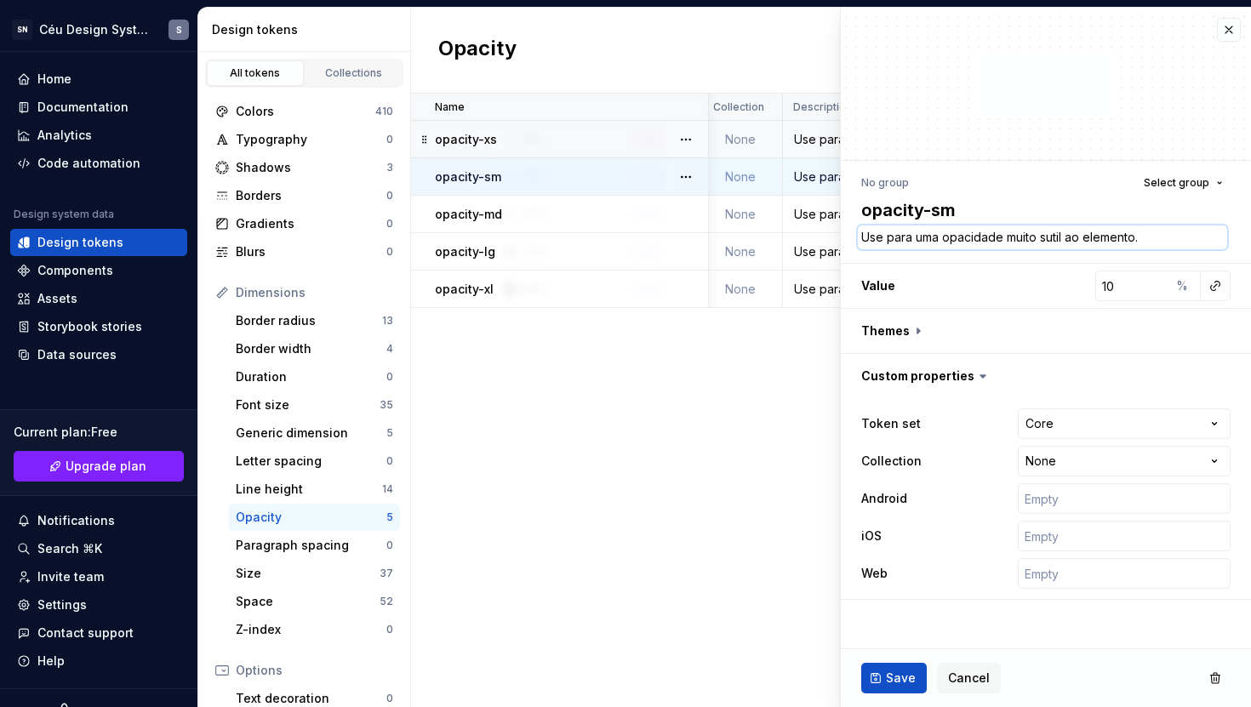
click at [1077, 244] on textarea "Use para uma opacidade muito sutil ao elemento." at bounding box center [1042, 238] width 369 height 24
paste textarea "aplicar uma opacidade"
type textarea "*"
type textarea "Use para aplicar uma opacidade"
type textarea "*"
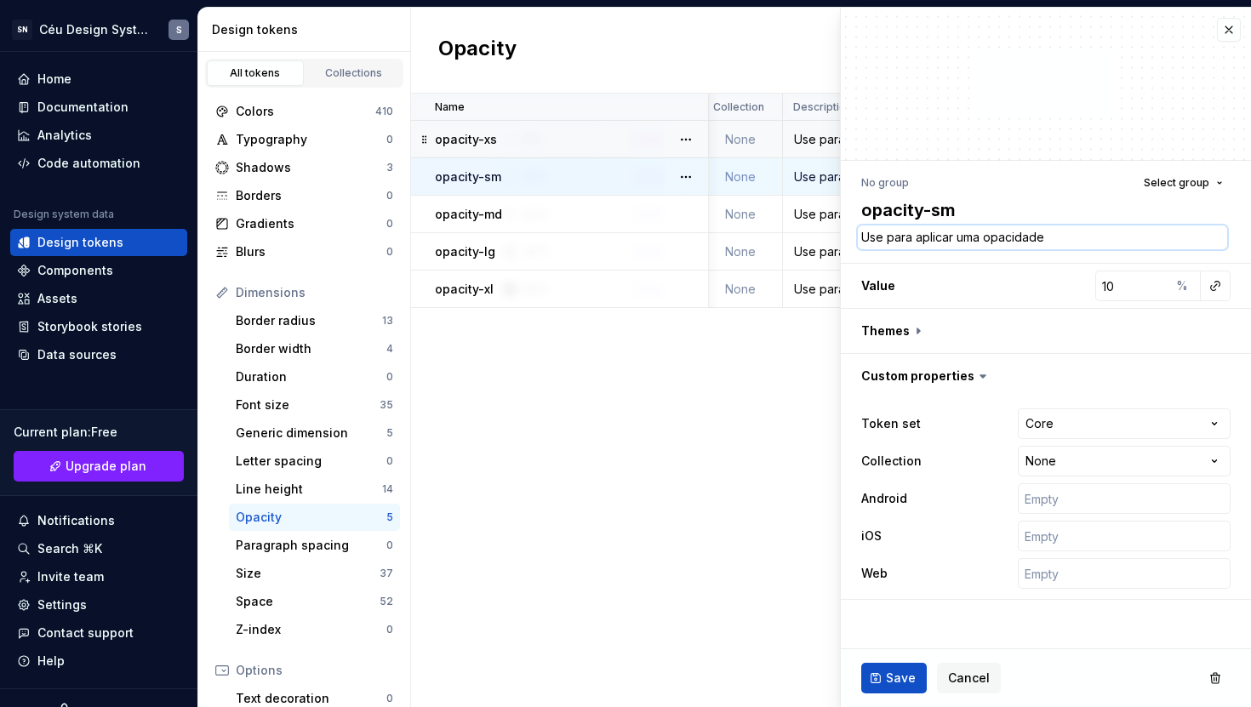
type textarea "Use para uma opacidade muito sutil ao elemento."
click at [1001, 238] on textarea "Use para uma opacidade muito sutil ao elemento." at bounding box center [1042, 238] width 369 height 24
drag, startPoint x: 1001, startPoint y: 237, endPoint x: 837, endPoint y: 226, distance: 164.6
click at [837, 226] on body "SN Céu Design System S Home Documentation Analytics Code automation Design syst…" at bounding box center [625, 353] width 1251 height 707
paste textarea "aplicar"
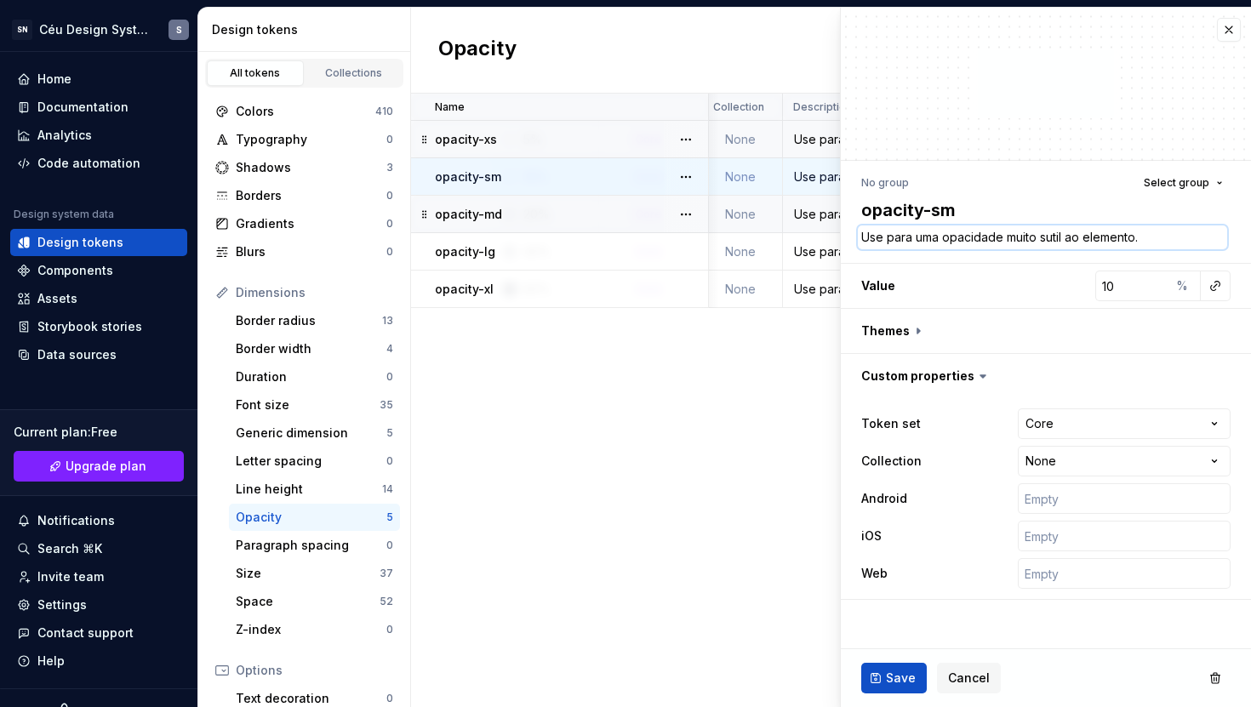
type textarea "*"
type textarea "Use para aplicar uma opacidade muito sutil ao elemento."
click at [905, 678] on span "Save" at bounding box center [901, 678] width 30 height 17
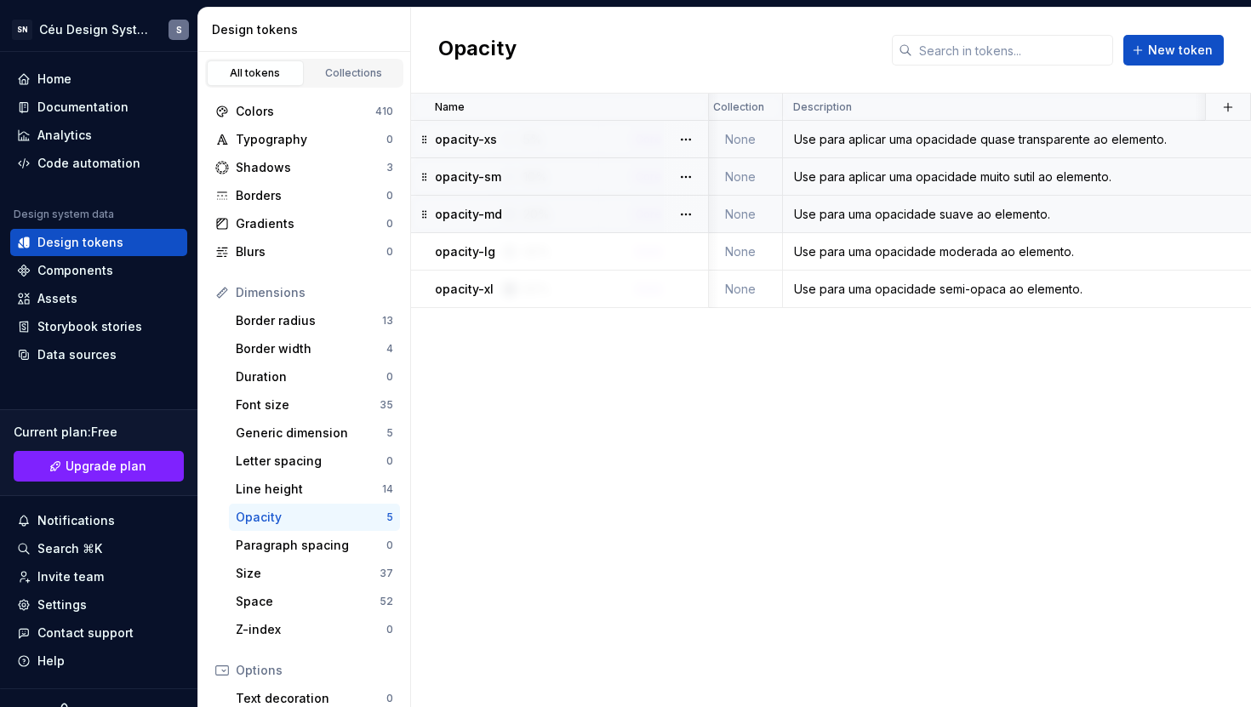
click at [899, 225] on td "Use para uma opacidade suave ao elemento." at bounding box center [1116, 214] width 667 height 37
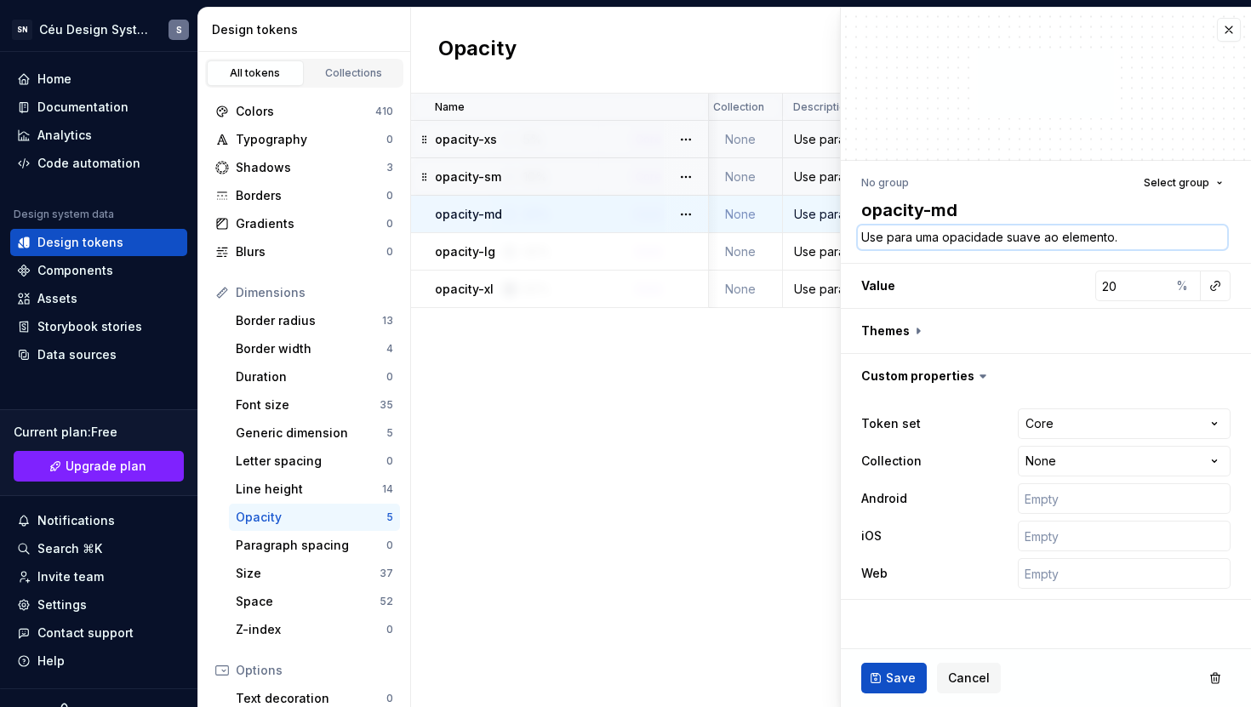
click at [921, 240] on textarea "Use para uma opacidade suave ao elemento." at bounding box center [1042, 238] width 369 height 24
click at [941, 244] on textarea "Use para uma opacidade suave ao elemento." at bounding box center [1042, 238] width 369 height 24
drag, startPoint x: 998, startPoint y: 237, endPoint x: 850, endPoint y: 231, distance: 148.2
click at [850, 231] on div "No group Select group opacity-md Use para uma opacidade suave ao elemento. Valu…" at bounding box center [1046, 385] width 410 height 449
paste textarea "aplicar"
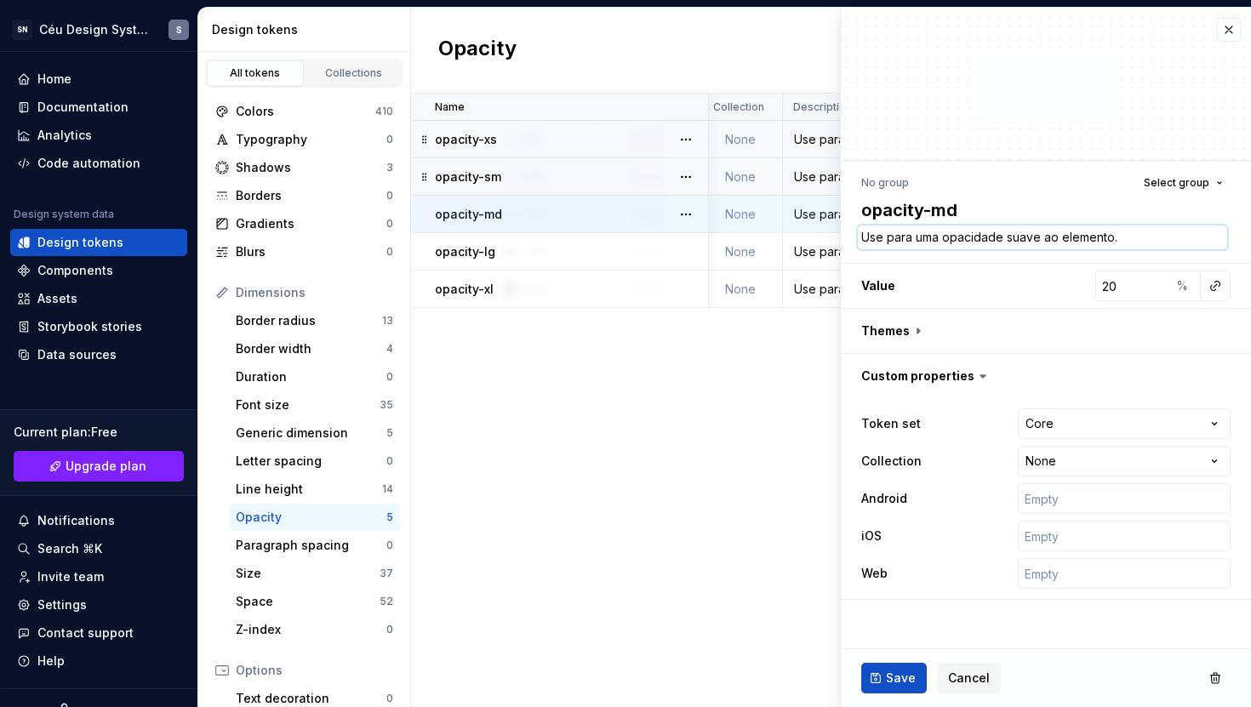
type textarea "*"
type textarea "Use para aplicar uma opacidade suave ao elemento."
click at [890, 679] on span "Save" at bounding box center [901, 678] width 30 height 17
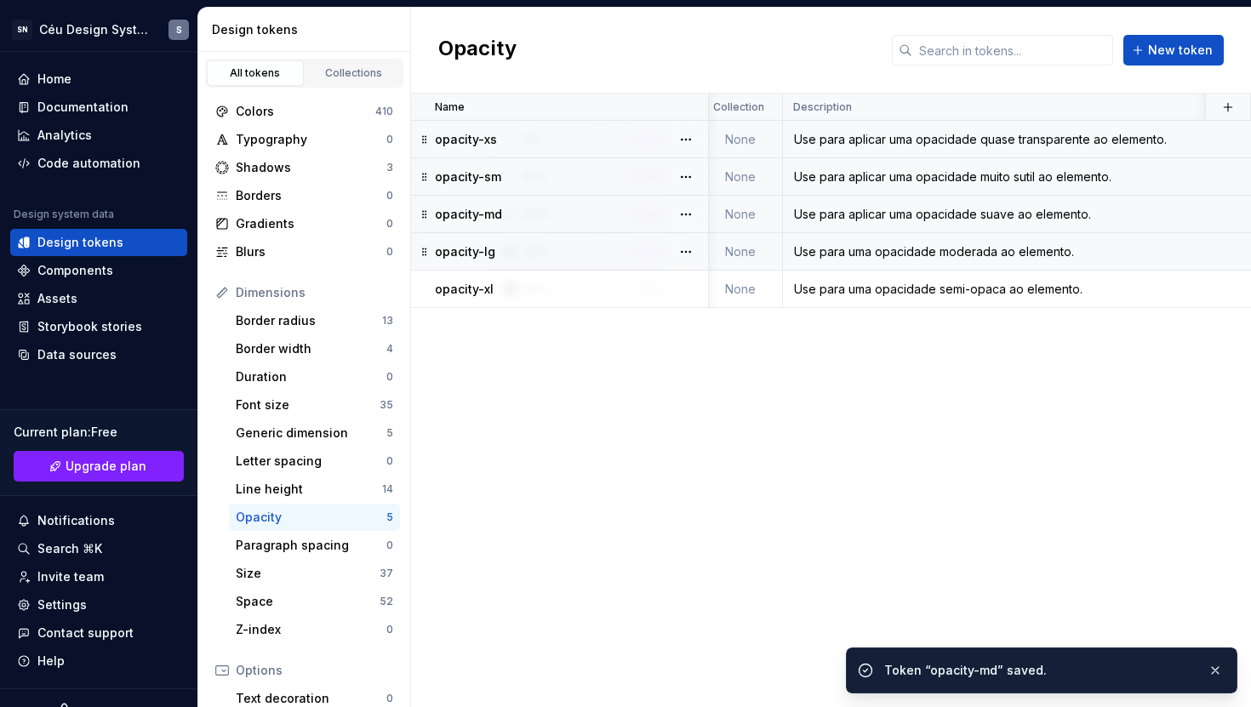
click at [1020, 242] on td "Use para uma opacidade moderada ao elemento." at bounding box center [1116, 251] width 667 height 37
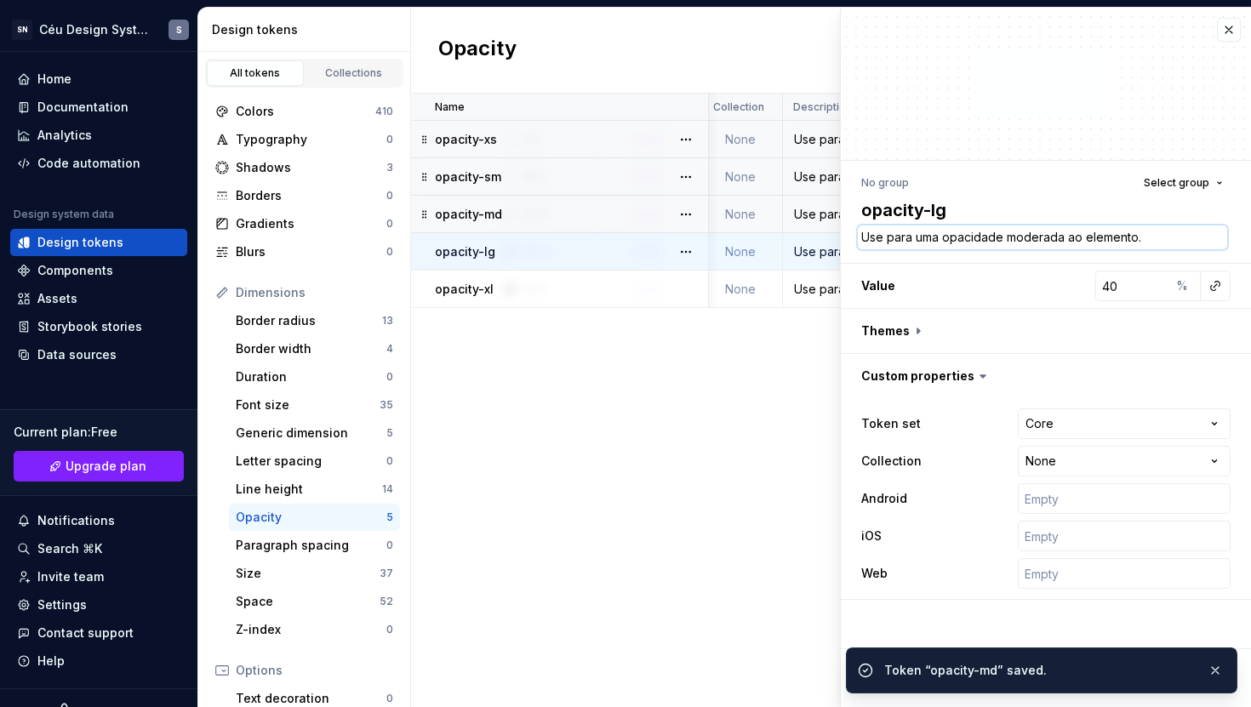
click at [903, 237] on textarea "Use para uma opacidade moderada ao elemento." at bounding box center [1042, 238] width 369 height 24
click at [976, 230] on textarea "Use para uma opacidade moderada ao elemento." at bounding box center [1042, 238] width 369 height 24
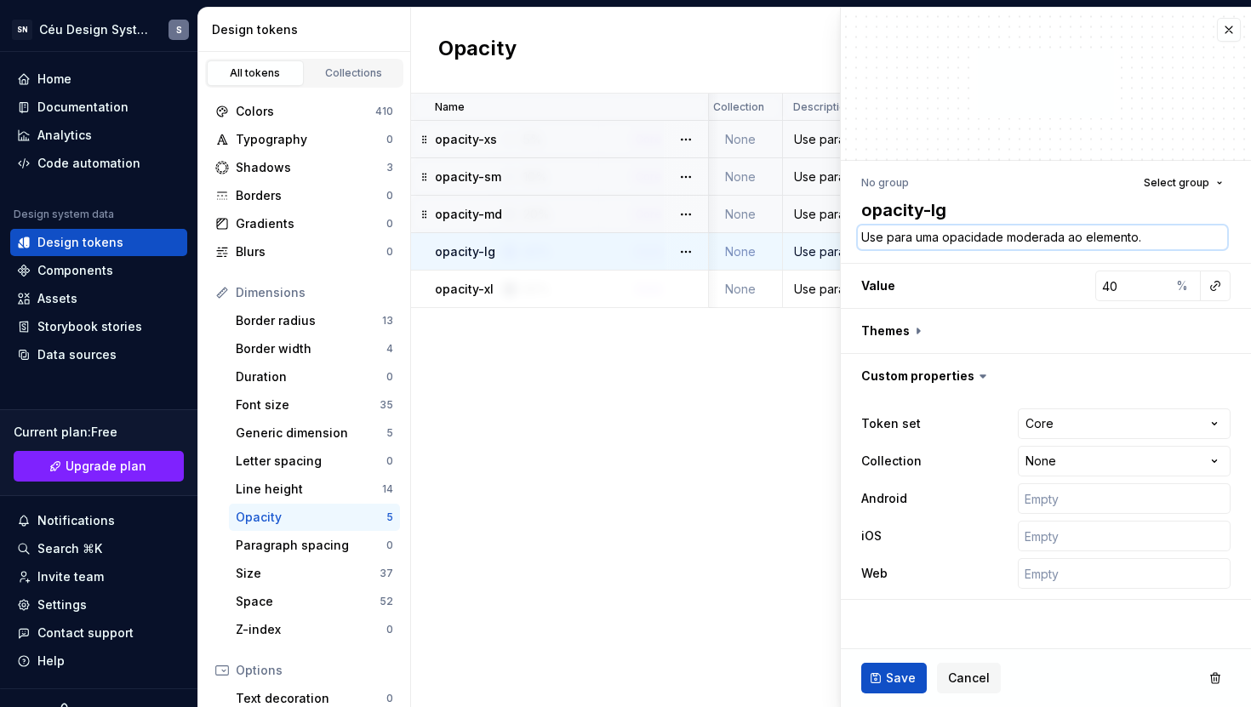
drag, startPoint x: 1000, startPoint y: 238, endPoint x: 850, endPoint y: 238, distance: 149.8
click at [850, 238] on div "No group Select group opacity-lg Use para uma opacidade moderada ao elemento. V…" at bounding box center [1046, 385] width 410 height 449
paste textarea "aplicar"
type textarea "*"
type textarea "Use para aplicar uma opacidade moderada ao elemento."
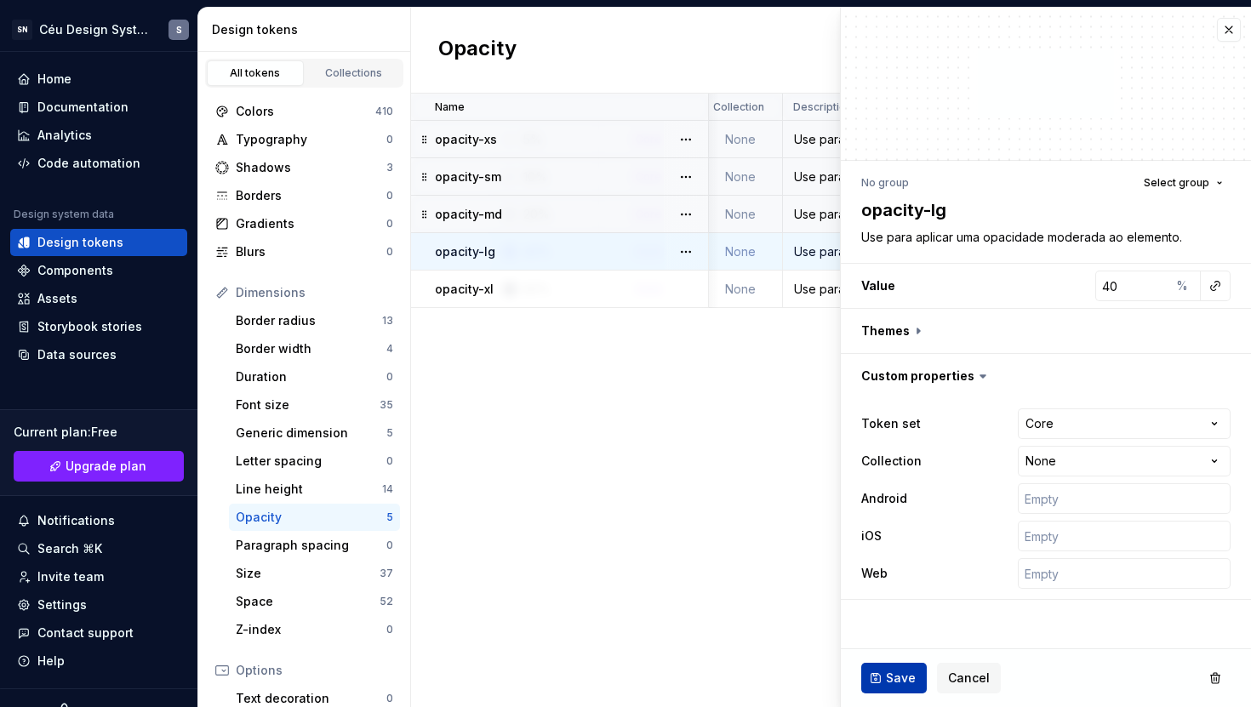
click at [882, 673] on button "Save" at bounding box center [894, 678] width 66 height 31
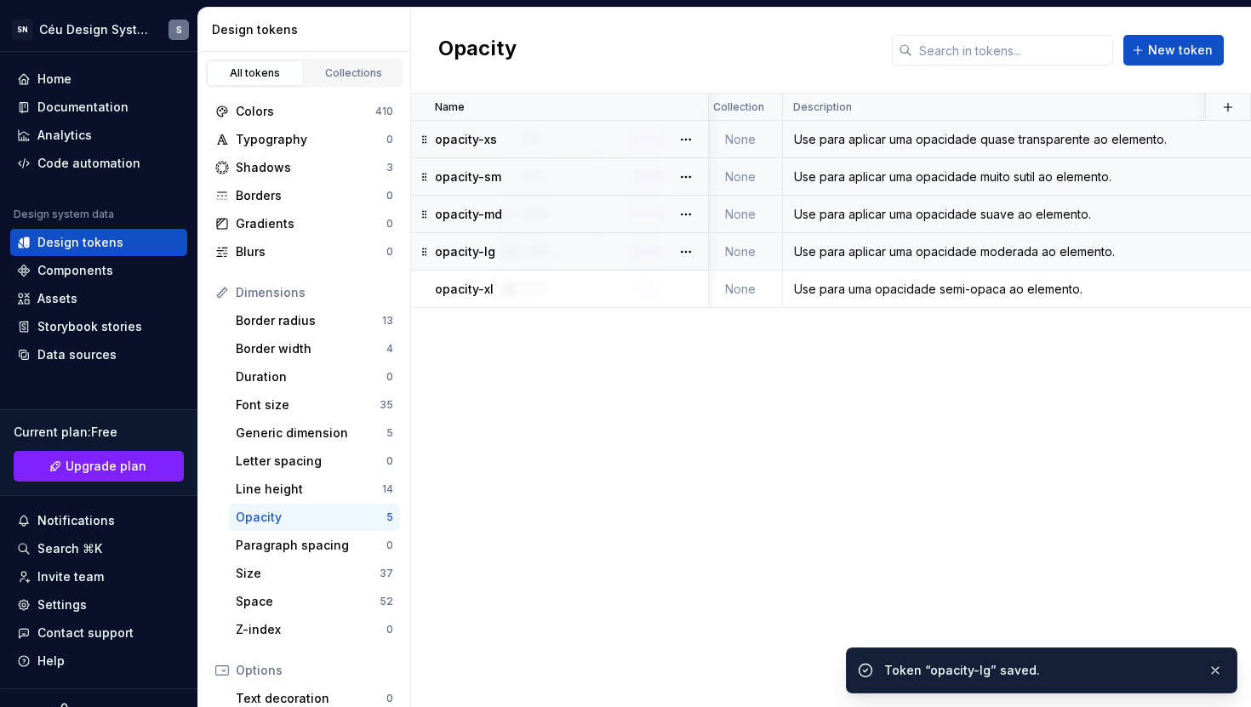
click at [820, 288] on div "Use para uma opacidade semi-opaca ao elemento." at bounding box center [1116, 289] width 665 height 17
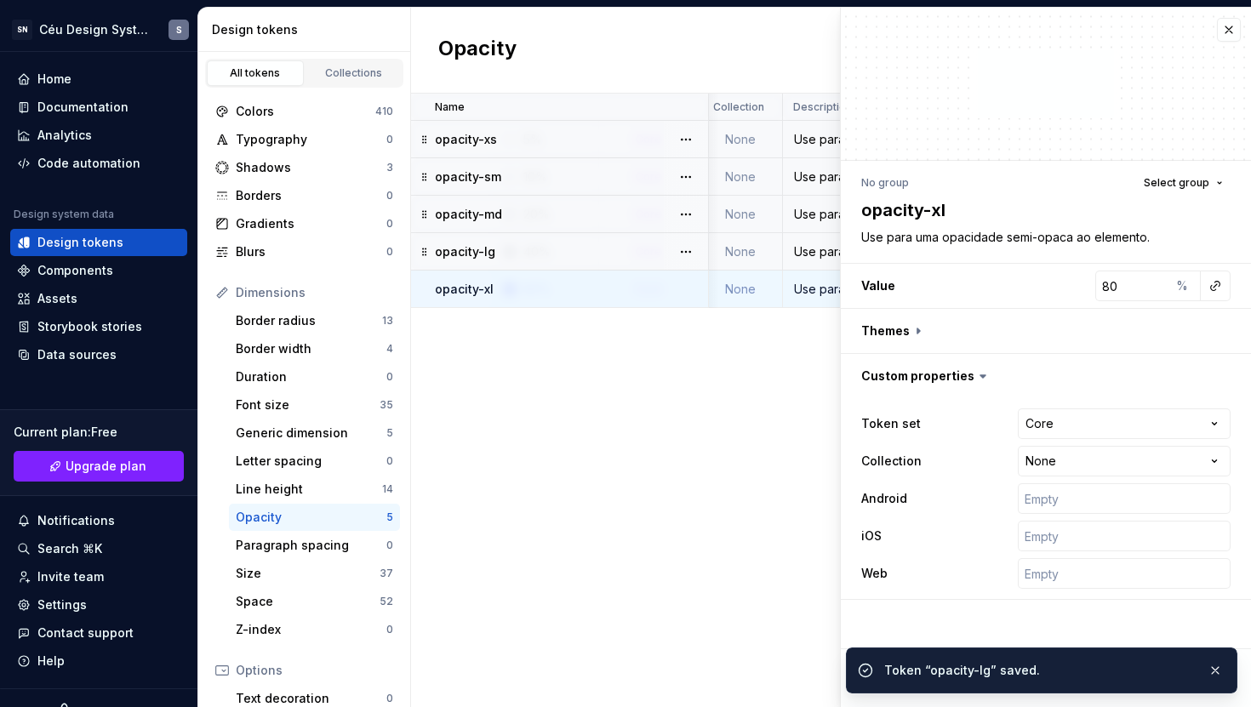
click at [902, 253] on div "No group Select group opacity-xl Use para uma opacidade semi-opaca ao elemento.…" at bounding box center [1046, 385] width 410 height 449
click at [922, 239] on textarea "Use para uma opacidade semi-opaca ao elemento." at bounding box center [1042, 238] width 369 height 24
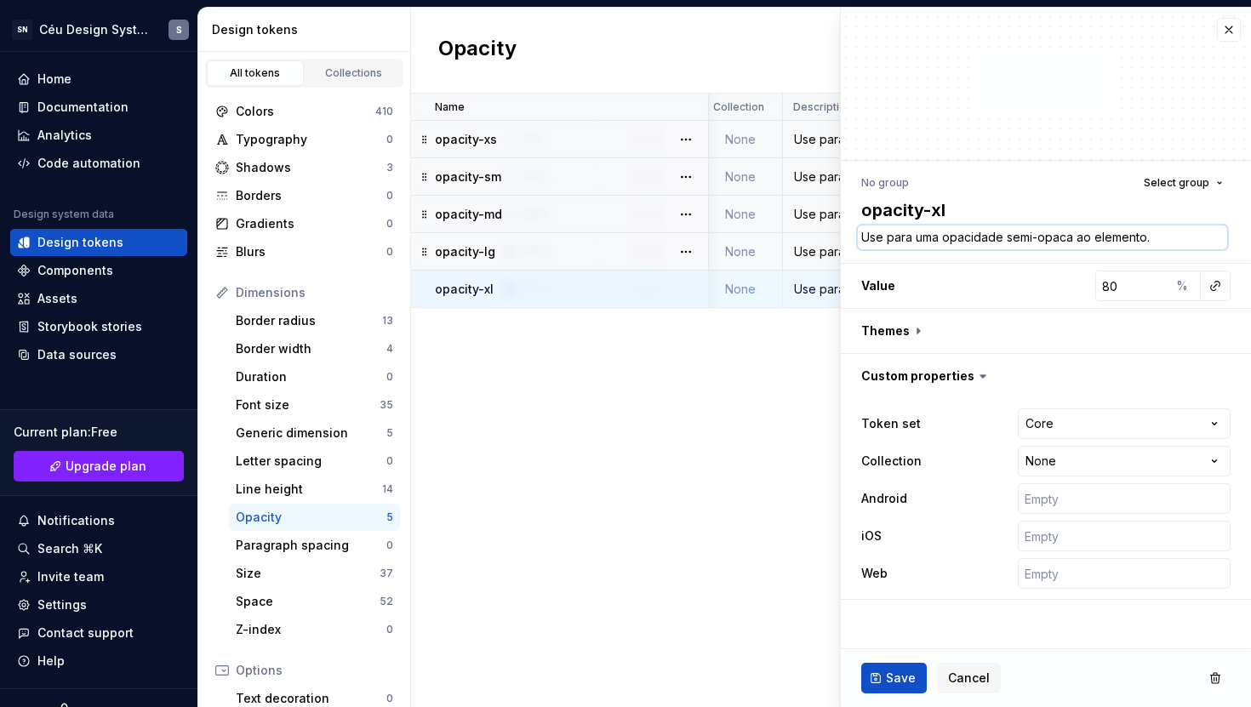
click at [957, 243] on textarea "Use para uma opacidade semi-opaca ao elemento." at bounding box center [1042, 238] width 369 height 24
drag, startPoint x: 1002, startPoint y: 239, endPoint x: 885, endPoint y: 240, distance: 116.6
click at [843, 236] on div "No group Select group opacity-xl Use para uma opacidade semi-opaca ao elemento.…" at bounding box center [1046, 385] width 410 height 449
paste textarea "aplicar"
type textarea "*"
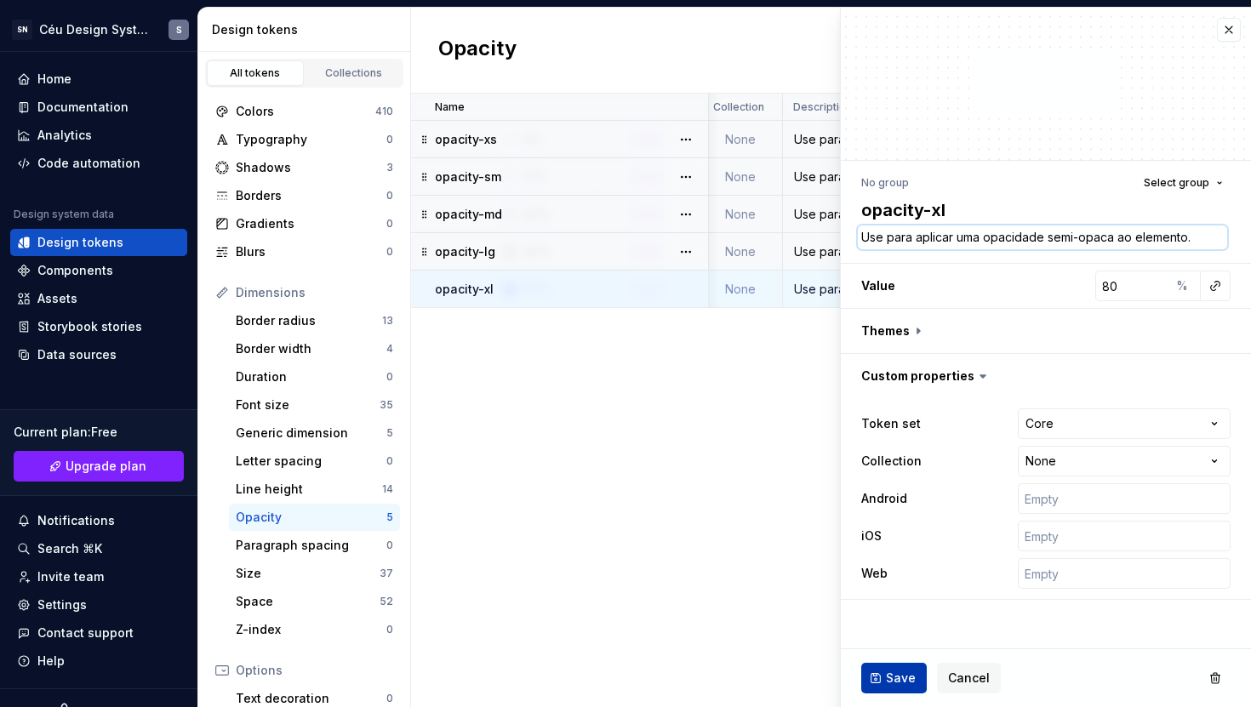
type textarea "Use para aplicar uma opacidade semi-opaca ao elemento."
click at [903, 688] on button "Save" at bounding box center [894, 678] width 66 height 31
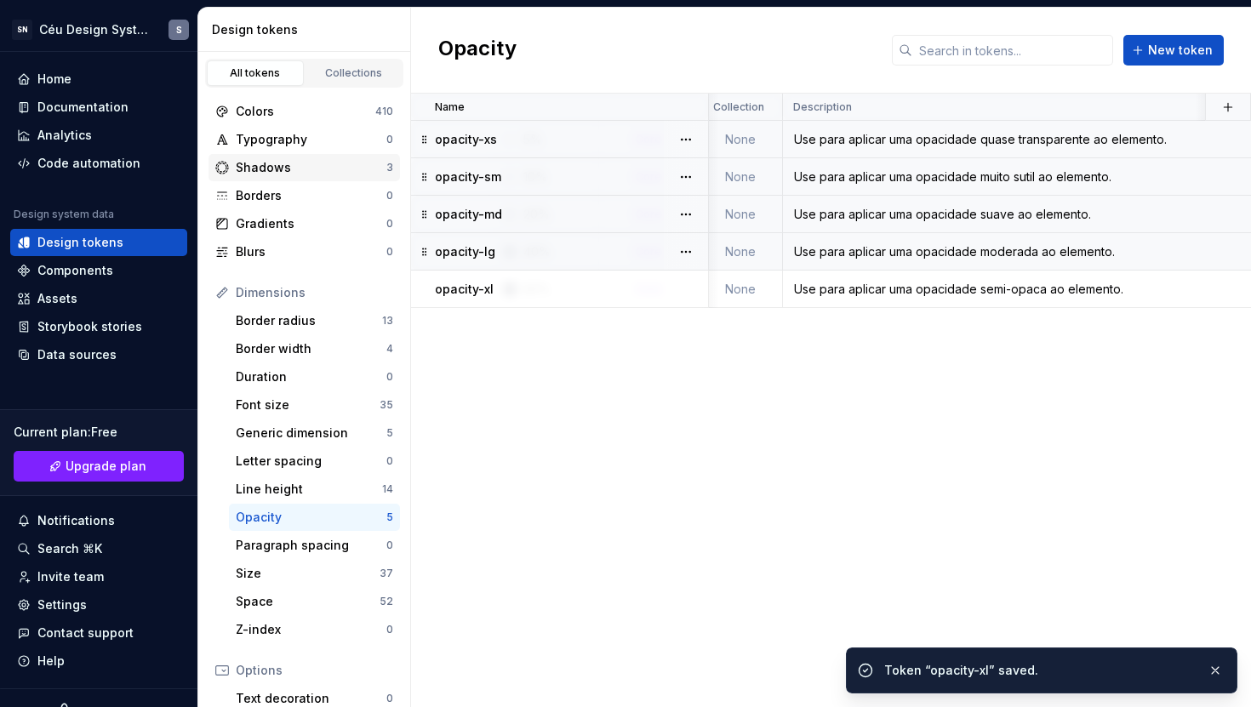
click at [276, 164] on div "Shadows" at bounding box center [311, 167] width 151 height 17
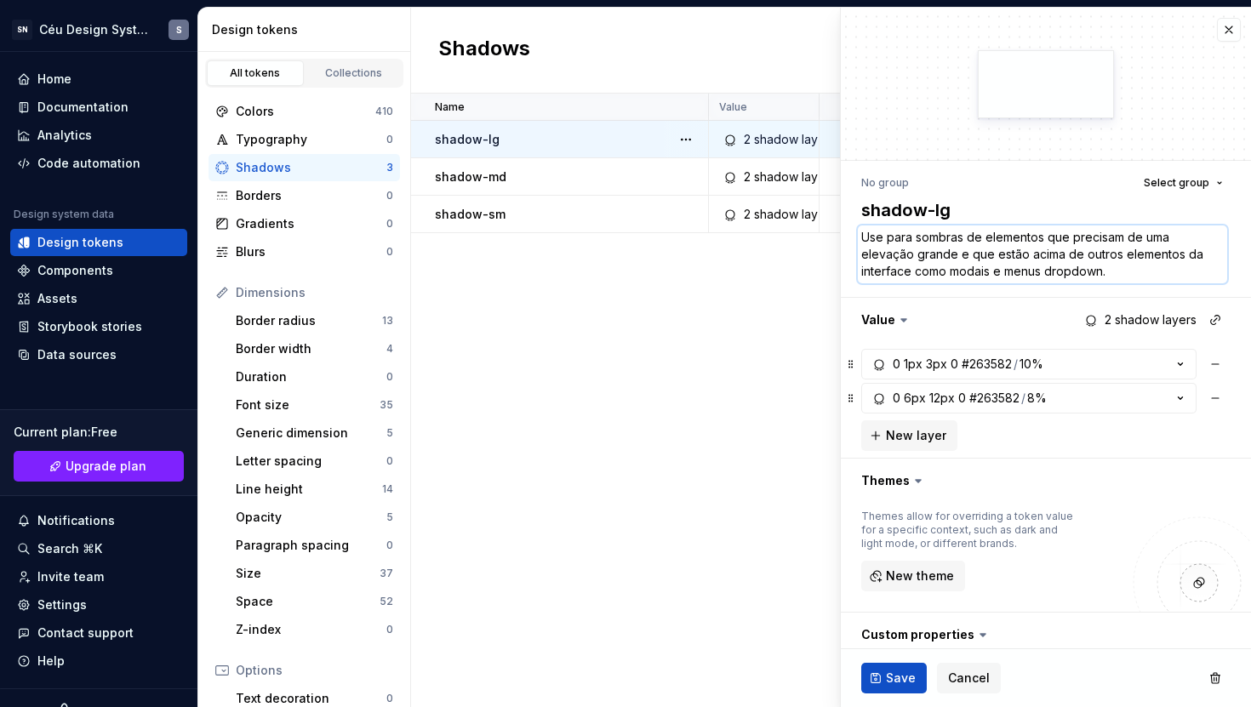
click at [928, 242] on textarea "Use para sombras de elementos que precisam de uma elevação grande e que estão a…" at bounding box center [1042, 255] width 369 height 58
click at [886, 253] on textarea "Use para sombras de elementos que precisam de uma elevação grande e que estão a…" at bounding box center [1042, 255] width 369 height 58
click at [911, 237] on textarea "Use para sombras de elementos que precisam de uma elevação grande e que estão a…" at bounding box center [1042, 255] width 369 height 58
click at [79, 111] on div "Documentation" at bounding box center [82, 107] width 91 height 17
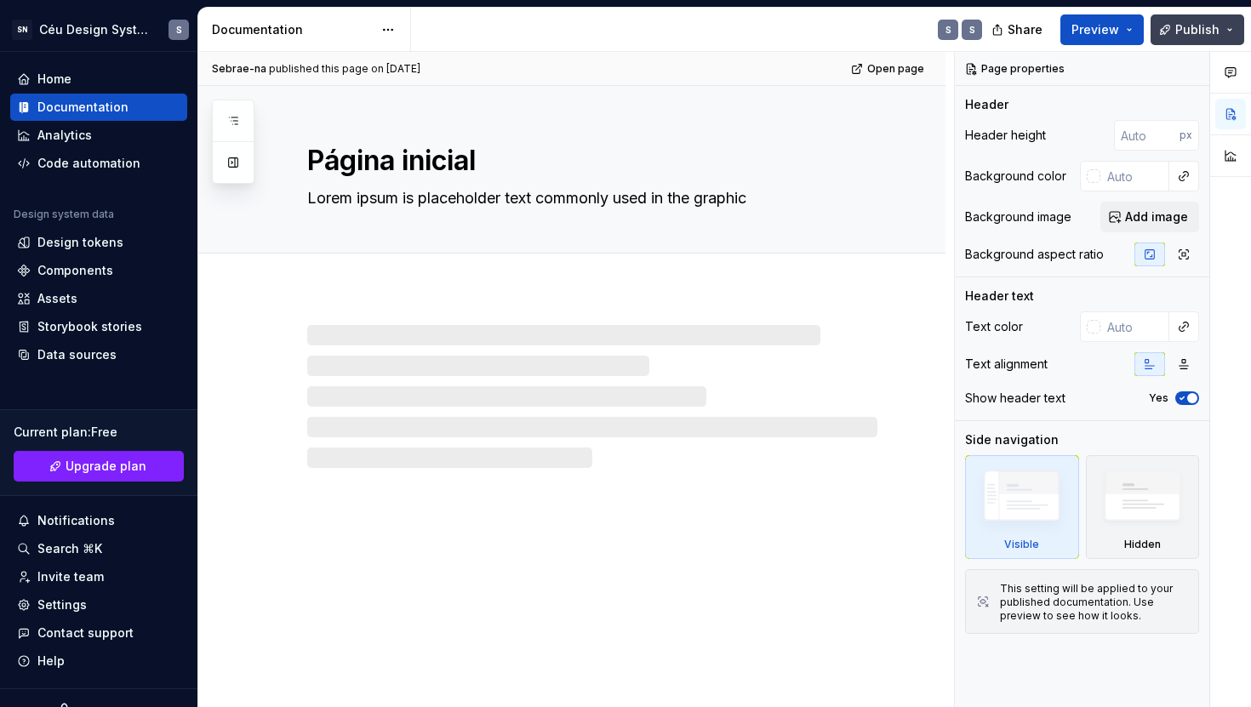
click at [1216, 27] on span "Publish" at bounding box center [1197, 29] width 44 height 17
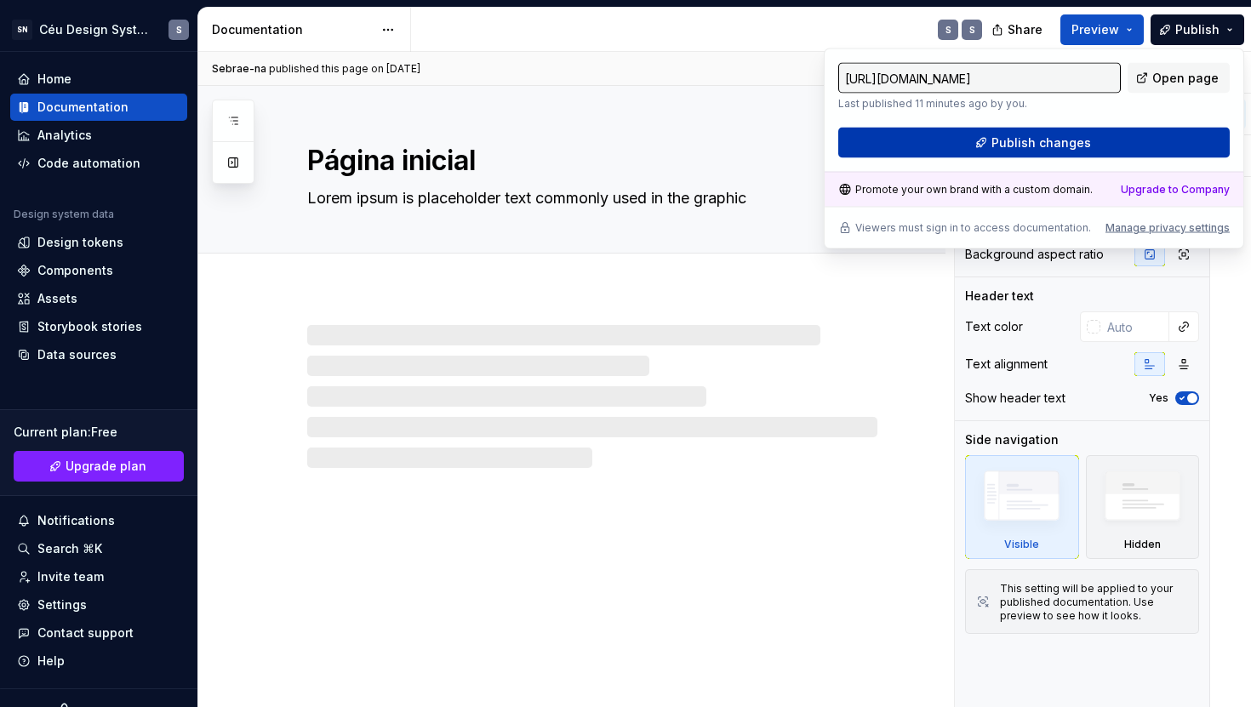
click at [1015, 149] on span "Publish changes" at bounding box center [1041, 142] width 100 height 17
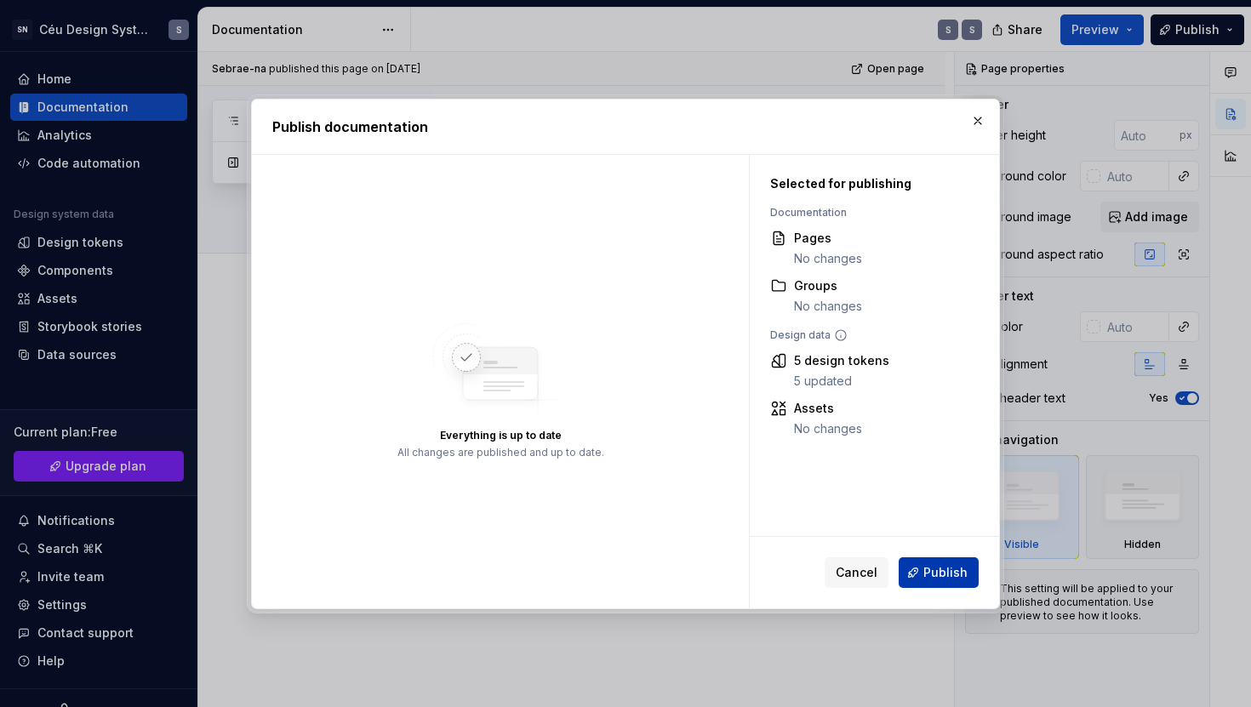
click at [936, 578] on span "Publish" at bounding box center [945, 572] width 44 height 17
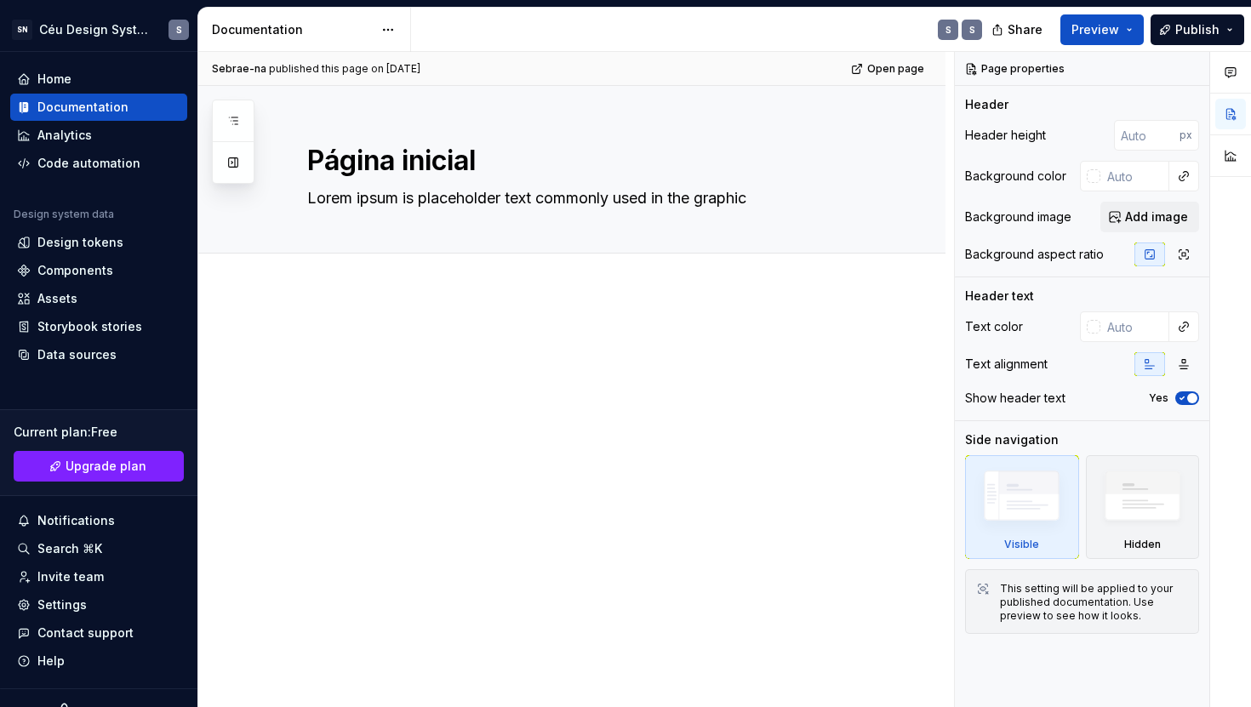
type textarea "*"
